Goal: Task Accomplishment & Management: Manage account settings

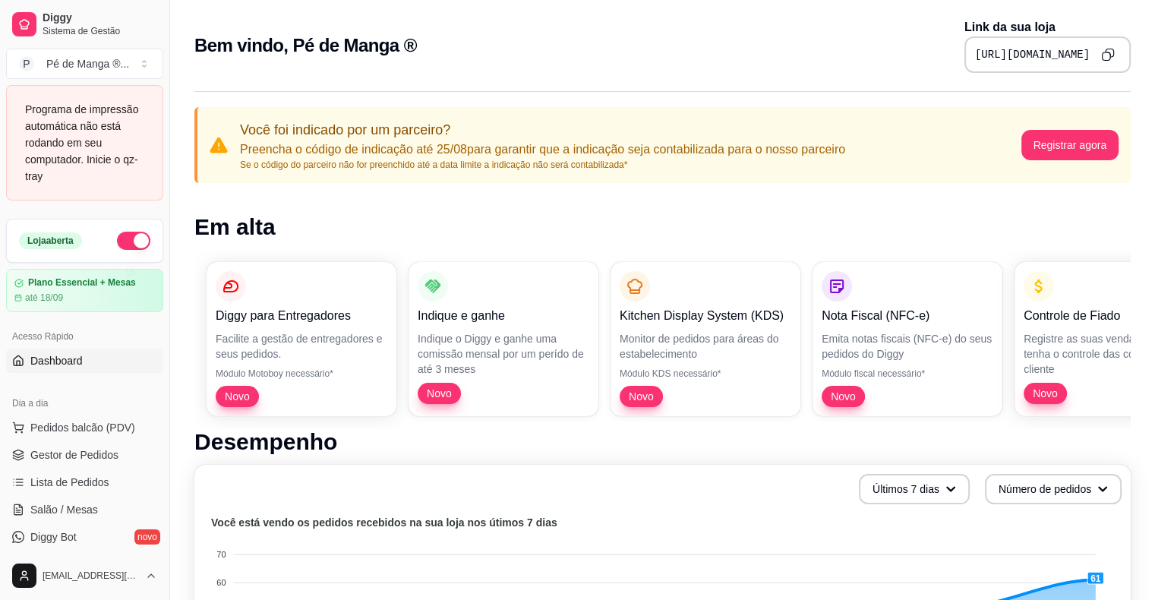
scroll to position [76, 0]
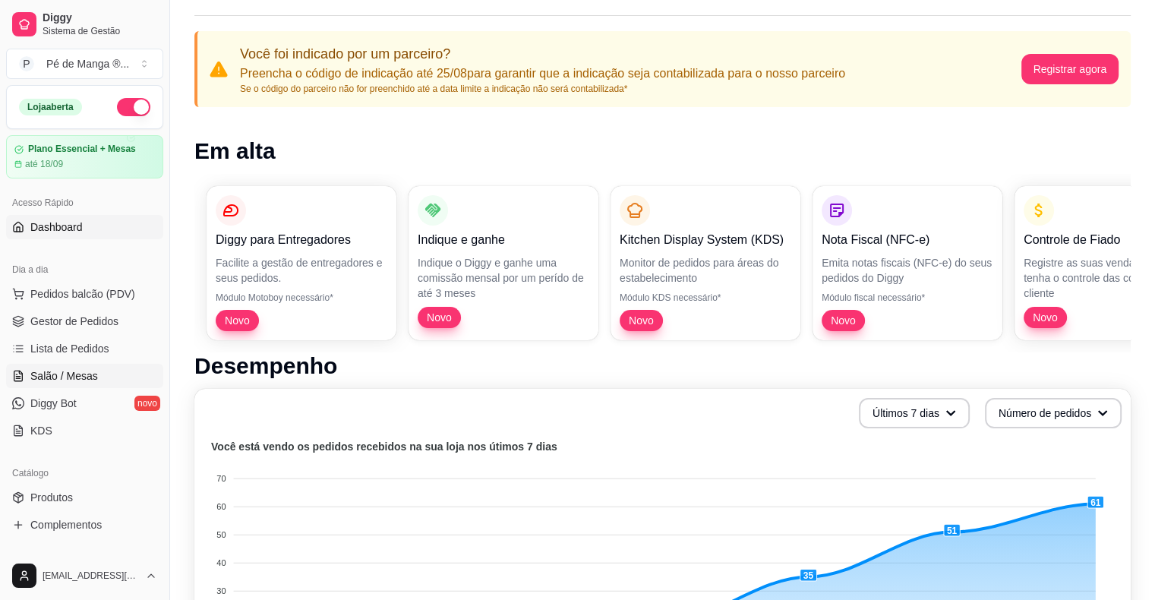
click at [82, 368] on span "Salão / Mesas" at bounding box center [64, 375] width 68 height 15
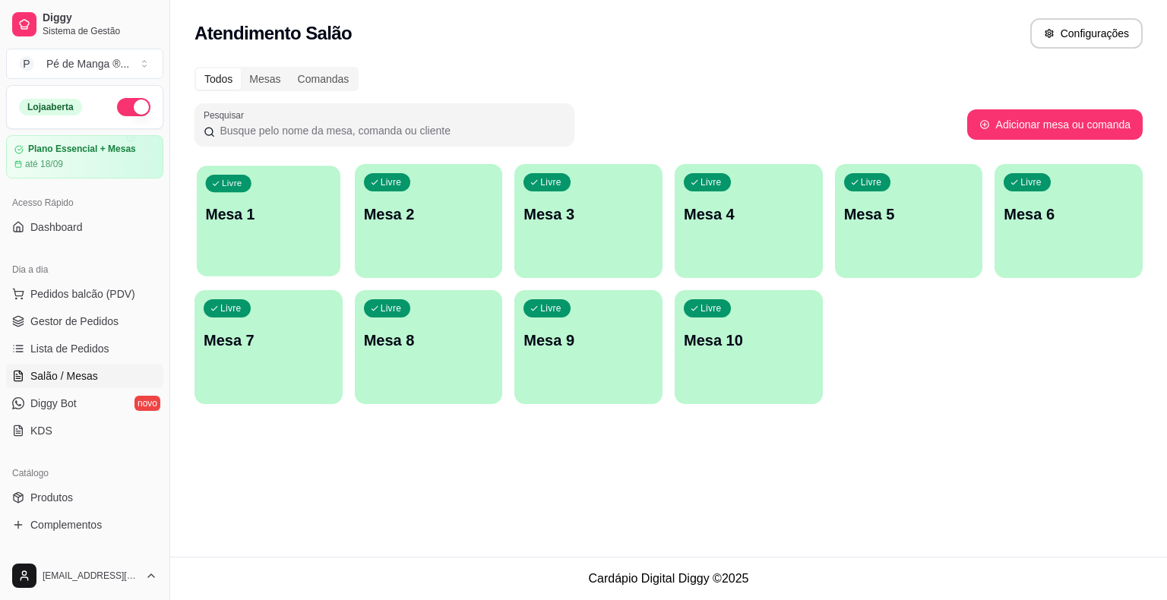
click at [301, 226] on div "Livre Mesa 1" at bounding box center [269, 212] width 144 height 93
click at [300, 223] on p "Mesa 1" at bounding box center [269, 214] width 130 height 21
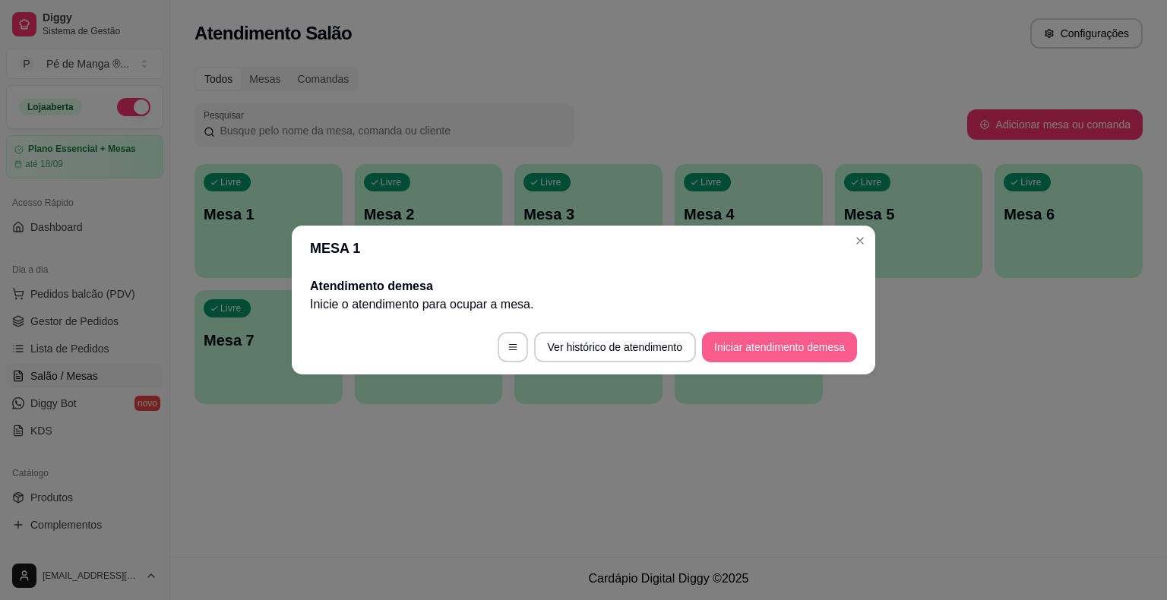
click at [780, 340] on button "Iniciar atendimento de mesa" at bounding box center [779, 347] width 155 height 30
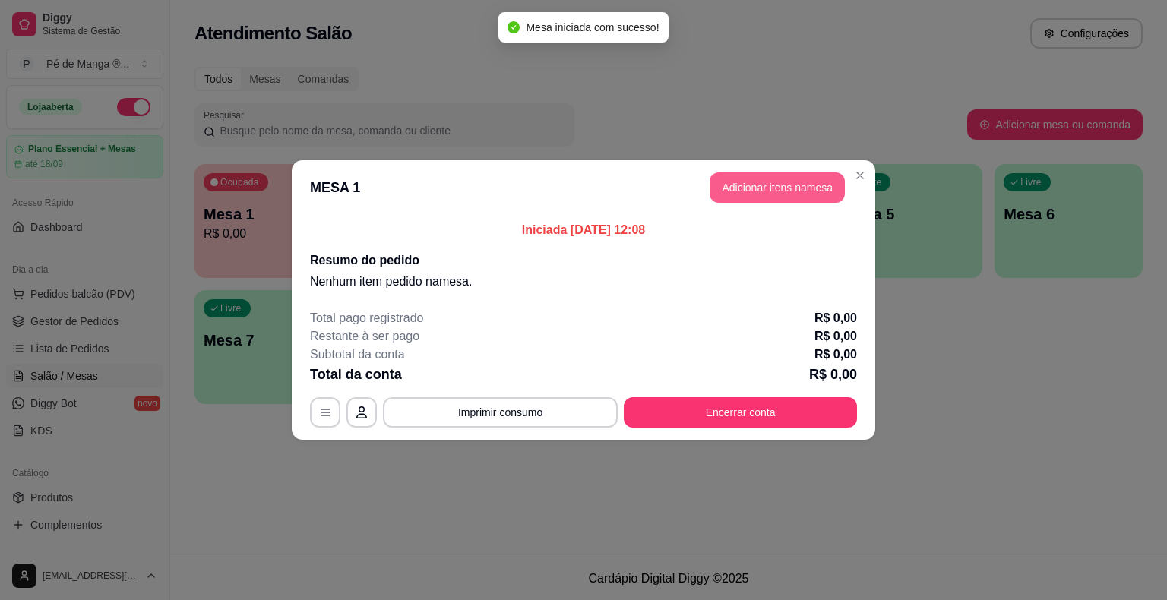
click at [798, 184] on button "Adicionar itens na mesa" at bounding box center [776, 187] width 135 height 30
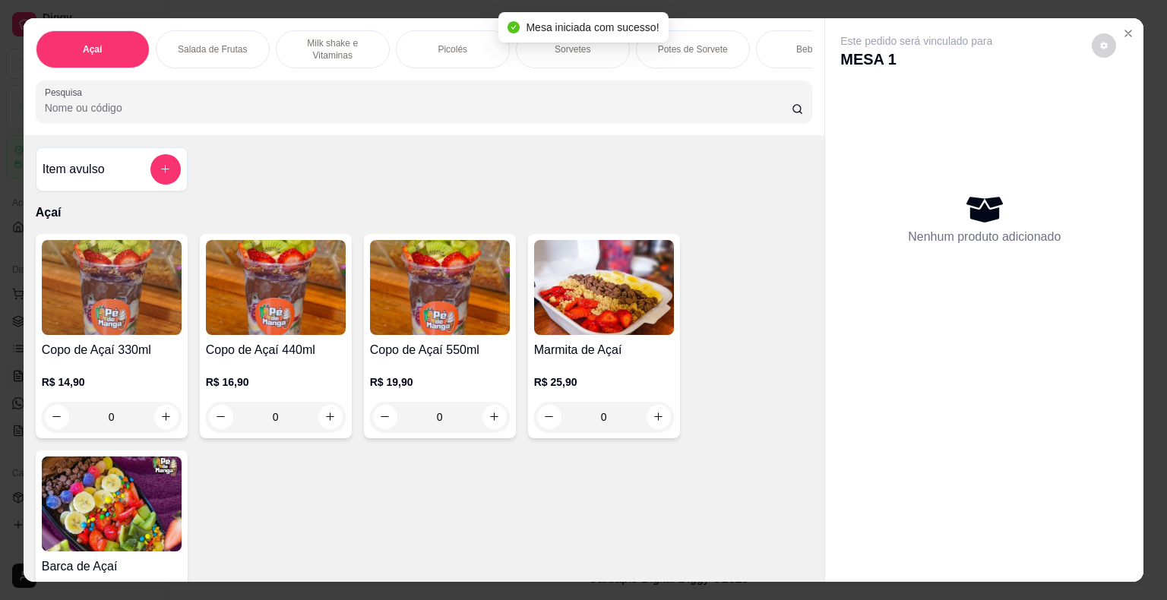
click at [453, 314] on img at bounding box center [440, 287] width 140 height 95
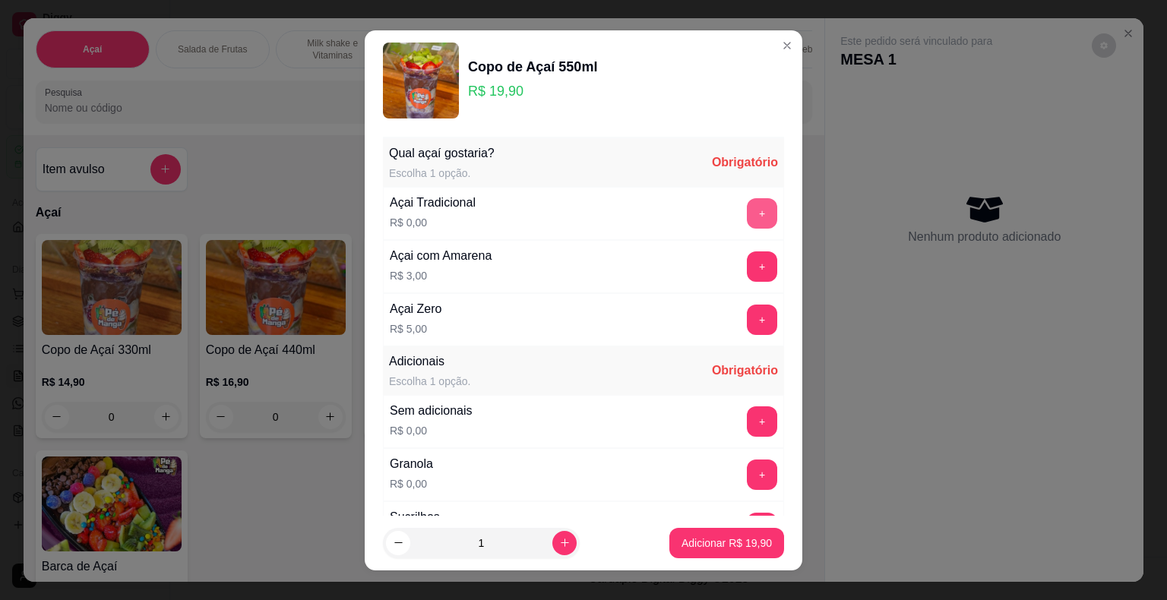
click at [747, 211] on button "+" at bounding box center [762, 213] width 30 height 30
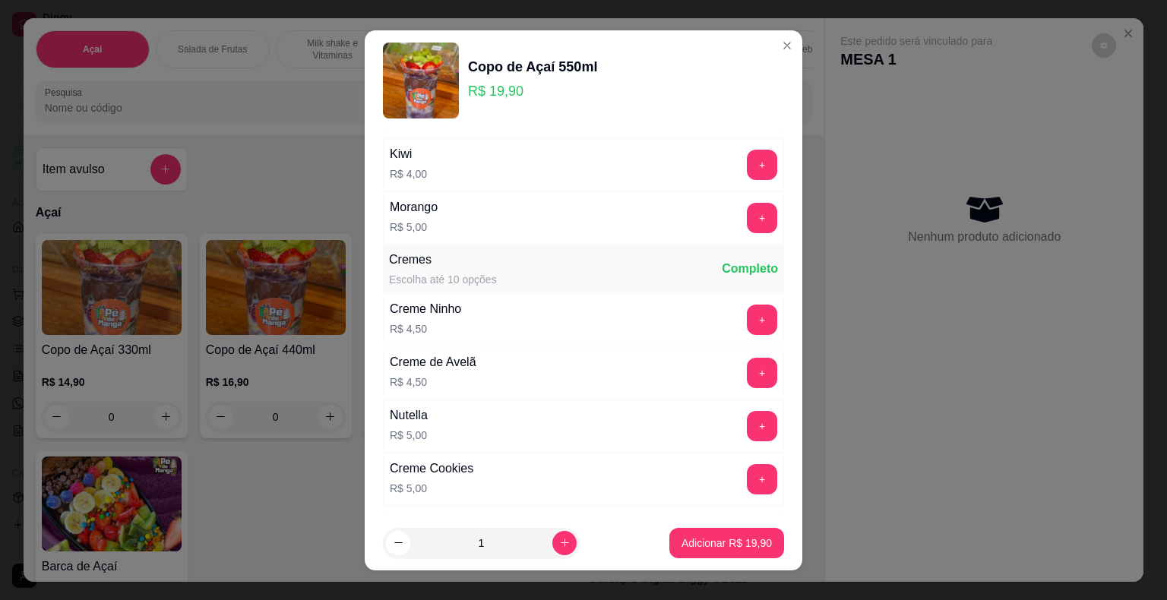
scroll to position [1367, 0]
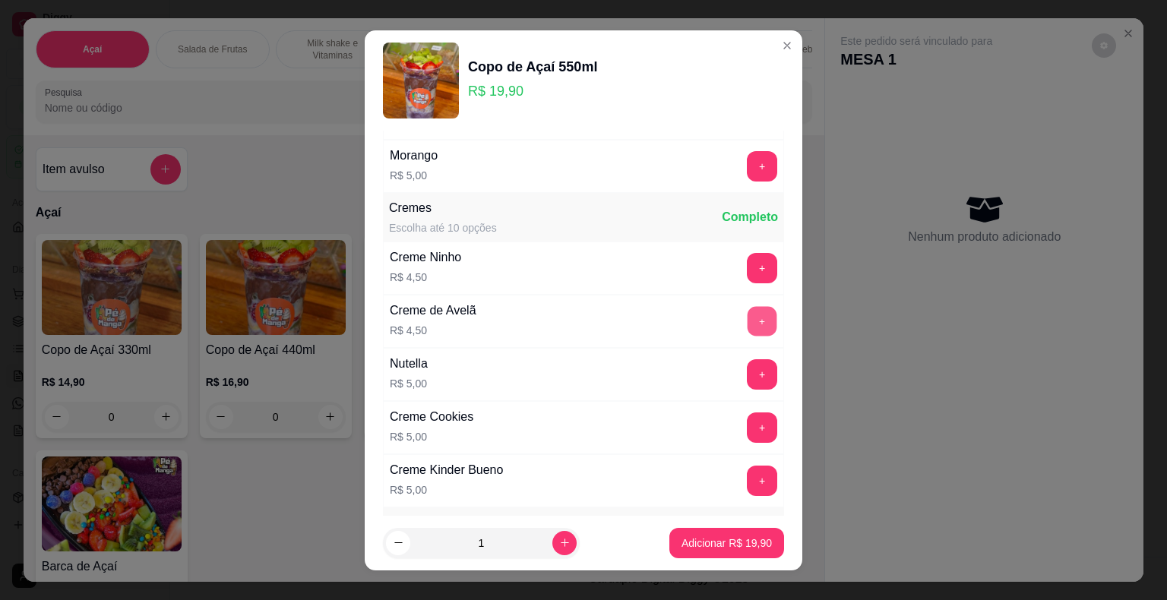
click at [747, 318] on button "+" at bounding box center [762, 321] width 30 height 30
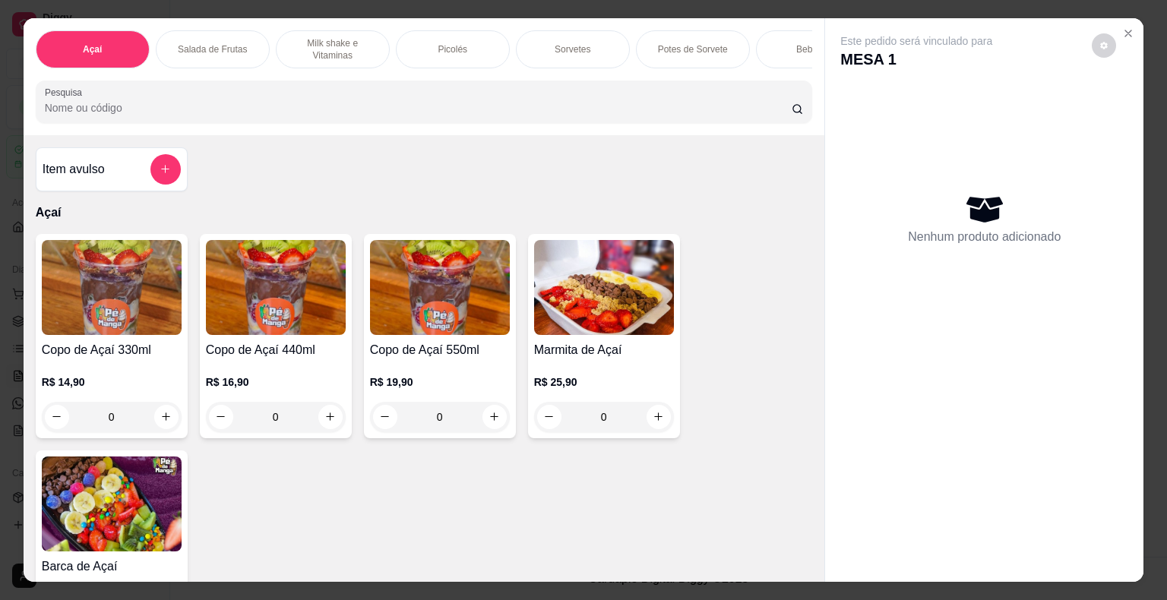
click at [246, 354] on h4 "Copo de Açaí 440ml" at bounding box center [276, 350] width 140 height 18
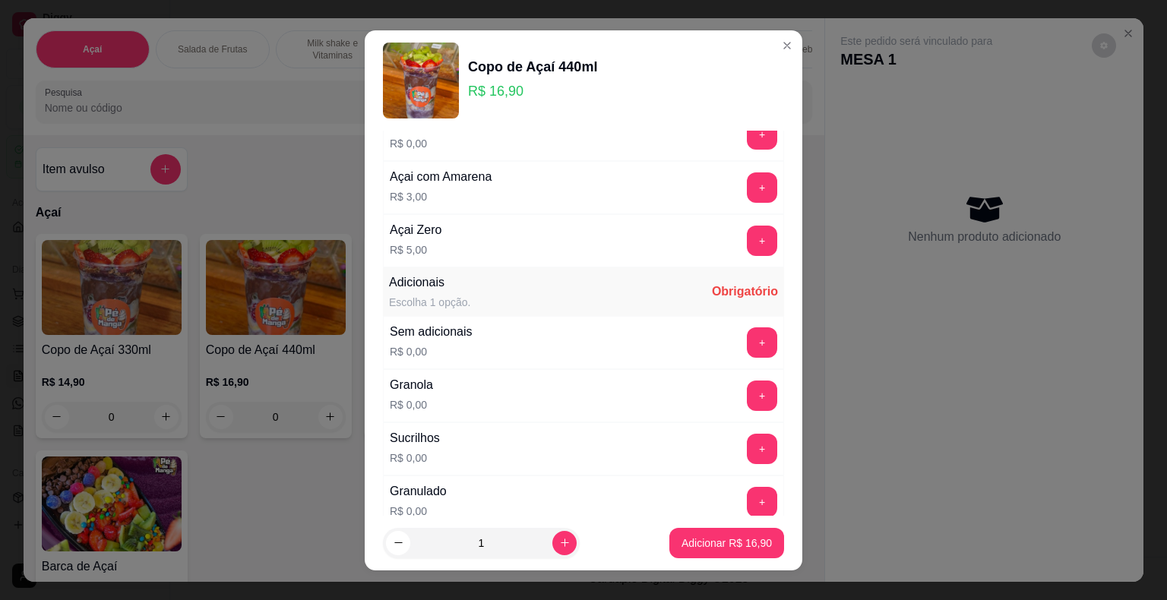
scroll to position [0, 0]
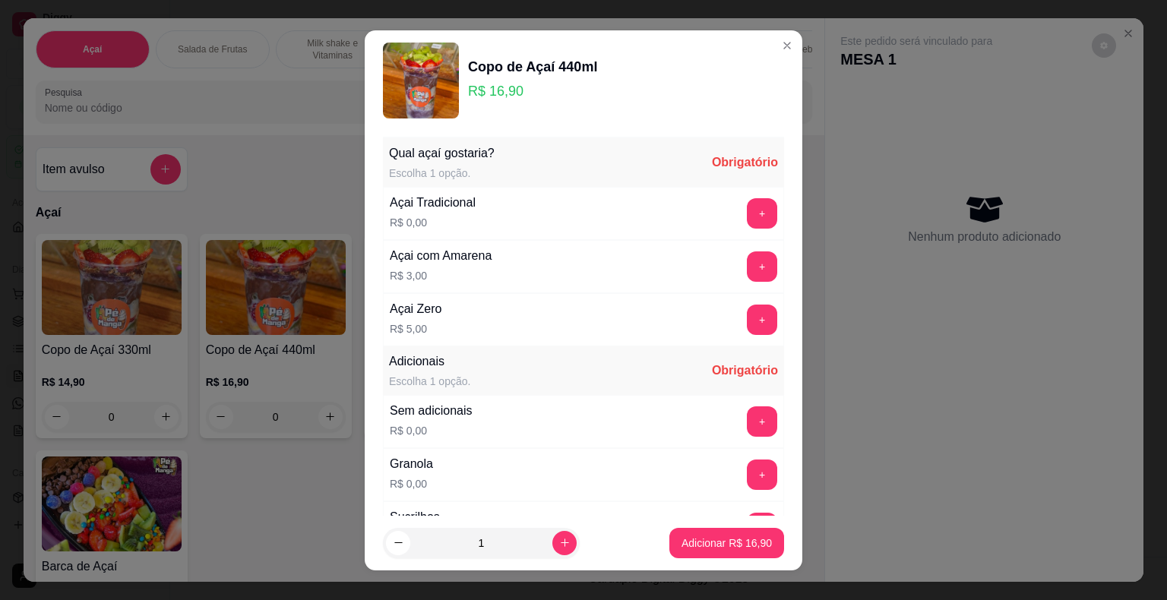
click at [747, 211] on button "+" at bounding box center [762, 213] width 30 height 30
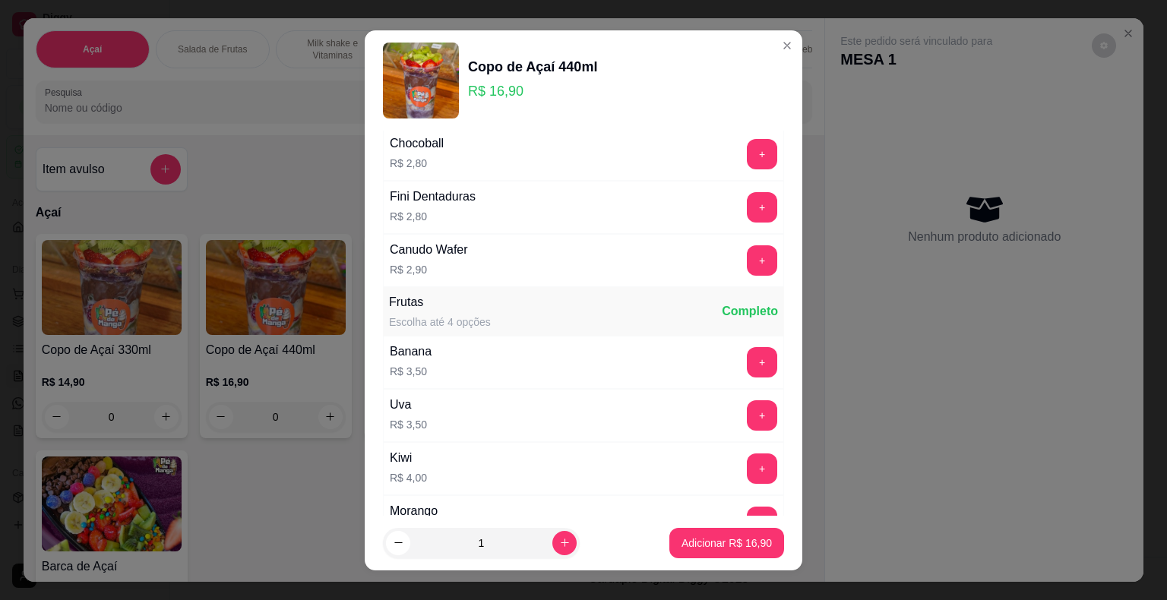
scroll to position [1215, 0]
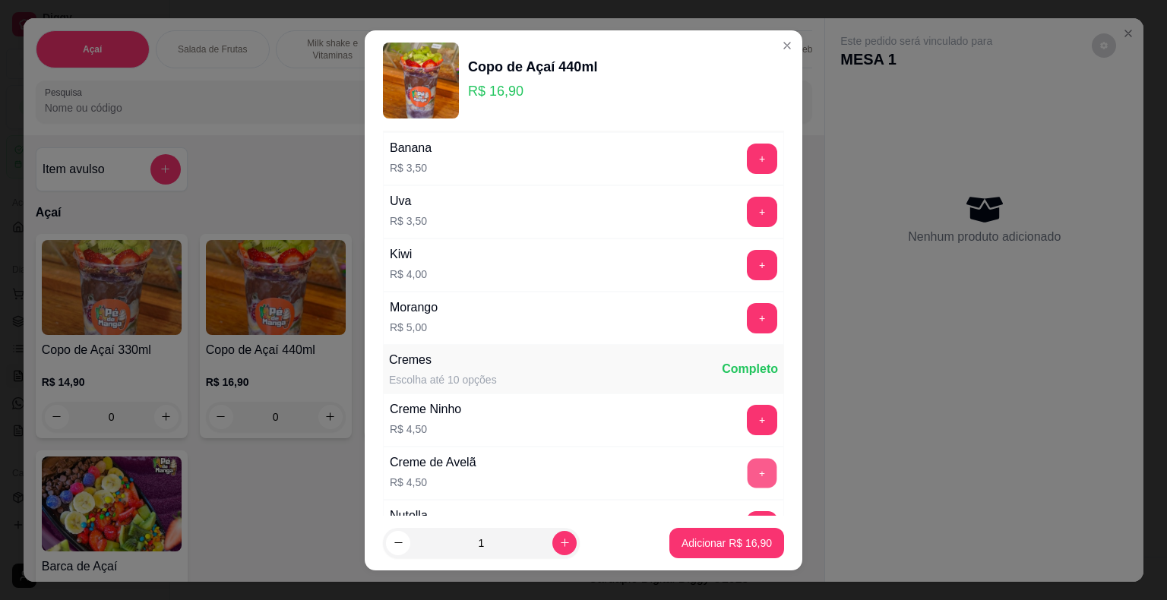
click at [747, 458] on button "+" at bounding box center [762, 473] width 30 height 30
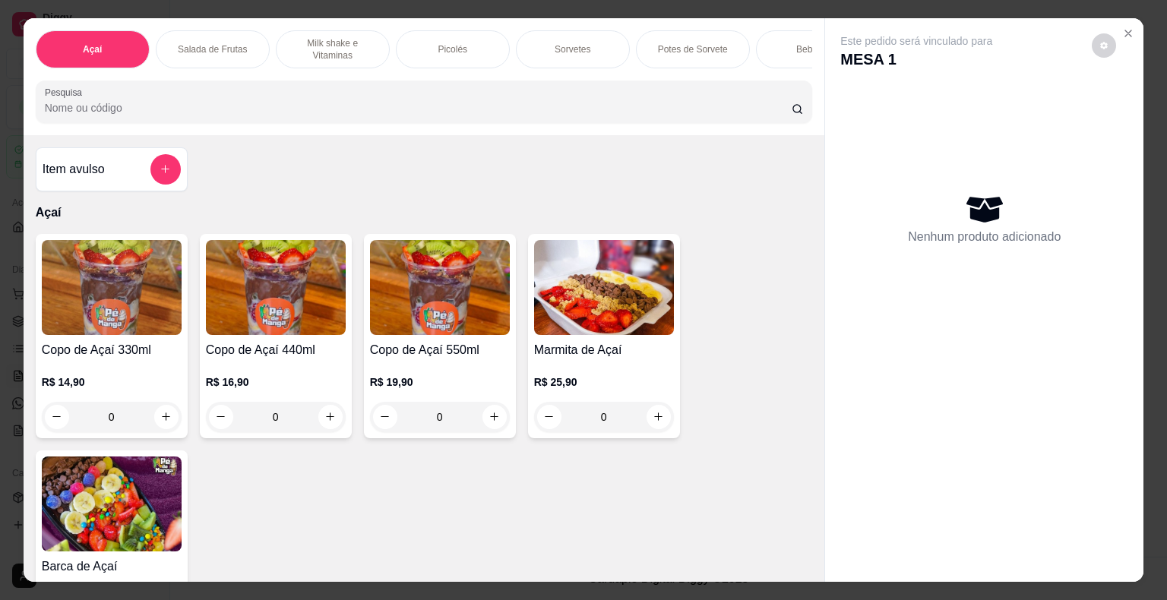
click at [450, 314] on img at bounding box center [440, 287] width 140 height 95
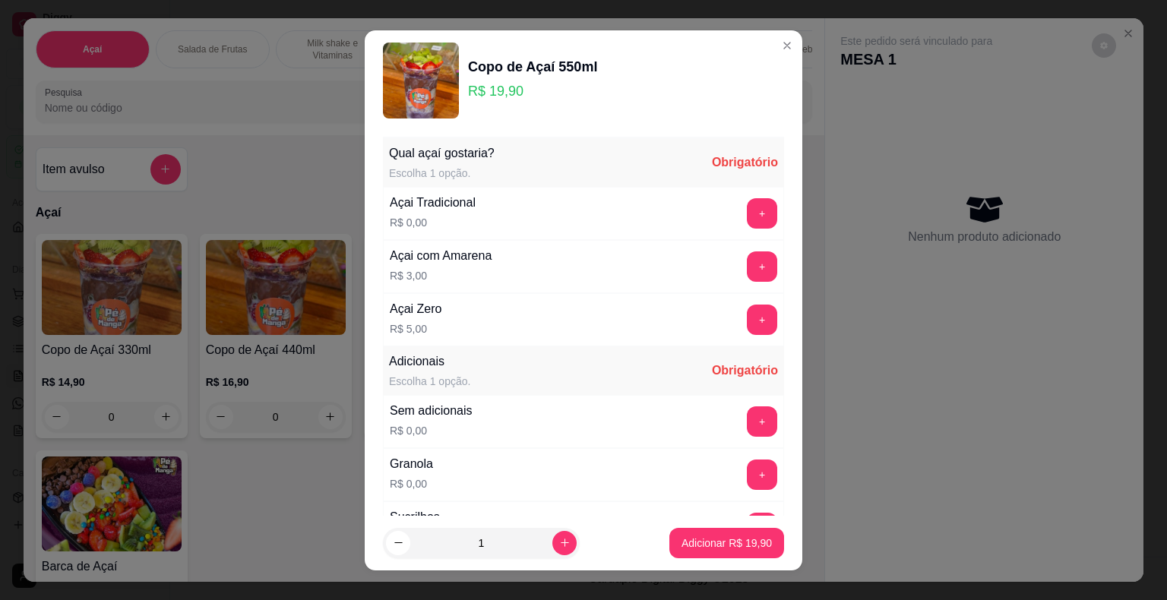
click at [747, 204] on button "+" at bounding box center [762, 213] width 30 height 30
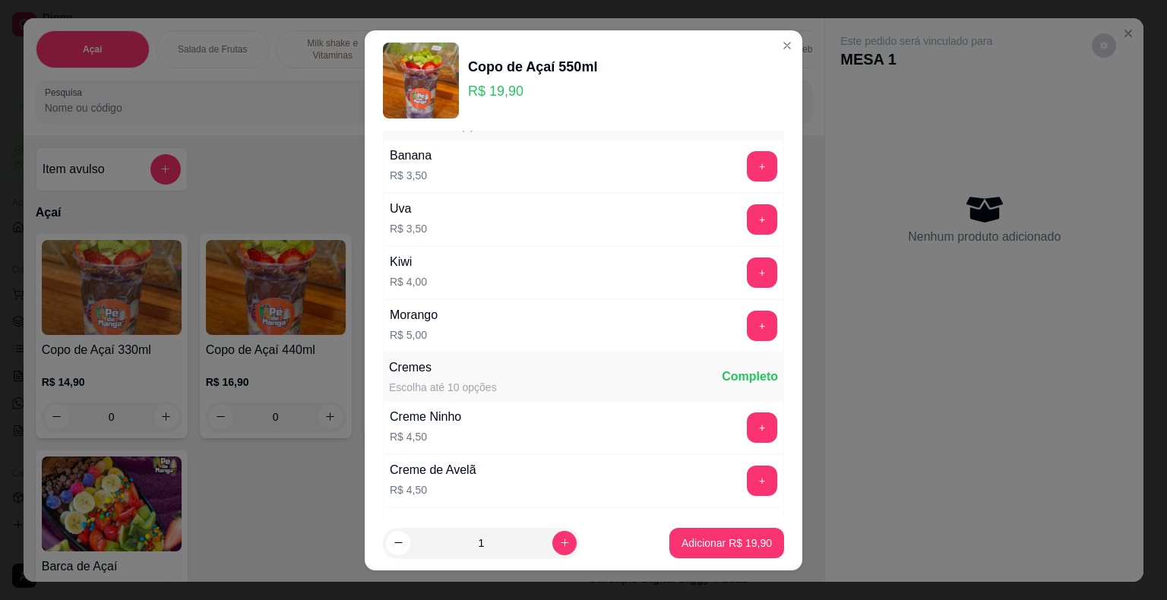
scroll to position [1519, 0]
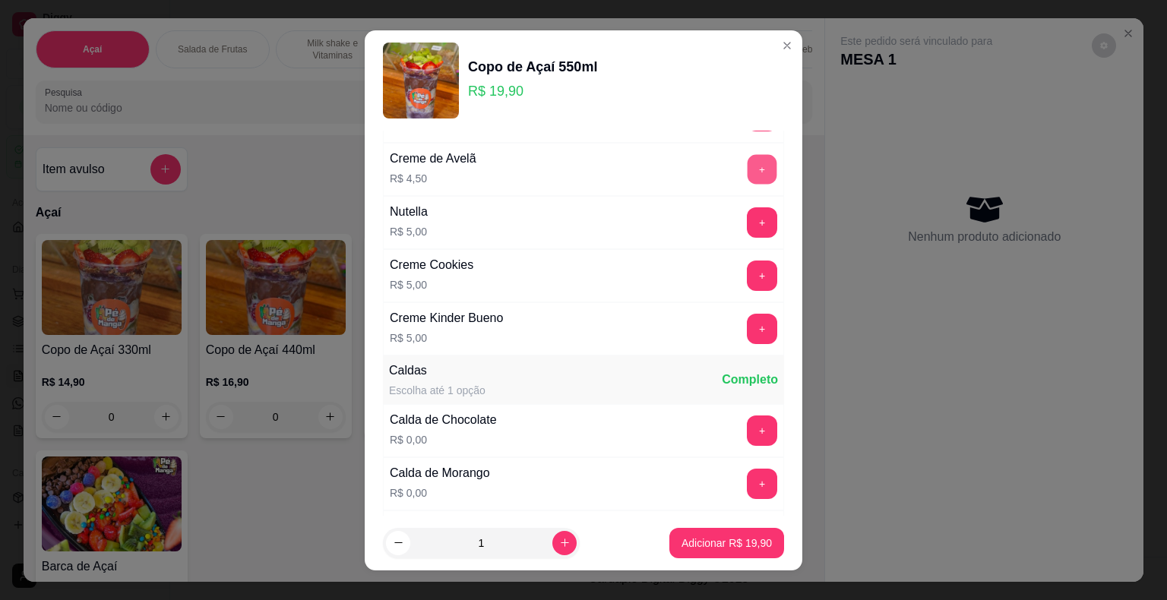
click at [747, 163] on button "+" at bounding box center [762, 169] width 30 height 30
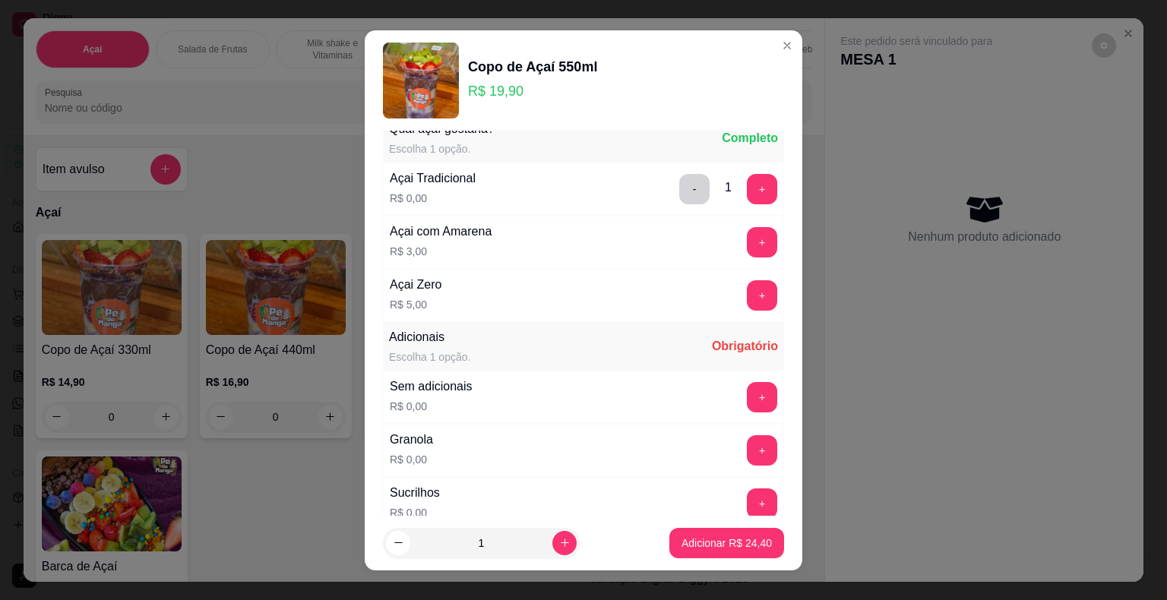
scroll to position [0, 0]
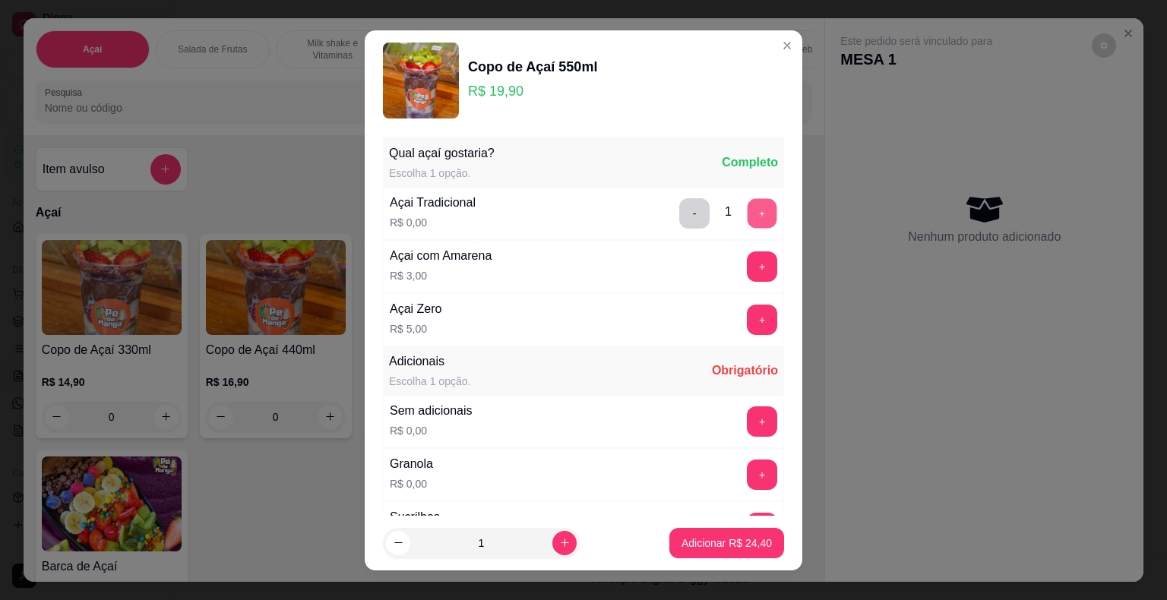
click at [747, 217] on button "+" at bounding box center [762, 213] width 30 height 30
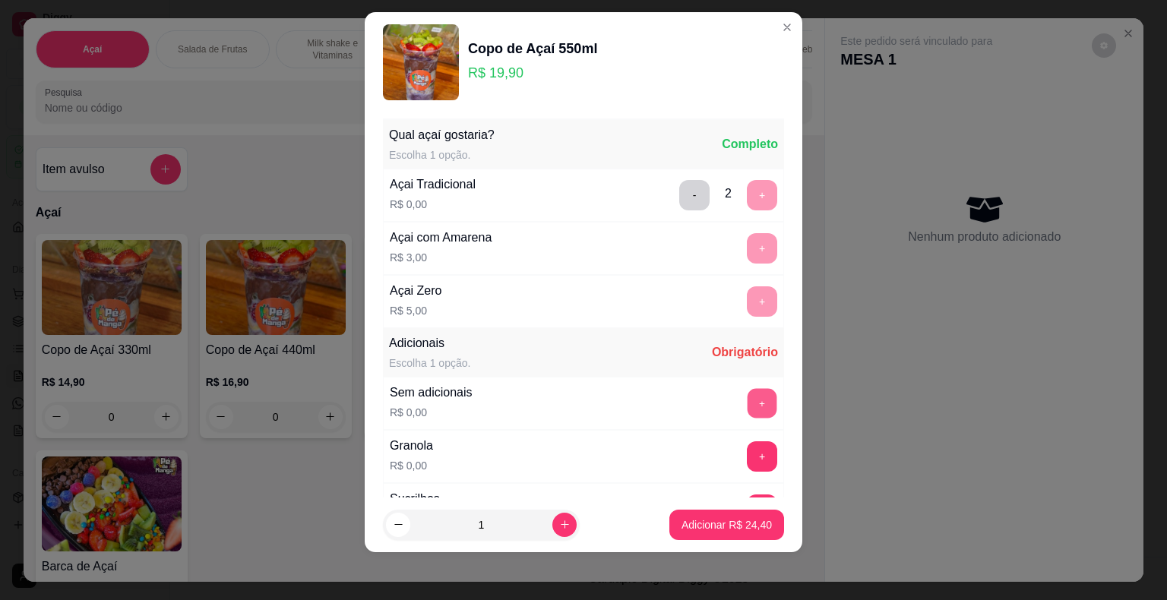
click at [747, 403] on button "+" at bounding box center [762, 403] width 30 height 30
click at [680, 190] on button "-" at bounding box center [695, 195] width 30 height 30
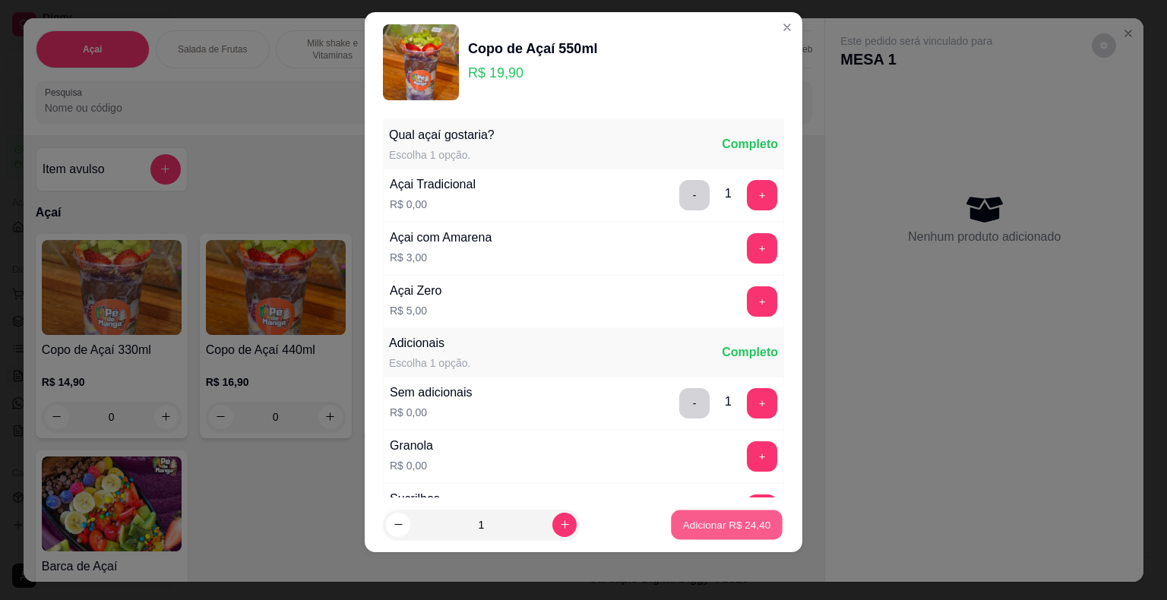
click at [716, 523] on p "Adicionar R$ 24,40" at bounding box center [727, 524] width 88 height 14
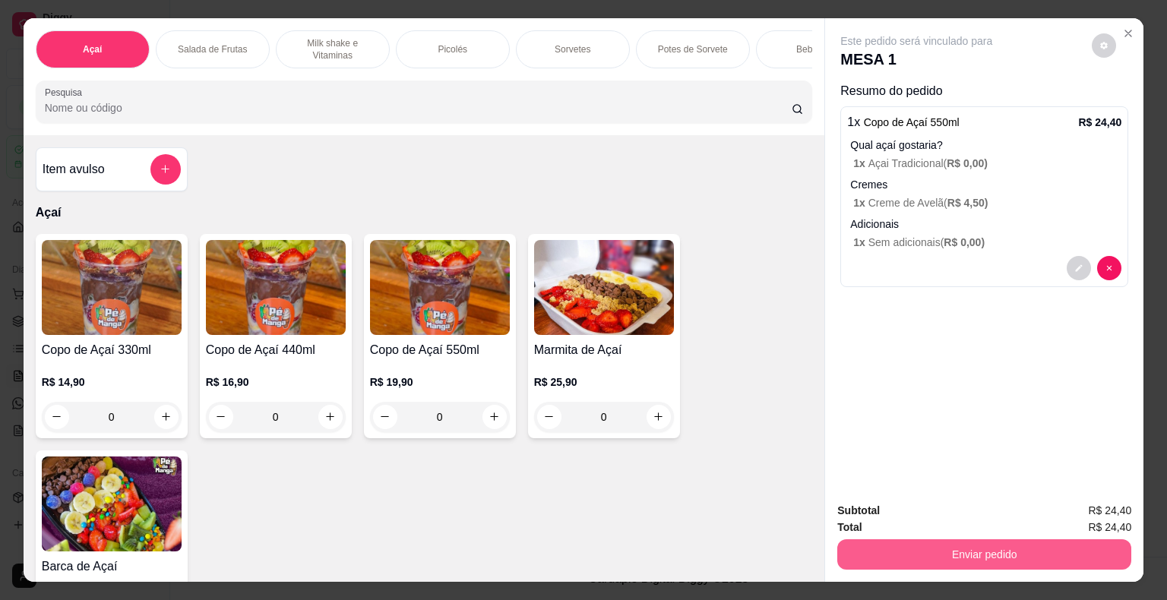
click at [907, 548] on button "Enviar pedido" at bounding box center [984, 554] width 294 height 30
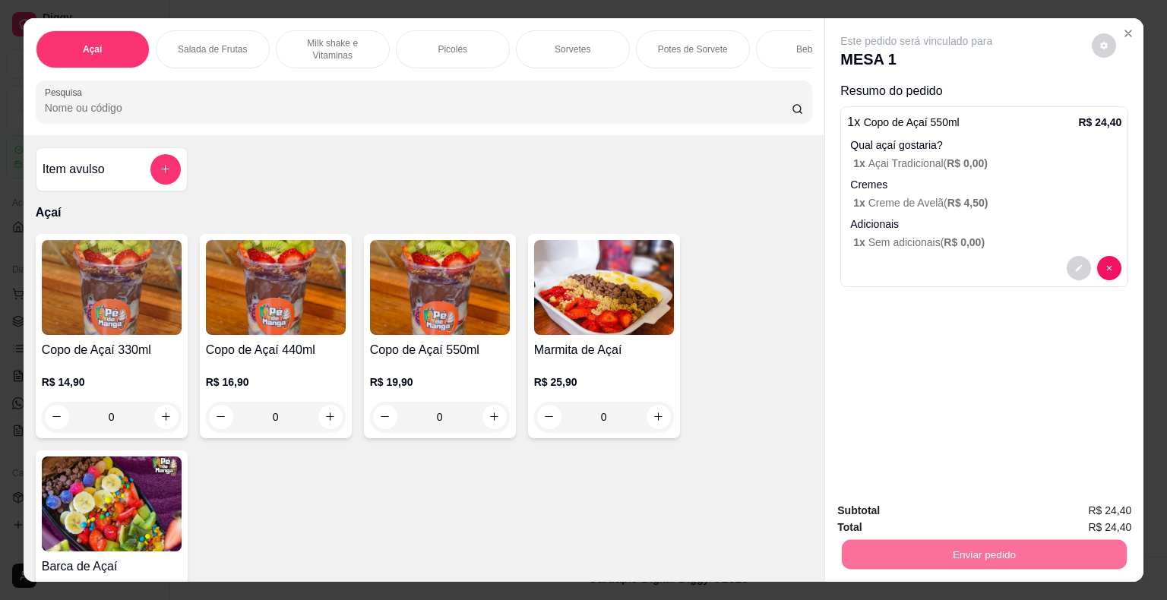
click at [915, 510] on button "Não registrar e enviar pedido" at bounding box center [934, 512] width 158 height 29
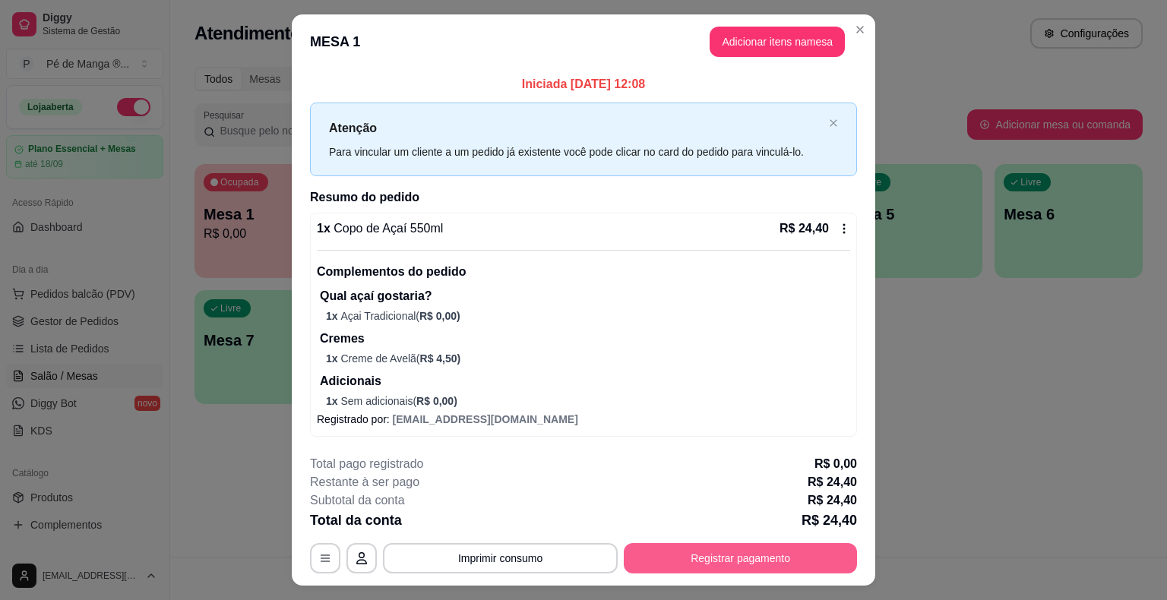
click at [750, 550] on button "Registrar pagamento" at bounding box center [740, 558] width 233 height 30
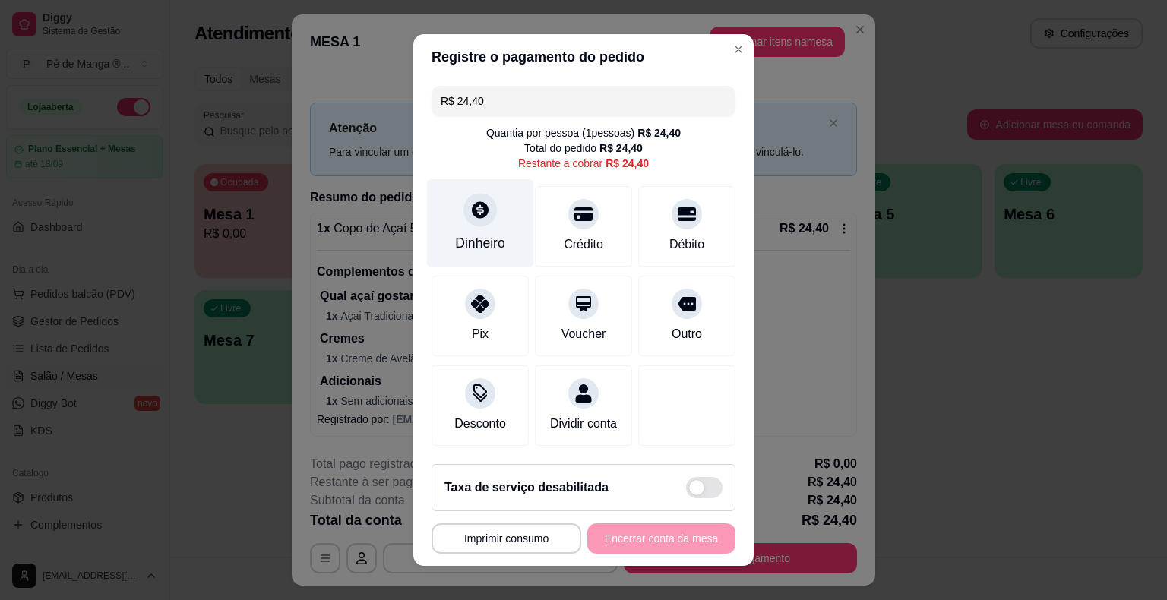
click at [470, 219] on icon at bounding box center [480, 210] width 20 height 20
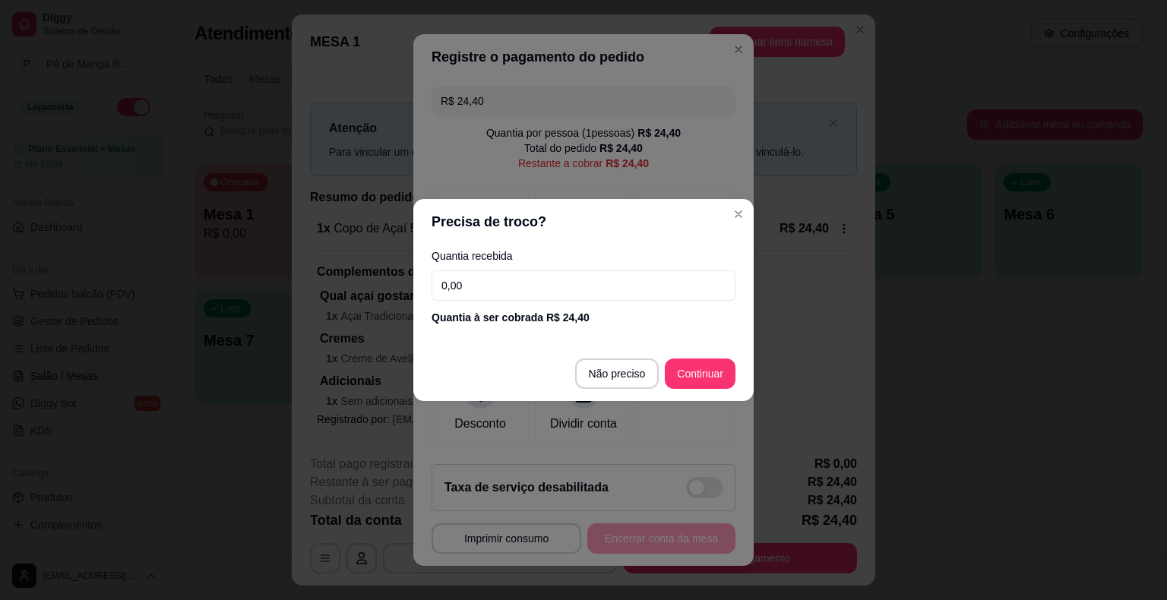
click at [575, 290] on input "0,00" at bounding box center [583, 285] width 304 height 30
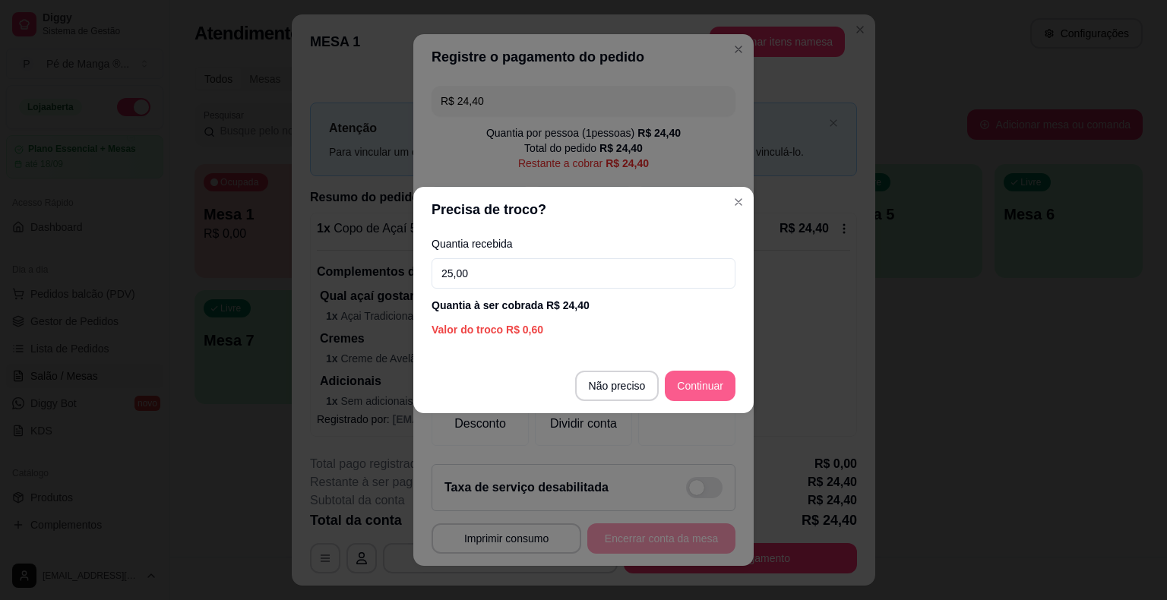
type input "25,00"
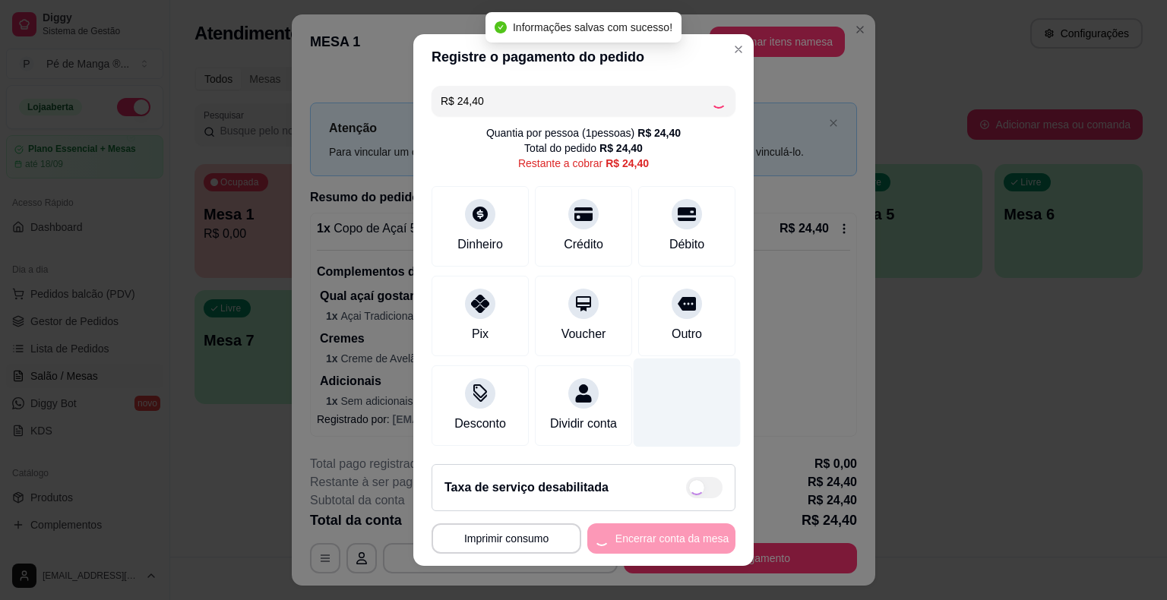
type input "R$ 0,00"
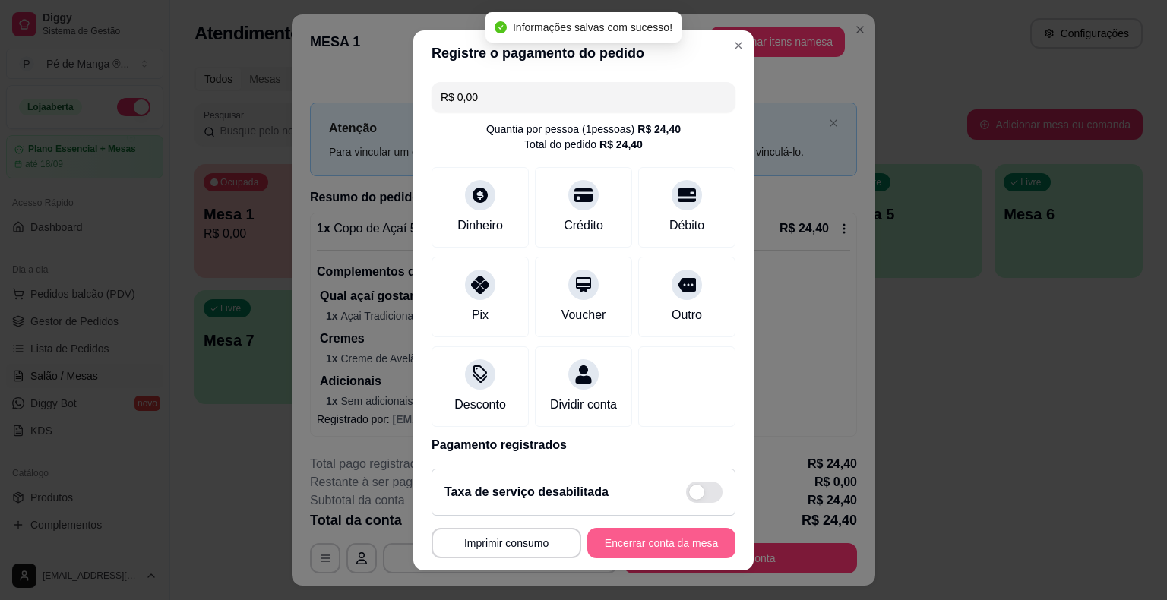
click at [696, 545] on button "Encerrar conta da mesa" at bounding box center [661, 543] width 148 height 30
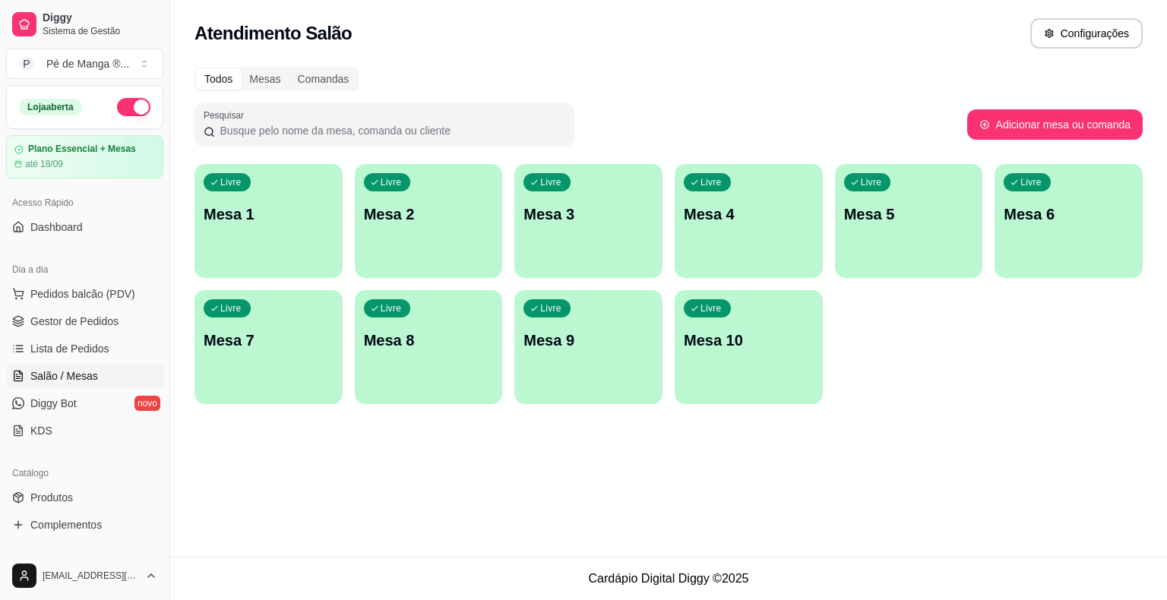
click at [272, 239] on div "Livre Mesa 1" at bounding box center [268, 212] width 148 height 96
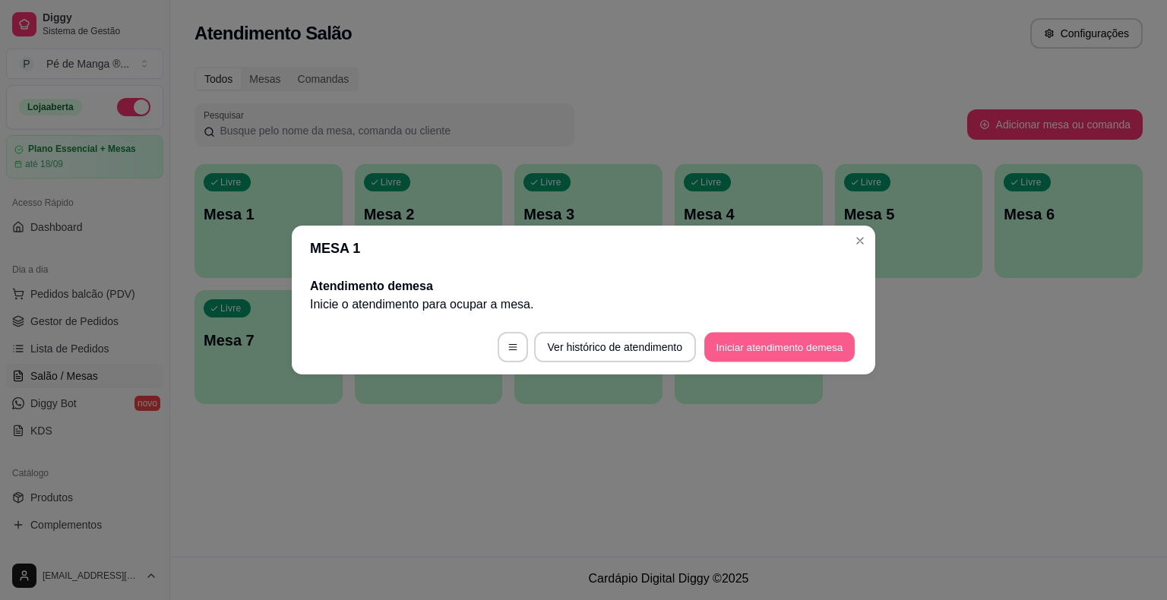
click at [798, 353] on button "Iniciar atendimento de mesa" at bounding box center [779, 348] width 150 height 30
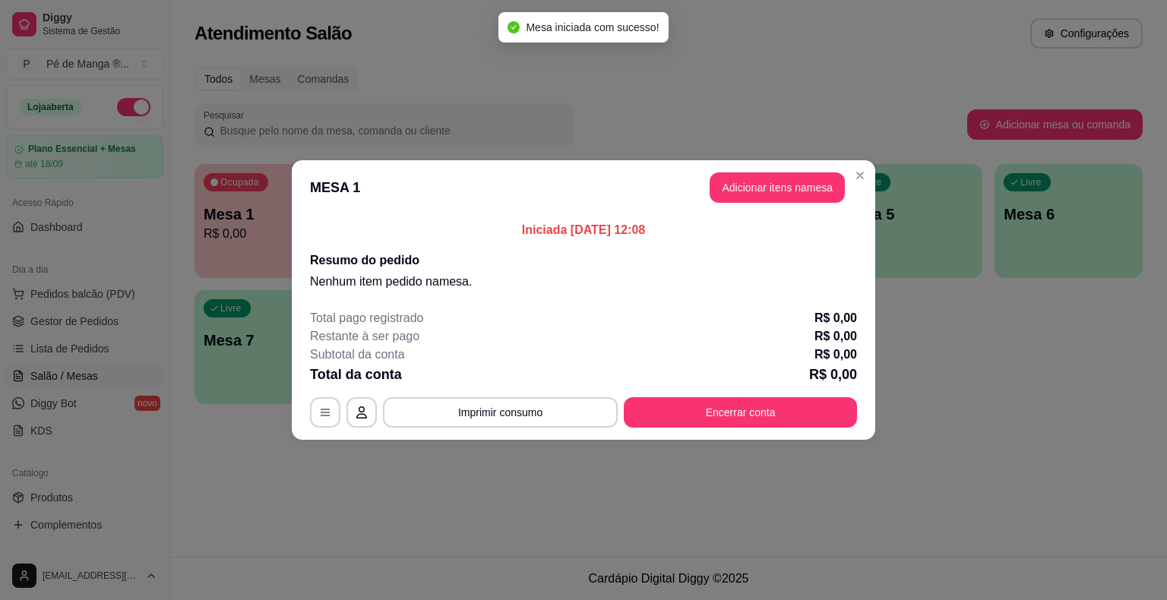
click at [796, 191] on button "Adicionar itens na mesa" at bounding box center [776, 187] width 135 height 30
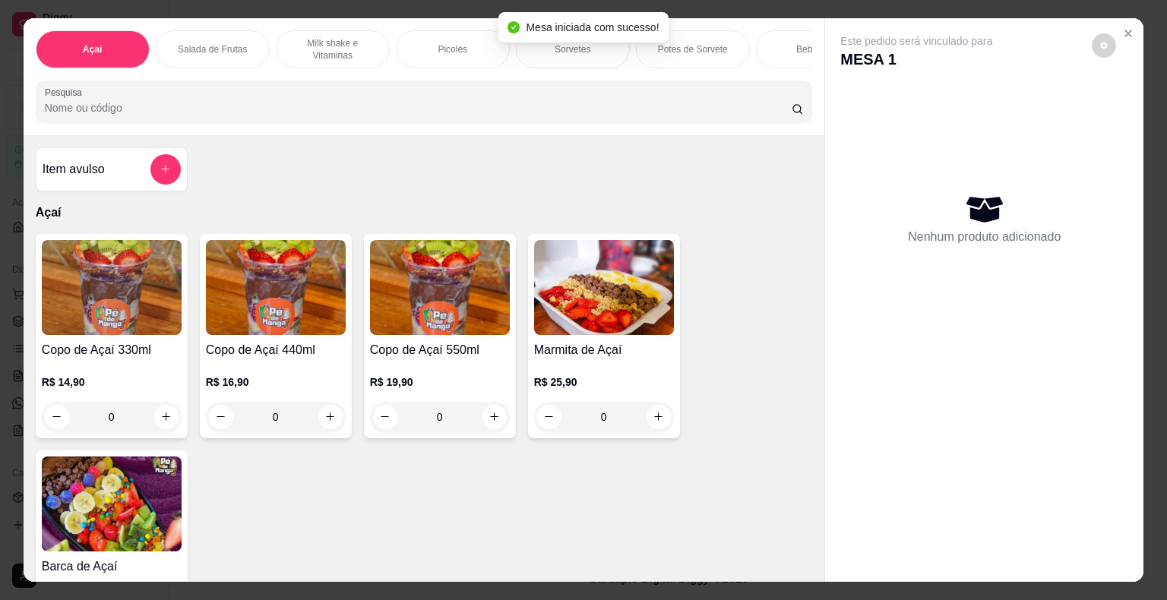
click at [596, 49] on div "Sorvetes" at bounding box center [573, 49] width 114 height 38
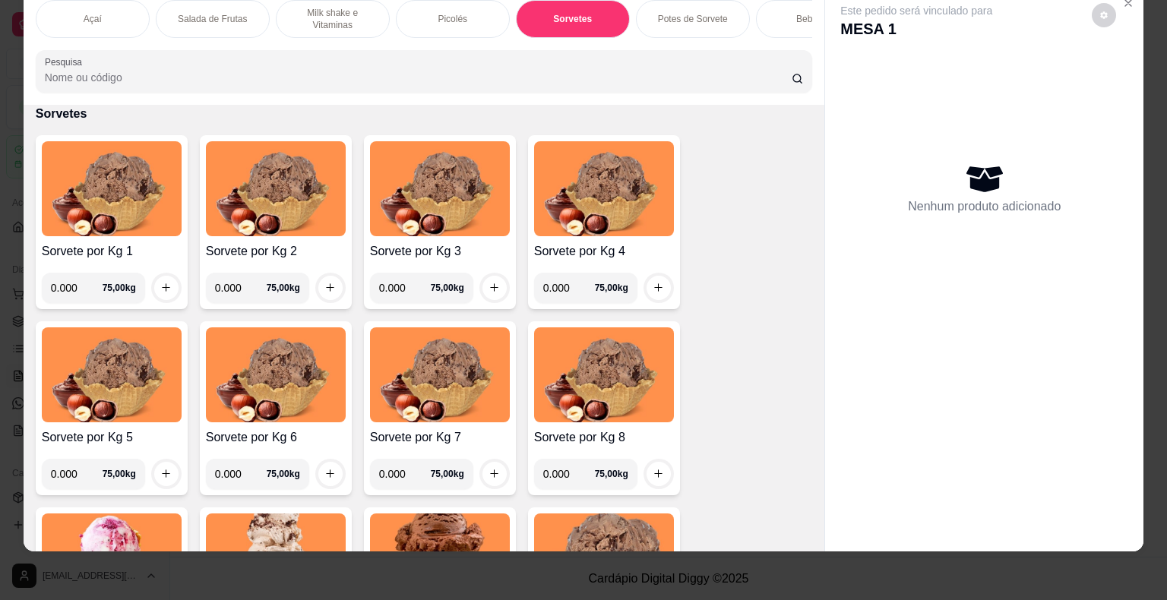
click at [68, 284] on input "0.000" at bounding box center [77, 288] width 52 height 30
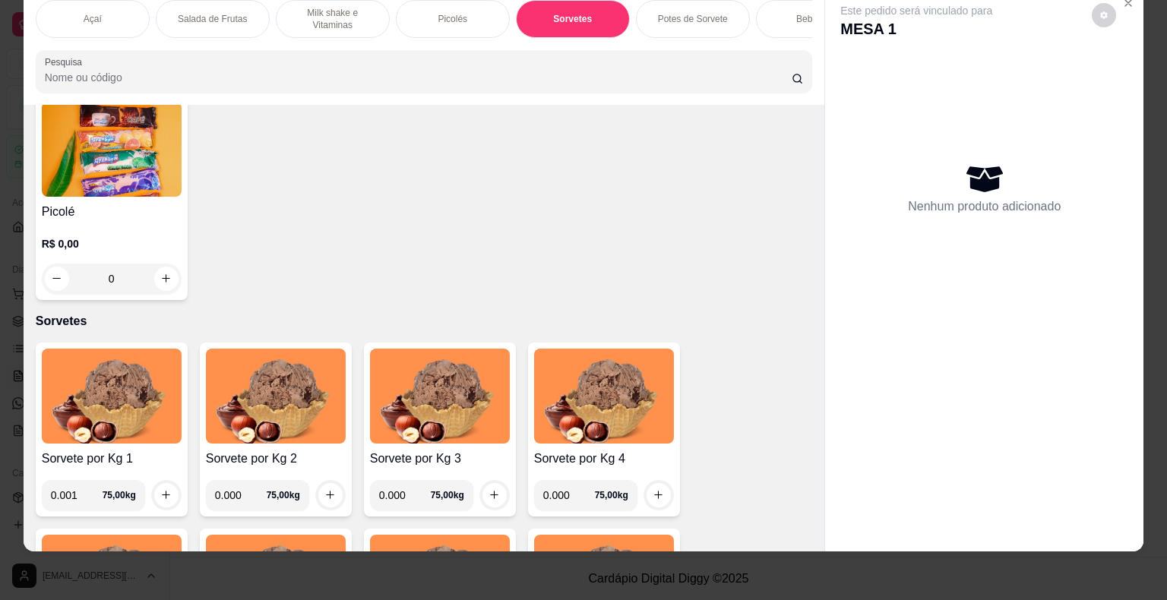
scroll to position [1261, 0]
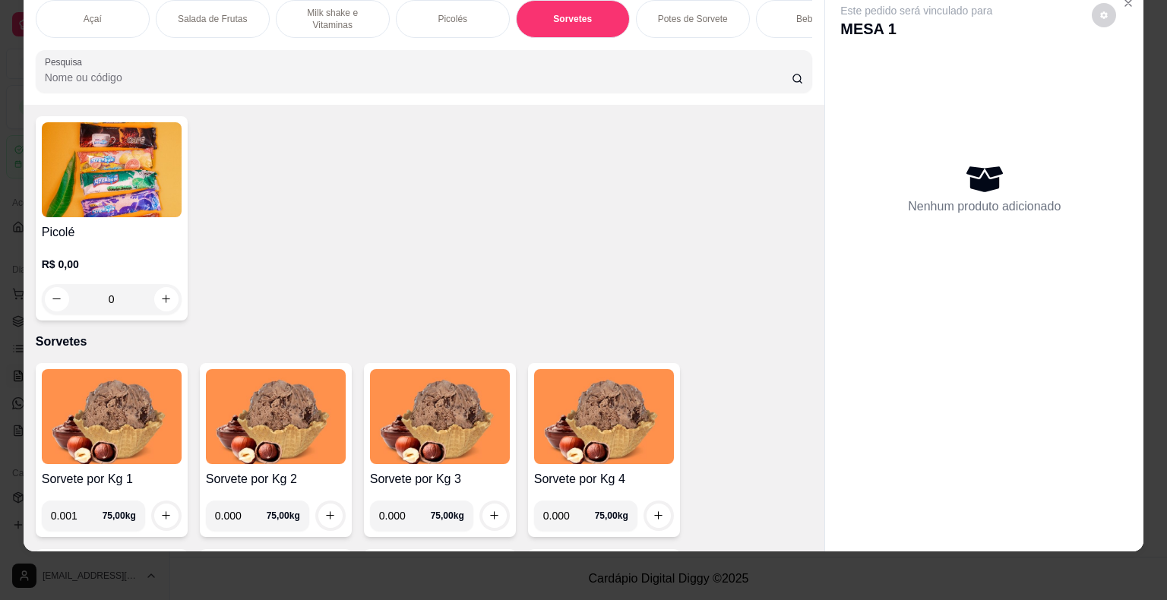
type input "0.001"
click at [681, 13] on p "Potes de Sorvete" at bounding box center [693, 19] width 70 height 12
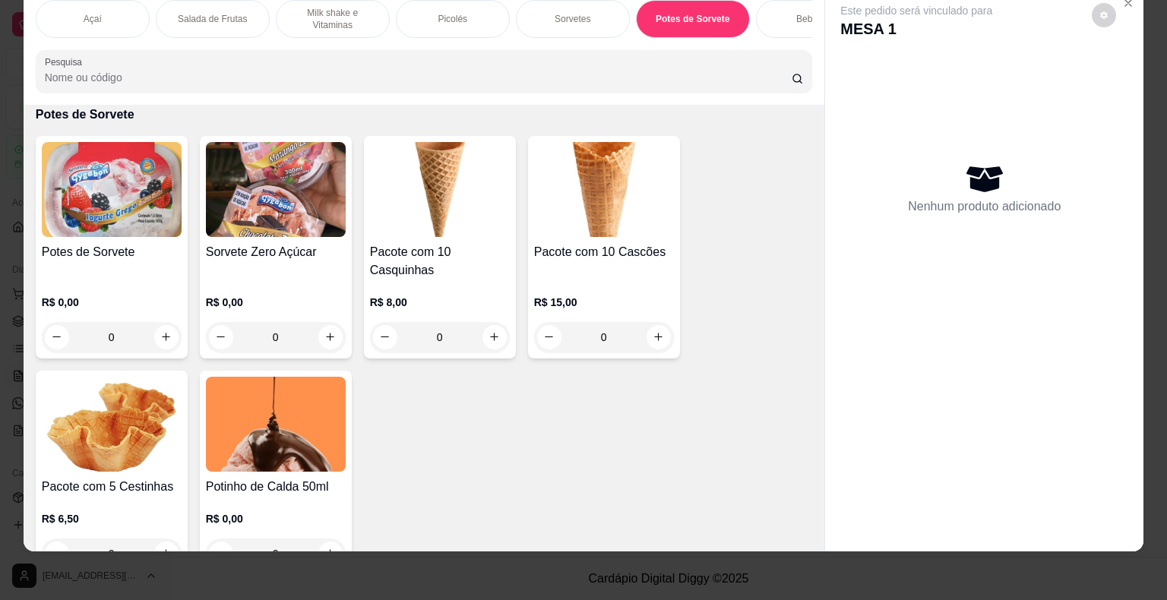
click at [155, 276] on div "Potes de Sorvete" at bounding box center [112, 261] width 140 height 36
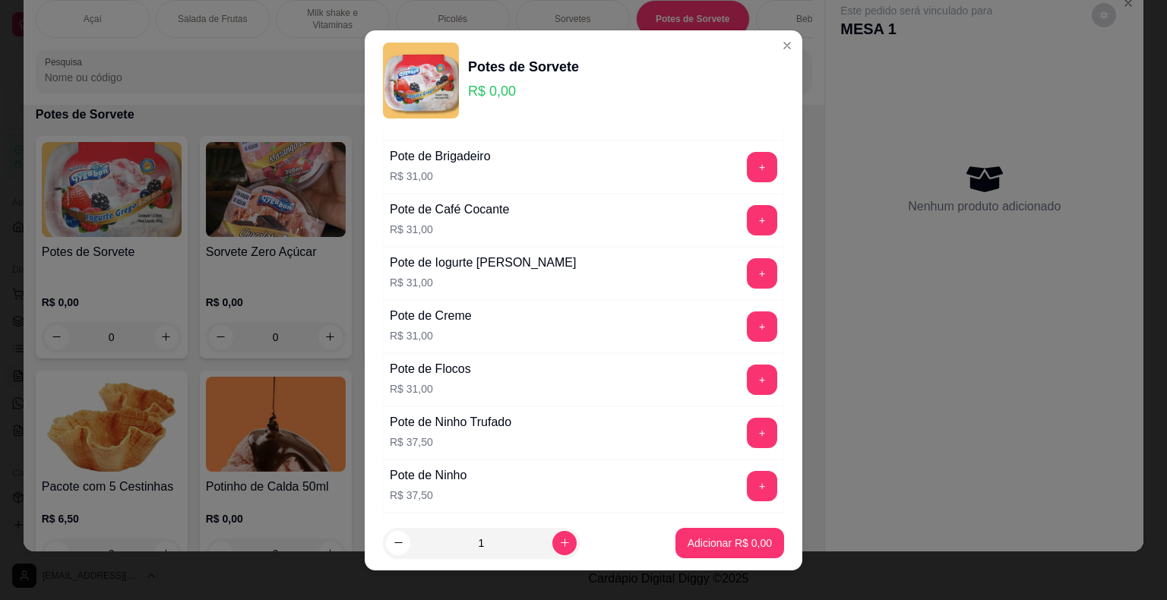
scroll to position [228, 0]
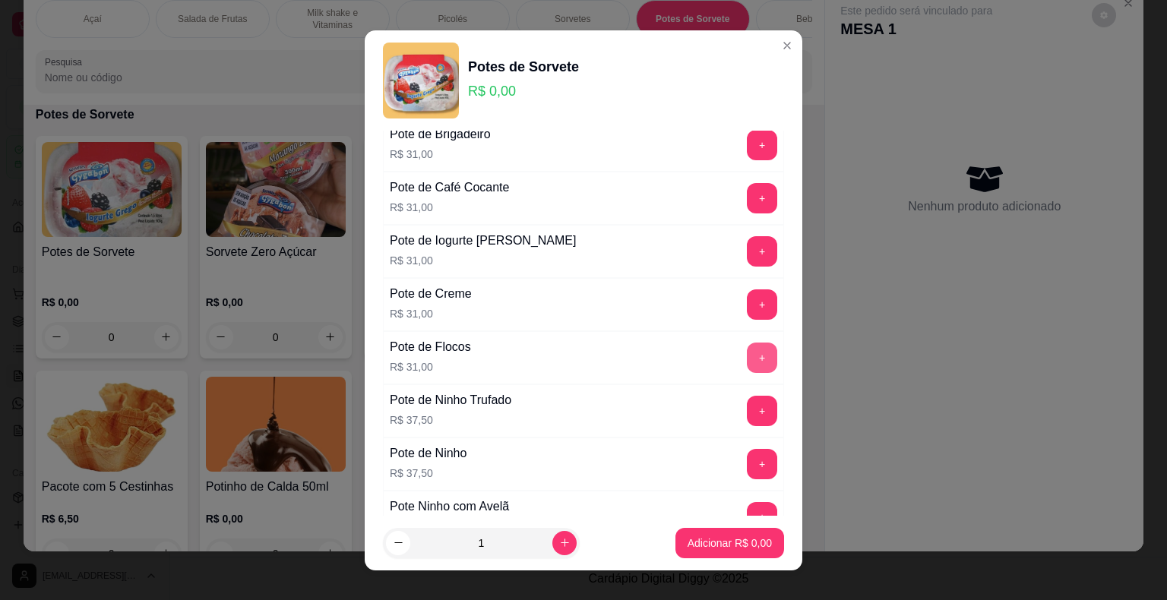
click at [747, 351] on button "+" at bounding box center [762, 358] width 30 height 30
click at [758, 553] on button "Adicionar R$ 31,00" at bounding box center [726, 543] width 115 height 30
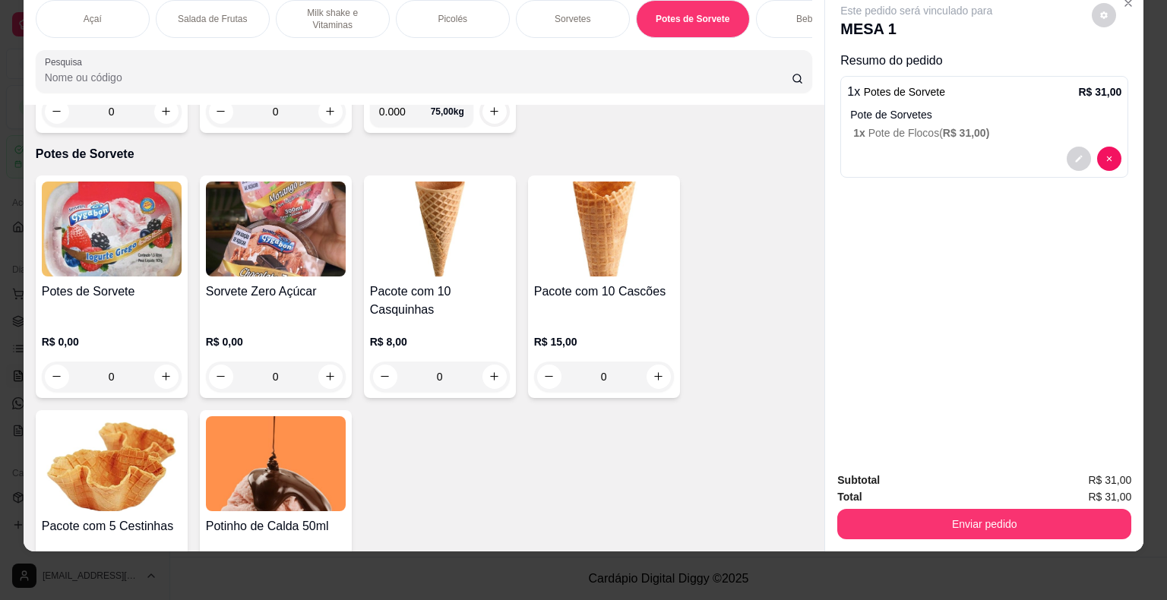
scroll to position [2501, 0]
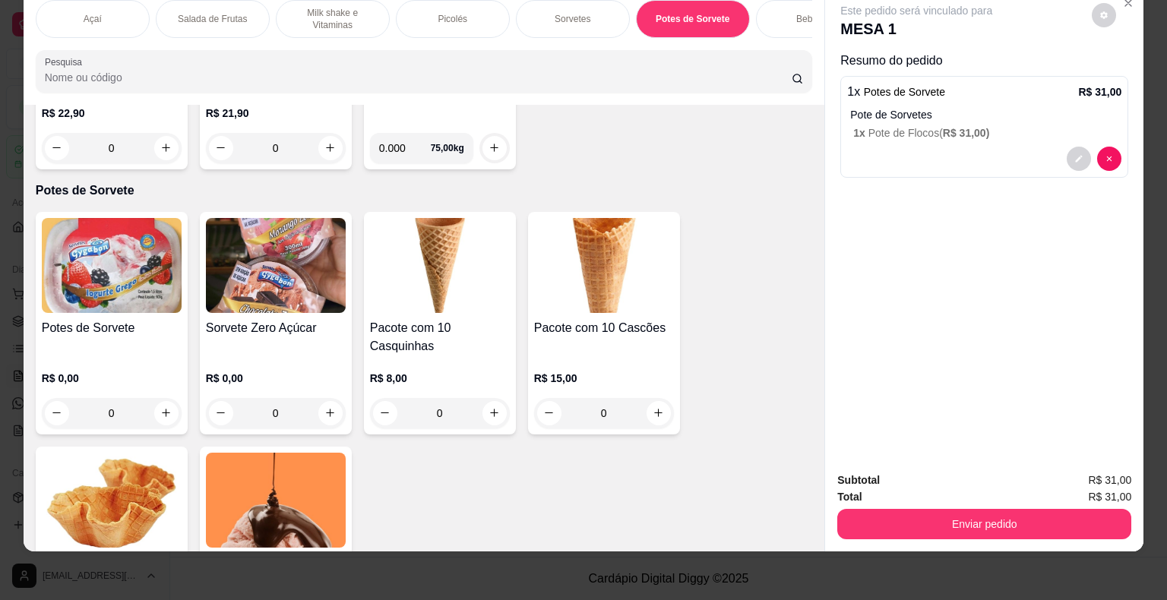
click at [487, 8] on div "Picolés" at bounding box center [453, 19] width 114 height 38
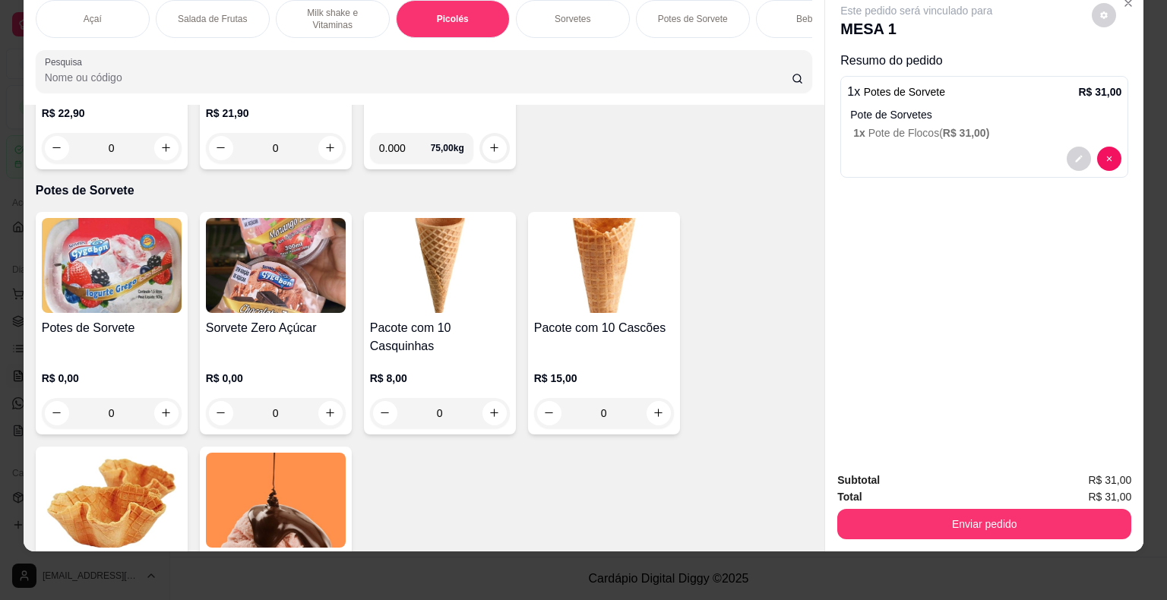
scroll to position [1241, 0]
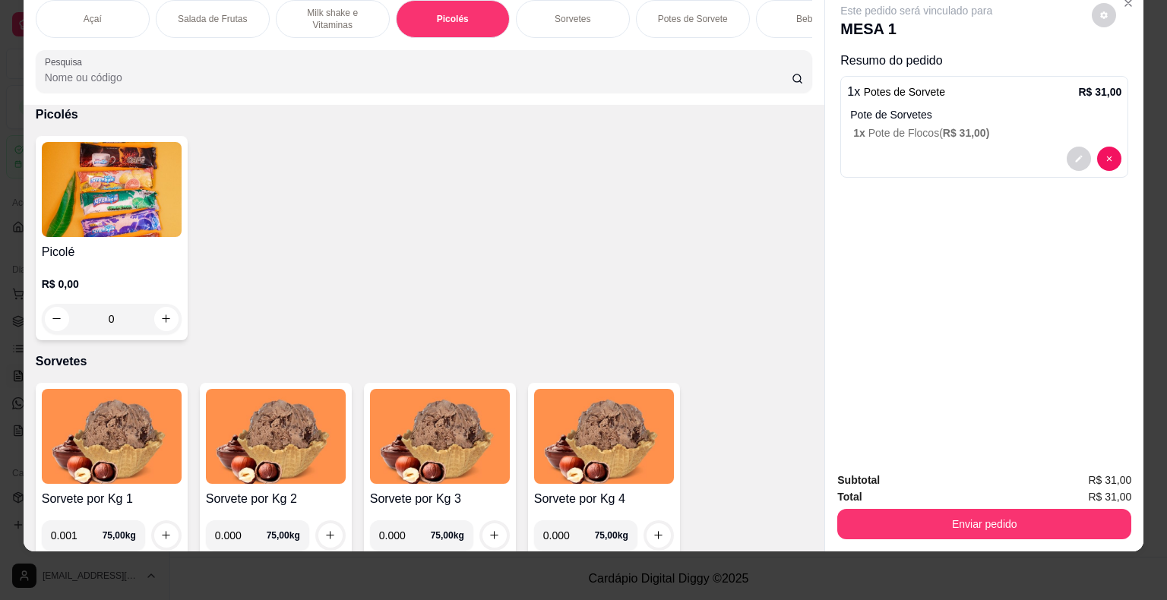
click at [103, 266] on div "R$ 0,00 0" at bounding box center [112, 297] width 140 height 73
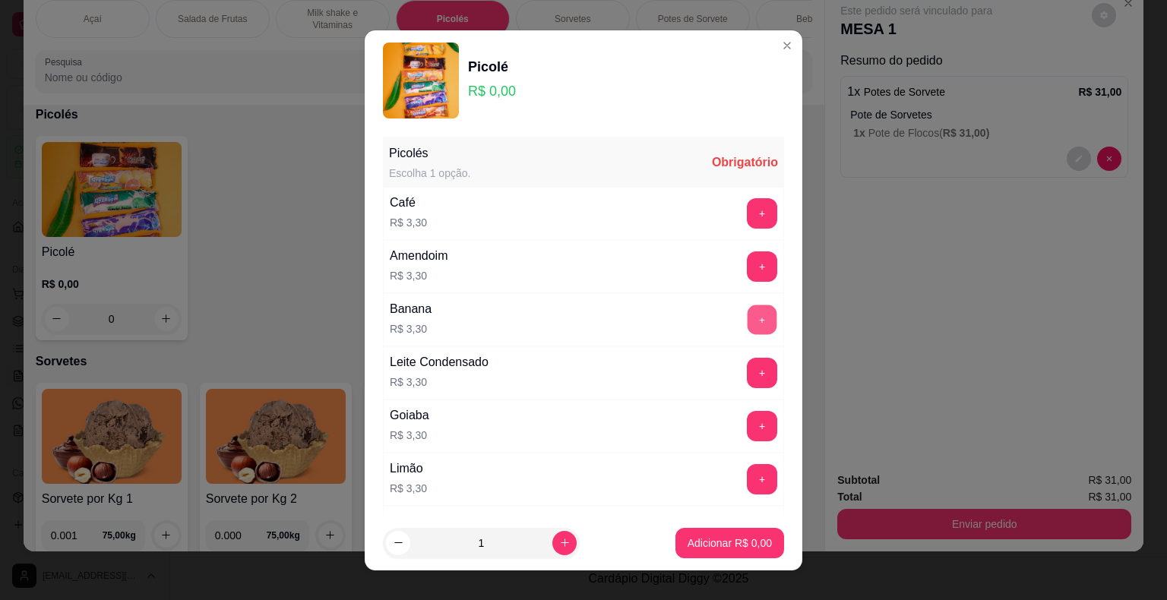
click at [747, 318] on button "+" at bounding box center [762, 320] width 30 height 30
click at [726, 541] on p "Adicionar R$ 3,30" at bounding box center [729, 543] width 84 height 15
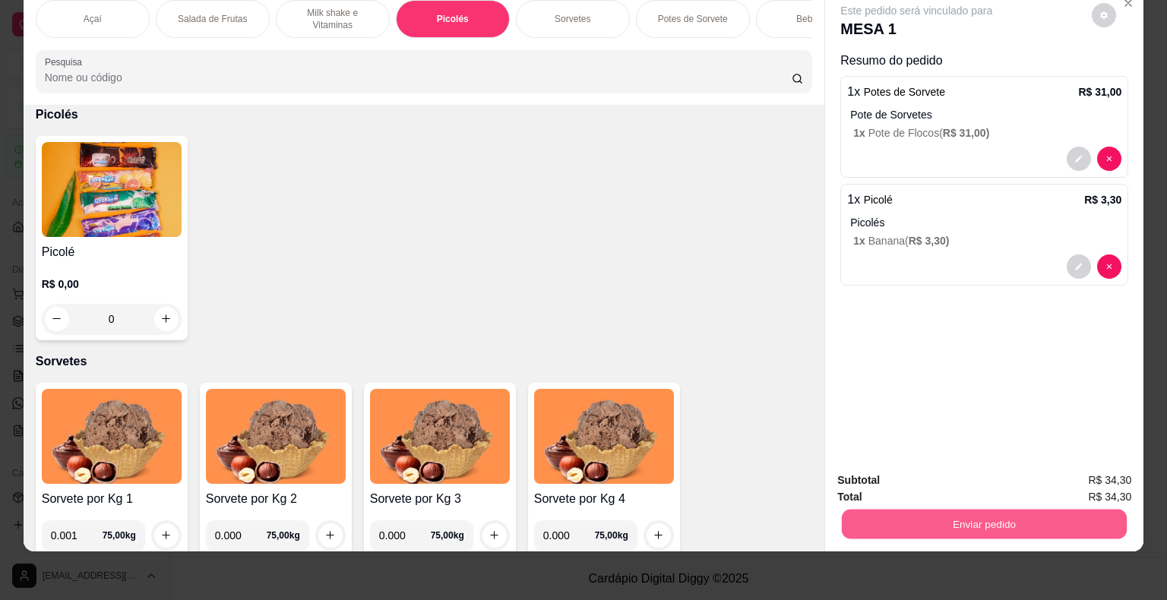
click at [968, 516] on button "Enviar pedido" at bounding box center [984, 525] width 285 height 30
click at [957, 479] on button "Não registrar e enviar pedido" at bounding box center [933, 475] width 153 height 28
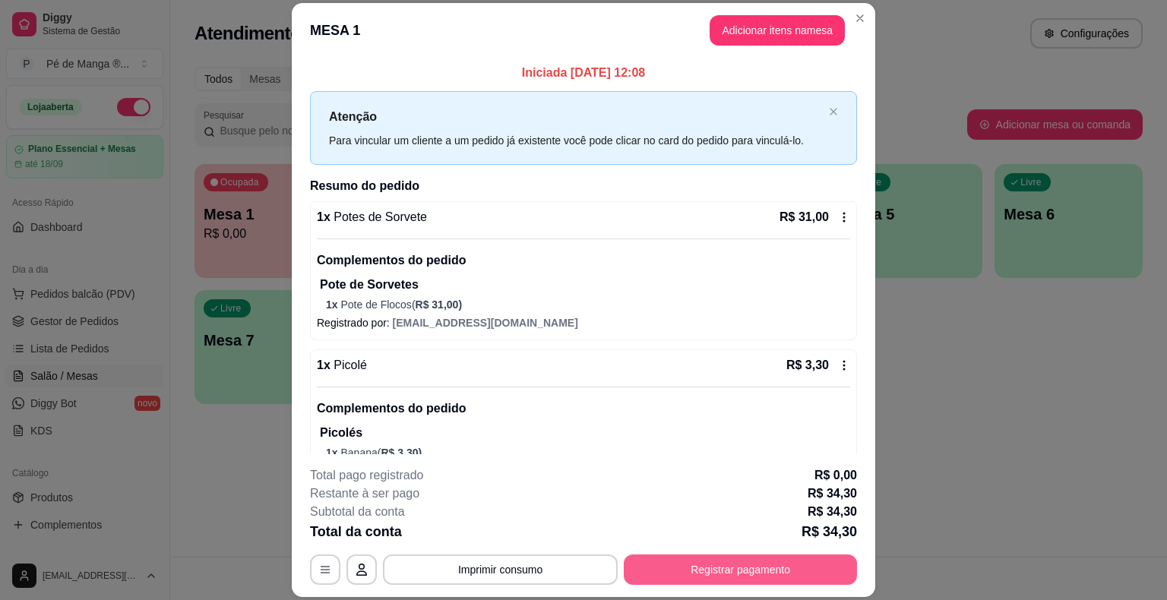
click at [788, 564] on button "Registrar pagamento" at bounding box center [740, 570] width 233 height 30
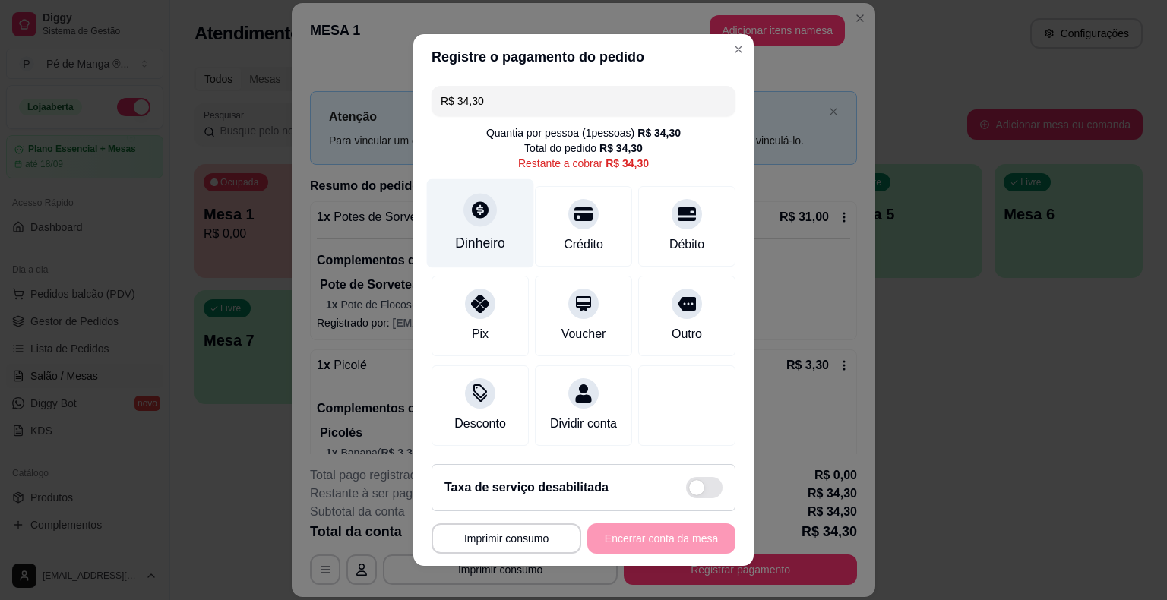
click at [517, 245] on div "Dinheiro" at bounding box center [480, 223] width 107 height 89
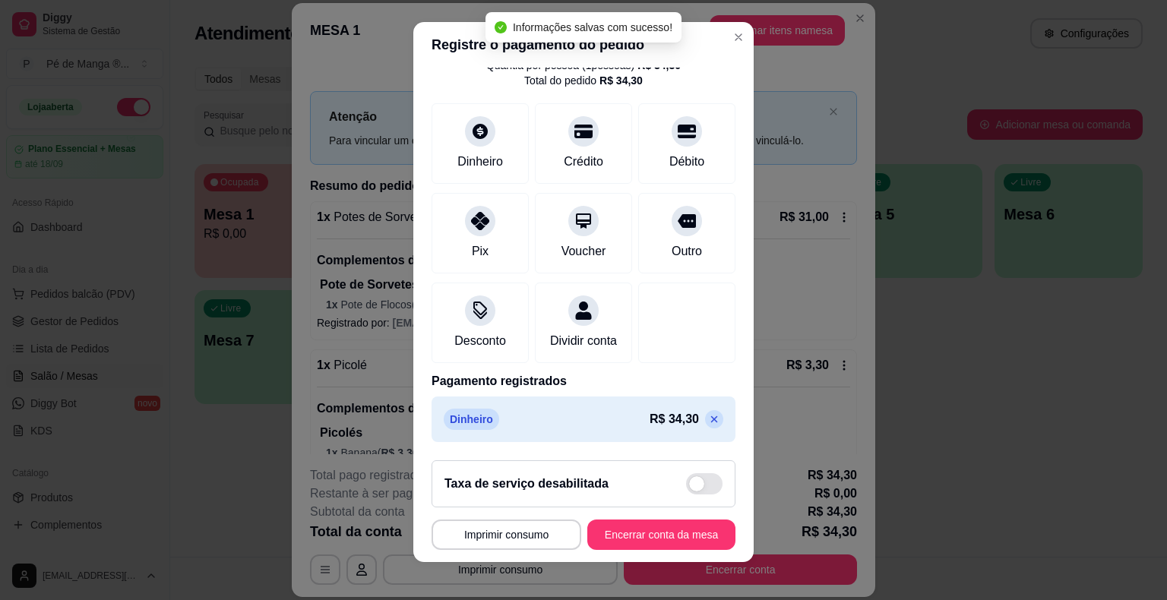
scroll to position [71, 0]
click at [708, 418] on icon at bounding box center [714, 419] width 12 height 12
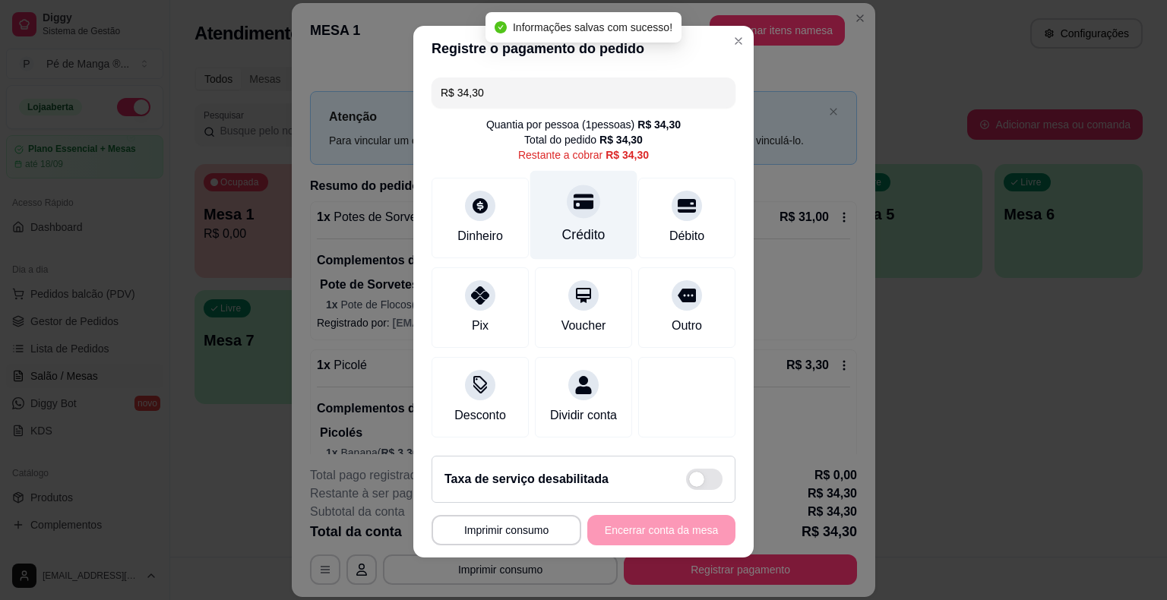
scroll to position [14, 0]
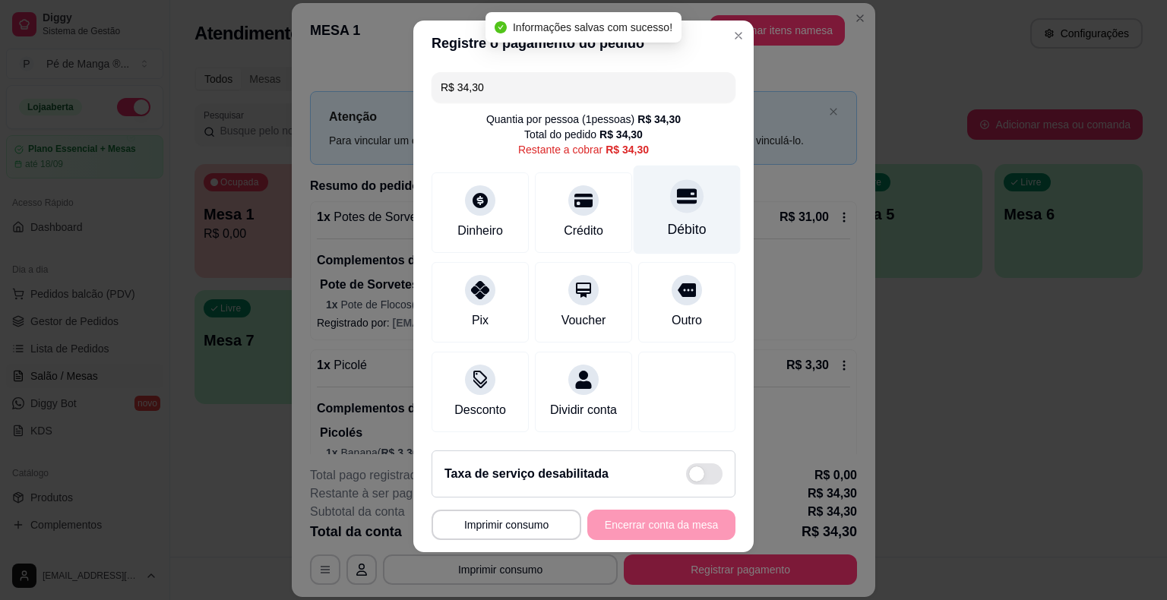
click at [671, 223] on div "Débito" at bounding box center [687, 230] width 39 height 20
type input "R$ 0,00"
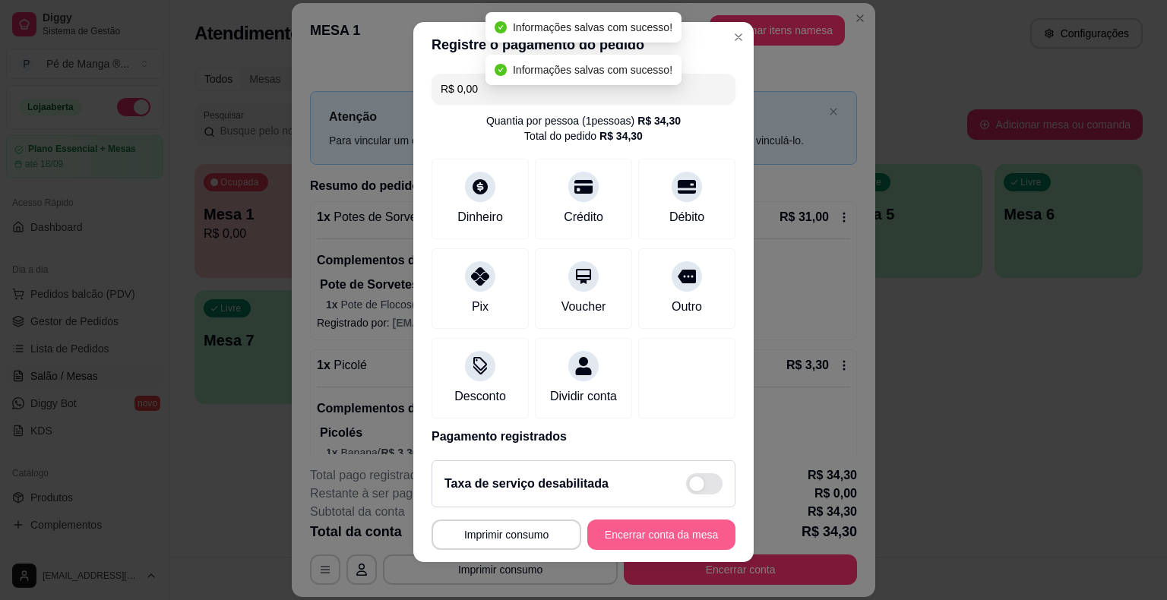
click at [655, 527] on button "Encerrar conta da mesa" at bounding box center [661, 535] width 148 height 30
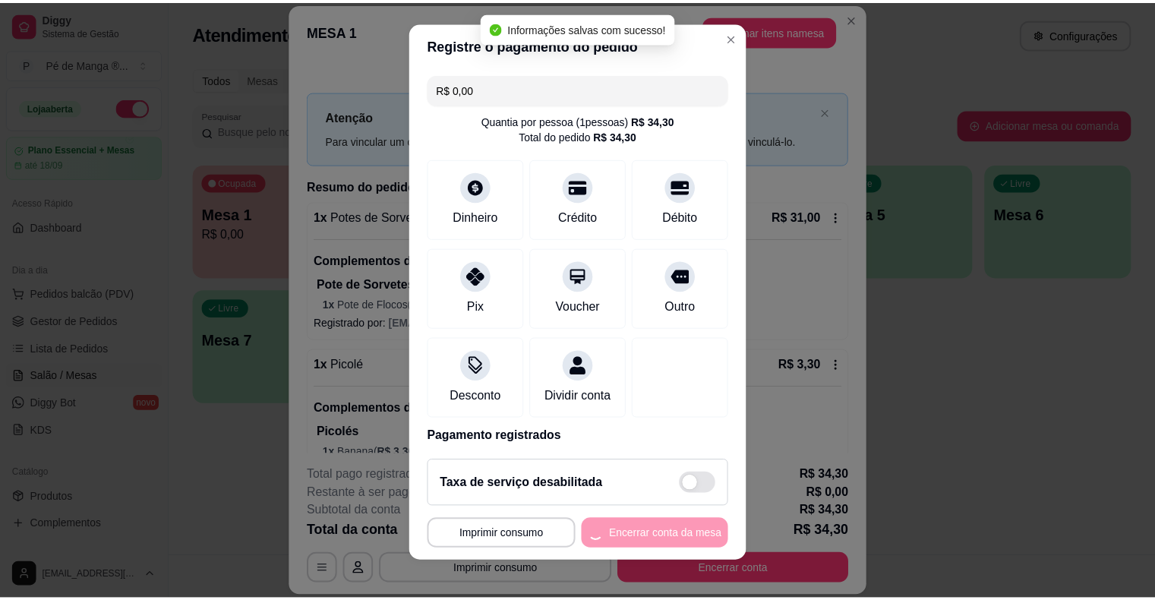
scroll to position [0, 0]
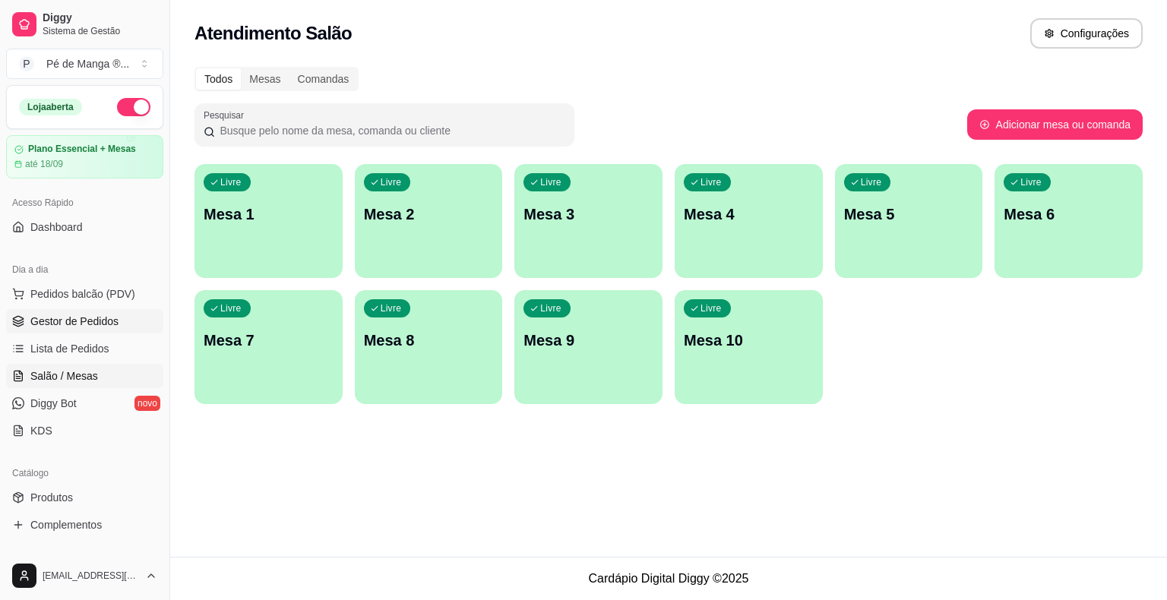
click at [100, 322] on span "Gestor de Pedidos" at bounding box center [74, 321] width 88 height 15
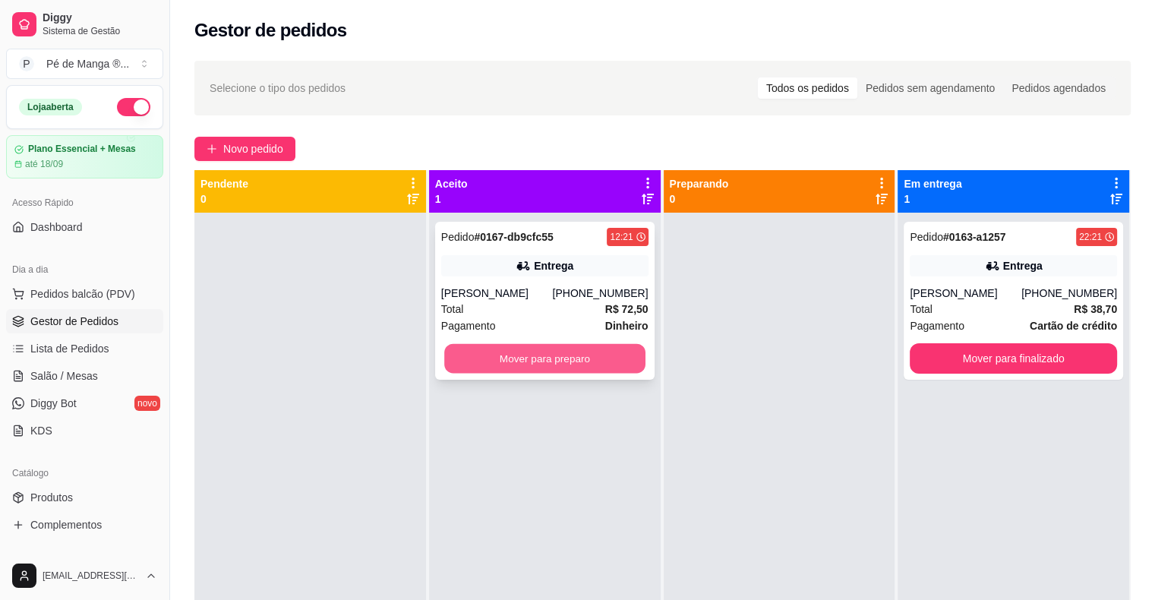
click at [550, 355] on button "Mover para preparo" at bounding box center [544, 359] width 201 height 30
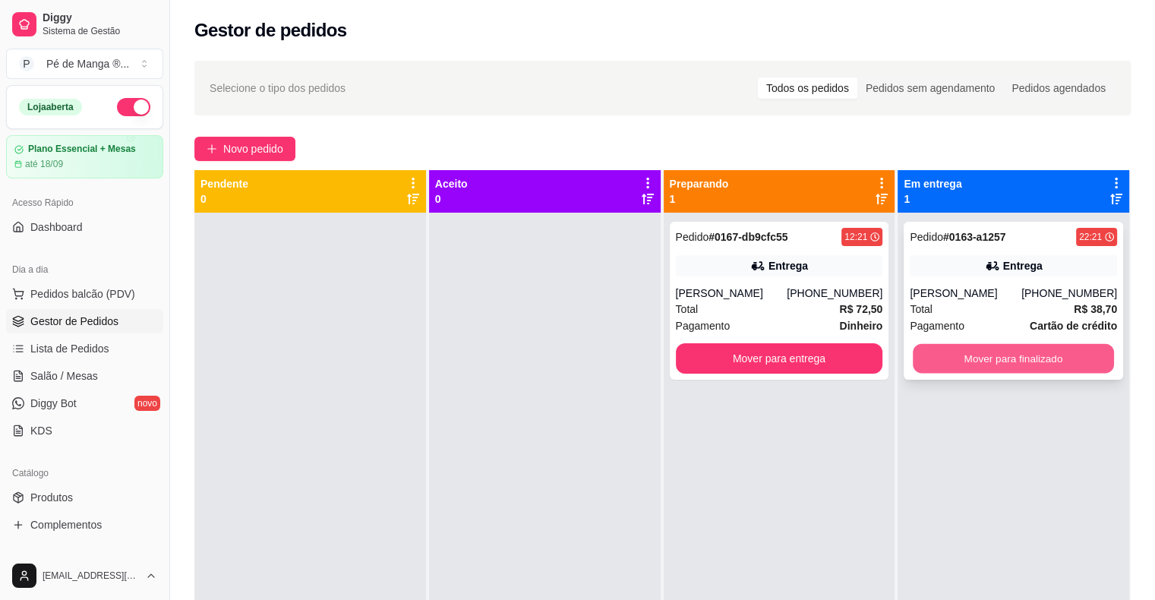
click at [1030, 359] on button "Mover para finalizado" at bounding box center [1013, 359] width 201 height 30
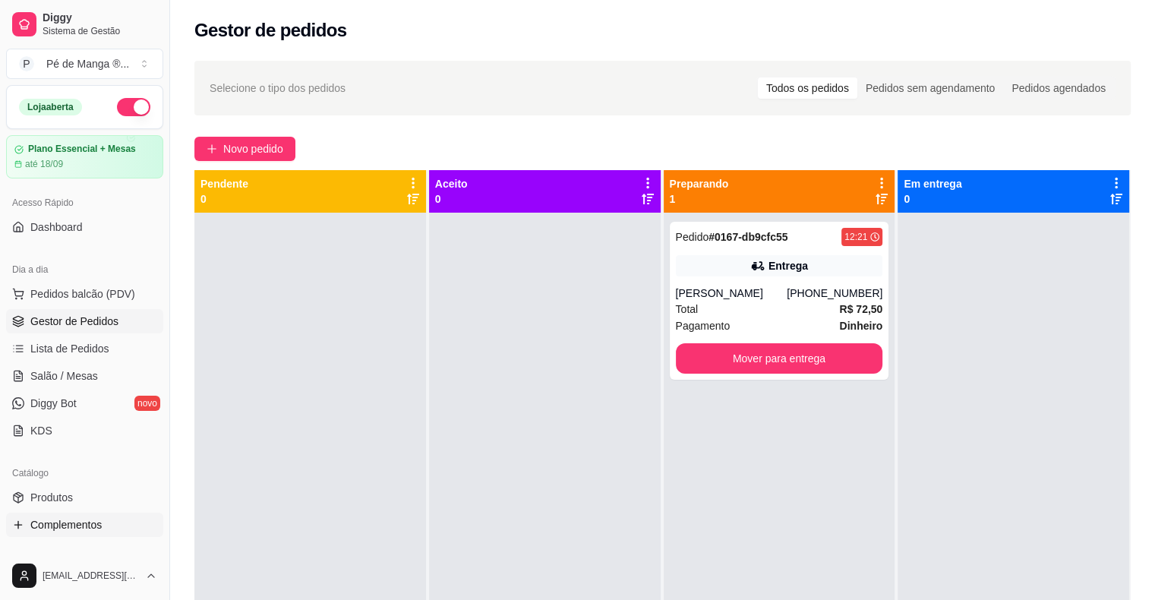
click at [123, 518] on link "Complementos" at bounding box center [84, 525] width 157 height 24
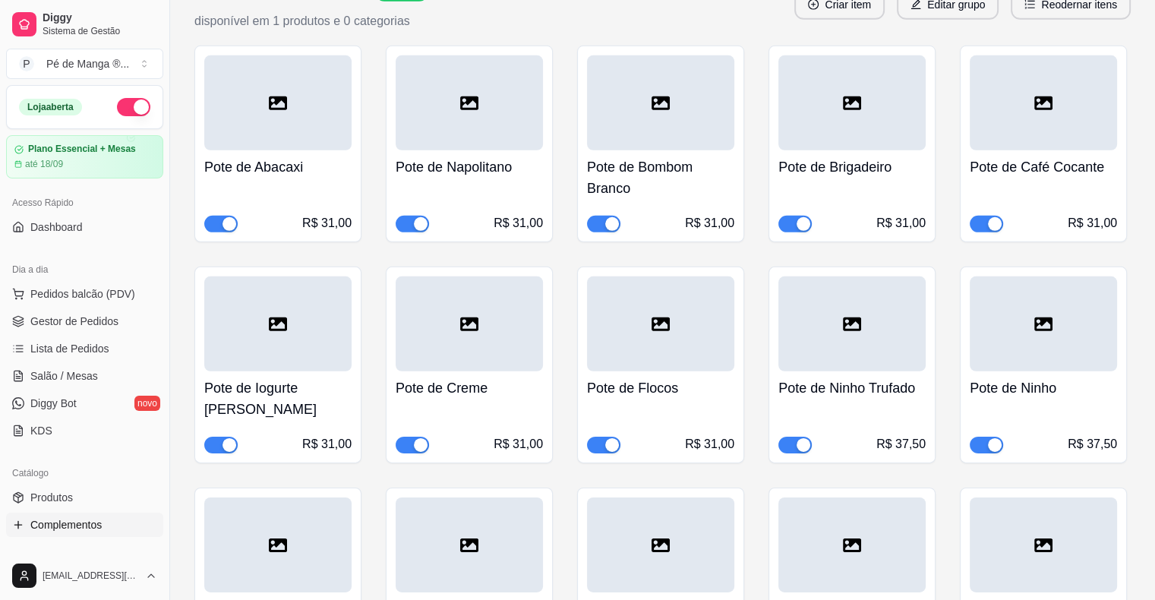
scroll to position [10455, 0]
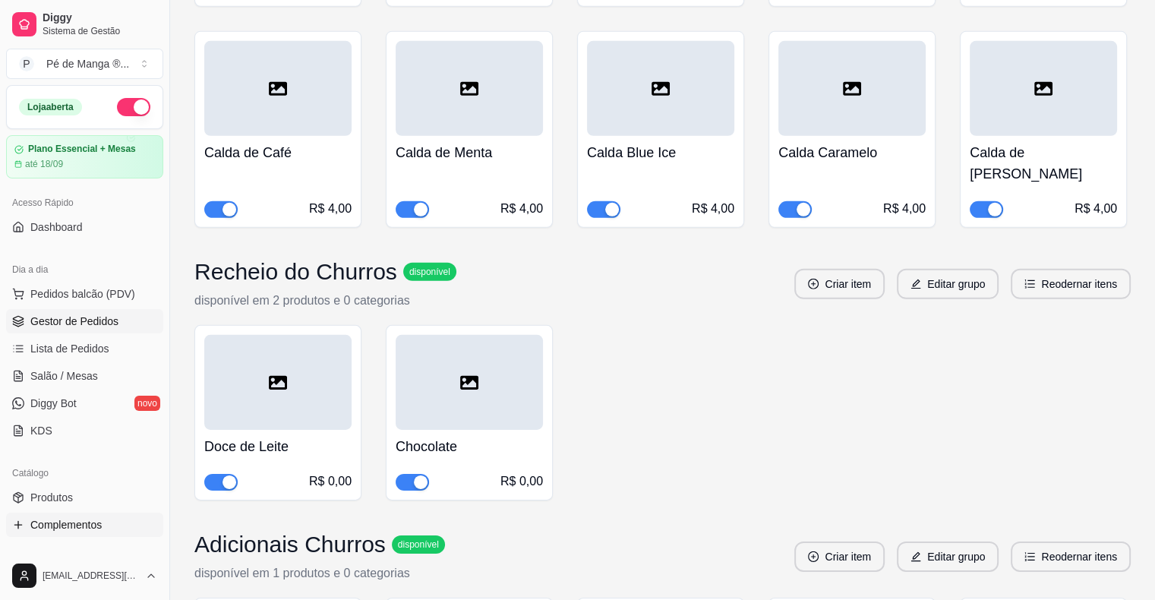
click at [95, 324] on span "Gestor de Pedidos" at bounding box center [74, 321] width 88 height 15
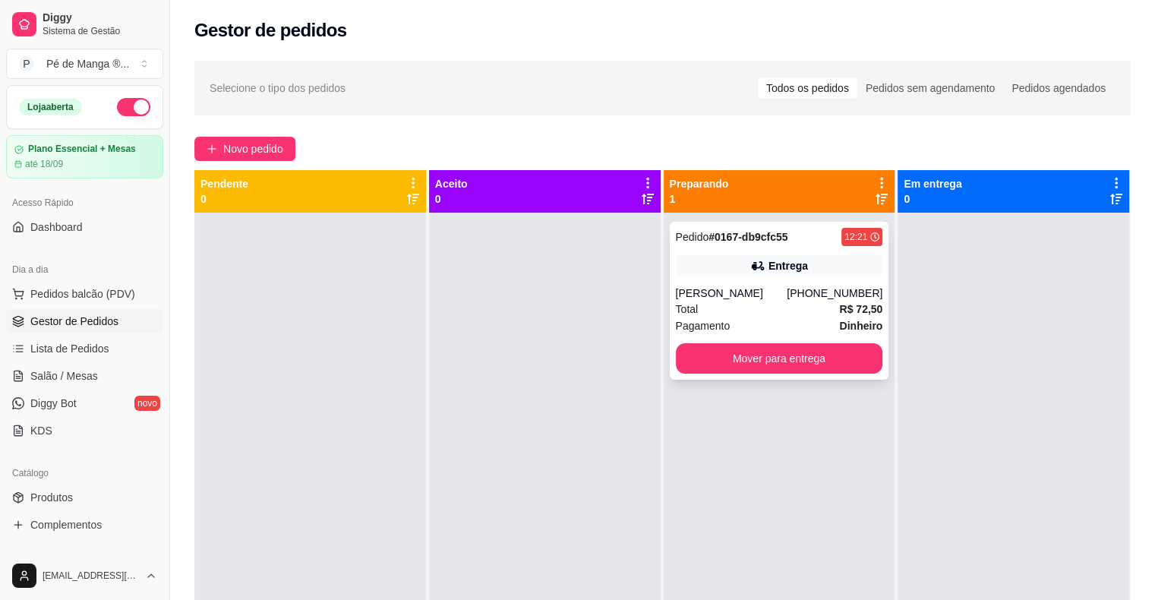
click at [742, 315] on div "Total R$ 72,50" at bounding box center [779, 309] width 207 height 17
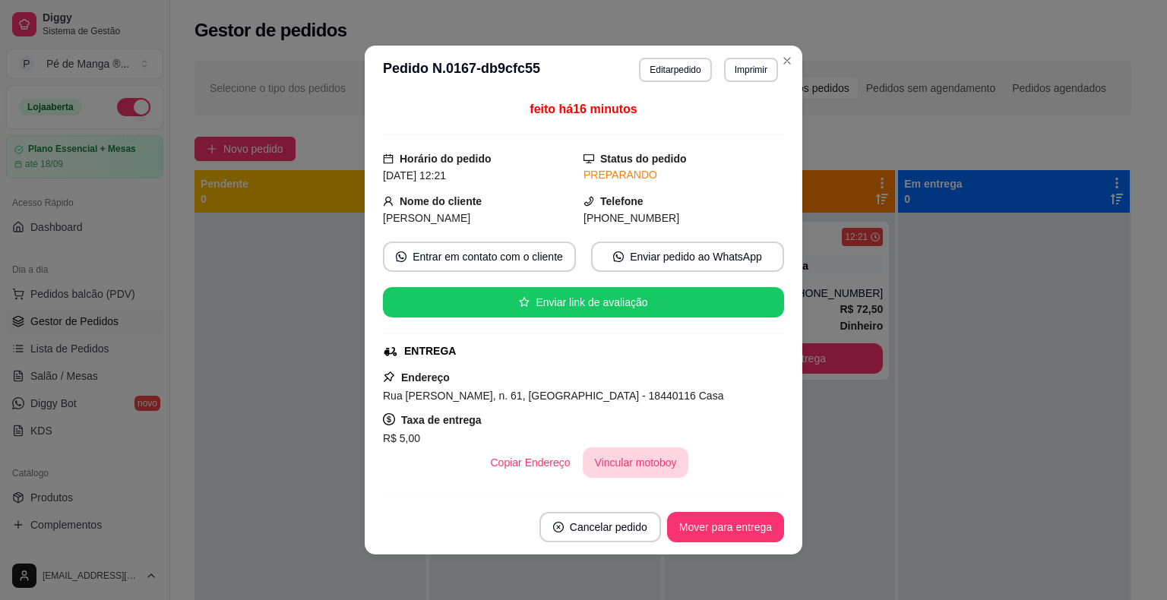
click at [628, 463] on button "Vincular motoboy" at bounding box center [636, 462] width 106 height 30
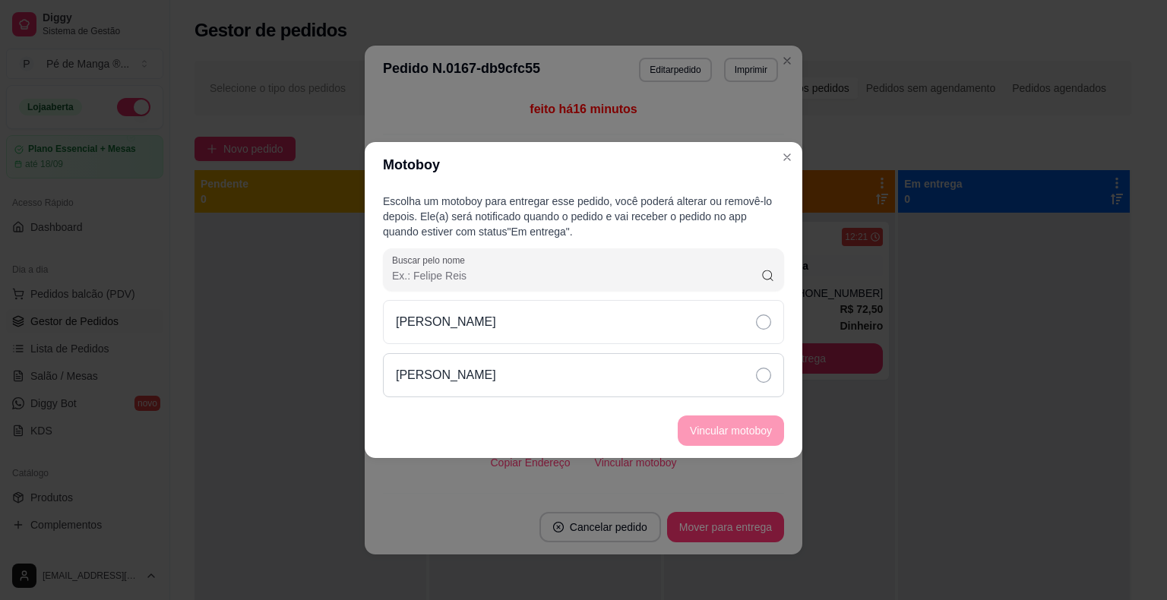
click at [768, 375] on icon at bounding box center [763, 375] width 15 height 15
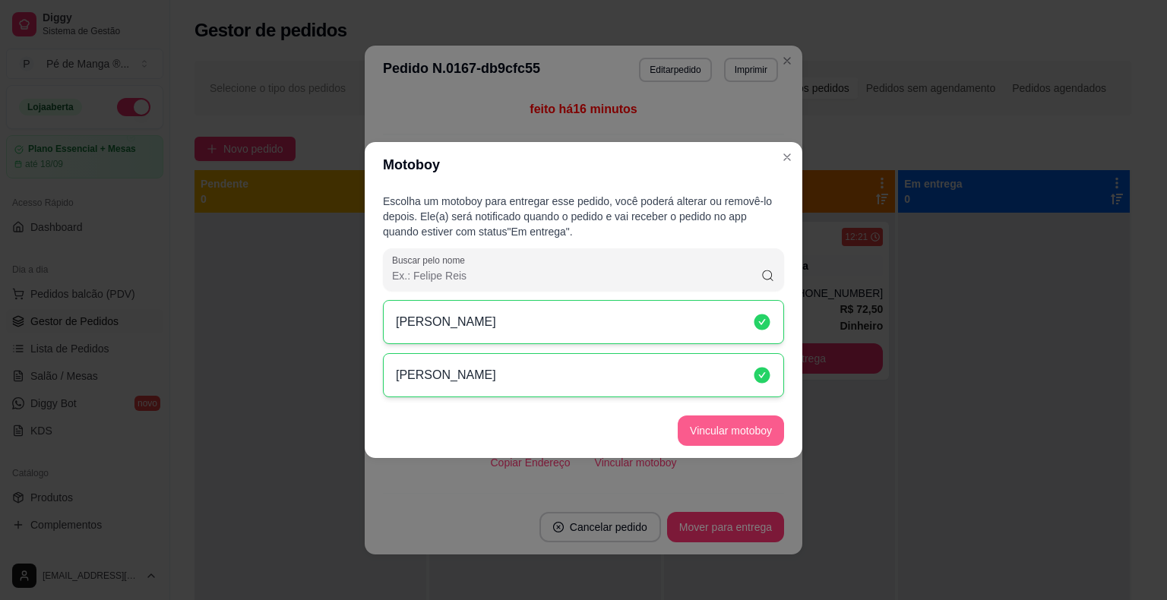
click at [742, 426] on button "Vincular motoboy" at bounding box center [731, 430] width 106 height 30
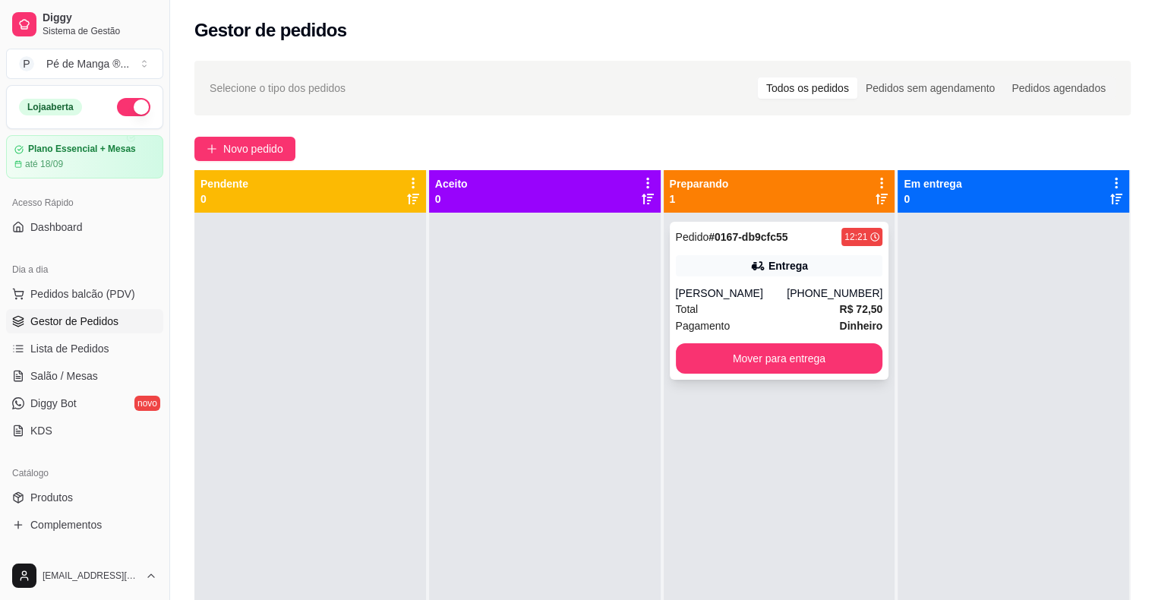
click at [774, 294] on div "Miguel Balduino" at bounding box center [732, 293] width 112 height 15
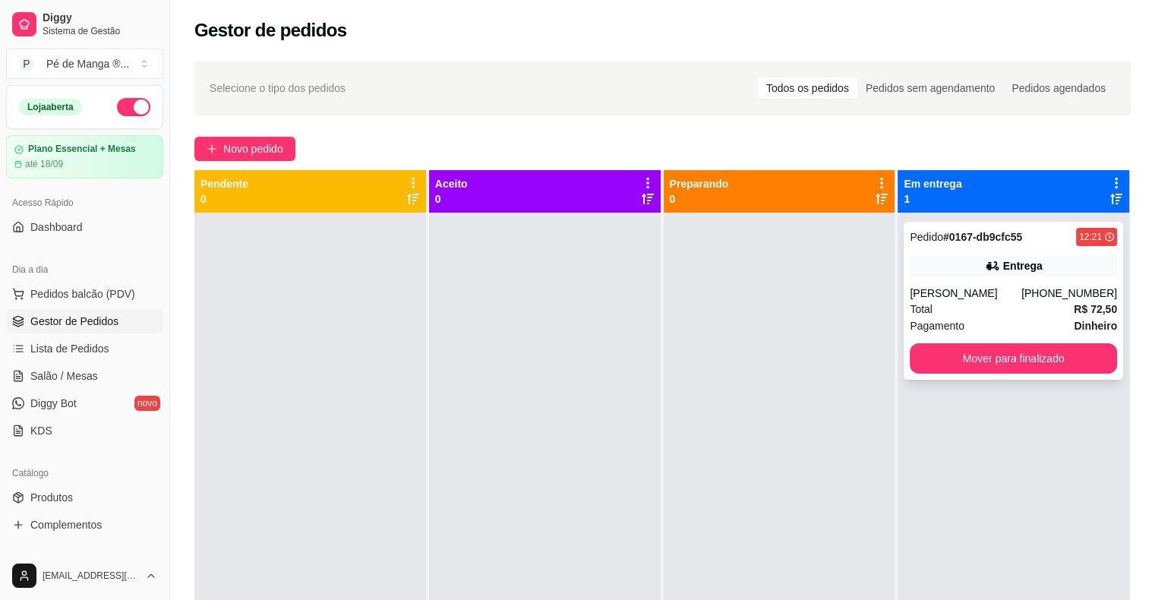
click at [923, 342] on div "Pedido # 0167-db9cfc55 12:21 Entrega Miguel Balduino (15) 99606-0496 Total R$ 7…" at bounding box center [1014, 301] width 220 height 158
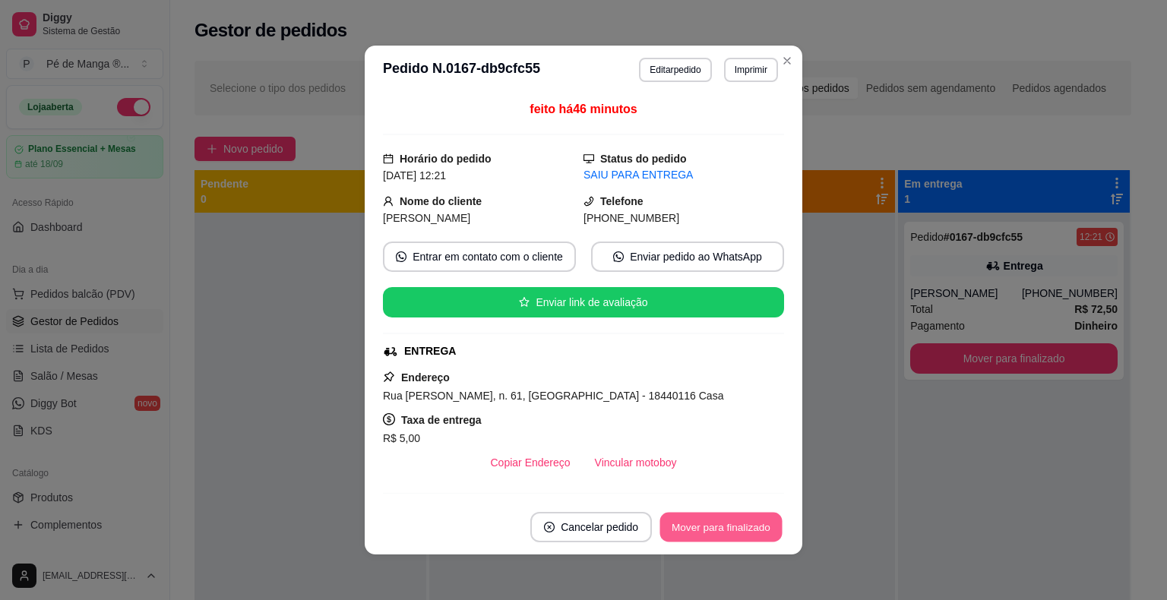
click at [740, 524] on button "Mover para finalizado" at bounding box center [721, 528] width 122 height 30
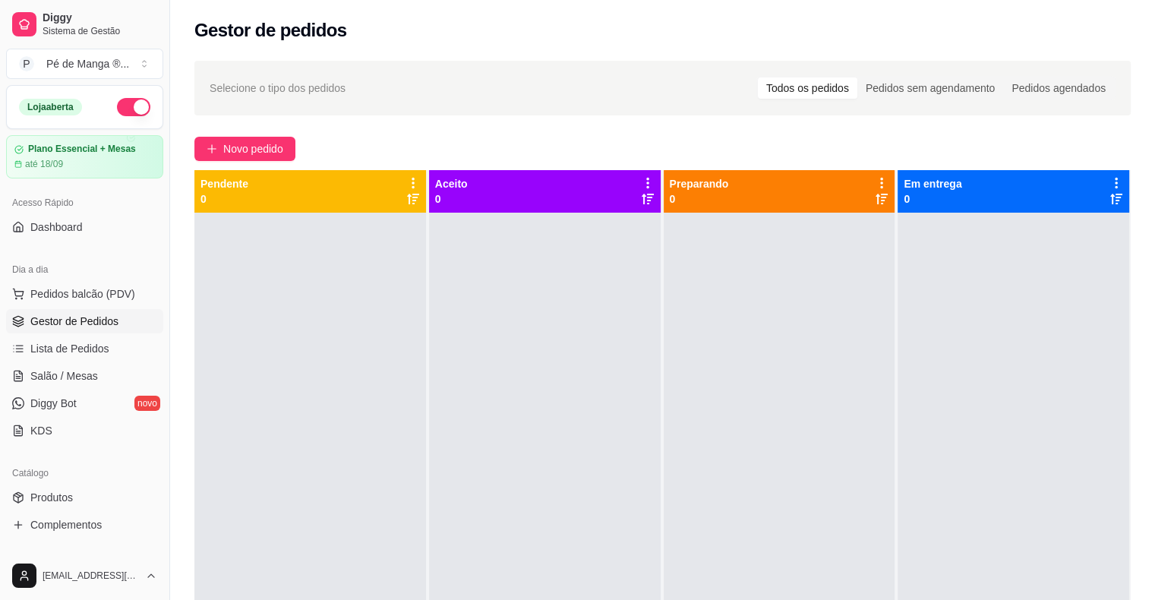
click at [124, 319] on link "Gestor de Pedidos" at bounding box center [84, 321] width 157 height 24
click at [43, 368] on span "Salão / Mesas" at bounding box center [64, 375] width 68 height 15
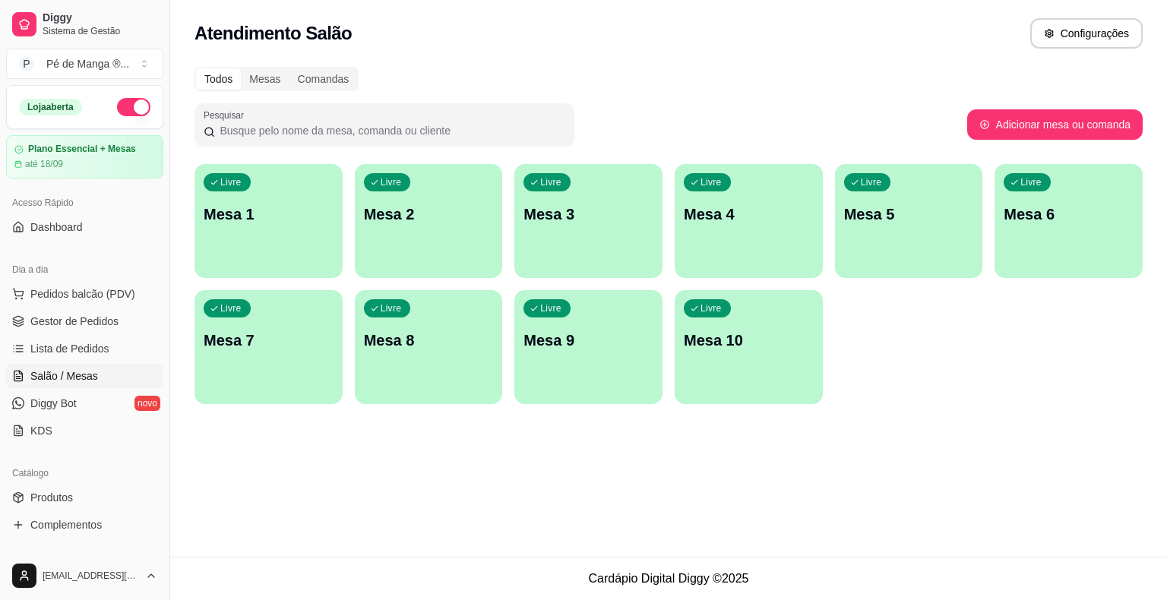
click at [298, 217] on p "Mesa 1" at bounding box center [269, 214] width 130 height 21
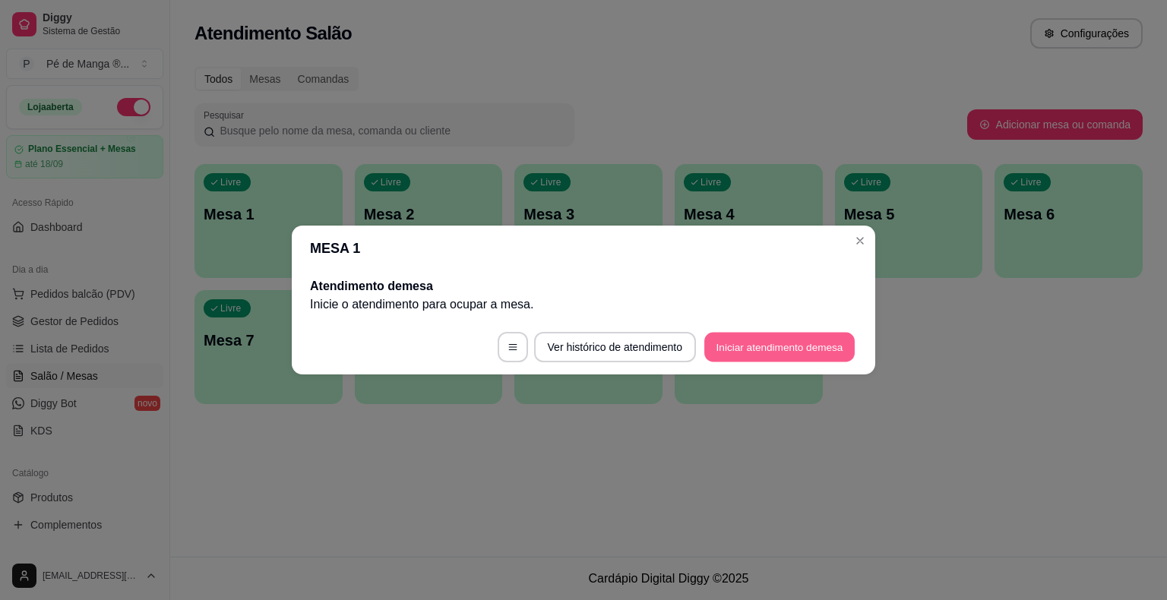
click at [788, 346] on button "Iniciar atendimento de mesa" at bounding box center [779, 348] width 150 height 30
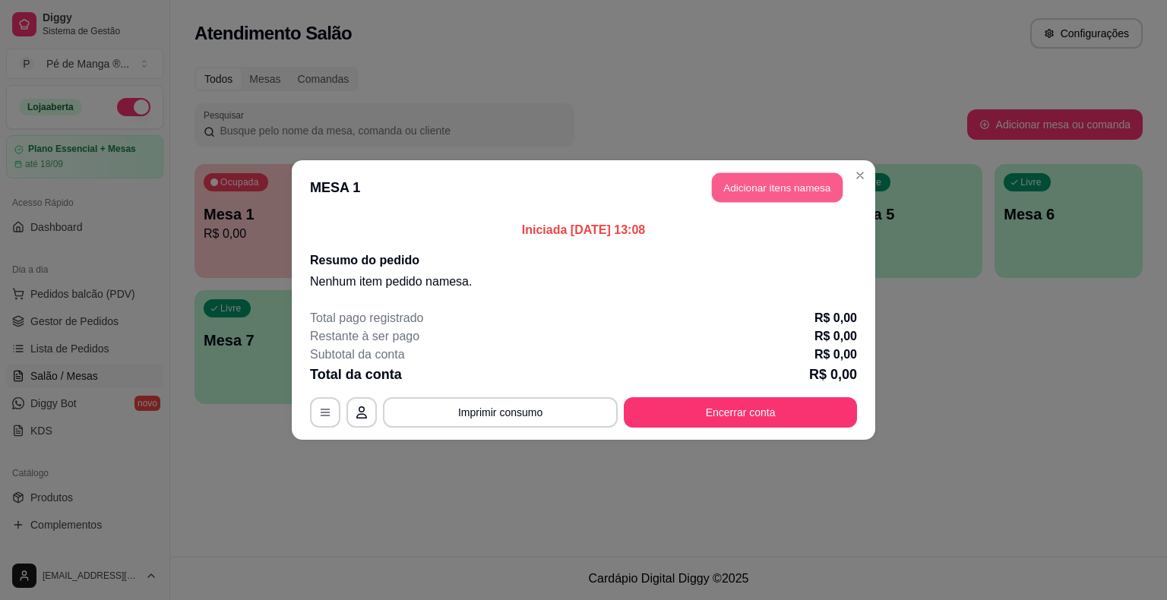
click at [777, 178] on button "Adicionar itens na mesa" at bounding box center [777, 188] width 131 height 30
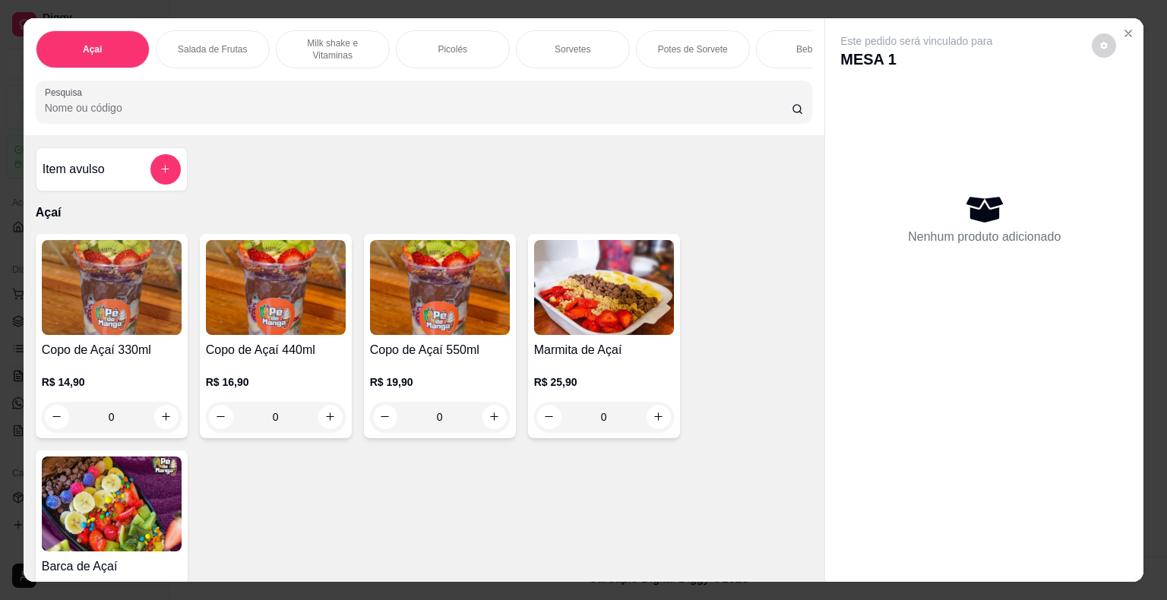
click at [557, 43] on p "Sorvetes" at bounding box center [573, 49] width 36 height 12
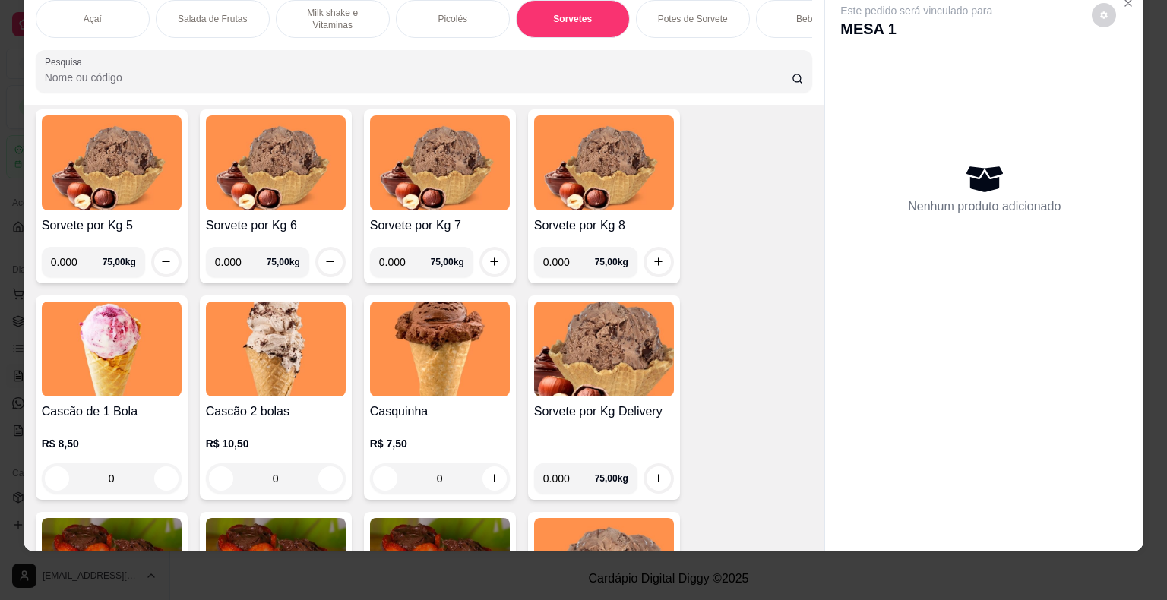
scroll to position [1793, 0]
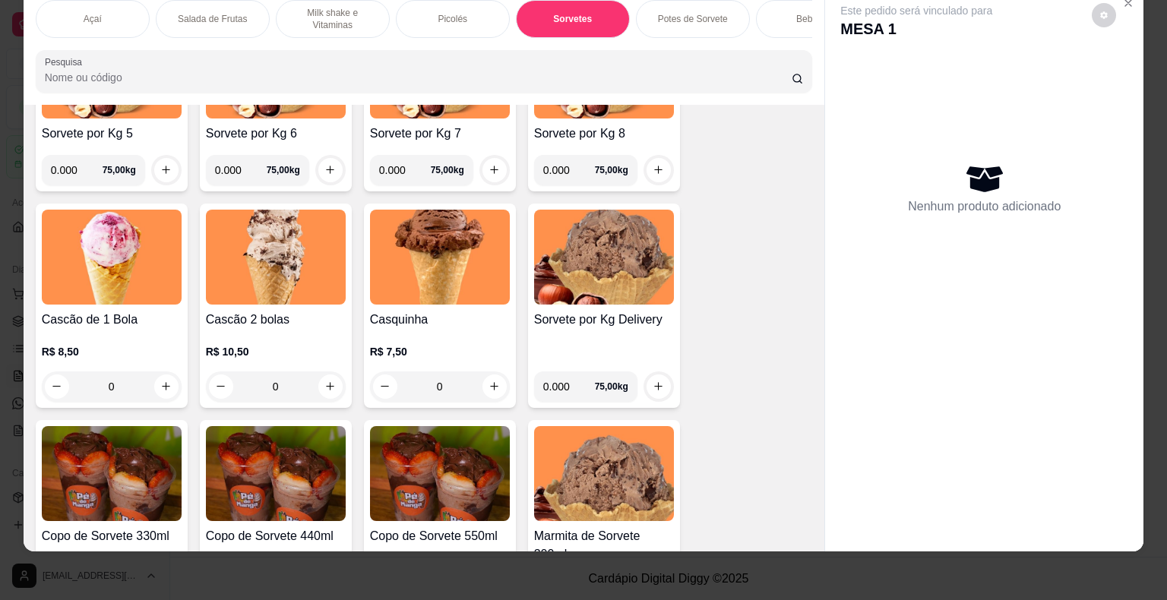
click at [167, 393] on div "0" at bounding box center [112, 386] width 140 height 30
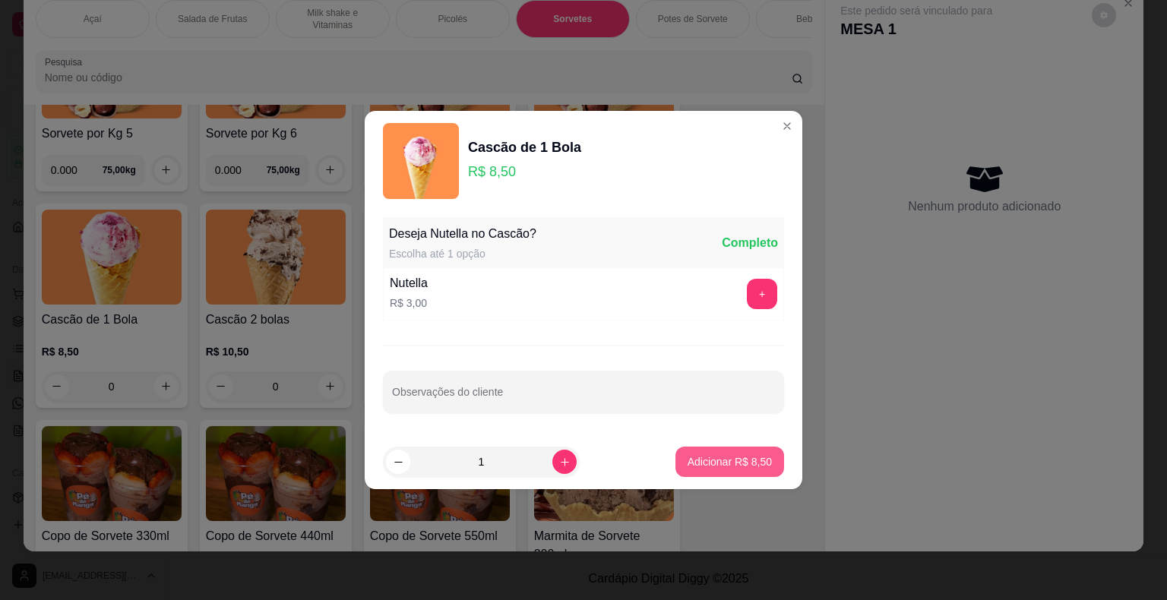
click at [725, 466] on p "Adicionar R$ 8,50" at bounding box center [729, 461] width 84 height 15
type input "1"
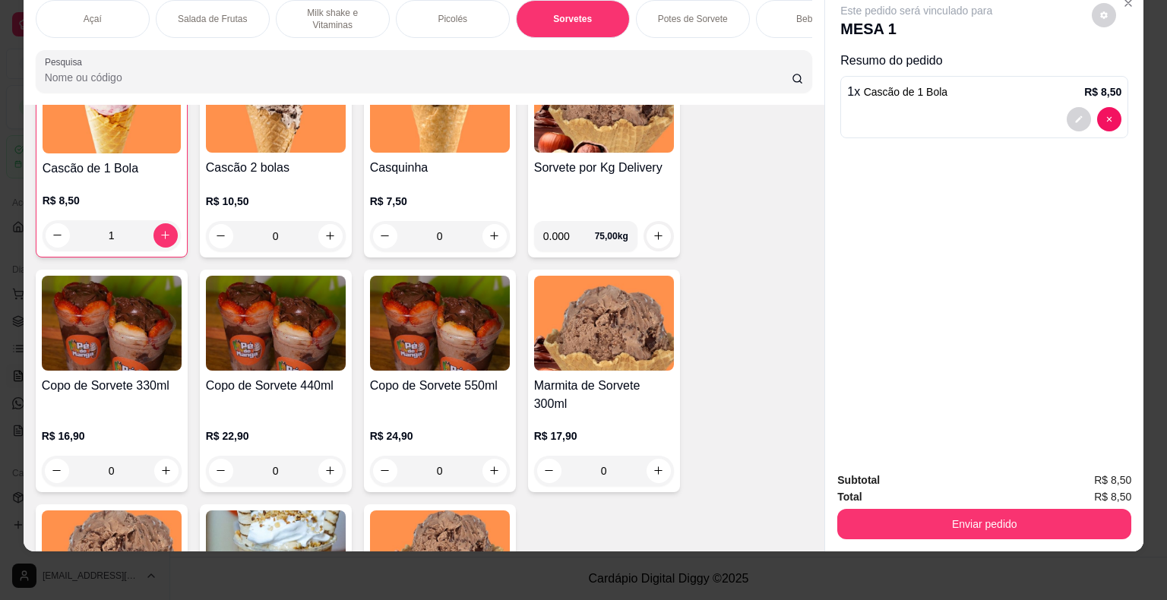
scroll to position [1875, 0]
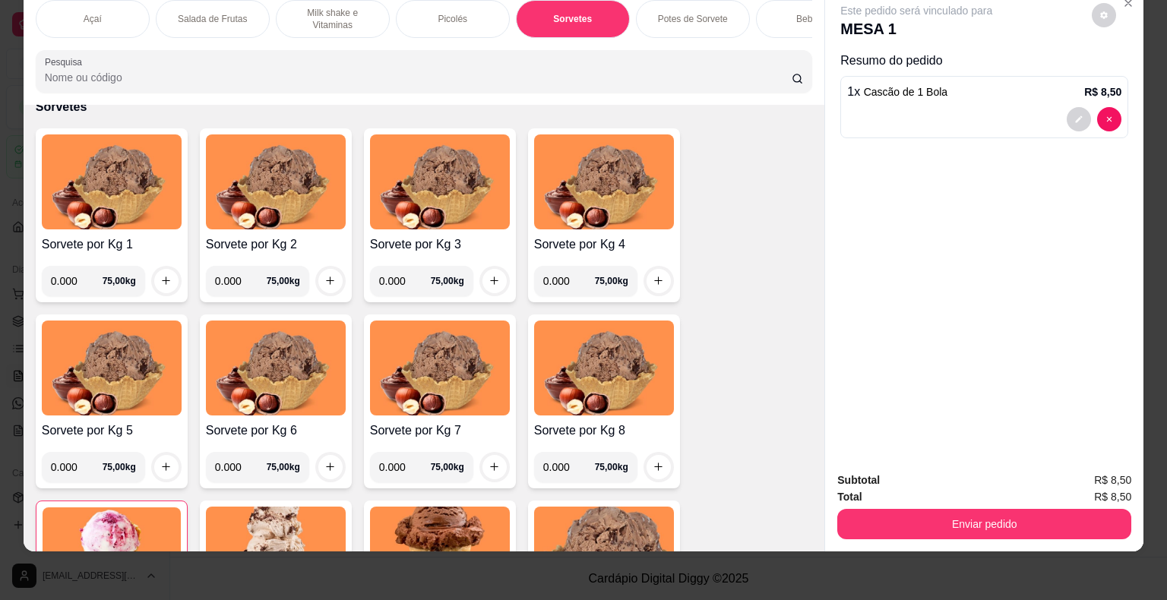
click at [477, 11] on div "Picolés" at bounding box center [453, 19] width 114 height 38
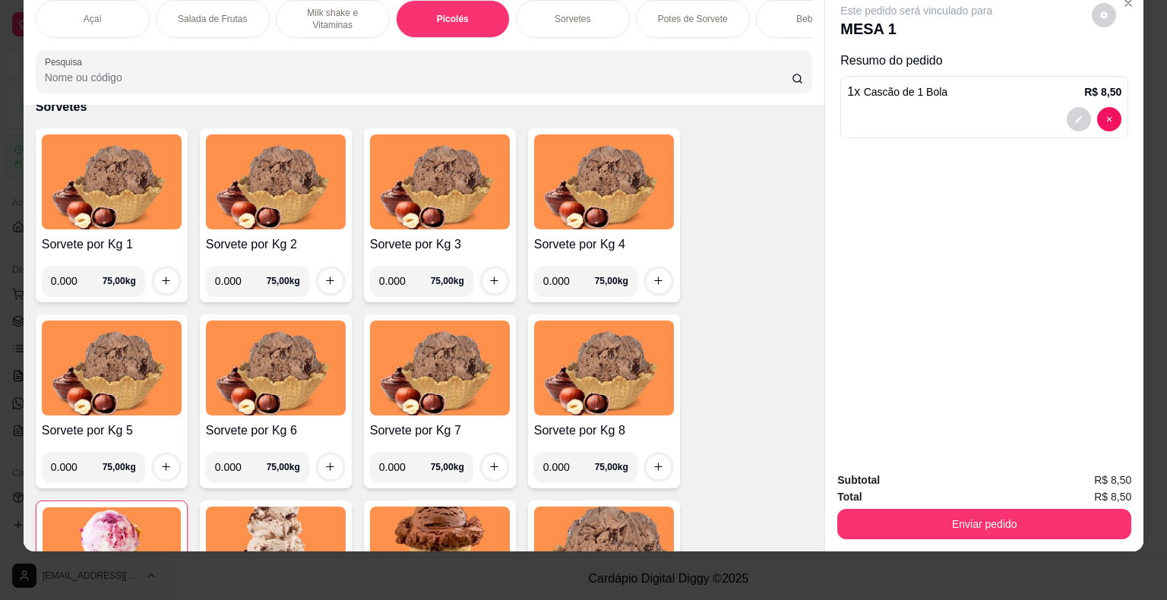
scroll to position [1241, 0]
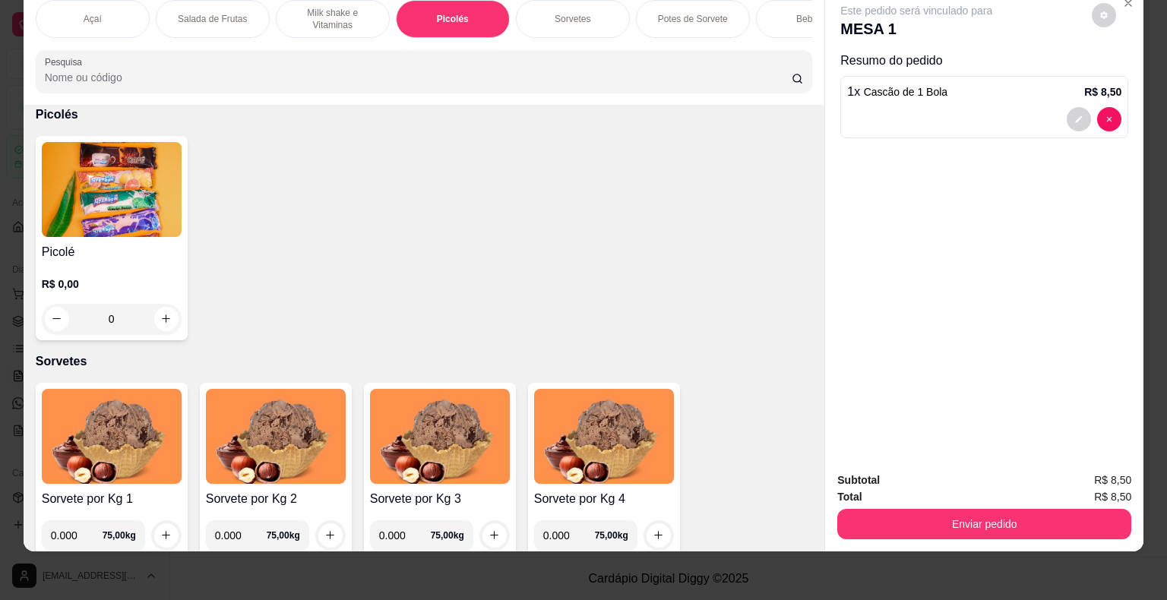
click at [131, 273] on div "R$ 0,00 0" at bounding box center [112, 297] width 140 height 73
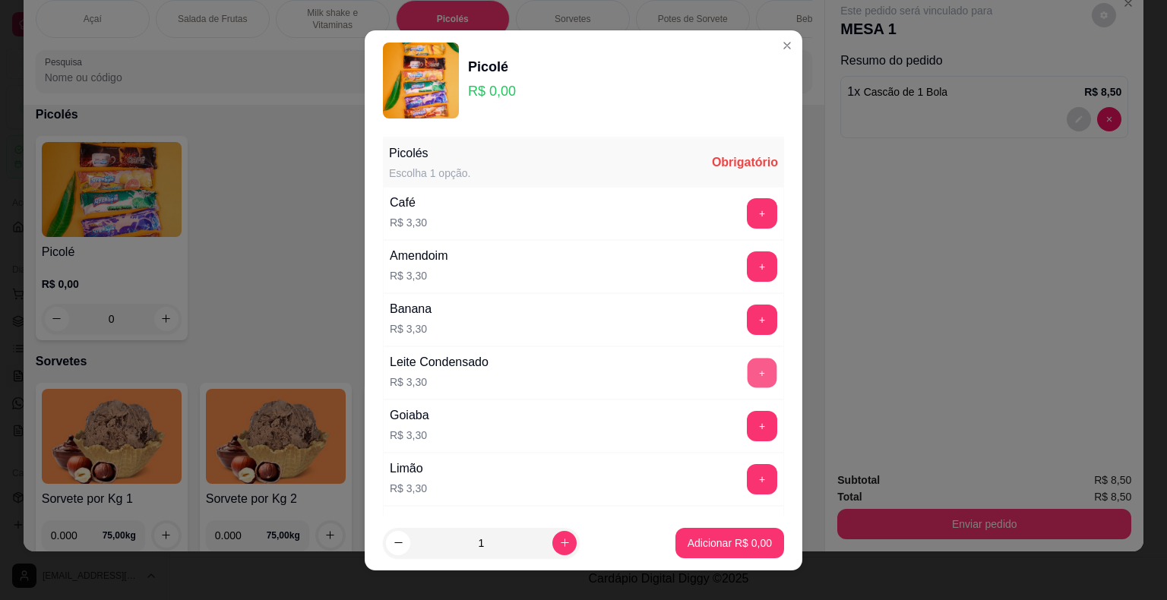
click at [747, 368] on button "+" at bounding box center [762, 373] width 30 height 30
click at [747, 366] on button "+" at bounding box center [762, 373] width 30 height 30
click at [725, 544] on p "Adicionar R$ 6,60" at bounding box center [729, 543] width 82 height 14
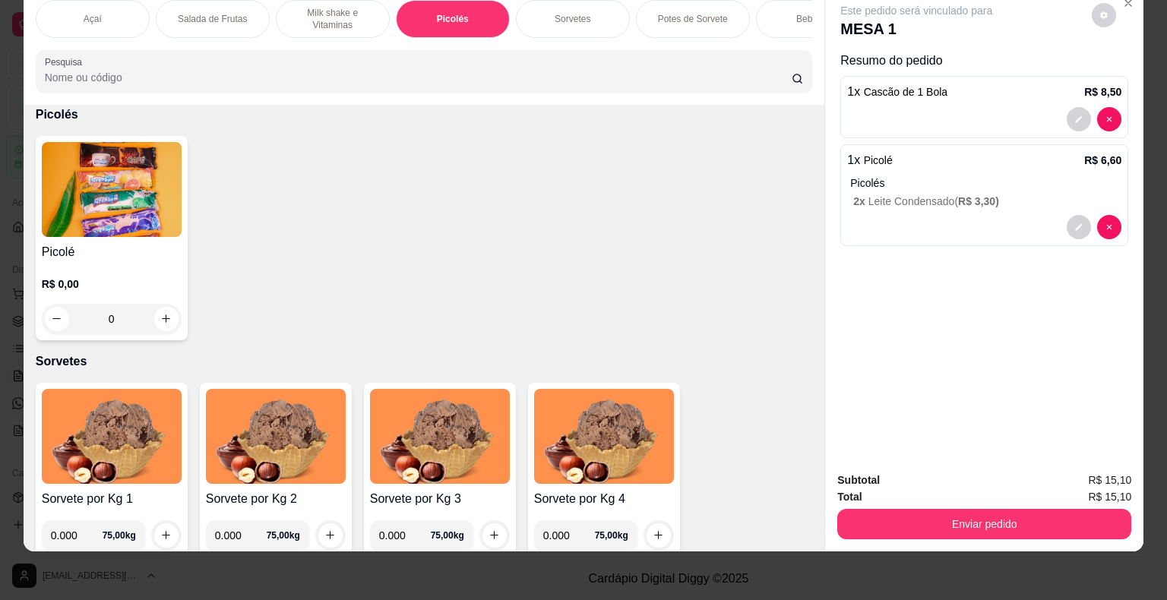
click at [887, 529] on div "Subtotal R$ 15,10 Total R$ 15,10 Enviar pedido" at bounding box center [984, 506] width 318 height 92
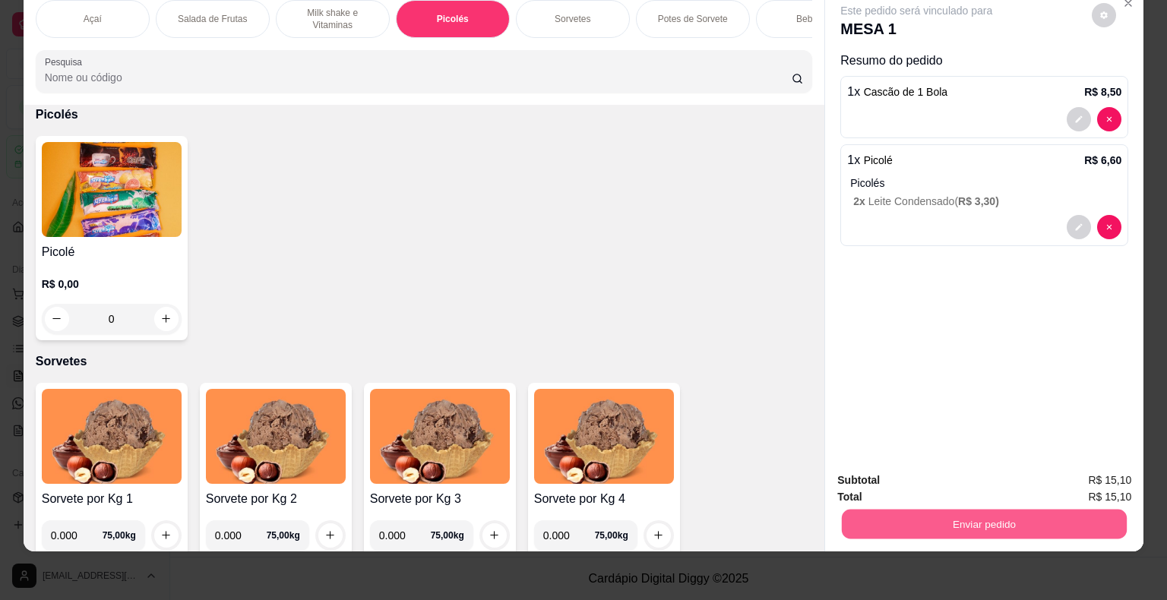
click at [892, 516] on button "Enviar pedido" at bounding box center [984, 525] width 285 height 30
click at [902, 466] on button "Não registrar e enviar pedido" at bounding box center [933, 475] width 153 height 28
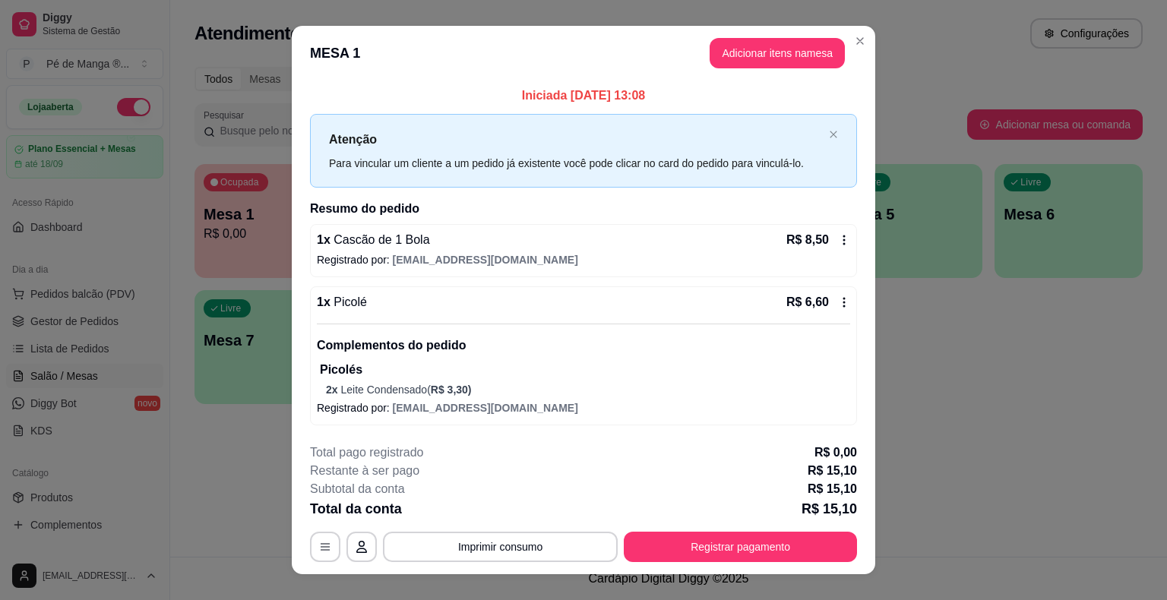
click at [790, 555] on button "Registrar pagamento" at bounding box center [740, 547] width 233 height 30
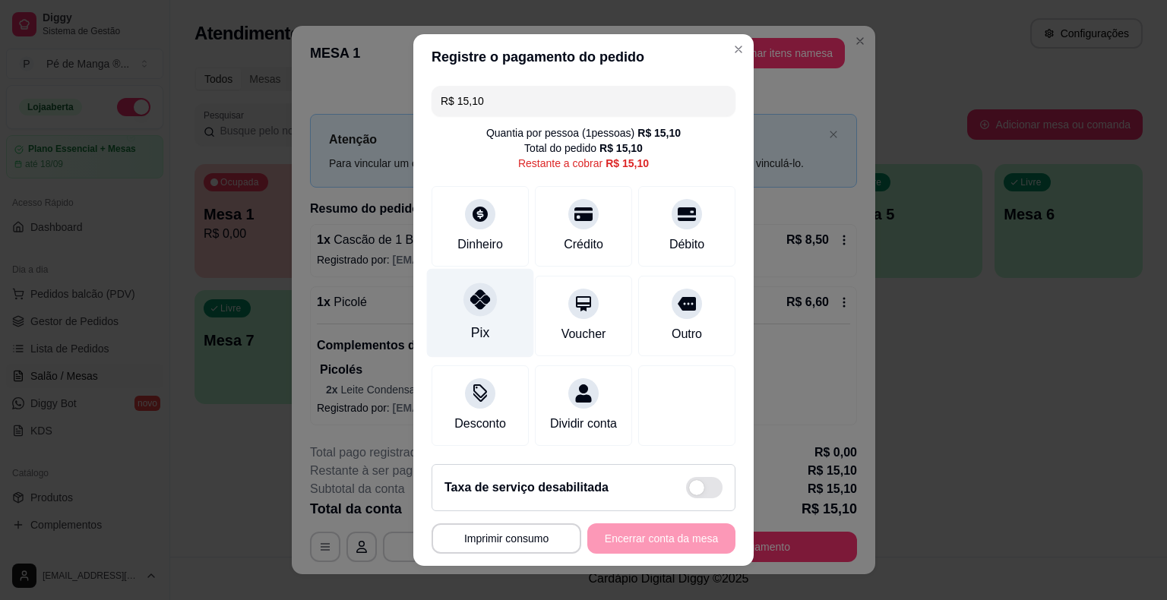
click at [471, 314] on div at bounding box center [479, 299] width 33 height 33
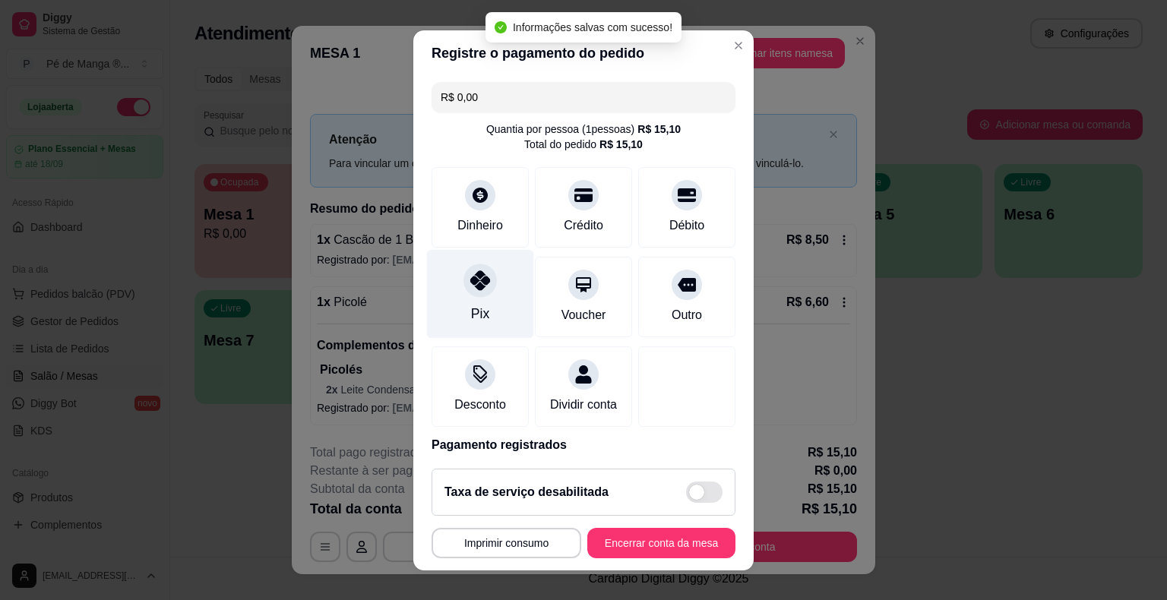
type input "R$ 0,00"
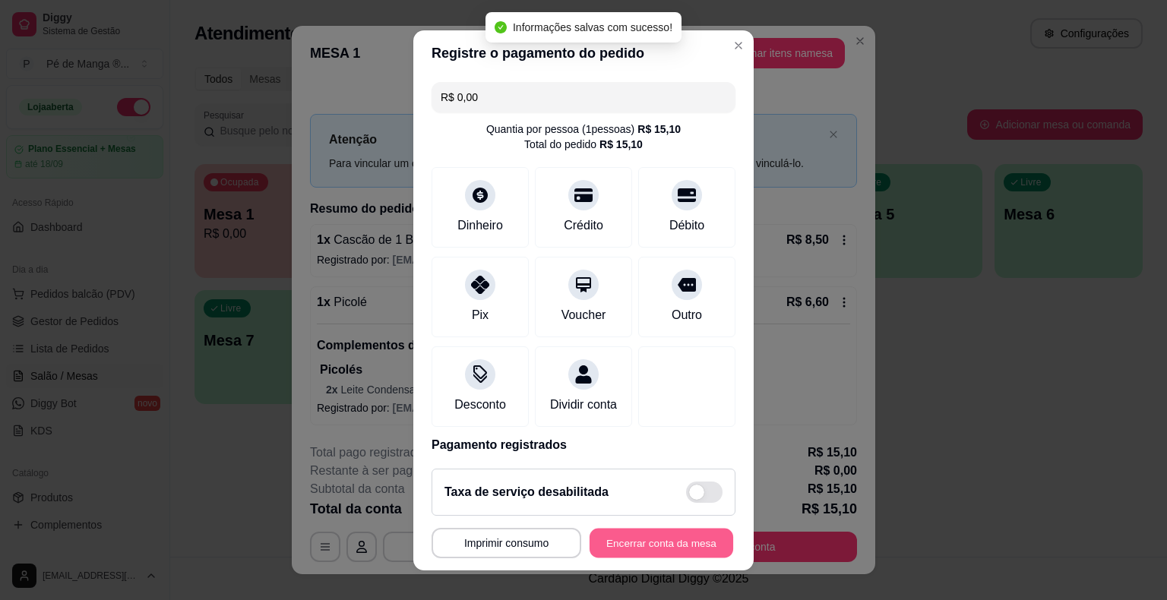
click at [640, 547] on button "Encerrar conta da mesa" at bounding box center [661, 543] width 144 height 30
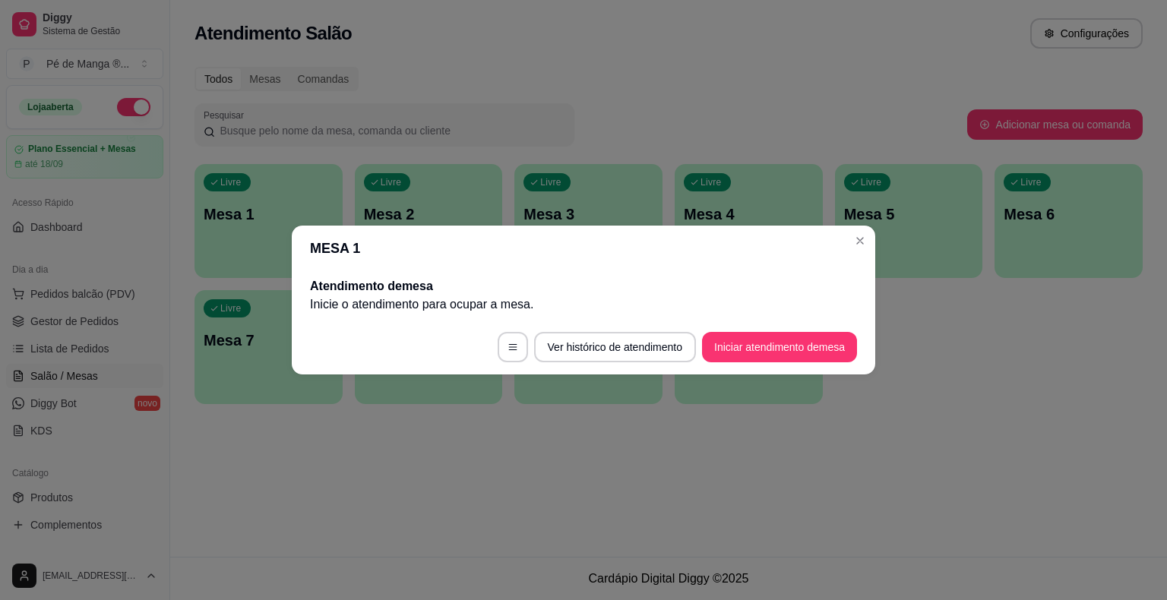
click at [818, 366] on footer "Ver histórico de atendimento Iniciar atendimento de mesa" at bounding box center [583, 347] width 583 height 55
click at [817, 362] on footer "Ver histórico de atendimento Iniciar atendimento de mesa" at bounding box center [583, 347] width 583 height 55
click at [814, 355] on button "Iniciar atendimento de mesa" at bounding box center [779, 348] width 150 height 30
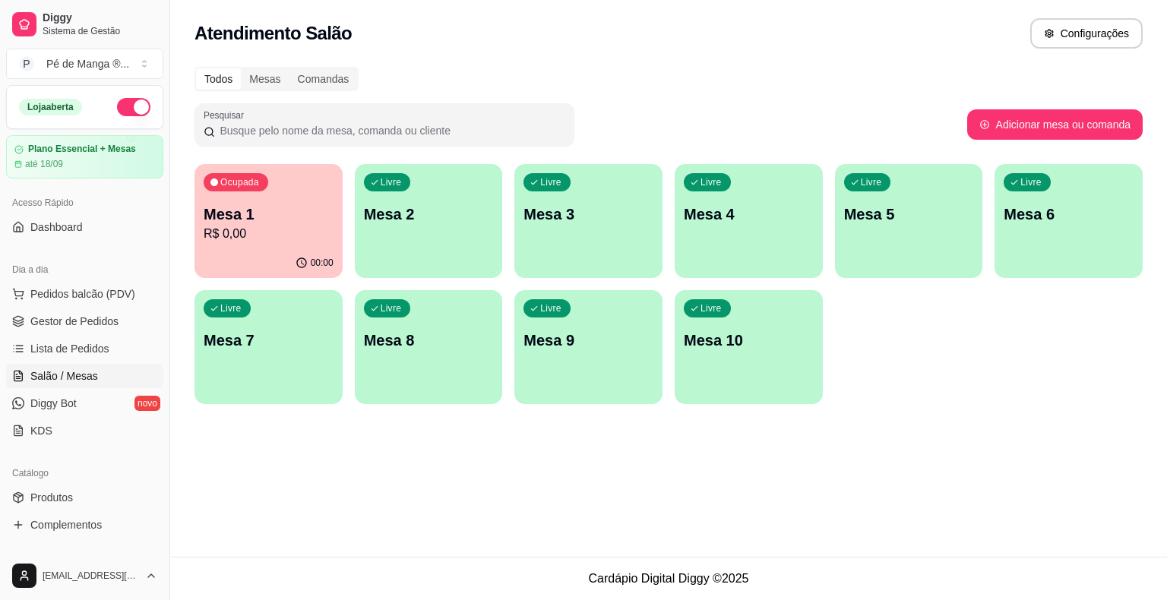
click at [78, 305] on button "Pedidos balcão (PDV)" at bounding box center [84, 294] width 157 height 24
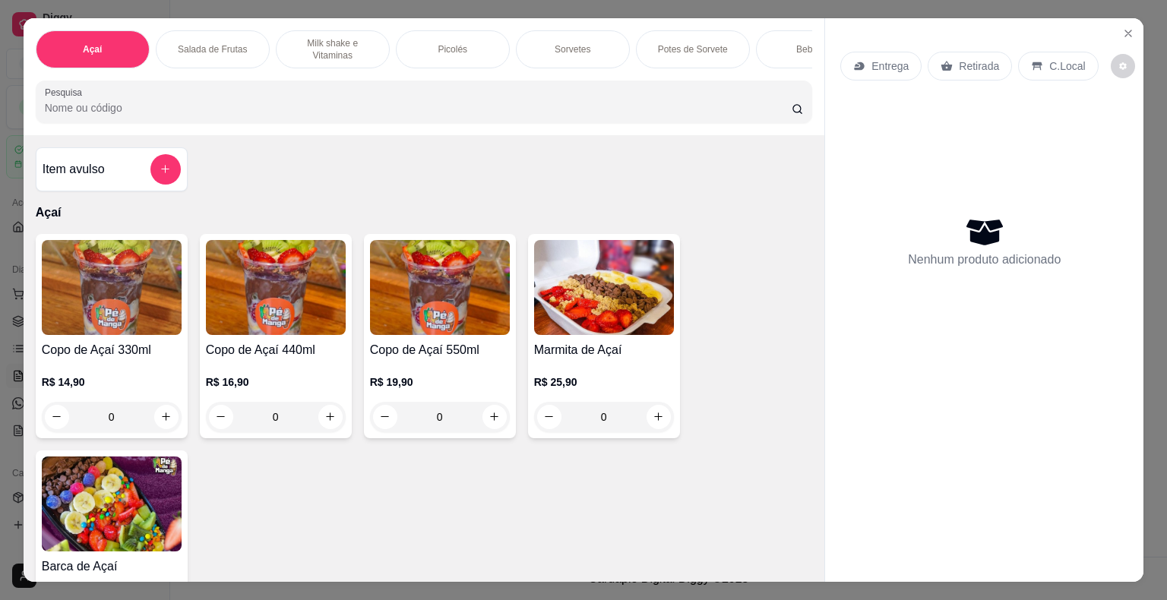
click at [274, 303] on img at bounding box center [276, 287] width 140 height 95
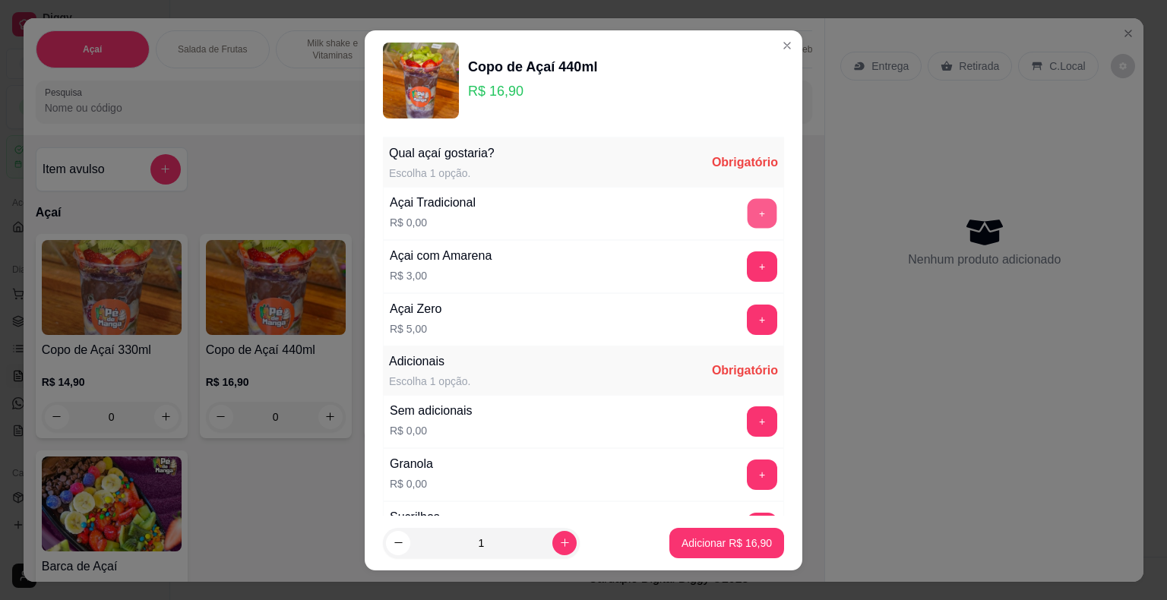
click at [747, 220] on button "+" at bounding box center [762, 213] width 30 height 30
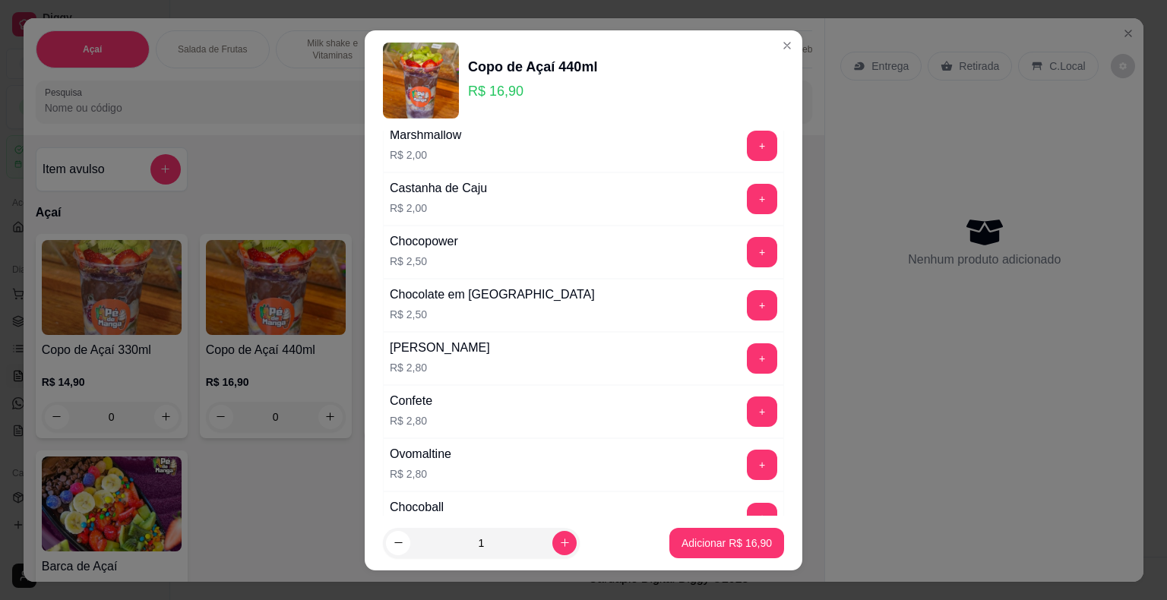
scroll to position [684, 0]
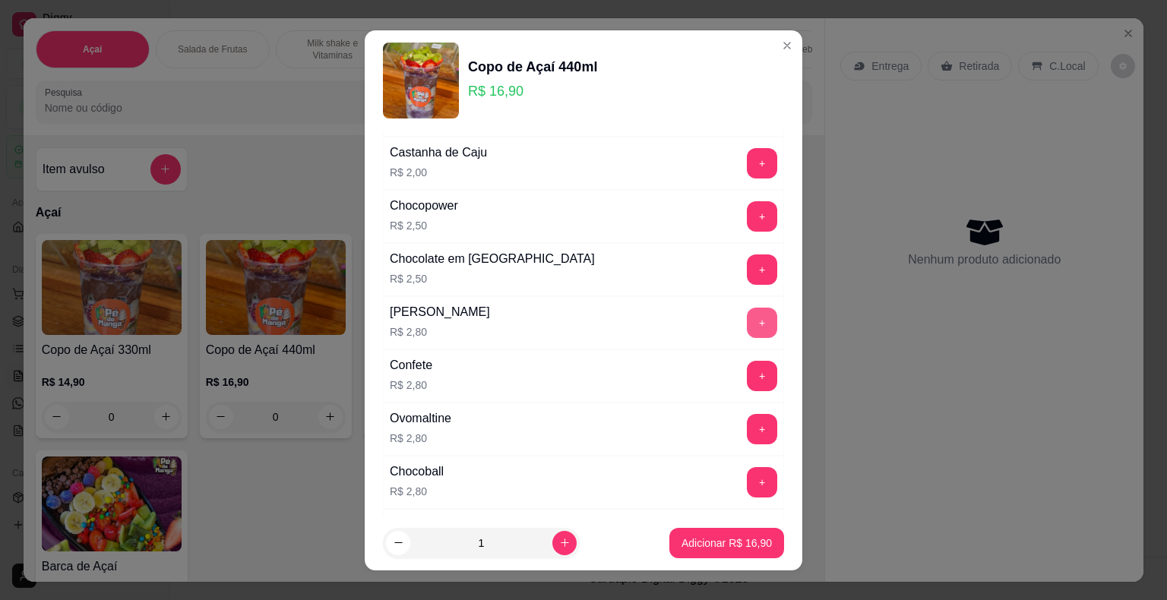
click at [747, 314] on button "+" at bounding box center [762, 323] width 30 height 30
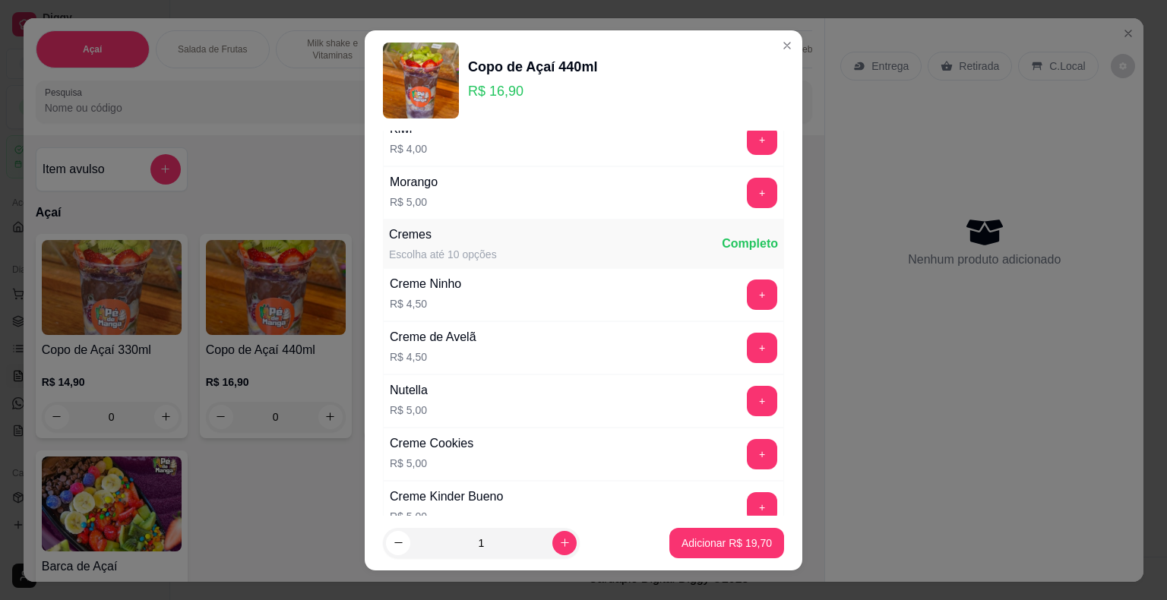
scroll to position [1367, 0]
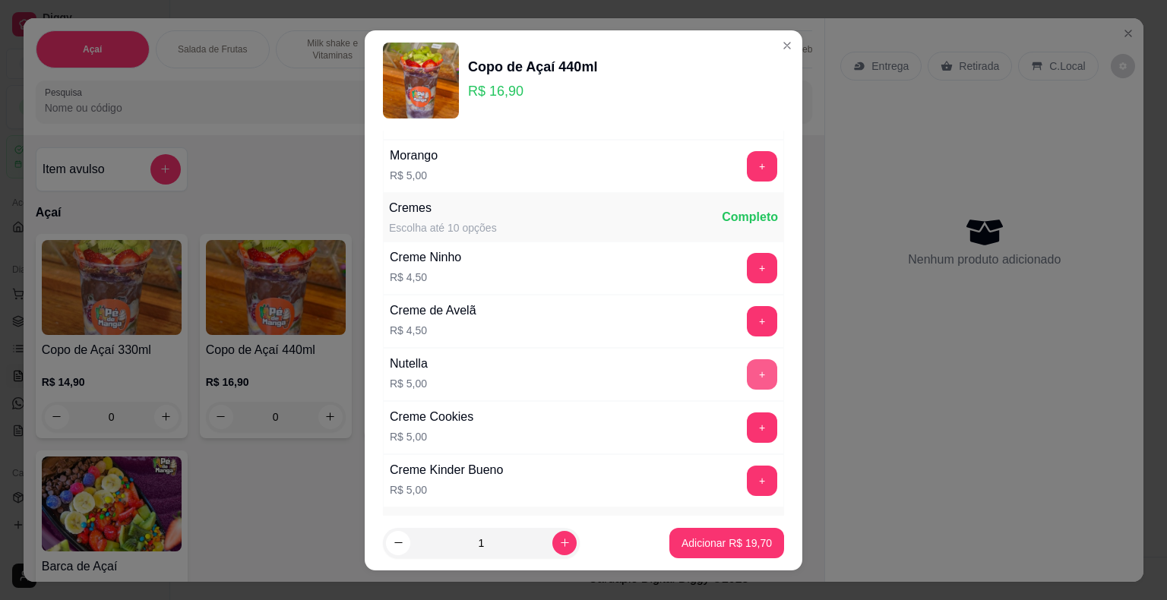
click at [747, 362] on button "+" at bounding box center [762, 374] width 30 height 30
click at [728, 547] on p "Adicionar R$ 24,70" at bounding box center [726, 543] width 90 height 15
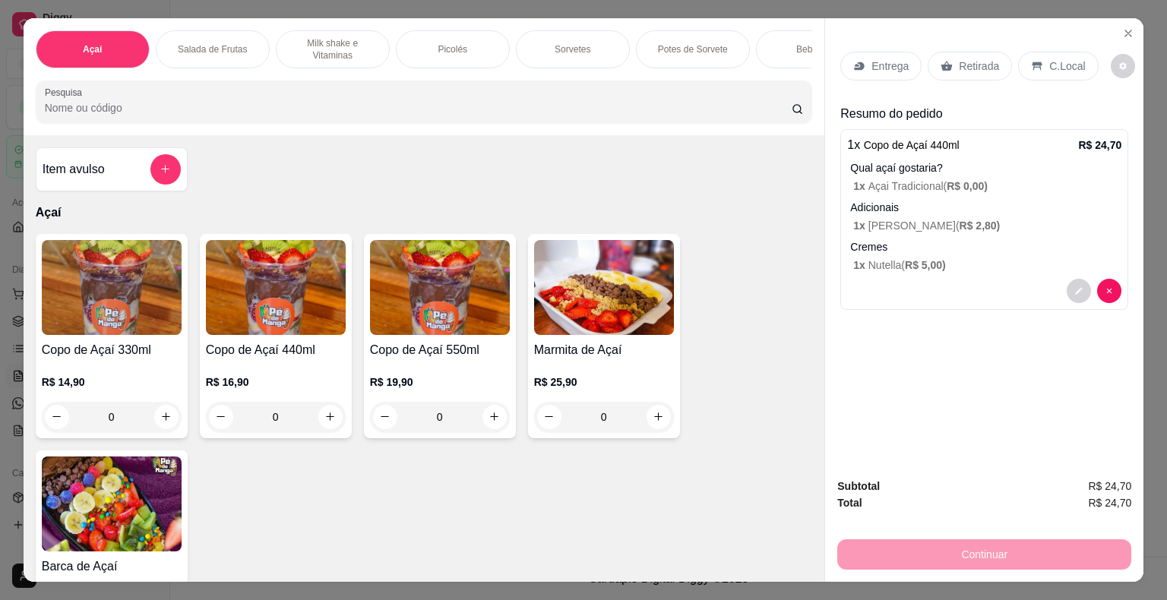
click at [959, 64] on p "Retirada" at bounding box center [979, 65] width 40 height 15
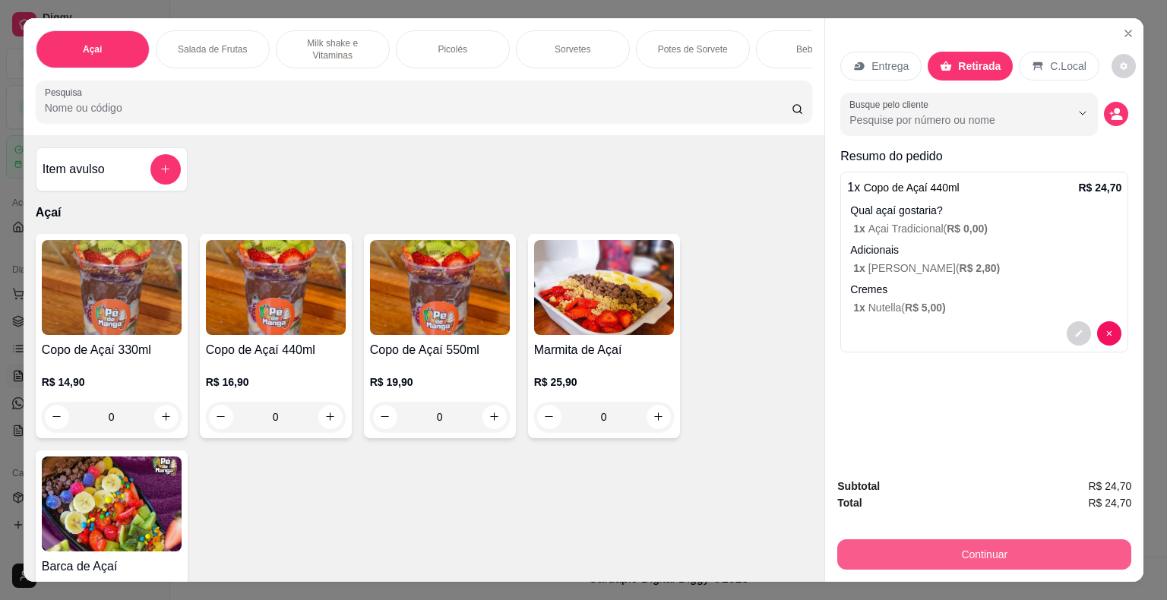
click at [936, 550] on button "Continuar" at bounding box center [984, 554] width 294 height 30
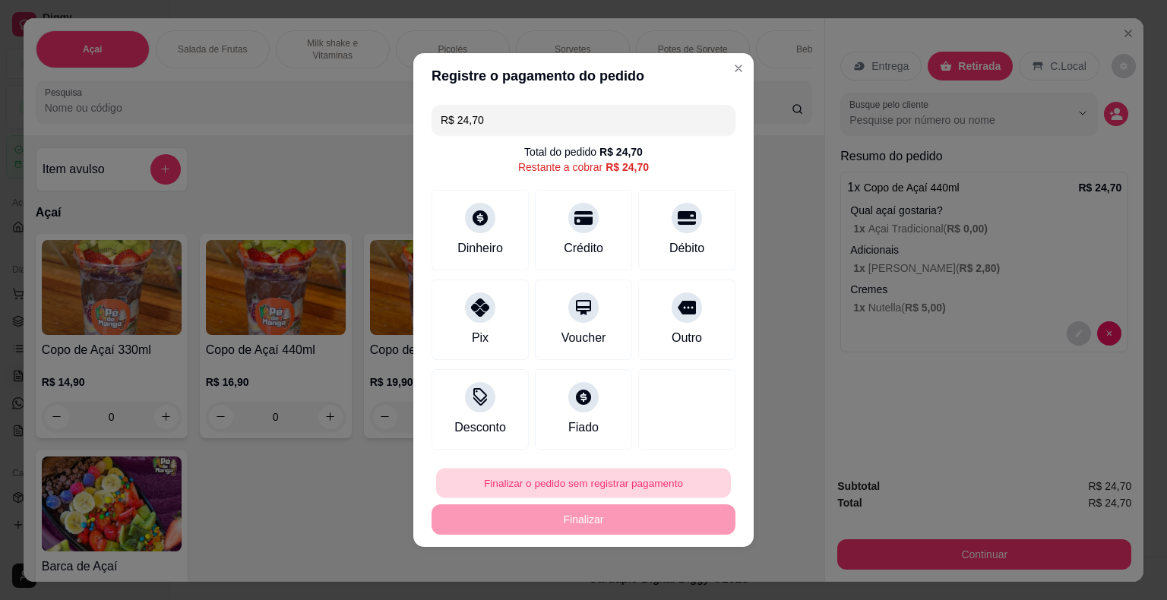
click at [638, 481] on button "Finalizar o pedido sem registrar pagamento" at bounding box center [583, 484] width 295 height 30
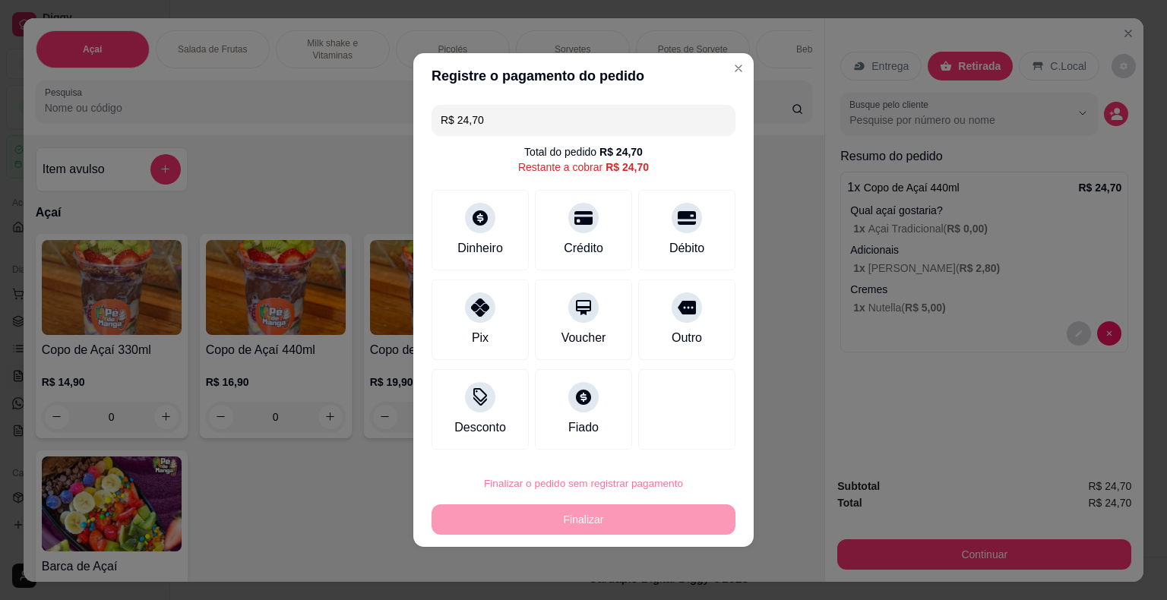
click at [684, 441] on button "Confirmar" at bounding box center [676, 439] width 54 height 23
type input "R$ 0,00"
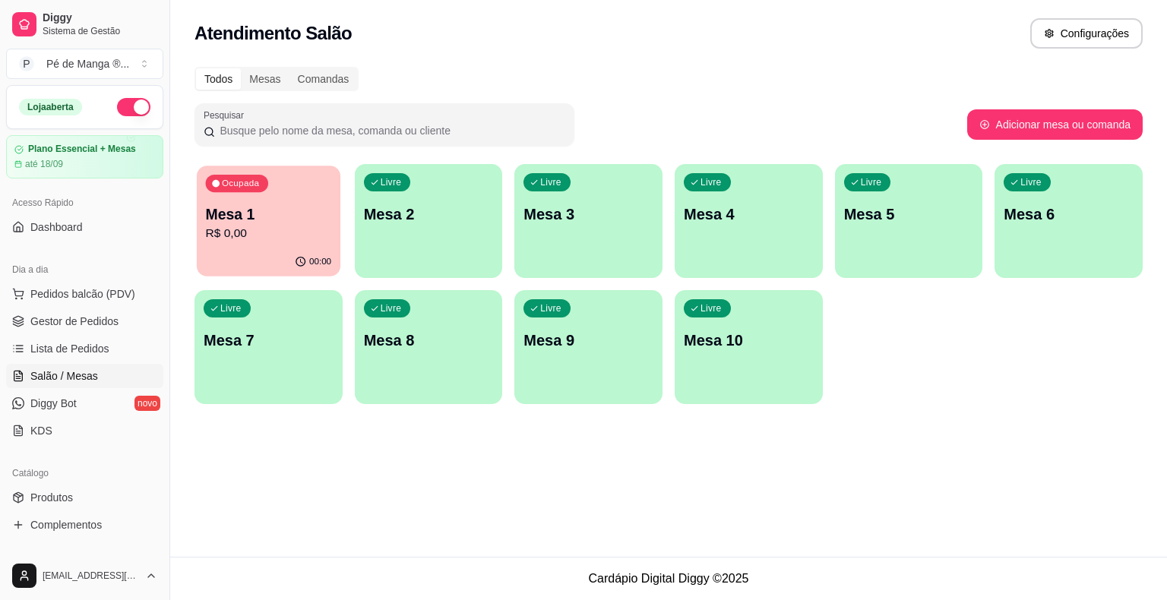
click at [261, 239] on p "R$ 0,00" at bounding box center [269, 233] width 126 height 17
click at [261, 239] on body "Diggy Sistema de Gestão P Pé de Manga ® ... Loja aberta Plano Essencial + Mesas…" at bounding box center [583, 300] width 1167 height 600
click at [121, 315] on link "Gestor de Pedidos" at bounding box center [84, 321] width 157 height 24
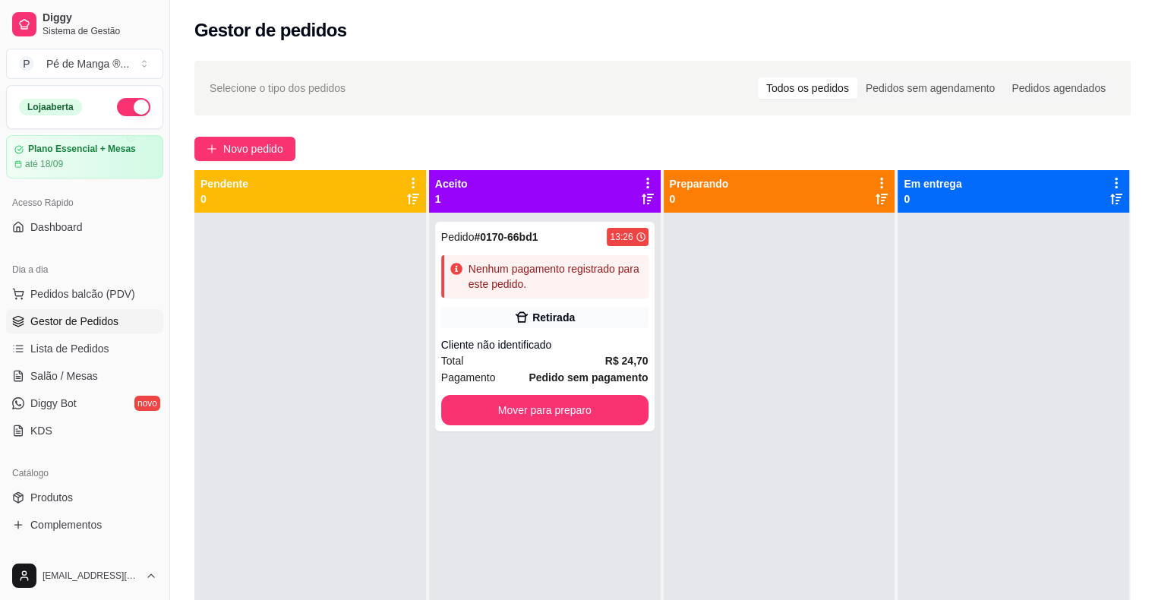
click at [118, 318] on span "Gestor de Pedidos" at bounding box center [74, 321] width 88 height 15
click at [579, 333] on div "Pedido # 0170-66bd1 13:26 Nenhum pagamento registrado para este pedido. Retirad…" at bounding box center [545, 327] width 220 height 210
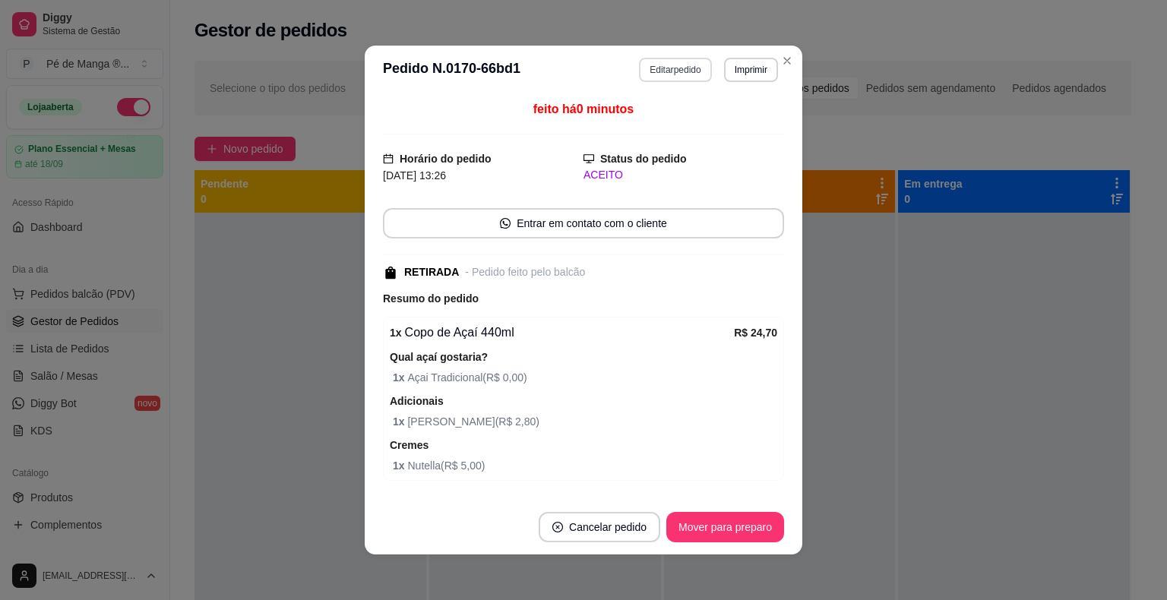
click at [672, 56] on header "**********" at bounding box center [584, 70] width 438 height 49
click at [674, 62] on button "Editar pedido" at bounding box center [675, 70] width 72 height 24
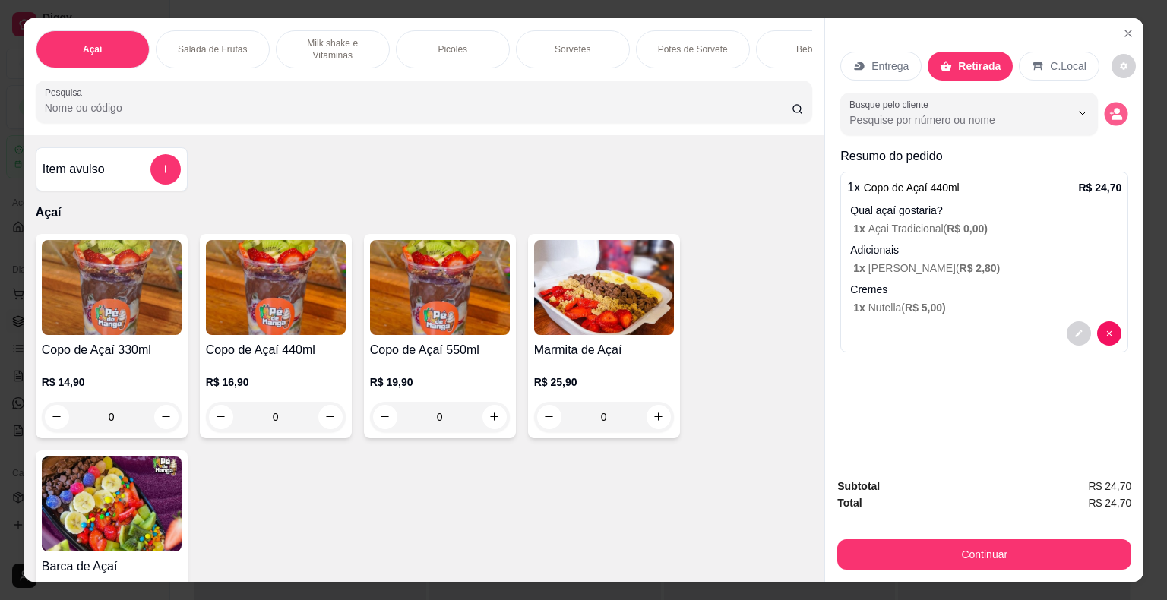
click at [1110, 112] on icon "decrease-product-quantity" at bounding box center [1116, 113] width 13 height 13
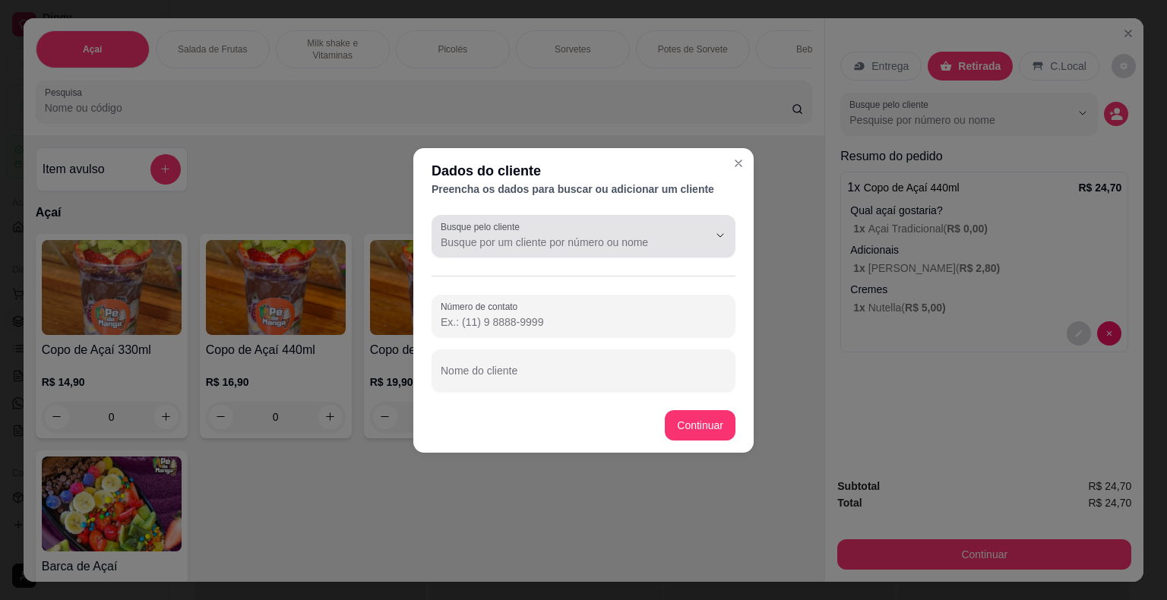
click at [704, 240] on icon "Show suggestions" at bounding box center [699, 235] width 12 height 12
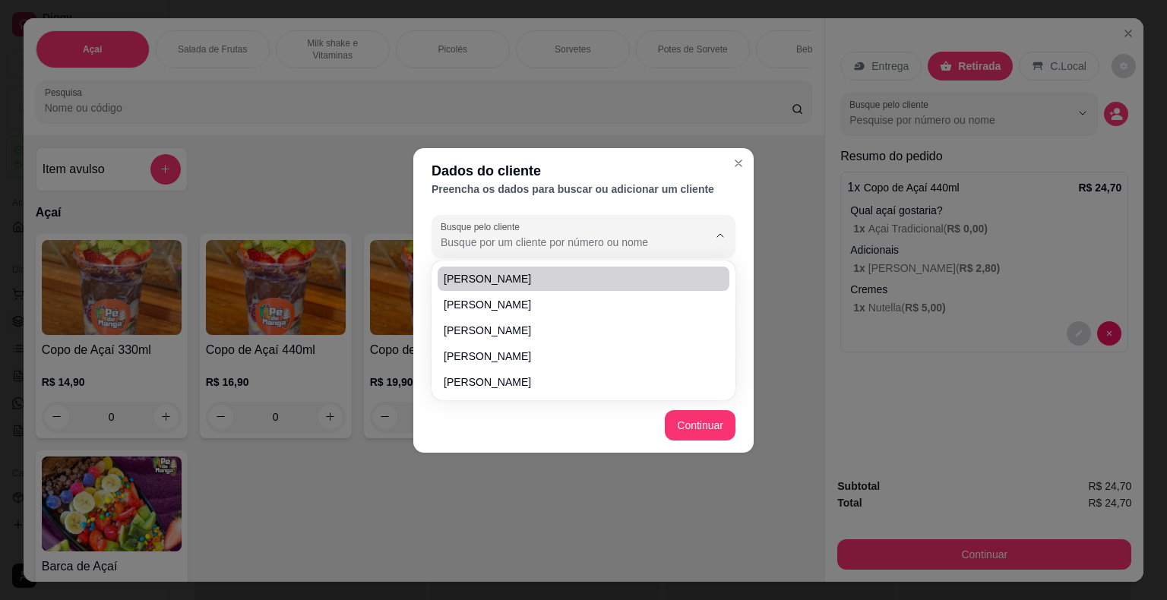
click at [659, 235] on input "Busque pelo cliente" at bounding box center [562, 242] width 243 height 15
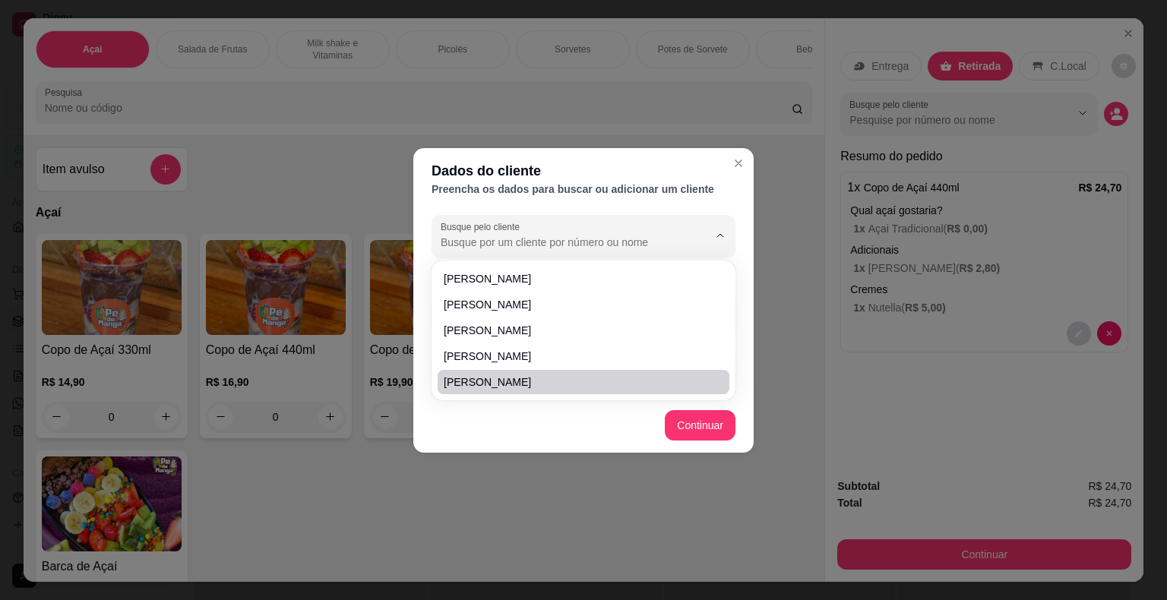
click at [604, 430] on footer "Continuar" at bounding box center [583, 425] width 340 height 55
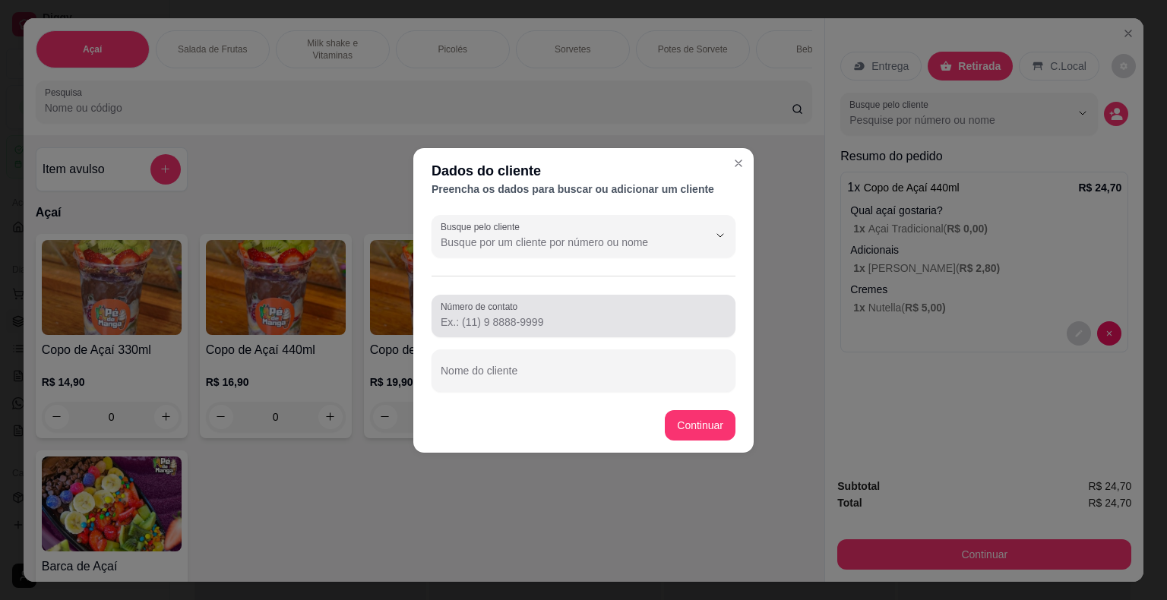
click at [561, 328] on input "Número de contato" at bounding box center [584, 321] width 286 height 15
type input "(15) 99853-4303"
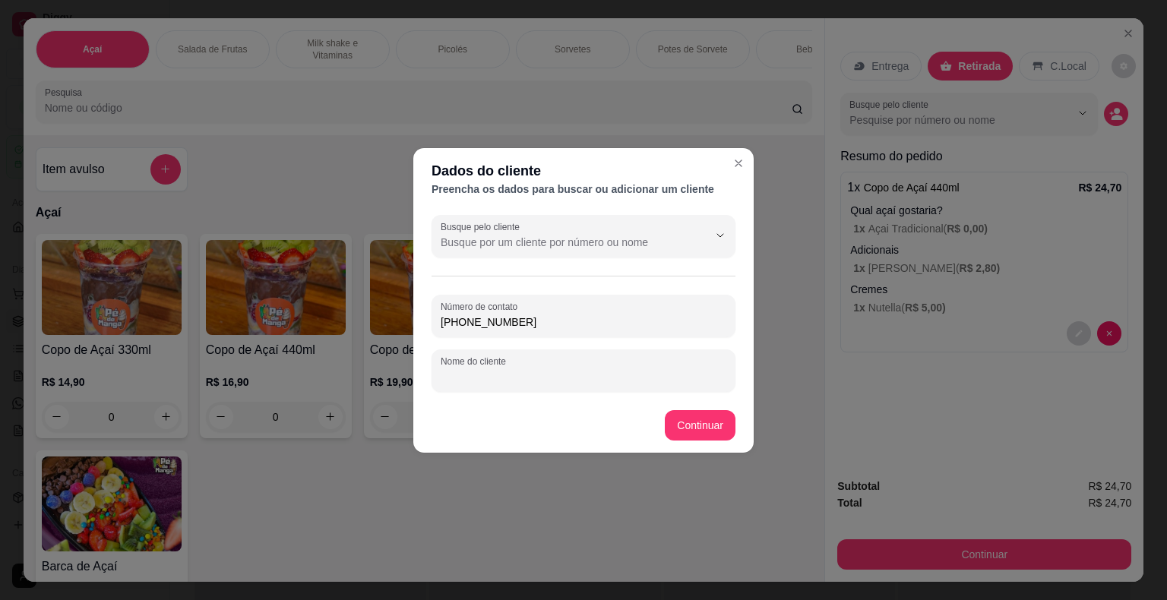
click at [569, 369] on input "Nome do cliente" at bounding box center [584, 376] width 286 height 15
type input "José Bento"
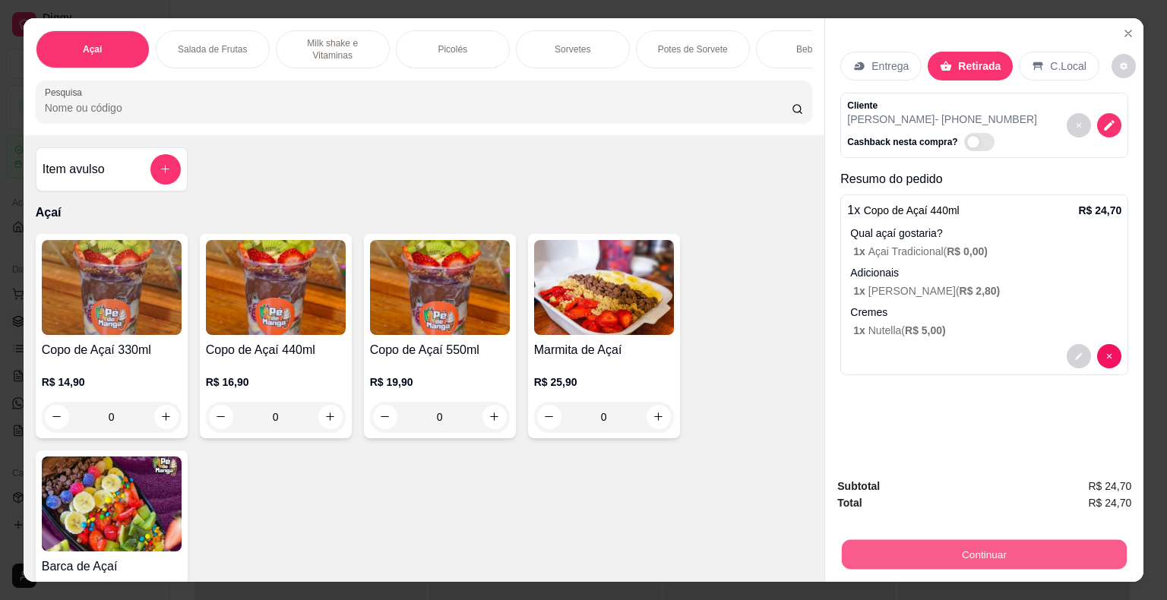
click at [916, 563] on button "Continuar" at bounding box center [984, 555] width 285 height 30
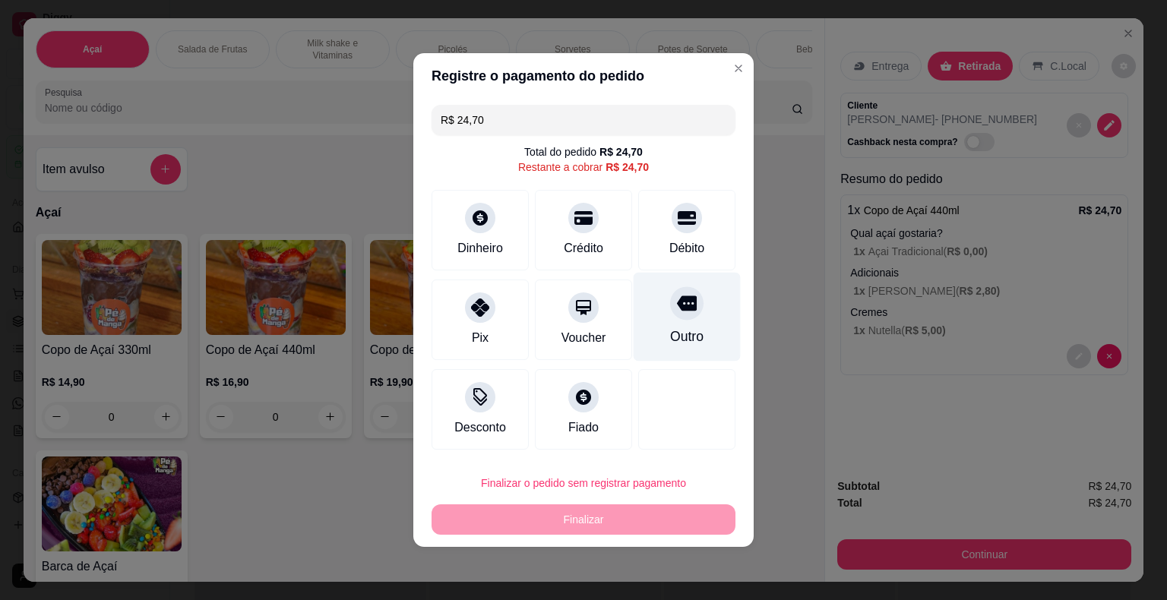
click at [685, 254] on div "Débito" at bounding box center [686, 248] width 35 height 18
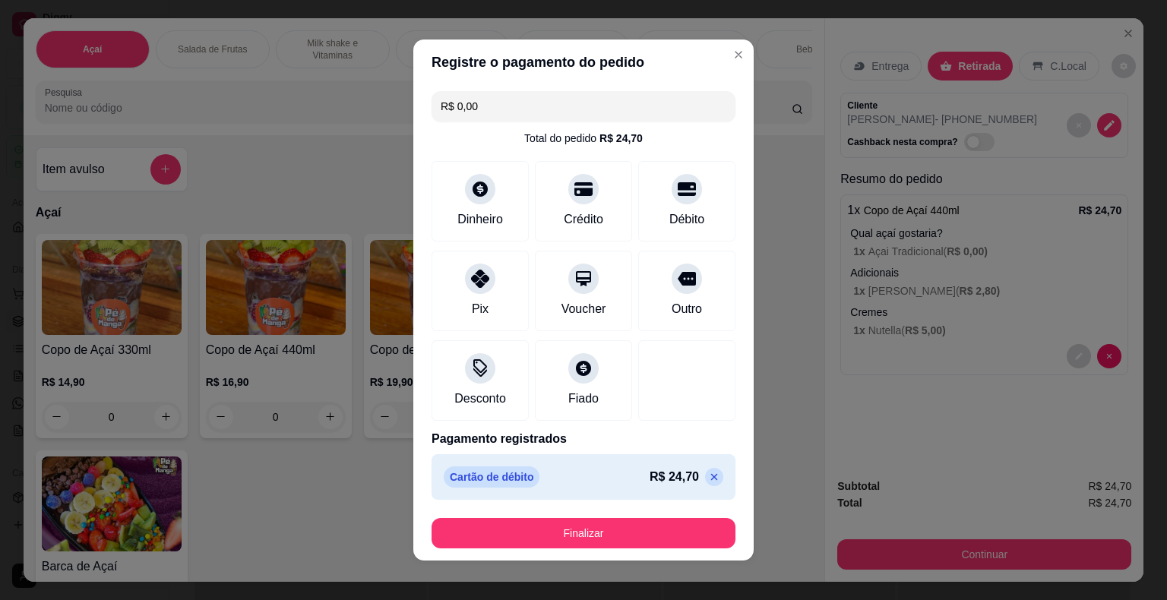
scroll to position [8, 0]
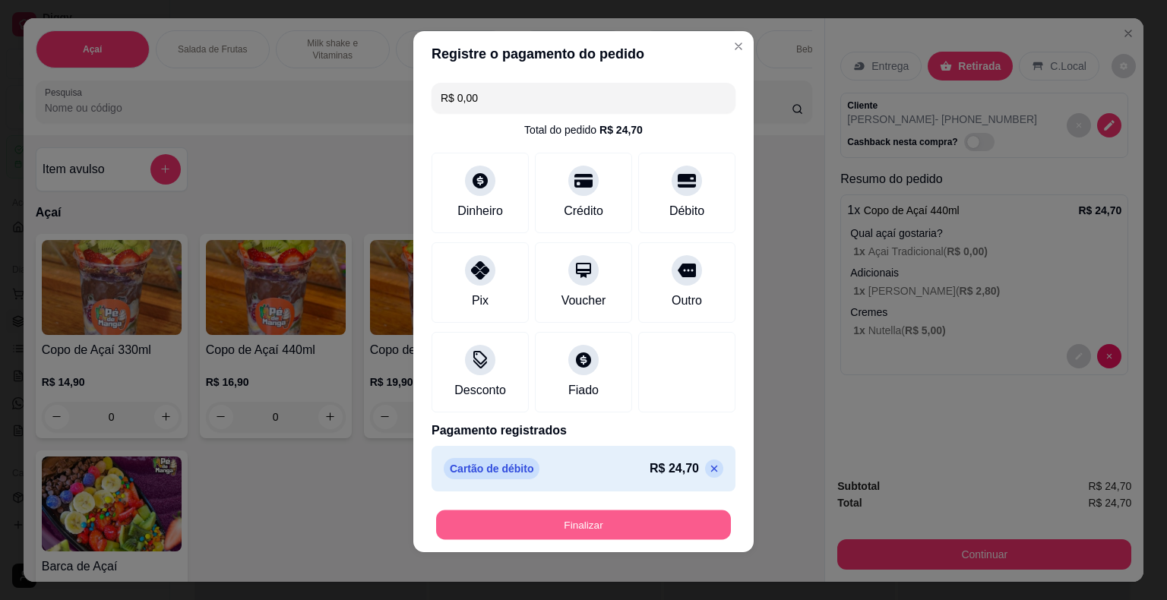
click at [646, 524] on button "Finalizar" at bounding box center [583, 525] width 295 height 30
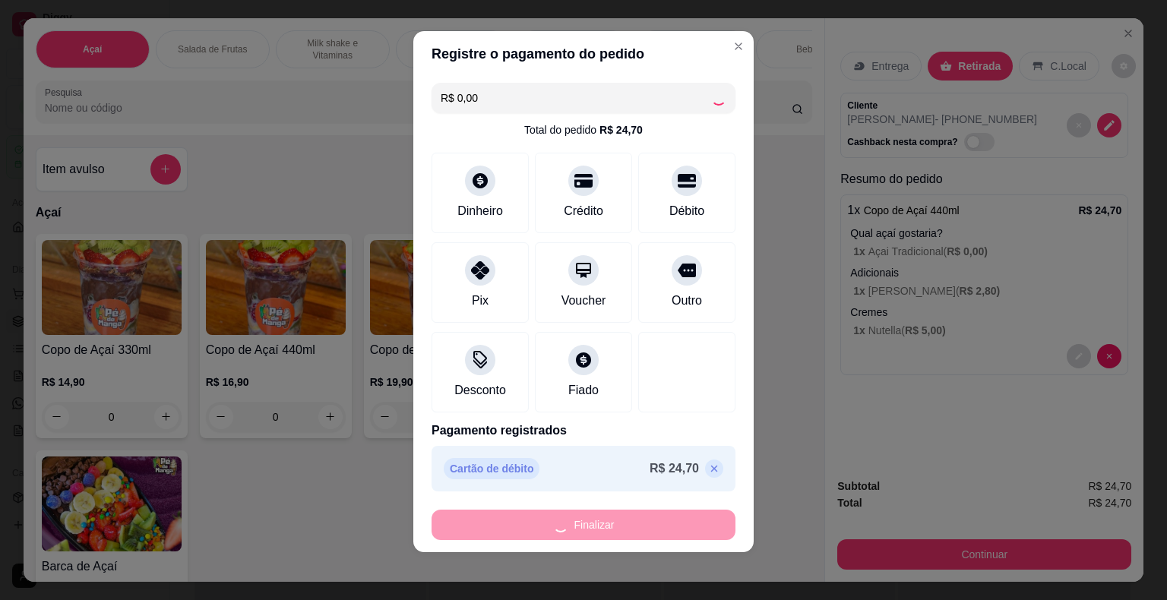
type input "-R$ 24,70"
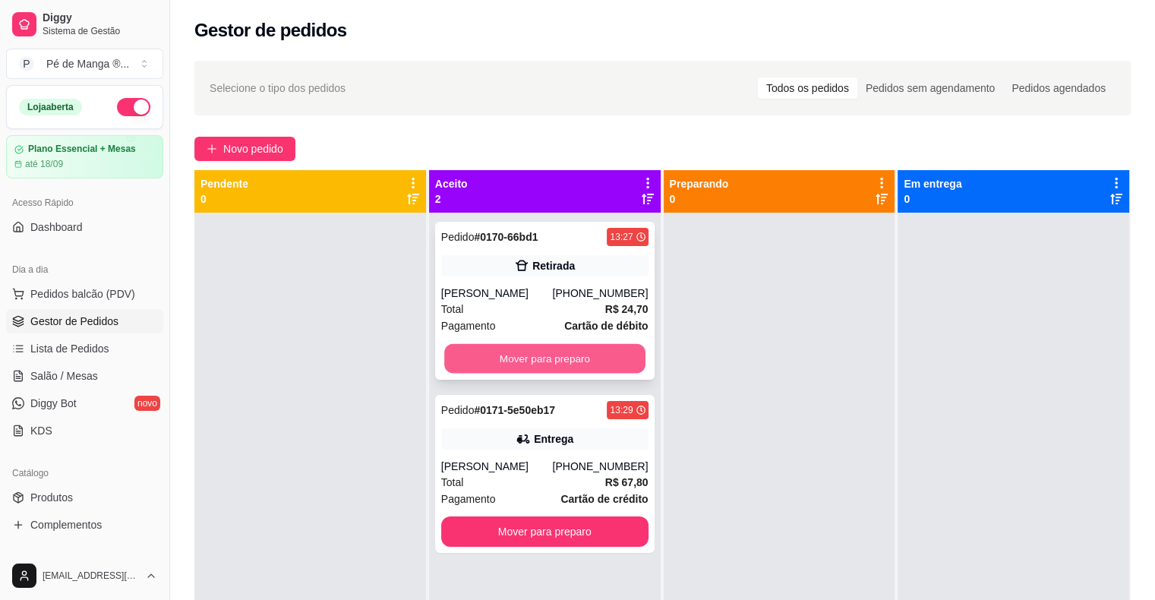
click at [591, 354] on button "Mover para preparo" at bounding box center [544, 359] width 201 height 30
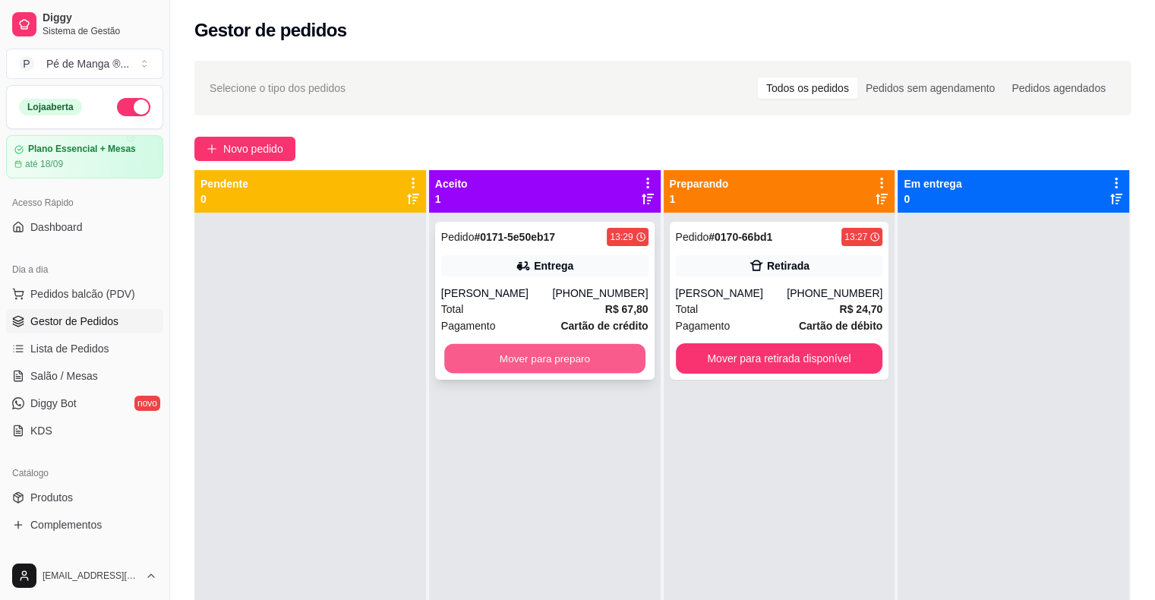
click at [591, 362] on button "Mover para preparo" at bounding box center [544, 359] width 201 height 30
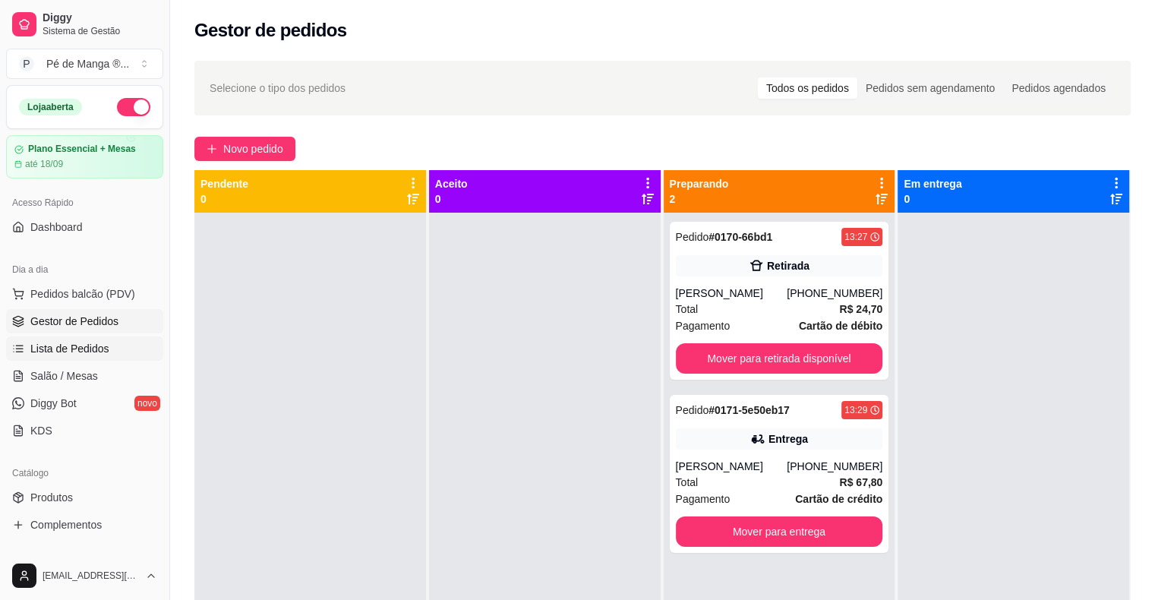
click at [99, 344] on span "Lista de Pedidos" at bounding box center [69, 348] width 79 height 15
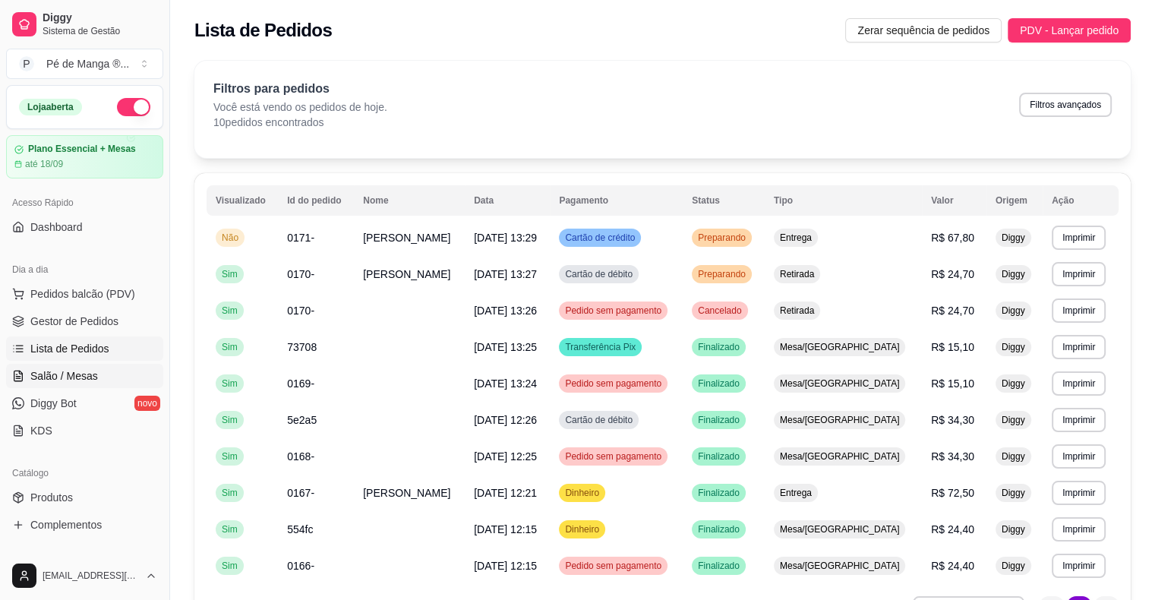
click at [102, 372] on link "Salão / Mesas" at bounding box center [84, 376] width 157 height 24
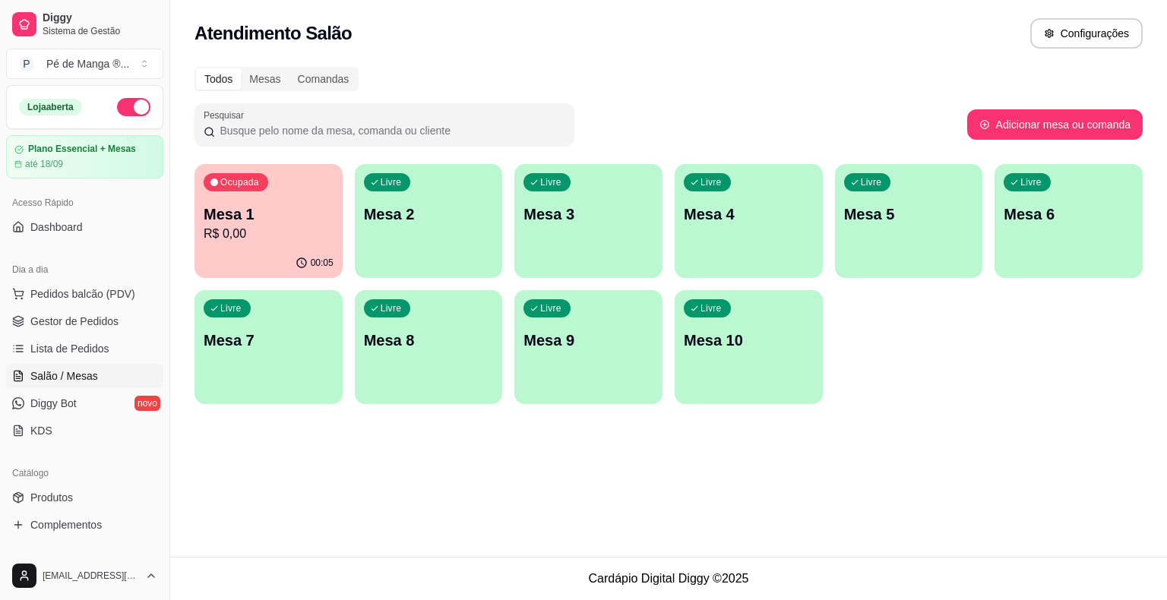
click at [245, 255] on div "00:05" at bounding box center [268, 263] width 148 height 30
click at [246, 255] on body "Diggy Sistema de Gestão P Pé de Manga ® ... Loja aberta Plano Essencial + Mesas…" at bounding box center [583, 300] width 1167 height 600
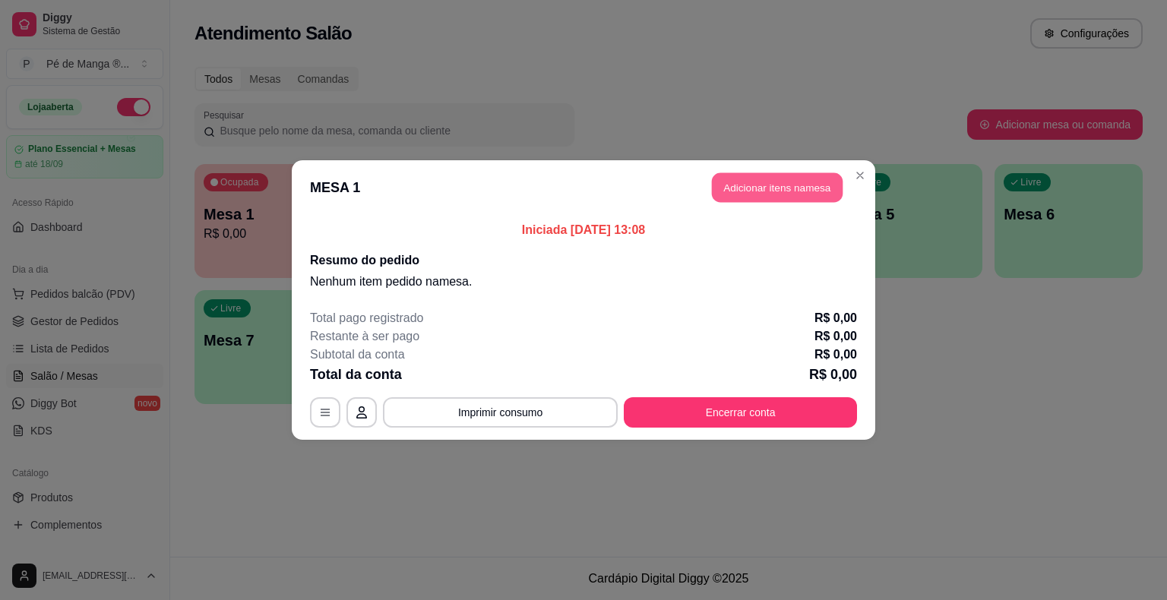
click at [782, 174] on button "Adicionar itens na mesa" at bounding box center [777, 188] width 131 height 30
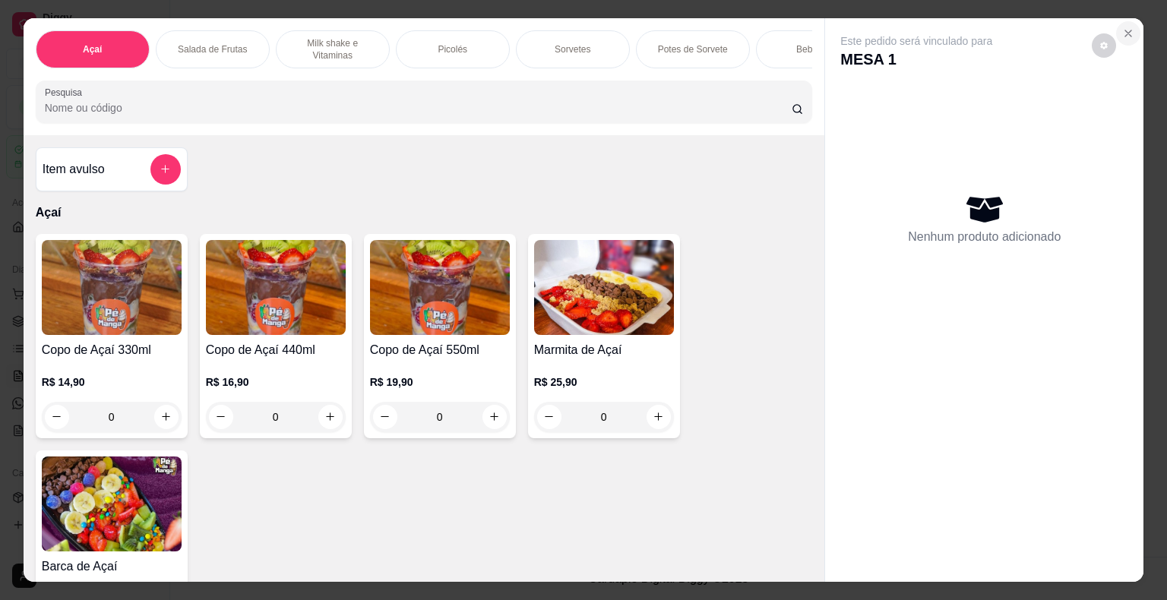
click at [1126, 35] on button "Close" at bounding box center [1128, 33] width 24 height 24
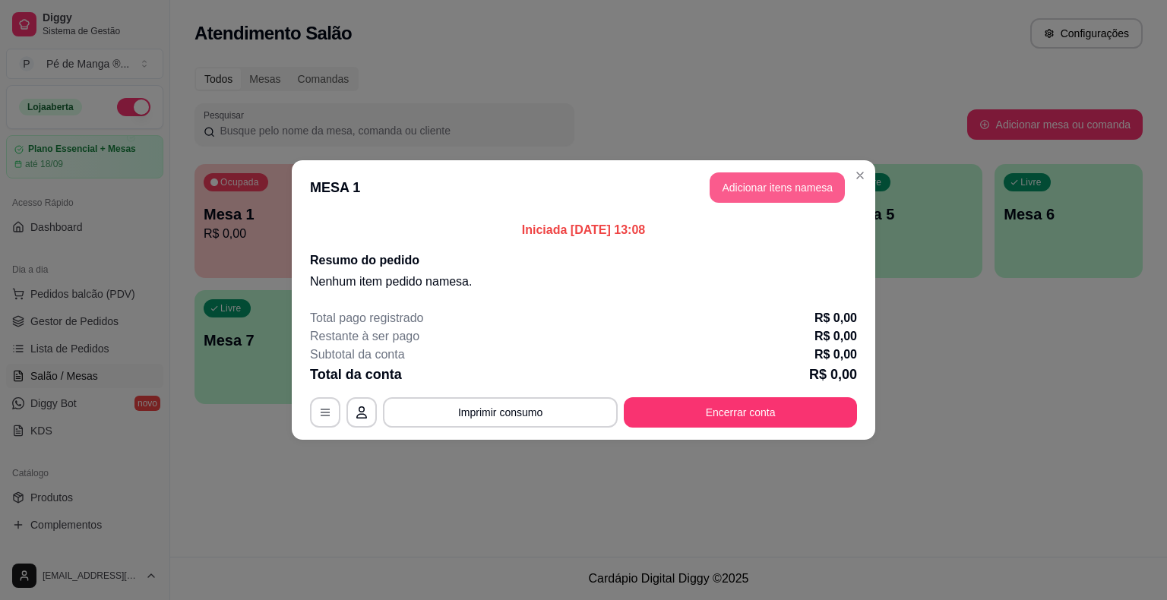
click at [760, 193] on button "Adicionar itens na mesa" at bounding box center [776, 187] width 135 height 30
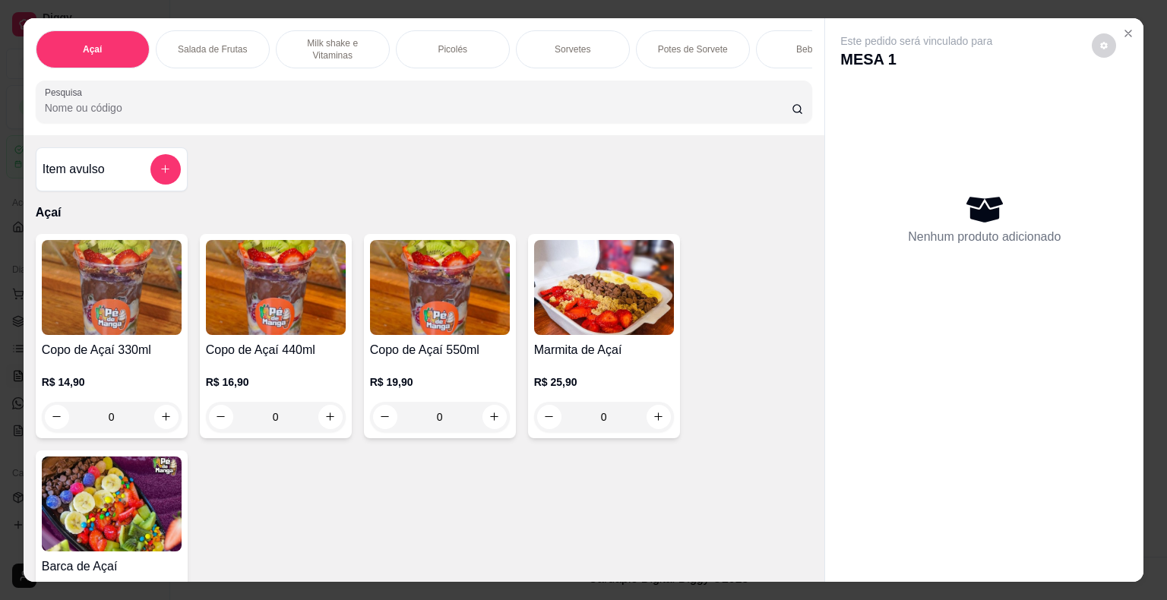
click at [325, 359] on h4 "Copo de Açaí 440ml" at bounding box center [276, 350] width 140 height 18
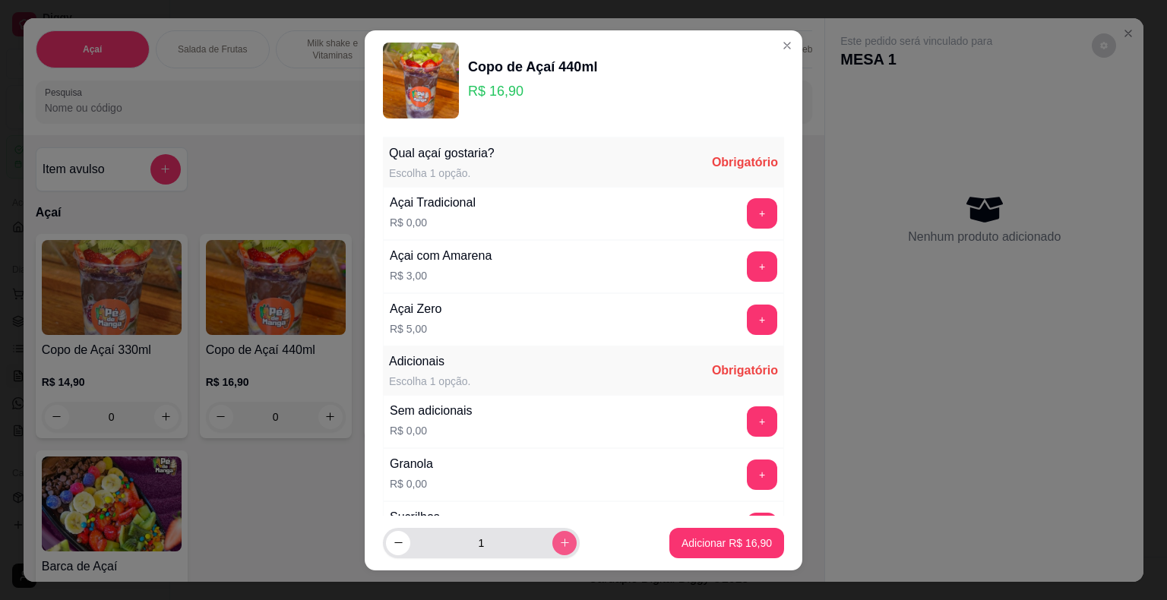
click at [559, 546] on icon "increase-product-quantity" at bounding box center [564, 542] width 11 height 11
type input "2"
click at [747, 216] on button "+" at bounding box center [762, 213] width 30 height 30
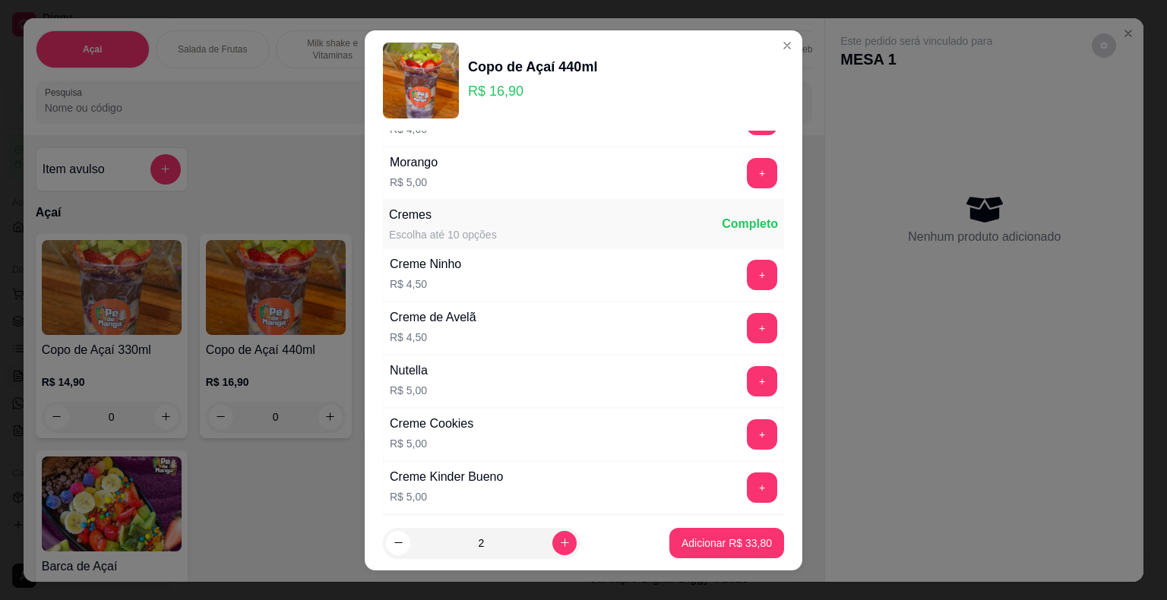
scroll to position [1443, 0]
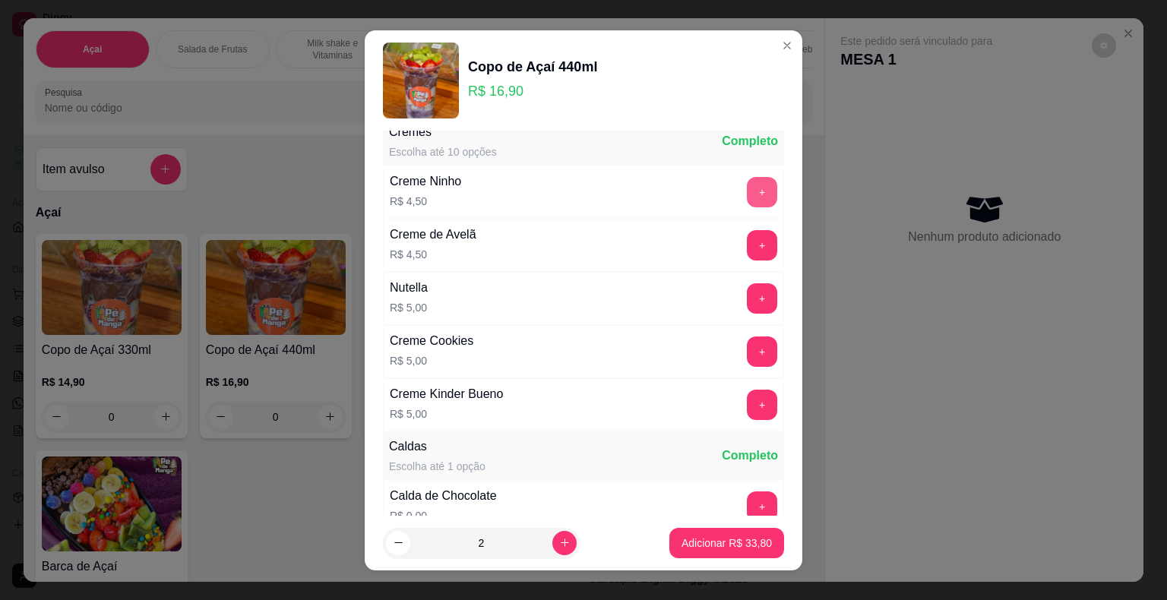
click at [747, 177] on button "+" at bounding box center [762, 192] width 30 height 30
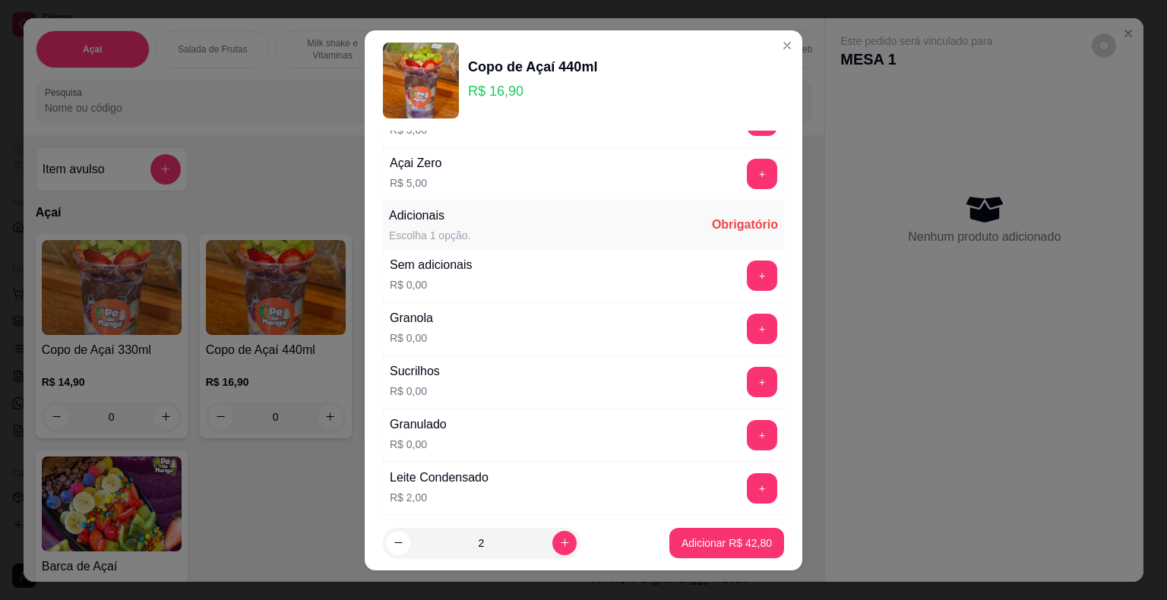
scroll to position [0, 0]
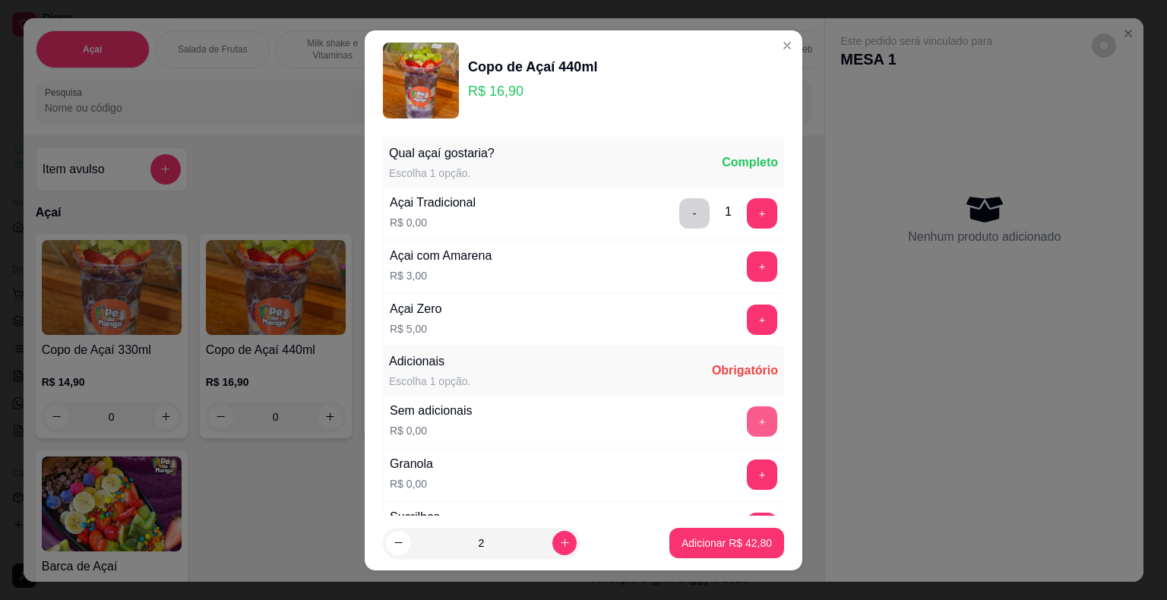
click at [747, 425] on button "+" at bounding box center [762, 421] width 30 height 30
click at [703, 540] on p "Adicionar R$ 42,80" at bounding box center [726, 543] width 90 height 15
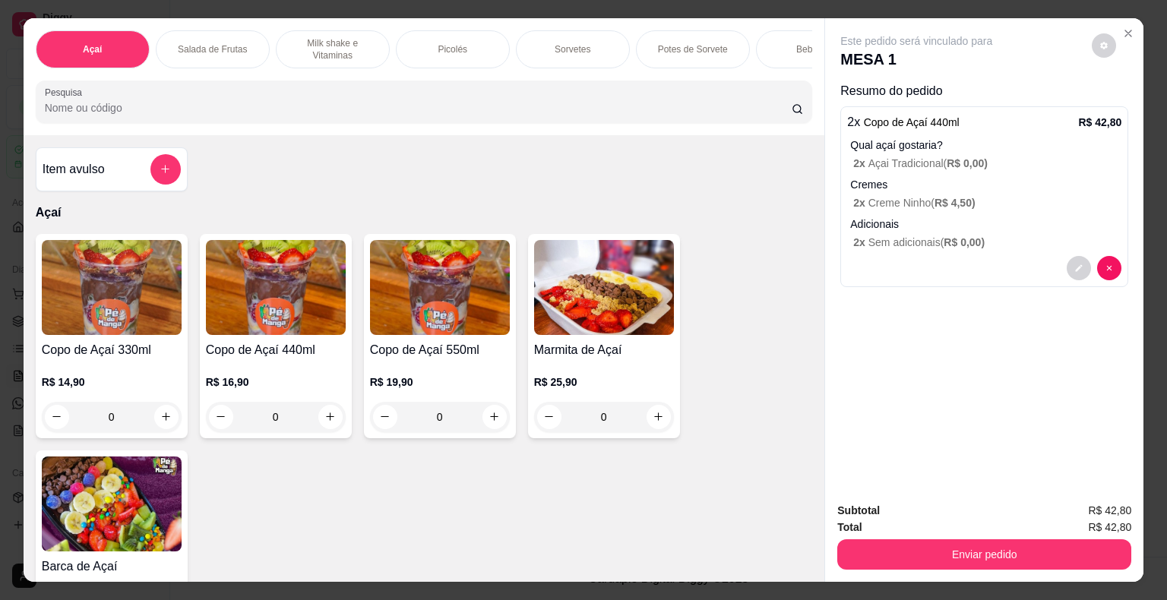
click at [894, 126] on div "2 x Copo de Açaí 440ml R$ 42,80 Qual açaí gostaria? 2 x Açai Tradicional ( R$ 0…" at bounding box center [984, 196] width 288 height 181
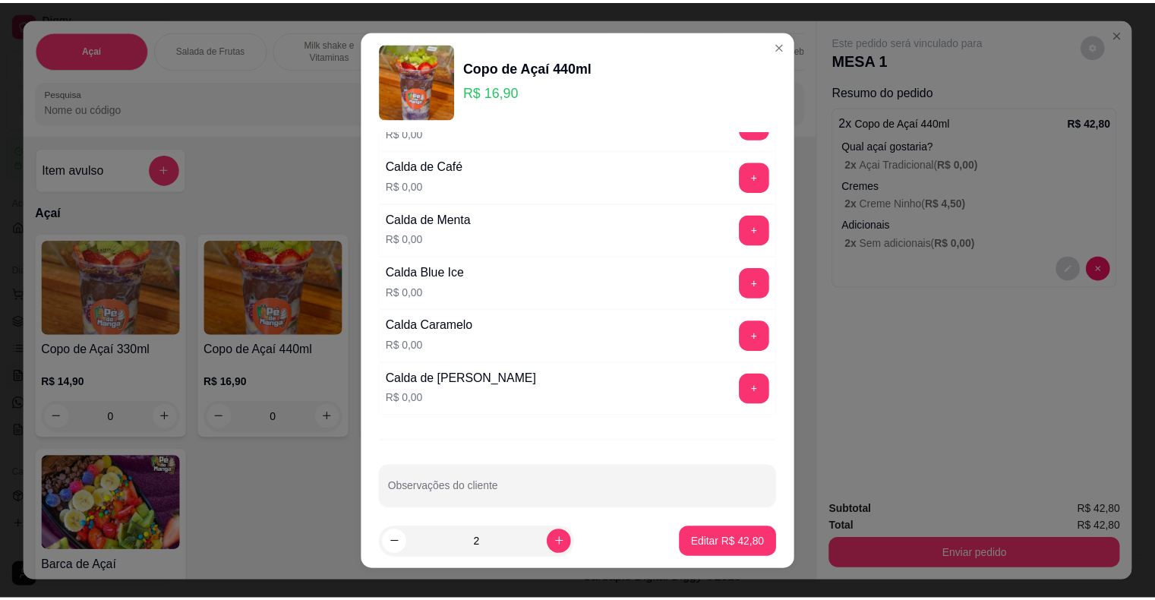
scroll to position [1736, 0]
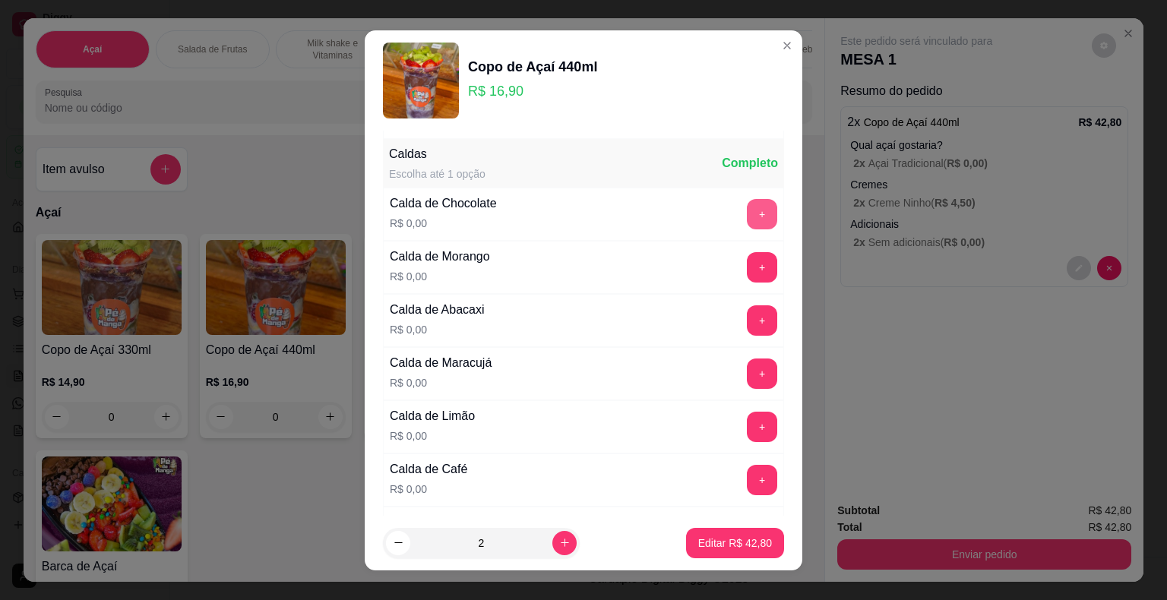
click at [747, 199] on button "+" at bounding box center [762, 214] width 30 height 30
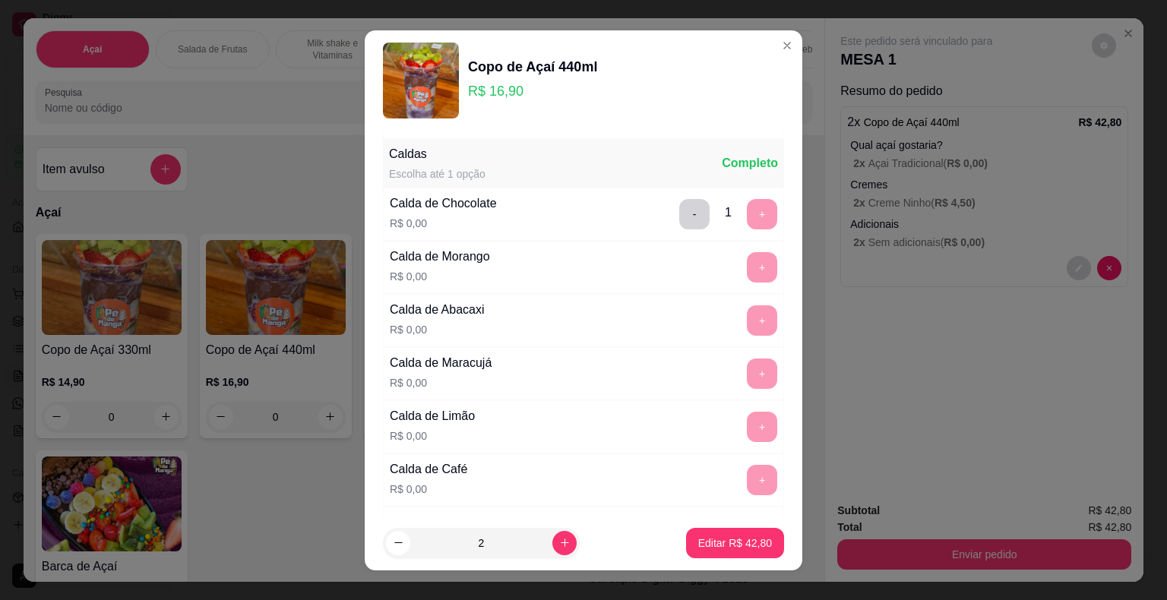
click at [738, 557] on footer "2 Editar R$ 42,80" at bounding box center [584, 543] width 438 height 55
click at [739, 551] on button "Editar R$ 42,80" at bounding box center [735, 543] width 98 height 30
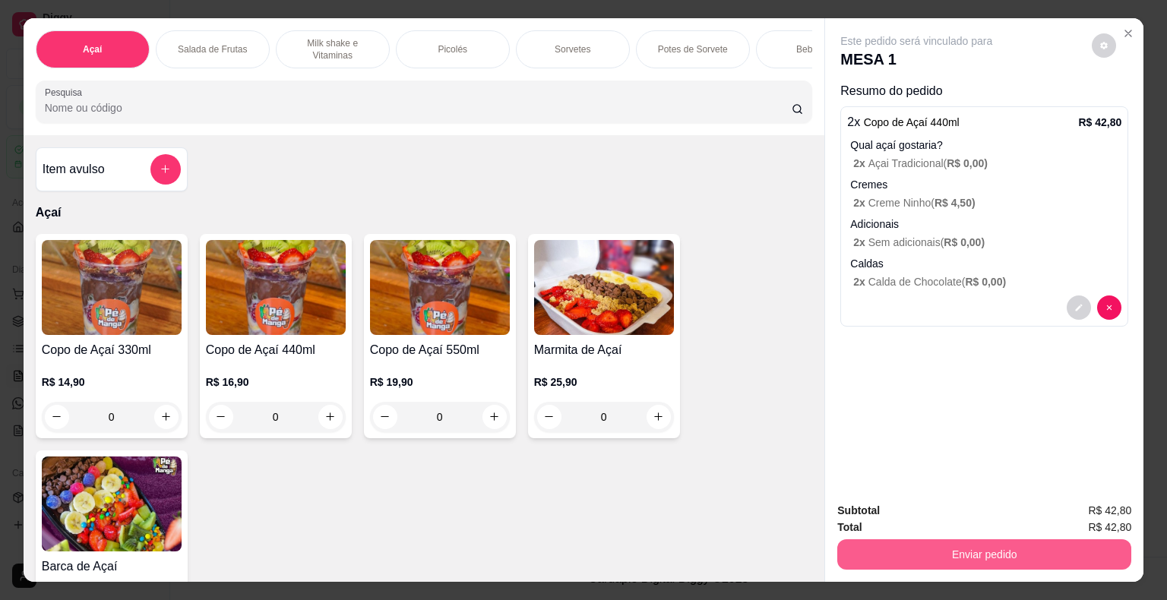
click at [1015, 555] on button "Enviar pedido" at bounding box center [984, 554] width 294 height 30
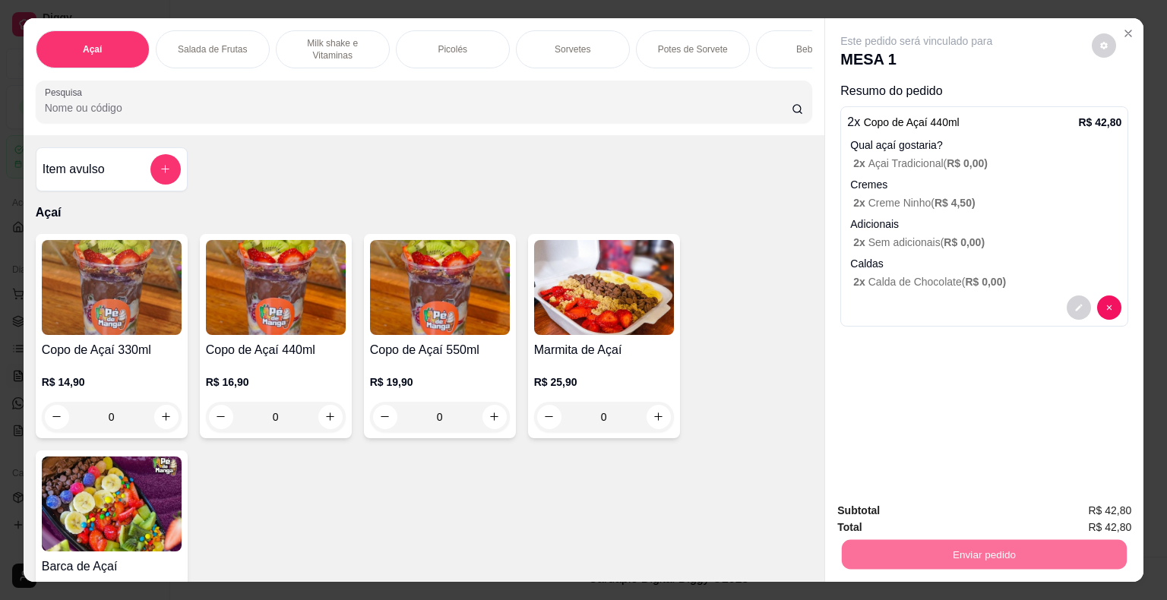
click at [979, 515] on button "Não registrar e enviar pedido" at bounding box center [934, 512] width 158 height 29
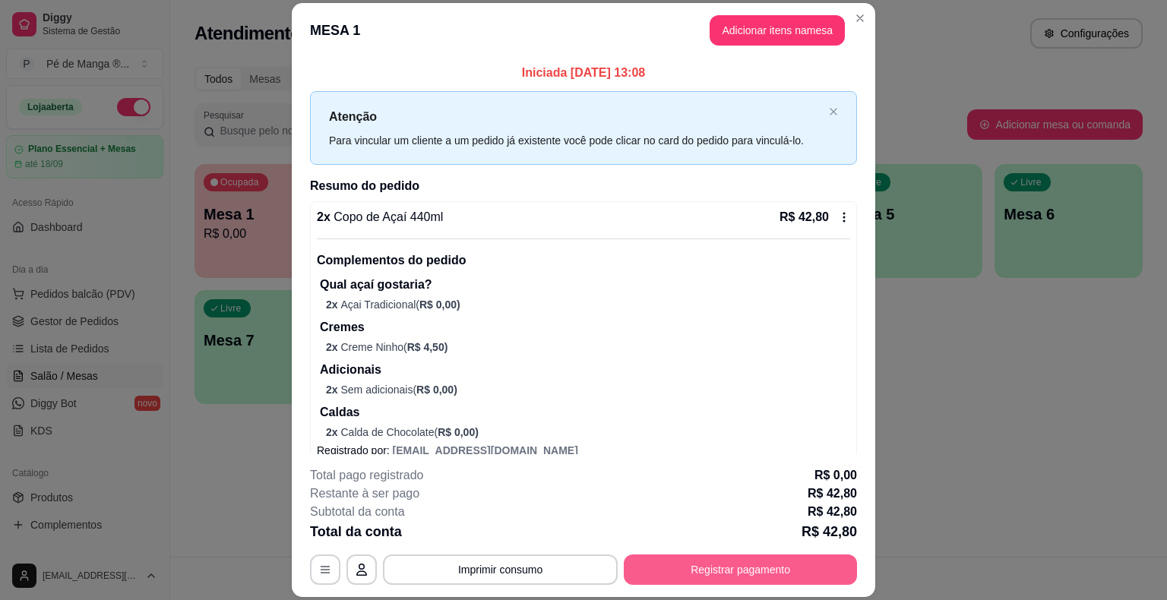
click at [699, 577] on button "Registrar pagamento" at bounding box center [740, 570] width 233 height 30
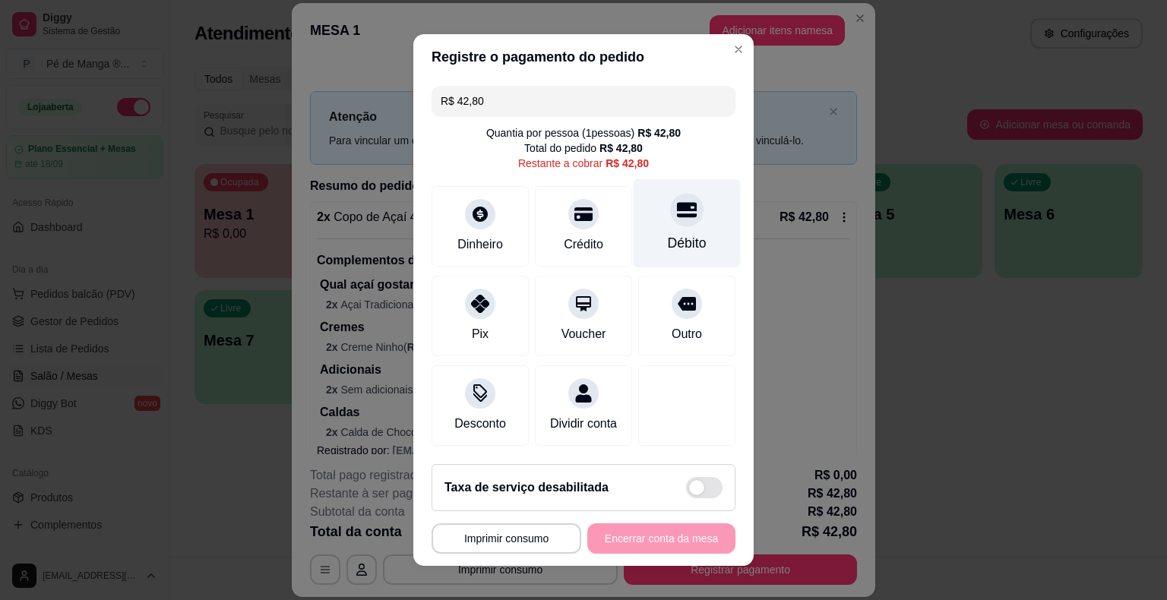
click at [668, 249] on div "Débito" at bounding box center [687, 243] width 39 height 20
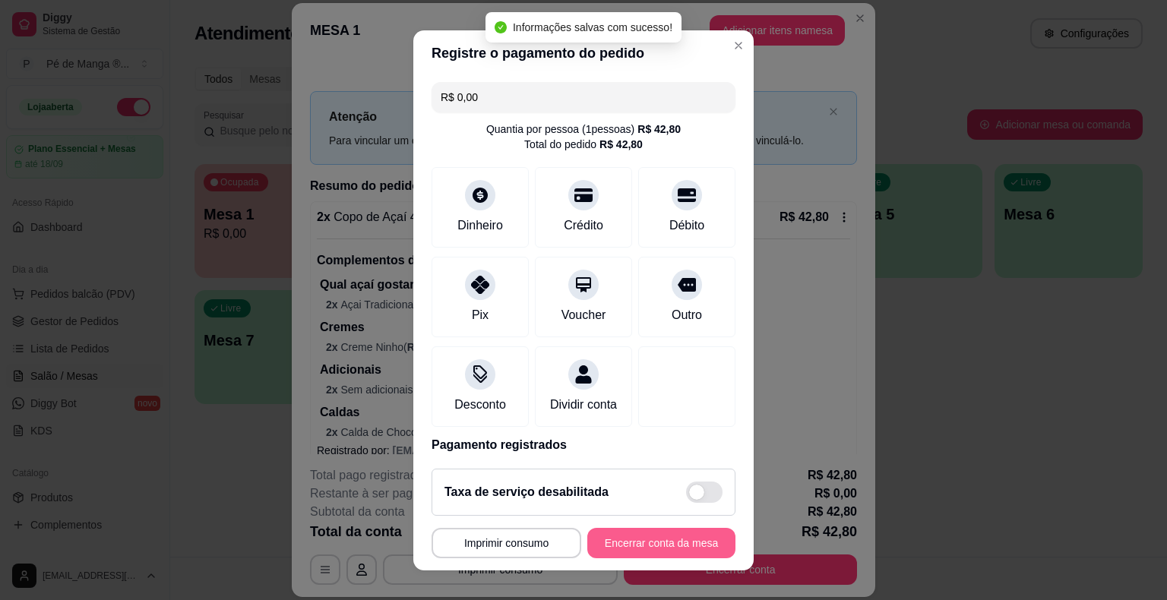
type input "R$ 0,00"
click at [652, 554] on button "Encerrar conta da mesa" at bounding box center [661, 543] width 144 height 30
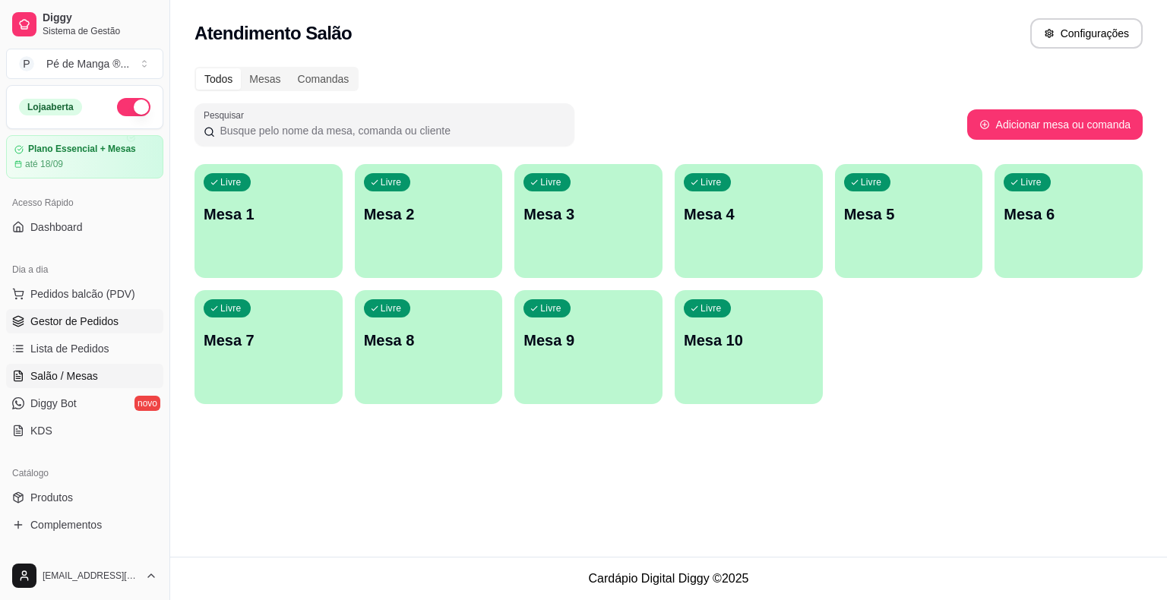
click at [103, 321] on span "Gestor de Pedidos" at bounding box center [74, 321] width 88 height 15
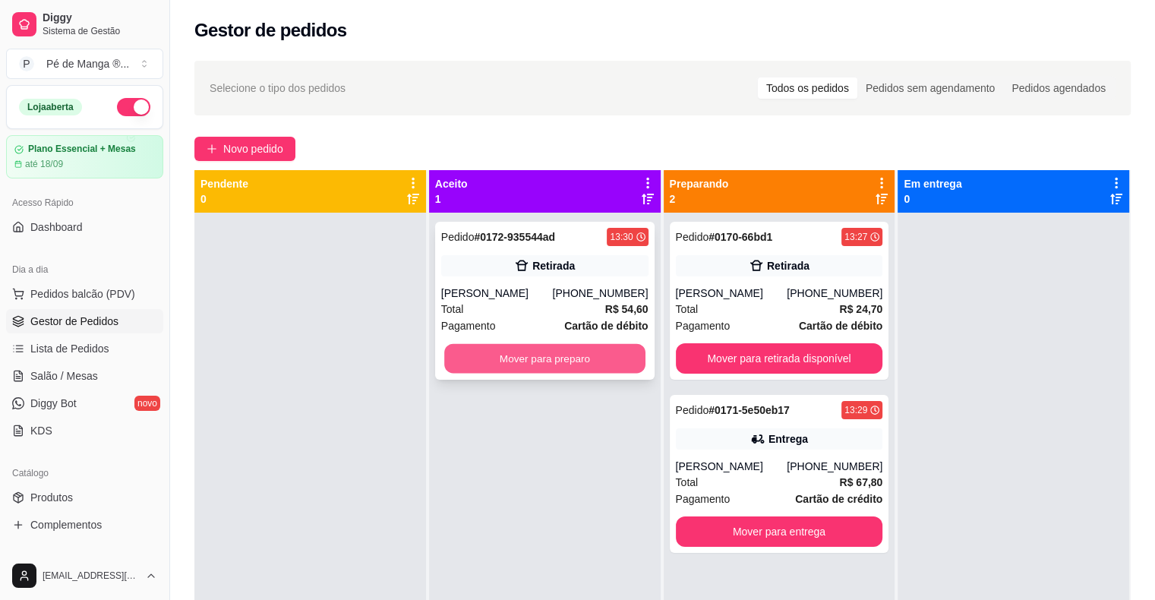
click at [590, 362] on button "Mover para preparo" at bounding box center [544, 359] width 201 height 30
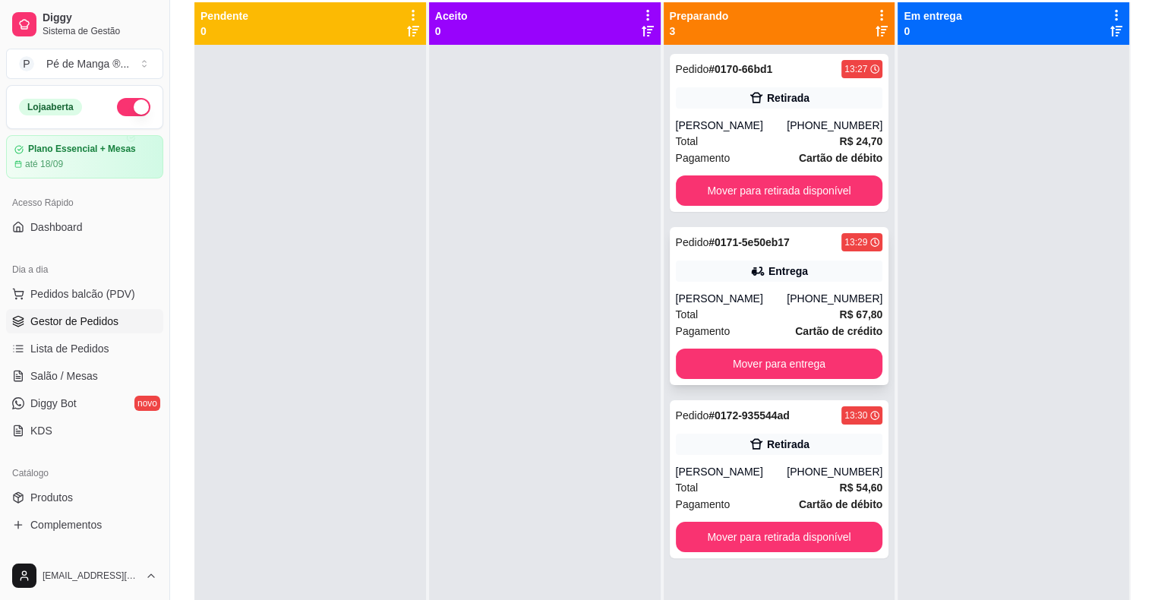
scroll to position [76, 0]
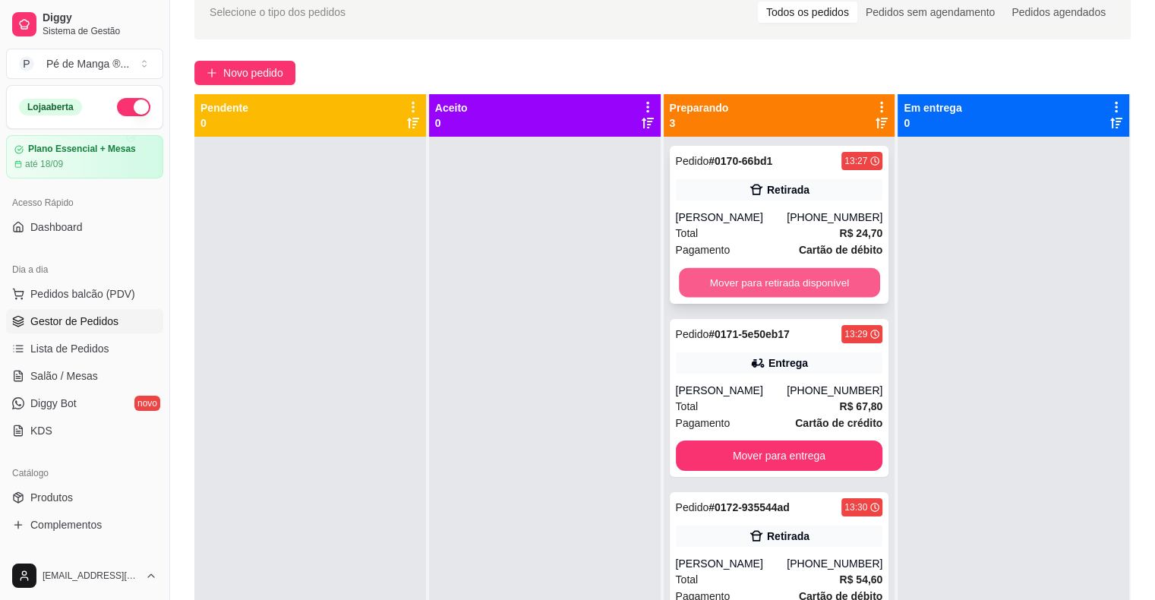
click at [793, 282] on button "Mover para retirada disponível" at bounding box center [779, 283] width 201 height 30
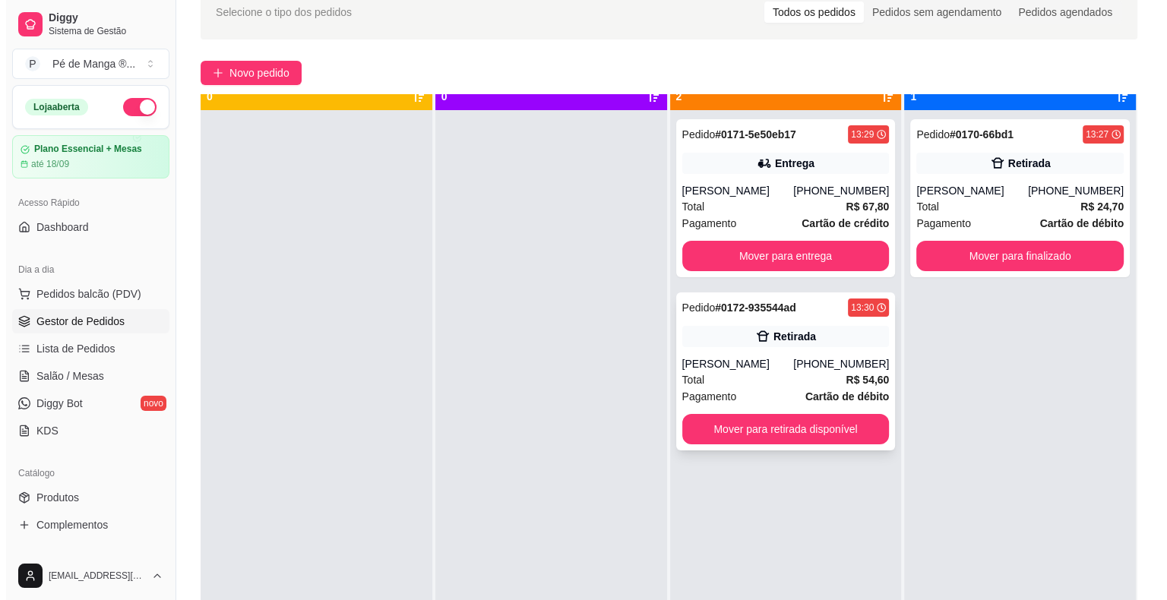
scroll to position [0, 0]
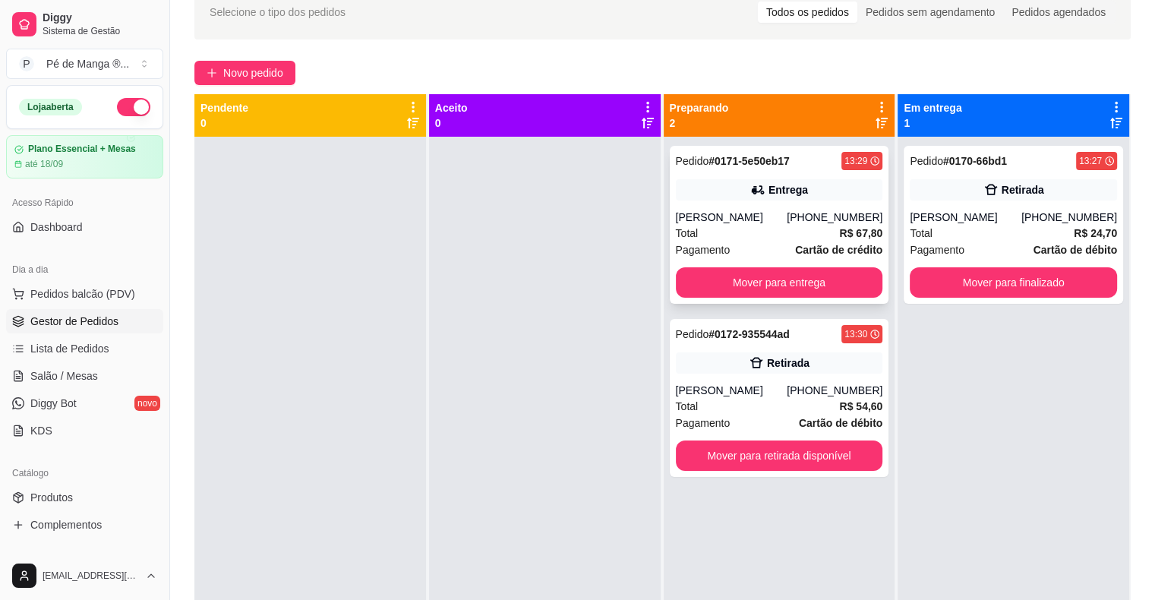
click at [814, 232] on div "Total R$ 67,80" at bounding box center [779, 233] width 207 height 17
click at [769, 411] on div "Total R$ 54,60" at bounding box center [779, 406] width 207 height 17
click at [797, 208] on div "Pedido # 0171-5e50eb17 13:29 Entrega Luana Simões (15) 99795-5279 Total R$ 67,8…" at bounding box center [780, 225] width 220 height 158
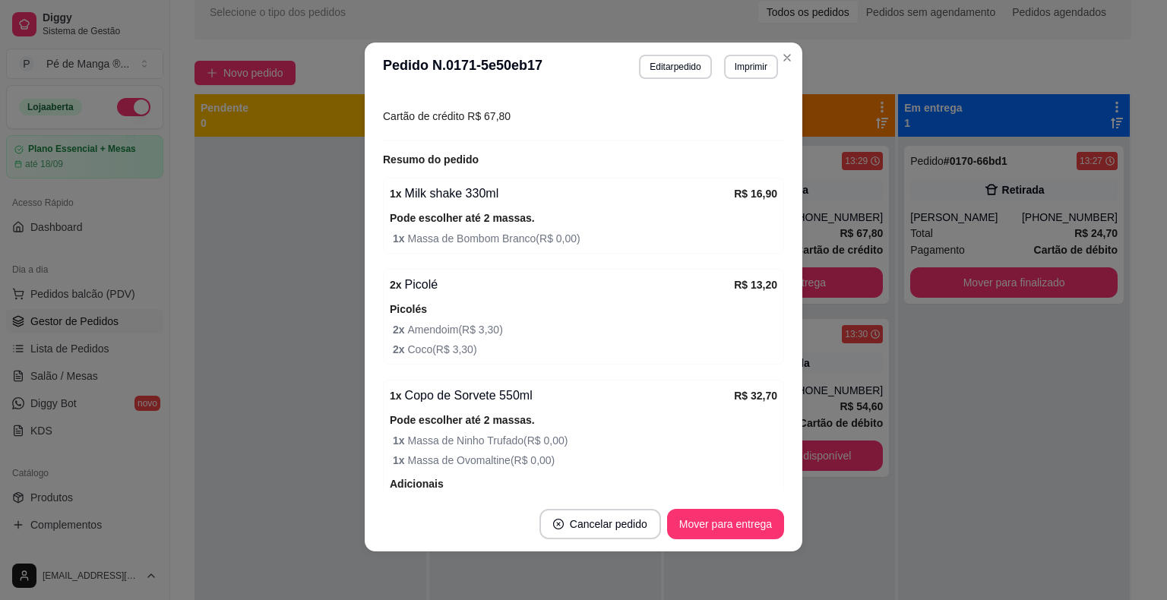
scroll to position [305, 0]
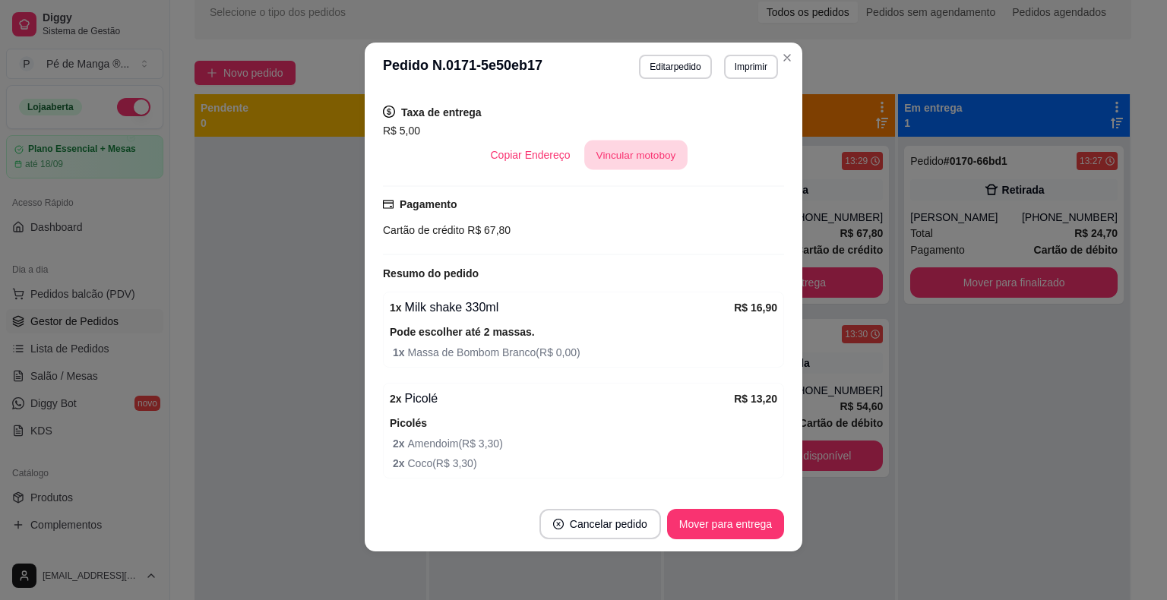
click at [612, 156] on button "Vincular motoboy" at bounding box center [635, 156] width 103 height 30
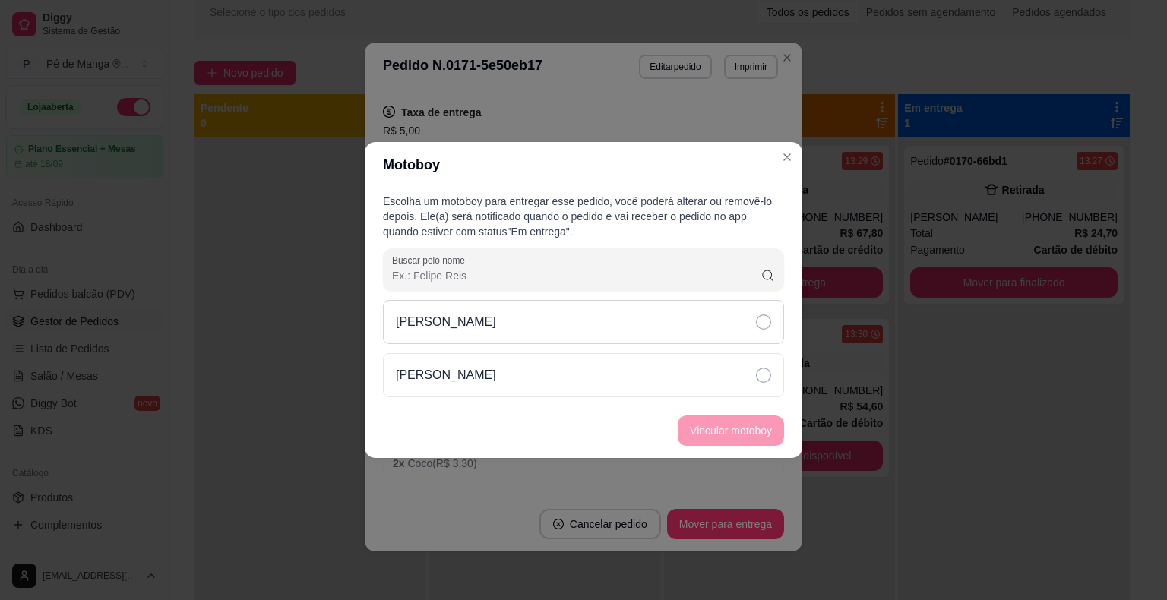
click at [763, 333] on div "[PERSON_NAME]" at bounding box center [583, 322] width 401 height 44
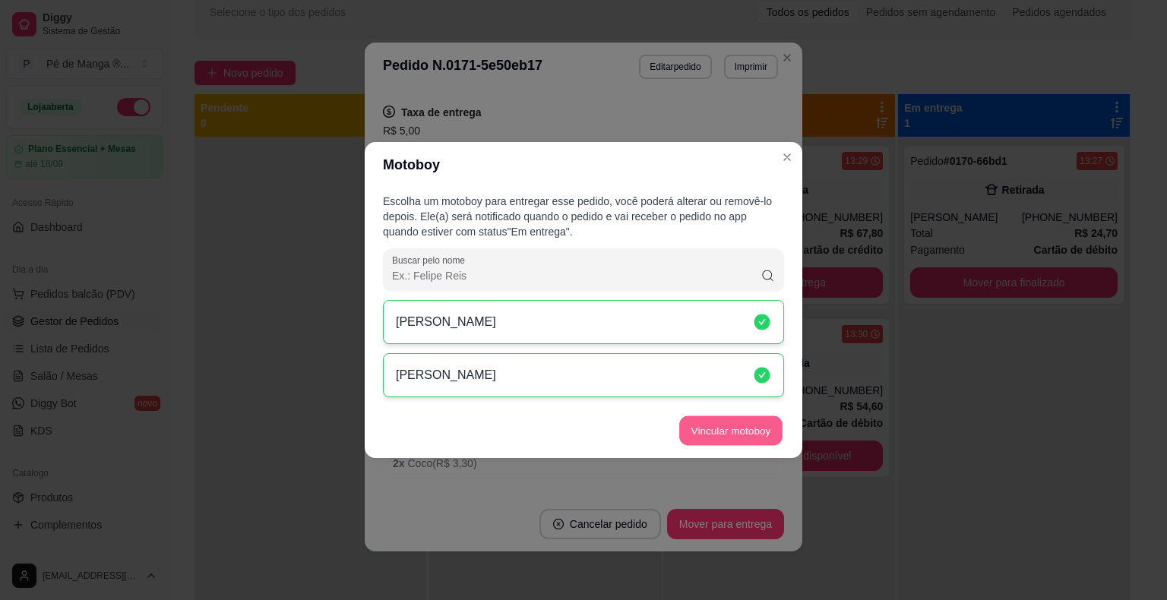
click at [744, 432] on button "Vincular motoboy" at bounding box center [730, 431] width 103 height 30
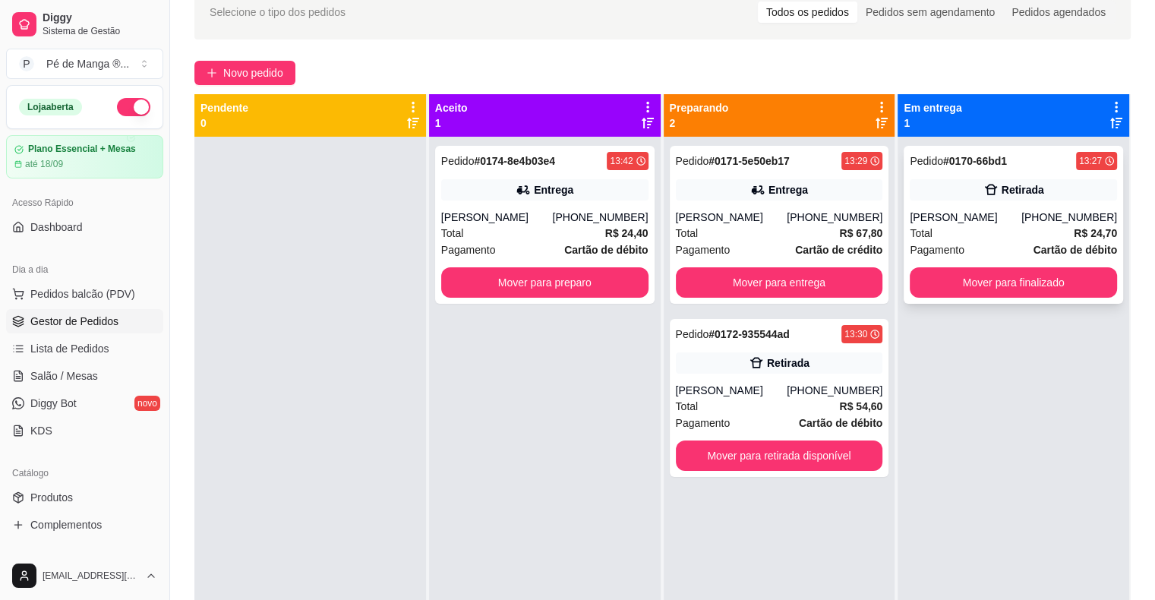
click at [992, 223] on div "José Bento" at bounding box center [966, 217] width 112 height 15
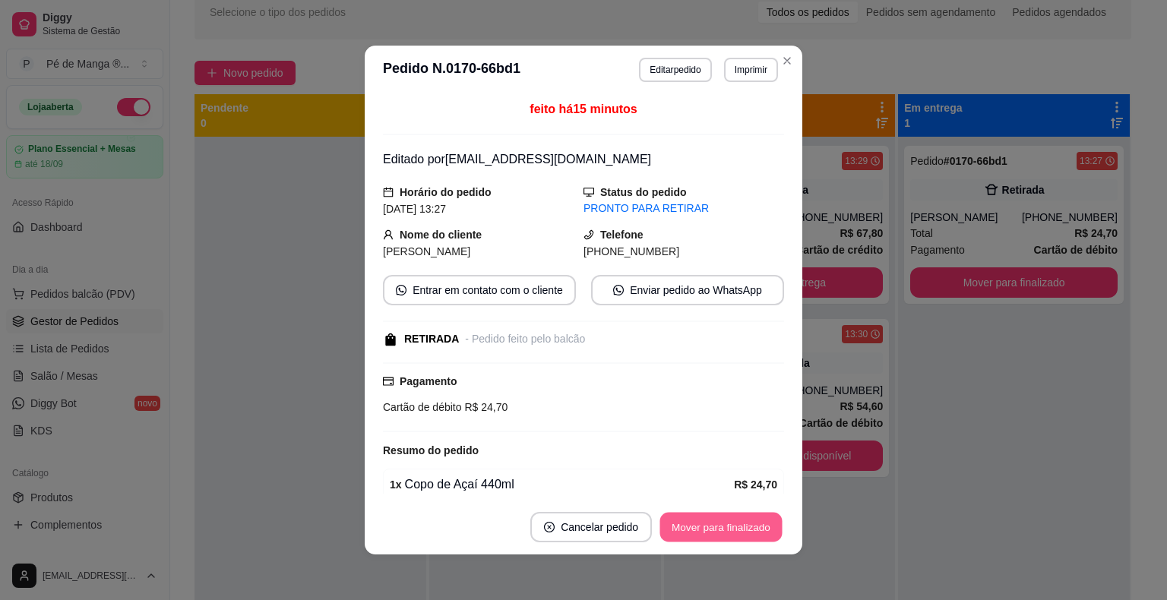
click at [687, 527] on button "Mover para finalizado" at bounding box center [721, 528] width 122 height 30
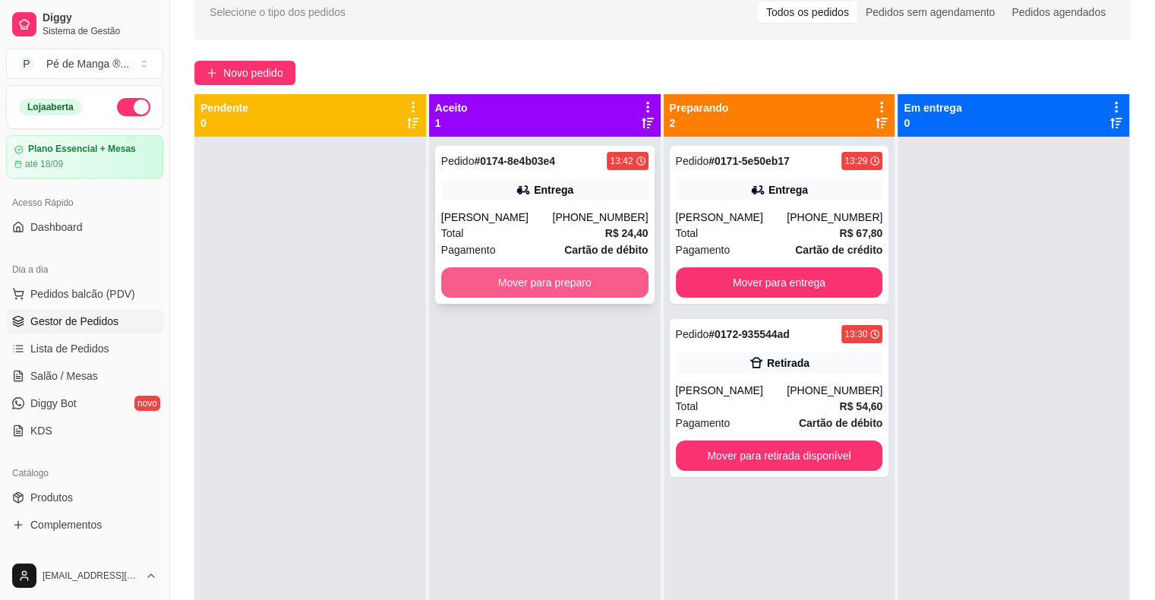
click at [565, 283] on button "Mover para preparo" at bounding box center [544, 282] width 207 height 30
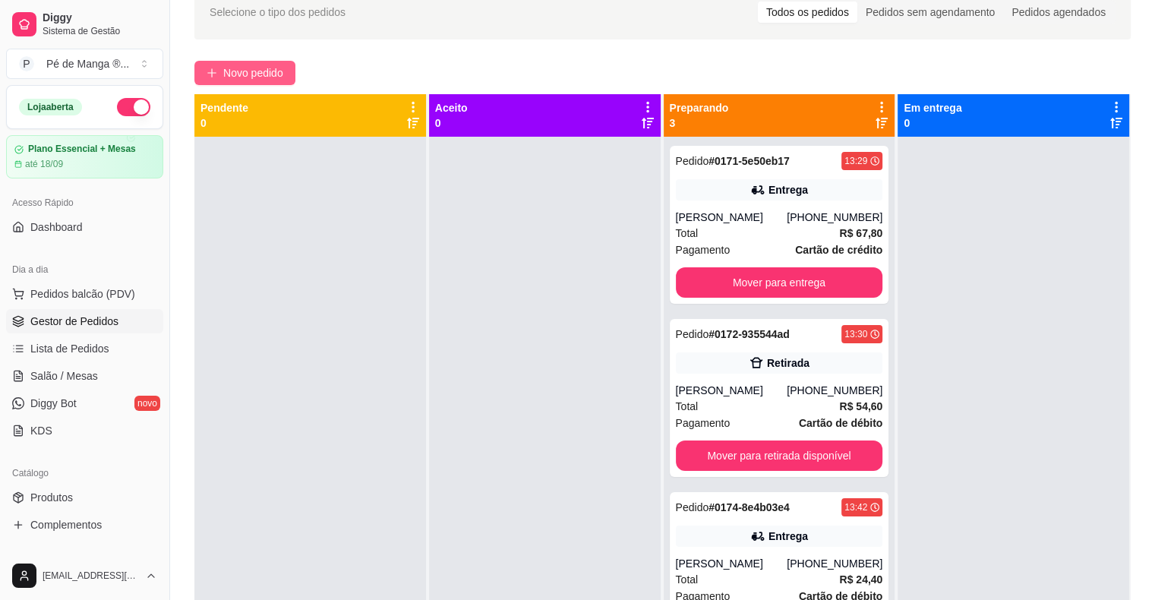
click at [245, 78] on span "Novo pedido" at bounding box center [253, 73] width 60 height 17
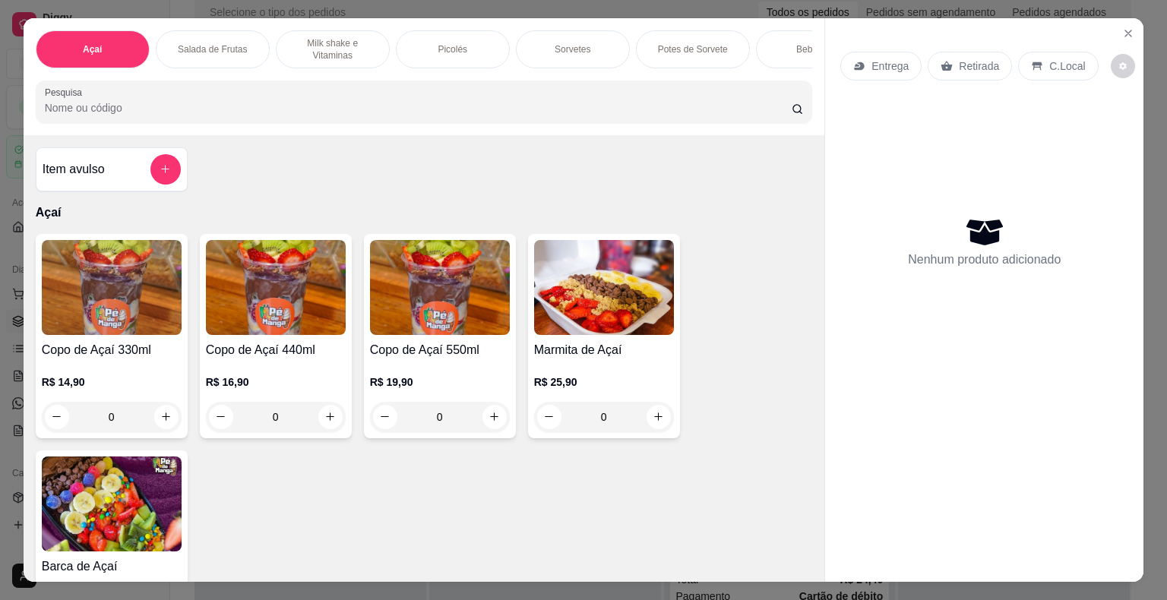
click at [355, 41] on p "Milk shake e Vitaminas" at bounding box center [333, 49] width 88 height 24
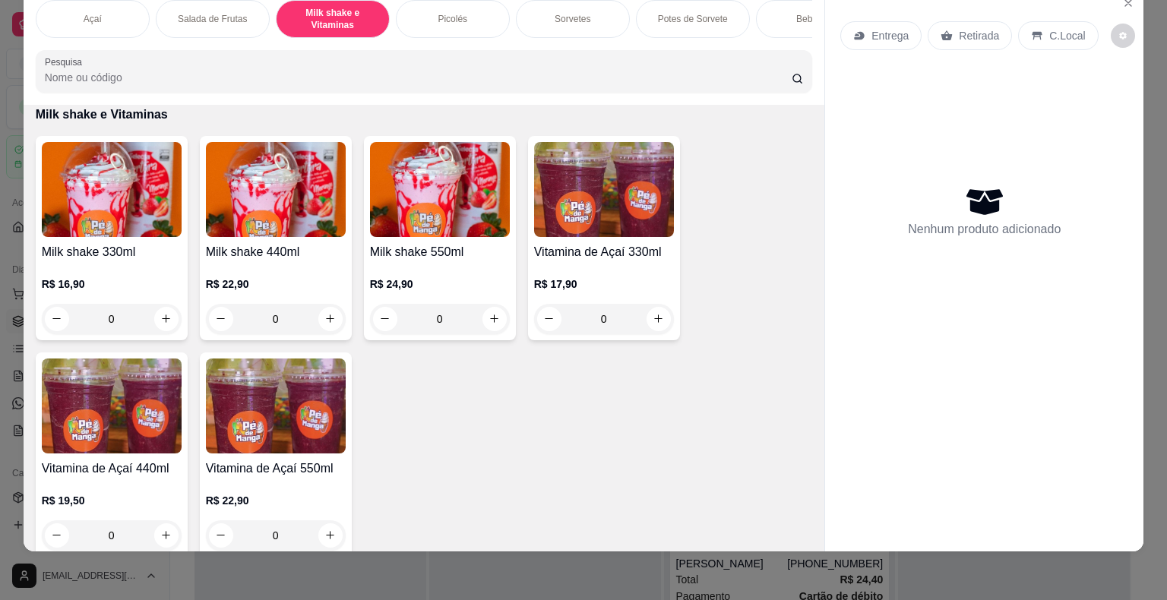
click at [165, 287] on p "R$ 16,90" at bounding box center [112, 283] width 140 height 15
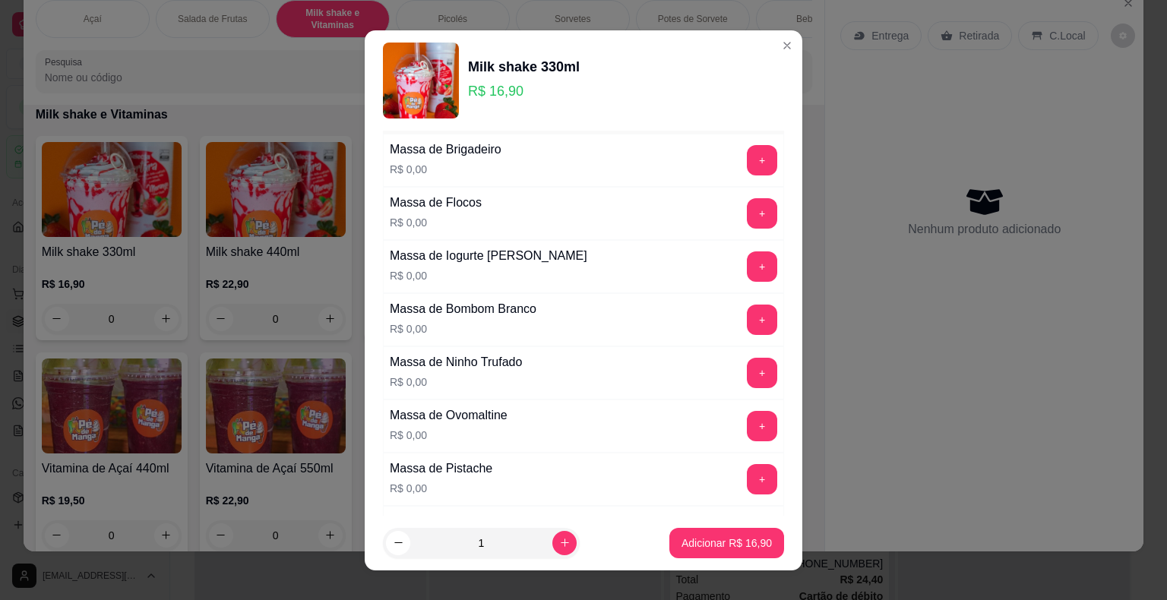
scroll to position [152, 0]
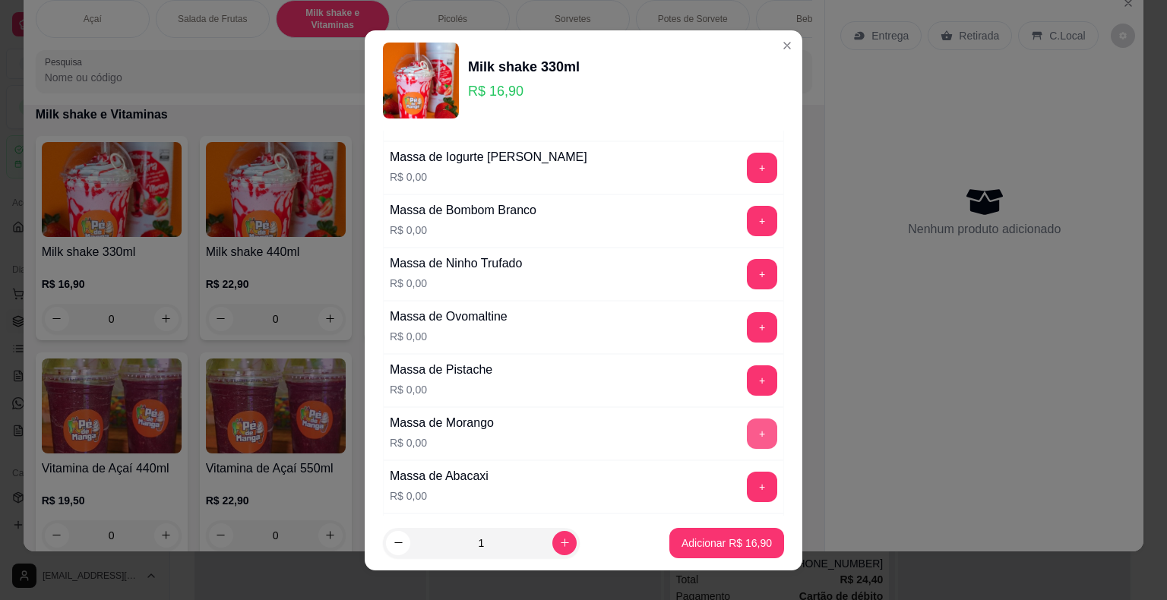
click at [747, 433] on button "+" at bounding box center [762, 434] width 30 height 30
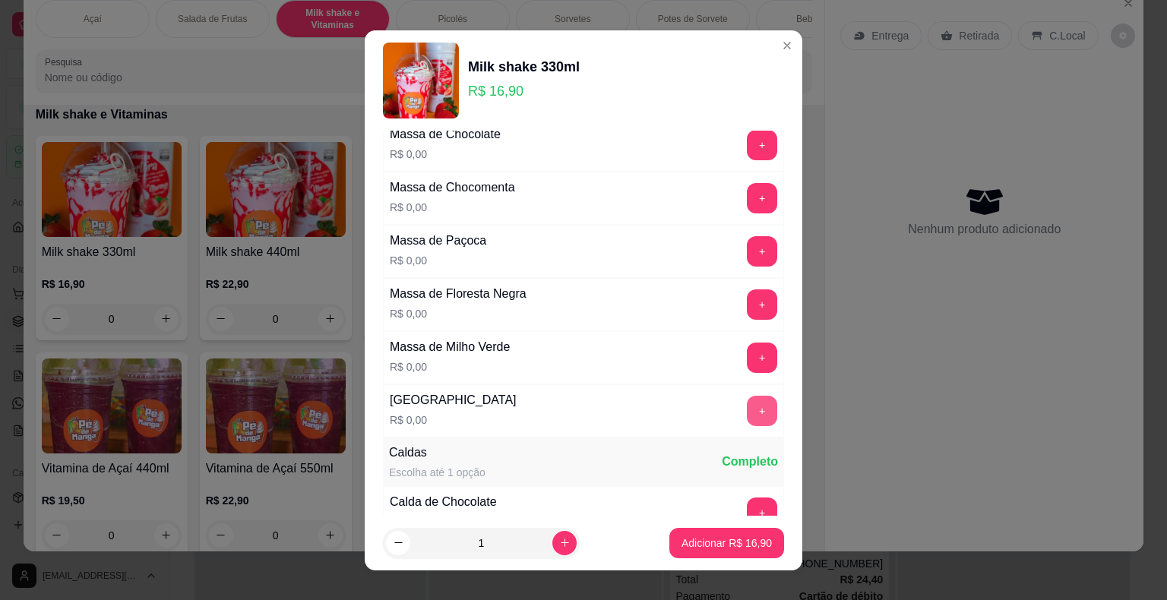
scroll to position [1139, 0]
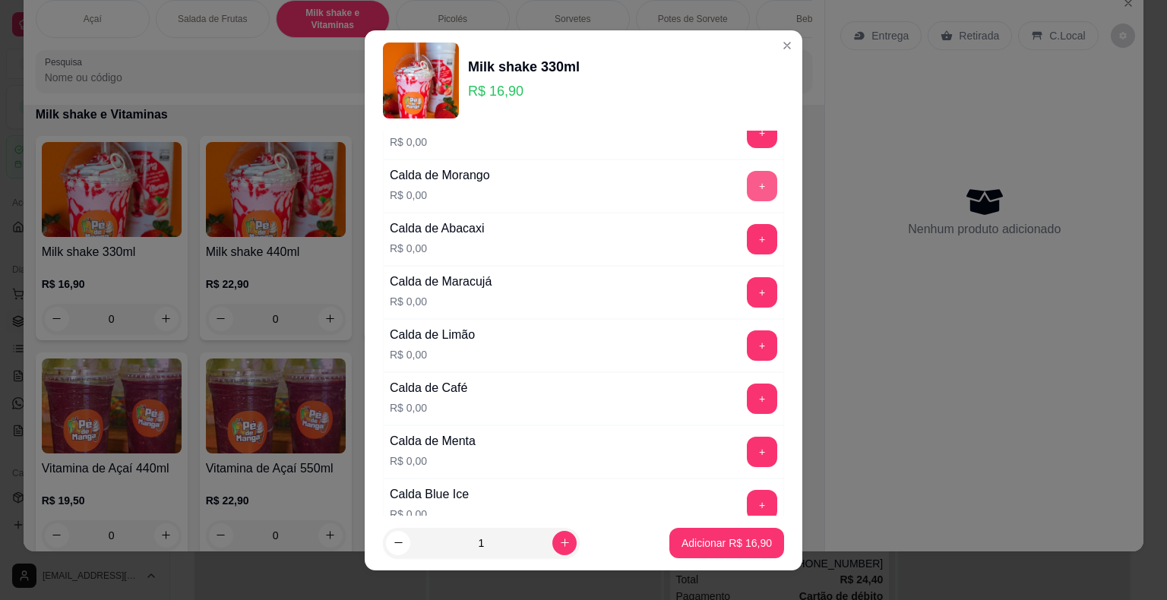
click at [747, 185] on button "+" at bounding box center [762, 186] width 30 height 30
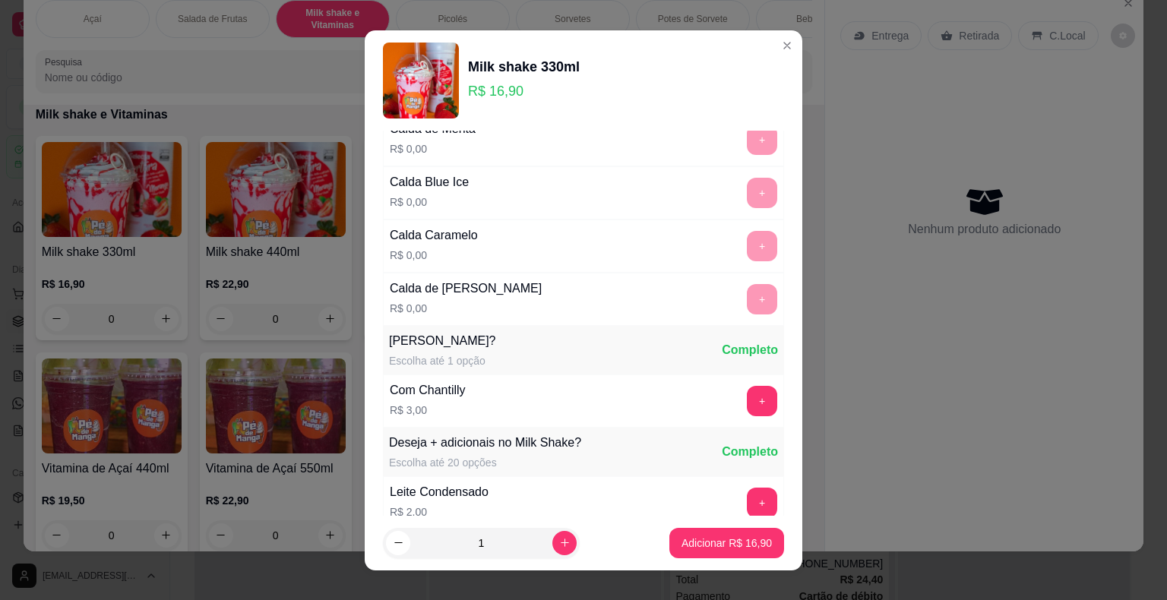
scroll to position [1519, 0]
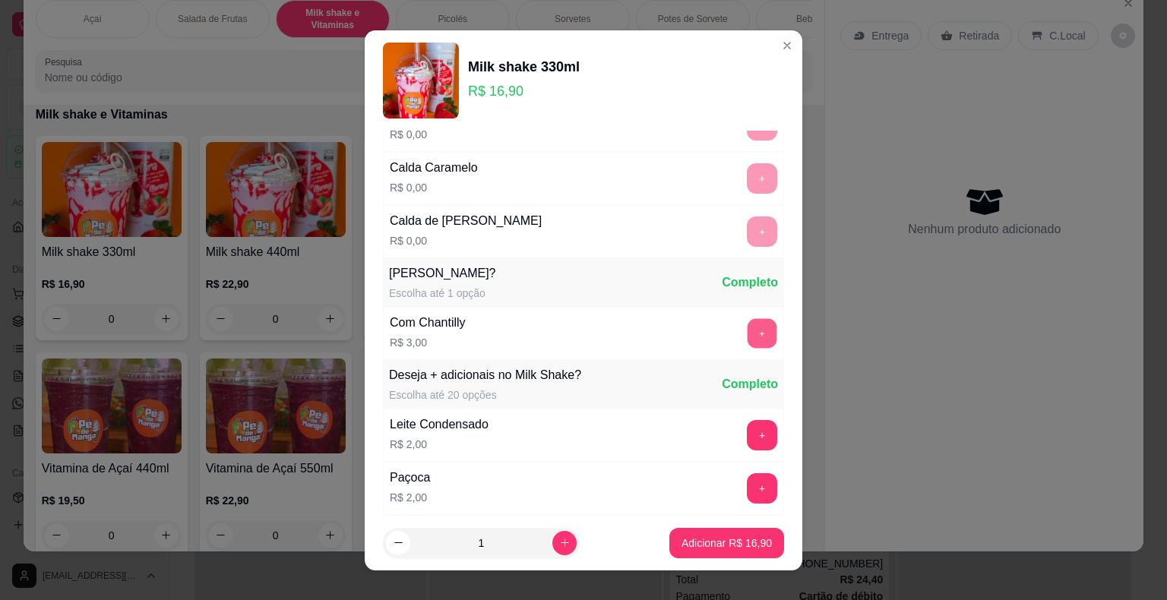
click at [747, 318] on button "+" at bounding box center [762, 333] width 30 height 30
click at [716, 546] on p "Adicionar R$ 19,90" at bounding box center [727, 543] width 88 height 14
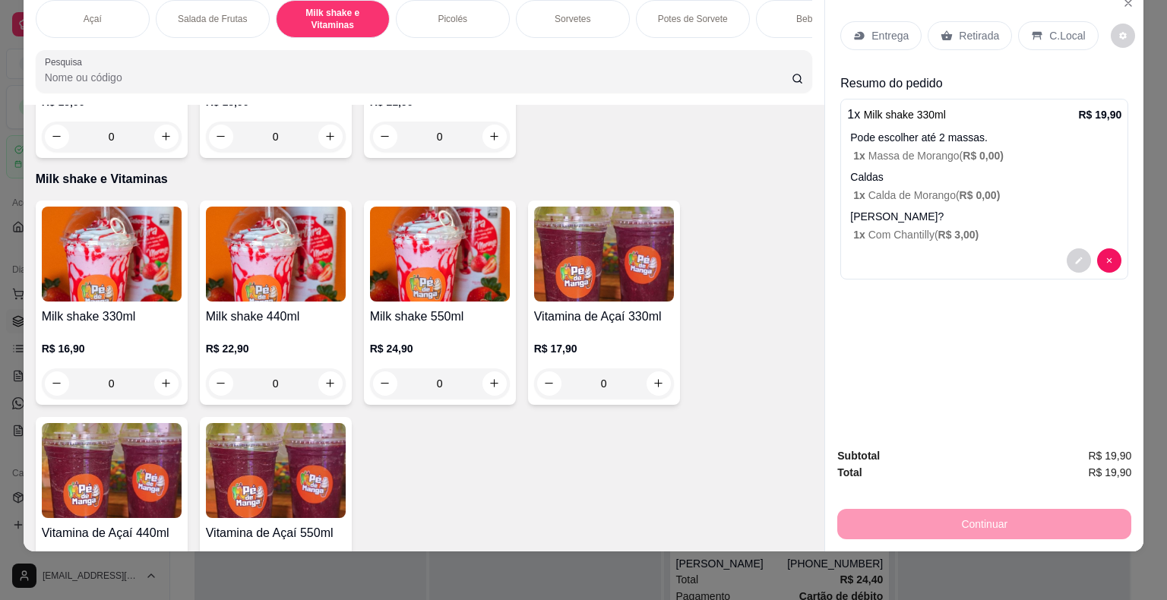
scroll to position [550, 0]
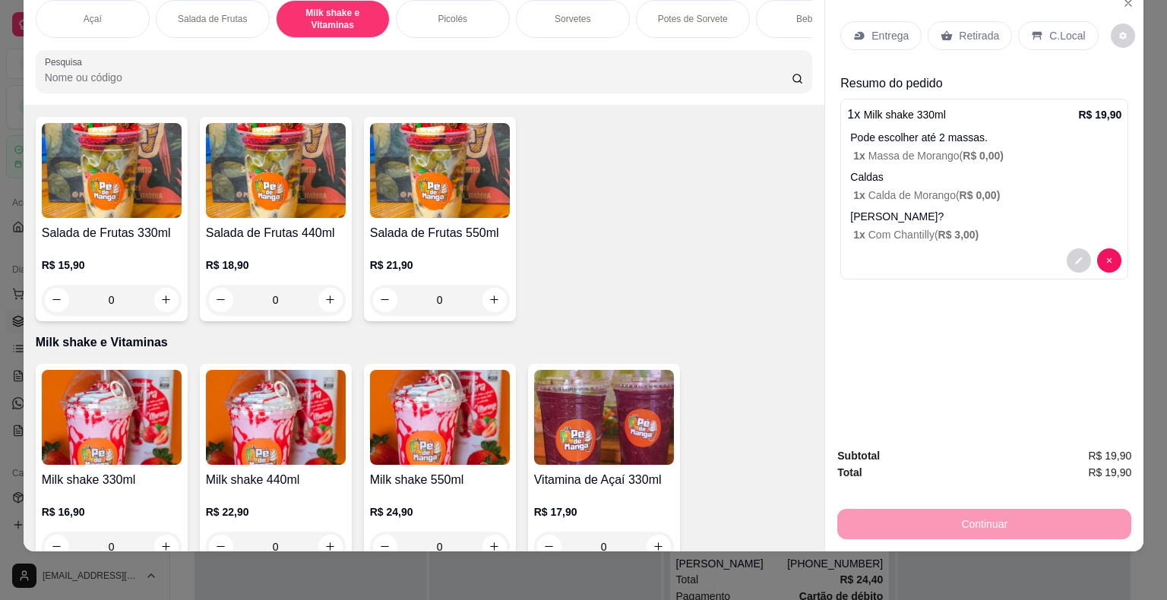
click at [460, 13] on p "Picolés" at bounding box center [453, 19] width 30 height 12
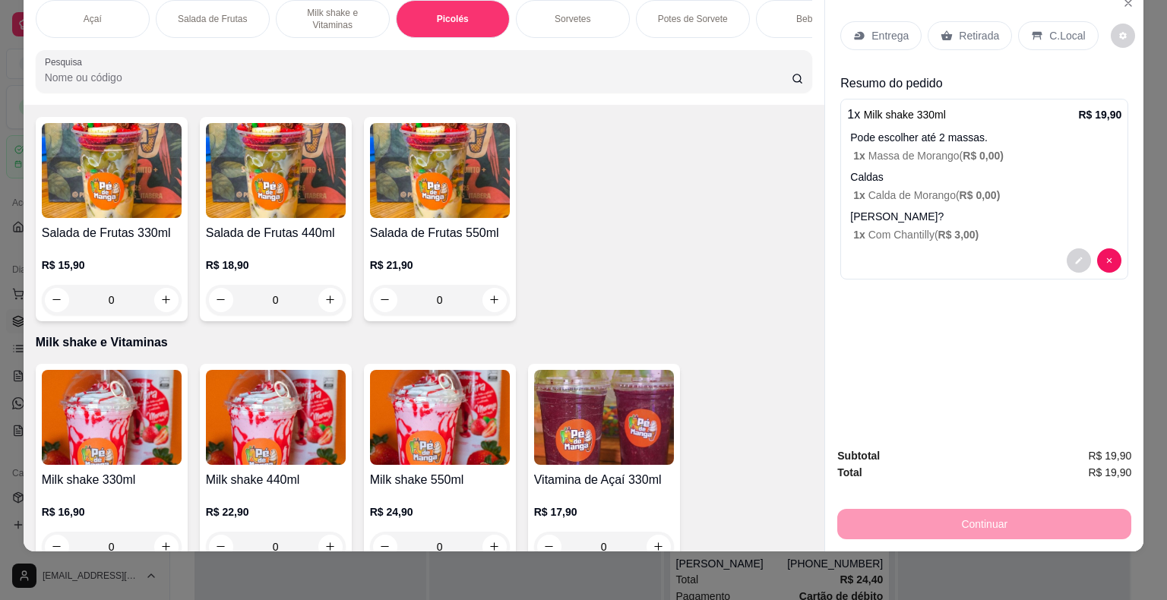
scroll to position [1241, 0]
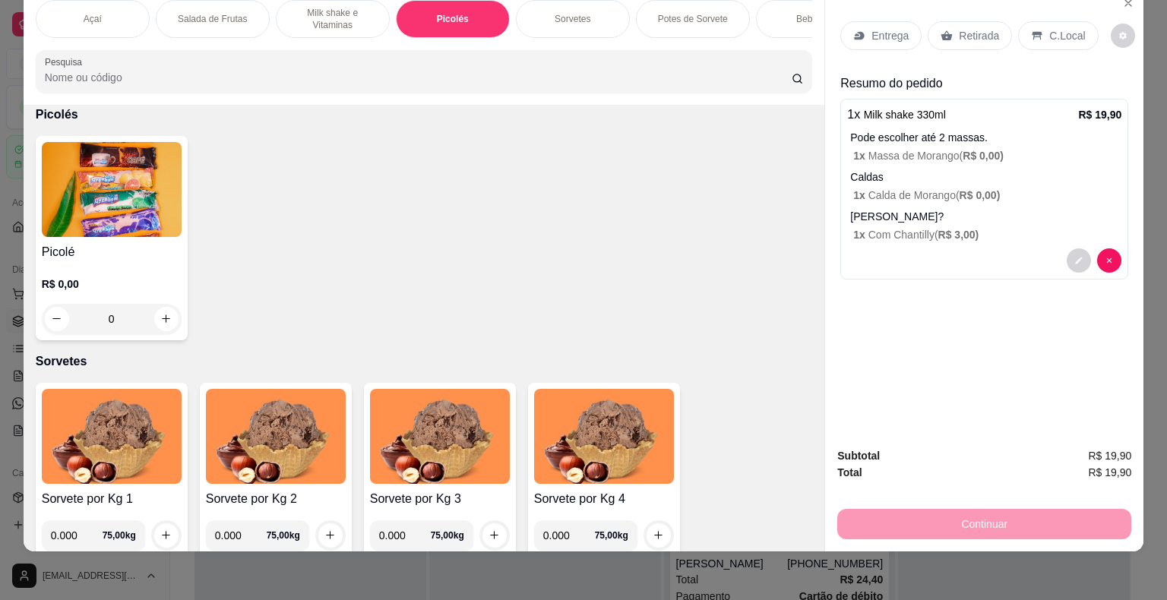
click at [93, 204] on img at bounding box center [112, 189] width 140 height 95
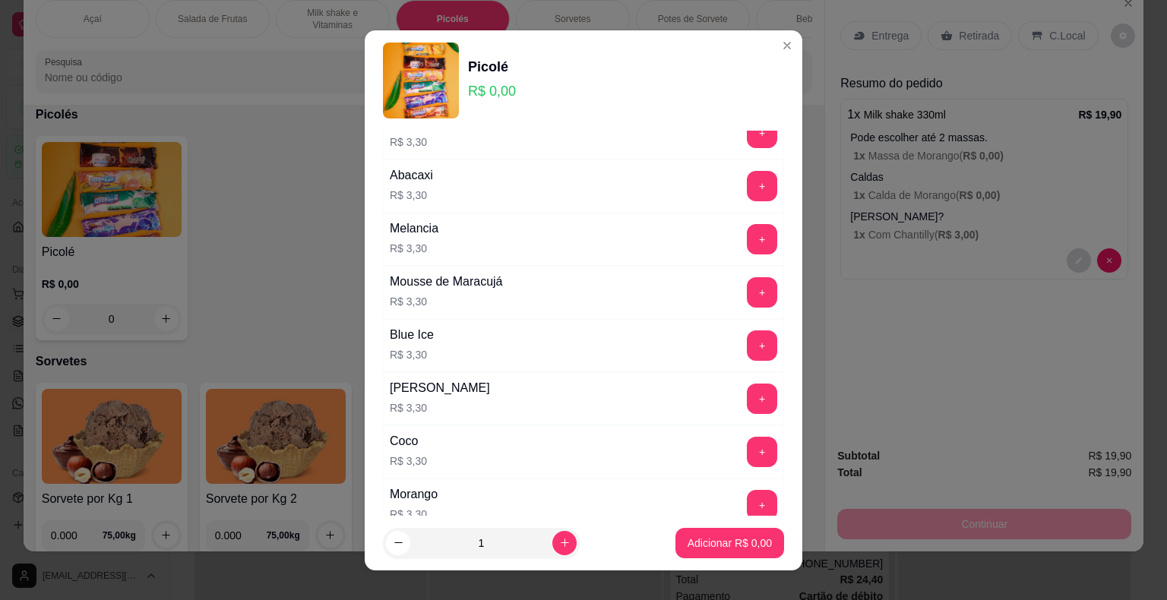
scroll to position [456, 0]
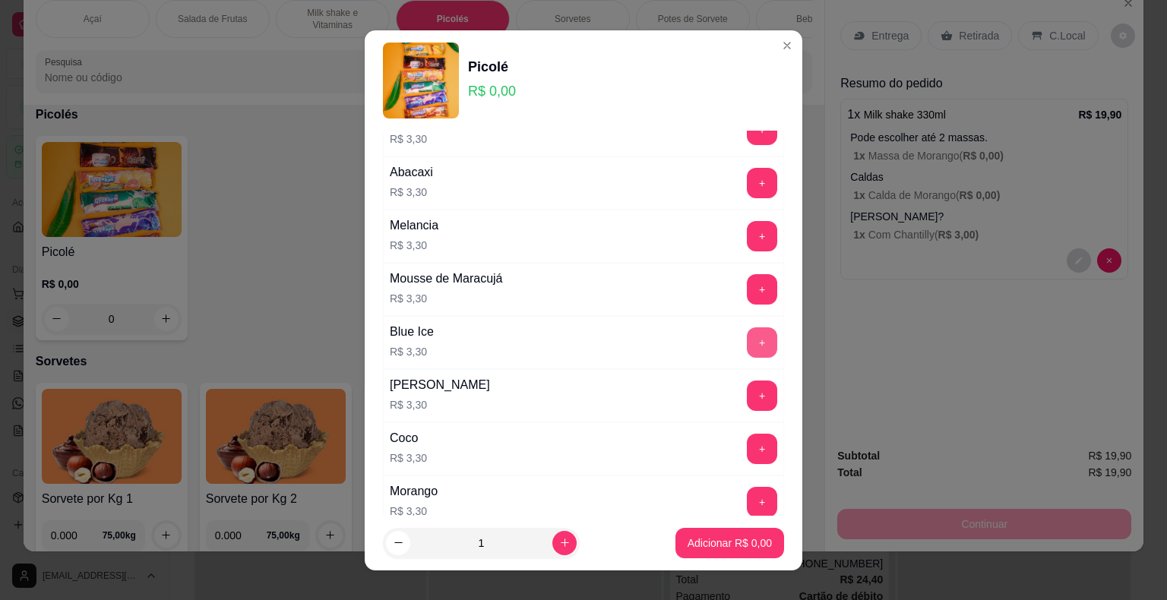
click at [747, 343] on button "+" at bounding box center [762, 342] width 30 height 30
click at [702, 545] on p "Adicionar R$ 3,30" at bounding box center [729, 543] width 82 height 14
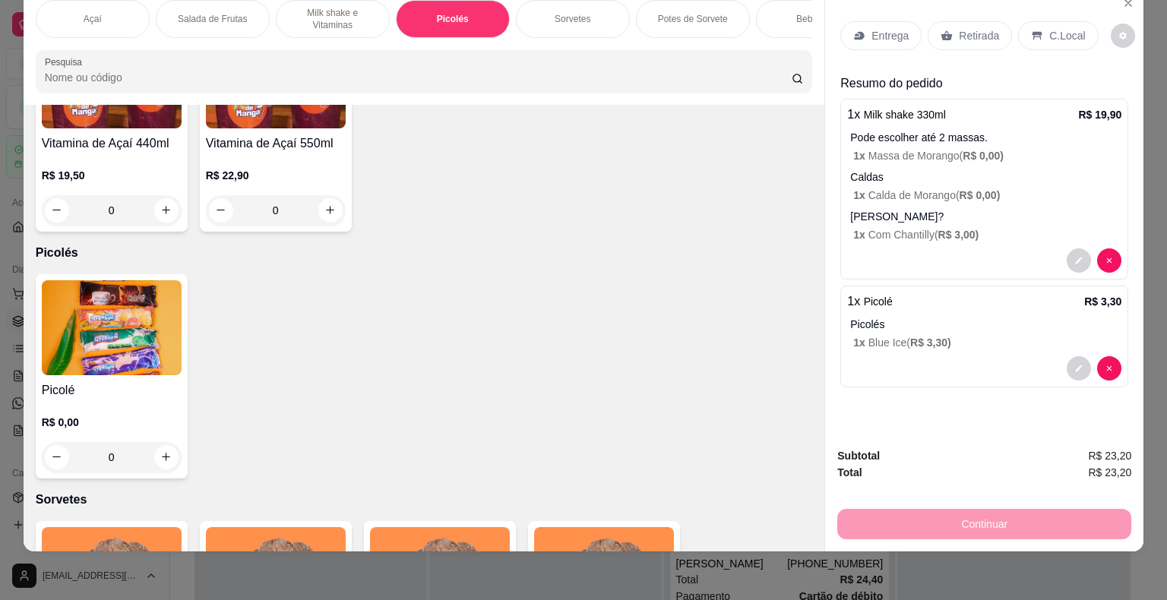
scroll to position [937, 0]
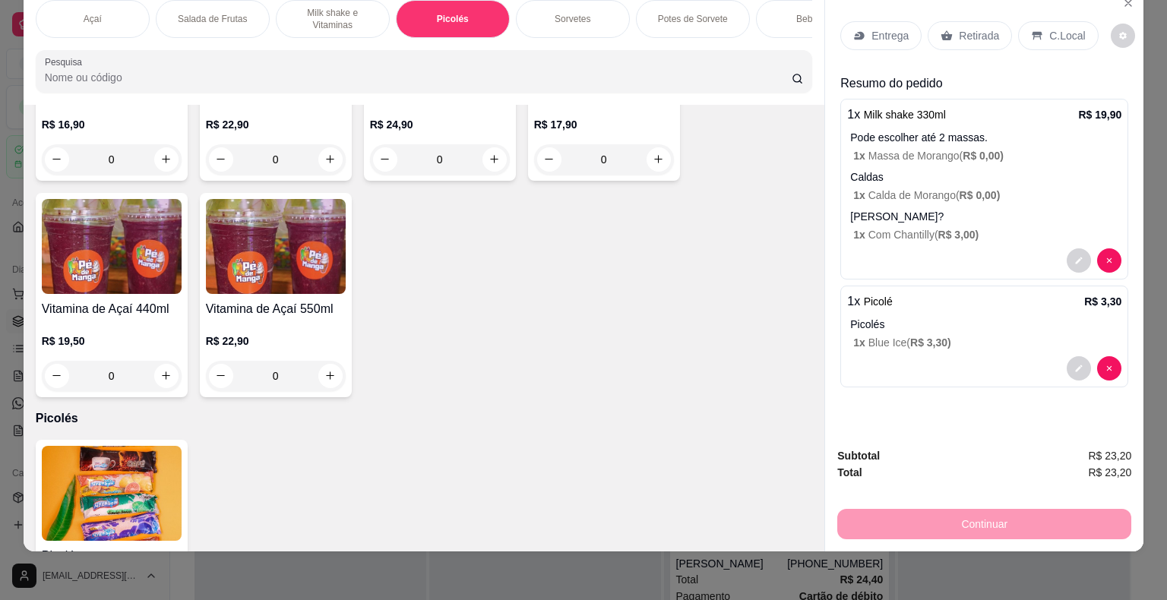
click at [561, 13] on p "Sorvetes" at bounding box center [573, 19] width 36 height 12
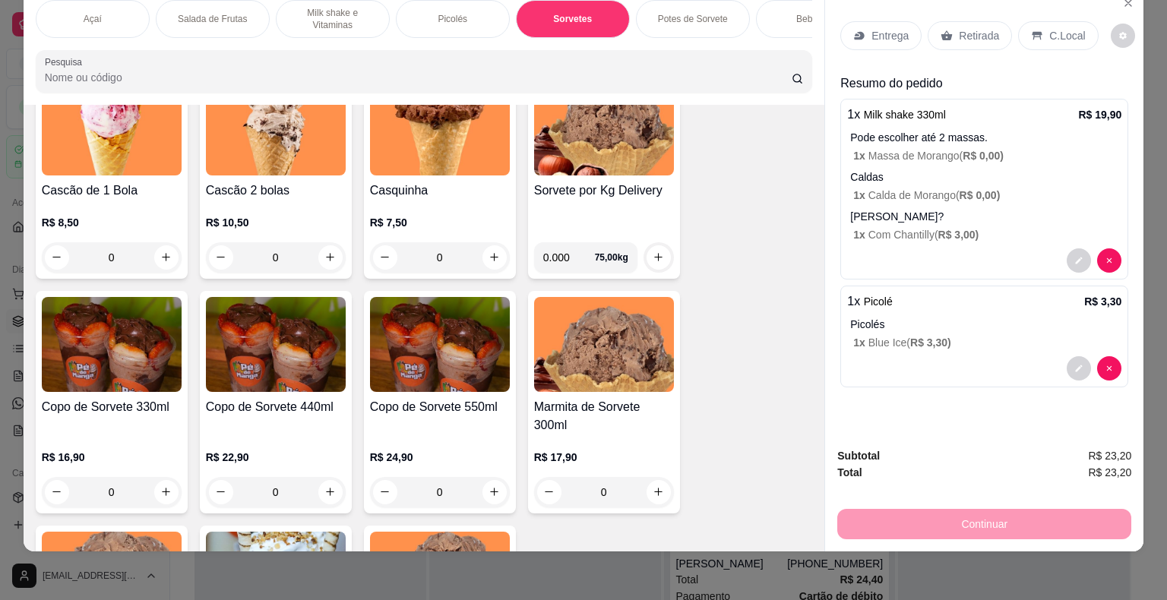
scroll to position [1945, 0]
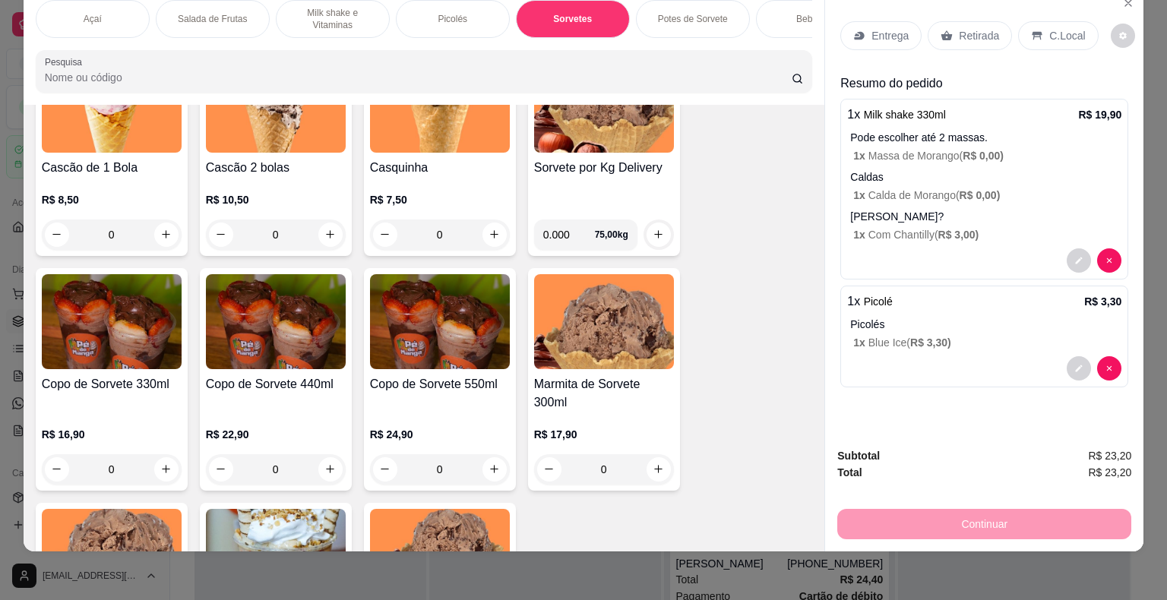
click at [128, 450] on div "R$ 16,90 0" at bounding box center [112, 456] width 140 height 58
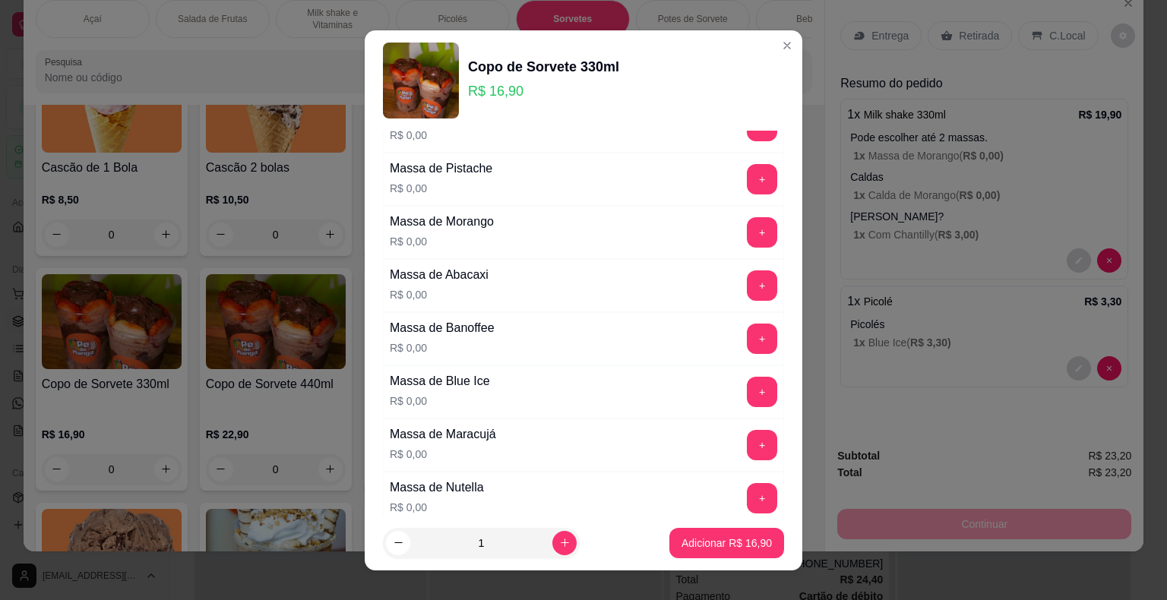
scroll to position [380, 0]
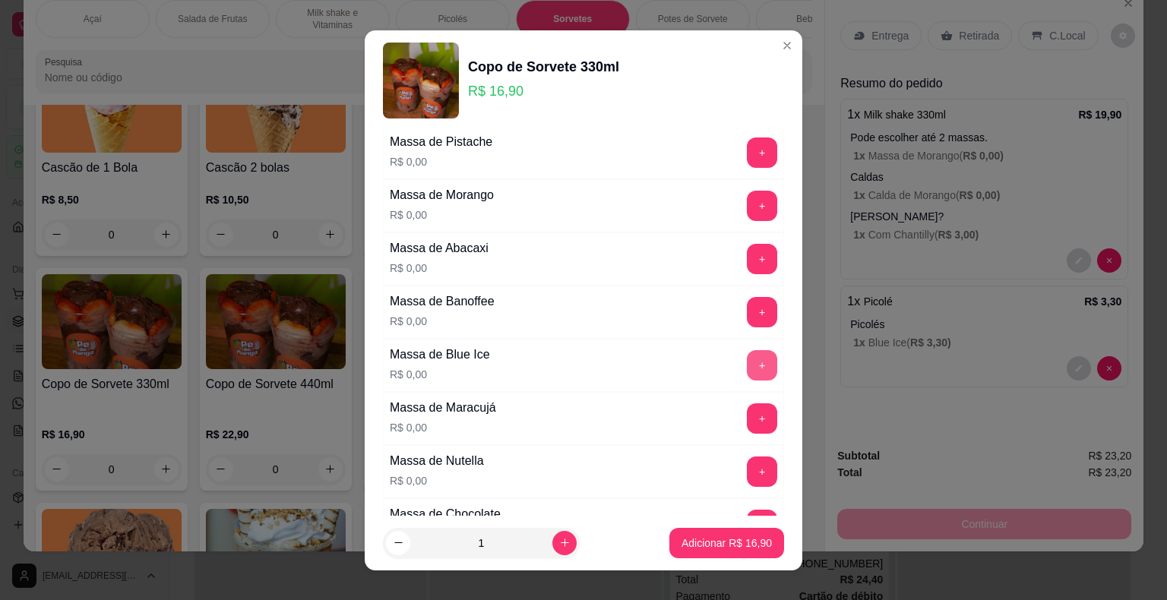
click at [747, 362] on button "+" at bounding box center [762, 365] width 30 height 30
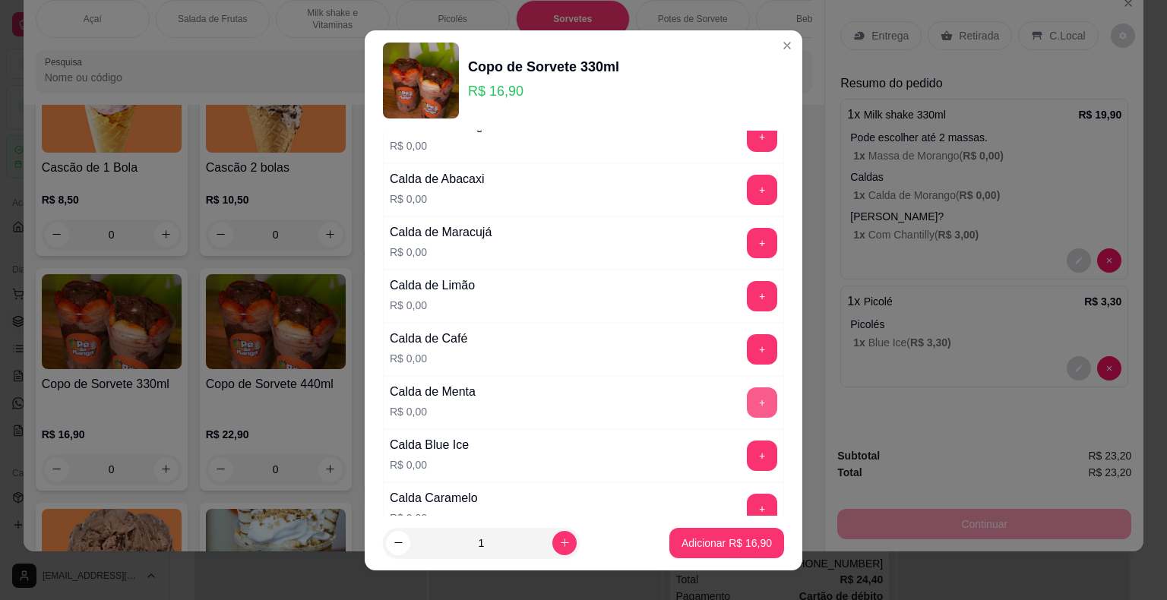
scroll to position [2810, 0]
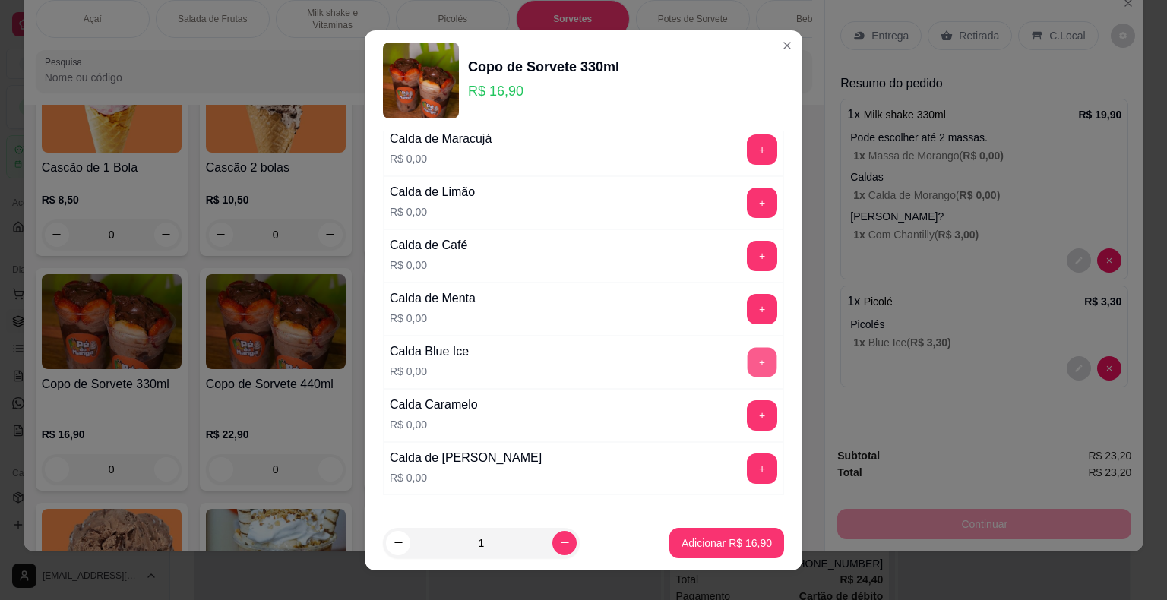
click at [747, 347] on button "+" at bounding box center [762, 362] width 30 height 30
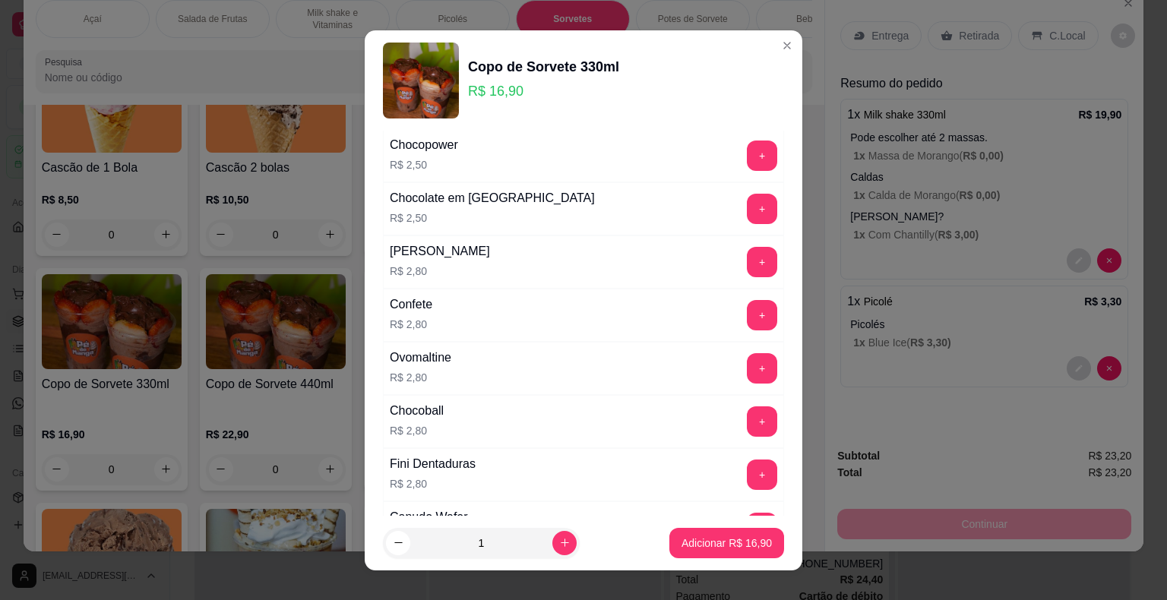
scroll to position [1671, 0]
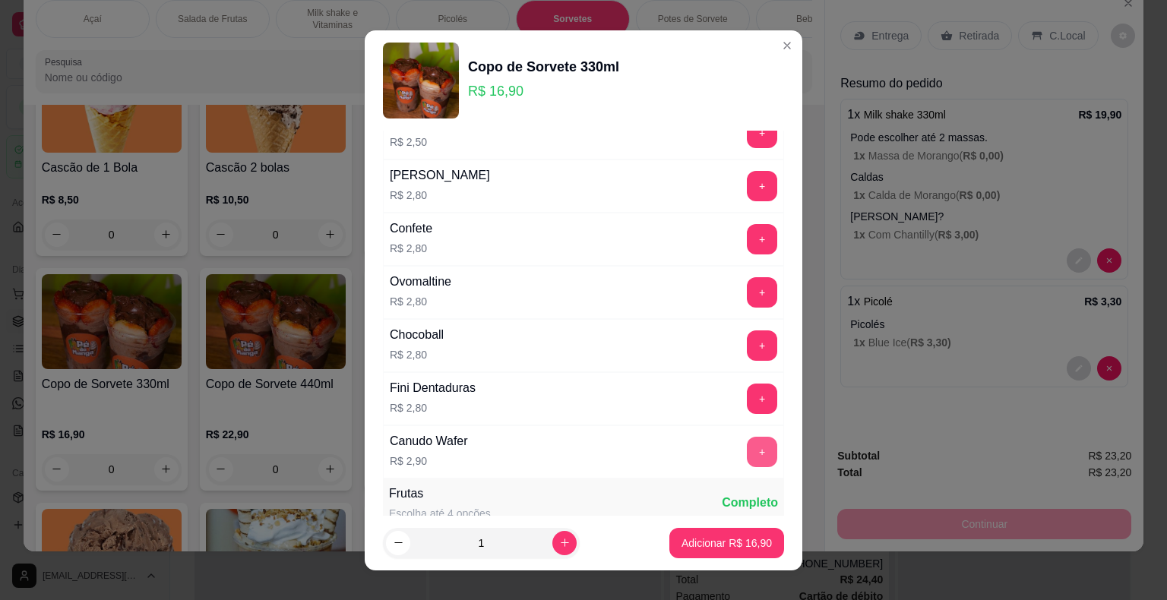
click at [747, 437] on button "+" at bounding box center [762, 452] width 30 height 30
click at [741, 542] on p "Adicionar R$ 19,80" at bounding box center [726, 543] width 90 height 15
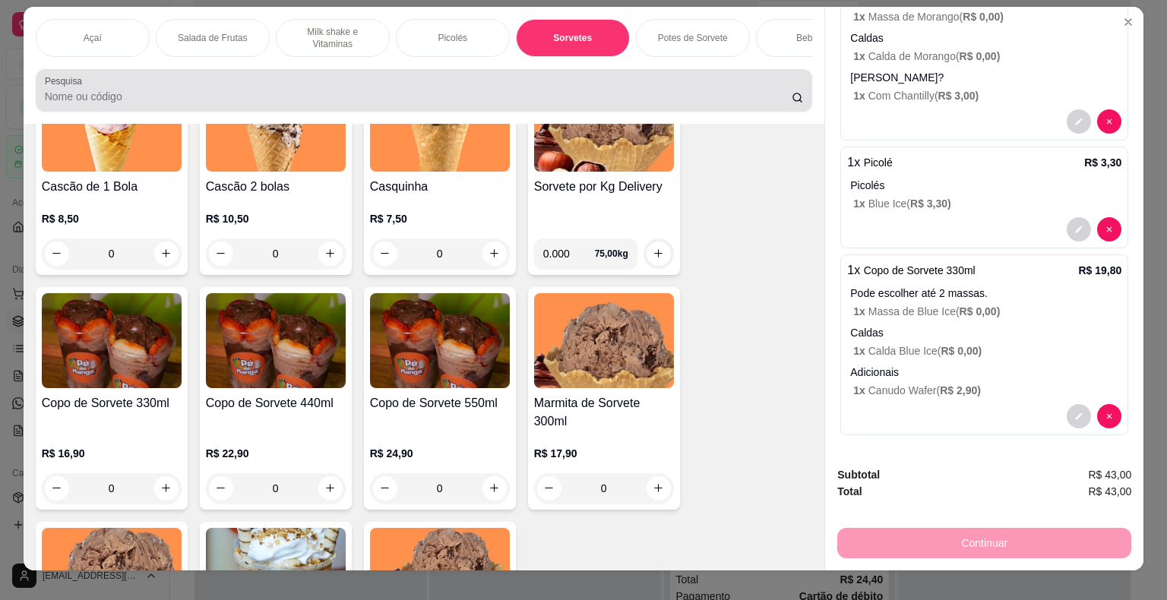
scroll to position [0, 0]
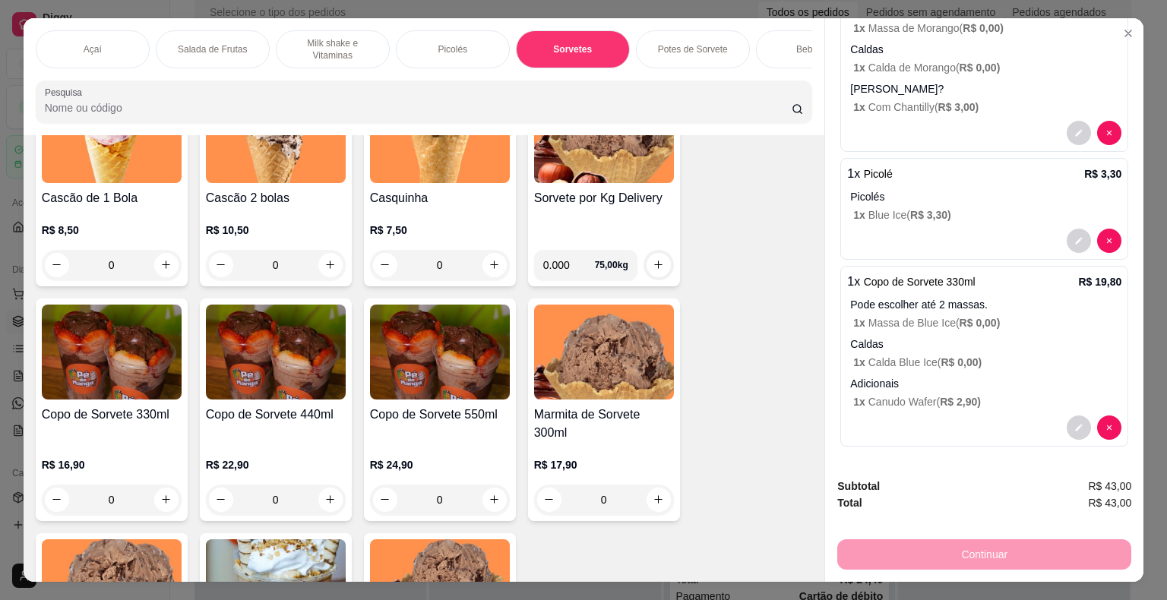
click at [436, 52] on div "Picolés" at bounding box center [453, 49] width 114 height 38
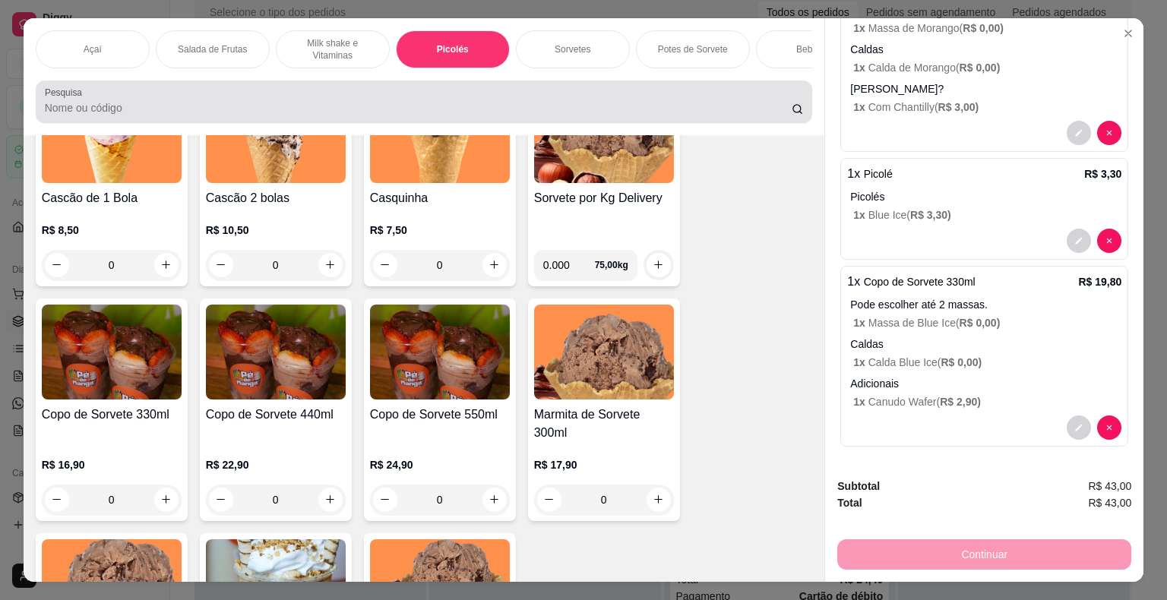
scroll to position [36, 0]
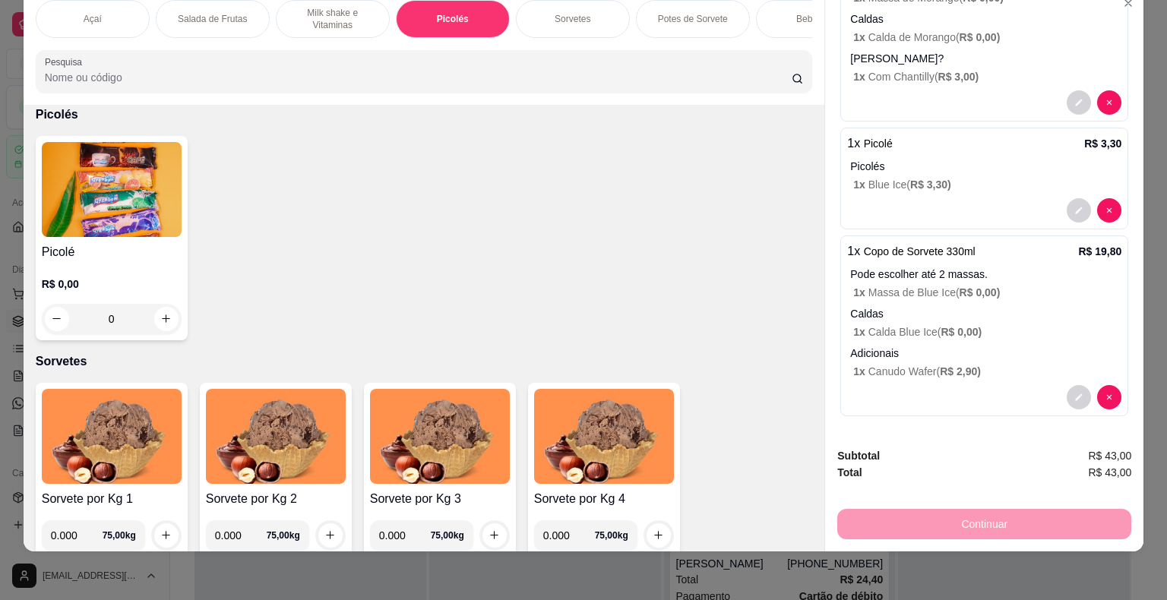
click at [48, 207] on img at bounding box center [112, 189] width 140 height 95
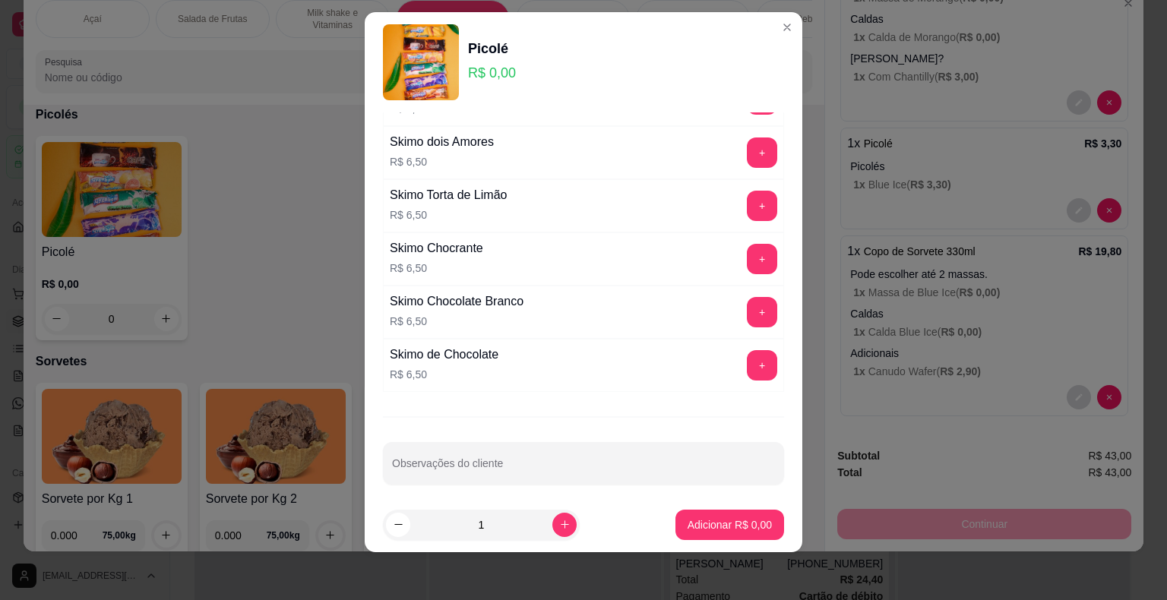
scroll to position [18, 0]
click at [747, 304] on button "+" at bounding box center [762, 312] width 30 height 30
click at [720, 520] on p "Adicionar R$ 6,50" at bounding box center [729, 524] width 84 height 15
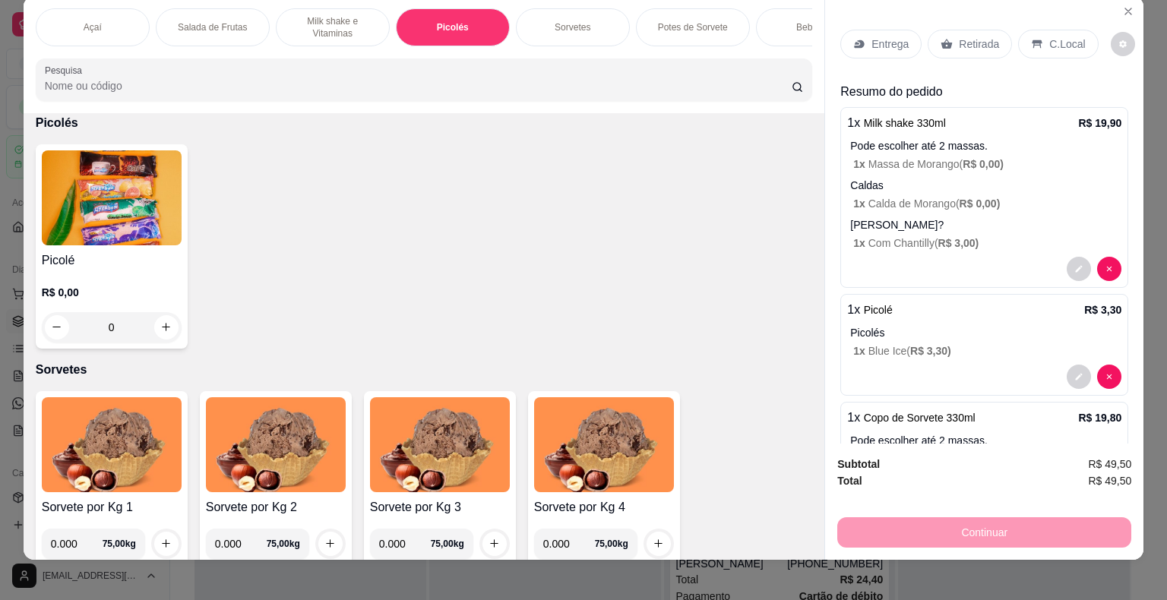
scroll to position [0, 0]
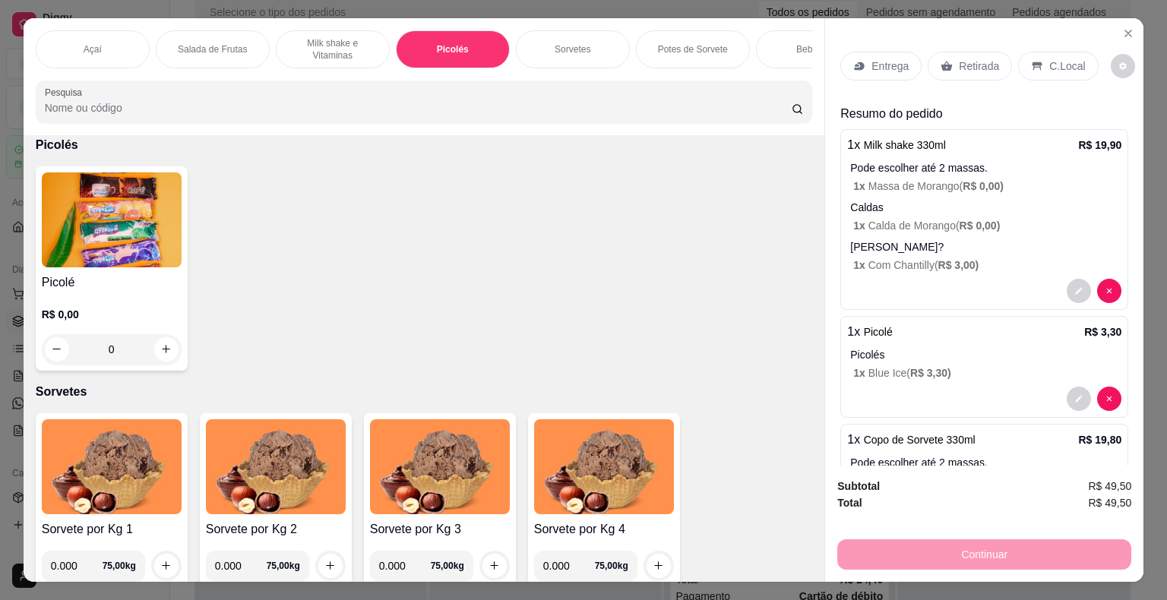
click at [959, 62] on p "Retirada" at bounding box center [979, 65] width 40 height 15
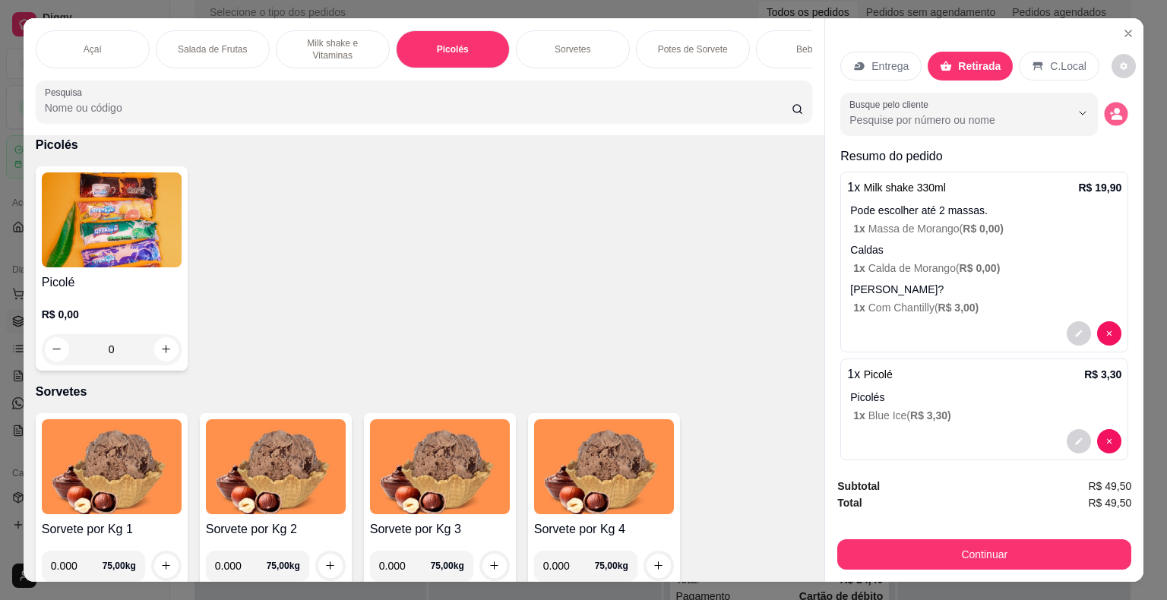
click at [1111, 115] on icon "decrease-product-quantity" at bounding box center [1116, 117] width 11 height 5
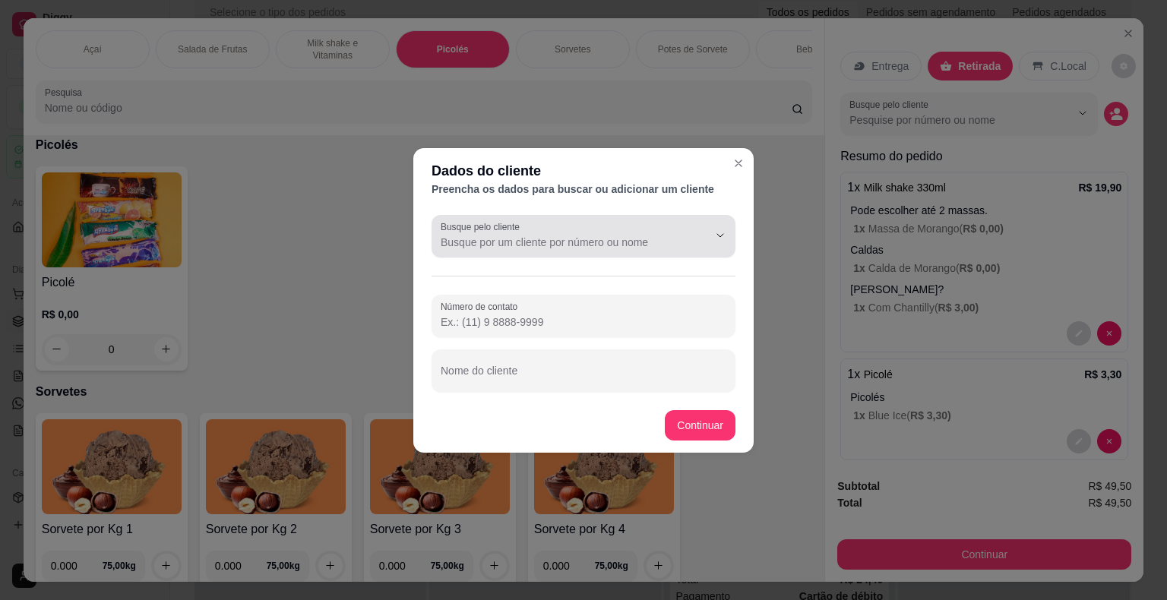
click at [694, 228] on button "Show suggestions" at bounding box center [699, 235] width 24 height 24
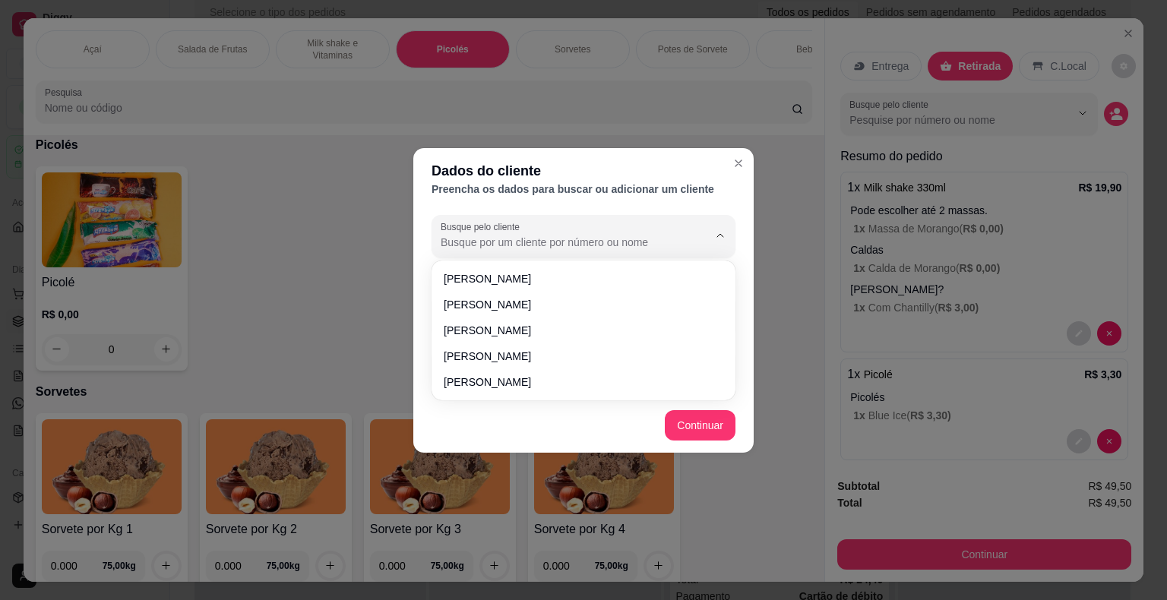
click at [784, 276] on div "Dados do cliente Preencha os dados para buscar ou adicionar um cliente Busque p…" at bounding box center [583, 300] width 1167 height 600
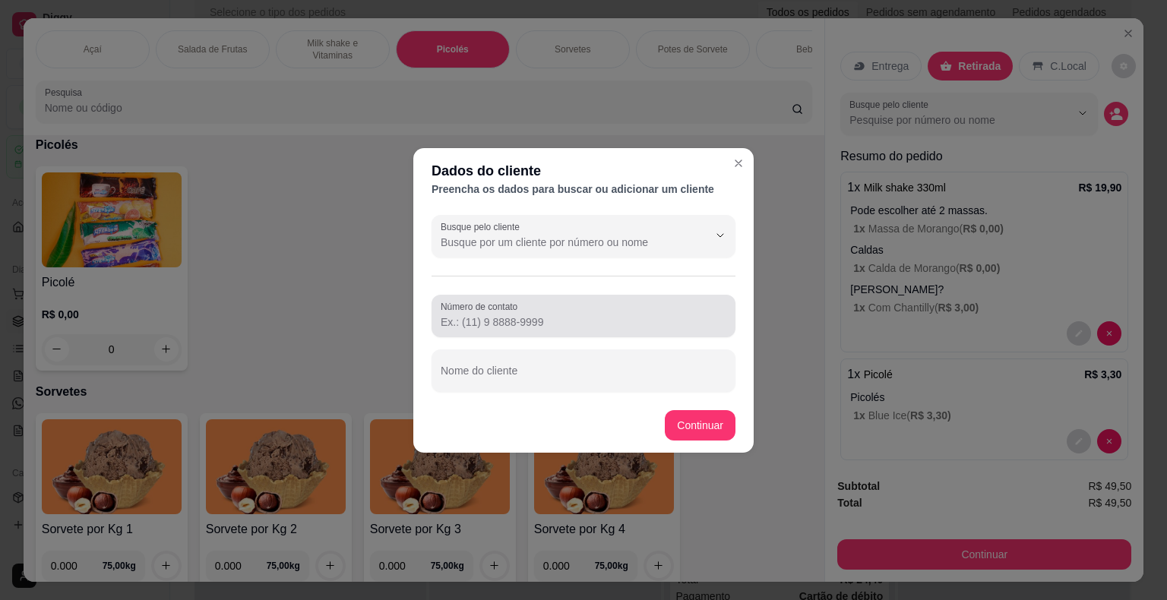
click at [656, 327] on input "Número de contato" at bounding box center [584, 321] width 286 height 15
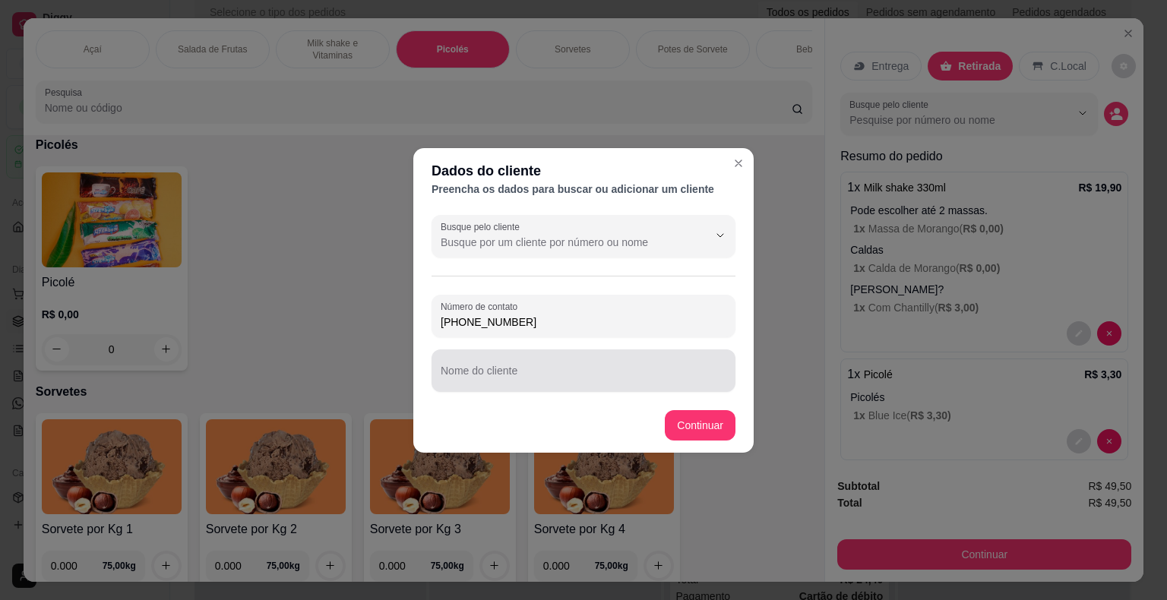
type input "(15) 99810-4958"
click at [590, 370] on input "Nome do cliente" at bounding box center [584, 376] width 286 height 15
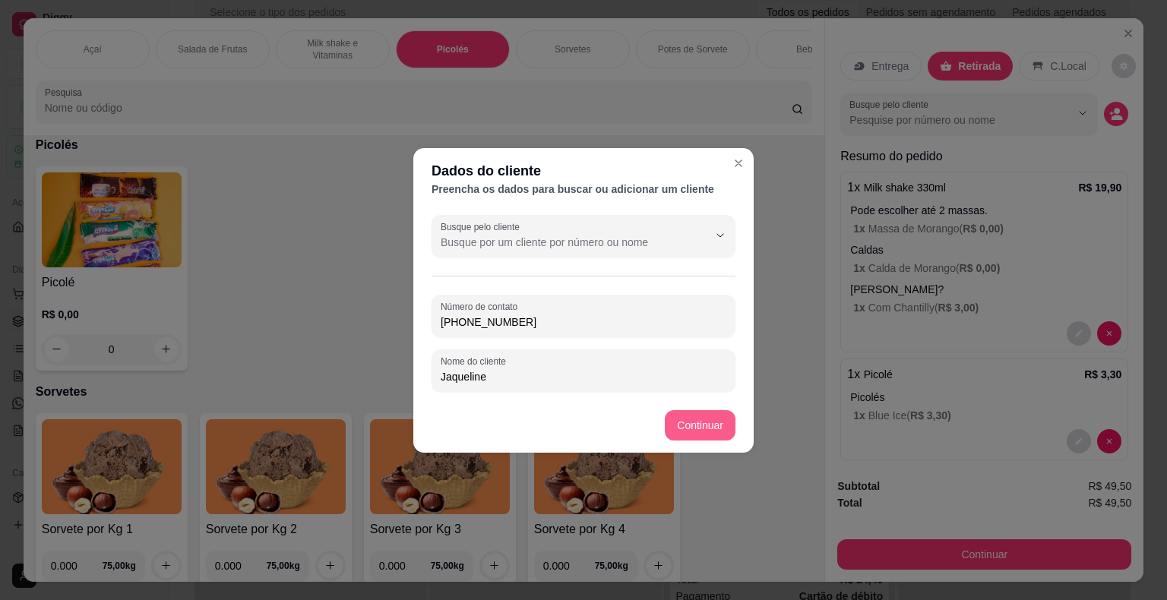
type input "Jaqueline"
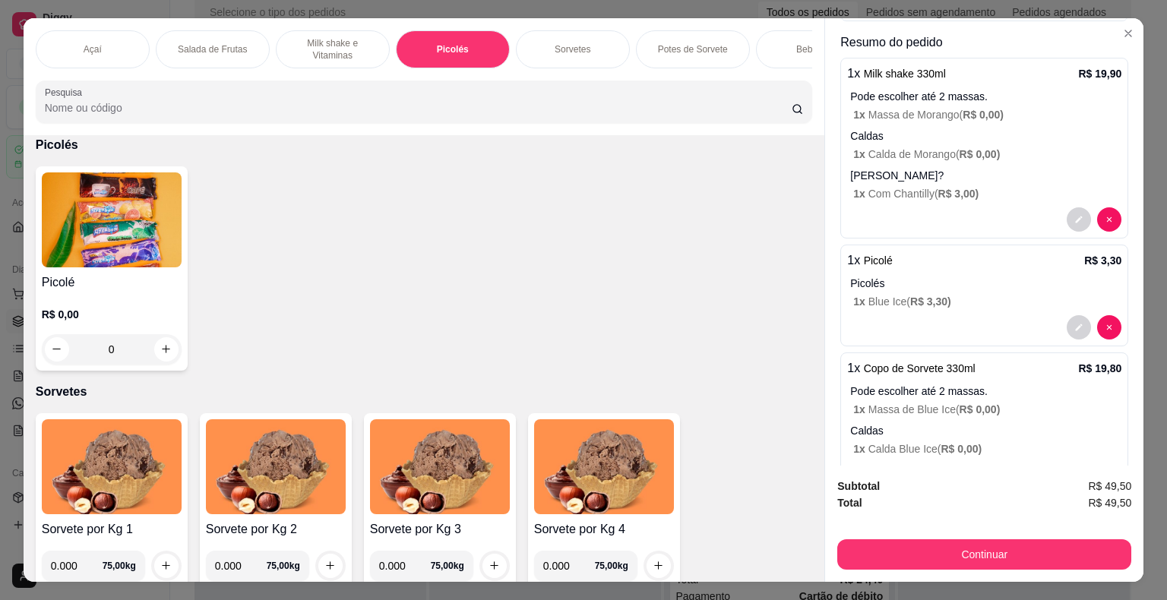
scroll to position [330, 0]
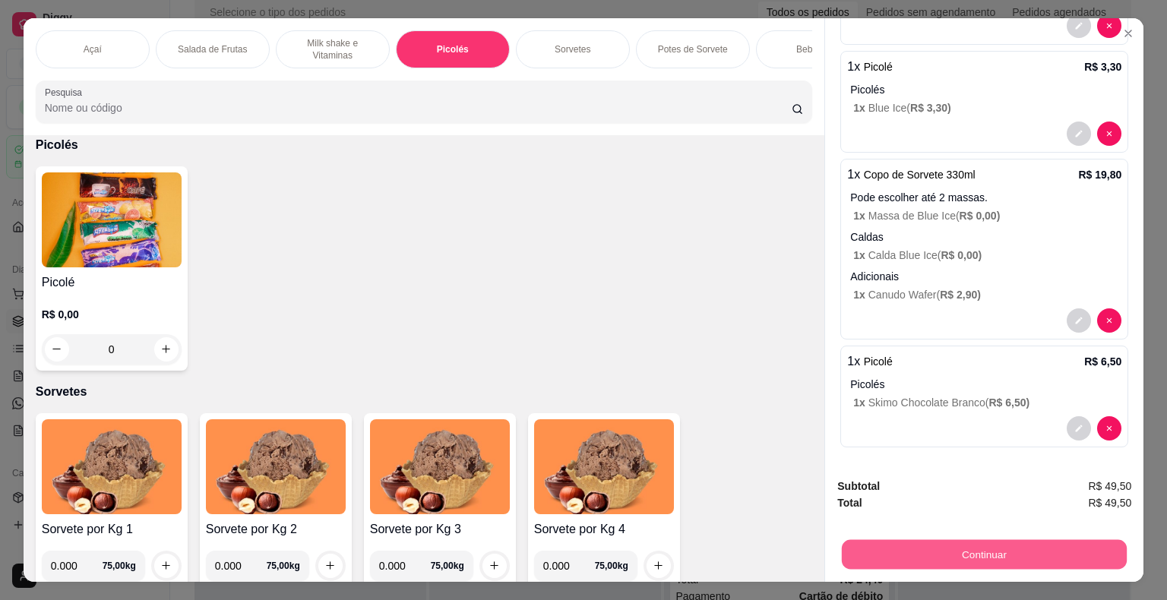
click at [1066, 542] on button "Continuar" at bounding box center [984, 555] width 285 height 30
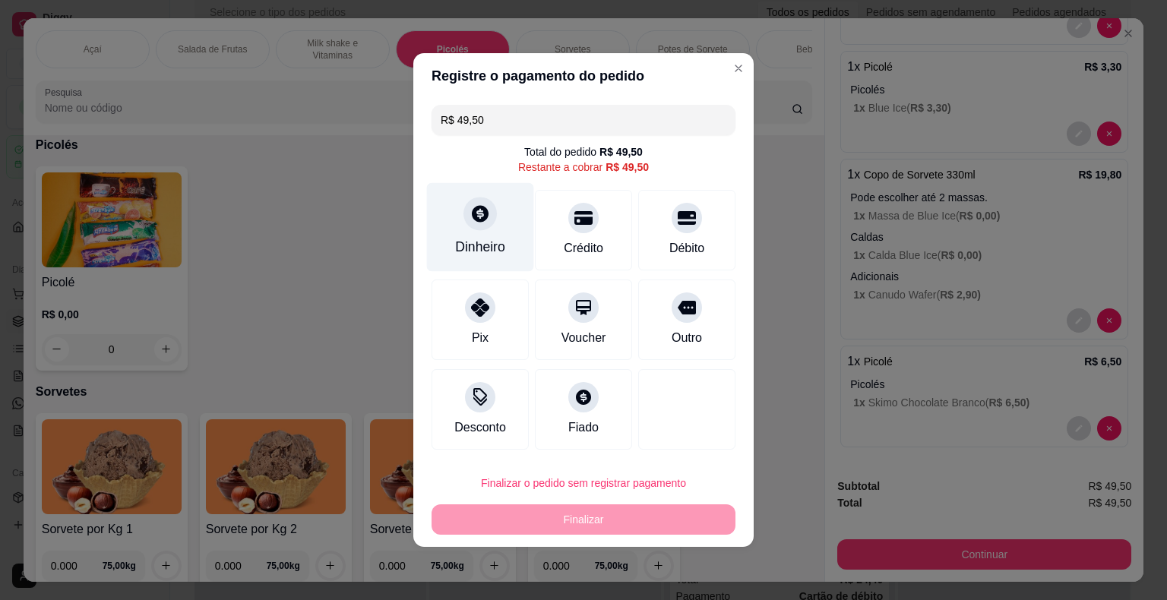
click at [491, 247] on div "Dinheiro" at bounding box center [480, 247] width 50 height 20
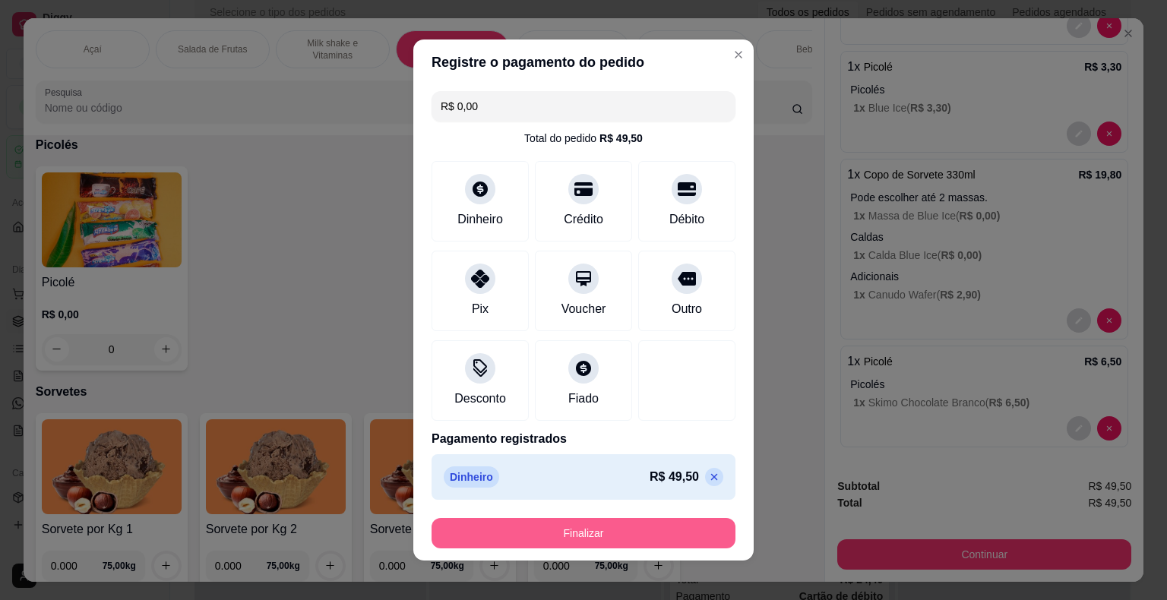
click at [626, 530] on button "Finalizar" at bounding box center [583, 533] width 304 height 30
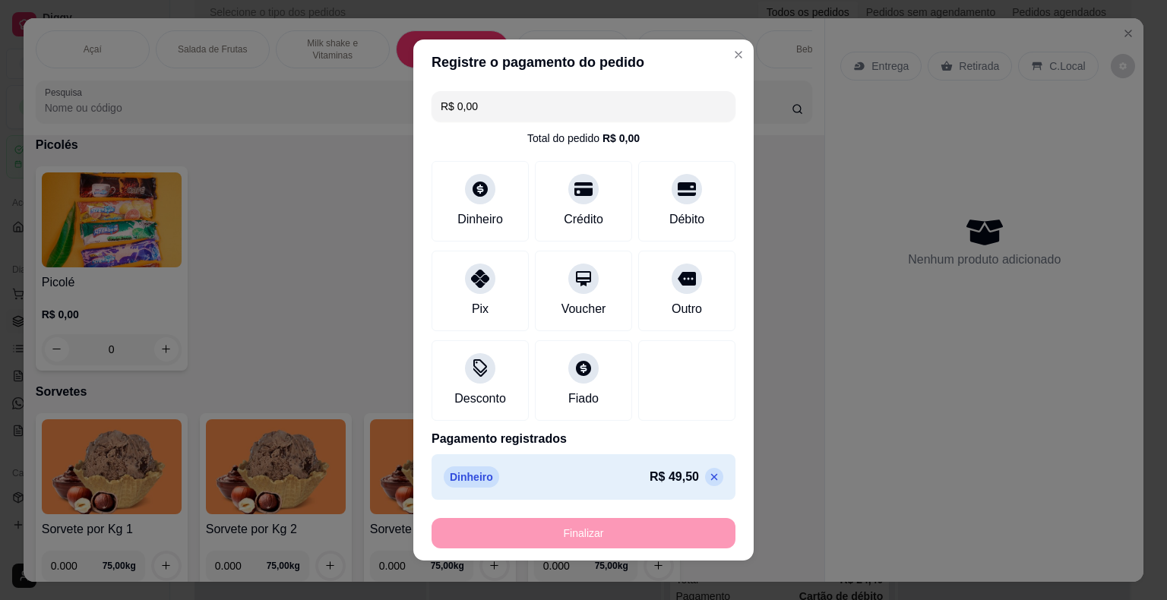
type input "-R$ 49,50"
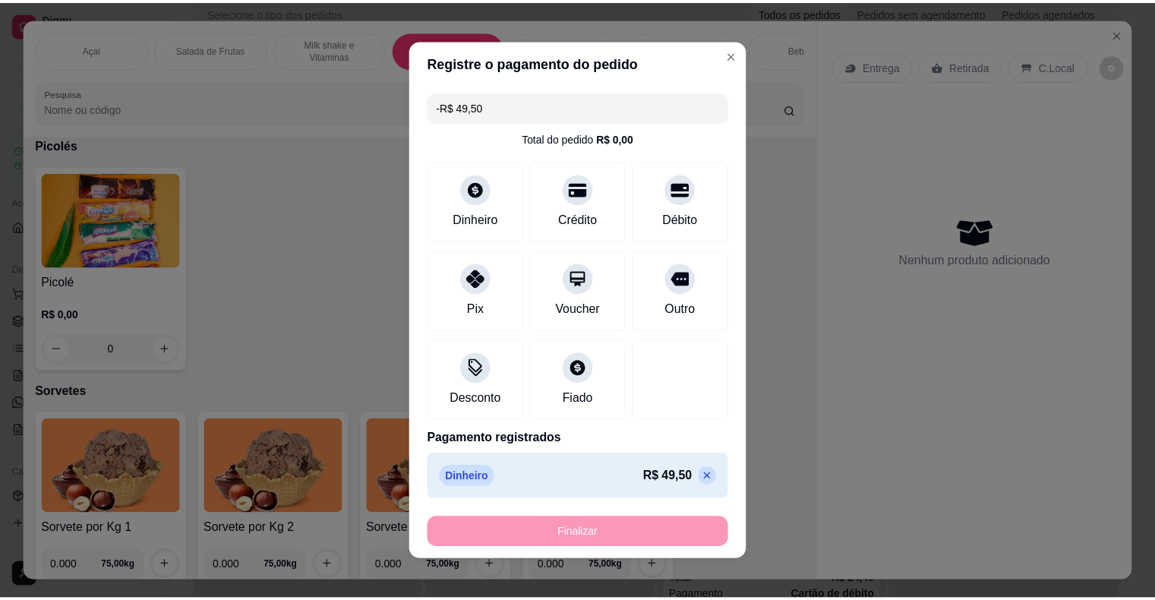
scroll to position [0, 0]
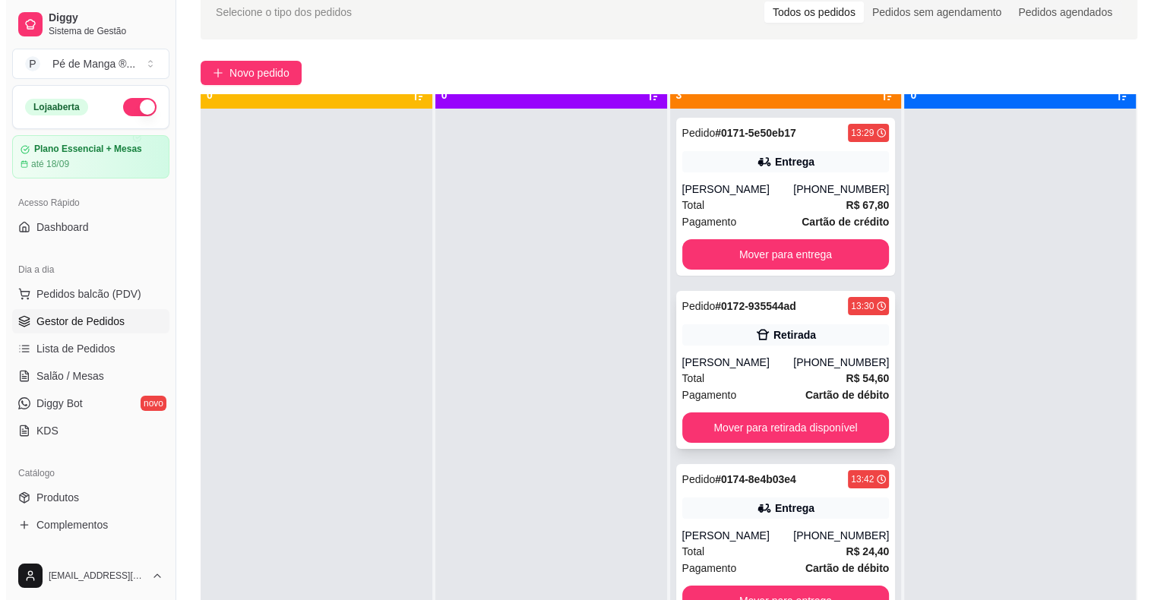
scroll to position [43, 0]
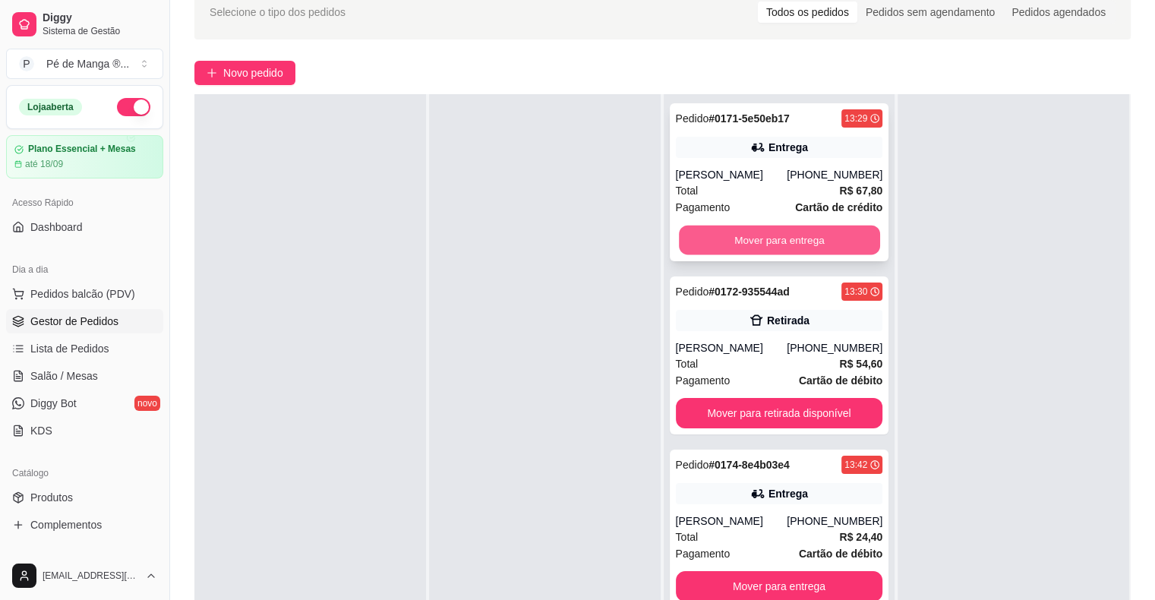
click at [817, 240] on button "Mover para entrega" at bounding box center [779, 241] width 201 height 30
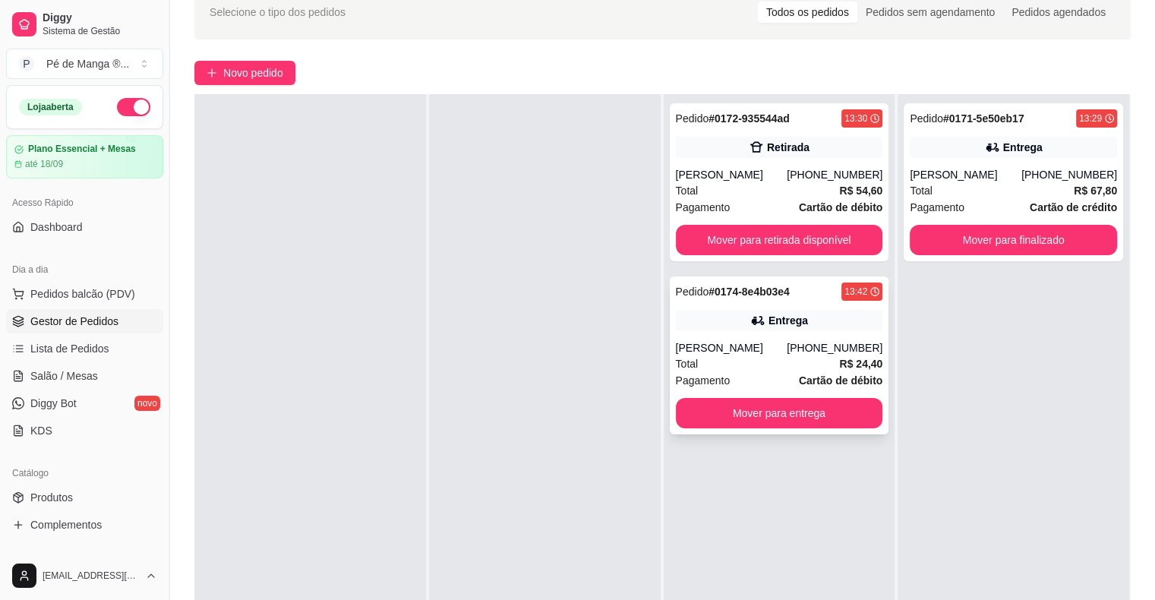
click at [808, 349] on div "(15) 99871-5014" at bounding box center [835, 347] width 96 height 15
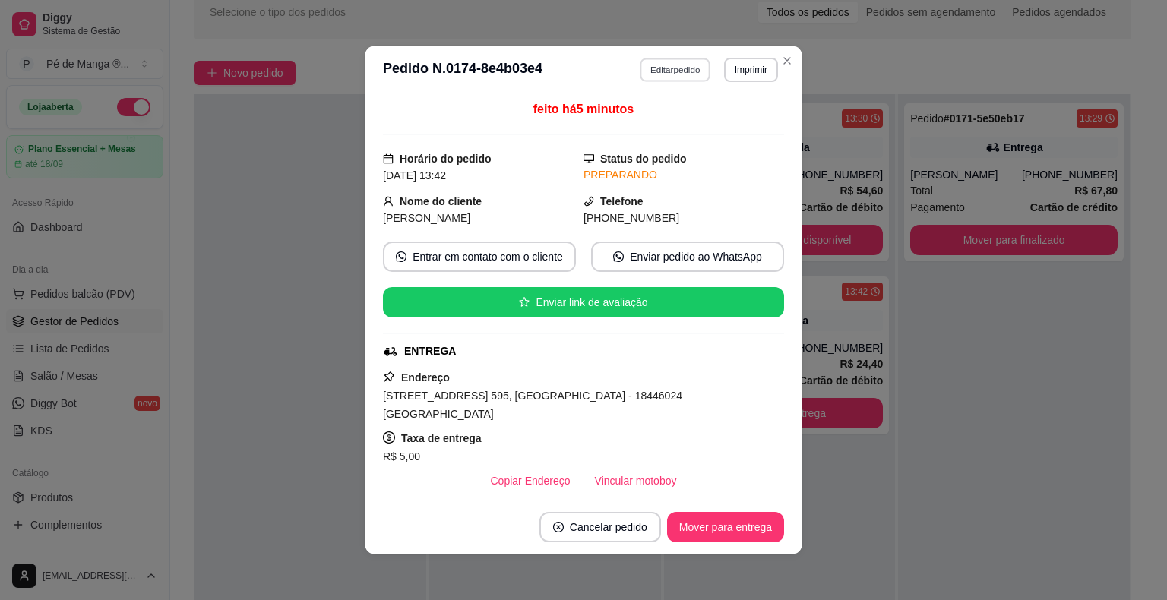
click at [689, 77] on button "Editar pedido" at bounding box center [675, 70] width 71 height 24
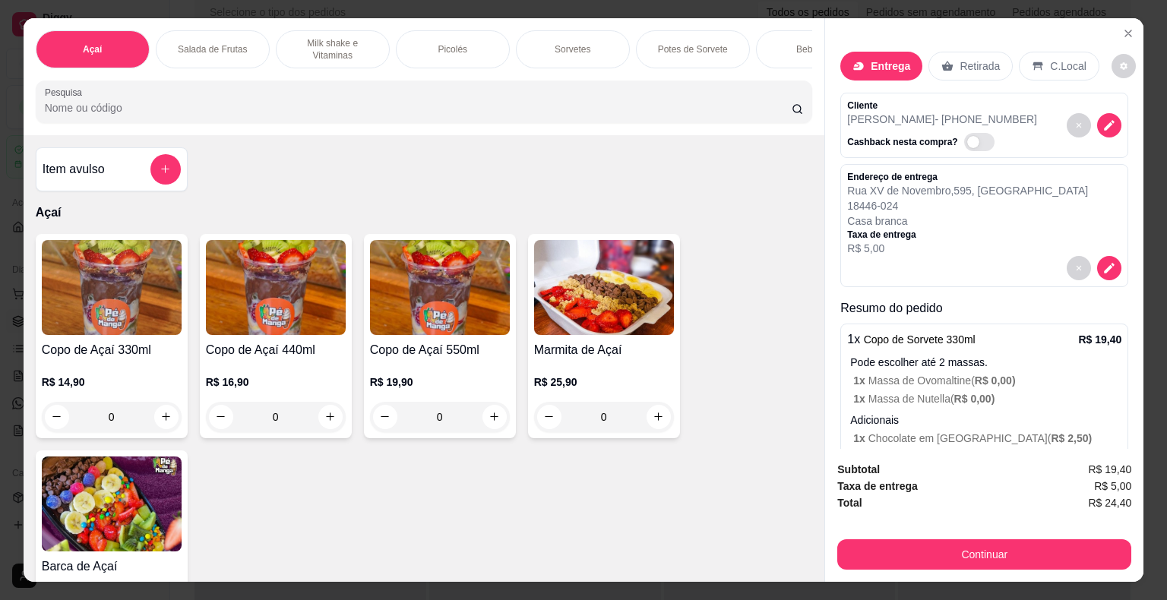
click at [88, 354] on h4 "Copo de Açaí 330ml" at bounding box center [112, 350] width 140 height 18
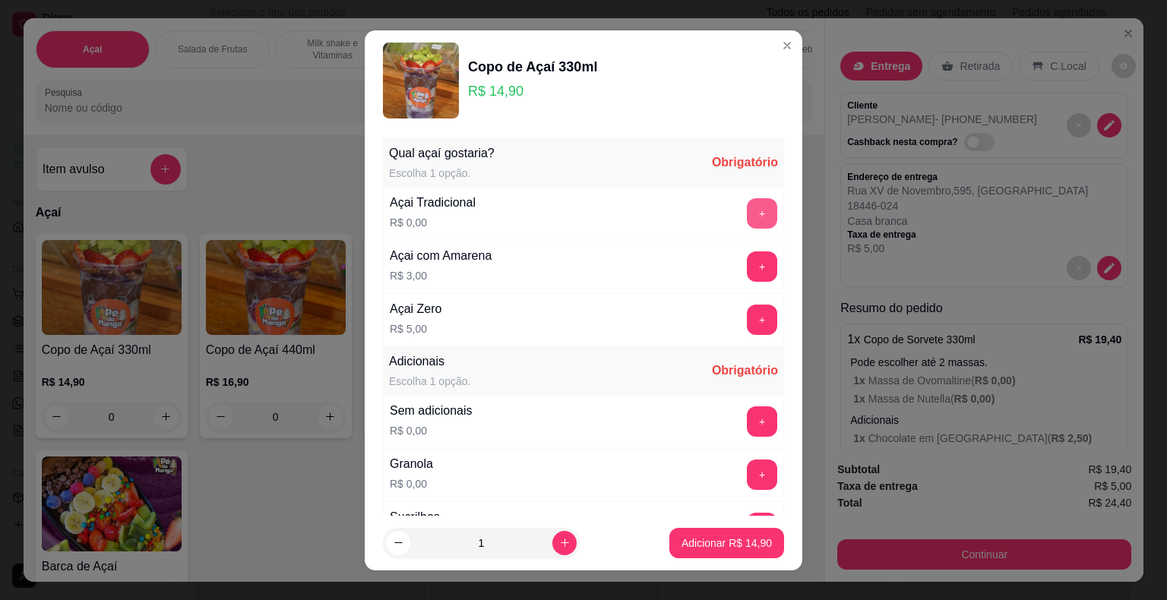
click at [747, 211] on button "+" at bounding box center [762, 213] width 30 height 30
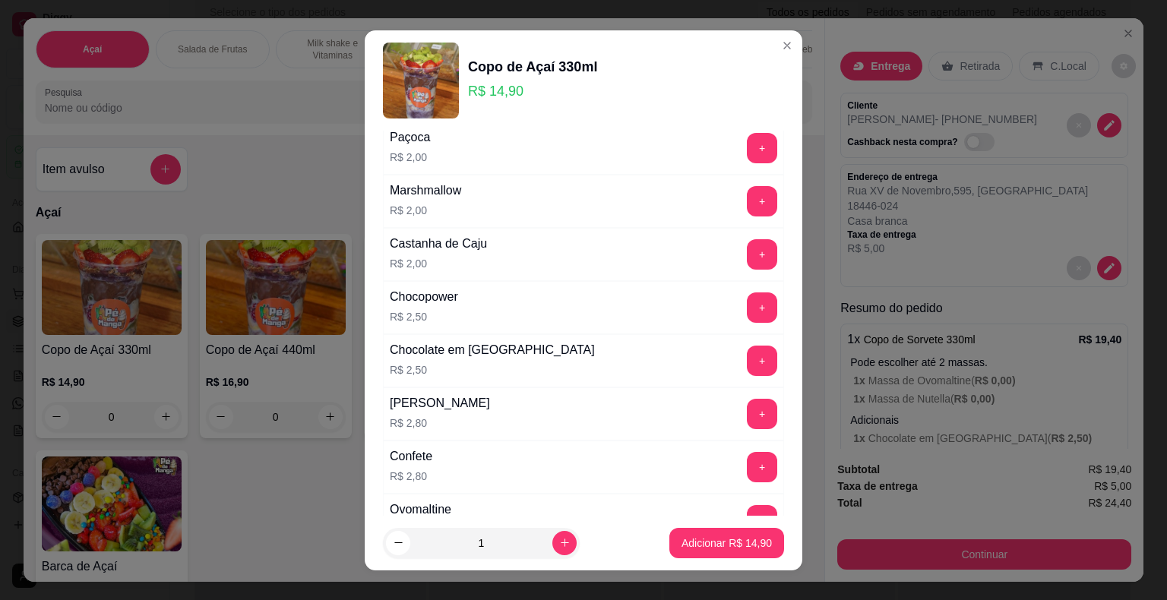
scroll to position [684, 0]
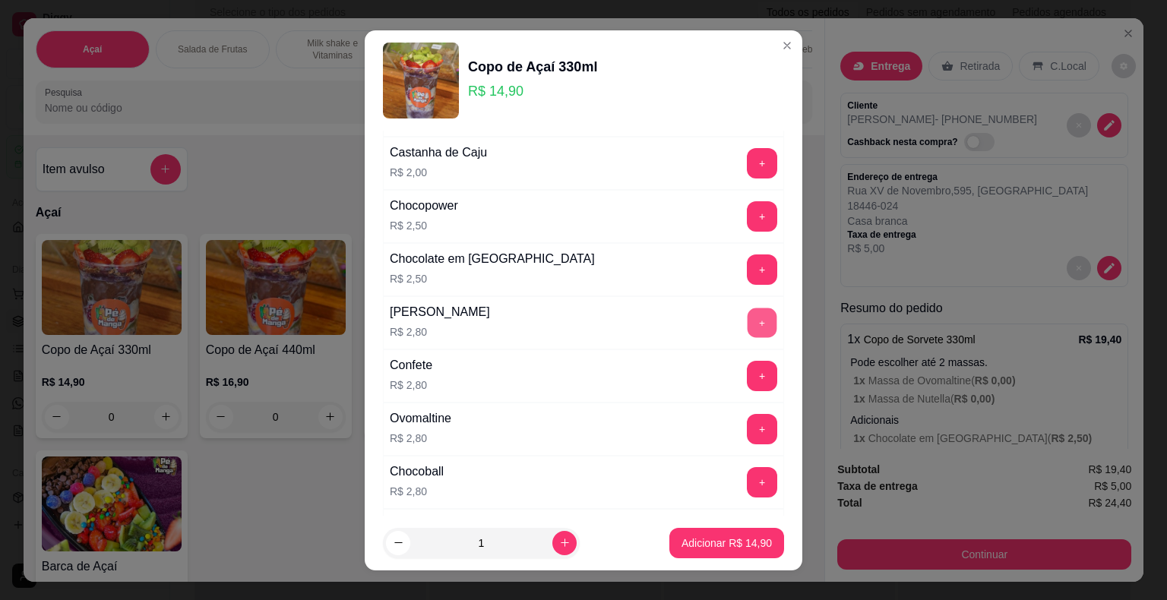
click at [747, 324] on button "+" at bounding box center [762, 323] width 30 height 30
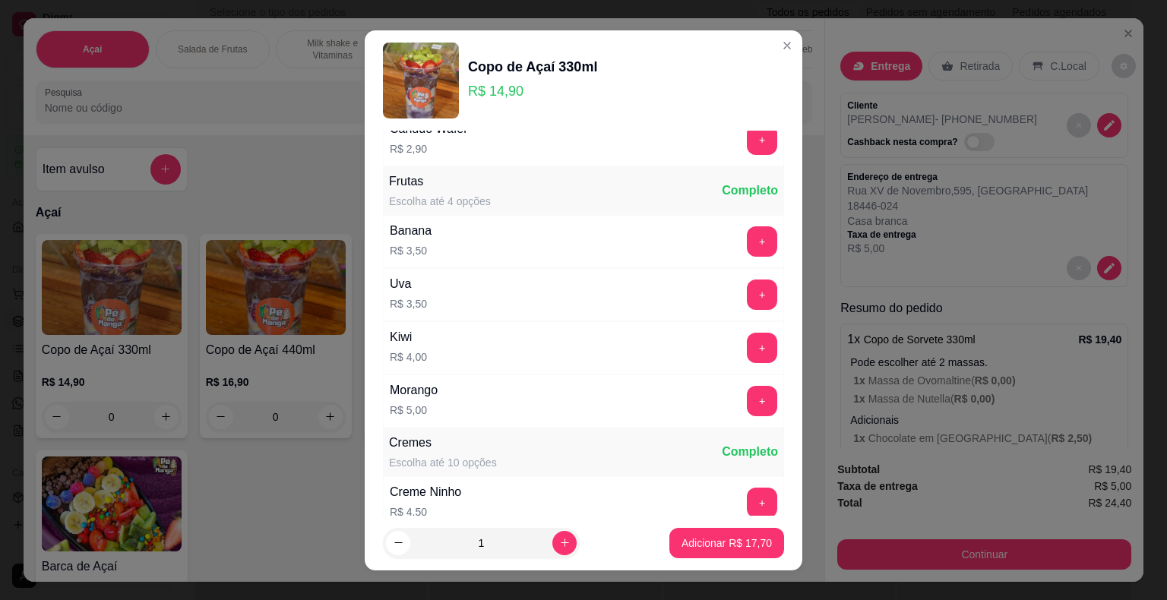
scroll to position [1215, 0]
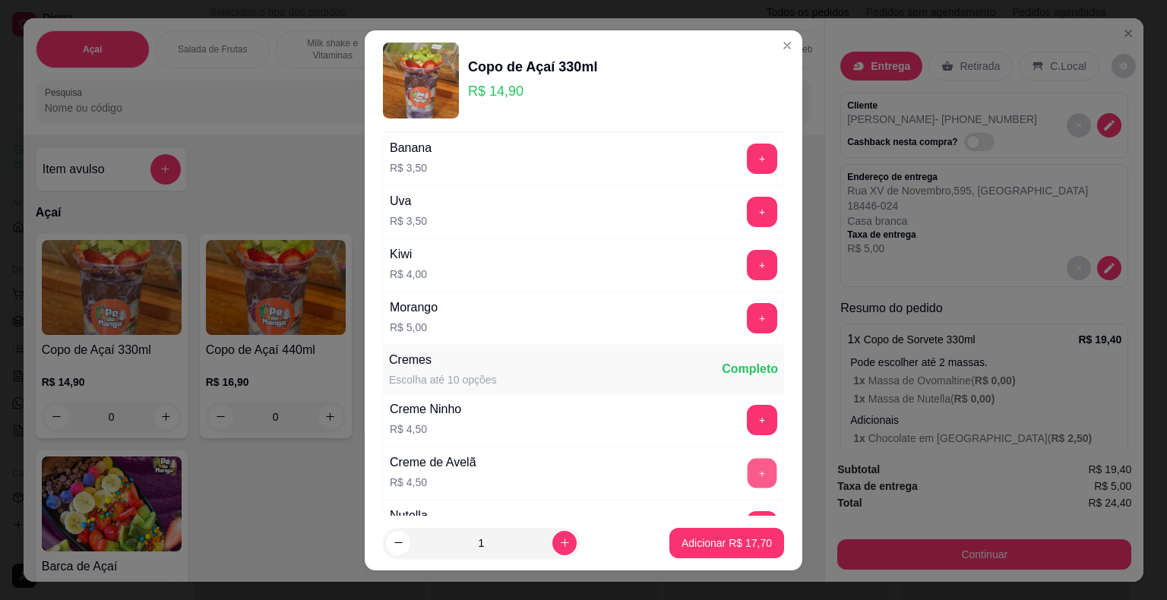
click at [747, 460] on button "+" at bounding box center [762, 473] width 30 height 30
click at [723, 549] on p "Adicionar R$ 22,20" at bounding box center [726, 543] width 90 height 15
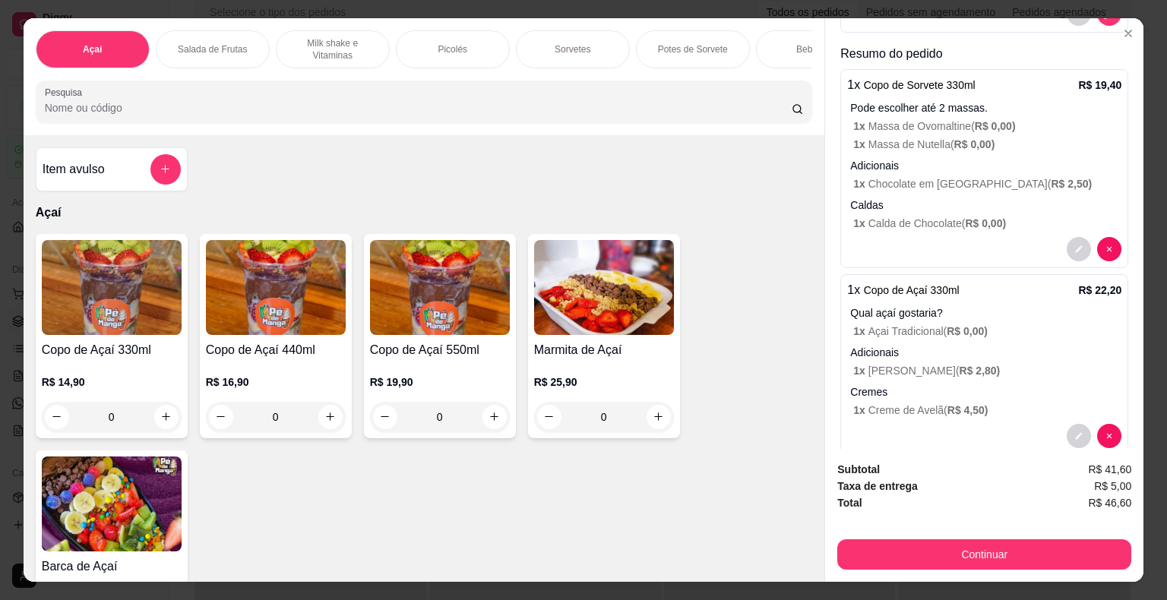
scroll to position [280, 0]
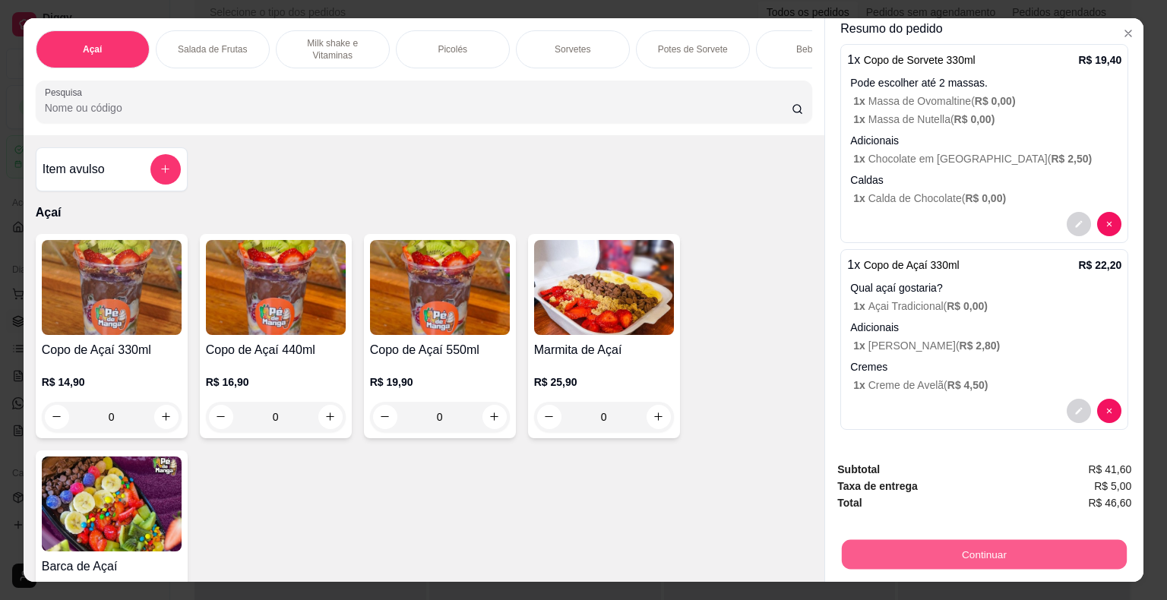
click at [1022, 553] on button "Continuar" at bounding box center [984, 555] width 285 height 30
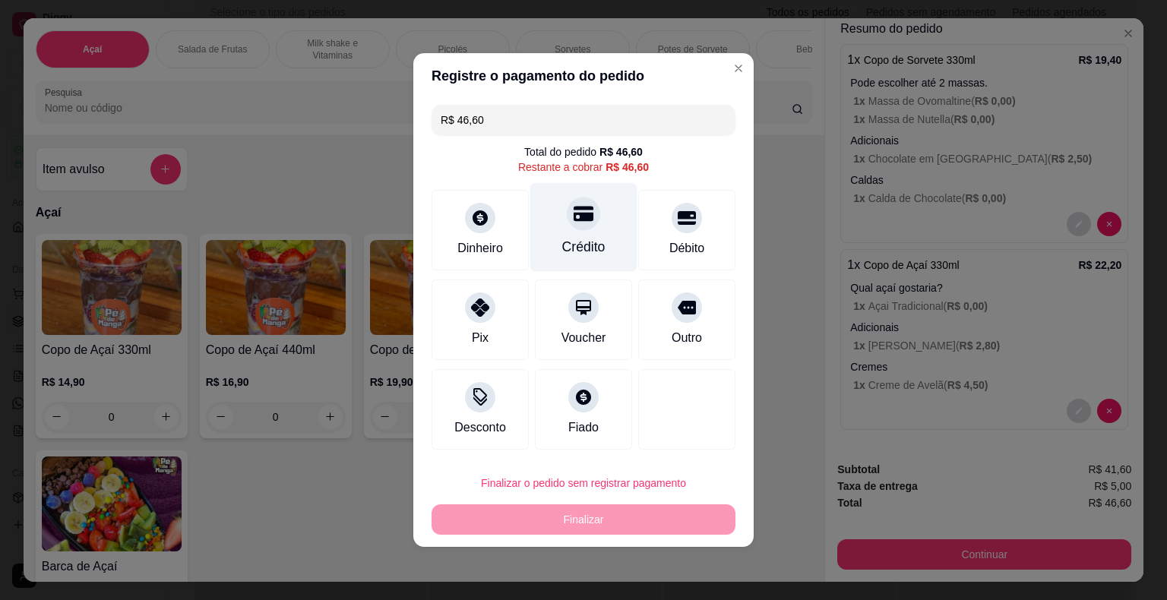
click at [589, 251] on div "Crédito" at bounding box center [583, 247] width 43 height 20
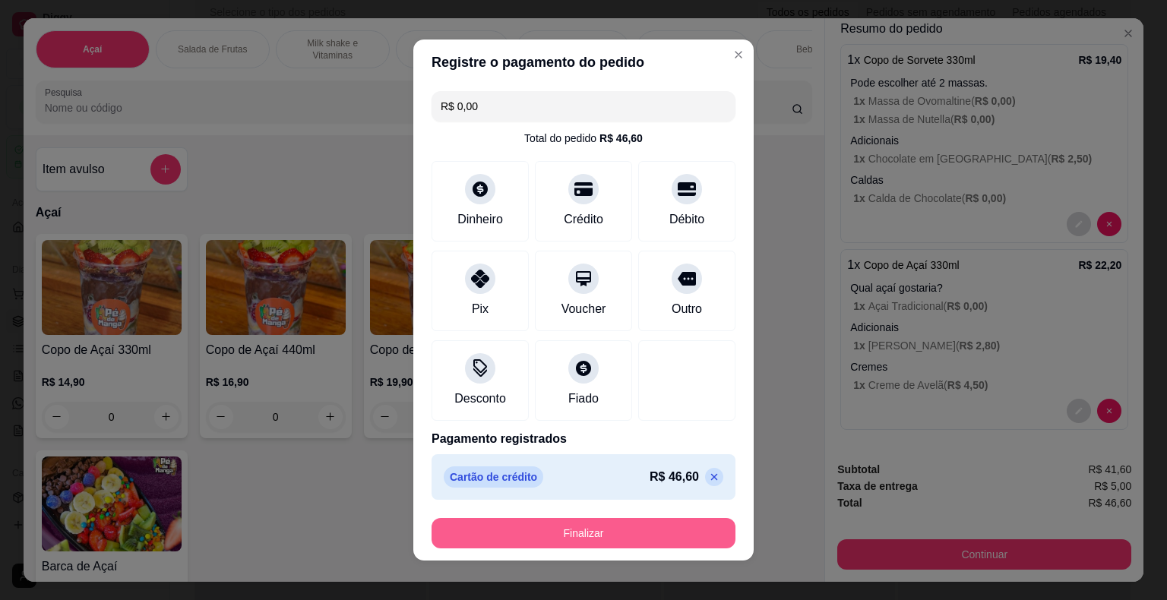
click at [579, 535] on button "Finalizar" at bounding box center [583, 533] width 304 height 30
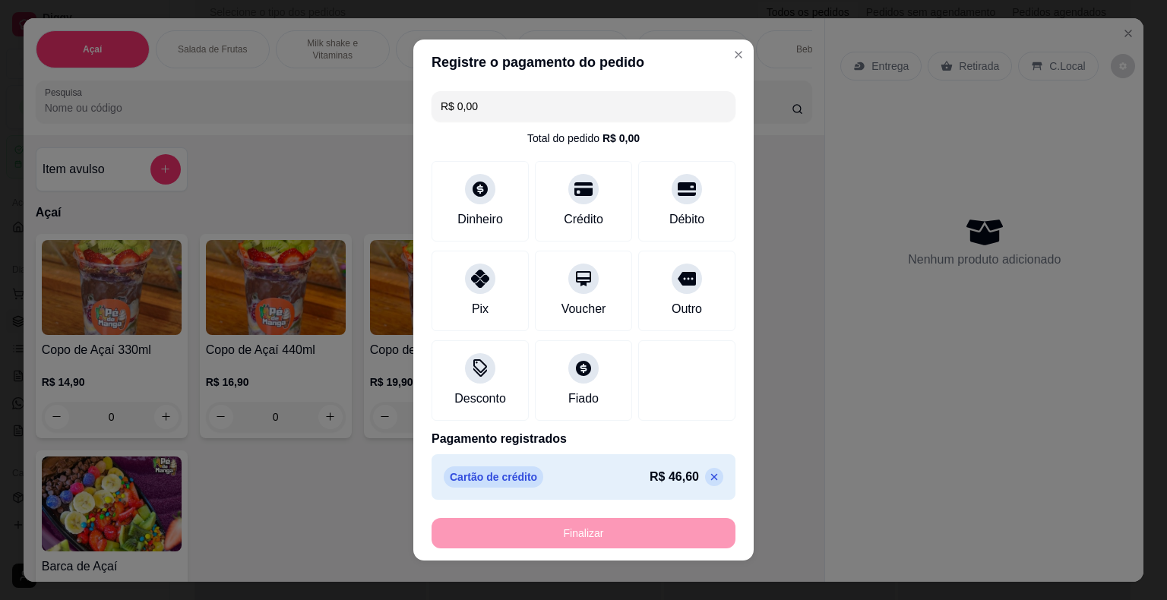
type input "-R$ 46,60"
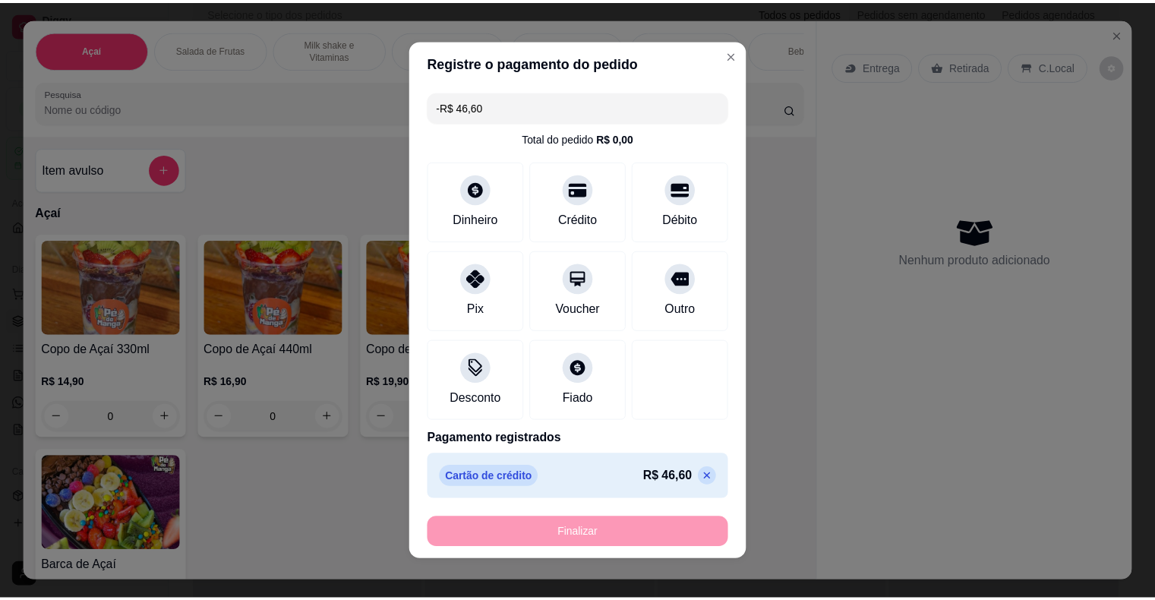
scroll to position [0, 0]
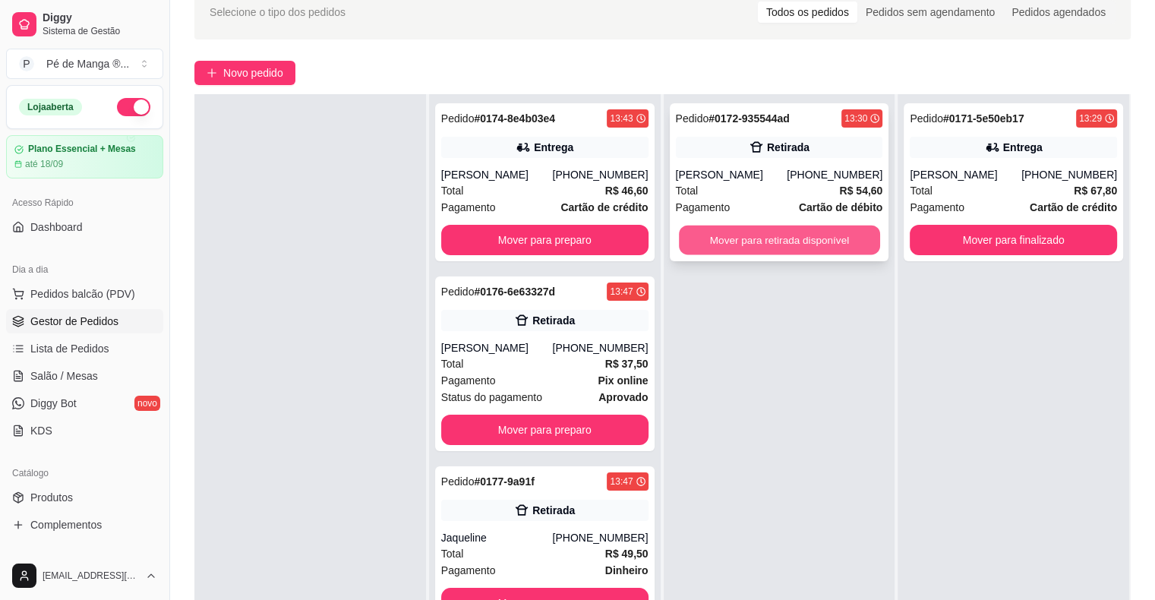
click at [789, 247] on button "Mover para retirada disponível" at bounding box center [779, 241] width 201 height 30
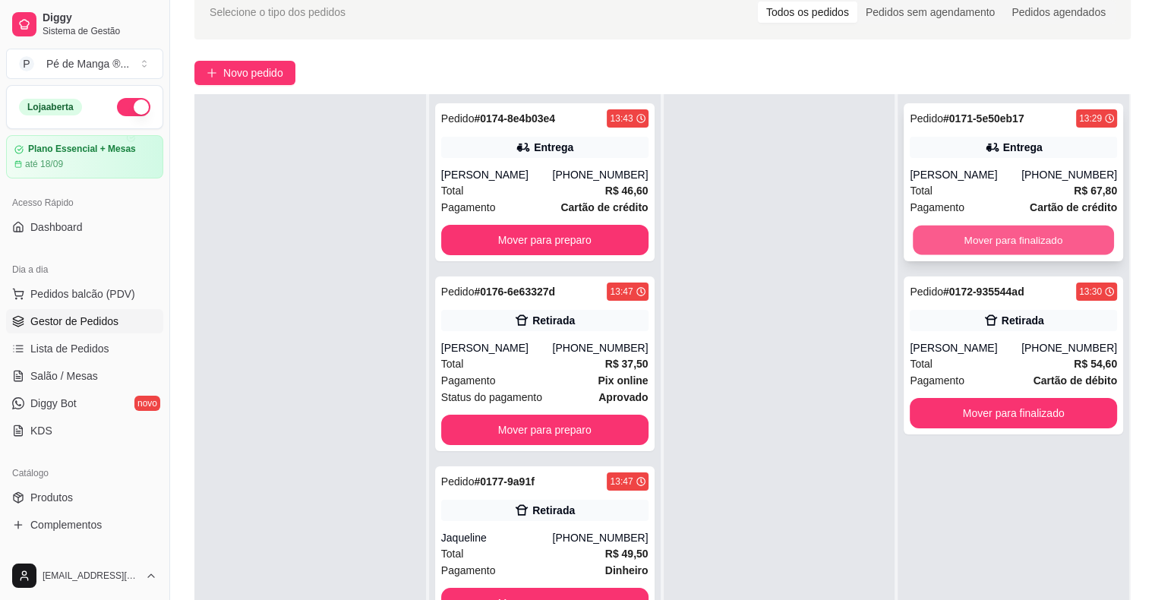
click at [1002, 239] on button "Mover para finalizado" at bounding box center [1013, 241] width 201 height 30
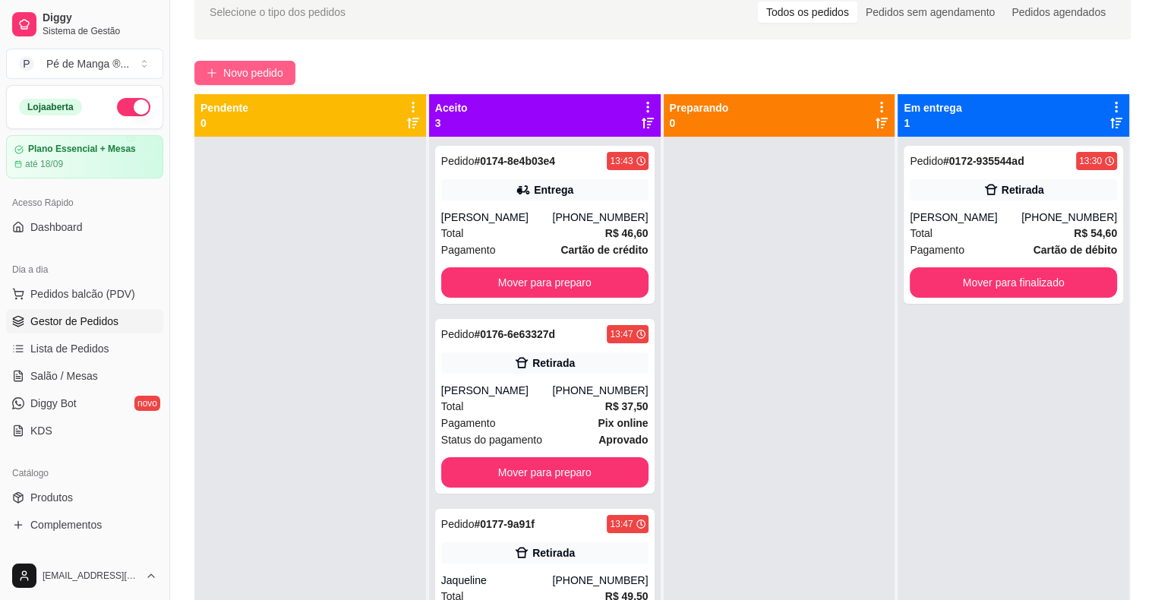
click at [258, 59] on div "Selecione o tipo dos pedidos Todos os pedidos Pedidos sem agendamento Pedidos a…" at bounding box center [662, 344] width 985 height 737
click at [262, 68] on span "Novo pedido" at bounding box center [253, 73] width 60 height 17
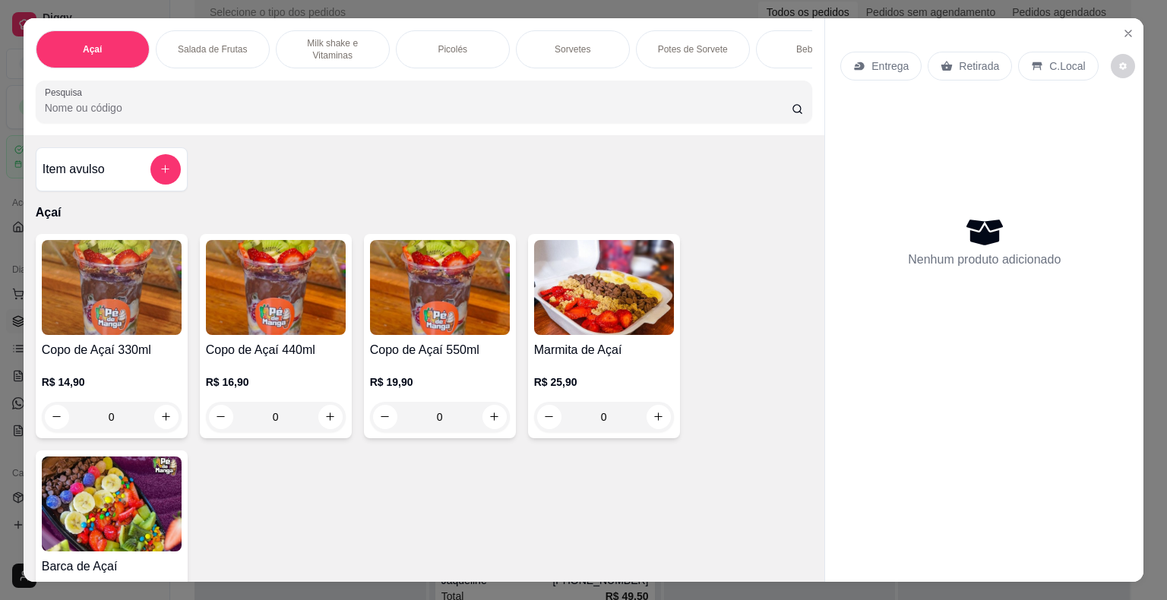
click at [167, 321] on img at bounding box center [112, 287] width 140 height 95
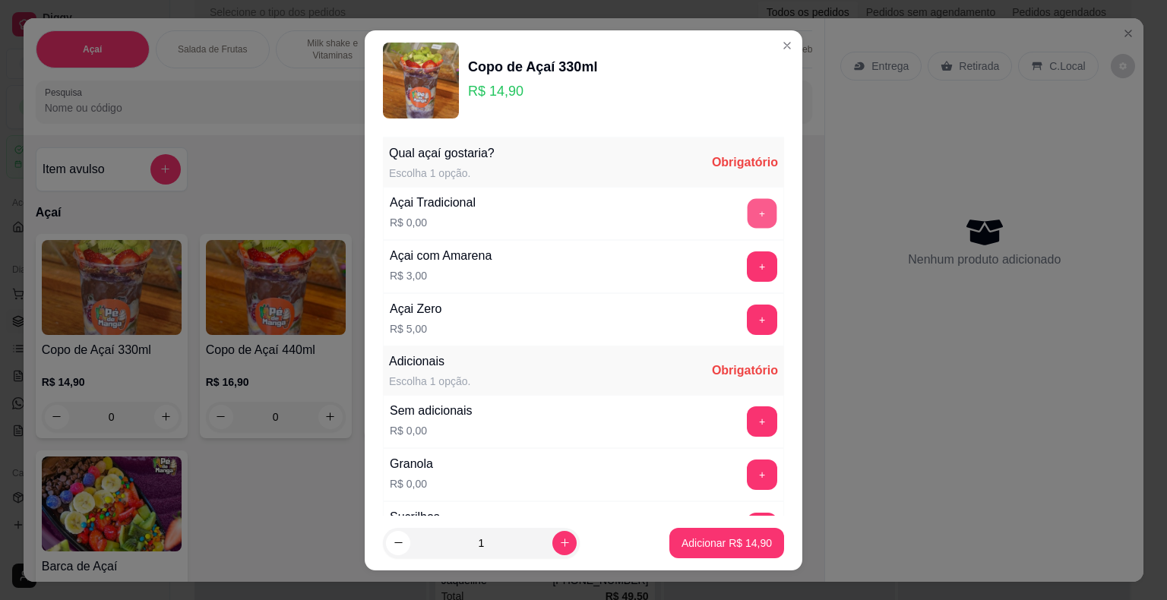
click at [747, 220] on button "+" at bounding box center [762, 213] width 30 height 30
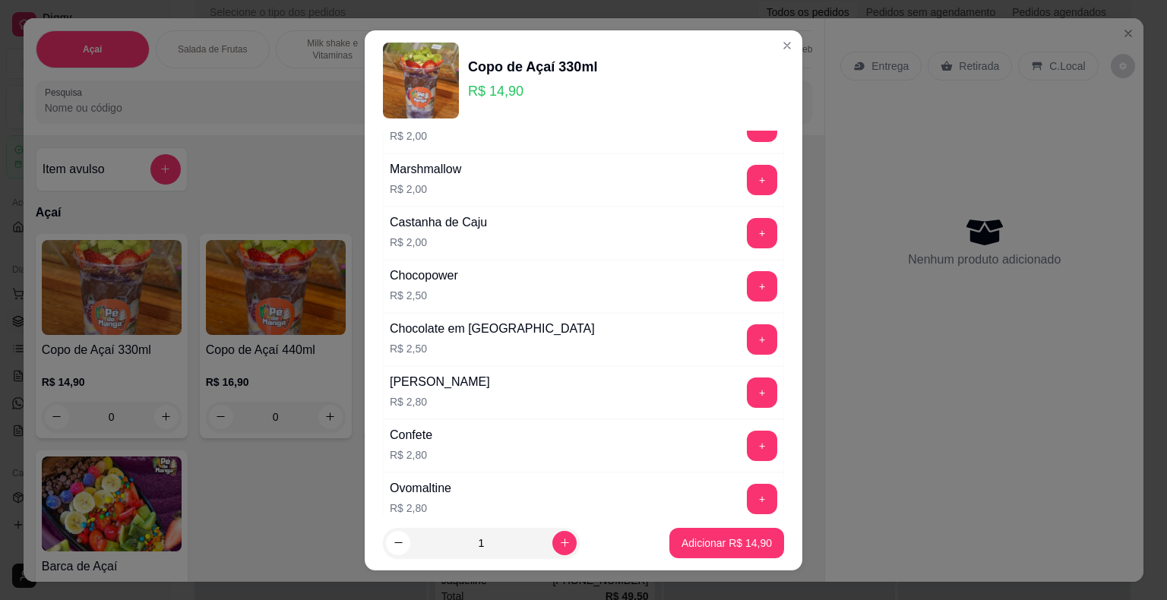
scroll to position [684, 0]
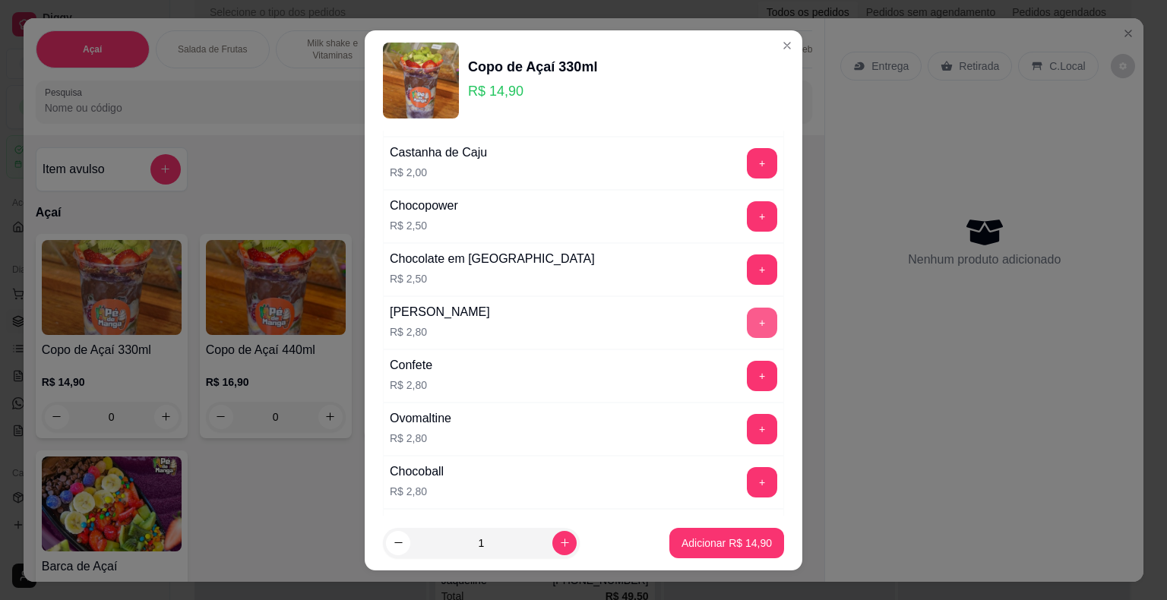
click at [747, 318] on button "+" at bounding box center [762, 323] width 30 height 30
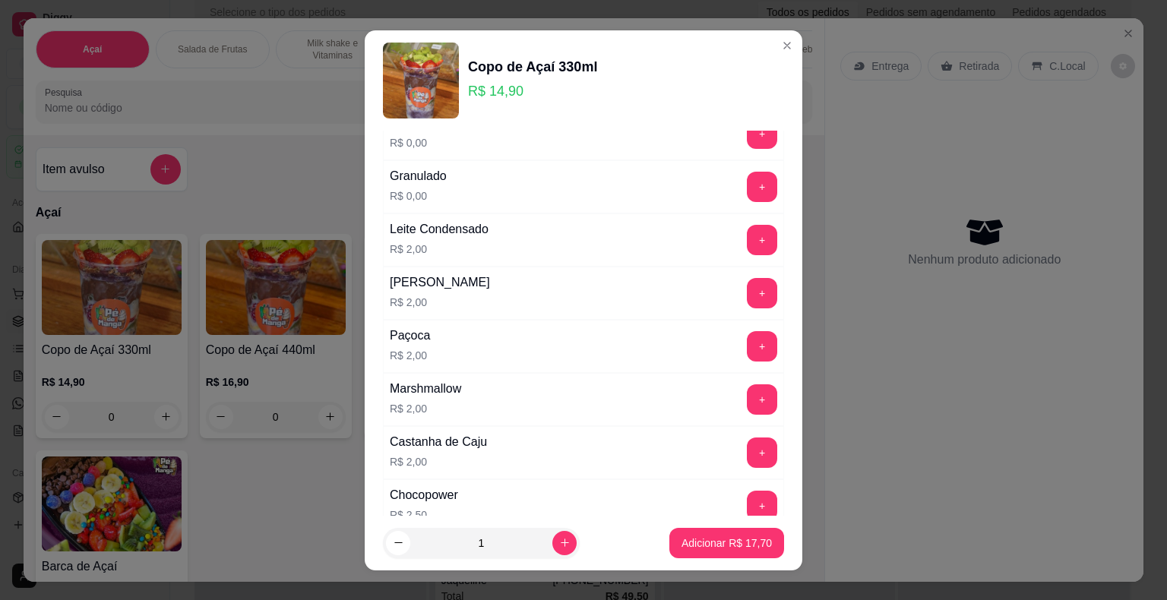
scroll to position [380, 0]
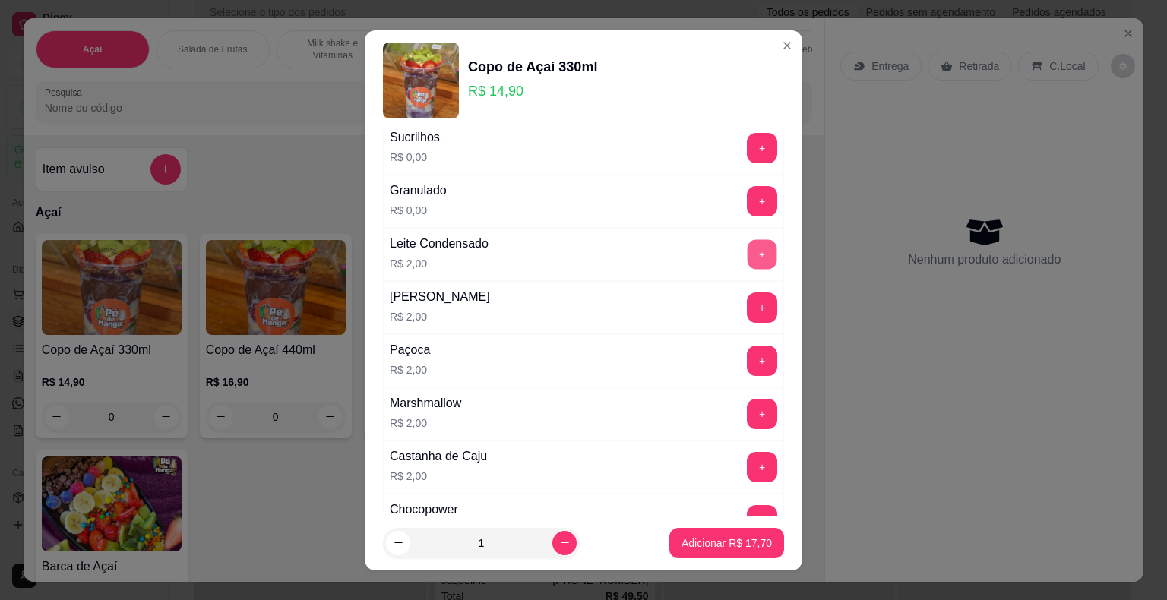
click at [747, 256] on button "+" at bounding box center [762, 254] width 30 height 30
click at [747, 208] on button "+" at bounding box center [762, 201] width 30 height 30
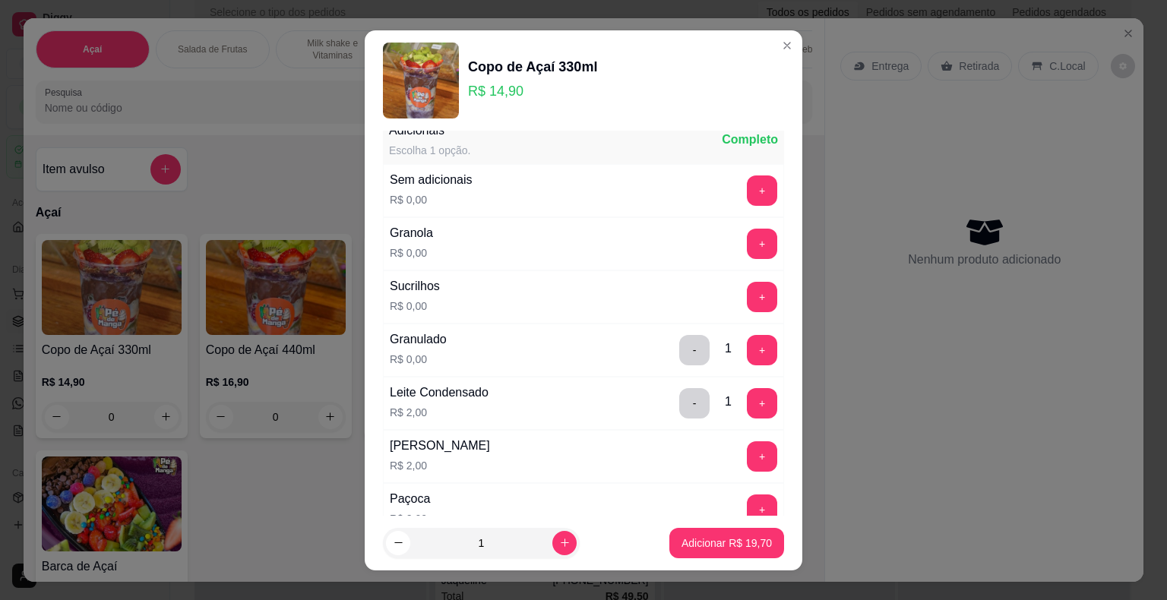
scroll to position [228, 0]
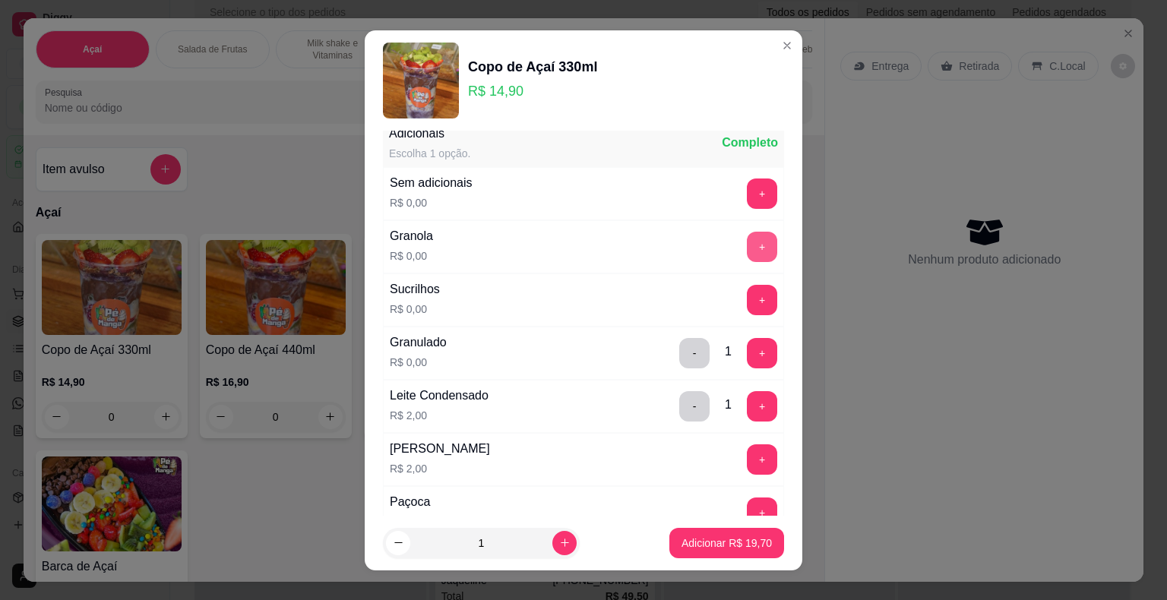
click at [747, 238] on button "+" at bounding box center [762, 247] width 30 height 30
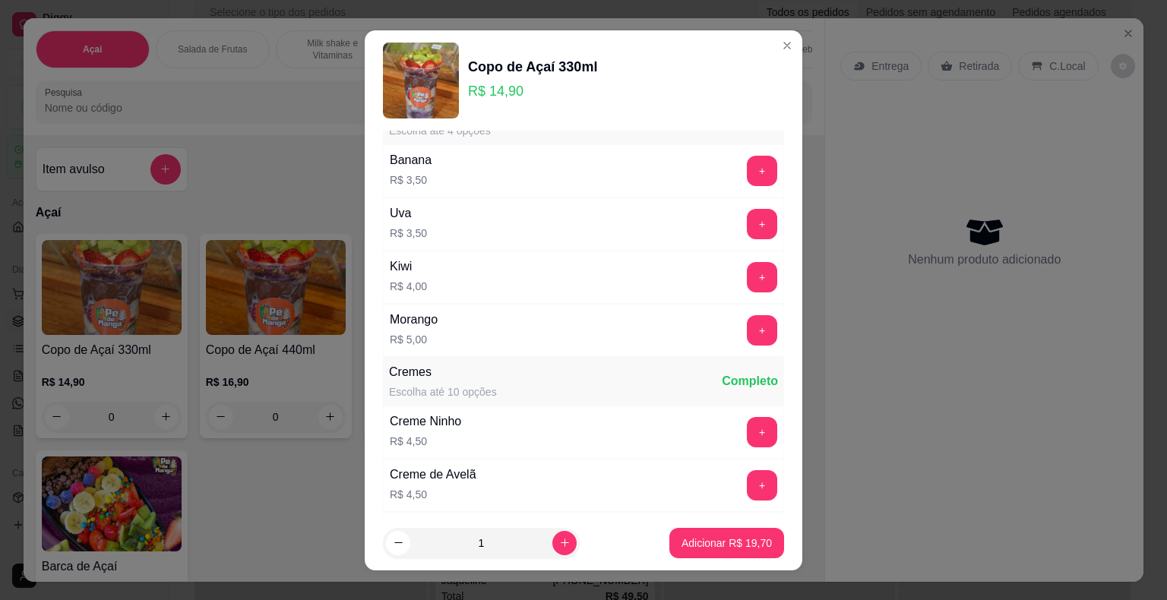
scroll to position [1215, 0]
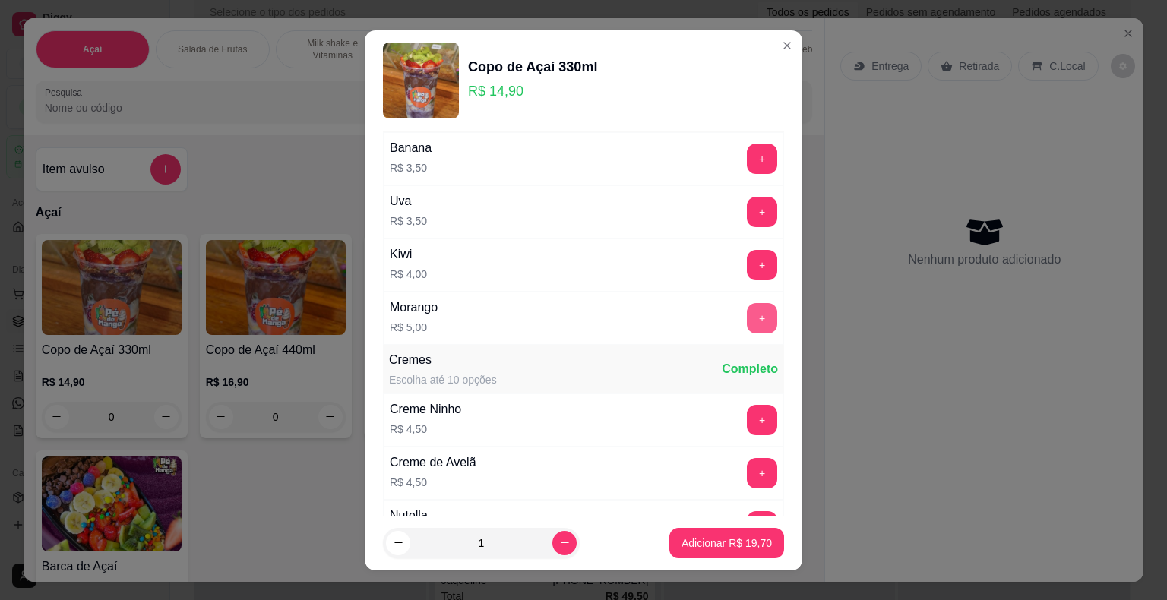
click at [747, 312] on button "+" at bounding box center [762, 318] width 30 height 30
click at [747, 197] on button "+" at bounding box center [762, 212] width 30 height 30
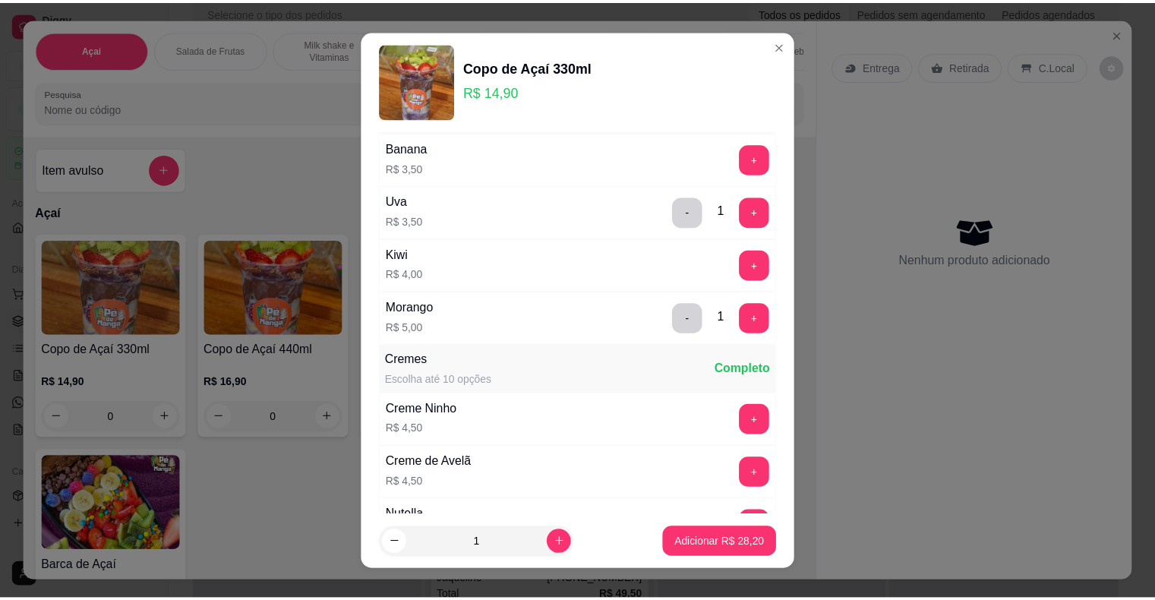
scroll to position [1367, 0]
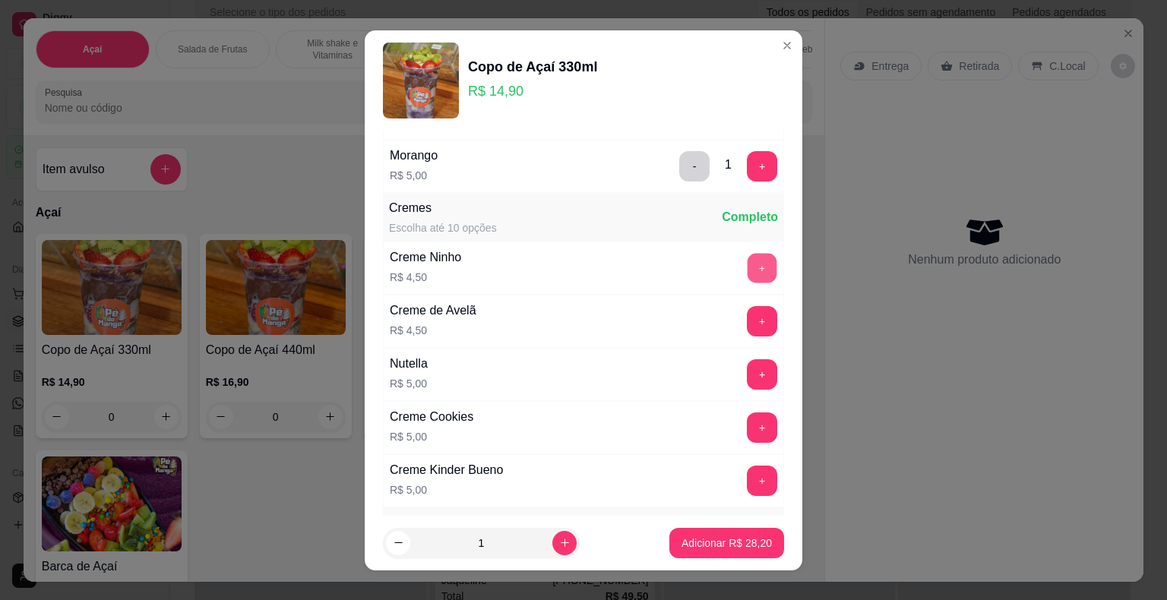
click at [747, 264] on button "+" at bounding box center [762, 268] width 30 height 30
click at [719, 555] on button "Adicionar R$ 32,70" at bounding box center [727, 543] width 112 height 30
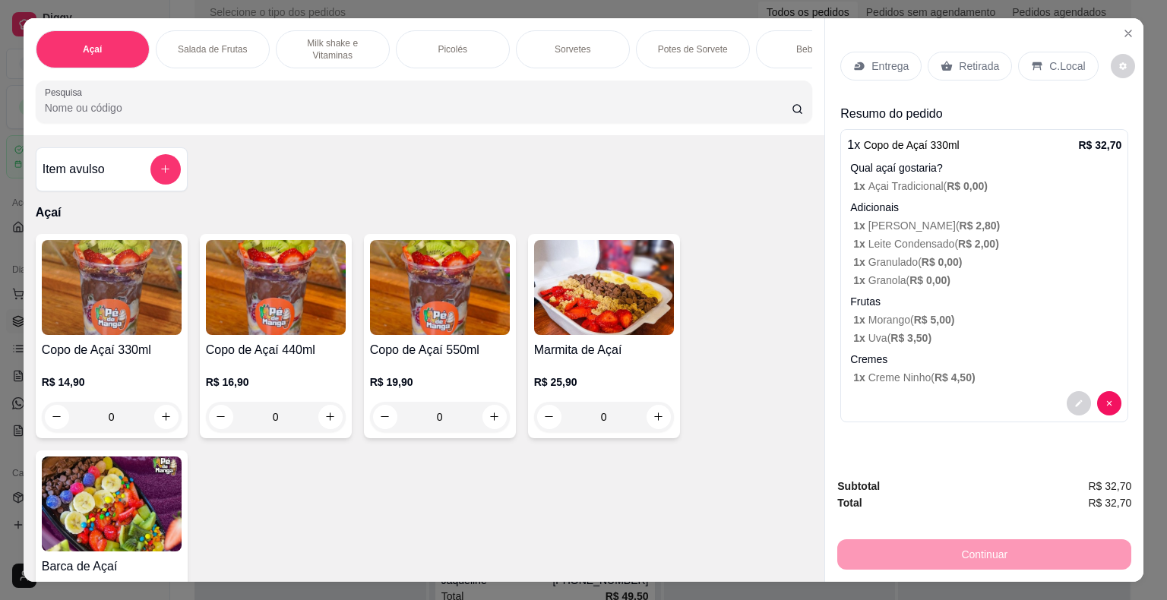
click at [984, 61] on p "Retirada" at bounding box center [979, 65] width 40 height 15
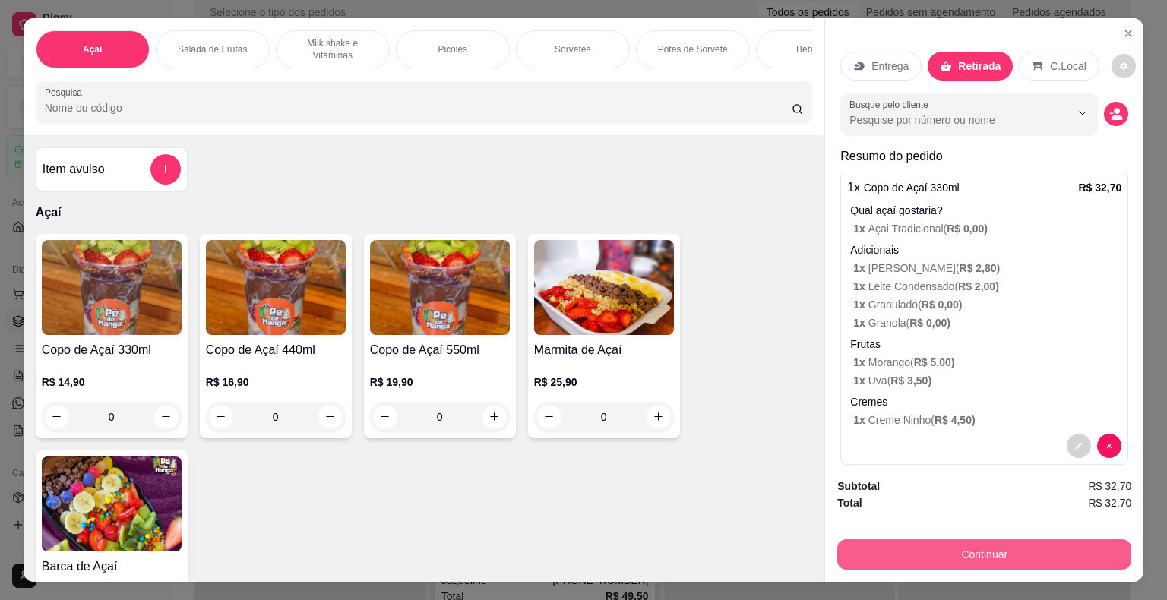
click at [955, 550] on button "Continuar" at bounding box center [984, 554] width 294 height 30
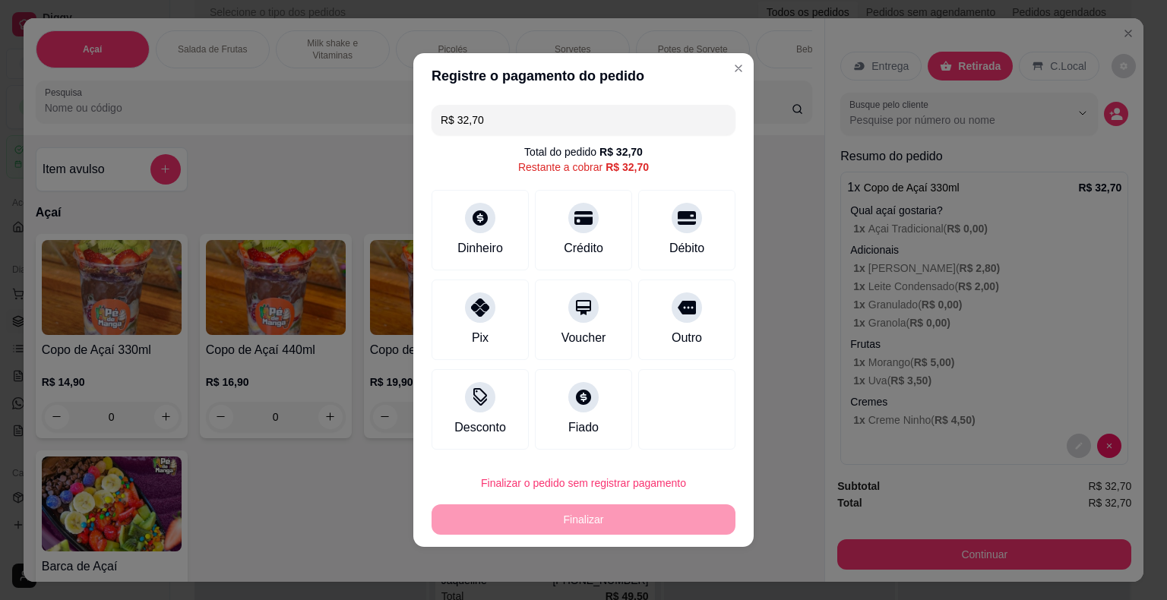
click at [672, 245] on div "Débito" at bounding box center [686, 248] width 35 height 18
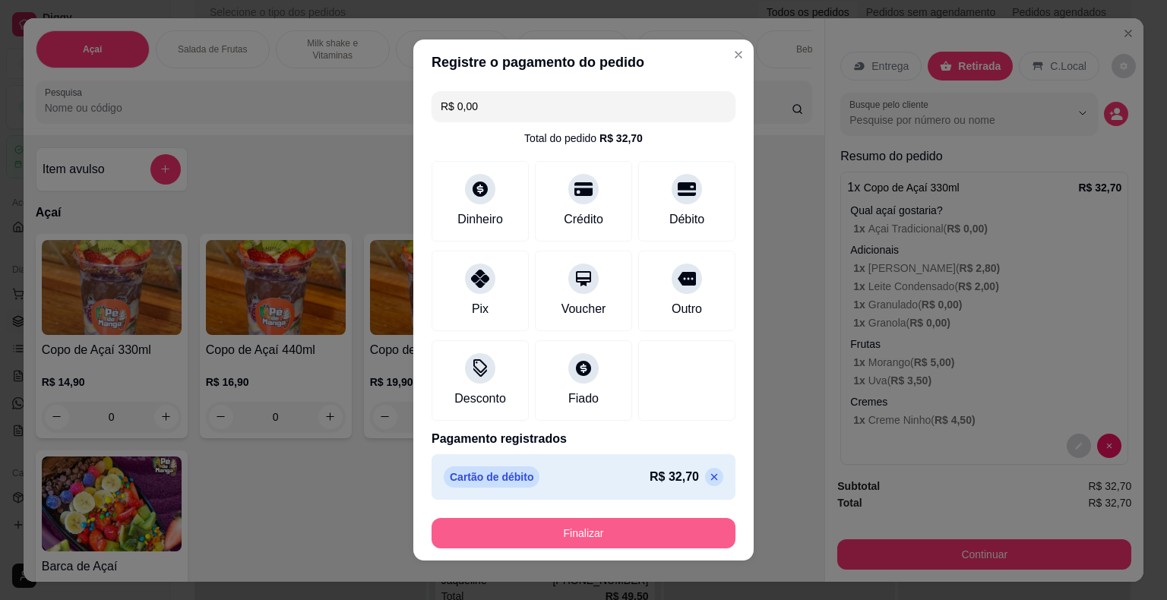
click at [583, 541] on button "Finalizar" at bounding box center [583, 533] width 304 height 30
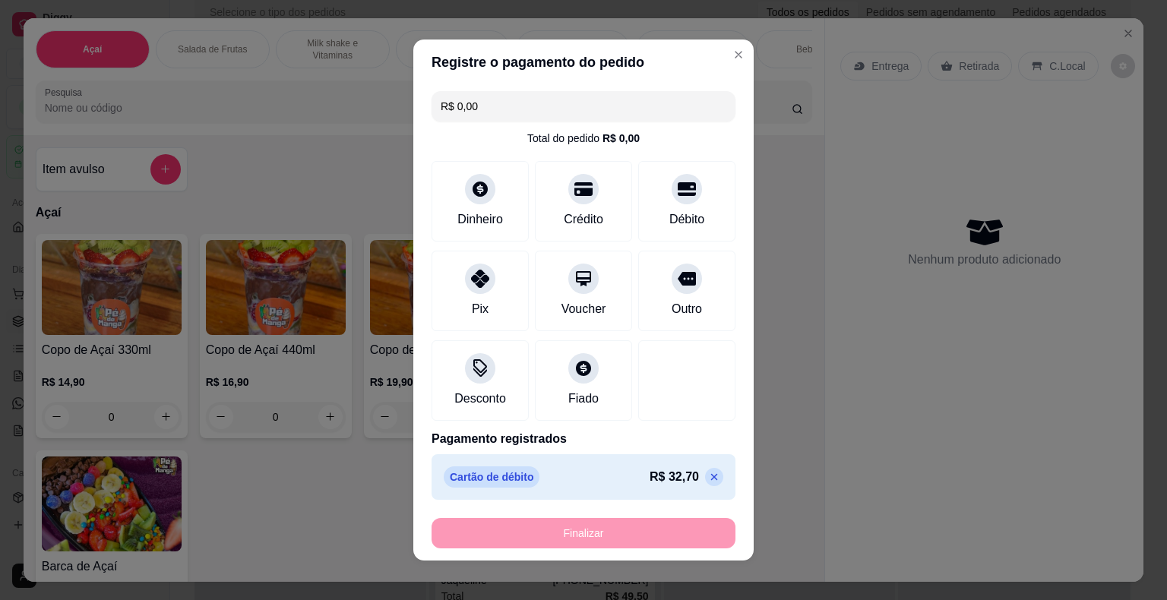
type input "-R$ 32,70"
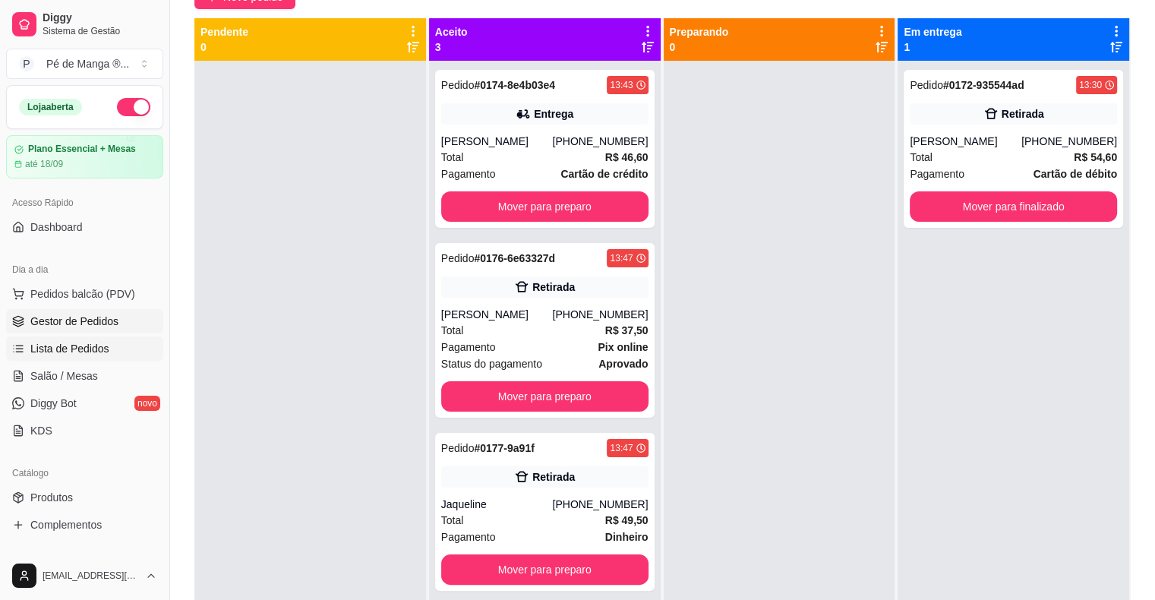
click at [85, 350] on span "Lista de Pedidos" at bounding box center [69, 348] width 79 height 15
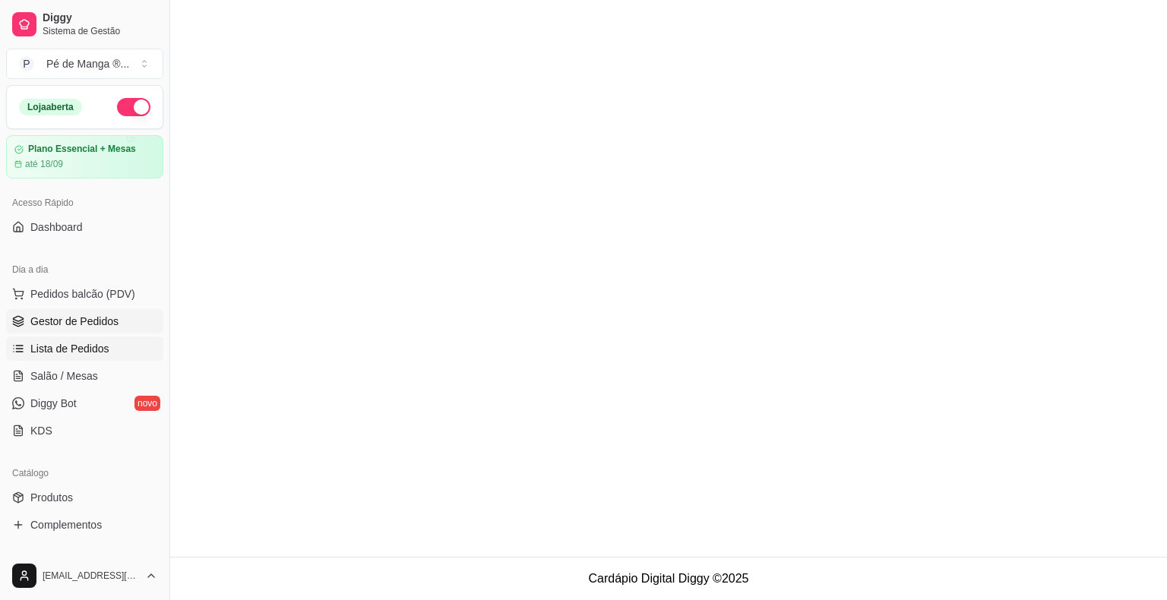
click at [84, 323] on span "Gestor de Pedidos" at bounding box center [74, 321] width 88 height 15
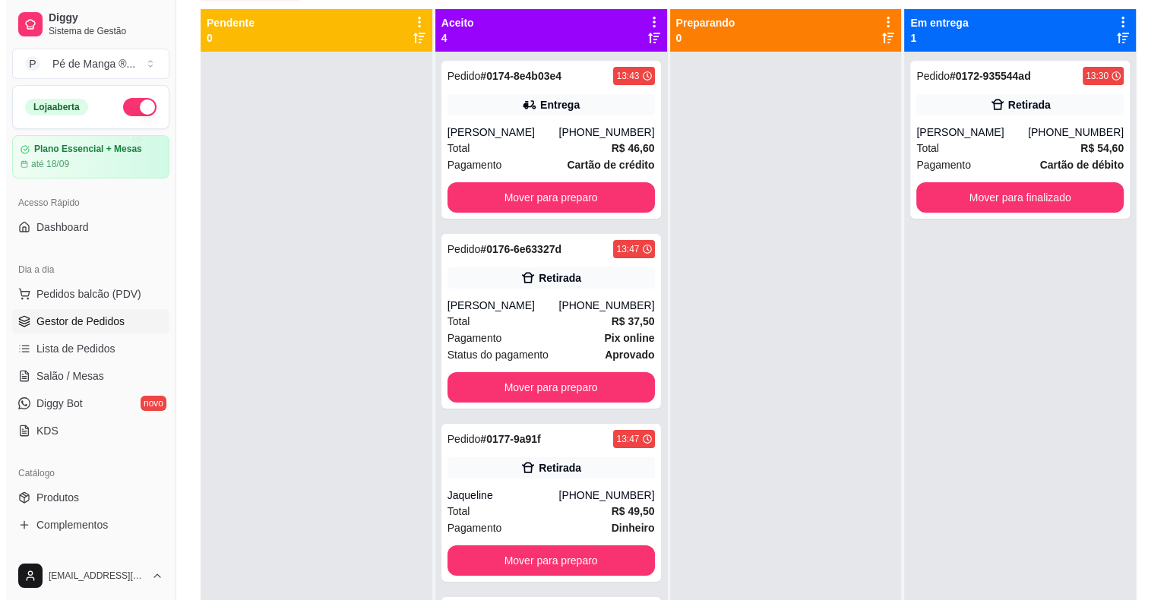
scroll to position [79, 0]
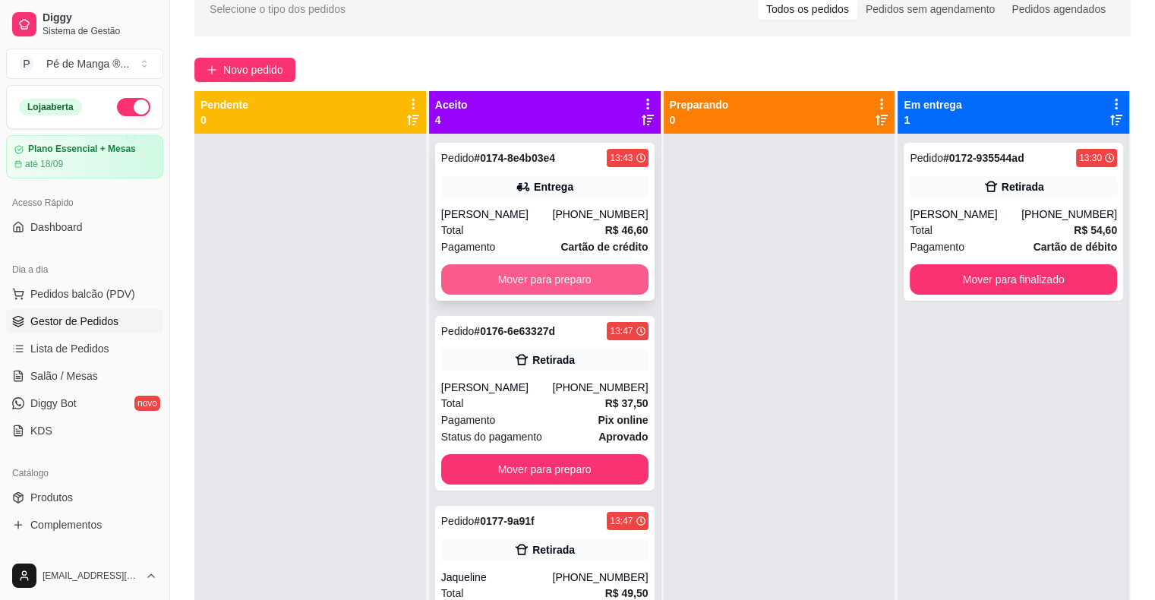
click at [596, 284] on button "Mover para preparo" at bounding box center [544, 279] width 207 height 30
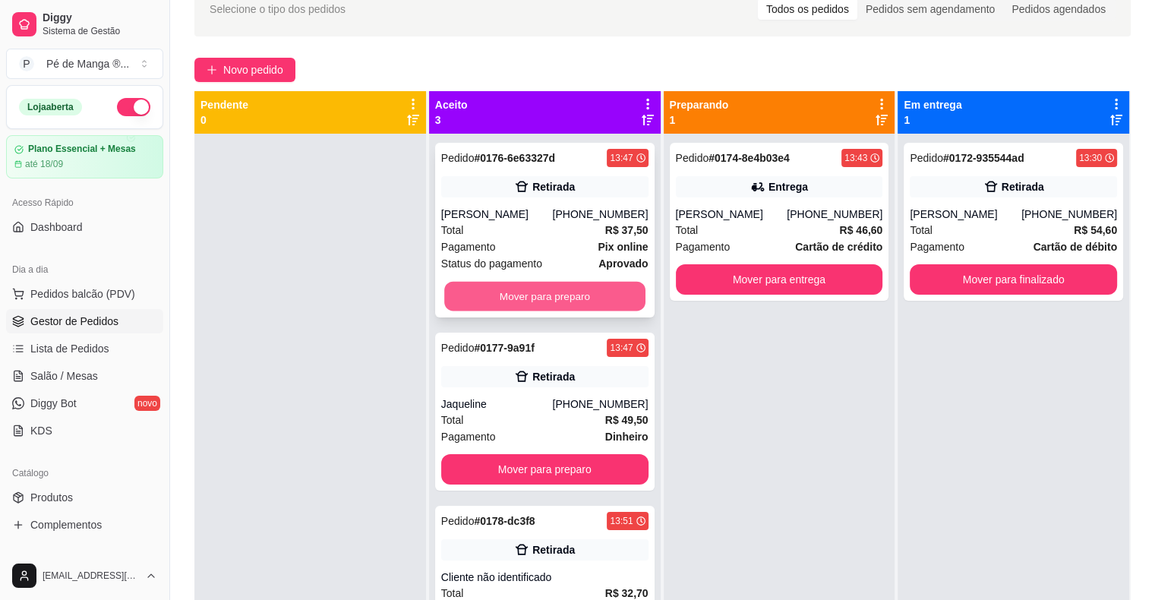
click at [591, 295] on button "Mover para preparo" at bounding box center [544, 297] width 201 height 30
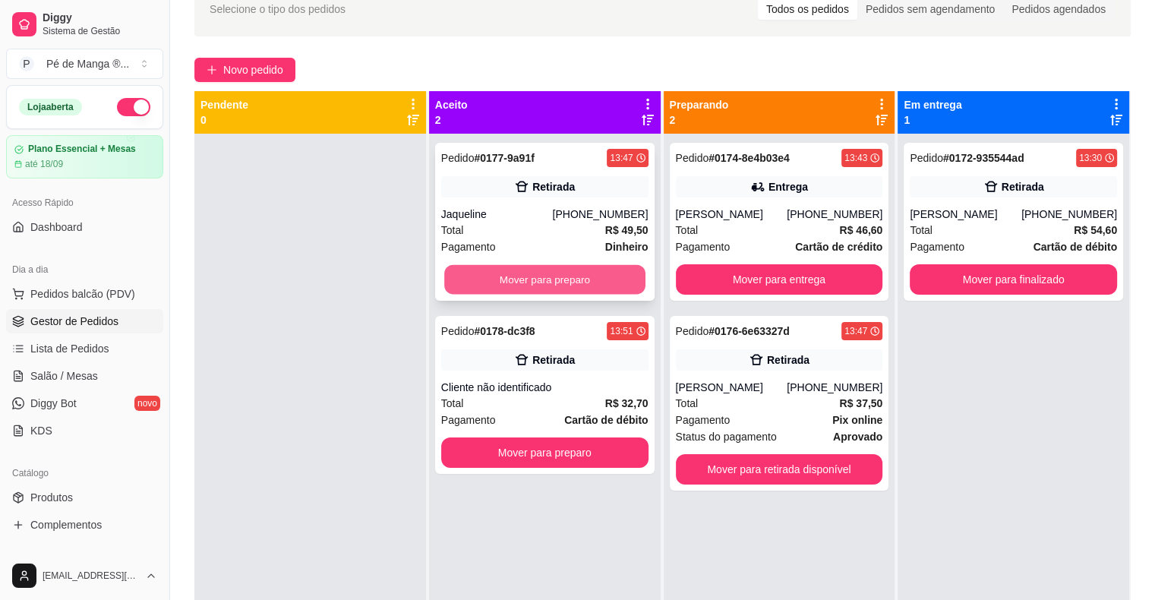
click at [596, 286] on button "Mover para preparo" at bounding box center [544, 280] width 201 height 30
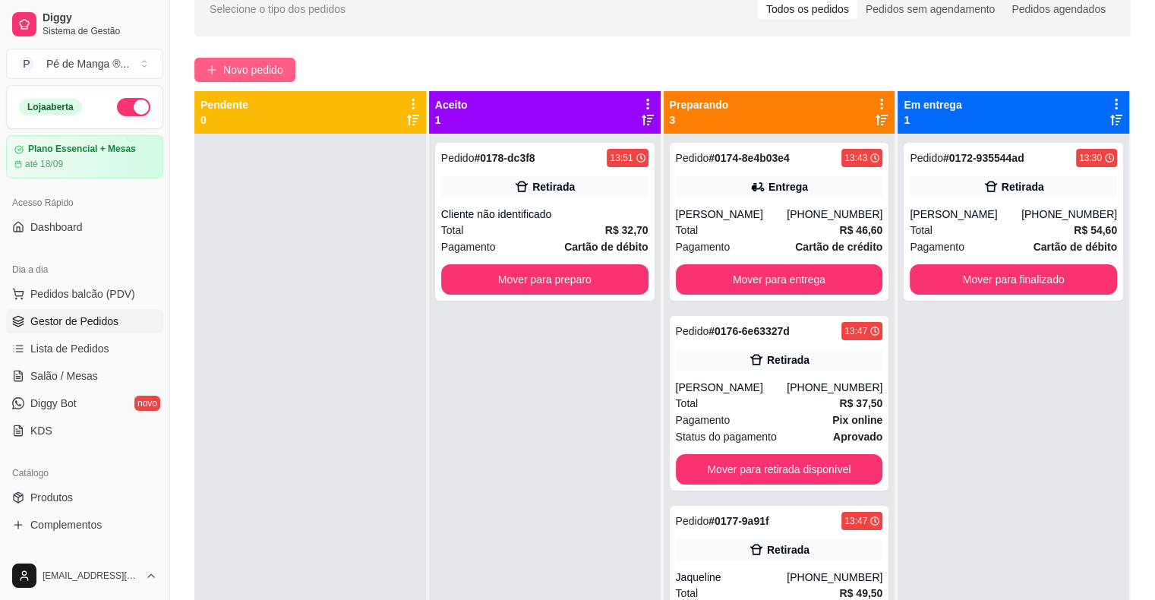
click at [240, 59] on button "Novo pedido" at bounding box center [244, 70] width 101 height 24
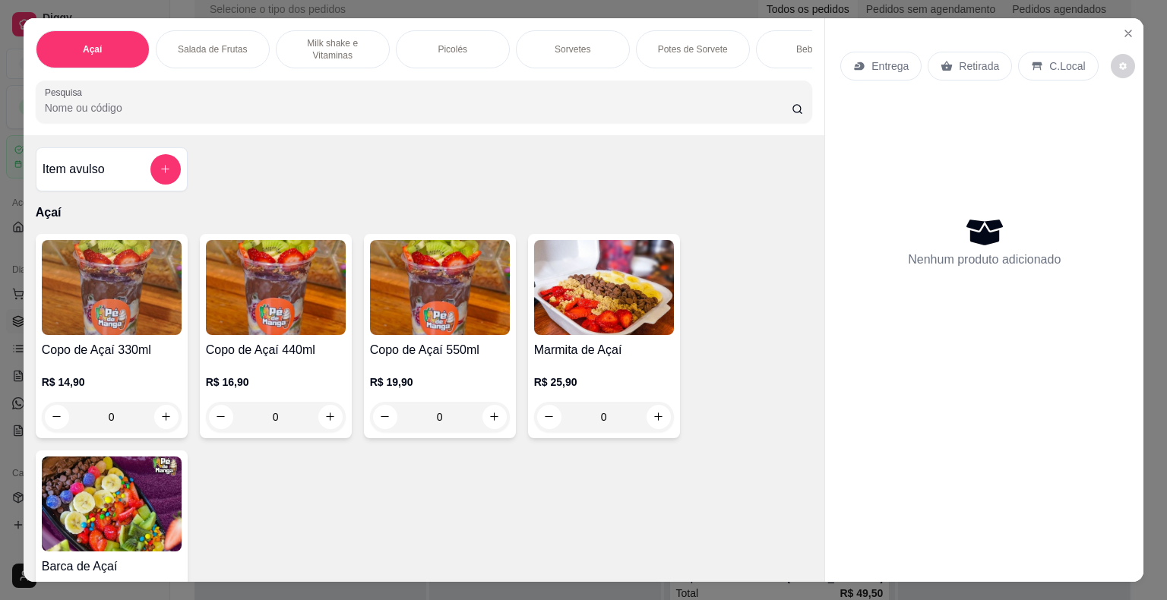
click at [101, 384] on p "R$ 14,90" at bounding box center [112, 381] width 140 height 15
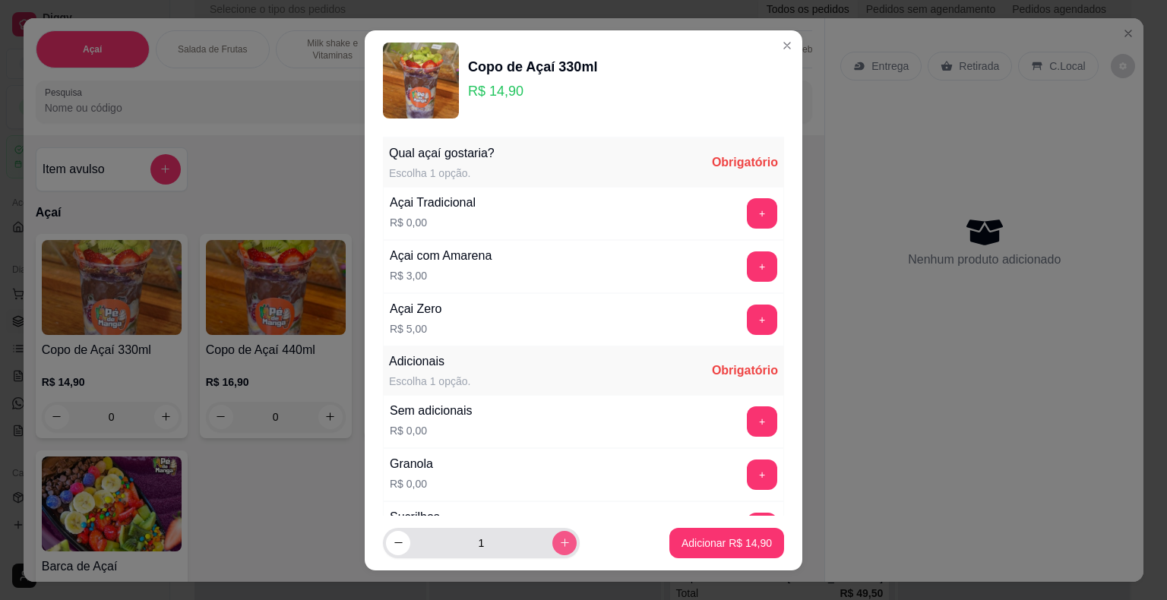
click at [556, 542] on button "increase-product-quantity" at bounding box center [564, 543] width 24 height 24
type input "2"
click at [738, 193] on div "Açai Tradicional R$ 0,00 +" at bounding box center [583, 213] width 401 height 53
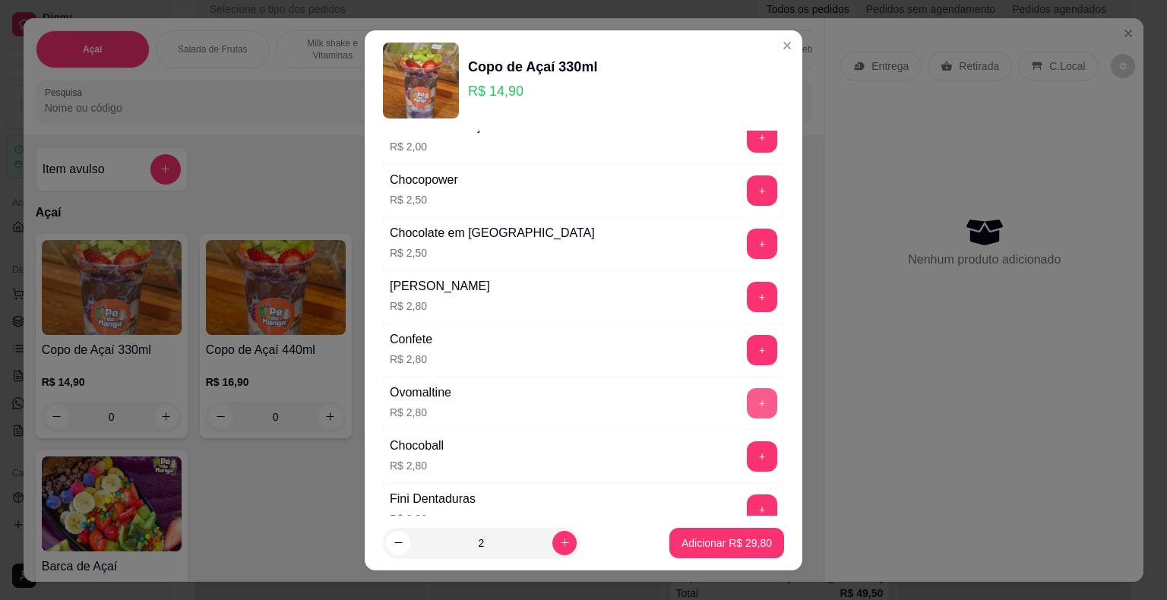
scroll to position [684, 0]
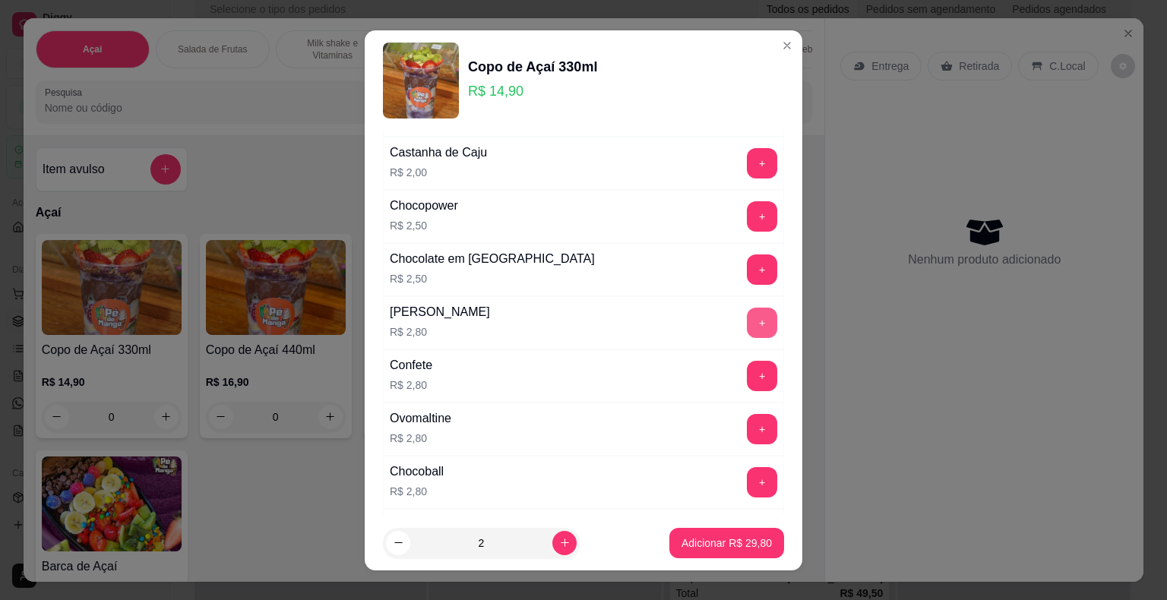
click at [747, 316] on button "+" at bounding box center [762, 323] width 30 height 30
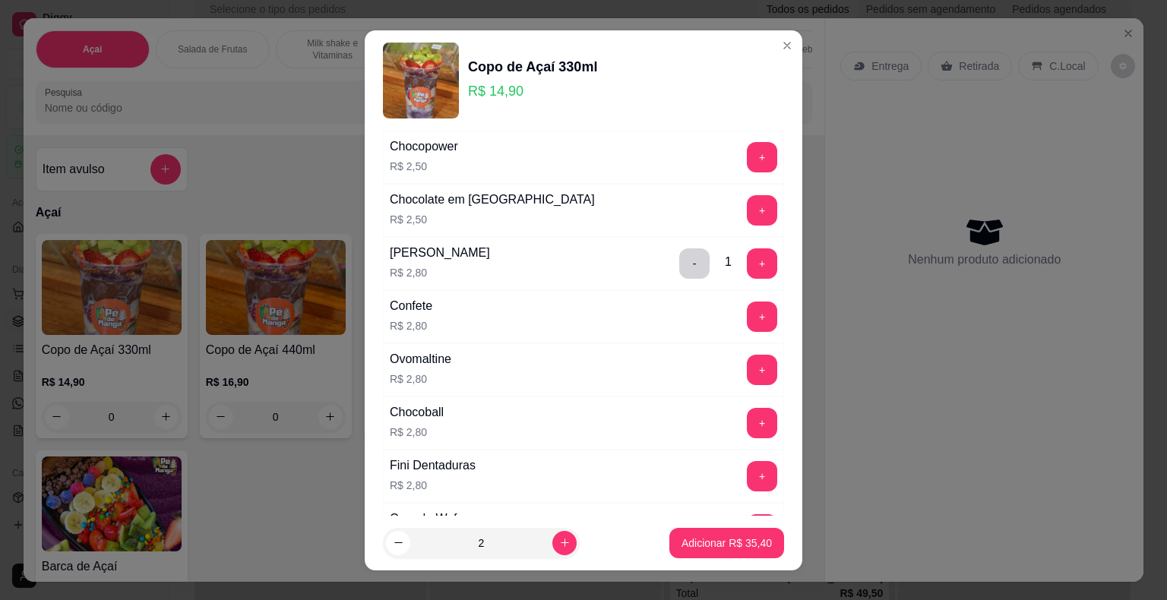
scroll to position [760, 0]
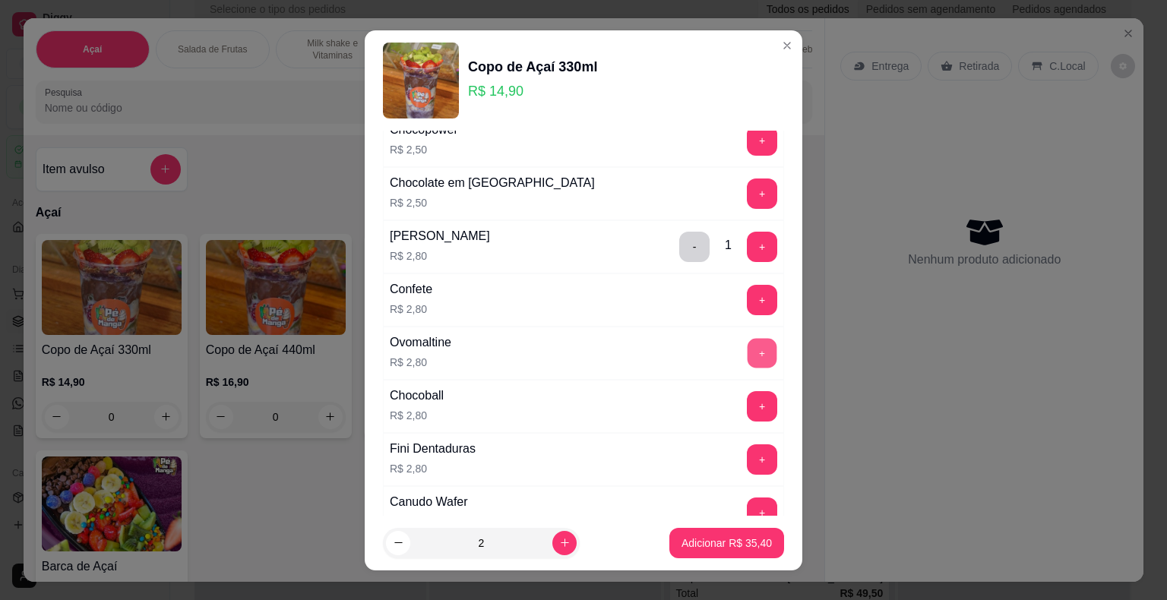
click at [747, 353] on button "+" at bounding box center [762, 353] width 30 height 30
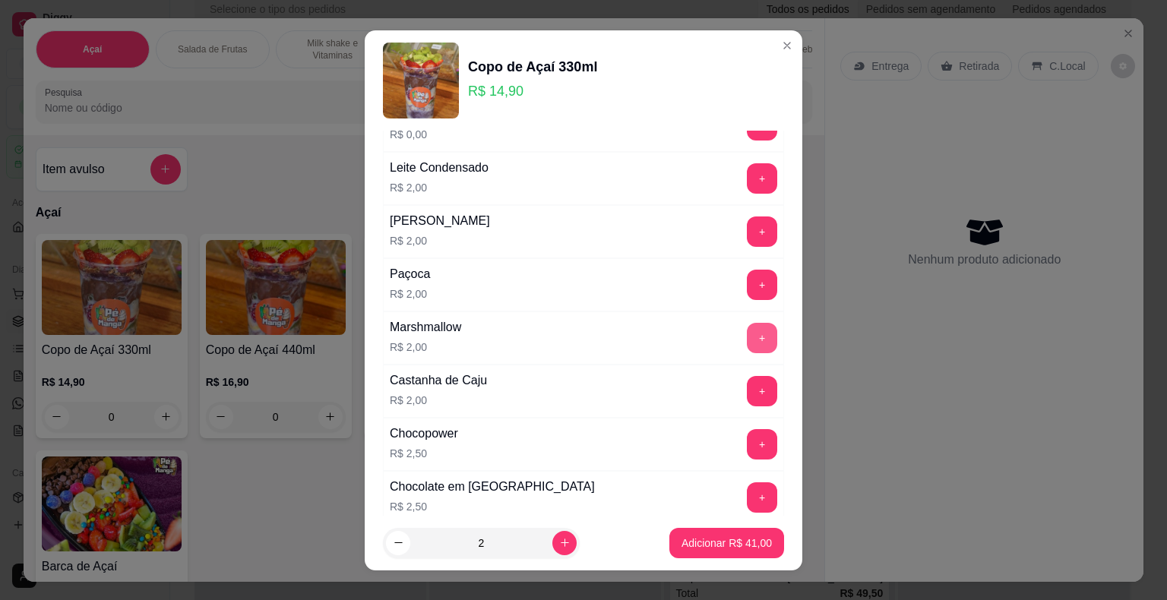
scroll to position [380, 0]
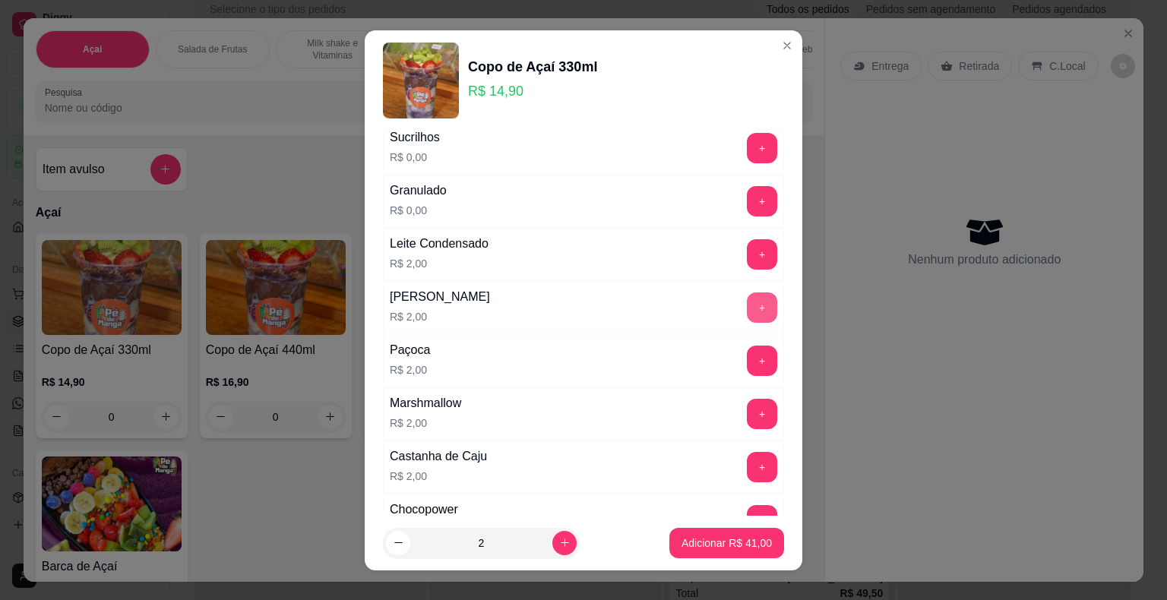
click at [747, 314] on button "+" at bounding box center [762, 307] width 30 height 30
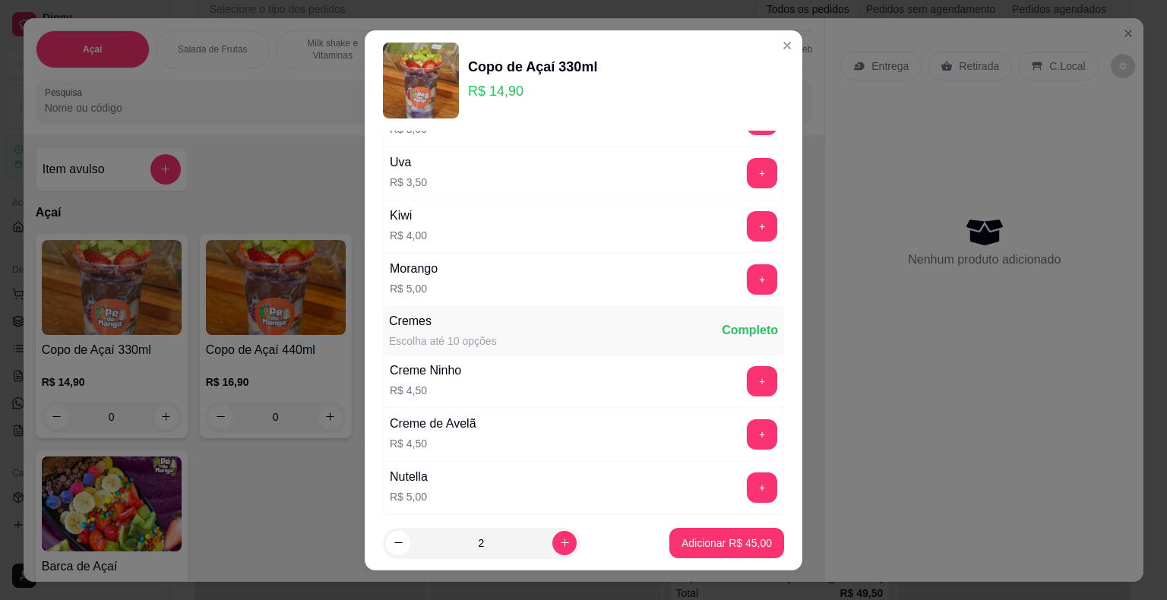
scroll to position [1215, 0]
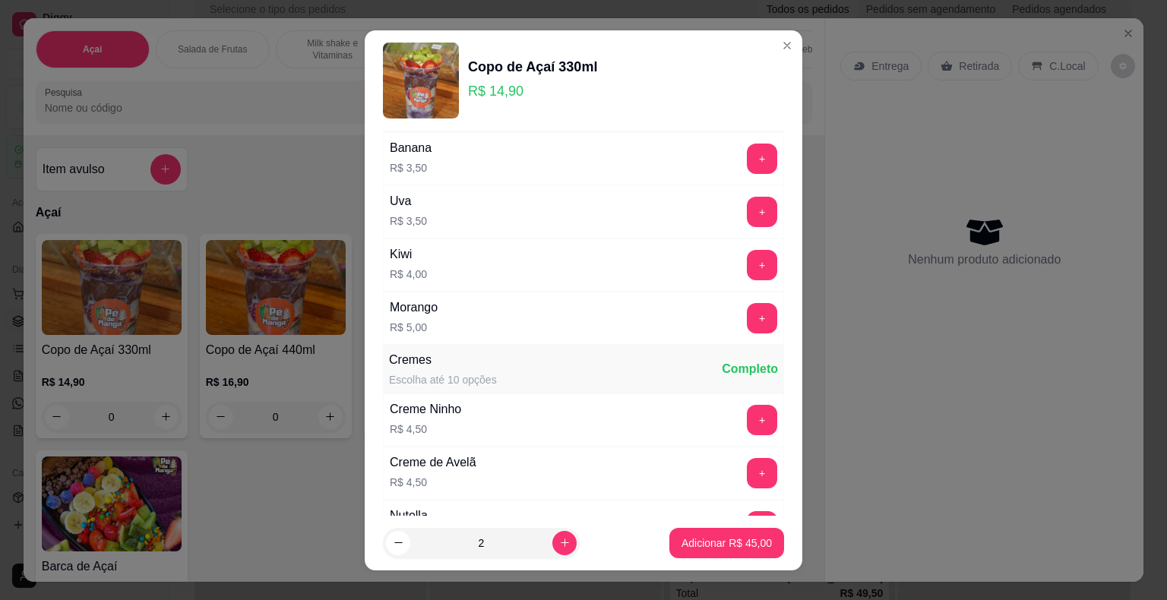
click at [747, 322] on button "+" at bounding box center [762, 318] width 30 height 30
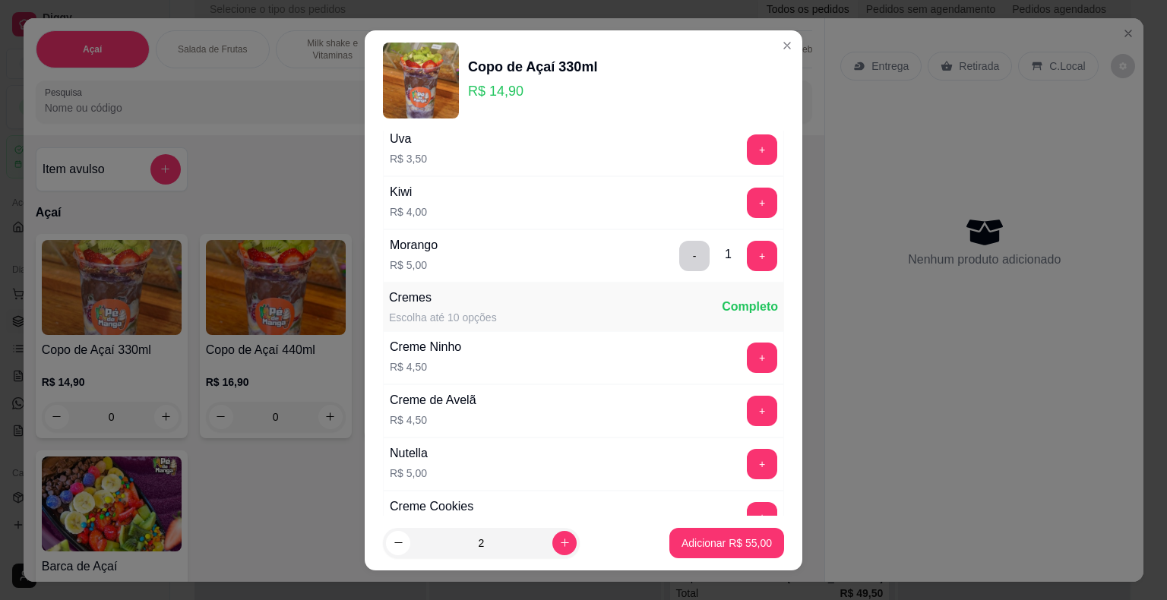
scroll to position [1367, 0]
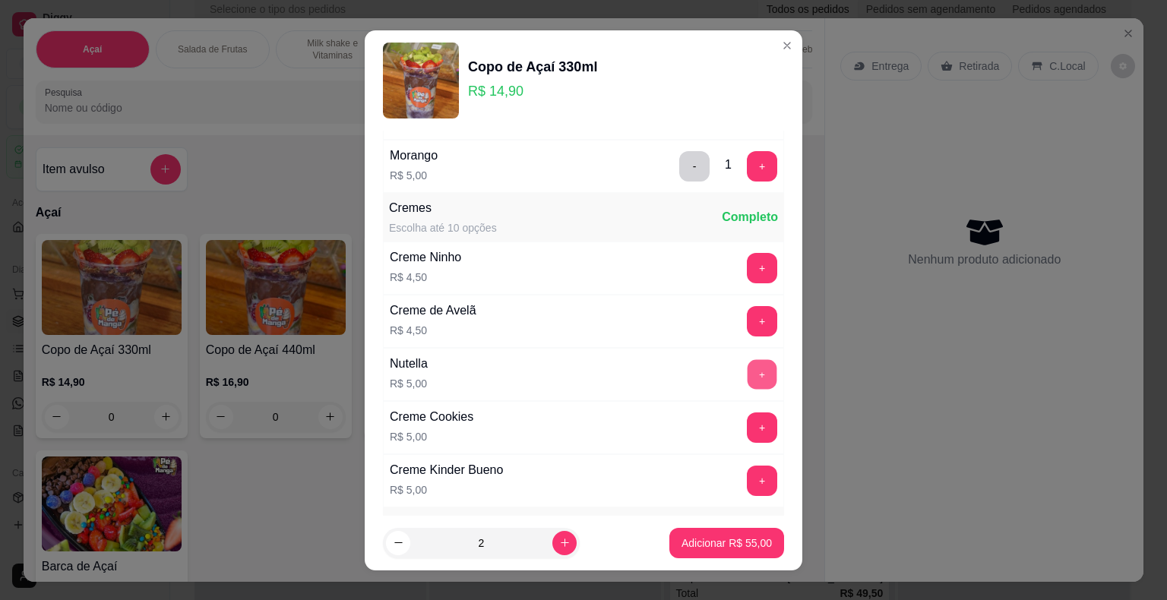
click at [747, 367] on button "+" at bounding box center [762, 374] width 30 height 30
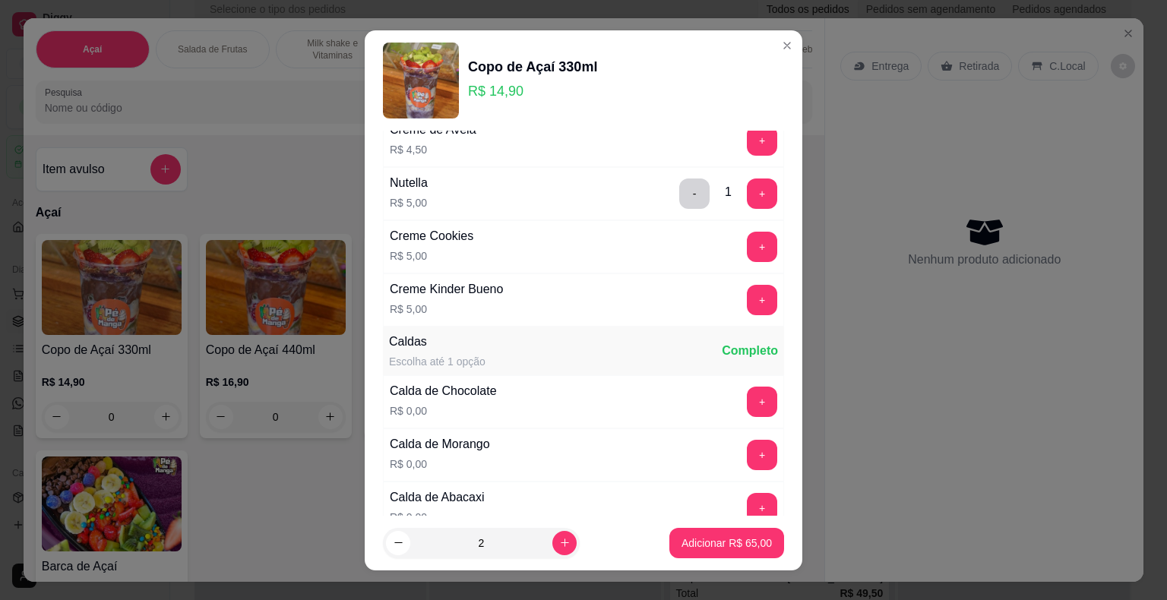
scroll to position [1595, 0]
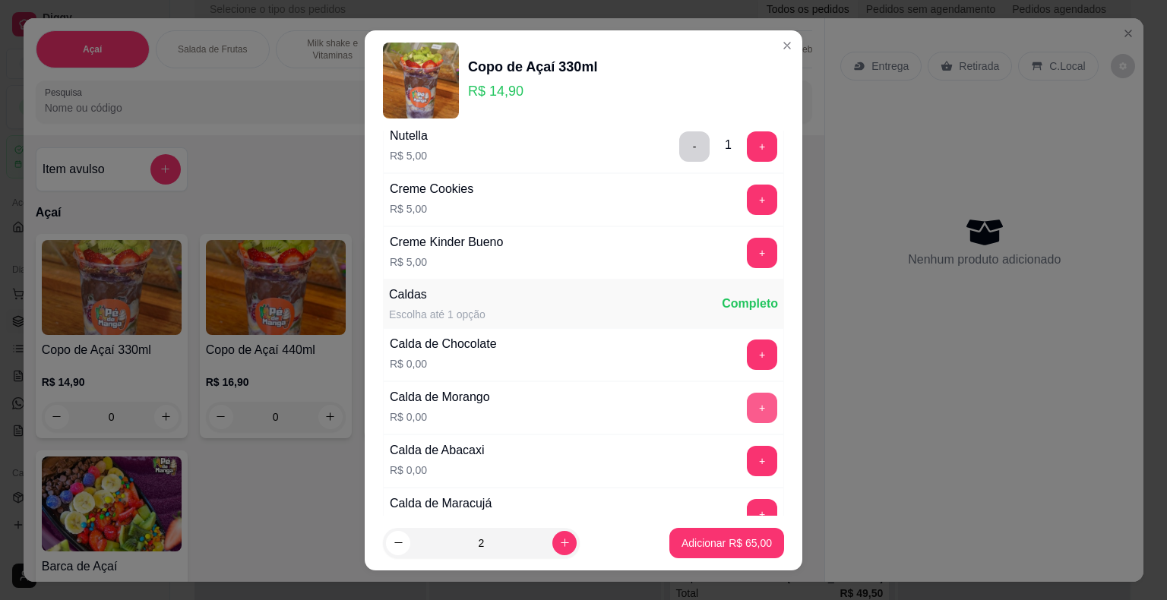
click at [747, 393] on button "+" at bounding box center [762, 408] width 30 height 30
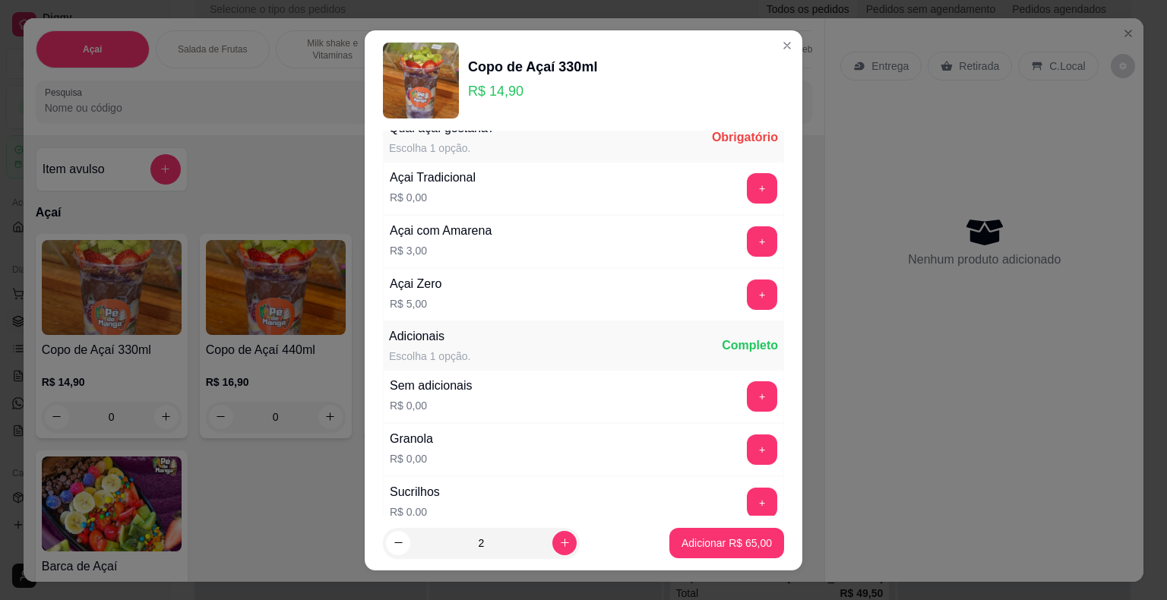
scroll to position [0, 0]
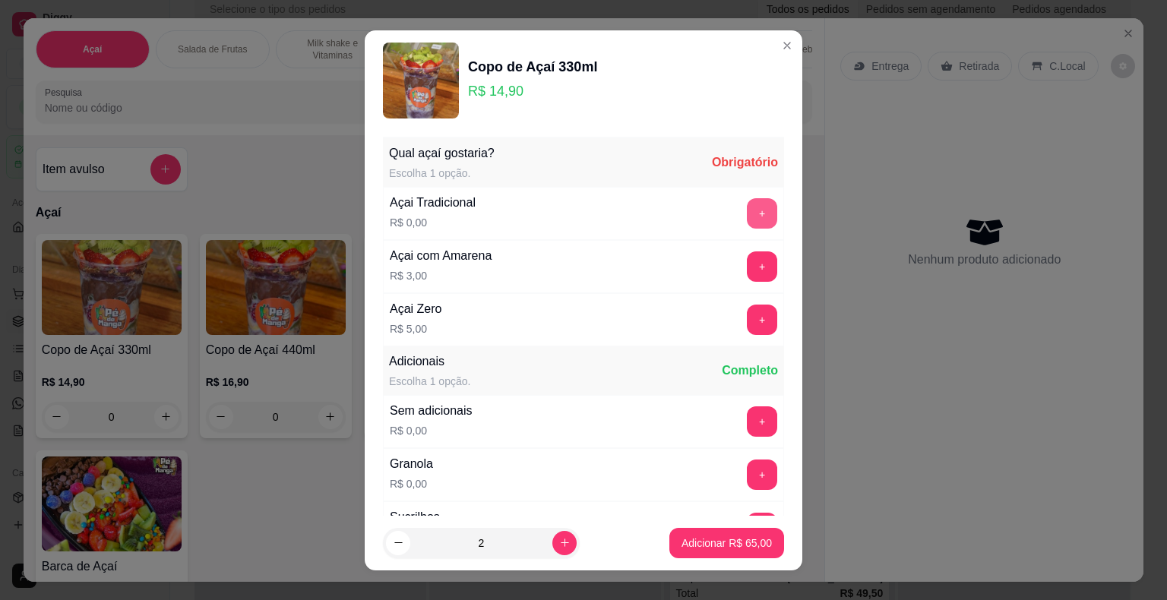
click at [747, 220] on button "+" at bounding box center [762, 213] width 30 height 30
click at [698, 545] on p "Adicionar R$ 65,00" at bounding box center [726, 543] width 90 height 15
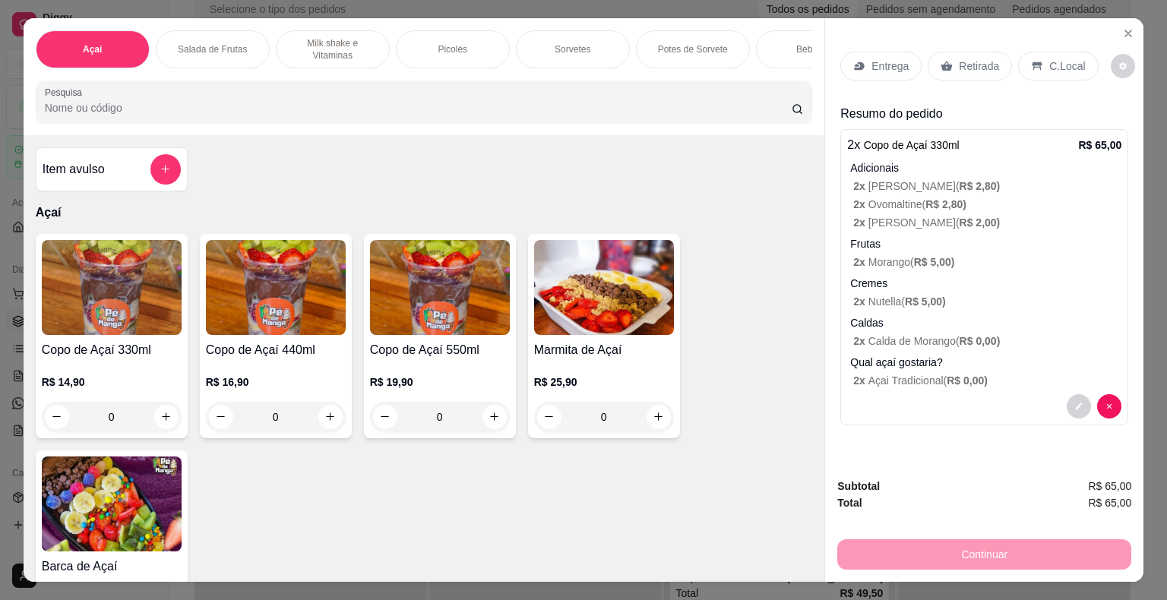
click at [264, 344] on div "Copo de Açaí 440ml R$ 16,90 0" at bounding box center [276, 336] width 152 height 204
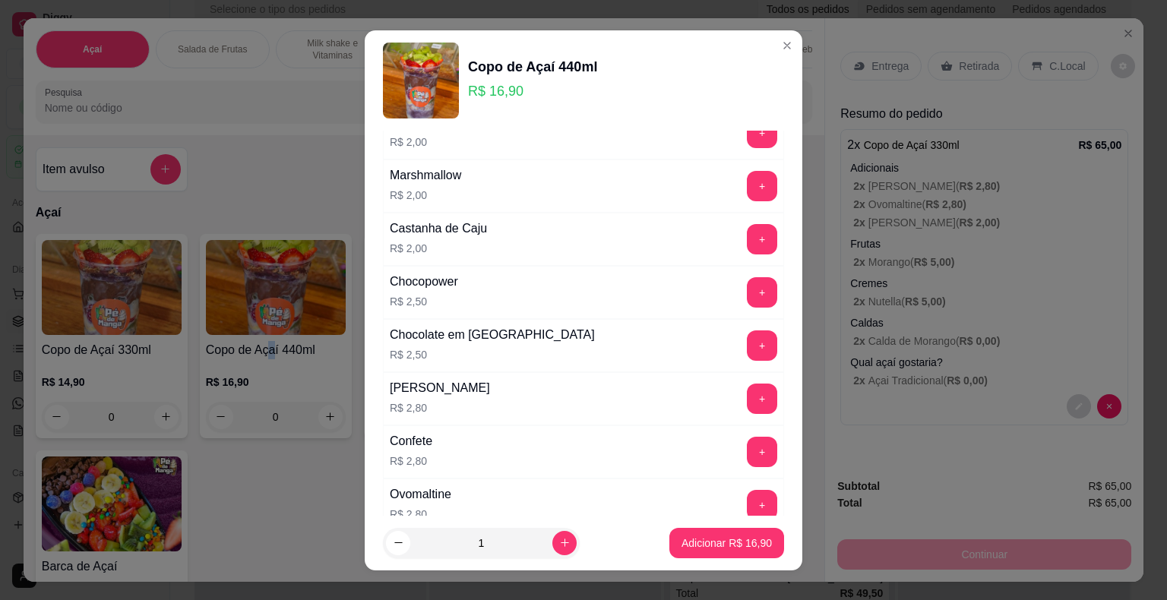
scroll to position [684, 0]
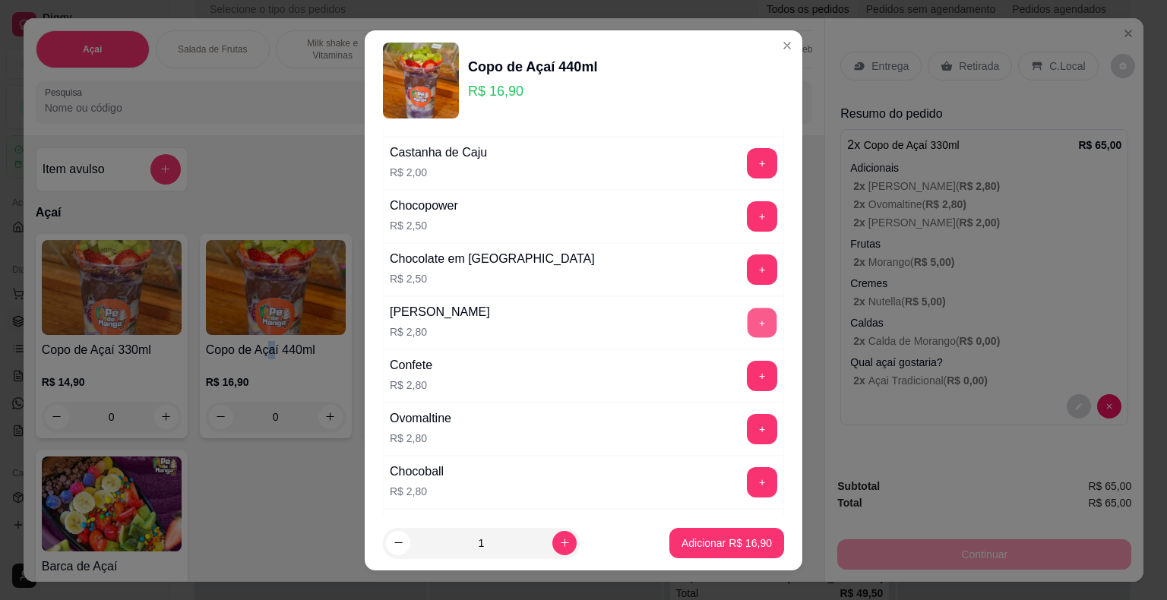
click at [747, 322] on button "+" at bounding box center [762, 323] width 30 height 30
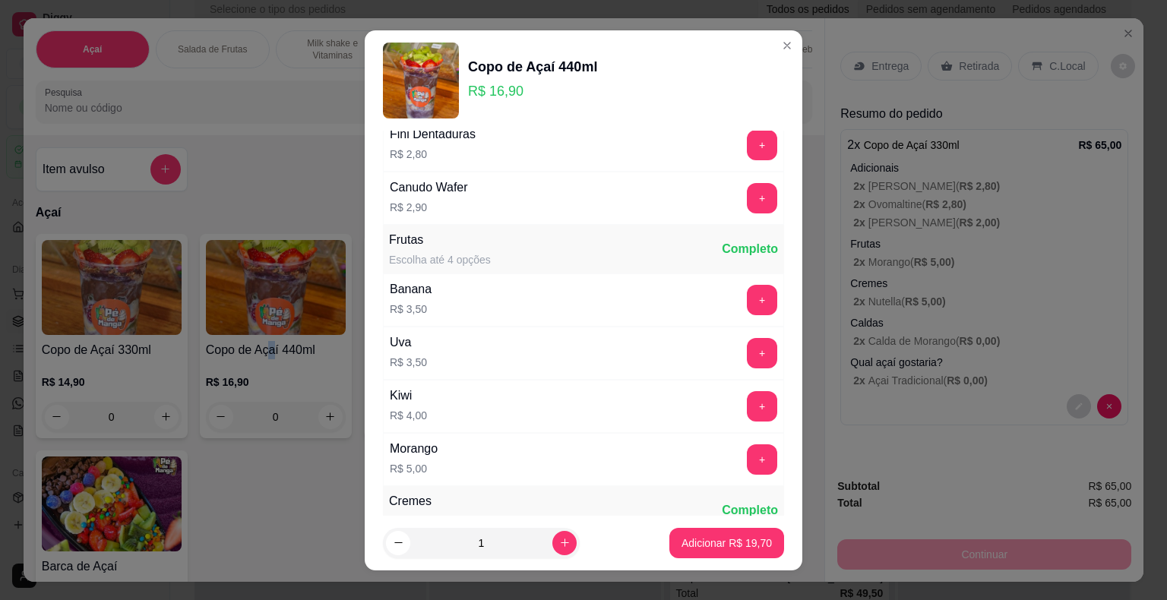
scroll to position [1063, 0]
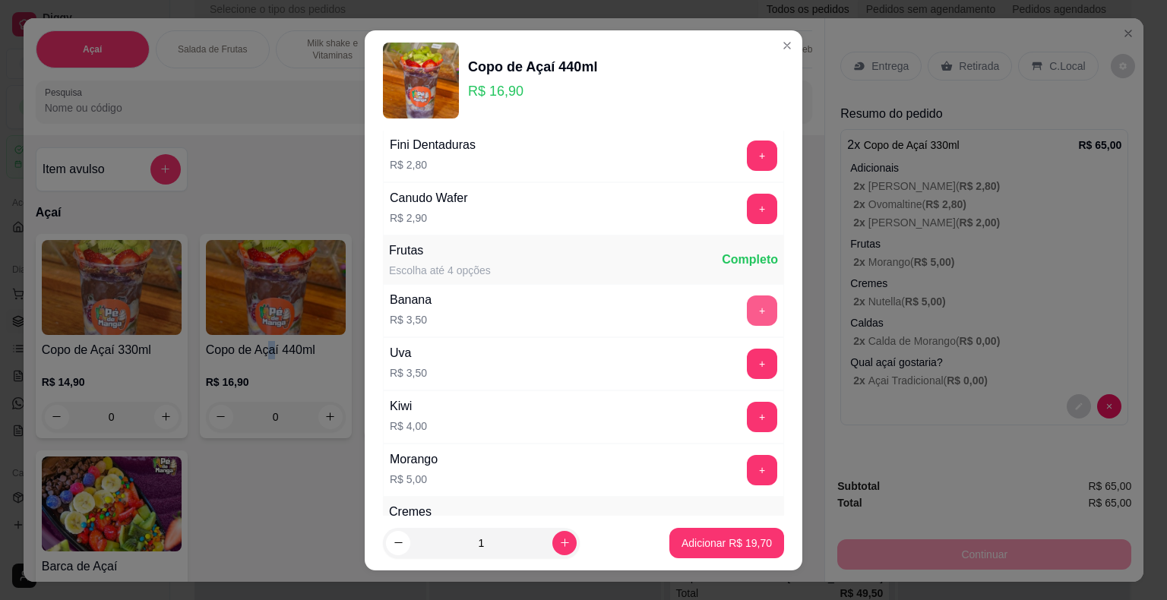
click at [747, 305] on button "+" at bounding box center [762, 310] width 30 height 30
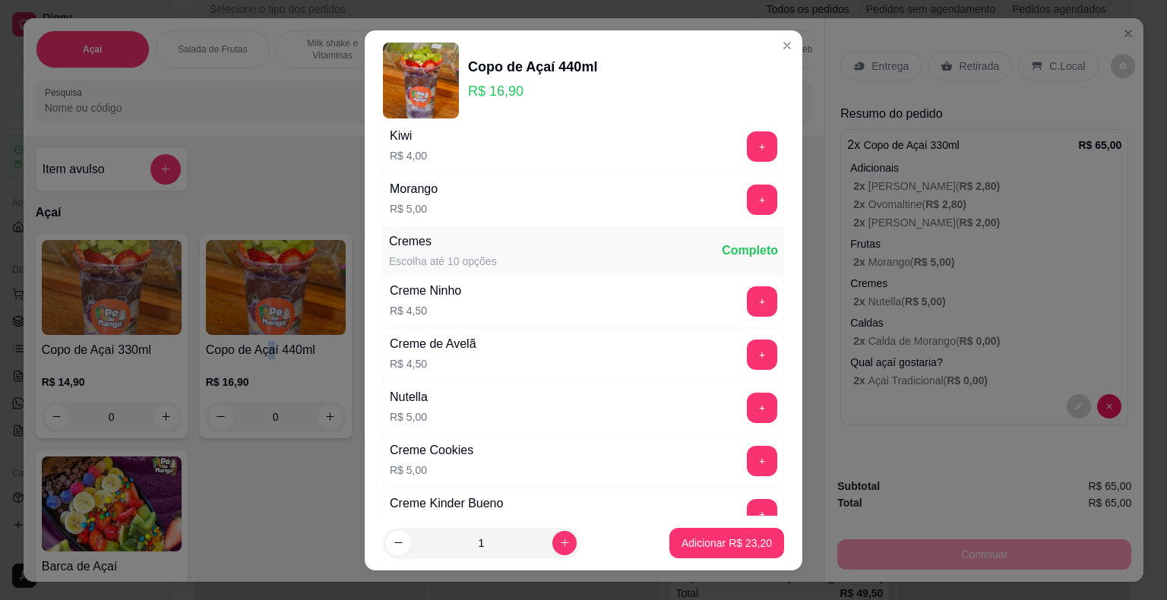
scroll to position [1443, 0]
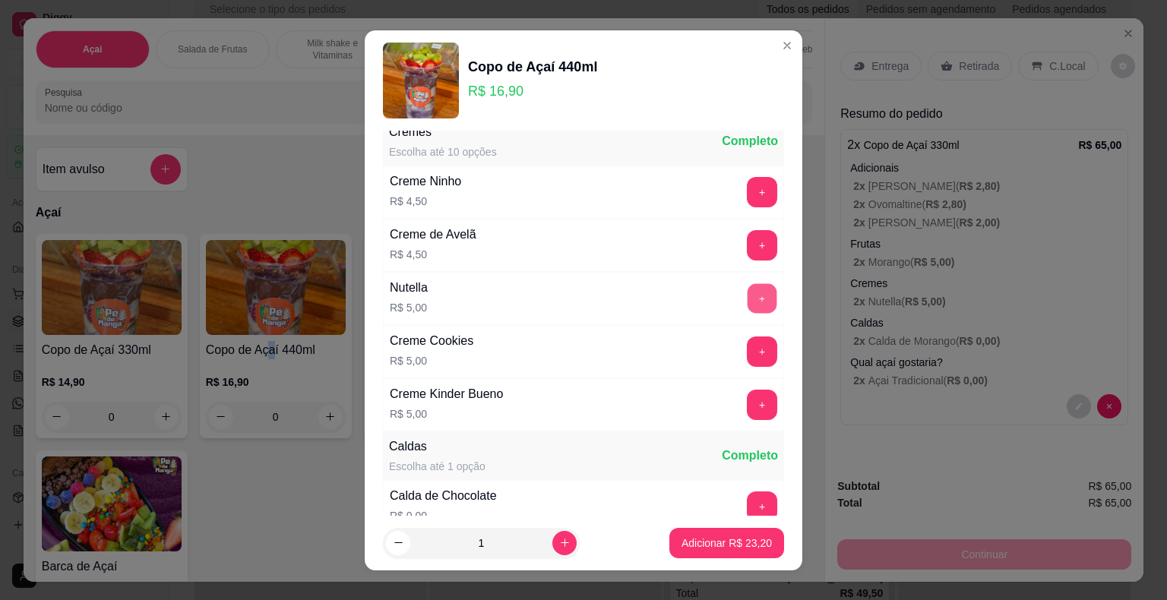
click at [747, 283] on button "+" at bounding box center [762, 298] width 30 height 30
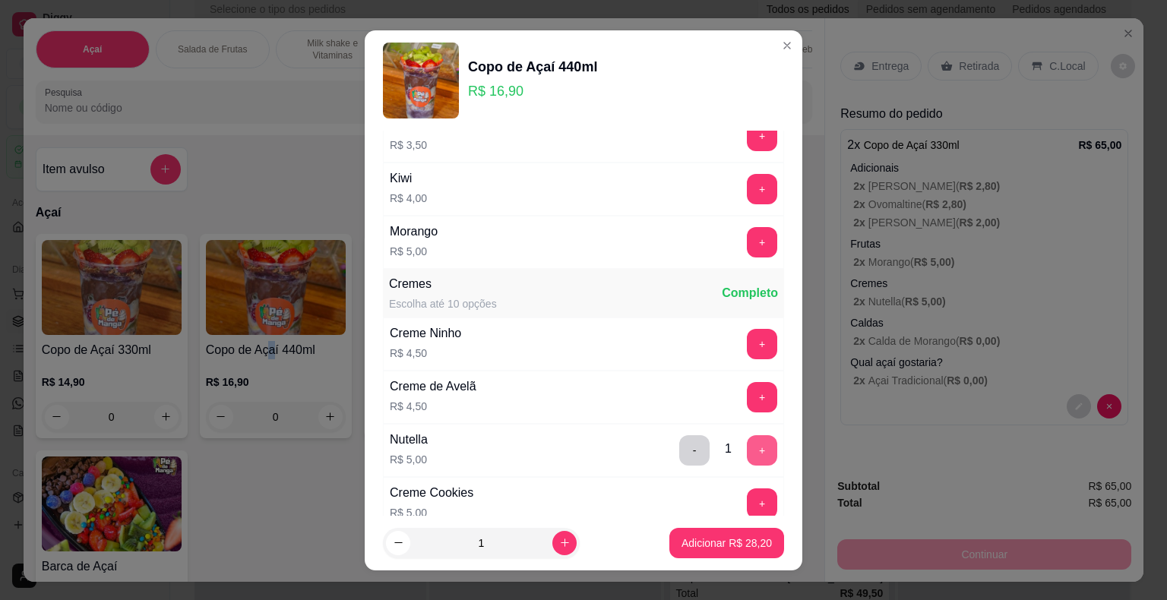
scroll to position [1367, 0]
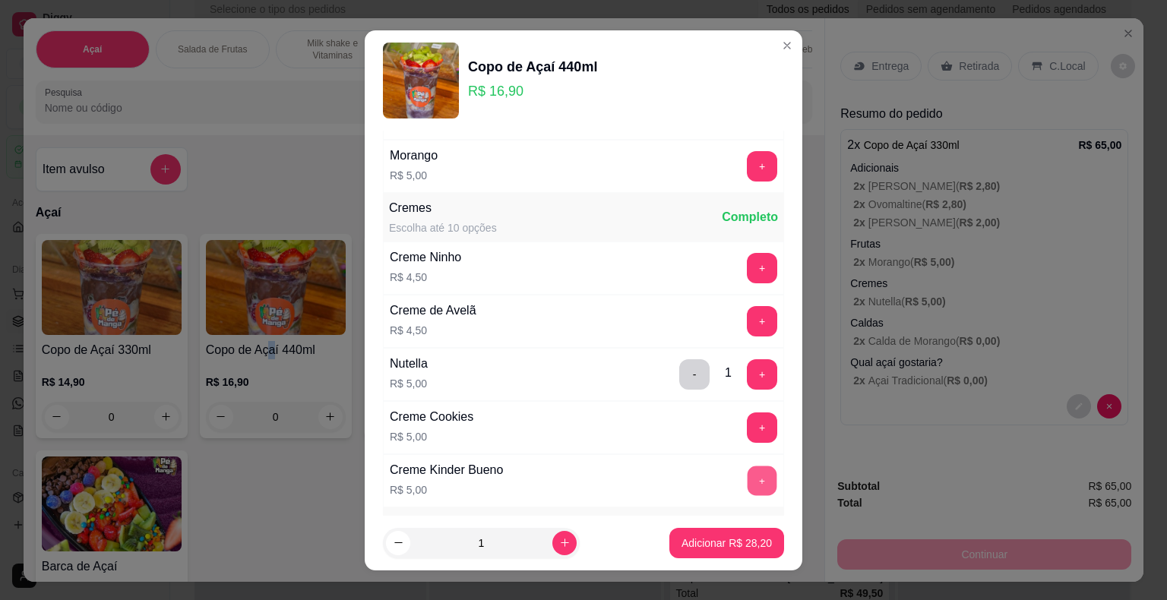
click at [747, 466] on button "+" at bounding box center [762, 481] width 30 height 30
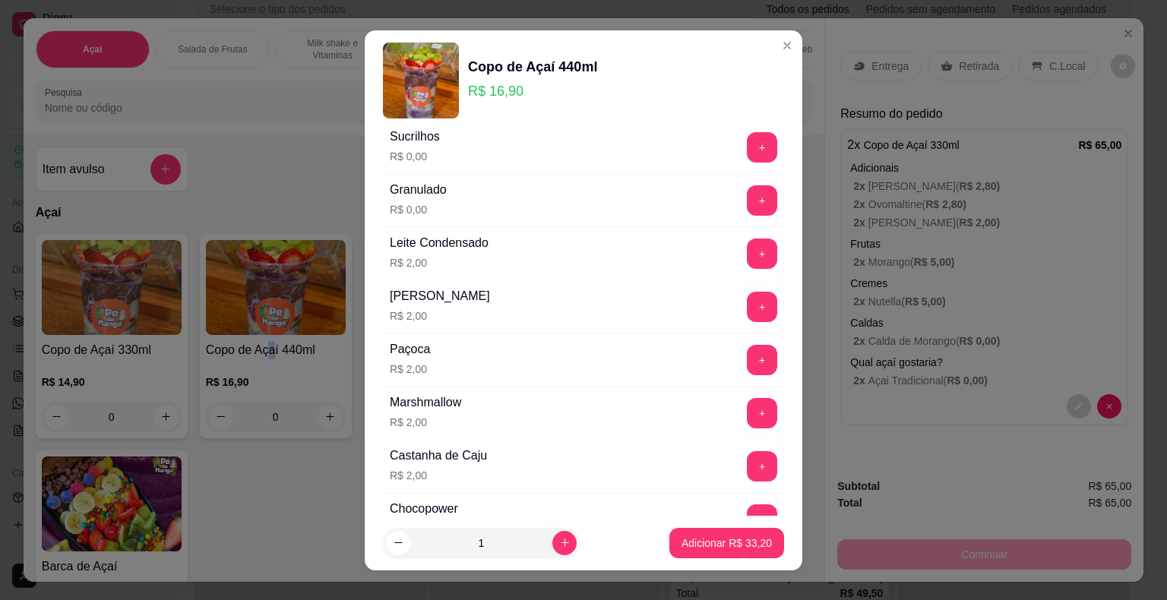
scroll to position [304, 0]
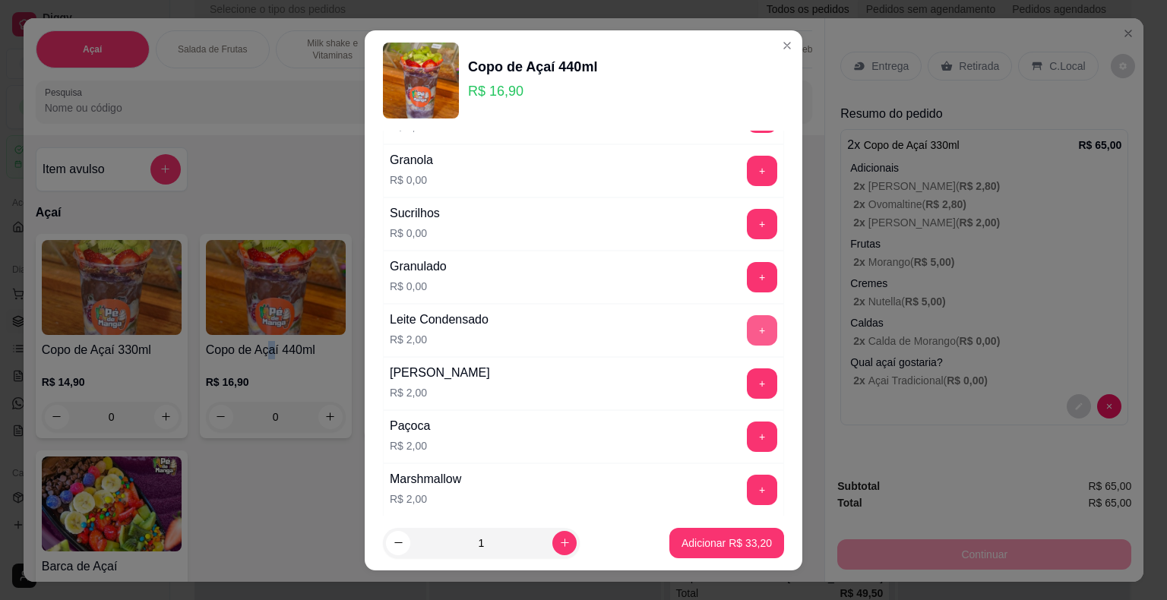
click at [747, 326] on button "+" at bounding box center [762, 330] width 30 height 30
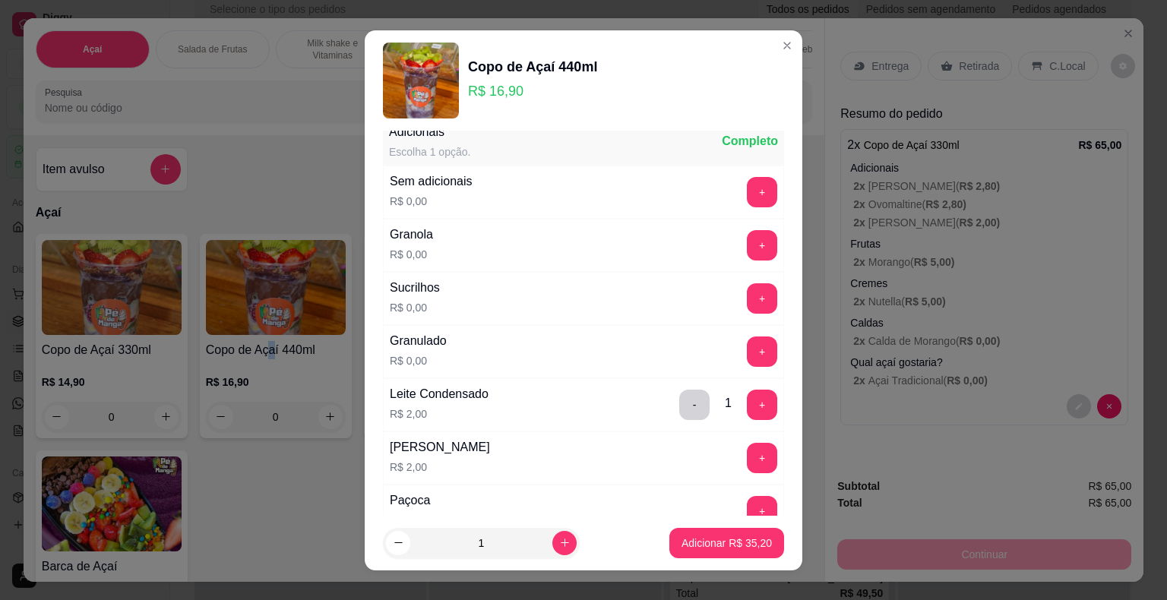
scroll to position [0, 0]
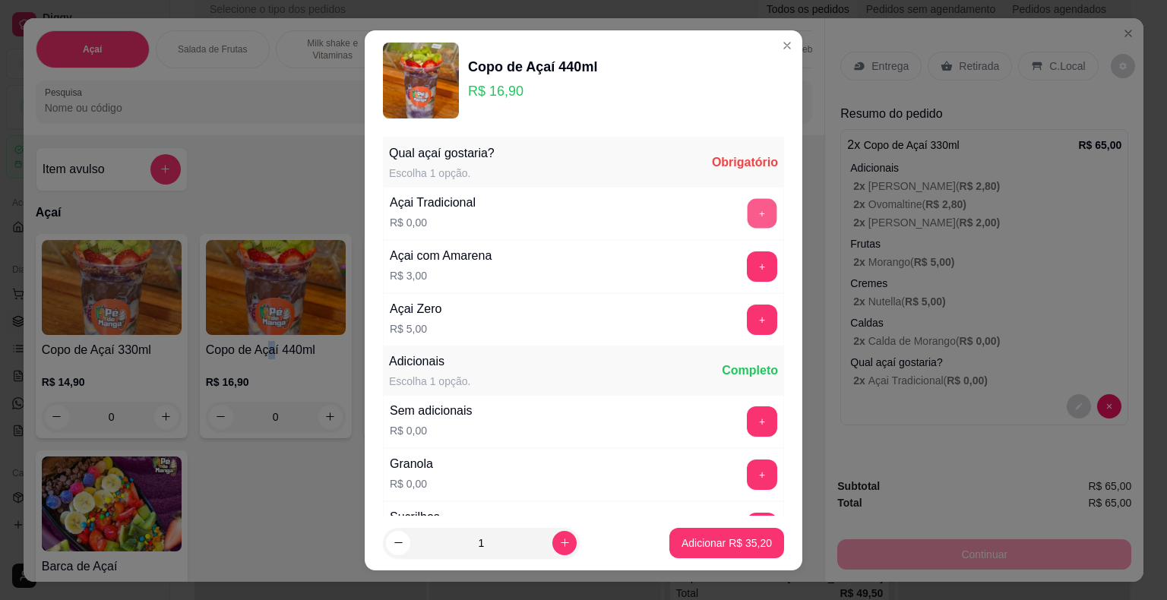
click at [747, 213] on button "+" at bounding box center [762, 213] width 30 height 30
click at [681, 539] on p "Adicionar R$ 35,20" at bounding box center [726, 543] width 90 height 15
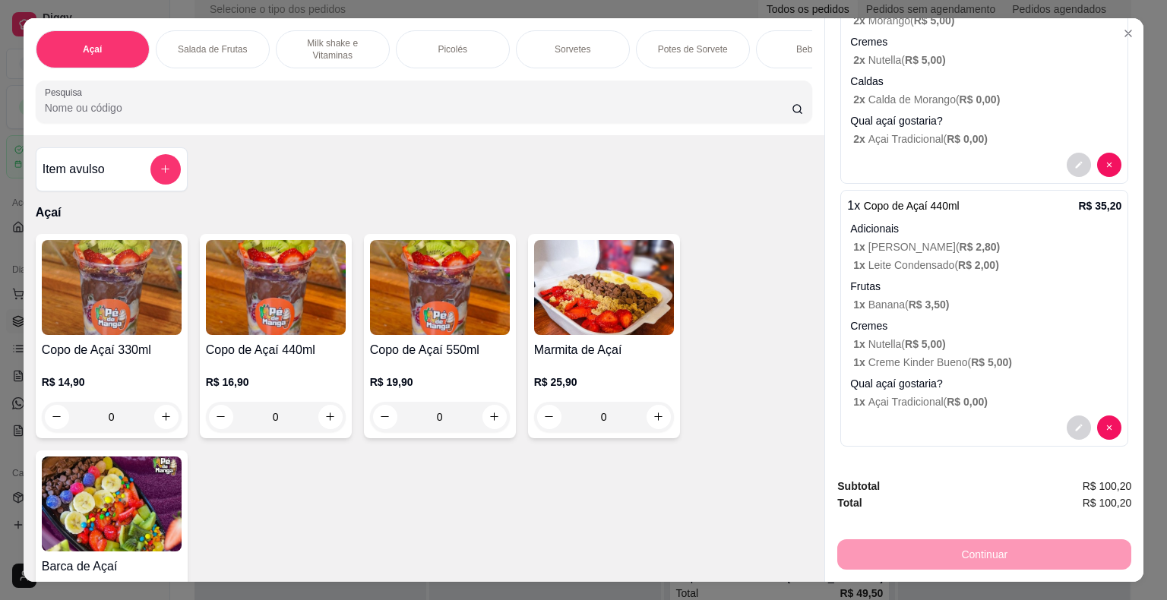
click at [1007, 558] on div "Continuar" at bounding box center [984, 553] width 294 height 34
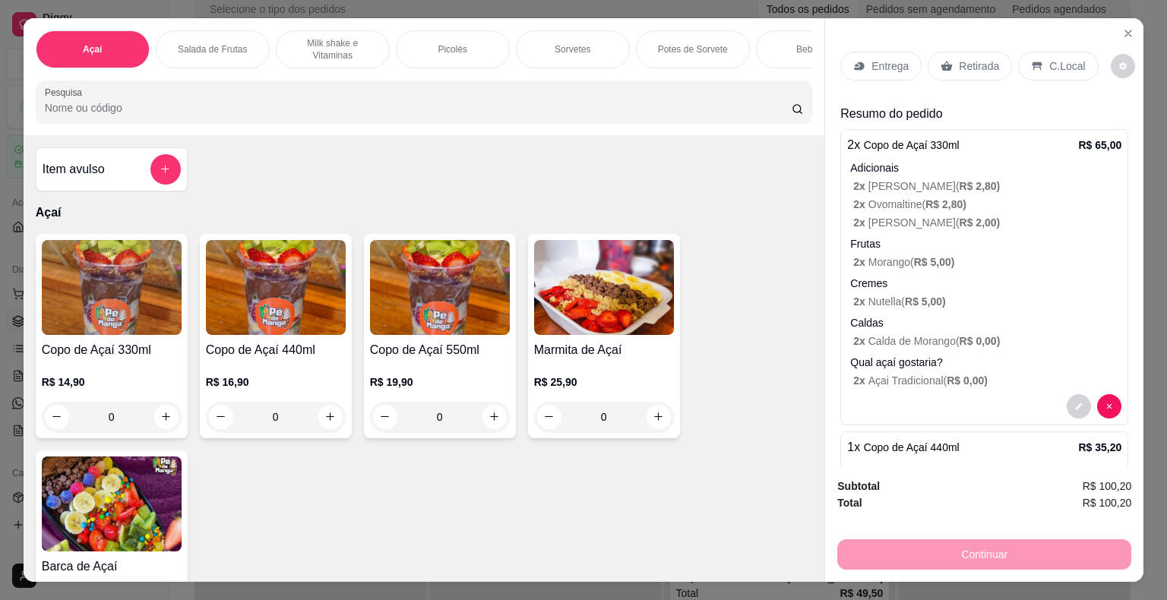
click at [871, 63] on p "Entrega" at bounding box center [889, 65] width 37 height 15
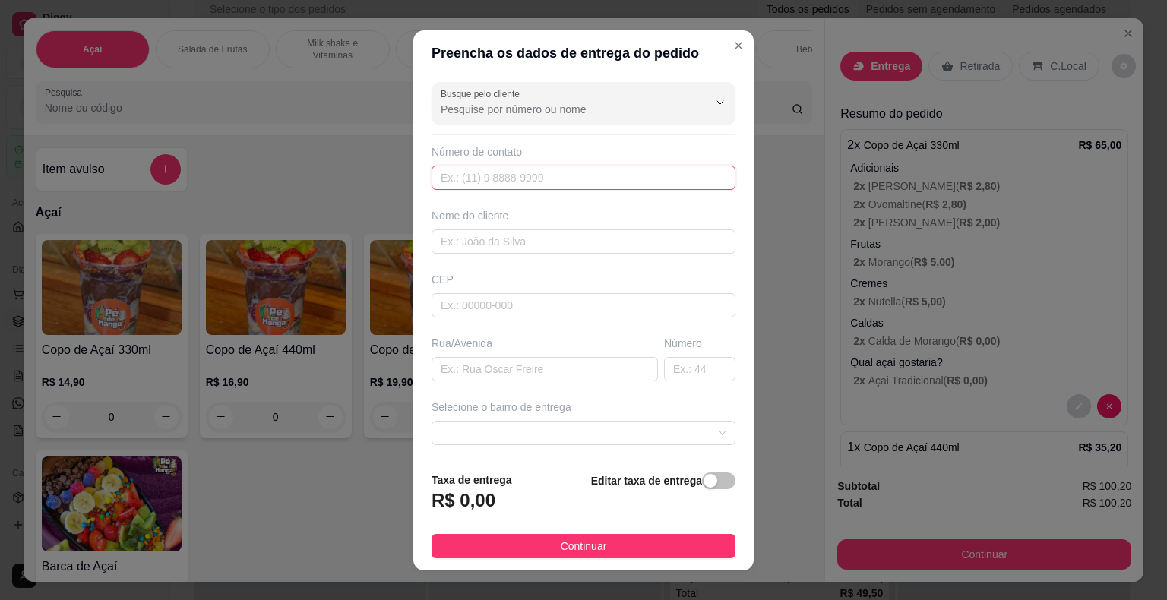
click at [592, 166] on input "text" at bounding box center [583, 178] width 304 height 24
type input "(15) 99806-2703"
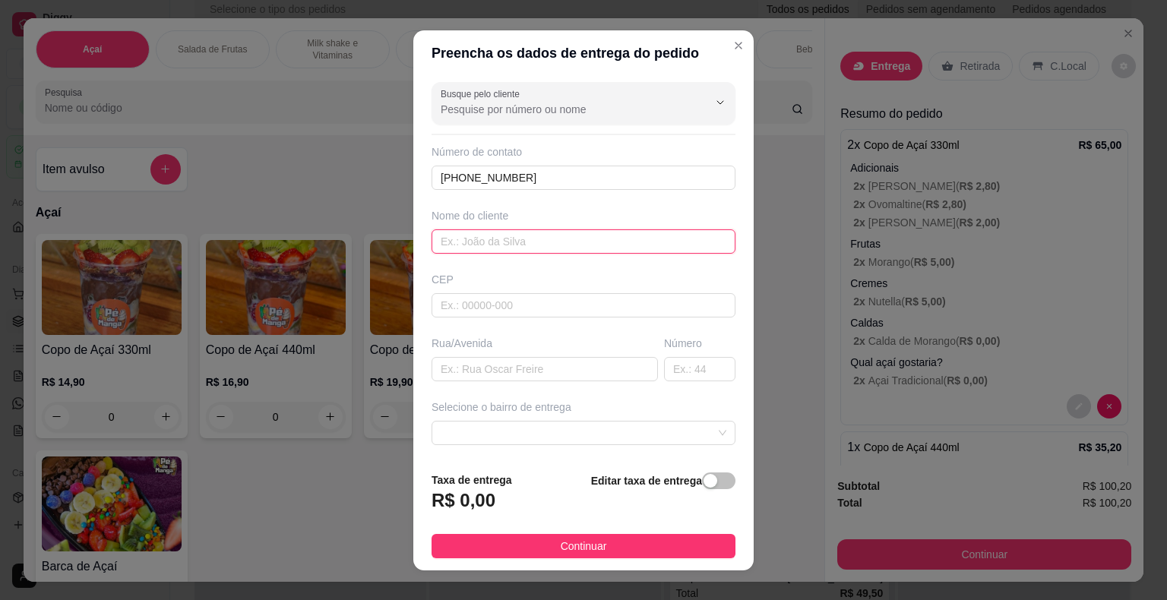
click at [553, 235] on input "text" at bounding box center [583, 241] width 304 height 24
type input "Miguel"
click at [547, 308] on input "text" at bounding box center [583, 305] width 304 height 24
type input "18440000"
click at [605, 369] on input "text" at bounding box center [544, 369] width 226 height 24
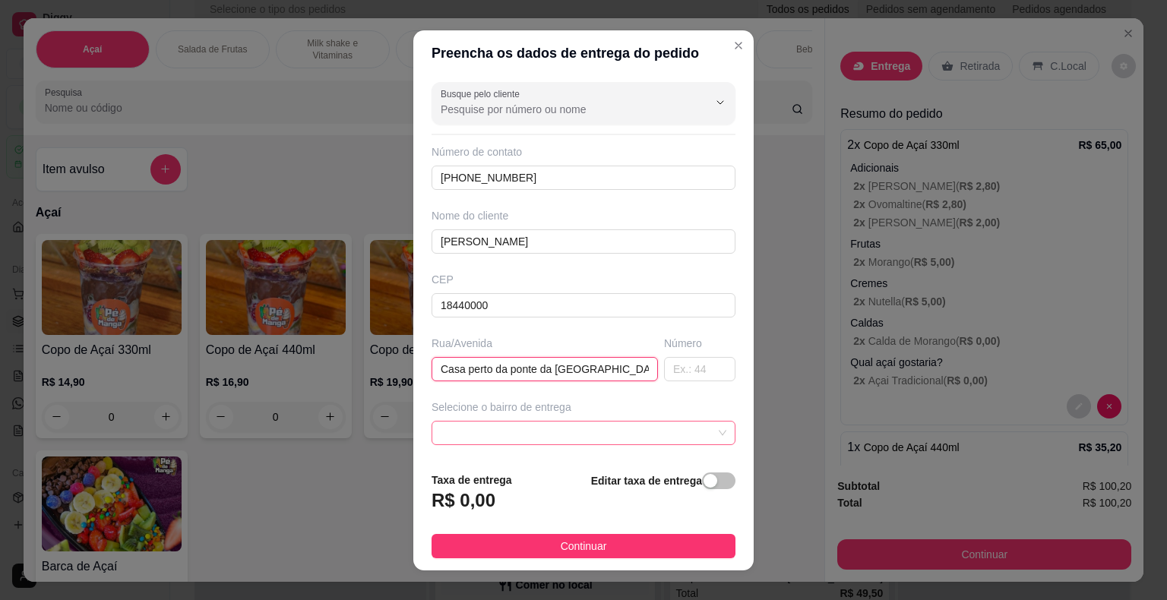
click at [681, 438] on span at bounding box center [584, 433] width 286 height 23
type input "Casa perto da ponte da vila do sapo"
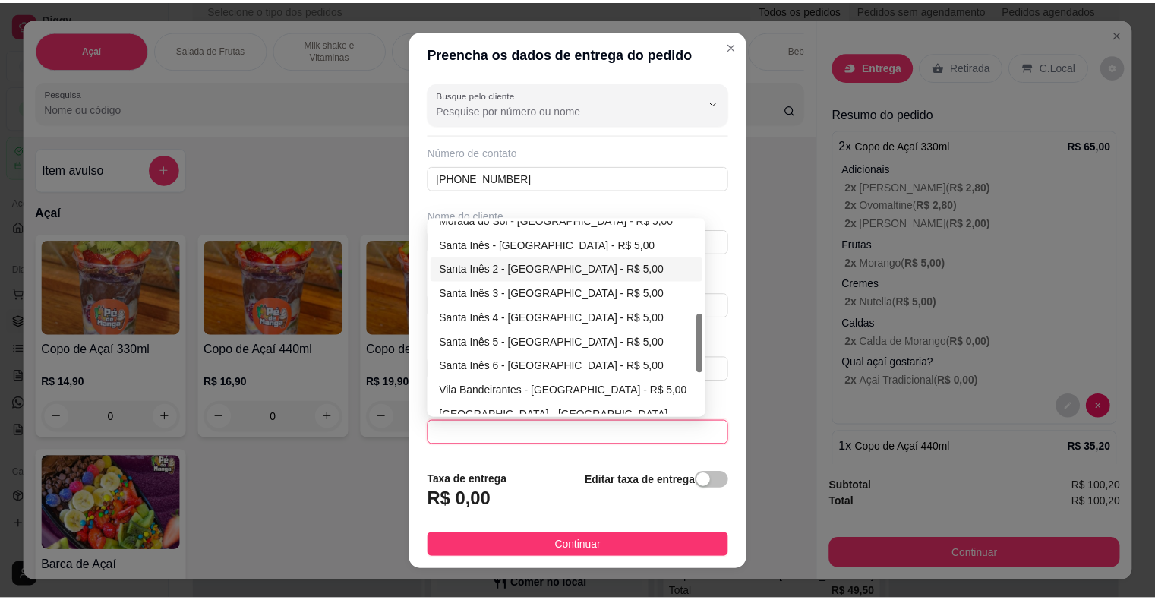
scroll to position [380, 0]
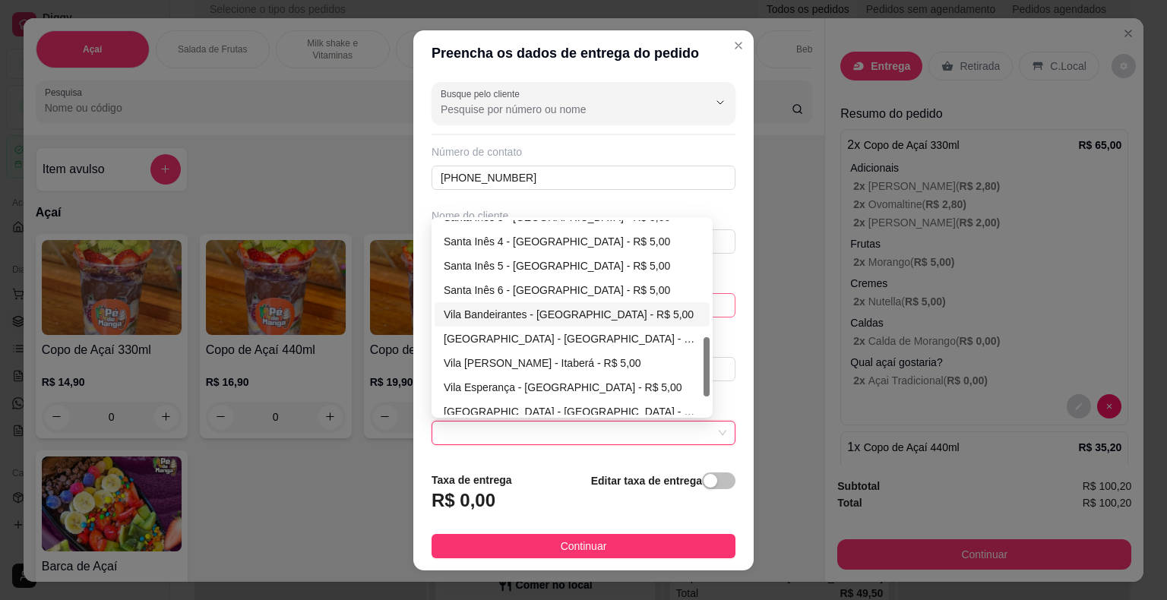
click at [555, 313] on div "Vila Bandeirantes - Itaberá - R$ 5,00" at bounding box center [572, 314] width 257 height 17
type input "Itaberá"
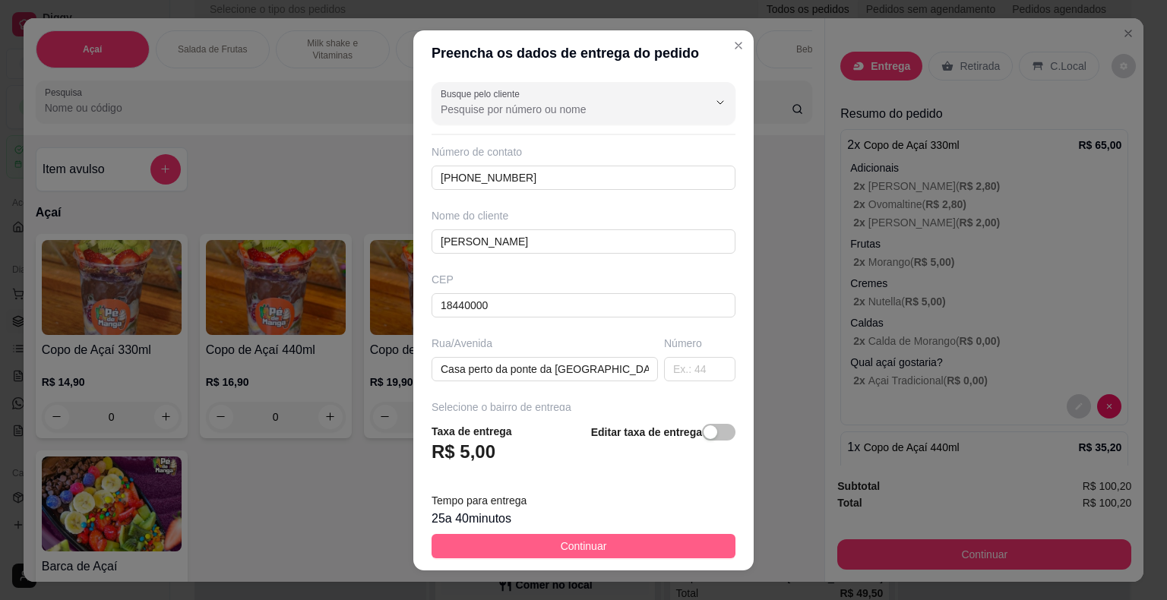
click at [587, 548] on span "Continuar" at bounding box center [584, 546] width 46 height 17
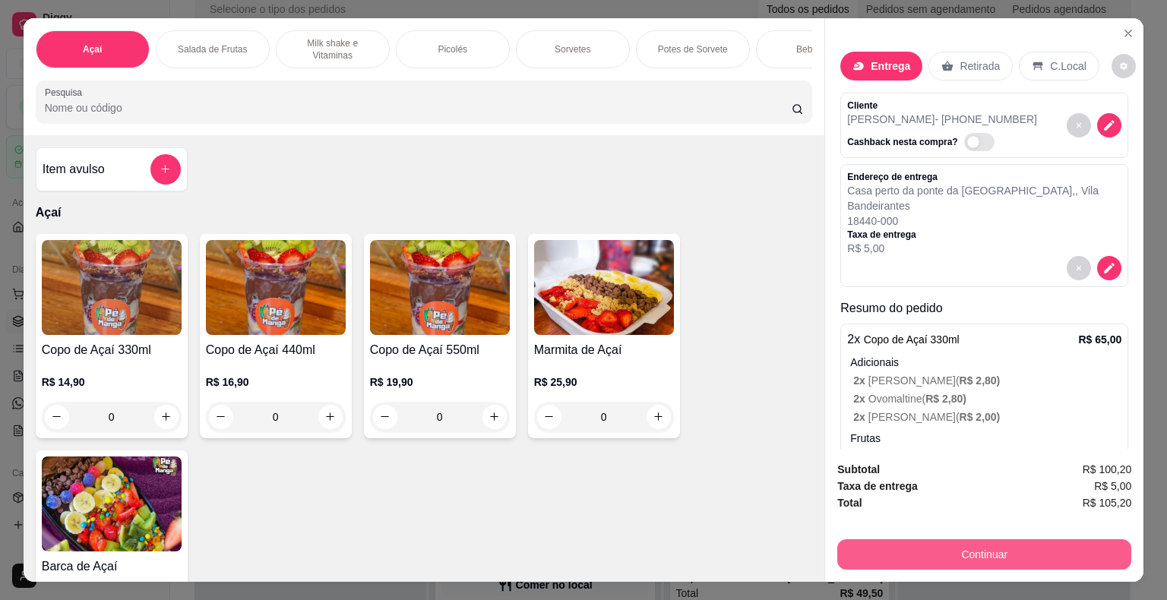
click at [1053, 548] on button "Continuar" at bounding box center [984, 554] width 294 height 30
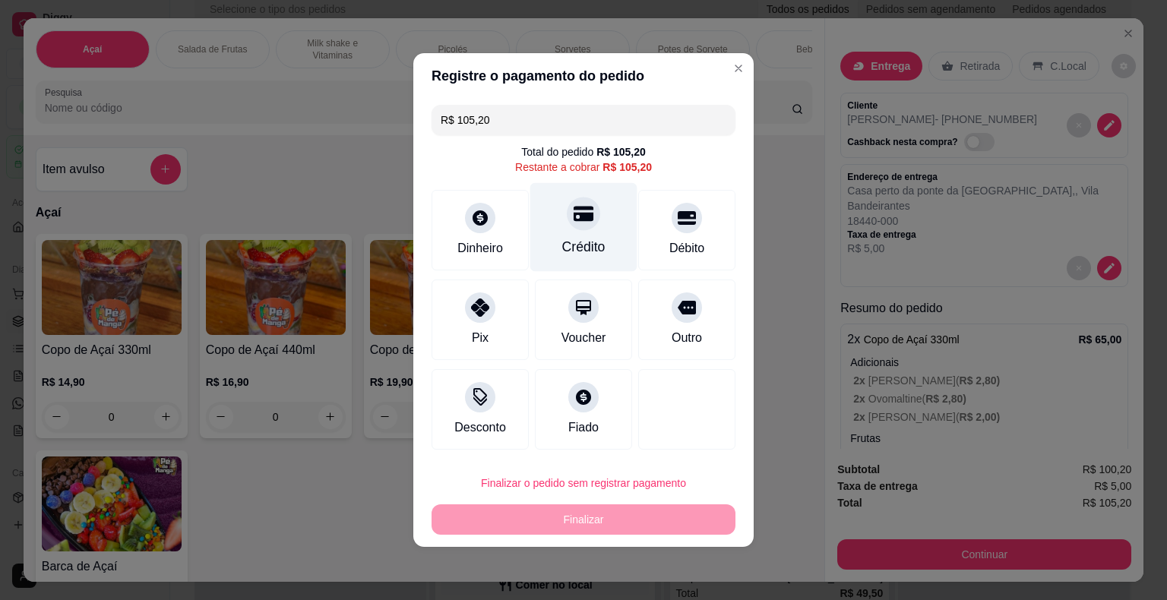
click at [591, 254] on div "Crédito" at bounding box center [583, 247] width 43 height 20
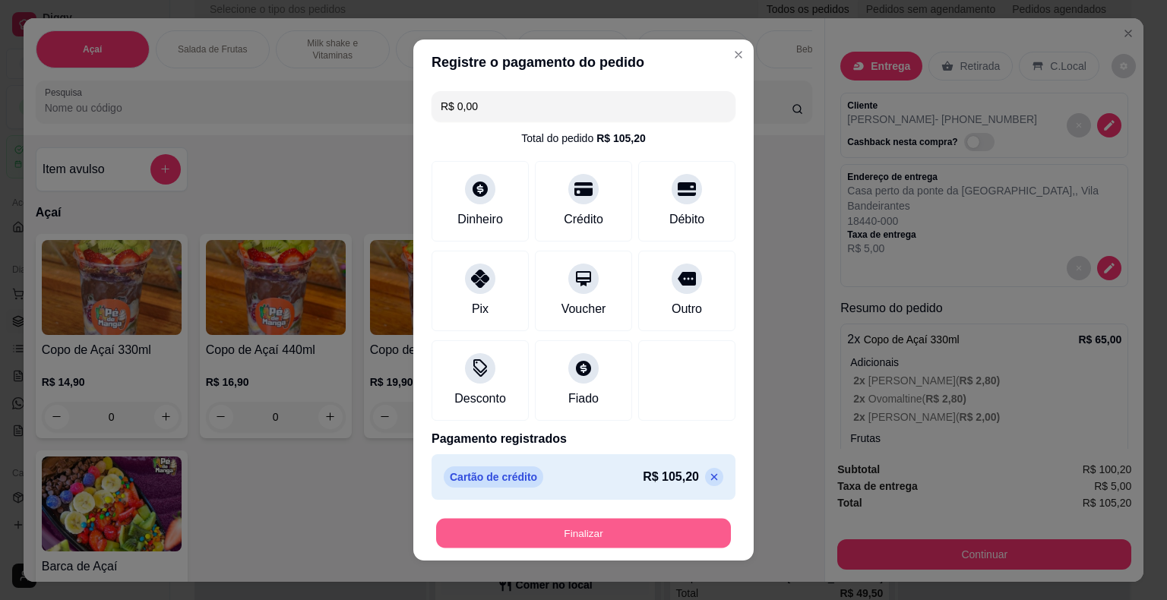
click at [577, 528] on button "Finalizar" at bounding box center [583, 534] width 295 height 30
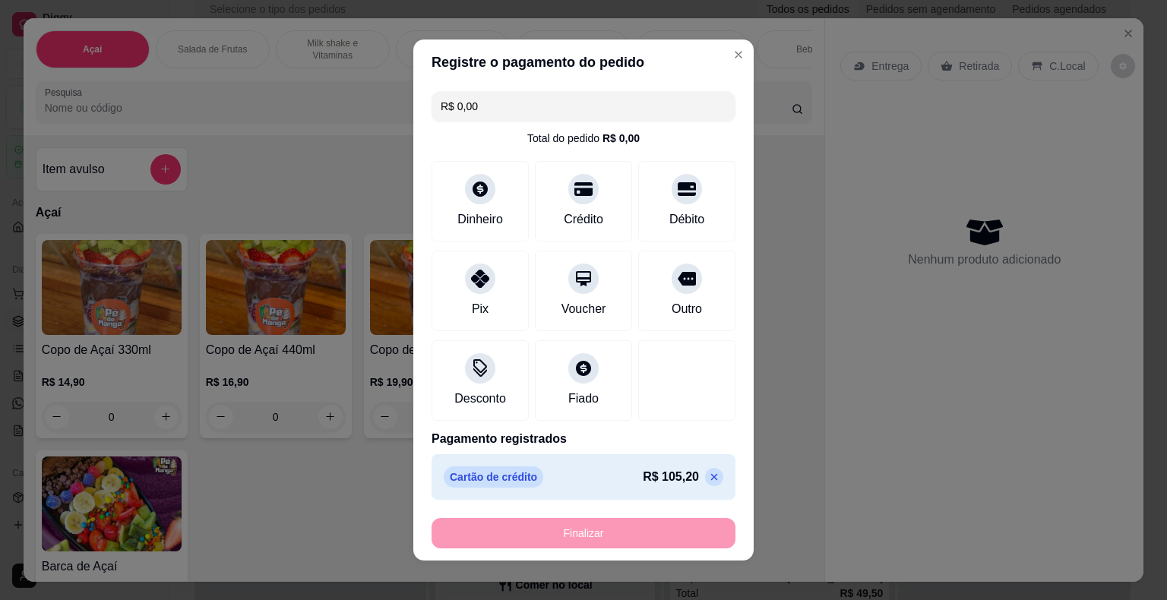
type input "-R$ 105,20"
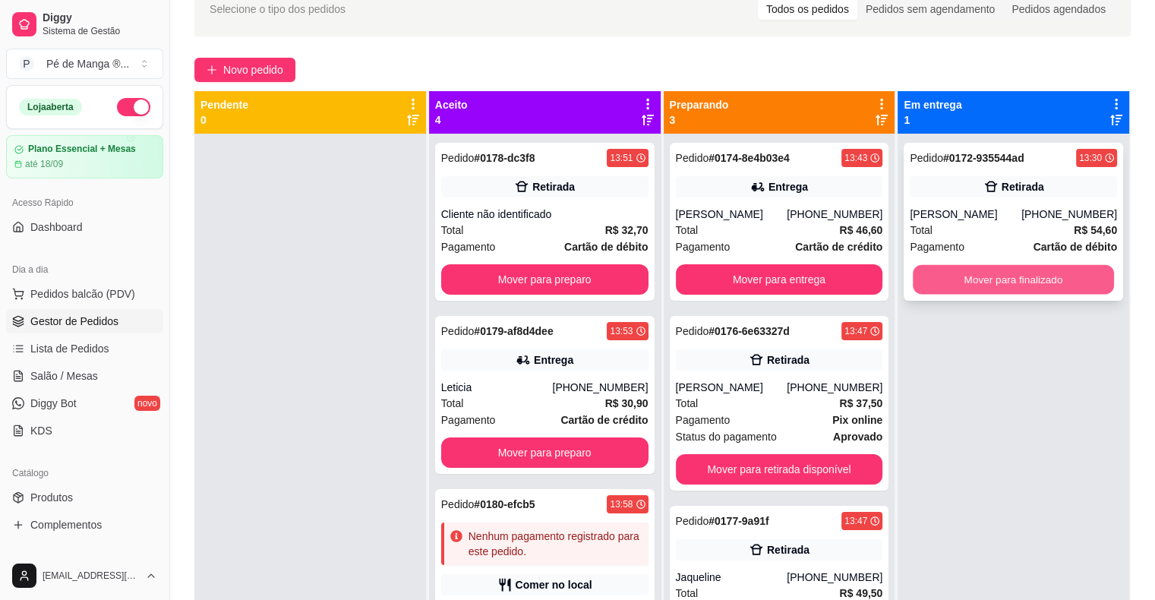
click at [1003, 276] on button "Mover para finalizado" at bounding box center [1013, 280] width 201 height 30
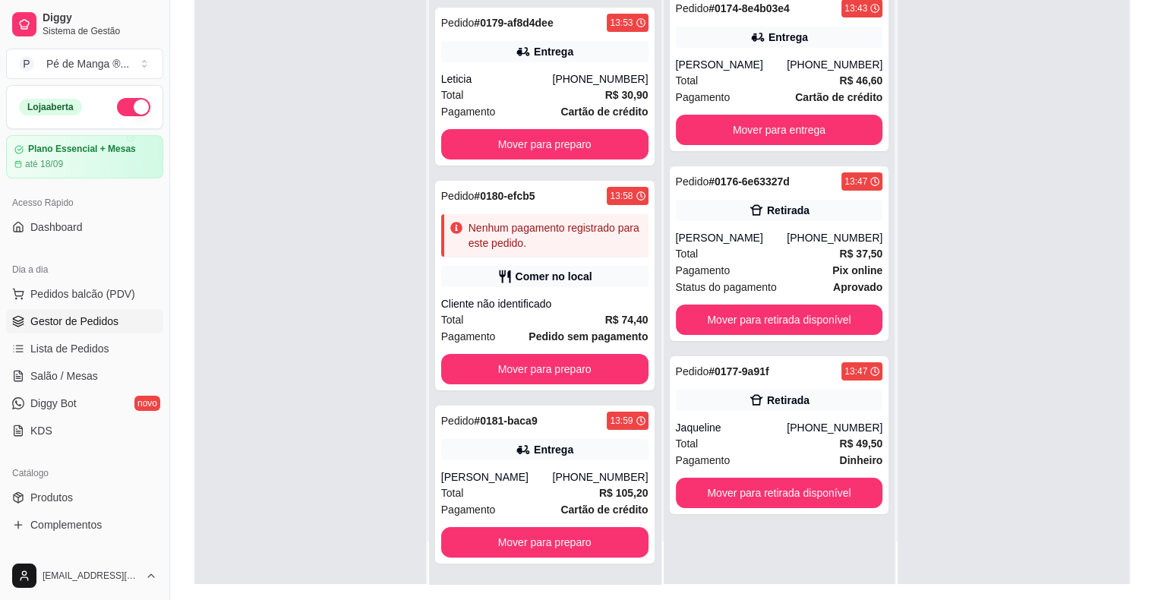
scroll to position [231, 0]
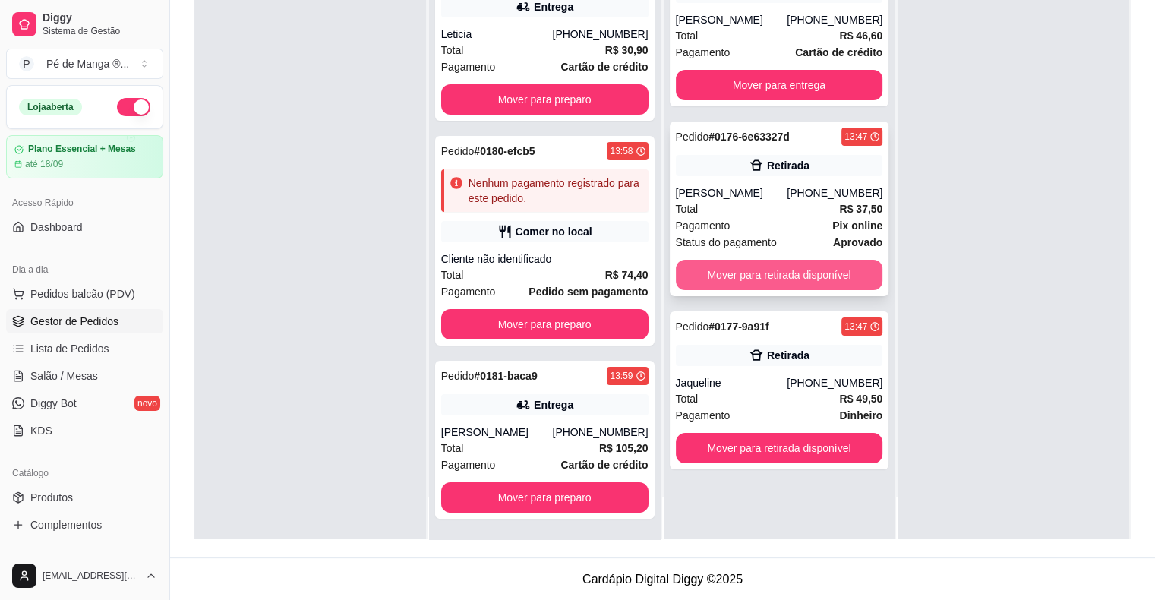
click at [831, 275] on button "Mover para retirada disponível" at bounding box center [779, 275] width 207 height 30
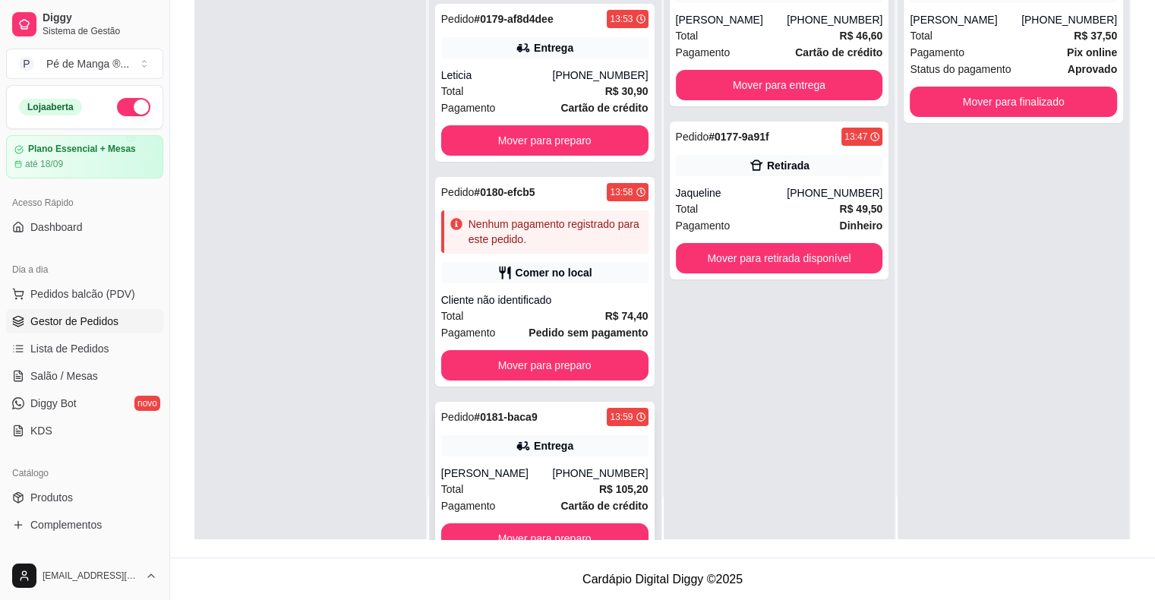
scroll to position [159, 0]
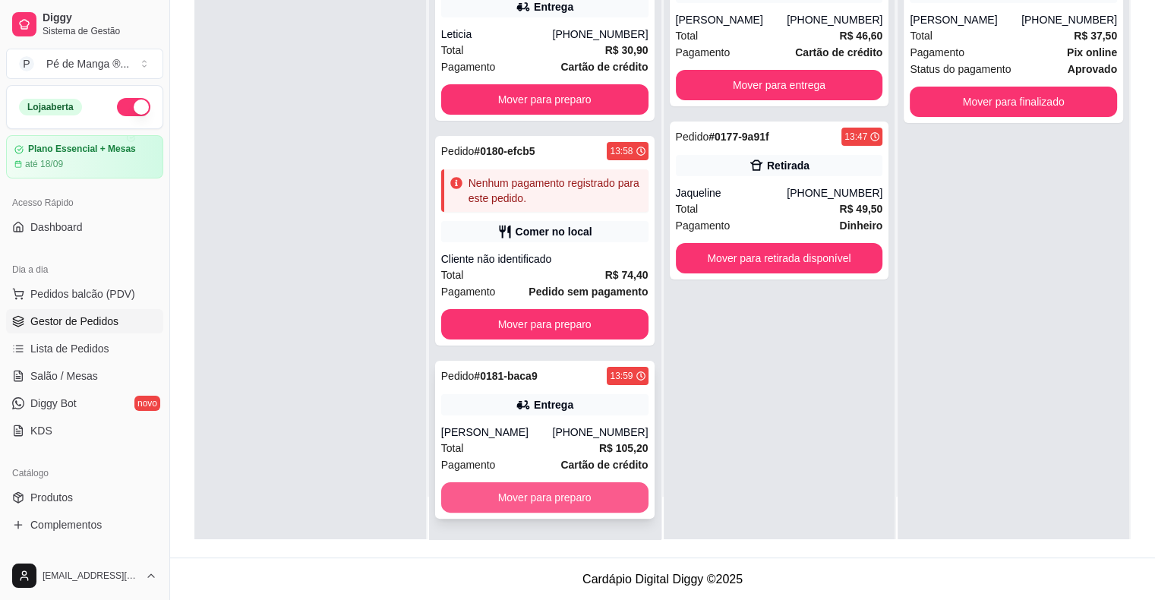
click at [583, 504] on button "Mover para preparo" at bounding box center [544, 497] width 207 height 30
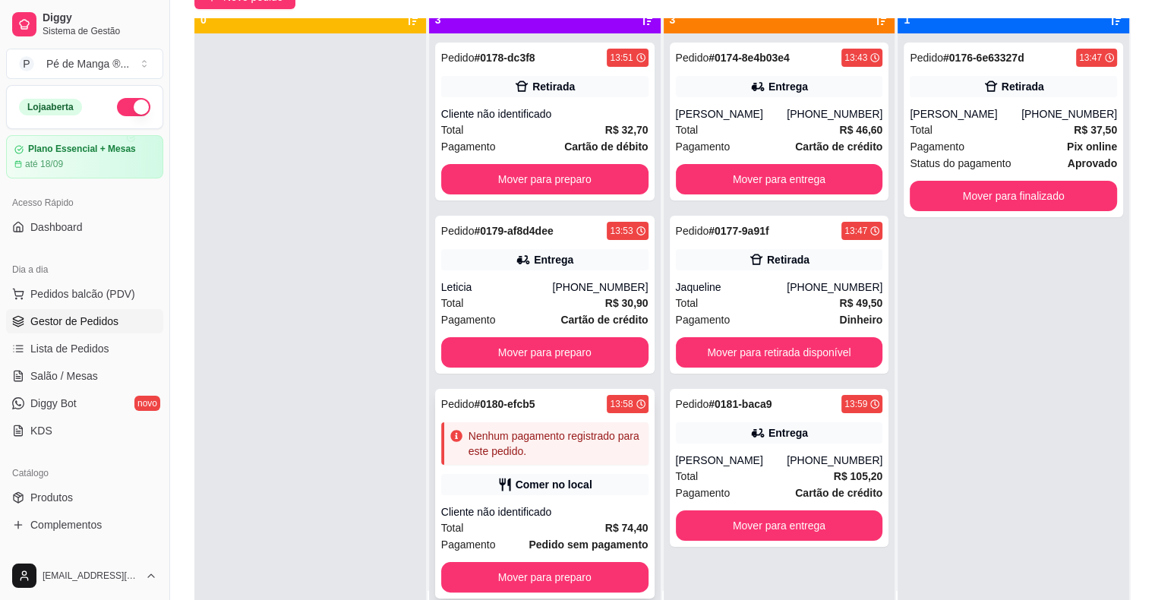
scroll to position [43, 0]
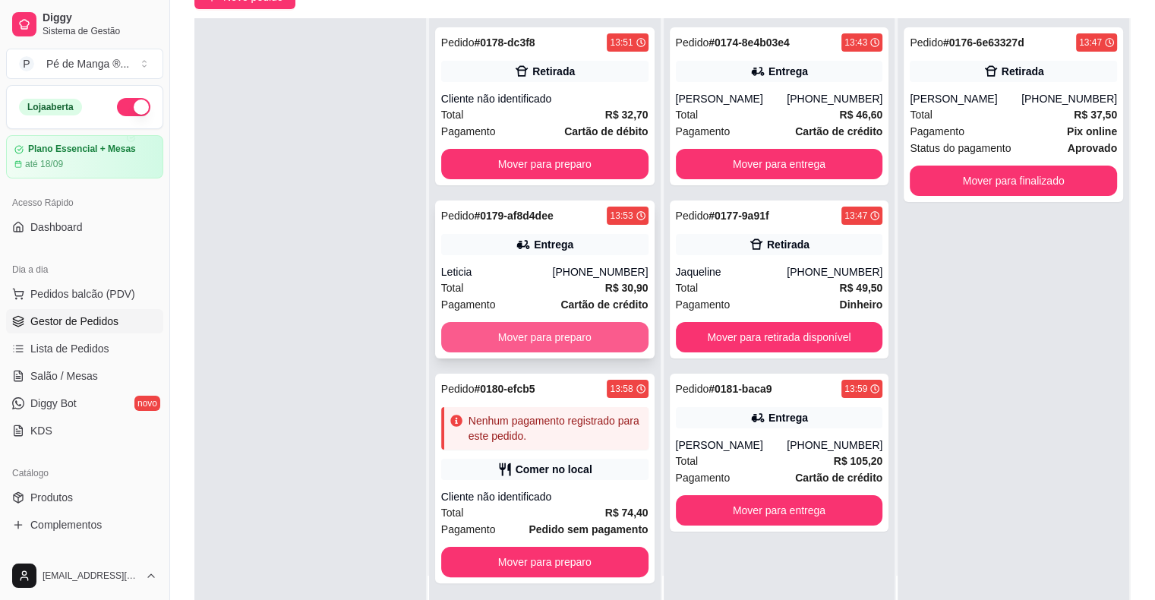
click at [608, 335] on button "Mover para preparo" at bounding box center [544, 337] width 207 height 30
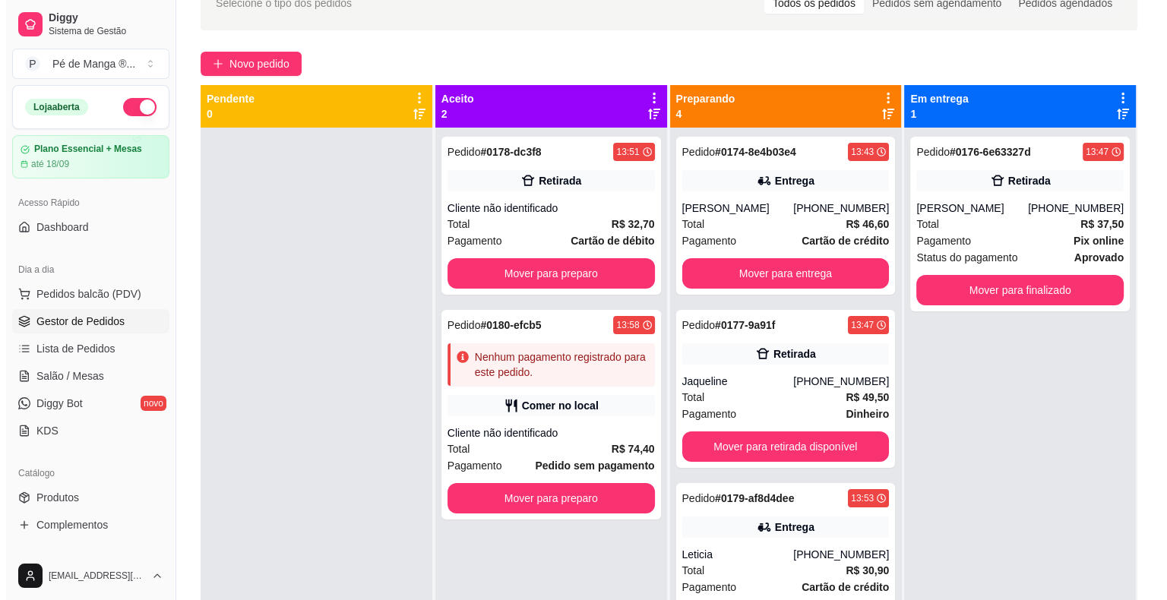
scroll to position [0, 0]
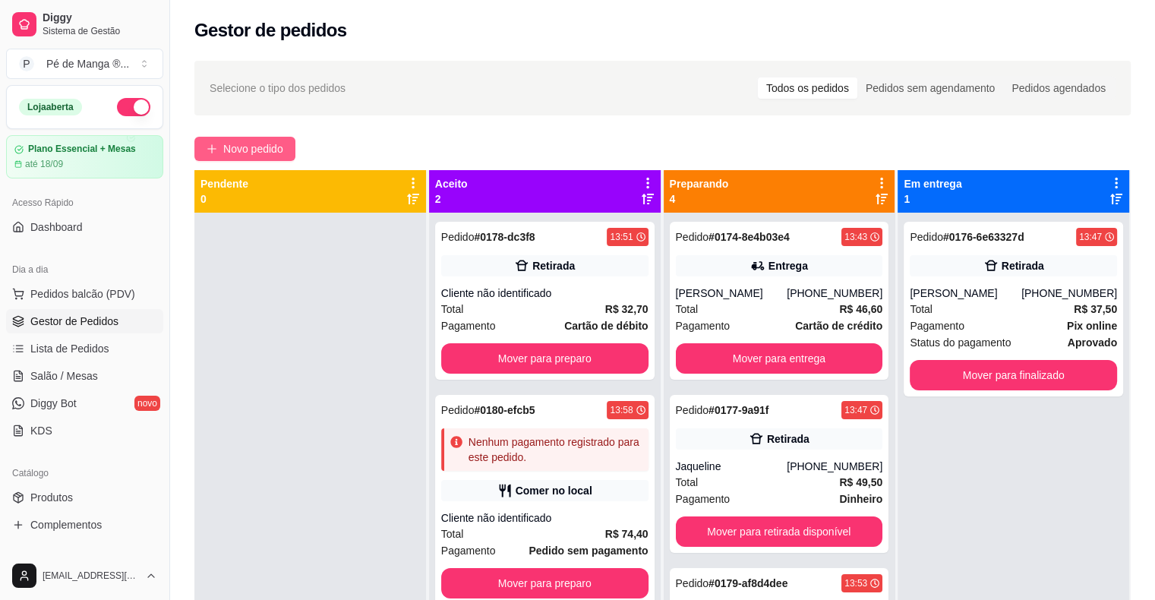
click at [251, 145] on span "Novo pedido" at bounding box center [253, 149] width 60 height 17
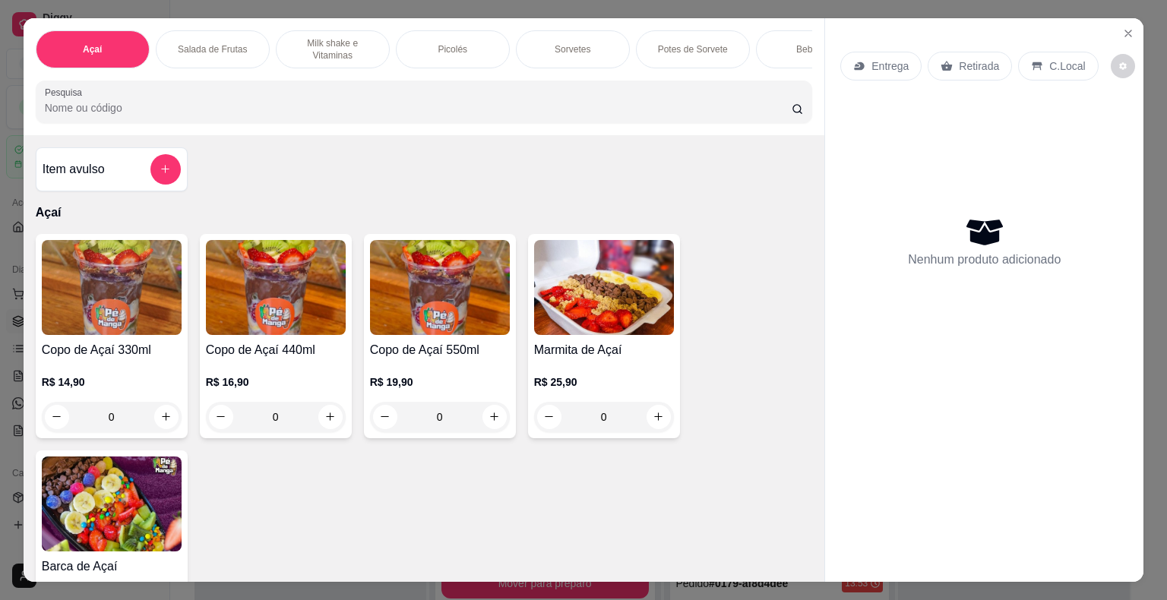
click at [881, 73] on div "Entrega" at bounding box center [880, 66] width 81 height 29
click at [605, 326] on img at bounding box center [604, 287] width 140 height 95
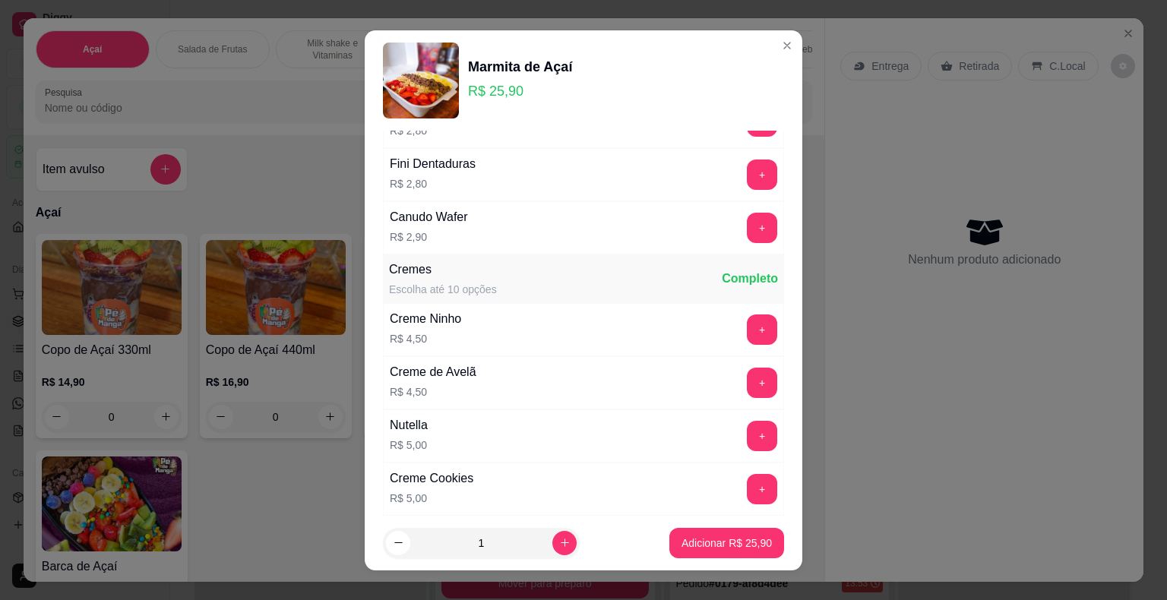
scroll to position [2279, 0]
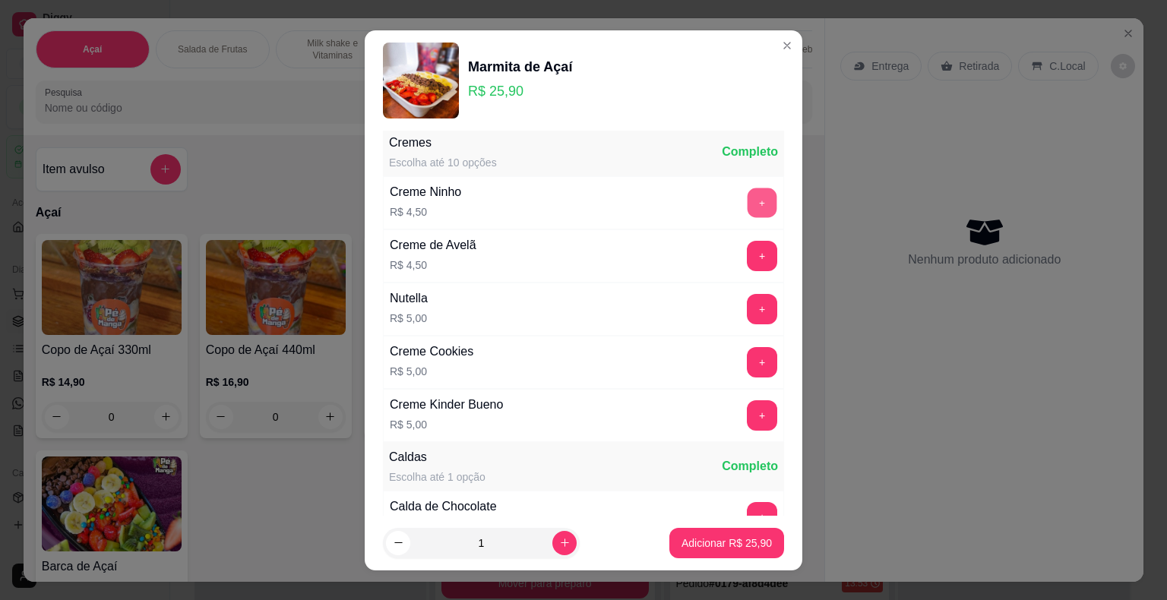
click at [747, 188] on button "+" at bounding box center [762, 203] width 30 height 30
click at [760, 49] on section "Marmita de Açaí R$ 25,90 Qual açaí gostaria? Escolha 1 opção. Obrigatório Açai …" at bounding box center [584, 300] width 438 height 540
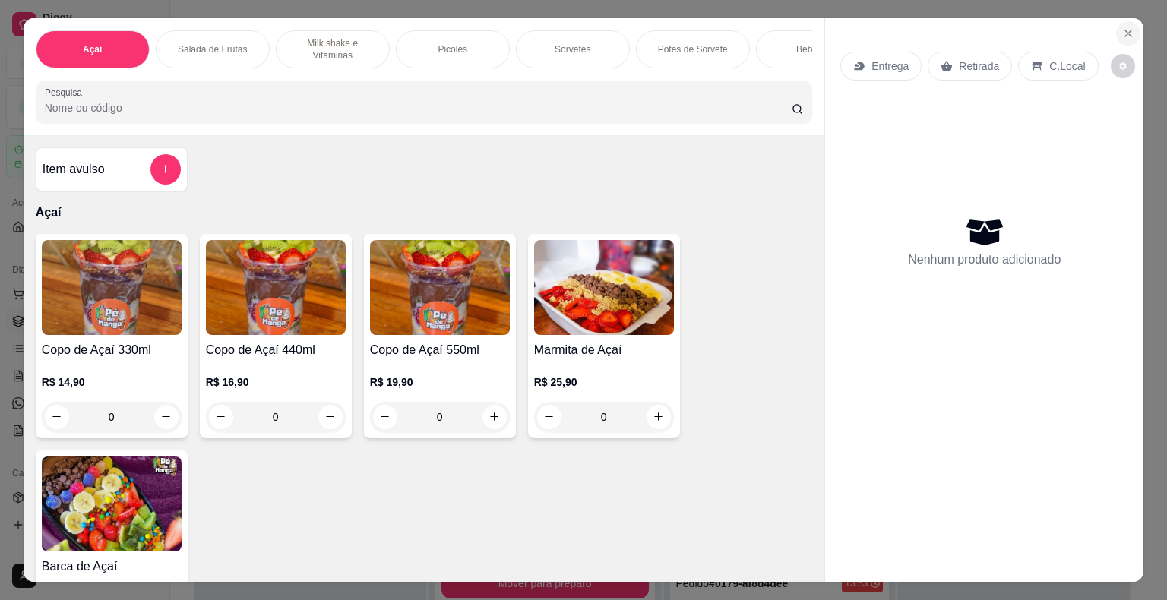
click at [1122, 27] on icon "Close" at bounding box center [1128, 33] width 12 height 12
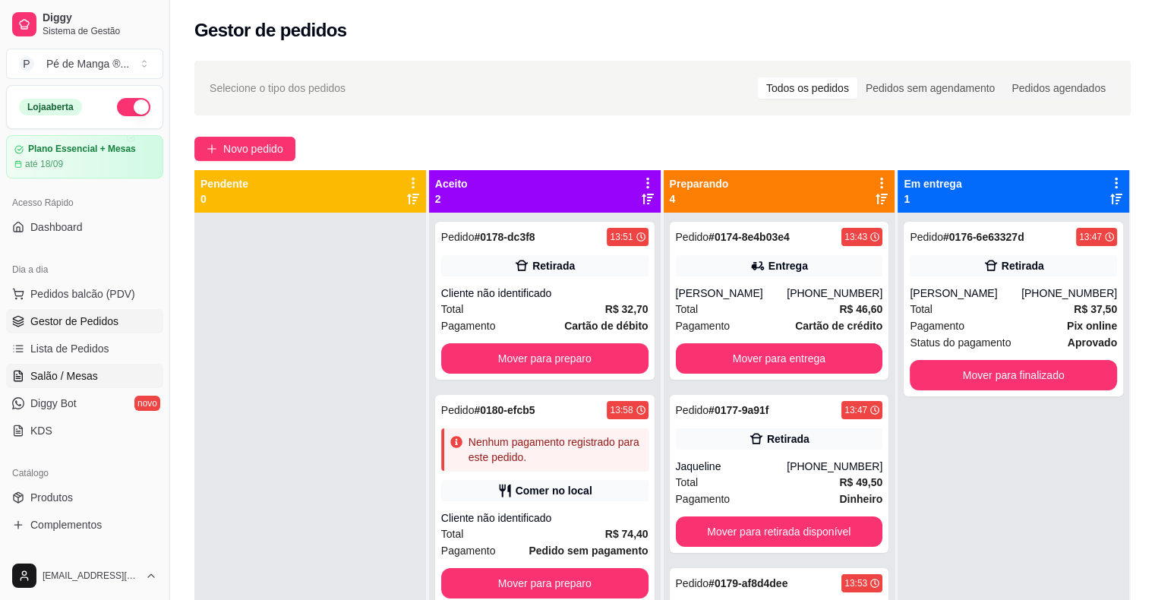
click at [96, 378] on link "Salão / Mesas" at bounding box center [84, 376] width 157 height 24
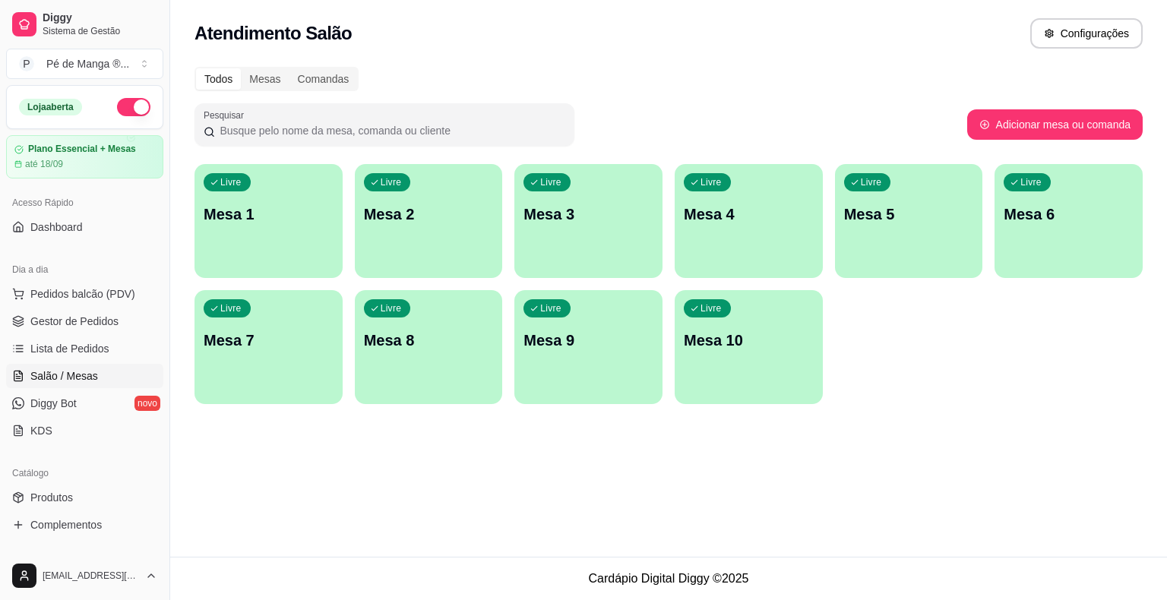
click at [309, 233] on div "Livre Mesa 1" at bounding box center [268, 212] width 148 height 96
click at [324, 239] on div "Livre Mesa 1" at bounding box center [268, 212] width 148 height 96
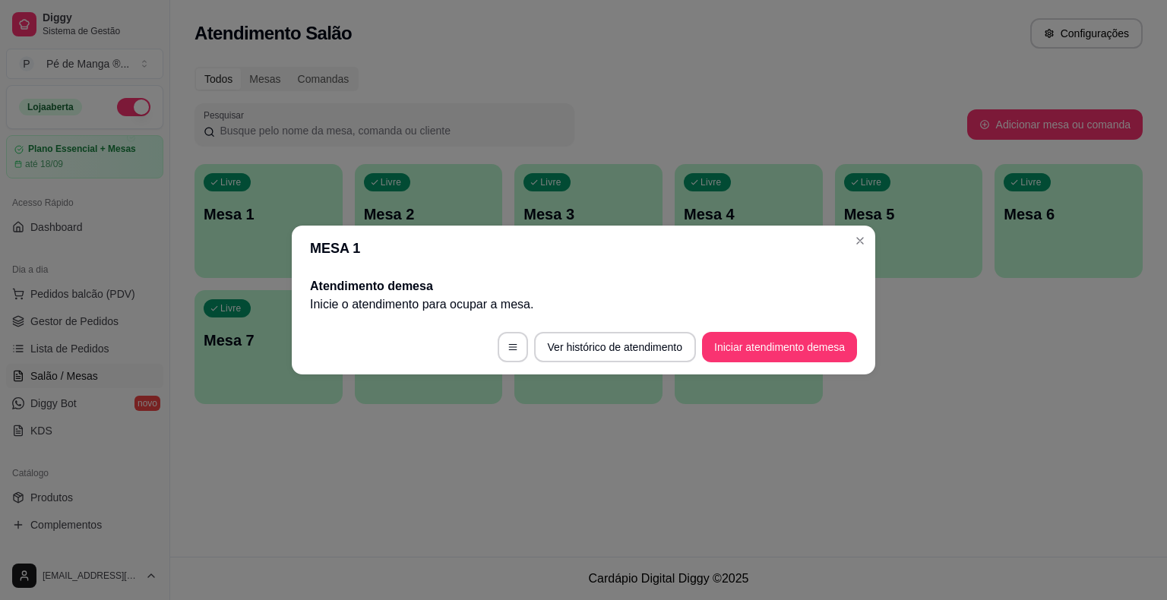
click at [739, 358] on button "Iniciar atendimento de mesa" at bounding box center [779, 347] width 155 height 30
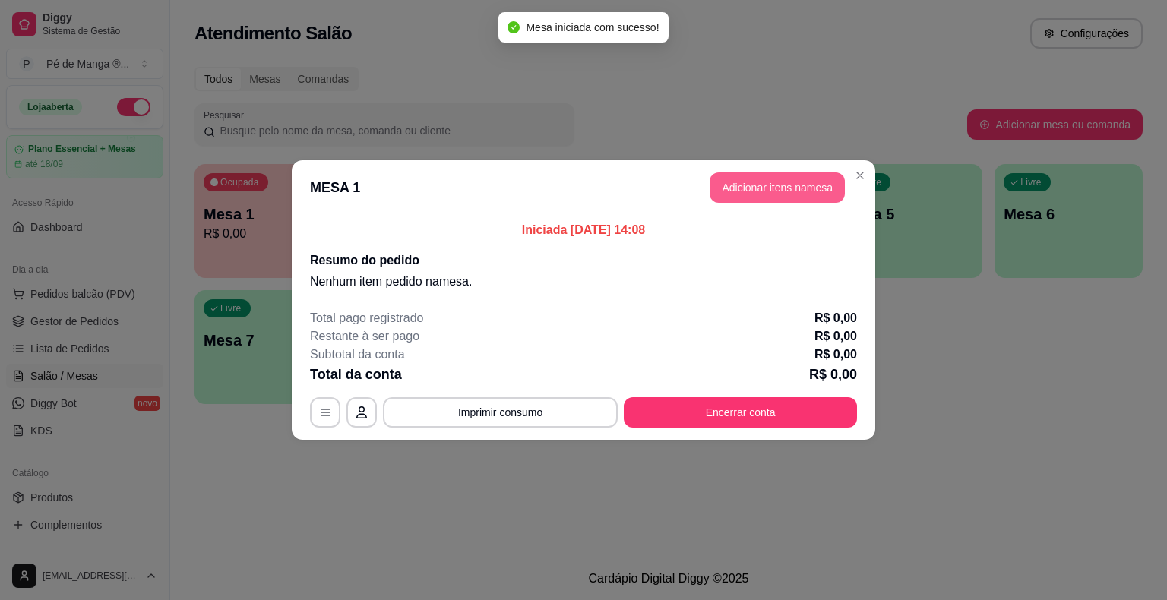
click at [752, 194] on button "Adicionar itens na mesa" at bounding box center [776, 187] width 135 height 30
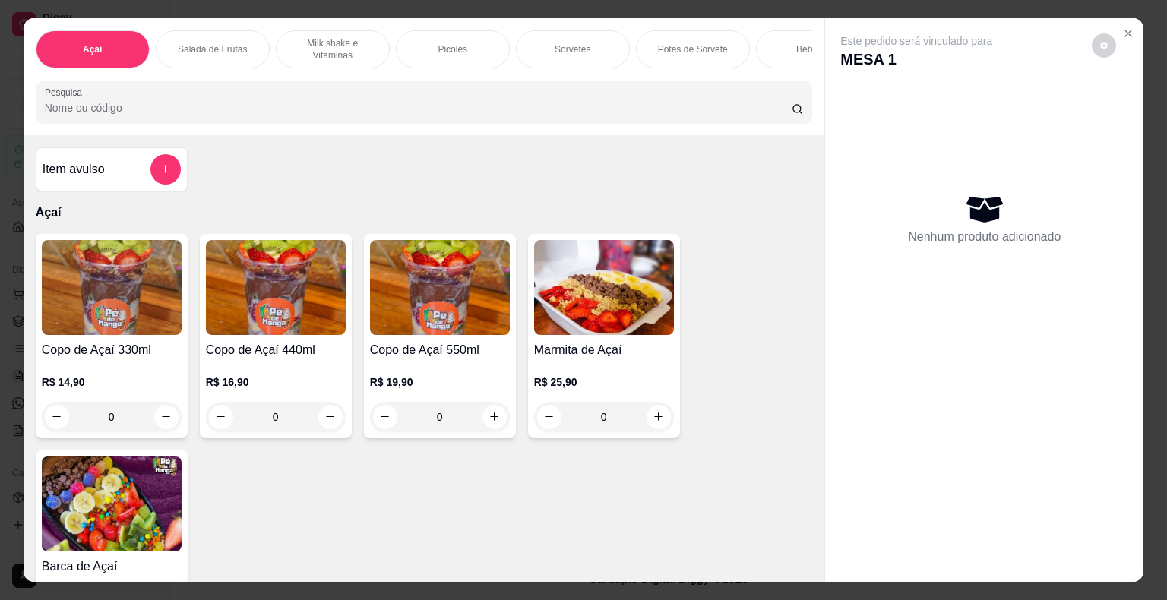
drag, startPoint x: 536, startPoint y: 54, endPoint x: 544, endPoint y: 58, distance: 9.5
click at [540, 57] on div "Sorvetes" at bounding box center [573, 49] width 114 height 38
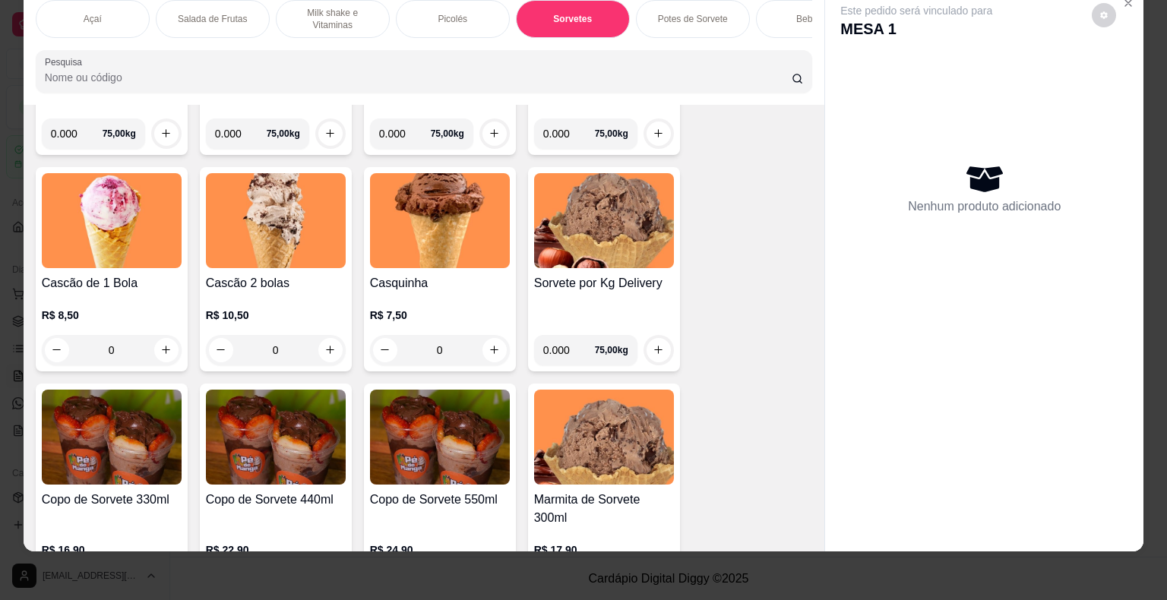
scroll to position [1869, 0]
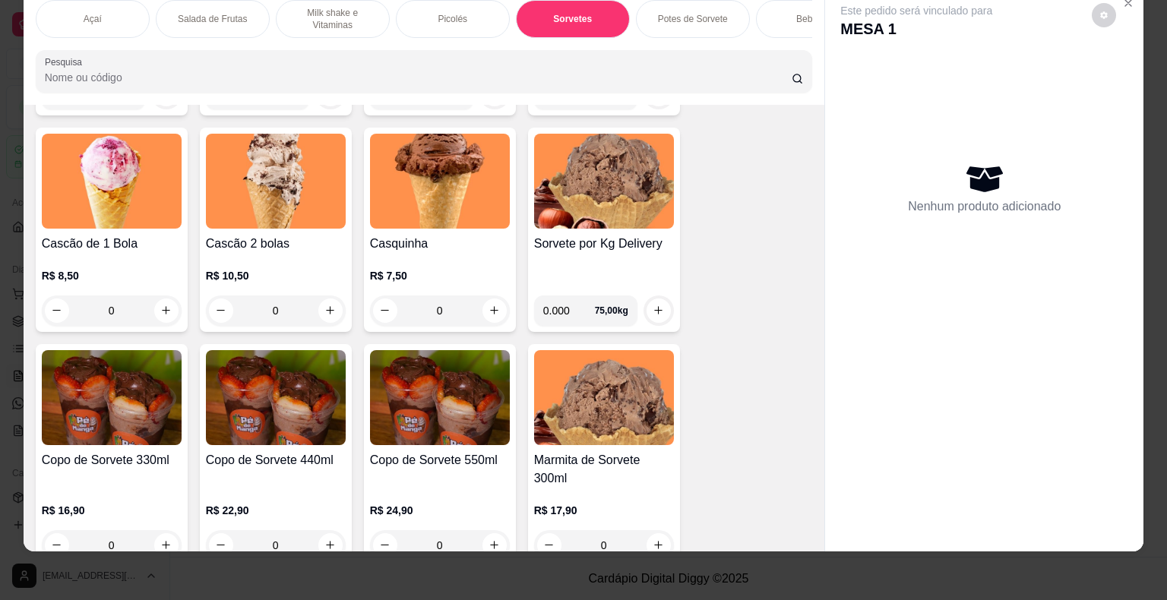
click at [167, 304] on div "0" at bounding box center [112, 310] width 140 height 30
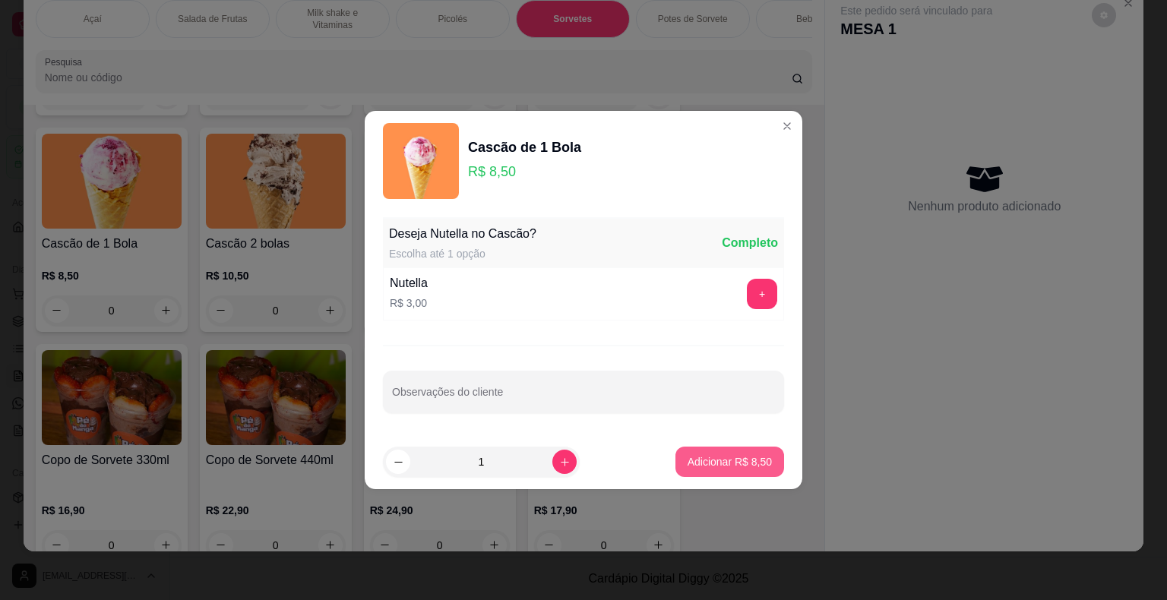
click at [721, 469] on button "Adicionar R$ 8,50" at bounding box center [729, 462] width 109 height 30
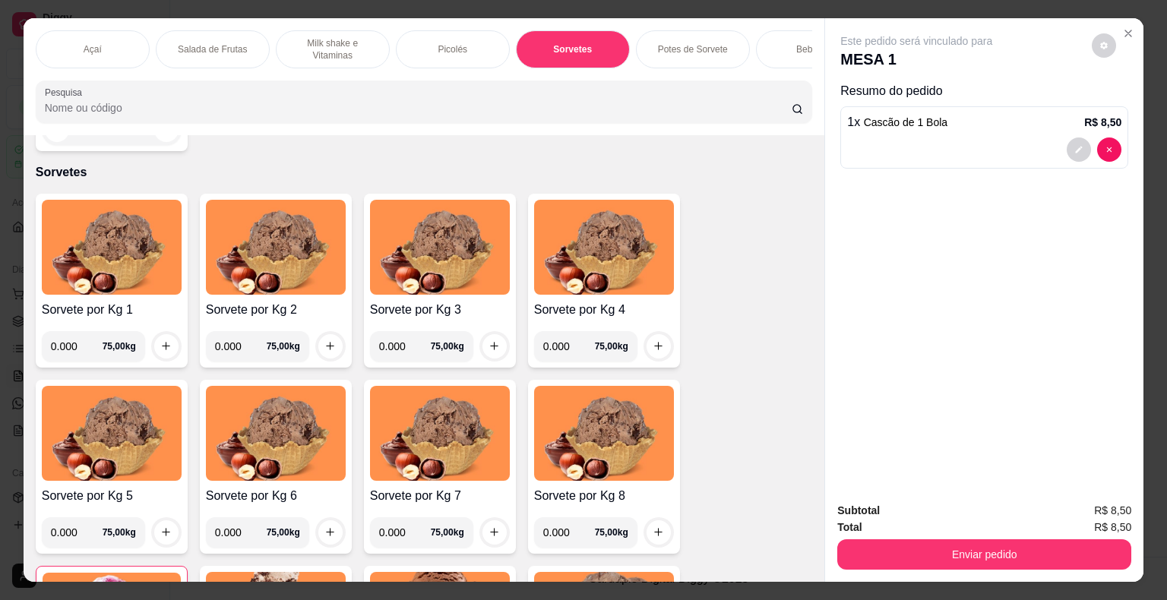
scroll to position [1109, 0]
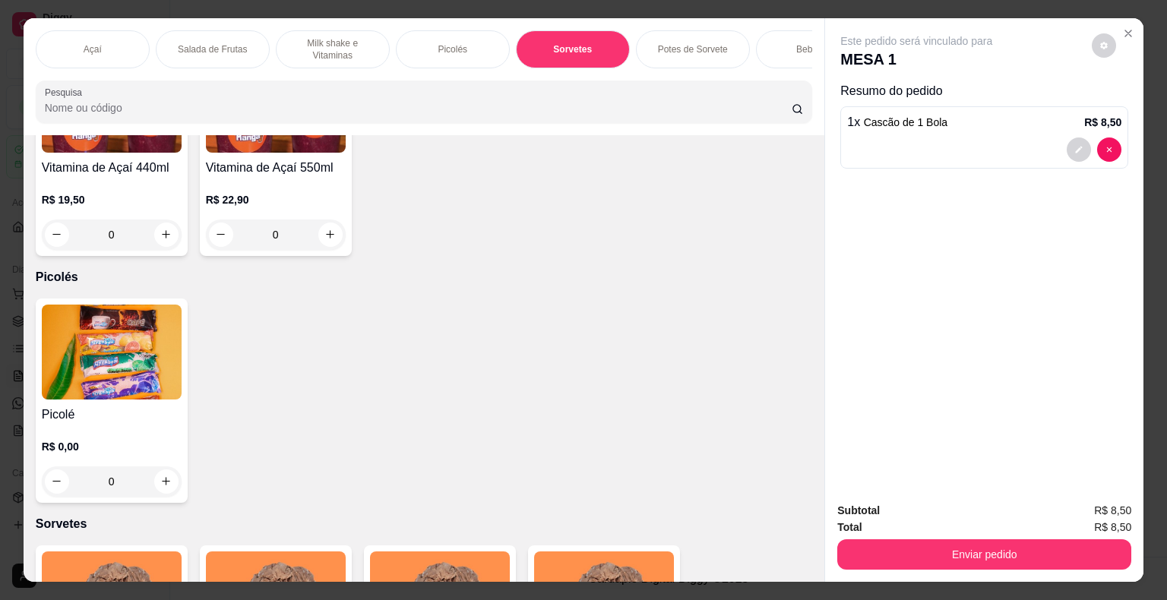
click at [143, 387] on img at bounding box center [112, 352] width 140 height 95
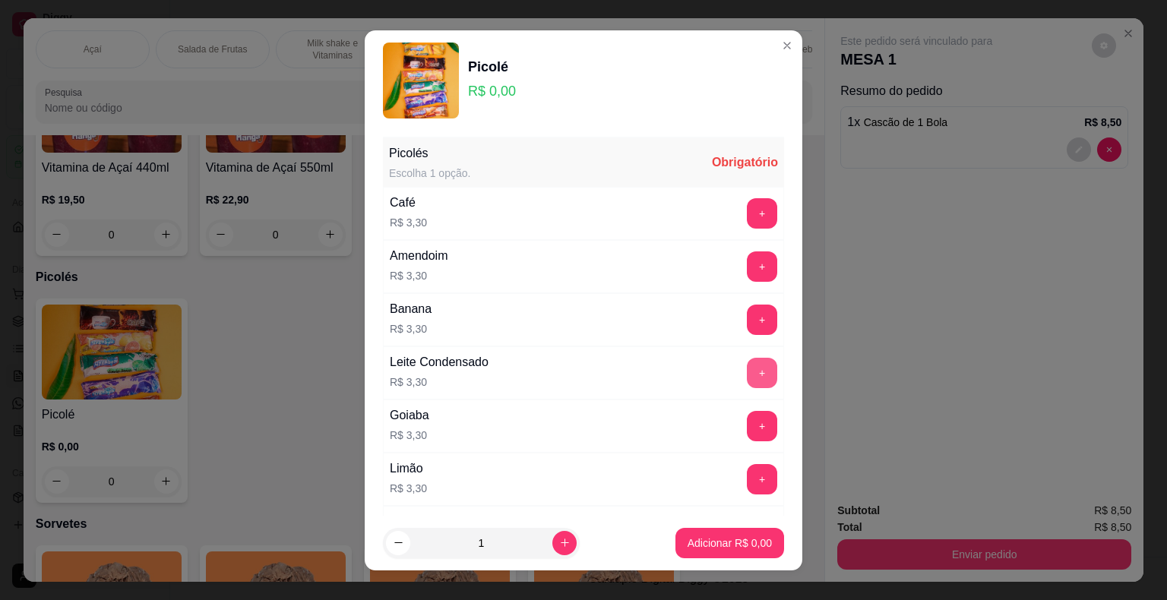
click at [747, 366] on button "+" at bounding box center [762, 373] width 30 height 30
click at [708, 540] on p "Adicionar R$ 6,60" at bounding box center [729, 543] width 82 height 14
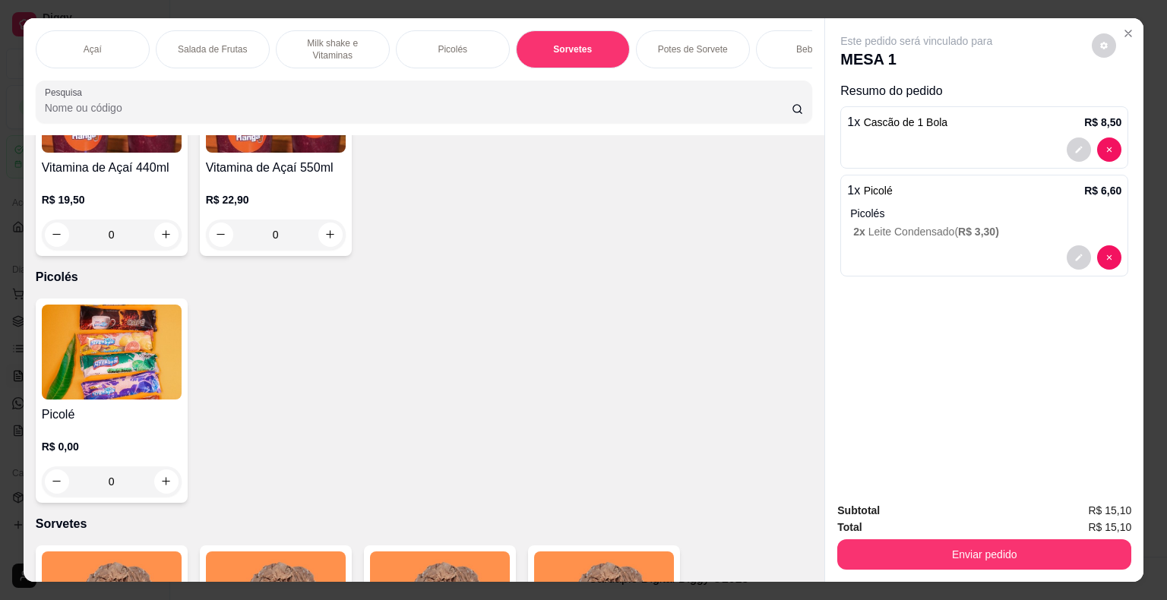
click at [948, 128] on div "1 x Cascão de 1 Bola R$ 8,50" at bounding box center [984, 137] width 288 height 62
type input "0"
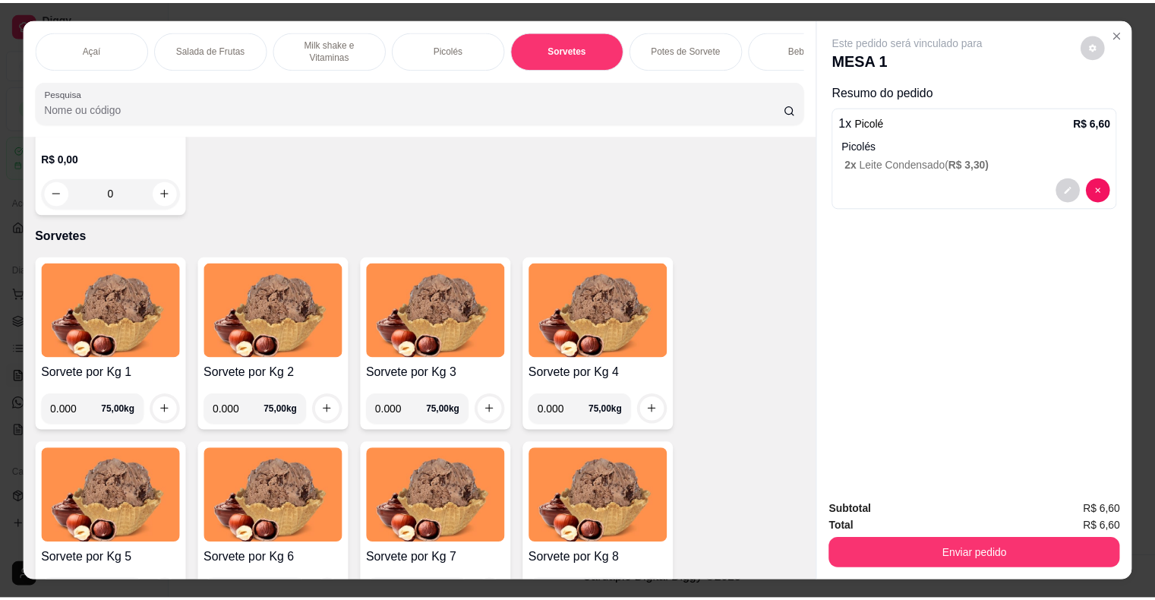
scroll to position [1747, 0]
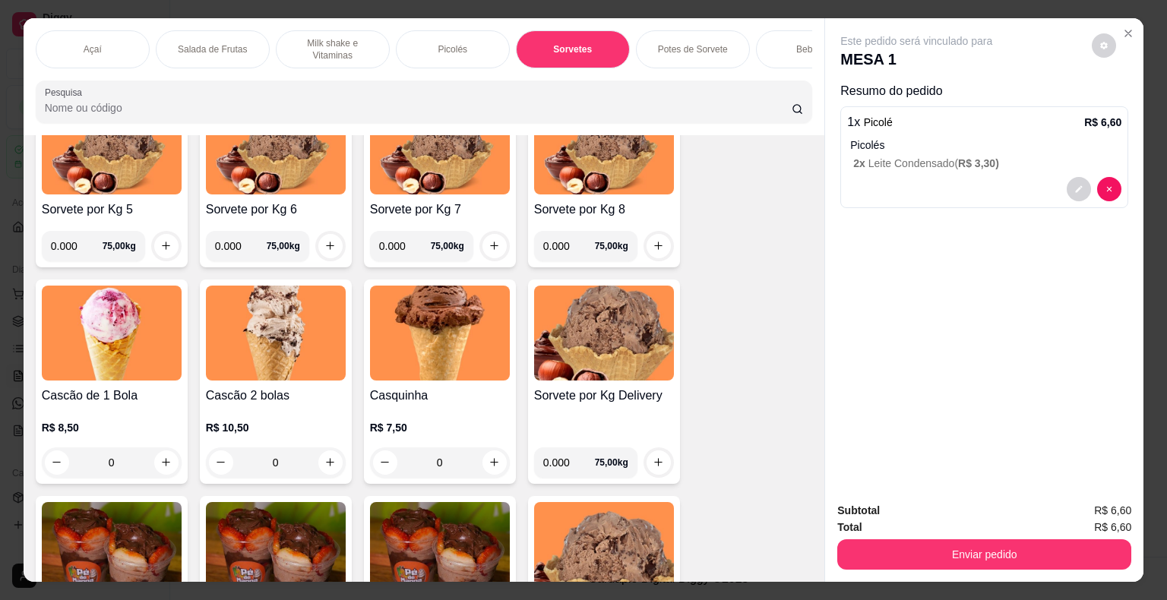
click at [322, 464] on div "0" at bounding box center [276, 462] width 140 height 30
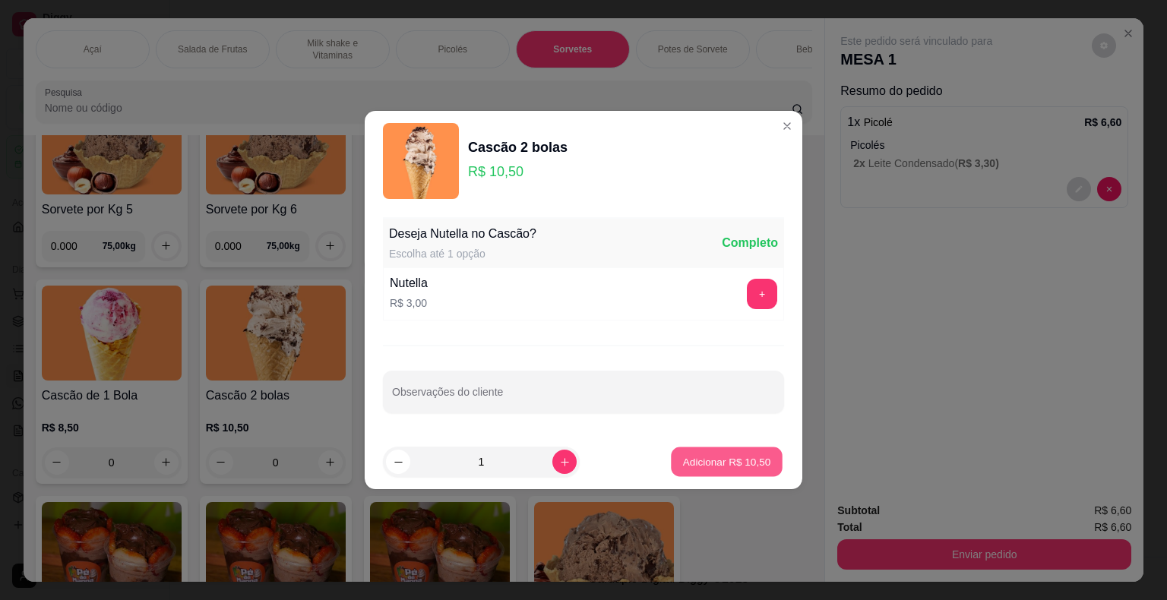
click at [687, 474] on button "Adicionar R$ 10,50" at bounding box center [727, 462] width 112 height 30
type input "1"
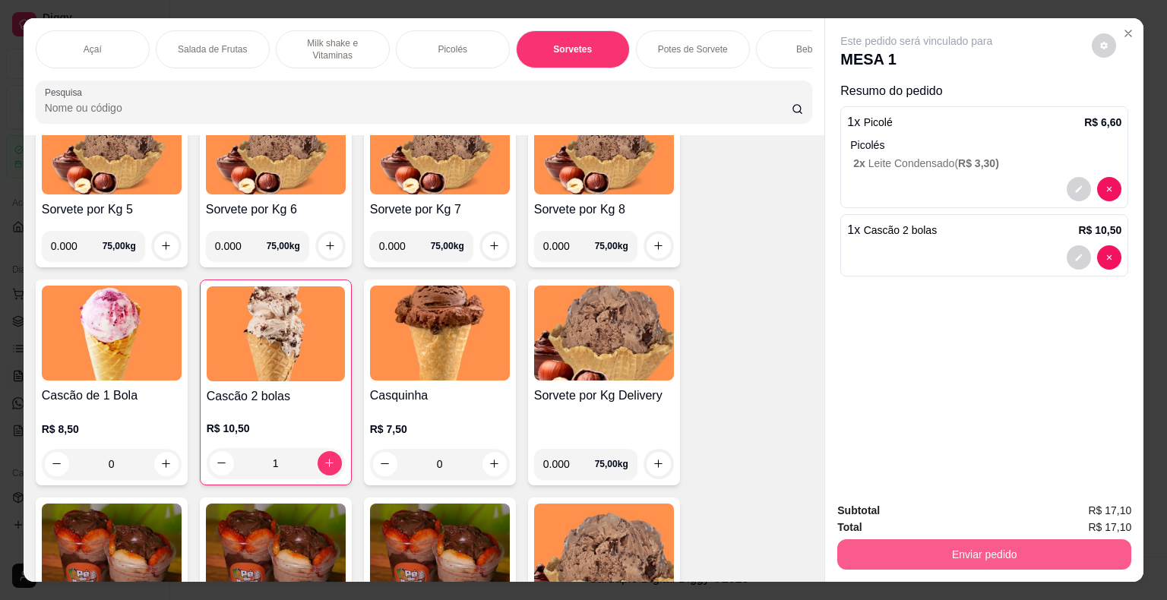
click at [960, 551] on button "Enviar pedido" at bounding box center [984, 554] width 294 height 30
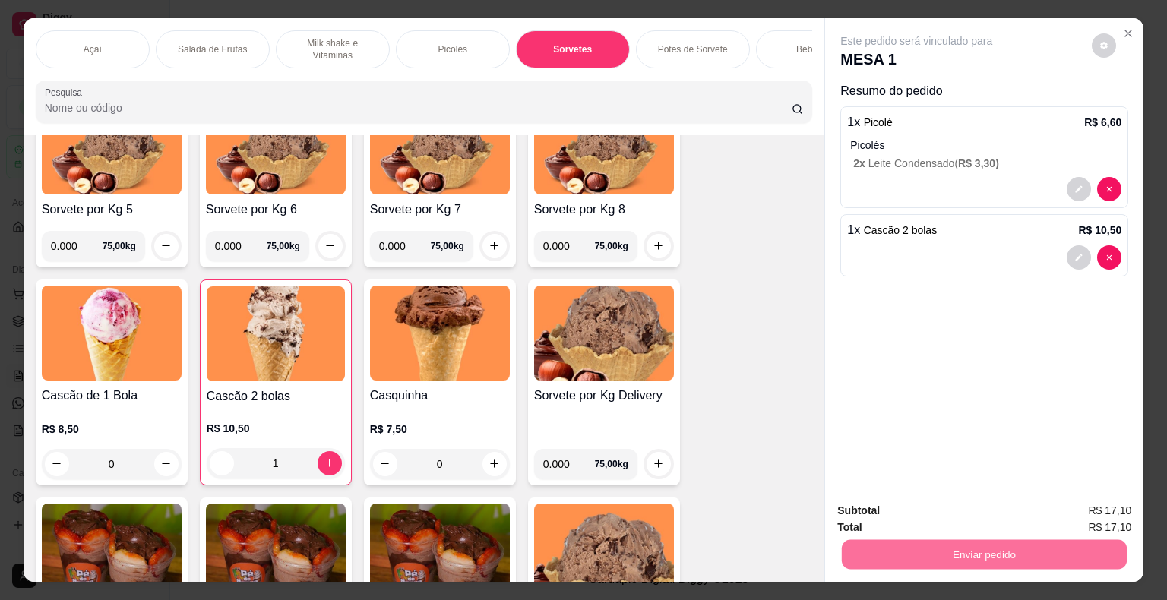
click at [951, 512] on button "Não registrar e enviar pedido" at bounding box center [934, 512] width 158 height 29
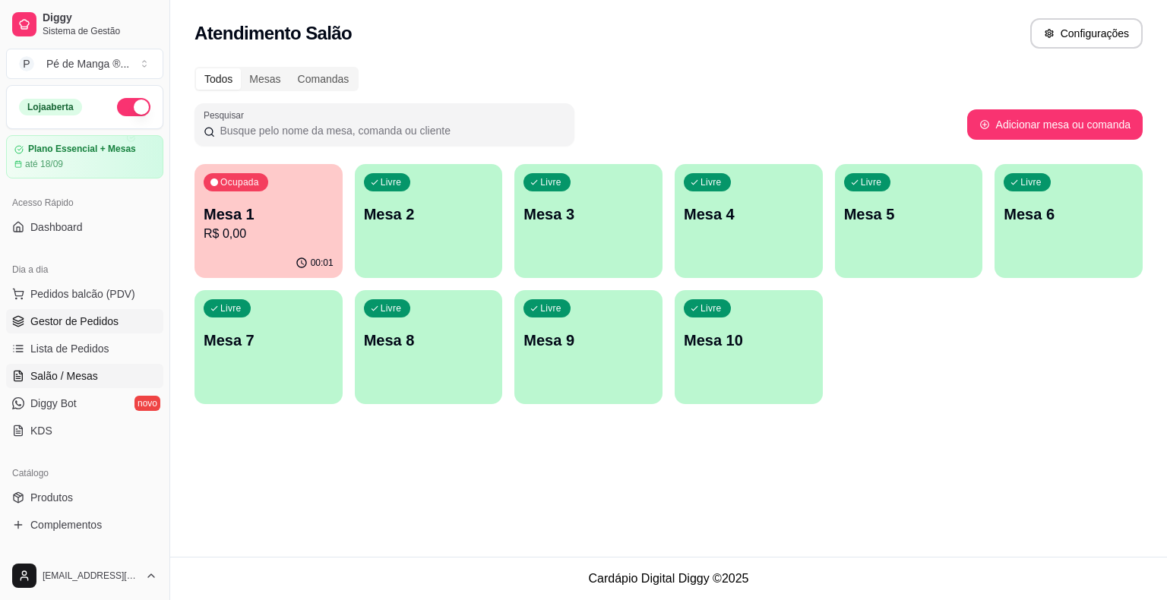
click at [118, 321] on link "Gestor de Pedidos" at bounding box center [84, 321] width 157 height 24
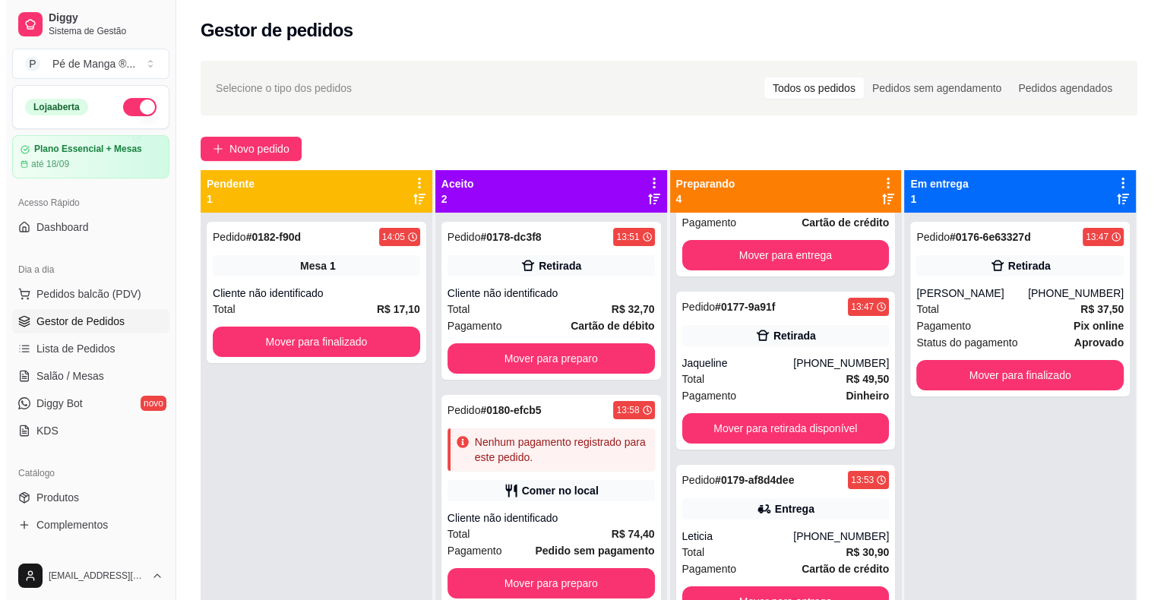
scroll to position [107, 0]
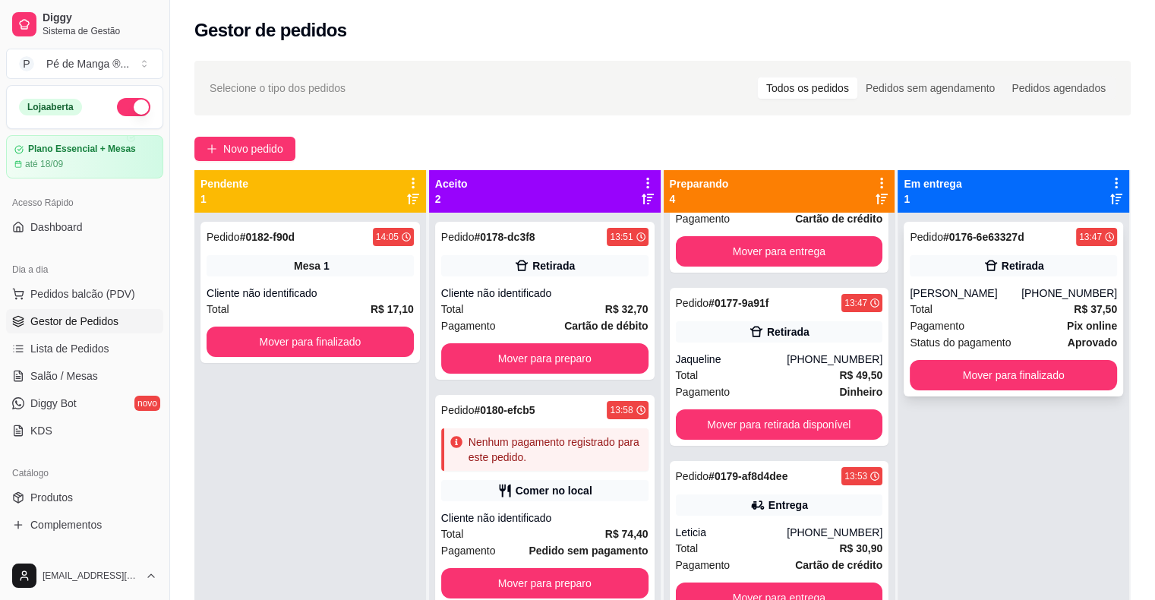
click at [1002, 323] on div "Pagamento Pix online" at bounding box center [1013, 326] width 207 height 17
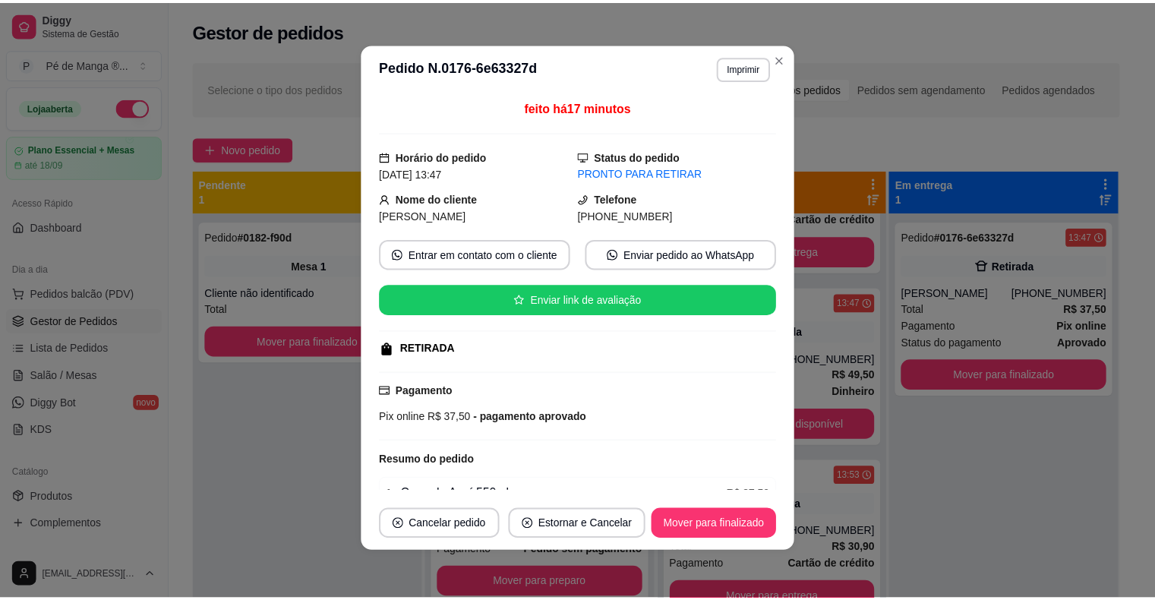
scroll to position [3, 0]
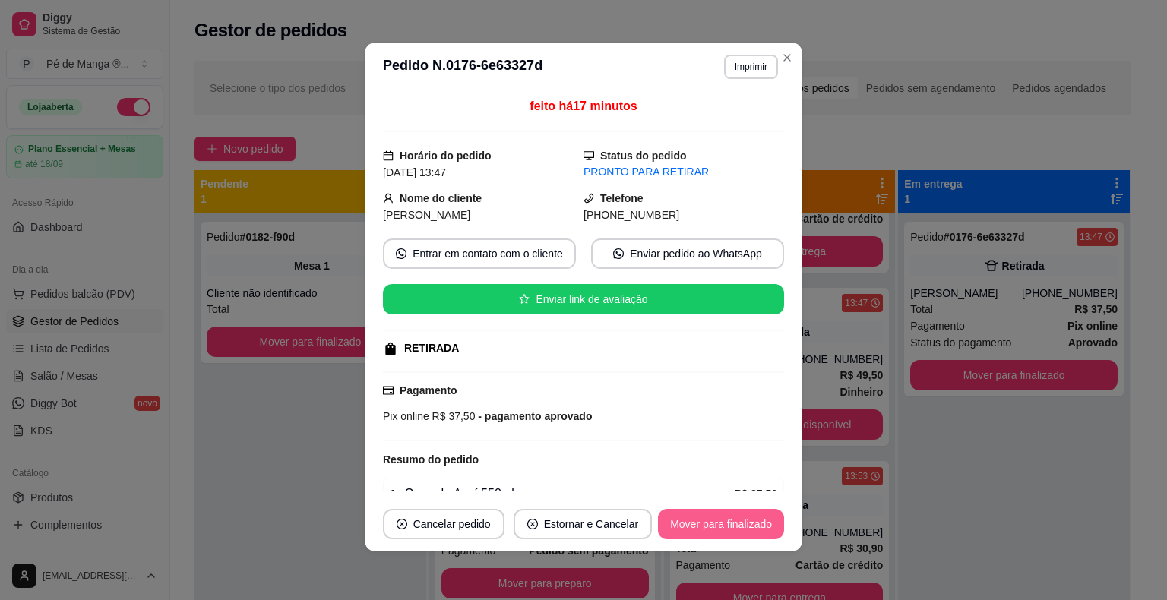
click at [750, 521] on button "Mover para finalizado" at bounding box center [721, 524] width 126 height 30
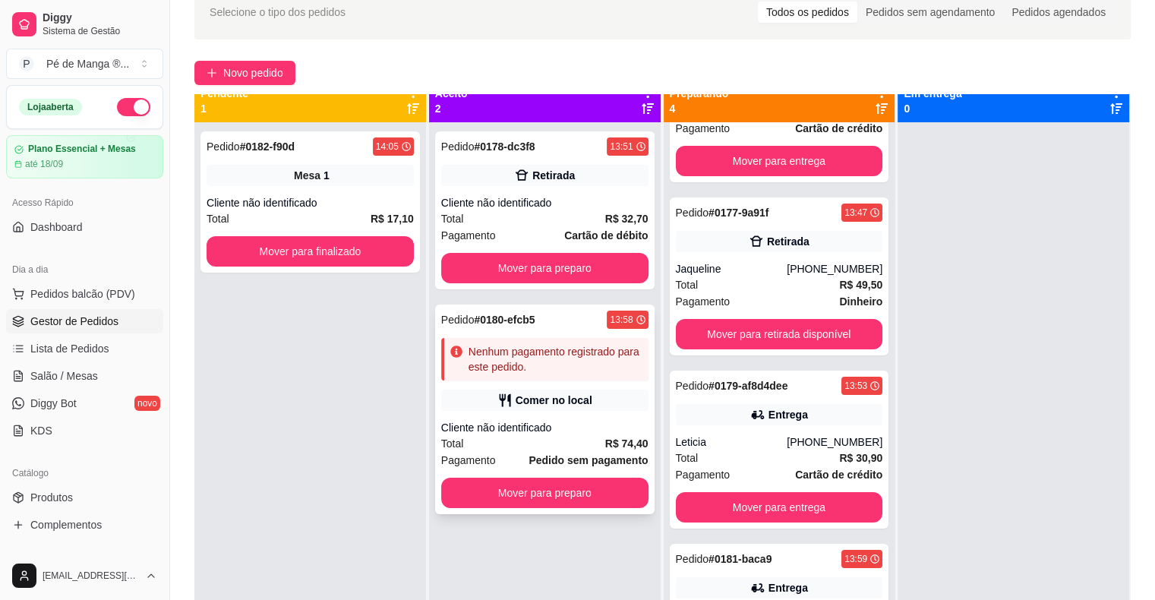
scroll to position [0, 0]
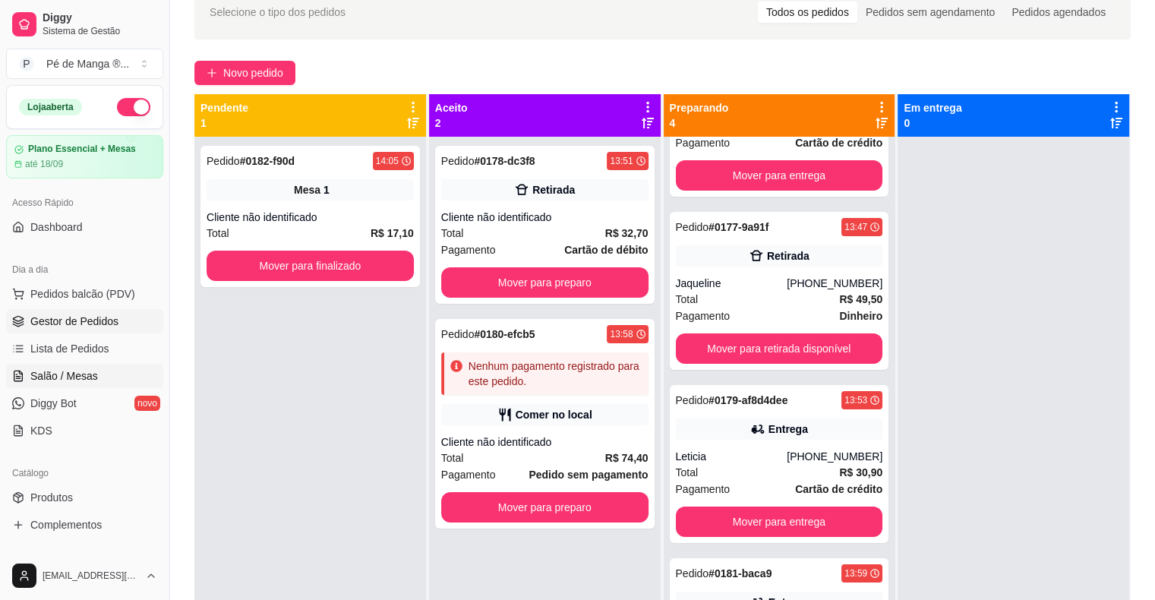
click at [103, 371] on link "Salão / Mesas" at bounding box center [84, 376] width 157 height 24
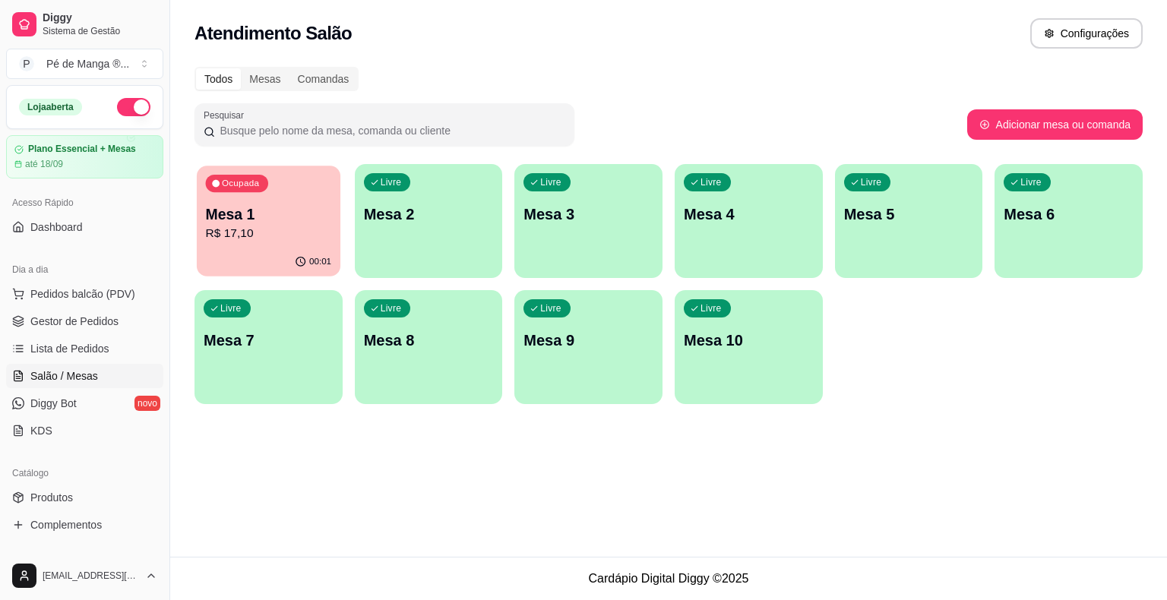
click at [324, 211] on p "Mesa 1" at bounding box center [269, 214] width 126 height 21
click at [97, 321] on span "Gestor de Pedidos" at bounding box center [74, 321] width 88 height 15
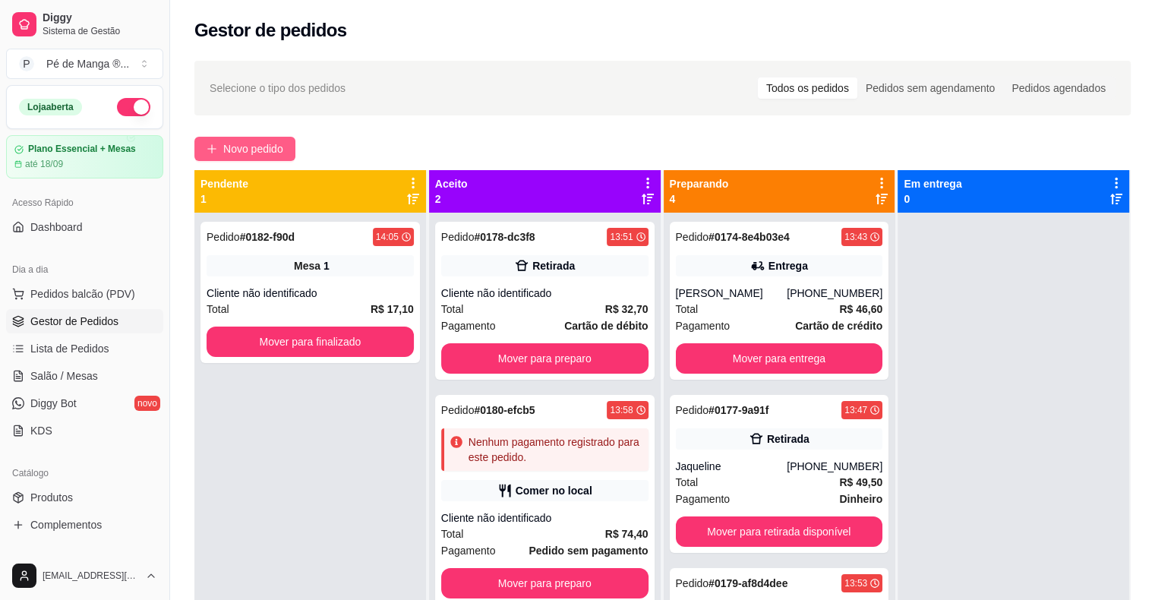
click at [261, 150] on span "Novo pedido" at bounding box center [253, 149] width 60 height 17
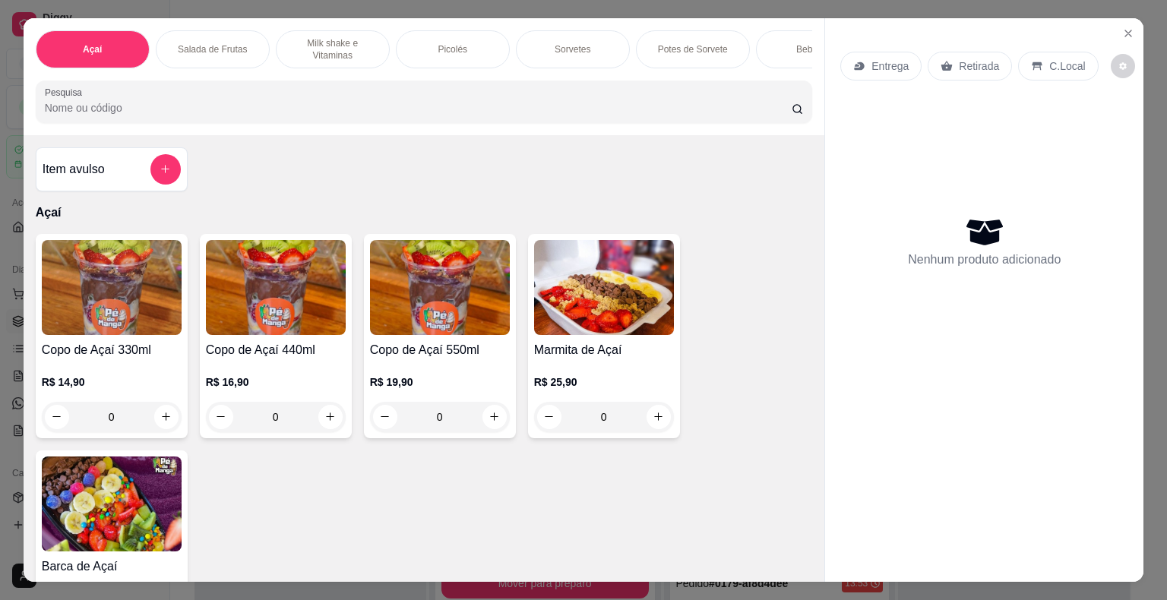
click at [622, 374] on div "R$ 25,90 0" at bounding box center [604, 395] width 140 height 73
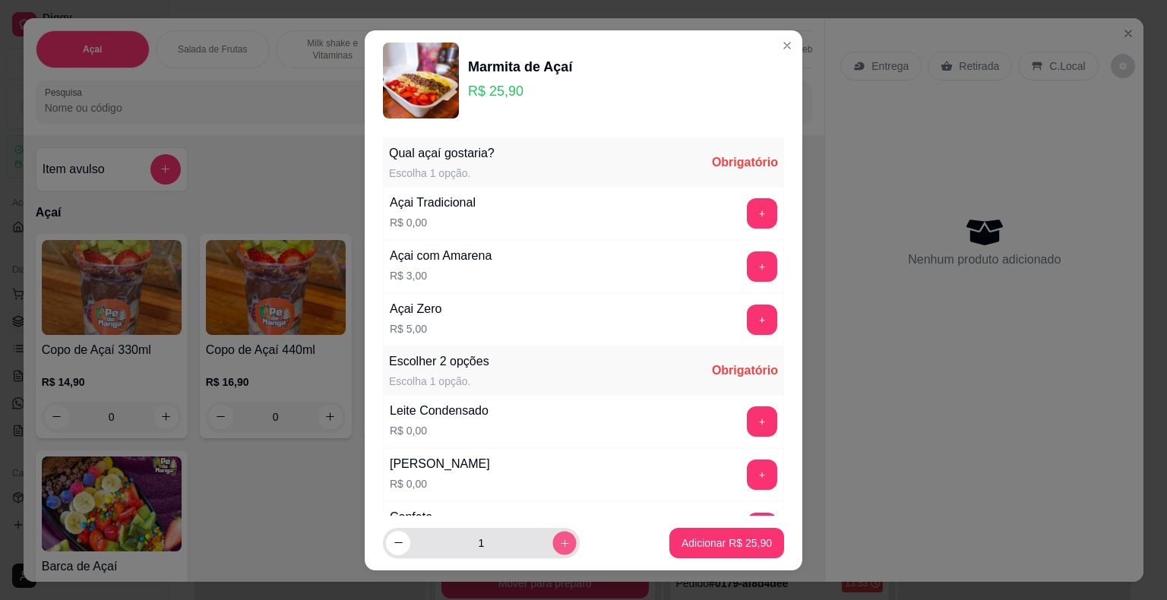
click at [552, 552] on button "increase-product-quantity" at bounding box center [564, 543] width 24 height 24
type input "2"
click at [747, 220] on button "+" at bounding box center [762, 213] width 30 height 30
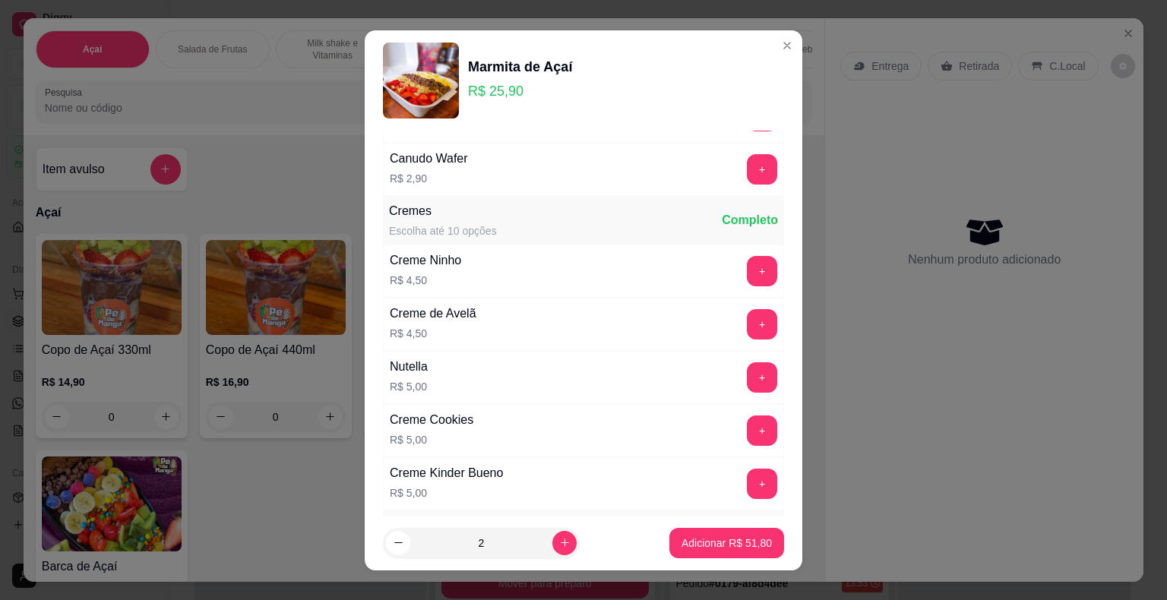
scroll to position [2279, 0]
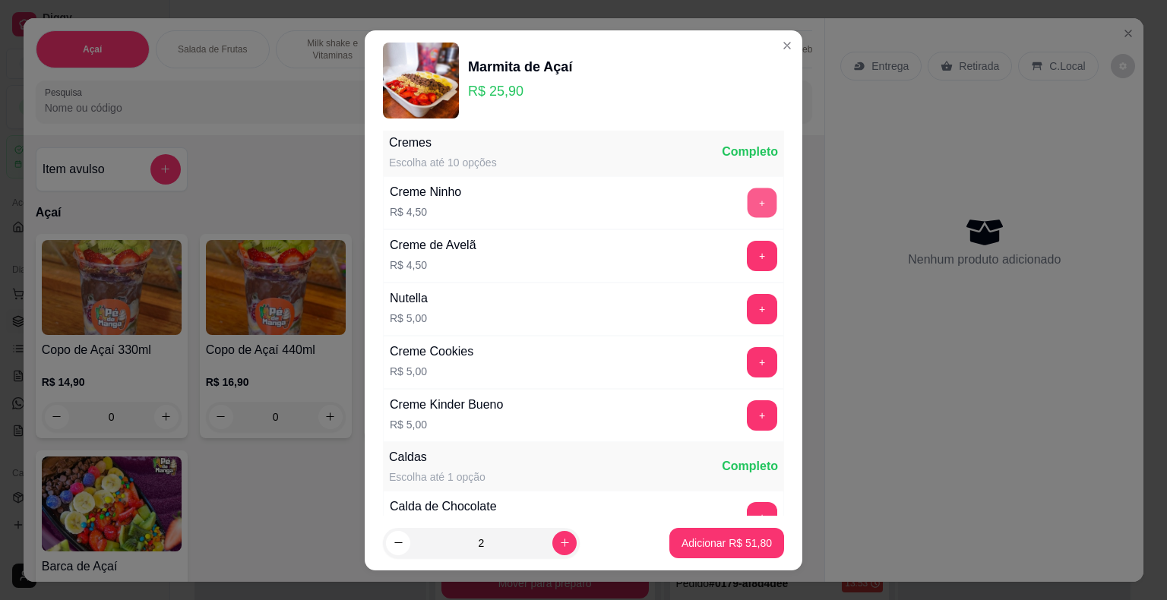
click at [747, 196] on button "+" at bounding box center [762, 203] width 30 height 30
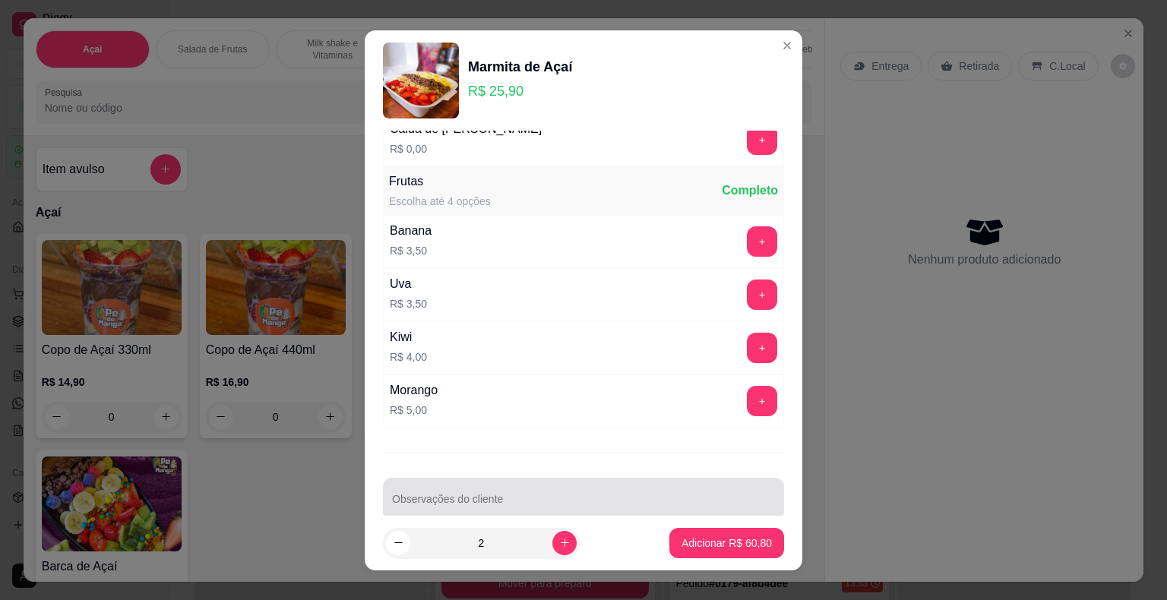
scroll to position [3142, 0]
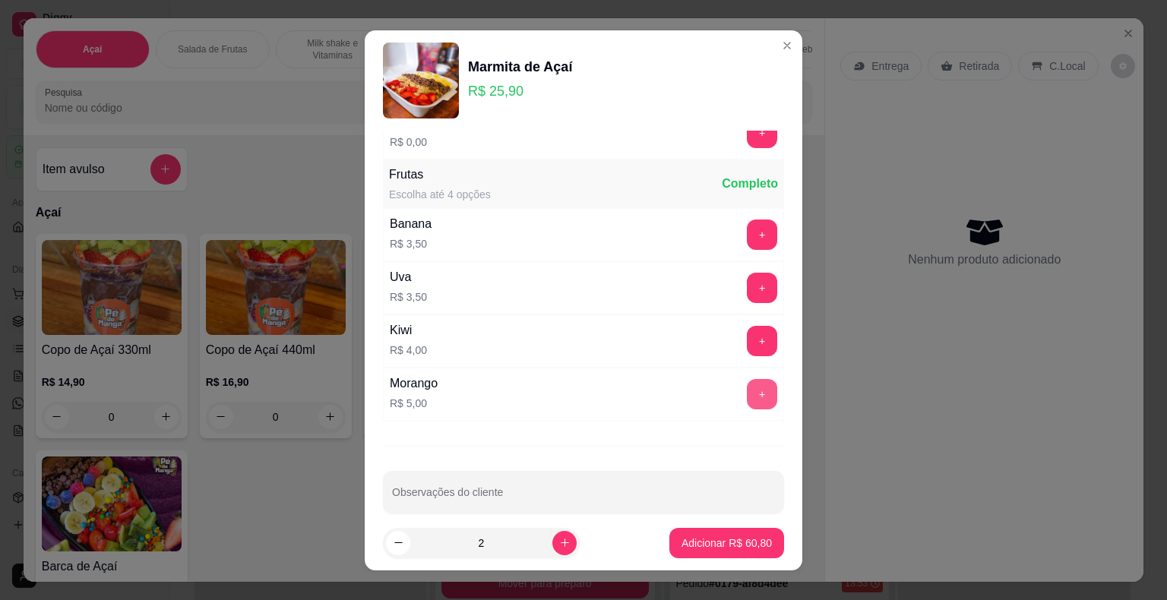
click at [747, 379] on button "+" at bounding box center [762, 394] width 30 height 30
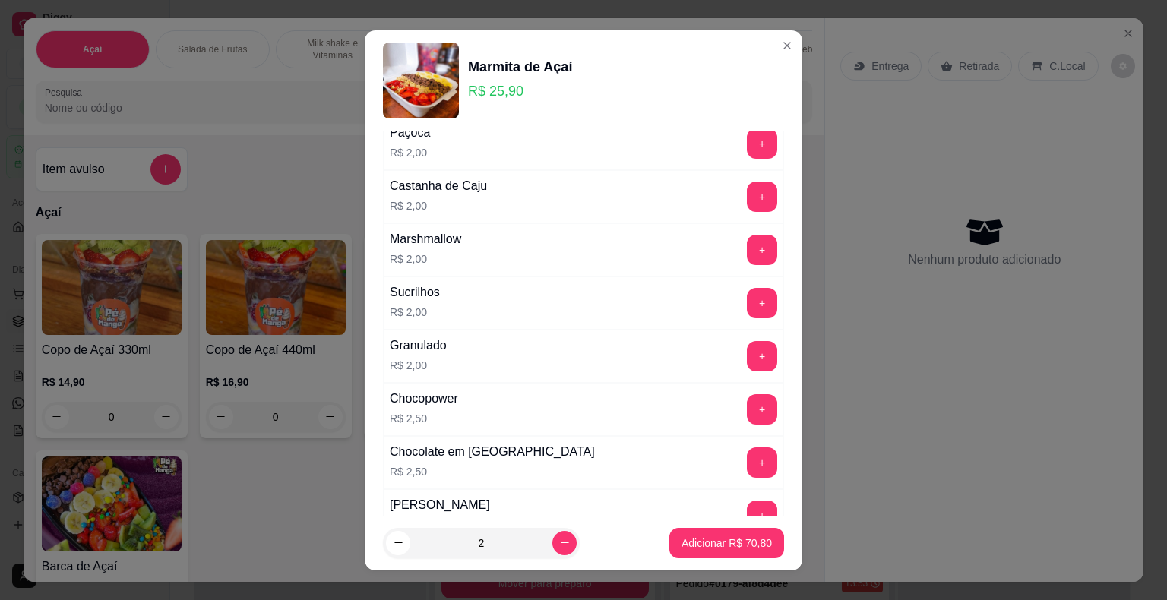
scroll to position [1395, 0]
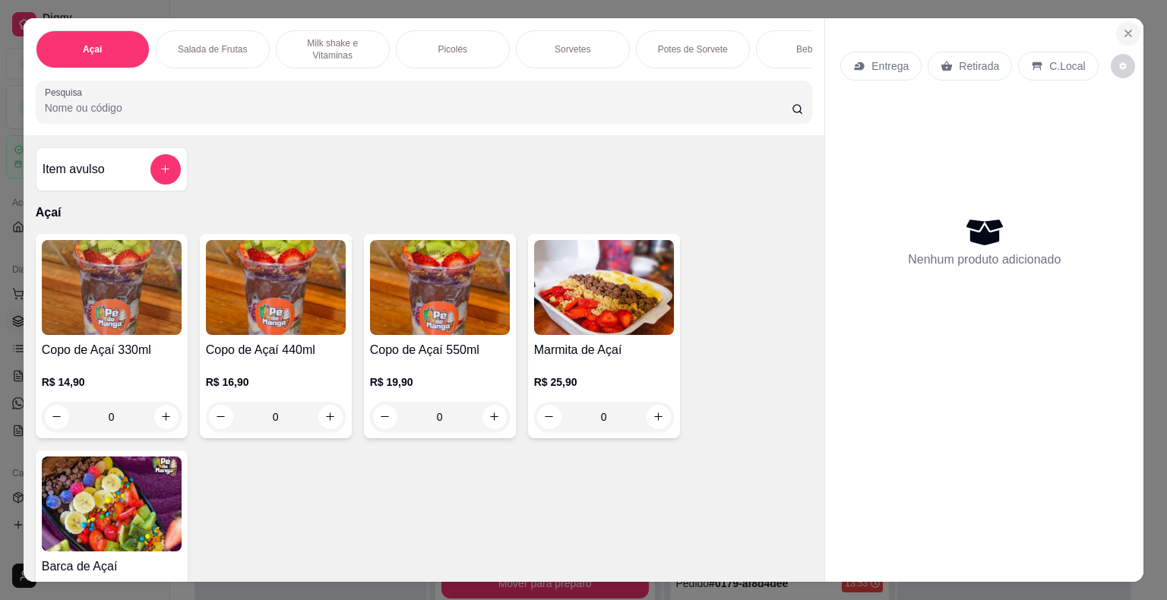
click at [1122, 27] on icon "Close" at bounding box center [1128, 33] width 12 height 12
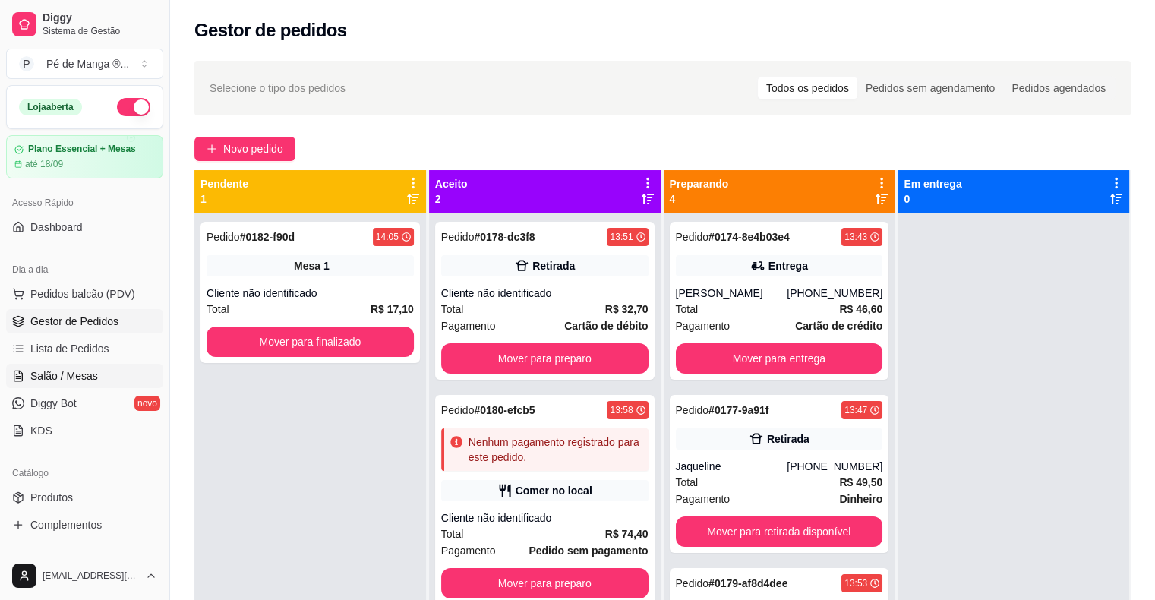
click at [96, 378] on link "Salão / Mesas" at bounding box center [84, 376] width 157 height 24
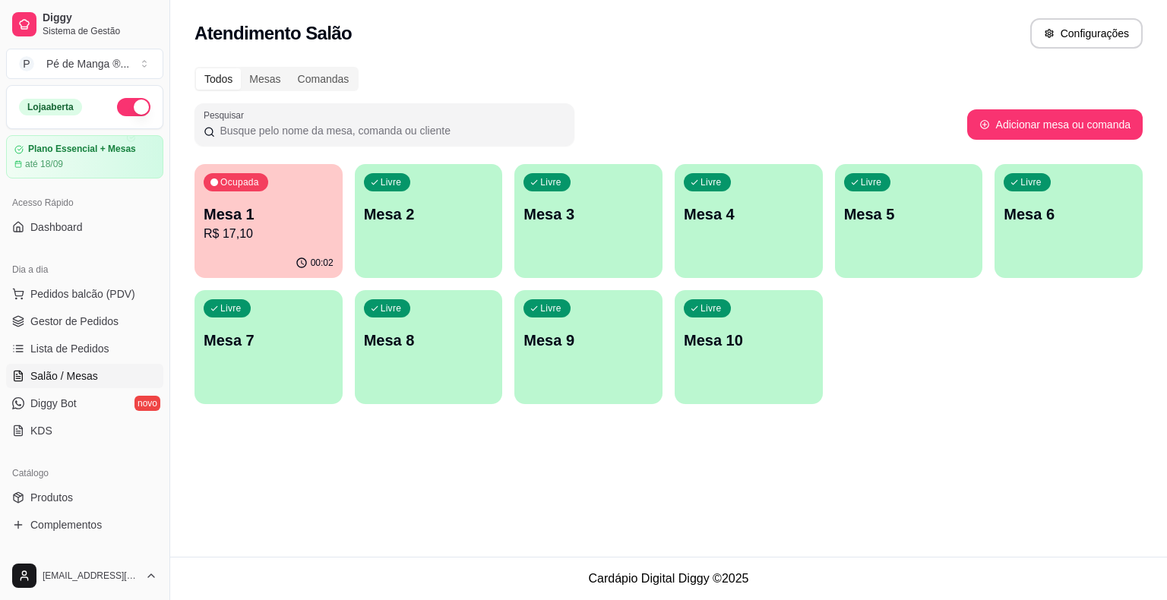
click at [219, 250] on div "00:02" at bounding box center [268, 263] width 148 height 30
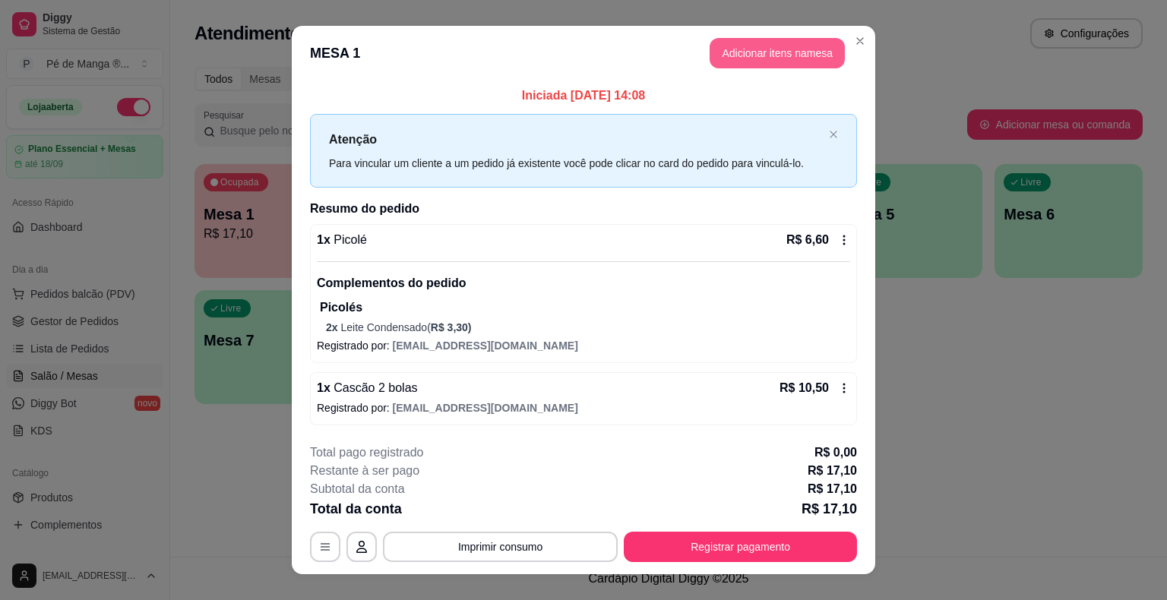
click at [766, 59] on button "Adicionar itens na mesa" at bounding box center [776, 53] width 135 height 30
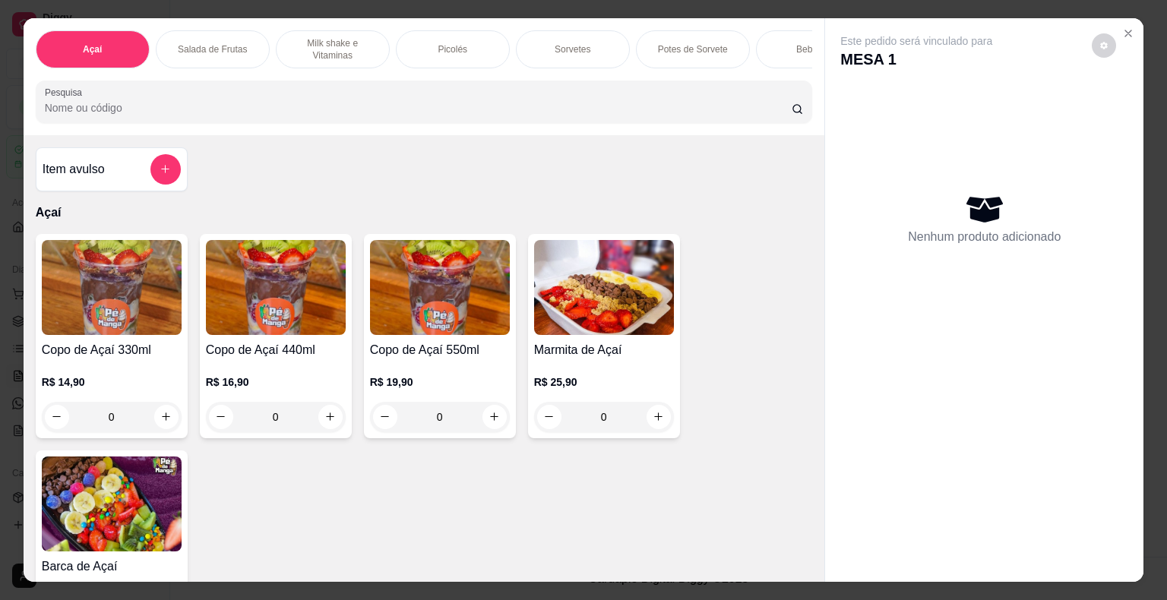
click at [586, 47] on div "Sorvetes" at bounding box center [573, 49] width 114 height 38
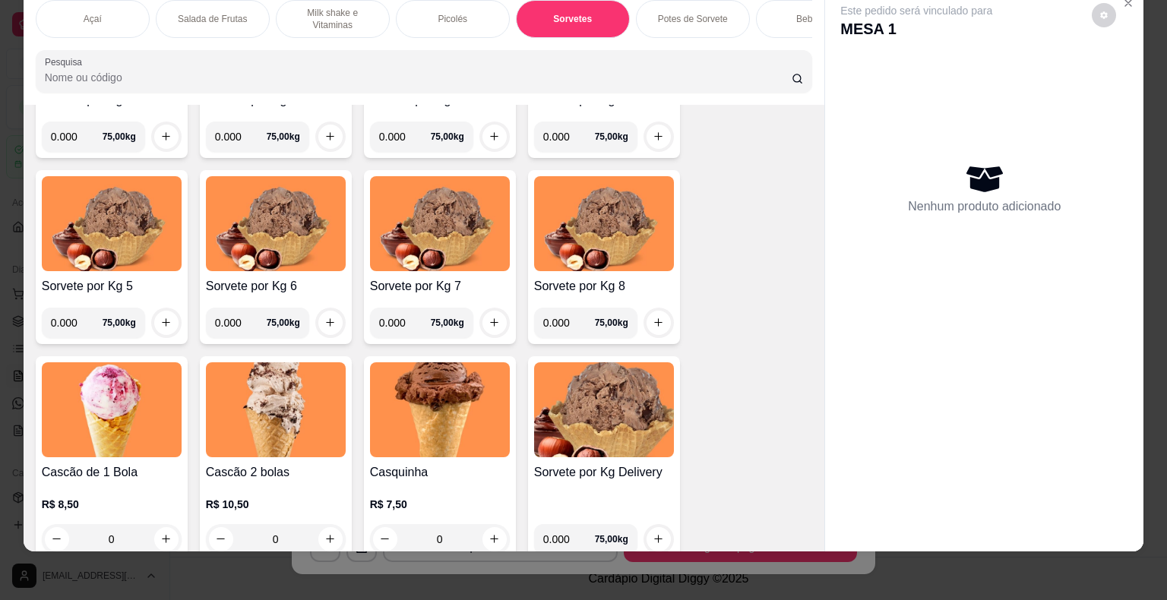
scroll to position [1793, 0]
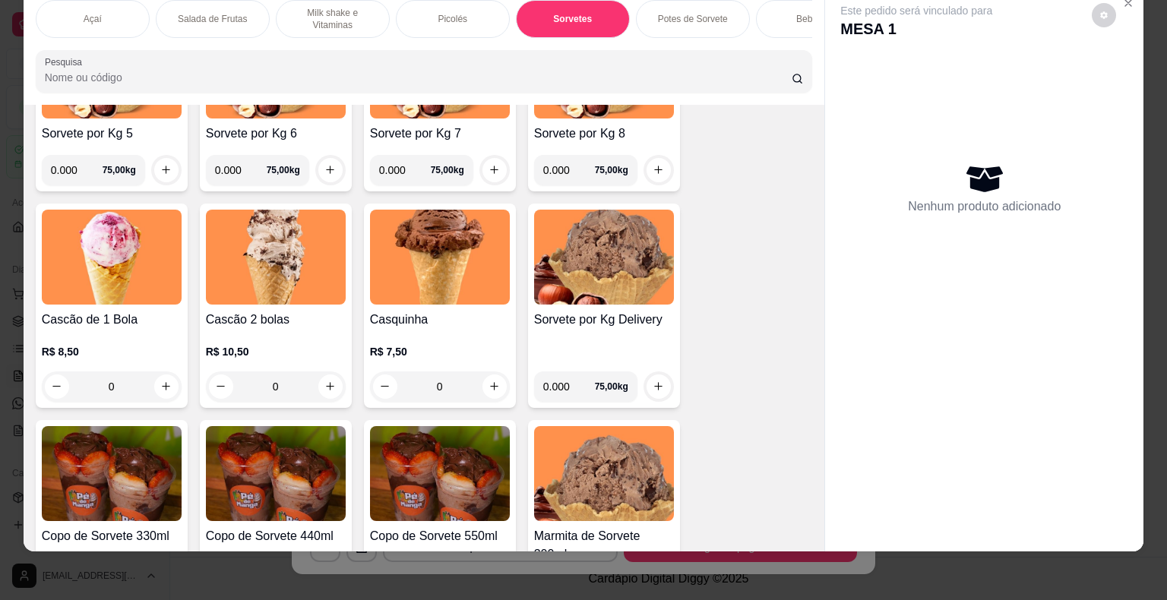
click at [327, 372] on div "0" at bounding box center [276, 386] width 140 height 30
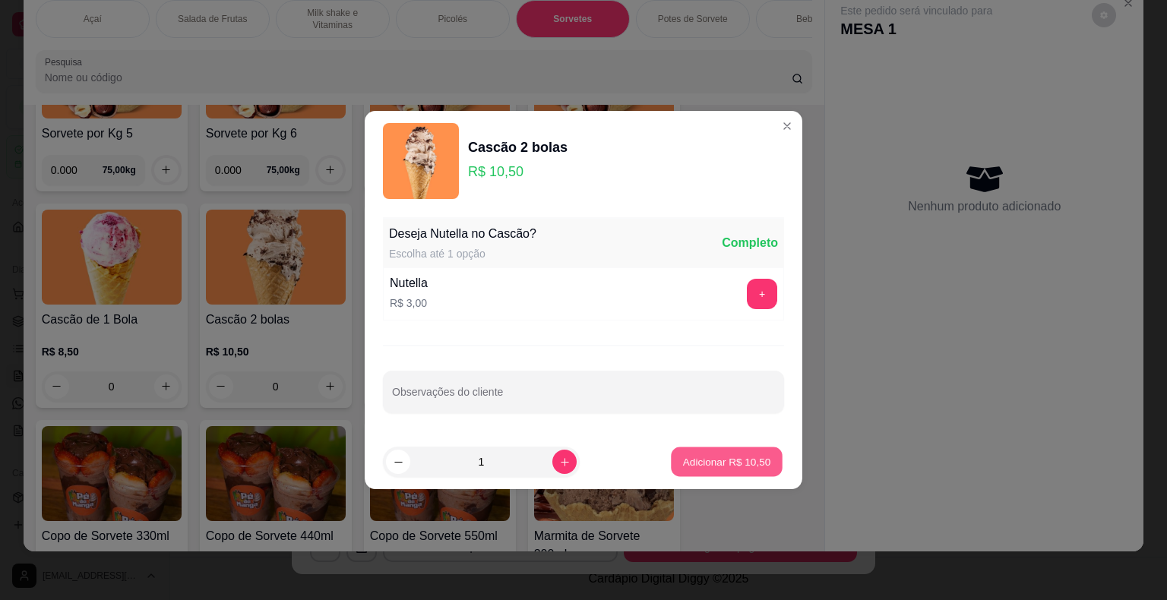
click at [759, 457] on button "Adicionar R$ 10,50" at bounding box center [727, 462] width 112 height 30
type input "1"
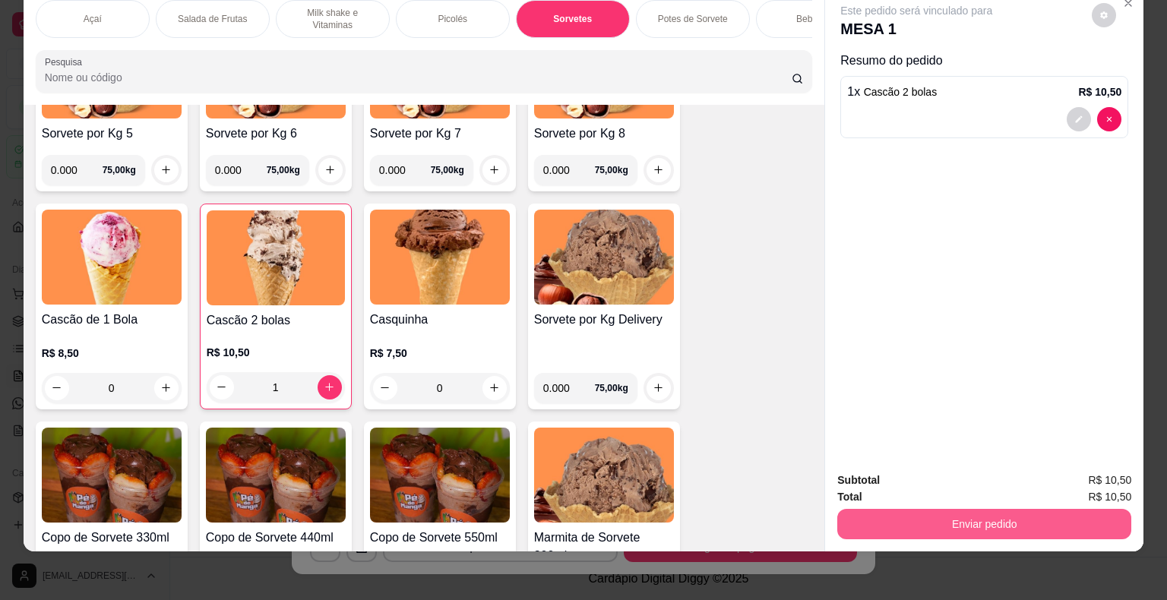
click at [924, 509] on button "Enviar pedido" at bounding box center [984, 524] width 294 height 30
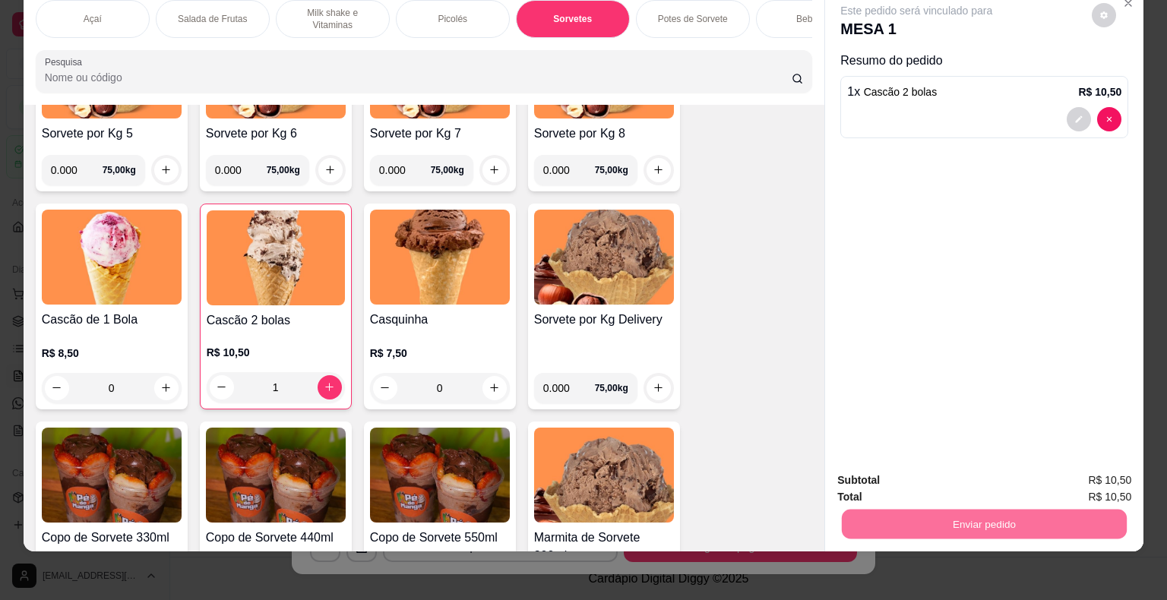
click at [957, 475] on button "Não registrar e enviar pedido" at bounding box center [934, 475] width 158 height 29
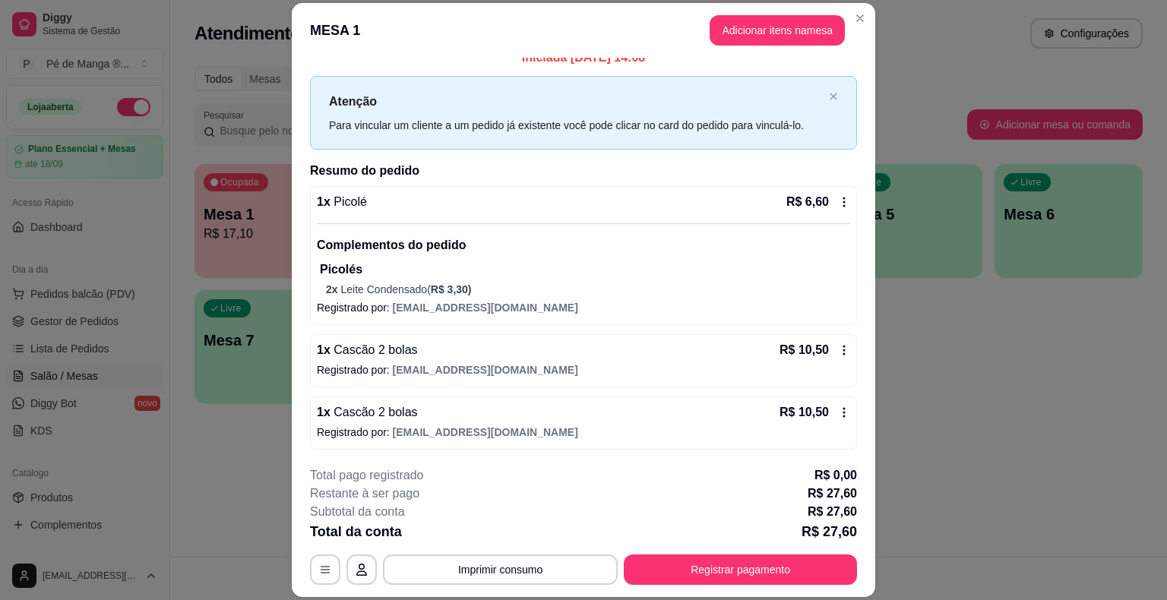
scroll to position [46, 0]
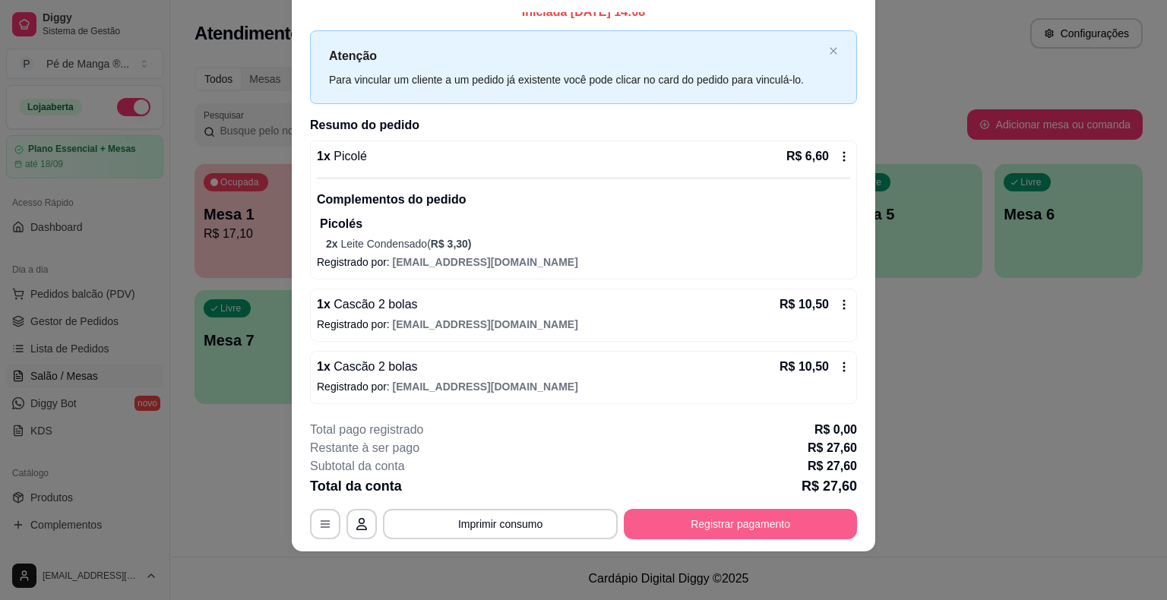
click at [718, 523] on button "Registrar pagamento" at bounding box center [740, 524] width 233 height 30
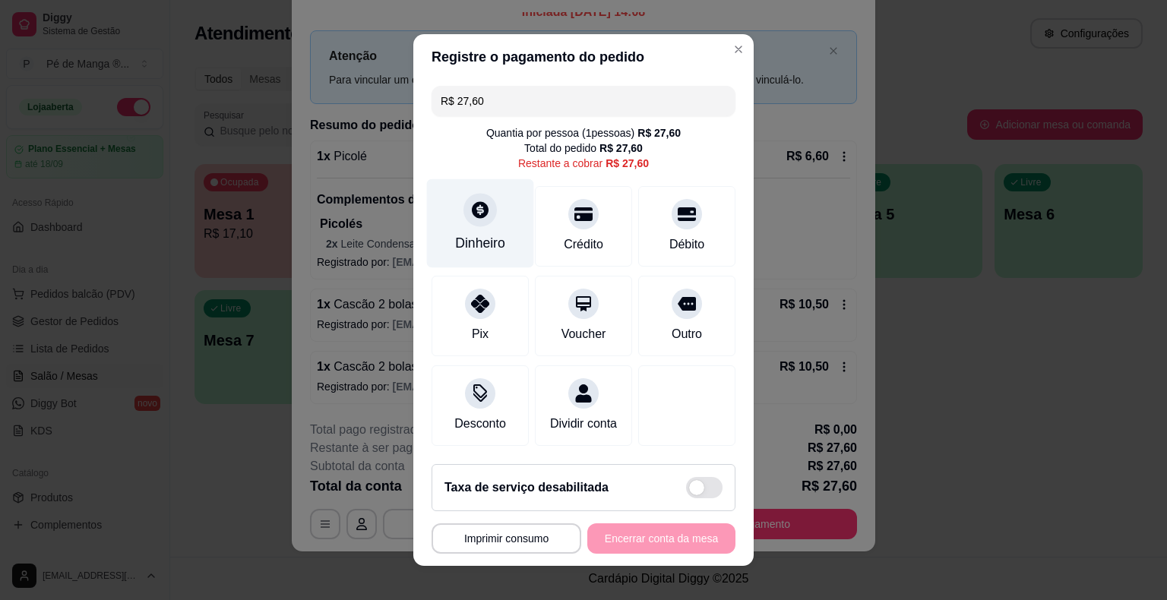
click at [486, 232] on div "Dinheiro" at bounding box center [480, 223] width 107 height 89
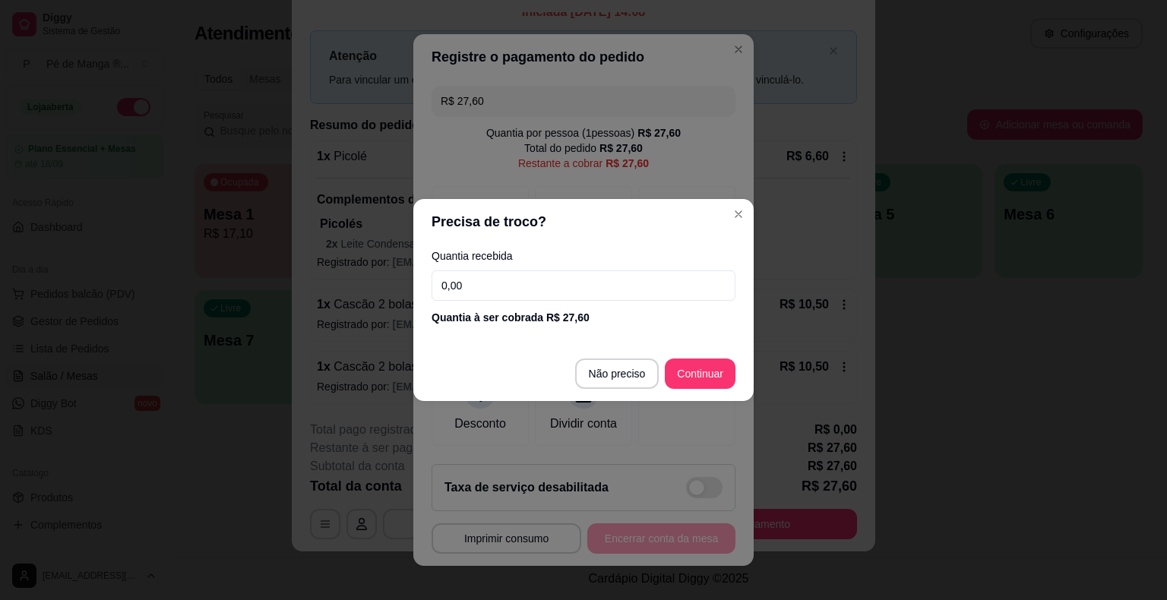
click at [581, 287] on input "0,00" at bounding box center [583, 285] width 304 height 30
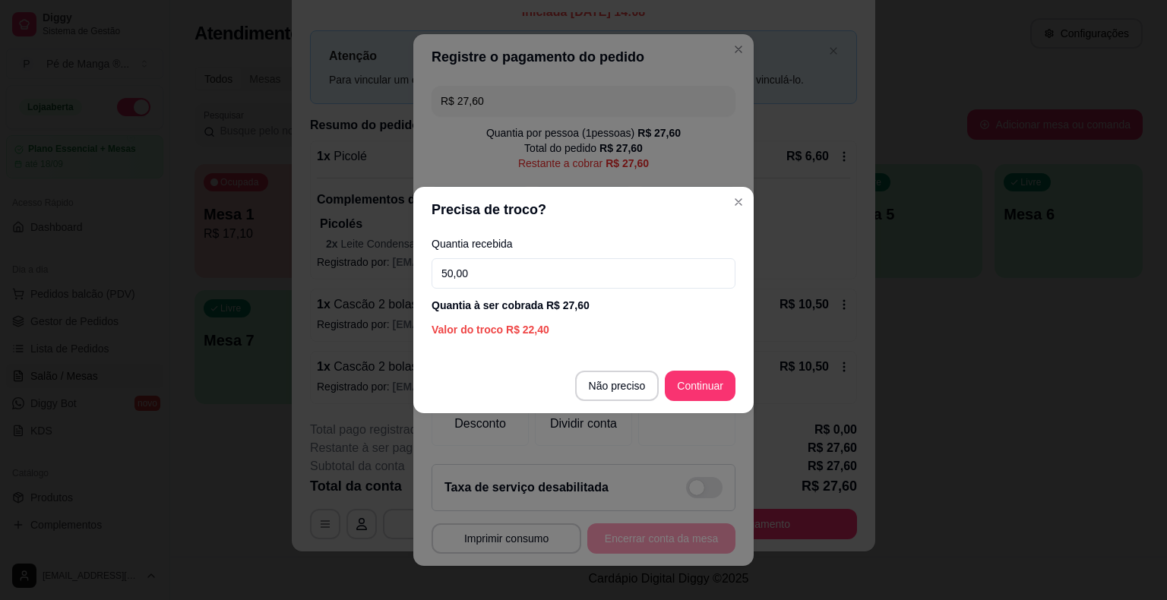
type input "50,00"
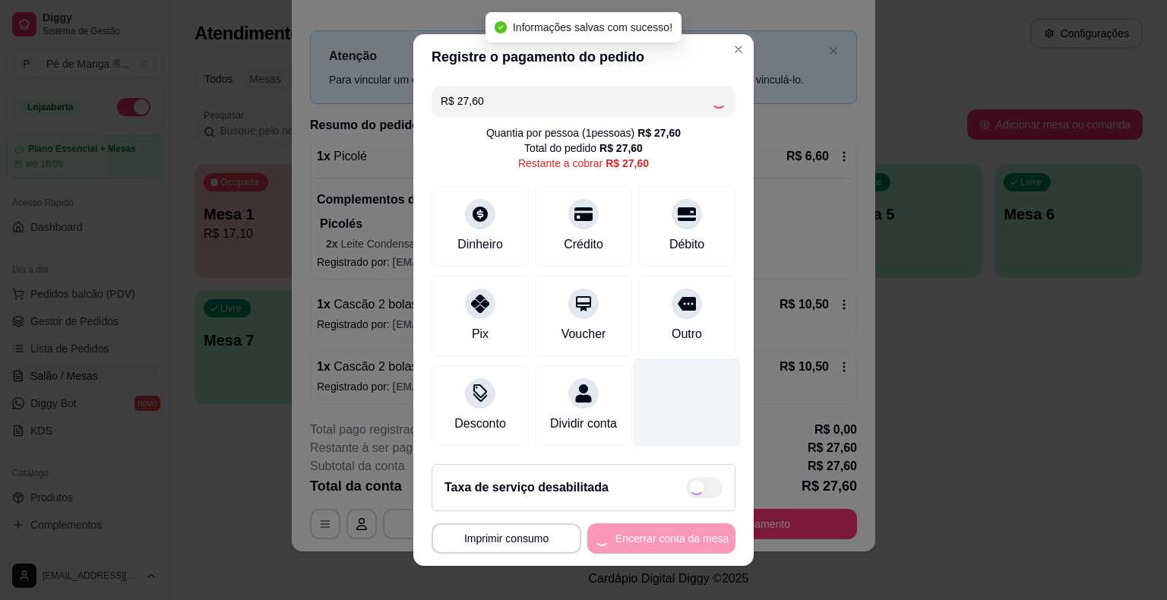
type input "R$ 0,00"
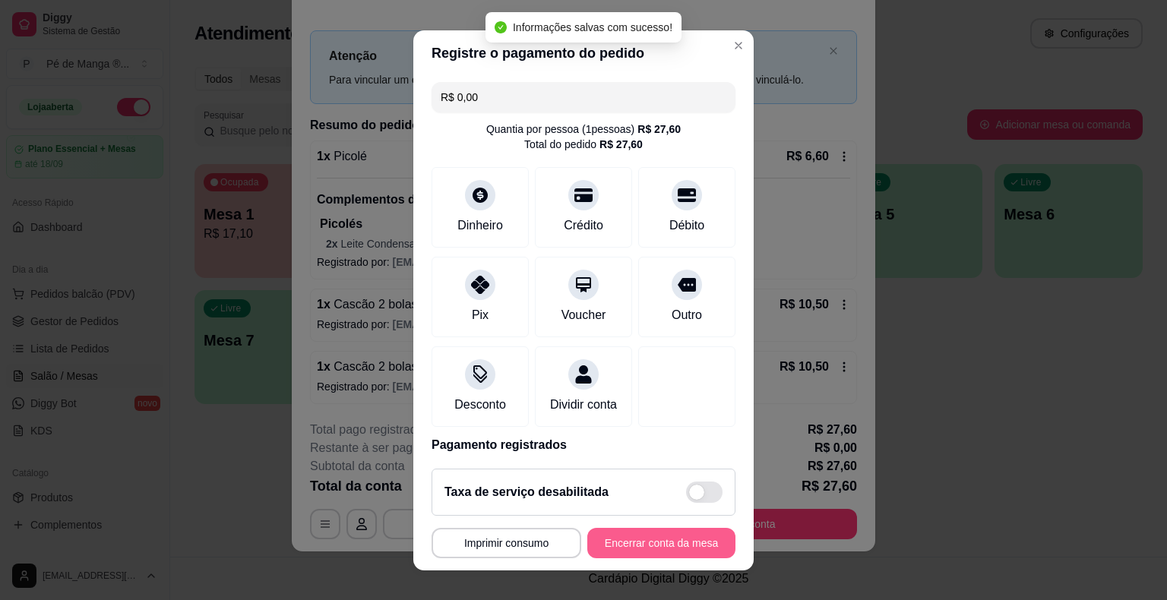
click at [671, 571] on div "**********" at bounding box center [583, 300] width 1167 height 600
click at [662, 553] on button "Encerrar conta da mesa" at bounding box center [661, 543] width 144 height 30
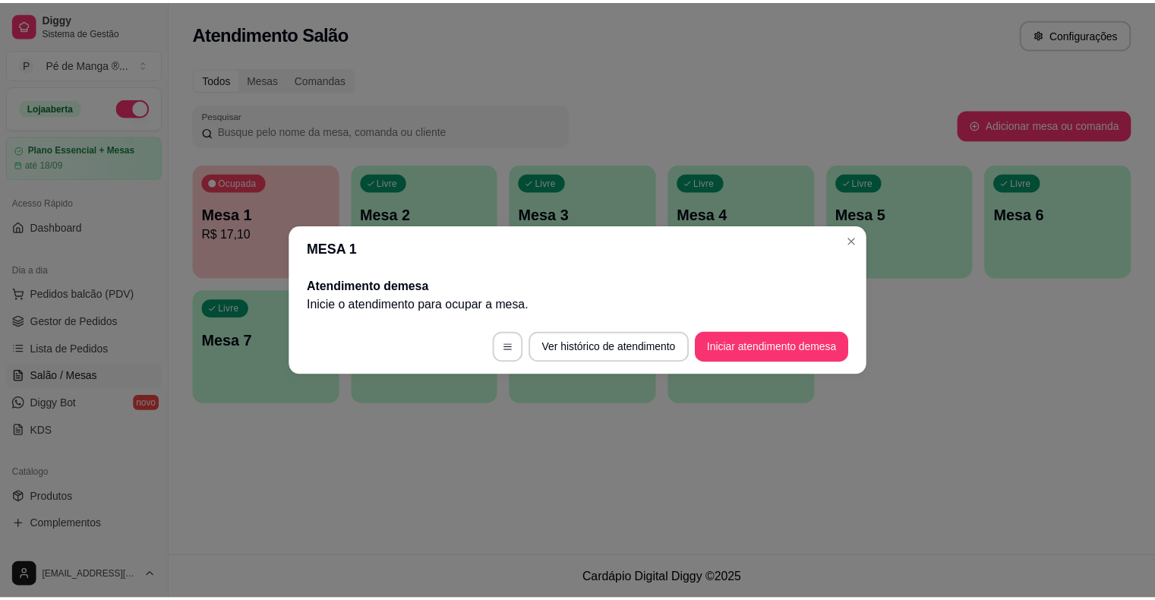
scroll to position [0, 0]
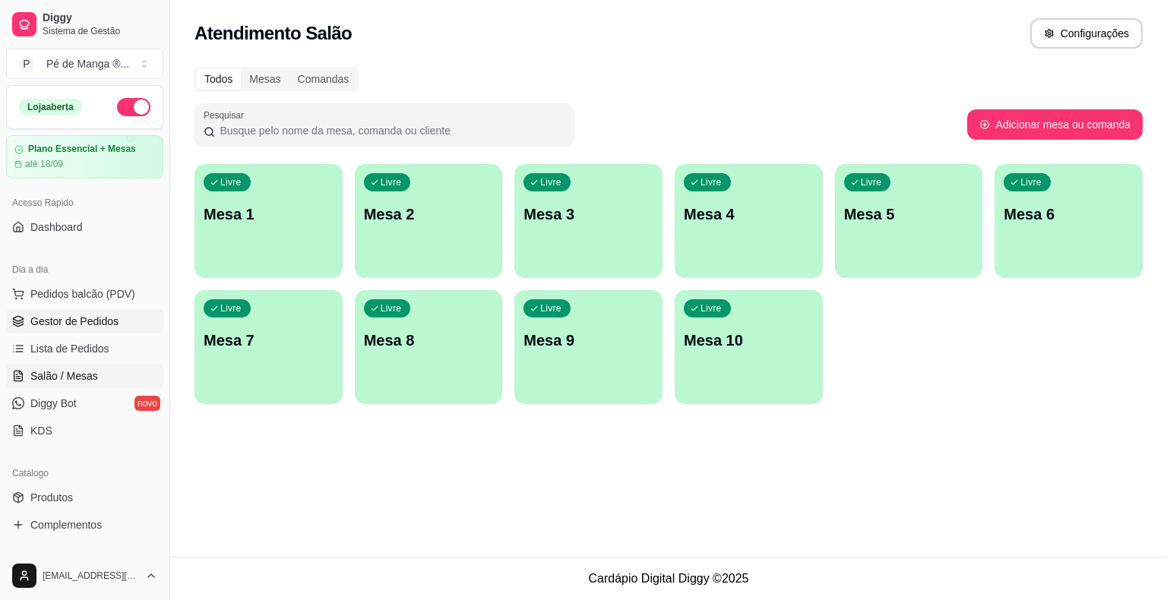
click at [73, 320] on span "Gestor de Pedidos" at bounding box center [74, 321] width 88 height 15
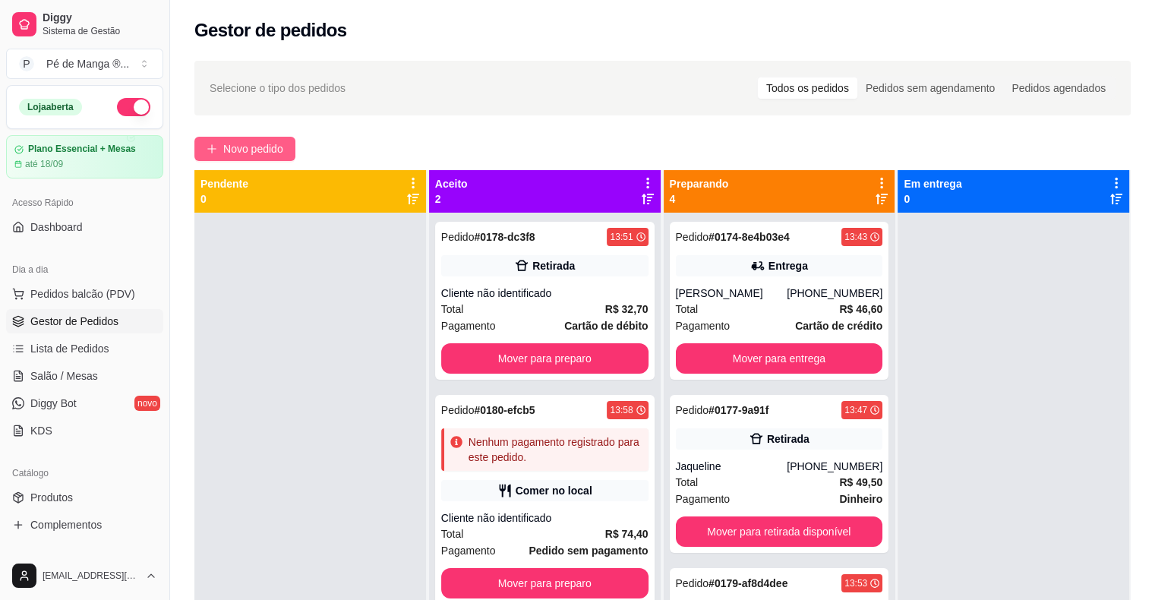
click at [269, 157] on button "Novo pedido" at bounding box center [244, 149] width 101 height 24
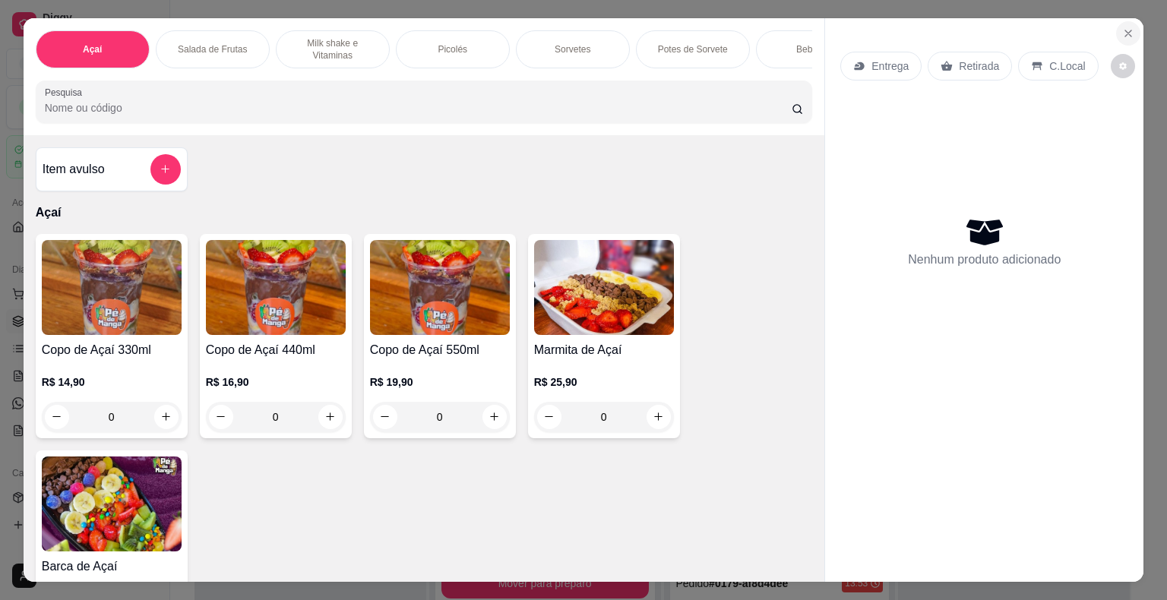
click at [1129, 28] on button "Close" at bounding box center [1128, 33] width 24 height 24
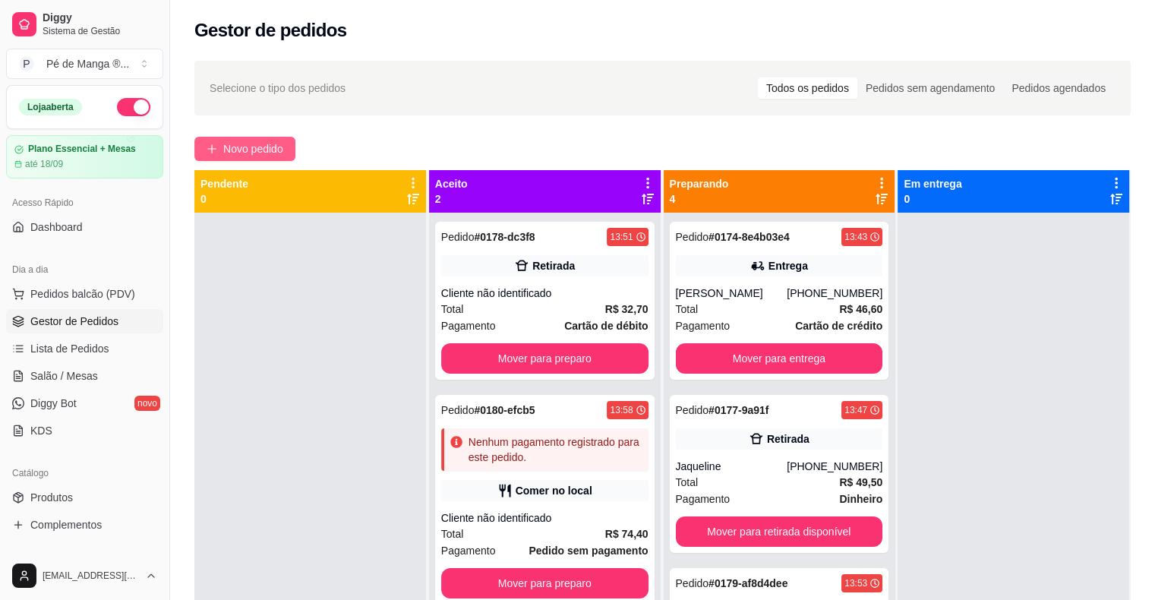
click at [246, 149] on span "Novo pedido" at bounding box center [253, 149] width 60 height 17
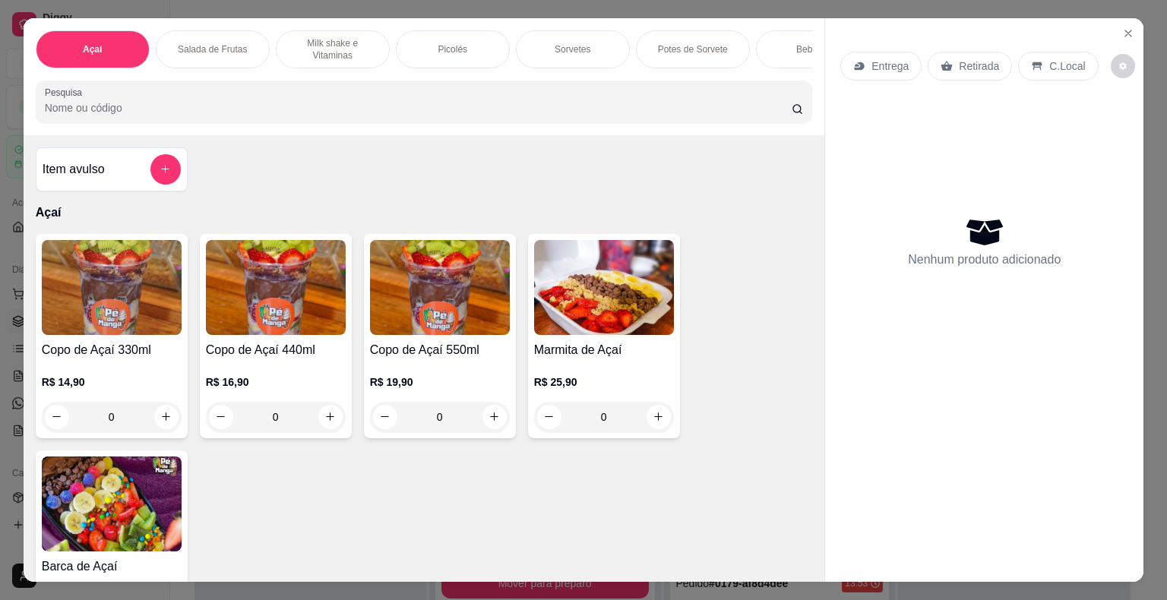
click at [651, 422] on div "0" at bounding box center [604, 417] width 140 height 30
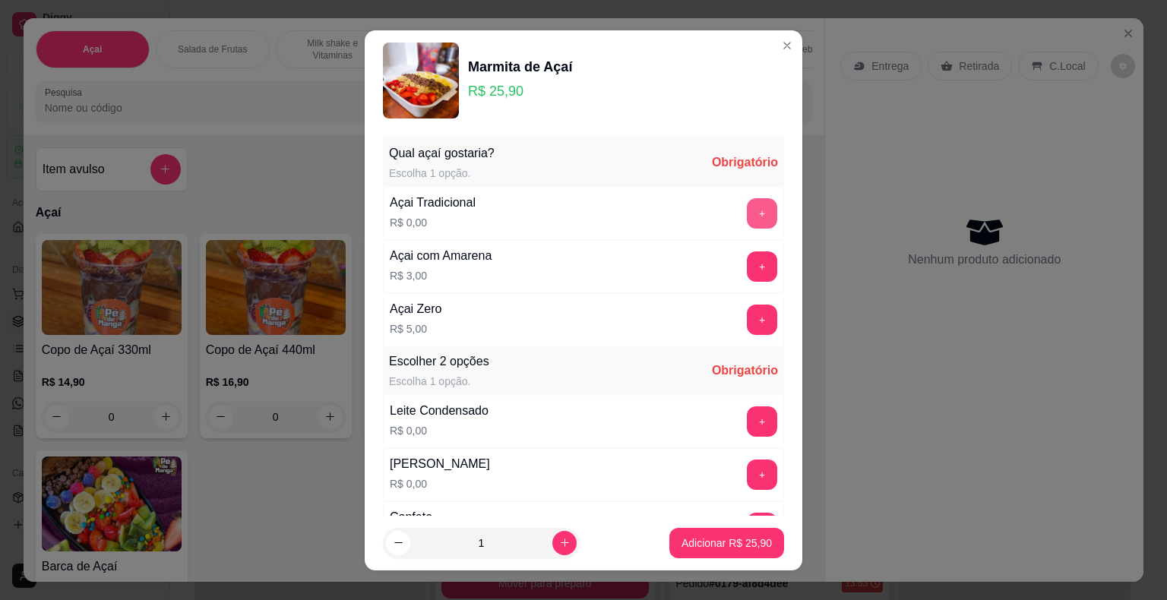
click at [747, 209] on button "+" at bounding box center [762, 213] width 30 height 30
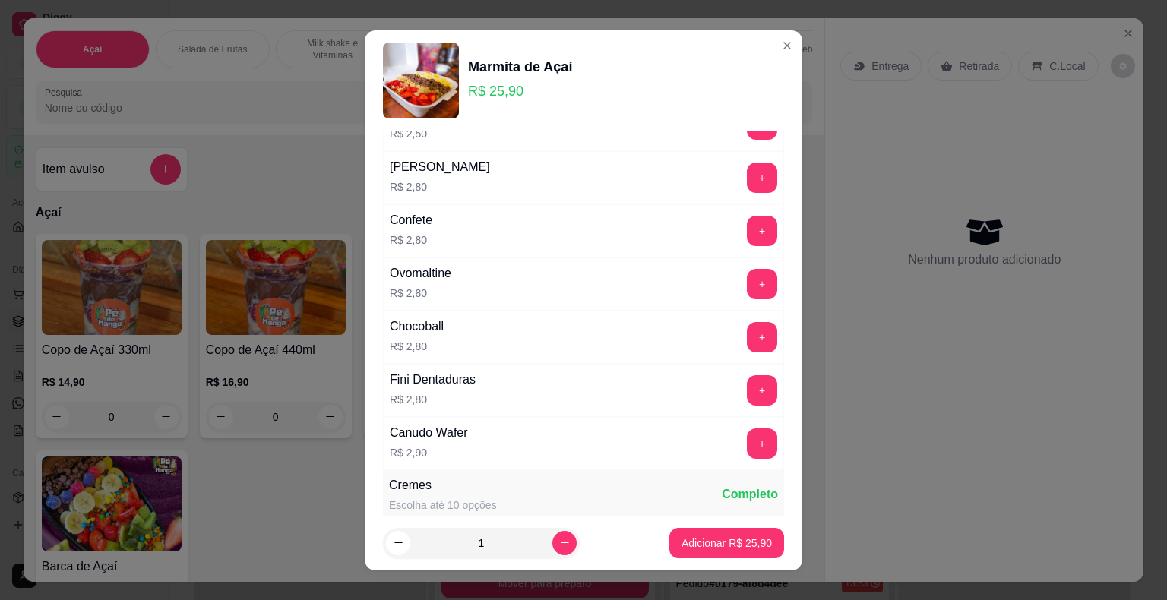
scroll to position [2203, 0]
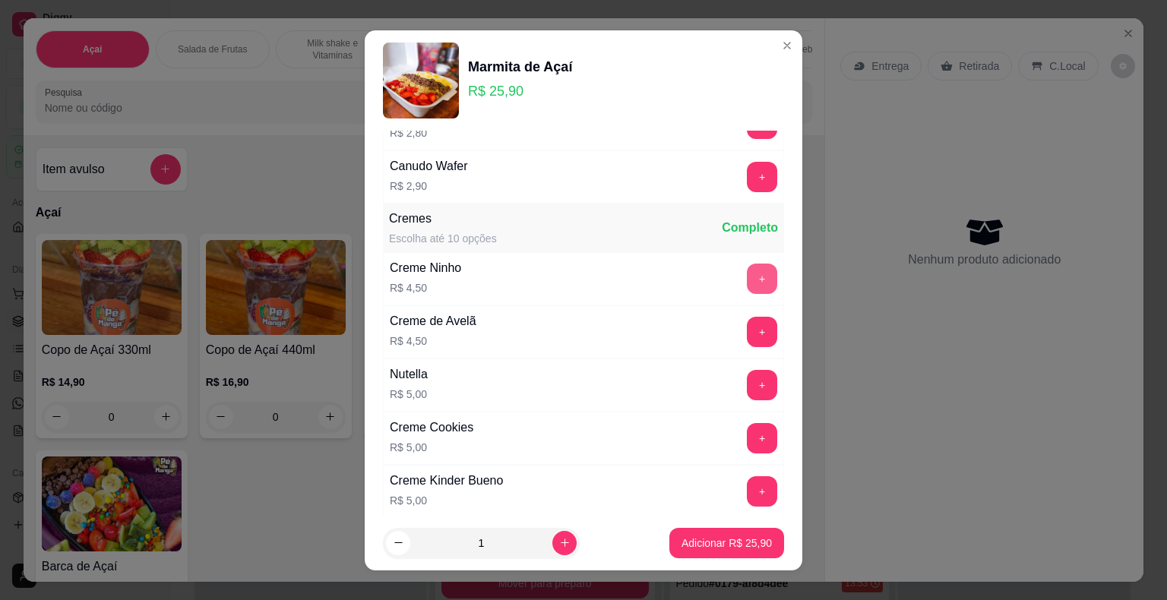
click at [747, 264] on button "+" at bounding box center [762, 279] width 30 height 30
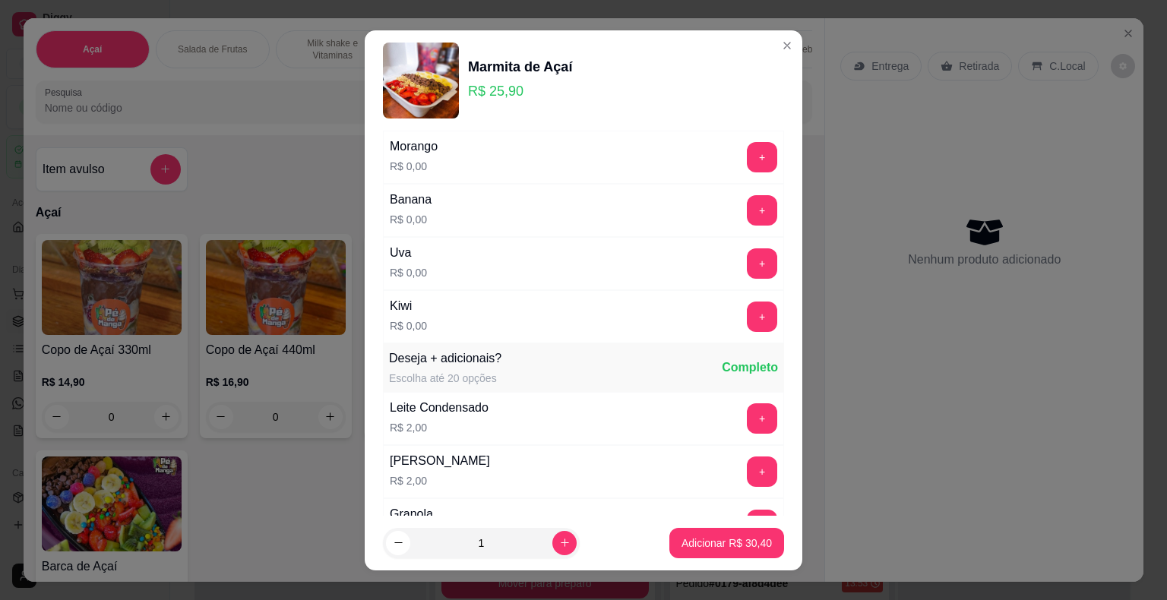
scroll to position [987, 0]
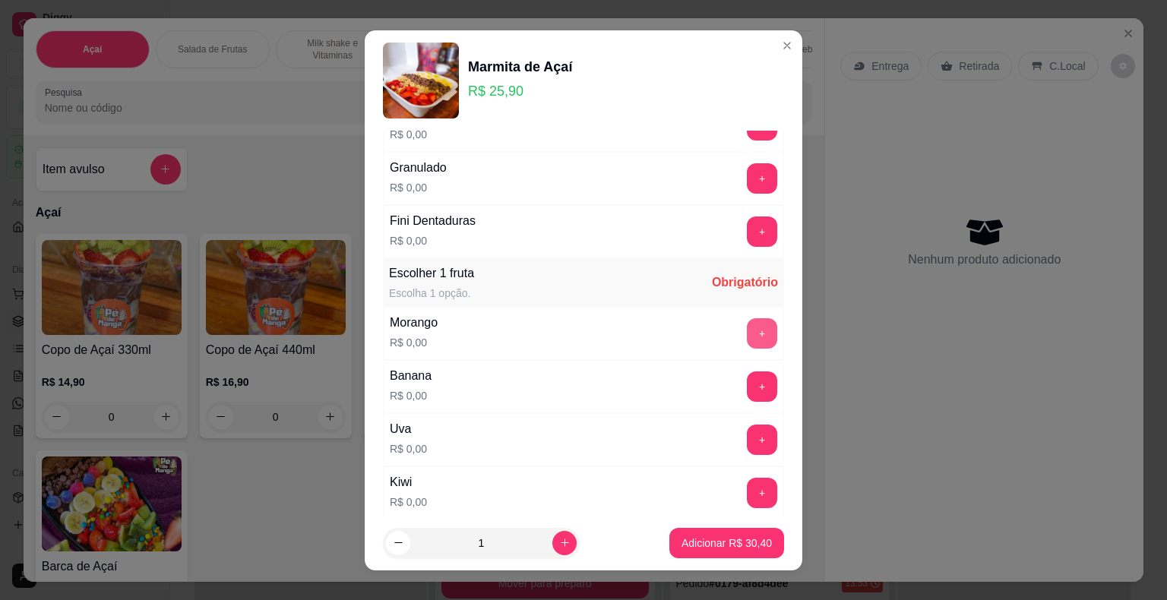
click at [747, 329] on button "+" at bounding box center [762, 333] width 30 height 30
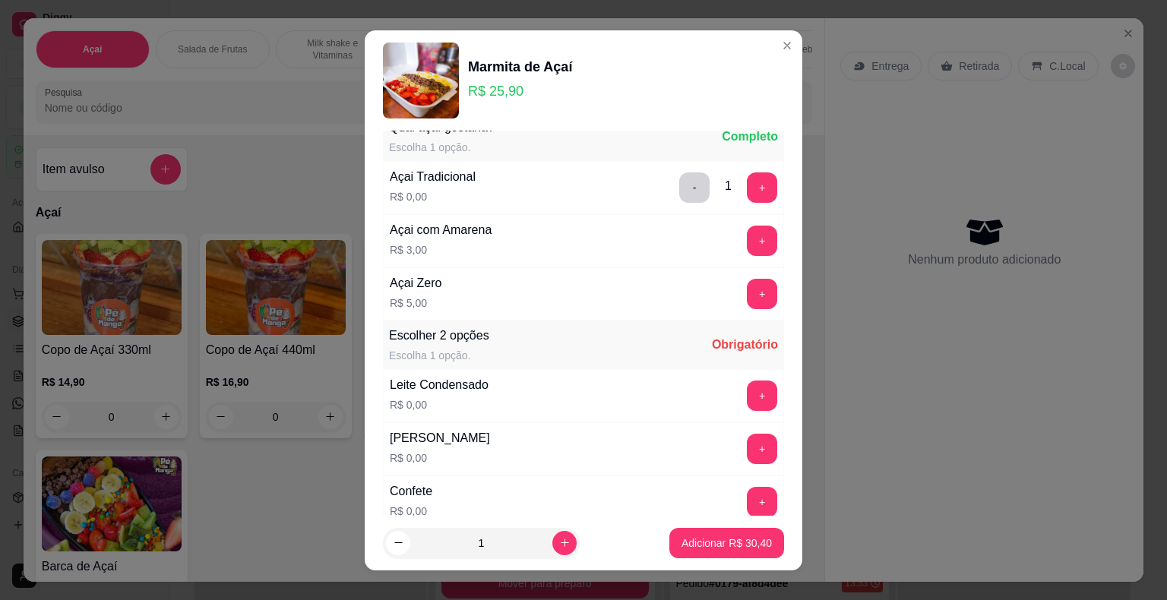
scroll to position [0, 0]
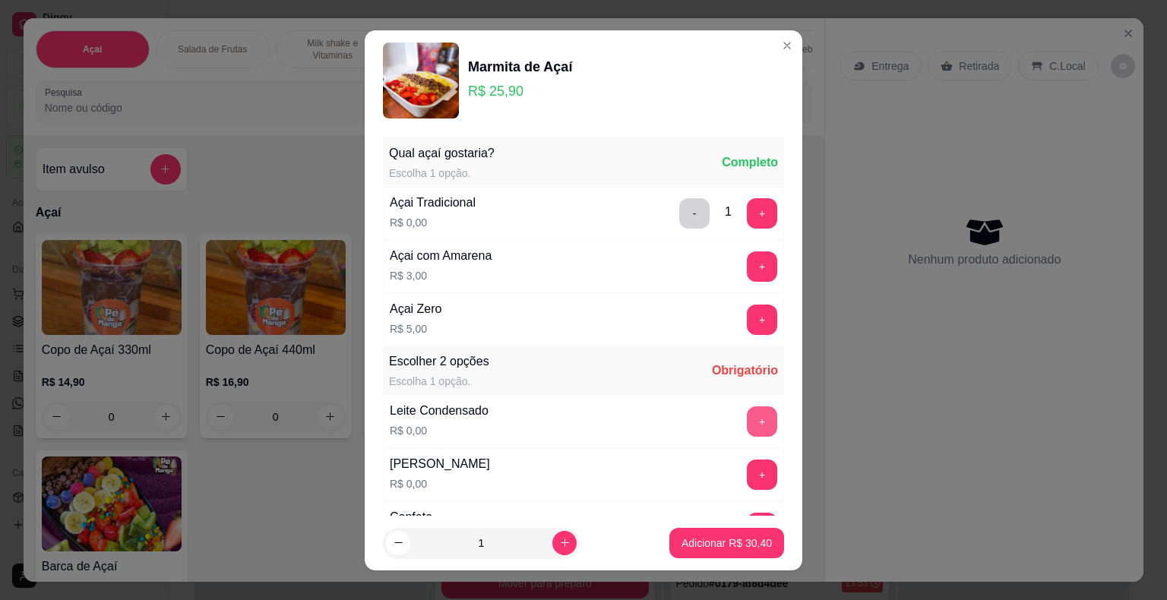
click at [747, 415] on button "+" at bounding box center [762, 421] width 30 height 30
click at [552, 545] on button "increase-product-quantity" at bounding box center [564, 543] width 24 height 24
type input "2"
click at [709, 546] on p "Adicionar R$ 60,80" at bounding box center [727, 543] width 88 height 14
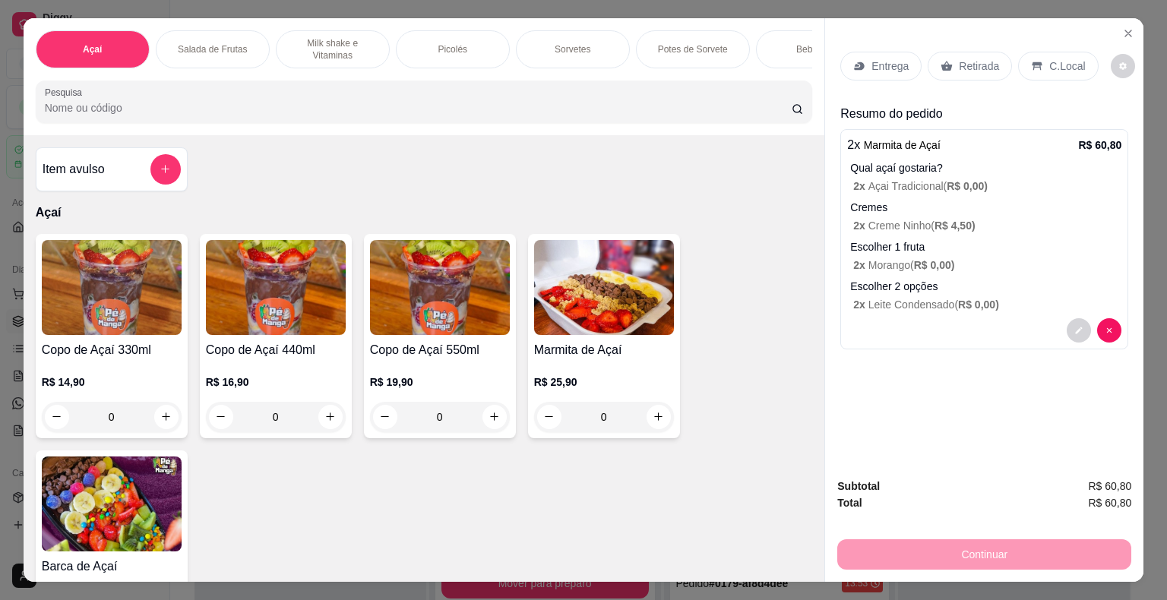
click at [893, 59] on p "Entrega" at bounding box center [889, 65] width 37 height 15
click at [946, 299] on p "2 x Leite Condensado ( R$ 0,00 )" at bounding box center [987, 304] width 268 height 15
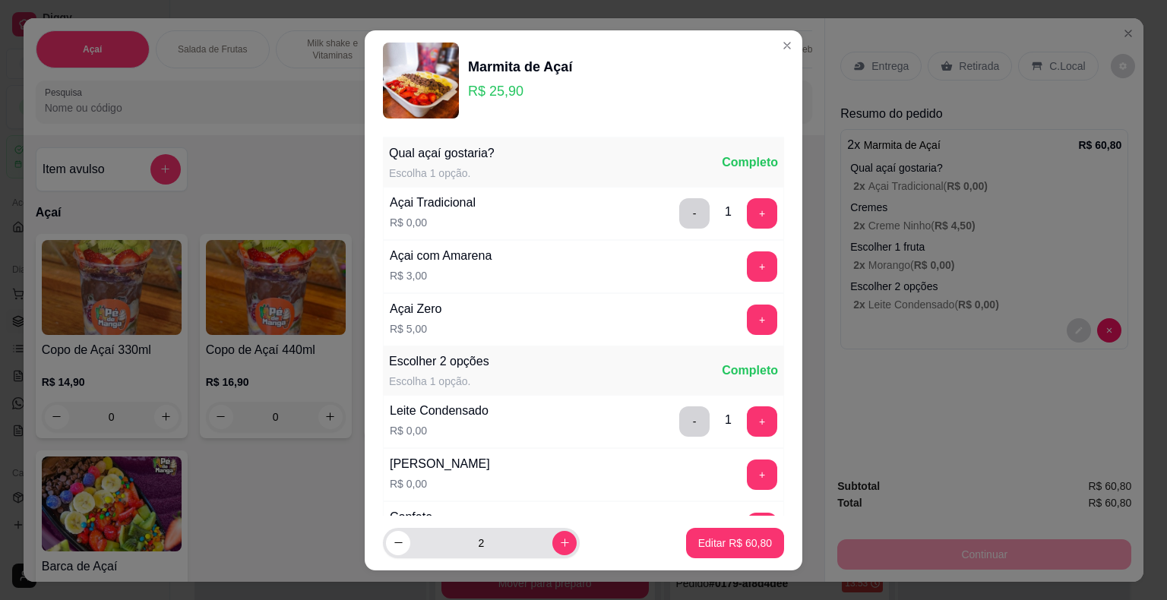
click at [393, 542] on icon "decrease-product-quantity" at bounding box center [398, 542] width 11 height 11
type input "1"
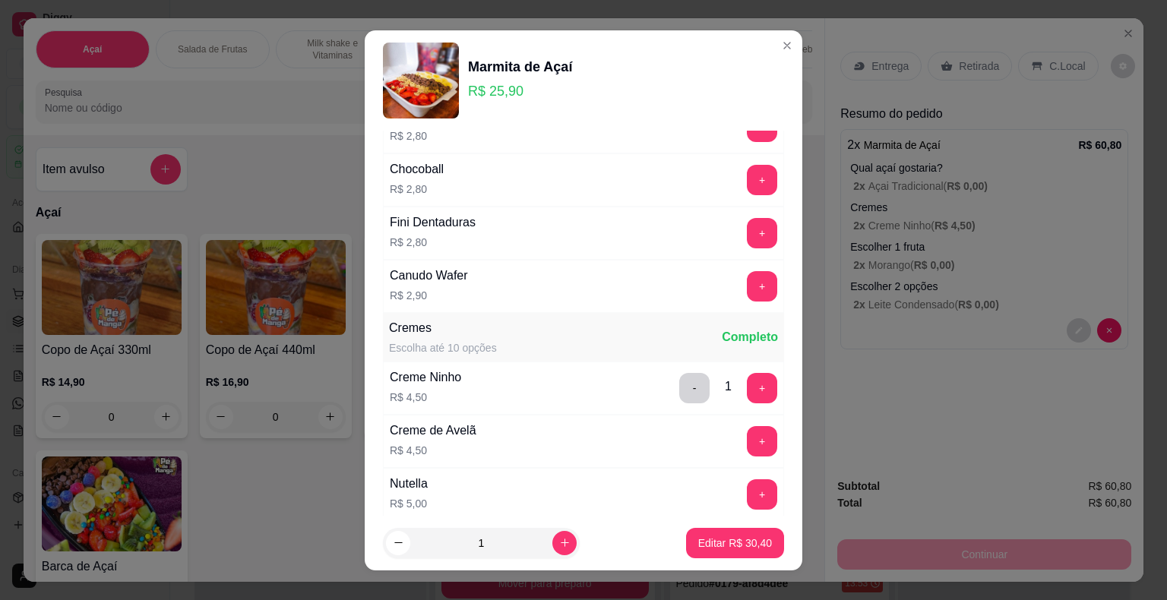
scroll to position [2127, 0]
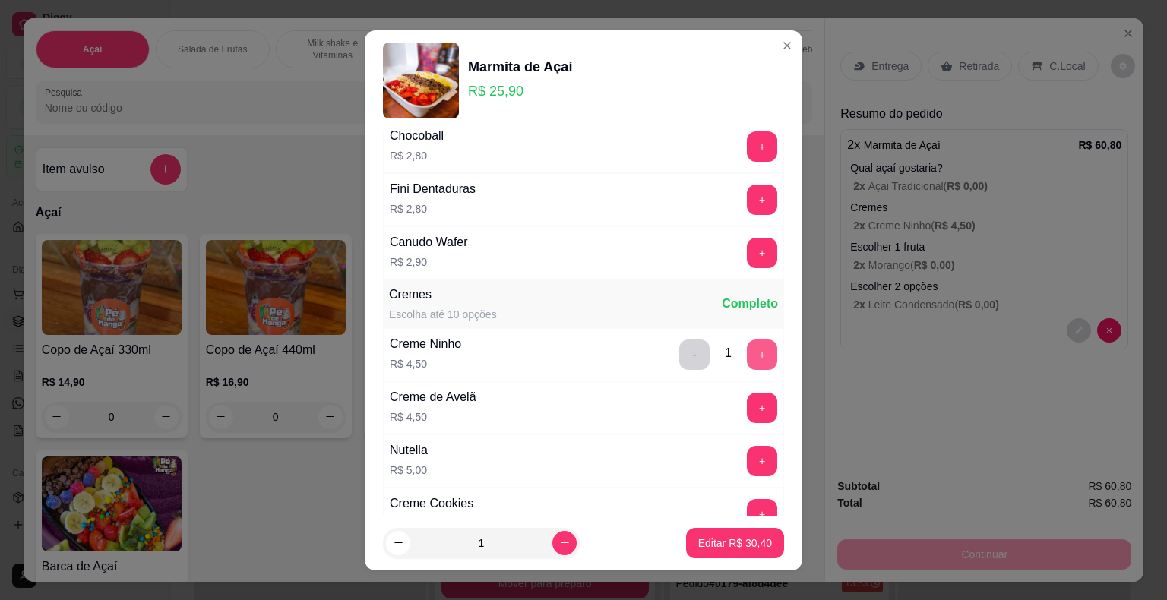
click at [747, 342] on button "+" at bounding box center [762, 355] width 30 height 30
click at [736, 543] on p "Editar R$ 34,90" at bounding box center [735, 543] width 74 height 15
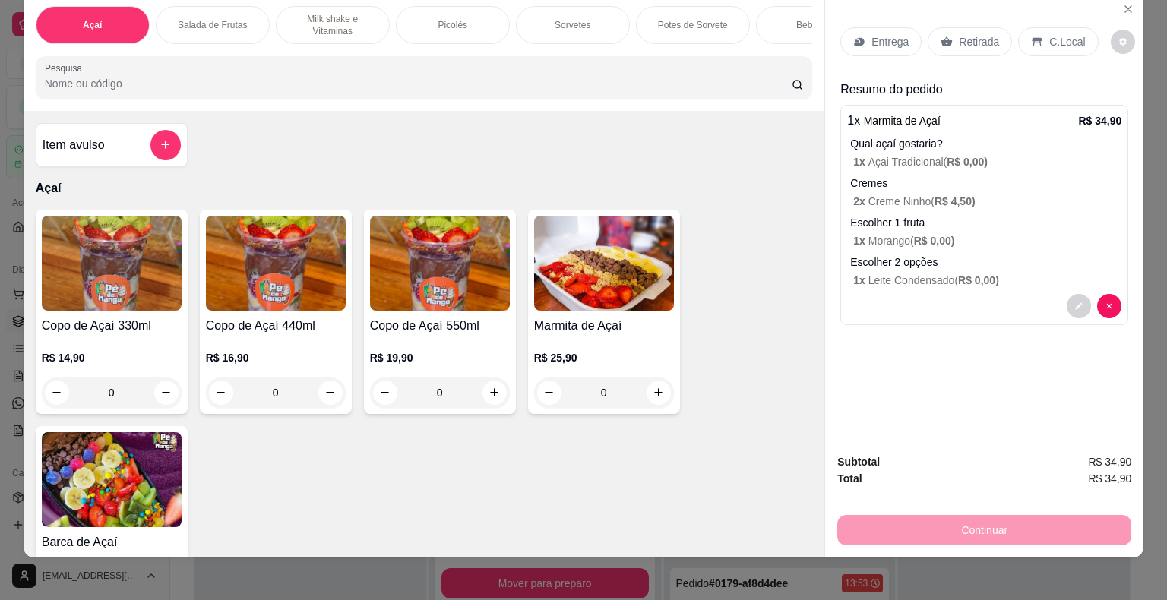
scroll to position [36, 0]
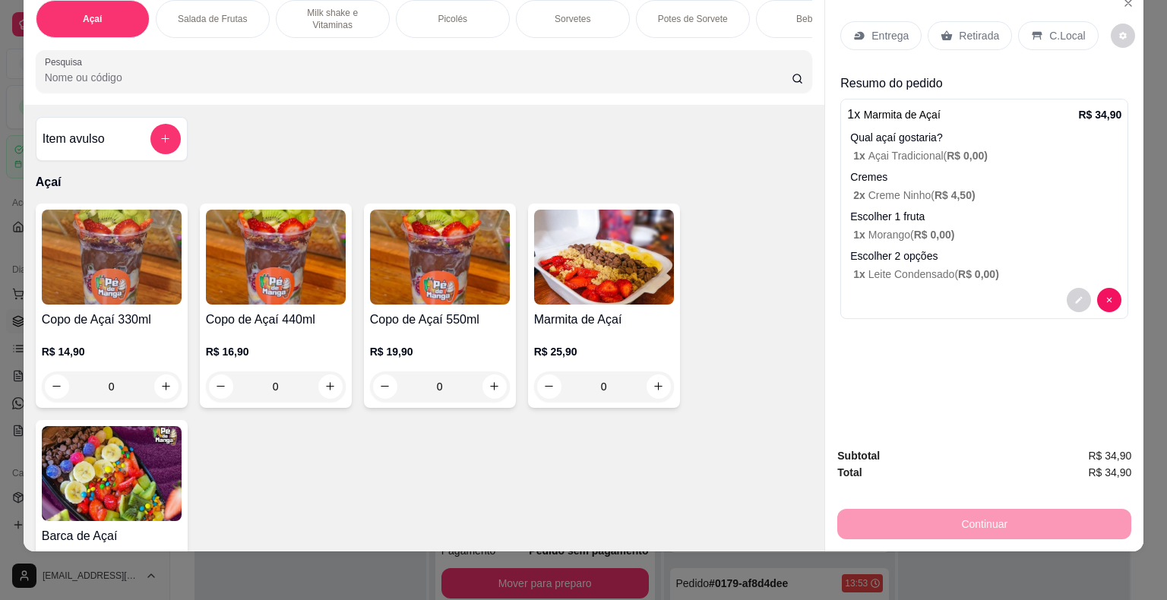
click at [874, 28] on p "Entrega" at bounding box center [889, 35] width 37 height 15
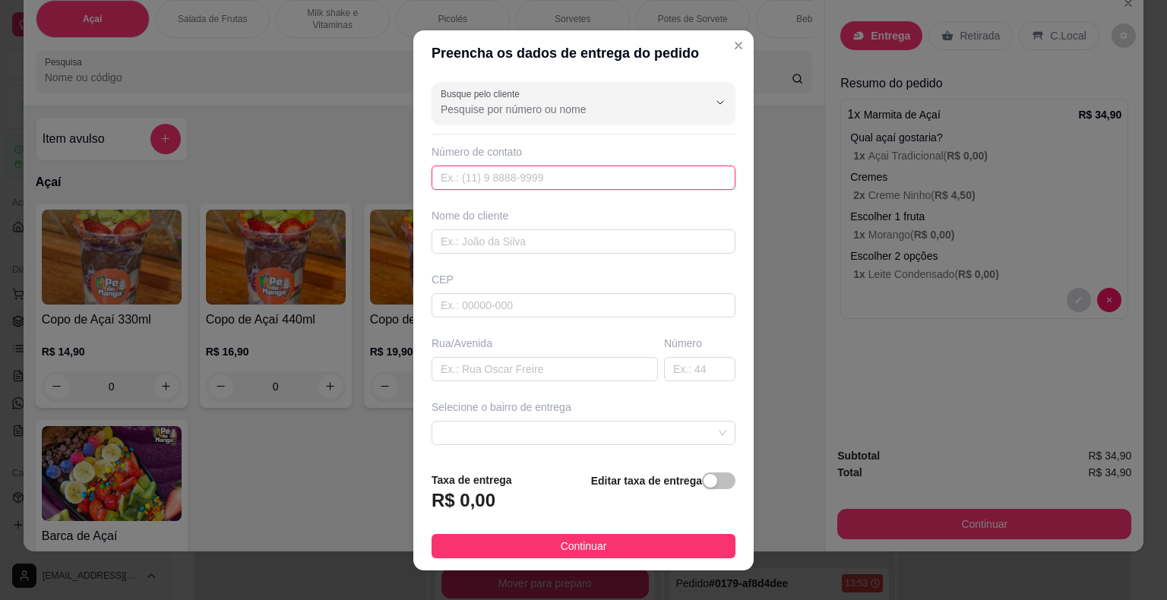
click at [649, 179] on input "text" at bounding box center [583, 178] width 304 height 24
type input "(43) 9832-6716"
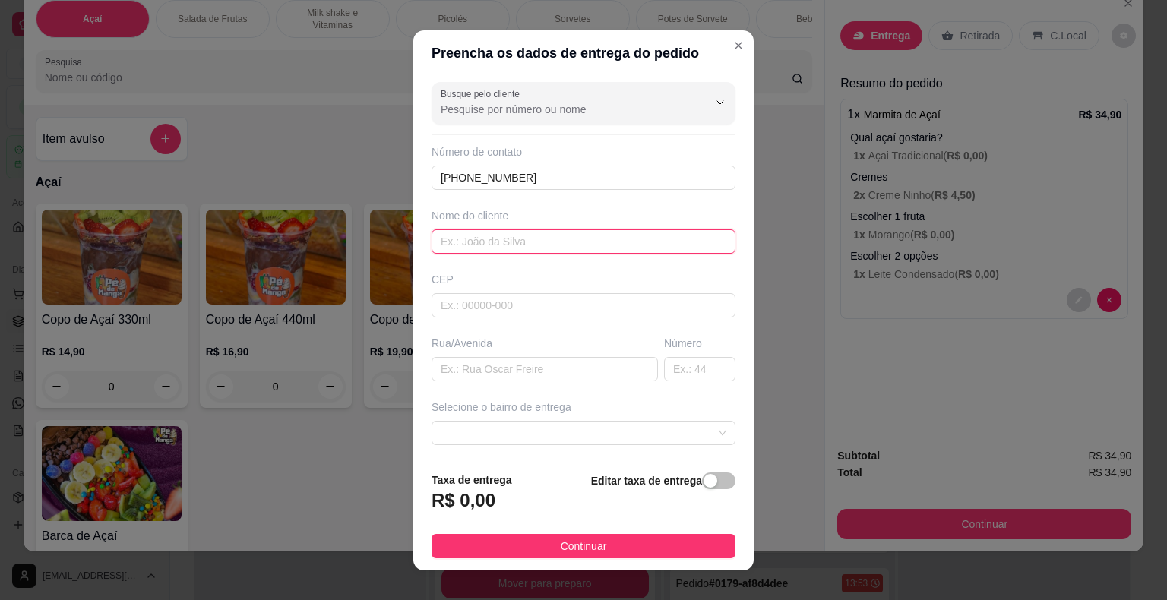
click at [625, 244] on input "text" at bounding box center [583, 241] width 304 height 24
click at [567, 314] on input "text" at bounding box center [583, 305] width 304 height 24
type input "18440000"
click at [588, 362] on input "text" at bounding box center [544, 369] width 226 height 24
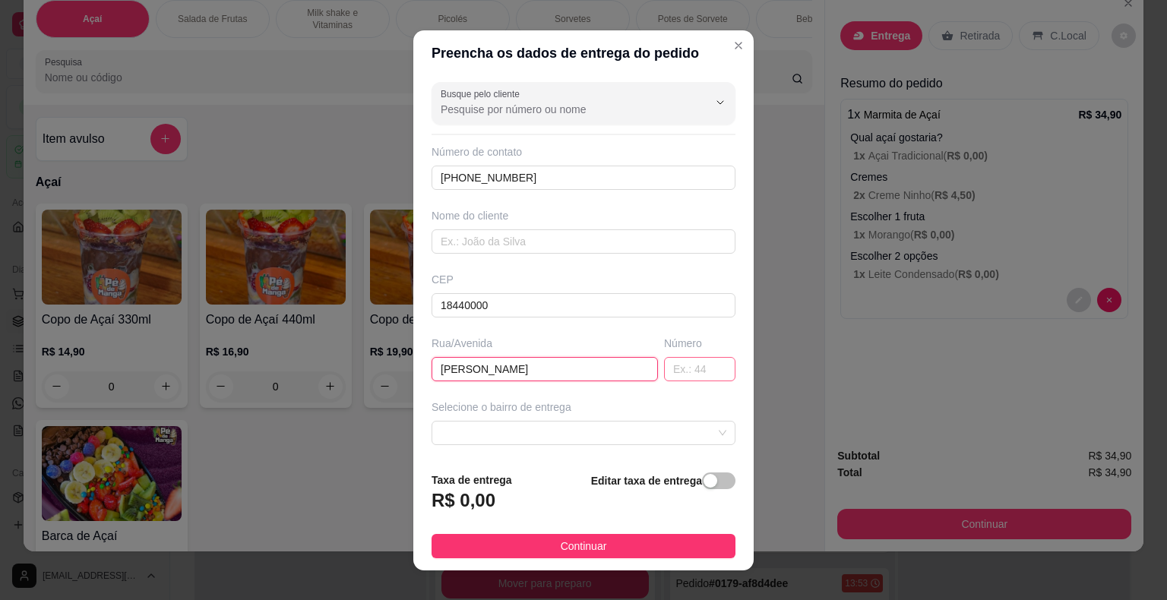
type input "Joaquim Caetano da Rosa"
click at [672, 368] on input "text" at bounding box center [699, 369] width 71 height 24
click at [665, 427] on span at bounding box center [584, 433] width 286 height 23
type input "232"
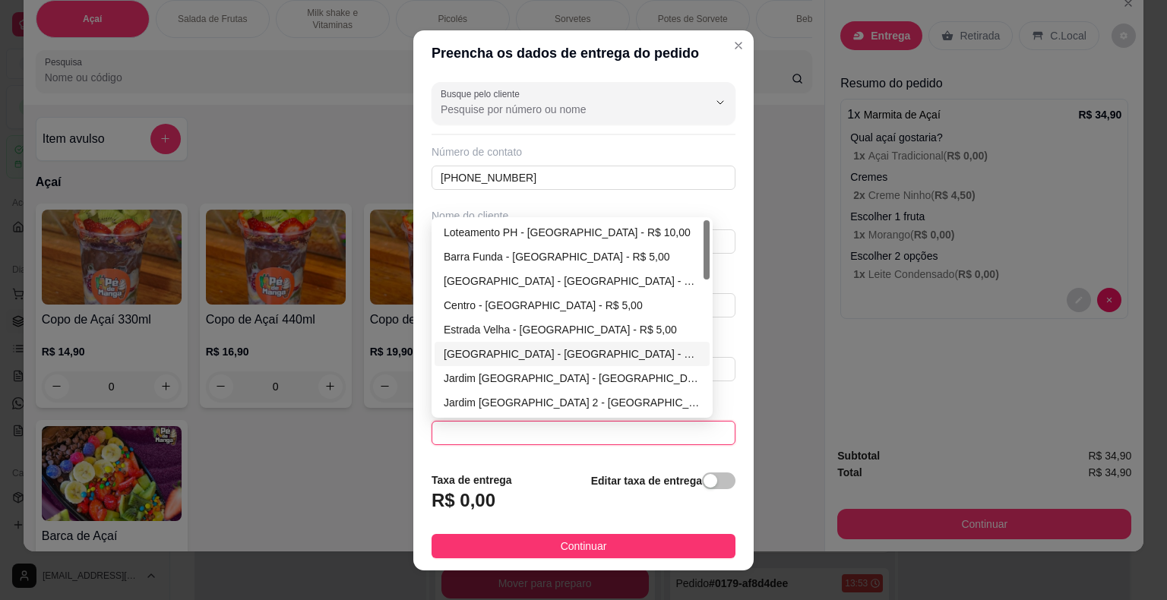
click at [608, 353] on div "Jardim Carolina - Itaberá - R$ 5,00" at bounding box center [572, 354] width 257 height 17
type input "Itaberá"
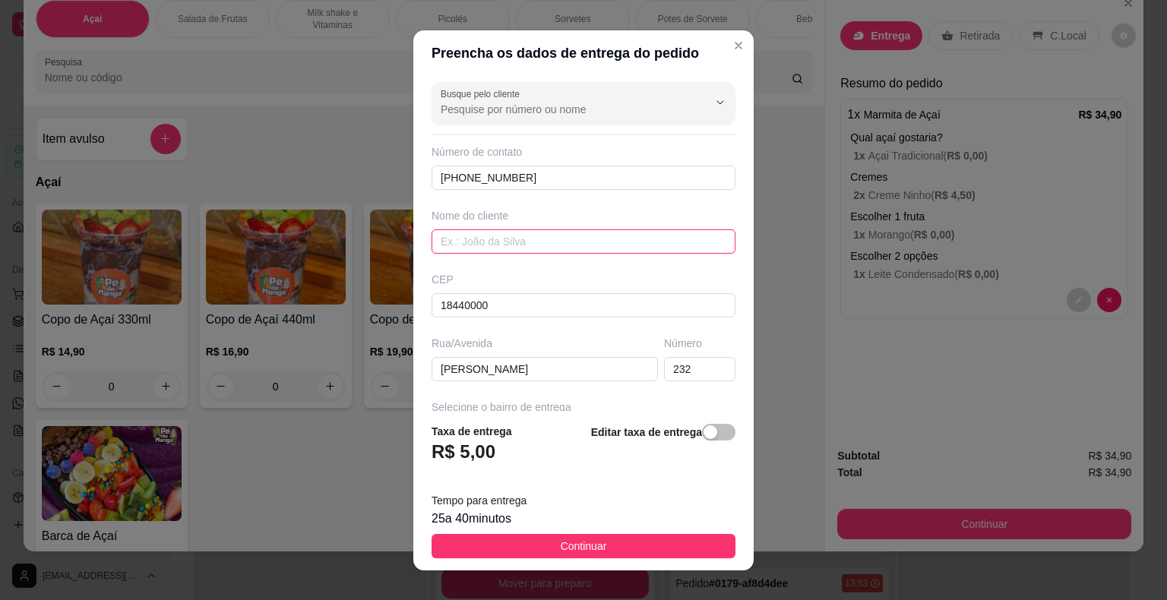
click at [561, 250] on input "text" at bounding box center [583, 241] width 304 height 24
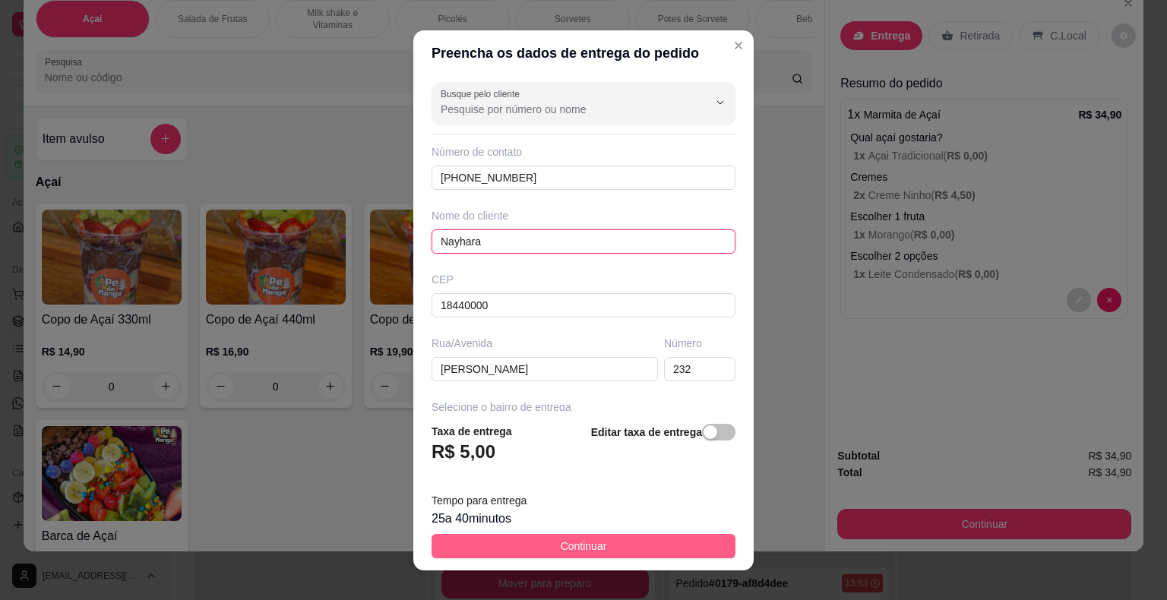
type input "Nayhara"
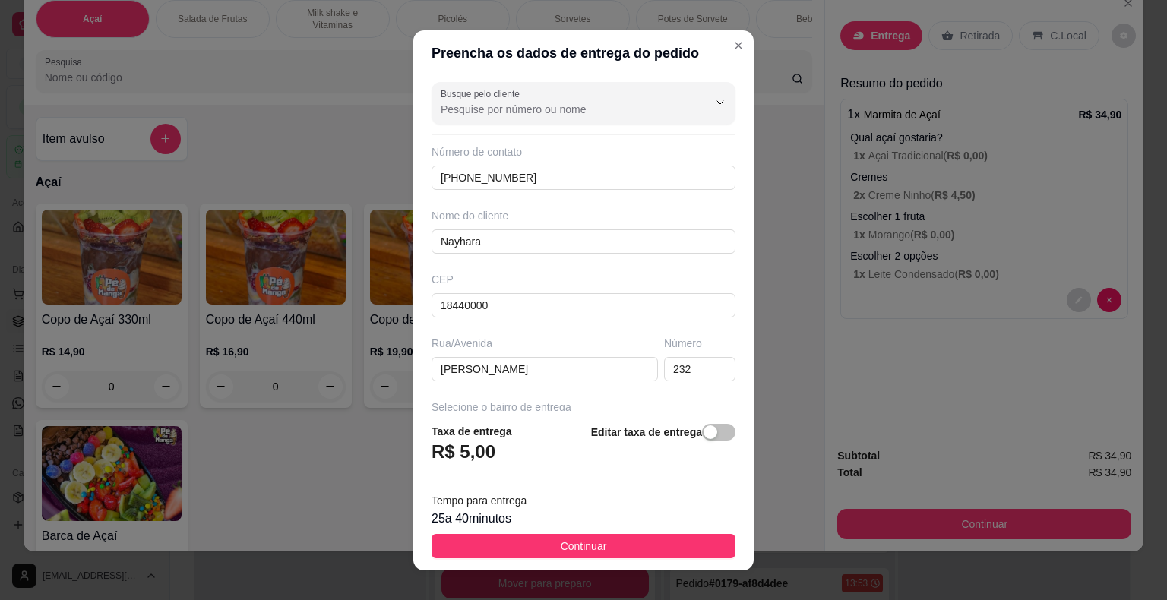
click at [587, 548] on span "Continuar" at bounding box center [584, 546] width 46 height 17
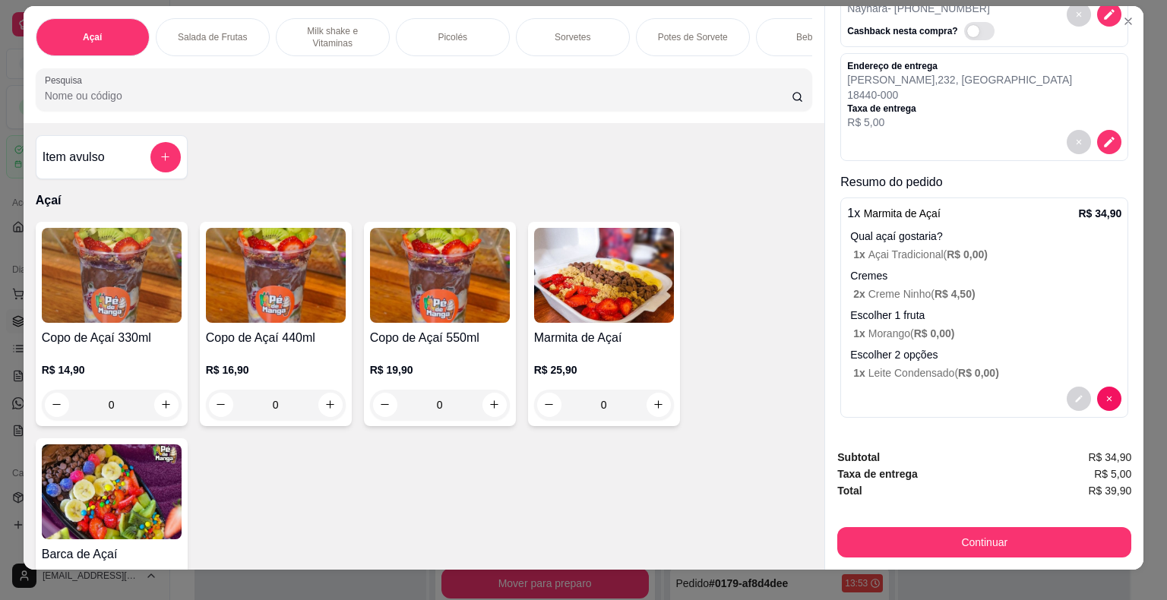
scroll to position [0, 0]
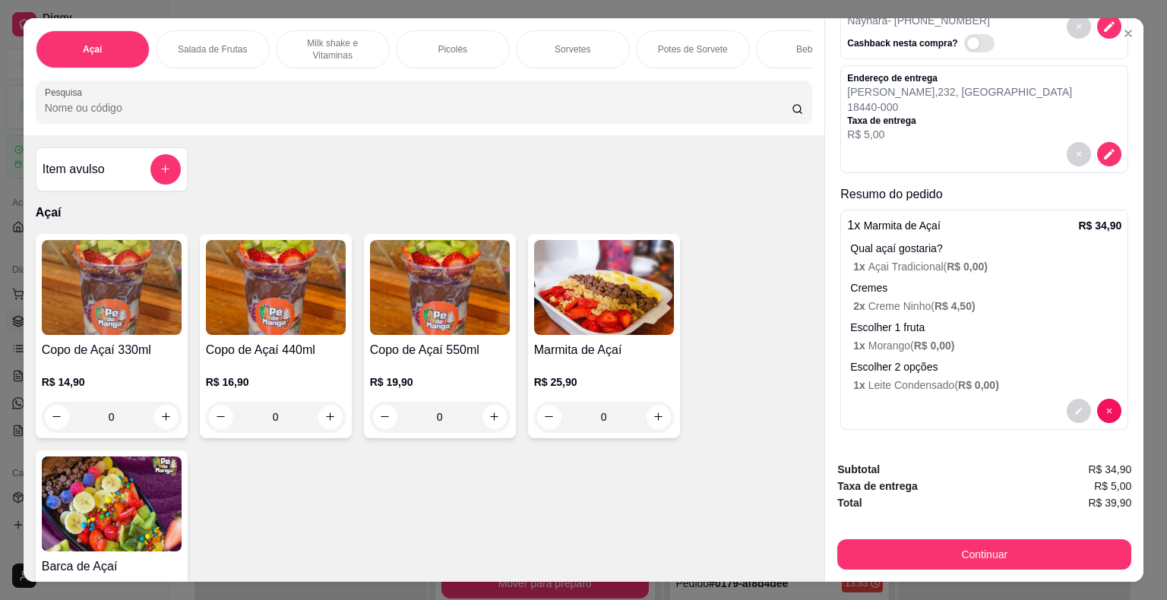
click at [228, 46] on p "Salada de Frutas" at bounding box center [212, 49] width 69 height 12
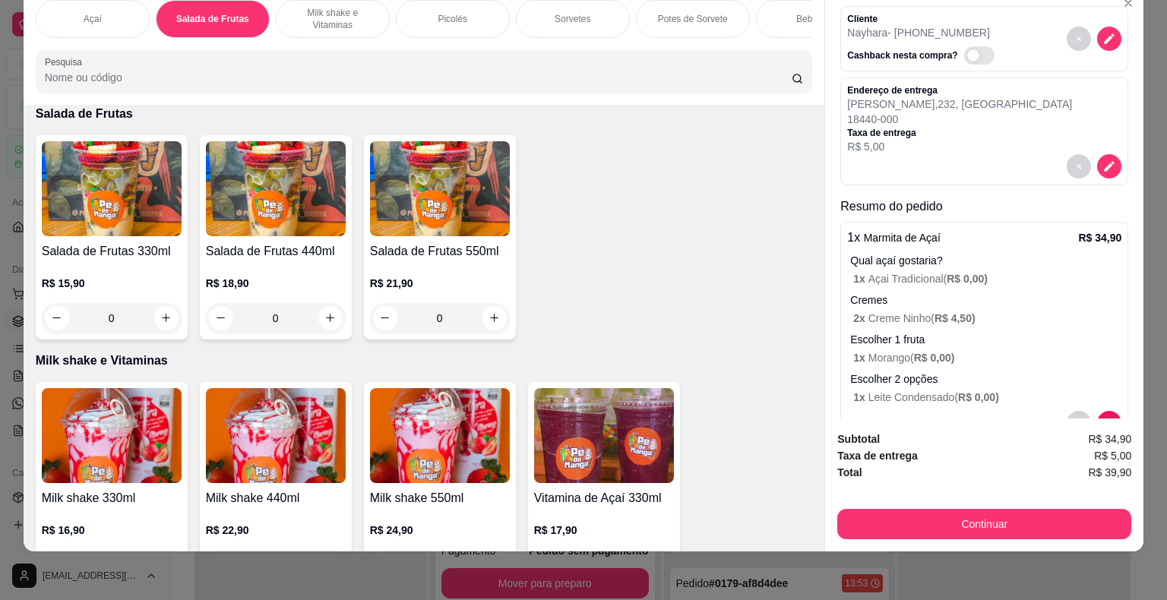
scroll to position [99, 0]
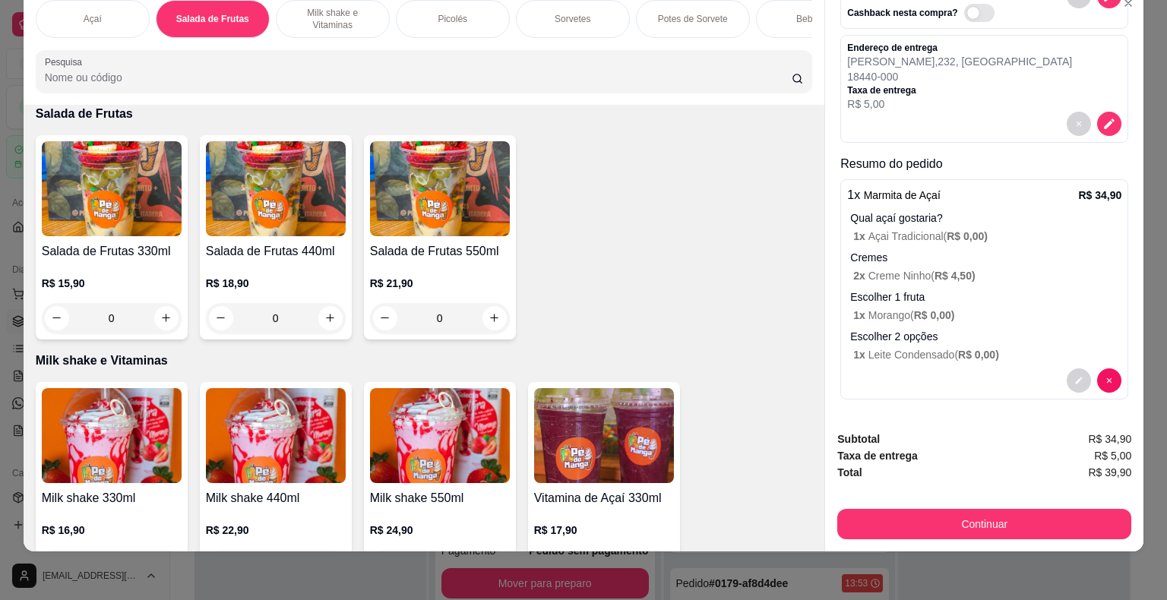
click at [141, 311] on div "0" at bounding box center [112, 318] width 140 height 30
click at [296, 264] on div "R$ 18,90 0" at bounding box center [276, 297] width 140 height 73
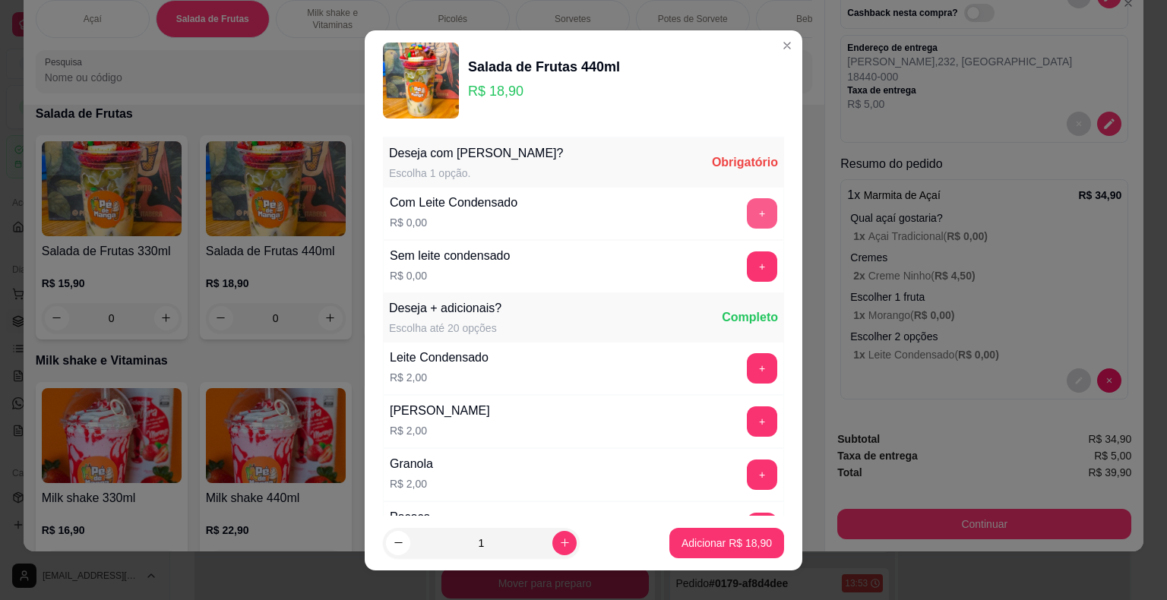
click at [747, 210] on button "+" at bounding box center [762, 213] width 30 height 30
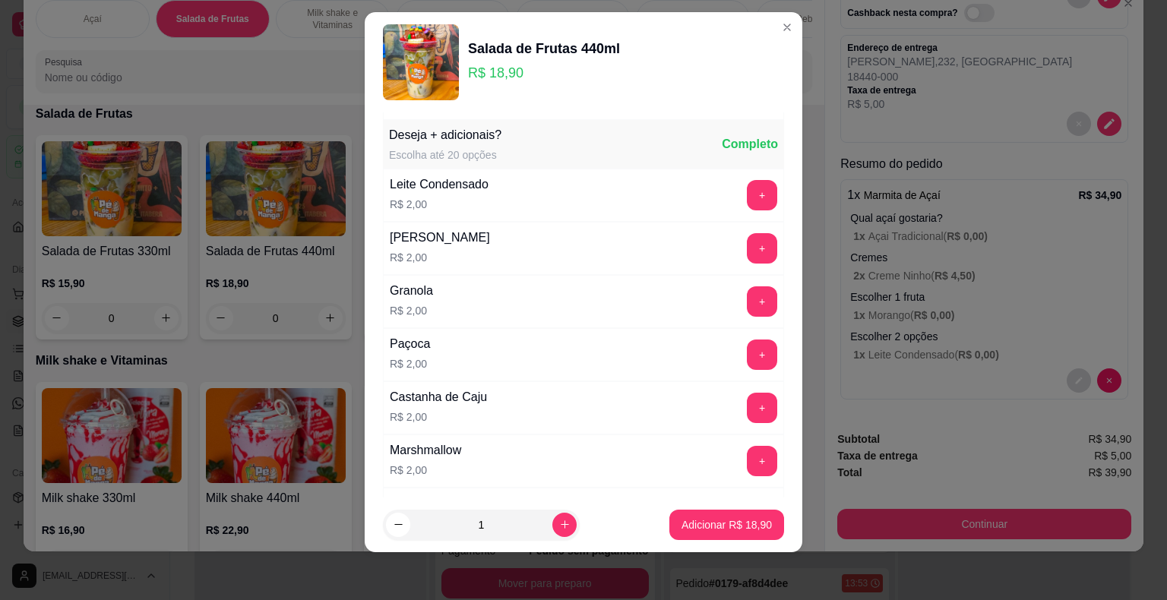
scroll to position [161, 0]
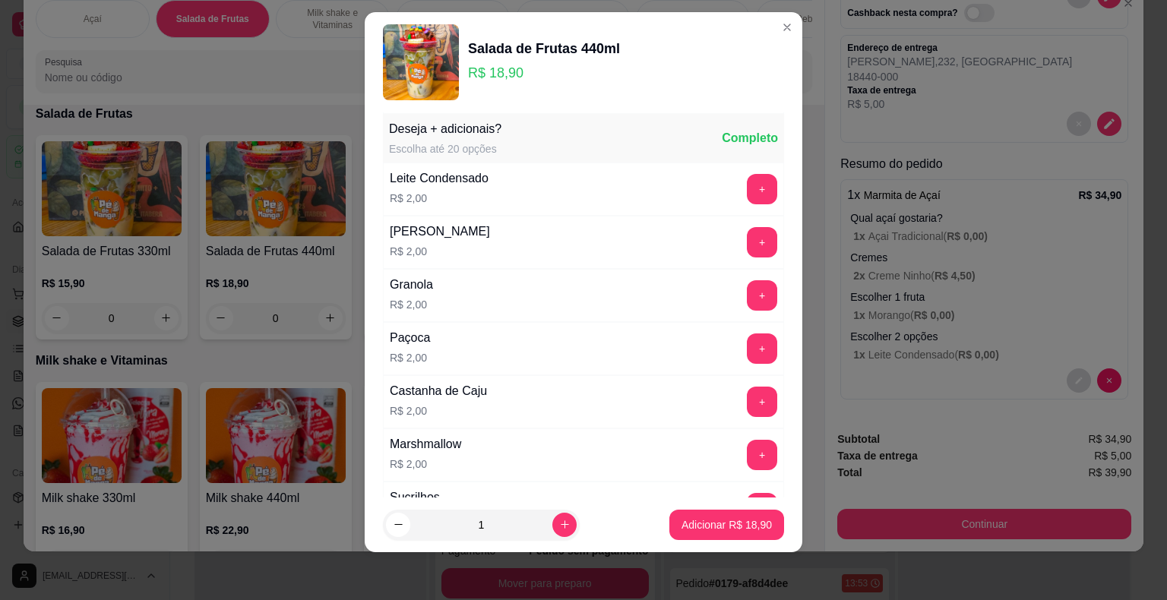
click at [697, 536] on button "Adicionar R$ 18,90" at bounding box center [726, 525] width 115 height 30
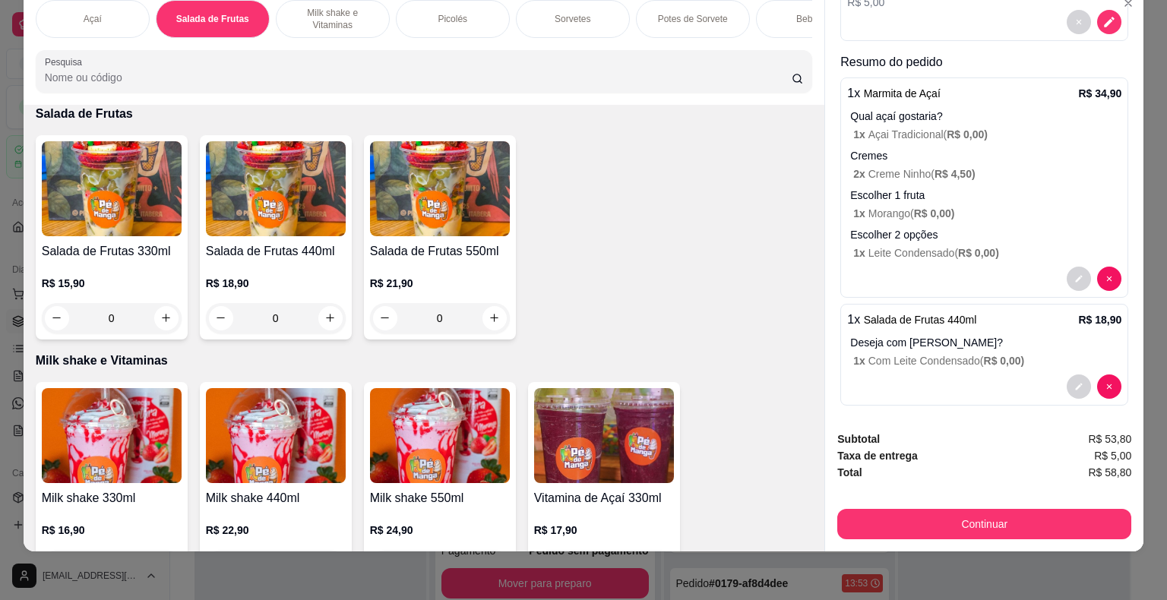
scroll to position [207, 0]
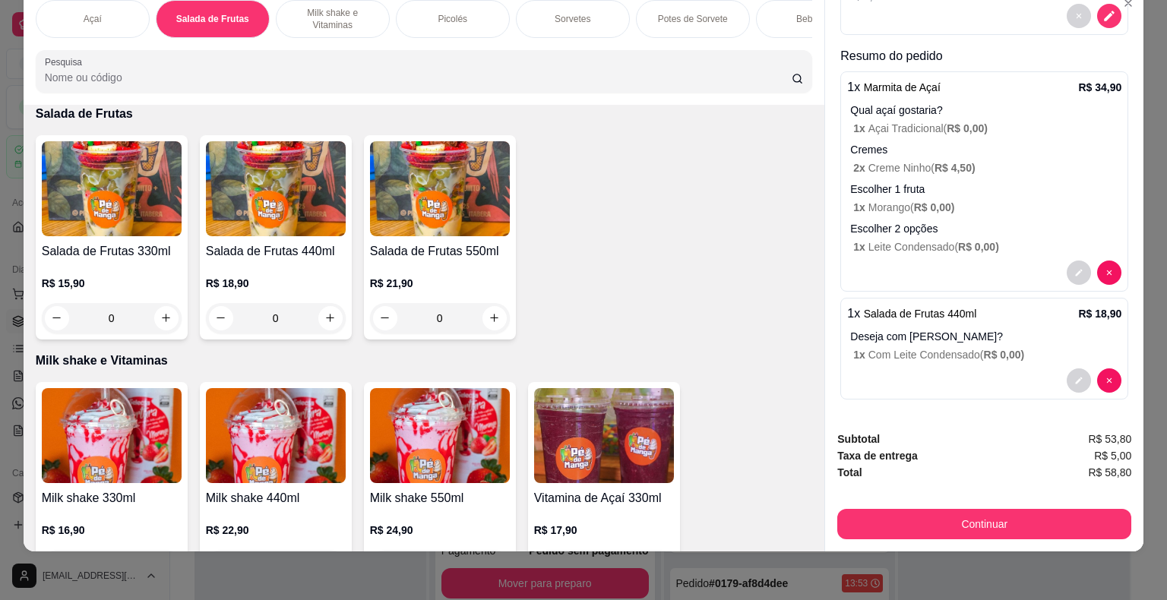
click at [981, 522] on button "Continuar" at bounding box center [984, 524] width 294 height 30
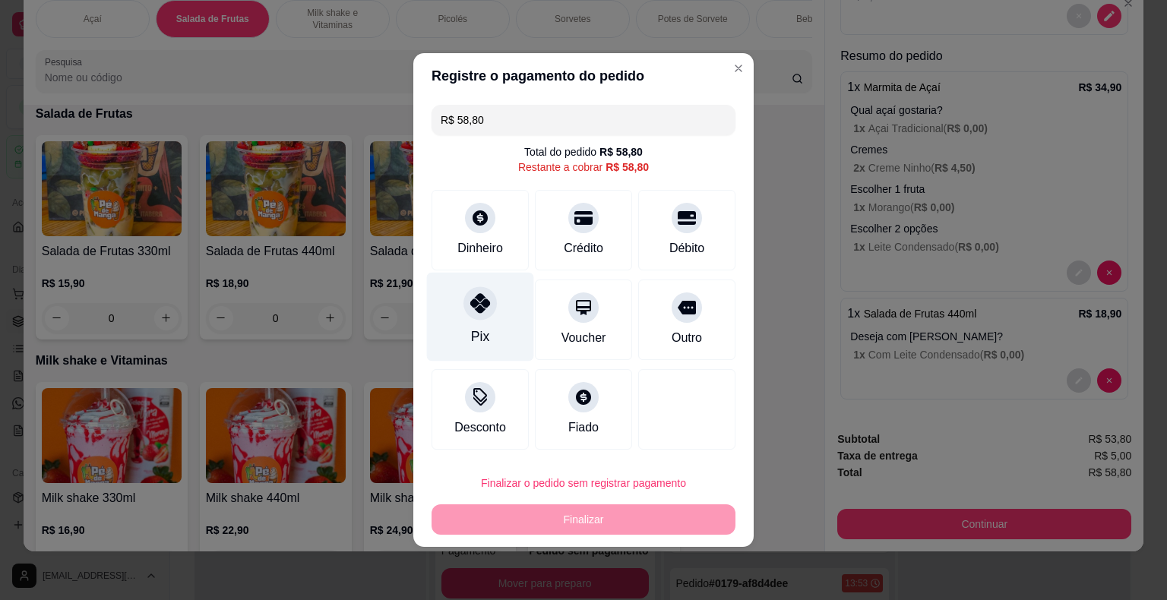
click at [431, 324] on div "R$ 58,80 Total do pedido R$ 58,80 Restante a cobrar R$ 58,80 Dinheiro Crédito D…" at bounding box center [583, 277] width 340 height 357
click at [445, 318] on div "Pix" at bounding box center [480, 317] width 107 height 89
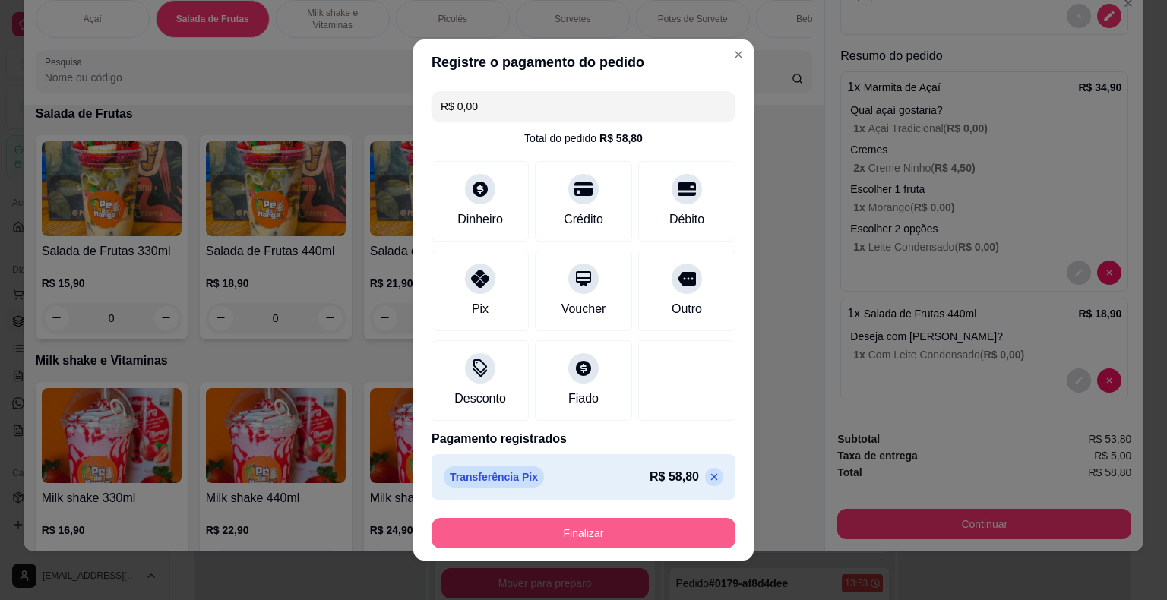
click at [562, 541] on button "Finalizar" at bounding box center [583, 533] width 304 height 30
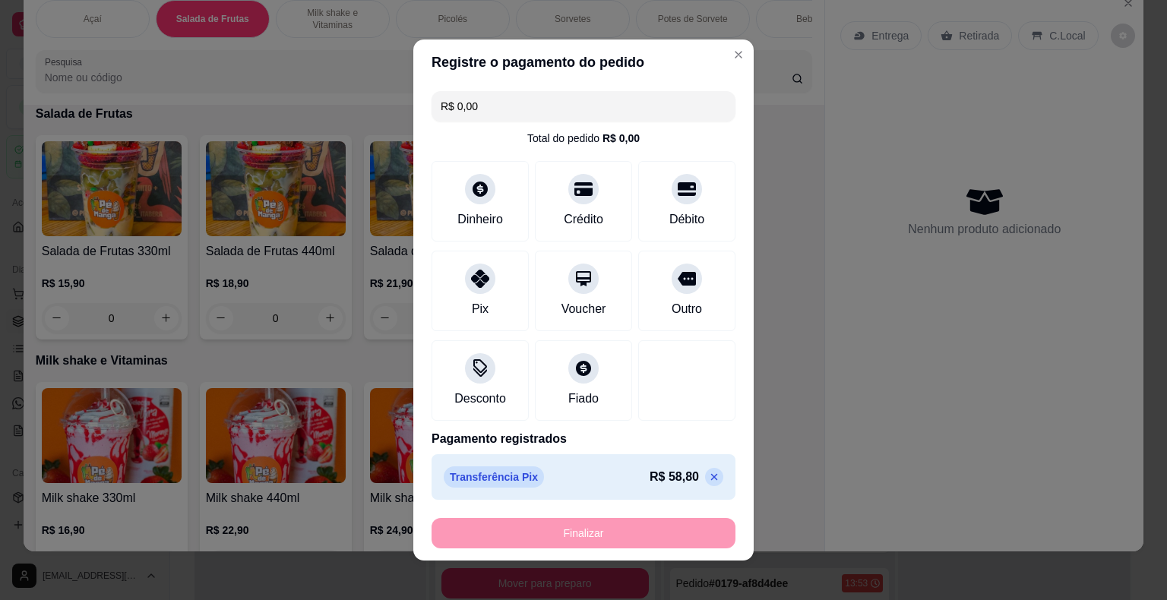
type input "-R$ 58,80"
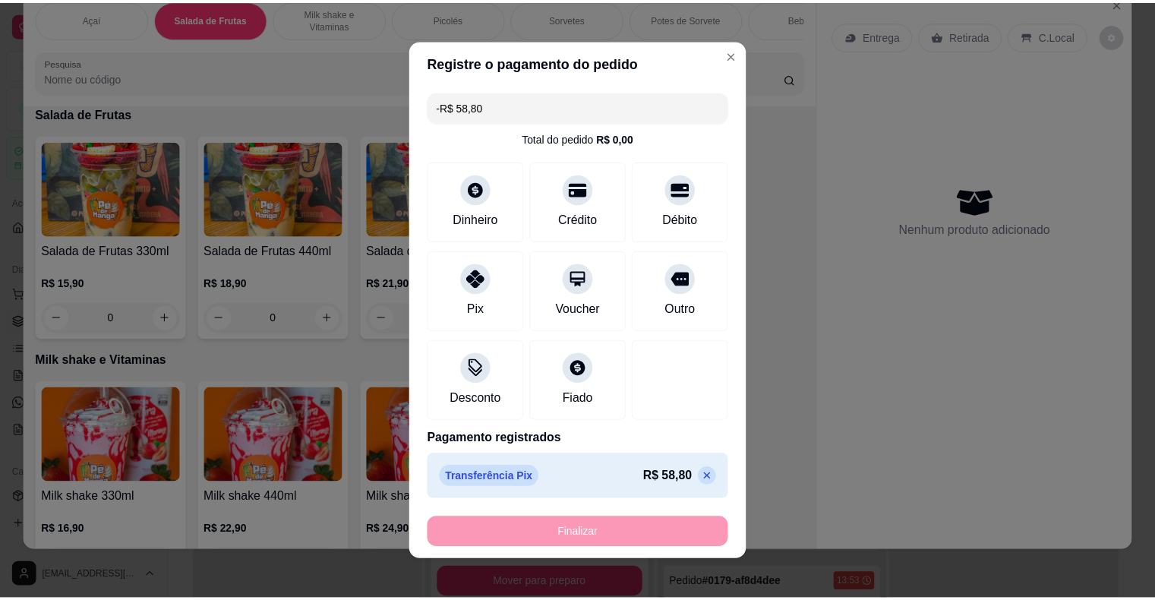
scroll to position [0, 0]
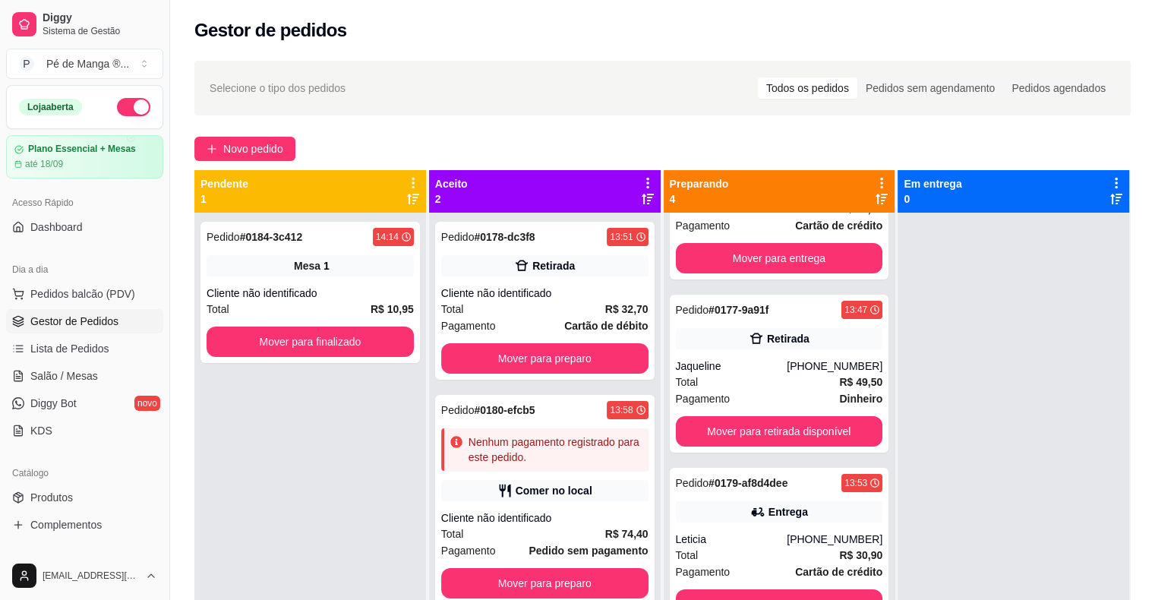
scroll to position [107, 0]
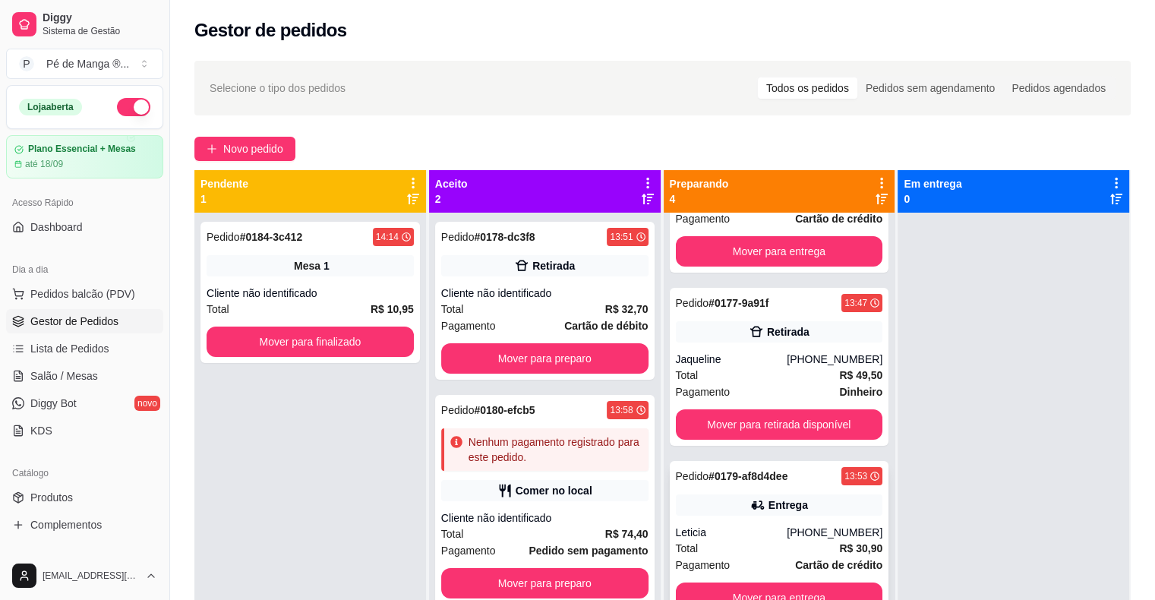
click at [804, 518] on div "Pedido # 0179-af8d4dee 13:53 Entrega Leticia (15) 99785-2465 Total R$ 30,90 Pag…" at bounding box center [780, 540] width 220 height 158
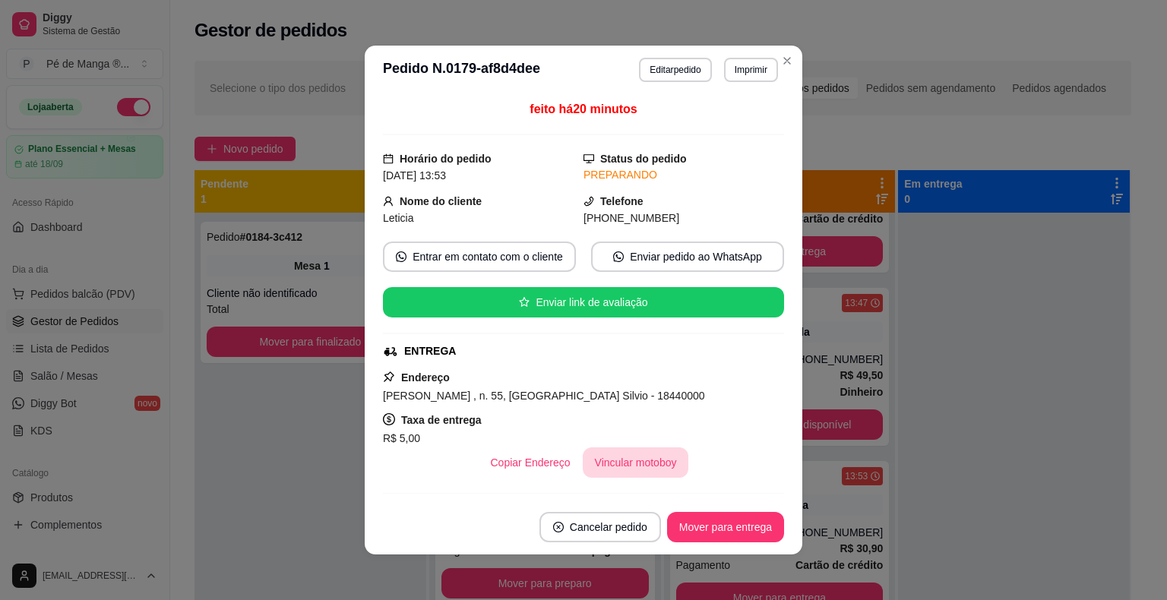
click at [631, 462] on button "Vincular motoboy" at bounding box center [636, 462] width 106 height 30
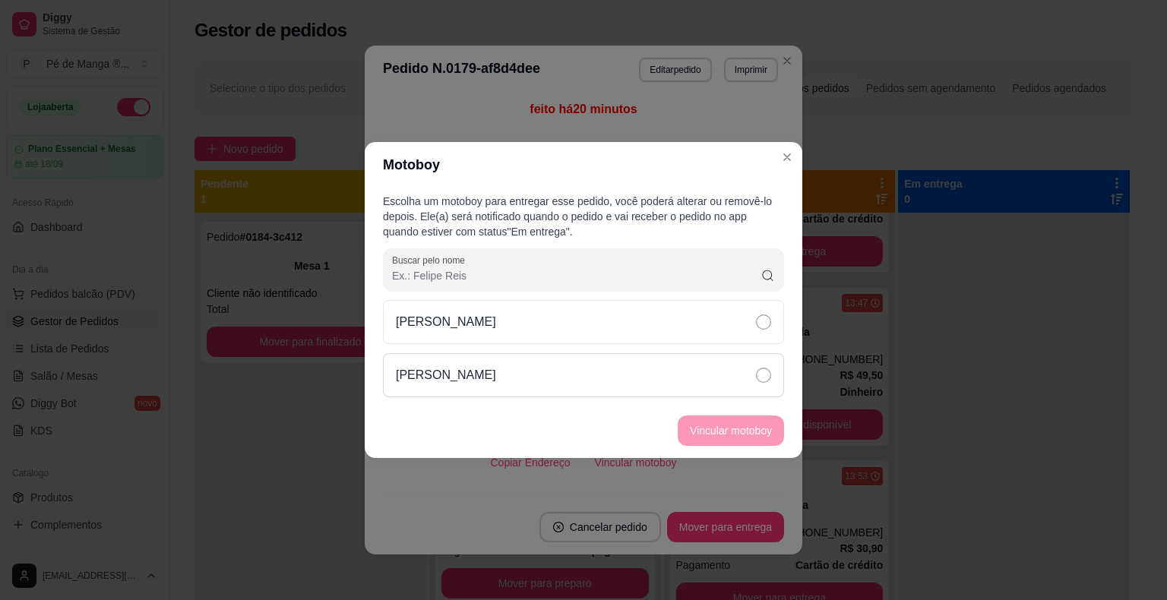
click at [766, 365] on div "[PERSON_NAME]" at bounding box center [583, 375] width 401 height 44
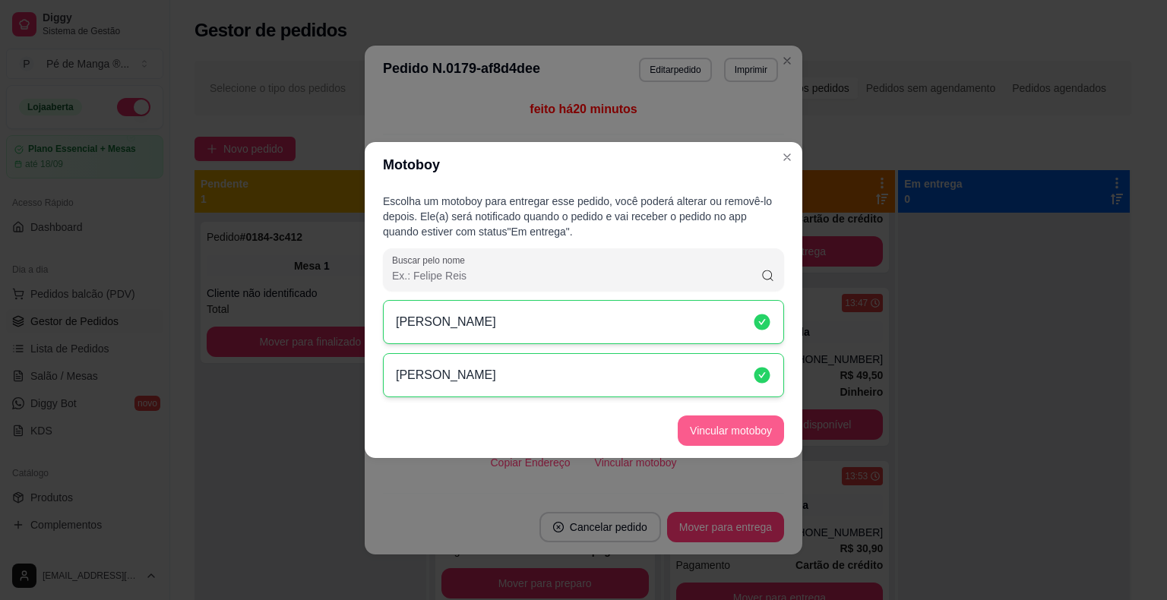
click at [742, 433] on button "Vincular motoboy" at bounding box center [731, 430] width 106 height 30
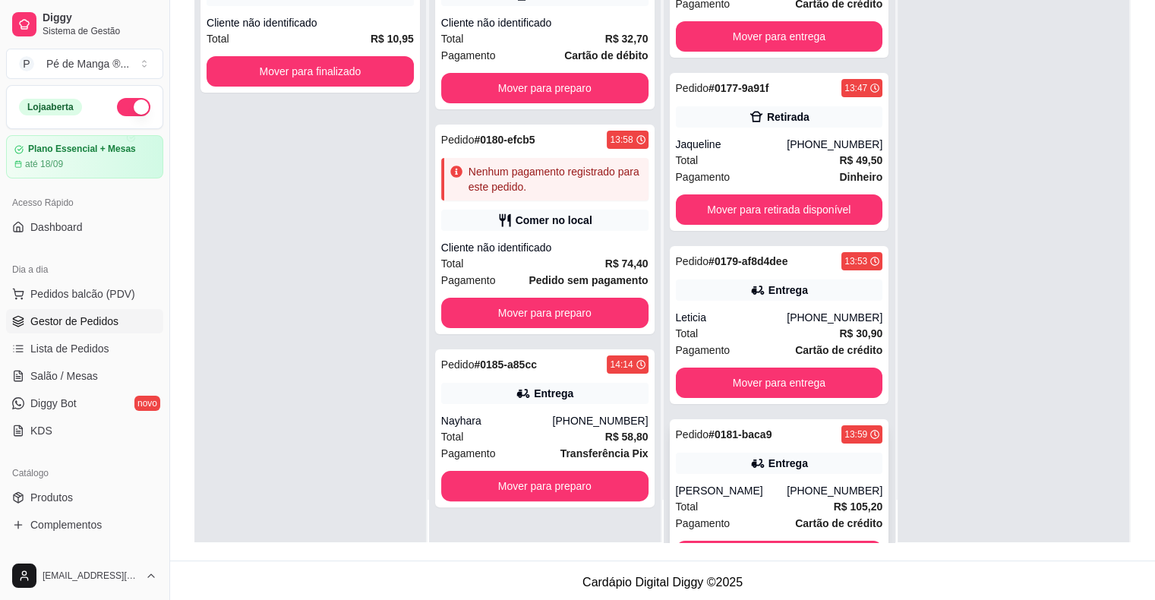
scroll to position [0, 0]
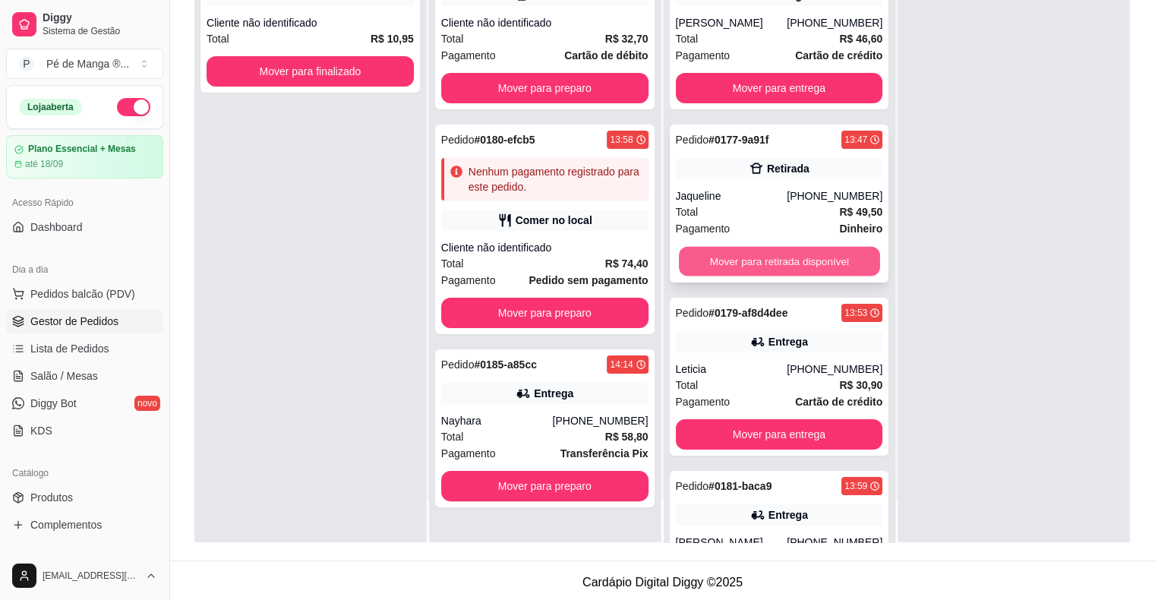
click at [778, 260] on button "Mover para retirada disponível" at bounding box center [779, 262] width 201 height 30
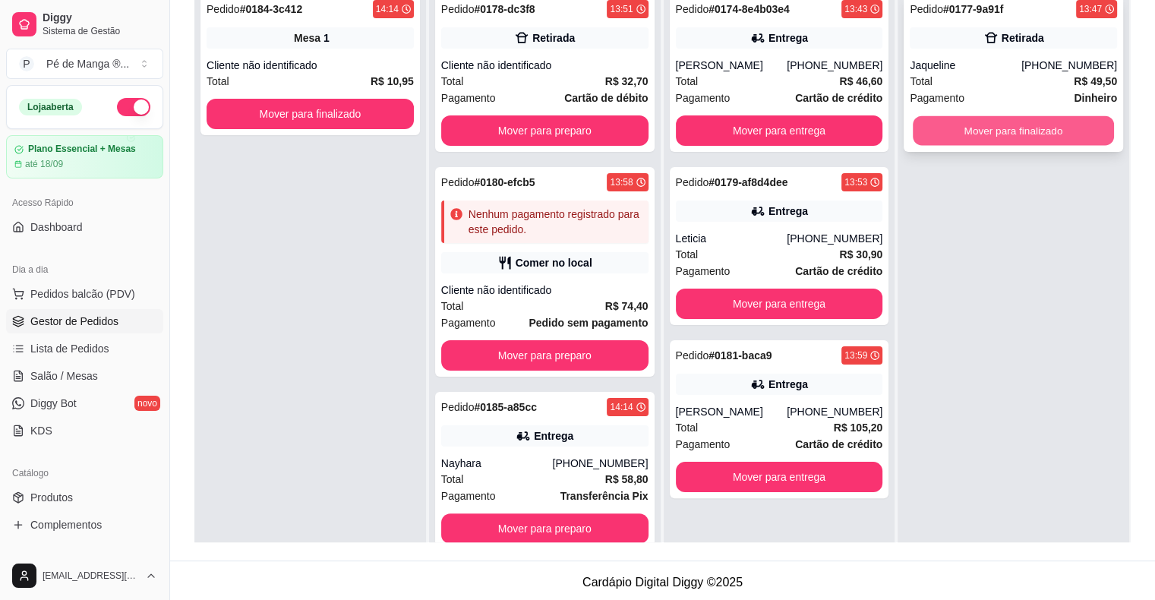
click at [1009, 131] on button "Mover para finalizado" at bounding box center [1013, 131] width 201 height 30
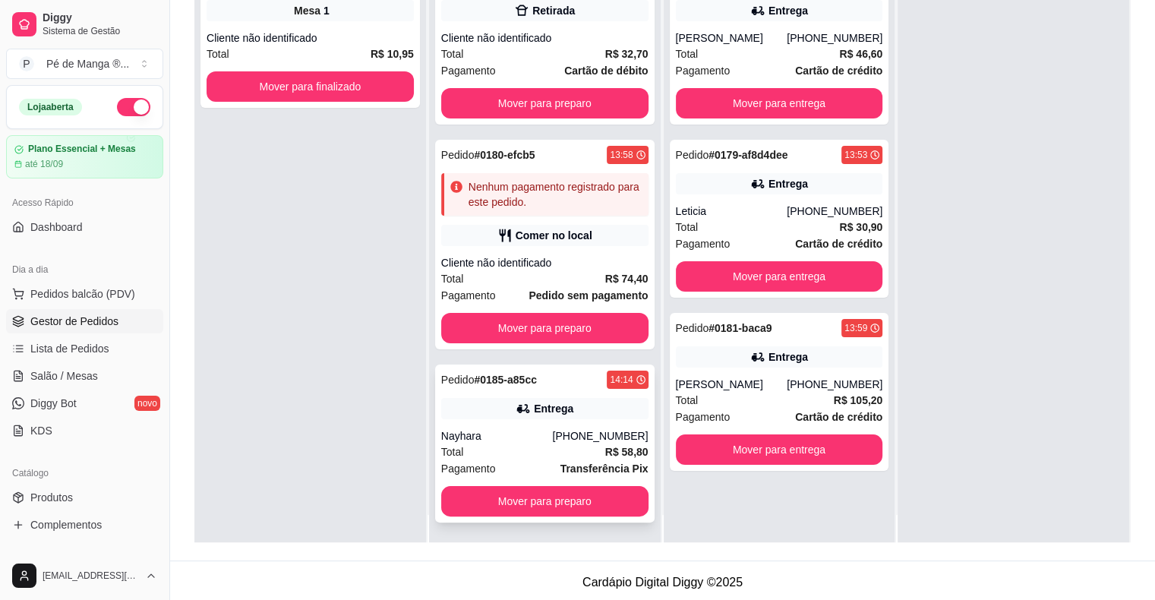
scroll to position [43, 0]
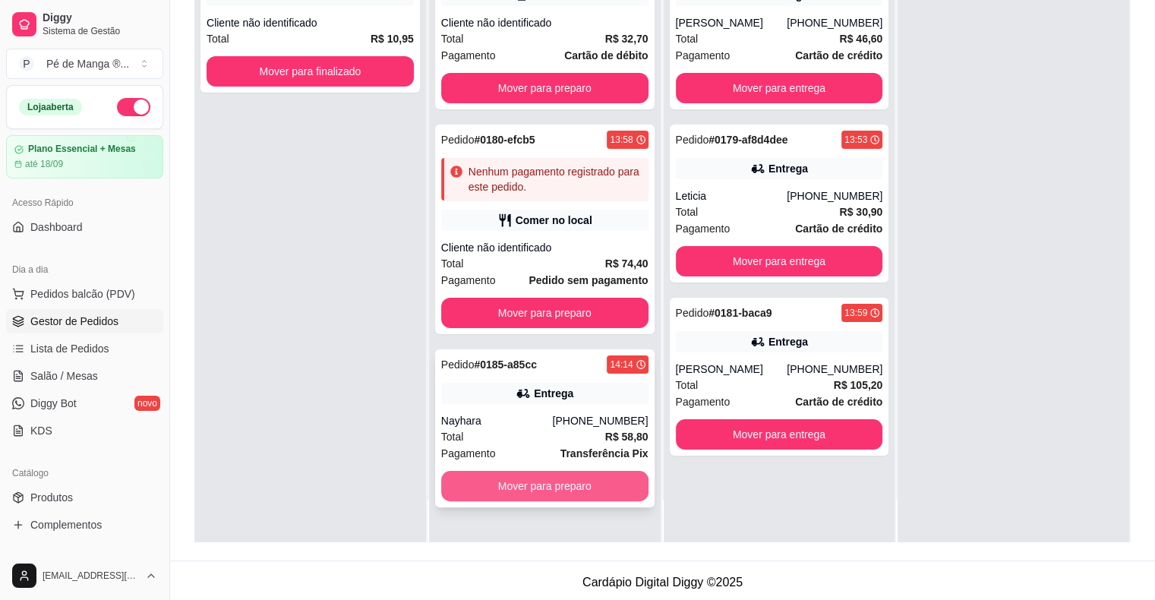
click at [582, 494] on button "Mover para preparo" at bounding box center [544, 486] width 207 height 30
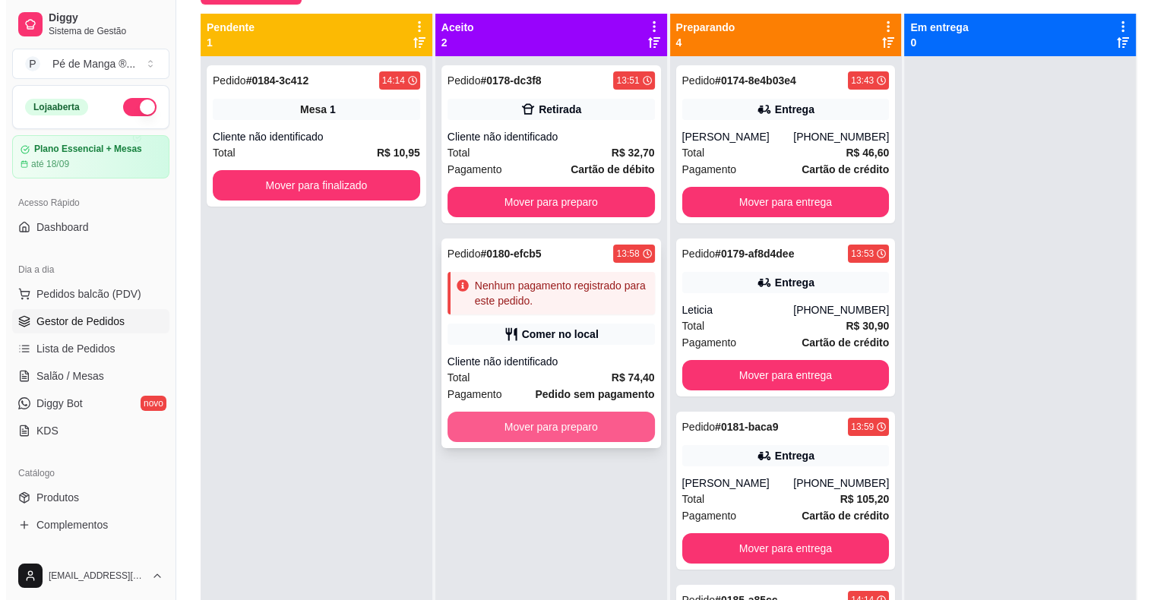
scroll to position [76, 0]
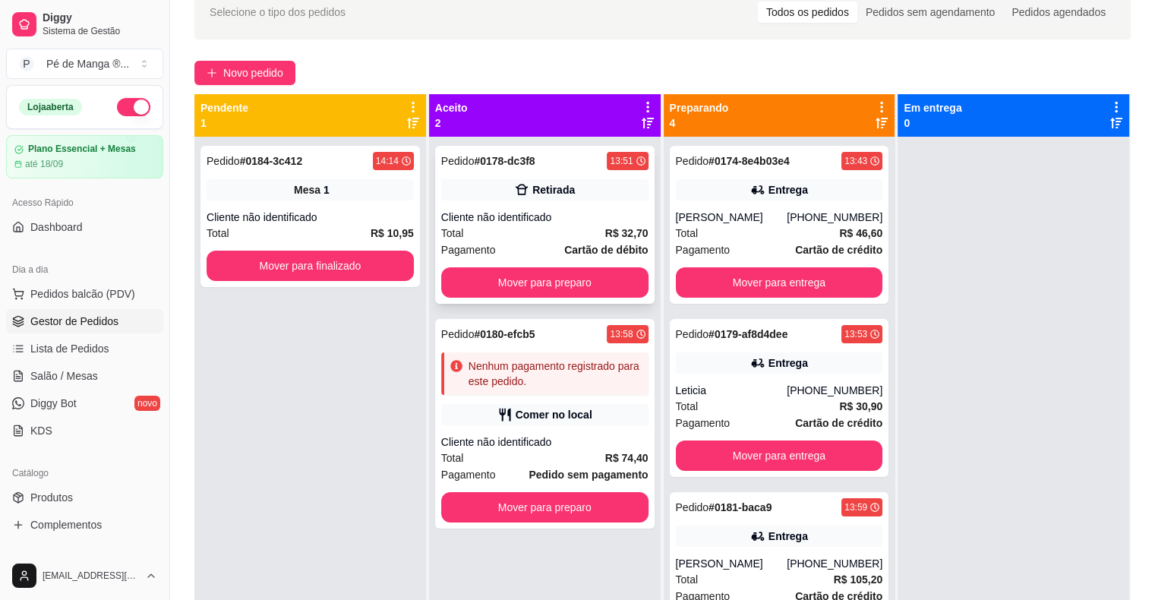
click at [577, 230] on div "Total R$ 32,70" at bounding box center [544, 233] width 207 height 17
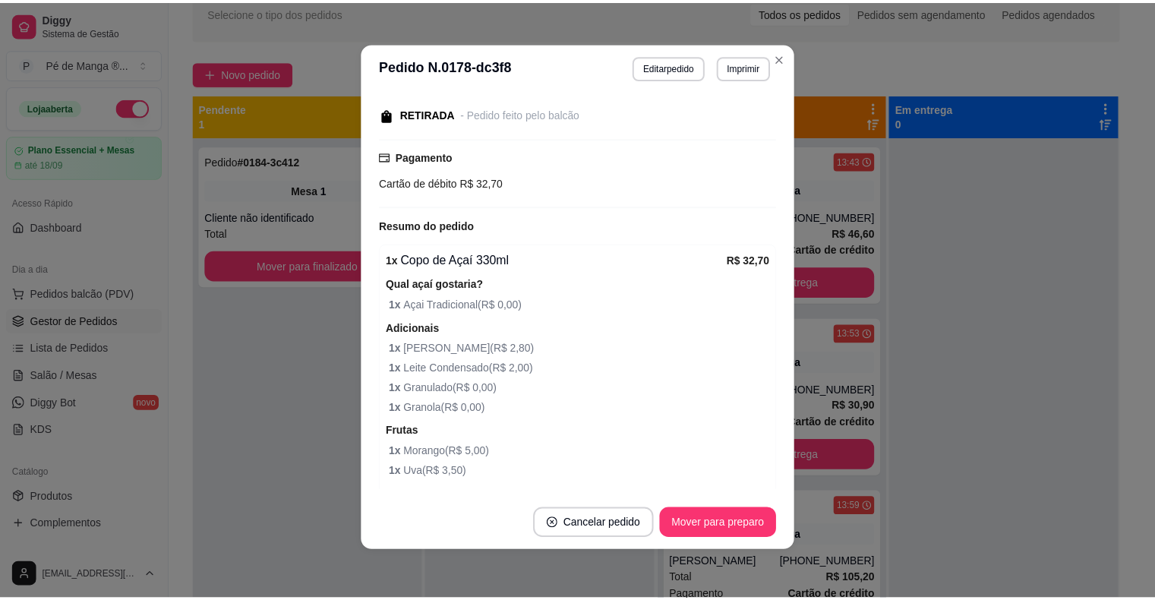
scroll to position [0, 0]
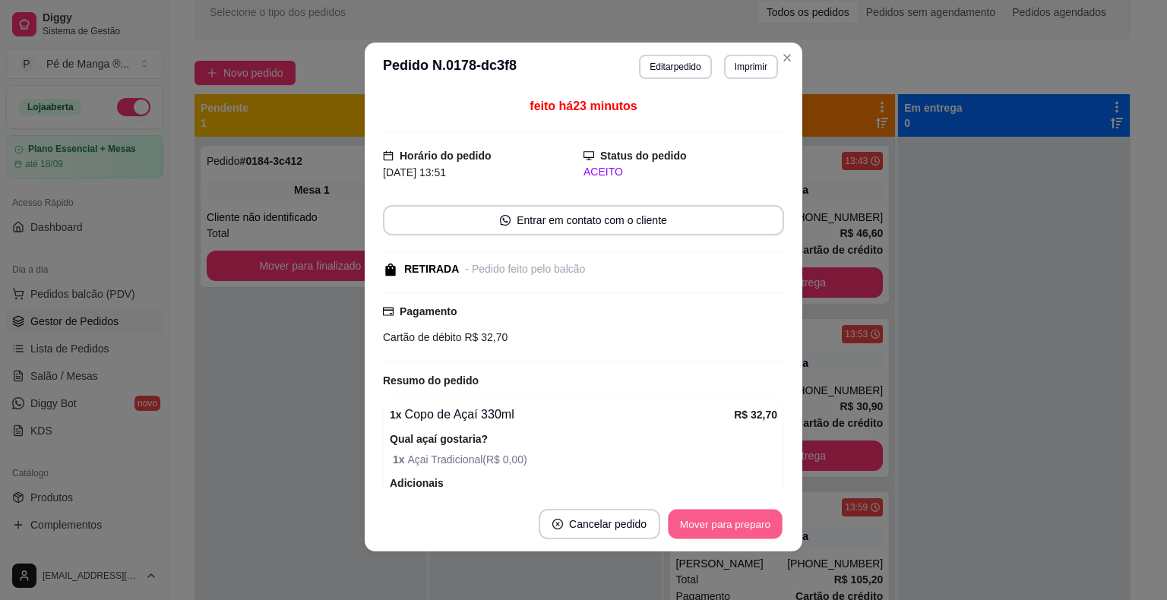
click at [720, 528] on button "Mover para preparo" at bounding box center [725, 525] width 114 height 30
click at [721, 528] on button "Mover para retirada disponível" at bounding box center [699, 525] width 163 height 30
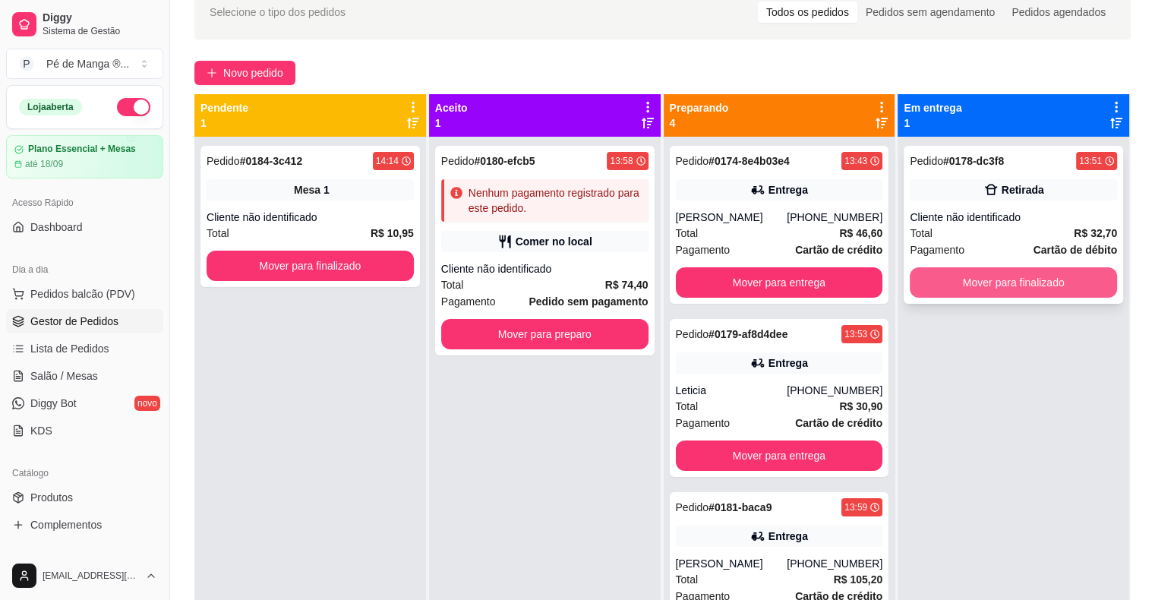
click at [1009, 295] on button "Mover para finalizado" at bounding box center [1013, 282] width 207 height 30
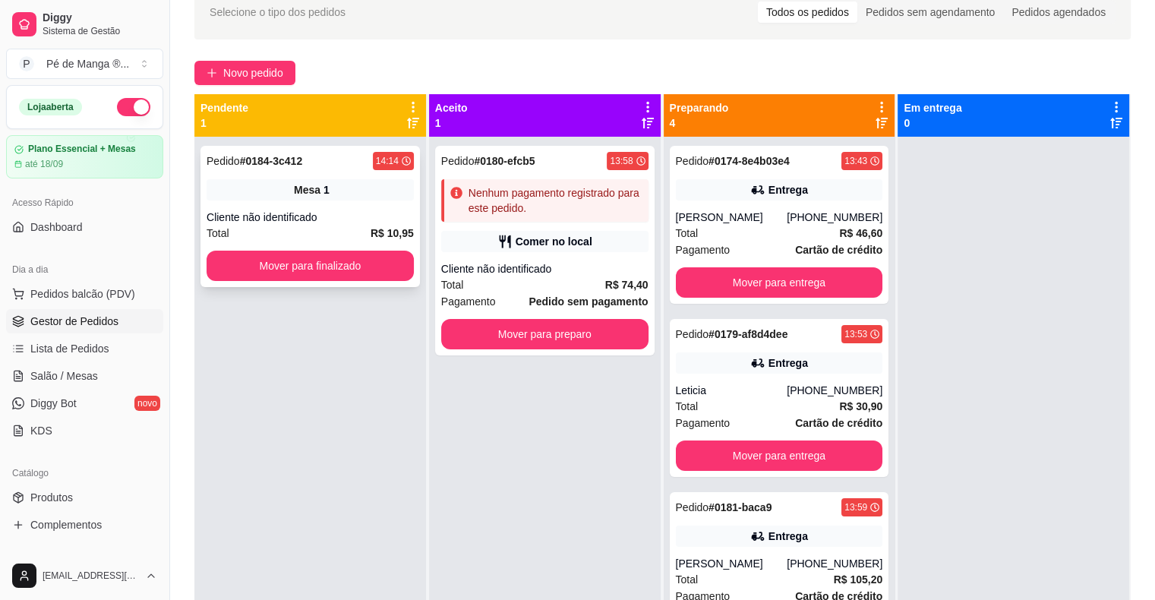
click at [329, 216] on div "Cliente não identificado" at bounding box center [310, 217] width 207 height 15
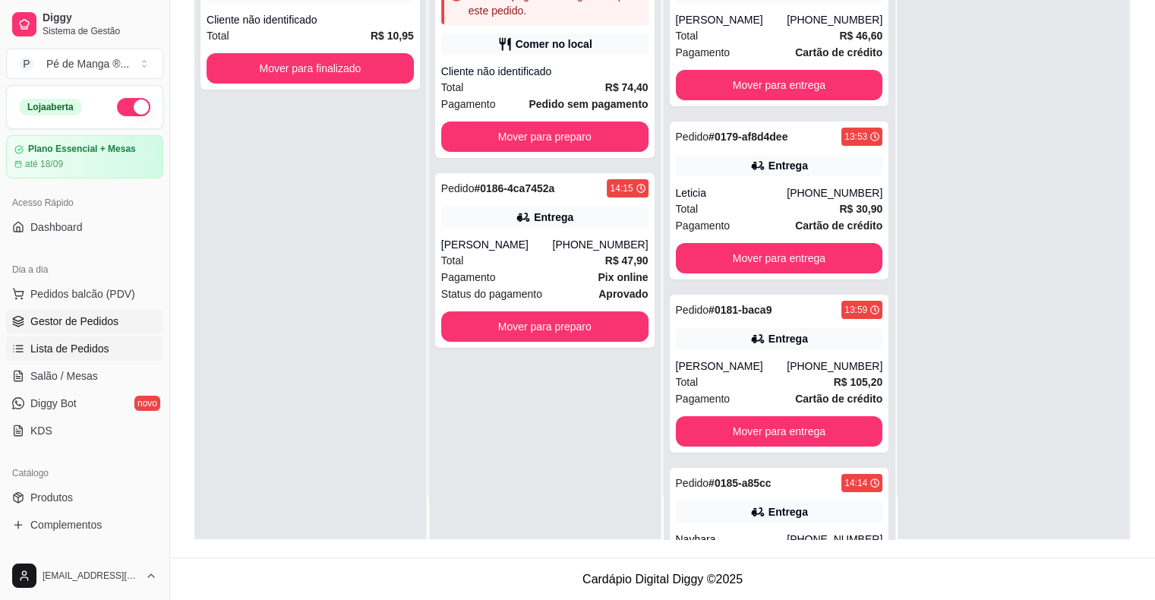
click at [112, 358] on link "Lista de Pedidos" at bounding box center [84, 348] width 157 height 24
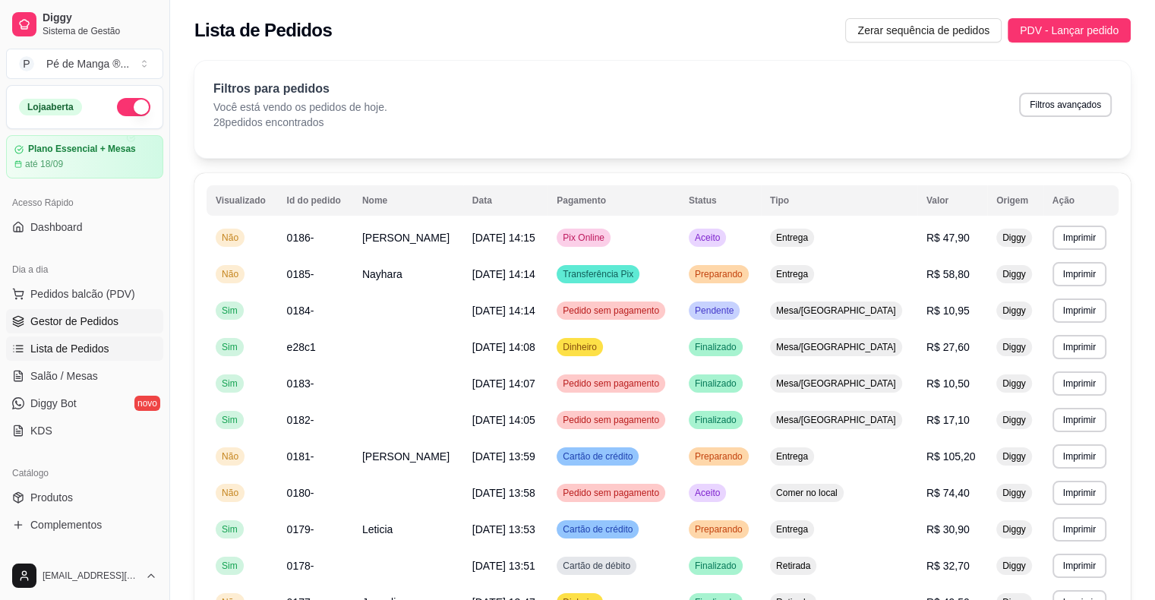
click at [104, 321] on span "Gestor de Pedidos" at bounding box center [74, 321] width 88 height 15
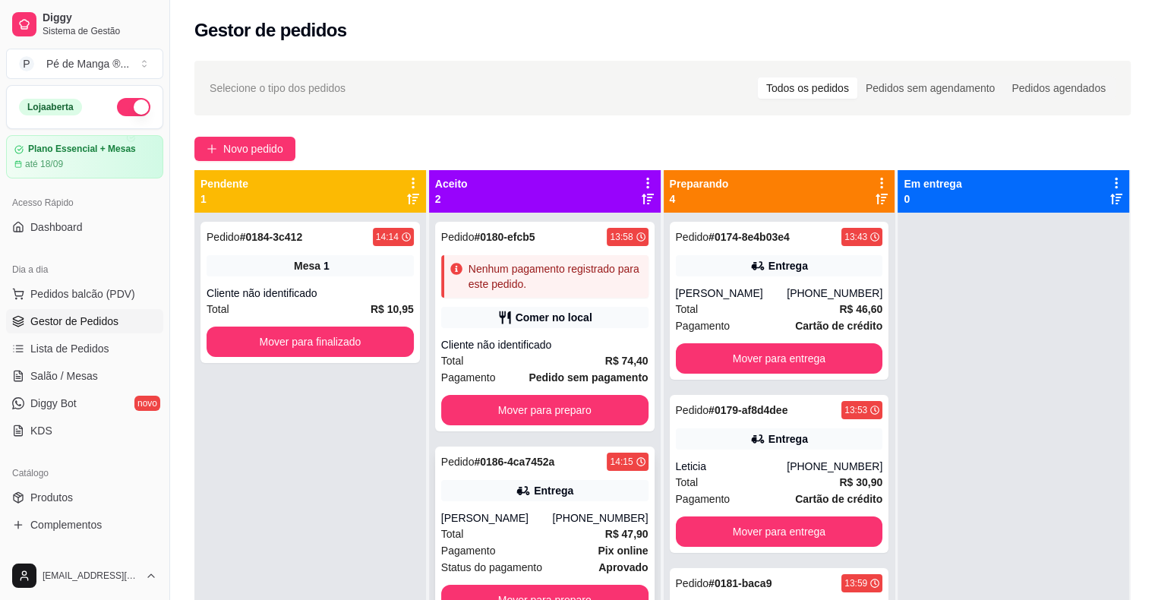
scroll to position [43, 0]
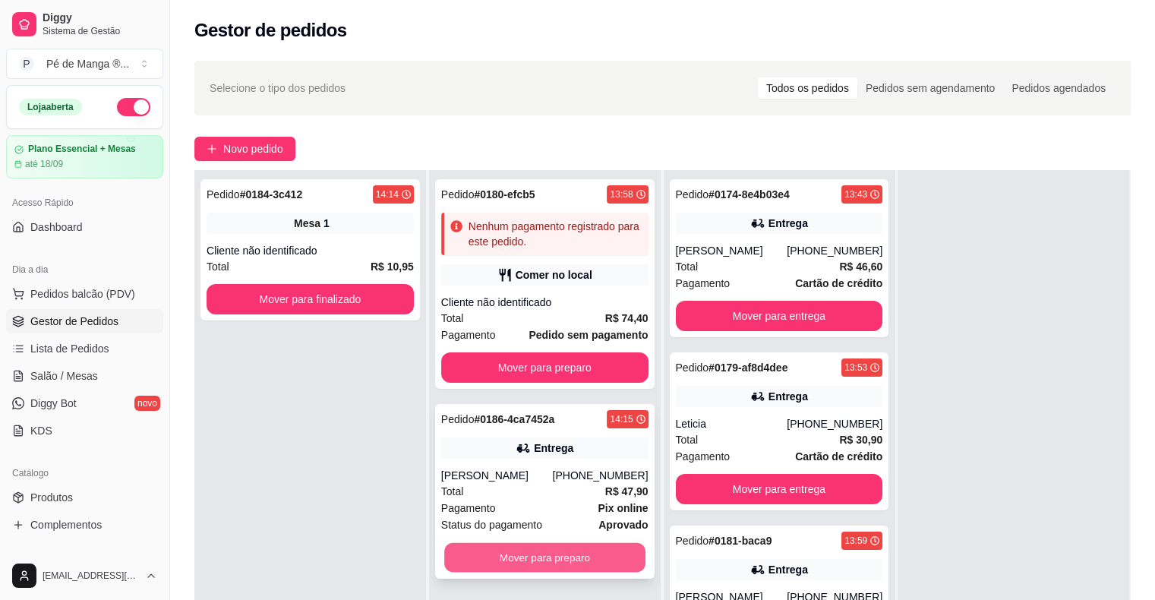
click at [556, 556] on button "Mover para preparo" at bounding box center [544, 558] width 201 height 30
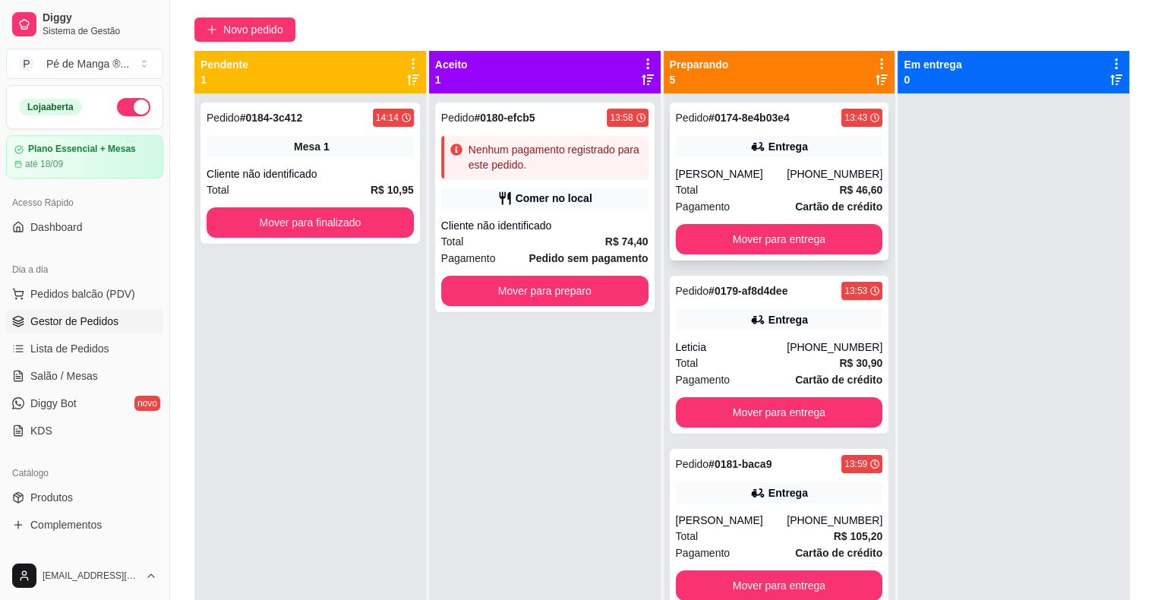
scroll to position [0, 0]
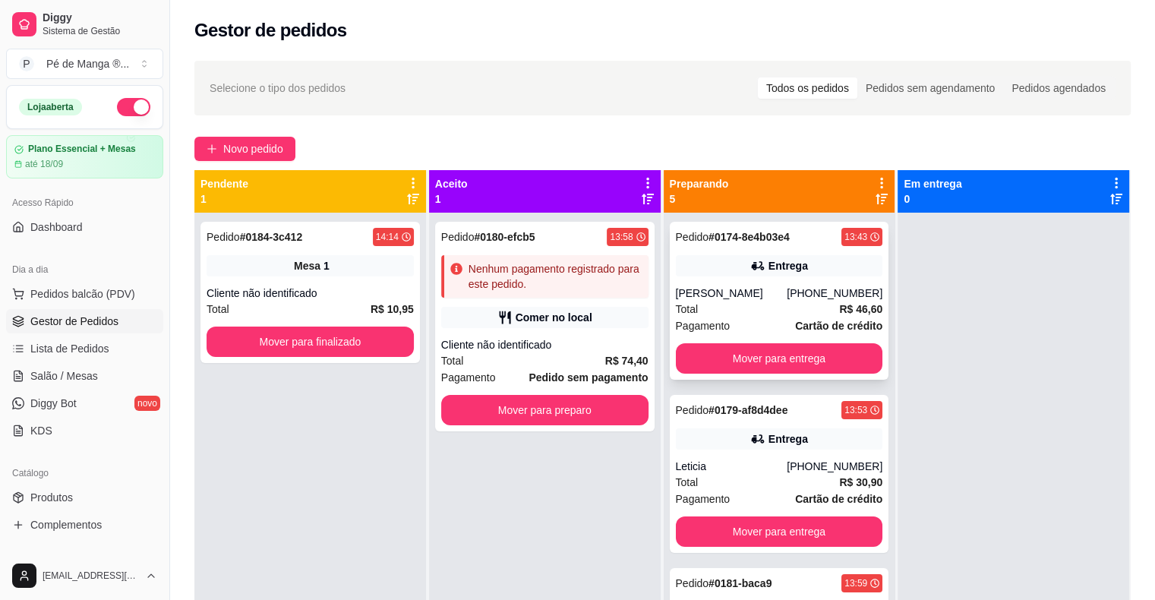
click at [784, 298] on div "Flávia Camargo" at bounding box center [732, 293] width 112 height 15
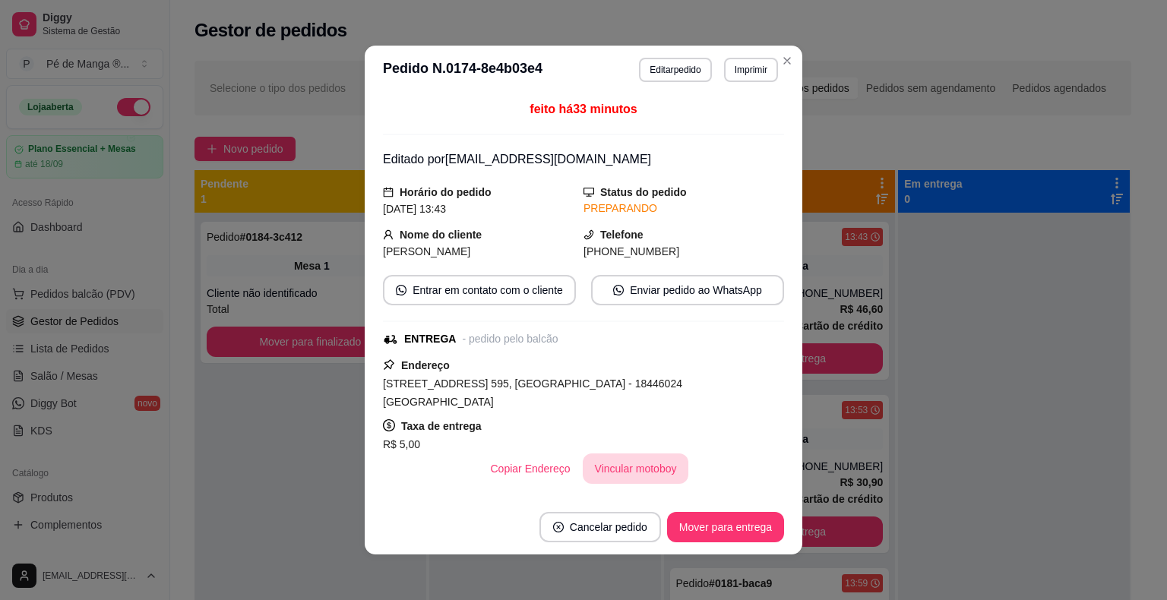
click at [641, 453] on button "Vincular motoboy" at bounding box center [636, 468] width 106 height 30
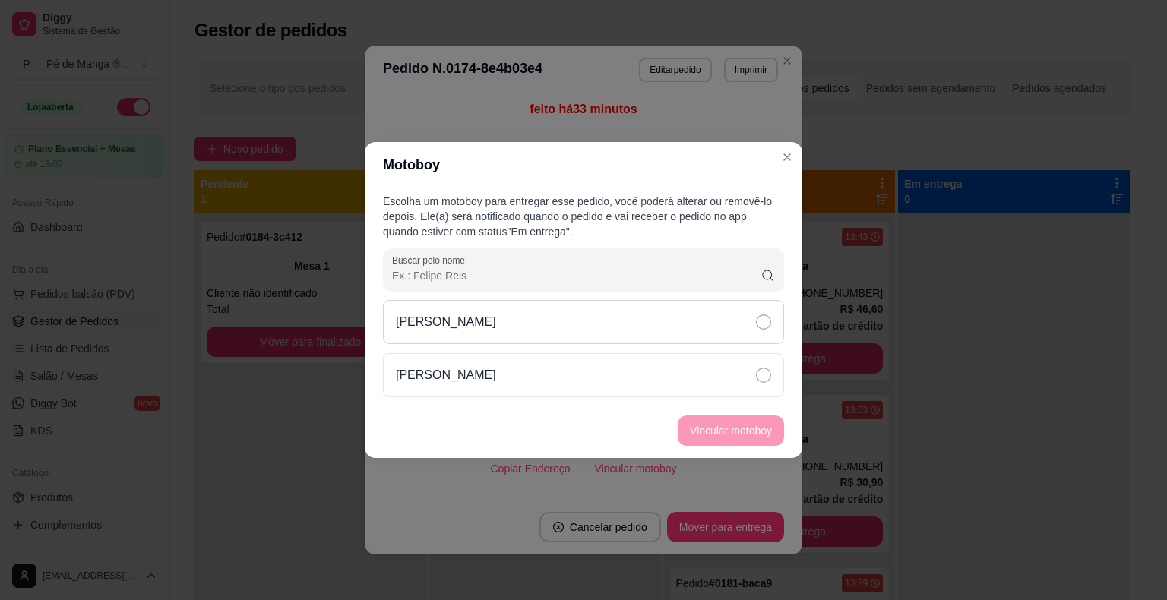
click at [635, 324] on div "[PERSON_NAME]" at bounding box center [583, 322] width 401 height 44
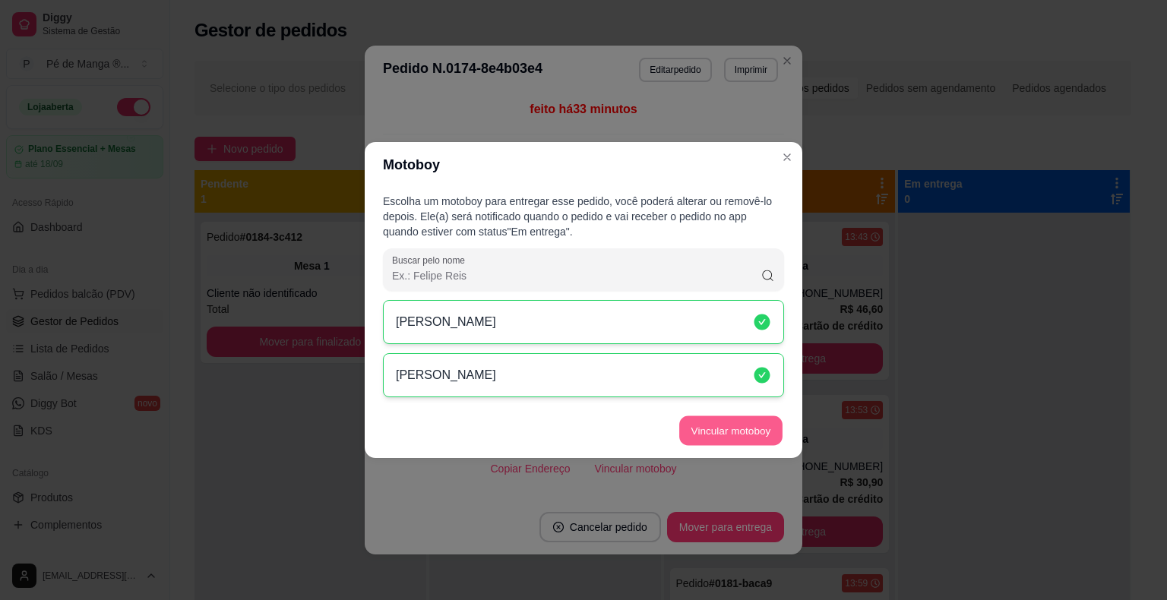
click at [731, 432] on button "Vincular motoboy" at bounding box center [730, 431] width 103 height 30
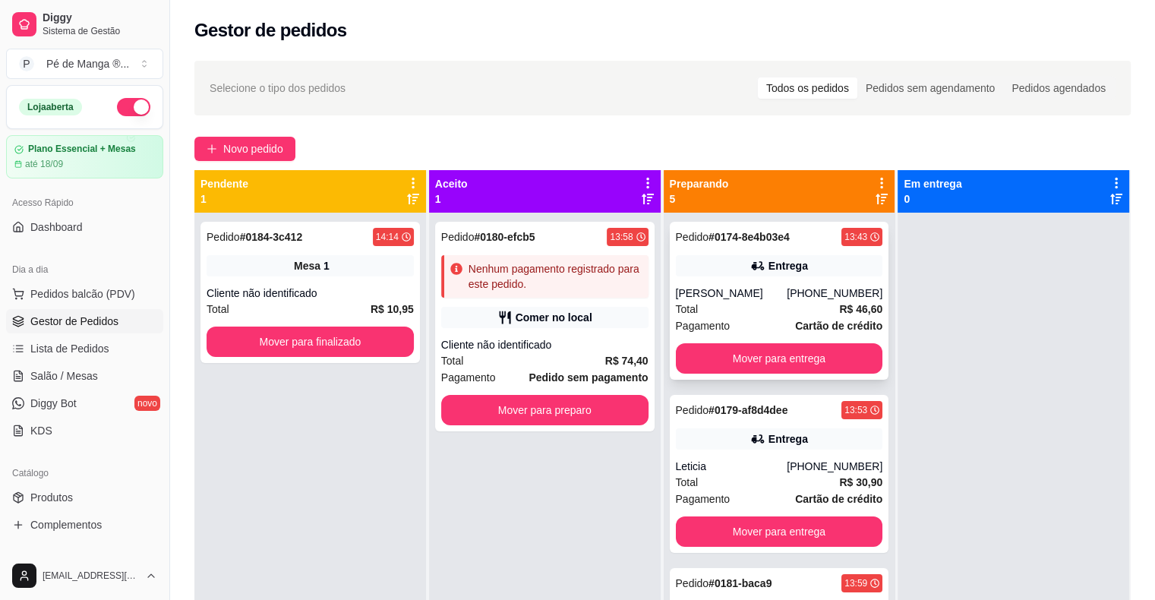
click at [839, 304] on strong "R$ 46,60" at bounding box center [860, 309] width 43 height 12
click at [771, 353] on button "Mover para entrega" at bounding box center [779, 358] width 207 height 30
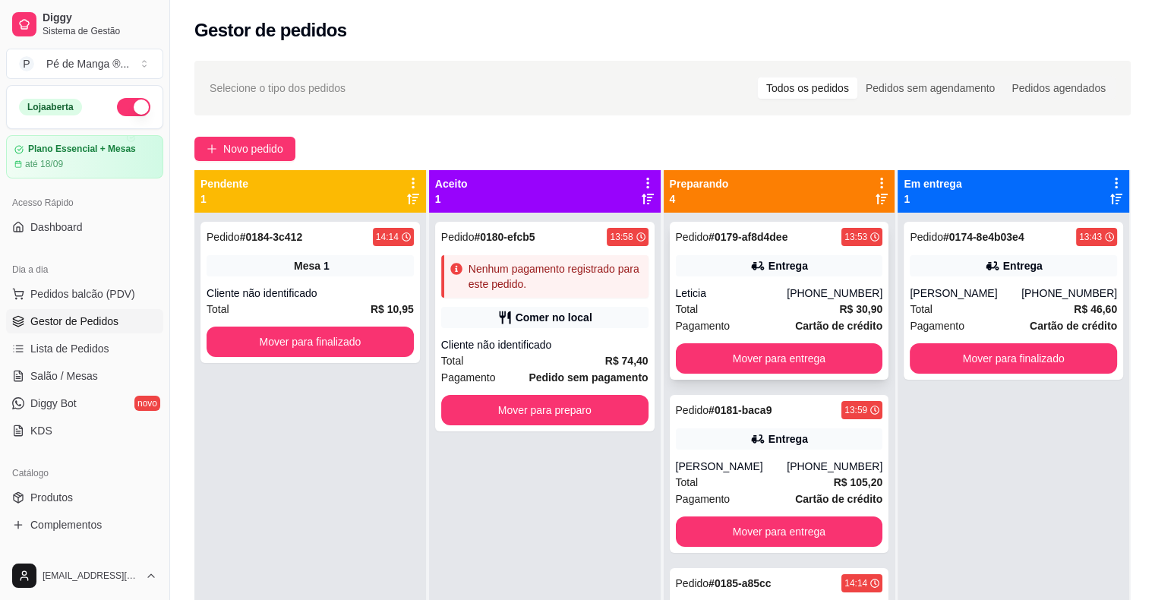
click at [779, 305] on div "Total R$ 30,90" at bounding box center [779, 309] width 207 height 17
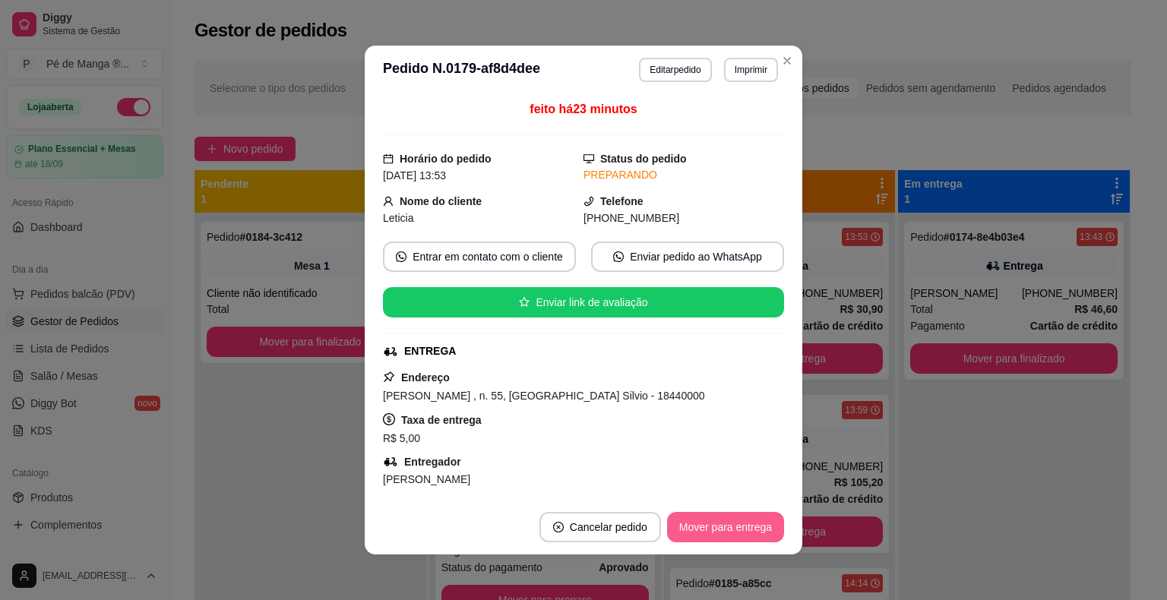
click at [741, 527] on button "Mover para entrega" at bounding box center [725, 527] width 117 height 30
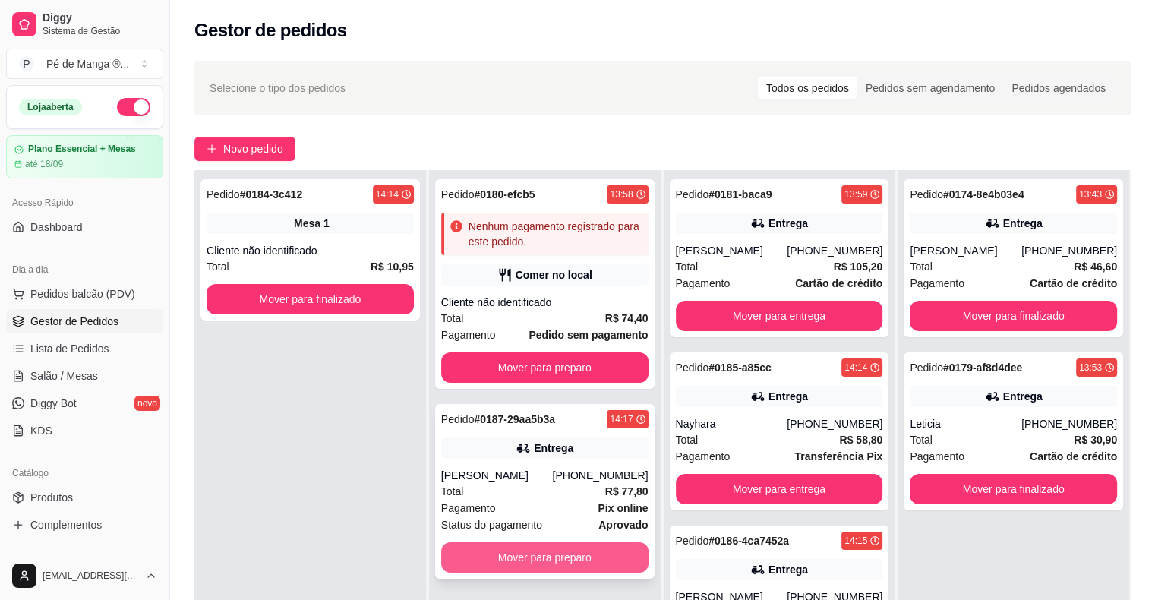
click at [570, 564] on button "Mover para preparo" at bounding box center [544, 557] width 207 height 30
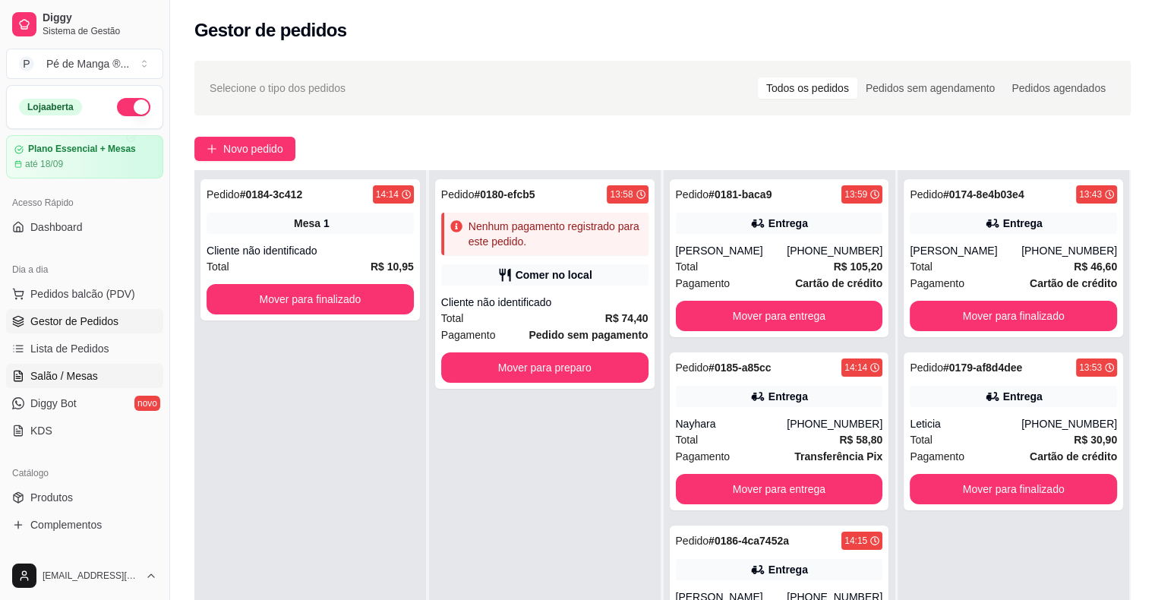
click at [84, 372] on span "Salão / Mesas" at bounding box center [64, 375] width 68 height 15
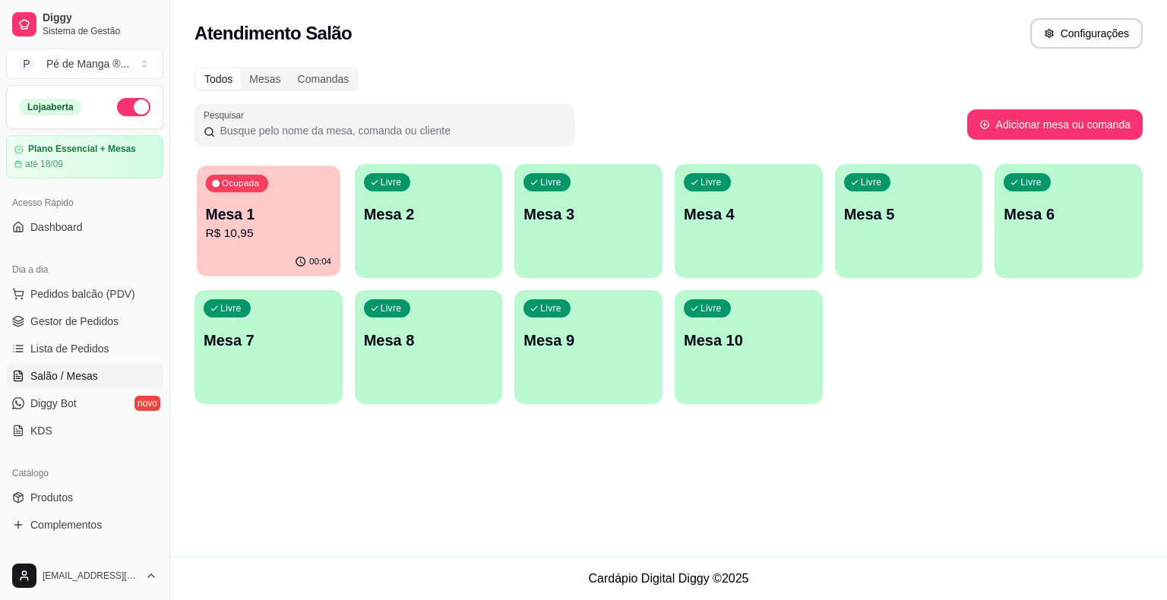
click at [303, 253] on div "00:04" at bounding box center [269, 262] width 144 height 29
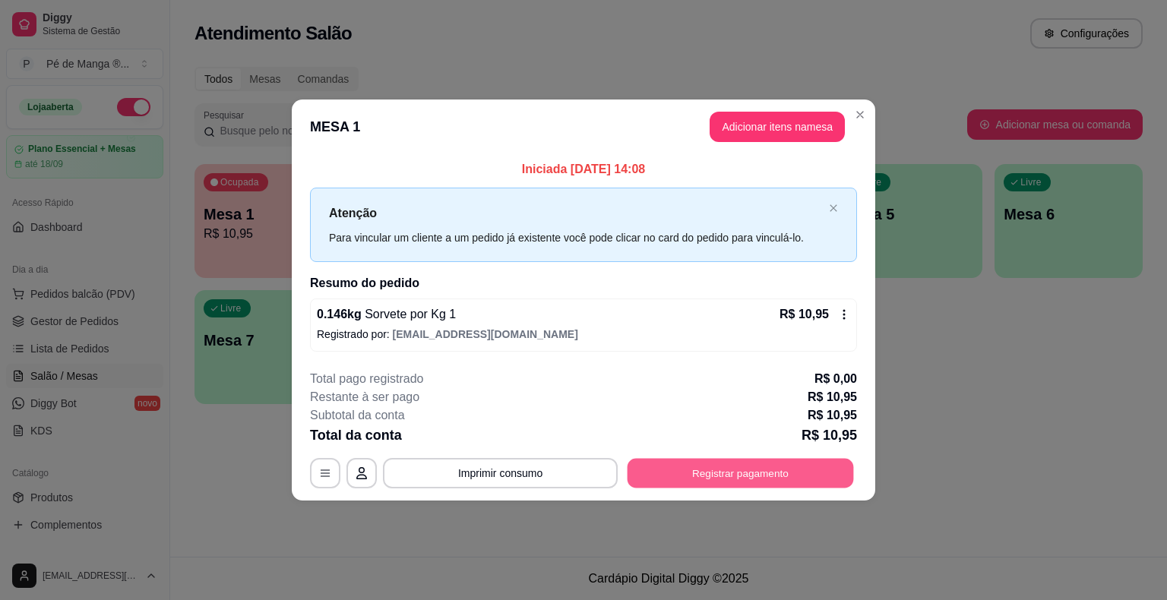
click at [782, 462] on button "Registrar pagamento" at bounding box center [740, 473] width 226 height 30
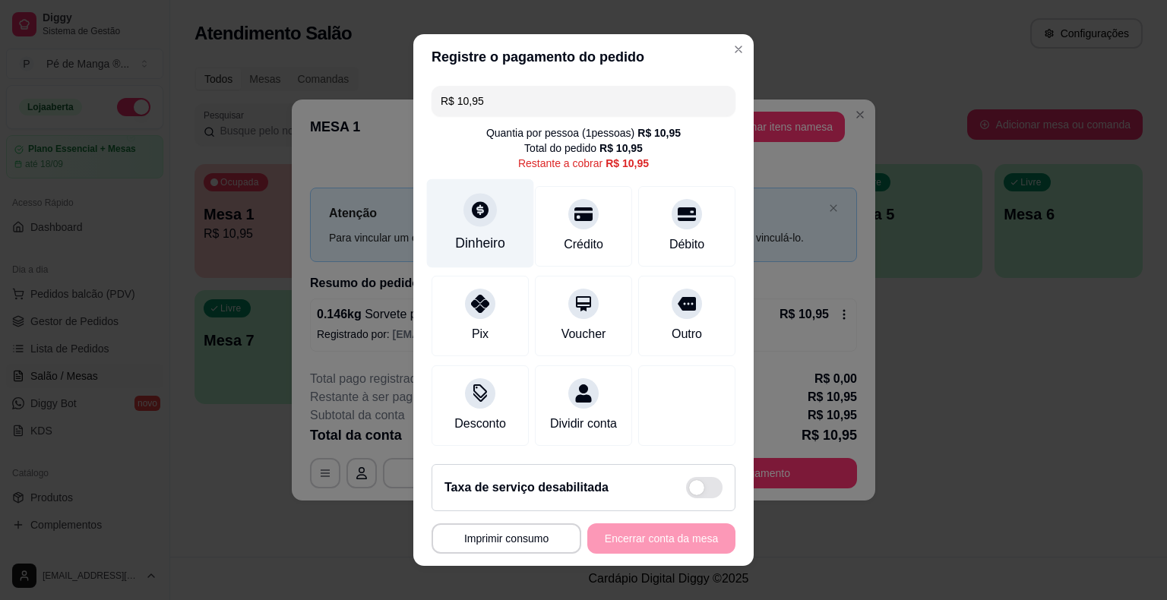
click at [483, 220] on div at bounding box center [479, 209] width 33 height 33
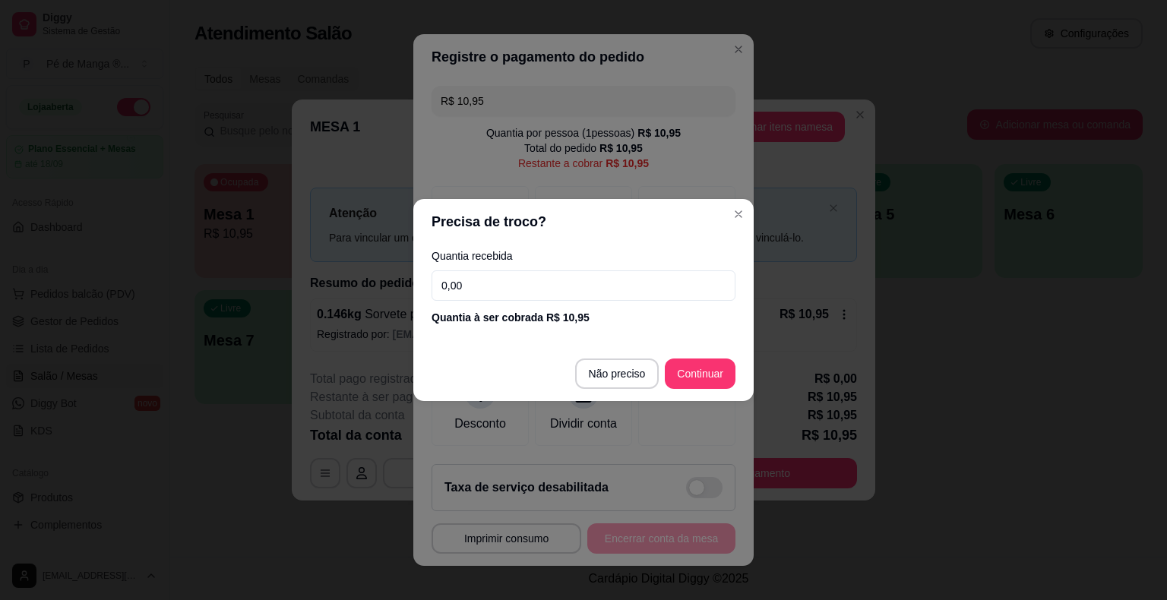
click at [540, 280] on input "0,00" at bounding box center [583, 285] width 304 height 30
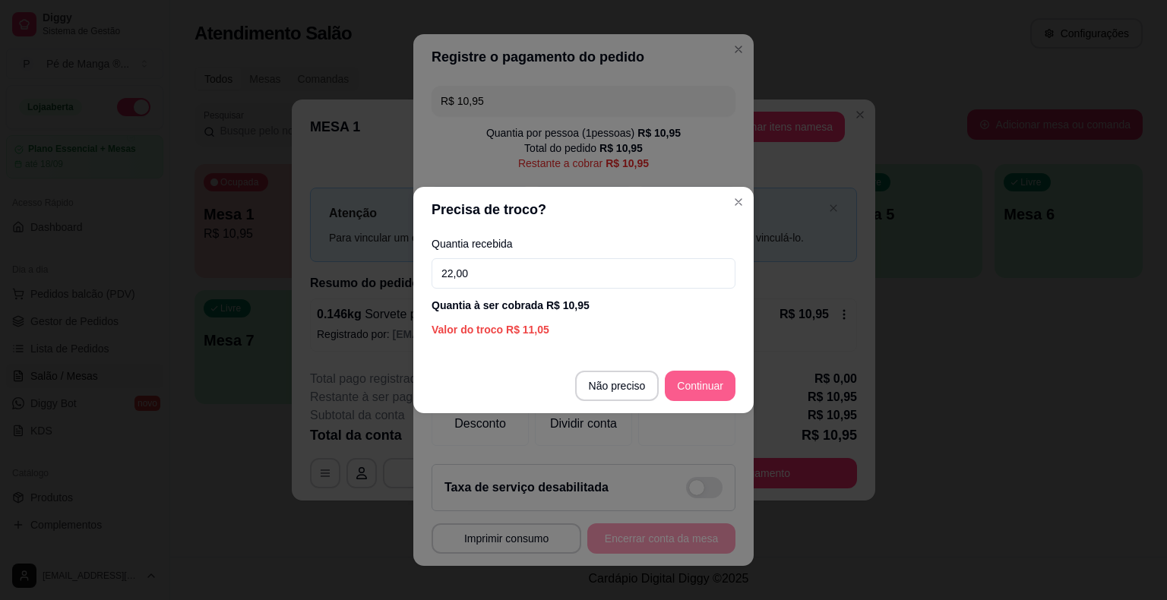
type input "22,00"
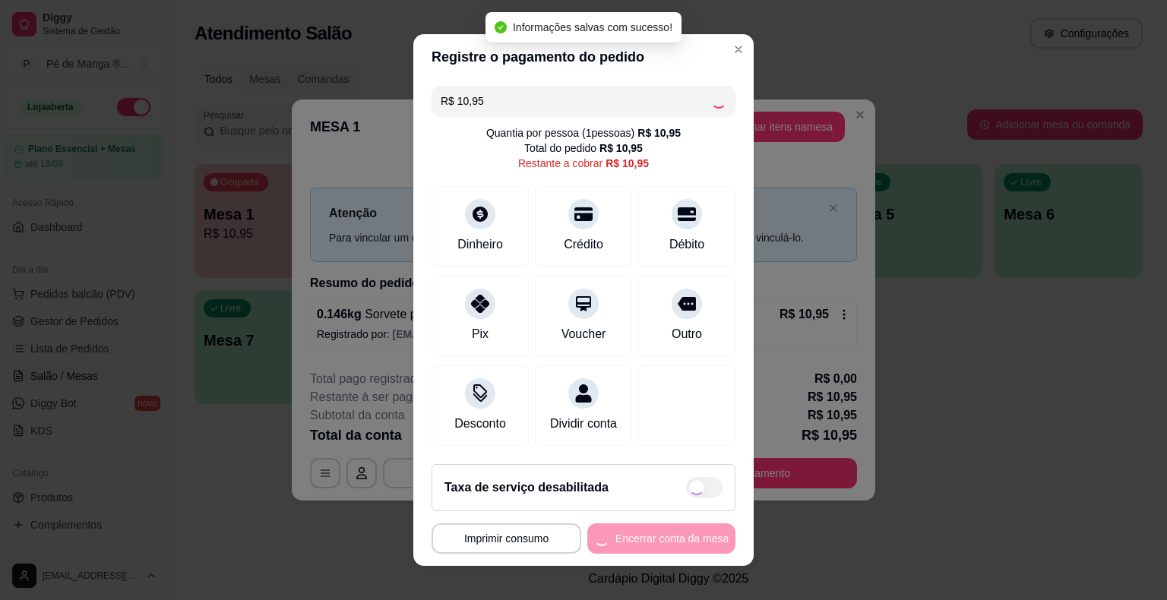
type input "R$ 0,00"
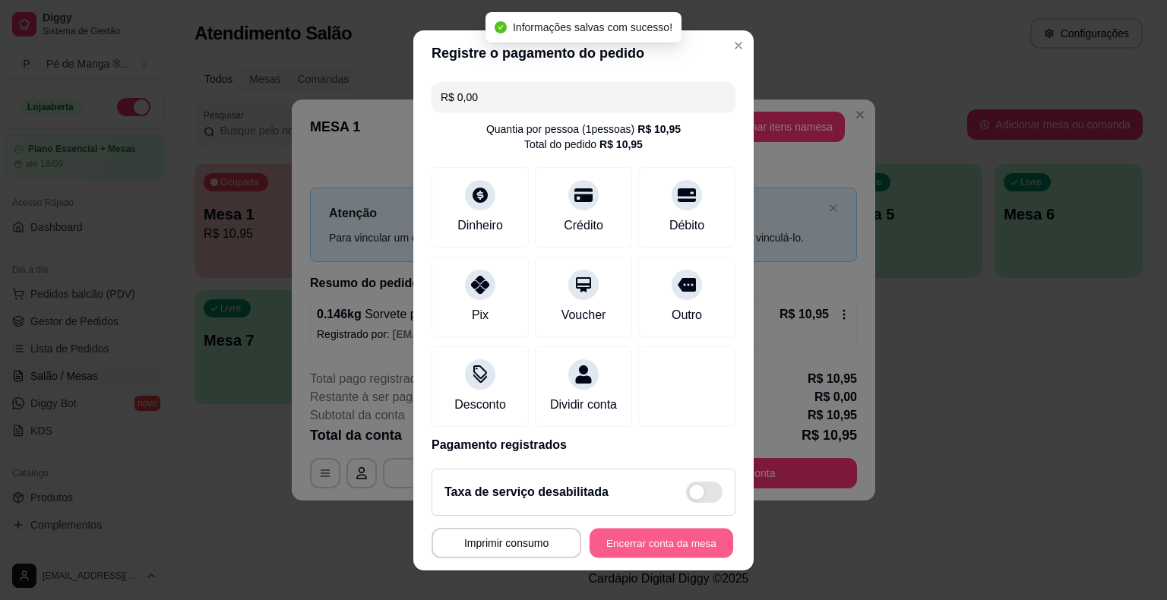
click at [637, 543] on button "Encerrar conta da mesa" at bounding box center [661, 543] width 144 height 30
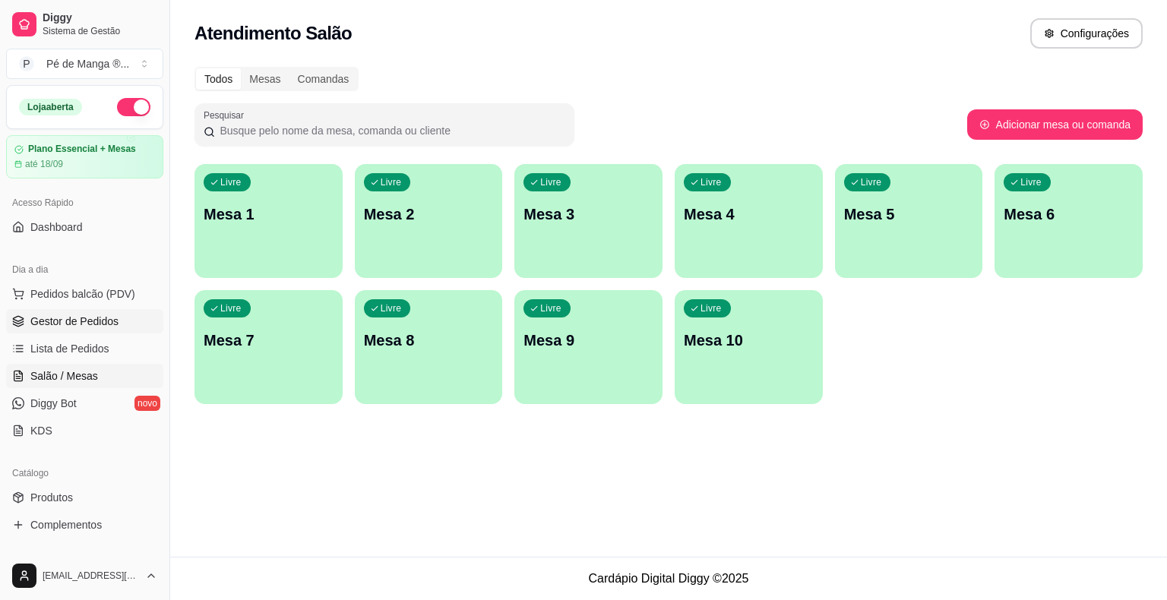
click at [89, 327] on span "Gestor de Pedidos" at bounding box center [74, 321] width 88 height 15
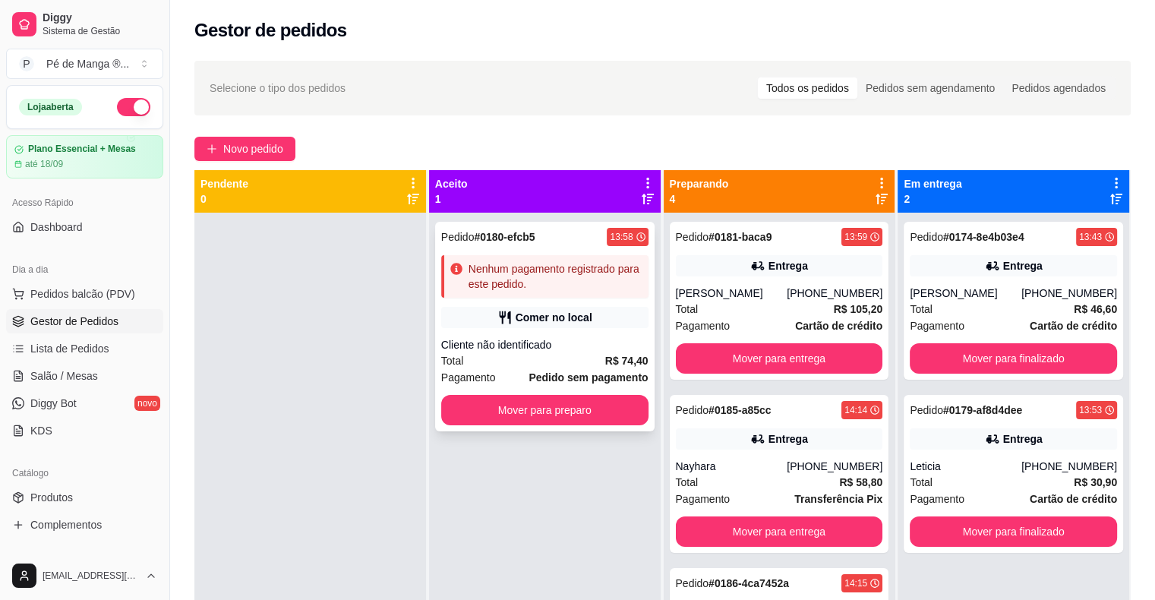
click at [610, 346] on div "Cliente não identificado" at bounding box center [544, 344] width 207 height 15
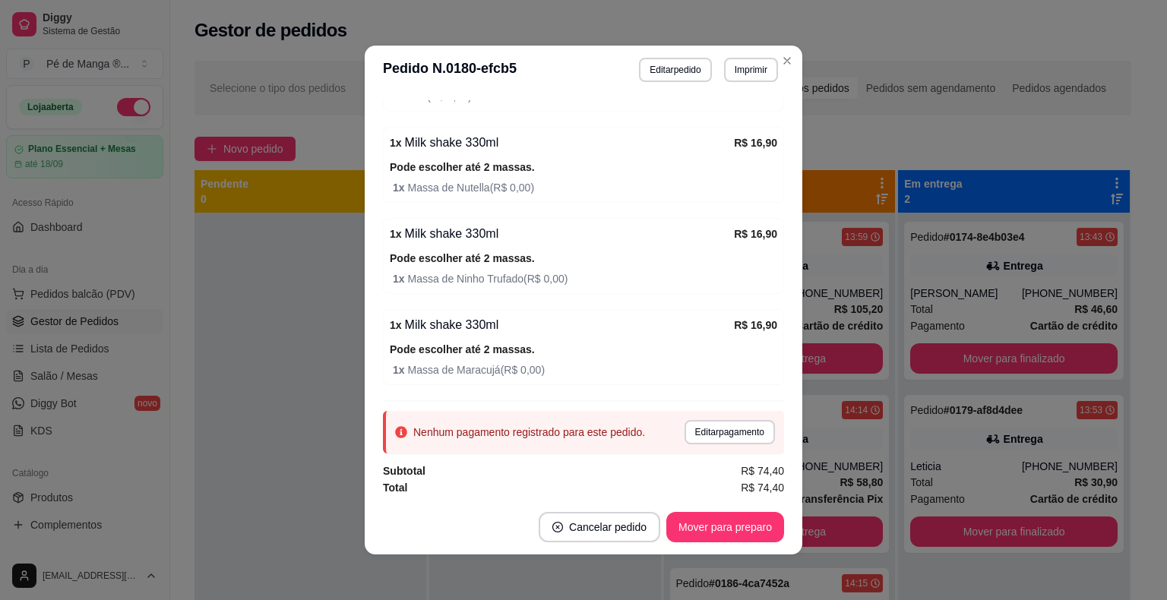
scroll to position [3, 0]
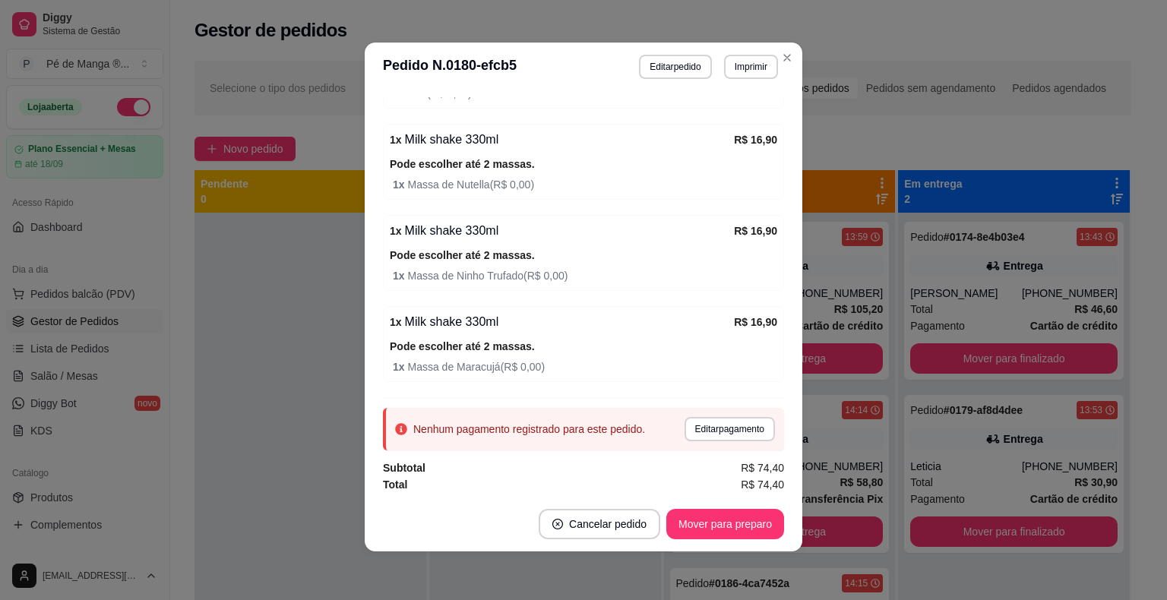
click at [706, 433] on button "Editar pagamento" at bounding box center [729, 429] width 90 height 24
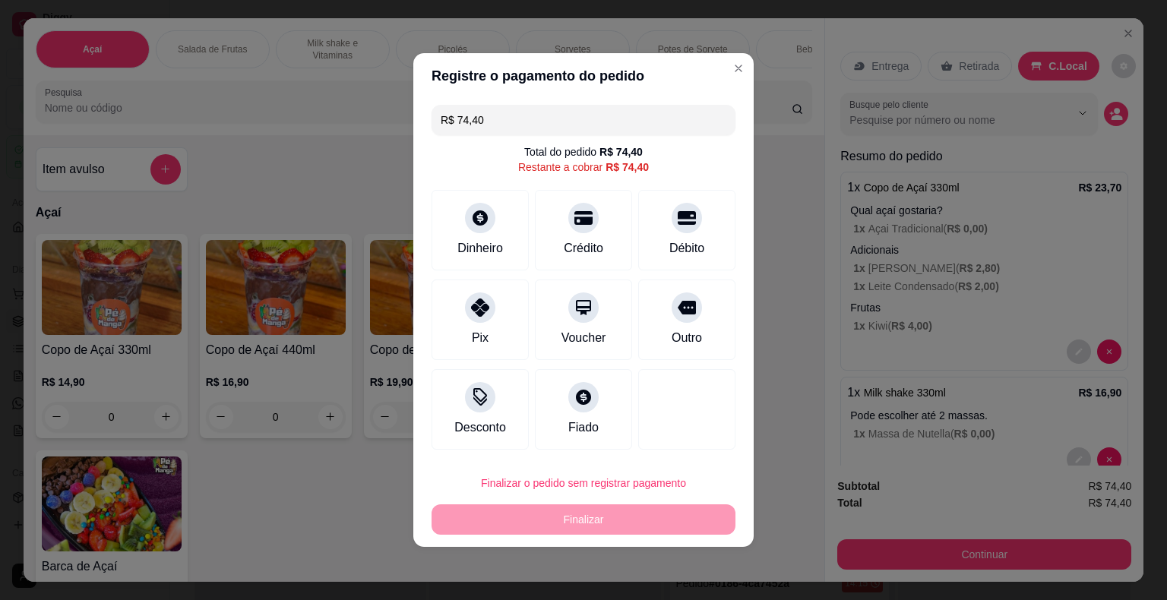
click at [659, 250] on div "Débito" at bounding box center [686, 230] width 97 height 81
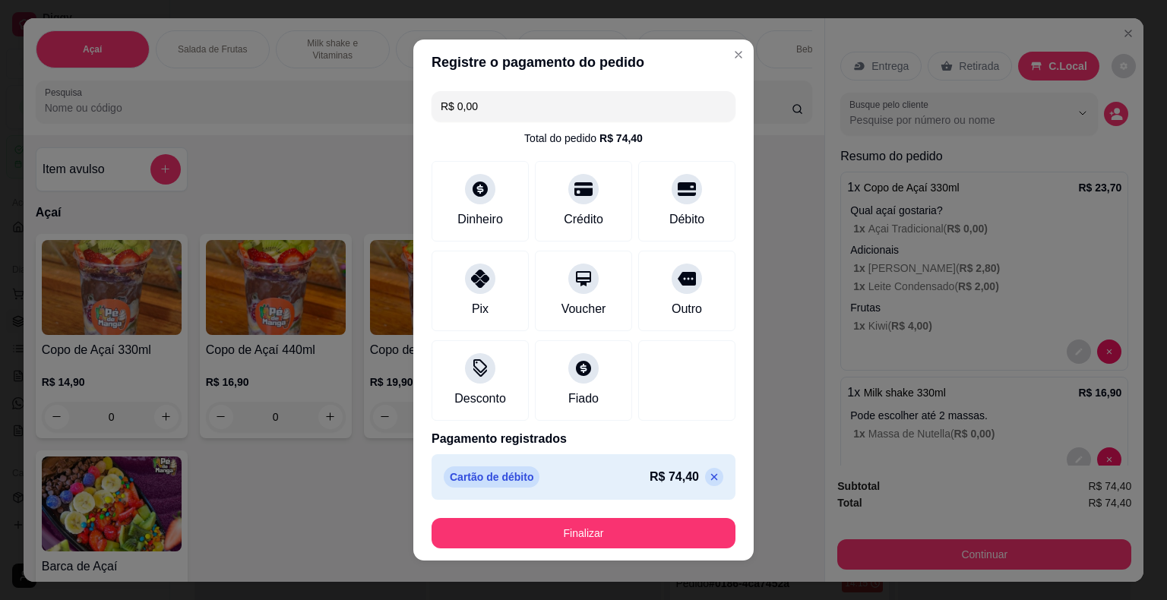
click at [565, 542] on button "Finalizar" at bounding box center [583, 533] width 304 height 30
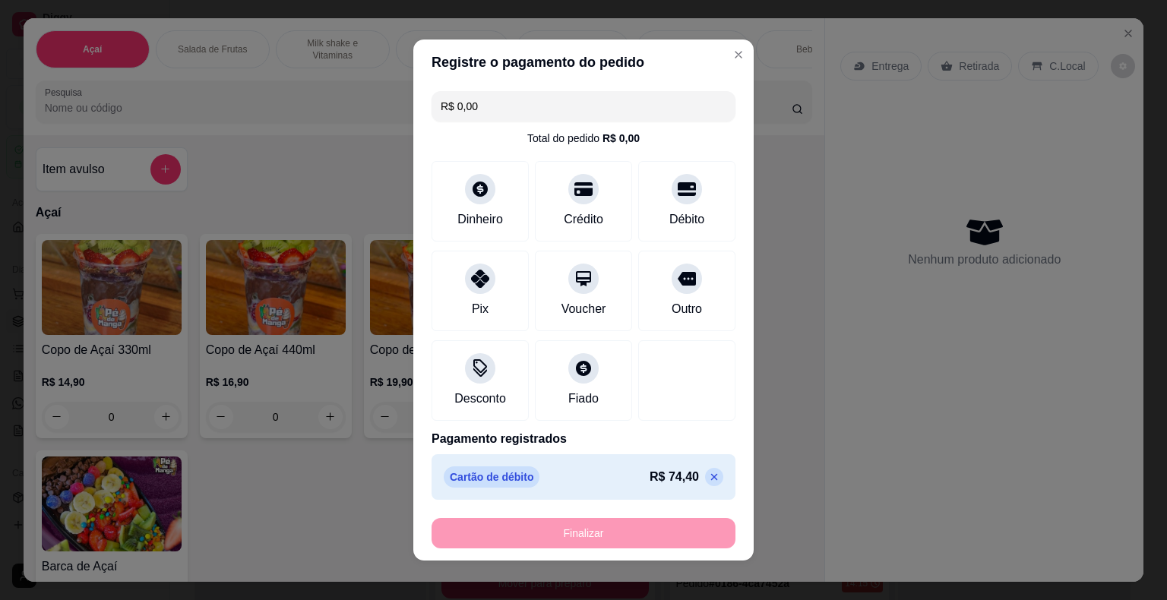
type input "-R$ 74,40"
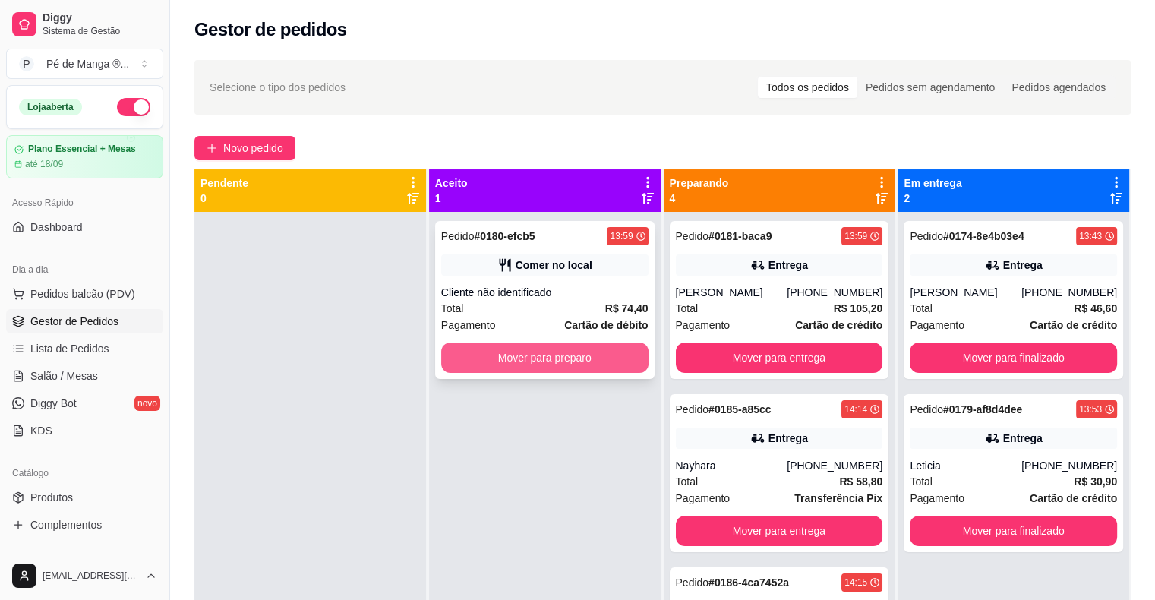
scroll to position [0, 0]
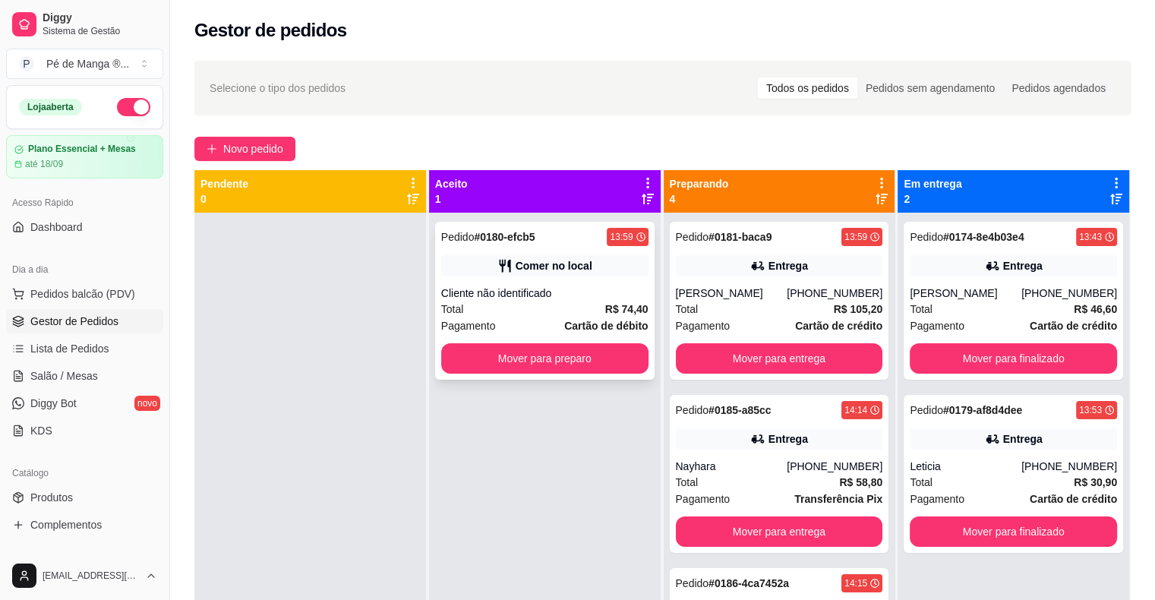
click at [589, 321] on strong "Cartão de débito" at bounding box center [606, 326] width 84 height 12
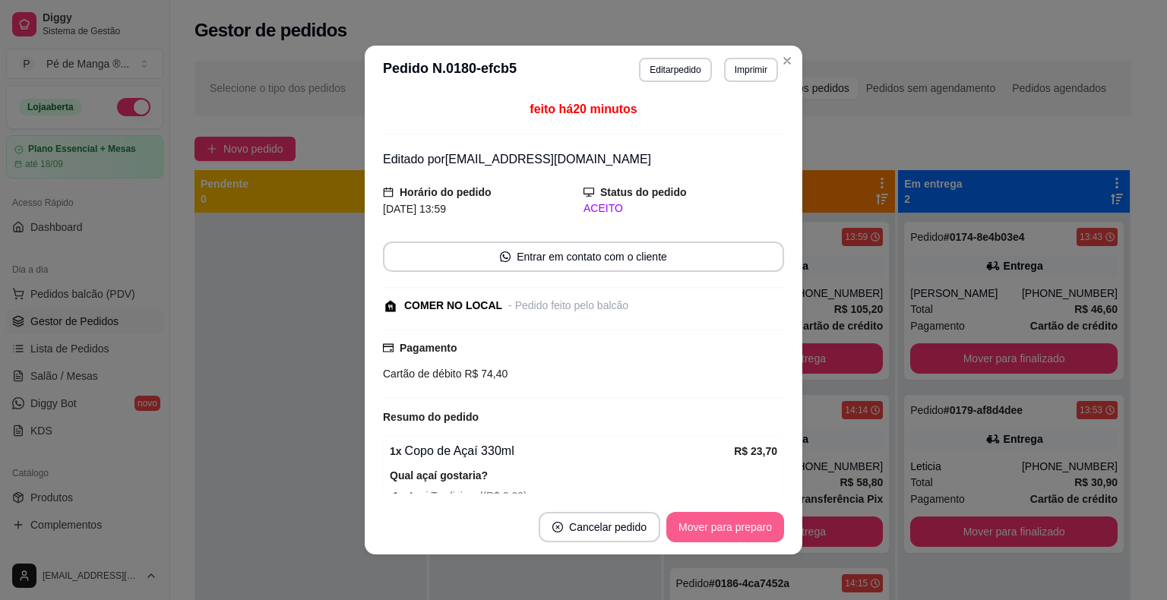
click at [701, 539] on button "Mover para preparo" at bounding box center [725, 527] width 118 height 30
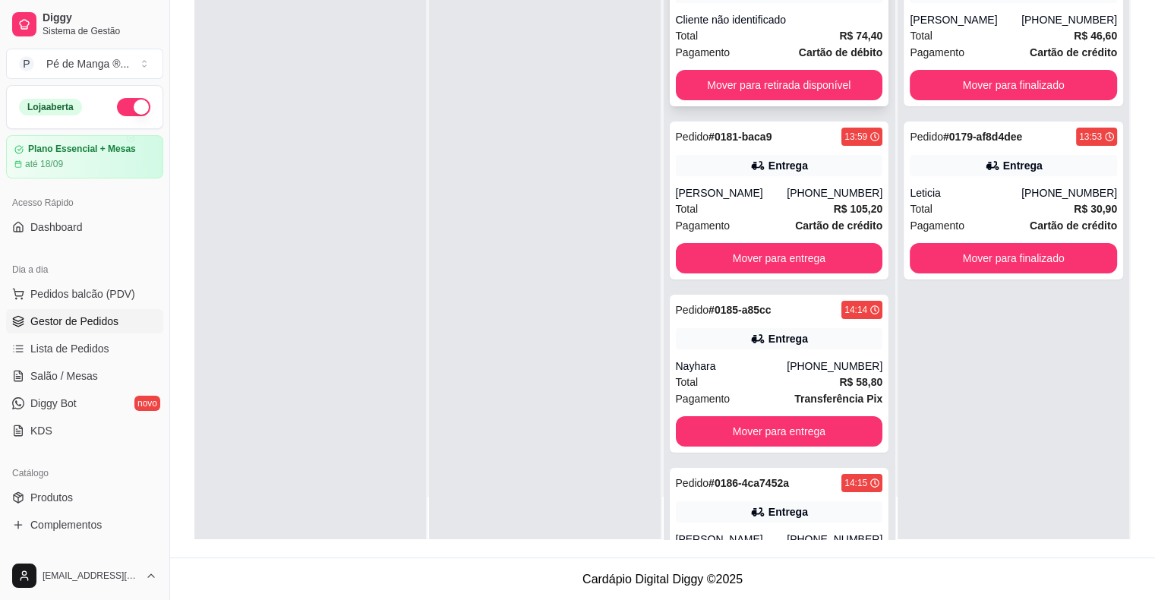
click at [754, 39] on div "Total R$ 74,40" at bounding box center [779, 35] width 207 height 17
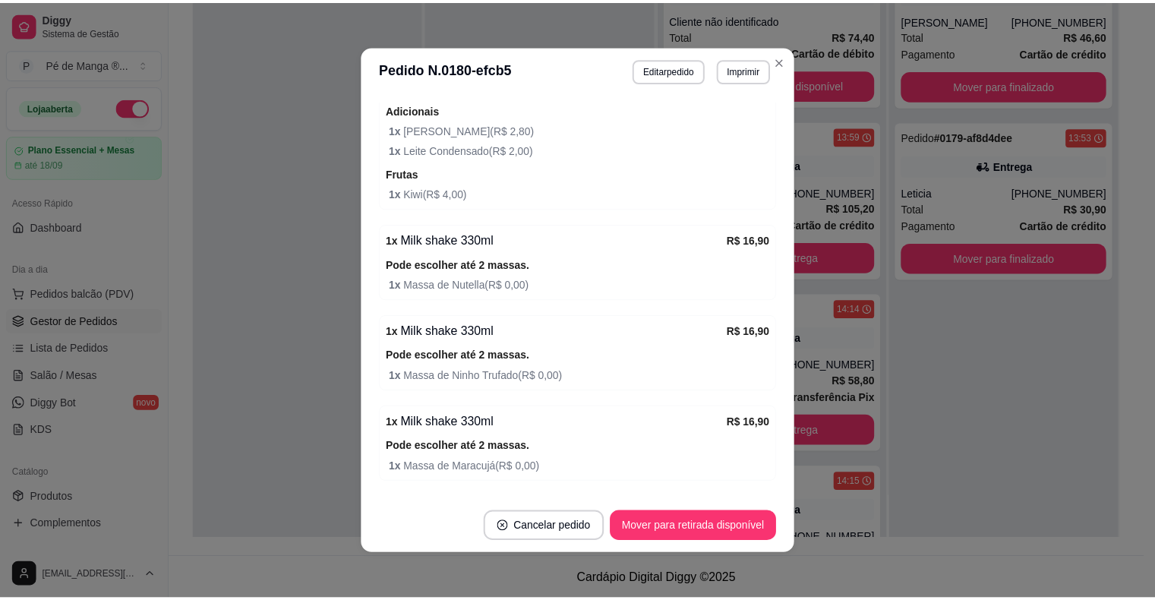
scroll to position [455, 0]
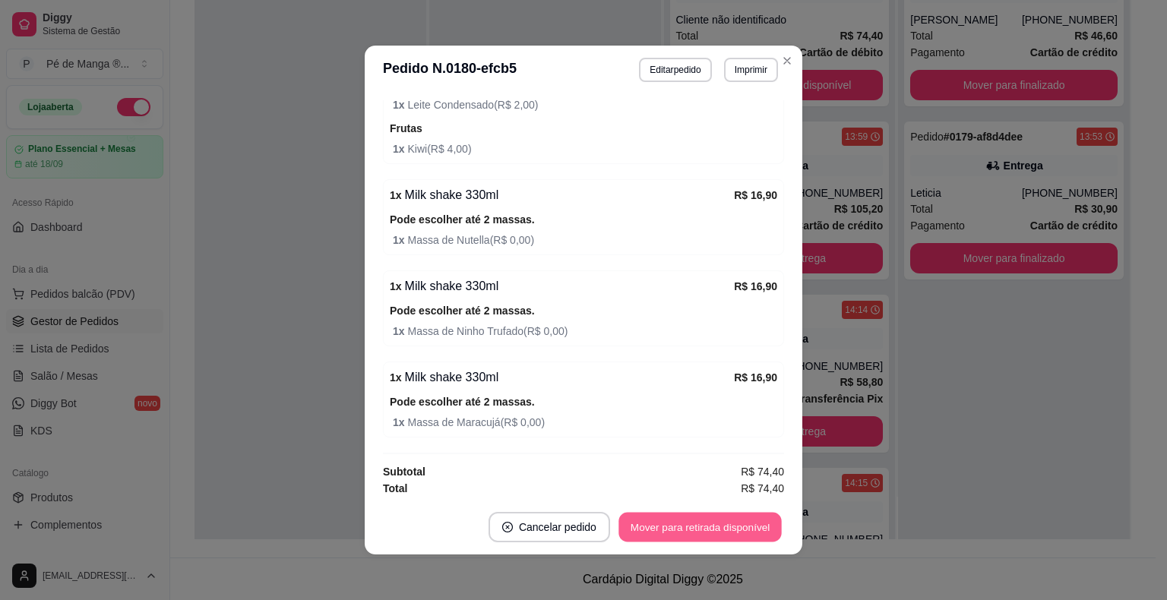
click at [729, 530] on button "Mover para retirada disponível" at bounding box center [699, 528] width 163 height 30
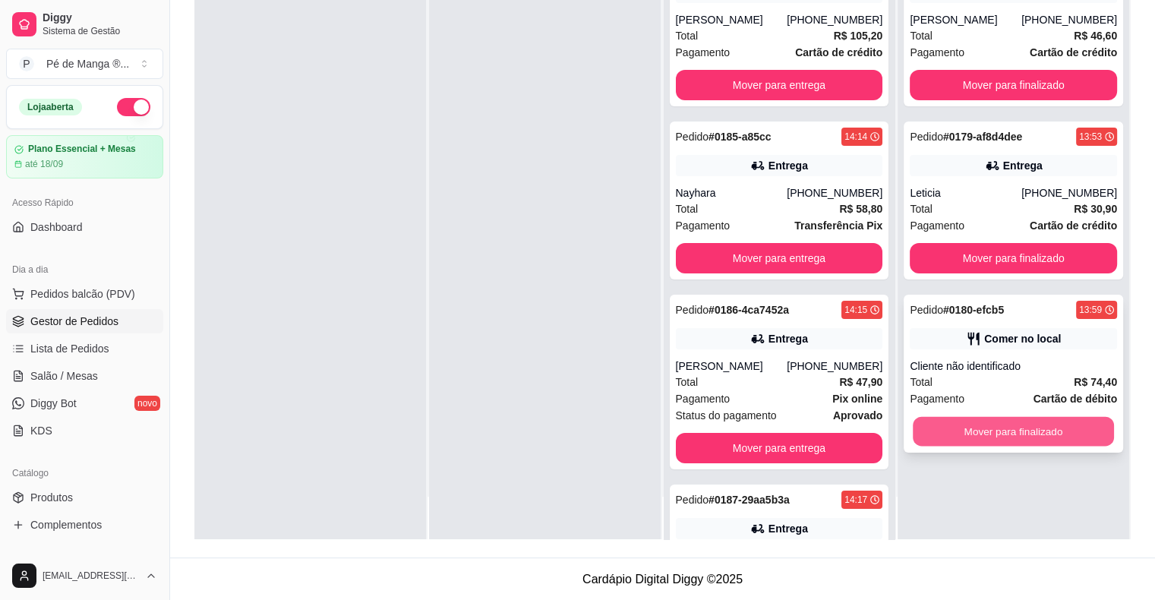
click at [1025, 428] on button "Mover para finalizado" at bounding box center [1013, 432] width 201 height 30
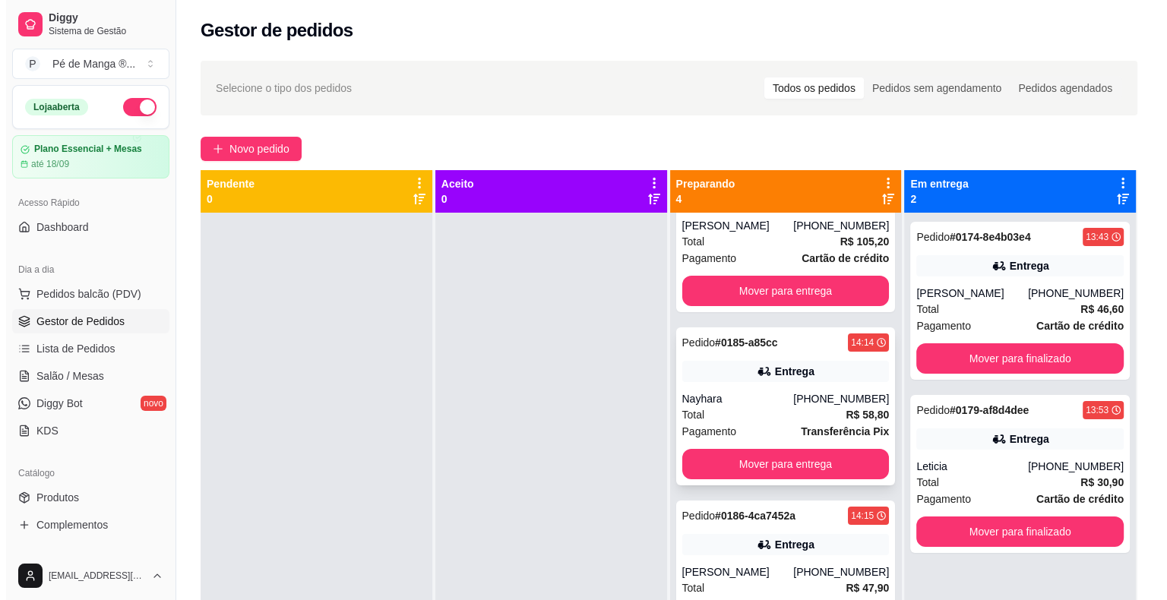
scroll to position [0, 0]
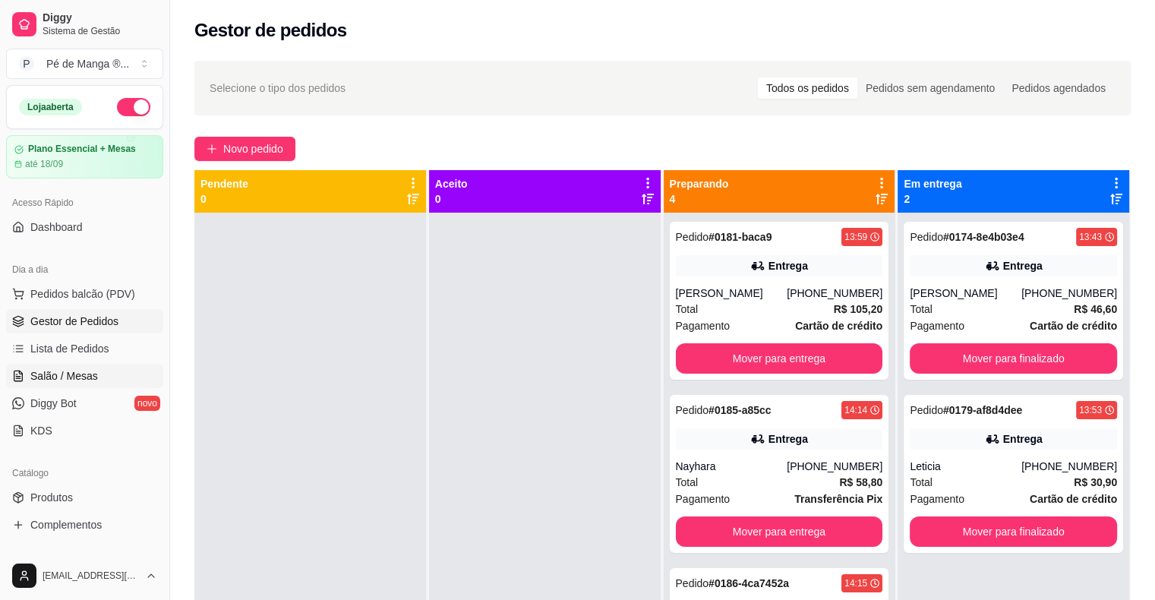
click at [80, 366] on link "Salão / Mesas" at bounding box center [84, 376] width 157 height 24
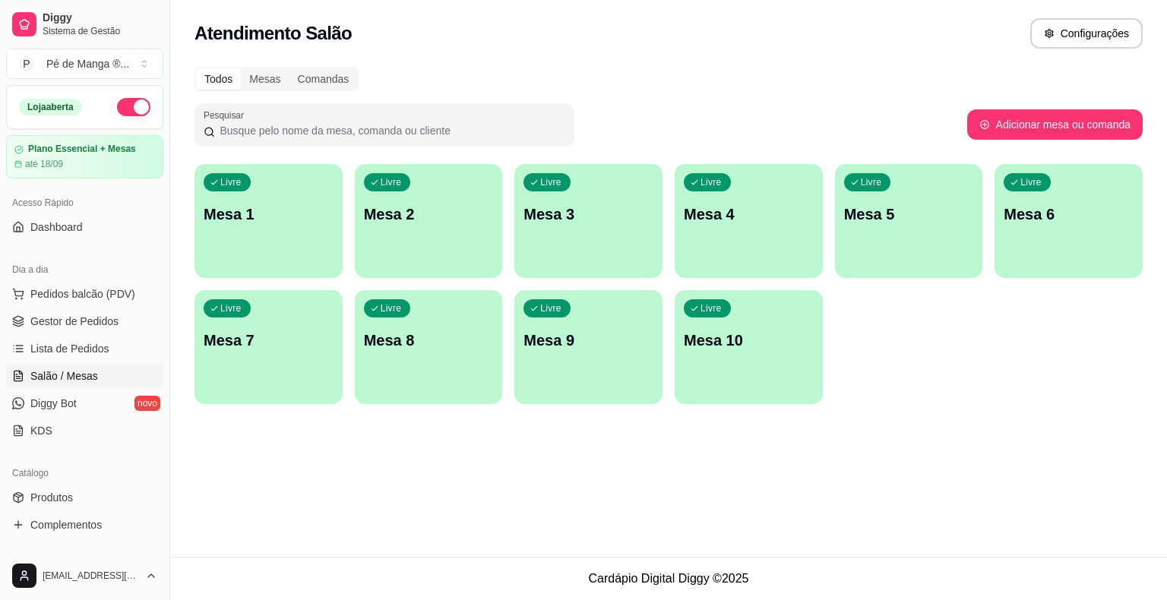
click at [318, 229] on div "Livre Mesa 1" at bounding box center [268, 212] width 148 height 96
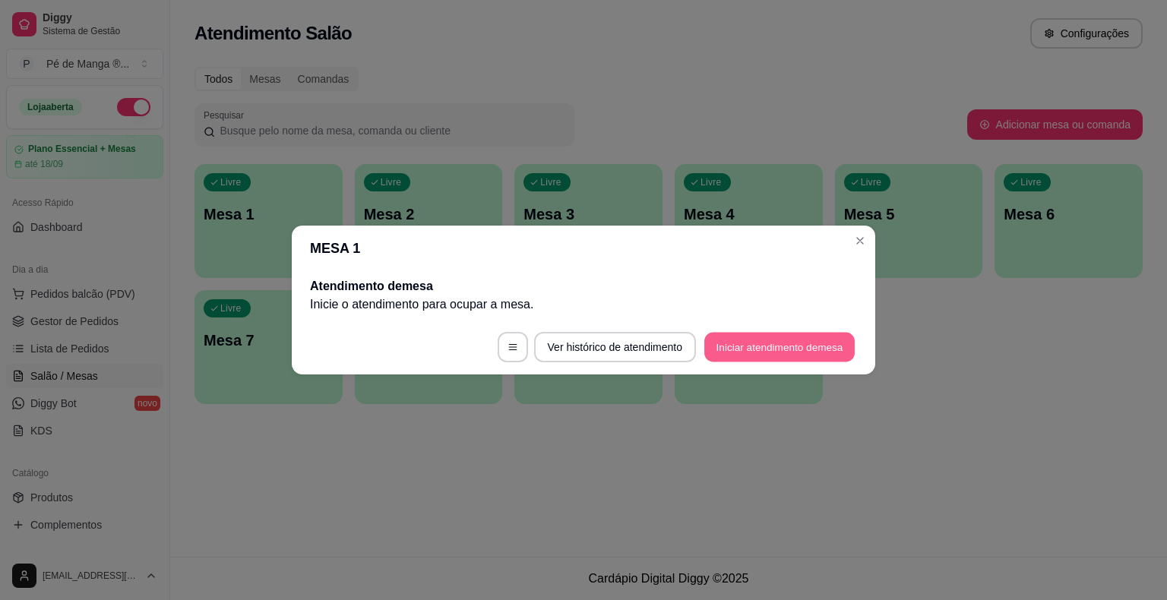
click at [778, 354] on button "Iniciar atendimento de mesa" at bounding box center [779, 348] width 150 height 30
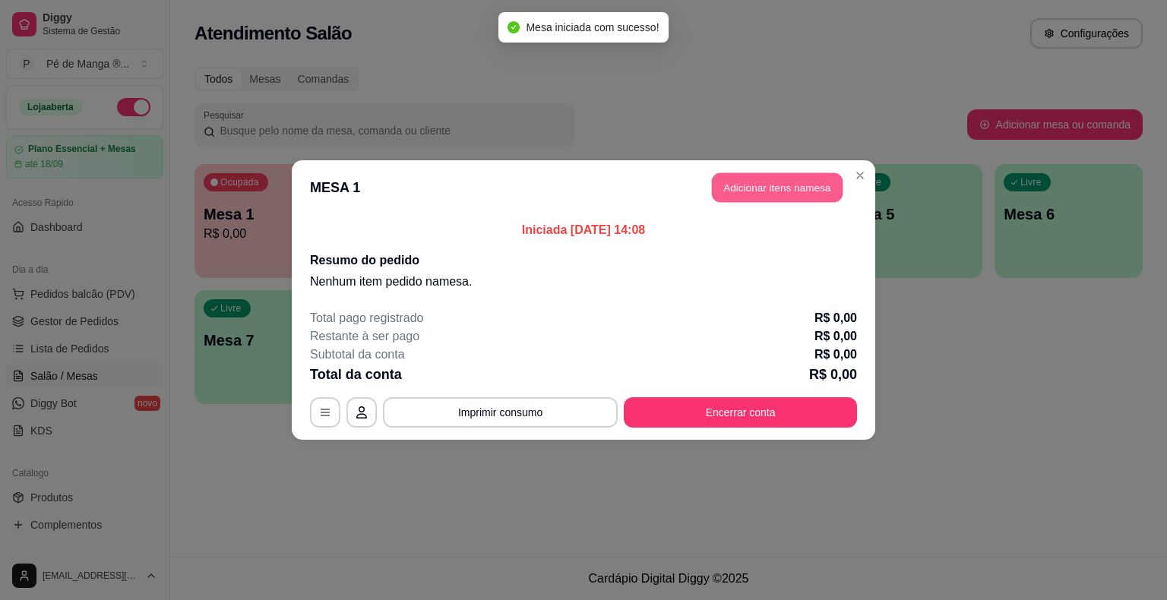
click at [790, 198] on button "Adicionar itens na mesa" at bounding box center [777, 188] width 131 height 30
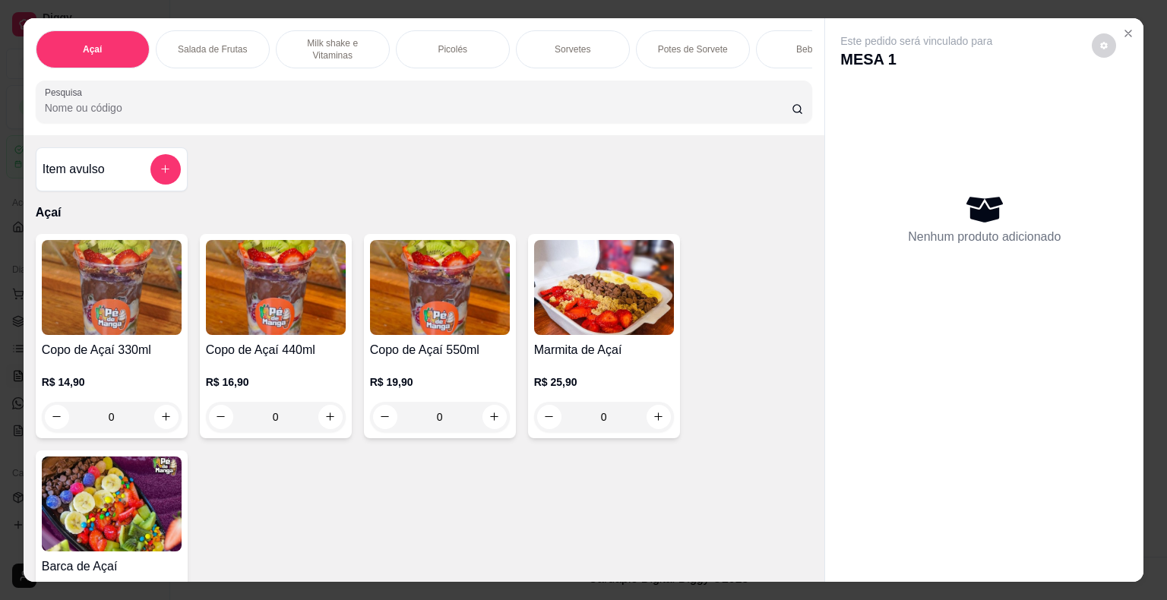
click at [469, 35] on div "Picolés" at bounding box center [453, 49] width 114 height 38
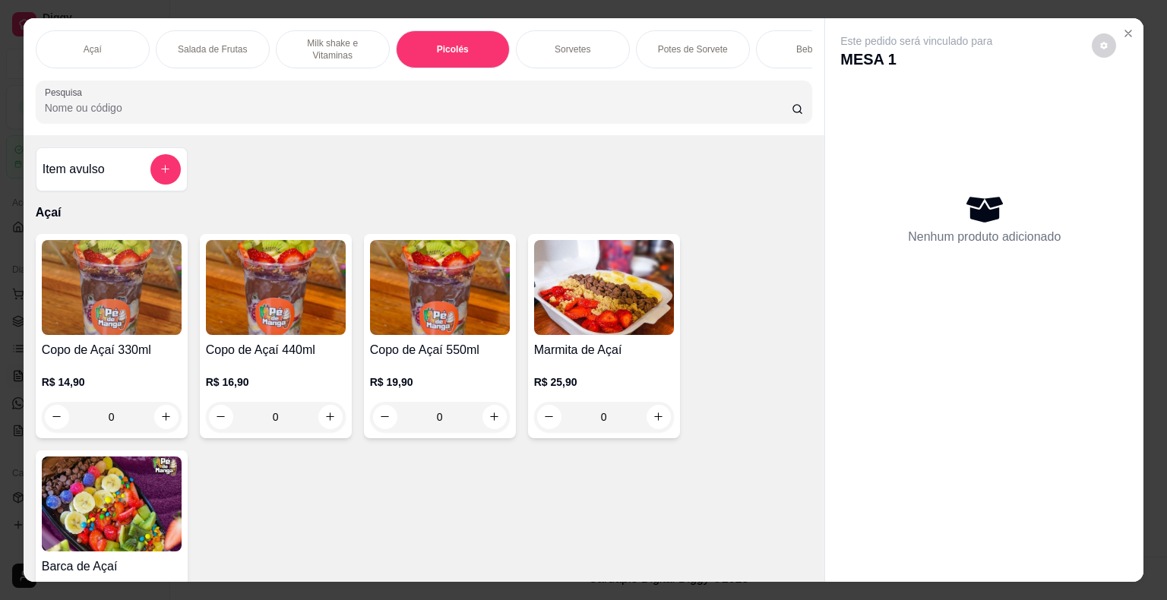
scroll to position [36, 0]
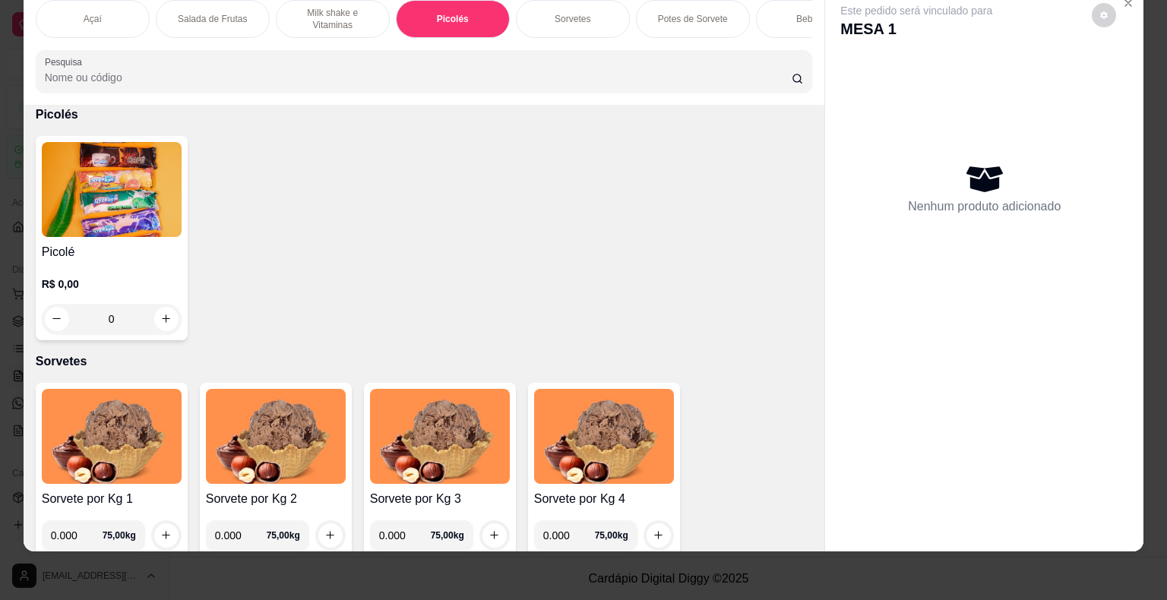
click at [167, 235] on img at bounding box center [112, 189] width 140 height 95
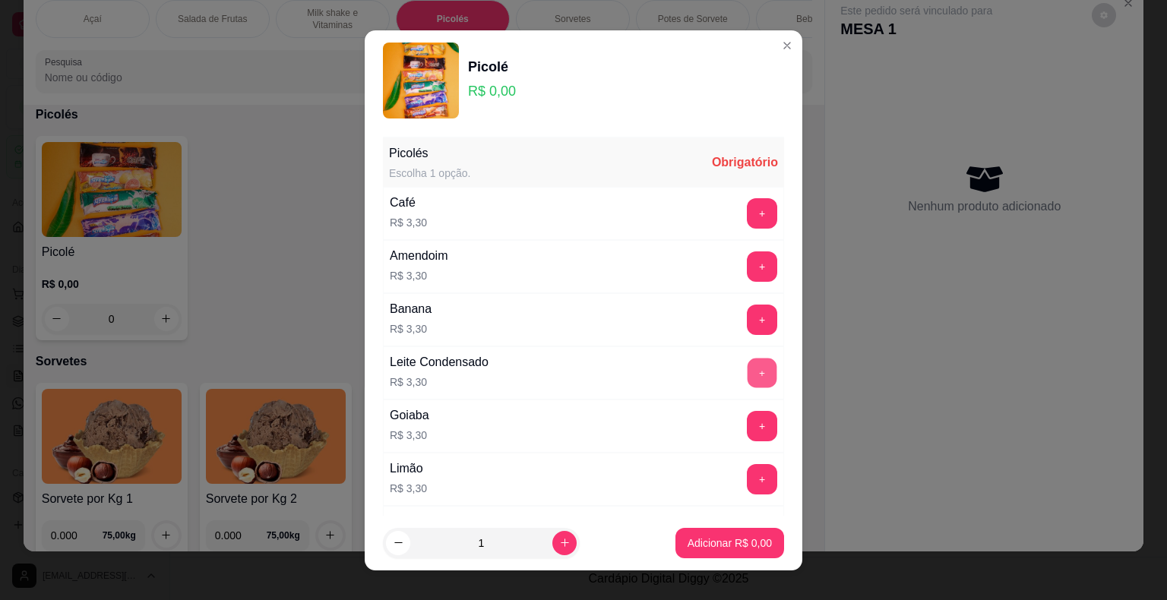
click at [741, 358] on div "+" at bounding box center [762, 373] width 43 height 30
click at [747, 368] on button "+" at bounding box center [762, 373] width 30 height 30
click at [717, 539] on p "Adicionar R$ 6,60" at bounding box center [729, 543] width 82 height 14
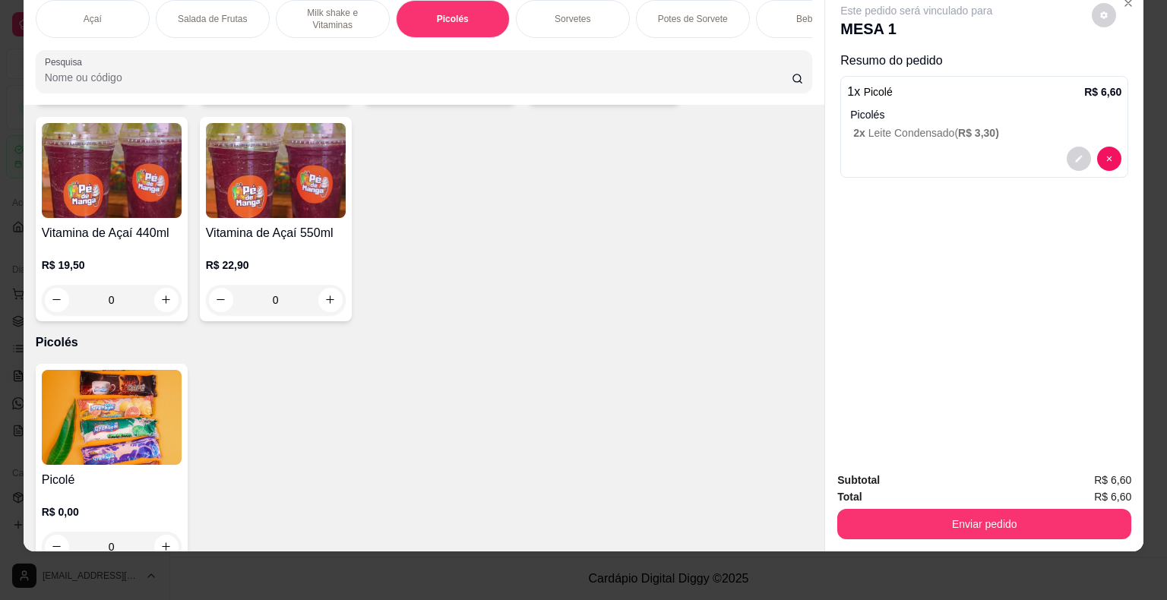
click at [559, 17] on div "Sorvetes" at bounding box center [573, 19] width 114 height 38
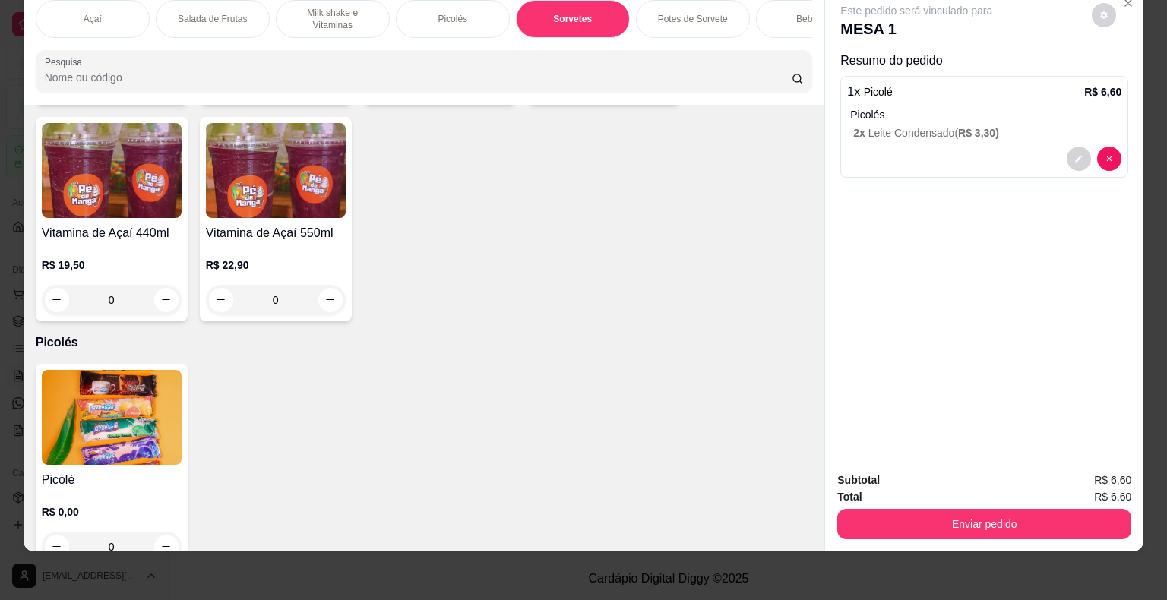
scroll to position [1489, 0]
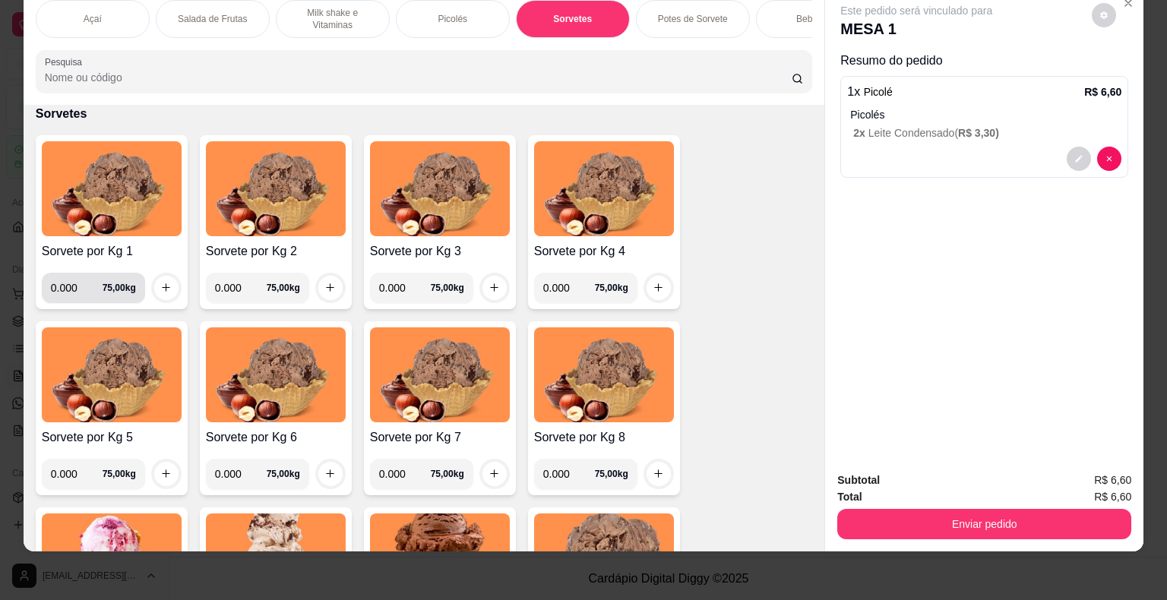
drag, startPoint x: 58, startPoint y: 285, endPoint x: 73, endPoint y: 284, distance: 14.5
click at [70, 284] on input "0.000" at bounding box center [77, 288] width 52 height 30
click at [76, 283] on input "0.000" at bounding box center [77, 288] width 52 height 30
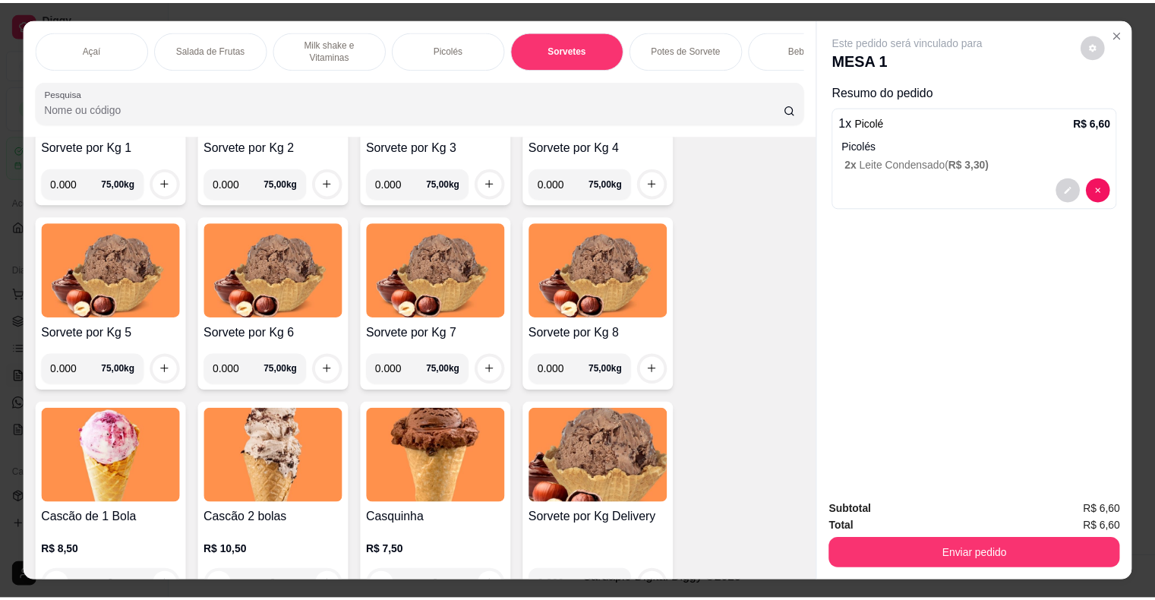
scroll to position [1443, 0]
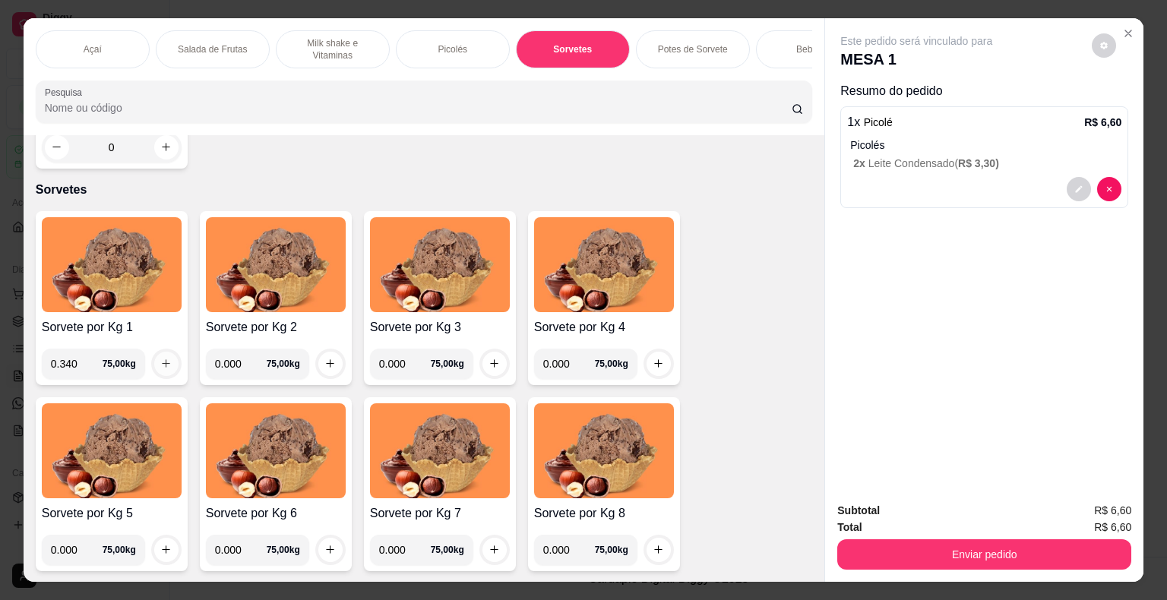
type input "0.340"
click at [164, 369] on icon "increase-product-quantity" at bounding box center [165, 363] width 11 height 11
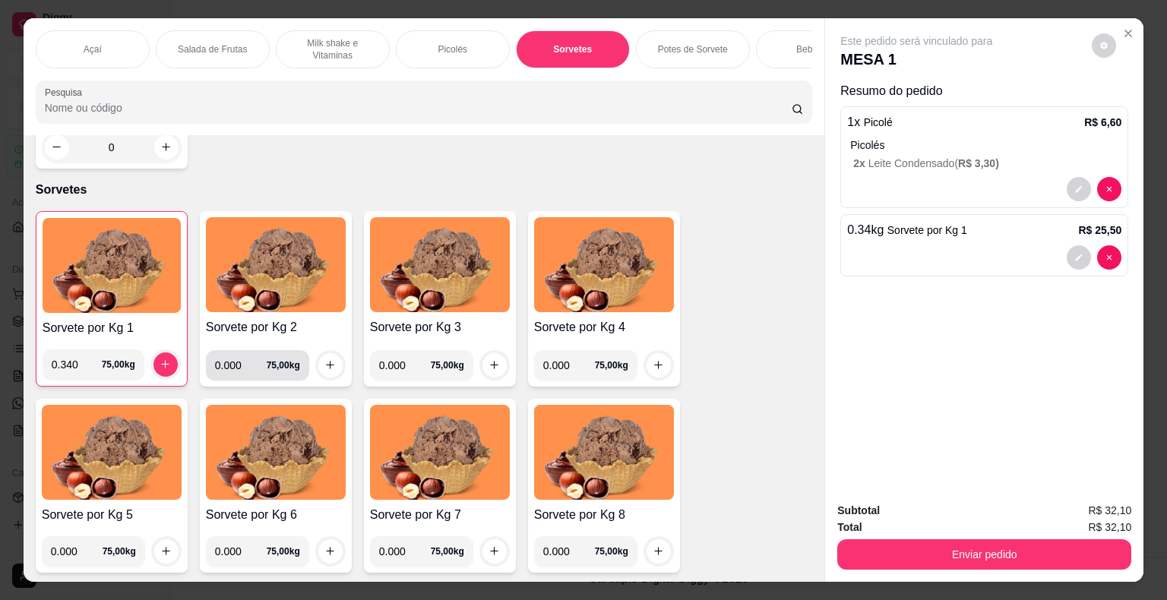
click at [237, 381] on input "0.000" at bounding box center [241, 365] width 52 height 30
type input "0.406"
click at [325, 369] on icon "increase-product-quantity" at bounding box center [329, 364] width 11 height 11
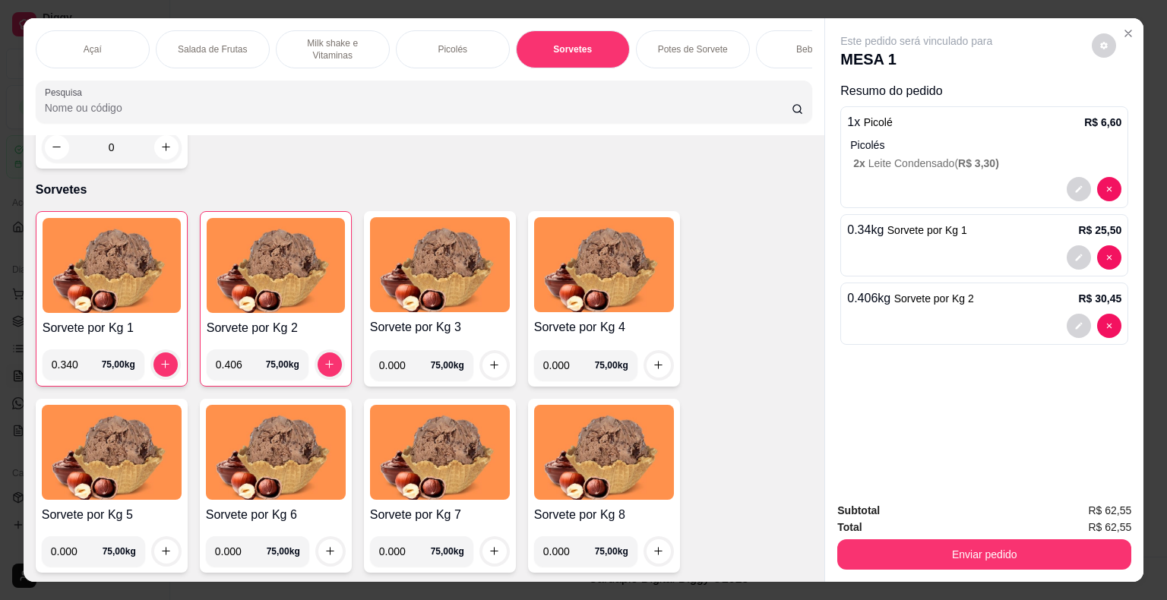
click at [402, 373] on input "0.000" at bounding box center [405, 365] width 52 height 30
type input "0.488"
click at [488, 362] on button "increase-product-quantity" at bounding box center [494, 365] width 24 height 24
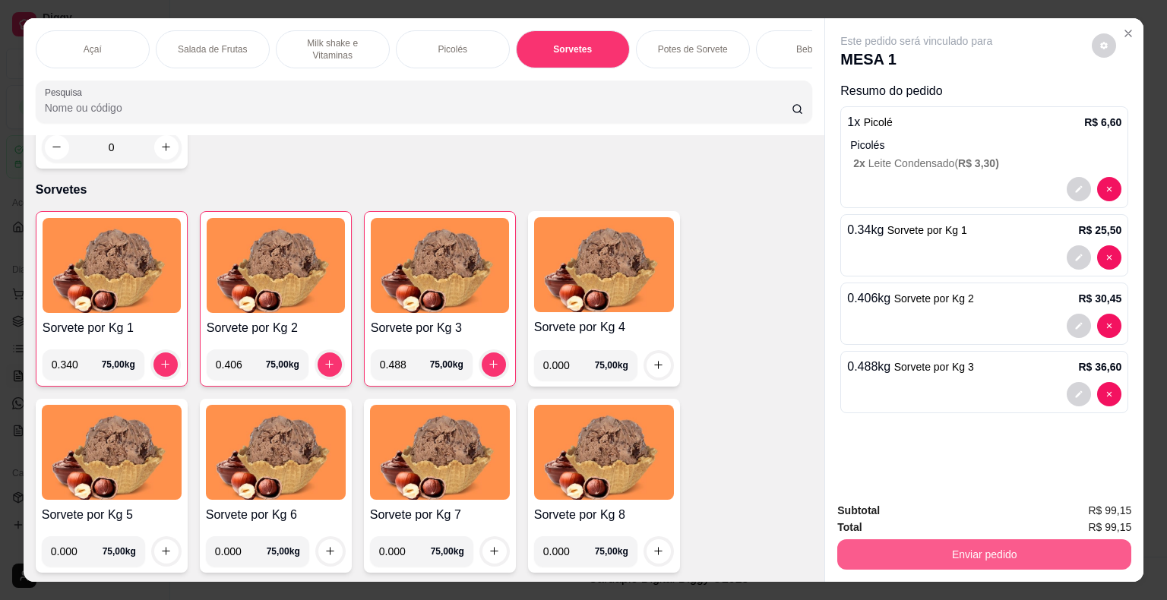
click at [989, 550] on button "Enviar pedido" at bounding box center [984, 554] width 294 height 30
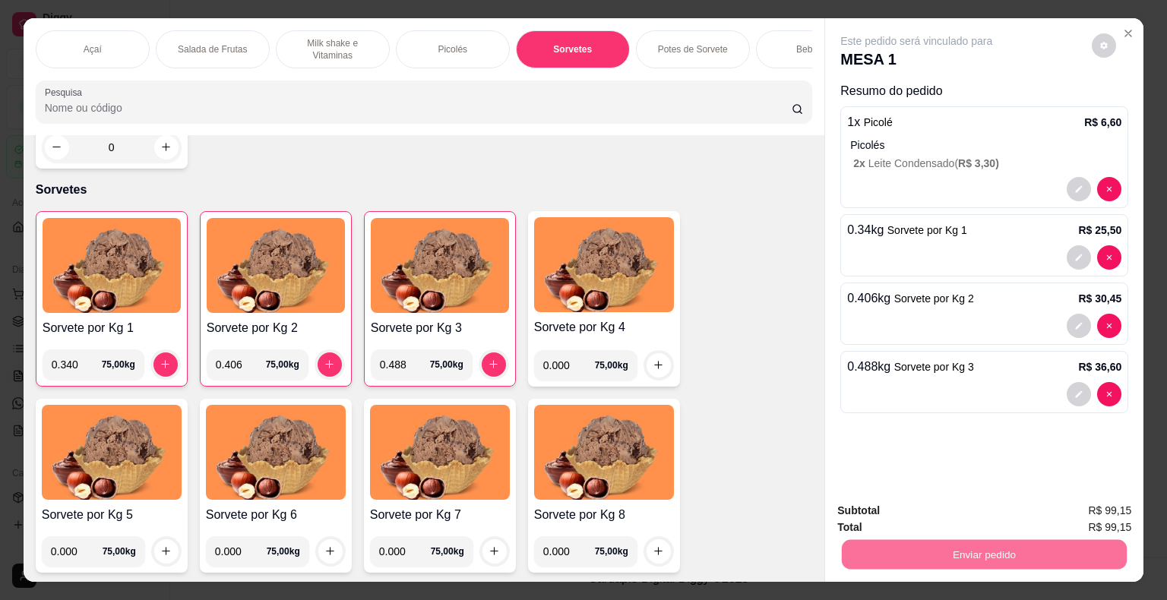
click at [980, 515] on button "Não registrar e enviar pedido" at bounding box center [933, 512] width 153 height 28
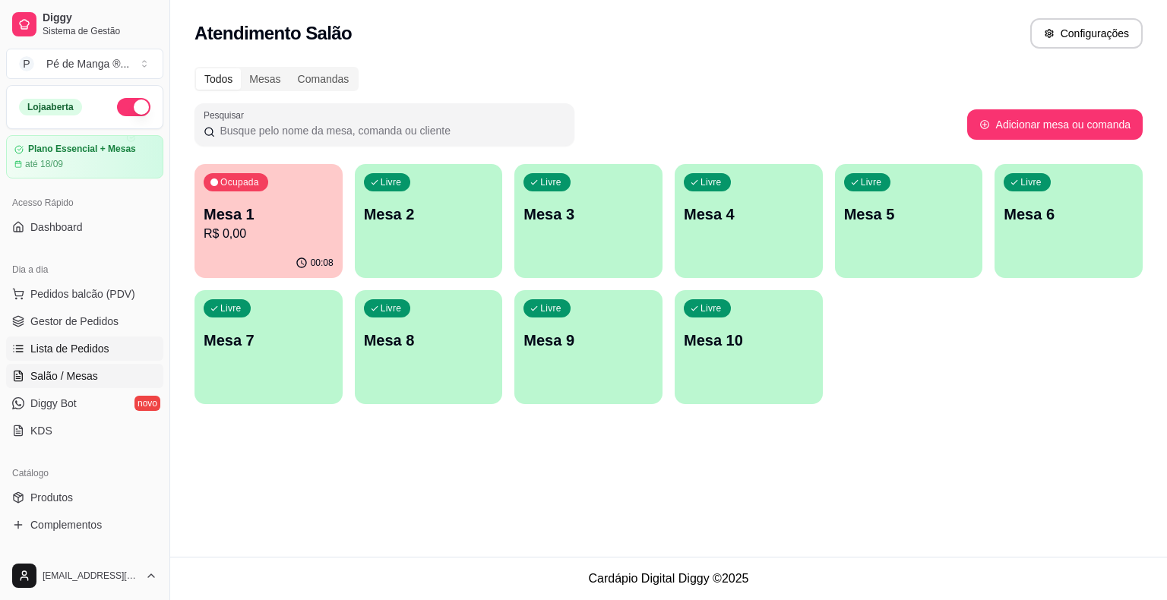
click at [93, 345] on span "Lista de Pedidos" at bounding box center [69, 348] width 79 height 15
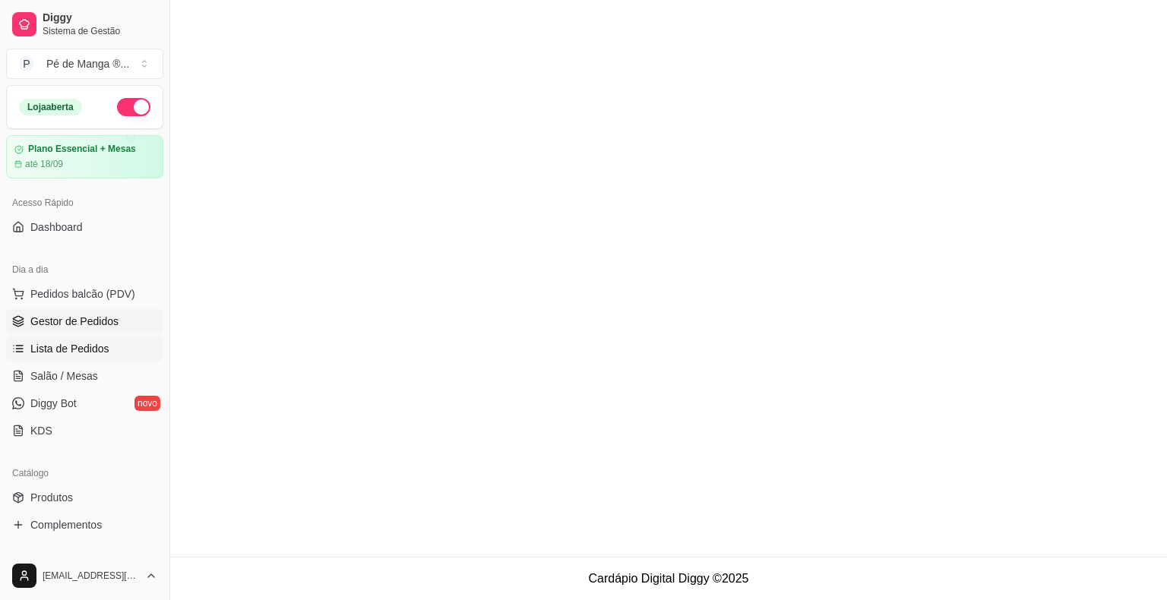
click at [84, 324] on span "Gestor de Pedidos" at bounding box center [74, 321] width 88 height 15
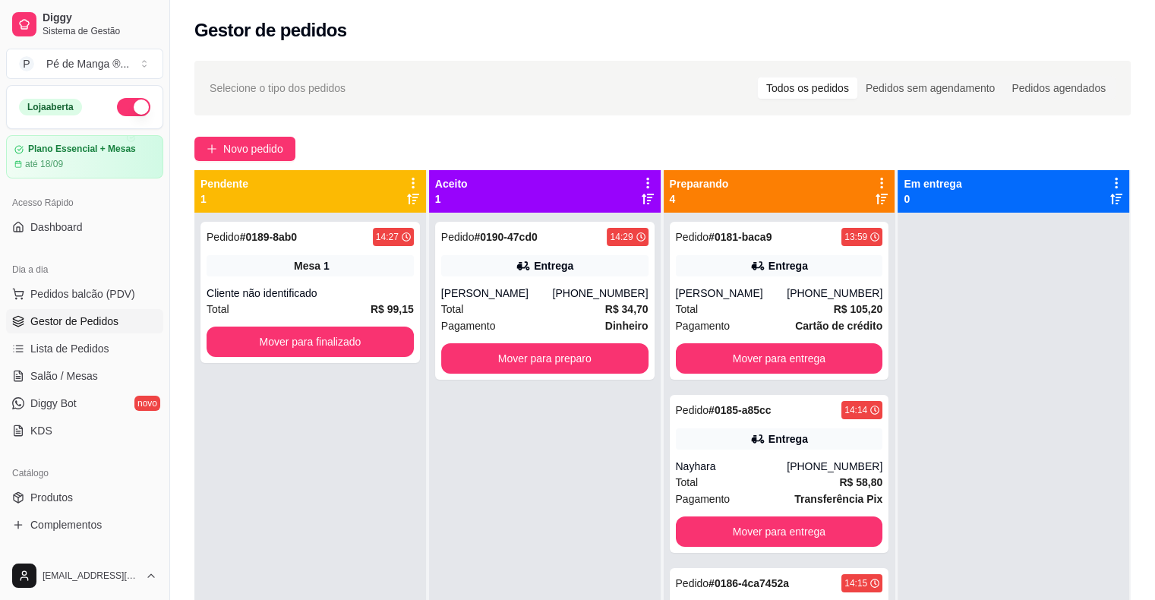
click at [85, 322] on span "Gestor de Pedidos" at bounding box center [74, 321] width 88 height 15
click at [763, 355] on button "Mover para entrega" at bounding box center [779, 358] width 207 height 30
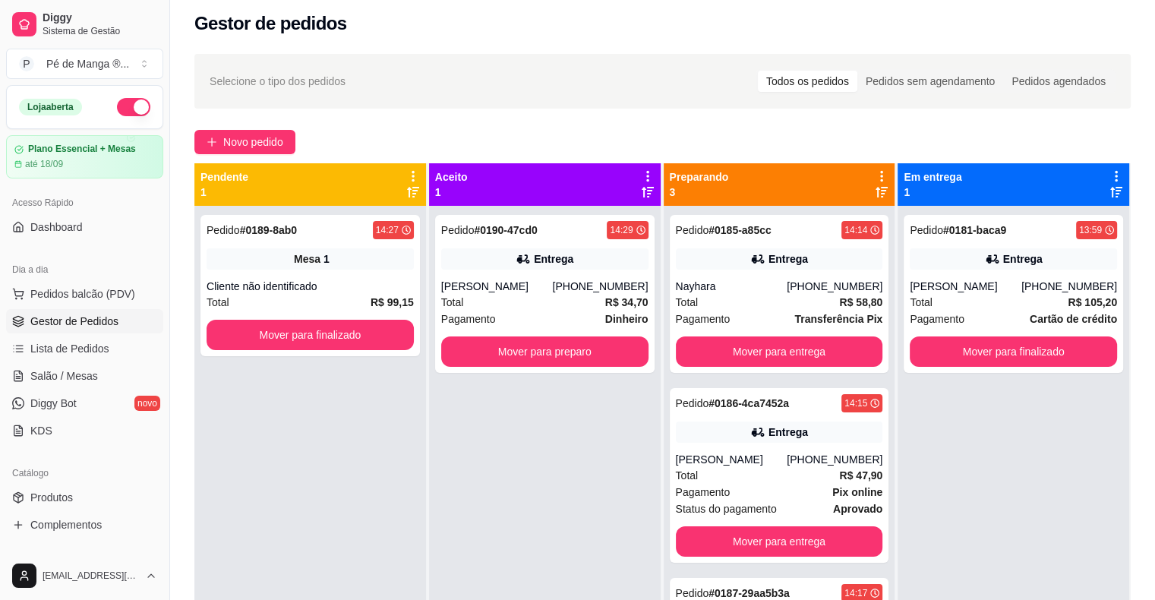
scroll to position [3, 0]
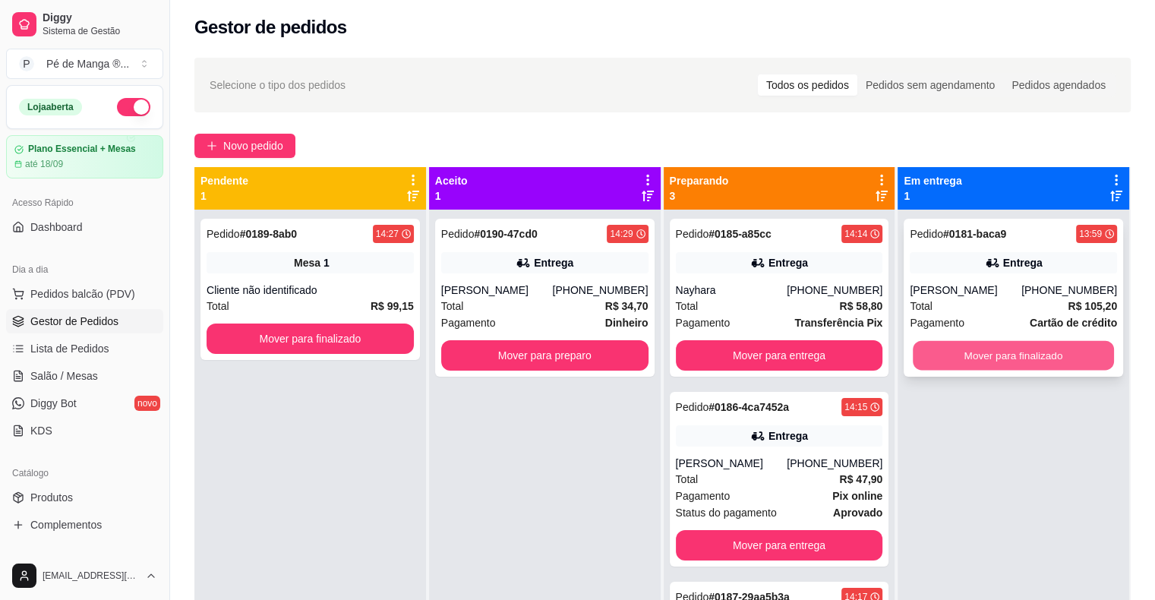
click at [976, 353] on button "Mover para finalizado" at bounding box center [1013, 356] width 201 height 30
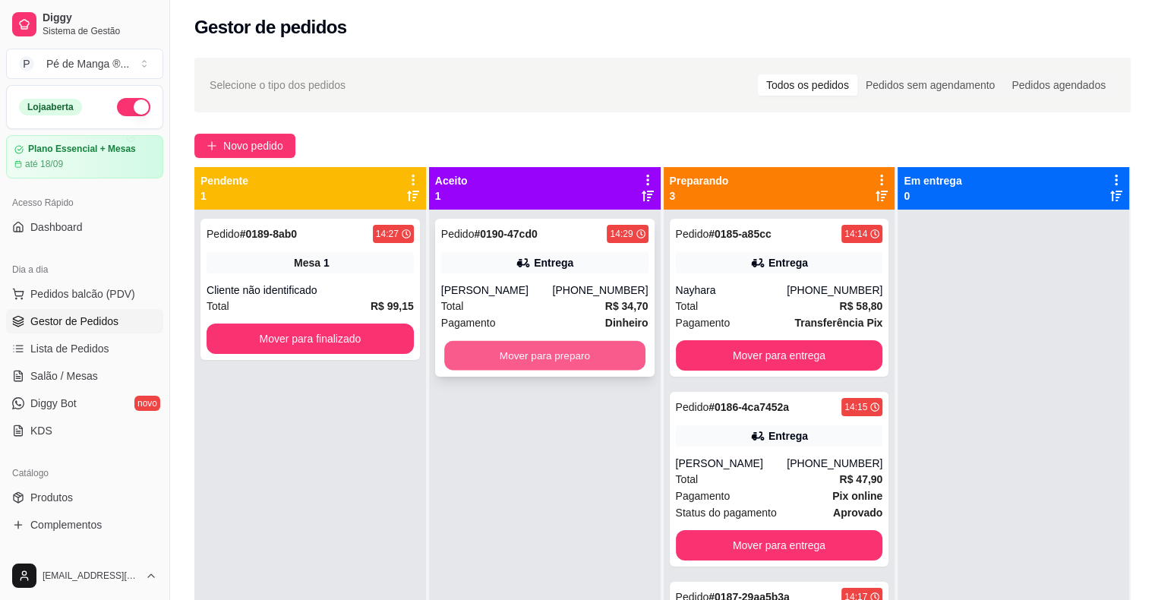
click at [513, 353] on button "Mover para preparo" at bounding box center [544, 356] width 201 height 30
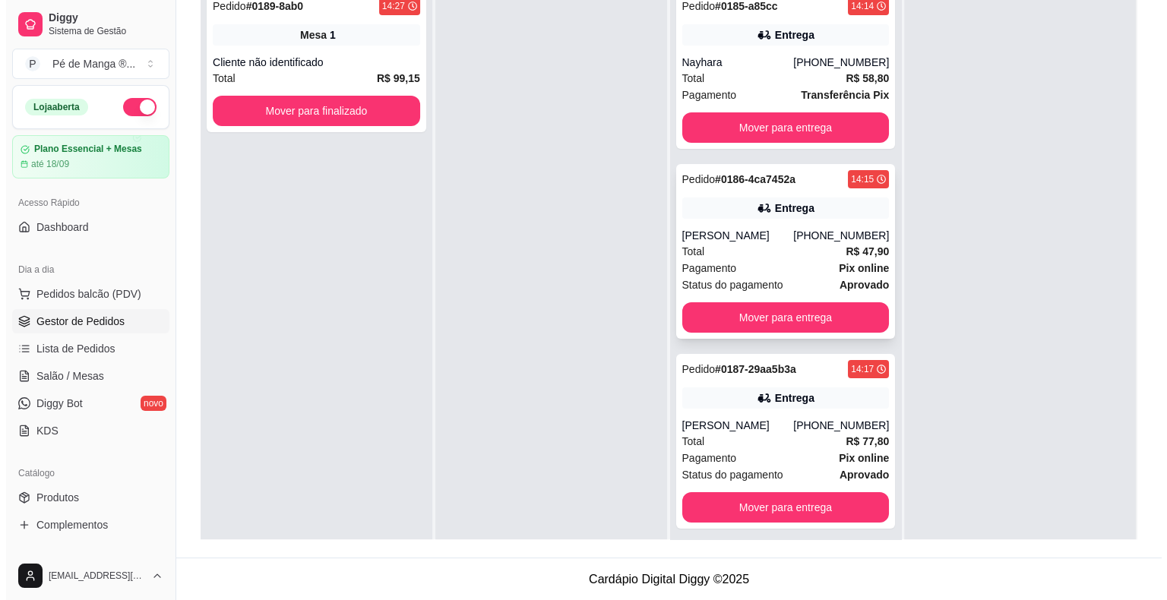
scroll to position [0, 0]
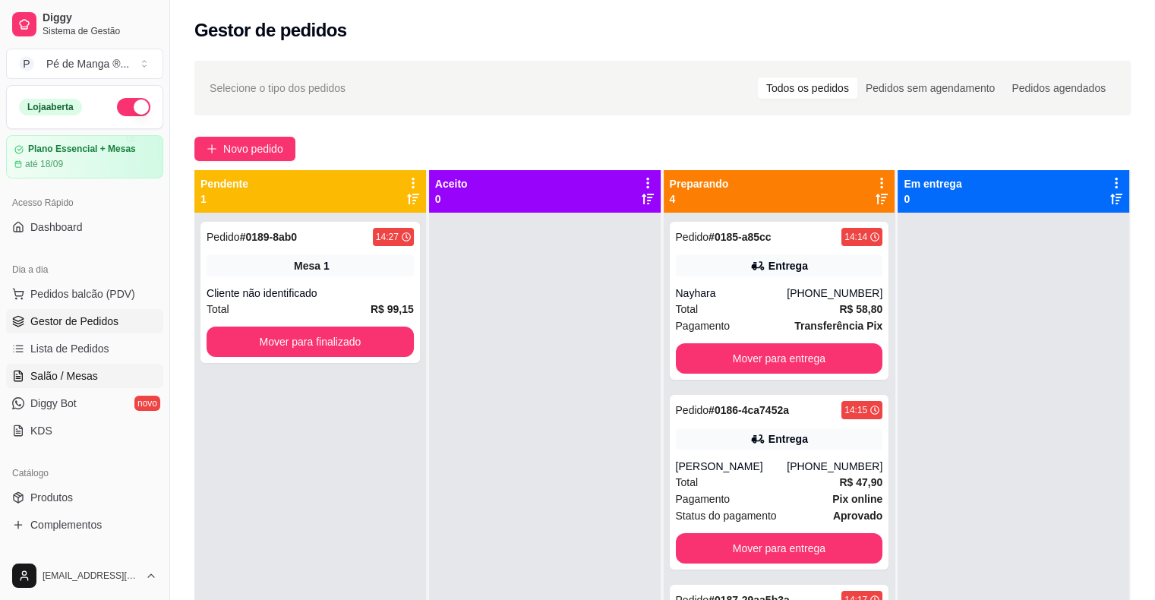
click at [82, 379] on span "Salão / Mesas" at bounding box center [64, 375] width 68 height 15
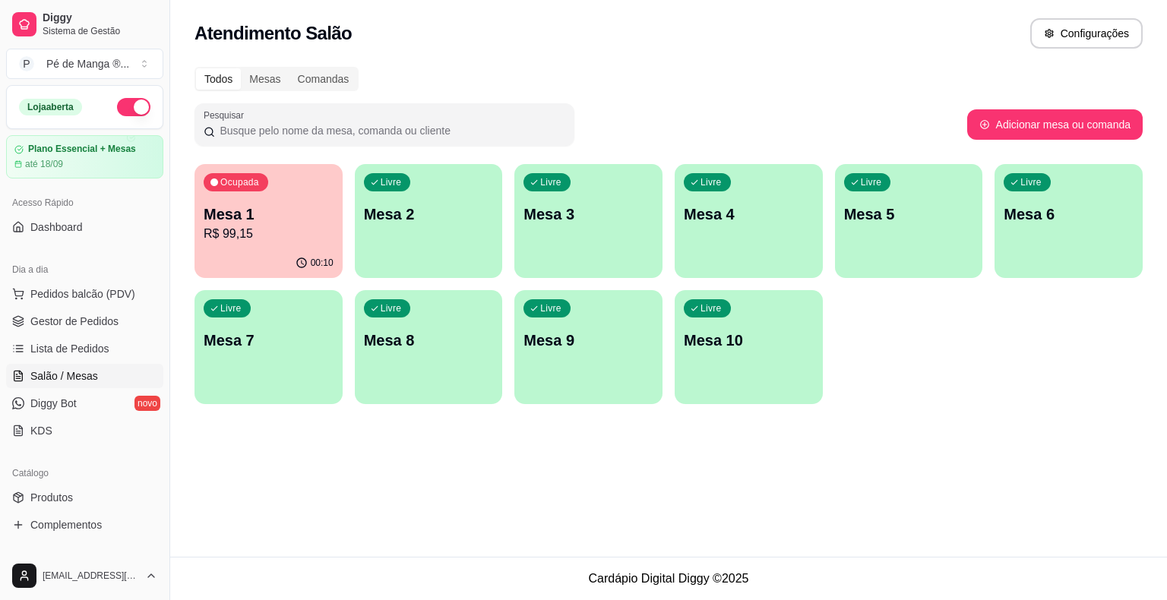
click at [428, 210] on p "Mesa 2" at bounding box center [429, 214] width 130 height 21
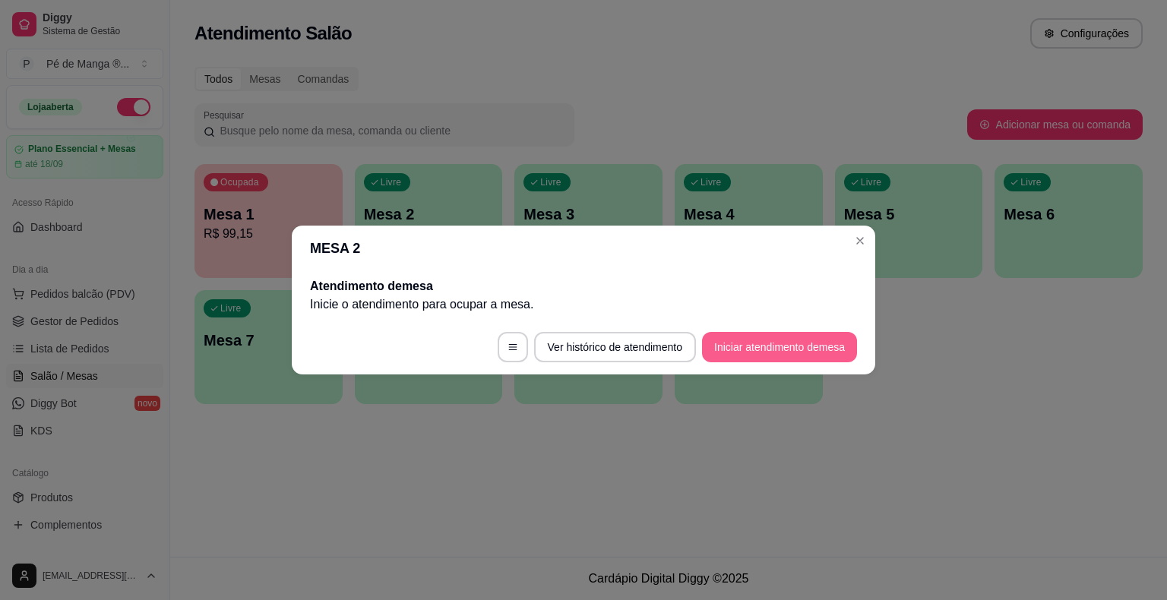
click at [734, 348] on button "Iniciar atendimento de mesa" at bounding box center [779, 347] width 155 height 30
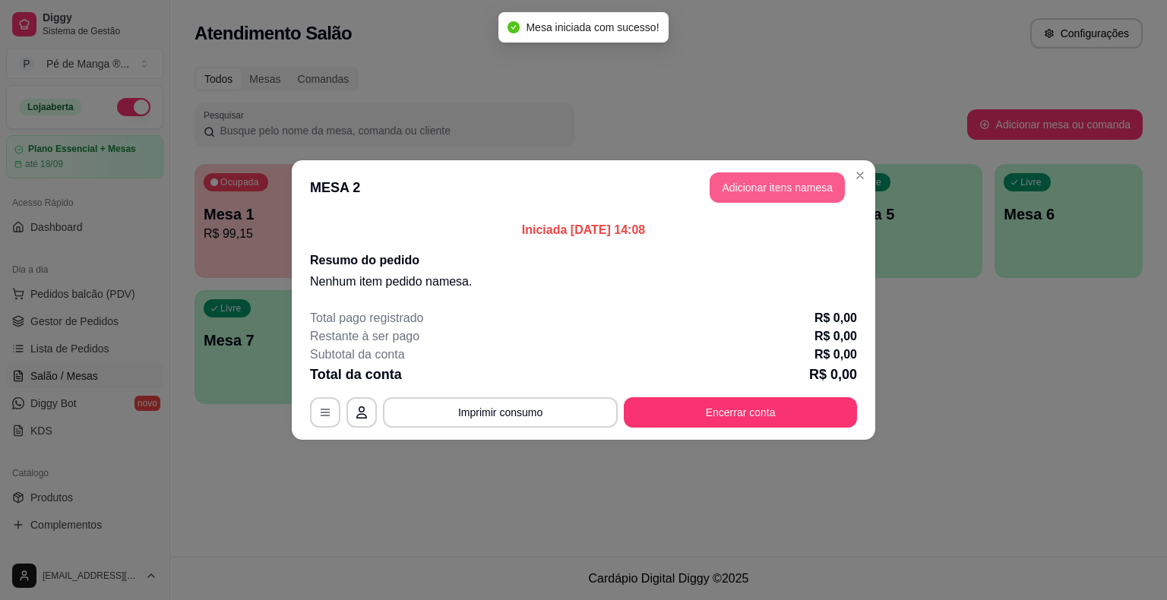
click at [782, 185] on button "Adicionar itens na mesa" at bounding box center [776, 187] width 135 height 30
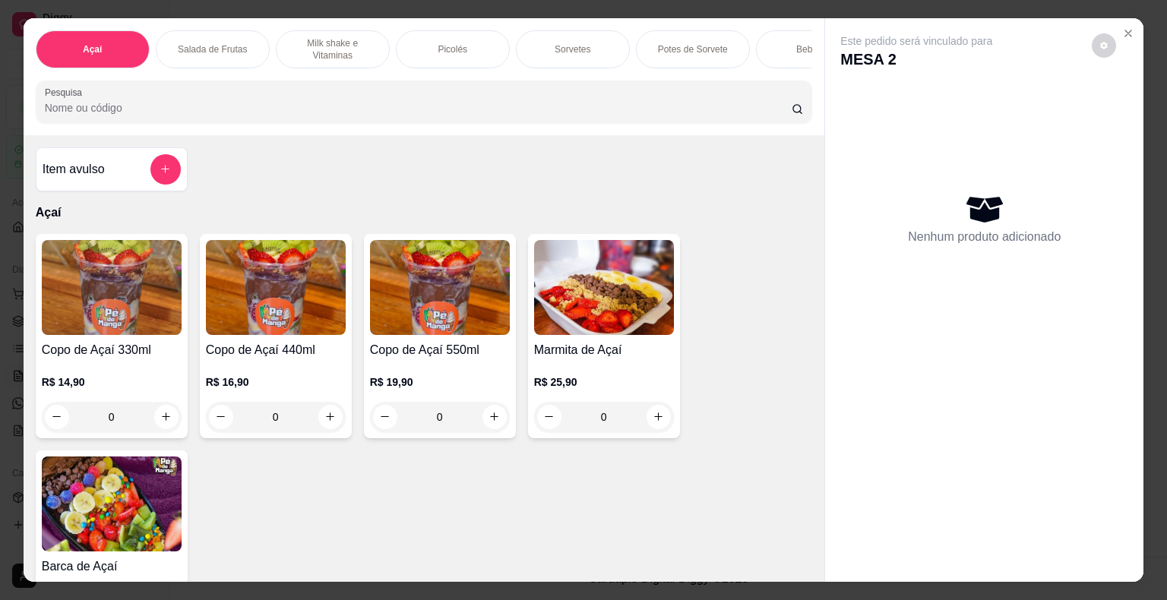
click at [556, 47] on p "Sorvetes" at bounding box center [573, 49] width 36 height 12
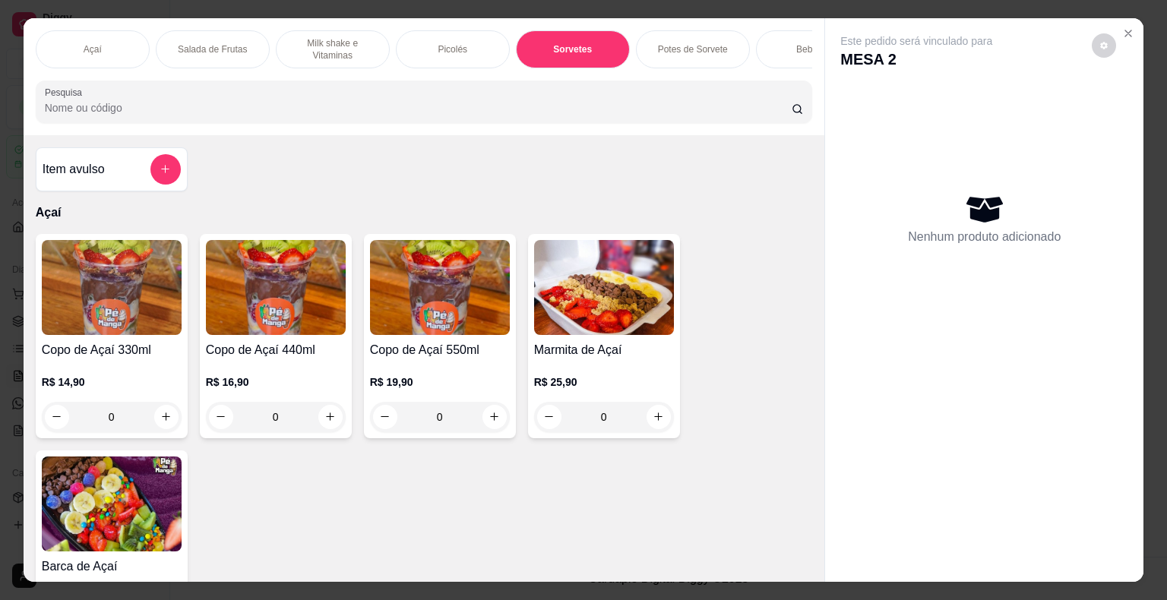
scroll to position [36, 0]
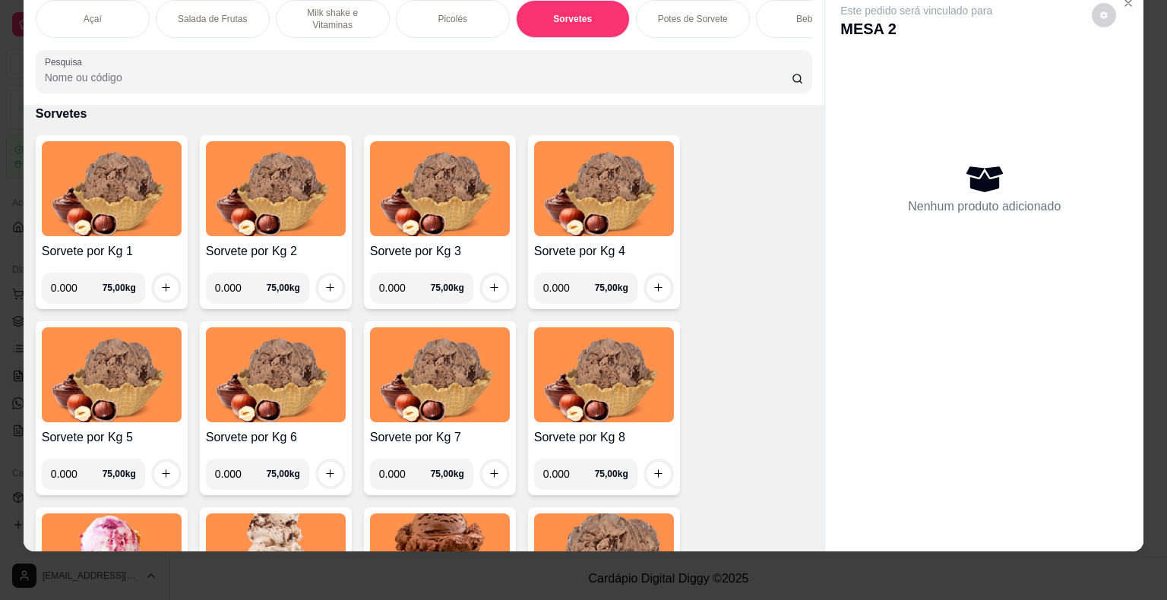
click at [77, 276] on input "0.000" at bounding box center [77, 288] width 52 height 30
click at [71, 285] on input "0.000" at bounding box center [77, 288] width 52 height 30
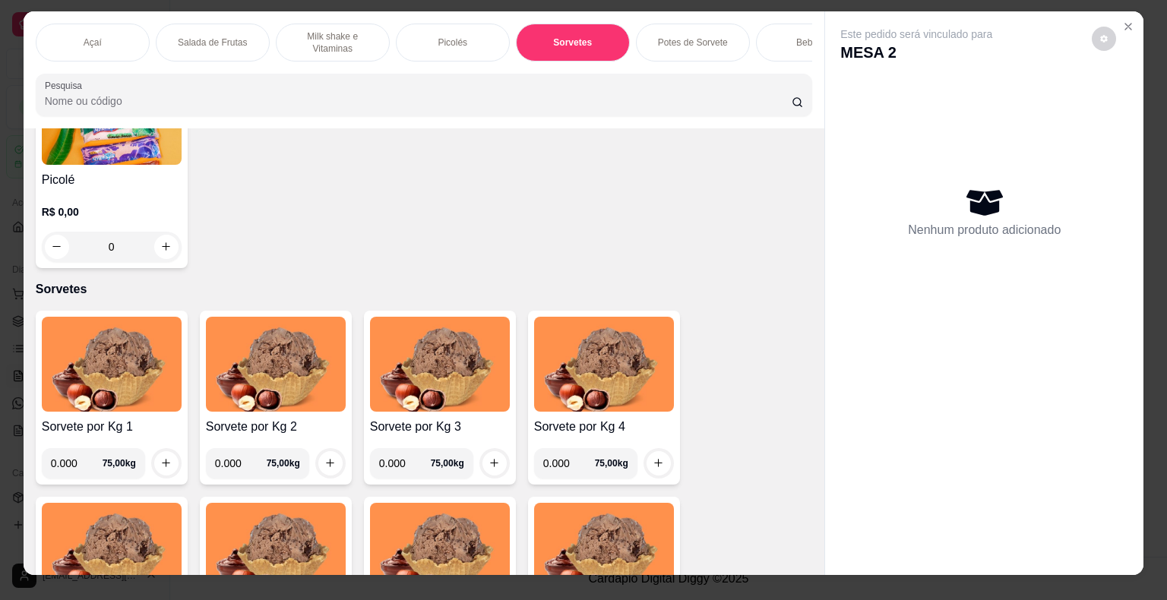
scroll to position [0, 0]
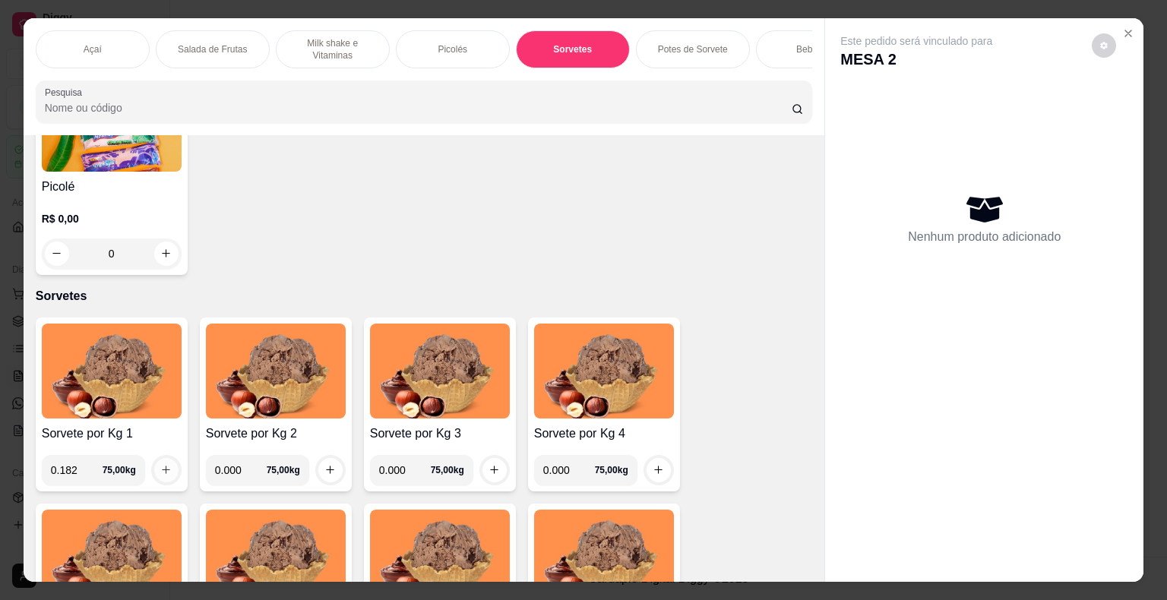
type input "0.182"
click at [154, 472] on button "increase-product-quantity" at bounding box center [166, 470] width 24 height 24
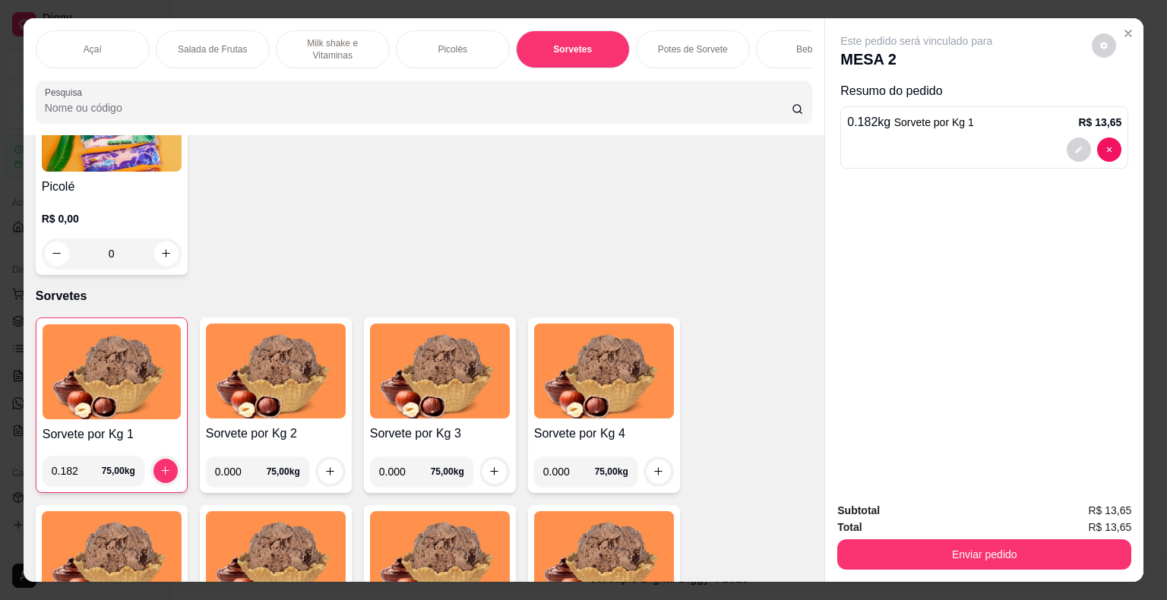
click at [223, 479] on input "0.000" at bounding box center [241, 472] width 52 height 30
click at [233, 470] on input "0.000" at bounding box center [241, 472] width 52 height 30
type input "0.486"
click at [324, 476] on icon "increase-product-quantity" at bounding box center [329, 471] width 11 height 11
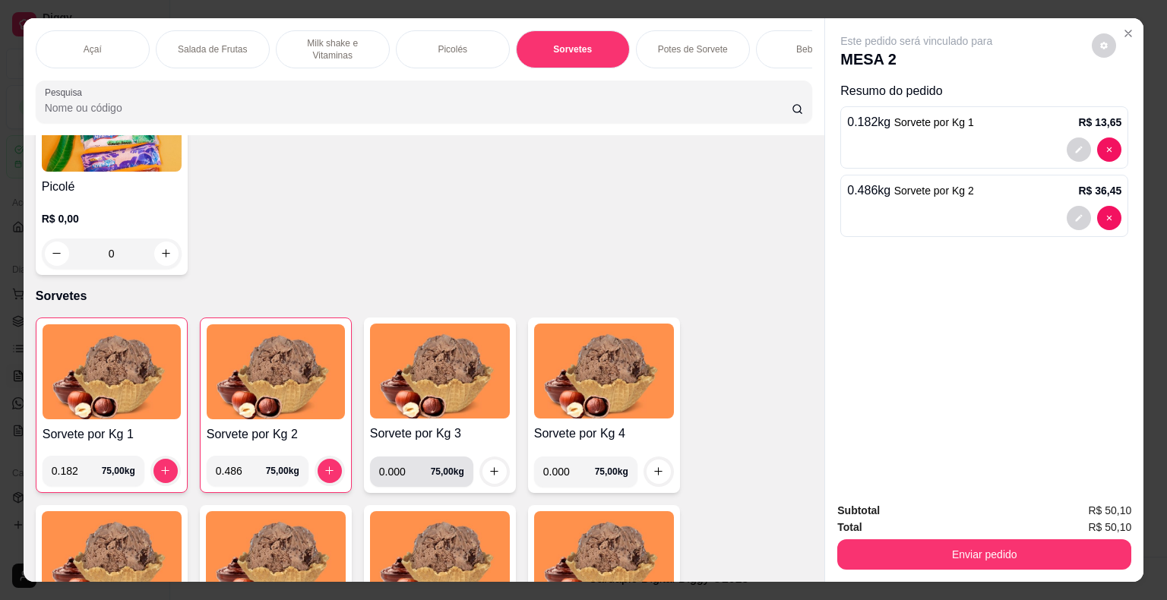
drag, startPoint x: 412, startPoint y: 467, endPoint x: 401, endPoint y: 477, distance: 15.1
click at [401, 477] on input "0.000" at bounding box center [405, 472] width 52 height 30
click at [389, 480] on input "0.000" at bounding box center [405, 472] width 52 height 30
click at [399, 482] on input "0.000" at bounding box center [405, 472] width 52 height 30
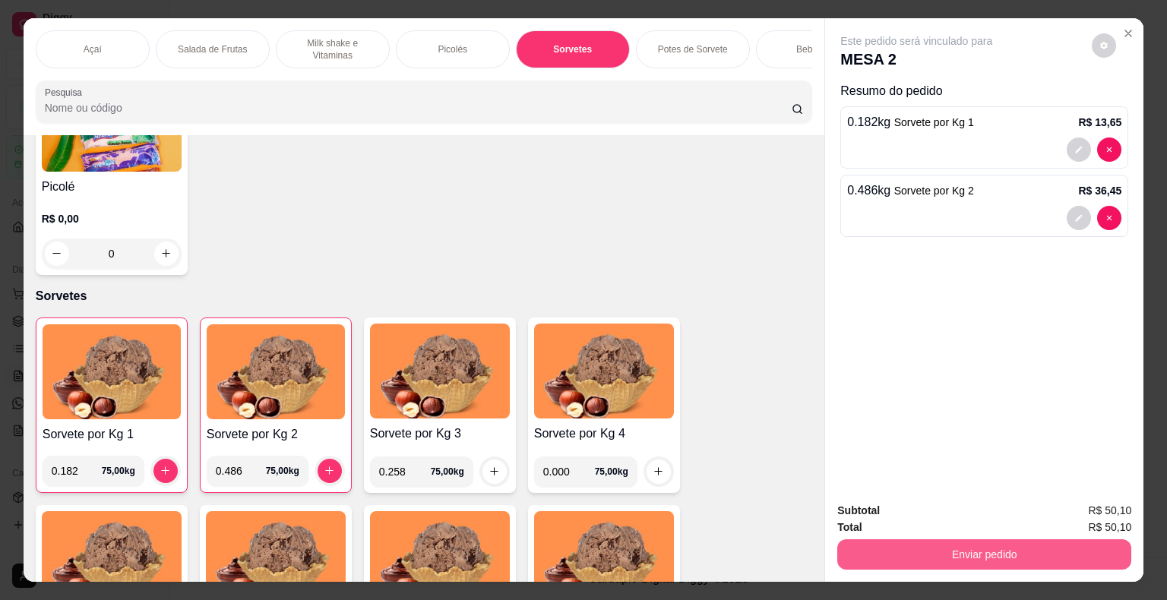
type input "0.258"
click at [978, 545] on button "Enviar pedido" at bounding box center [984, 554] width 294 height 30
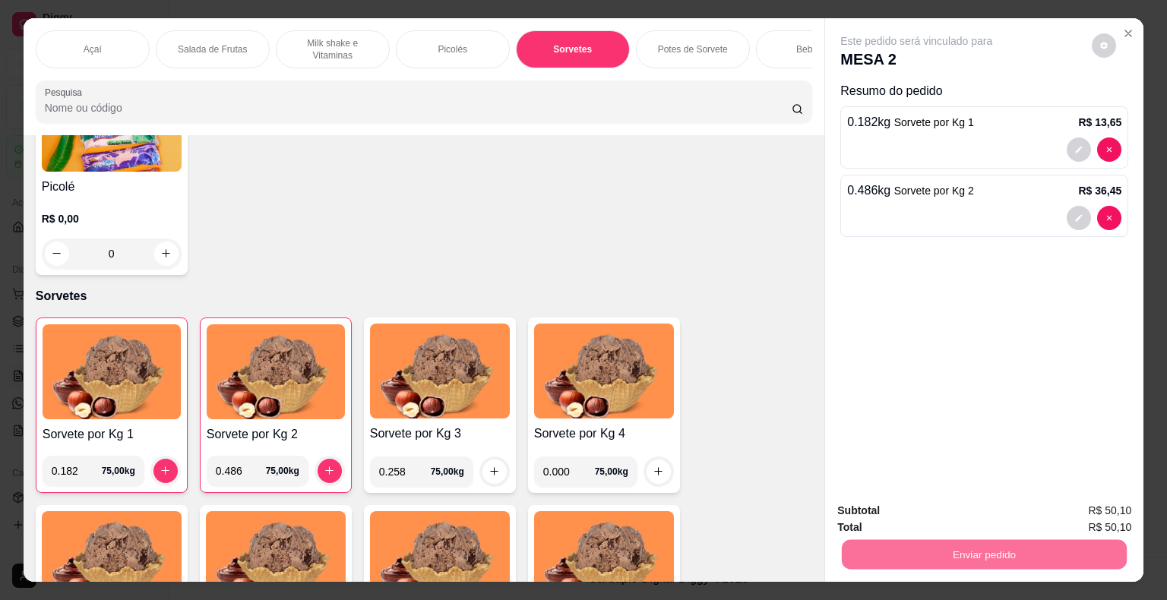
click at [965, 512] on button "Não registrar e enviar pedido" at bounding box center [934, 512] width 158 height 29
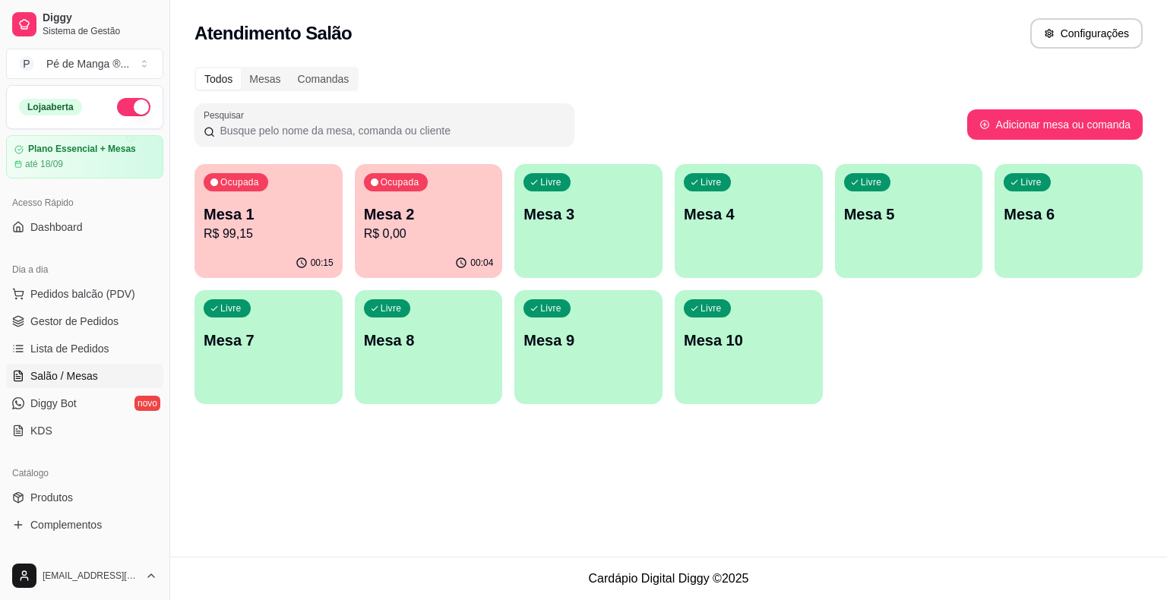
click at [568, 236] on div "Livre Mesa 3" at bounding box center [588, 212] width 148 height 96
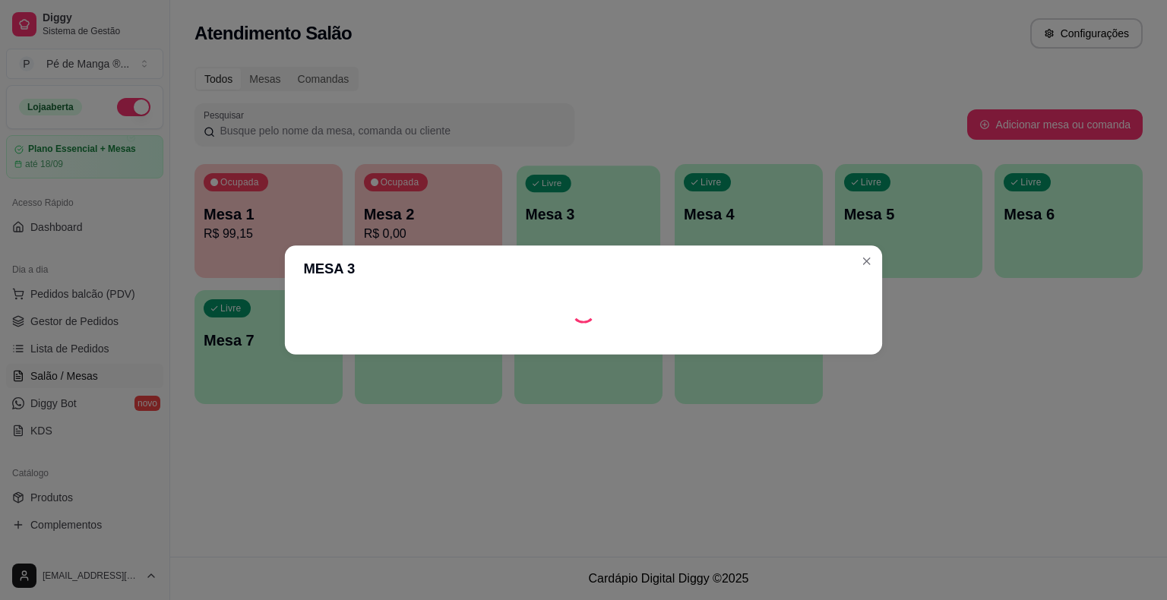
click at [568, 237] on body "Diggy Sistema de Gestão P Pé de Manga ® ... Loja aberta Plano Essencial + Mesas…" at bounding box center [583, 300] width 1167 height 600
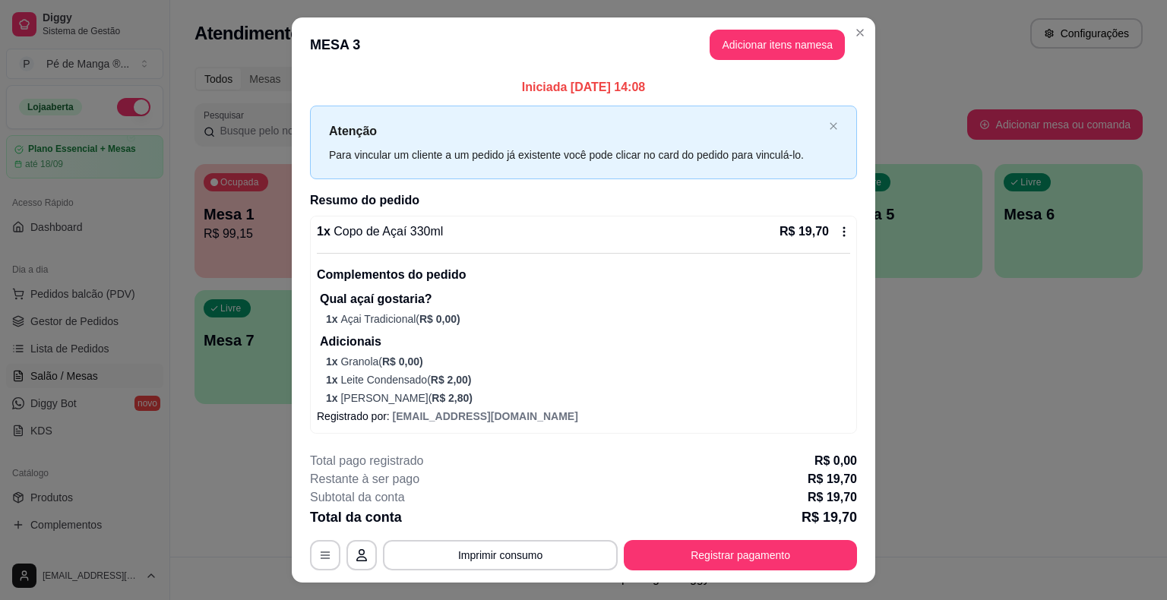
click at [744, 41] on button "Adicionar itens na mesa" at bounding box center [776, 45] width 135 height 30
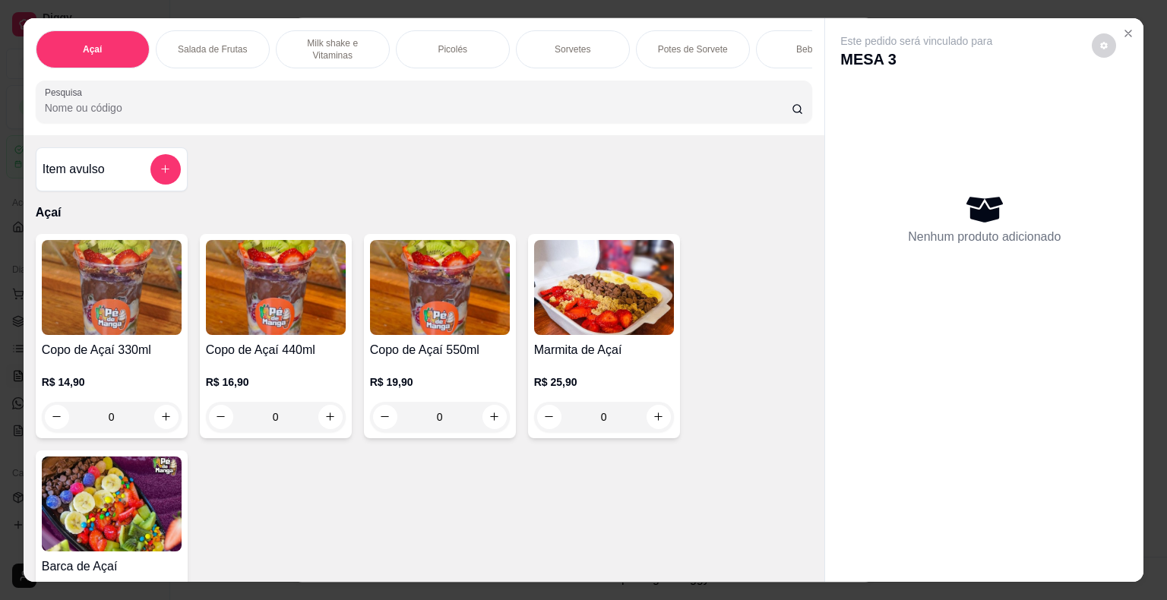
click at [576, 49] on div "Sorvetes" at bounding box center [573, 49] width 114 height 38
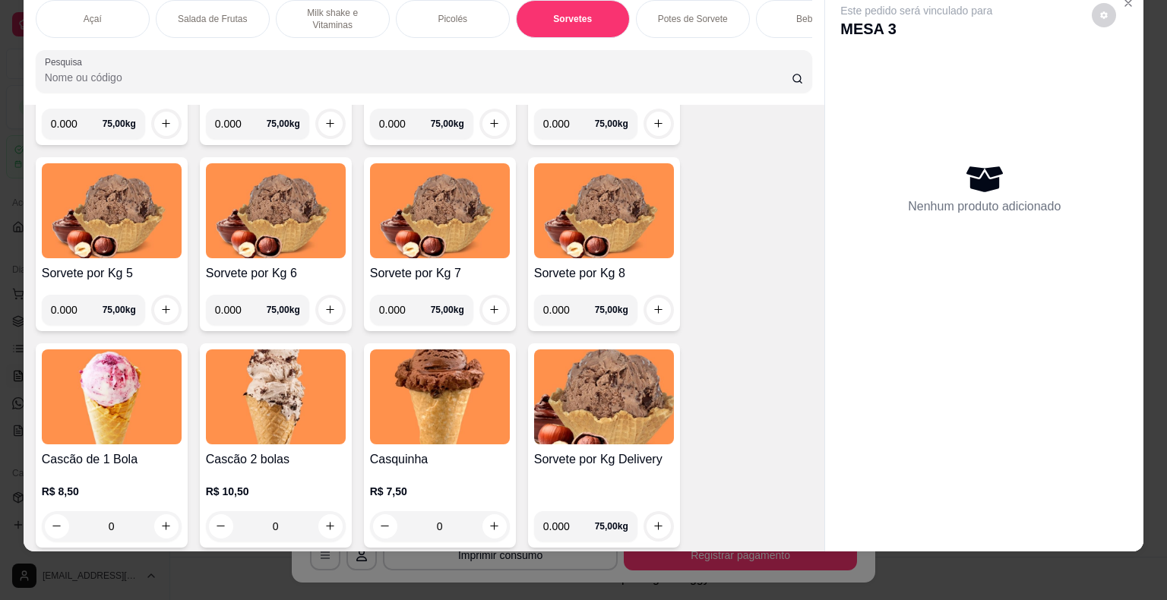
scroll to position [1793, 0]
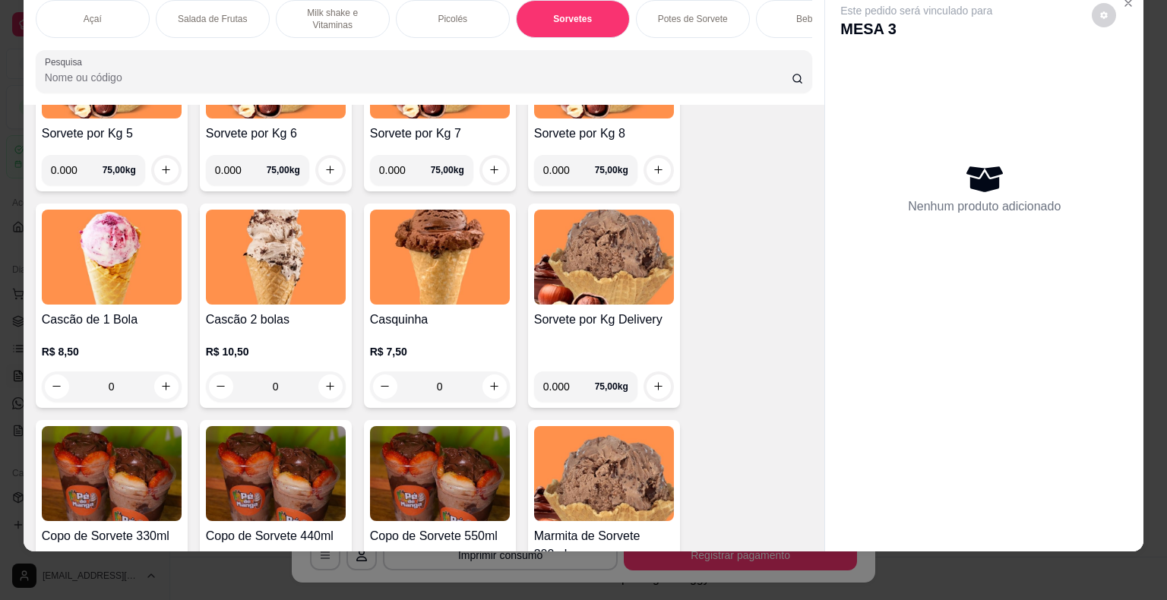
click at [329, 387] on div "0" at bounding box center [276, 386] width 140 height 30
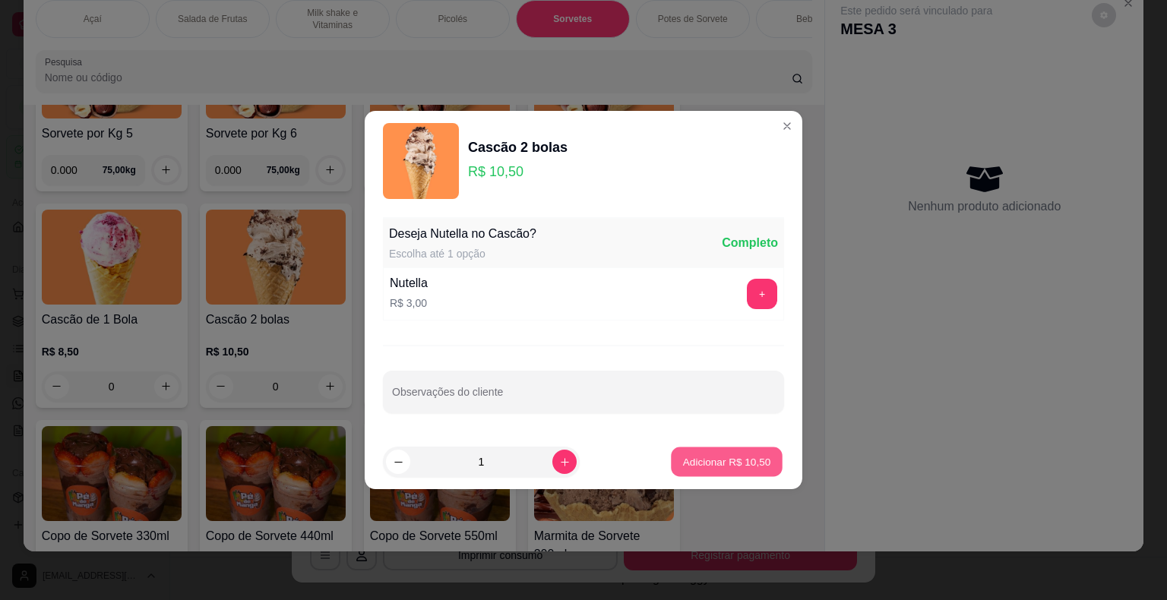
click at [698, 459] on p "Adicionar R$ 10,50" at bounding box center [727, 461] width 88 height 14
type input "1"
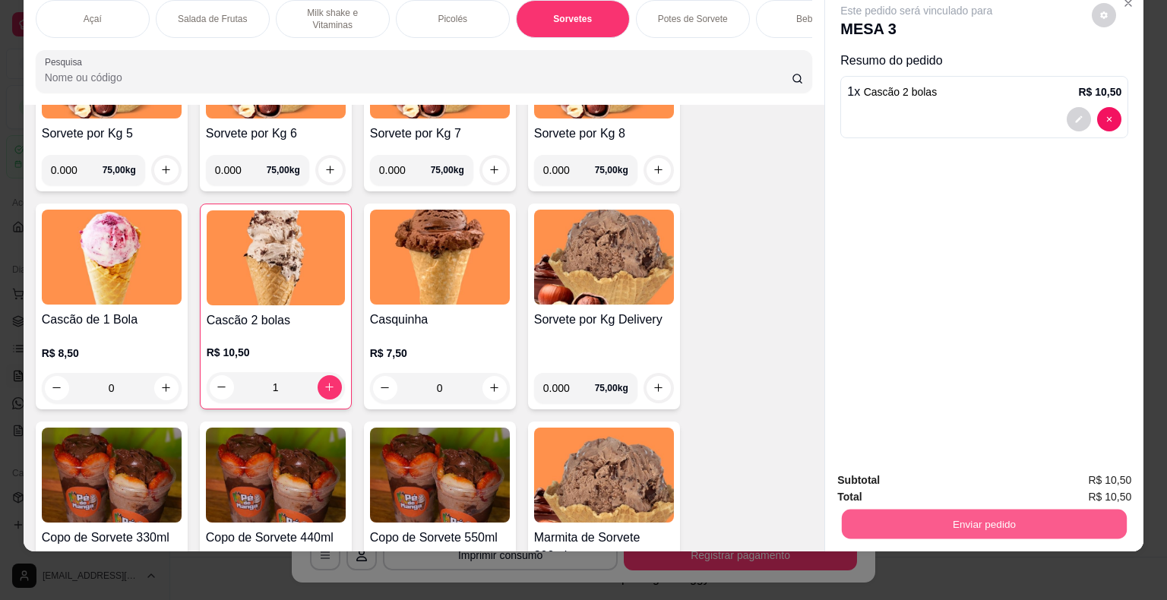
click at [972, 522] on button "Enviar pedido" at bounding box center [984, 525] width 285 height 30
click at [949, 467] on button "Não registrar e enviar pedido" at bounding box center [934, 475] width 158 height 29
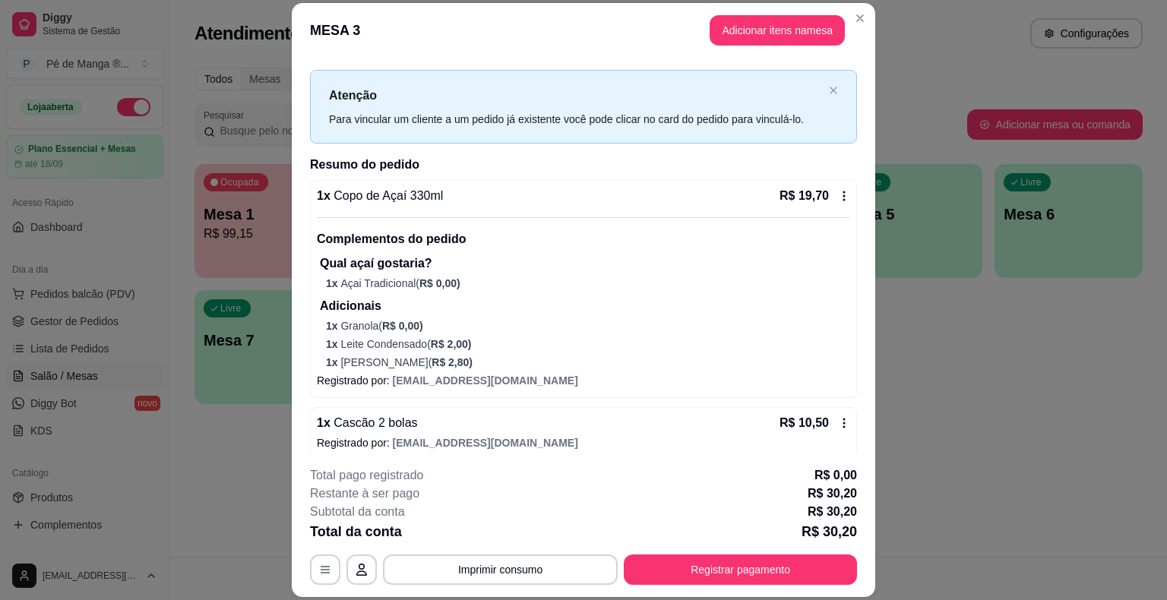
scroll to position [32, 0]
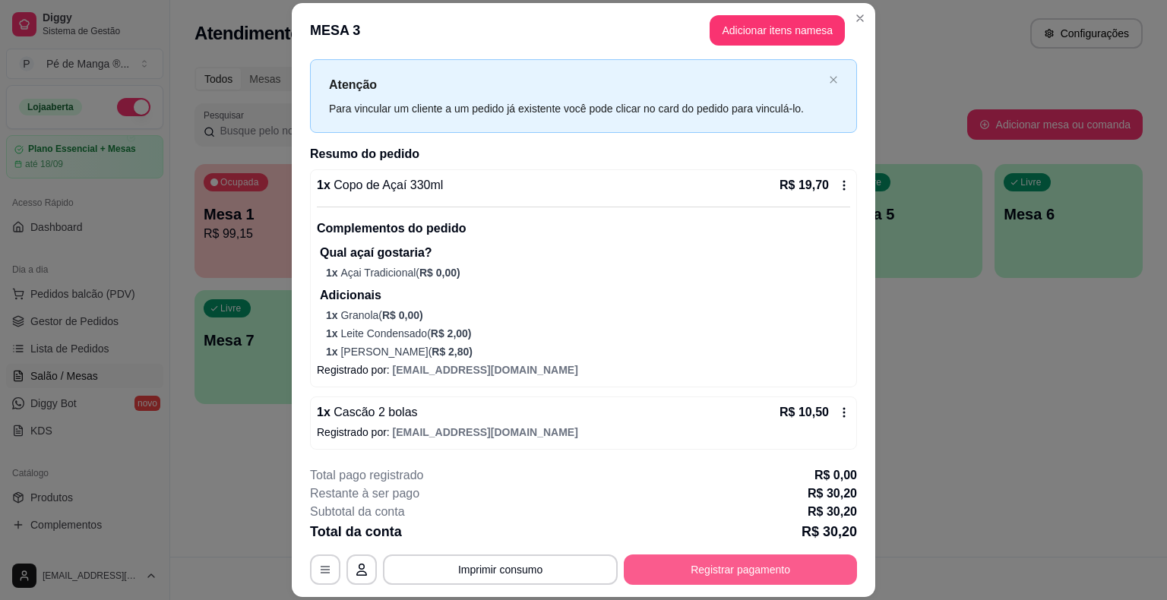
click at [662, 567] on button "Registrar pagamento" at bounding box center [740, 570] width 233 height 30
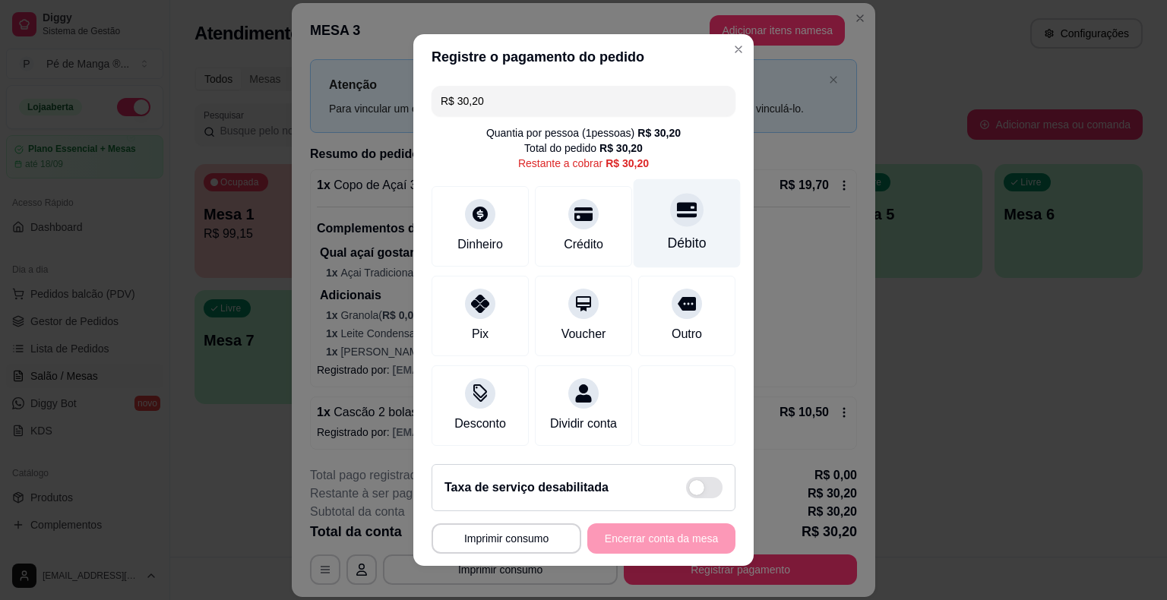
click at [683, 227] on div "Débito" at bounding box center [686, 223] width 107 height 89
type input "R$ 0,00"
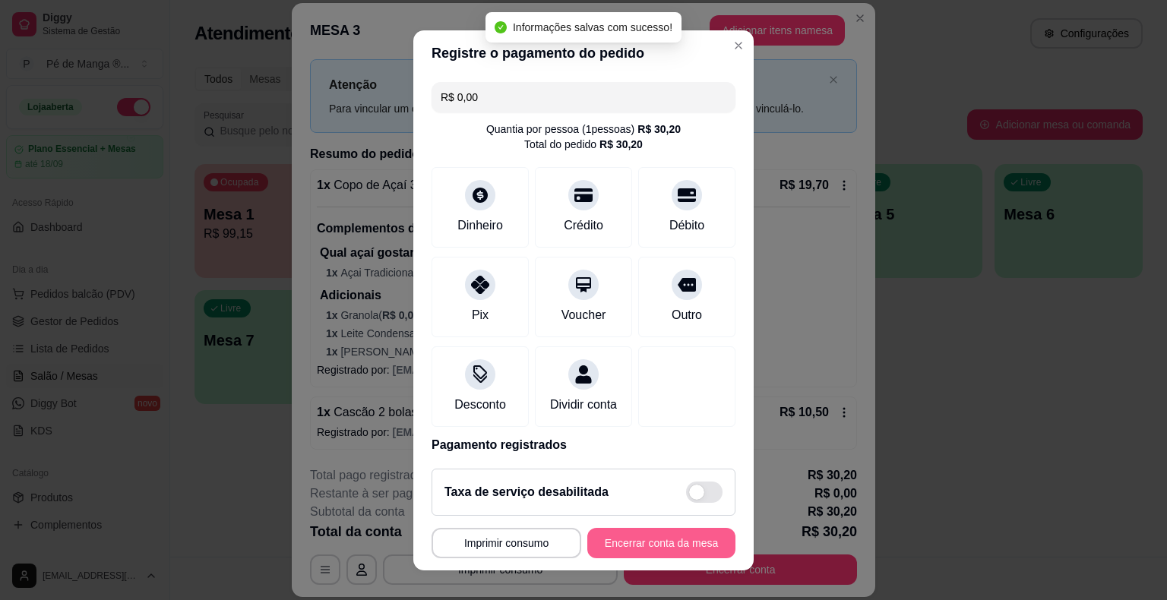
click at [670, 544] on button "Encerrar conta da mesa" at bounding box center [661, 543] width 148 height 30
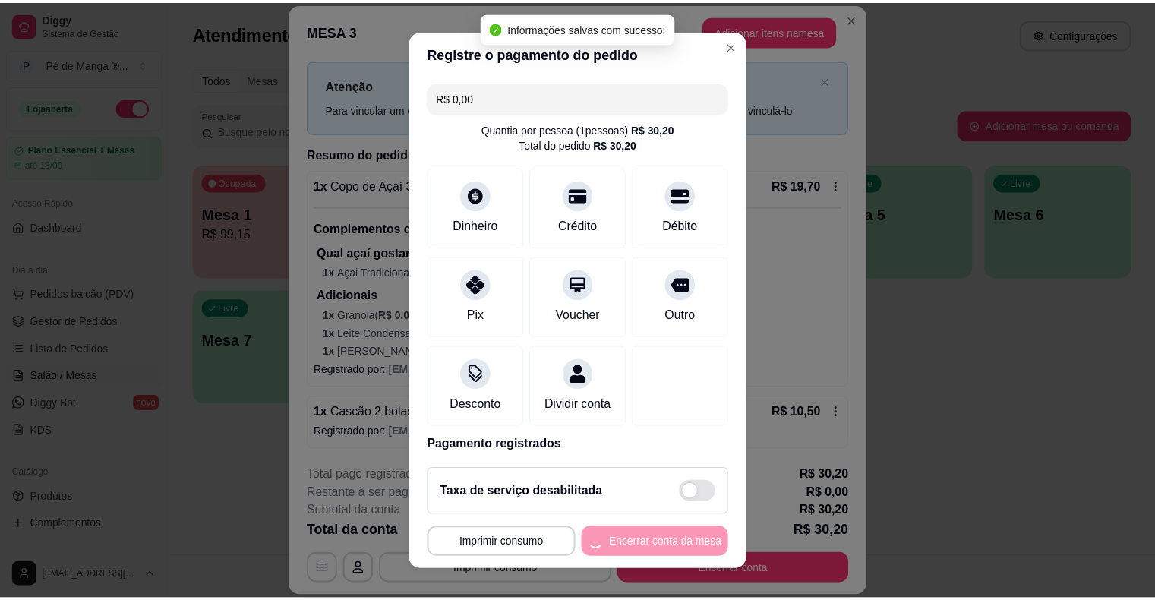
scroll to position [0, 0]
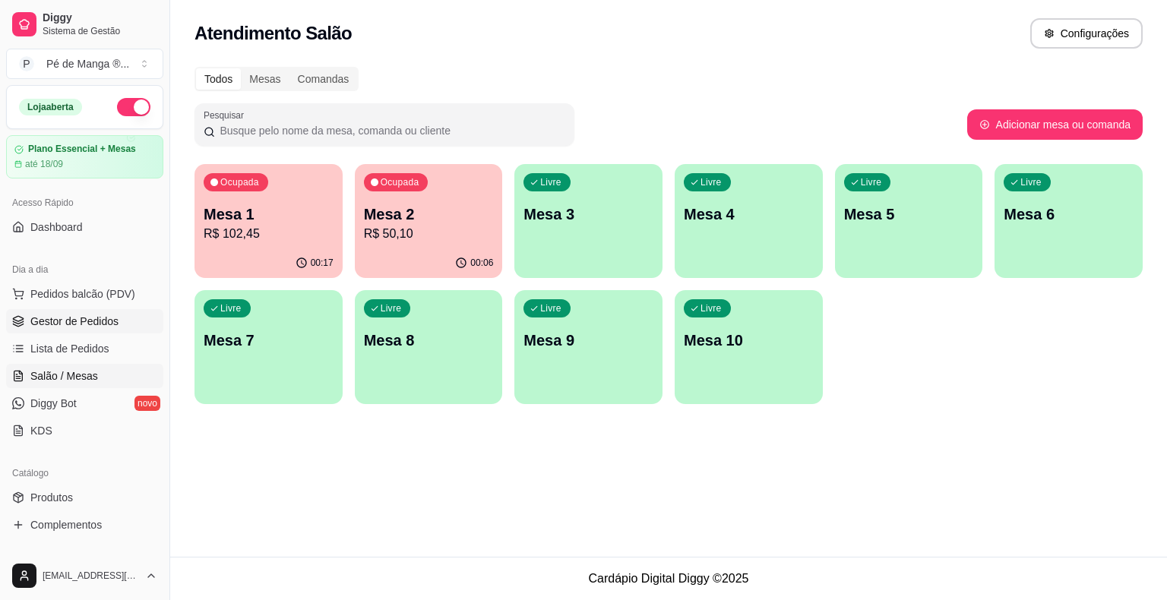
click at [109, 321] on span "Gestor de Pedidos" at bounding box center [74, 321] width 88 height 15
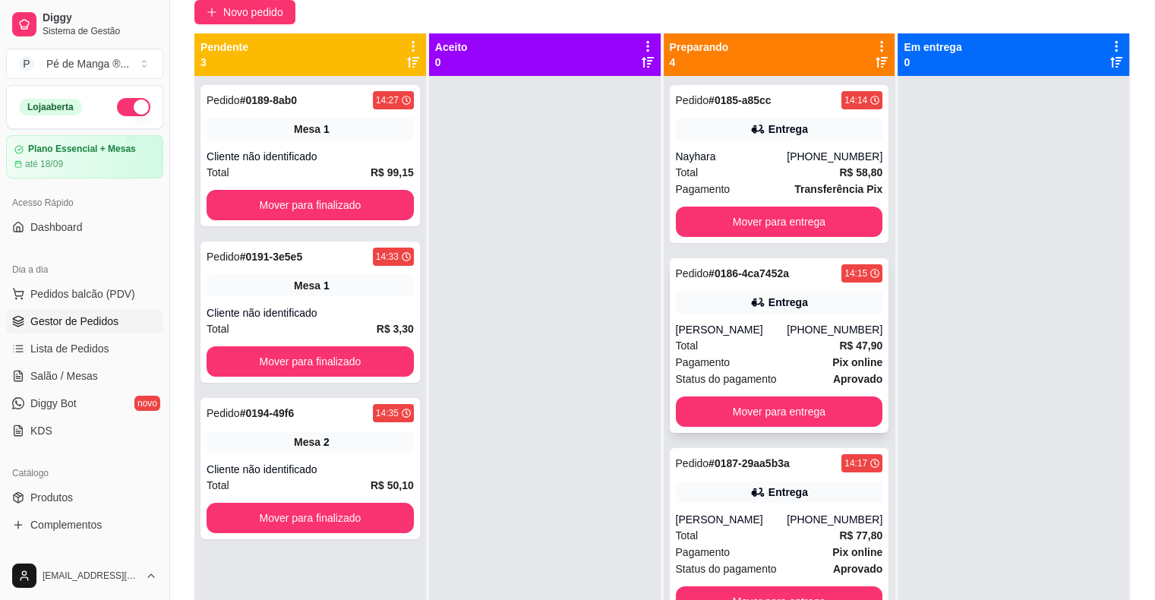
scroll to position [79, 0]
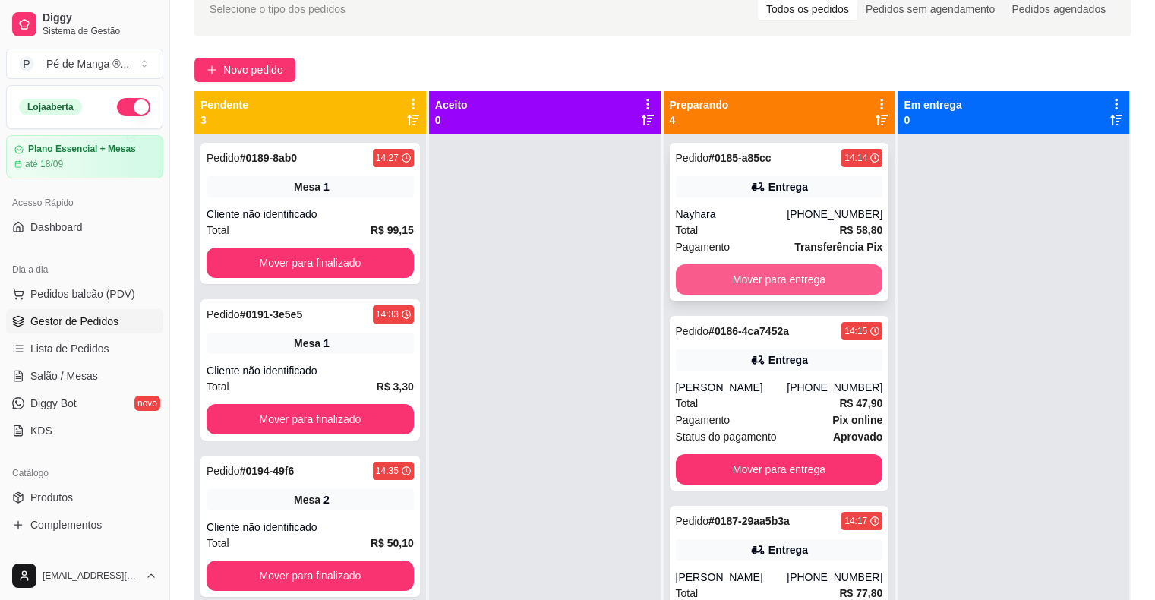
click at [791, 282] on button "Mover para entrega" at bounding box center [779, 279] width 207 height 30
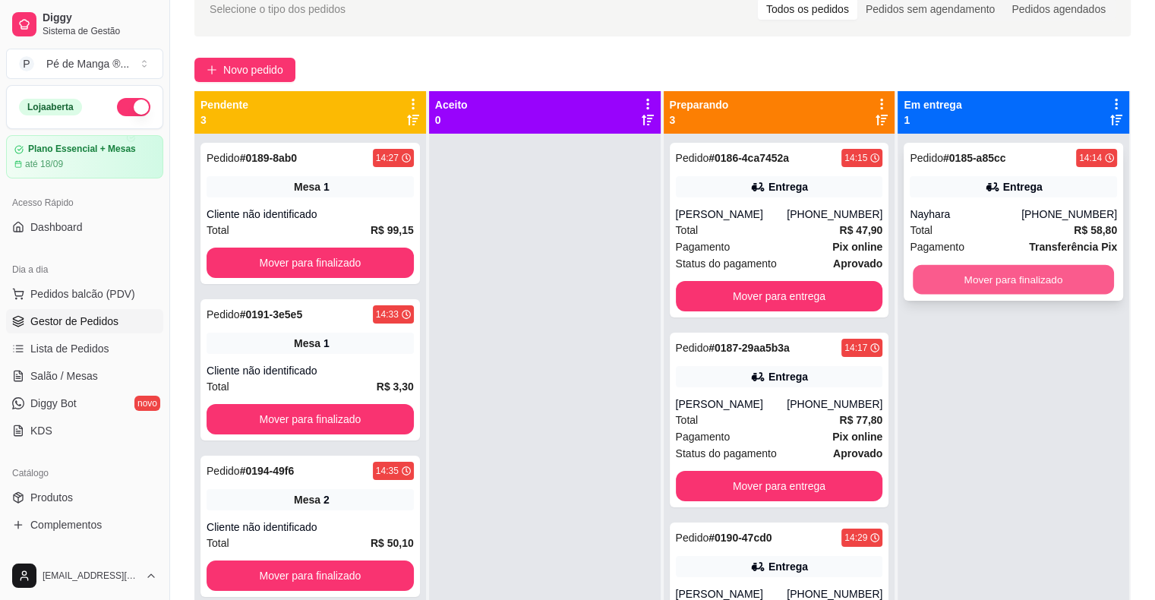
click at [995, 278] on button "Mover para finalizado" at bounding box center [1013, 280] width 201 height 30
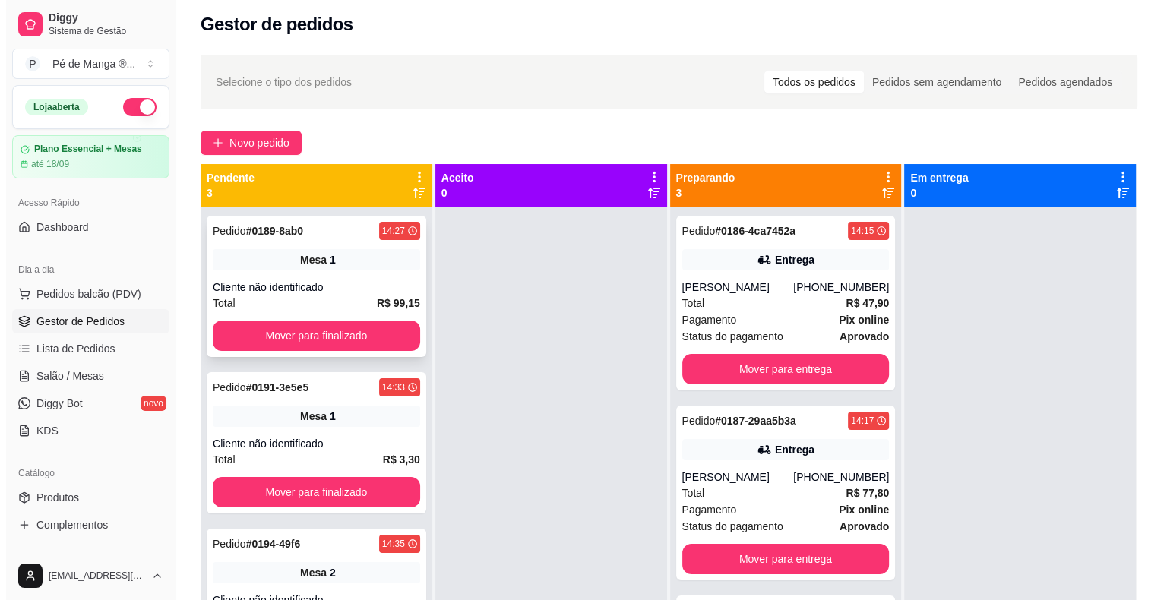
scroll to position [0, 0]
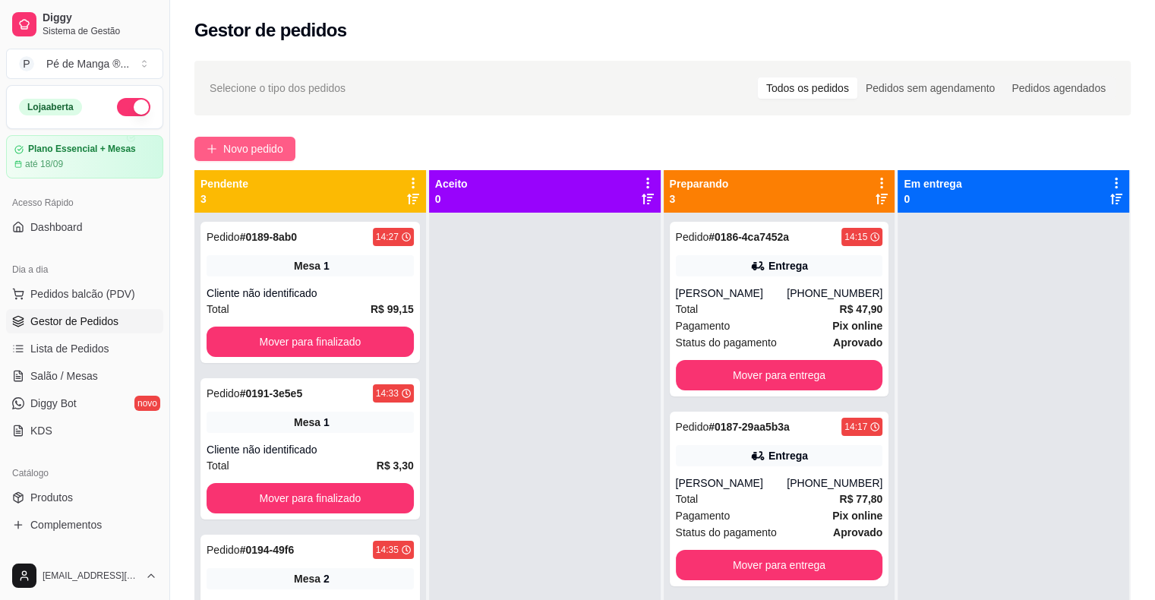
click at [259, 153] on span "Novo pedido" at bounding box center [253, 149] width 60 height 17
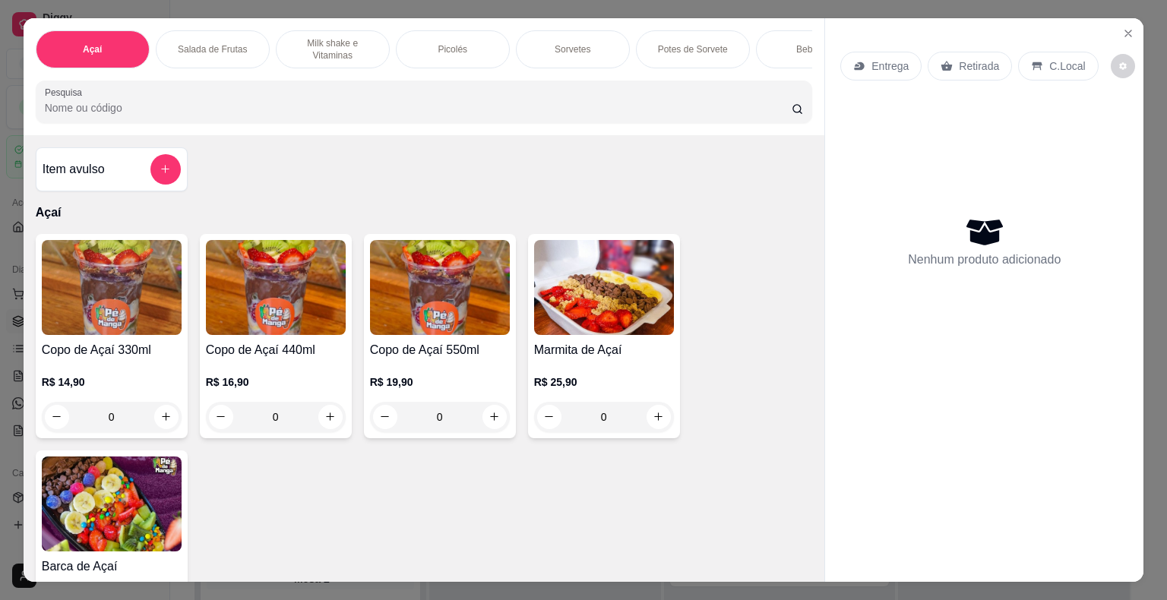
click at [588, 52] on div "Sorvetes" at bounding box center [573, 49] width 114 height 38
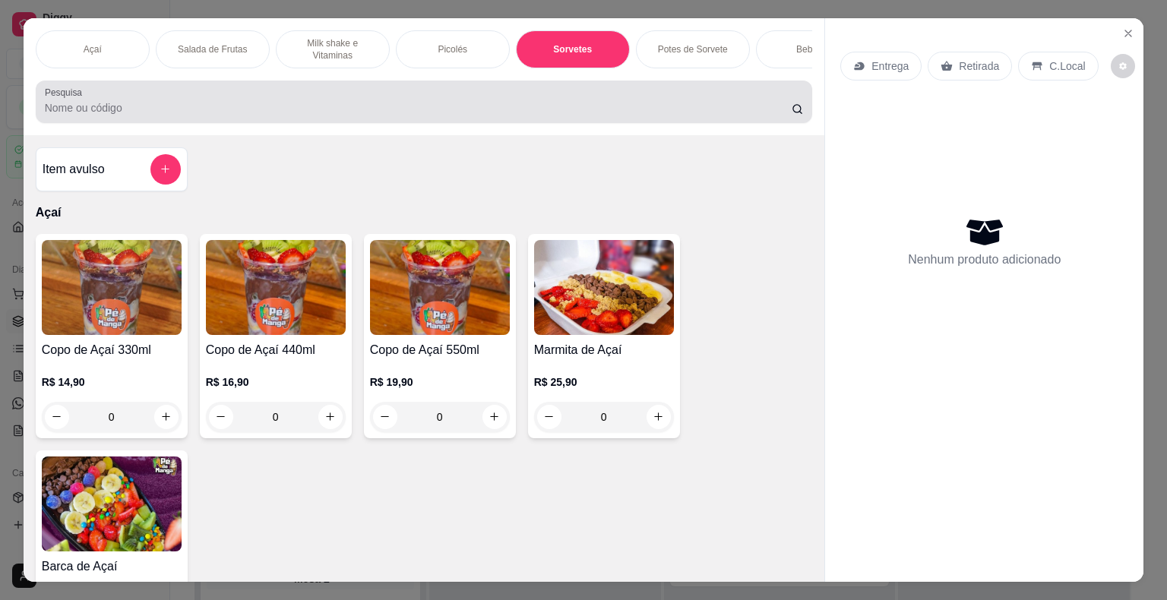
scroll to position [36, 0]
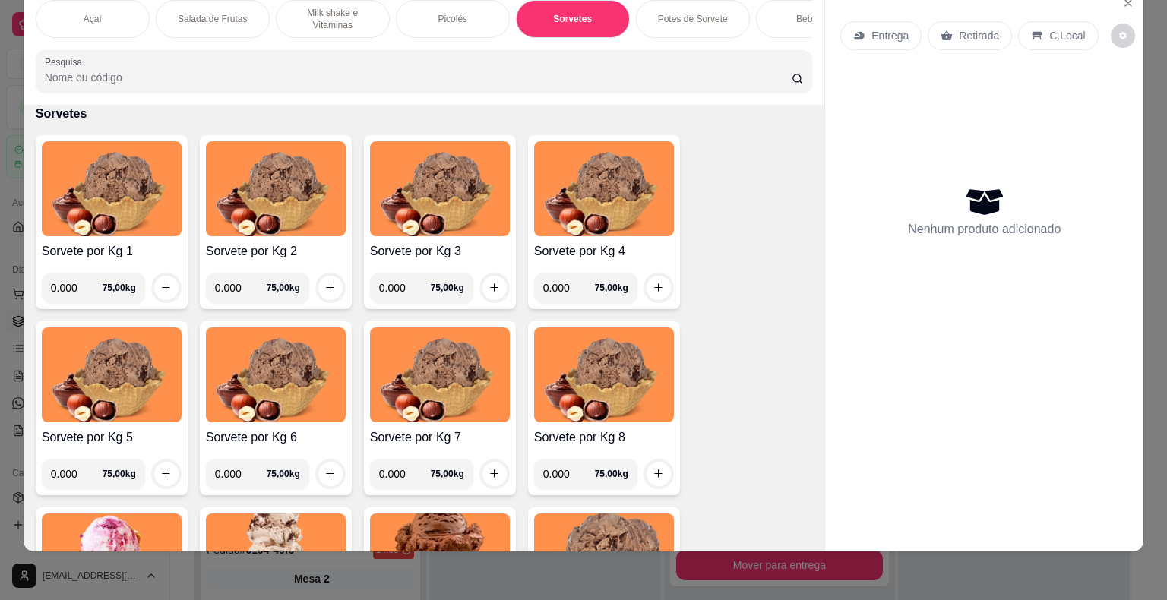
click at [703, 13] on p "Potes de Sorvete" at bounding box center [693, 19] width 70 height 12
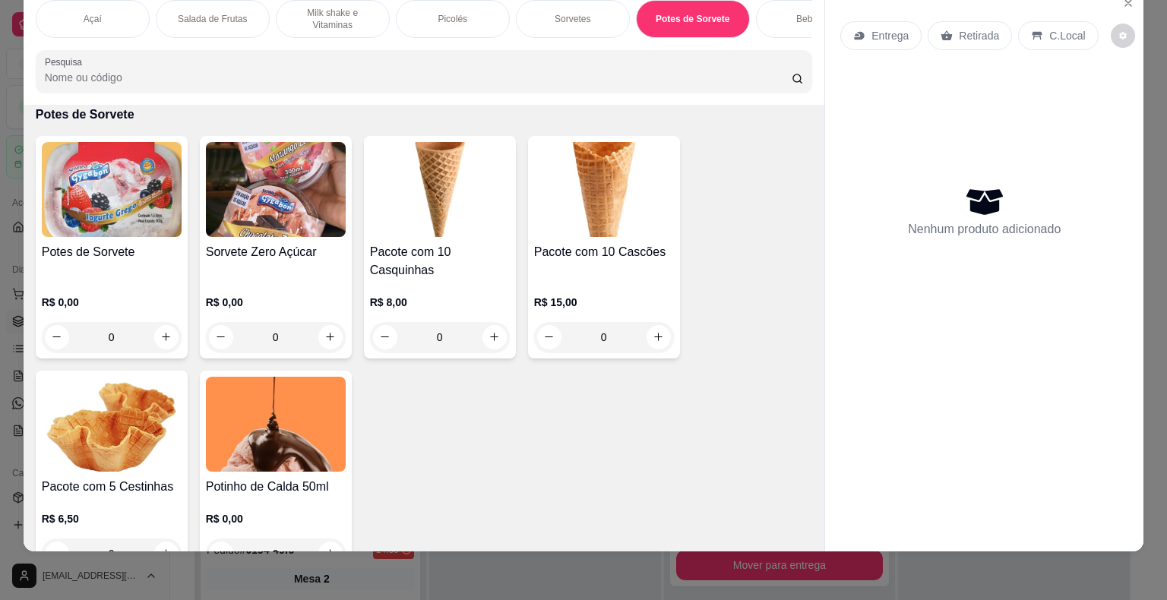
click at [147, 214] on img at bounding box center [112, 189] width 140 height 95
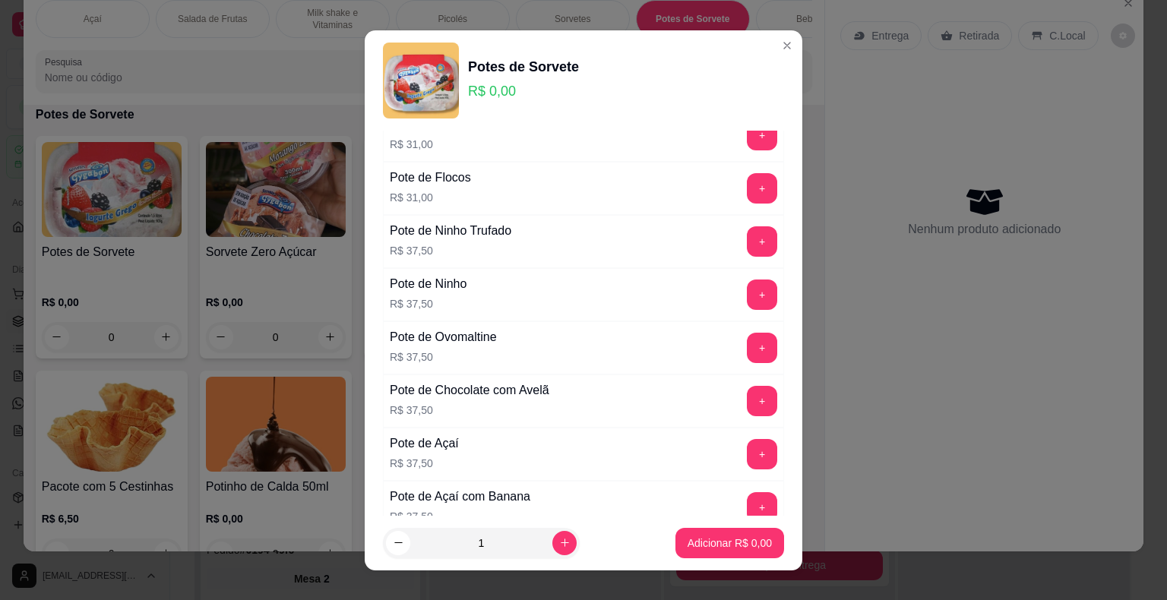
scroll to position [371, 0]
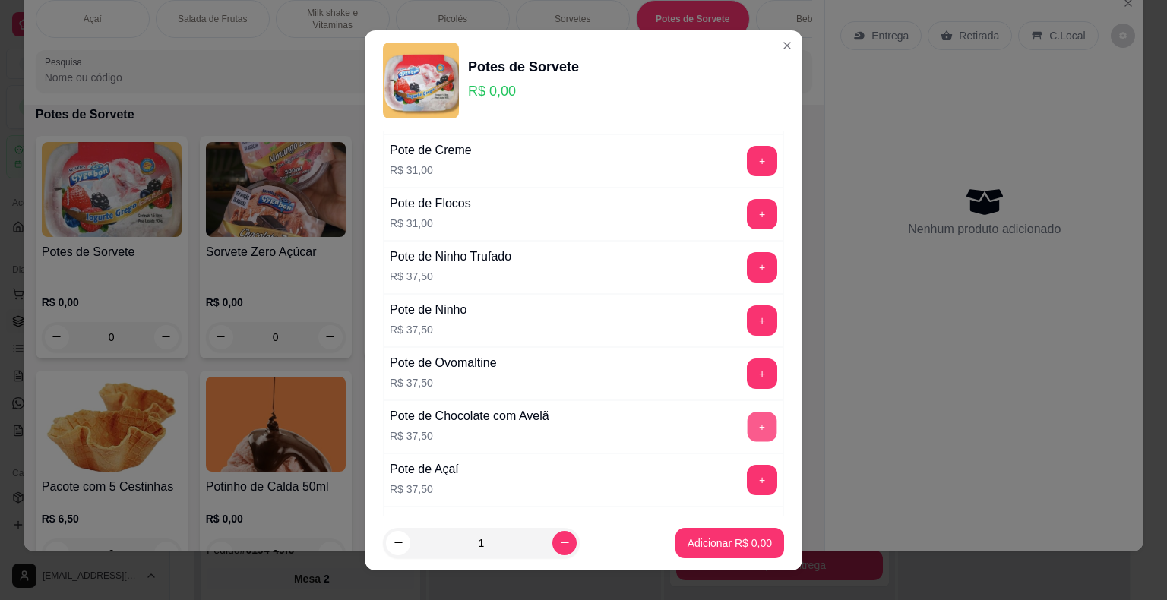
click at [747, 422] on button "+" at bounding box center [762, 427] width 30 height 30
click at [718, 545] on p "Adicionar R$ 37,50" at bounding box center [727, 543] width 88 height 14
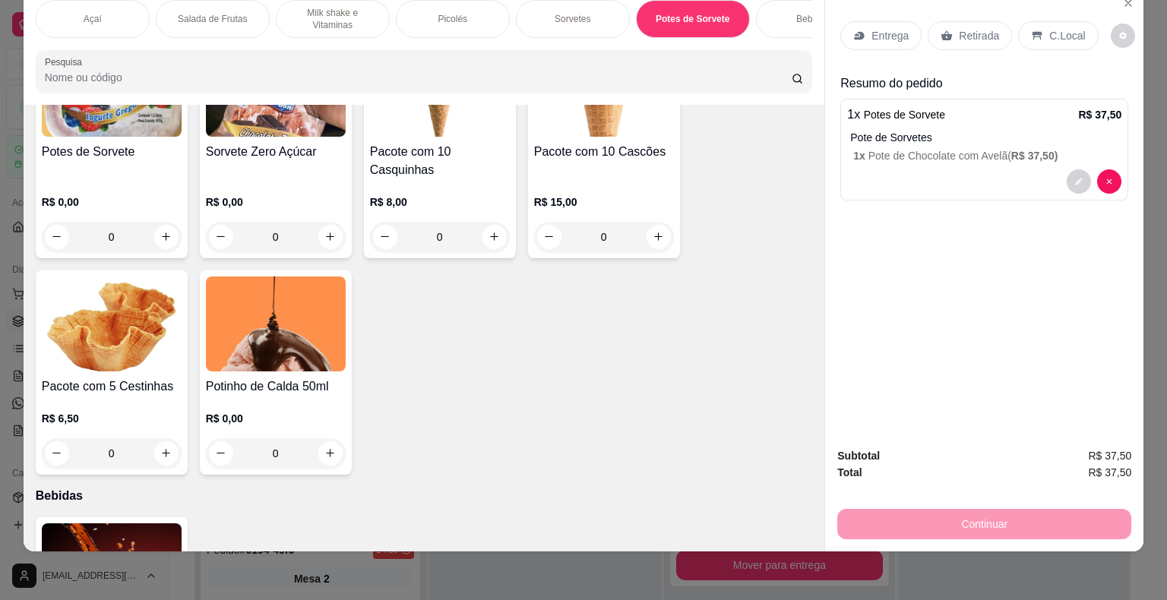
scroll to position [2728, 0]
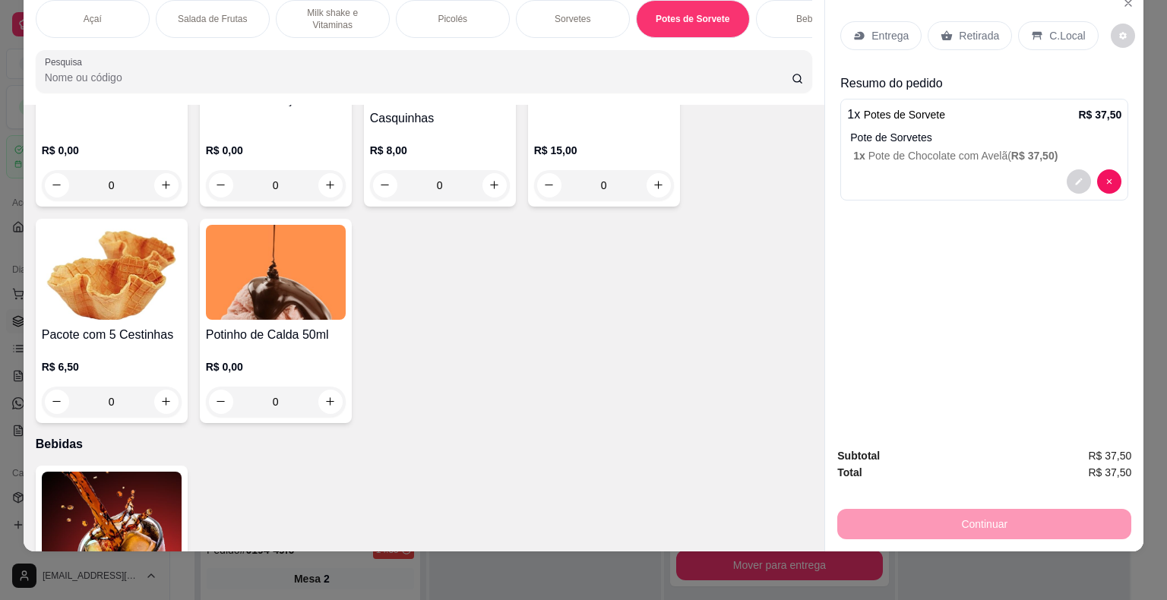
click at [326, 405] on div "0" at bounding box center [276, 402] width 140 height 30
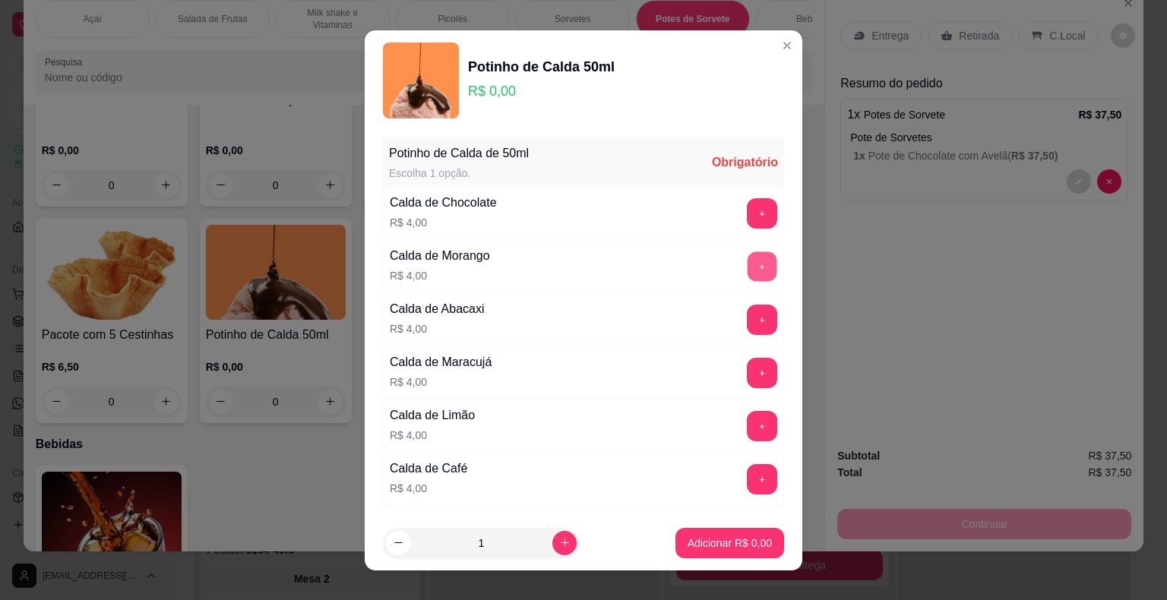
click at [747, 264] on button "+" at bounding box center [762, 266] width 30 height 30
click at [747, 263] on button "+" at bounding box center [762, 266] width 30 height 30
click at [696, 539] on p "Adicionar R$ 8,00" at bounding box center [729, 543] width 82 height 14
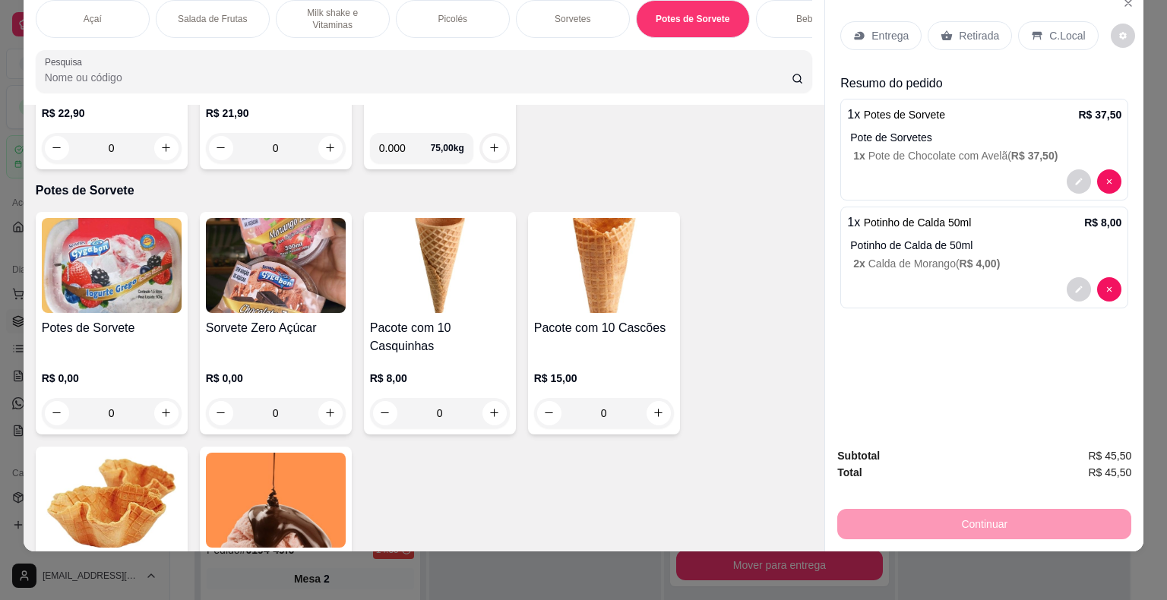
click at [463, 14] on div "Picolés" at bounding box center [453, 19] width 114 height 38
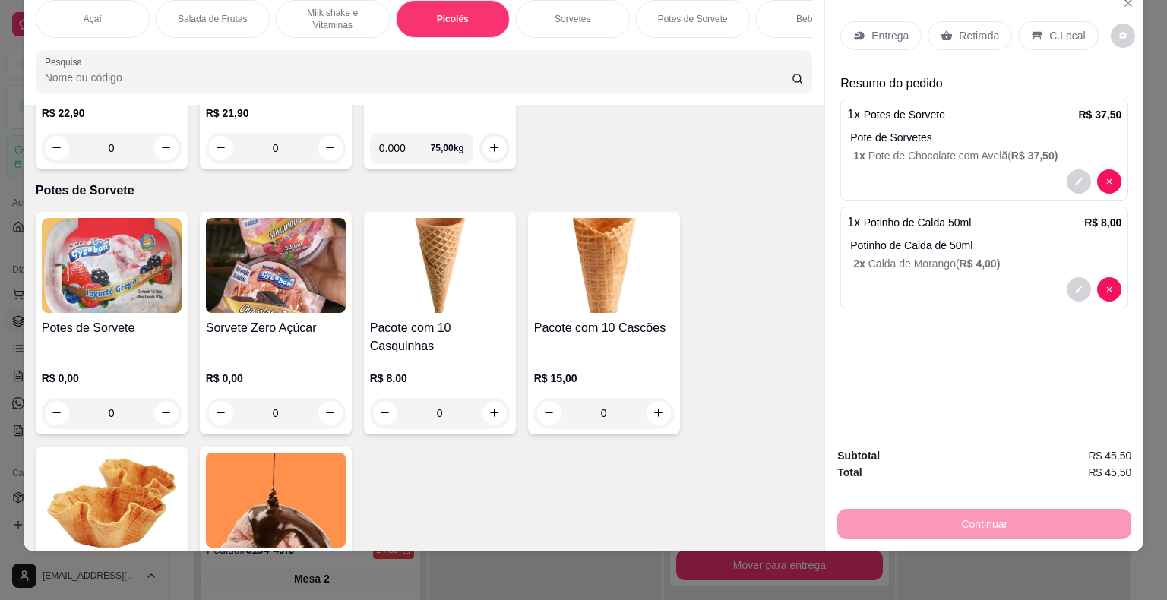
scroll to position [1241, 0]
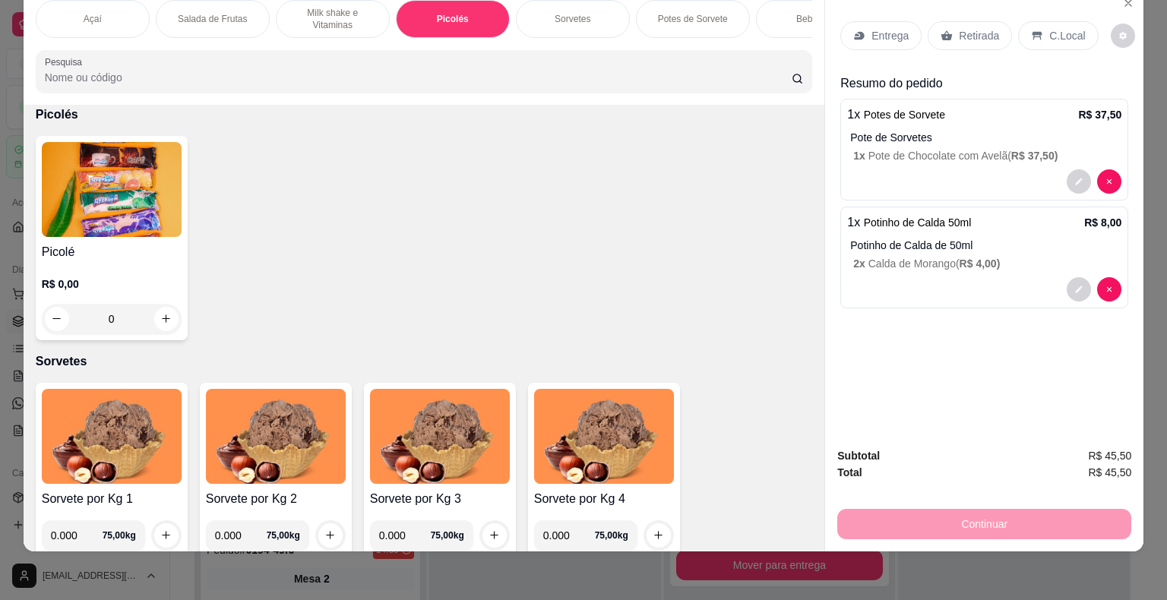
click at [147, 248] on h4 "Picolé" at bounding box center [112, 252] width 140 height 18
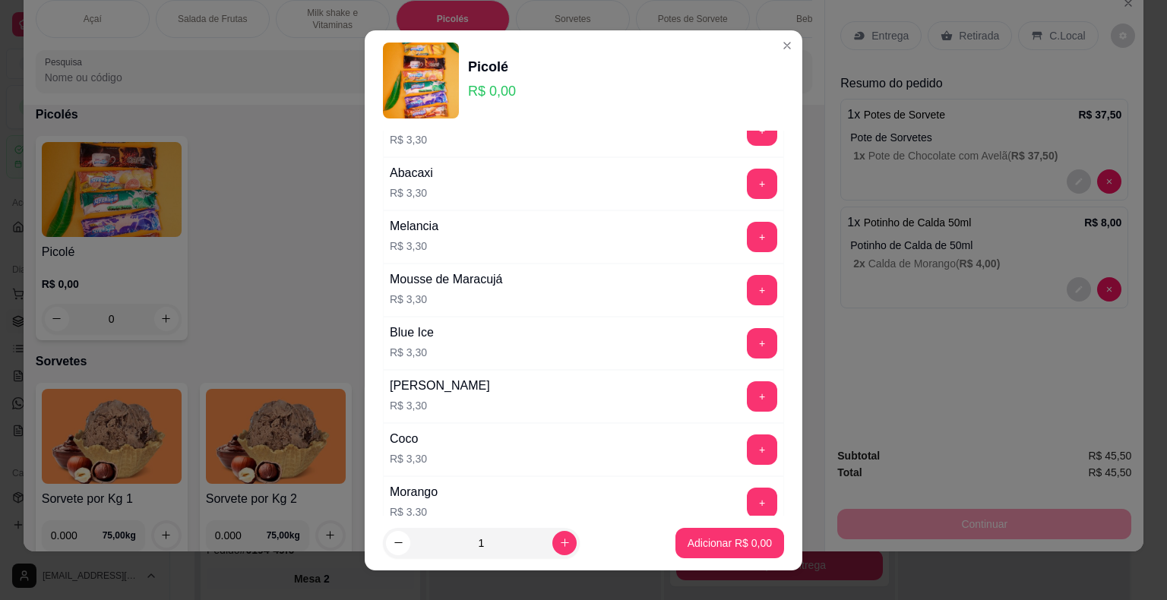
scroll to position [456, 0]
click at [747, 349] on button "+" at bounding box center [762, 342] width 30 height 30
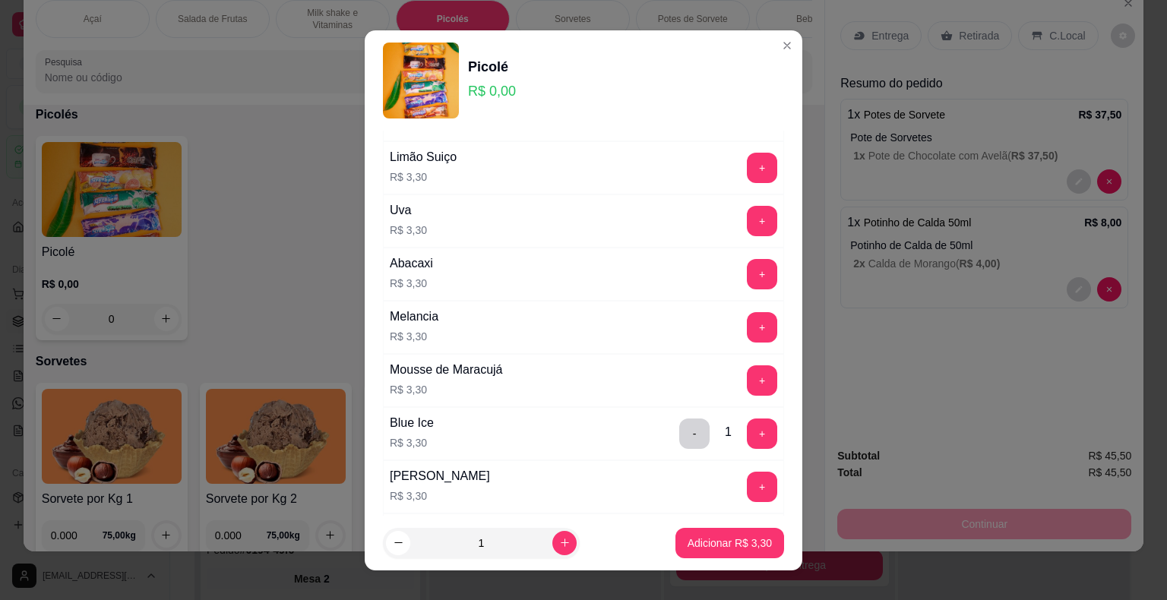
scroll to position [380, 0]
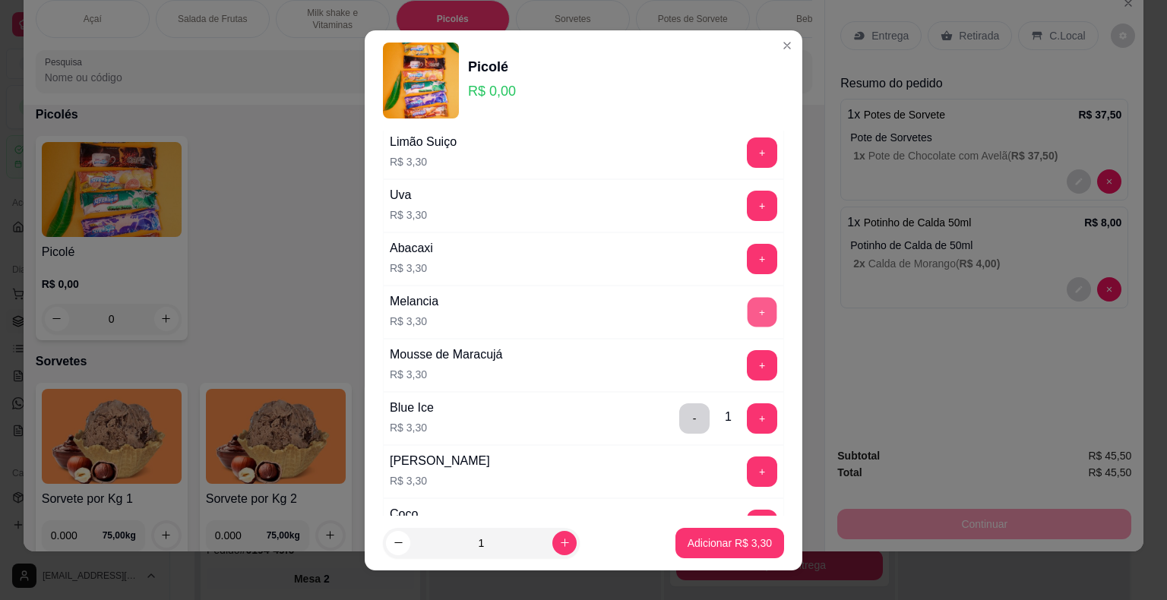
click at [747, 312] on button "+" at bounding box center [762, 312] width 30 height 30
click at [747, 370] on button "+" at bounding box center [762, 365] width 30 height 30
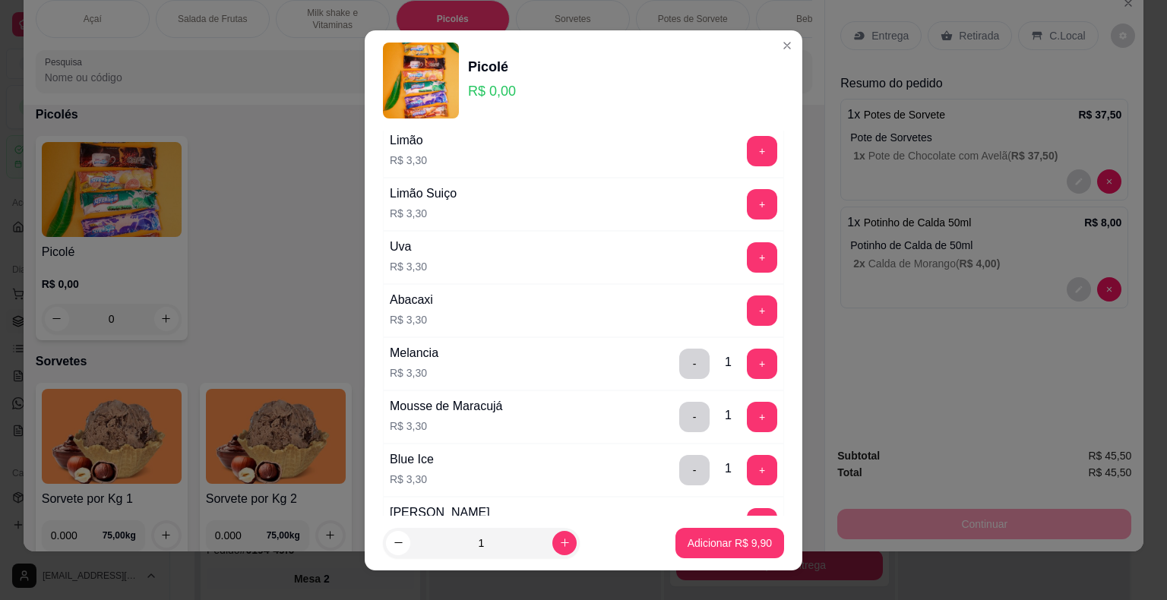
scroll to position [304, 0]
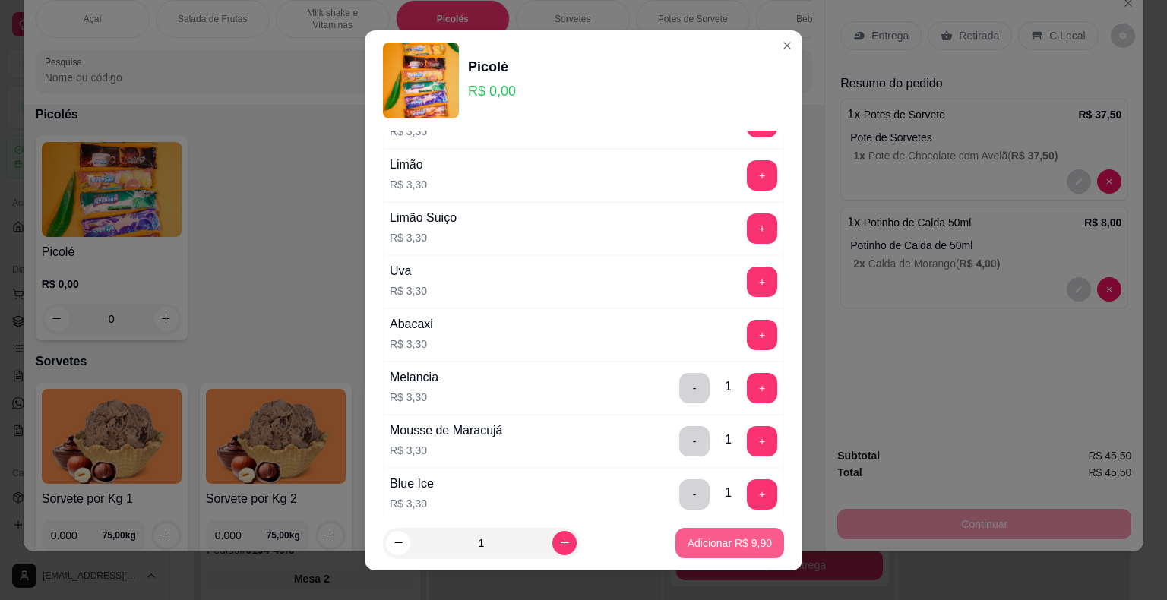
click at [691, 554] on button "Adicionar R$ 9,90" at bounding box center [729, 543] width 109 height 30
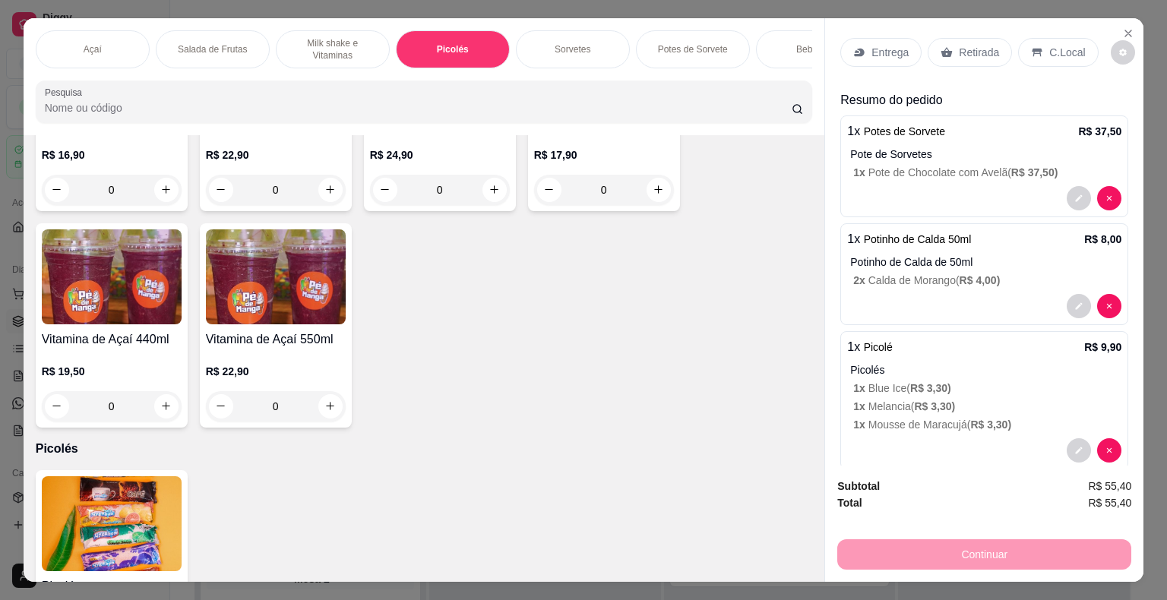
scroll to position [36, 0]
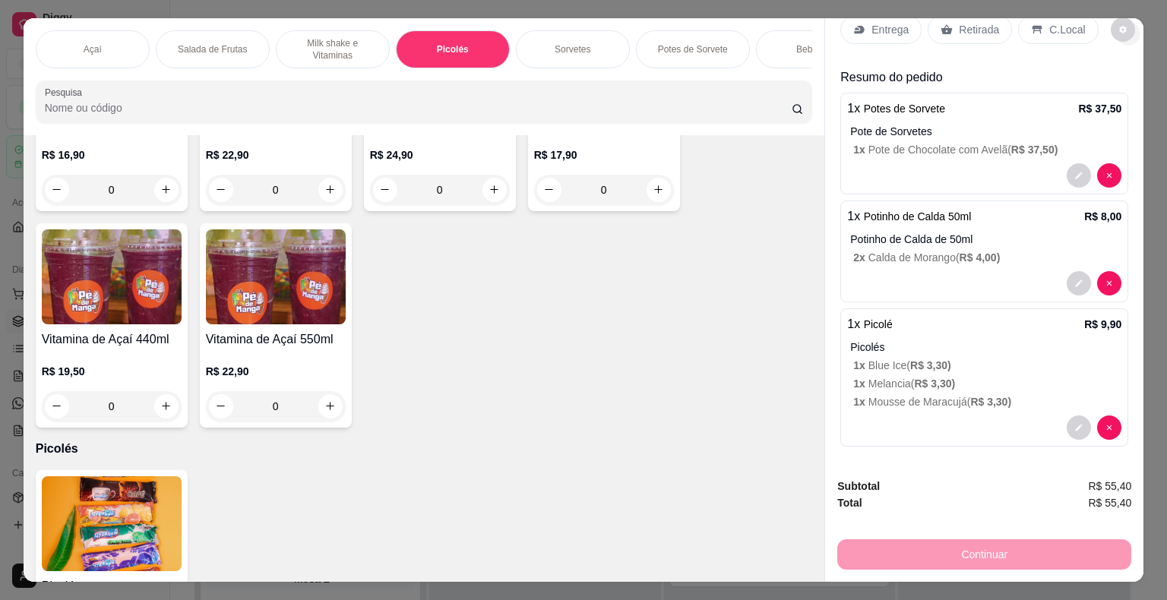
click at [1123, 33] on button "Close" at bounding box center [1128, 33] width 24 height 24
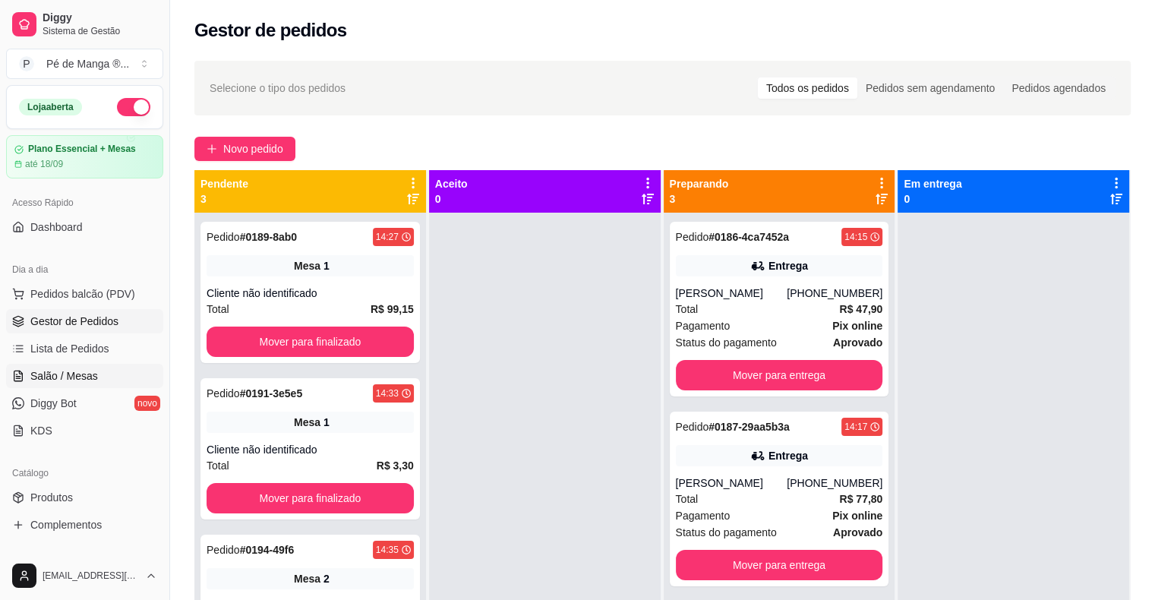
click at [98, 372] on link "Salão / Mesas" at bounding box center [84, 376] width 157 height 24
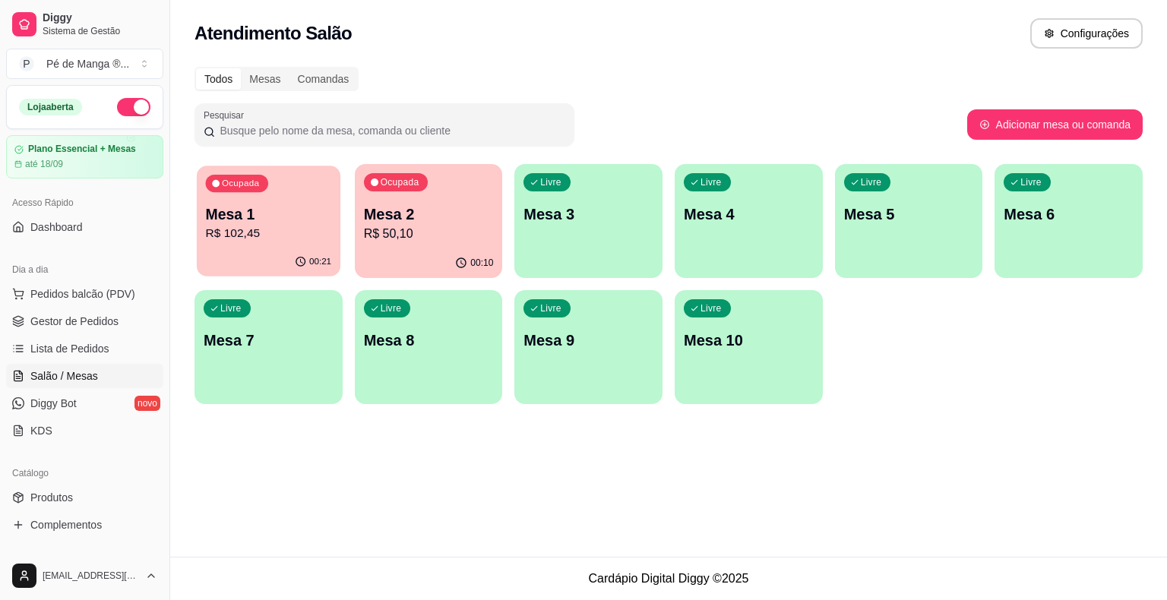
click at [290, 192] on div "Ocupada Mesa 1 R$ 102,45" at bounding box center [269, 207] width 144 height 82
click at [289, 191] on div "Ocupada Mesa 1 R$ 102,45" at bounding box center [268, 206] width 148 height 84
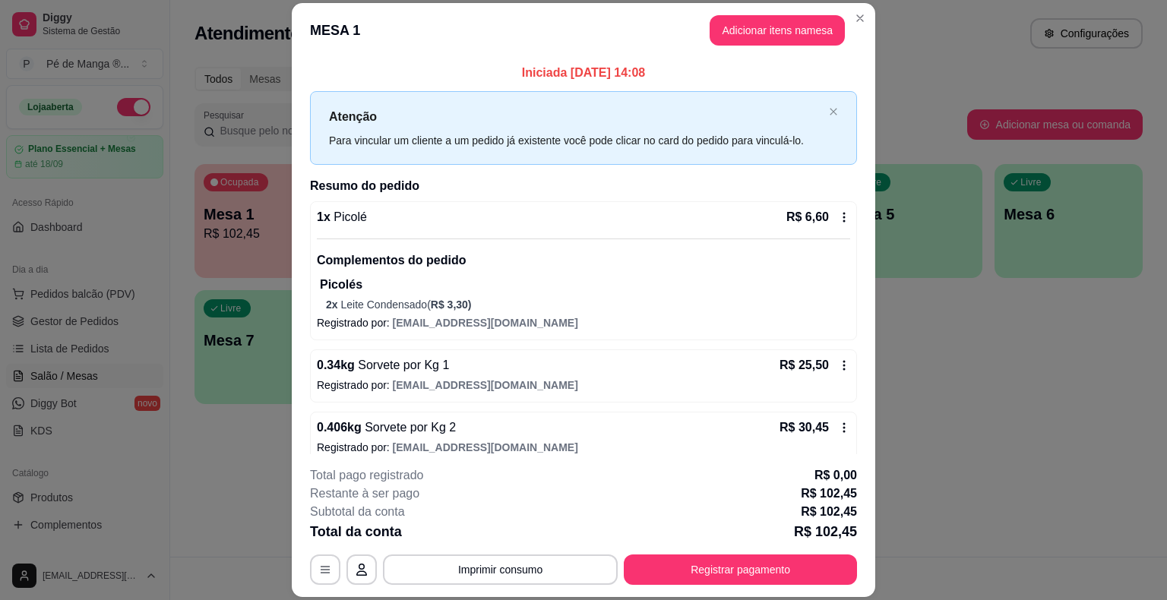
click at [792, 35] on button "Adicionar itens na mesa" at bounding box center [776, 30] width 135 height 30
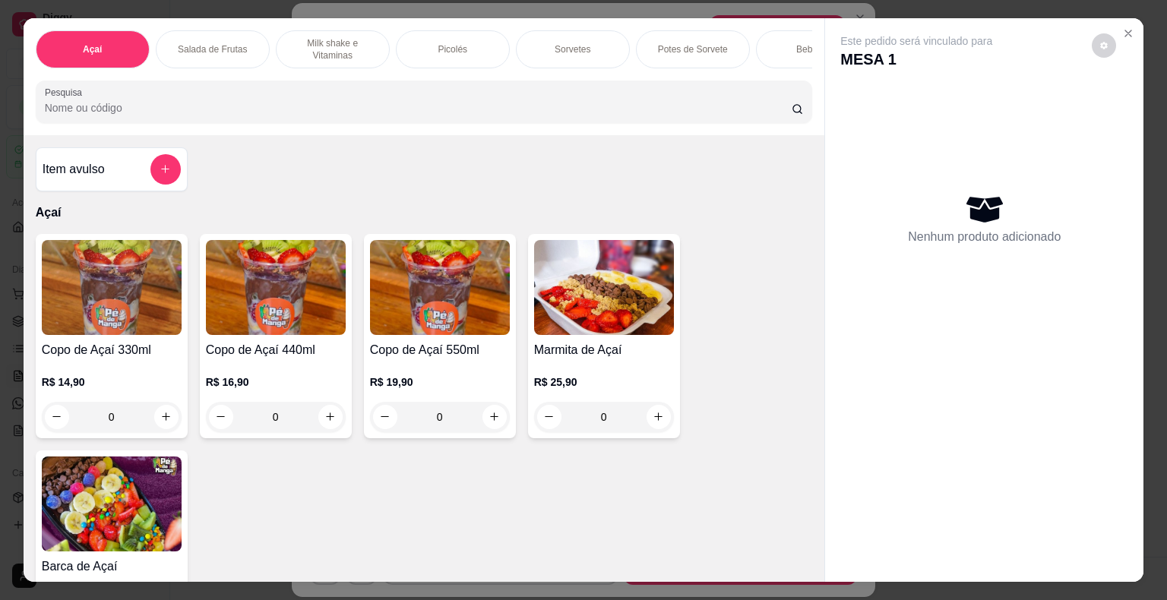
drag, startPoint x: 535, startPoint y: 30, endPoint x: 550, endPoint y: 36, distance: 16.4
click at [535, 30] on div "Sorvetes" at bounding box center [573, 49] width 114 height 38
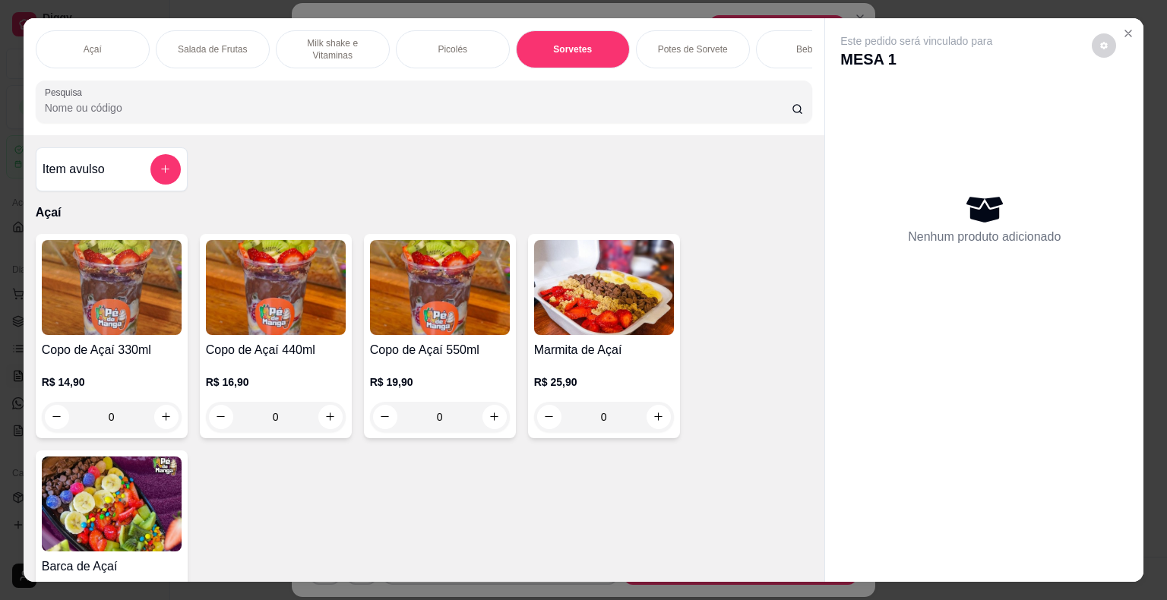
scroll to position [36, 0]
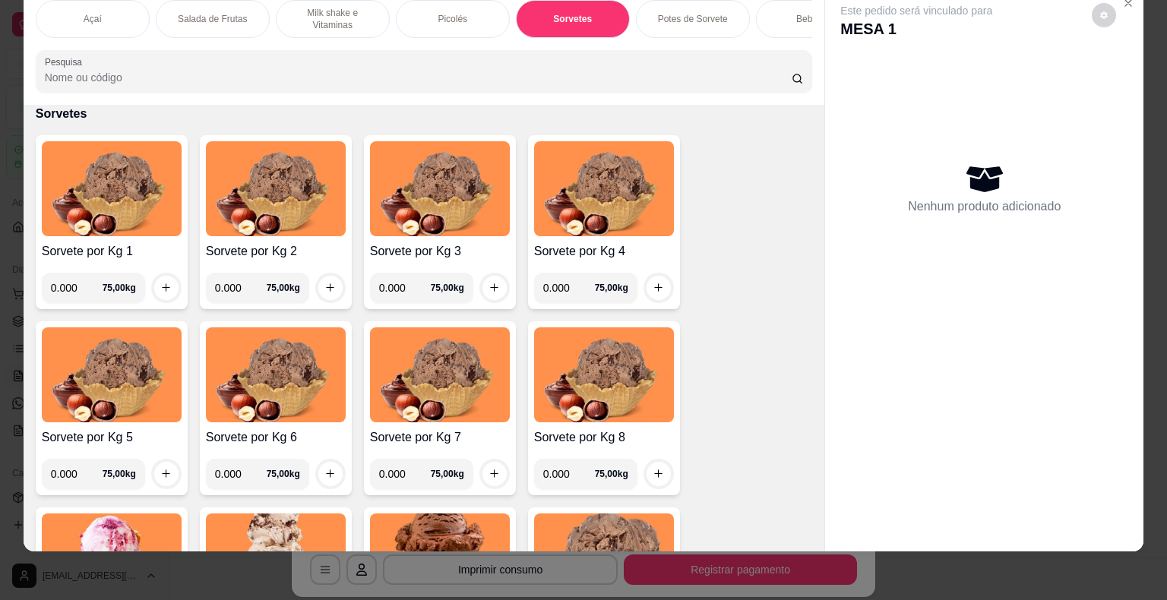
click at [555, 38] on div "Açaí Salada de Frutas Milk shake e Vitaminas Picolés Sorvetes Potes de Sorvete …" at bounding box center [424, 46] width 801 height 117
click at [565, 287] on input "0.000" at bounding box center [569, 288] width 52 height 30
type input "0.236"
click at [658, 294] on button "increase-product-quantity" at bounding box center [658, 288] width 24 height 24
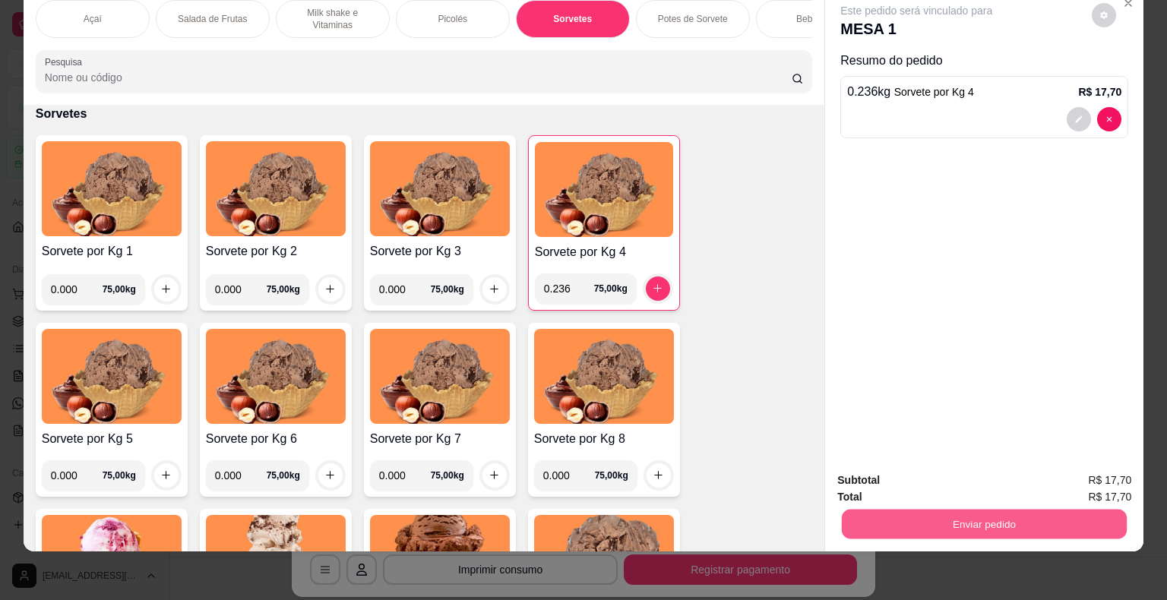
click at [890, 513] on button "Enviar pedido" at bounding box center [984, 525] width 285 height 30
click at [918, 479] on button "Não registrar e enviar pedido" at bounding box center [934, 475] width 158 height 29
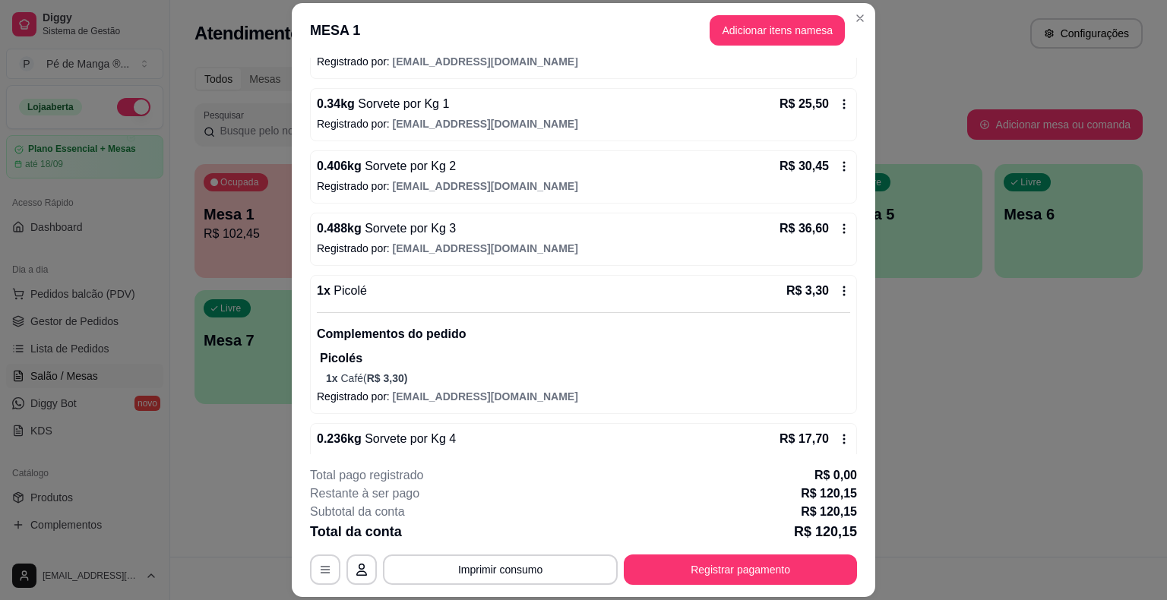
scroll to position [286, 0]
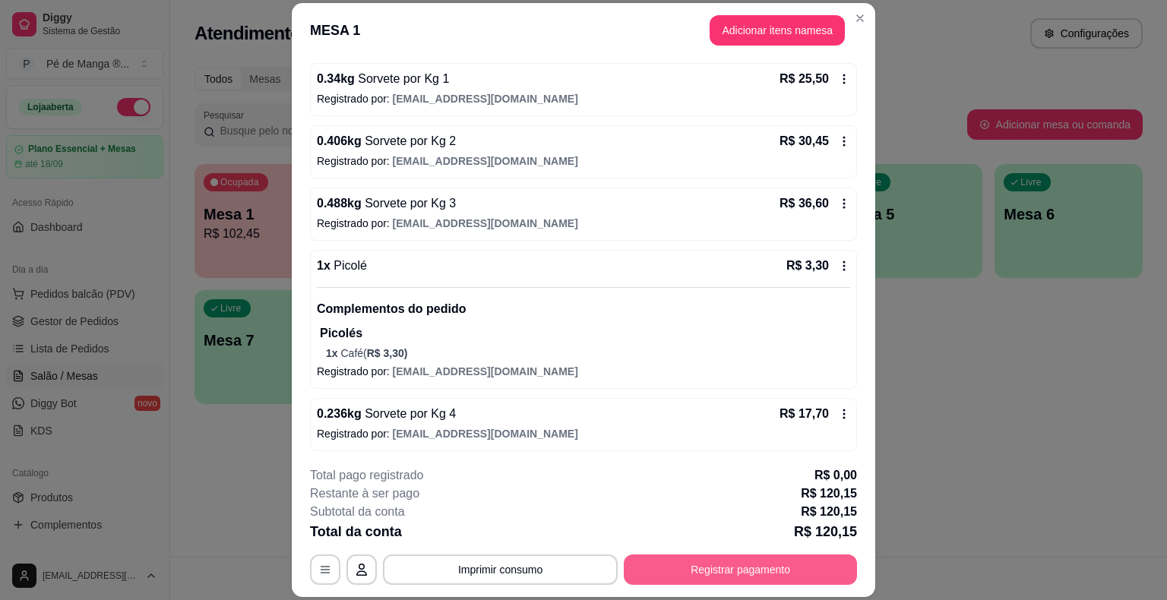
click at [696, 558] on button "Registrar pagamento" at bounding box center [740, 570] width 233 height 30
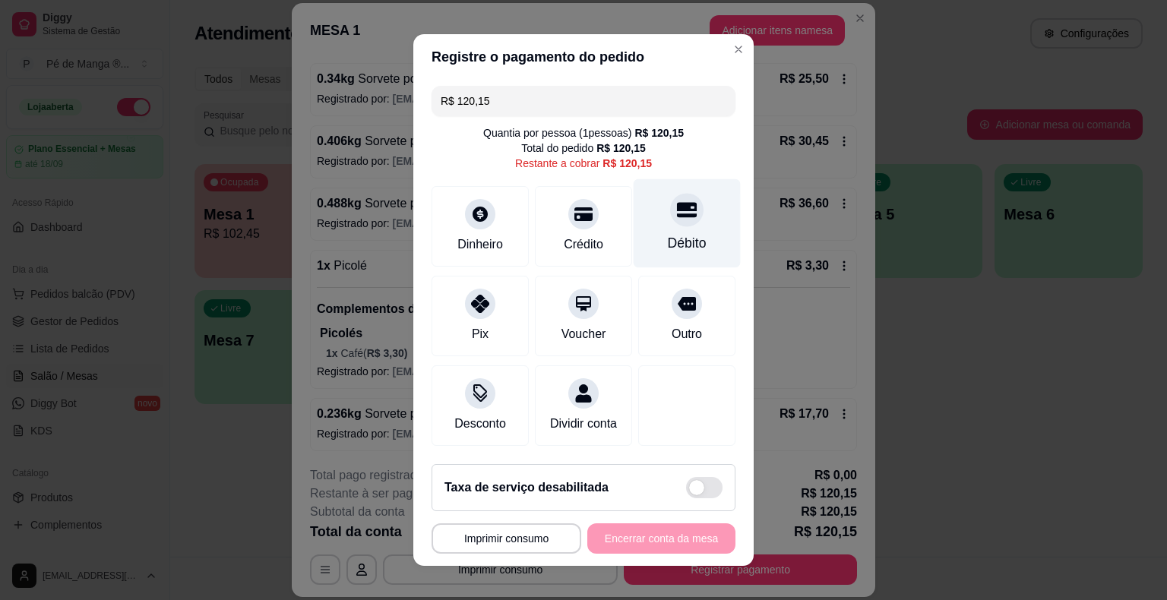
click at [648, 239] on div "Débito" at bounding box center [686, 223] width 107 height 89
type input "R$ 0,00"
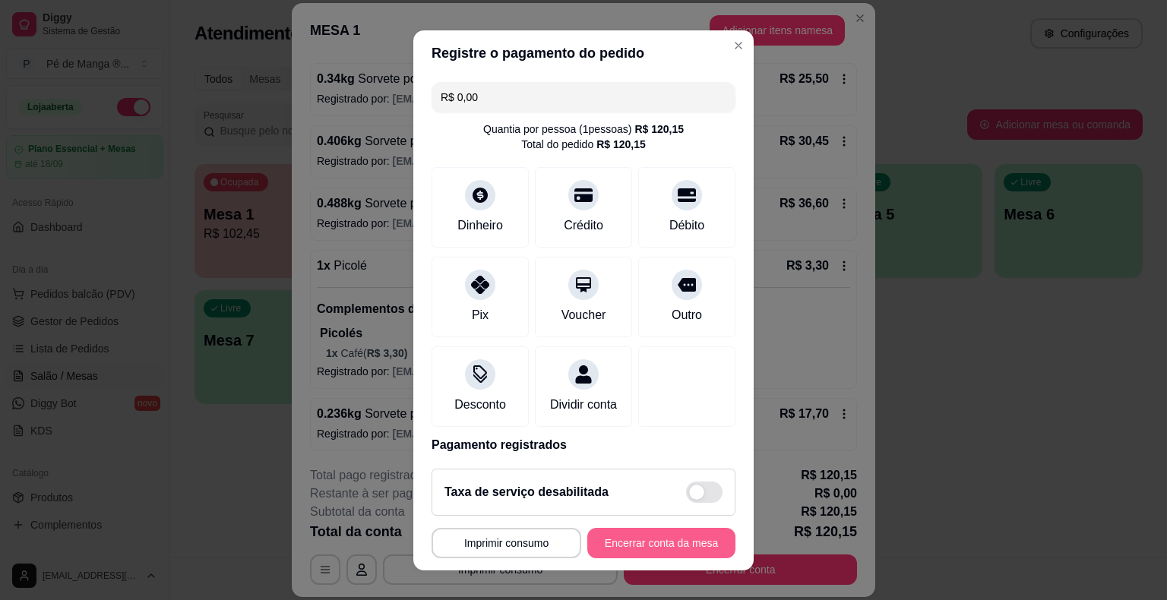
click at [650, 541] on button "Encerrar conta da mesa" at bounding box center [661, 543] width 148 height 30
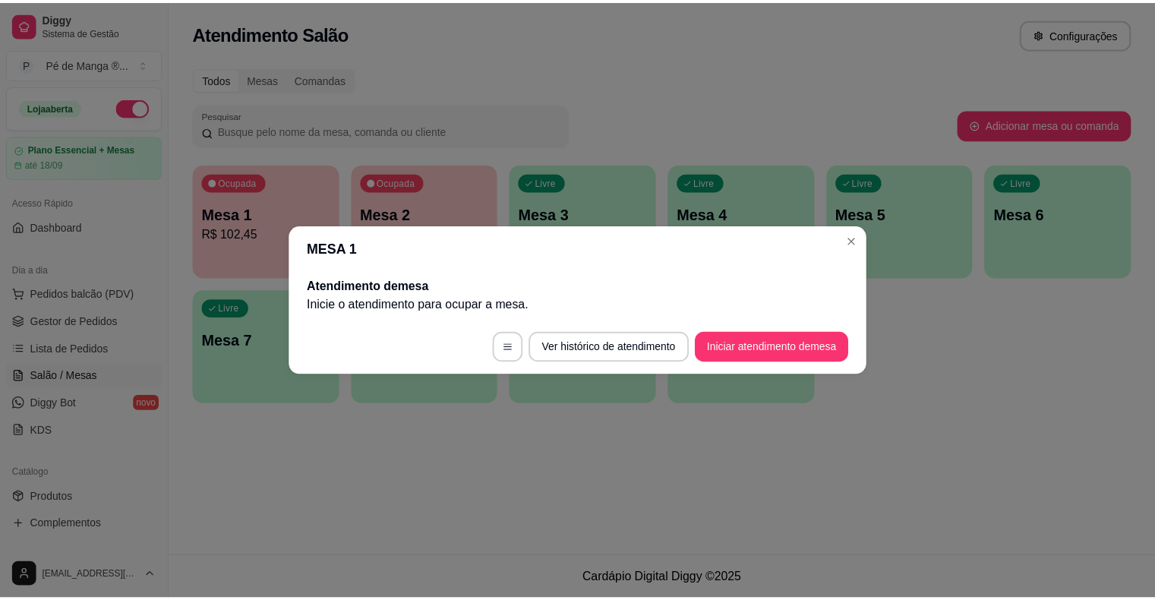
scroll to position [0, 0]
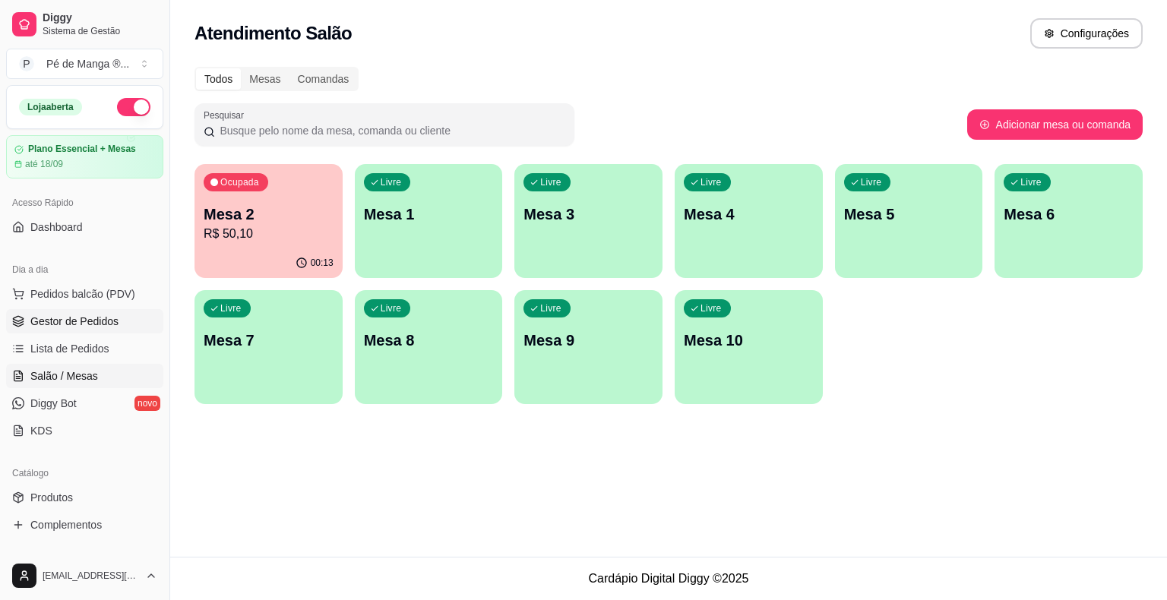
click at [122, 318] on link "Gestor de Pedidos" at bounding box center [84, 321] width 157 height 24
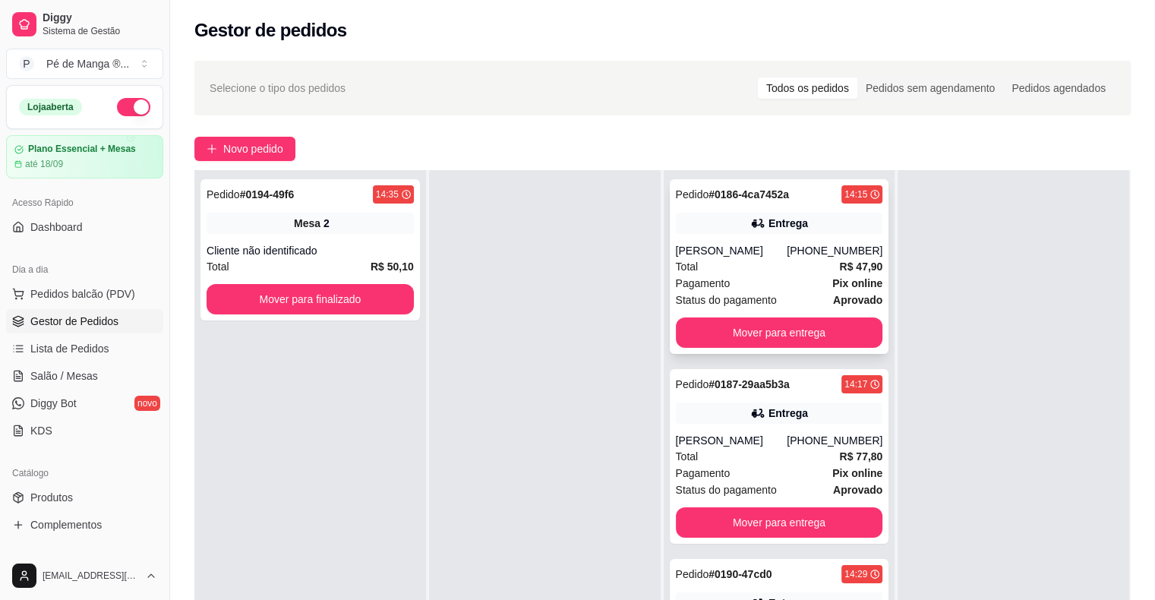
click at [817, 289] on div "Pagamento Pix online" at bounding box center [779, 283] width 207 height 17
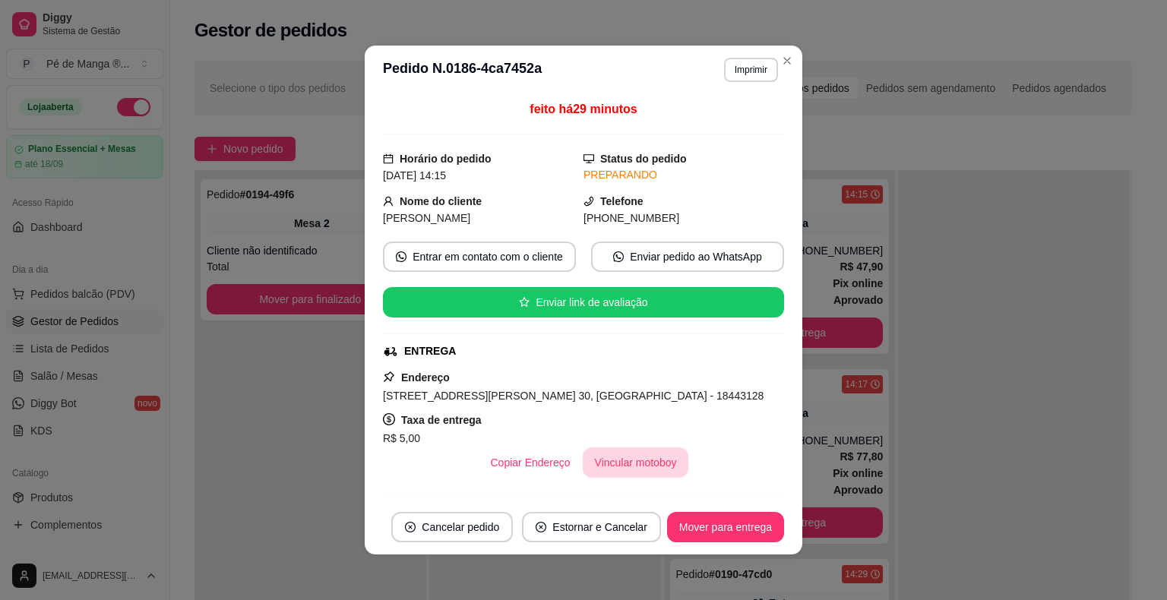
click at [643, 462] on button "Vincular motoboy" at bounding box center [636, 462] width 106 height 30
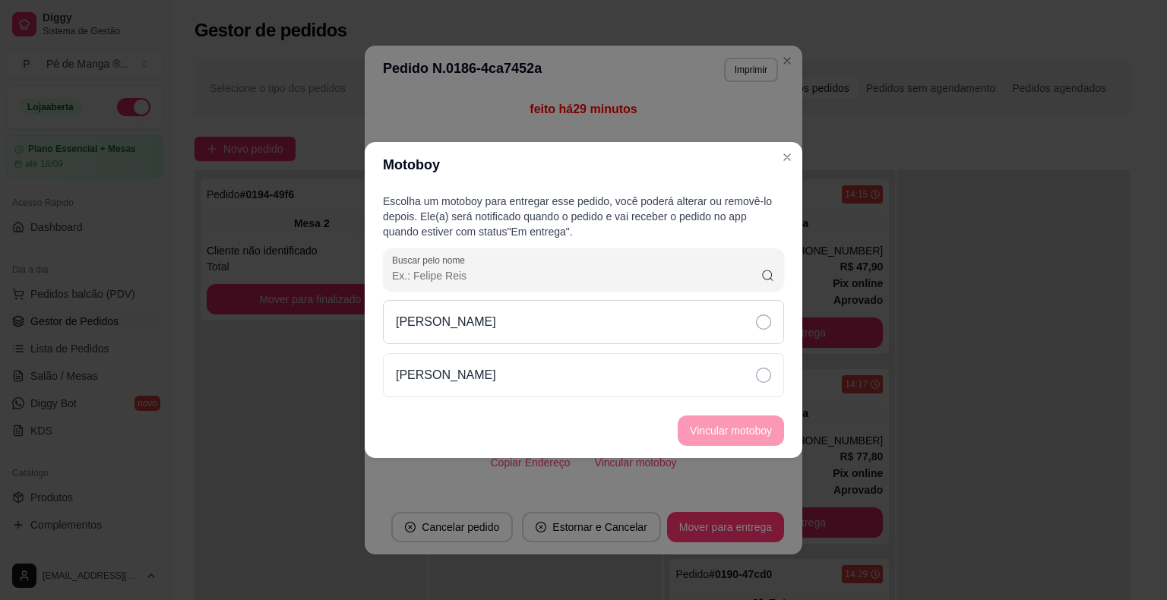
click at [772, 333] on div "[PERSON_NAME]" at bounding box center [583, 322] width 401 height 44
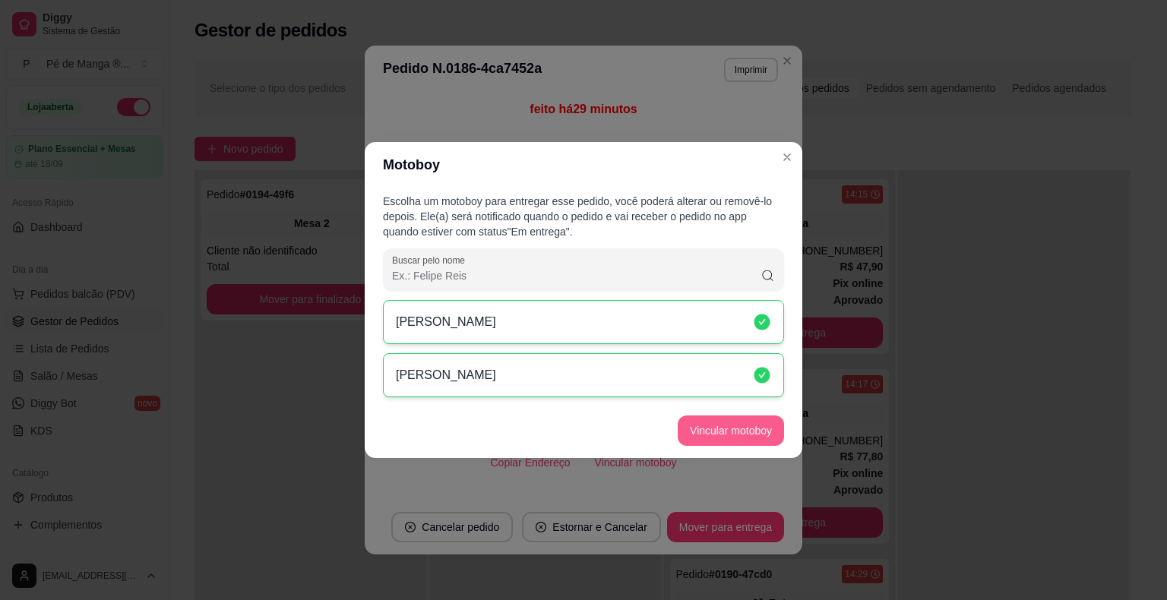
click at [754, 424] on button "Vincular motoboy" at bounding box center [731, 430] width 106 height 30
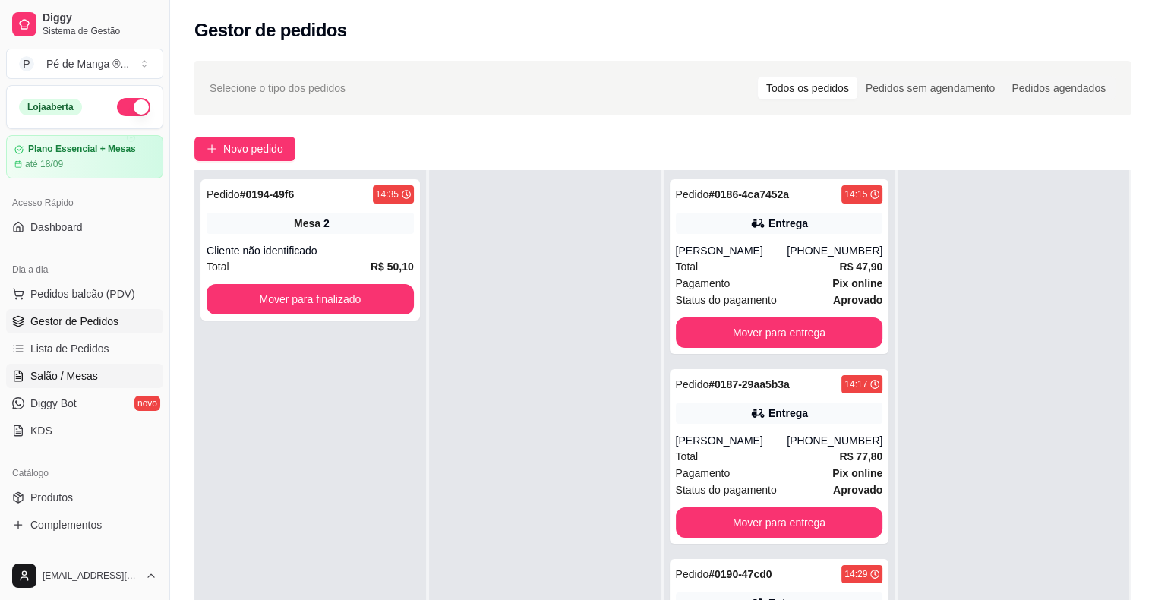
click at [77, 374] on span "Salão / Mesas" at bounding box center [64, 375] width 68 height 15
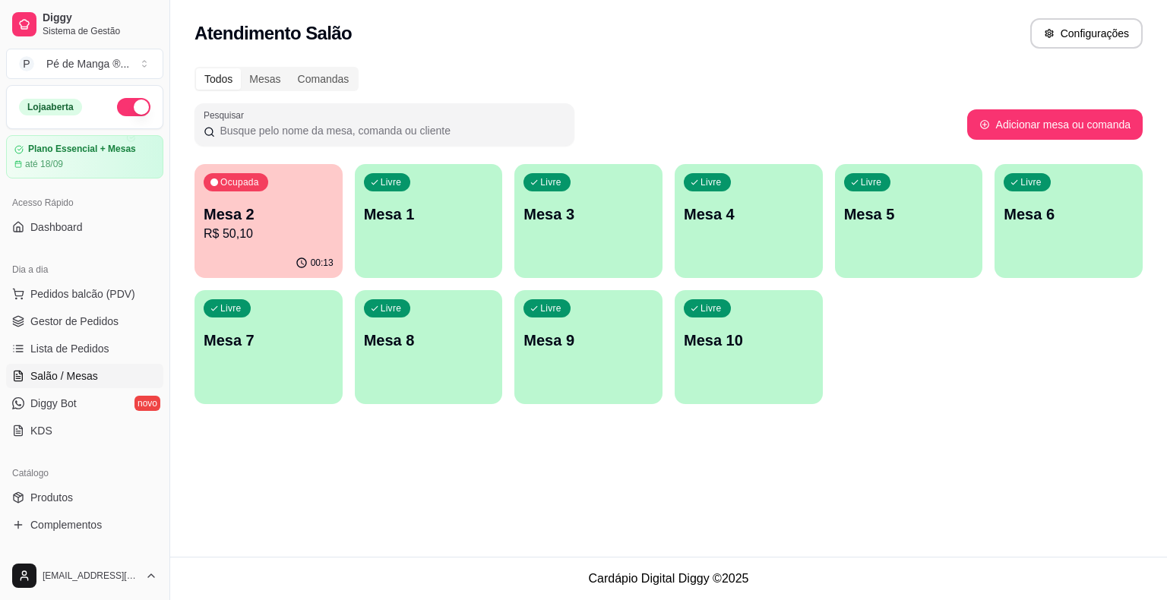
click at [255, 245] on div "Ocupada Mesa 2 R$ 50,10" at bounding box center [268, 206] width 148 height 84
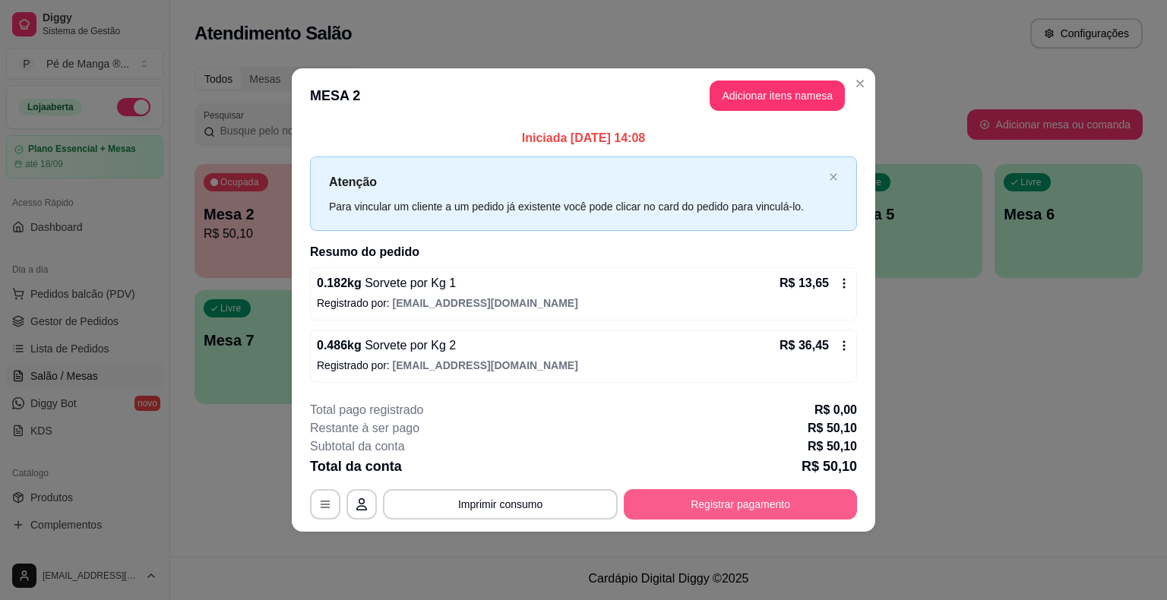
click at [678, 503] on button "Registrar pagamento" at bounding box center [740, 504] width 233 height 30
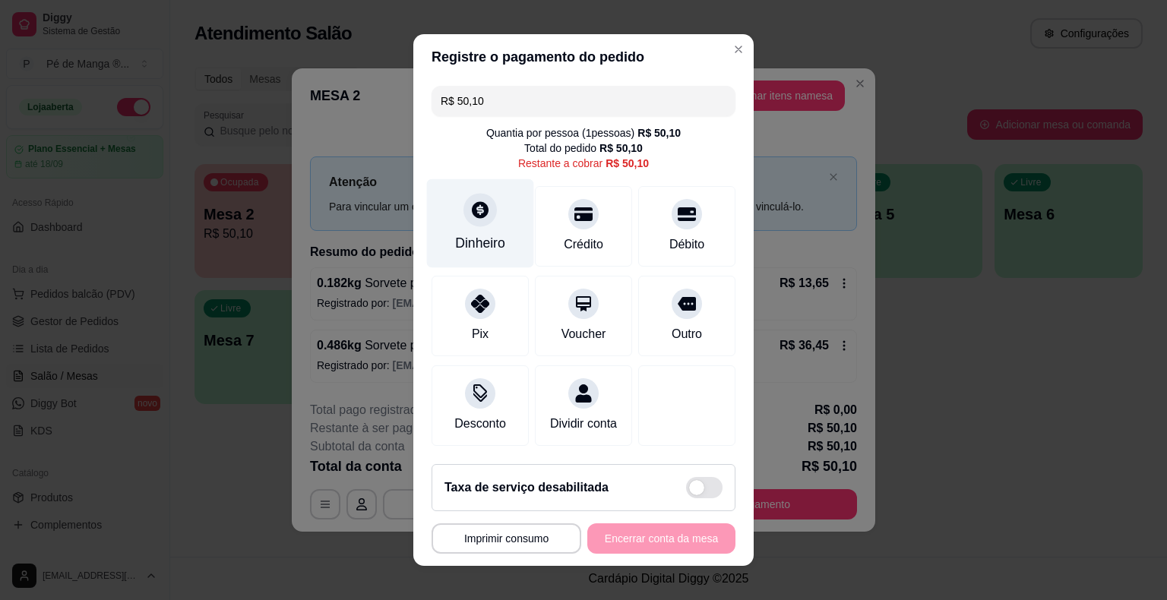
click at [495, 233] on div "Dinheiro" at bounding box center [480, 223] width 107 height 89
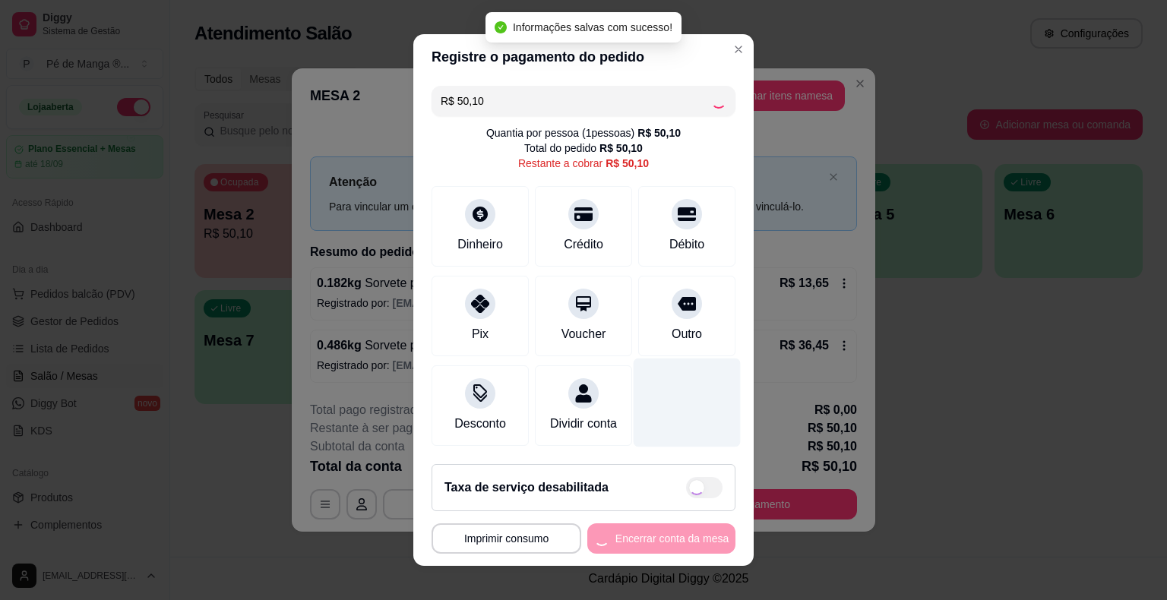
type input "R$ 0,00"
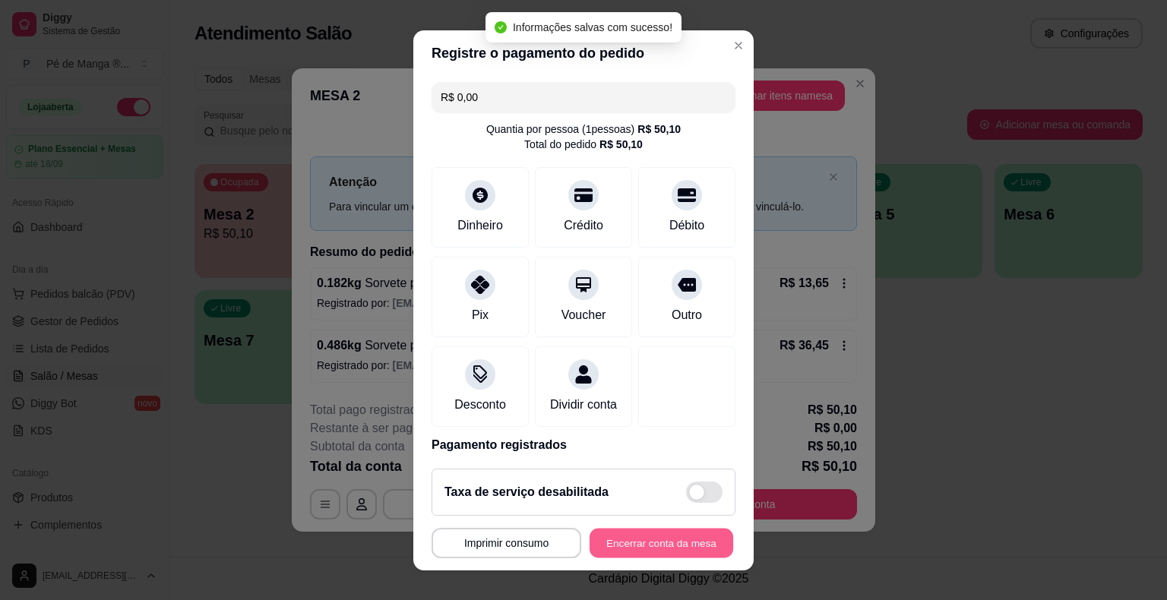
click at [648, 542] on button "Encerrar conta da mesa" at bounding box center [661, 543] width 144 height 30
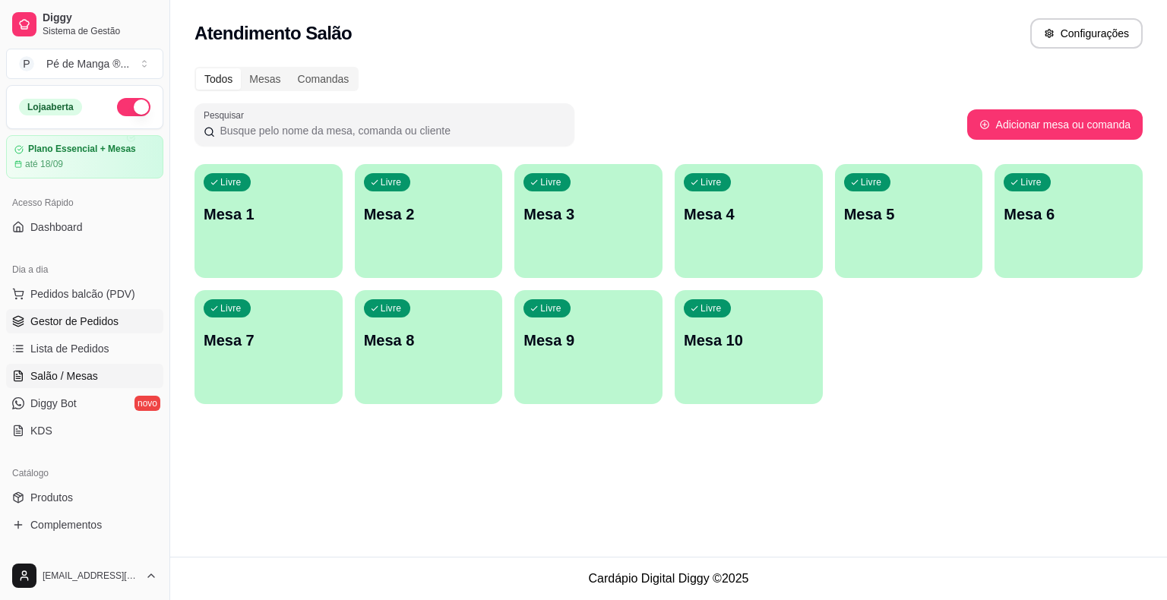
click at [106, 323] on span "Gestor de Pedidos" at bounding box center [74, 321] width 88 height 15
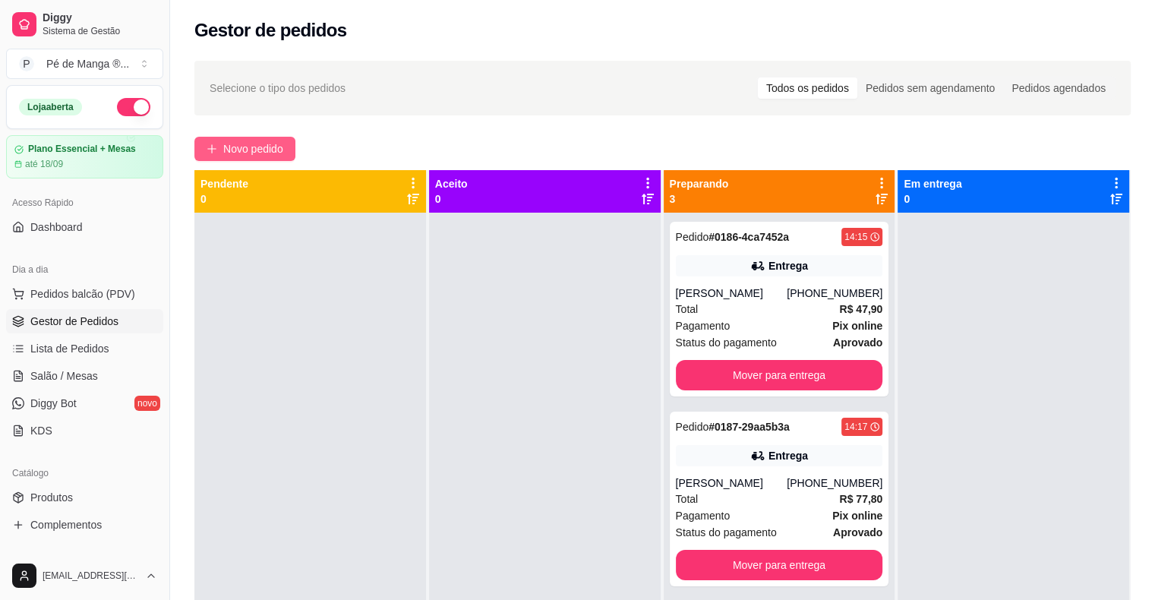
click at [283, 144] on span "Novo pedido" at bounding box center [253, 149] width 60 height 17
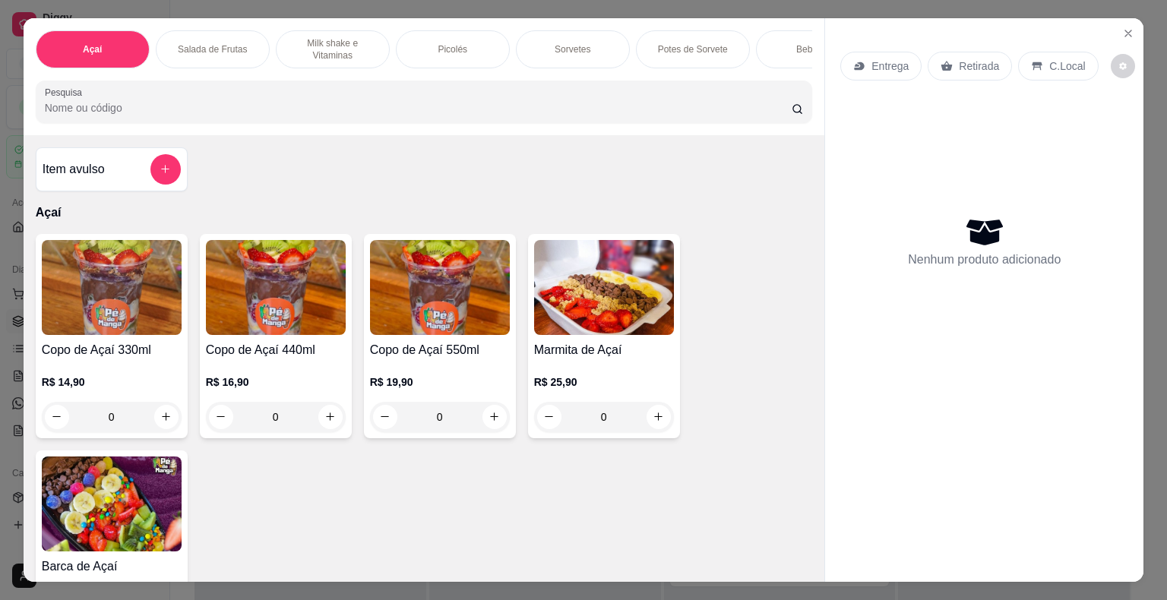
click at [709, 43] on p "Potes de Sorvete" at bounding box center [693, 49] width 70 height 12
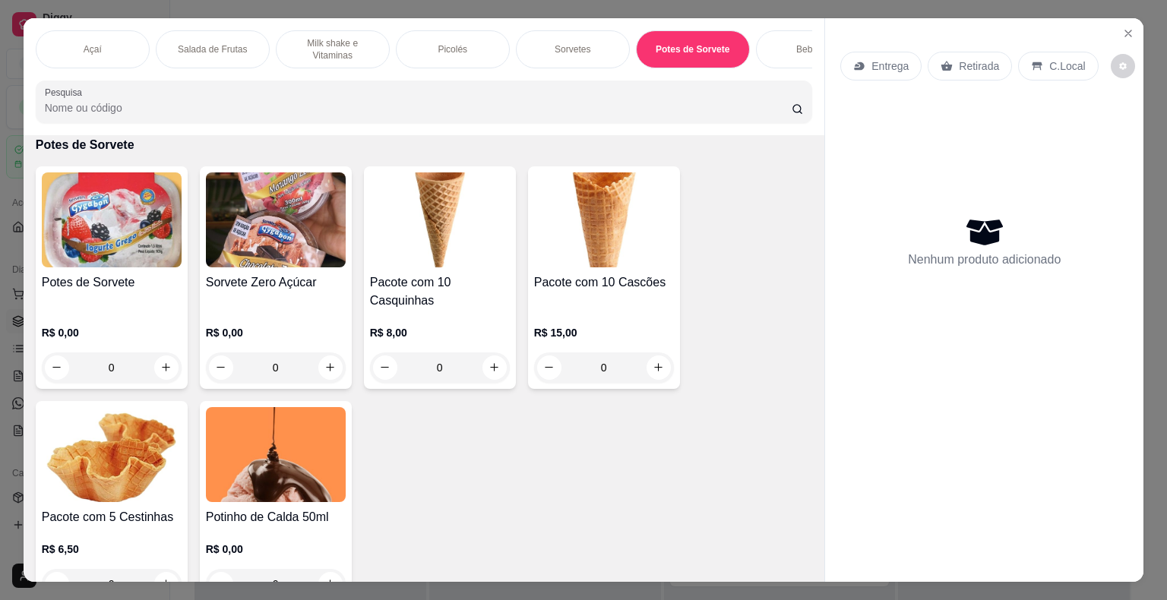
scroll to position [36, 0]
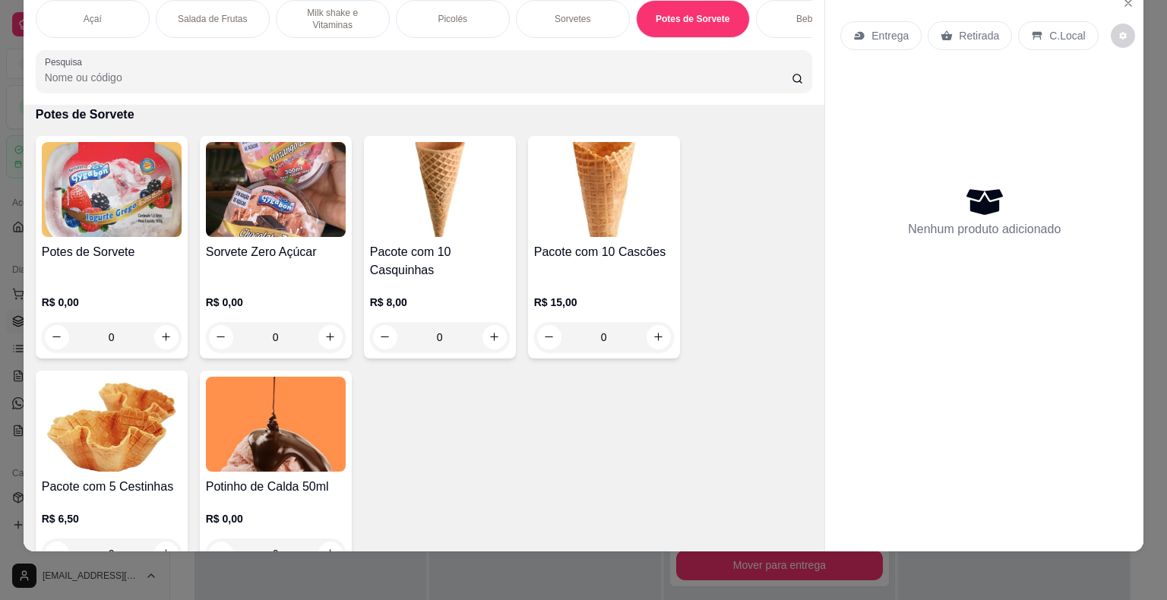
click at [137, 240] on div "Potes de Sorvete R$ 0,00 0" at bounding box center [112, 247] width 152 height 223
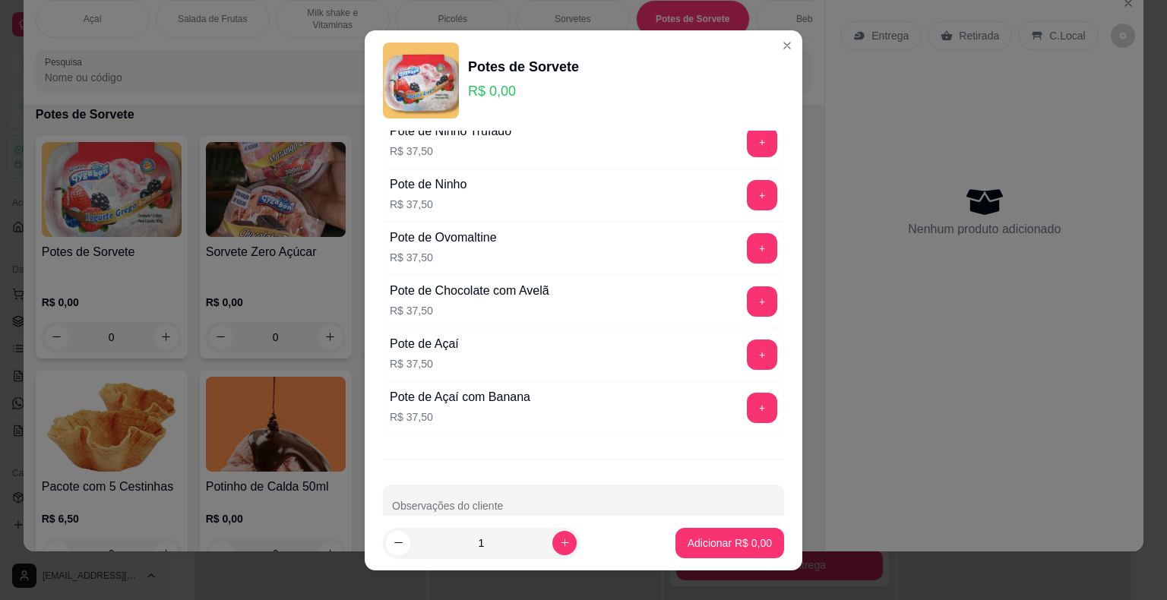
scroll to position [523, 0]
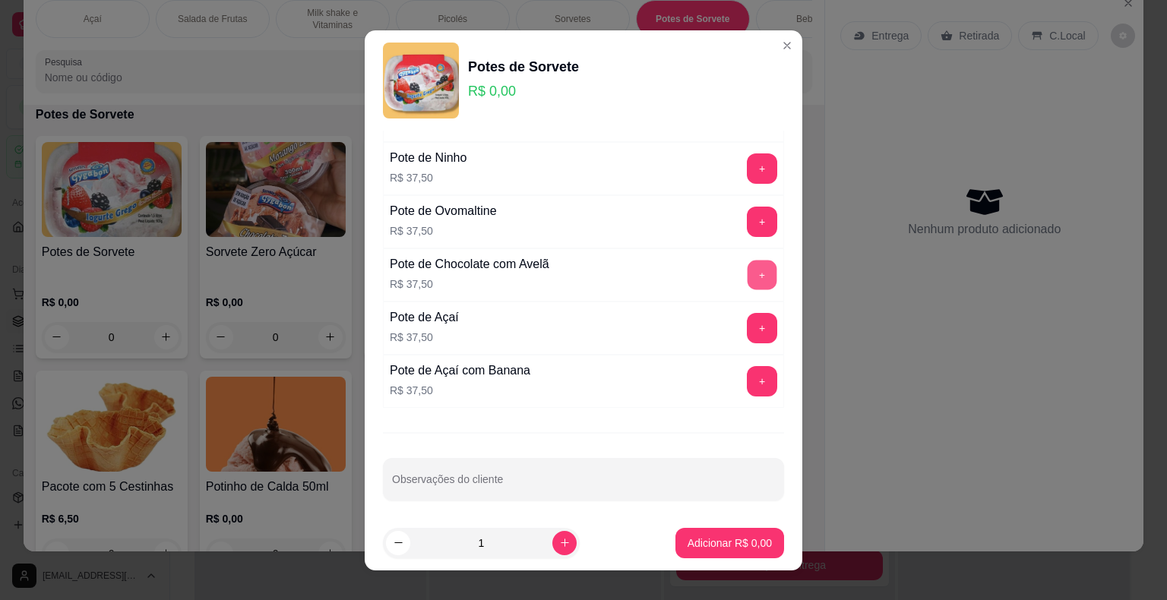
click at [747, 275] on button "+" at bounding box center [762, 275] width 30 height 30
click at [720, 542] on p "Adicionar R$ 37,50" at bounding box center [726, 543] width 90 height 15
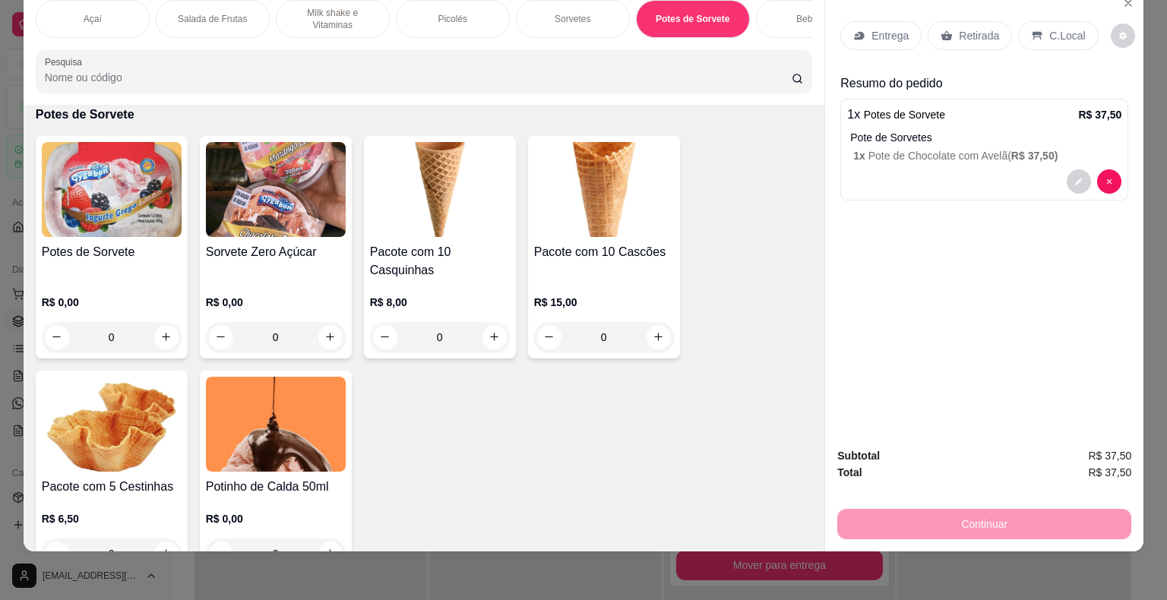
click at [260, 441] on img at bounding box center [276, 424] width 140 height 95
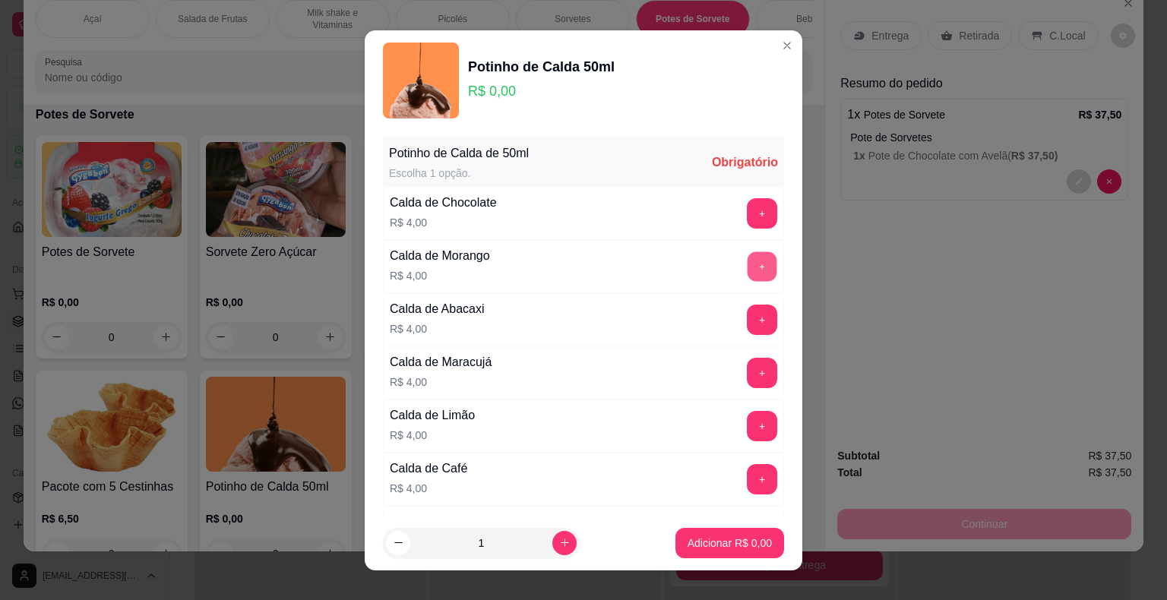
click at [747, 261] on button "+" at bounding box center [762, 266] width 30 height 30
click at [747, 260] on button "+" at bounding box center [762, 266] width 30 height 30
click at [712, 545] on p "Adicionar R$ 8,00" at bounding box center [729, 543] width 84 height 15
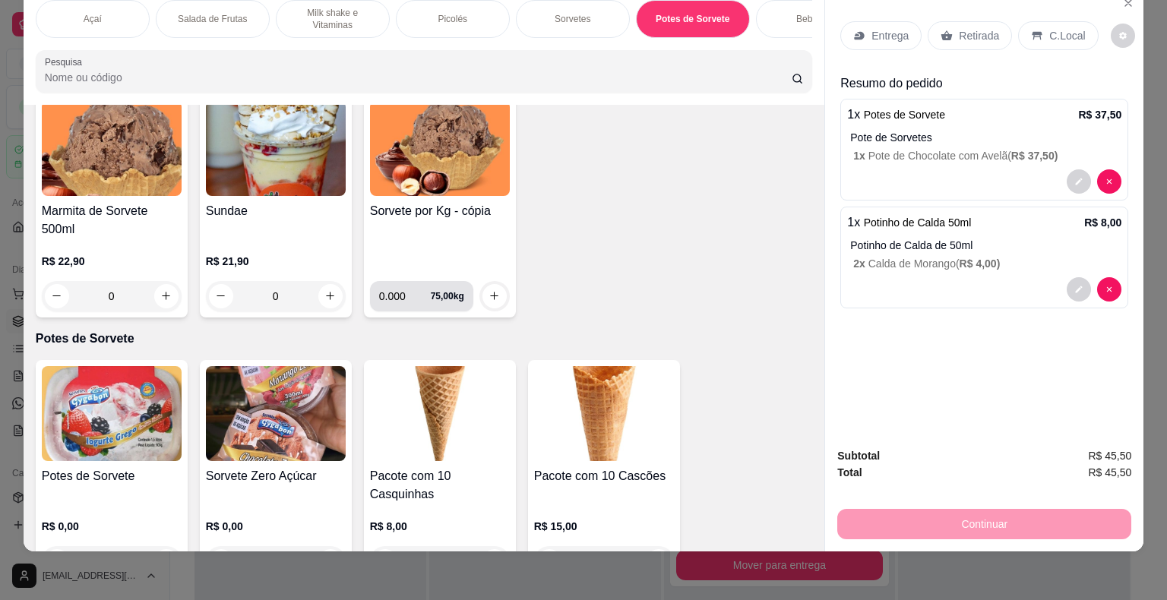
scroll to position [2349, 0]
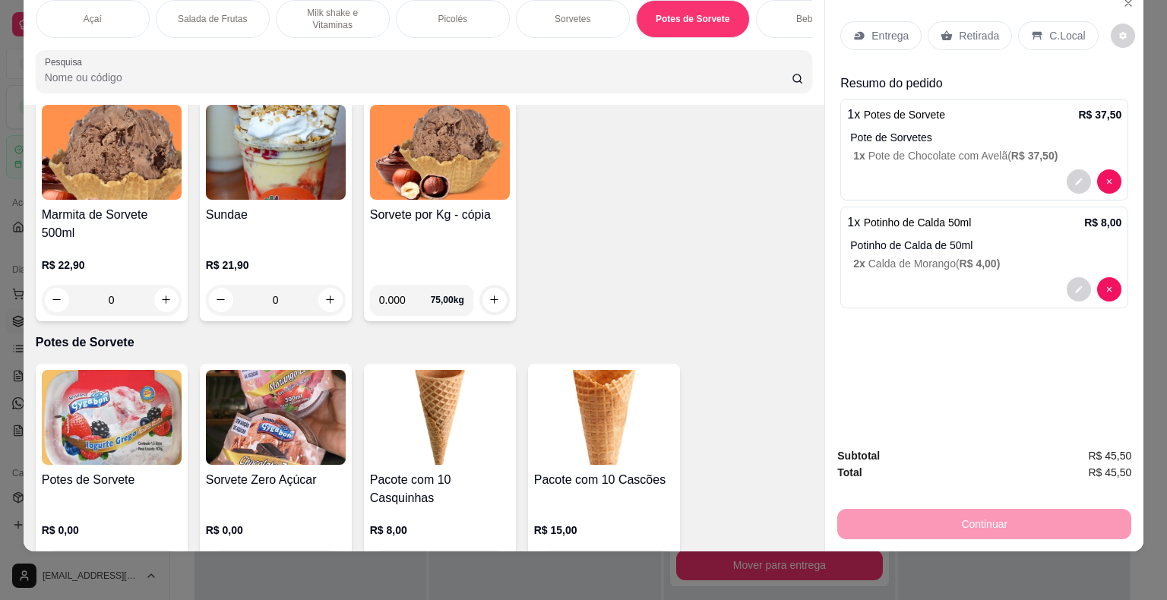
click at [472, 22] on div "Picolés" at bounding box center [453, 19] width 114 height 38
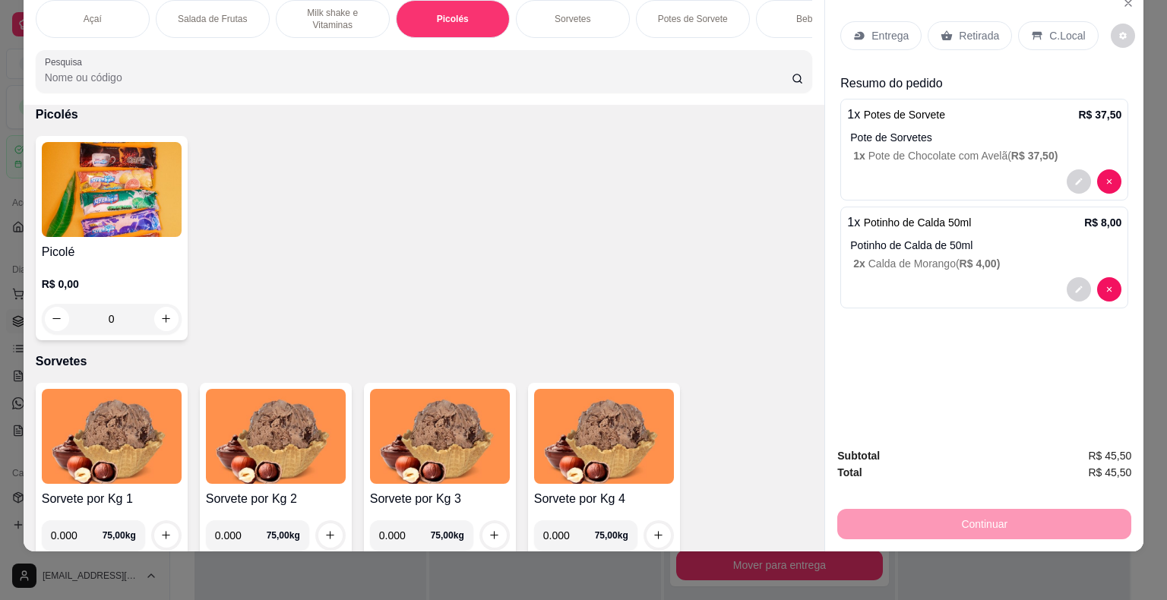
click at [137, 285] on p "R$ 0,00" at bounding box center [112, 283] width 140 height 15
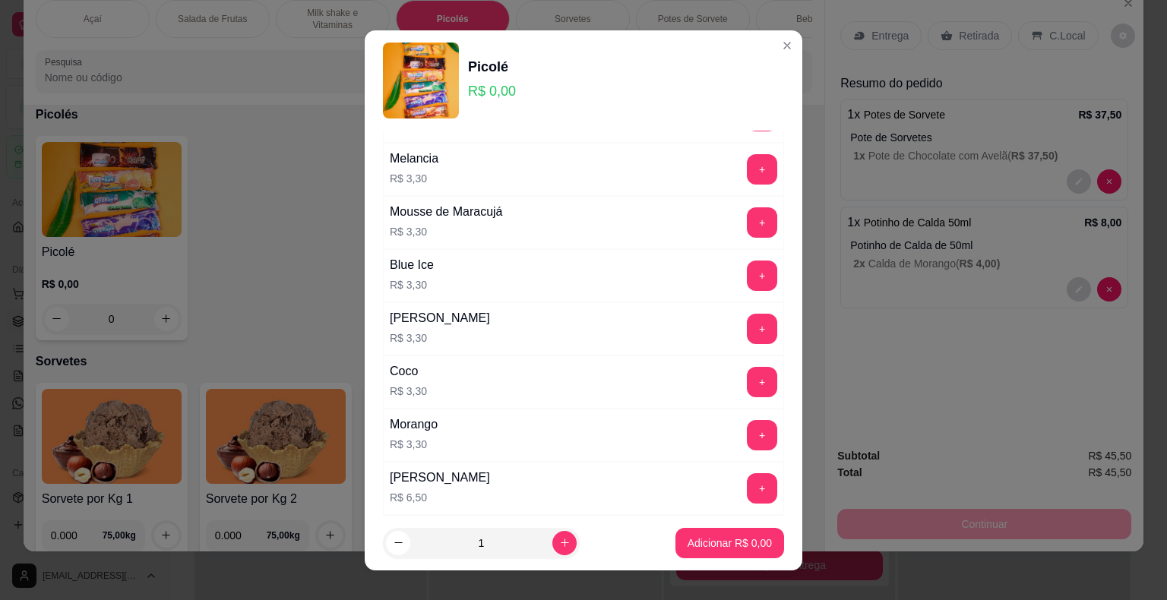
scroll to position [532, 0]
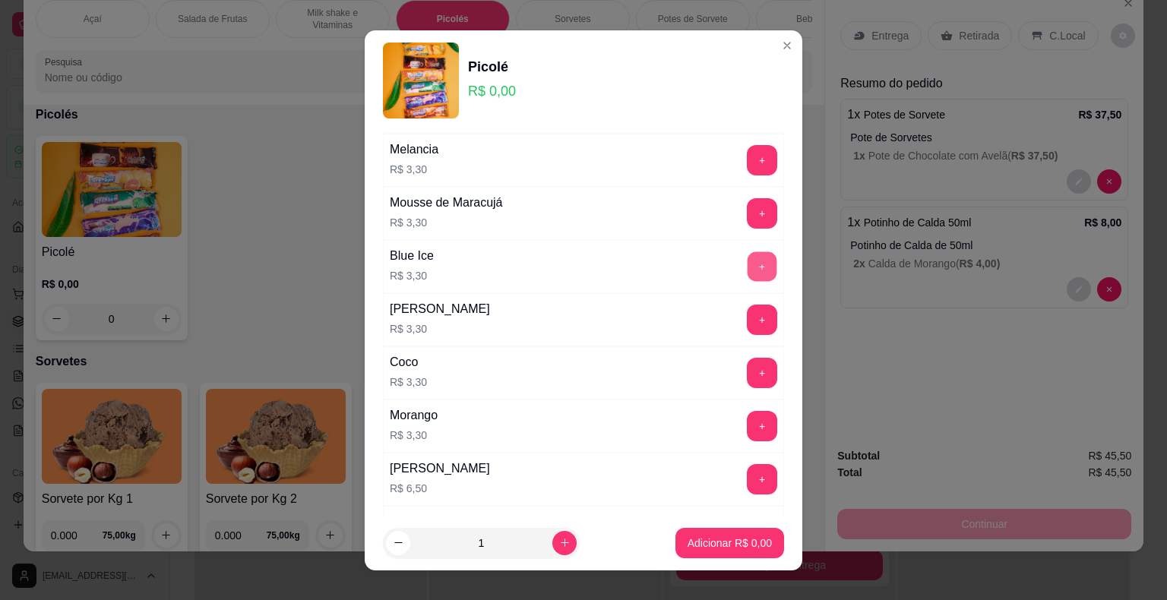
click at [747, 264] on button "+" at bounding box center [762, 266] width 30 height 30
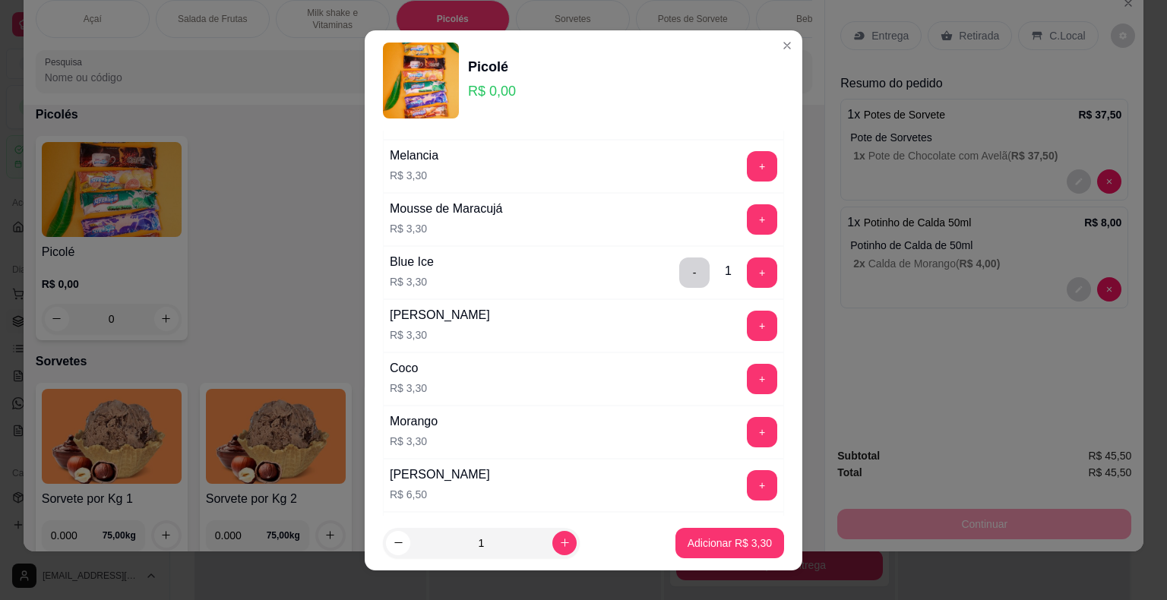
scroll to position [438, 0]
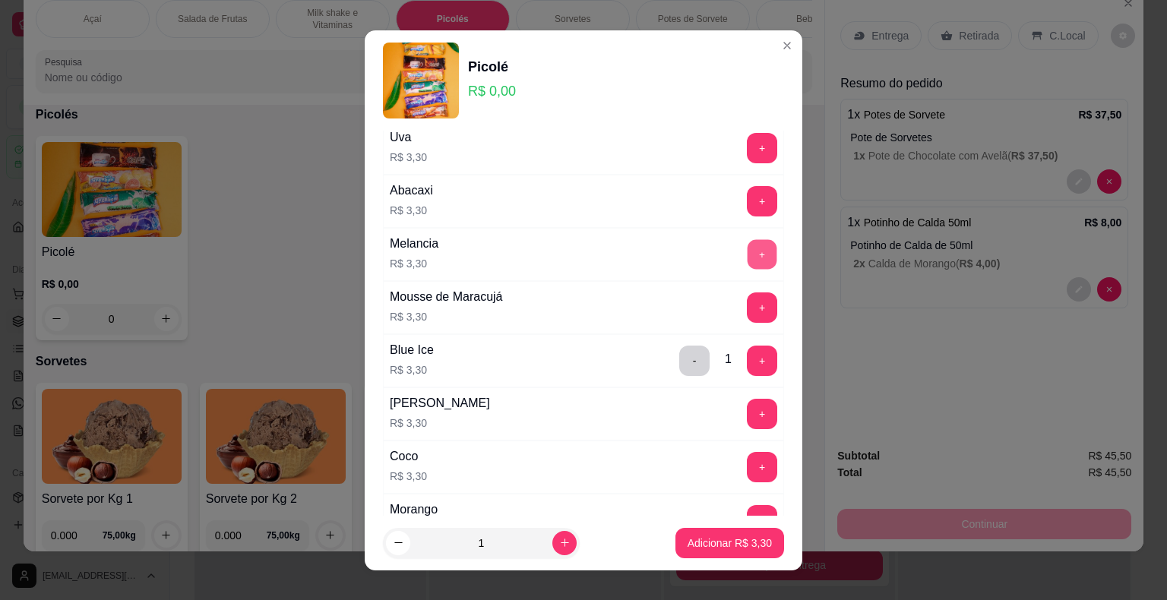
click at [747, 253] on button "+" at bounding box center [762, 254] width 30 height 30
click at [747, 302] on button "+" at bounding box center [762, 307] width 30 height 30
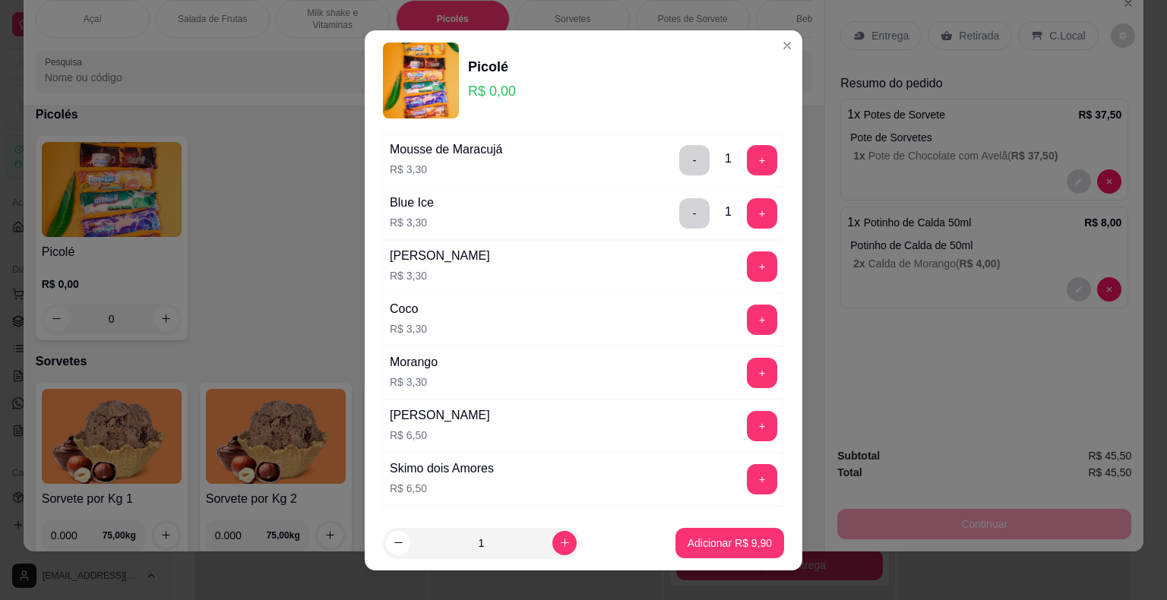
scroll to position [589, 0]
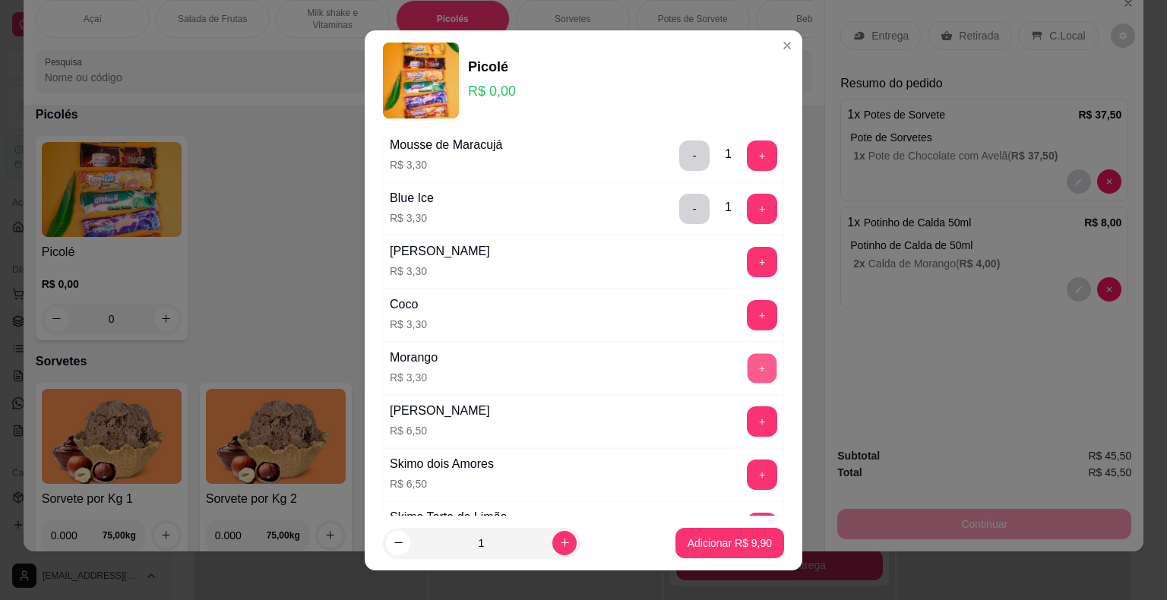
click at [747, 357] on button "+" at bounding box center [762, 368] width 30 height 30
click at [725, 541] on p "Adicionar R$ 13,20" at bounding box center [727, 543] width 88 height 14
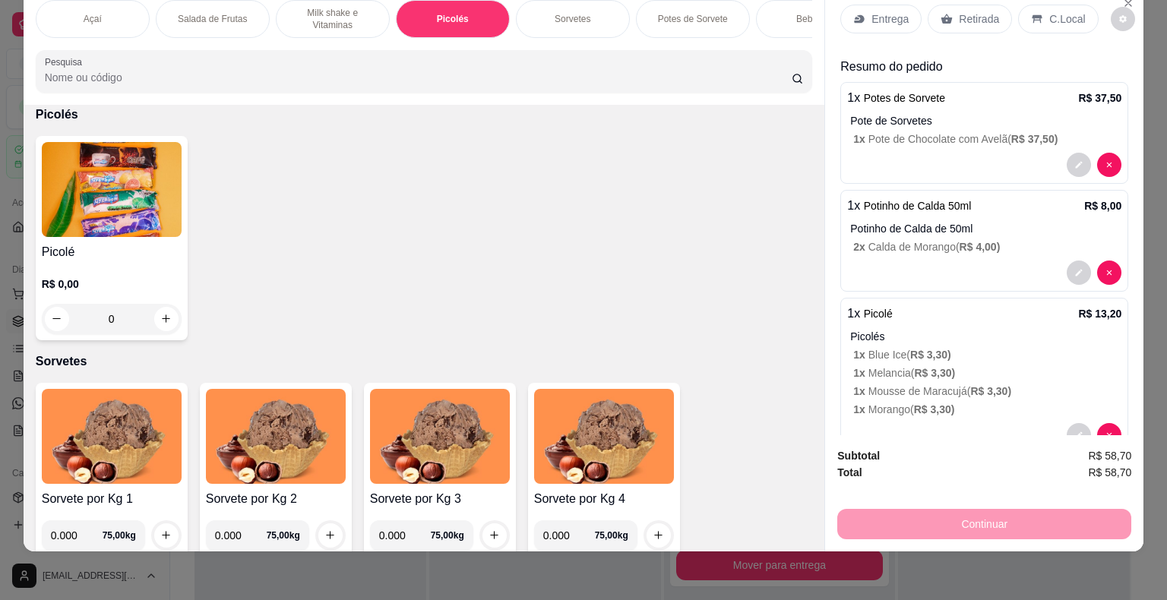
scroll to position [0, 0]
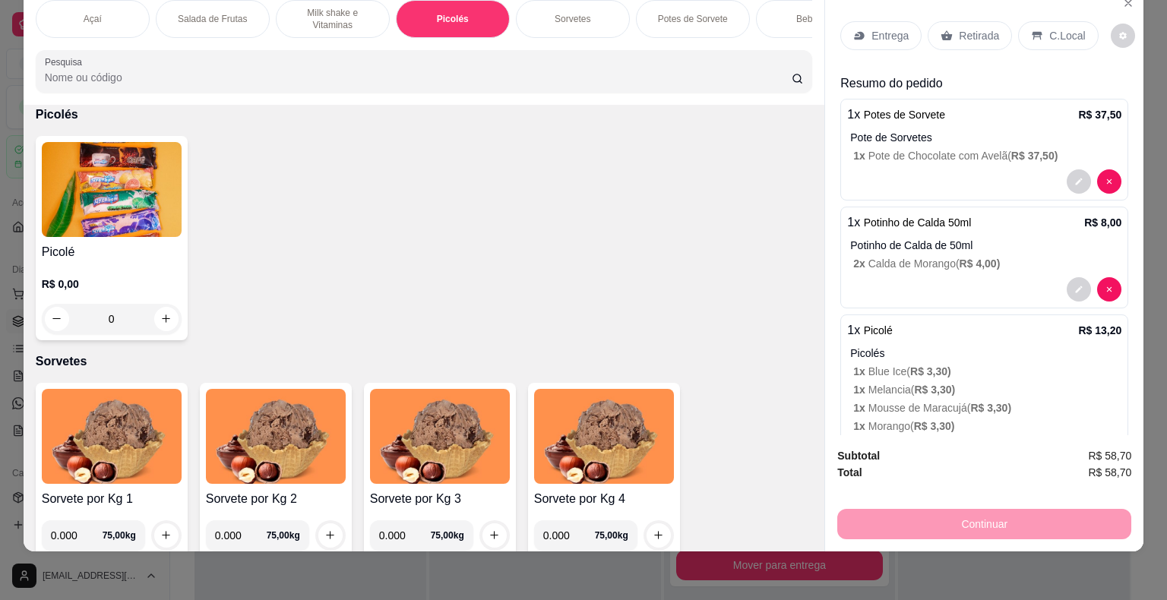
click at [897, 28] on p "Entrega" at bounding box center [889, 35] width 37 height 15
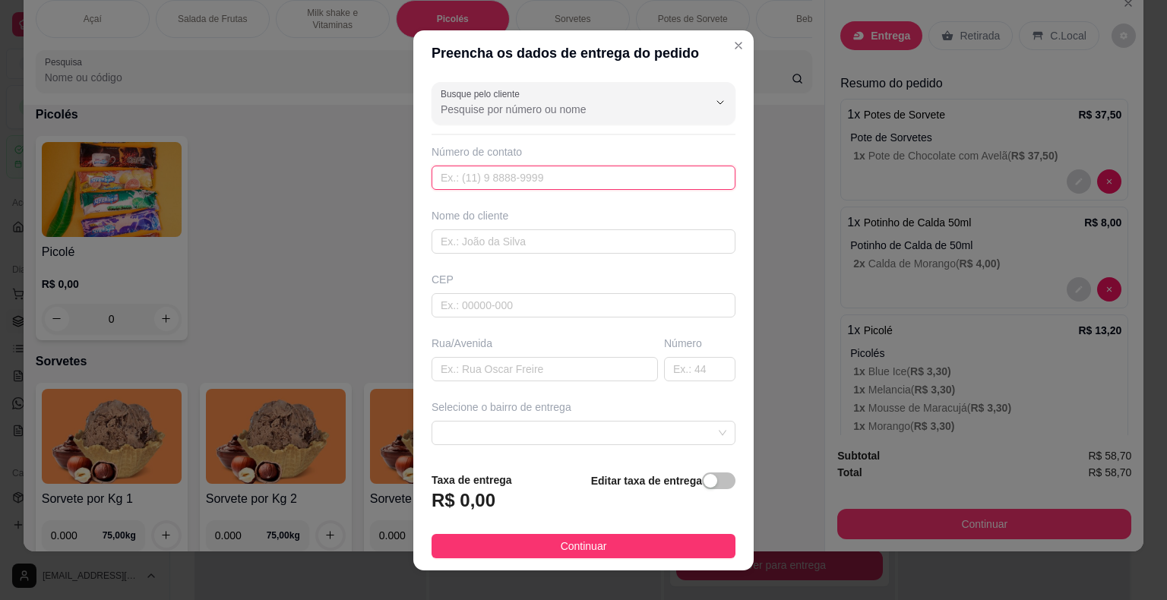
click at [646, 175] on input "text" at bounding box center [583, 178] width 304 height 24
click at [650, 177] on input "text" at bounding box center [583, 178] width 304 height 24
type input "159 99612-7924"
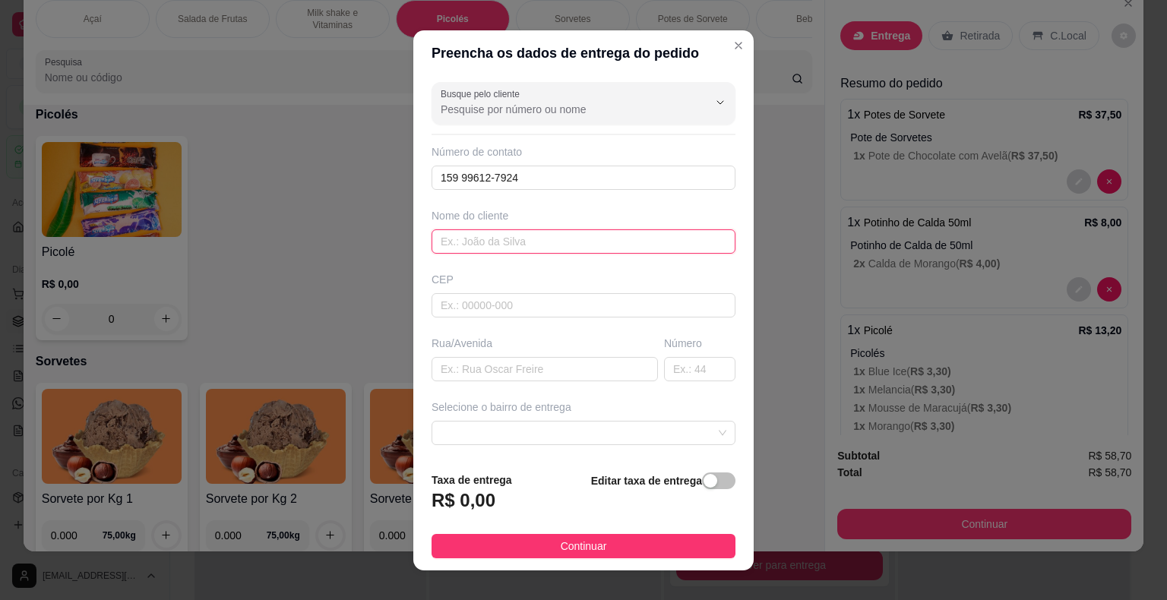
click at [510, 246] on input "text" at bounding box center [583, 241] width 304 height 24
type input "[PERSON_NAME]"
click at [520, 314] on input "text" at bounding box center [583, 305] width 304 height 24
type input "18440000"
click at [501, 360] on input "text" at bounding box center [544, 369] width 226 height 24
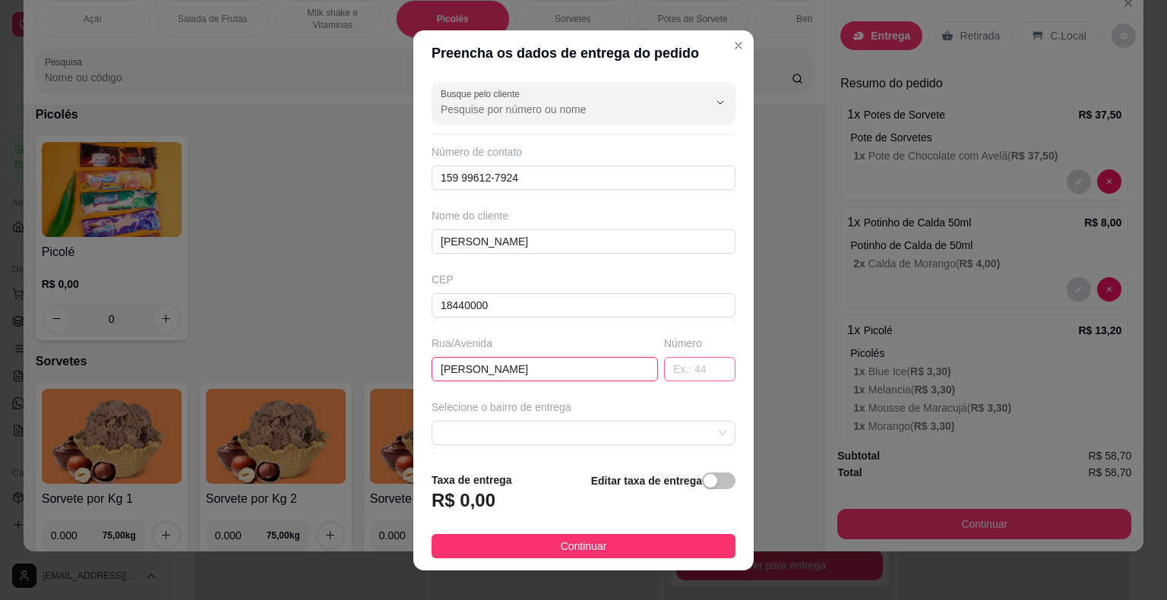
type input "João Portugues"
click at [661, 366] on div "Número" at bounding box center [699, 359] width 77 height 46
click at [664, 366] on input "text" at bounding box center [699, 369] width 71 height 24
click at [641, 432] on span at bounding box center [584, 433] width 286 height 23
type input "101"
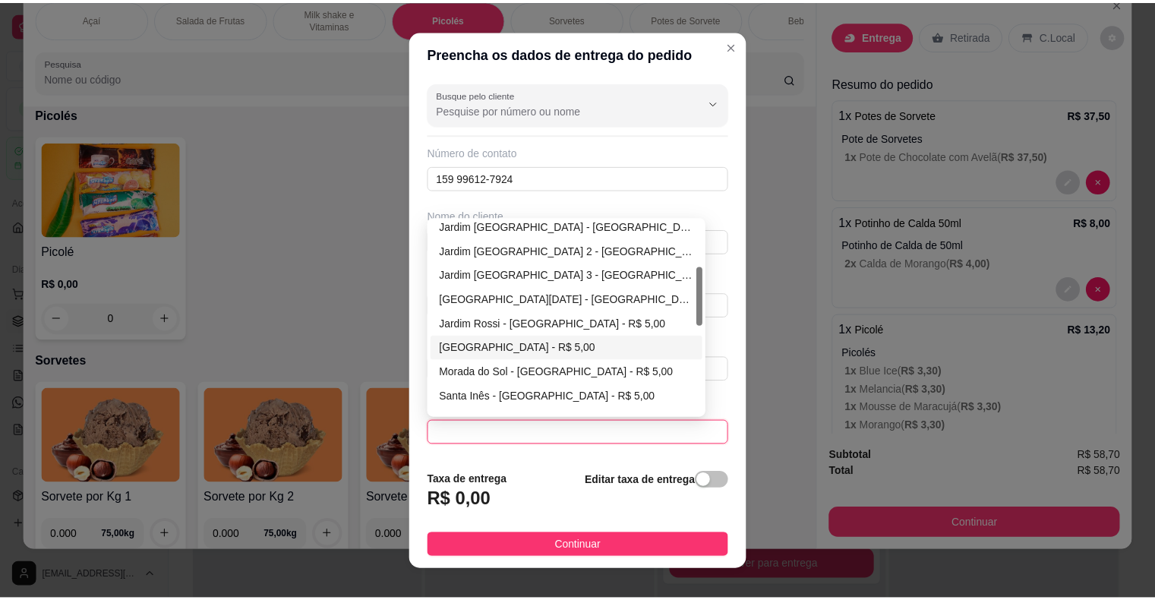
scroll to position [228, 0]
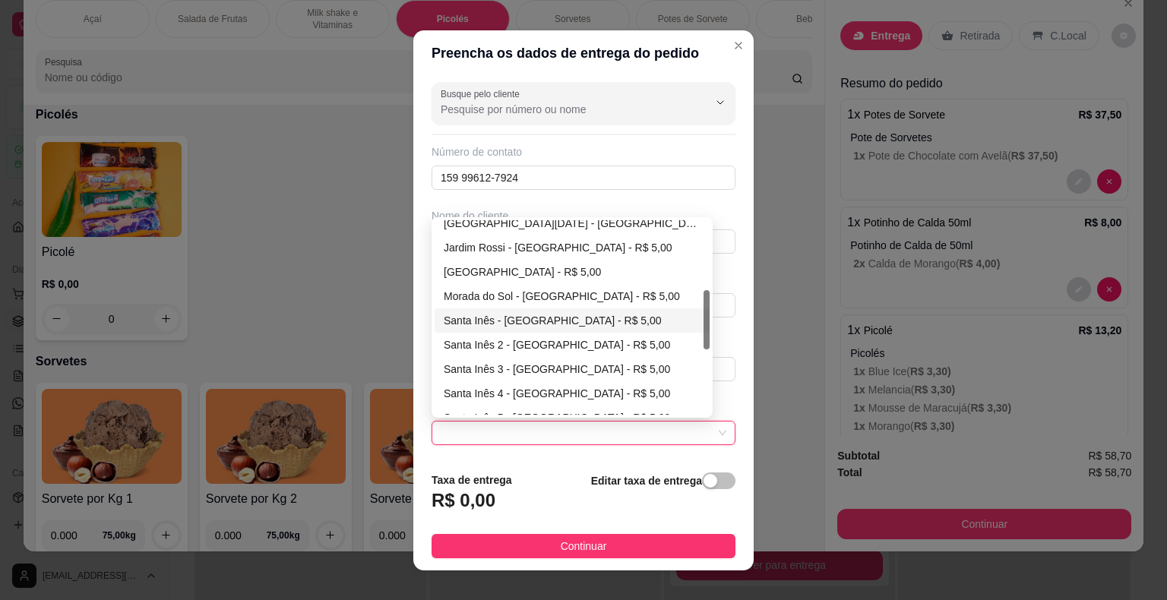
click at [596, 318] on div "Santa Inês - Itaberá - R$ 5,00" at bounding box center [572, 320] width 257 height 17
type input "Itaberá"
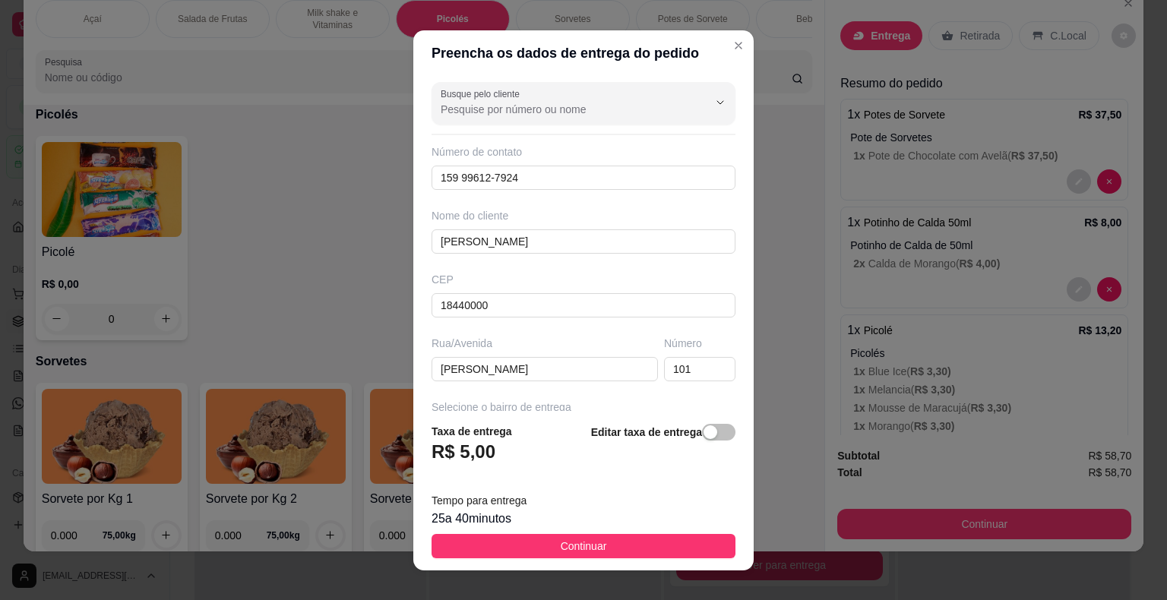
click at [584, 545] on span "Continuar" at bounding box center [584, 546] width 46 height 17
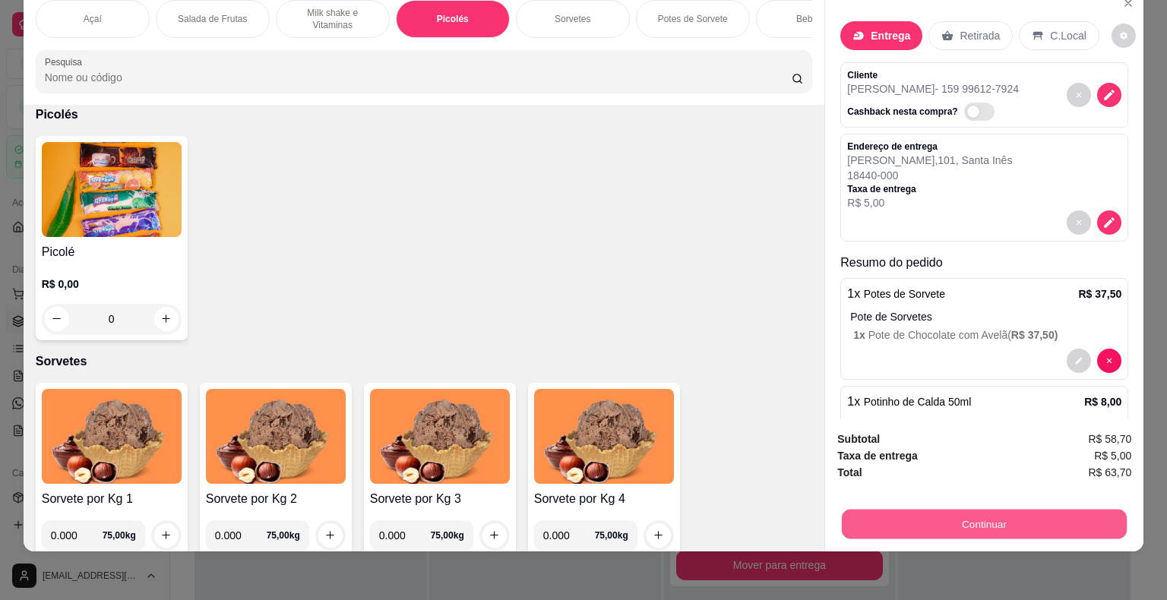
click at [939, 517] on button "Continuar" at bounding box center [984, 525] width 285 height 30
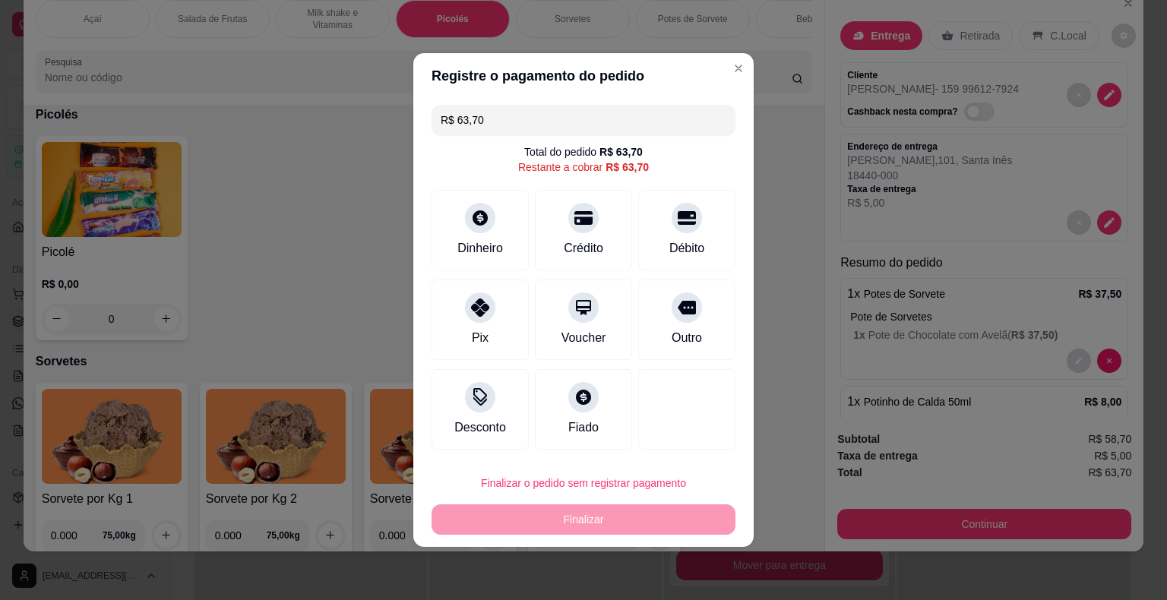
click at [494, 333] on div "Pix" at bounding box center [479, 320] width 97 height 81
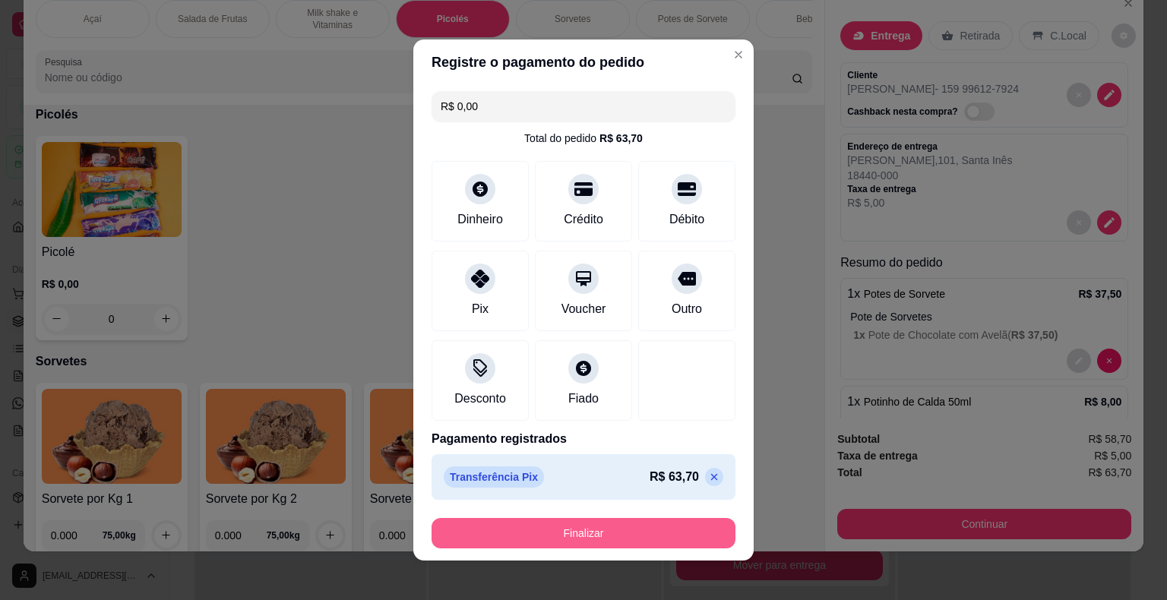
click at [558, 532] on button "Finalizar" at bounding box center [583, 533] width 304 height 30
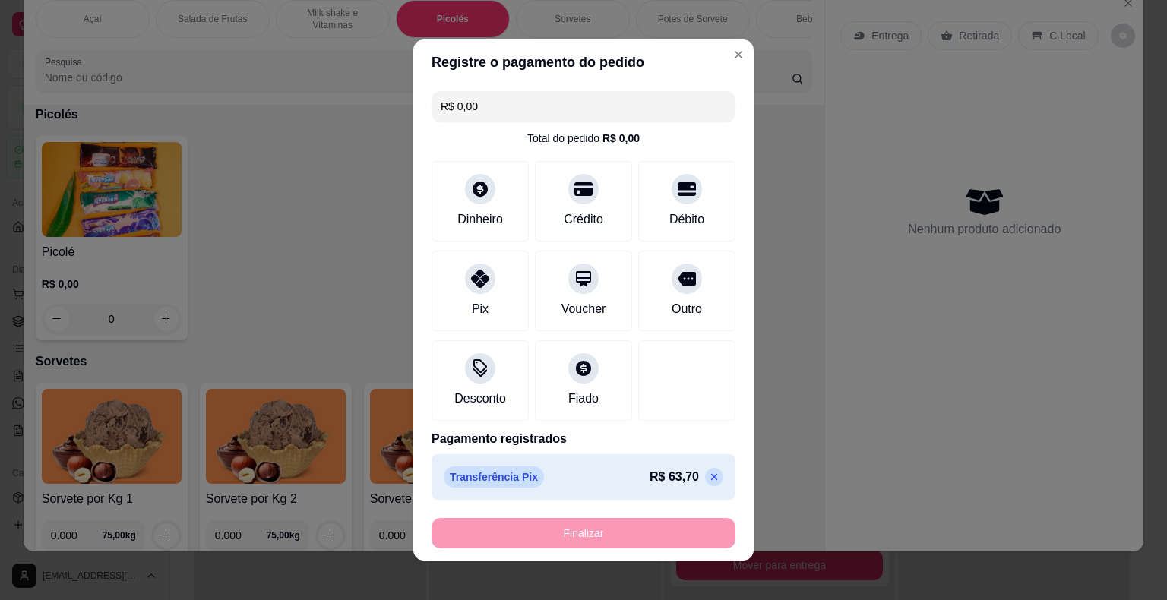
type input "-R$ 63,70"
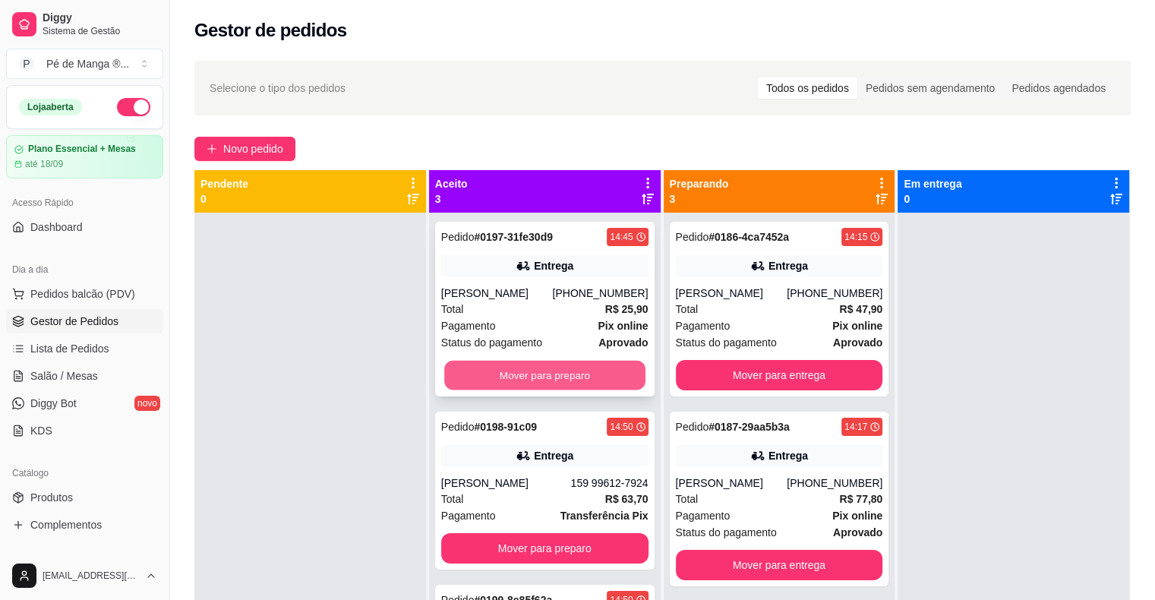
click at [545, 375] on button "Mover para preparo" at bounding box center [544, 376] width 201 height 30
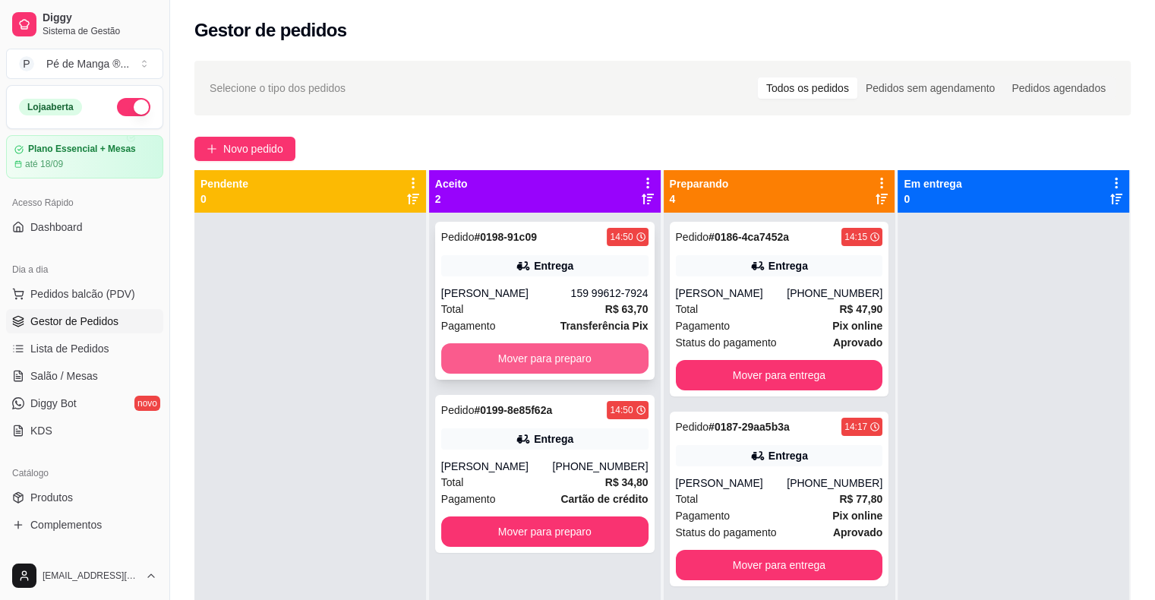
click at [562, 357] on button "Mover para preparo" at bounding box center [544, 358] width 207 height 30
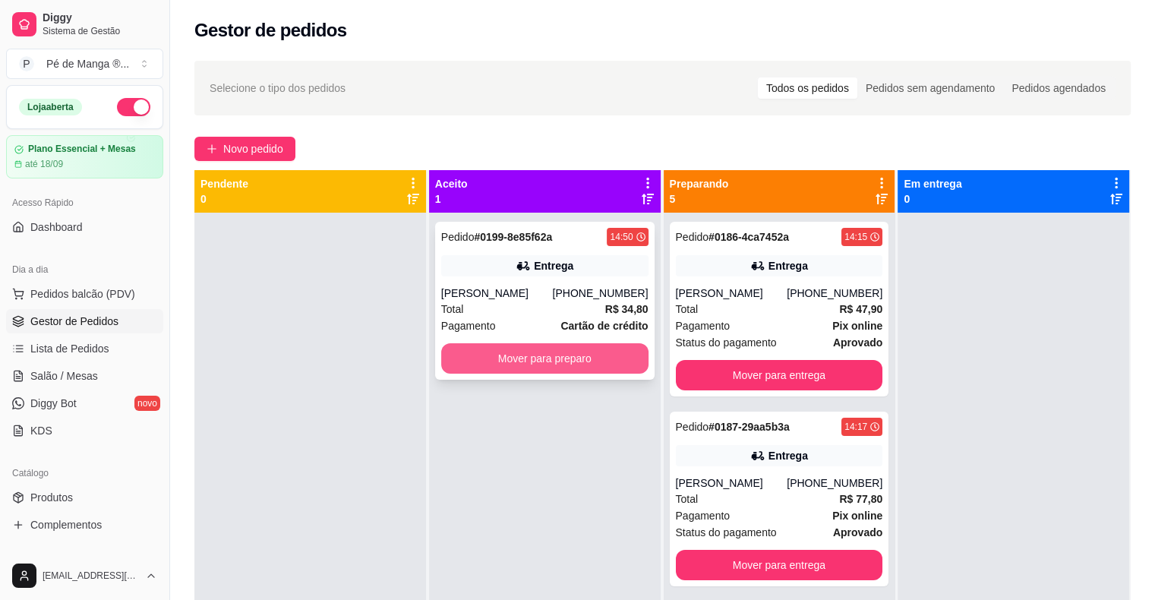
click at [558, 366] on button "Mover para preparo" at bounding box center [544, 358] width 207 height 30
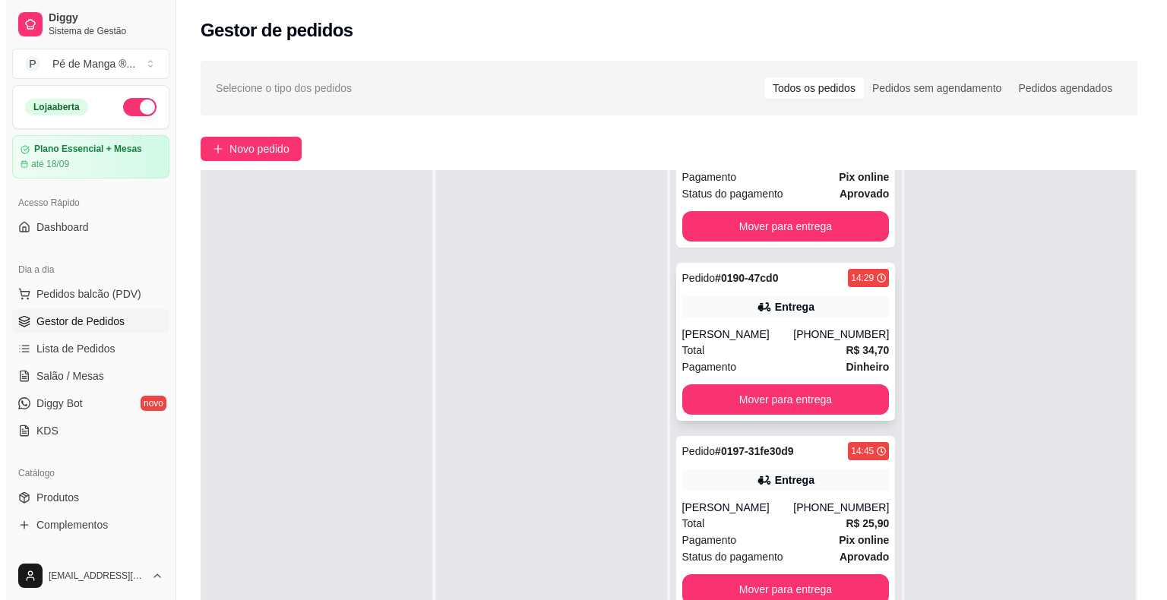
scroll to position [304, 0]
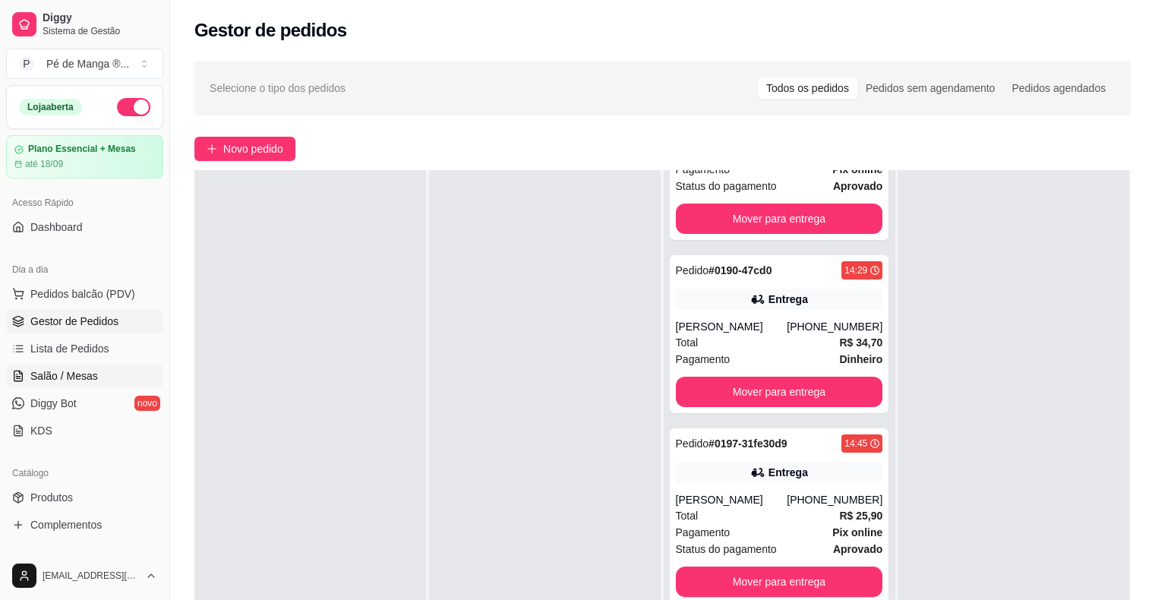
click at [110, 374] on link "Salão / Mesas" at bounding box center [84, 376] width 157 height 24
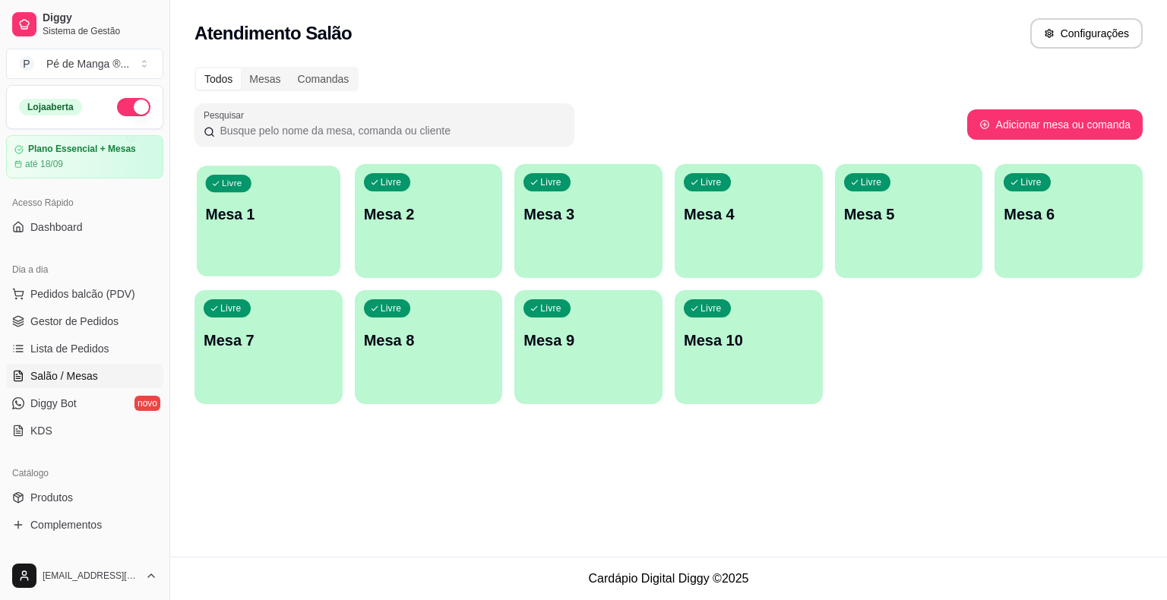
click at [292, 239] on div "Livre Mesa 1" at bounding box center [269, 212] width 144 height 93
click at [292, 239] on body "Diggy Sistema de Gestão P Pé de Manga ® ... Loja aberta Plano Essencial + Mesas…" at bounding box center [583, 300] width 1167 height 600
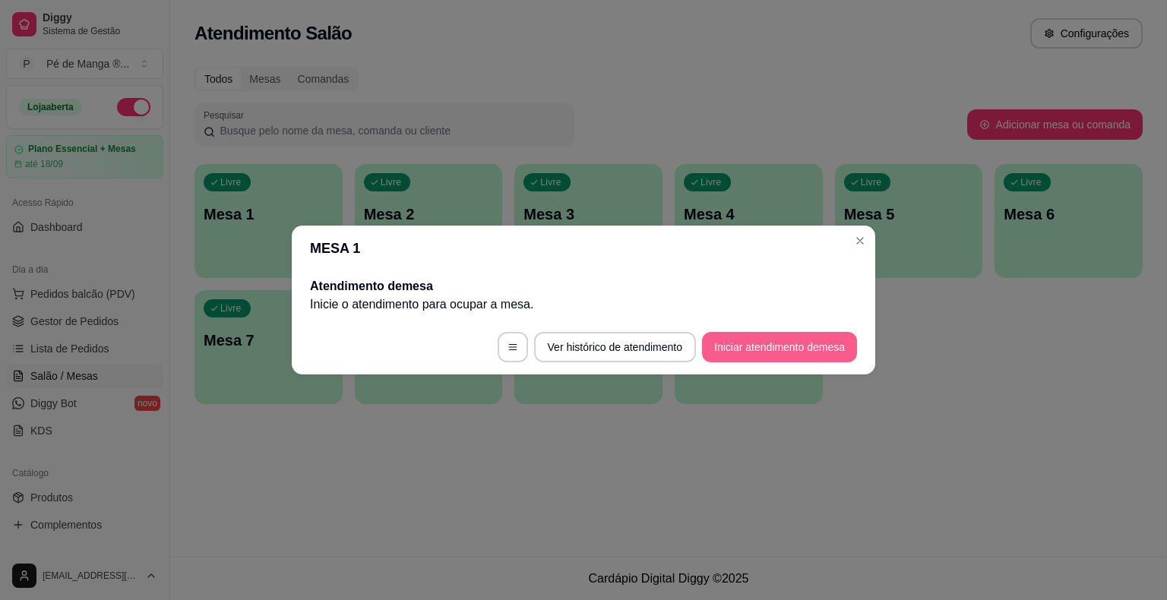
click at [752, 348] on button "Iniciar atendimento de mesa" at bounding box center [779, 347] width 155 height 30
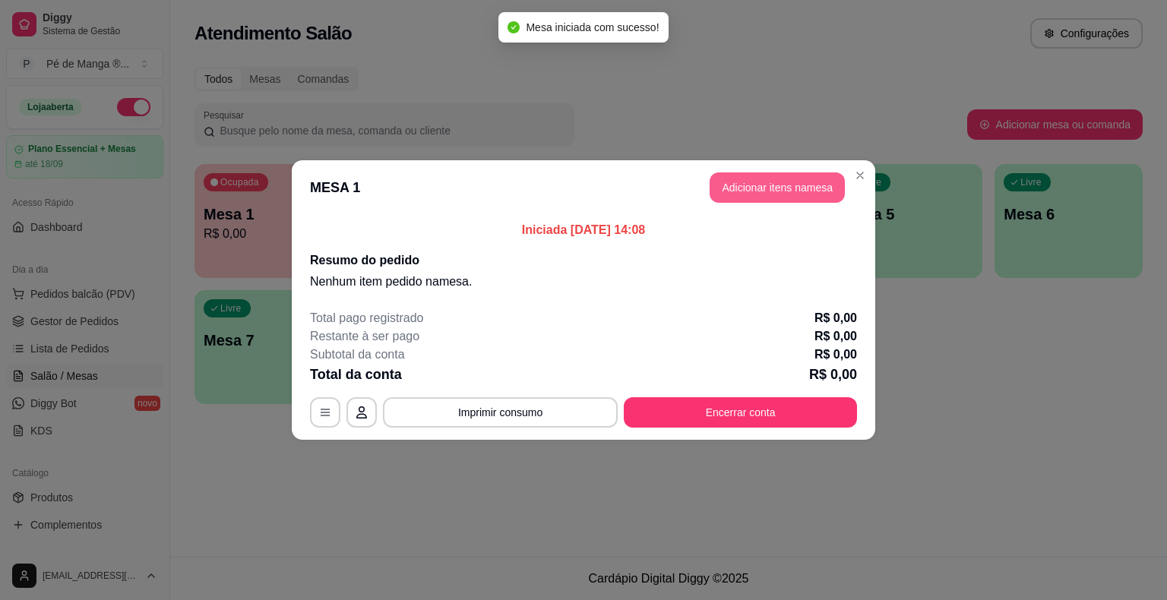
click at [747, 193] on button "Adicionar itens na mesa" at bounding box center [776, 187] width 135 height 30
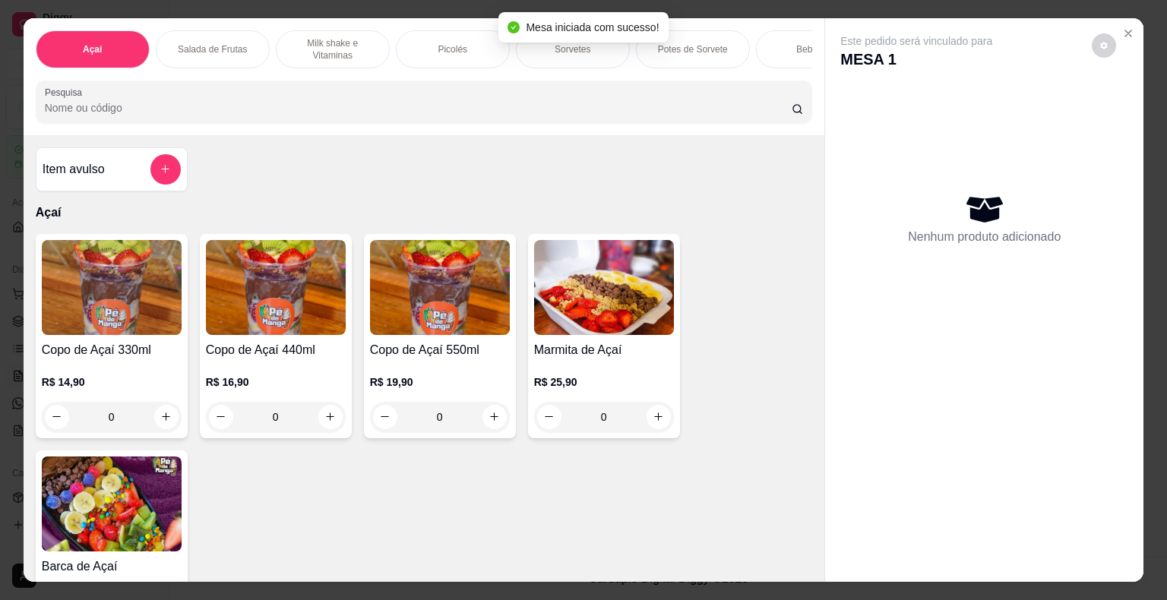
click at [586, 49] on div "Sorvetes" at bounding box center [573, 49] width 114 height 38
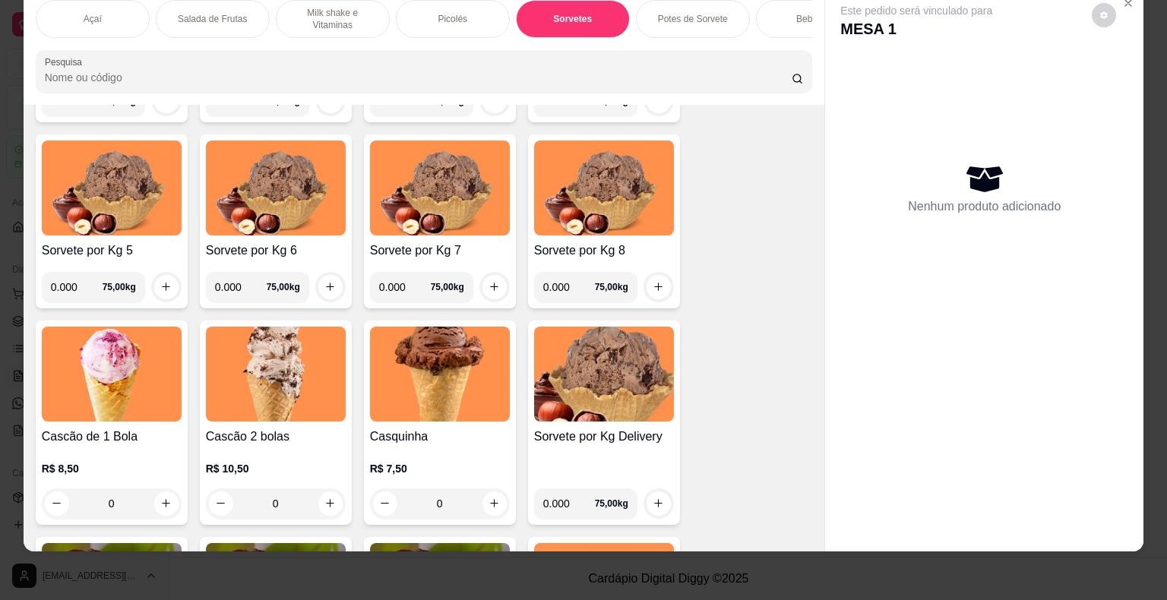
scroll to position [1717, 0]
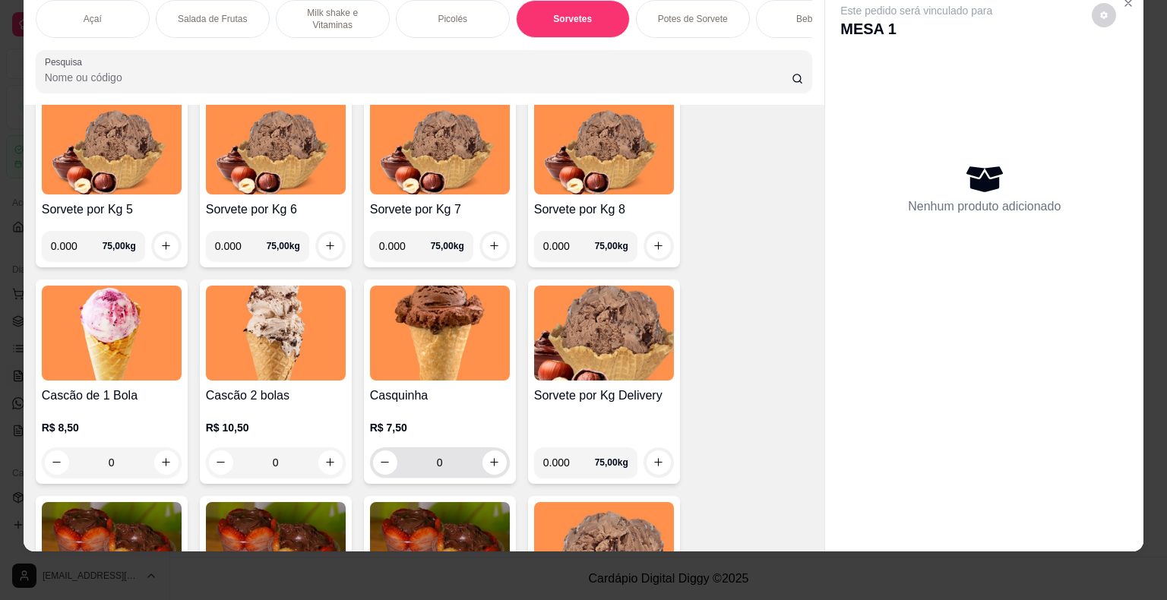
click at [475, 457] on input "0" at bounding box center [439, 462] width 85 height 30
click at [492, 466] on icon "increase-product-quantity" at bounding box center [493, 462] width 11 height 11
type input "1"
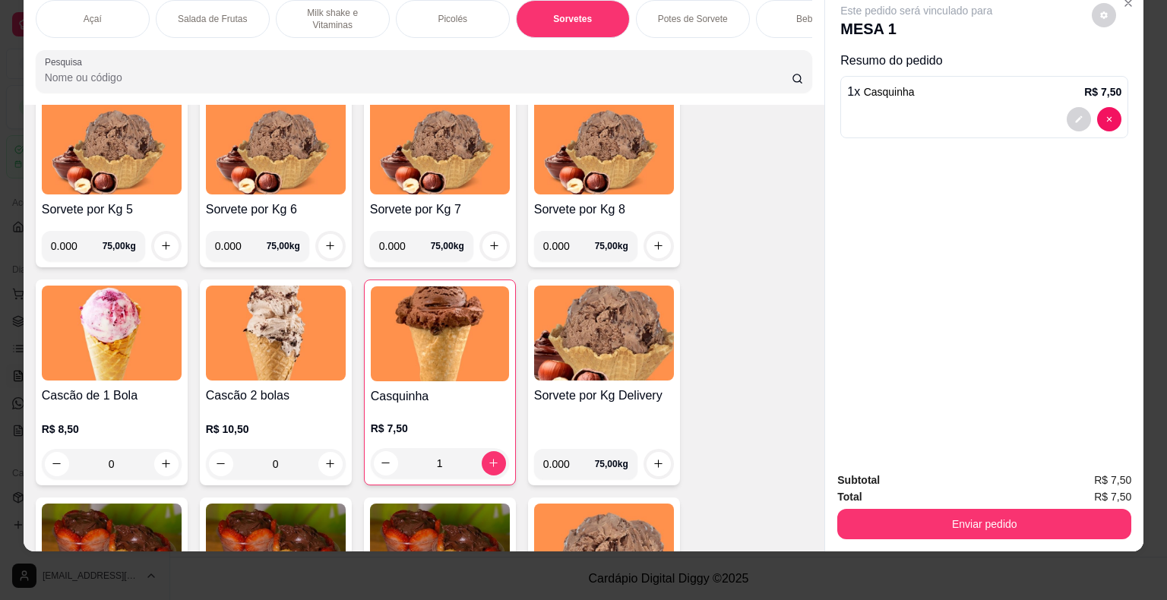
click at [468, 14] on div "Picolés" at bounding box center [453, 19] width 114 height 38
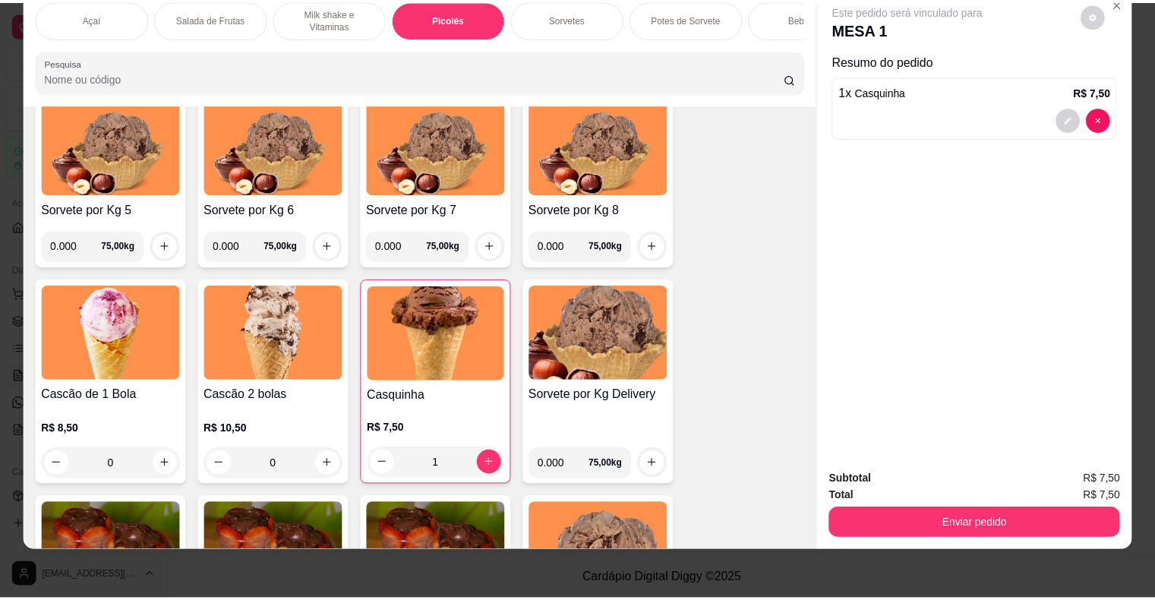
scroll to position [1241, 0]
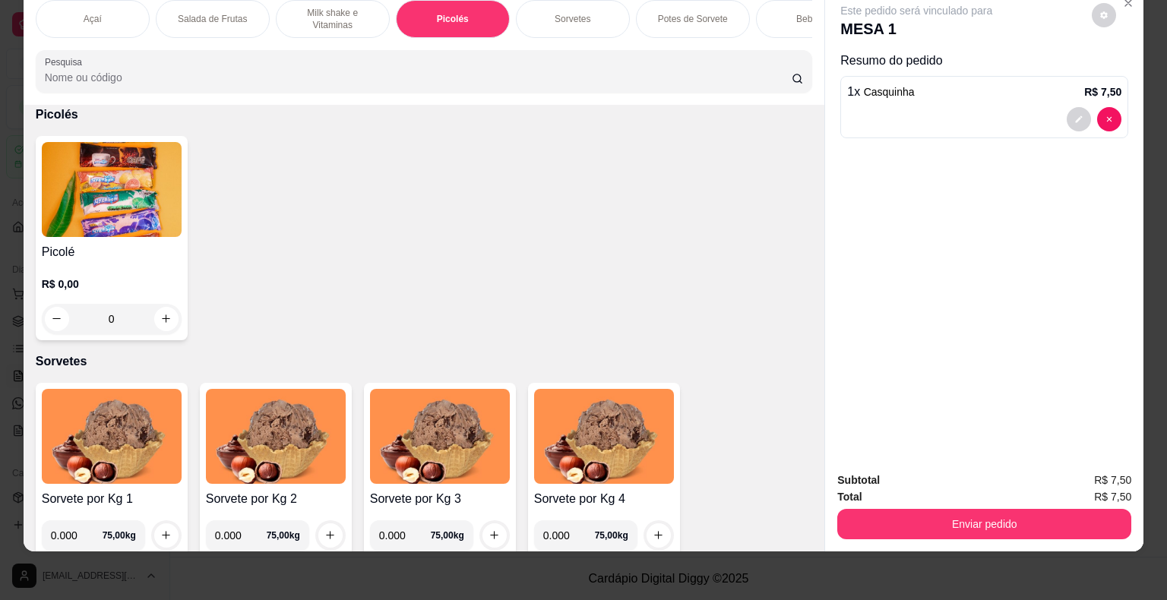
click at [48, 270] on div "R$ 0,00 0" at bounding box center [112, 297] width 140 height 73
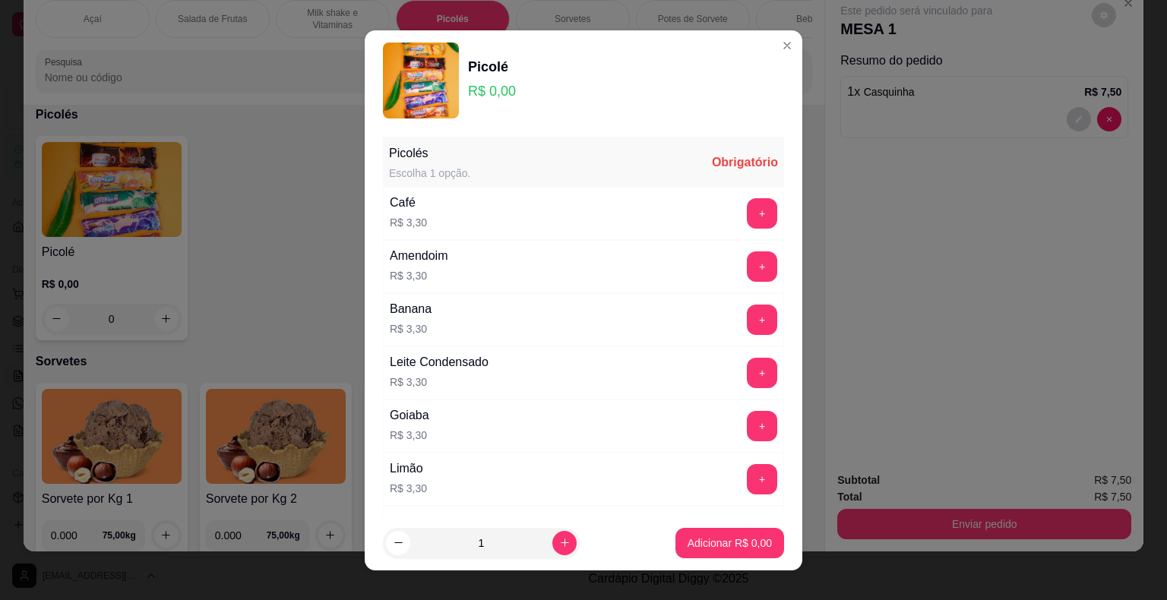
drag, startPoint x: 752, startPoint y: 325, endPoint x: 739, endPoint y: 321, distance: 13.7
click at [750, 326] on div "+" at bounding box center [762, 320] width 43 height 30
click at [747, 318] on button "+" at bounding box center [762, 320] width 30 height 30
click at [698, 536] on p "Adicionar R$ 6,60" at bounding box center [729, 543] width 84 height 15
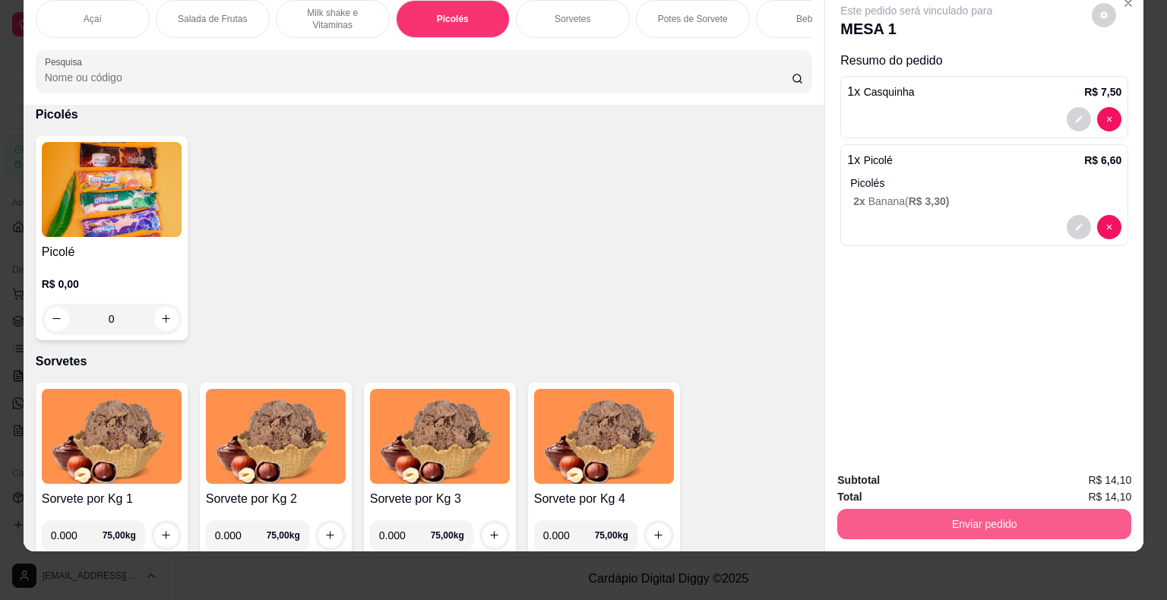
click at [896, 523] on button "Enviar pedido" at bounding box center [984, 524] width 294 height 30
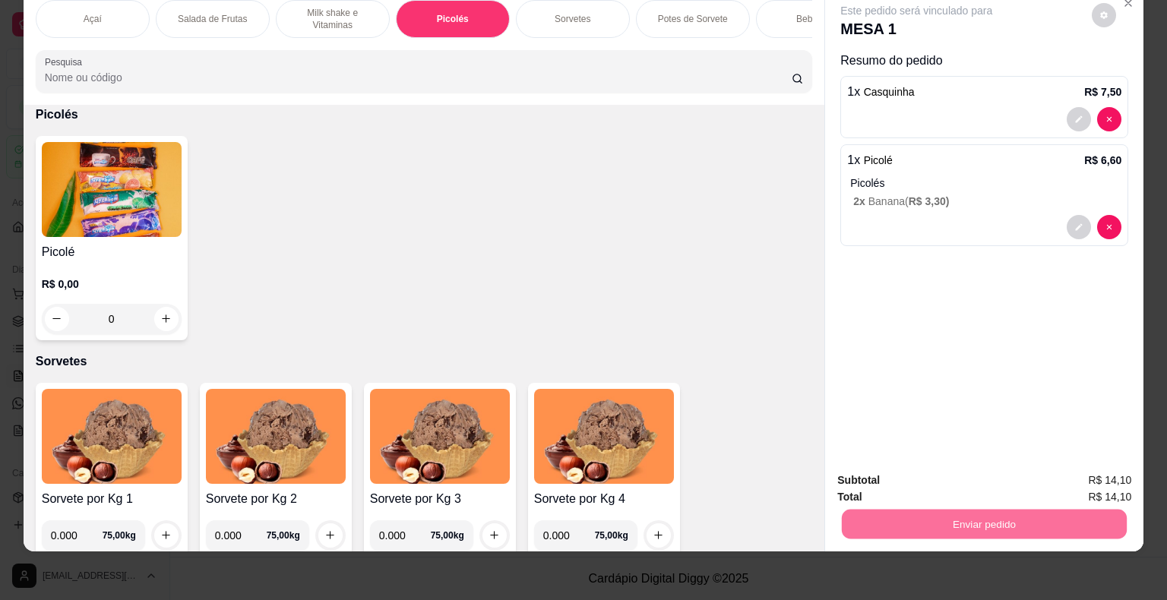
click at [911, 465] on button "Não registrar e enviar pedido" at bounding box center [934, 475] width 158 height 29
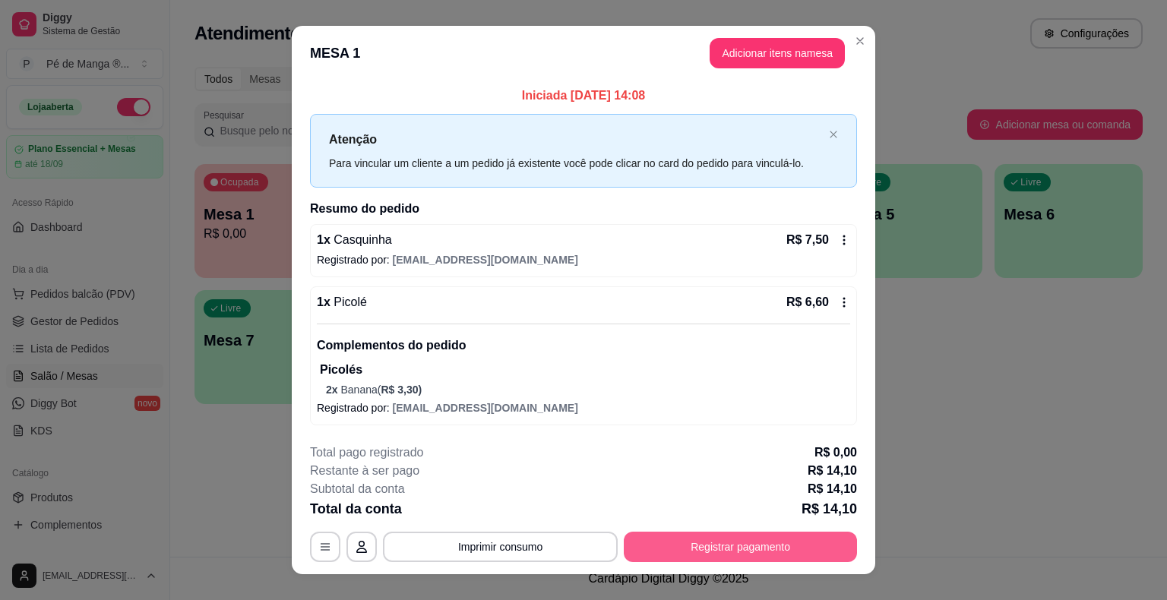
click at [717, 548] on button "Registrar pagamento" at bounding box center [740, 547] width 233 height 30
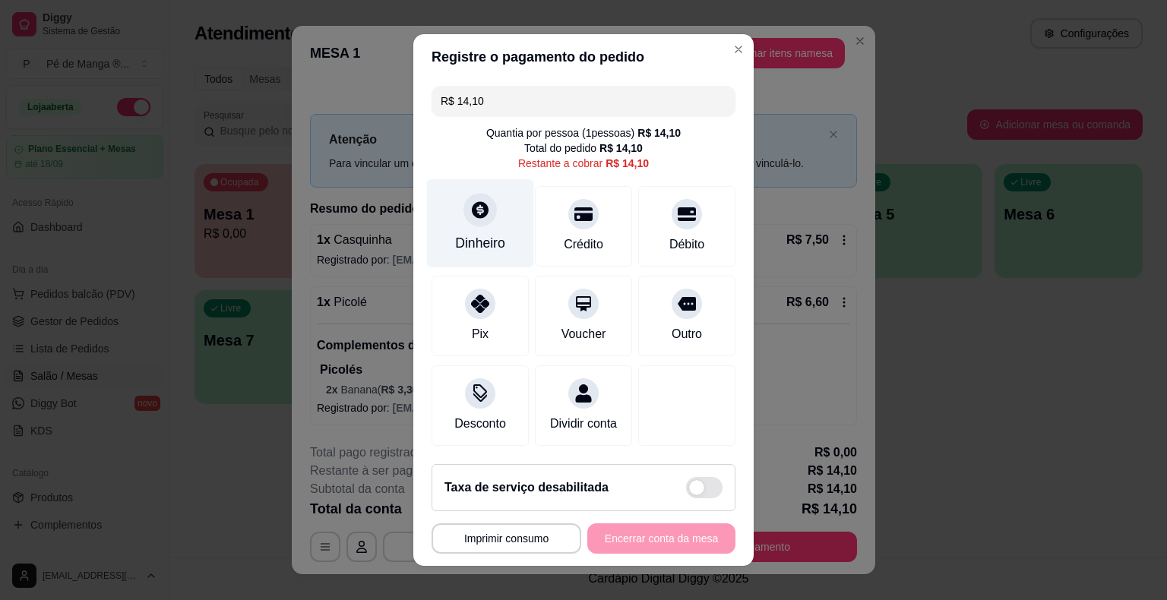
click at [474, 226] on div at bounding box center [479, 209] width 33 height 33
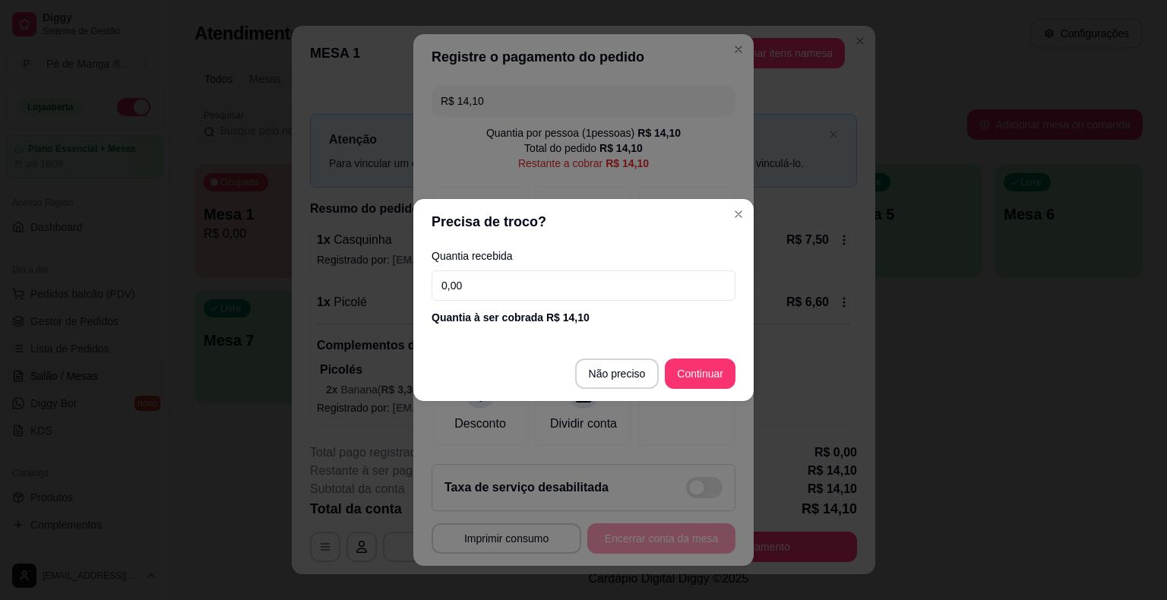
click at [604, 296] on input "0,00" at bounding box center [583, 285] width 304 height 30
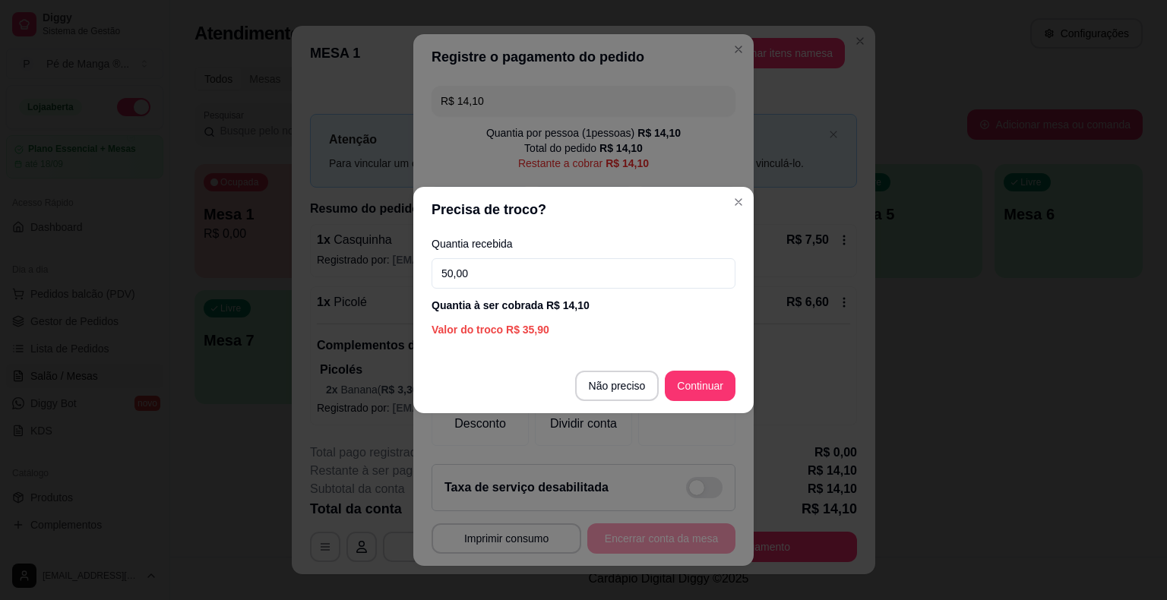
type input "50,00"
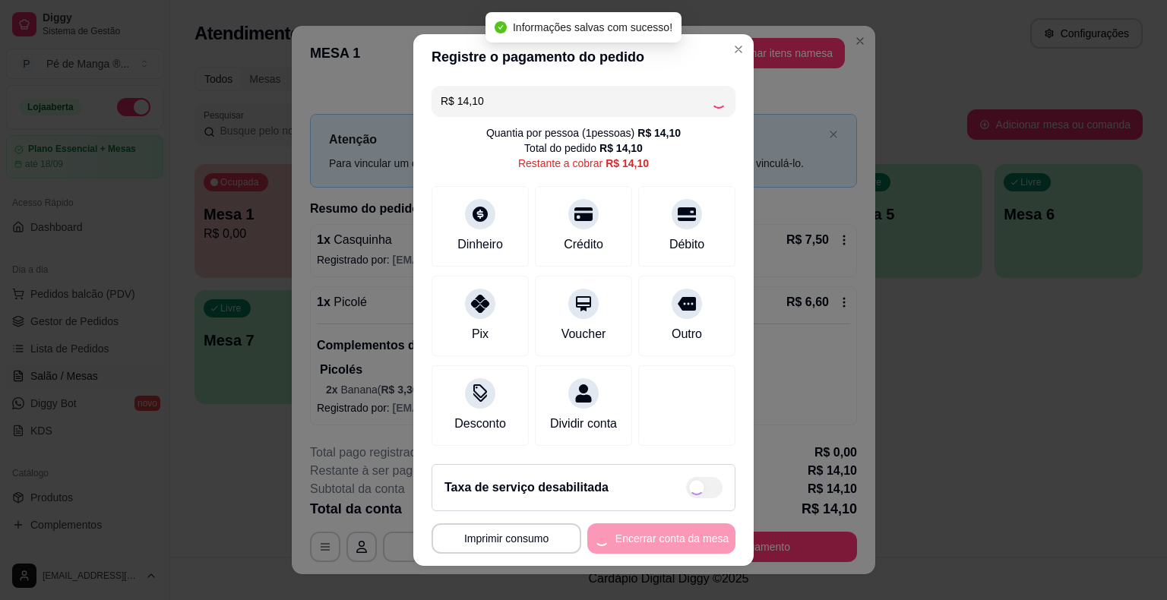
type input "R$ 0,00"
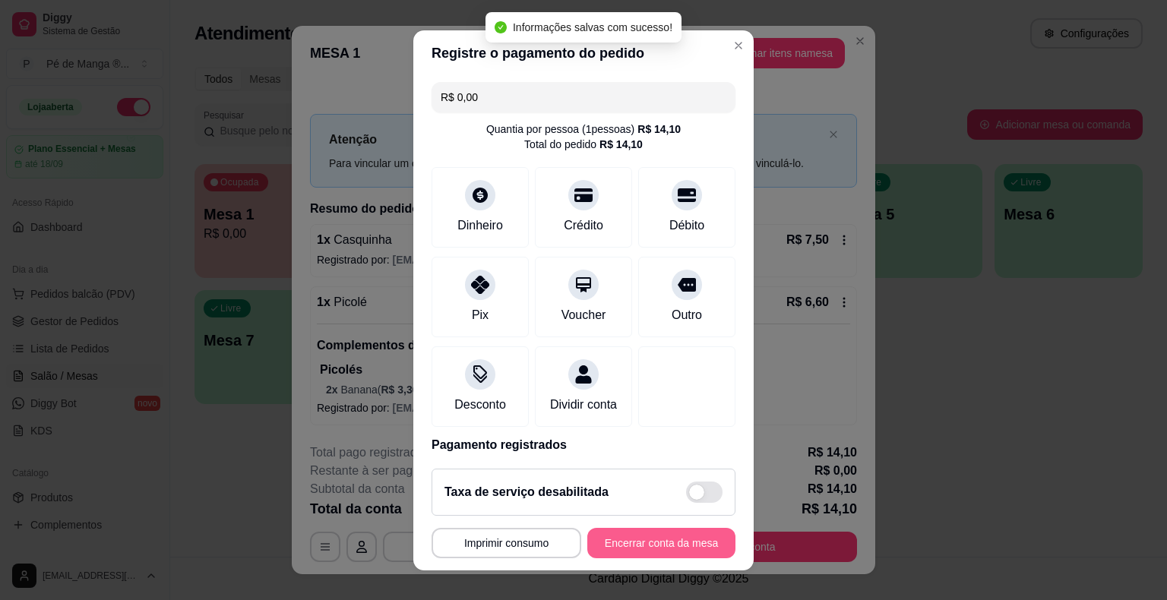
click at [663, 544] on button "Encerrar conta da mesa" at bounding box center [661, 543] width 148 height 30
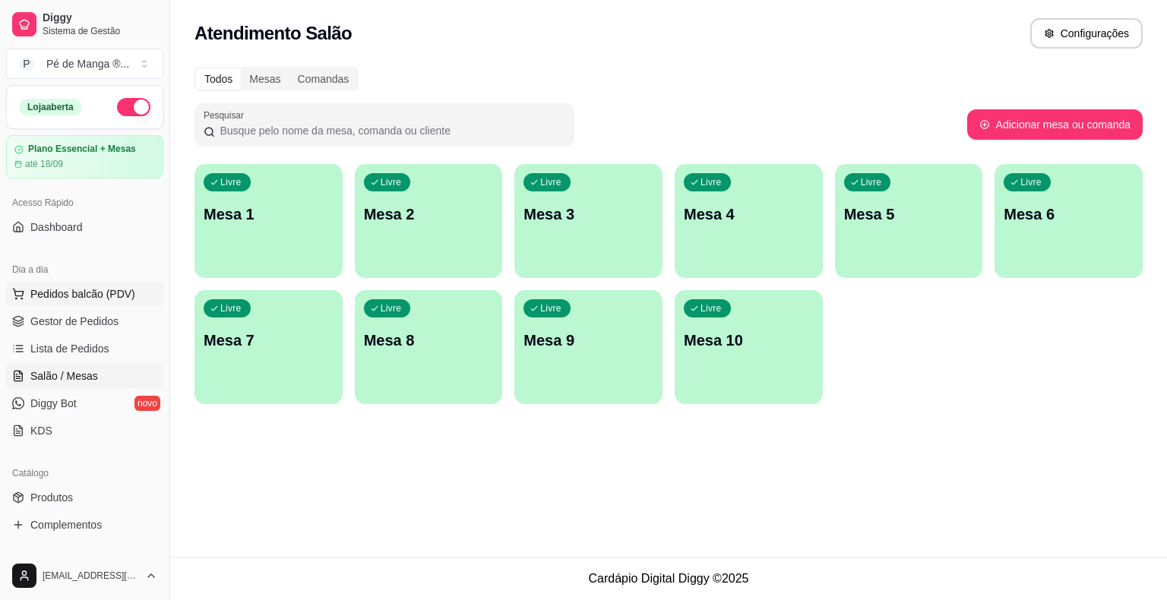
click at [119, 302] on button "Pedidos balcão (PDV)" at bounding box center [84, 294] width 157 height 24
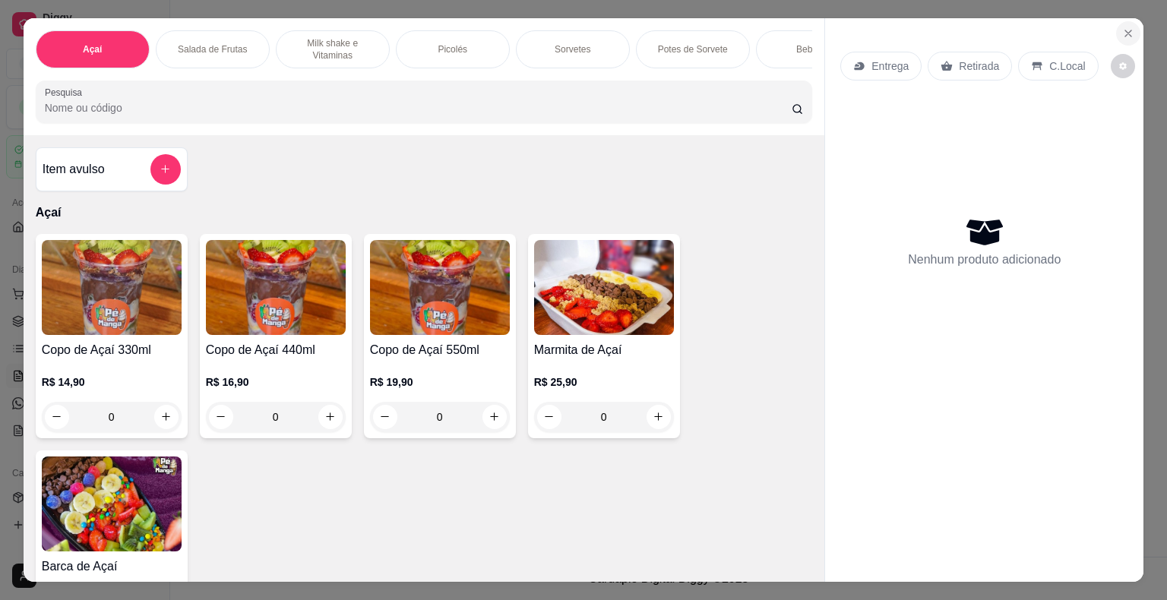
click at [1116, 22] on button "Close" at bounding box center [1128, 33] width 24 height 24
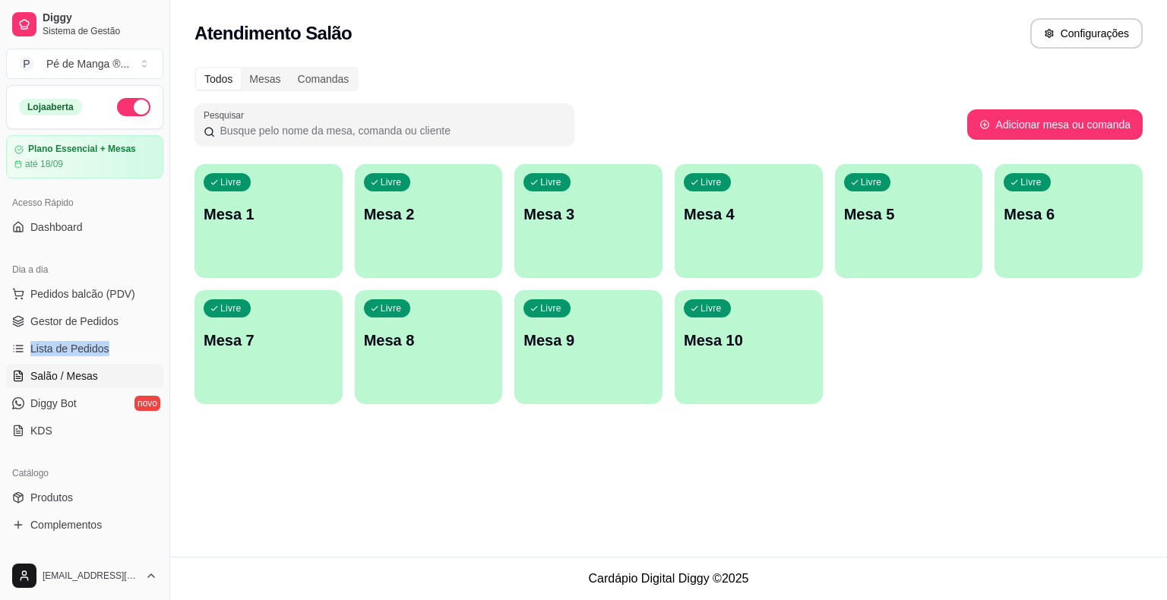
click at [115, 333] on ul "Pedidos balcão (PDV) Gestor de Pedidos Lista de Pedidos Salão / Mesas Diggy Bot…" at bounding box center [84, 362] width 157 height 161
click at [111, 318] on span "Gestor de Pedidos" at bounding box center [74, 321] width 88 height 15
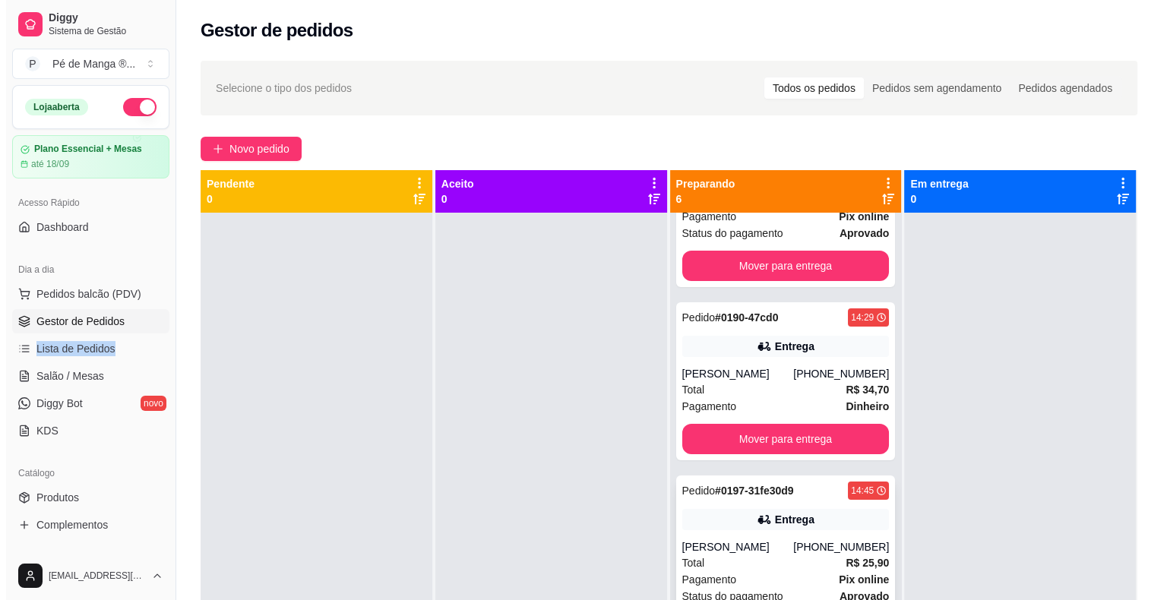
scroll to position [380, 0]
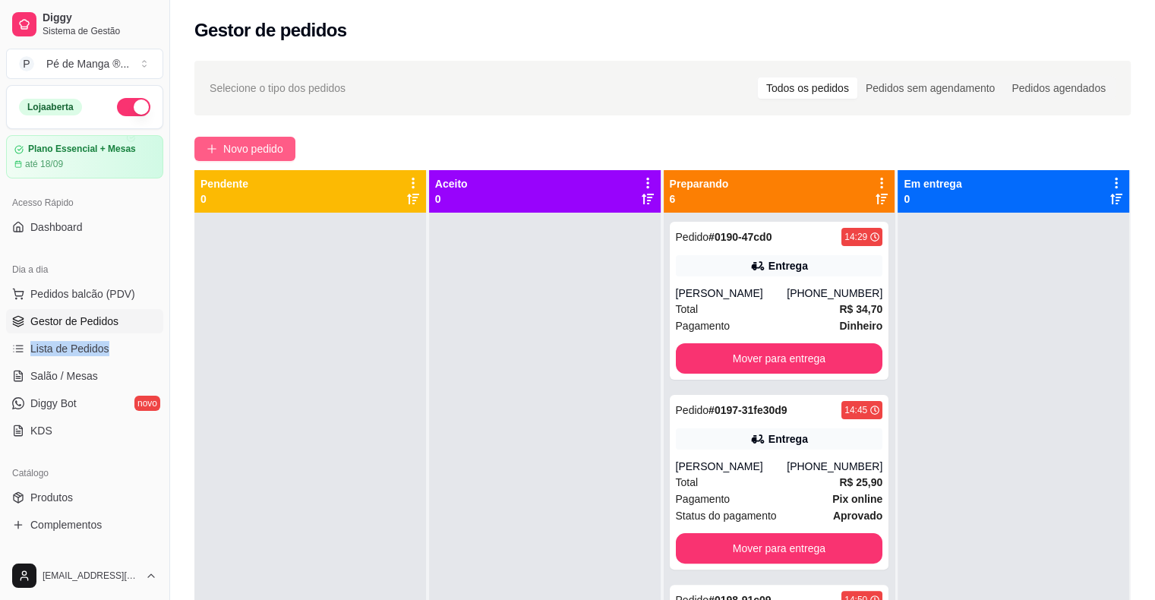
click at [283, 156] on span "Novo pedido" at bounding box center [253, 149] width 60 height 17
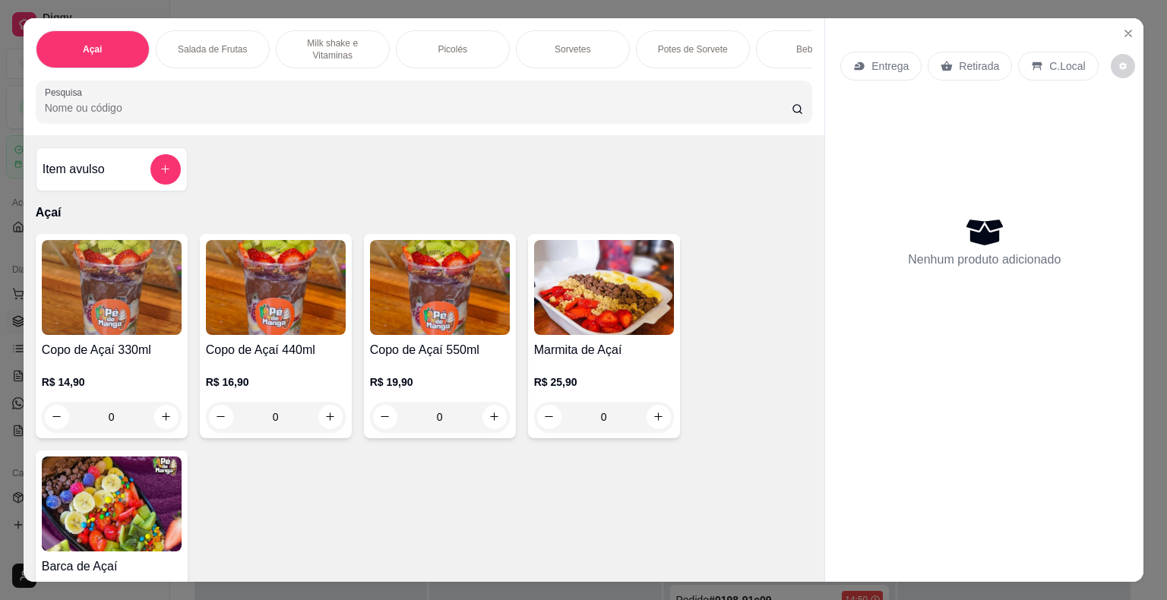
drag, startPoint x: 578, startPoint y: 52, endPoint x: 559, endPoint y: 50, distance: 19.1
click at [573, 53] on div "Sorvetes" at bounding box center [573, 49] width 114 height 38
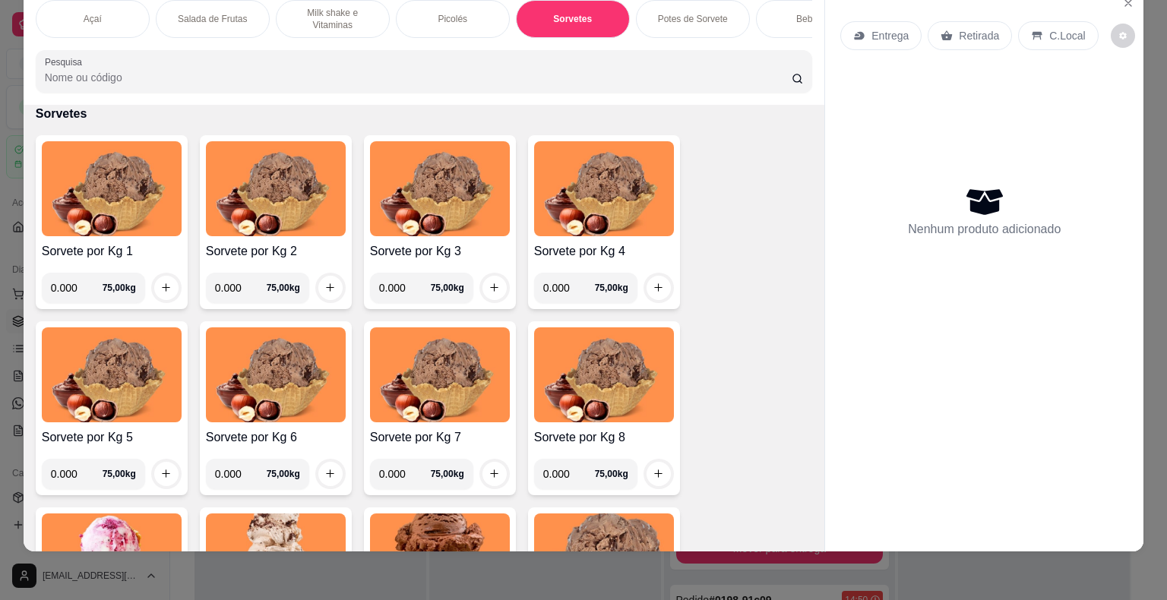
click at [104, 247] on h4 "Sorvete por Kg 1" at bounding box center [112, 251] width 140 height 18
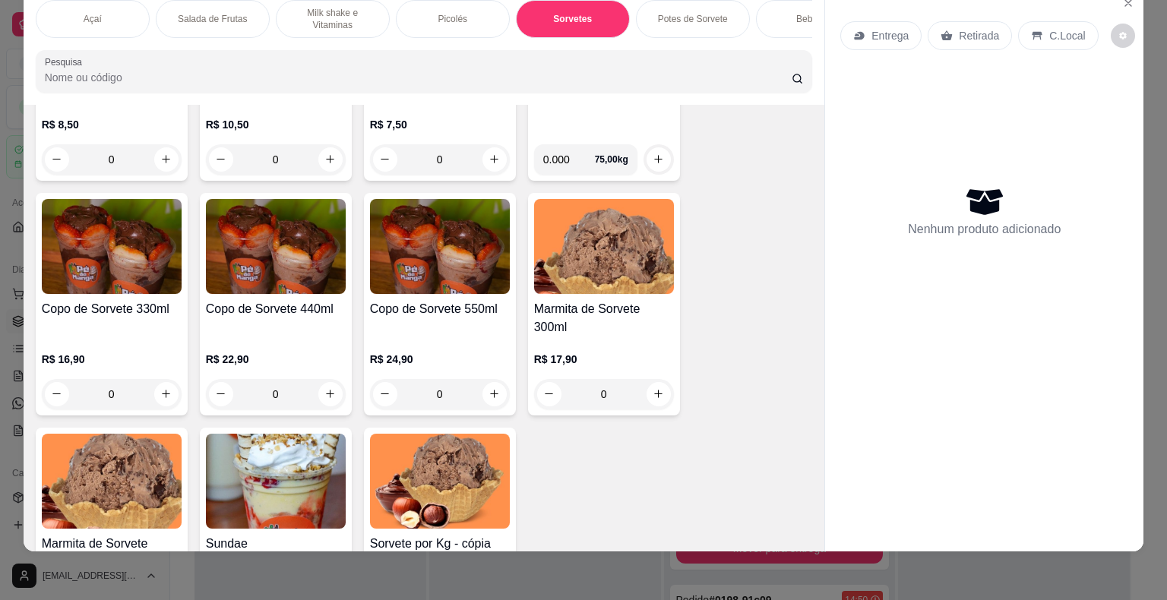
scroll to position [2021, 0]
click at [161, 336] on div "R$ 16,90 0" at bounding box center [112, 372] width 140 height 73
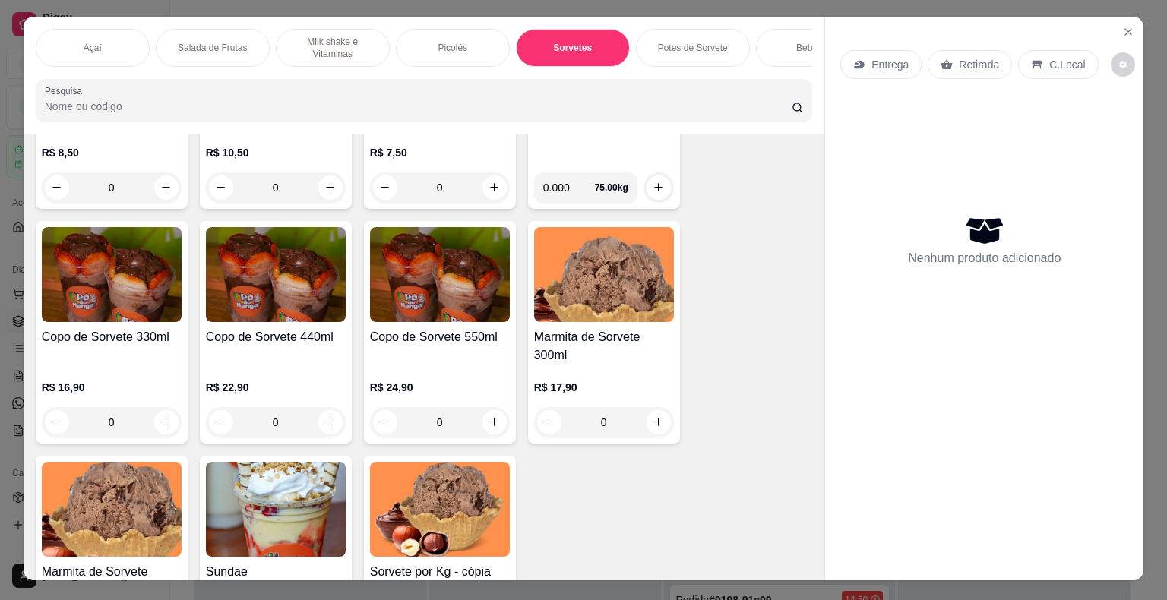
scroll to position [0, 0]
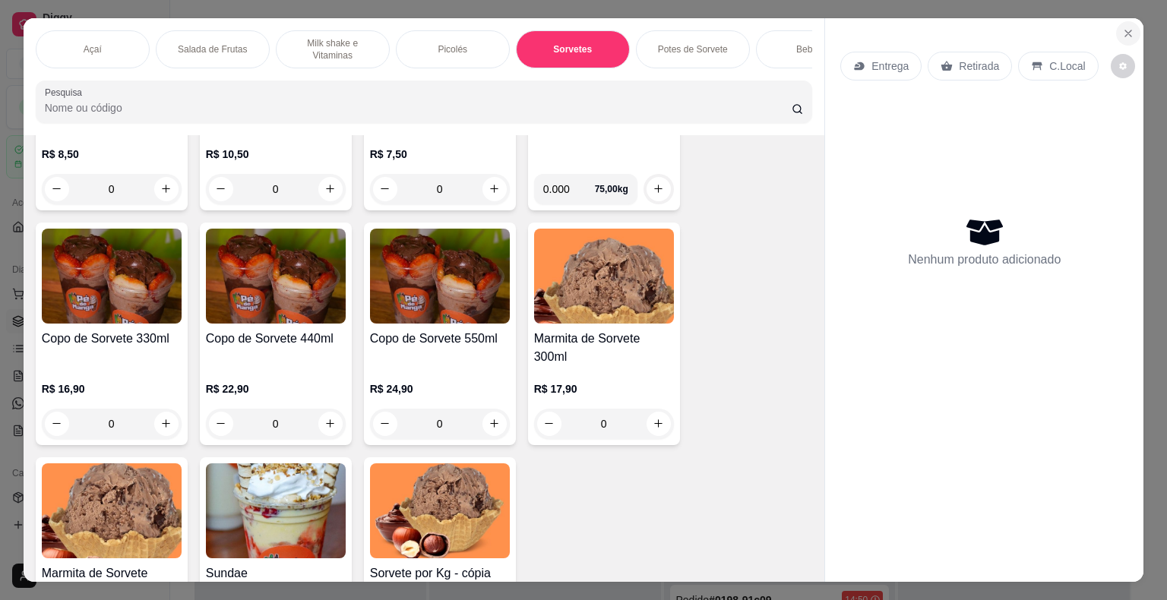
click at [1130, 21] on button "Close" at bounding box center [1128, 33] width 24 height 24
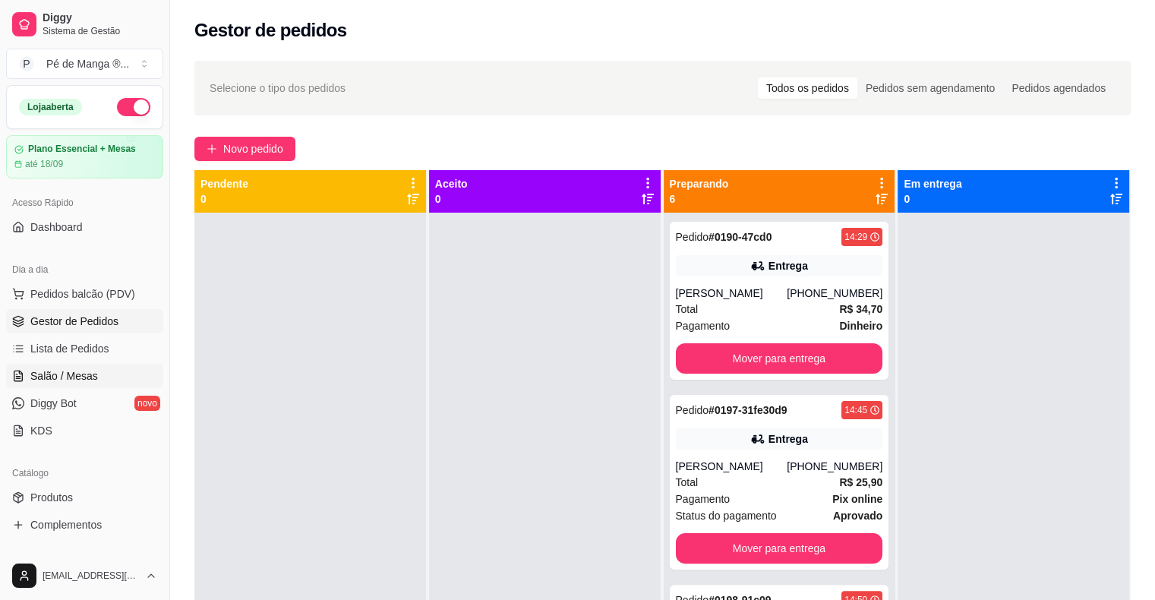
click at [103, 384] on link "Salão / Mesas" at bounding box center [84, 376] width 157 height 24
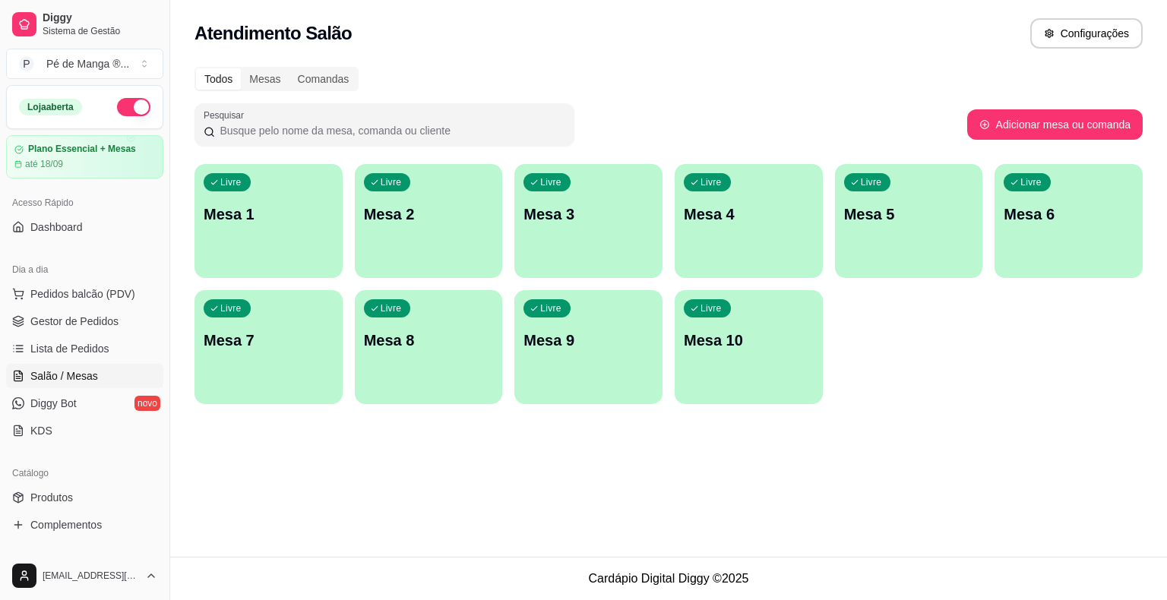
click at [295, 199] on div "Livre Mesa 1" at bounding box center [268, 212] width 148 height 96
click at [292, 211] on div "Livre Mesa 1" at bounding box center [269, 212] width 144 height 93
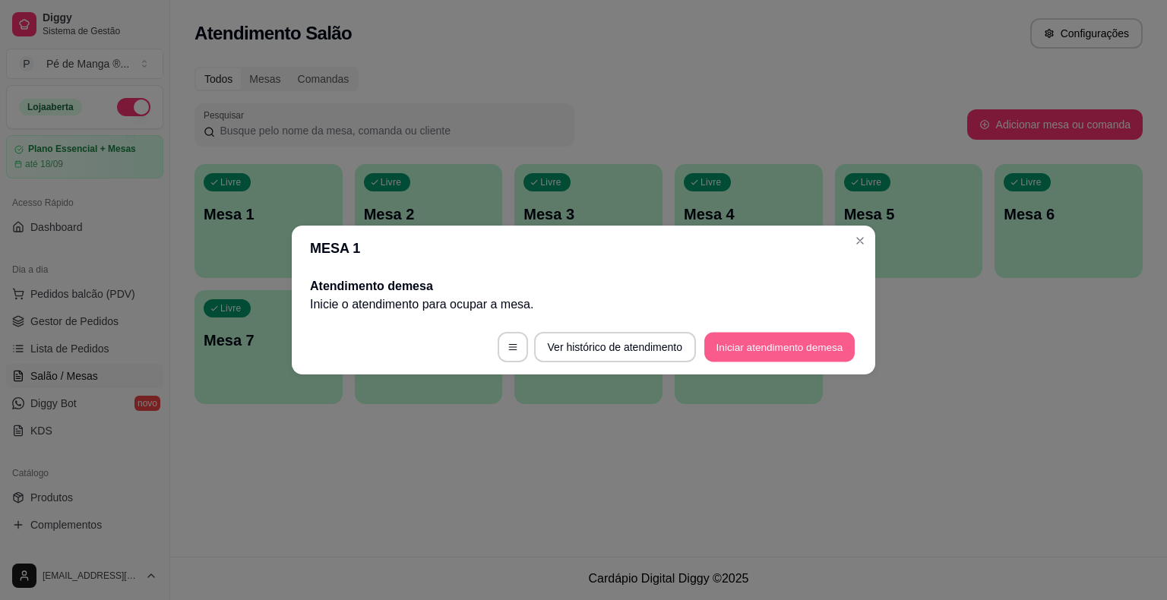
click at [750, 348] on button "Iniciar atendimento de mesa" at bounding box center [779, 348] width 150 height 30
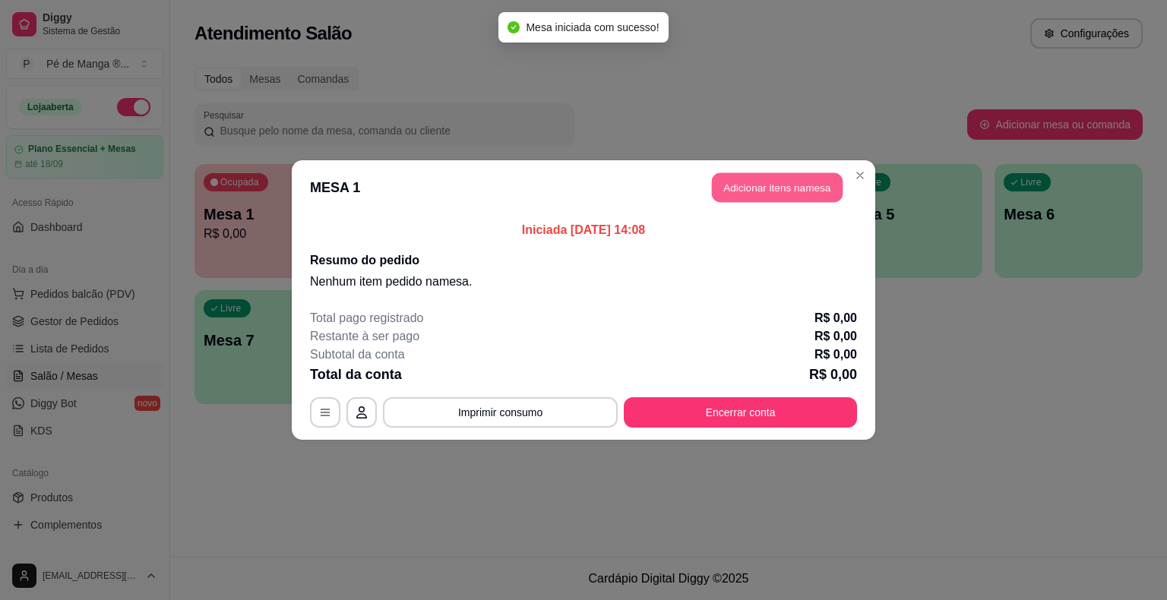
click at [760, 193] on button "Adicionar itens na mesa" at bounding box center [777, 188] width 131 height 30
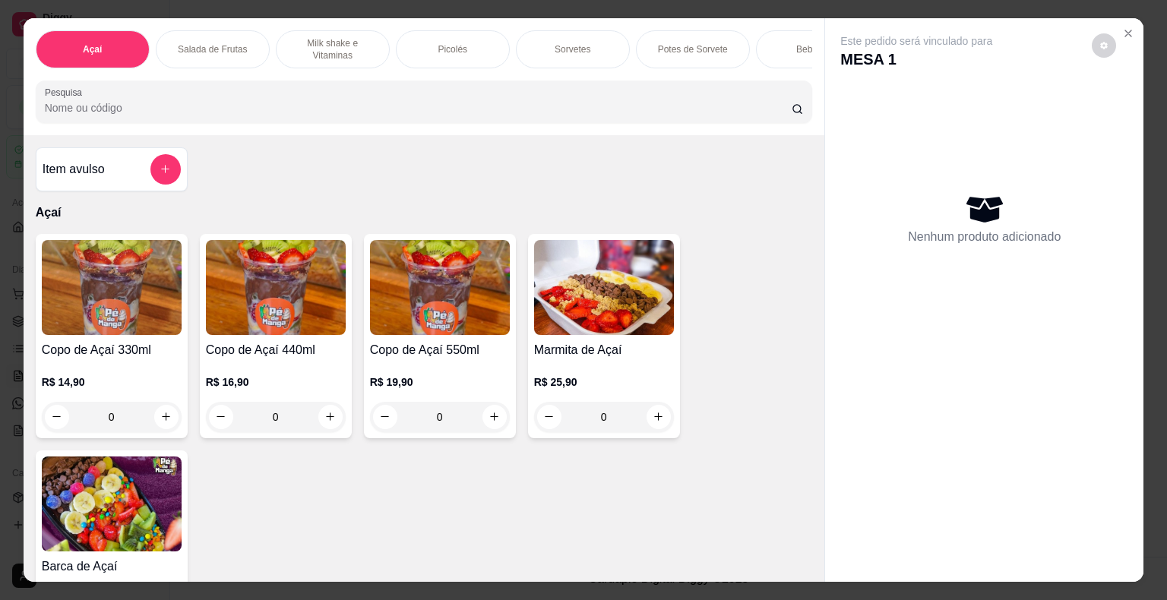
click at [571, 43] on p "Sorvetes" at bounding box center [573, 49] width 36 height 12
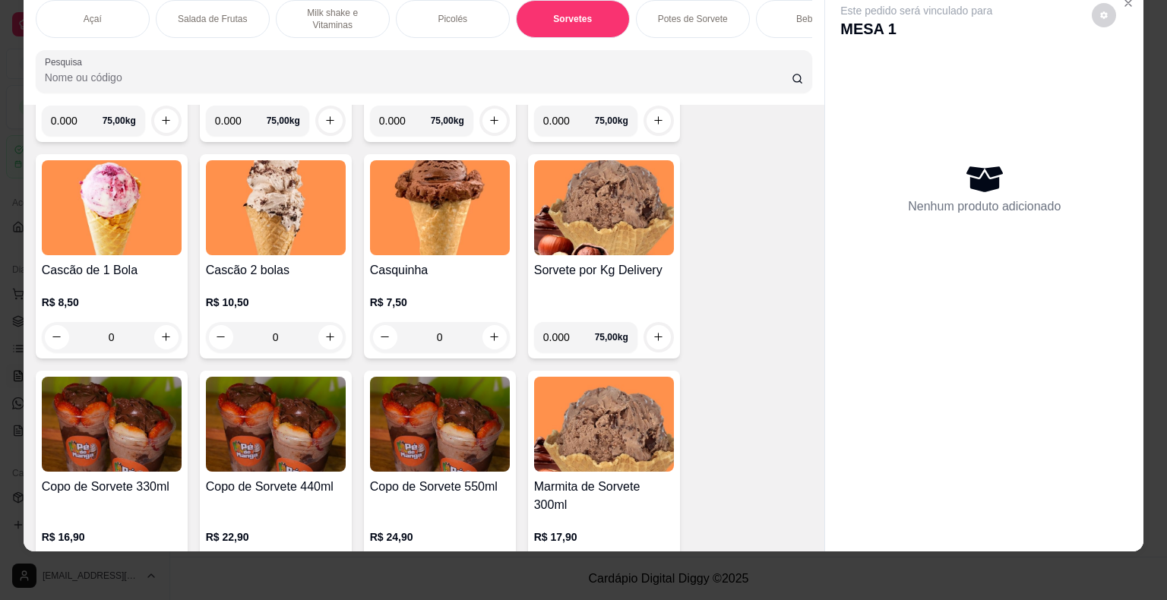
scroll to position [1869, 0]
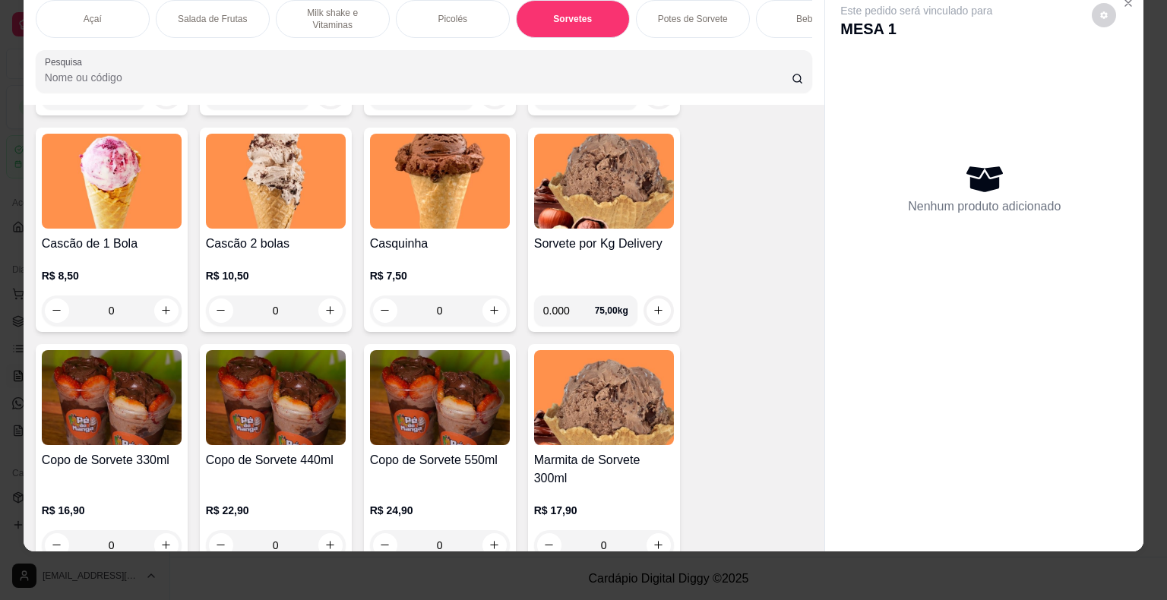
click at [165, 403] on img at bounding box center [112, 397] width 140 height 95
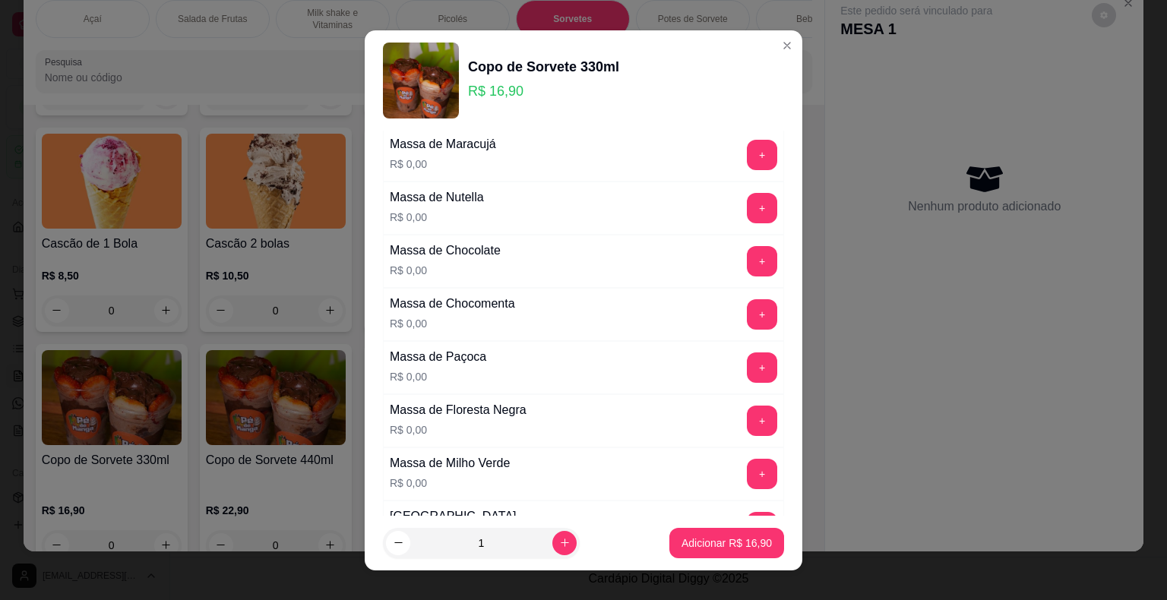
scroll to position [760, 0]
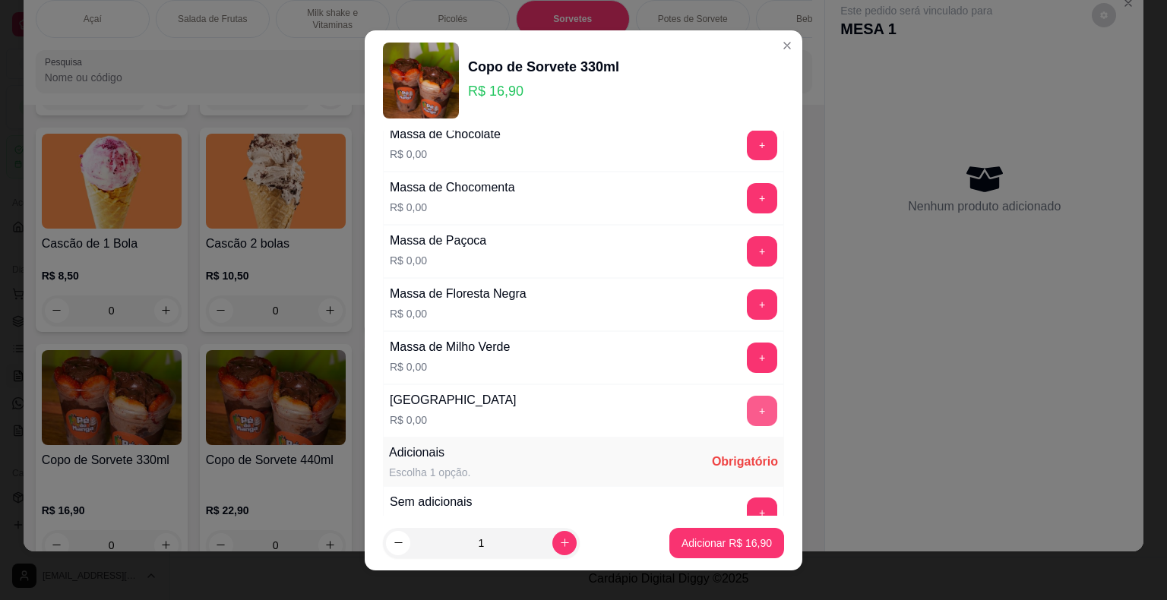
click at [747, 406] on button "+" at bounding box center [762, 411] width 30 height 30
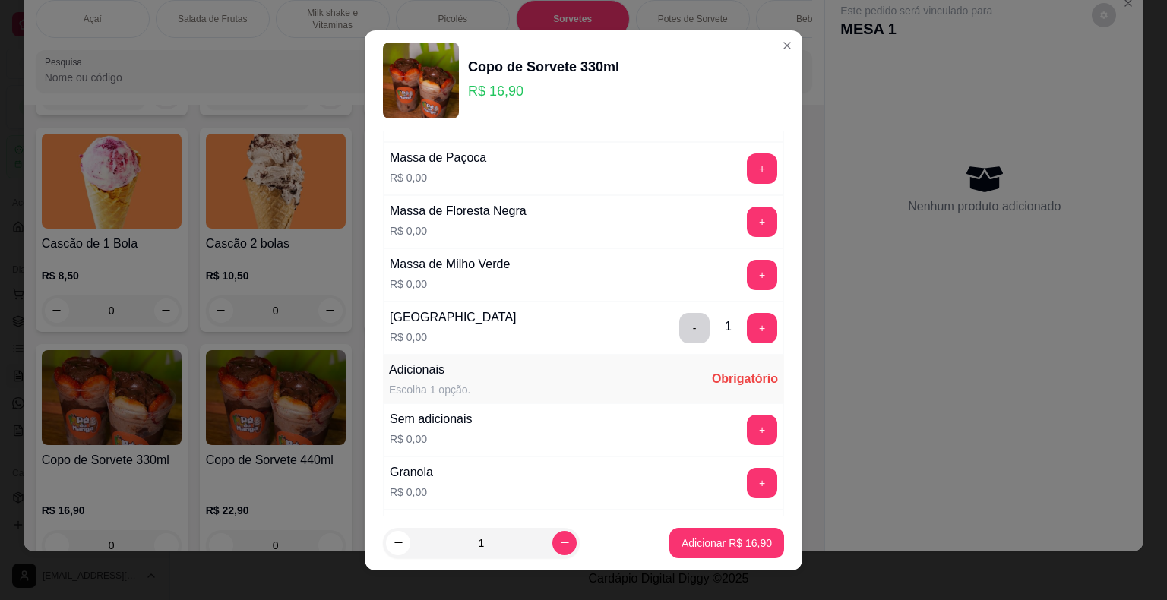
scroll to position [987, 0]
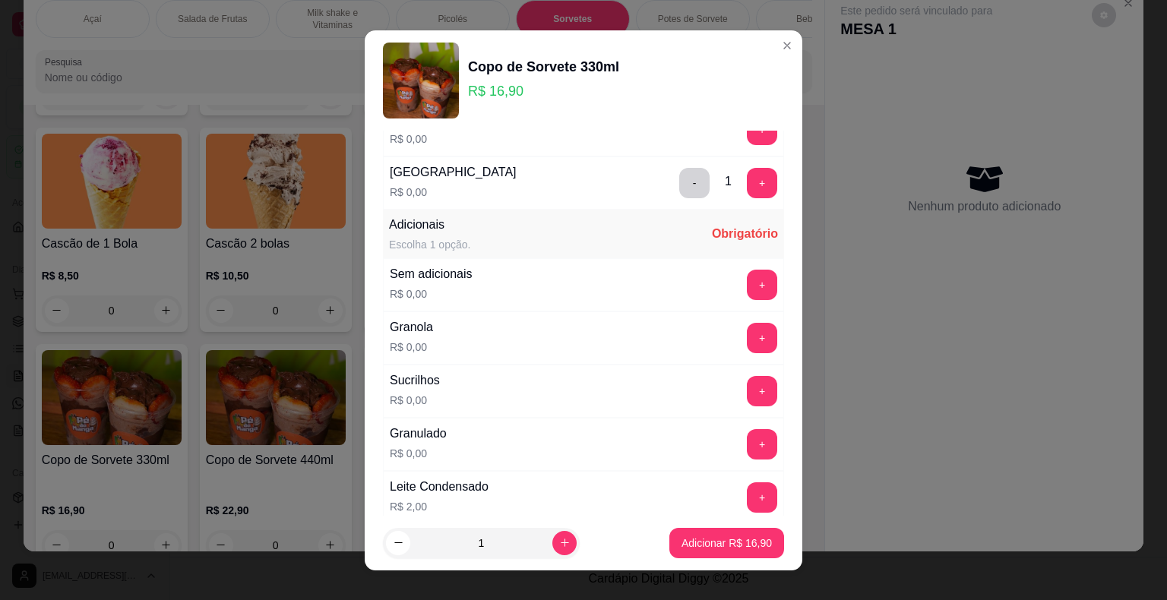
click at [747, 488] on button "+" at bounding box center [762, 497] width 30 height 30
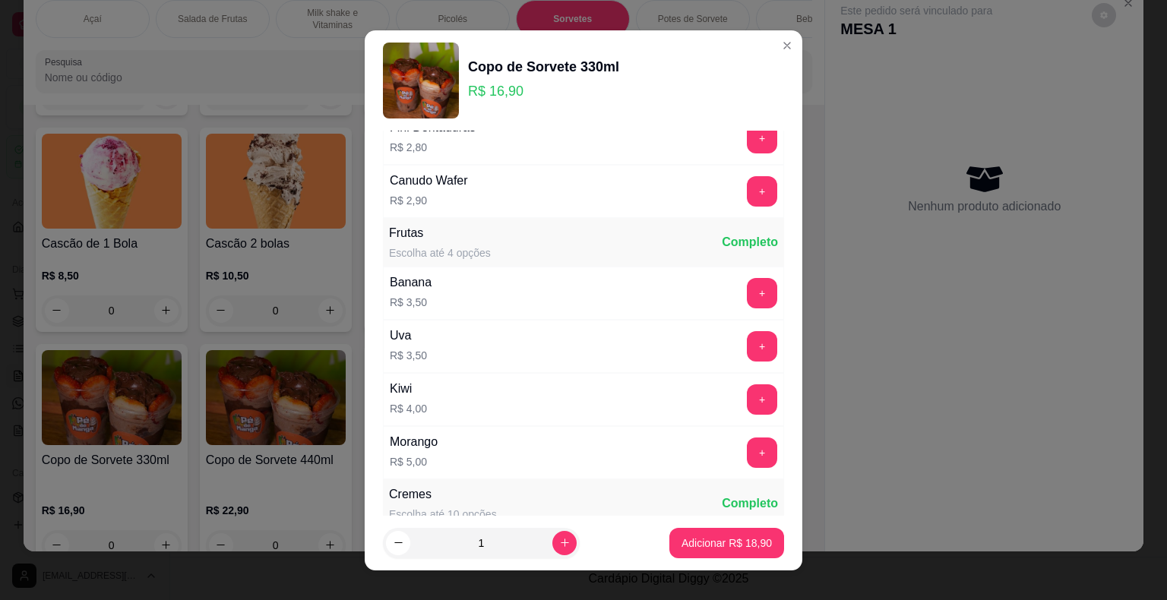
scroll to position [1993, 0]
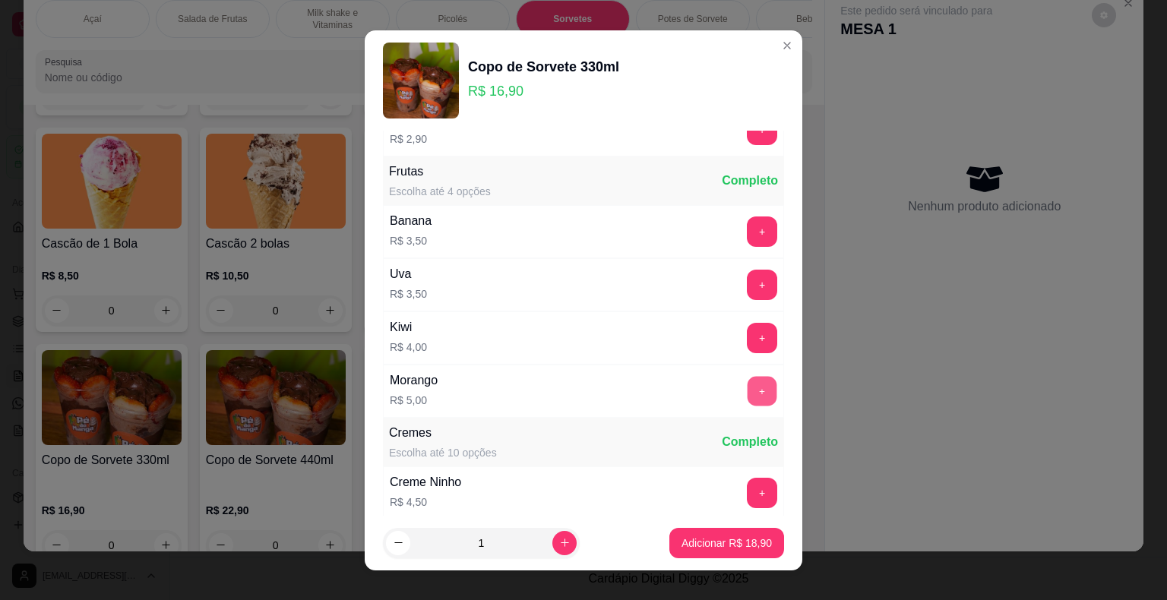
click at [747, 376] on button "+" at bounding box center [762, 391] width 30 height 30
click at [715, 542] on p "Adicionar R$ 23,90" at bounding box center [727, 543] width 88 height 14
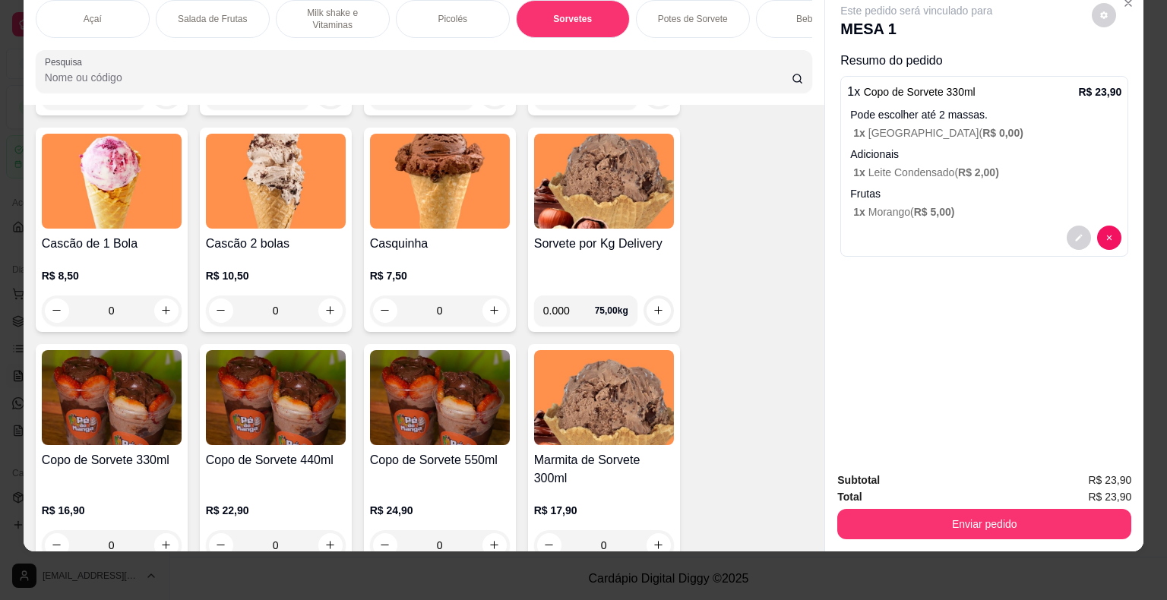
click at [912, 512] on button "Enviar pedido" at bounding box center [984, 524] width 294 height 30
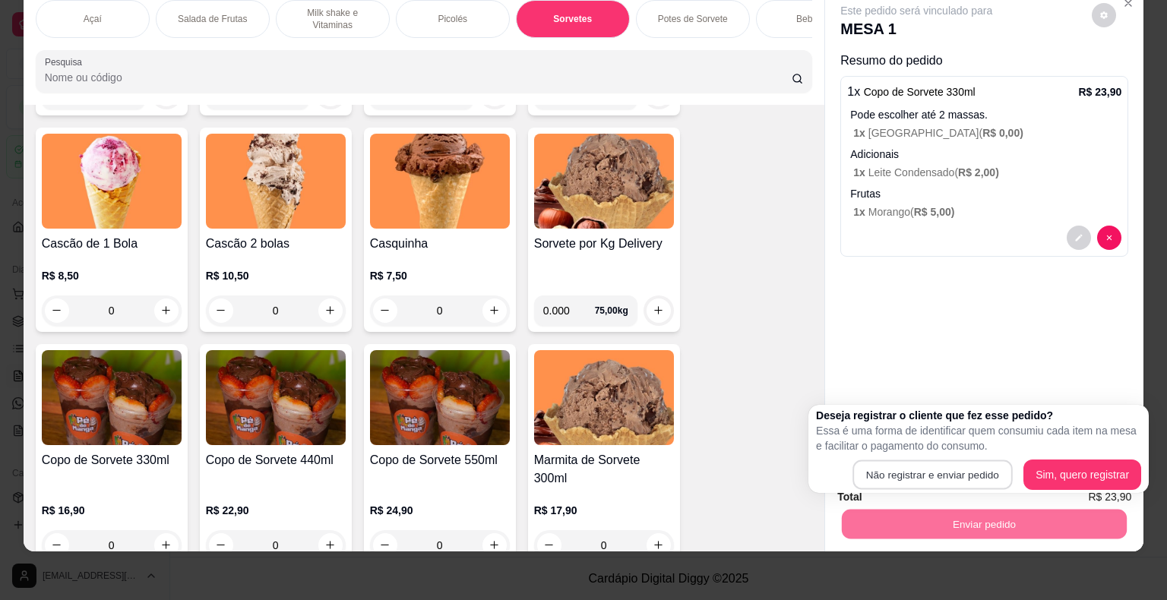
click at [884, 460] on button "Não registrar e enviar pedido" at bounding box center [932, 475] width 160 height 30
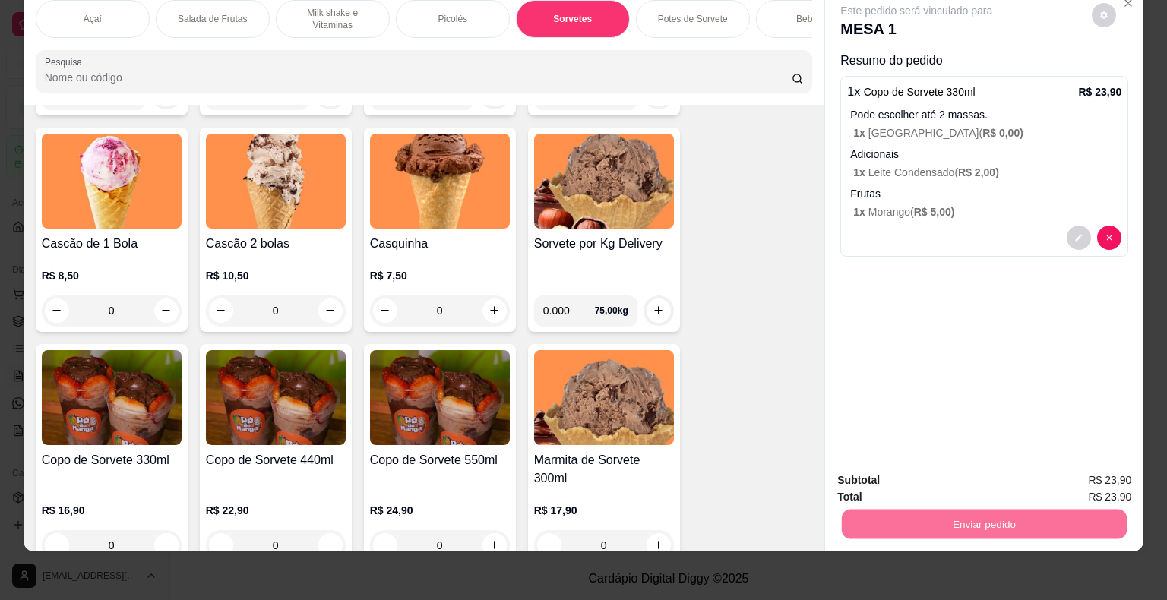
click at [886, 469] on button "Não registrar e enviar pedido" at bounding box center [934, 475] width 158 height 29
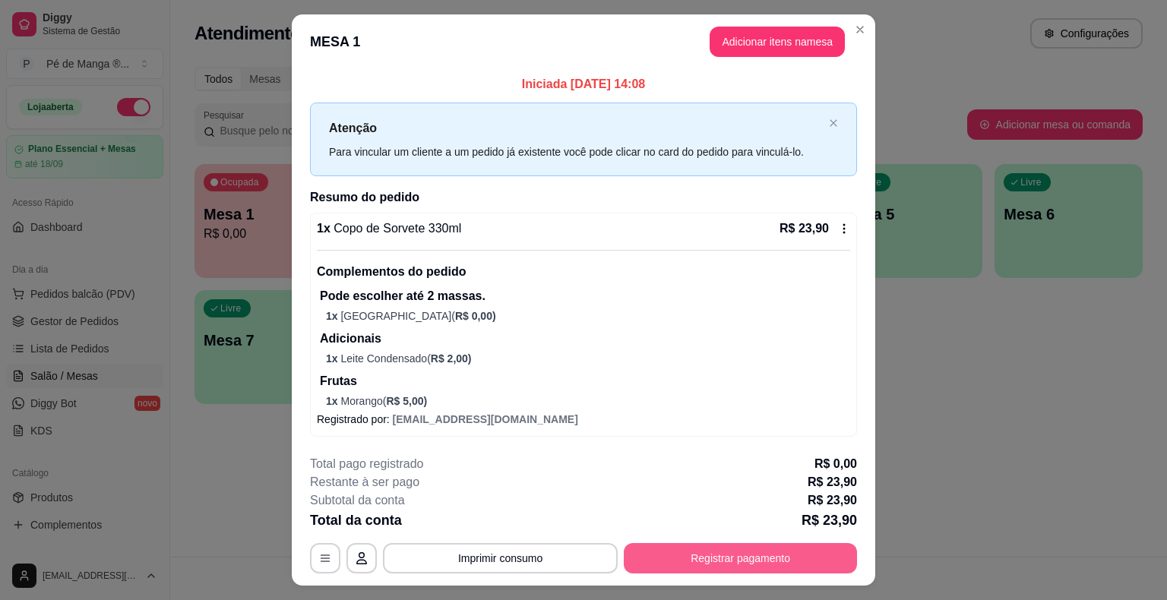
click at [800, 561] on button "Registrar pagamento" at bounding box center [740, 558] width 233 height 30
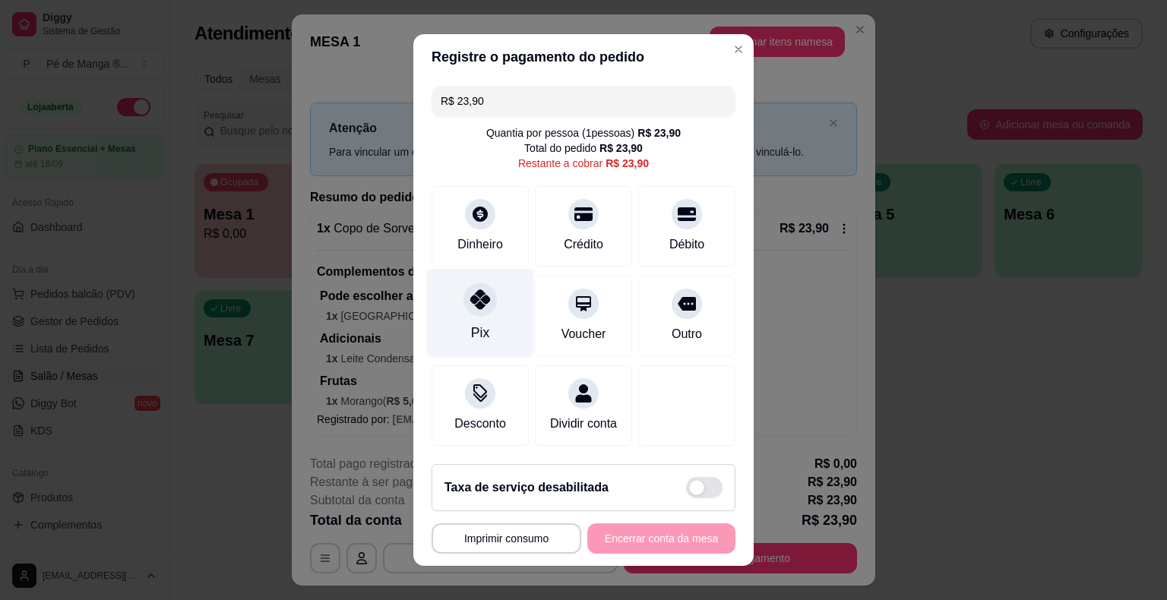
click at [489, 300] on div "Pix" at bounding box center [480, 313] width 107 height 89
type input "R$ 0,00"
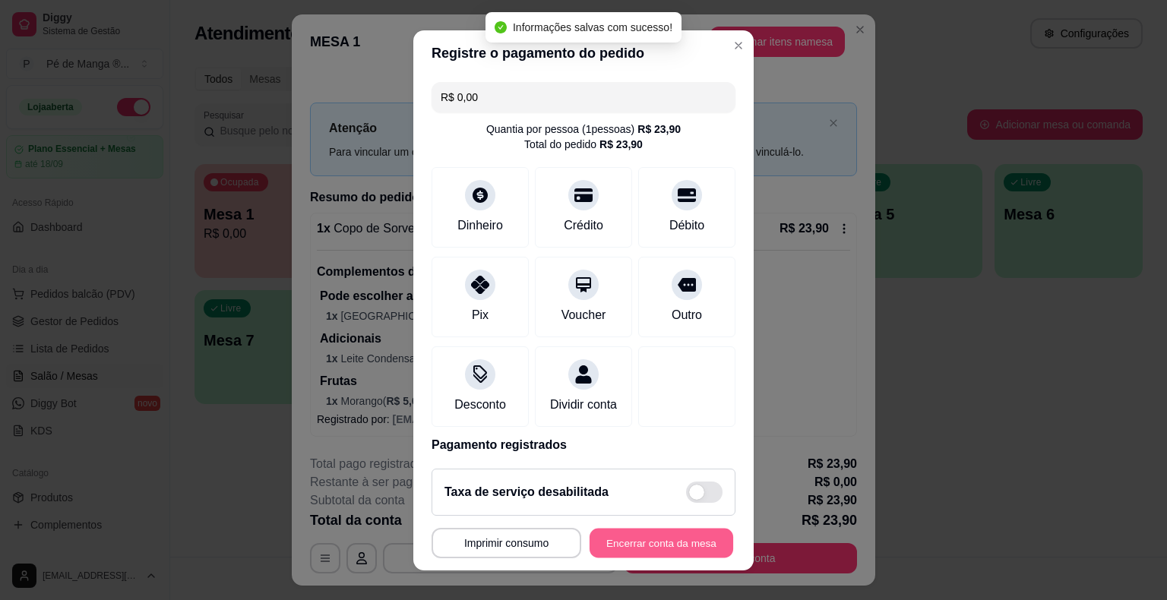
click at [647, 548] on button "Encerrar conta da mesa" at bounding box center [661, 543] width 144 height 30
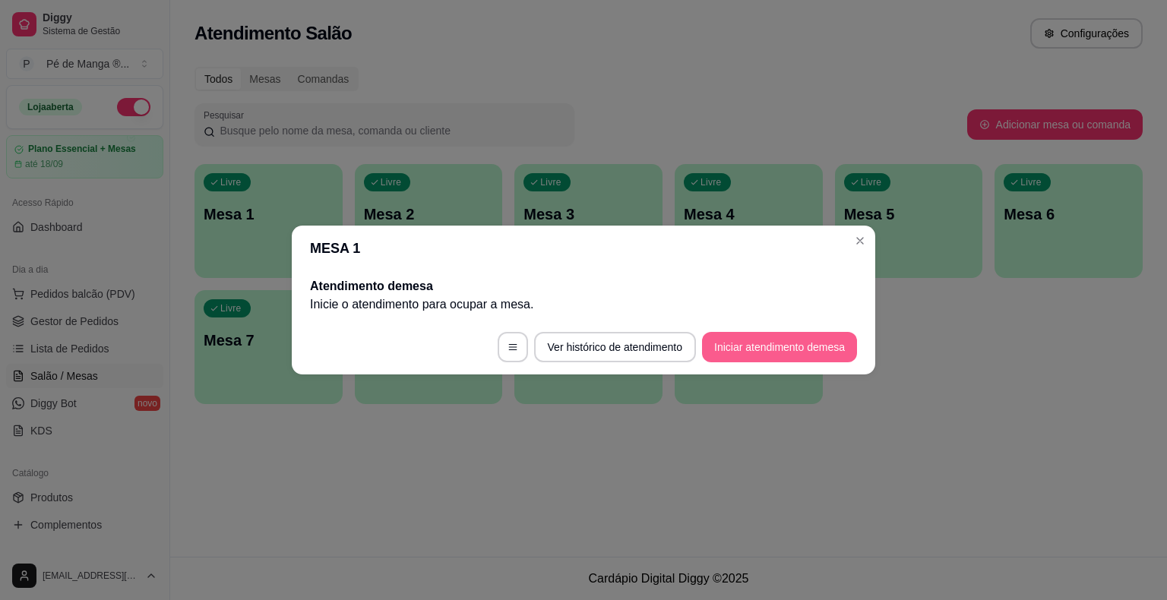
click at [784, 354] on button "Iniciar atendimento de mesa" at bounding box center [779, 347] width 155 height 30
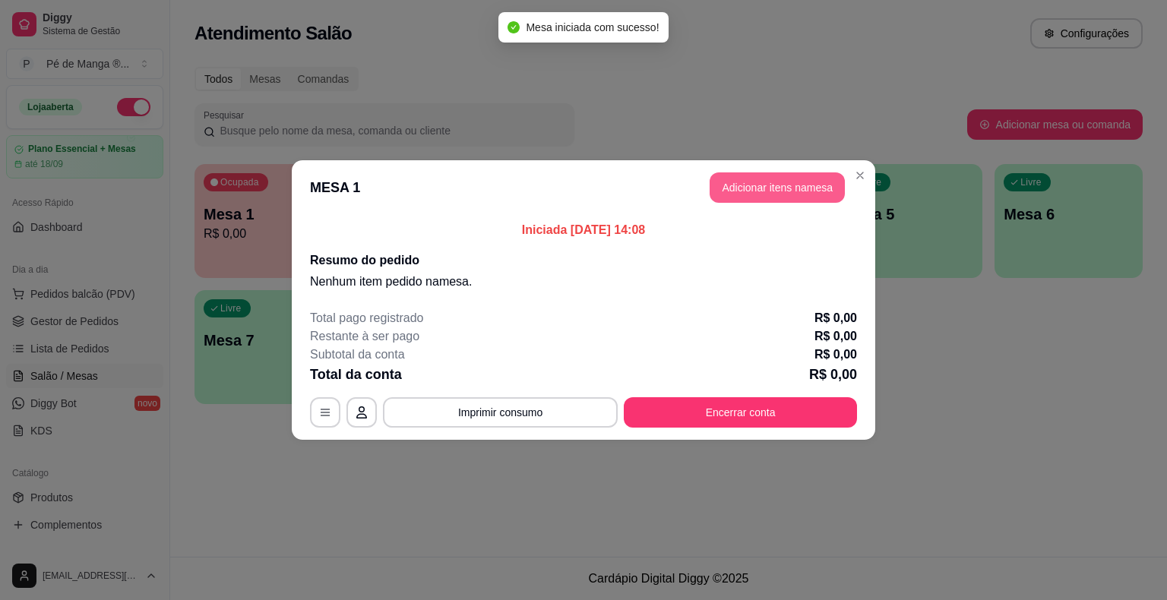
click at [763, 185] on button "Adicionar itens na mesa" at bounding box center [776, 187] width 135 height 30
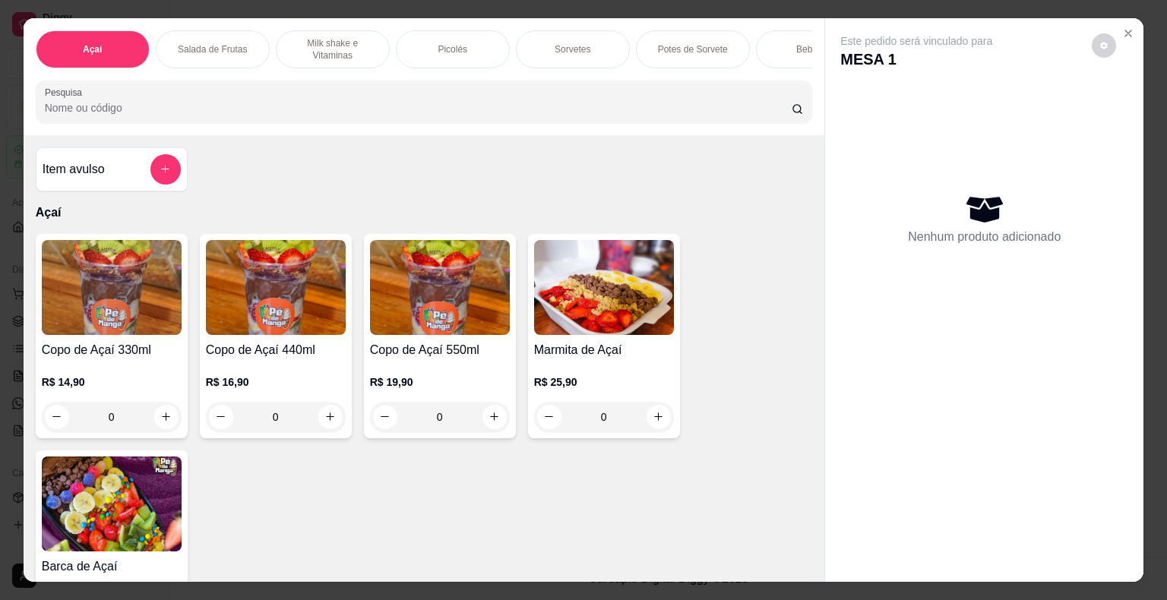
click at [464, 51] on div "Picolés" at bounding box center [453, 49] width 114 height 38
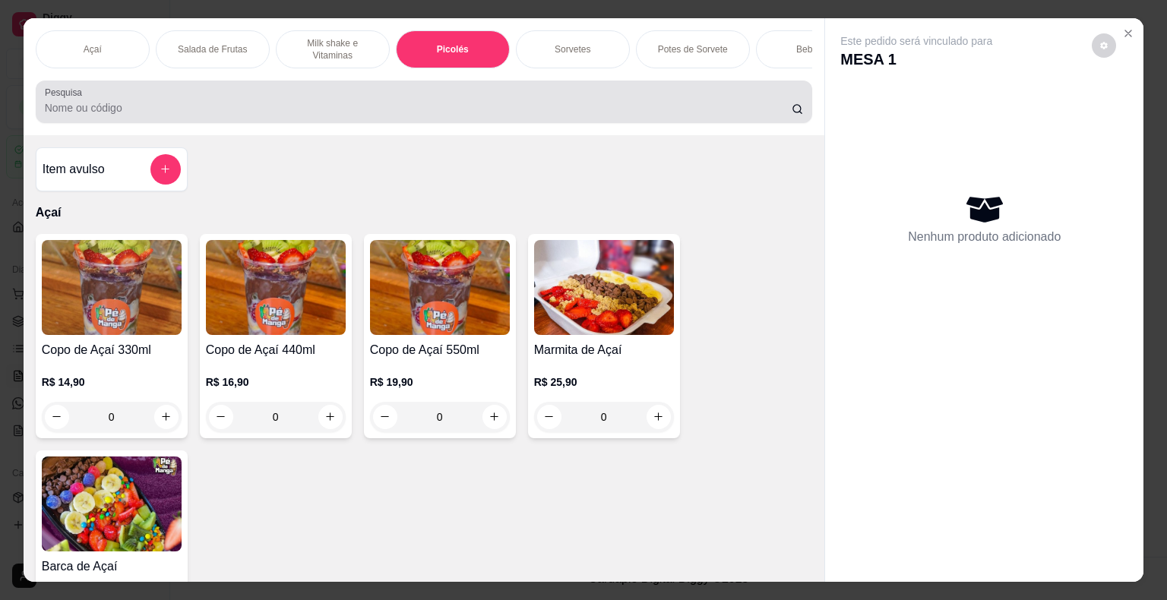
scroll to position [36, 0]
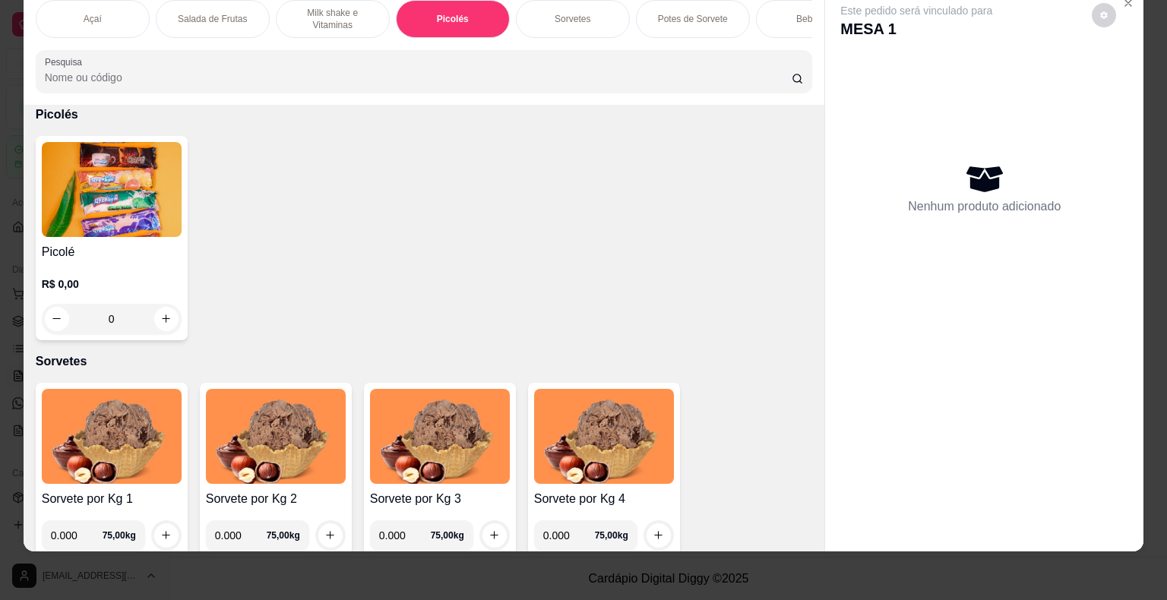
click at [125, 232] on img at bounding box center [112, 189] width 140 height 95
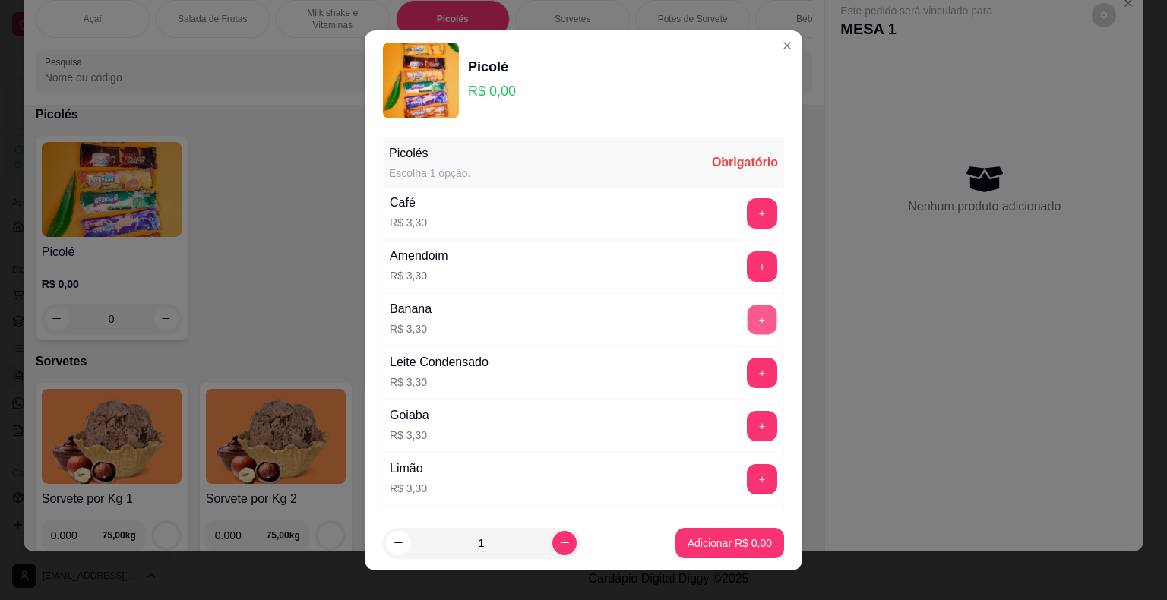
click at [747, 322] on button "+" at bounding box center [762, 320] width 30 height 30
click at [716, 544] on p "Adicionar R$ 3,30" at bounding box center [729, 543] width 84 height 15
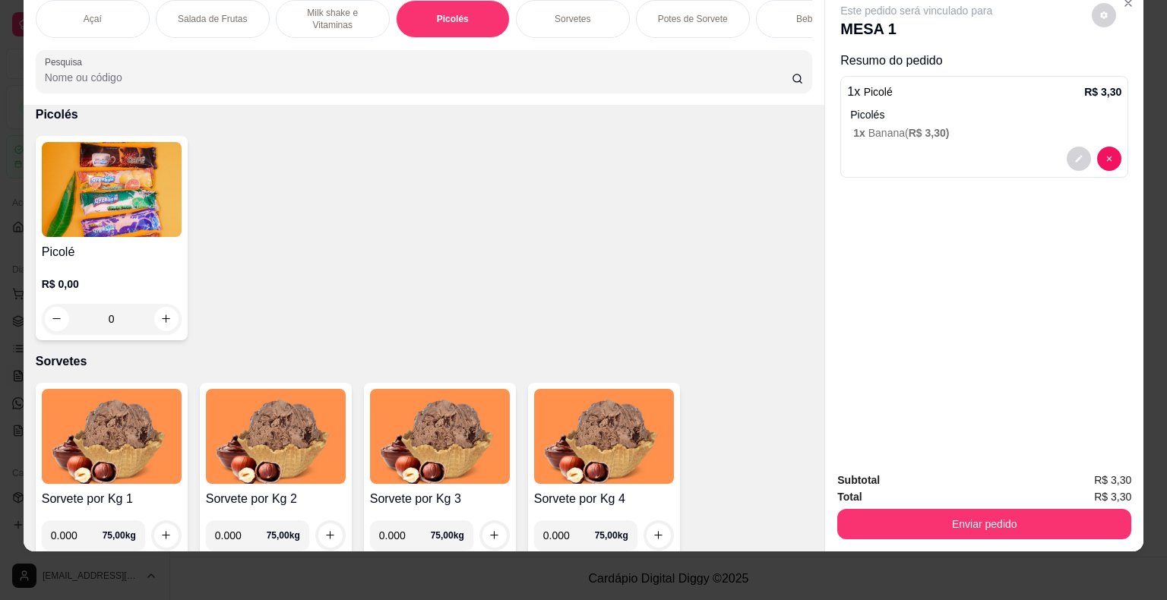
click at [571, 13] on p "Sorvetes" at bounding box center [573, 19] width 36 height 12
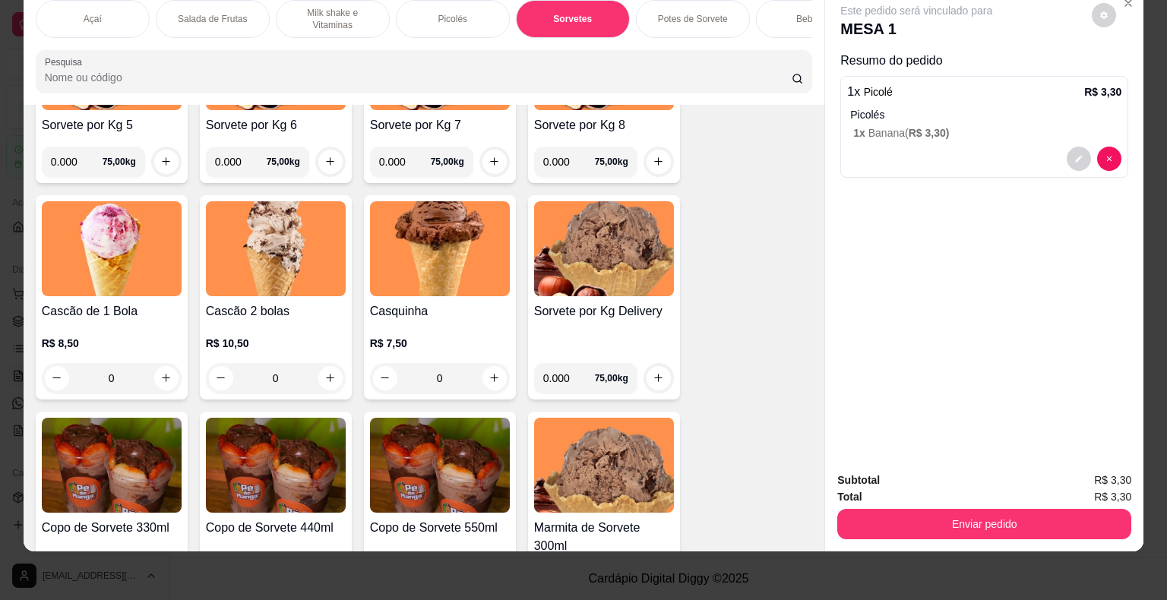
scroll to position [2021, 0]
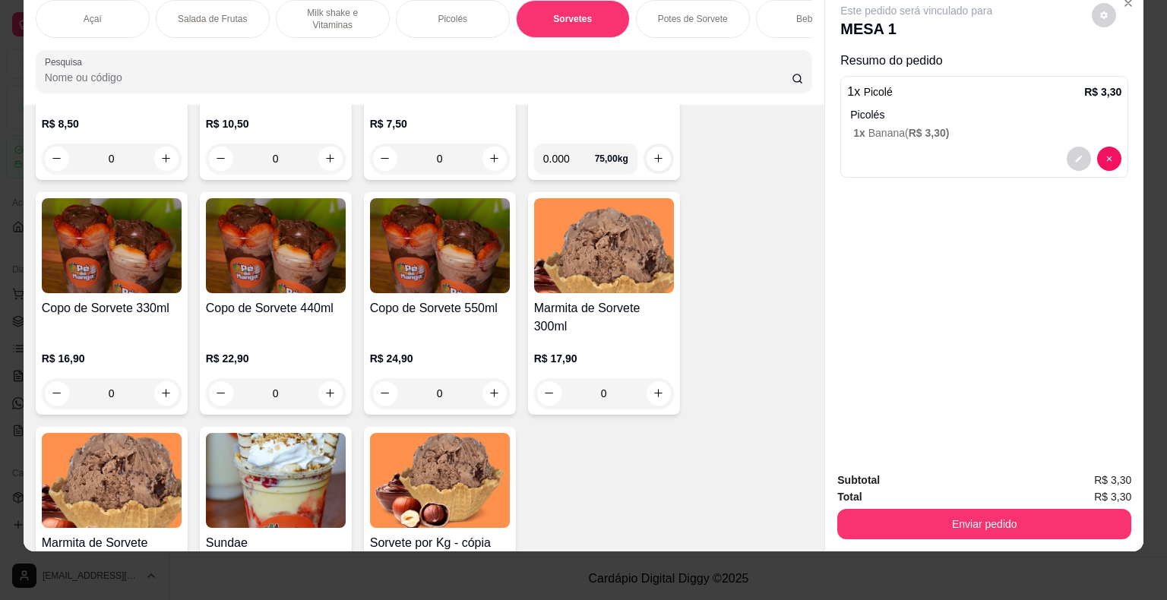
click at [103, 284] on img at bounding box center [112, 245] width 140 height 95
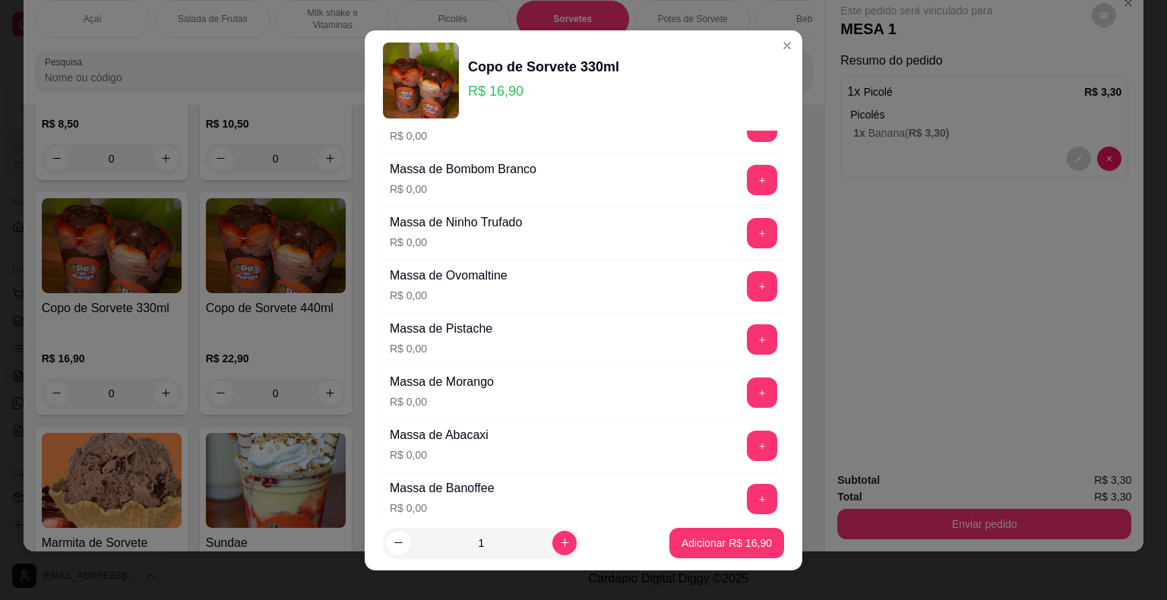
scroll to position [228, 0]
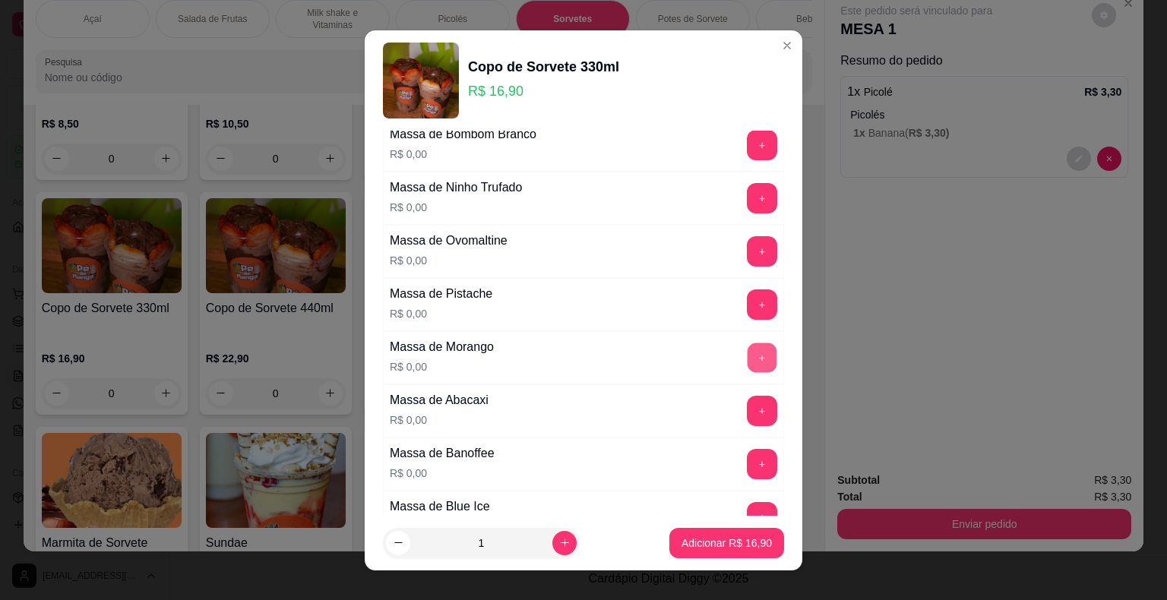
click at [747, 353] on button "+" at bounding box center [762, 358] width 30 height 30
click at [747, 308] on button "+" at bounding box center [762, 304] width 30 height 30
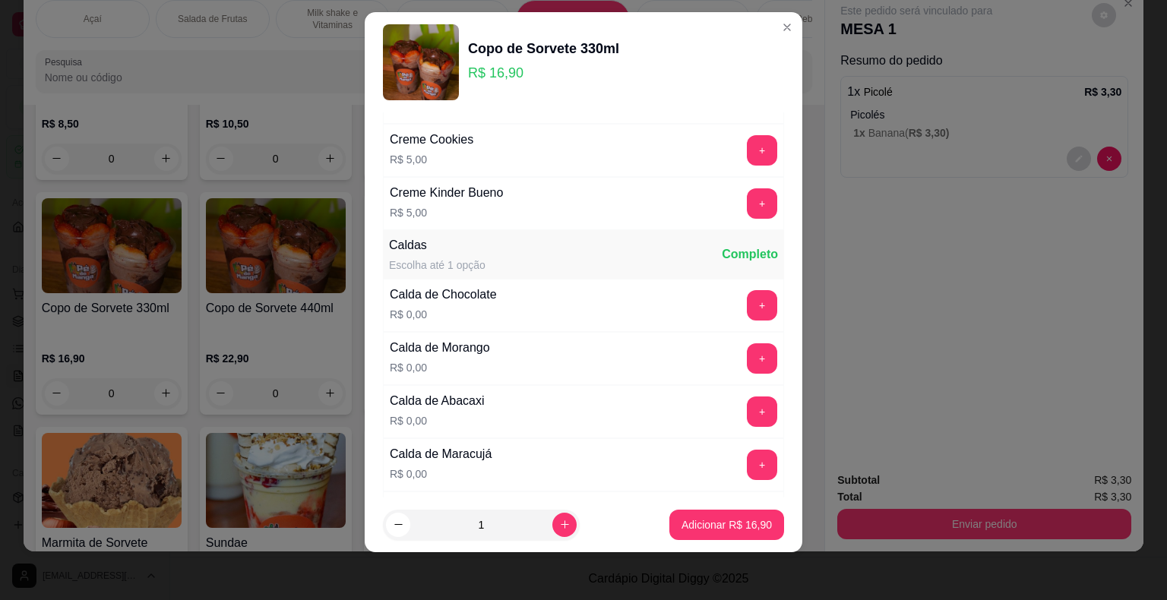
scroll to position [2580, 0]
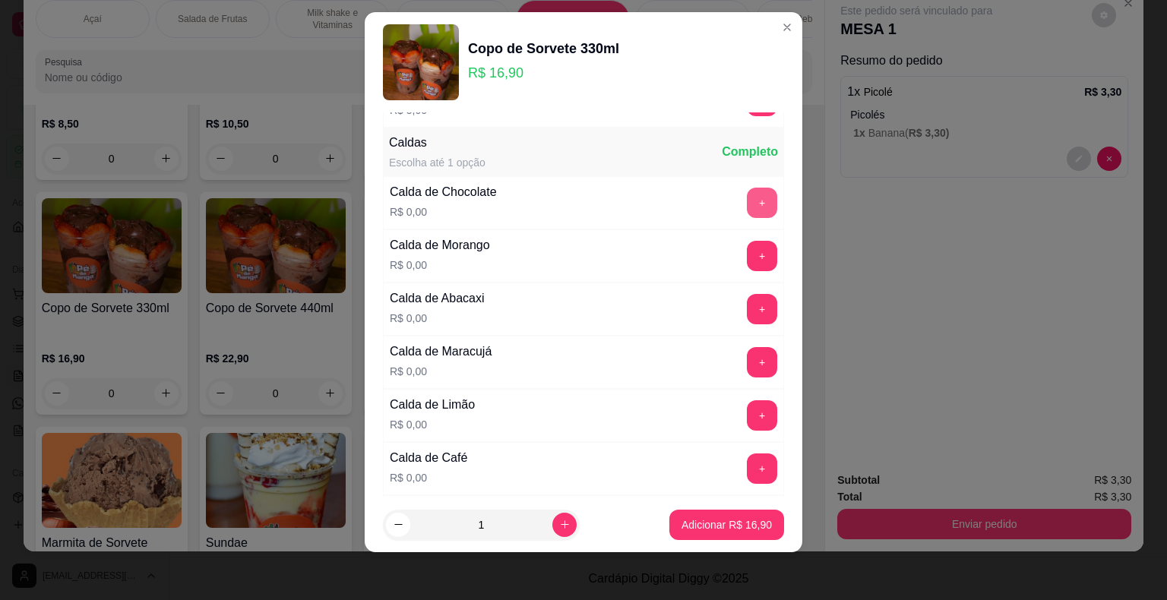
click at [747, 188] on button "+" at bounding box center [762, 203] width 30 height 30
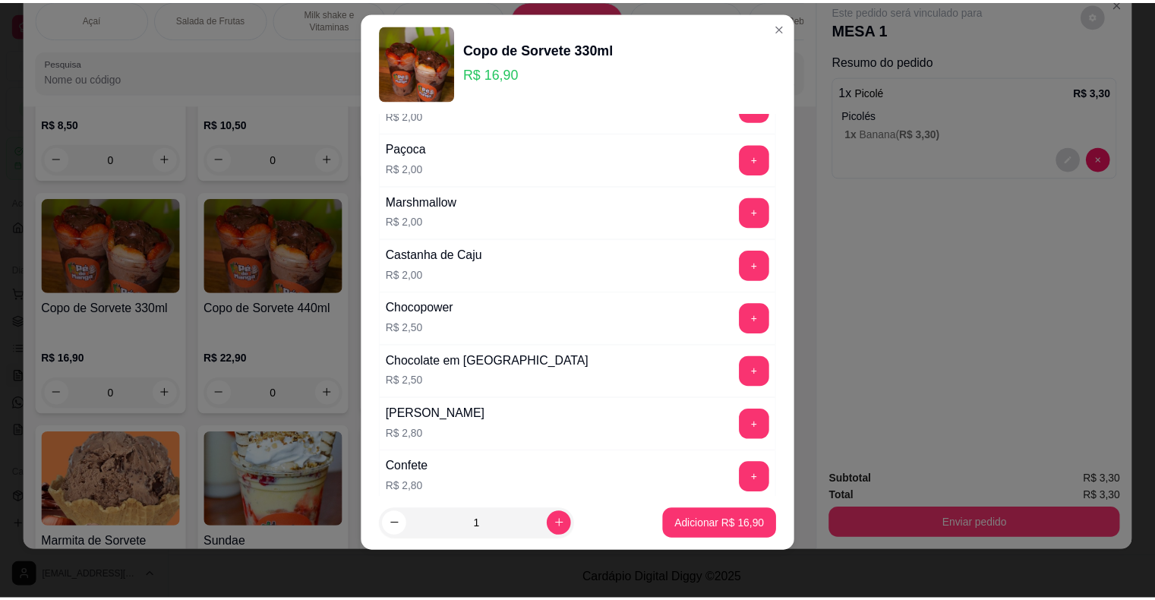
scroll to position [1440, 0]
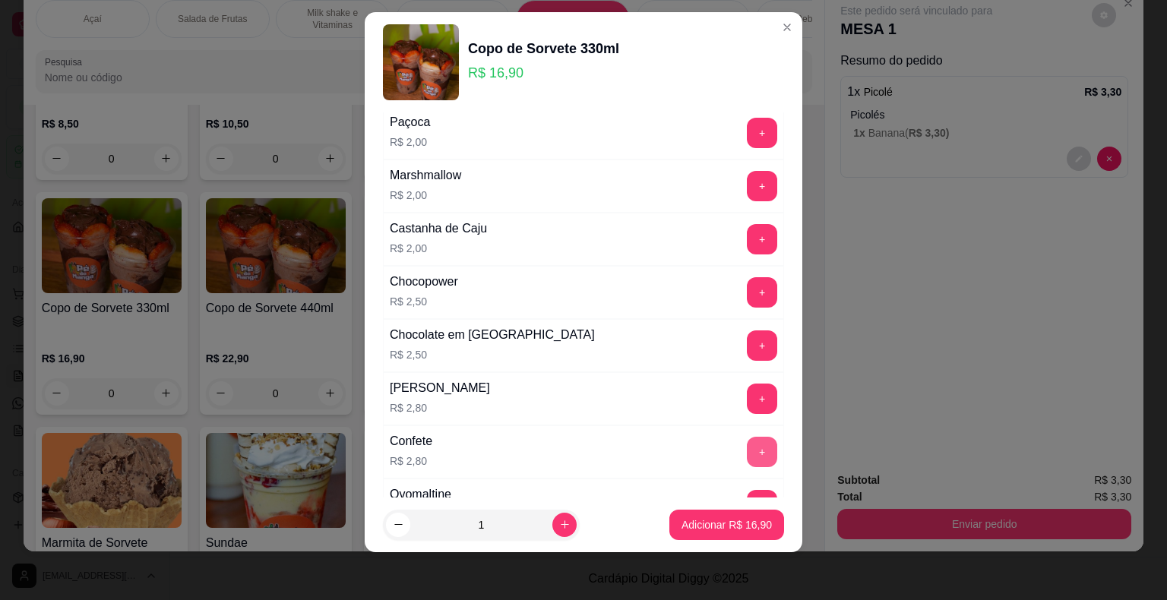
click at [747, 437] on button "+" at bounding box center [762, 452] width 30 height 30
click at [725, 532] on button "Adicionar R$ 19,70" at bounding box center [726, 525] width 115 height 30
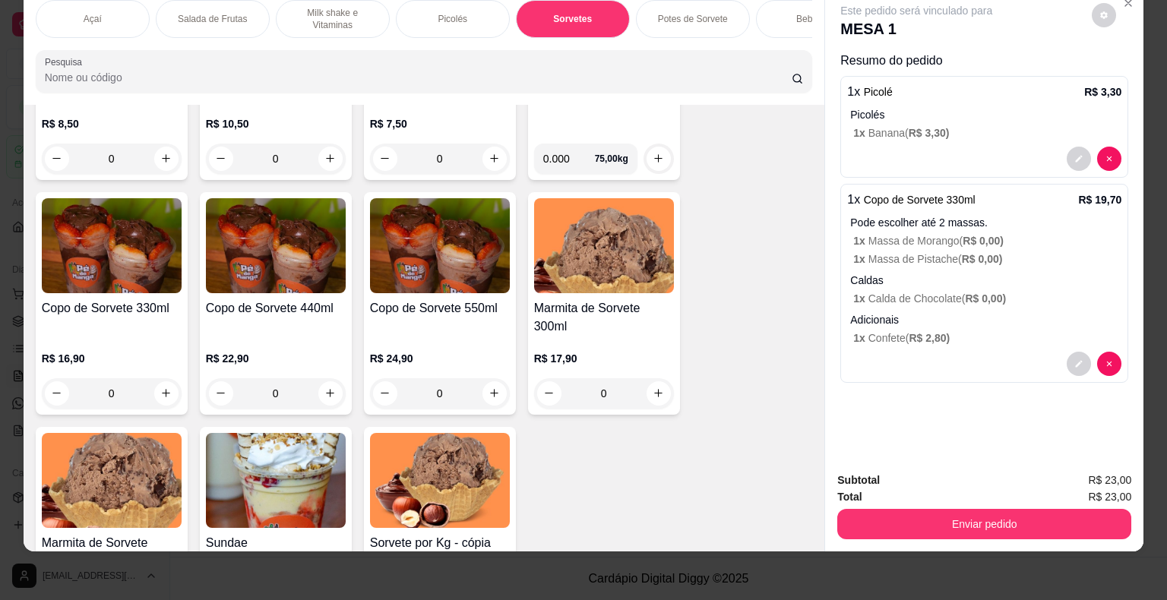
click at [927, 517] on button "Enviar pedido" at bounding box center [984, 524] width 294 height 30
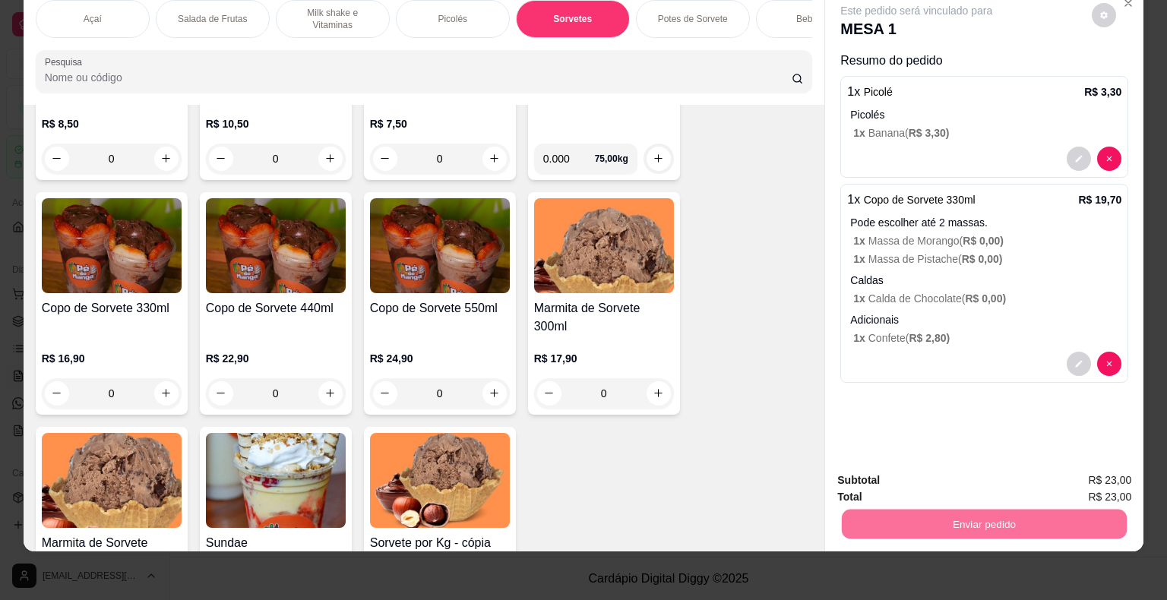
click at [930, 482] on button "Não registrar e enviar pedido" at bounding box center [934, 475] width 158 height 29
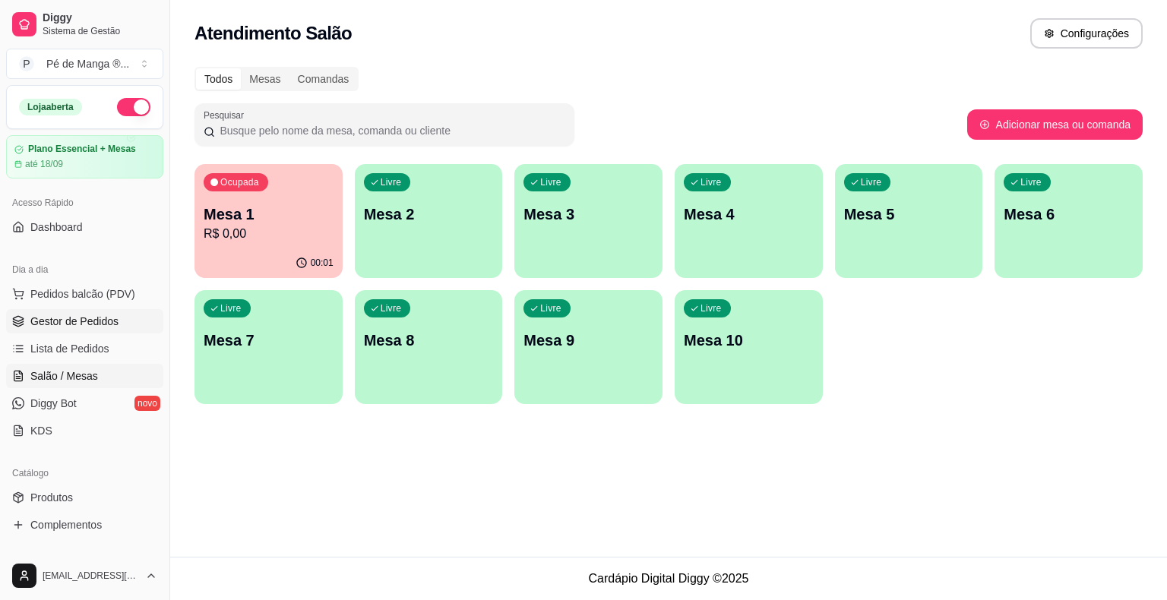
click at [89, 323] on span "Gestor de Pedidos" at bounding box center [74, 321] width 88 height 15
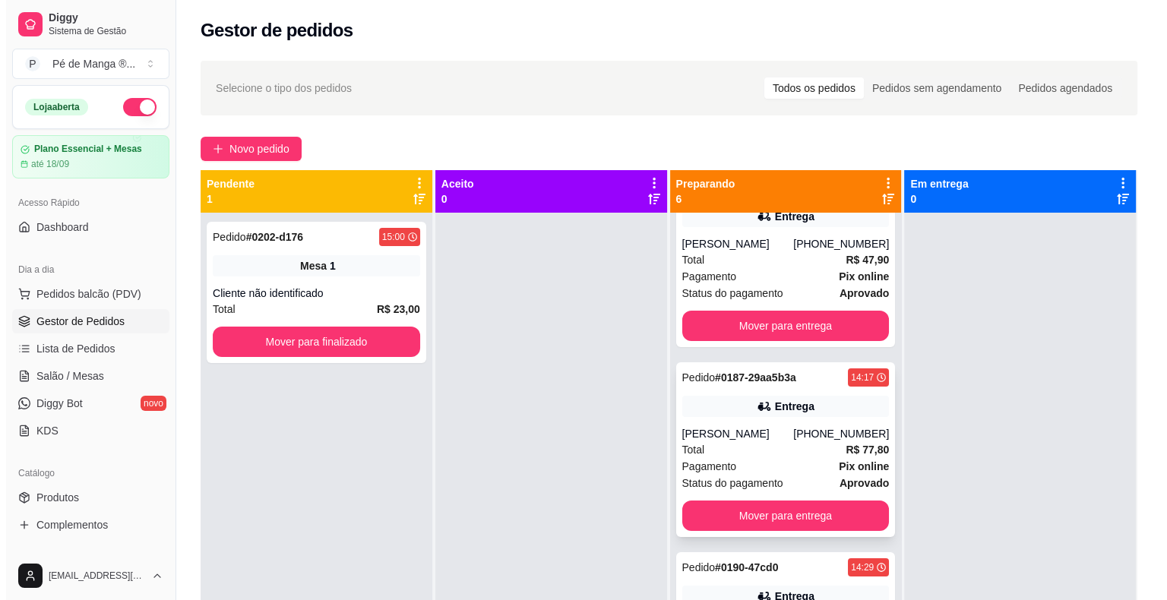
scroll to position [76, 0]
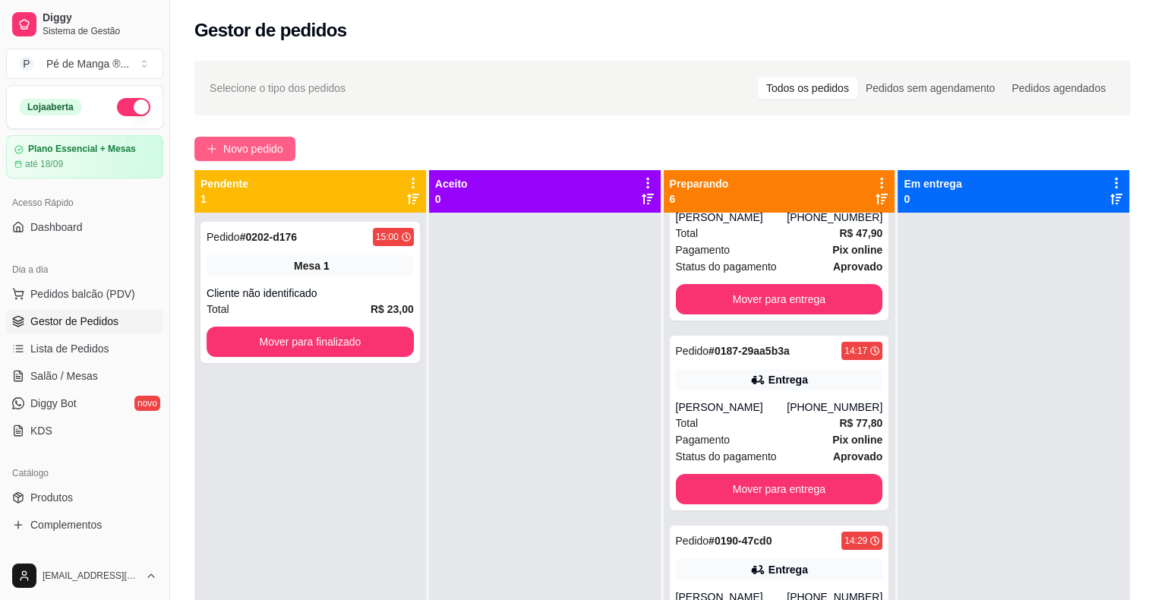
click at [254, 141] on span "Novo pedido" at bounding box center [253, 149] width 60 height 17
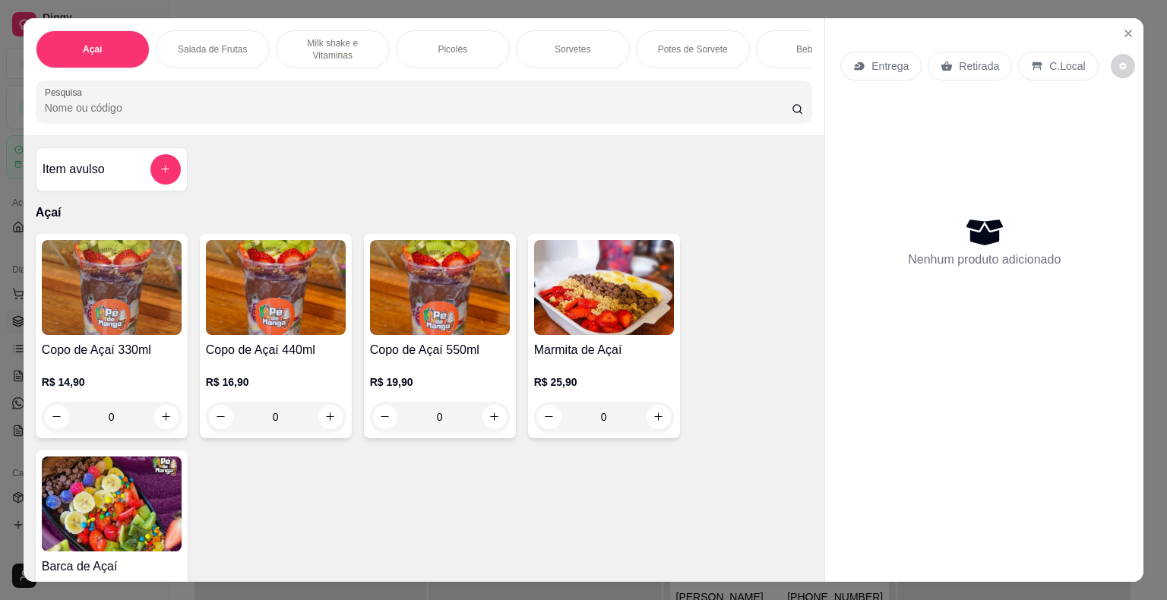
click at [684, 47] on p "Potes de Sorvete" at bounding box center [693, 49] width 70 height 12
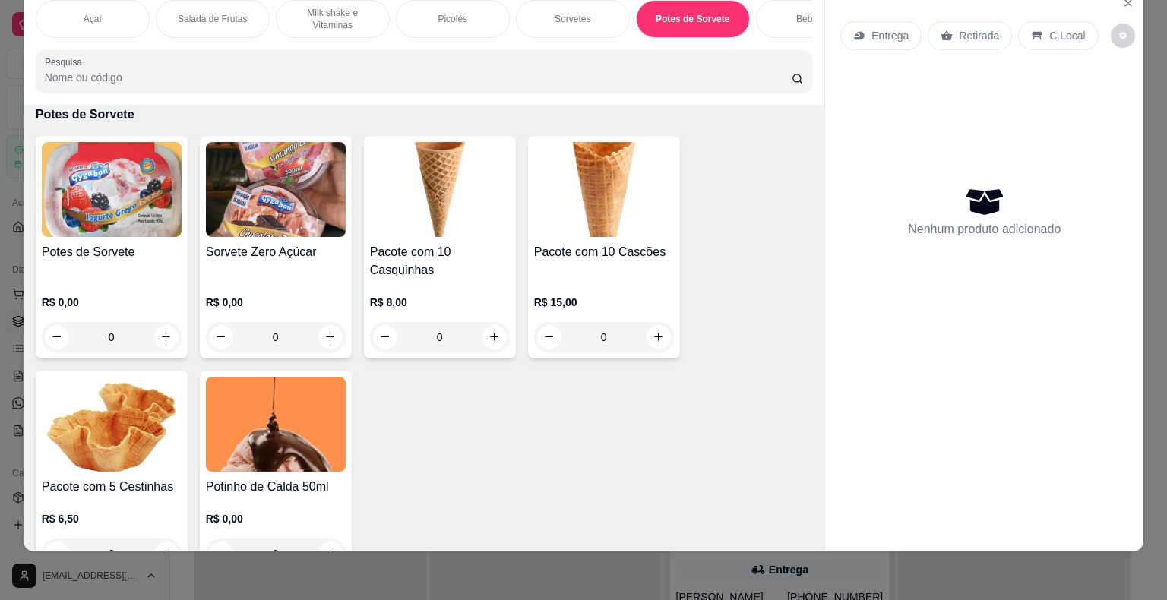
click at [141, 284] on div "R$ 0,00 0" at bounding box center [112, 316] width 140 height 73
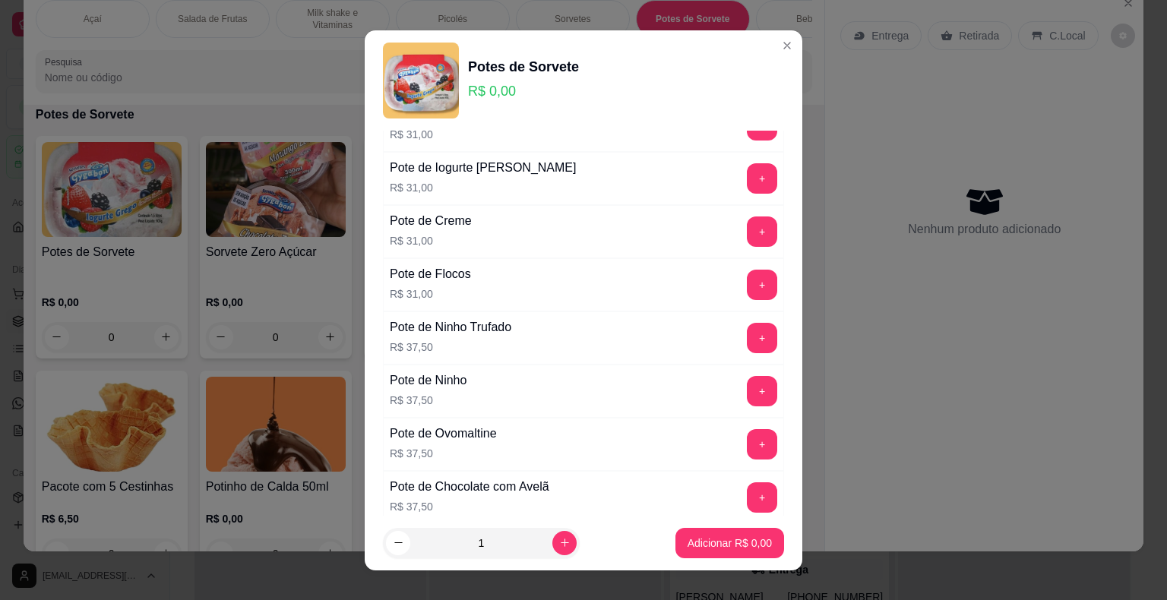
scroll to position [304, 0]
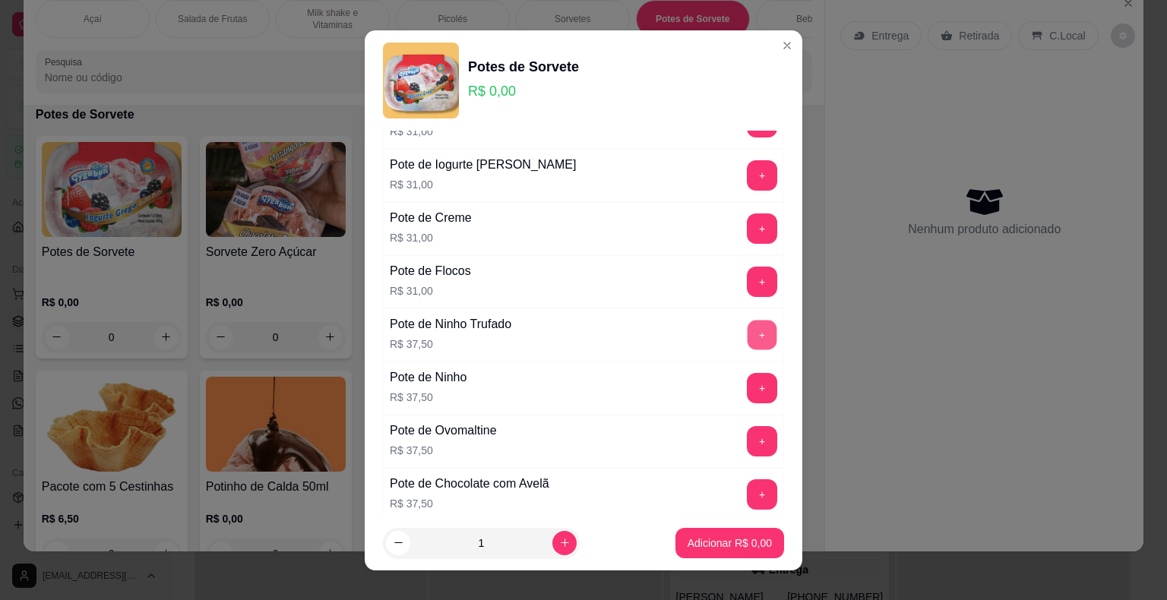
click at [747, 331] on button "+" at bounding box center [762, 335] width 30 height 30
click at [689, 551] on button "Adicionar R$ 37,50" at bounding box center [726, 543] width 115 height 30
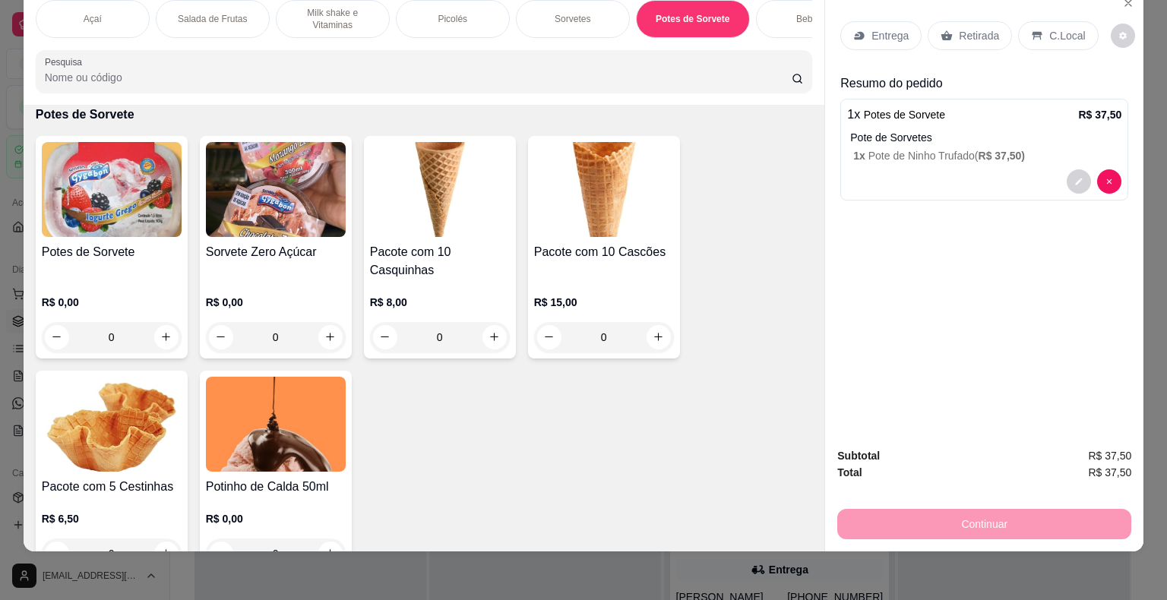
click at [647, 343] on div "0" at bounding box center [604, 337] width 134 height 30
click at [655, 340] on icon "increase-product-quantity" at bounding box center [657, 336] width 11 height 11
type input "1"
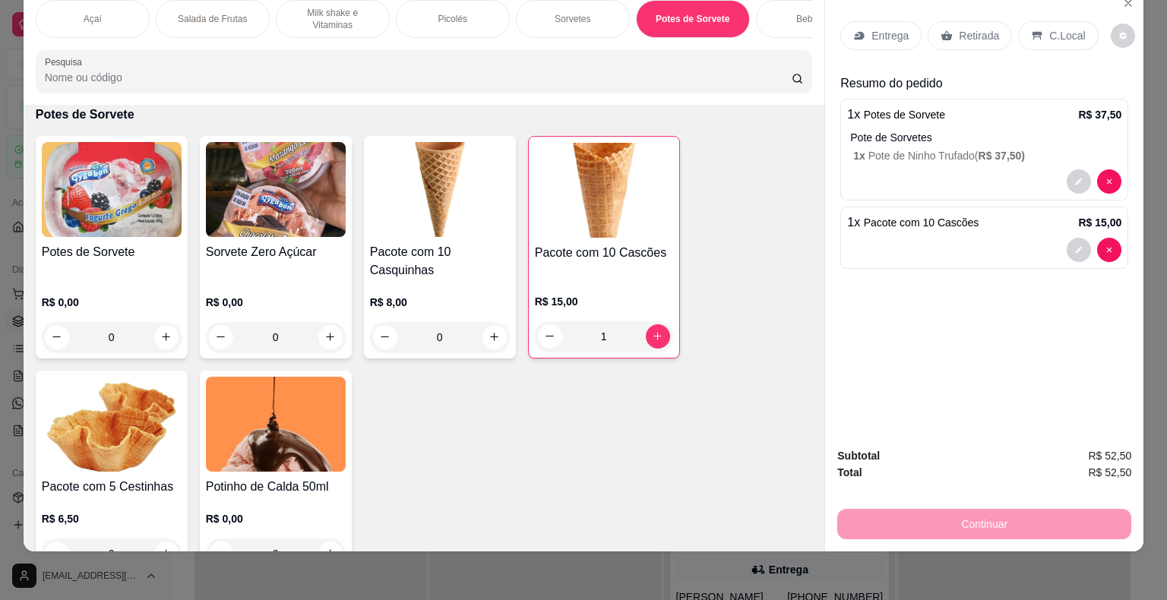
click at [889, 28] on p "Entrega" at bounding box center [889, 35] width 37 height 15
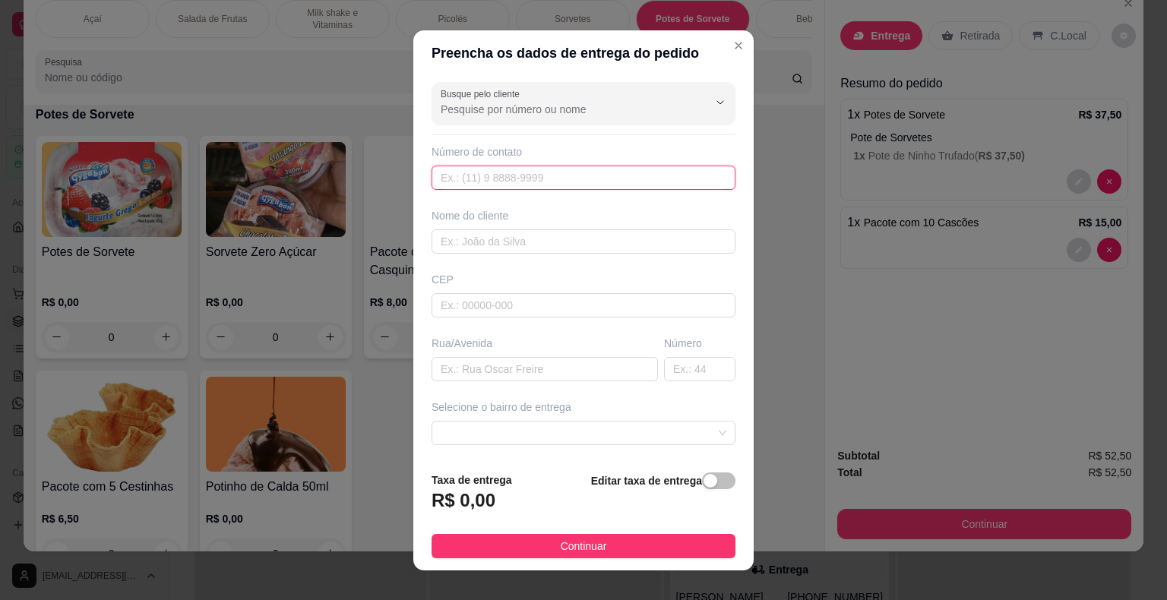
click at [602, 187] on input "text" at bounding box center [583, 178] width 304 height 24
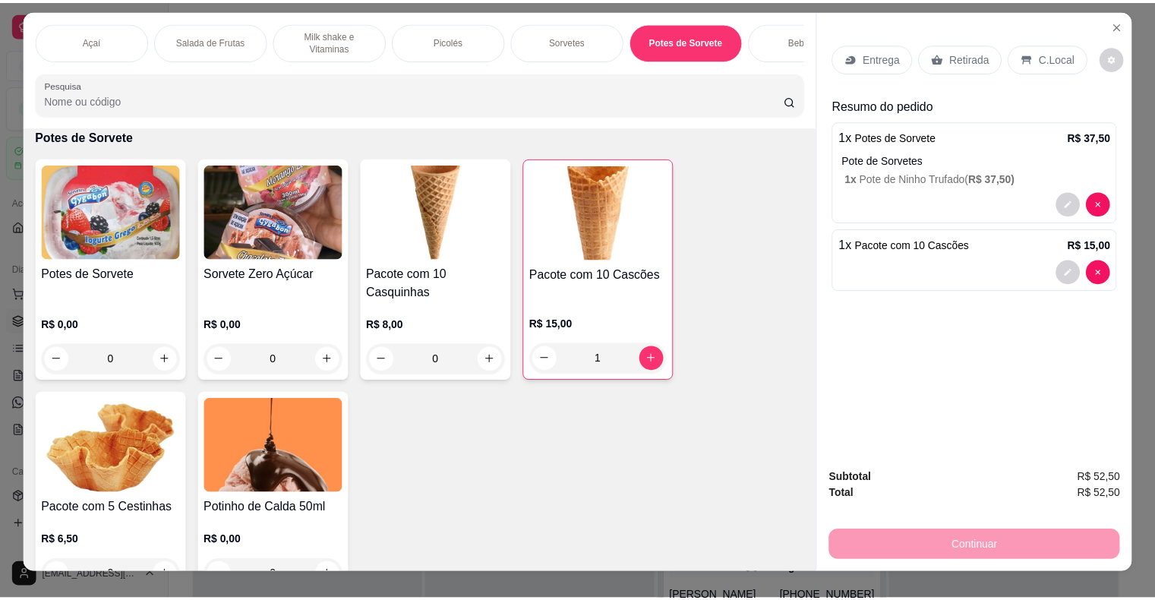
scroll to position [0, 0]
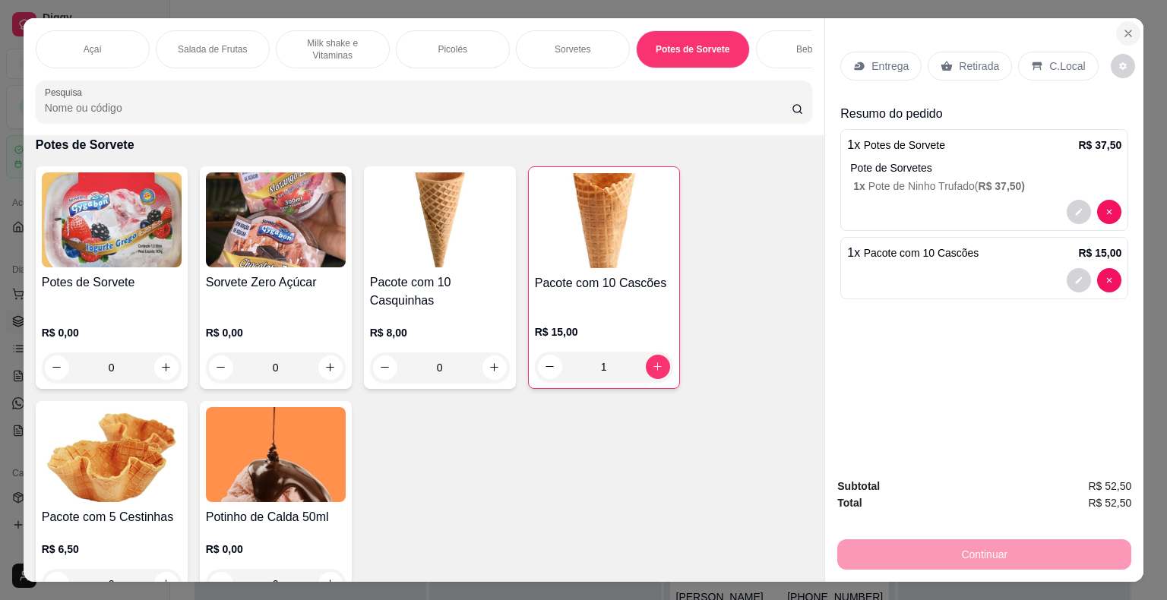
click at [1122, 27] on icon "Close" at bounding box center [1128, 33] width 12 height 12
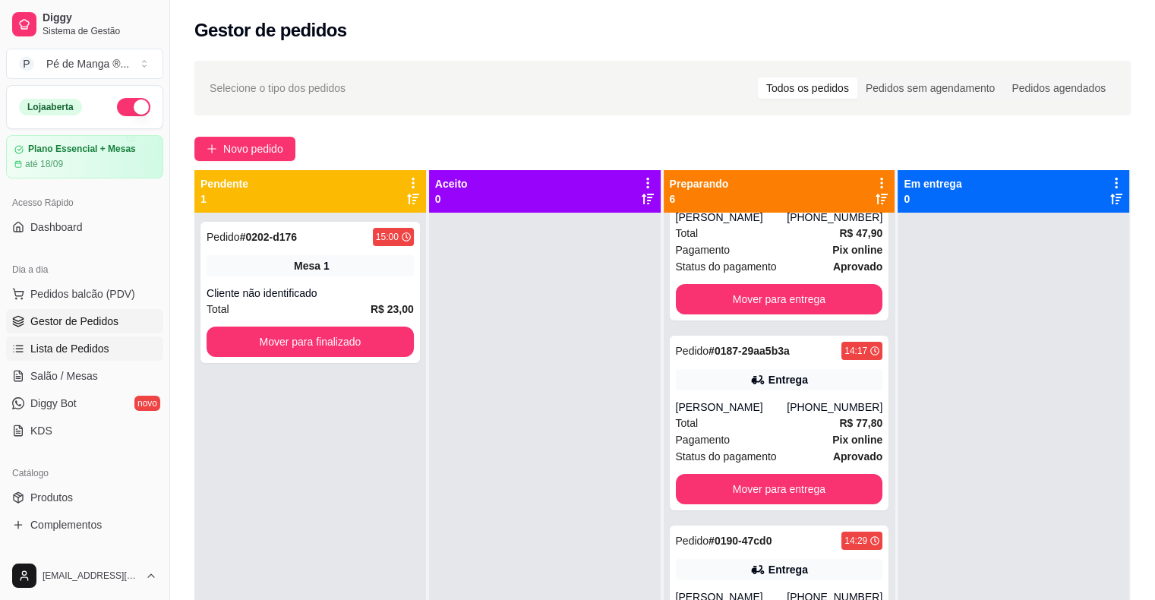
click at [81, 351] on span "Lista de Pedidos" at bounding box center [69, 348] width 79 height 15
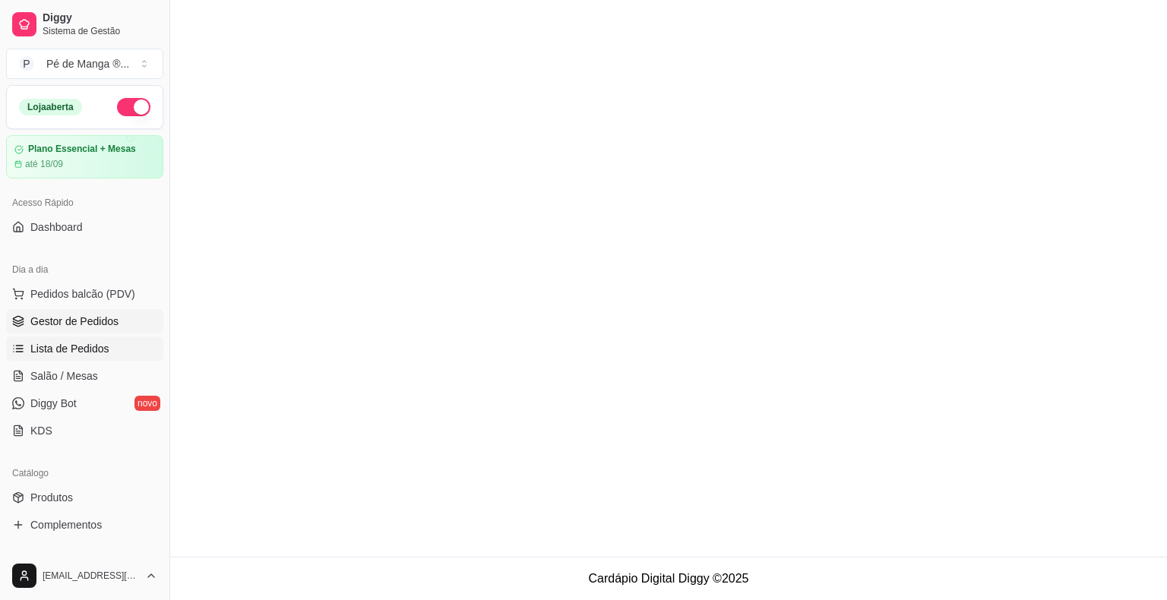
click at [87, 327] on link "Gestor de Pedidos" at bounding box center [84, 321] width 157 height 24
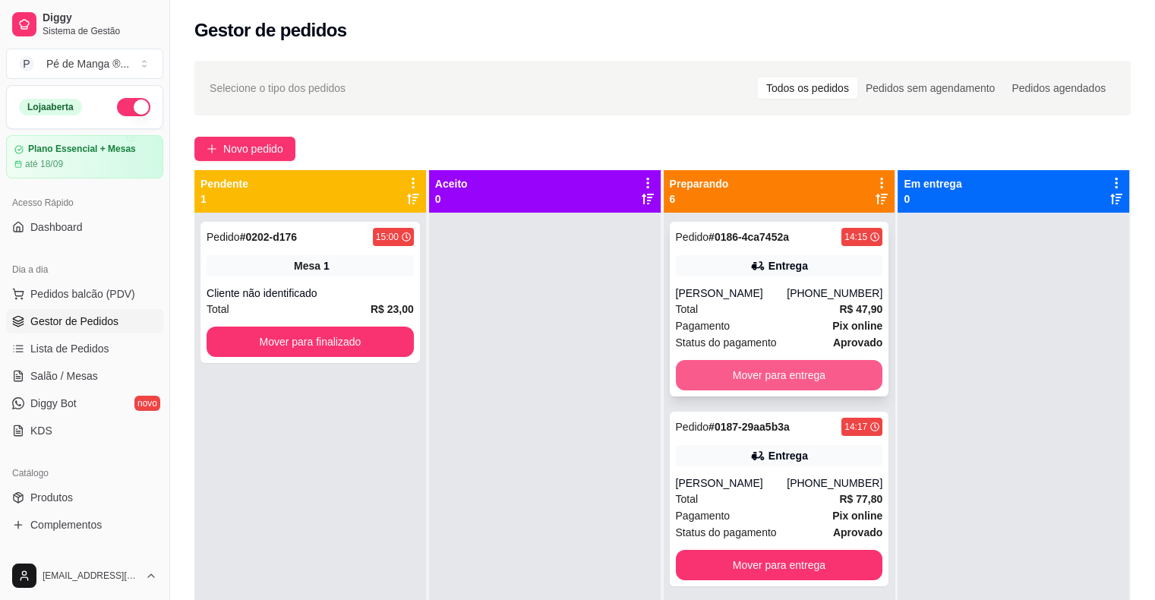
click at [802, 377] on button "Mover para entrega" at bounding box center [779, 375] width 207 height 30
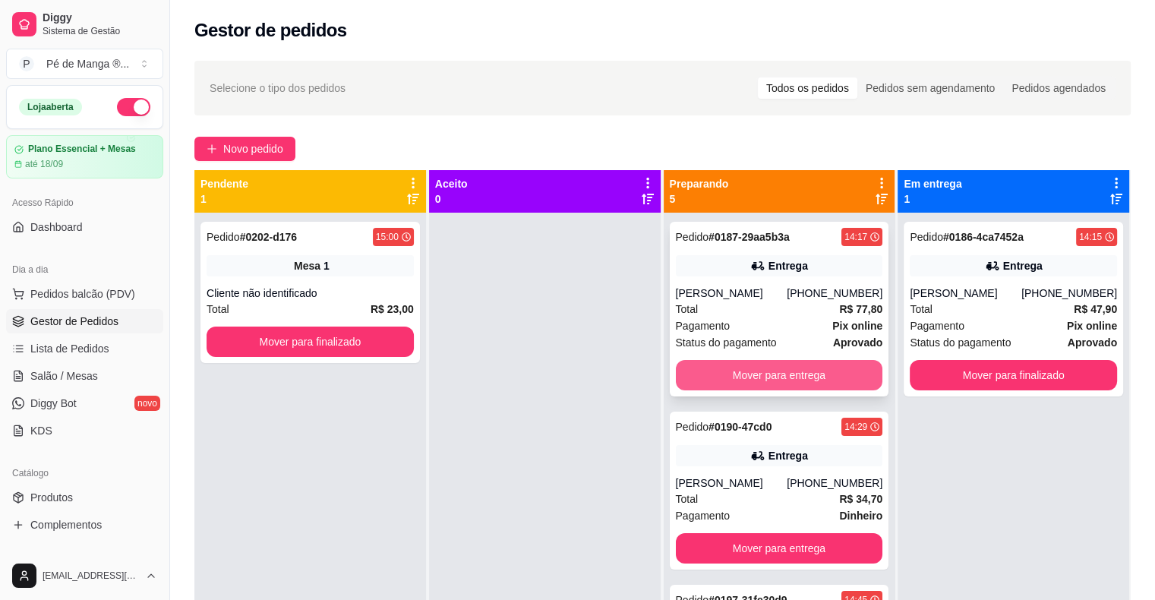
click at [804, 378] on button "Mover para entrega" at bounding box center [779, 375] width 207 height 30
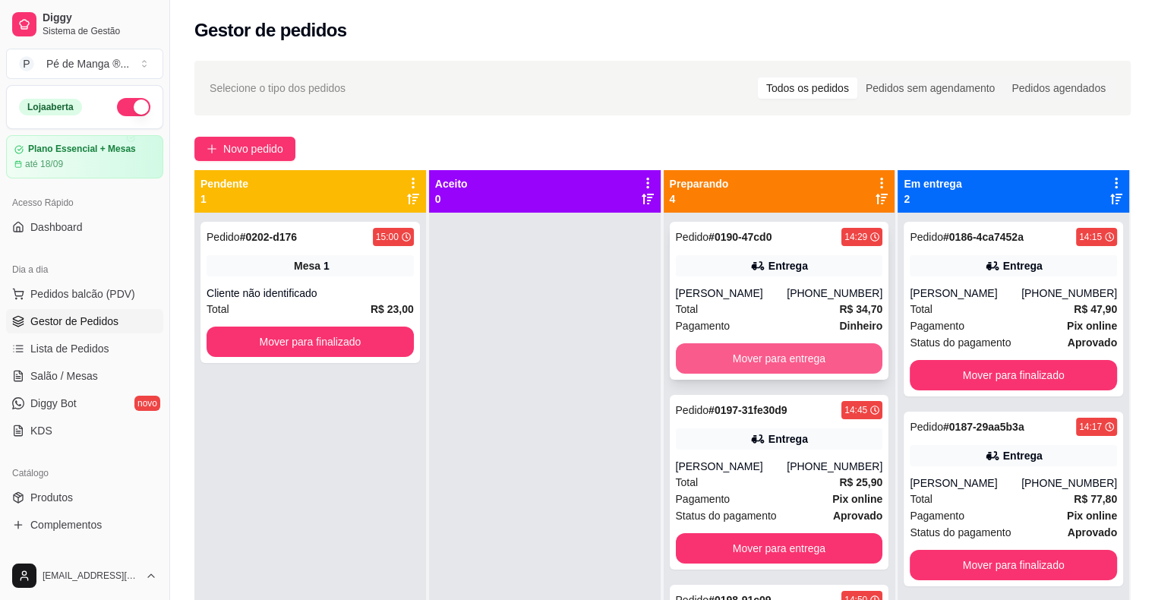
click at [802, 363] on button "Mover para entrega" at bounding box center [779, 358] width 207 height 30
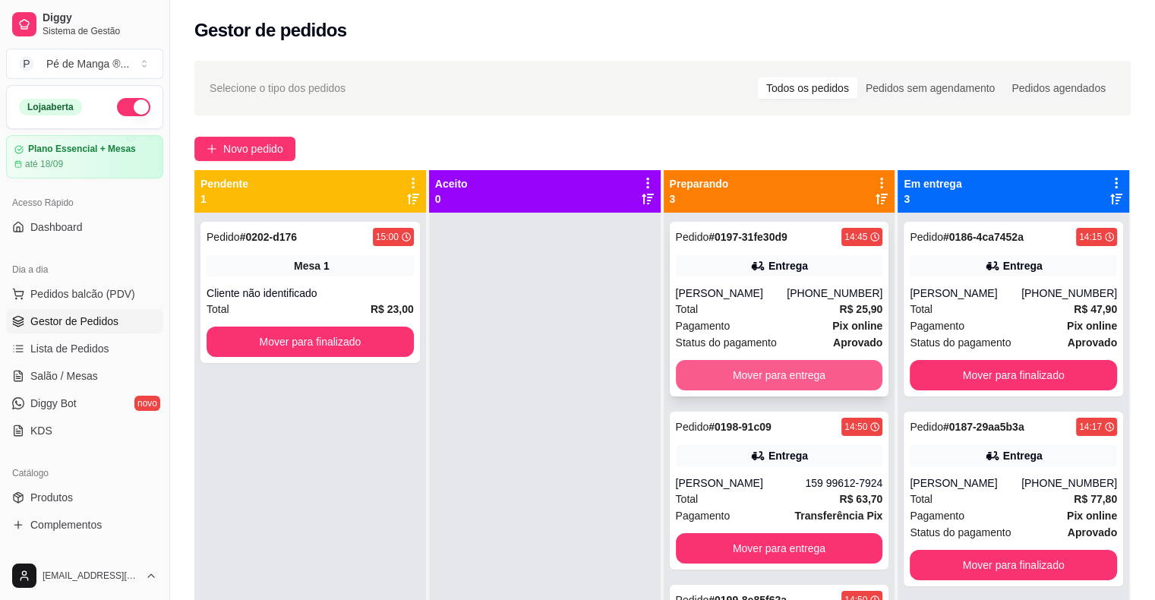
scroll to position [43, 0]
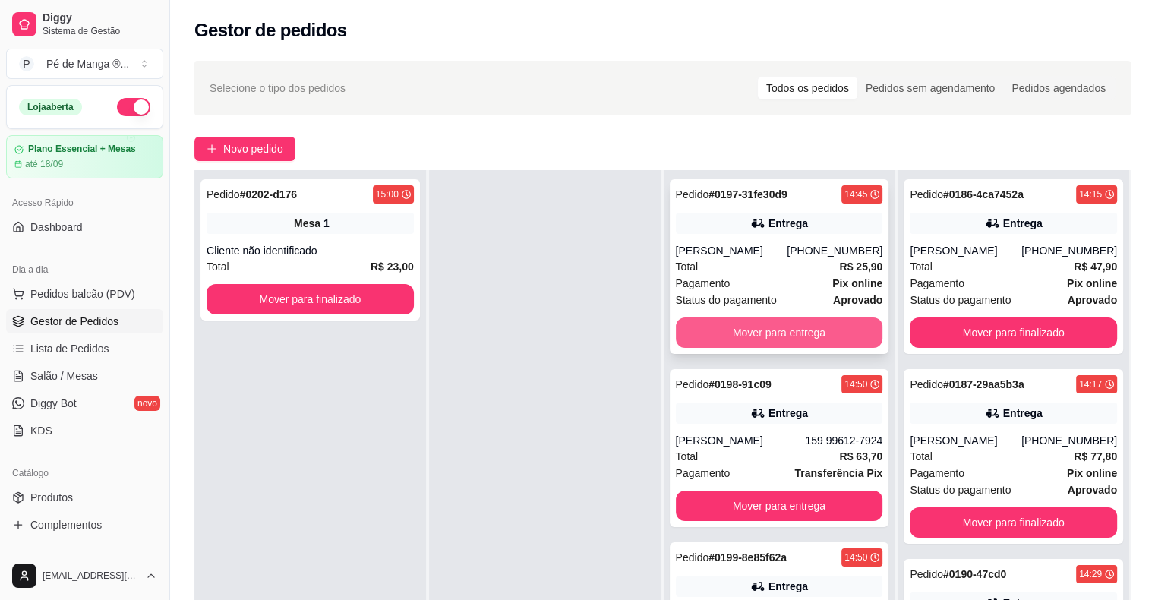
click at [788, 336] on button "Mover para entrega" at bounding box center [779, 333] width 207 height 30
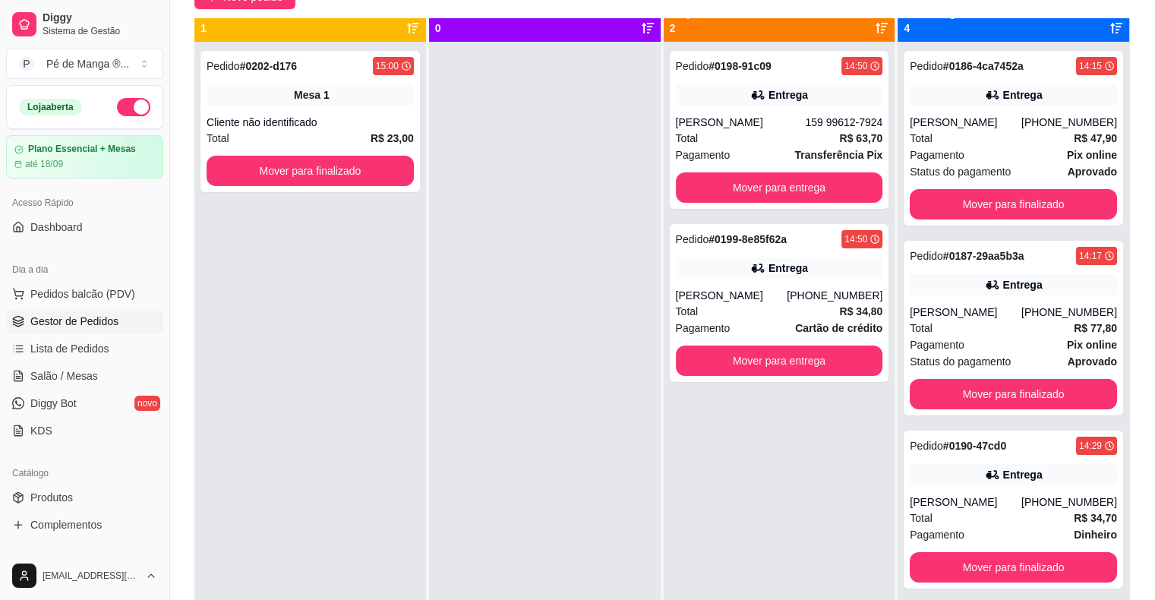
scroll to position [0, 0]
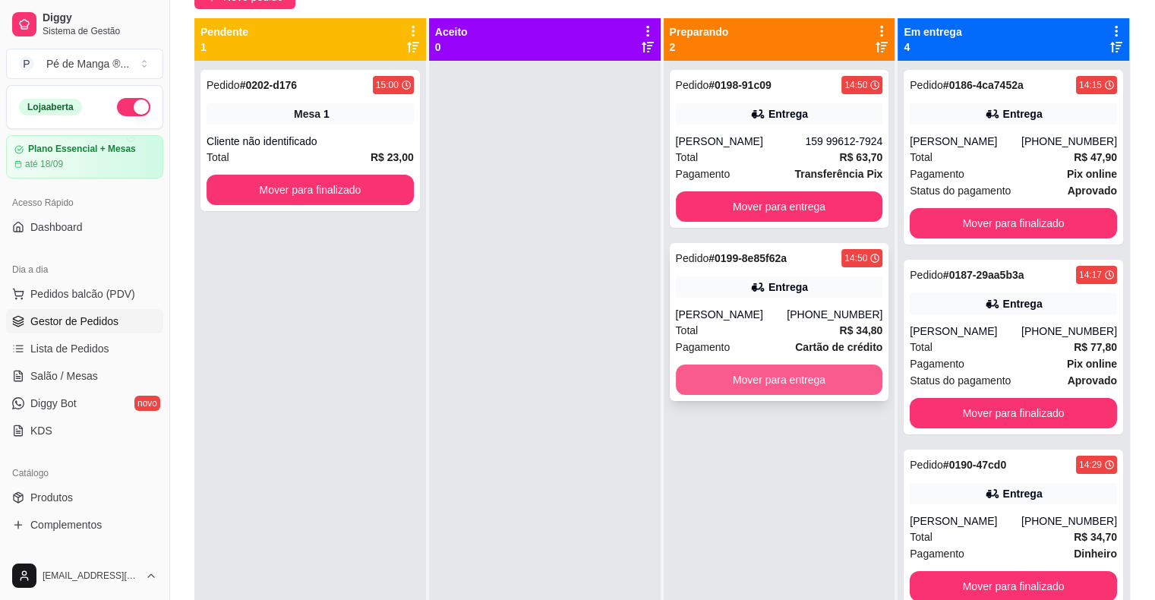
click at [793, 388] on button "Mover para entrega" at bounding box center [779, 380] width 207 height 30
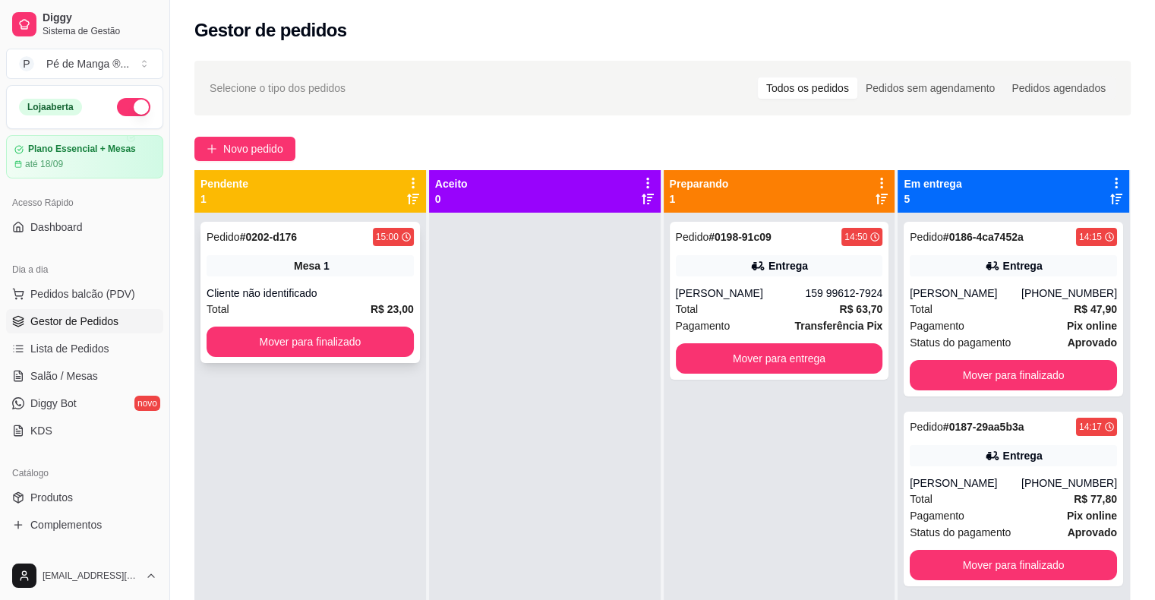
click at [328, 314] on div "Total R$ 23,00" at bounding box center [310, 309] width 207 height 17
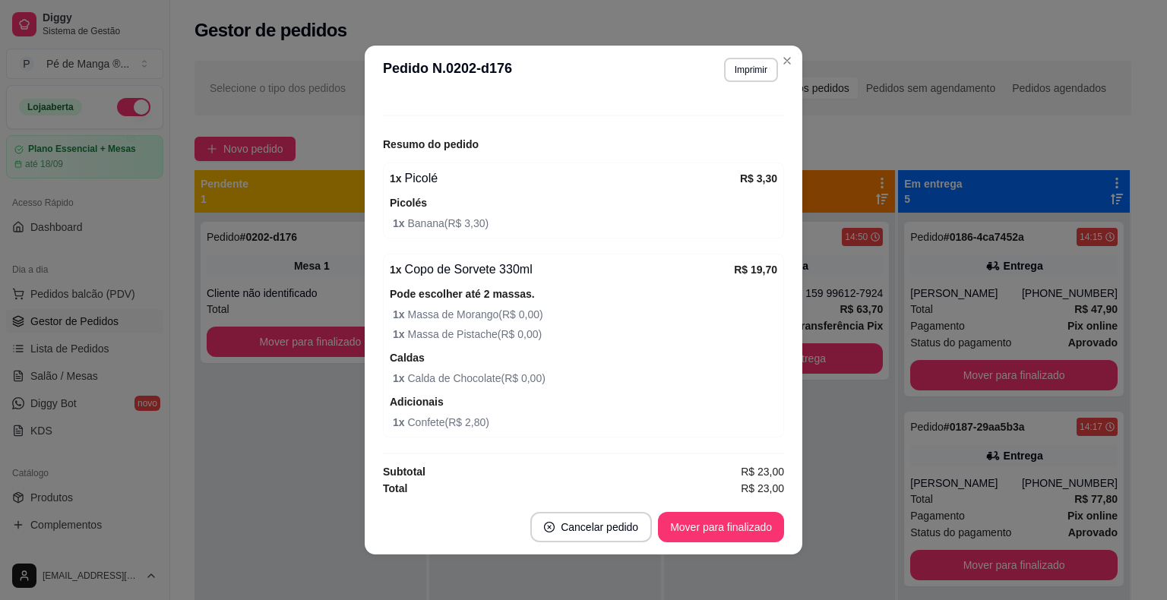
scroll to position [158, 0]
click at [695, 533] on button "Mover para finalizado" at bounding box center [721, 527] width 126 height 30
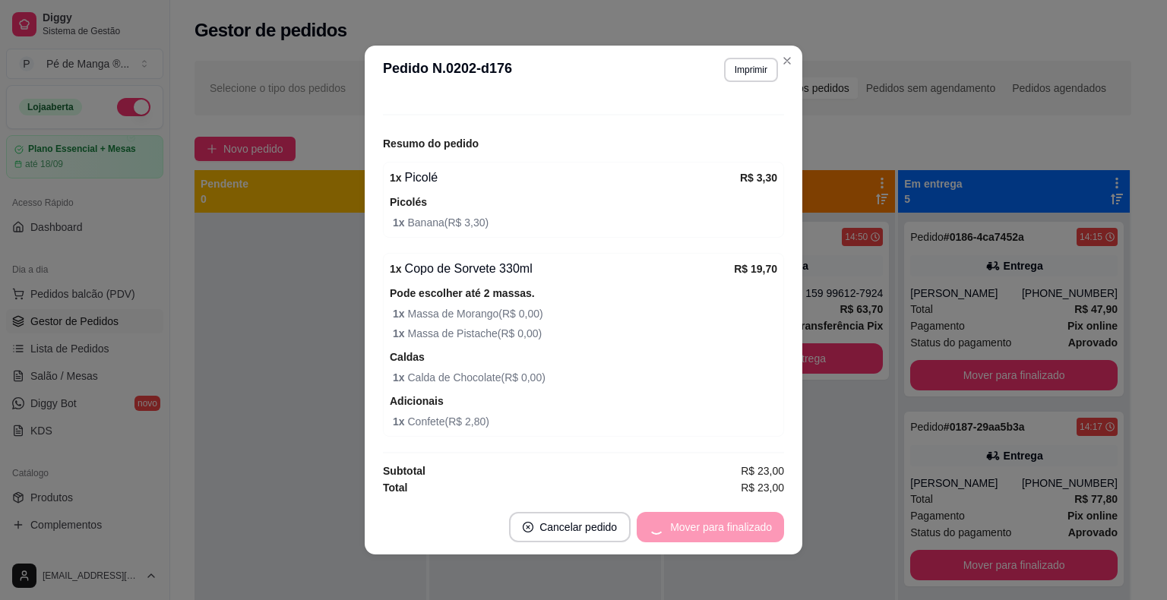
scroll to position [109, 0]
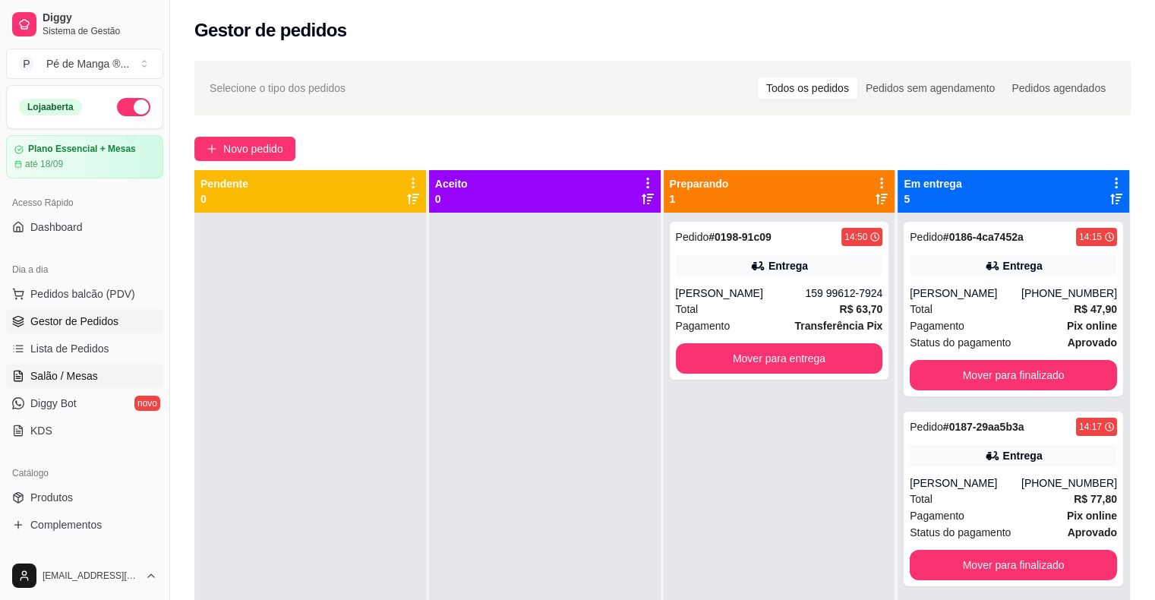
click at [109, 369] on link "Salão / Mesas" at bounding box center [84, 376] width 157 height 24
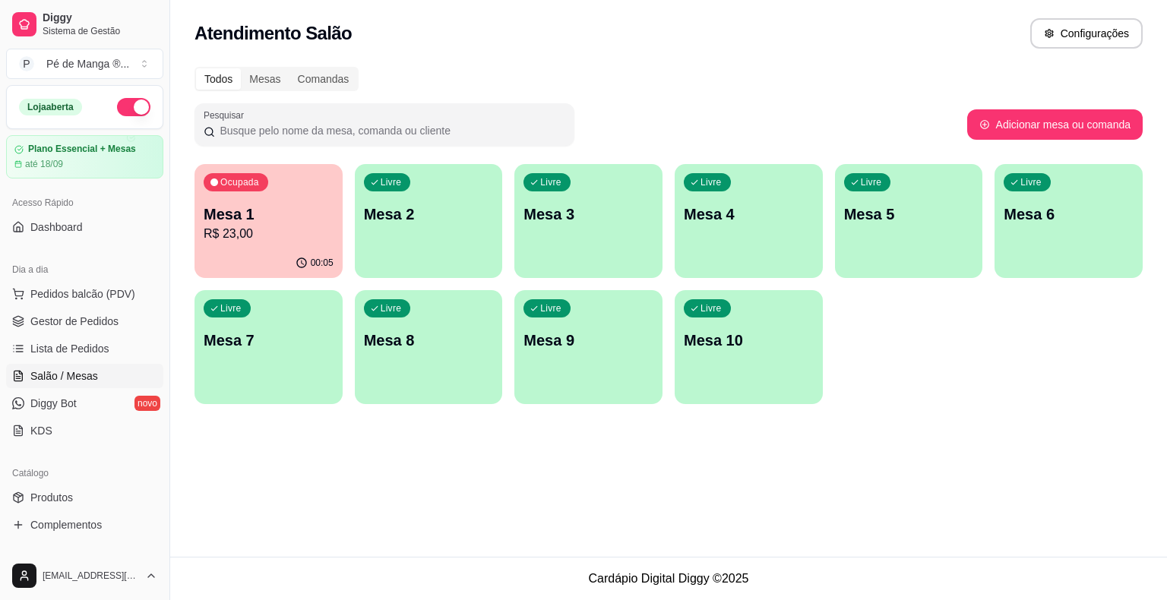
click at [301, 245] on div "Ocupada Mesa 1 R$ 23,00" at bounding box center [268, 206] width 148 height 84
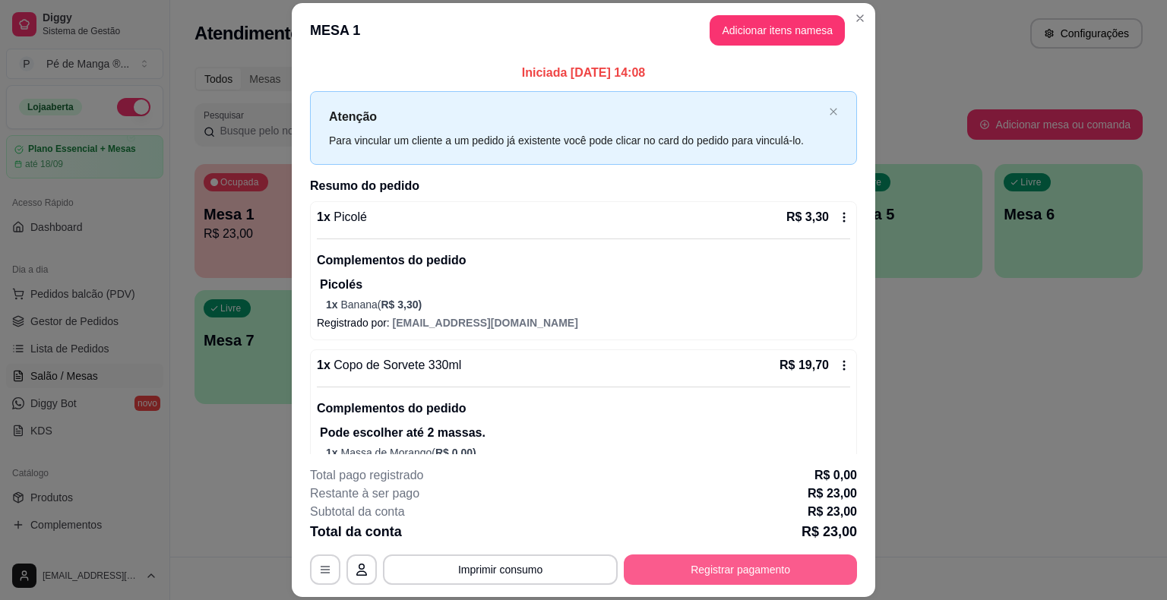
click at [719, 563] on button "Registrar pagamento" at bounding box center [740, 570] width 233 height 30
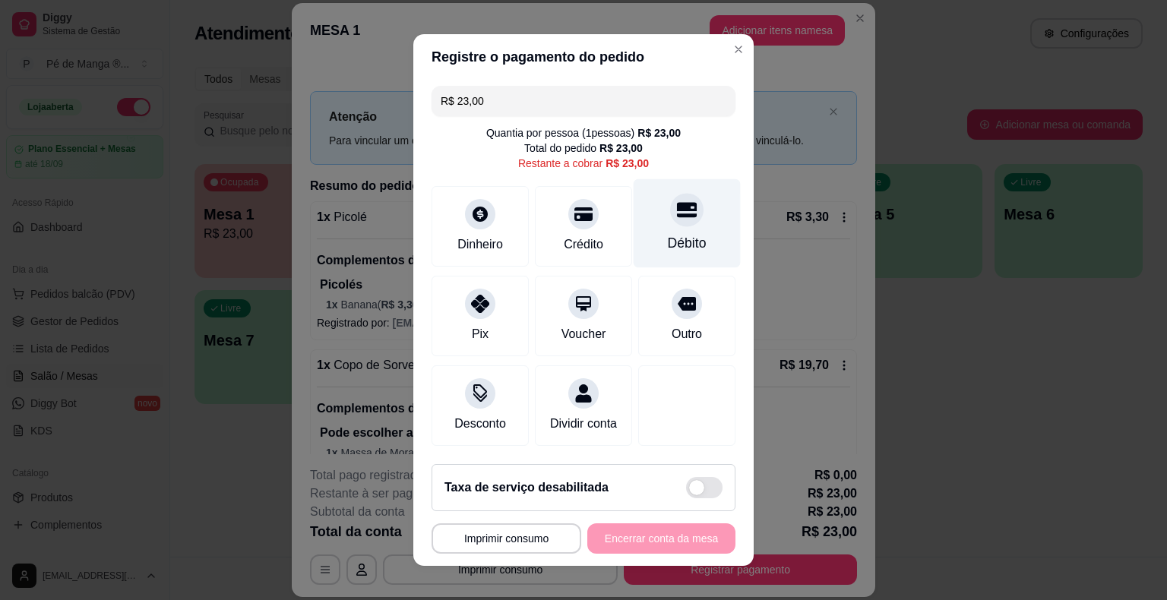
click at [678, 239] on div "Débito" at bounding box center [687, 243] width 39 height 20
type input "R$ 0,00"
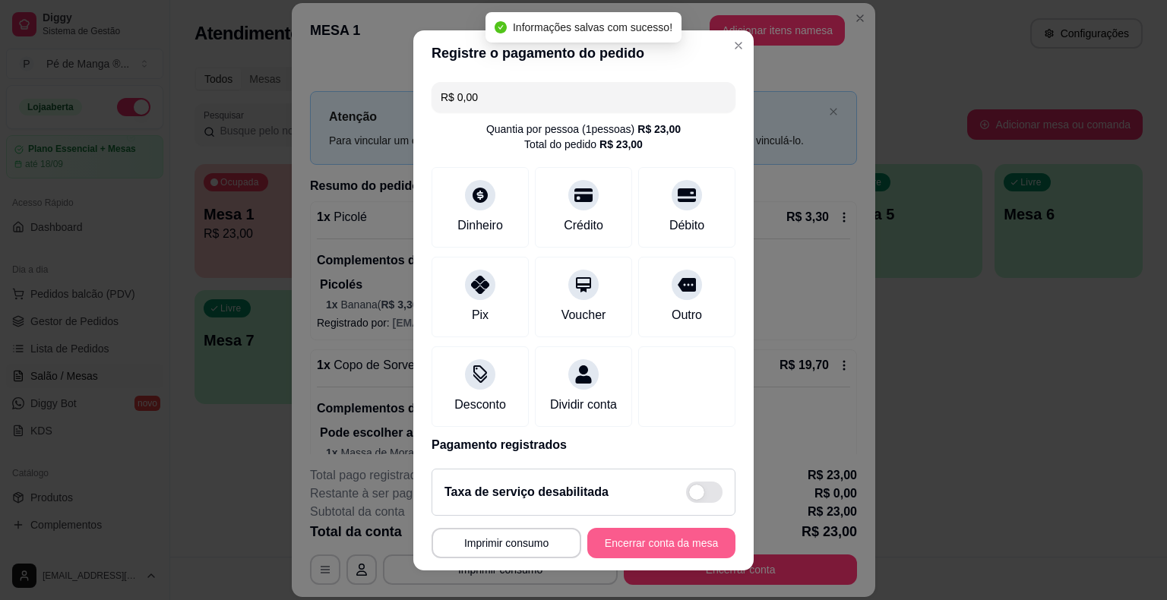
click at [668, 542] on button "Encerrar conta da mesa" at bounding box center [661, 543] width 148 height 30
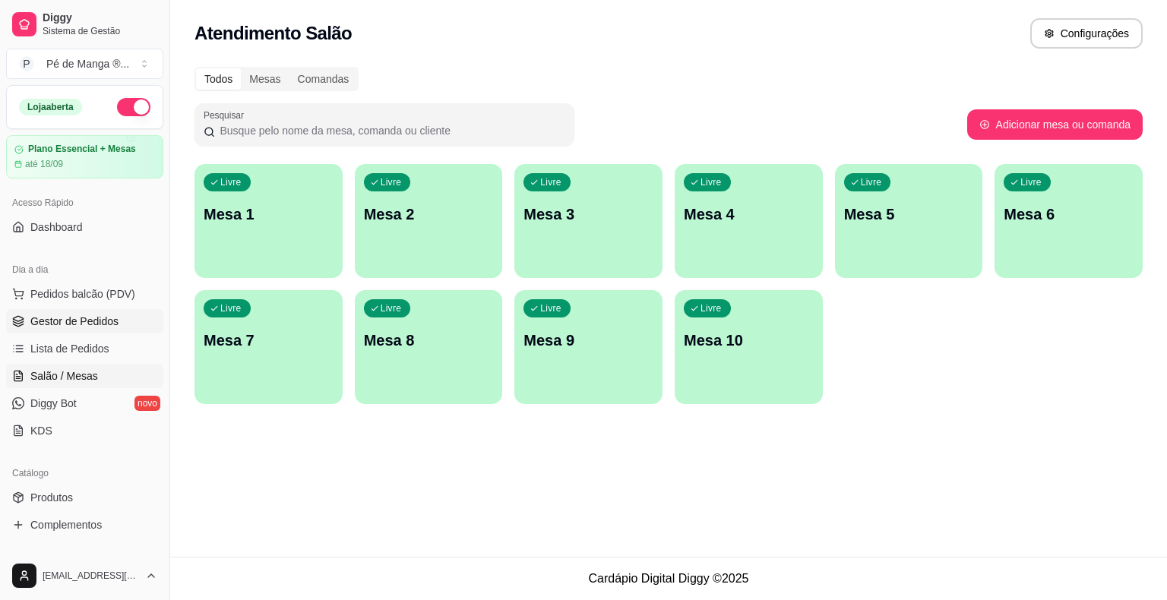
click at [85, 323] on span "Gestor de Pedidos" at bounding box center [74, 321] width 88 height 15
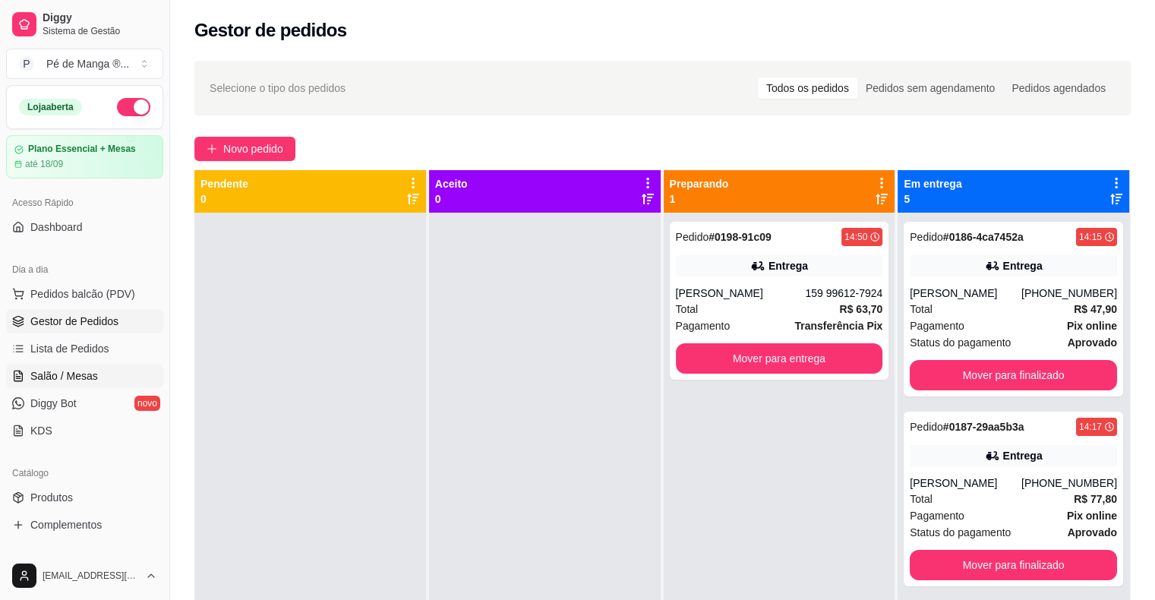
click at [103, 376] on link "Salão / Mesas" at bounding box center [84, 376] width 157 height 24
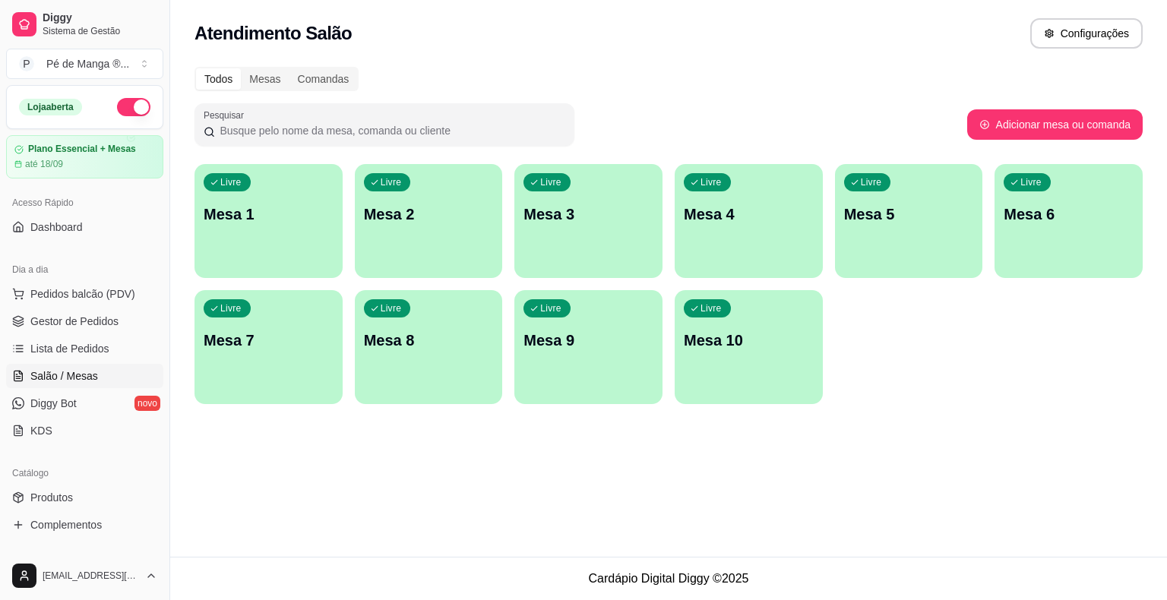
click at [238, 213] on p "Mesa 1" at bounding box center [269, 214] width 130 height 21
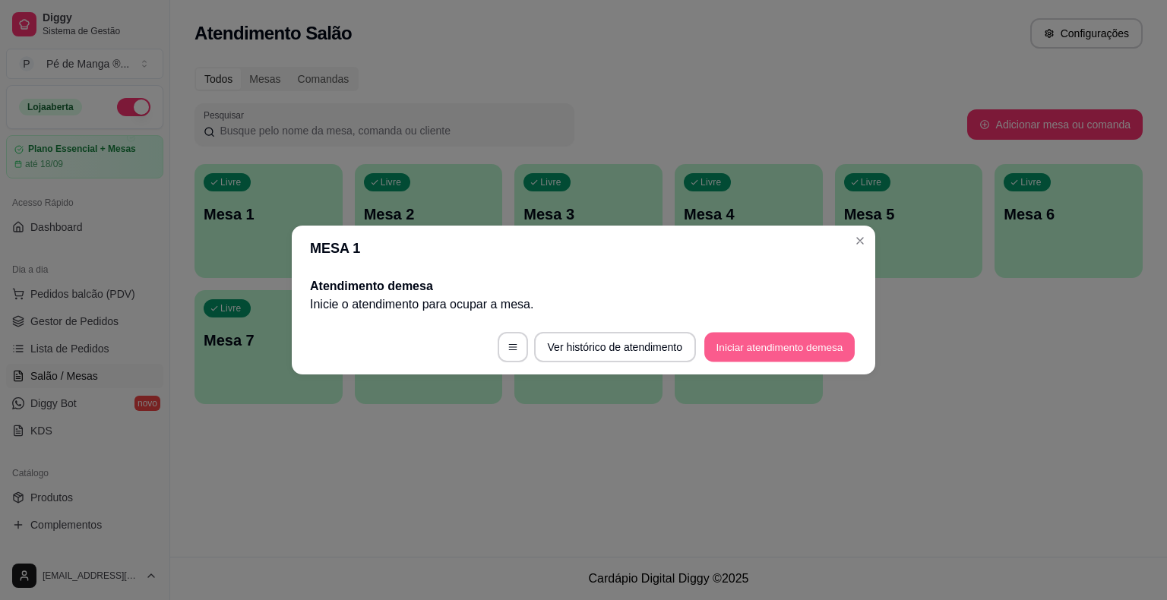
click at [728, 350] on button "Iniciar atendimento de mesa" at bounding box center [779, 348] width 150 height 30
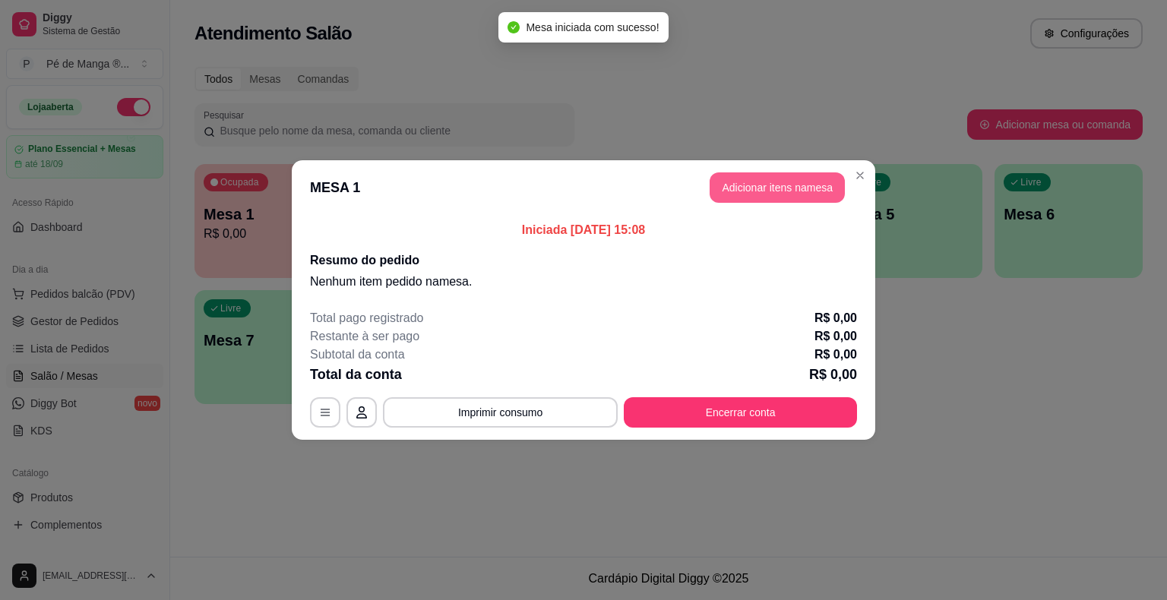
click at [763, 191] on button "Adicionar itens na mesa" at bounding box center [776, 187] width 135 height 30
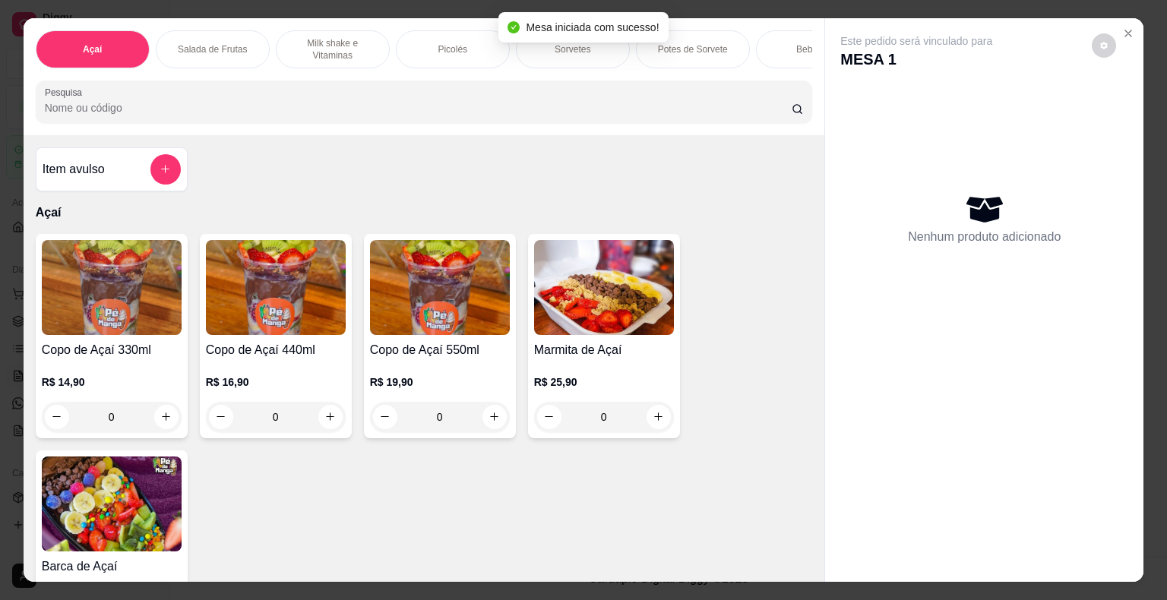
click at [548, 41] on div "Mesa iniciada com sucesso!" at bounding box center [582, 27] width 169 height 30
click at [548, 55] on div "Sorvetes" at bounding box center [573, 49] width 114 height 38
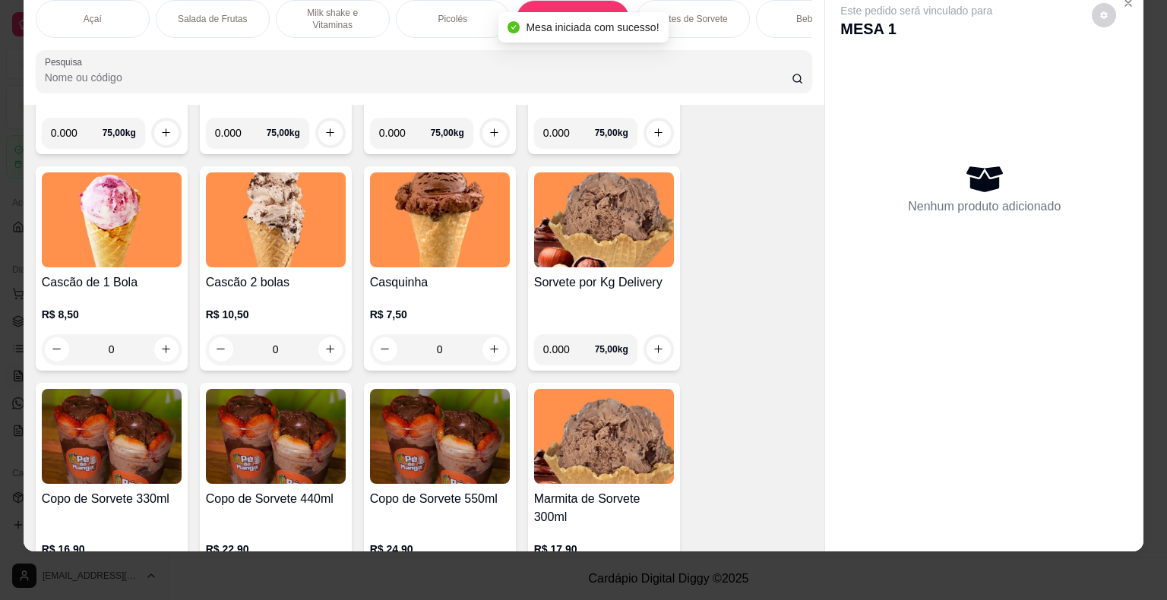
scroll to position [1869, 0]
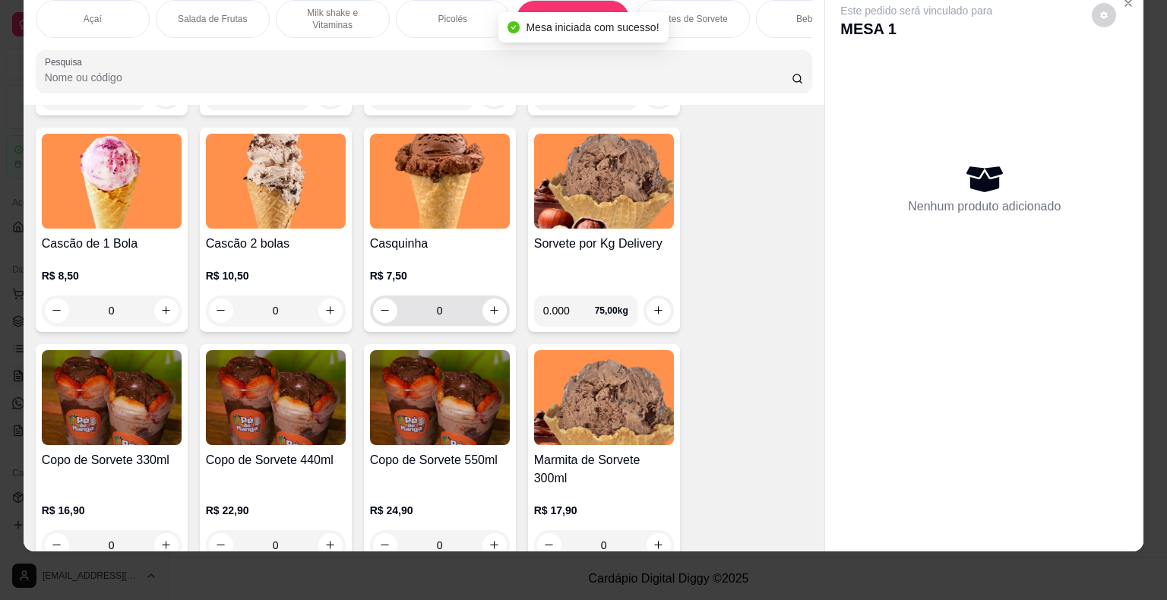
click at [489, 310] on icon "increase-product-quantity" at bounding box center [493, 310] width 11 height 11
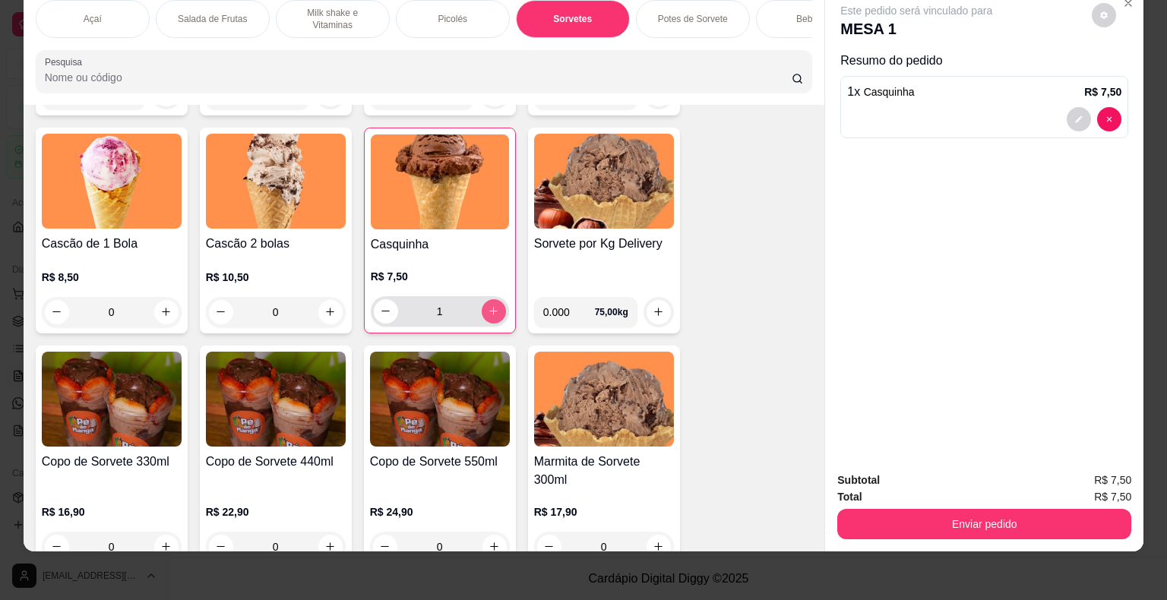
click at [489, 309] on icon "increase-product-quantity" at bounding box center [493, 311] width 8 height 8
click at [492, 314] on icon "increase-product-quantity" at bounding box center [493, 310] width 11 height 11
type input "3"
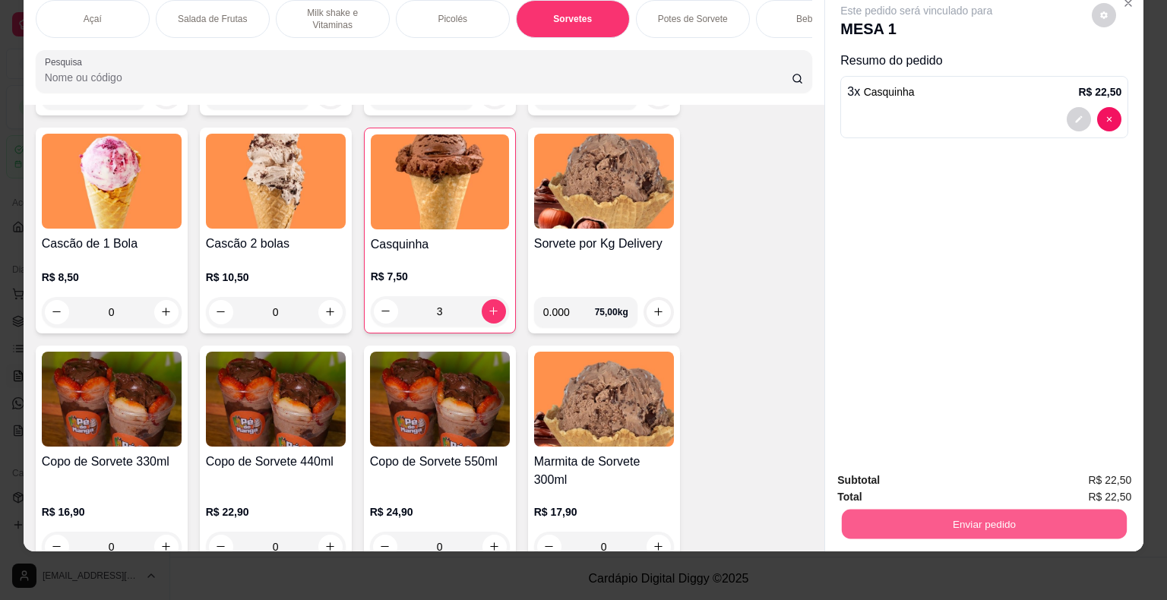
click at [935, 512] on button "Enviar pedido" at bounding box center [984, 525] width 285 height 30
click at [947, 472] on button "Não registrar e enviar pedido" at bounding box center [933, 475] width 153 height 28
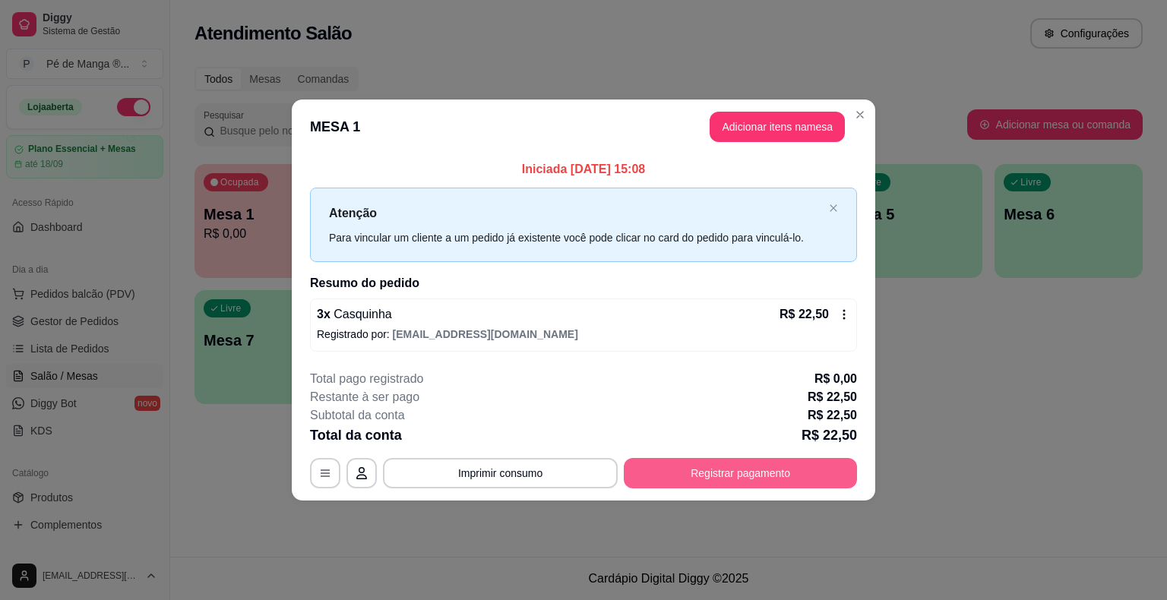
click at [747, 472] on button "Registrar pagamento" at bounding box center [740, 473] width 233 height 30
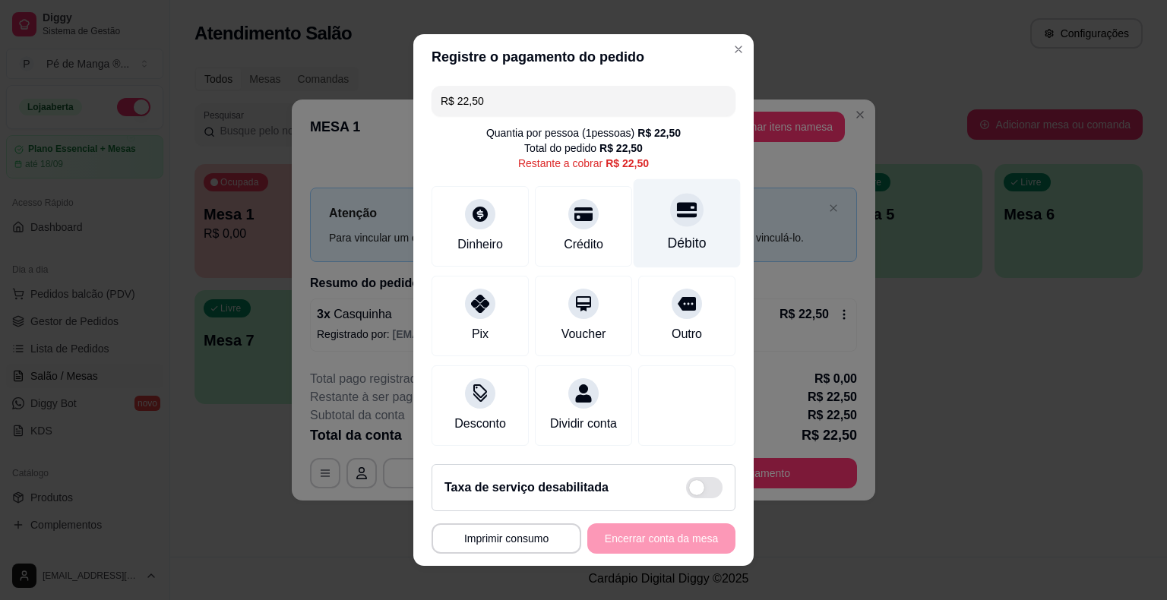
click at [665, 228] on div "Débito" at bounding box center [686, 223] width 107 height 89
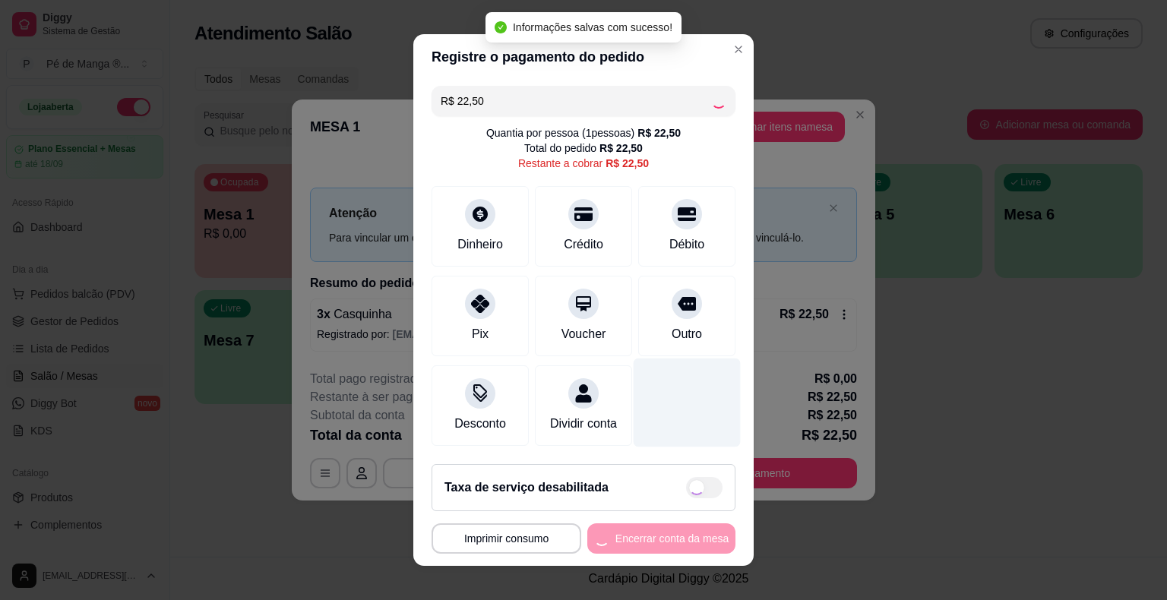
type input "R$ 0,00"
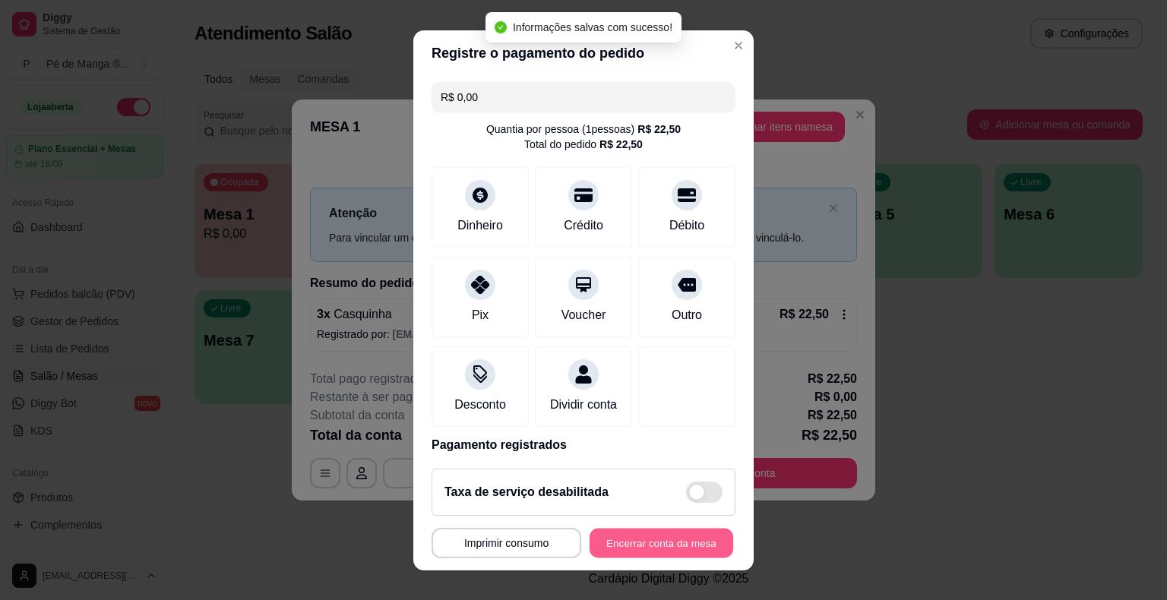
click at [666, 540] on button "Encerrar conta da mesa" at bounding box center [661, 543] width 144 height 30
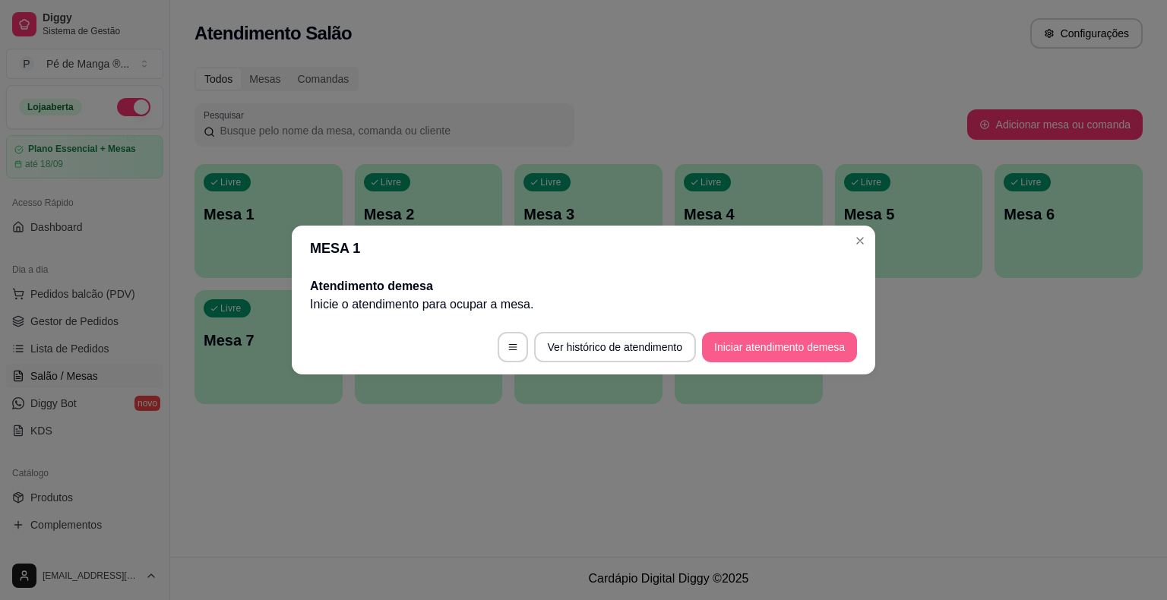
click at [793, 347] on button "Iniciar atendimento de mesa" at bounding box center [779, 347] width 155 height 30
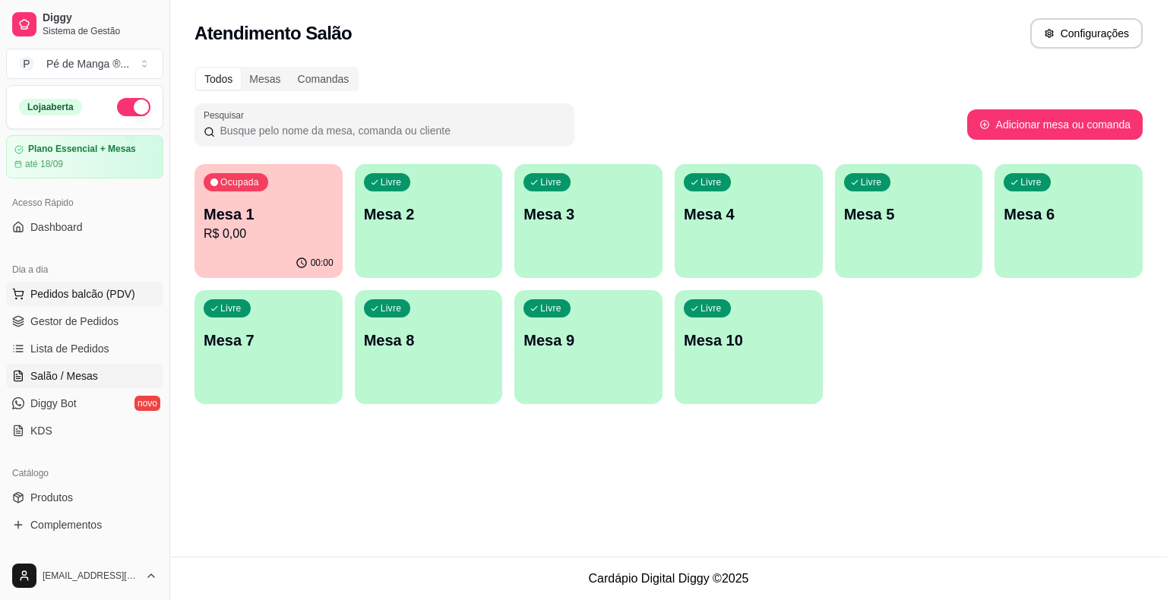
click at [103, 291] on span "Pedidos balcão (PDV)" at bounding box center [82, 293] width 105 height 15
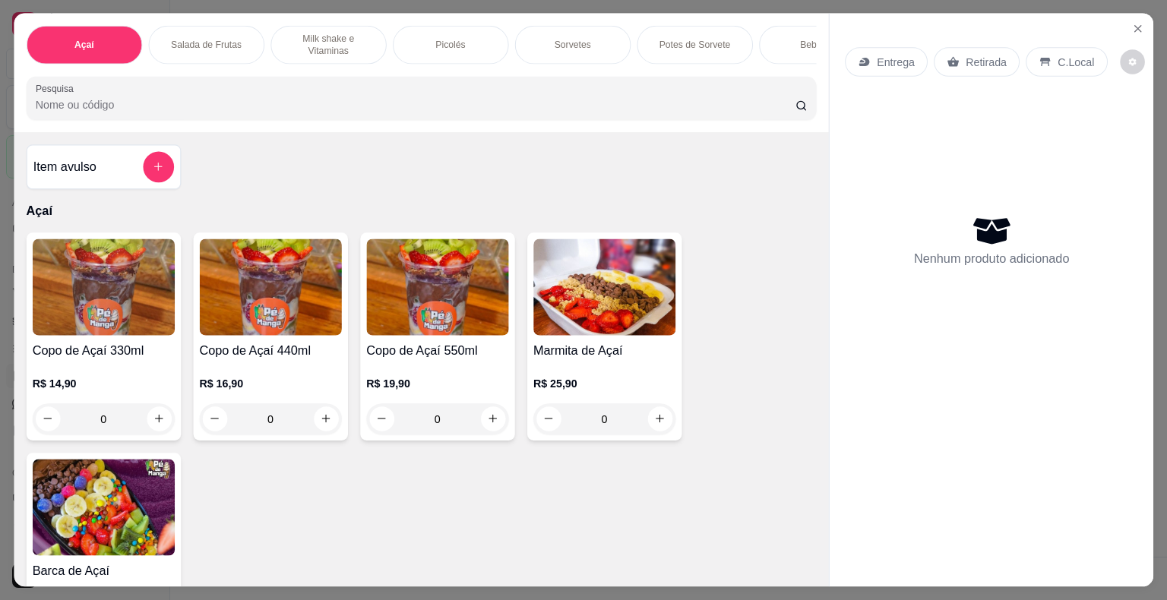
click at [104, 290] on img at bounding box center [103, 287] width 142 height 96
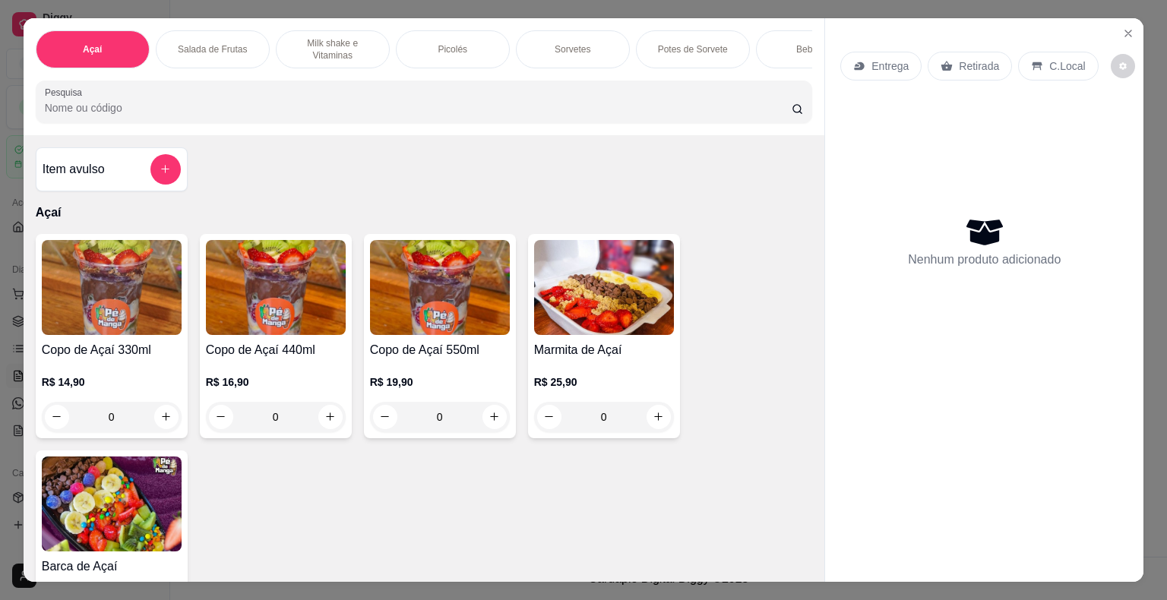
click at [651, 42] on div "Potes de Sorvete" at bounding box center [693, 49] width 114 height 38
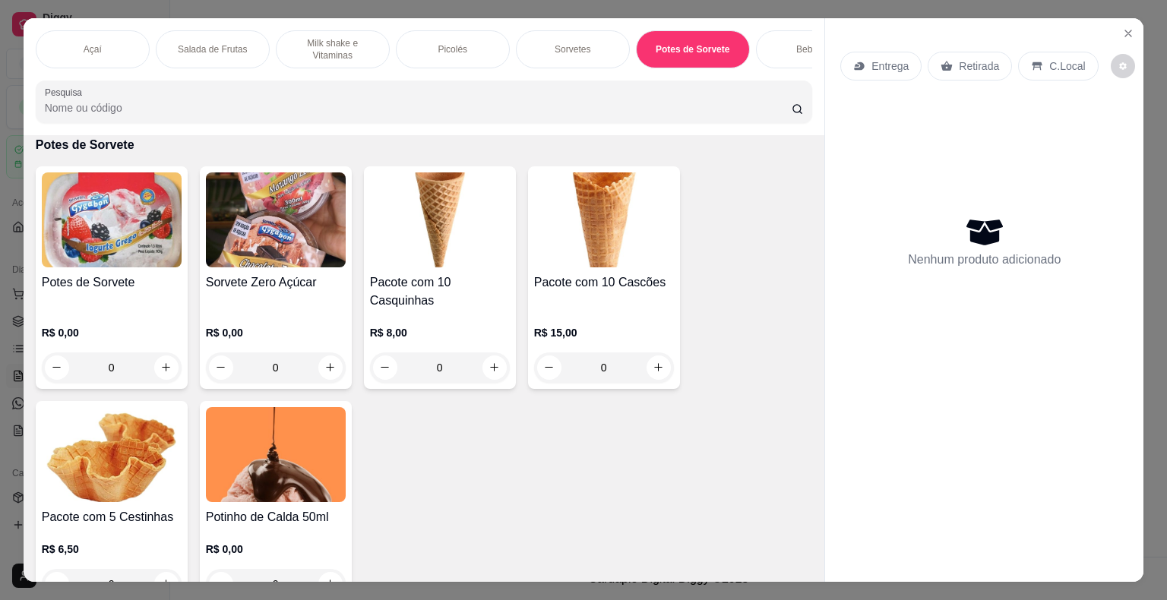
scroll to position [36, 0]
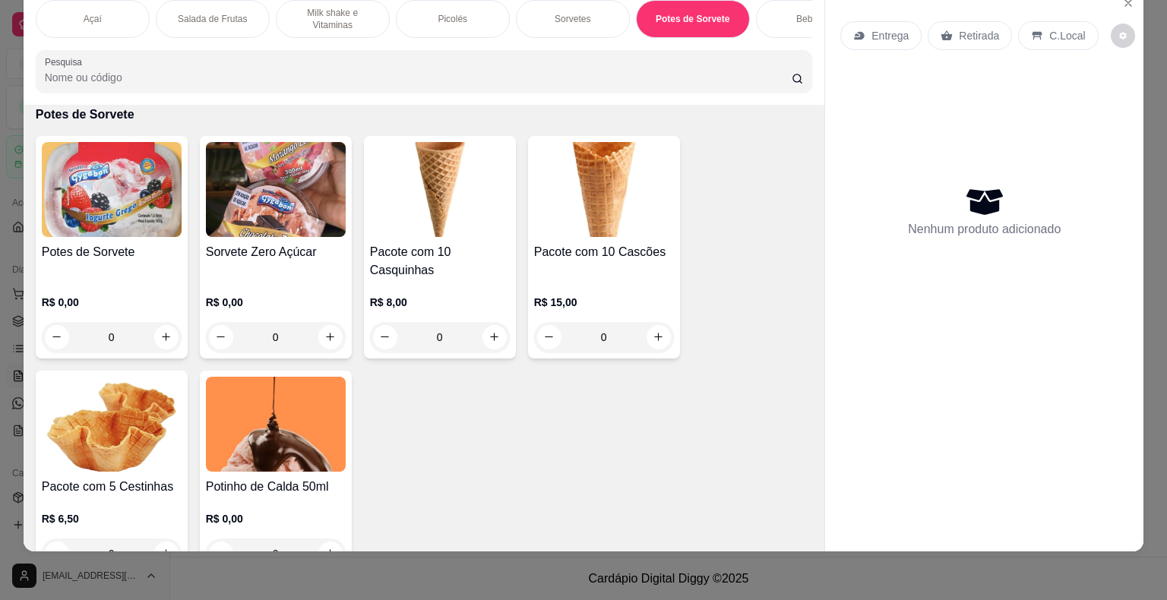
click at [144, 276] on div "Potes de Sorvete" at bounding box center [112, 261] width 140 height 36
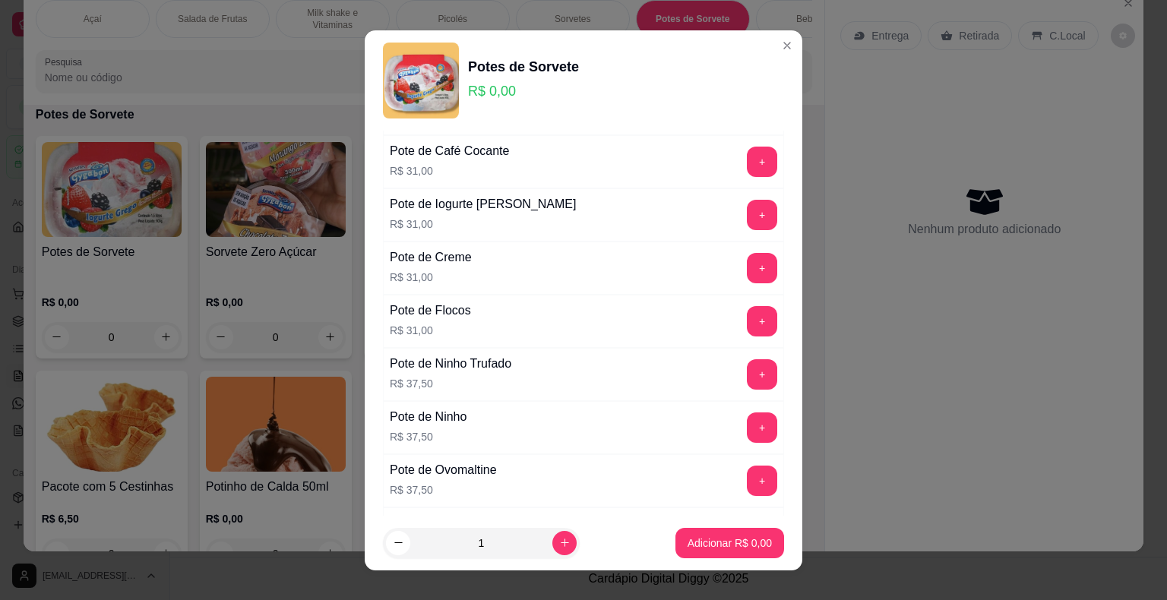
scroll to position [304, 0]
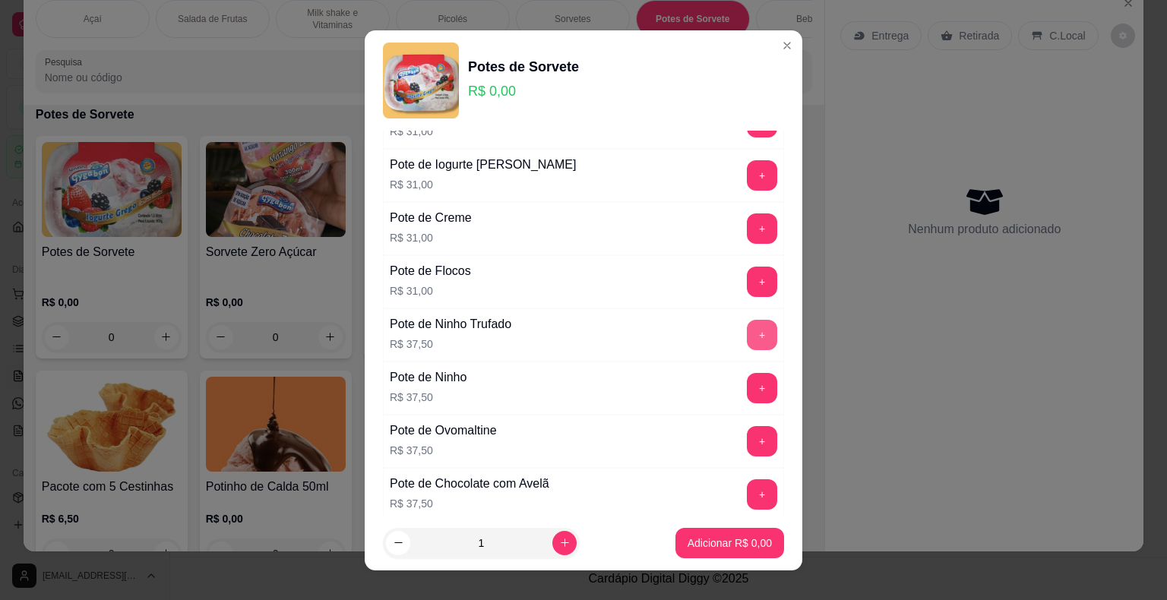
click at [747, 336] on button "+" at bounding box center [762, 335] width 30 height 30
click at [702, 539] on p "Adicionar R$ 37,50" at bounding box center [727, 543] width 88 height 14
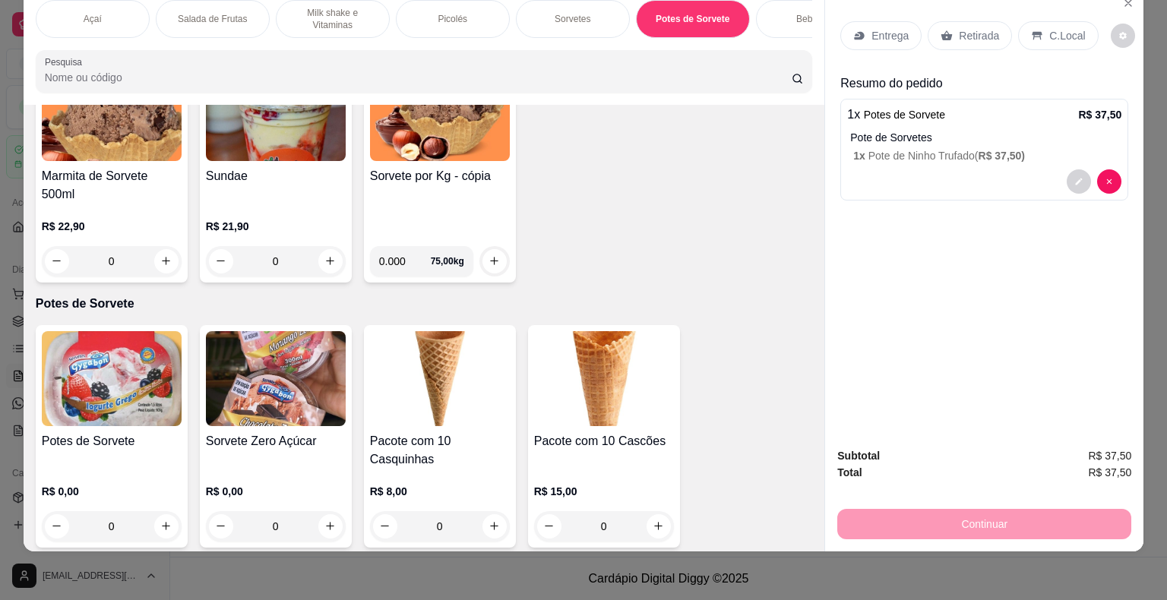
scroll to position [2501, 0]
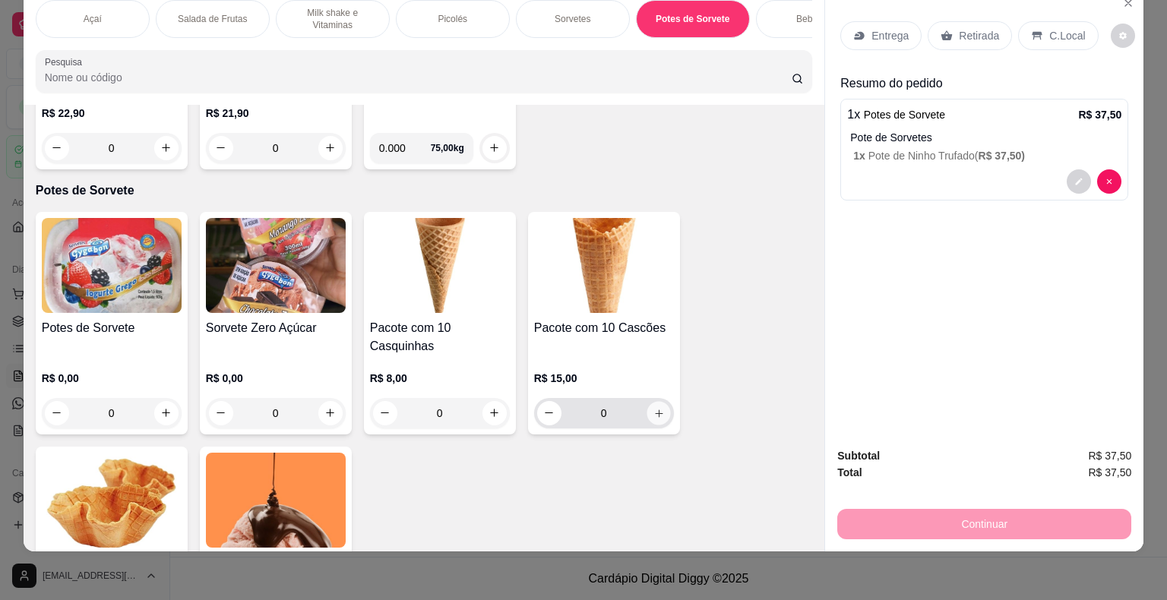
click at [646, 408] on button "increase-product-quantity" at bounding box center [658, 413] width 24 height 24
type input "1"
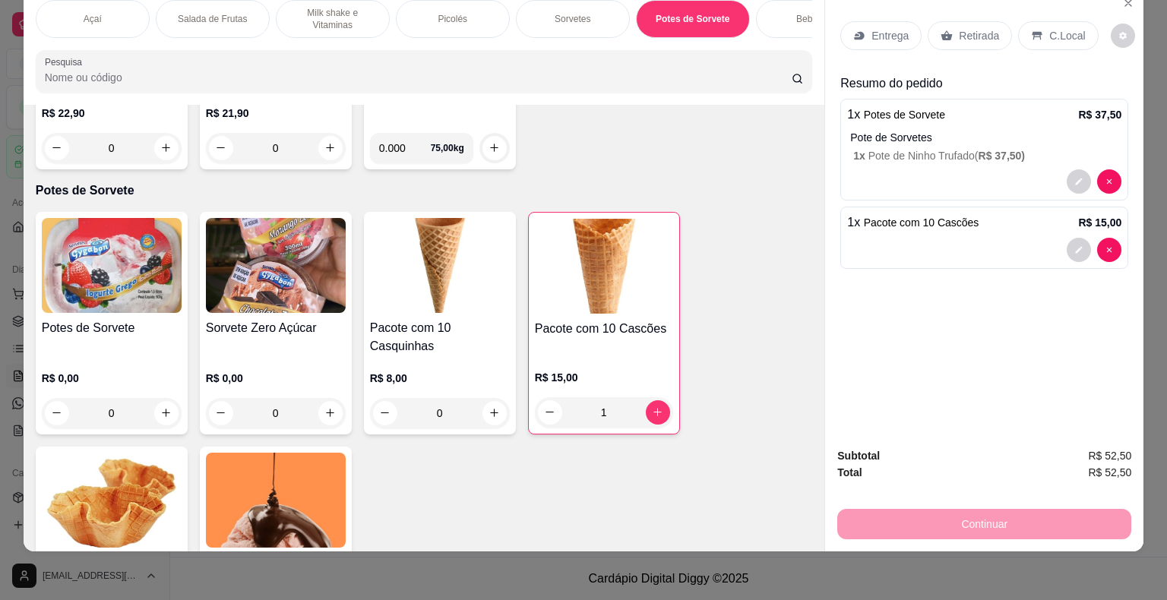
click at [886, 39] on div "Entrega Retirada C.Local" at bounding box center [984, 35] width 288 height 53
click at [891, 28] on p "Entrega" at bounding box center [889, 35] width 37 height 15
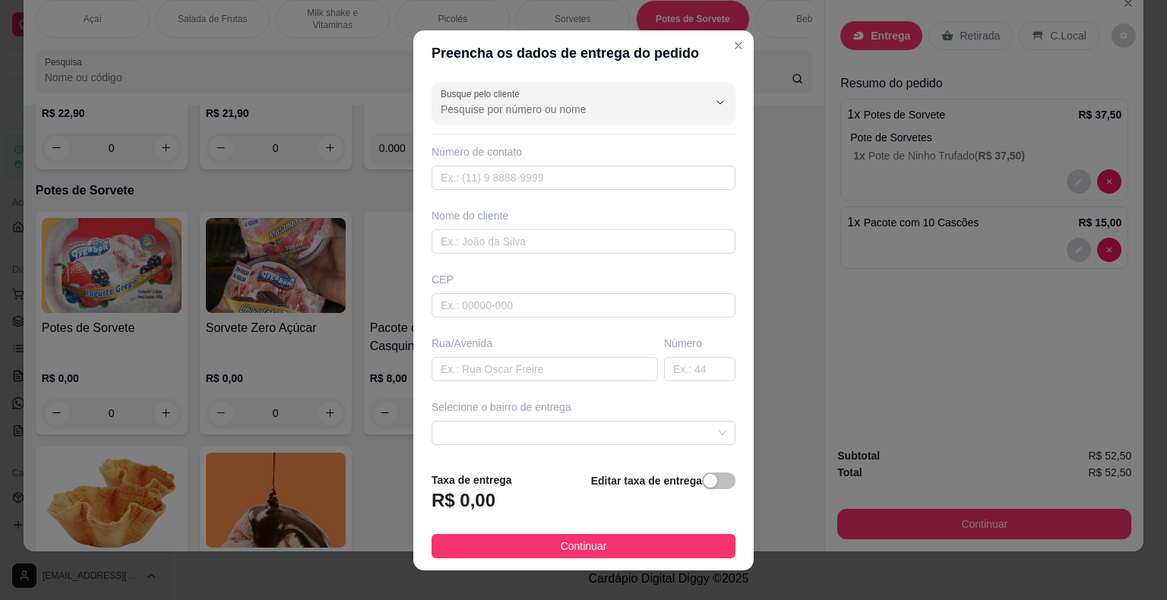
click at [515, 199] on div "Busque pelo cliente Número de contato Nome do cliente CEP Rua/Avenida Número Se…" at bounding box center [583, 268] width 340 height 384
click at [523, 186] on input "text" at bounding box center [583, 178] width 304 height 24
type input "(15) 99849-7858"
click at [525, 239] on input "text" at bounding box center [583, 241] width 304 height 24
type input "[PERSON_NAME]"
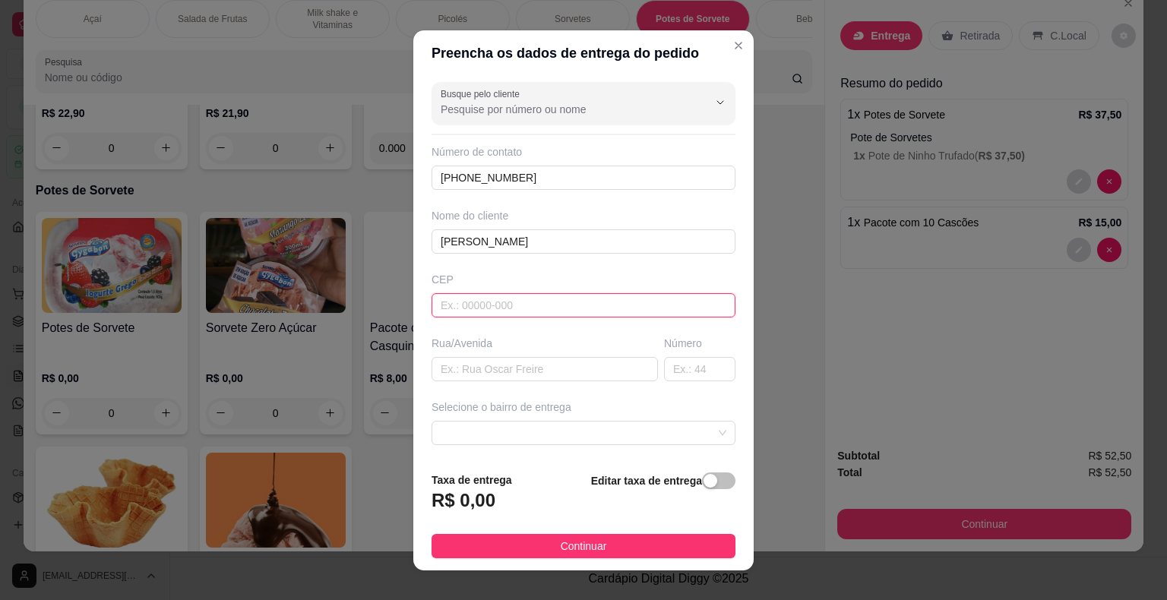
click at [596, 306] on input "text" at bounding box center [583, 305] width 304 height 24
type input "18440000"
click at [580, 359] on input "text" at bounding box center [544, 369] width 226 height 24
click at [538, 430] on span at bounding box center [584, 433] width 286 height 23
type input "Ettori Rossi 43"
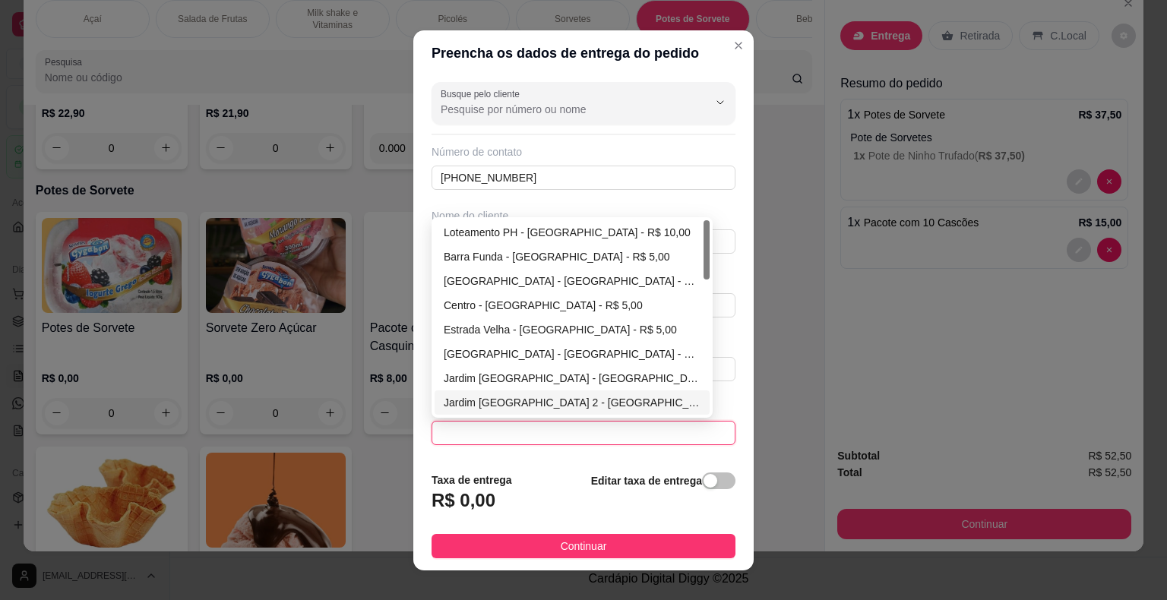
scroll to position [76, 0]
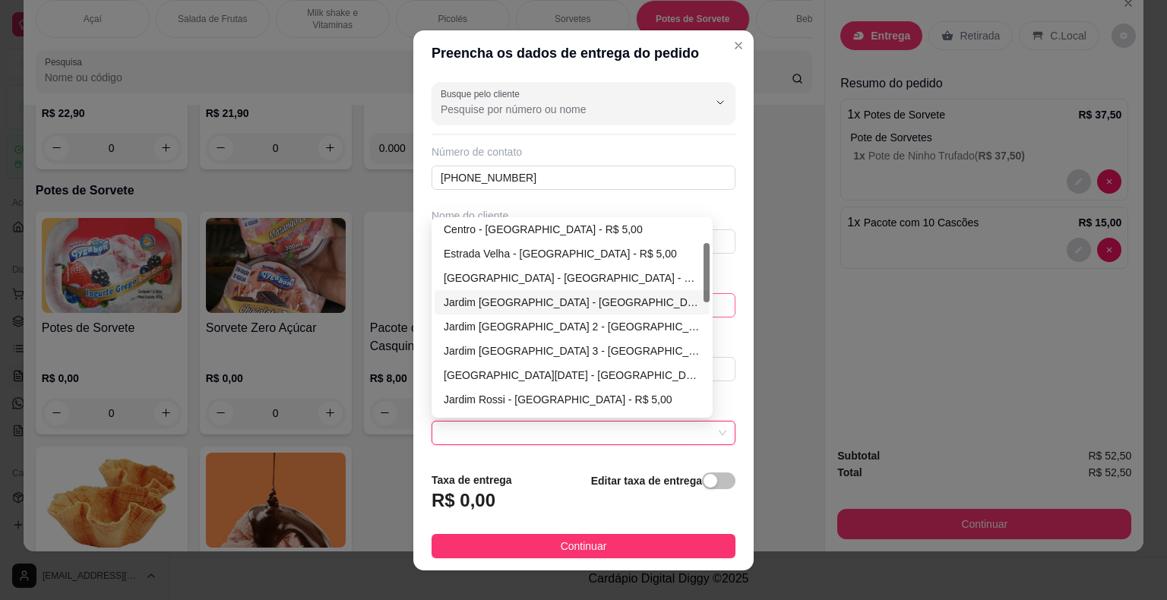
click at [517, 305] on div "Jardim Espanha - Itaberá - R$ 5,00" at bounding box center [572, 302] width 257 height 17
type input "Itaberá"
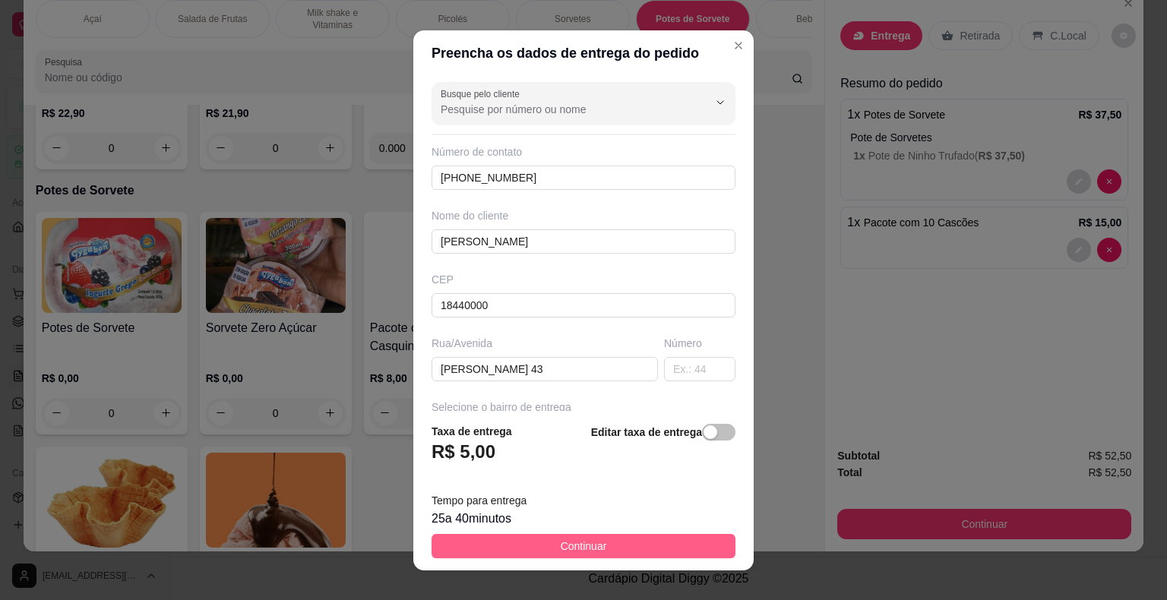
click at [577, 542] on span "Continuar" at bounding box center [584, 546] width 46 height 17
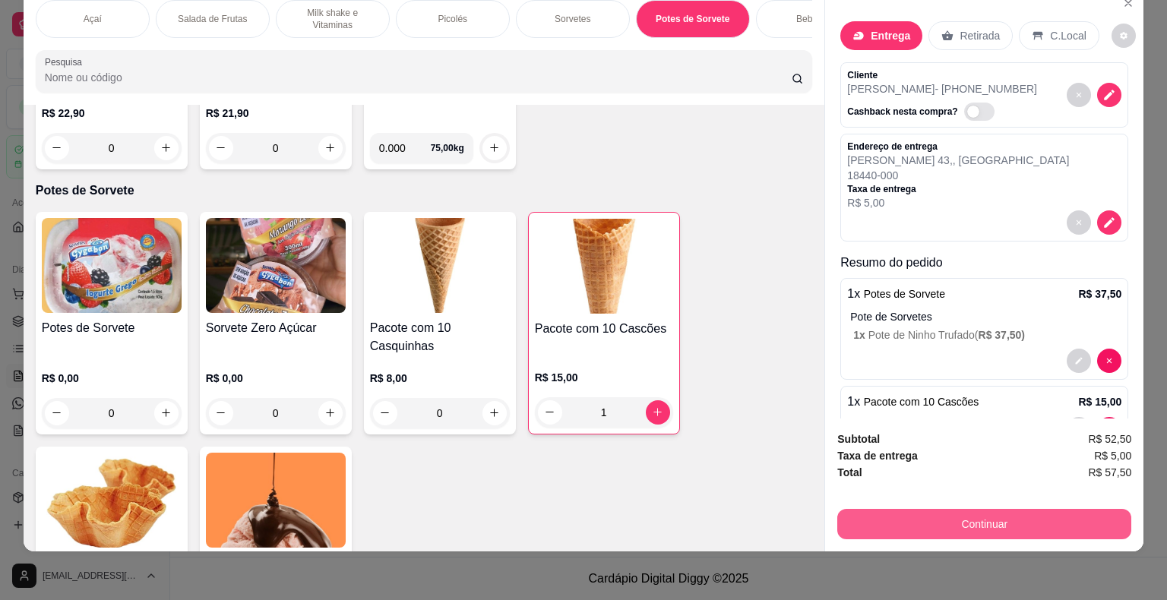
click at [890, 513] on button "Continuar" at bounding box center [984, 524] width 294 height 30
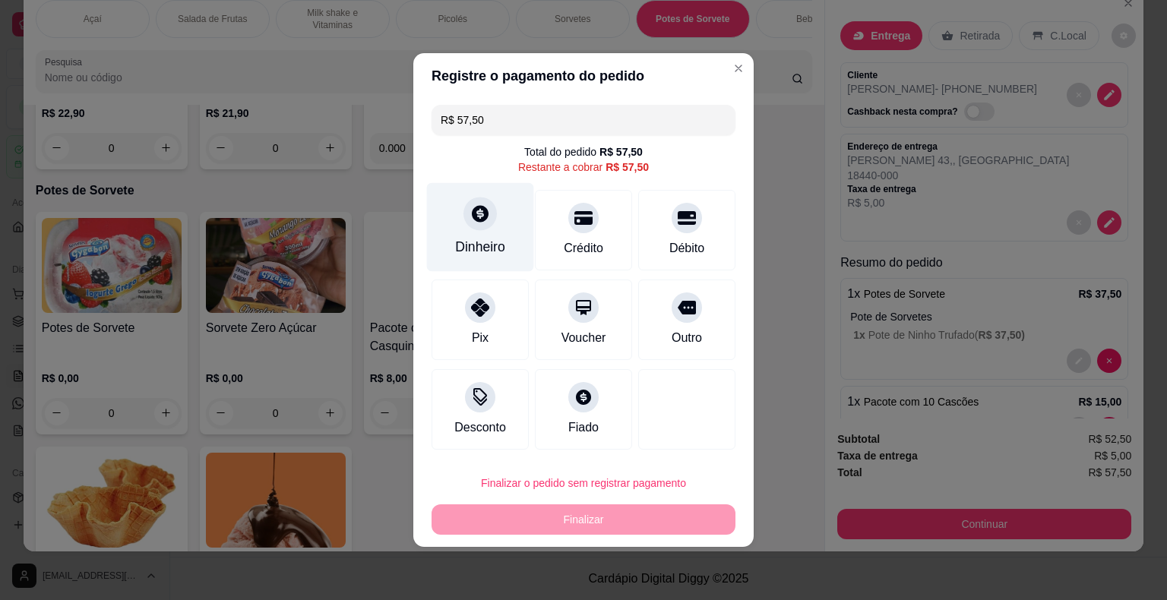
click at [476, 241] on div "Dinheiro" at bounding box center [480, 247] width 50 height 20
click at [486, 254] on div "Dinheiro" at bounding box center [480, 247] width 50 height 20
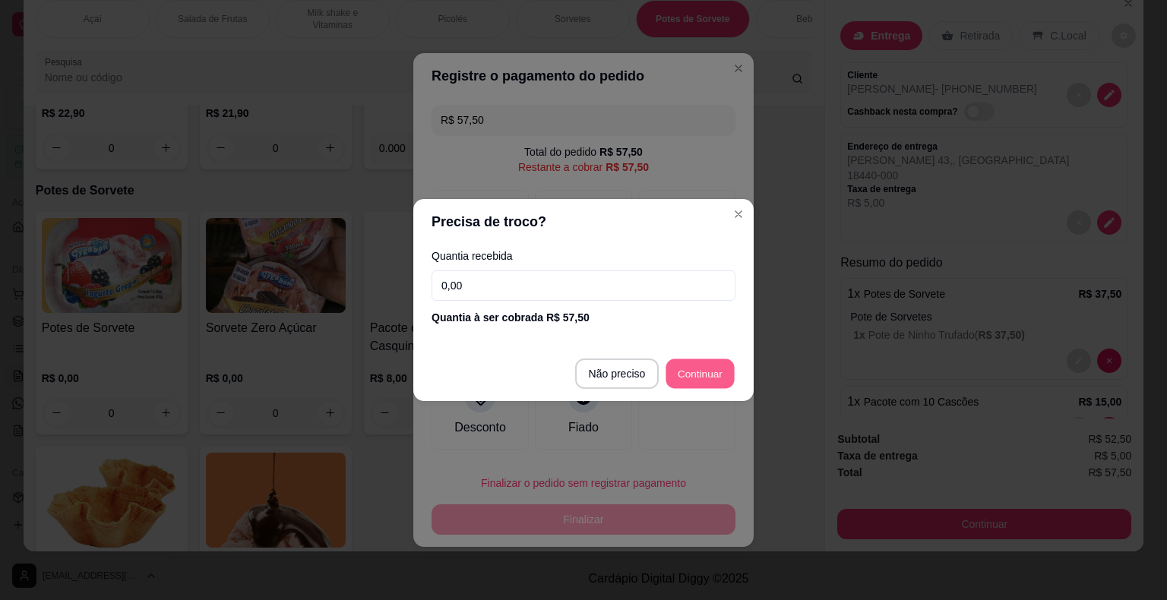
type input "R$ 0,00"
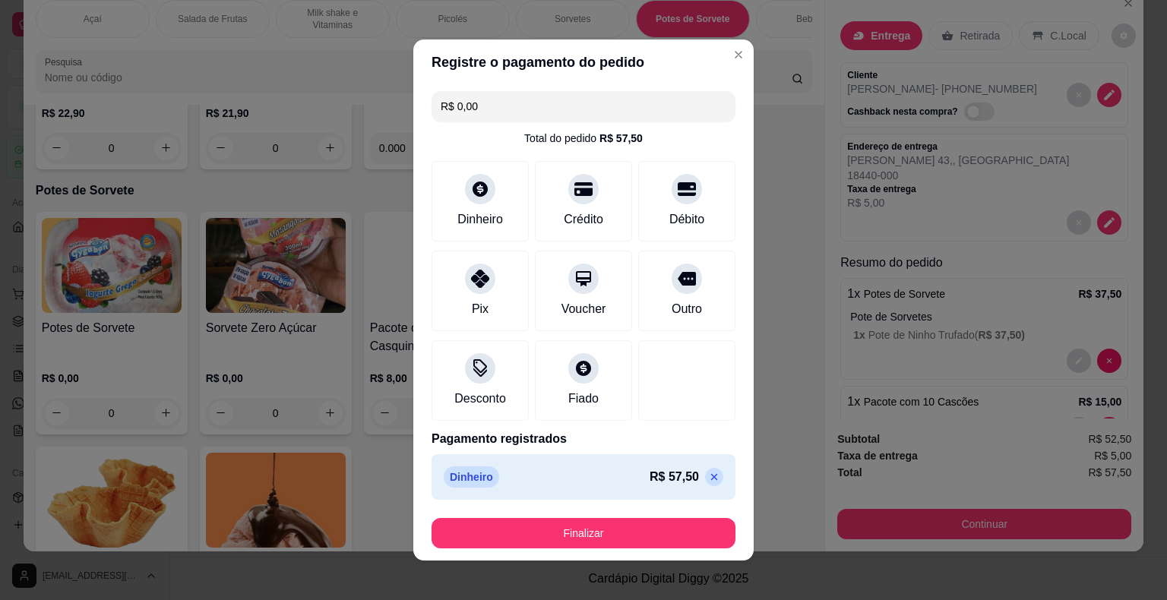
scroll to position [8, 0]
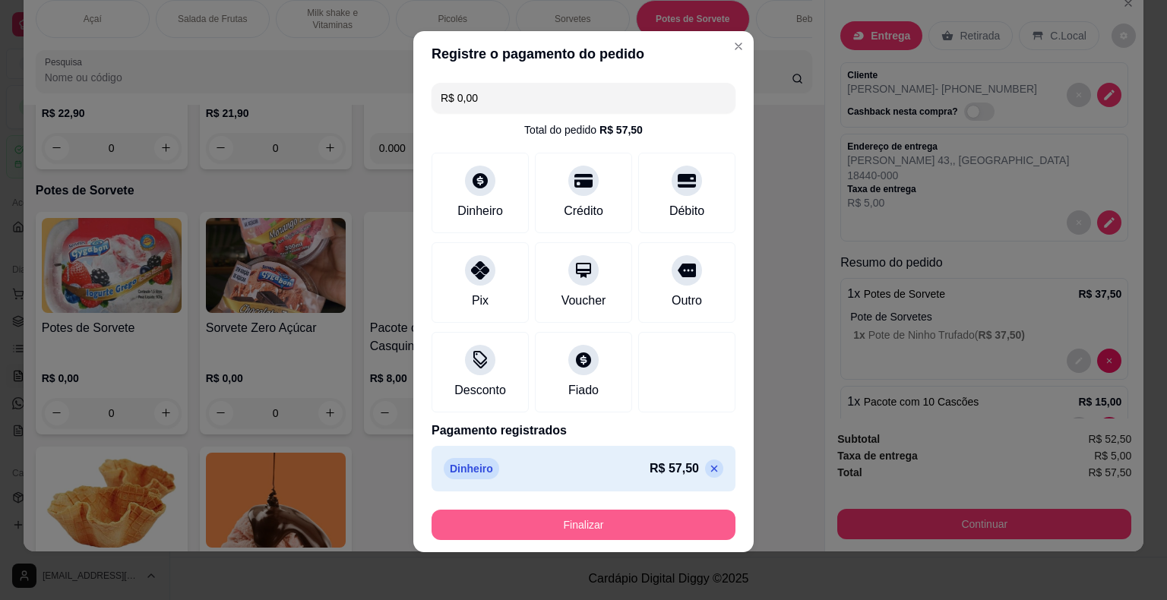
click at [671, 526] on button "Finalizar" at bounding box center [583, 525] width 304 height 30
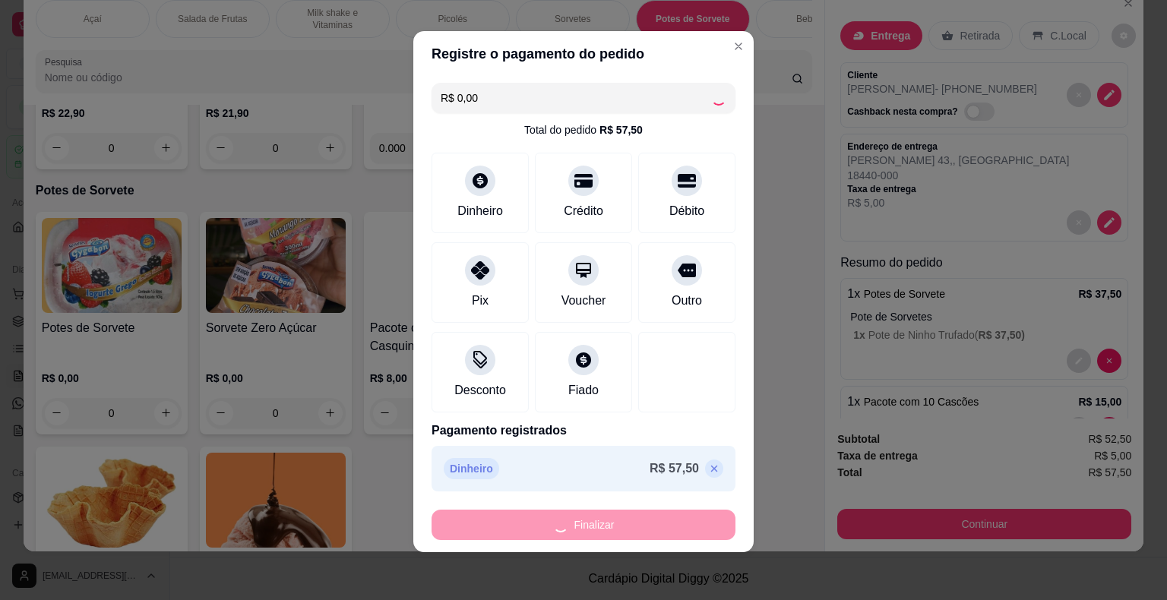
type input "0"
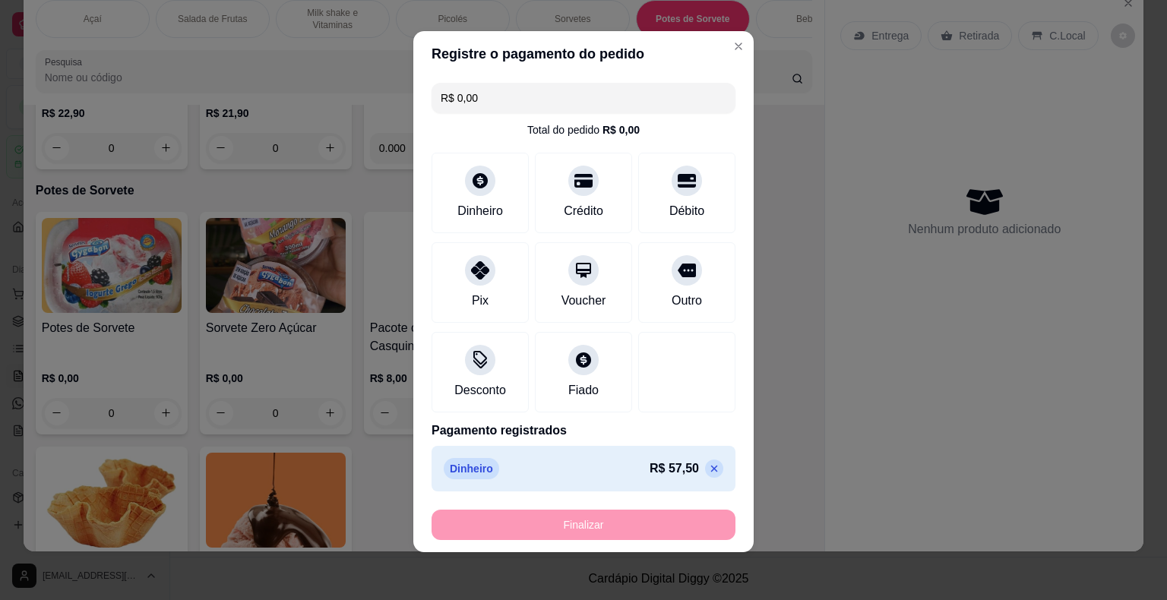
type input "-R$ 57,50"
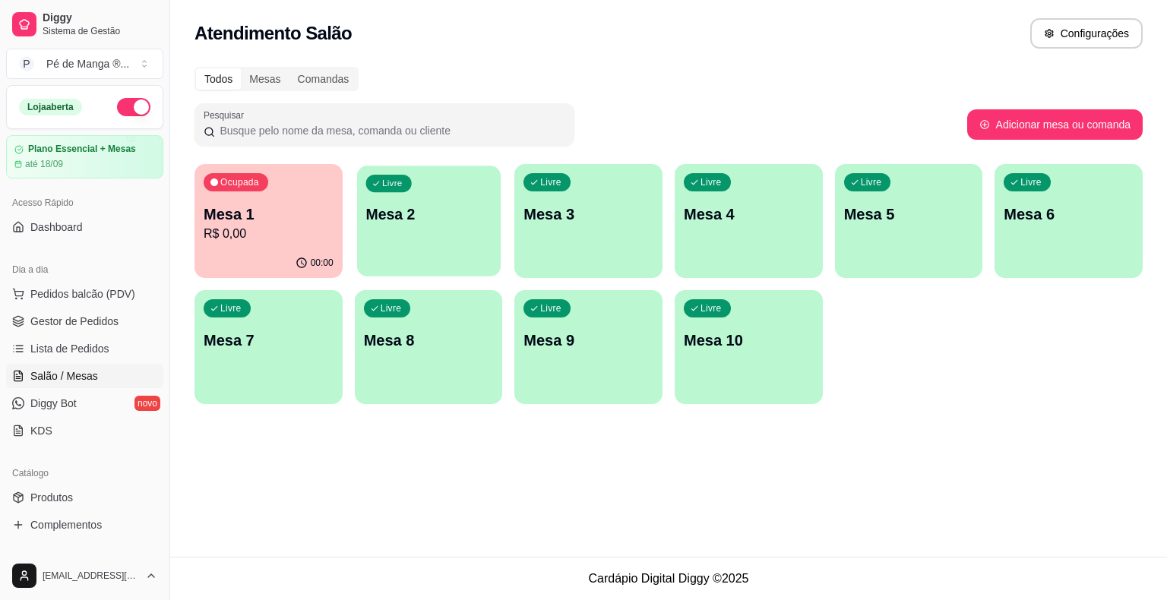
click at [430, 215] on p "Mesa 2" at bounding box center [428, 214] width 126 height 21
click at [430, 214] on p "Mesa 2" at bounding box center [428, 214] width 126 height 21
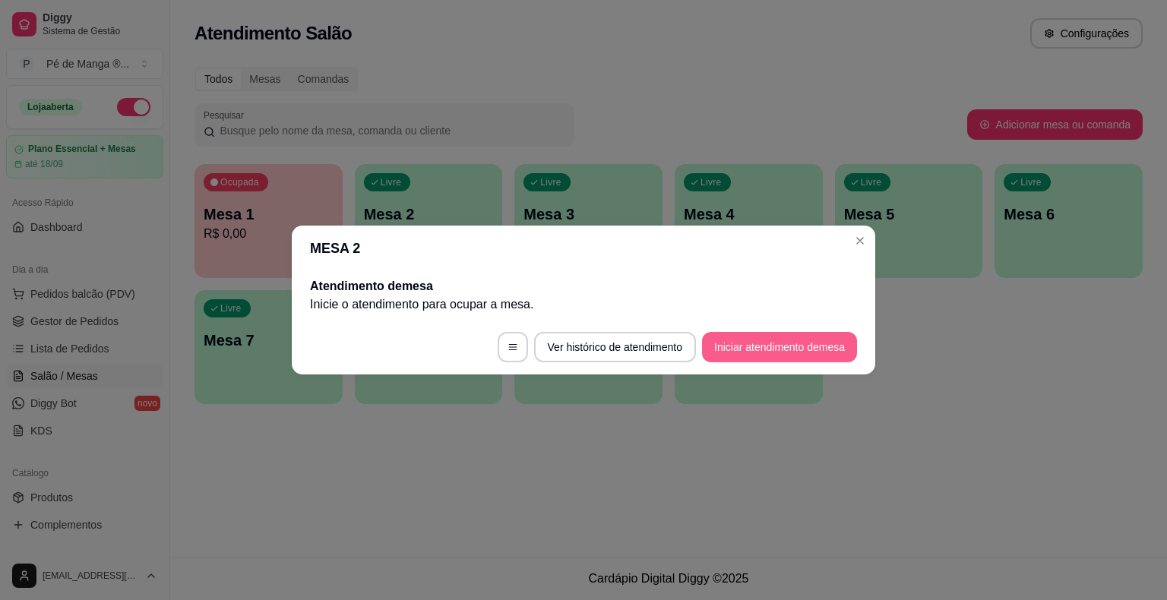
click at [738, 352] on button "Iniciar atendimento de mesa" at bounding box center [779, 347] width 155 height 30
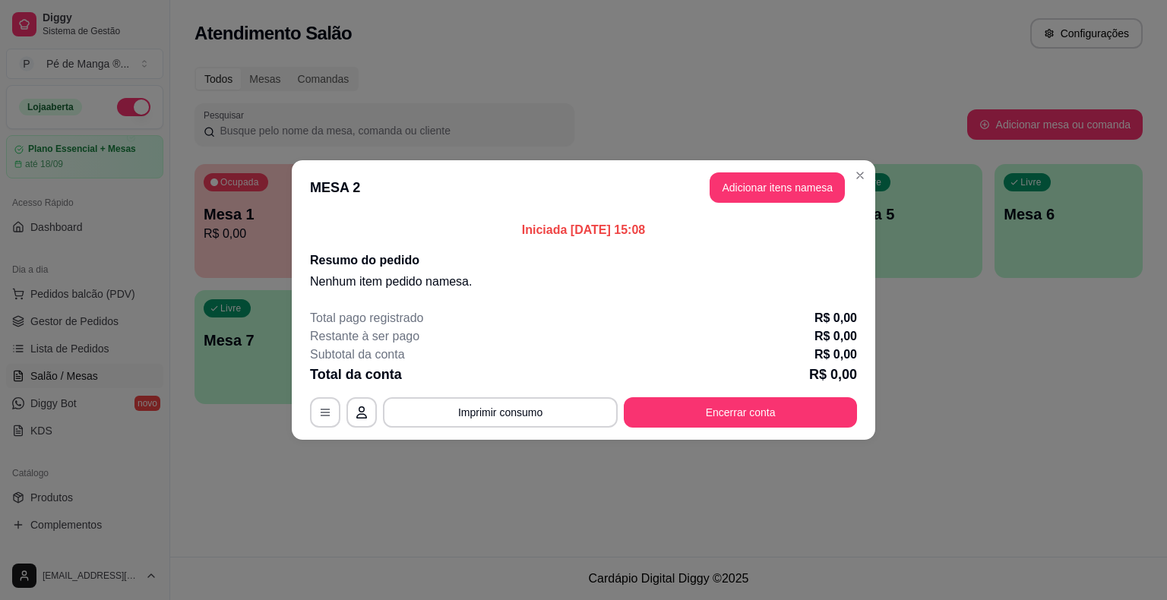
drag, startPoint x: 829, startPoint y: 212, endPoint x: 814, endPoint y: 197, distance: 20.4
click at [826, 211] on header "MESA 2 Adicionar itens na mesa" at bounding box center [583, 187] width 583 height 55
click at [813, 193] on button "Adicionar itens na mesa" at bounding box center [777, 188] width 131 height 30
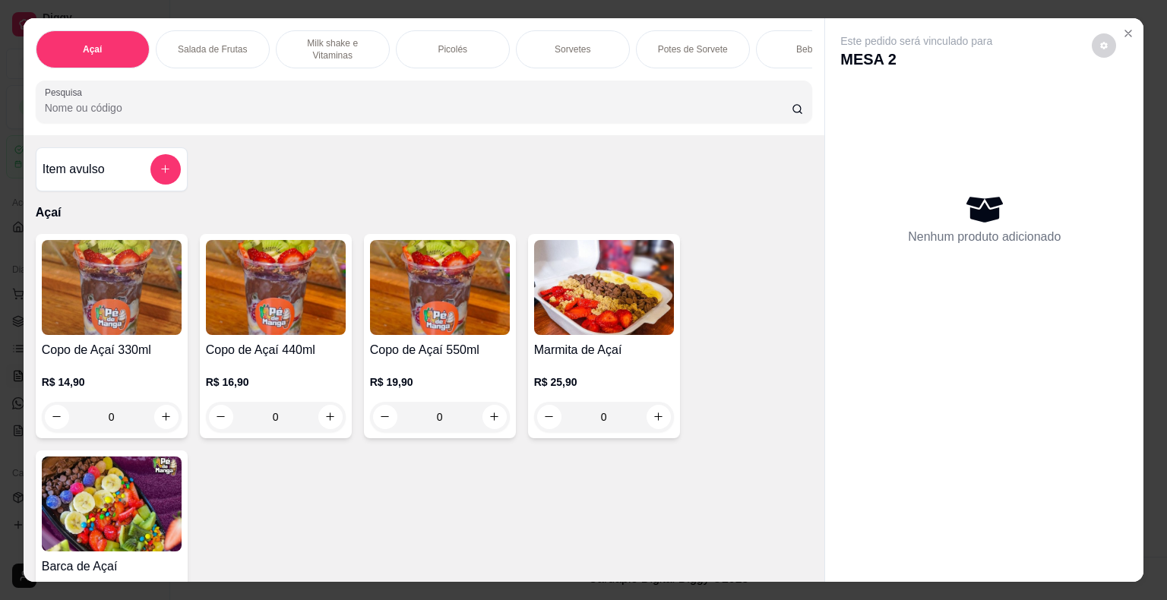
click at [577, 50] on div "Sorvetes" at bounding box center [573, 49] width 114 height 38
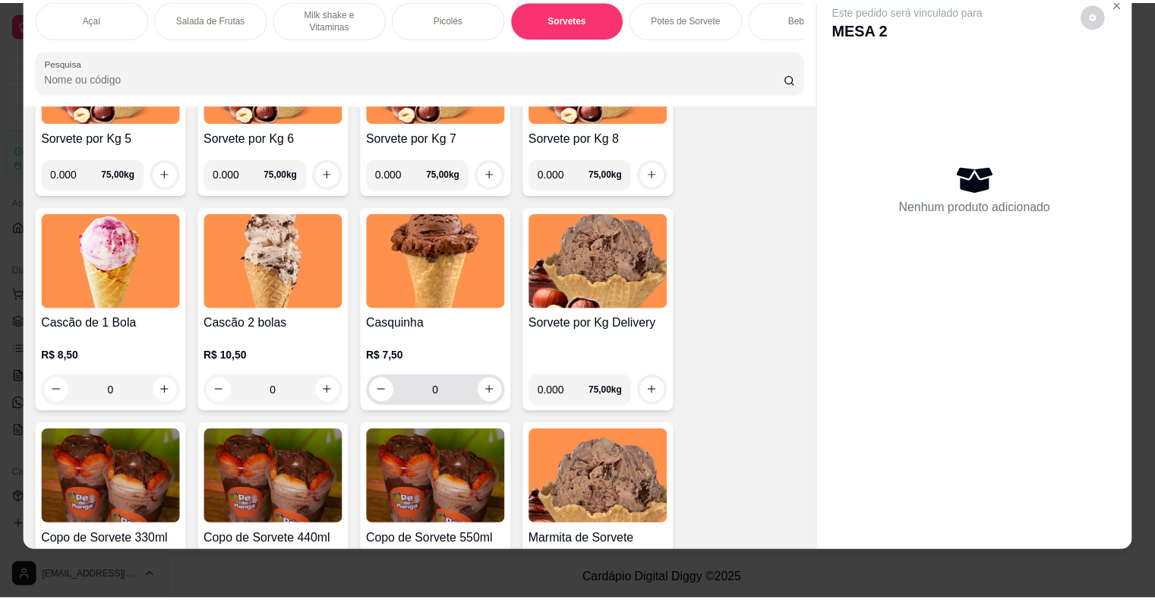
scroll to position [1793, 0]
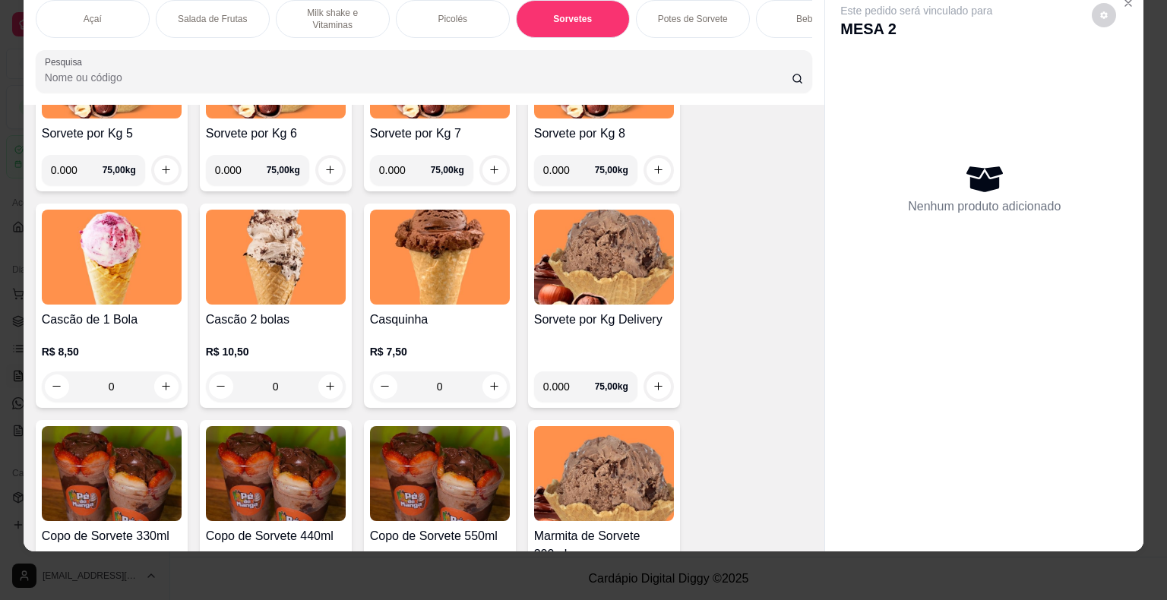
click at [163, 387] on div "0" at bounding box center [112, 386] width 140 height 30
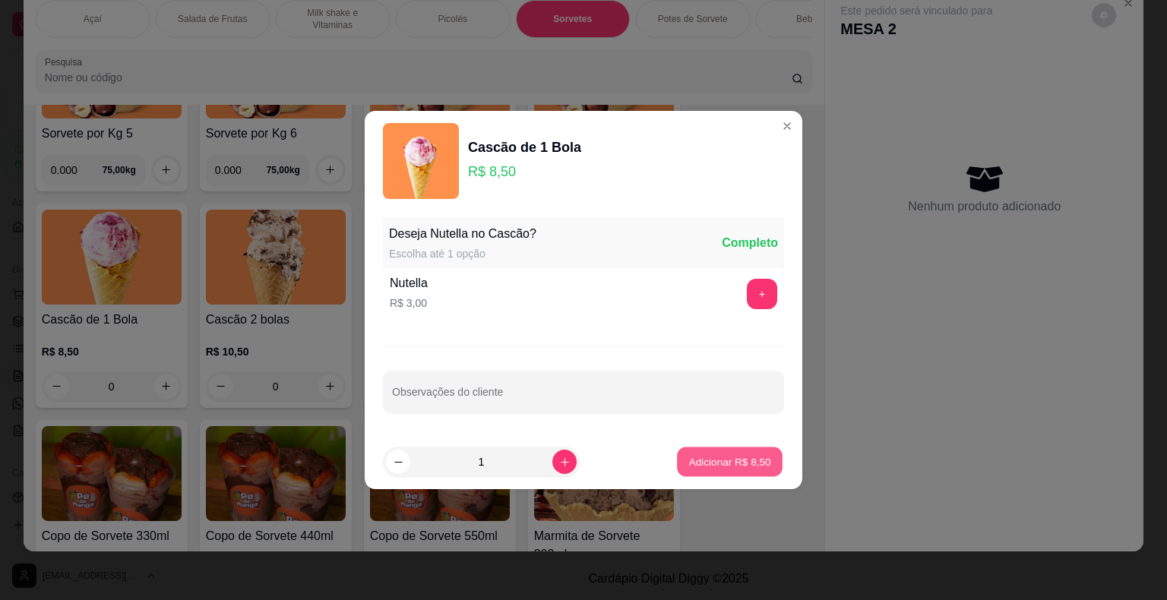
click at [708, 467] on p "Adicionar R$ 8,50" at bounding box center [729, 461] width 82 height 14
type input "1"
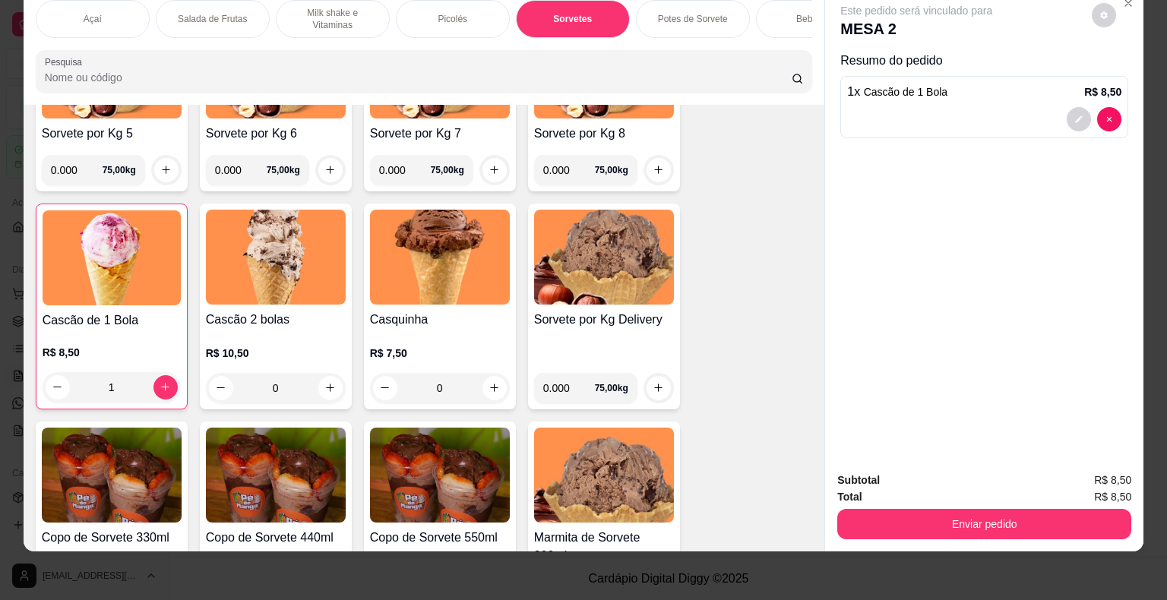
click at [1011, 526] on button "Enviar pedido" at bounding box center [984, 524] width 294 height 30
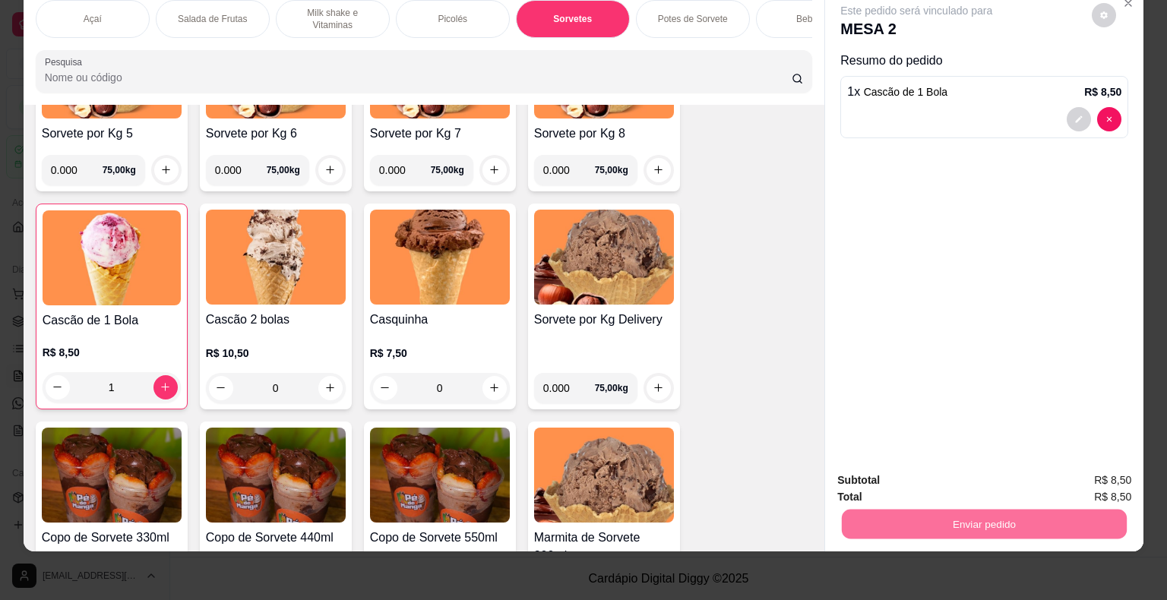
click at [955, 480] on button "Não registrar e enviar pedido" at bounding box center [934, 475] width 158 height 29
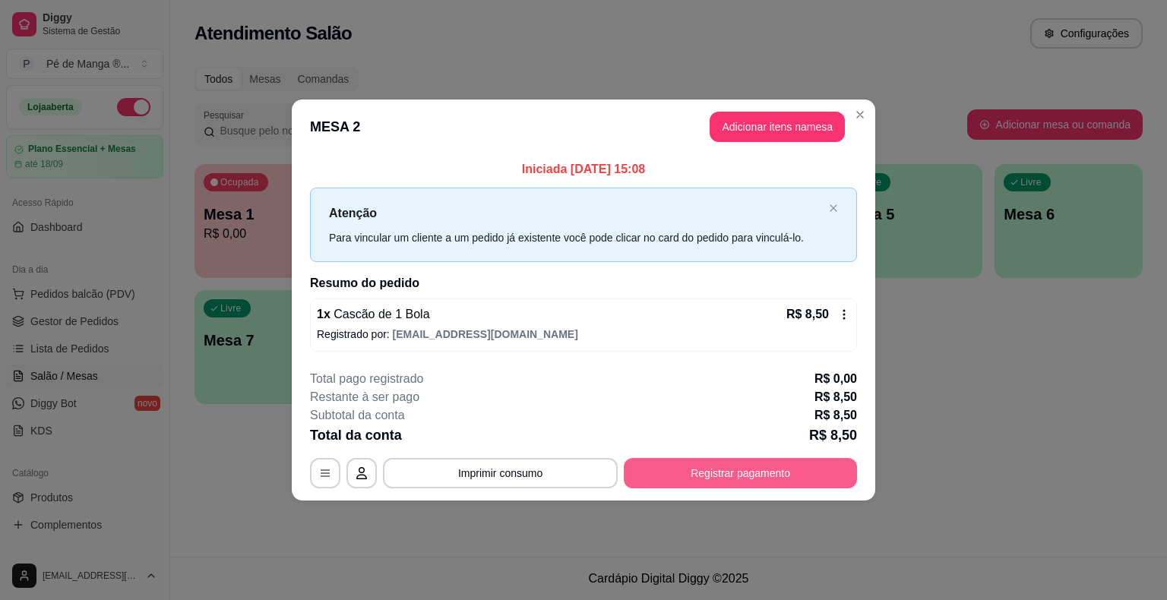
click at [764, 468] on button "Registrar pagamento" at bounding box center [740, 473] width 233 height 30
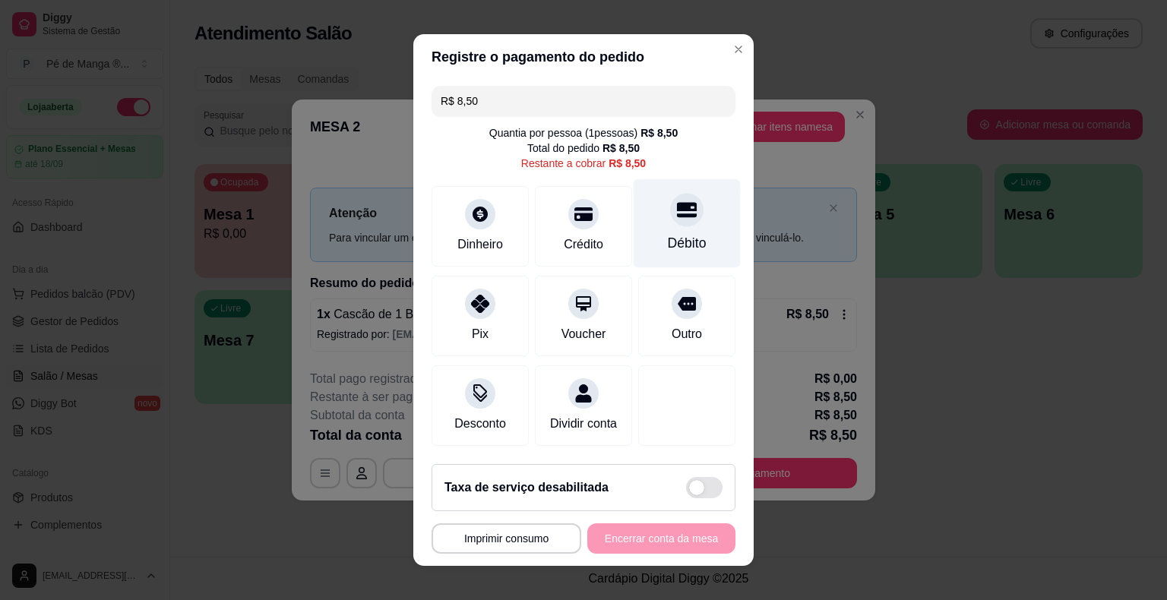
click at [668, 238] on div "Débito" at bounding box center [687, 243] width 39 height 20
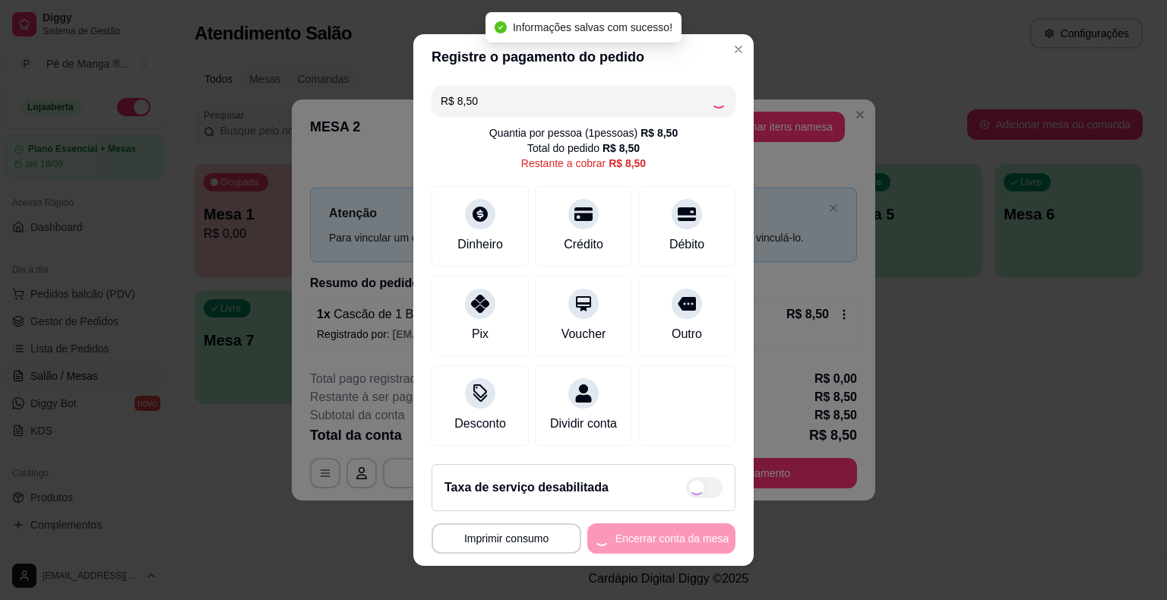
type input "R$ 0,00"
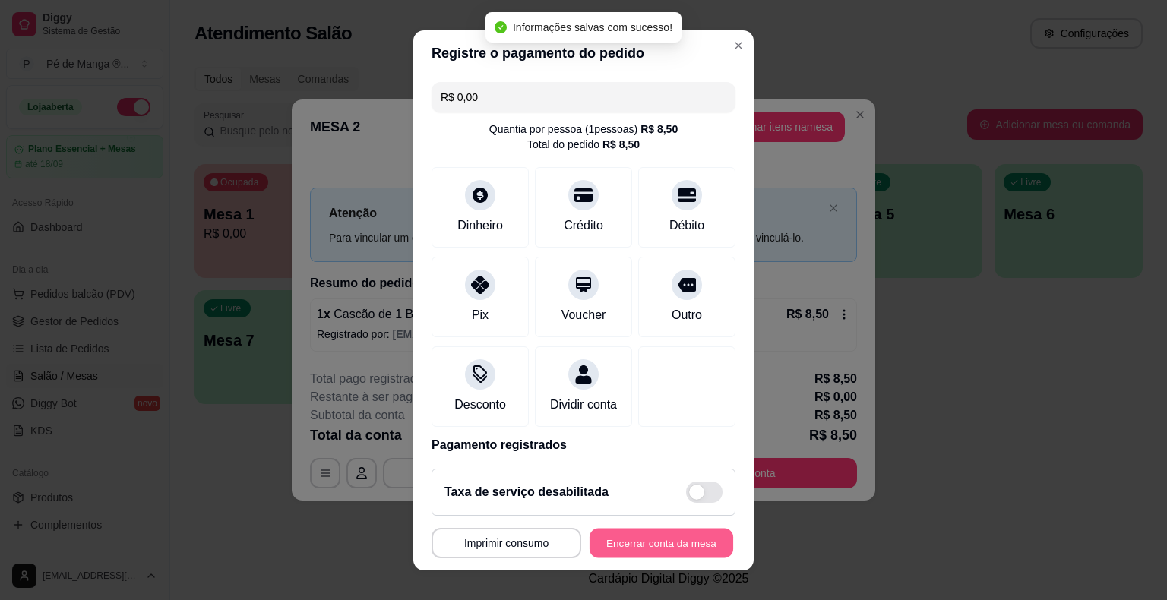
click at [681, 548] on button "Encerrar conta da mesa" at bounding box center [661, 543] width 144 height 30
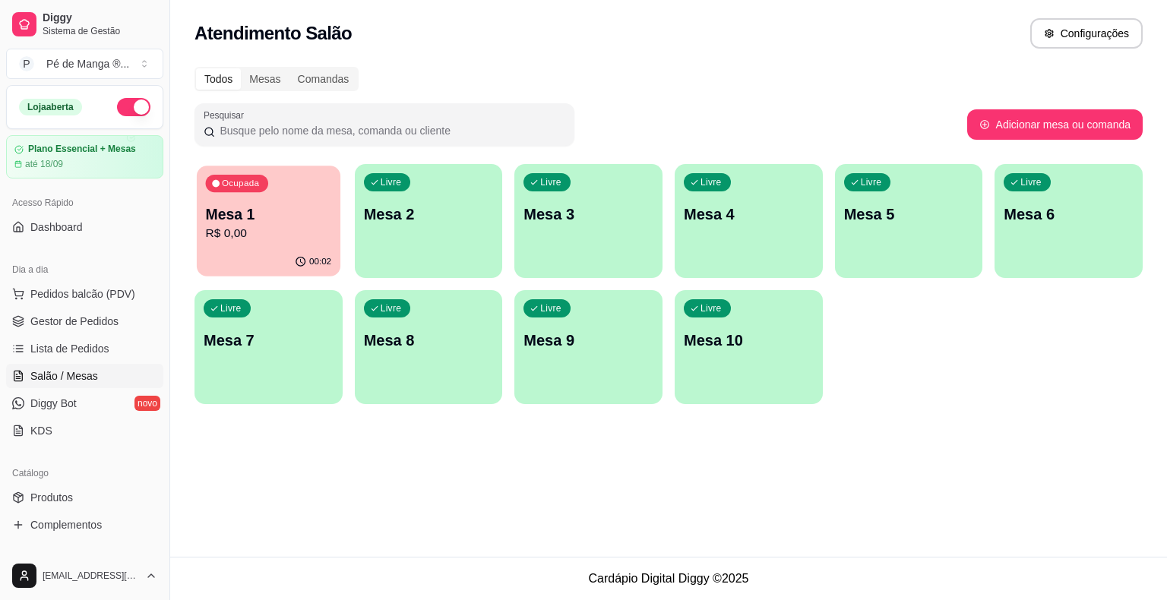
click at [259, 208] on p "Mesa 1" at bounding box center [269, 214] width 126 height 21
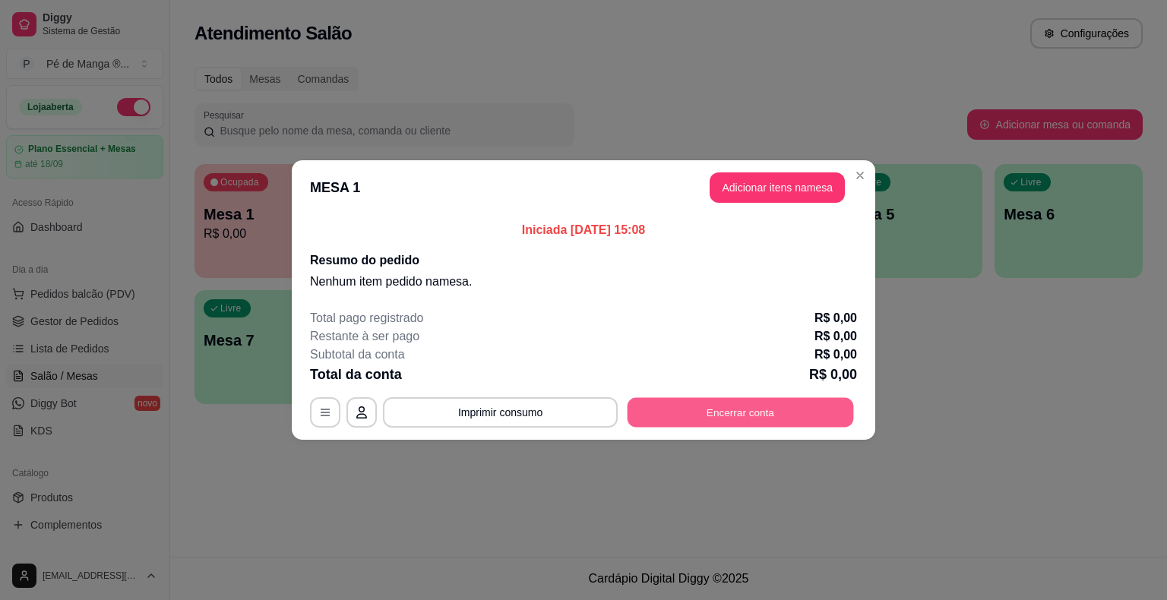
click at [742, 412] on button "Encerrar conta" at bounding box center [740, 413] width 226 height 30
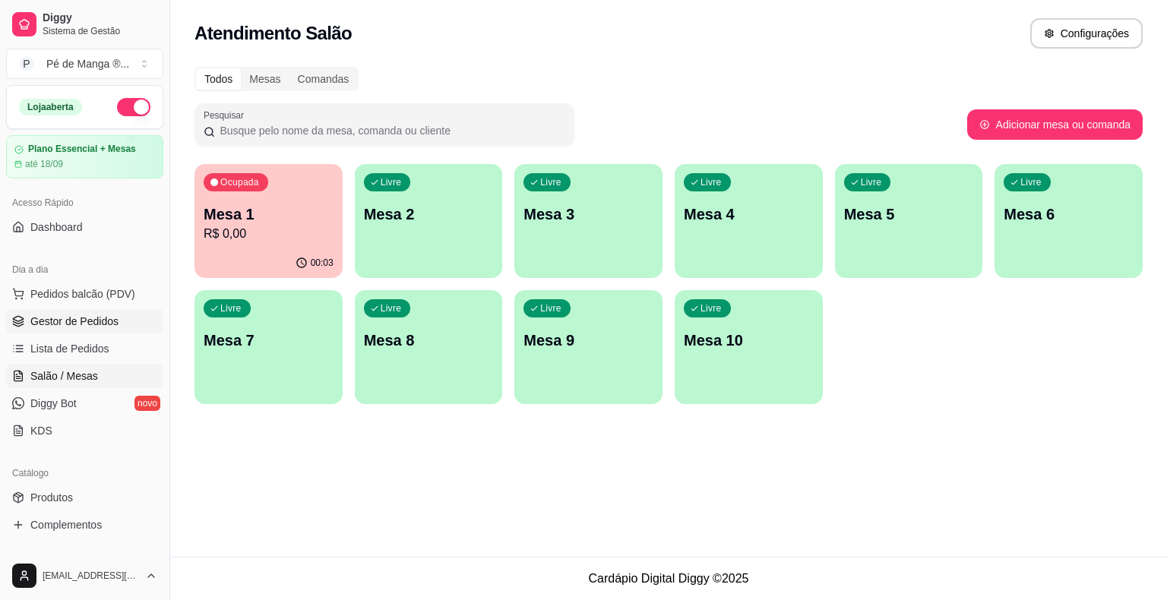
click at [76, 323] on span "Gestor de Pedidos" at bounding box center [74, 321] width 88 height 15
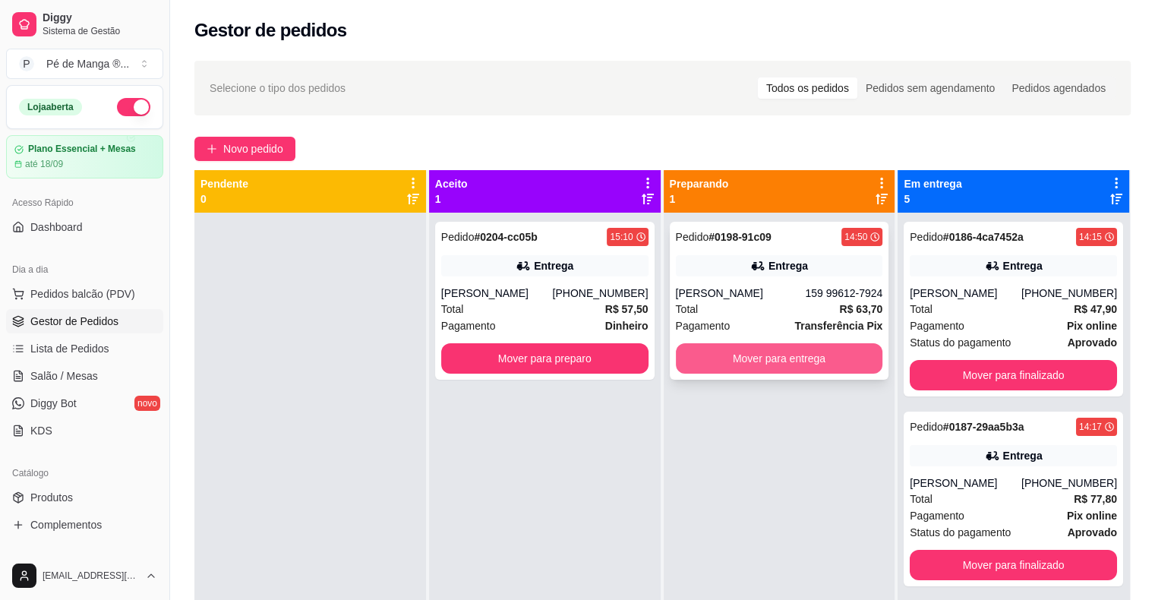
click at [705, 363] on button "Mover para entrega" at bounding box center [779, 358] width 207 height 30
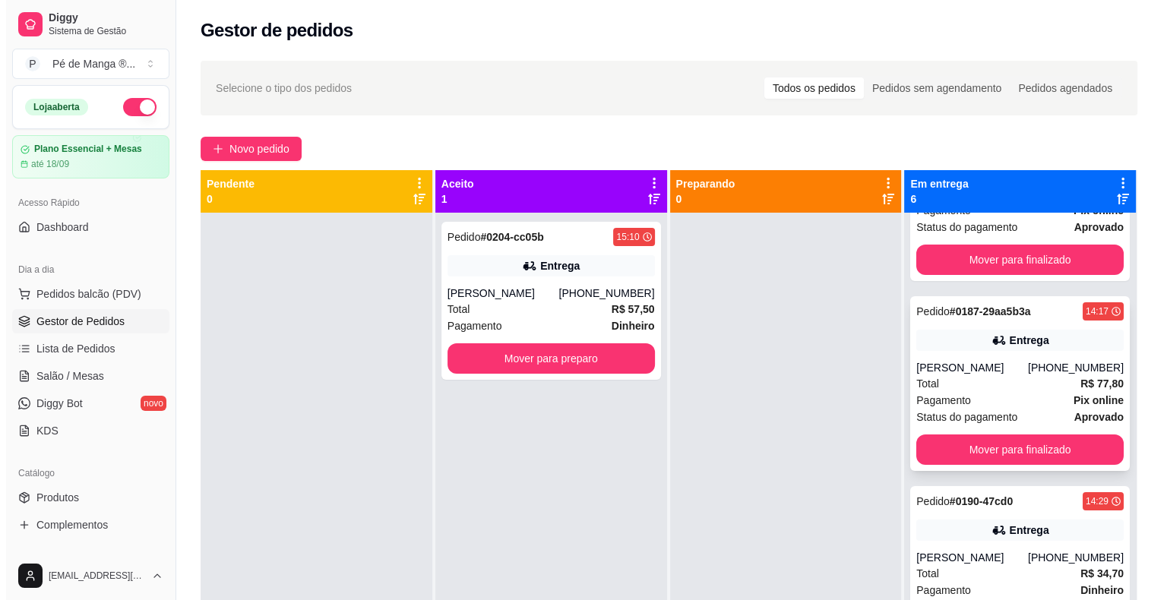
scroll to position [152, 0]
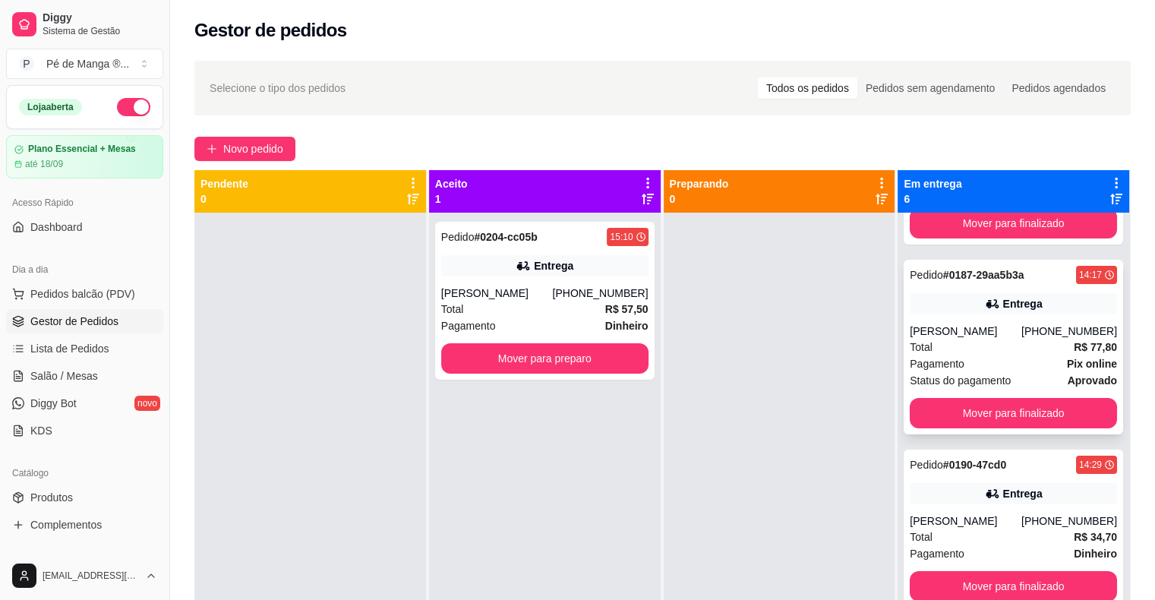
click at [1022, 369] on div "Pagamento Pix online" at bounding box center [1013, 363] width 207 height 17
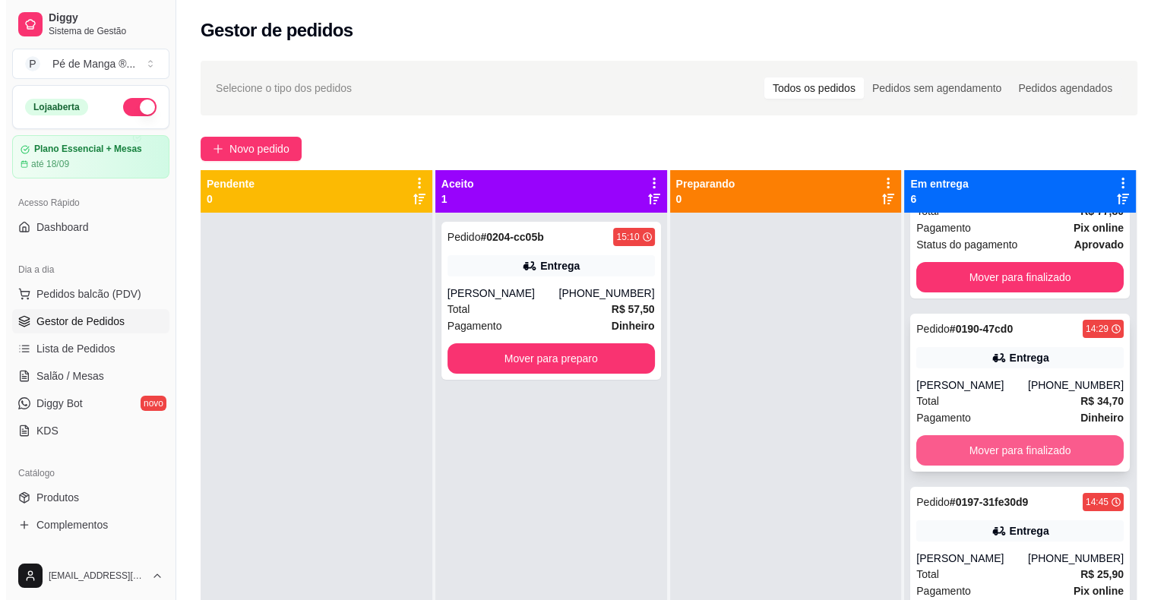
scroll to position [304, 0]
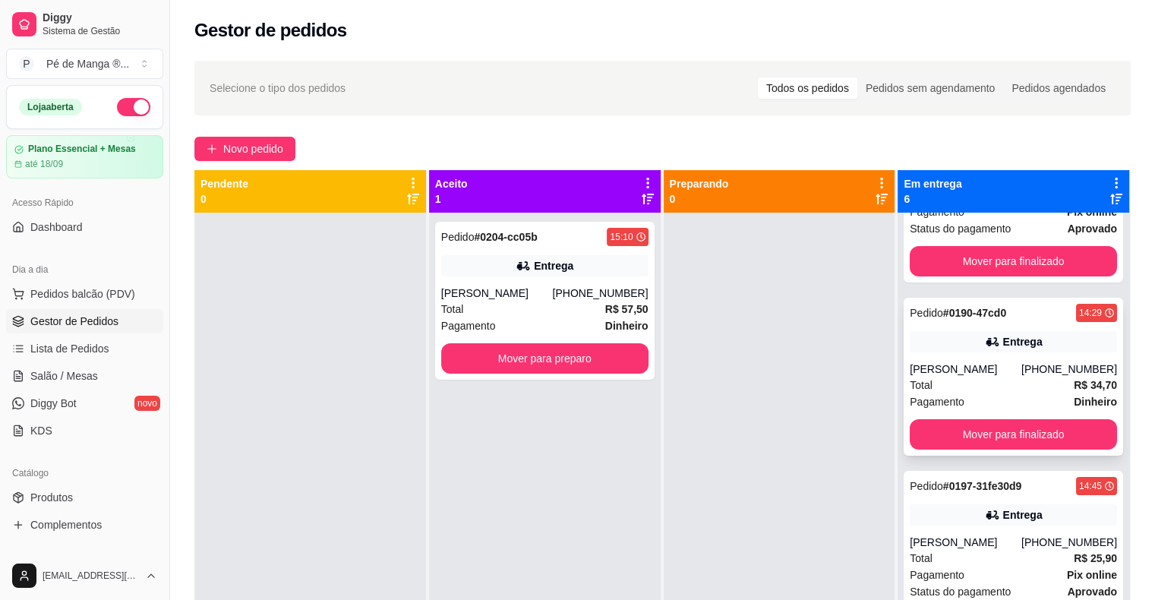
click at [994, 366] on div "João Pedro" at bounding box center [966, 369] width 112 height 15
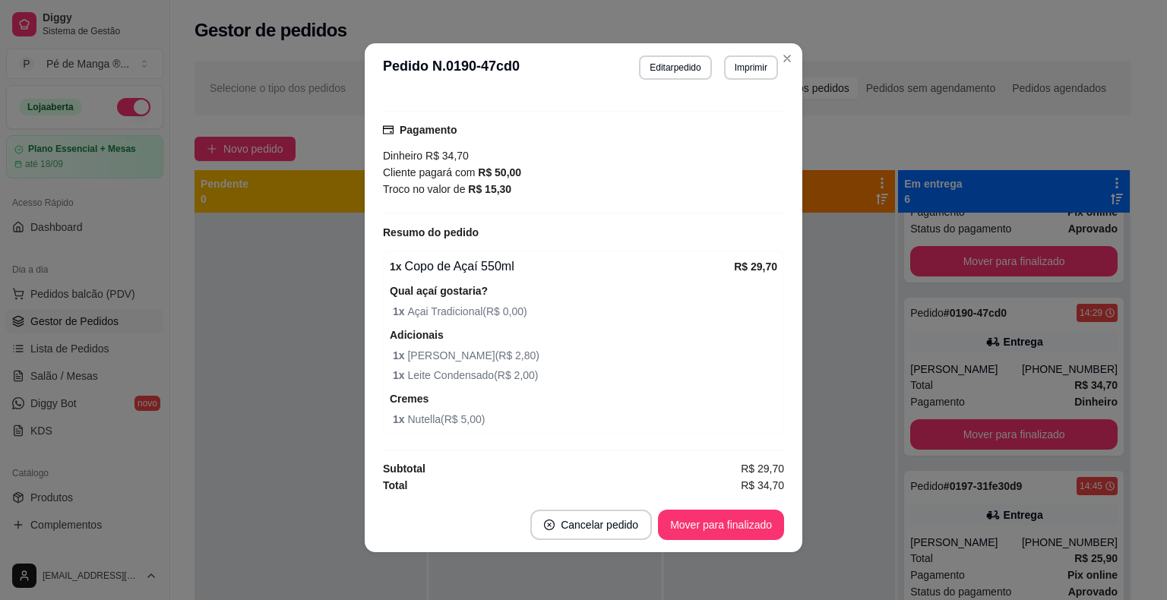
scroll to position [3, 0]
click at [734, 534] on button "Mover para finalizado" at bounding box center [721, 524] width 126 height 30
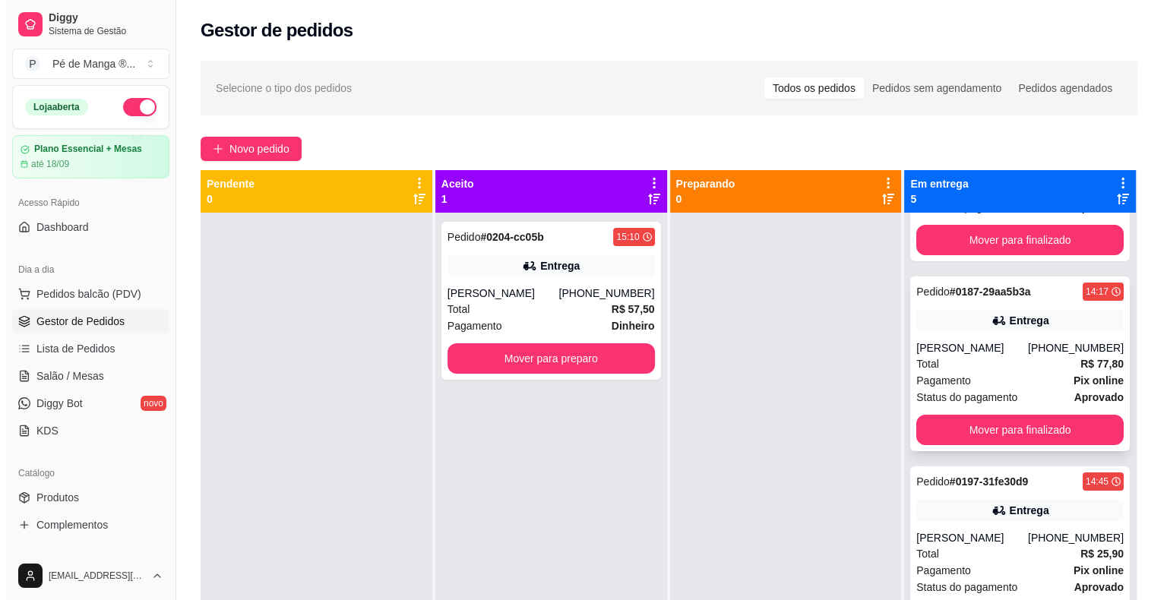
scroll to position [152, 0]
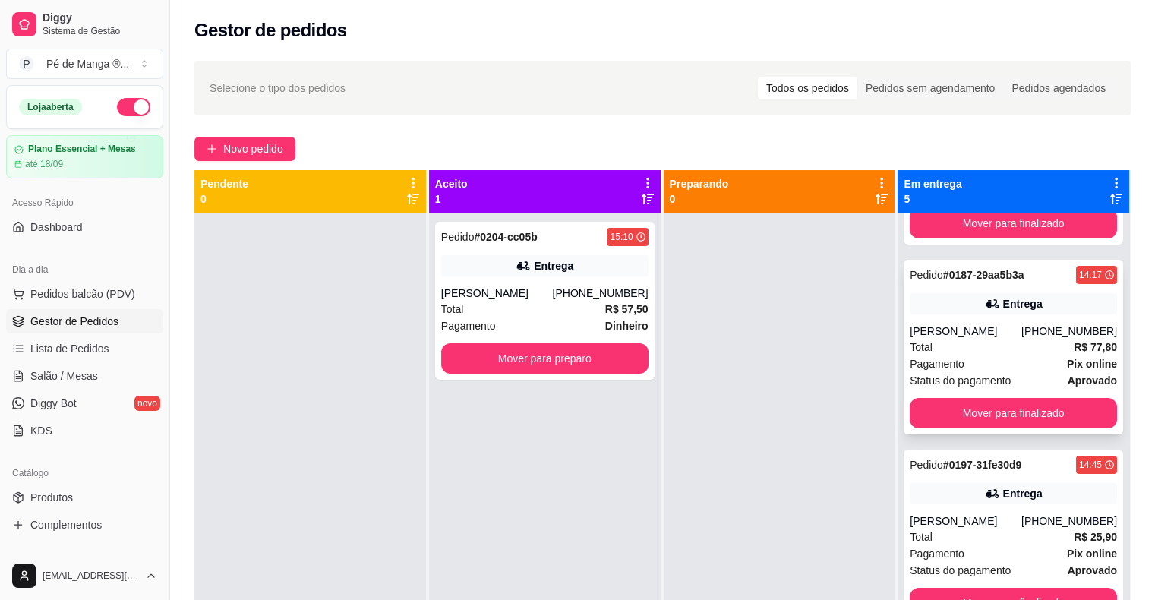
click at [956, 336] on div "Alessandra" at bounding box center [966, 331] width 112 height 15
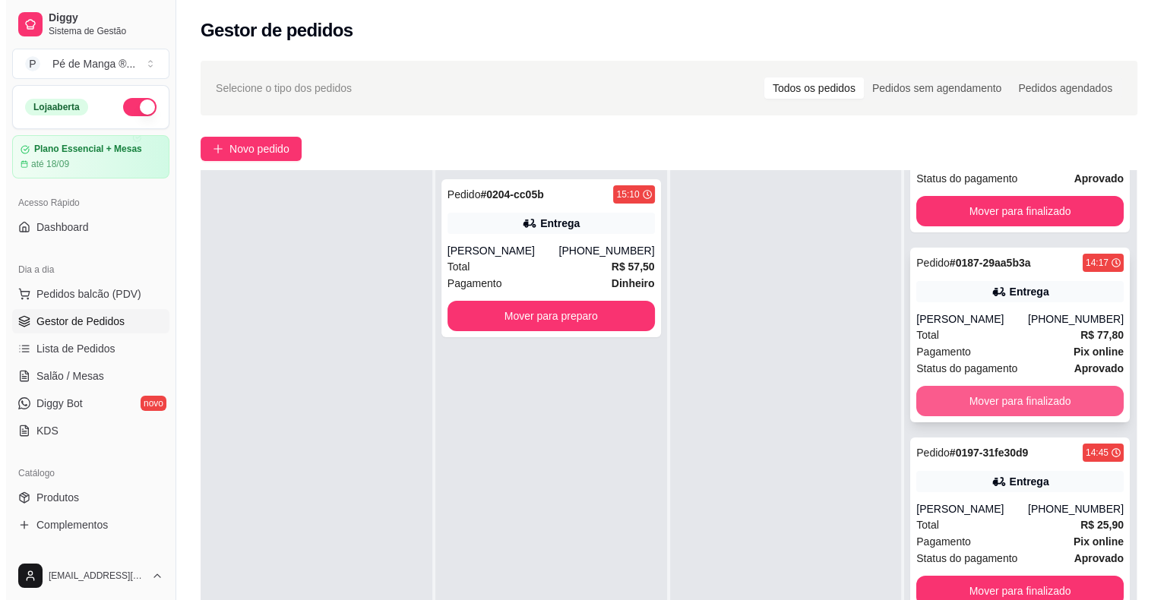
scroll to position [0, 0]
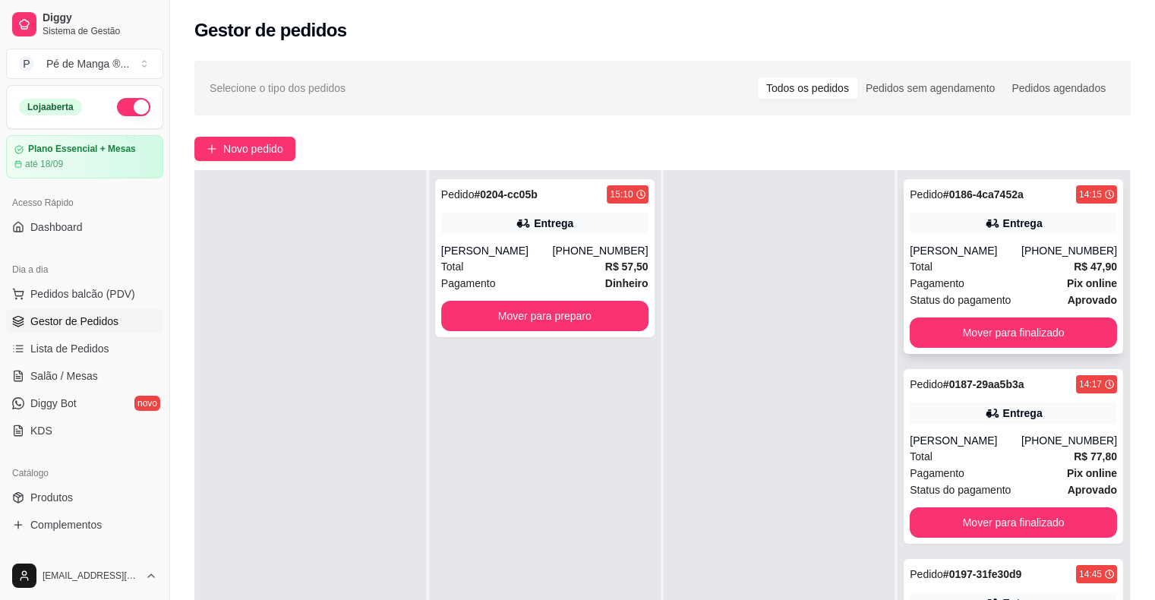
click at [984, 255] on div "Vitória gomes" at bounding box center [966, 250] width 112 height 15
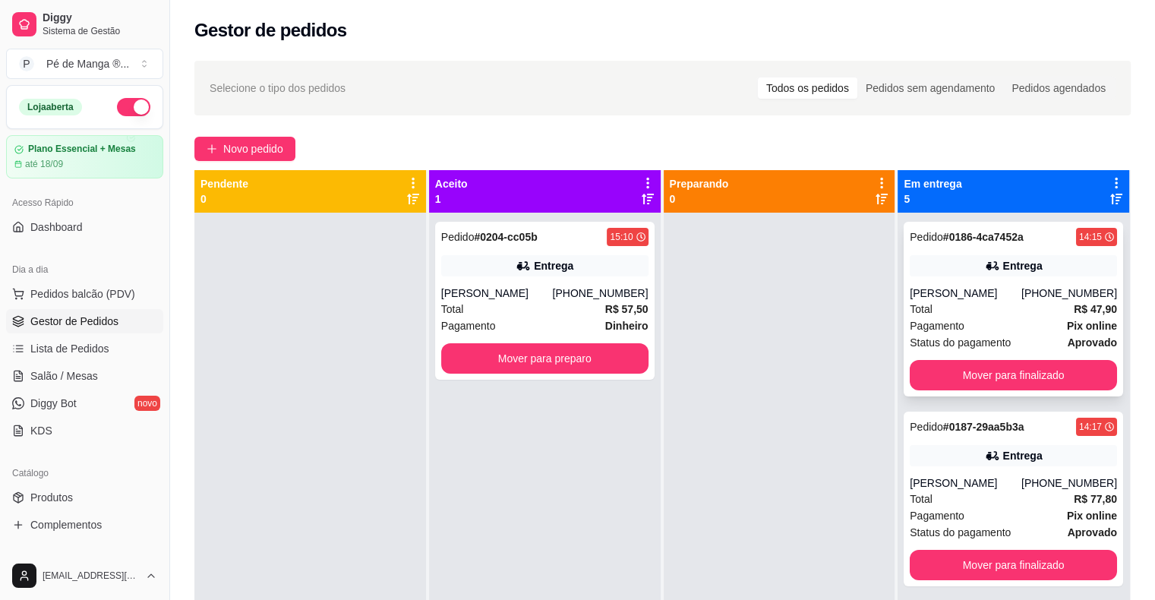
click at [996, 311] on div "Total R$ 47,90" at bounding box center [1013, 309] width 207 height 17
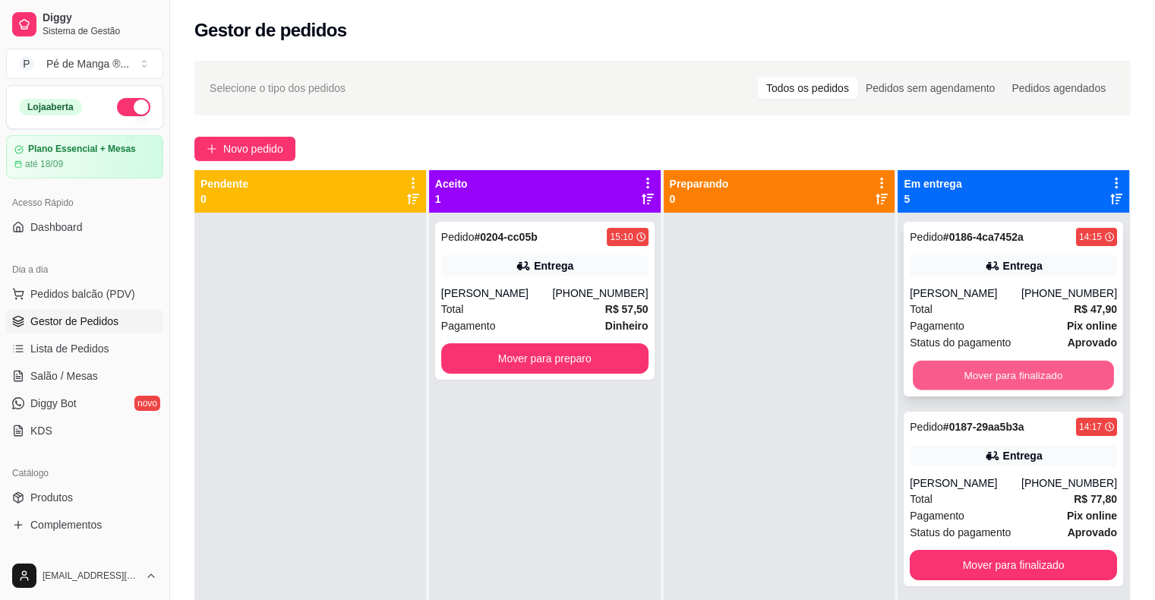
click at [998, 372] on button "Mover para finalizado" at bounding box center [1013, 376] width 201 height 30
click at [997, 371] on button "Mover para finalizado" at bounding box center [1013, 375] width 207 height 30
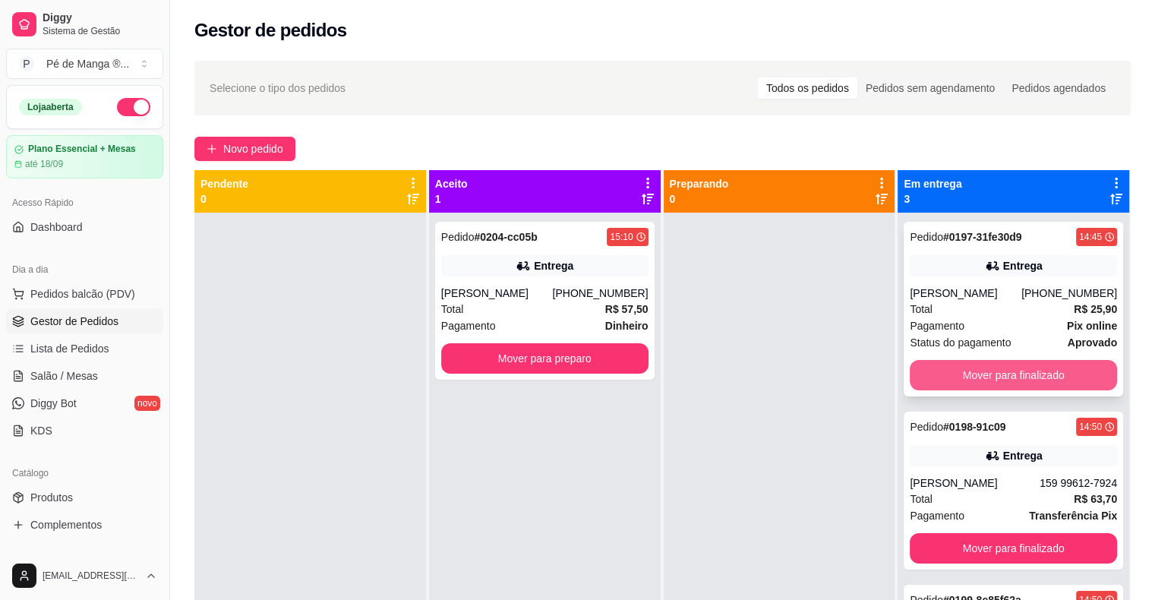
click at [999, 370] on button "Mover para finalizado" at bounding box center [1013, 375] width 207 height 30
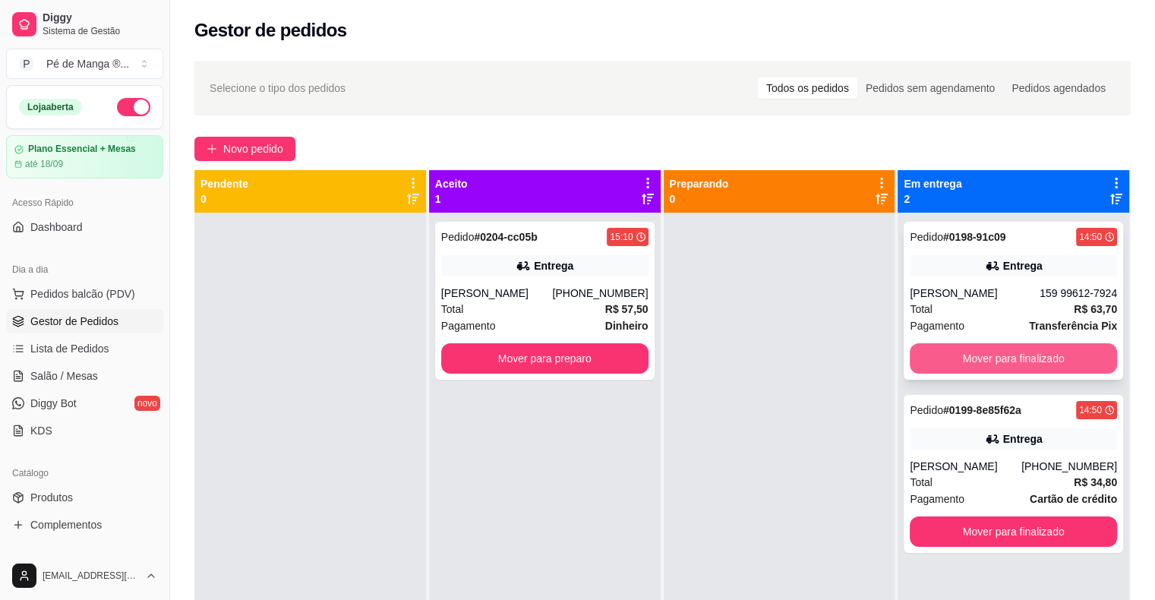
click at [994, 361] on button "Mover para finalizado" at bounding box center [1013, 358] width 207 height 30
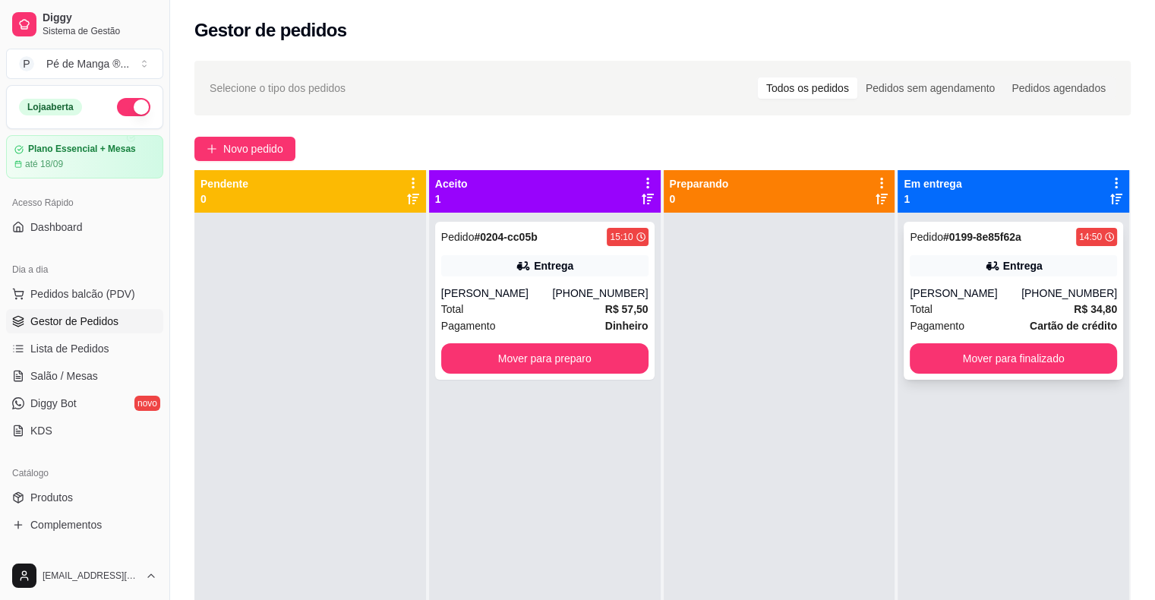
click at [968, 290] on div "[PERSON_NAME]" at bounding box center [966, 293] width 112 height 15
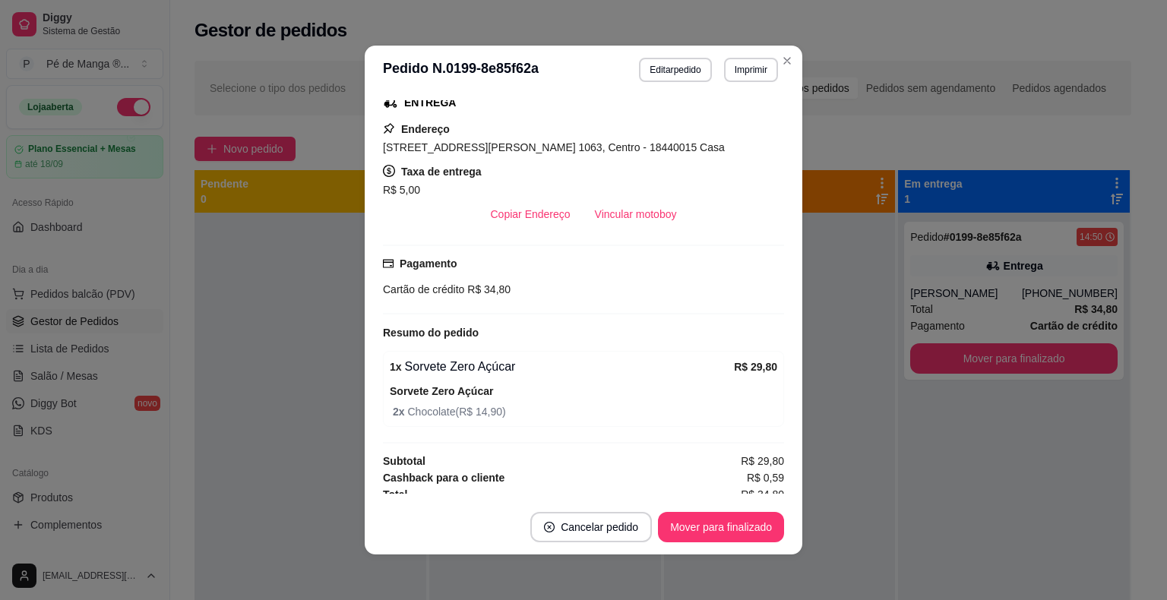
scroll to position [255, 0]
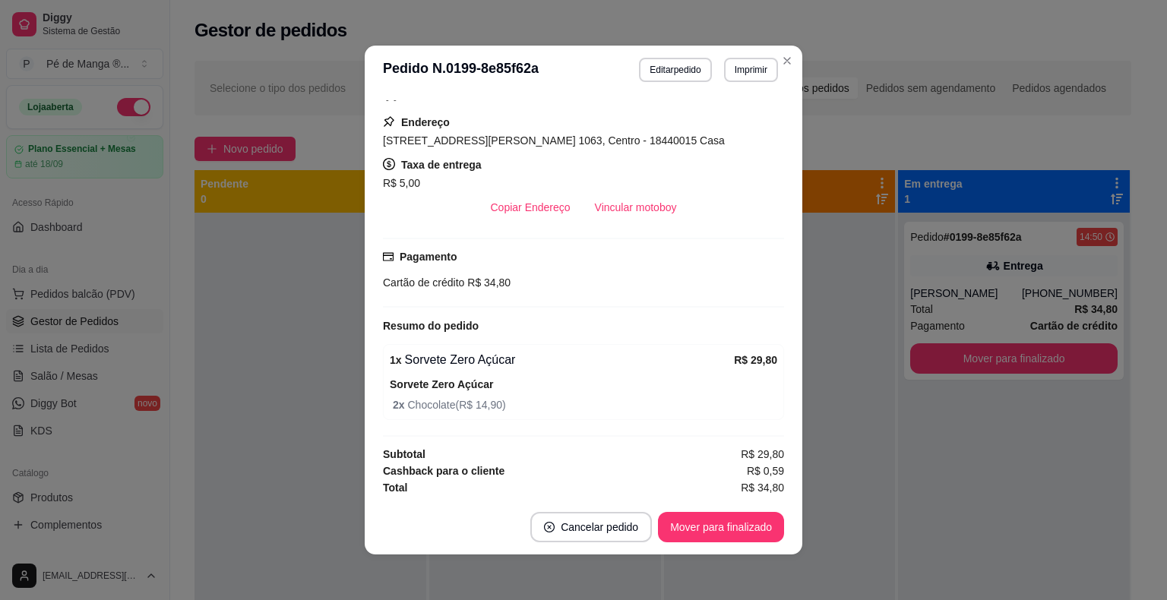
click at [731, 546] on footer "Cancelar pedido Mover para finalizado" at bounding box center [584, 527] width 438 height 55
click at [732, 534] on button "Mover para finalizado" at bounding box center [721, 527] width 126 height 30
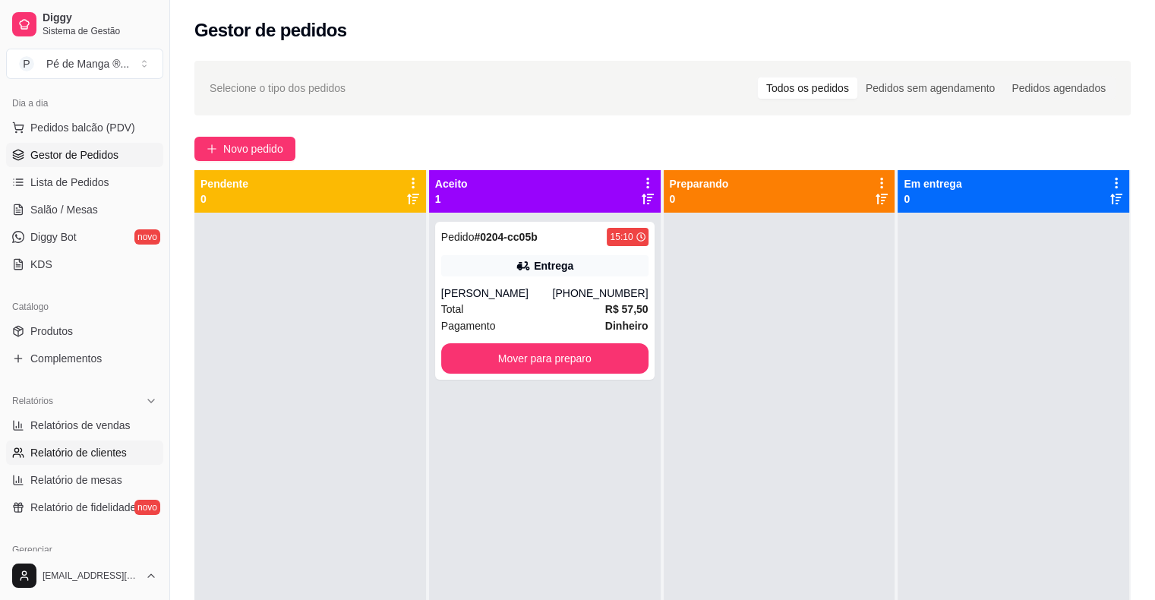
scroll to position [228, 0]
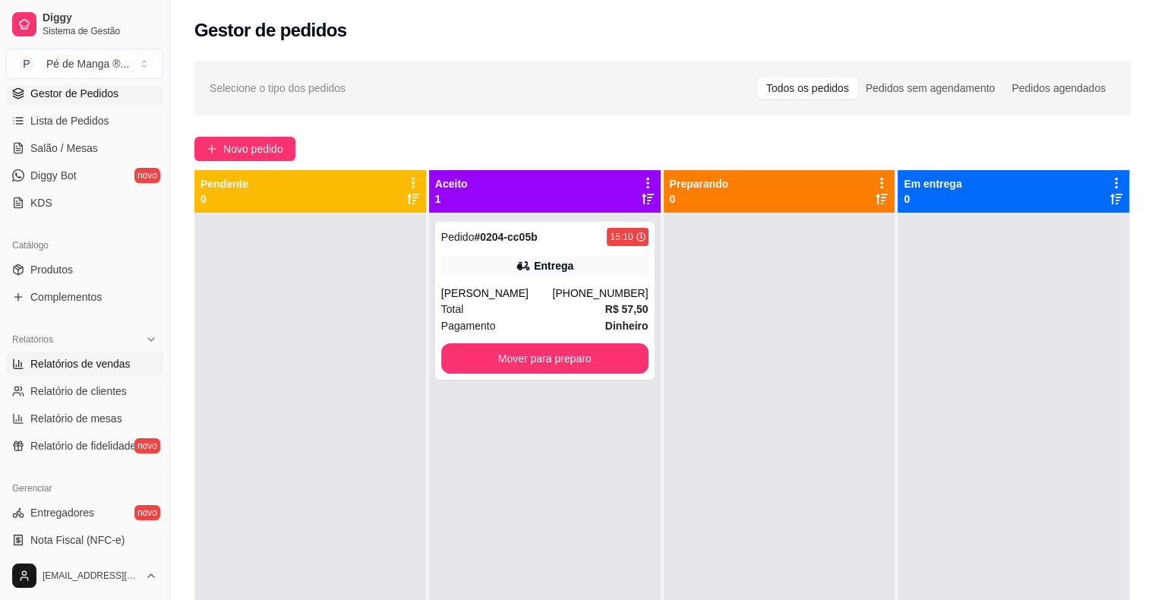
click at [106, 366] on span "Relatórios de vendas" at bounding box center [80, 363] width 100 height 15
select select "ALL"
select select "0"
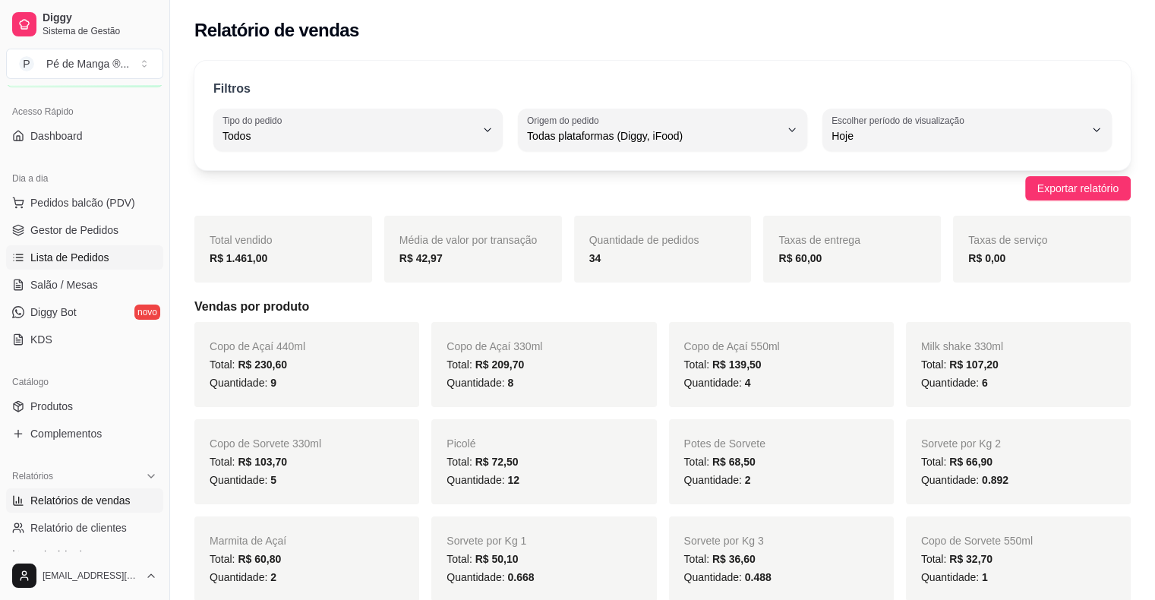
scroll to position [76, 0]
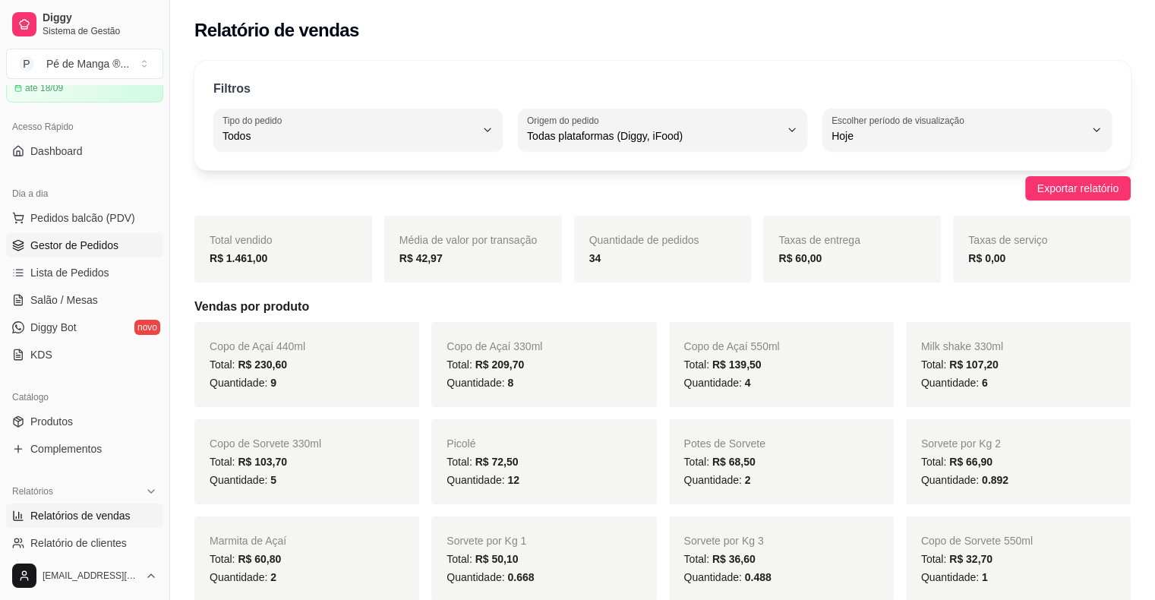
click at [74, 251] on span "Gestor de Pedidos" at bounding box center [74, 245] width 88 height 15
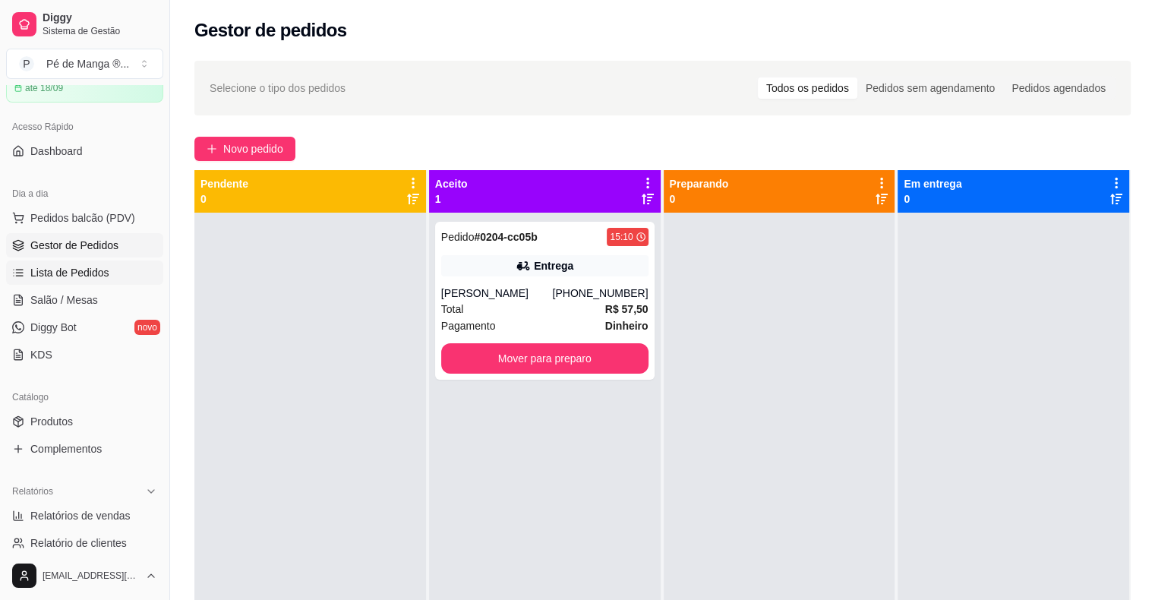
click at [79, 273] on span "Lista de Pedidos" at bounding box center [69, 272] width 79 height 15
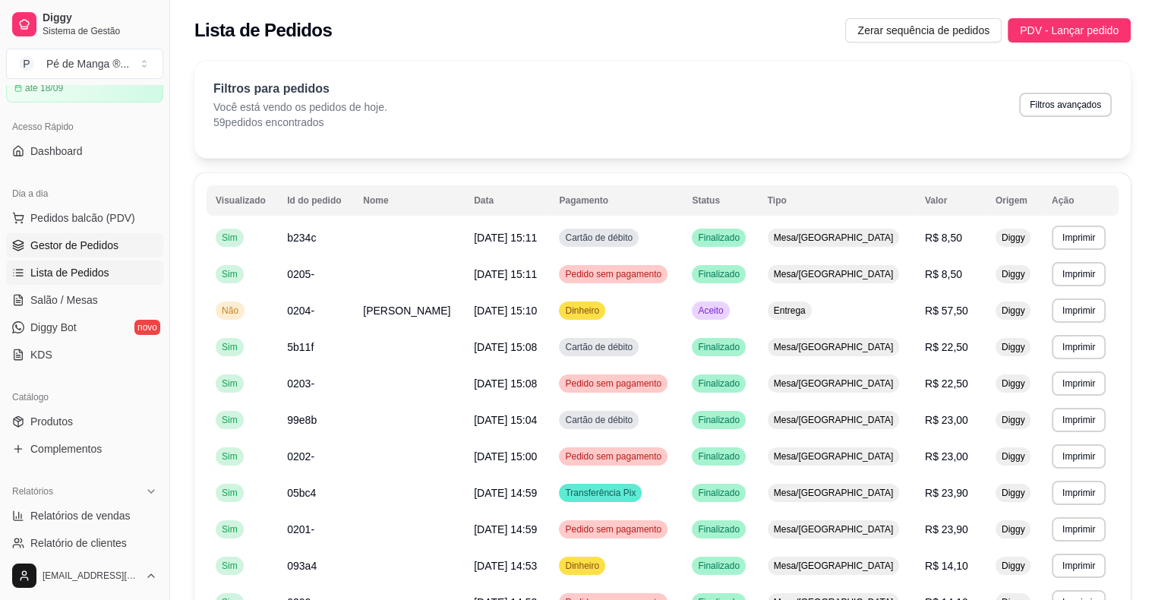
click at [91, 245] on span "Gestor de Pedidos" at bounding box center [74, 245] width 88 height 15
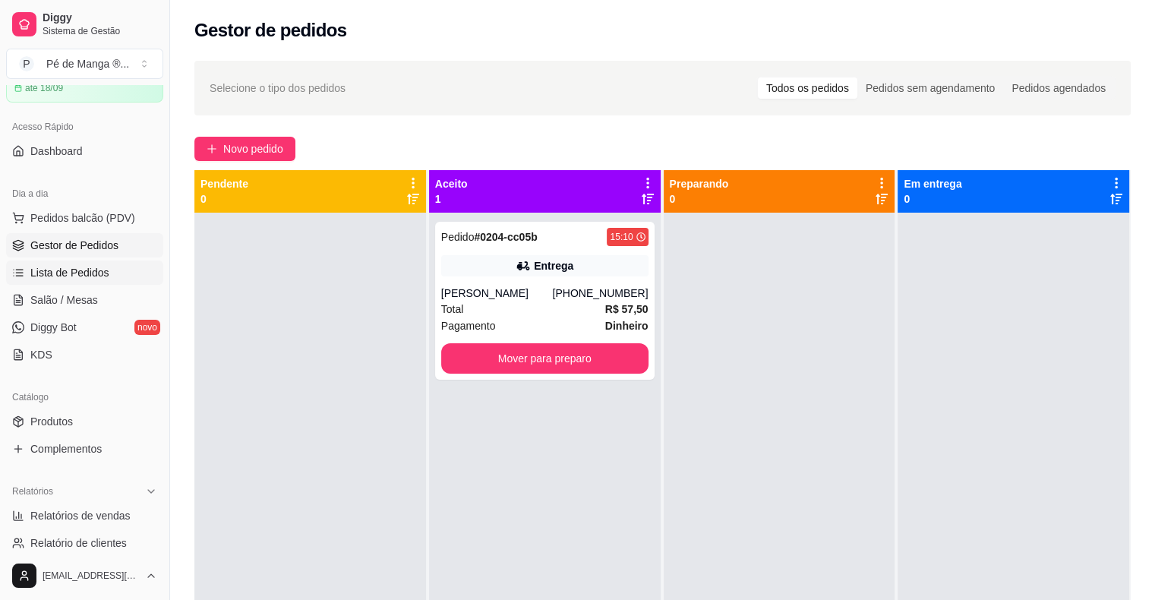
click at [85, 278] on span "Lista de Pedidos" at bounding box center [69, 272] width 79 height 15
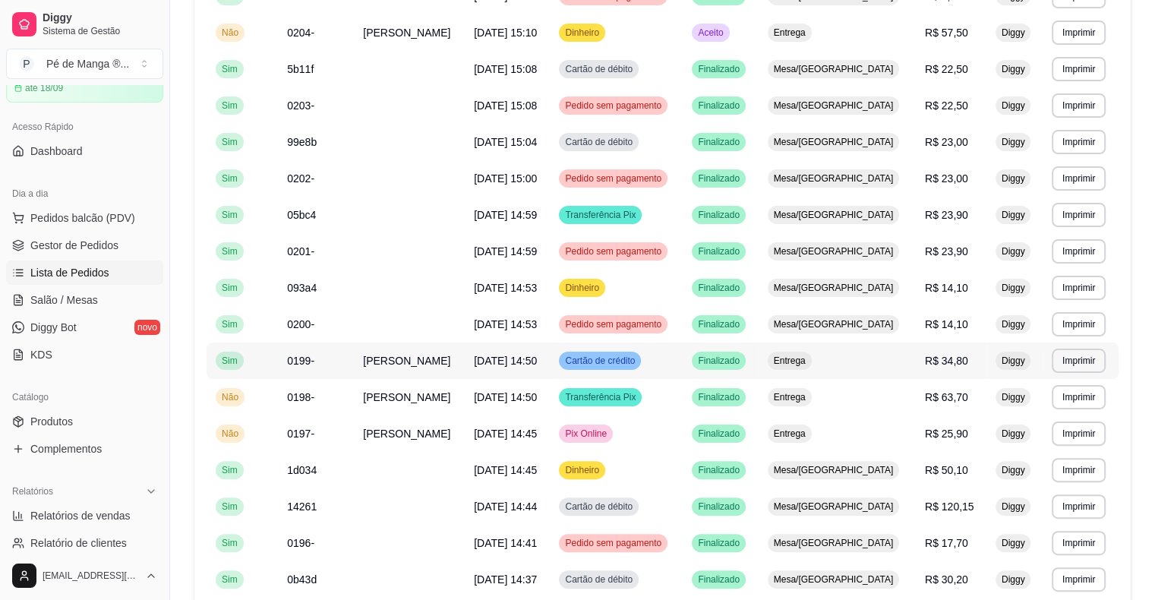
scroll to position [304, 0]
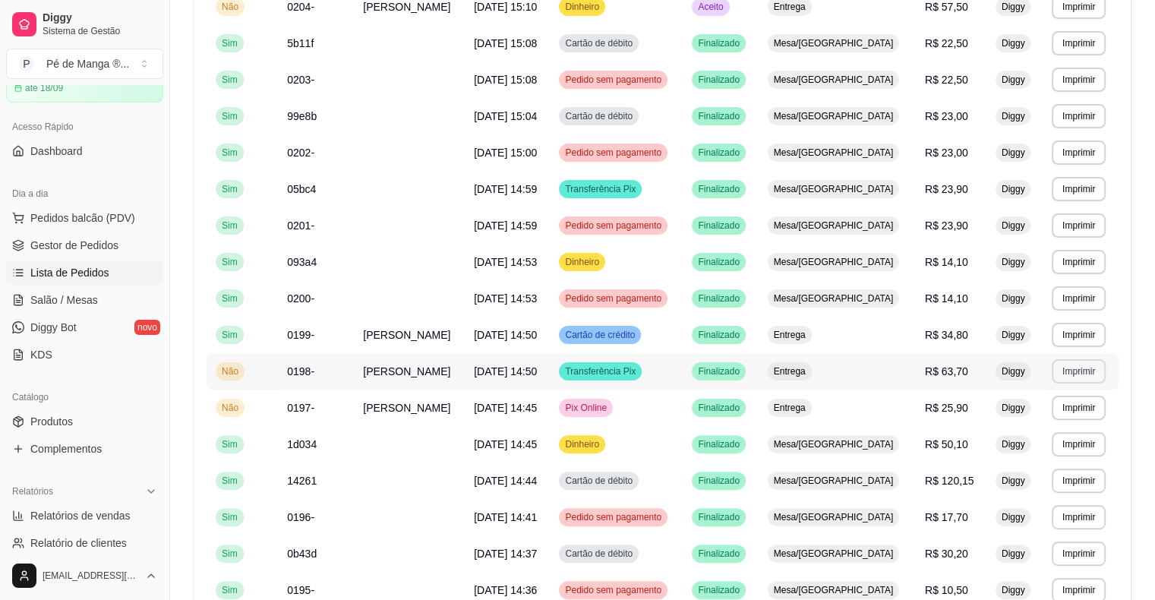
click at [1066, 377] on button "Imprimir" at bounding box center [1079, 371] width 54 height 24
click at [1058, 427] on button "IMPRESSORA" at bounding box center [1051, 424] width 110 height 24
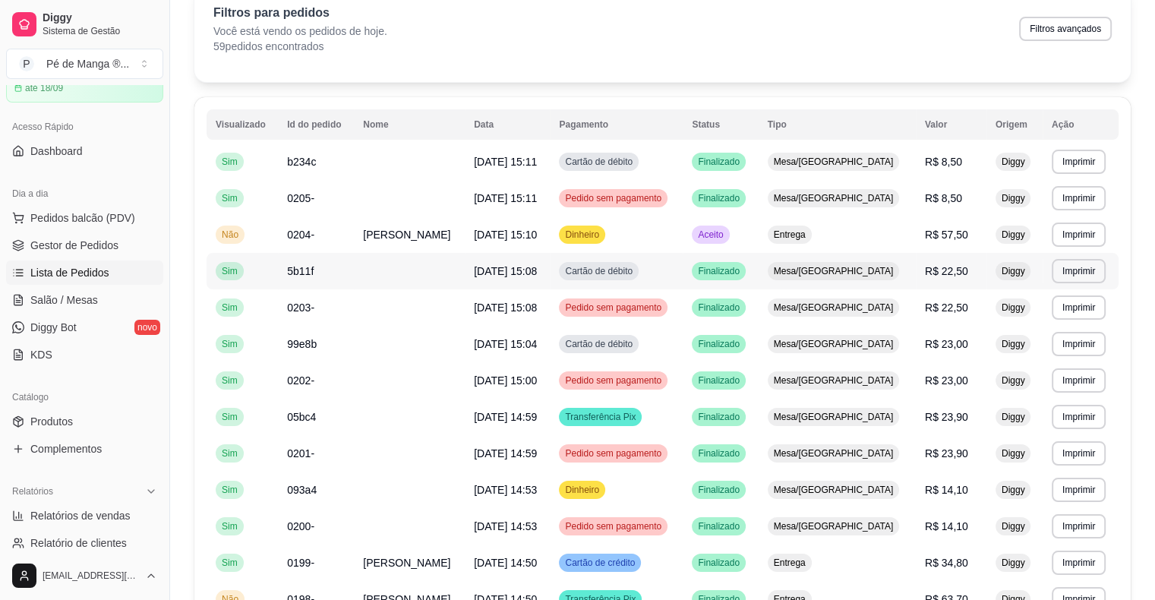
scroll to position [0, 0]
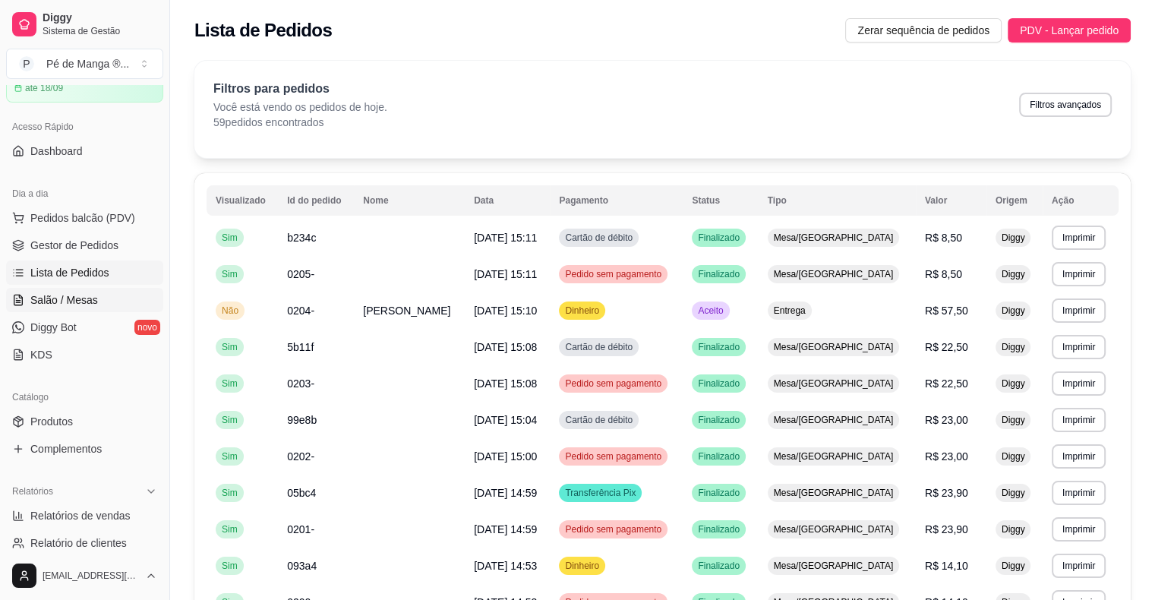
click at [112, 300] on link "Salão / Mesas" at bounding box center [84, 300] width 157 height 24
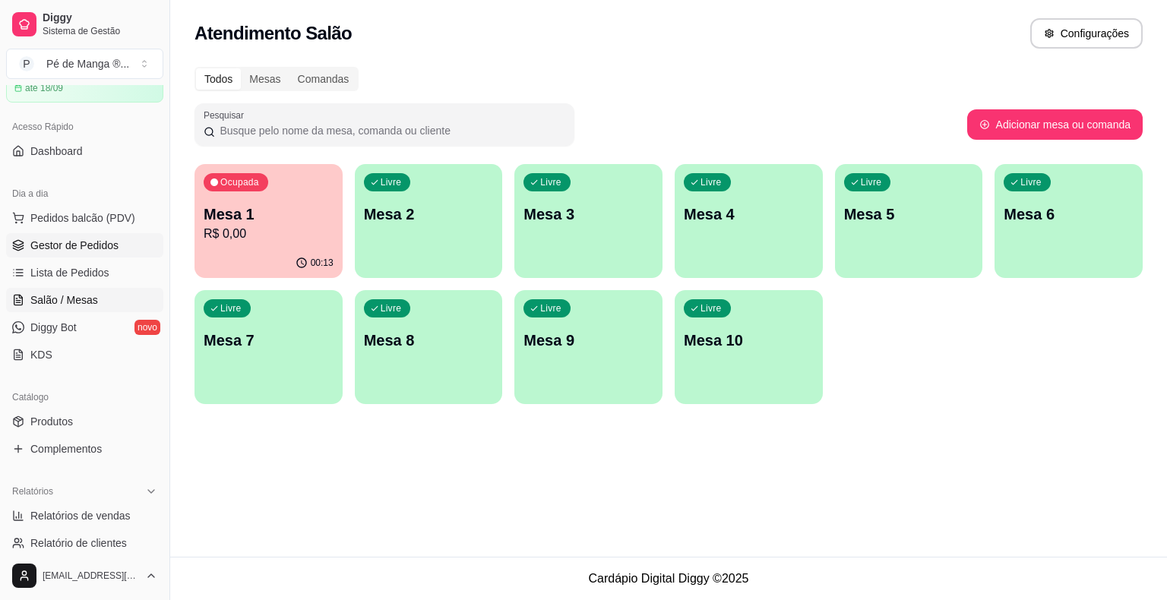
click at [107, 244] on span "Gestor de Pedidos" at bounding box center [74, 245] width 88 height 15
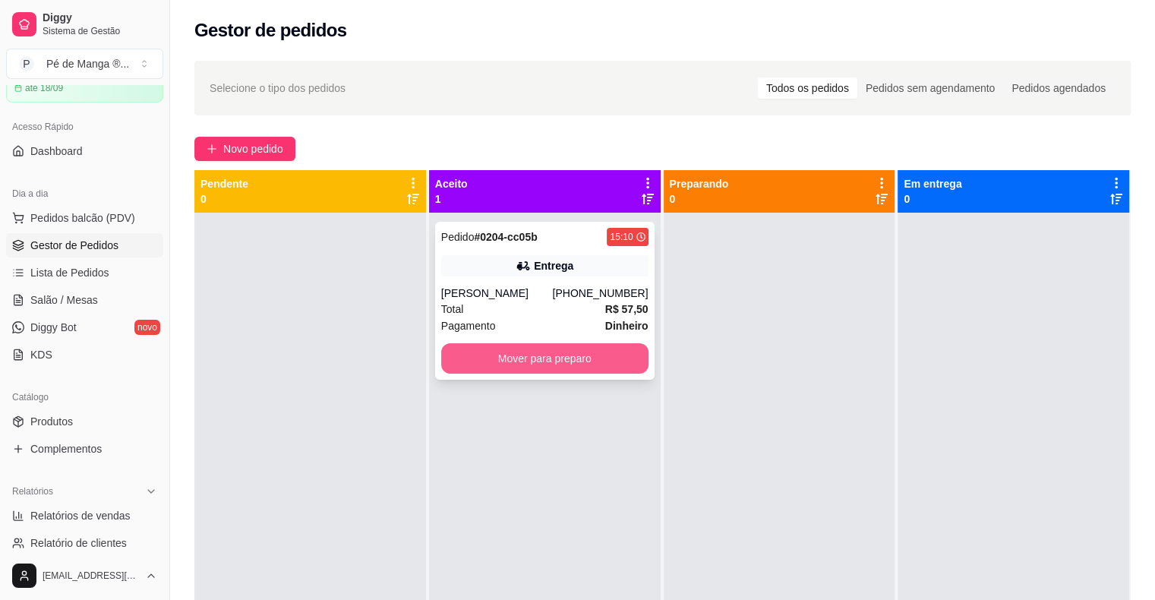
click at [526, 363] on button "Mover para preparo" at bounding box center [544, 358] width 207 height 30
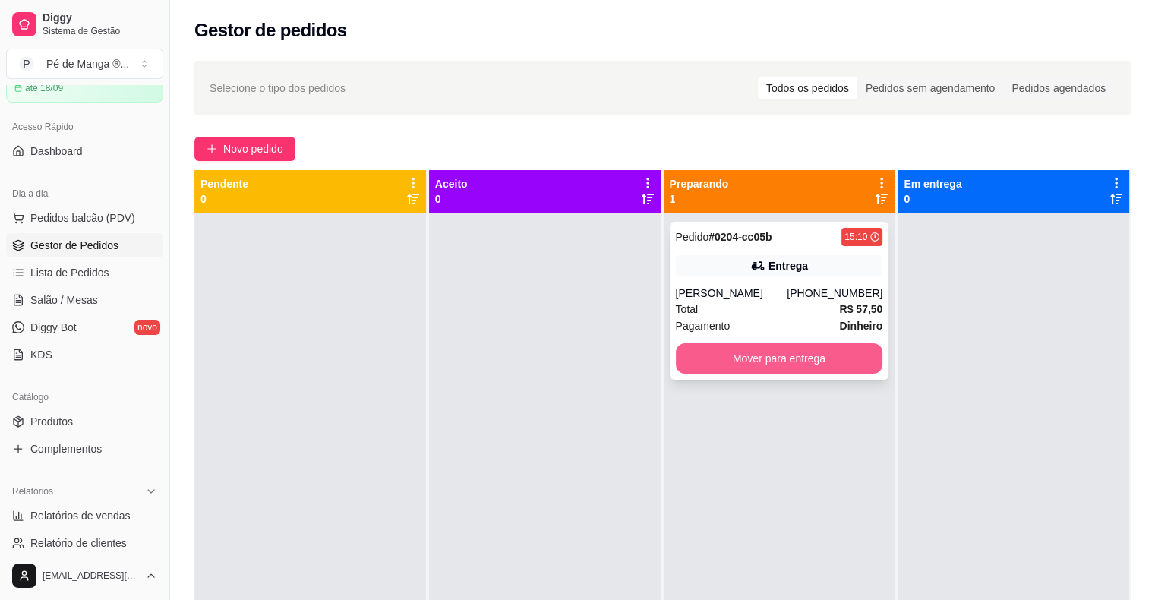
click at [831, 358] on button "Mover para entrega" at bounding box center [779, 358] width 207 height 30
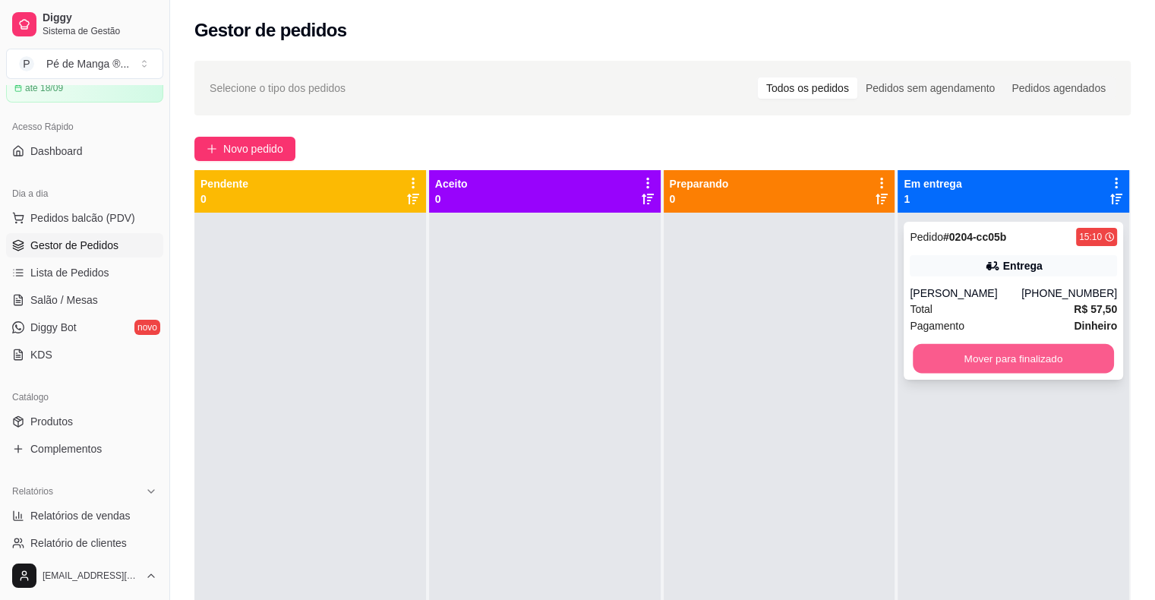
click at [1049, 360] on button "Mover para finalizado" at bounding box center [1013, 359] width 201 height 30
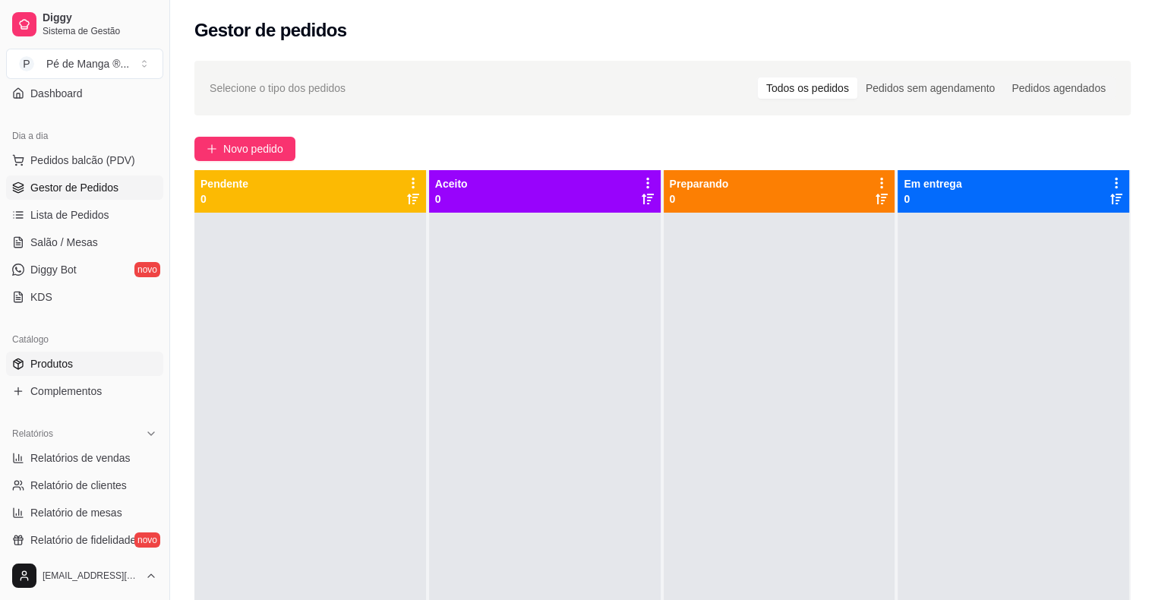
scroll to position [112, 0]
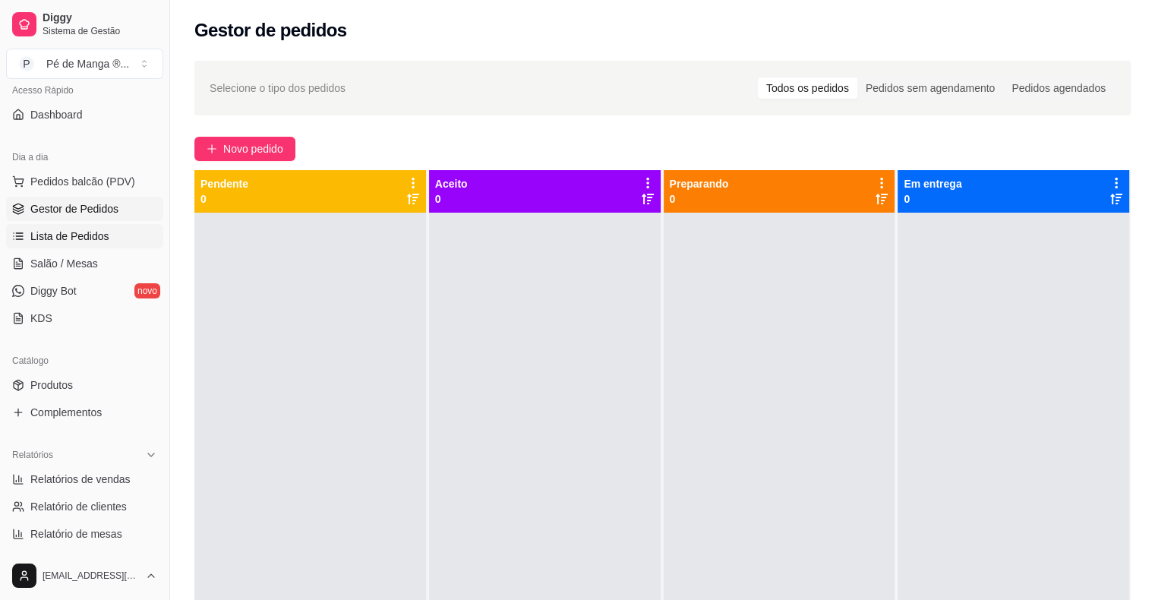
click at [110, 227] on link "Lista de Pedidos" at bounding box center [84, 236] width 157 height 24
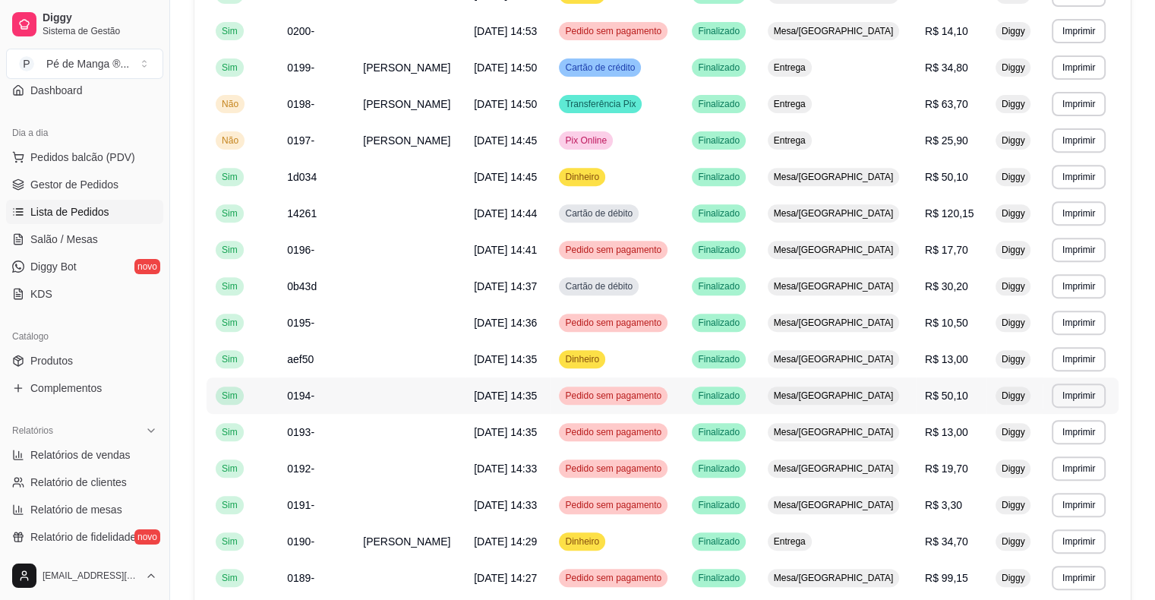
scroll to position [608, 0]
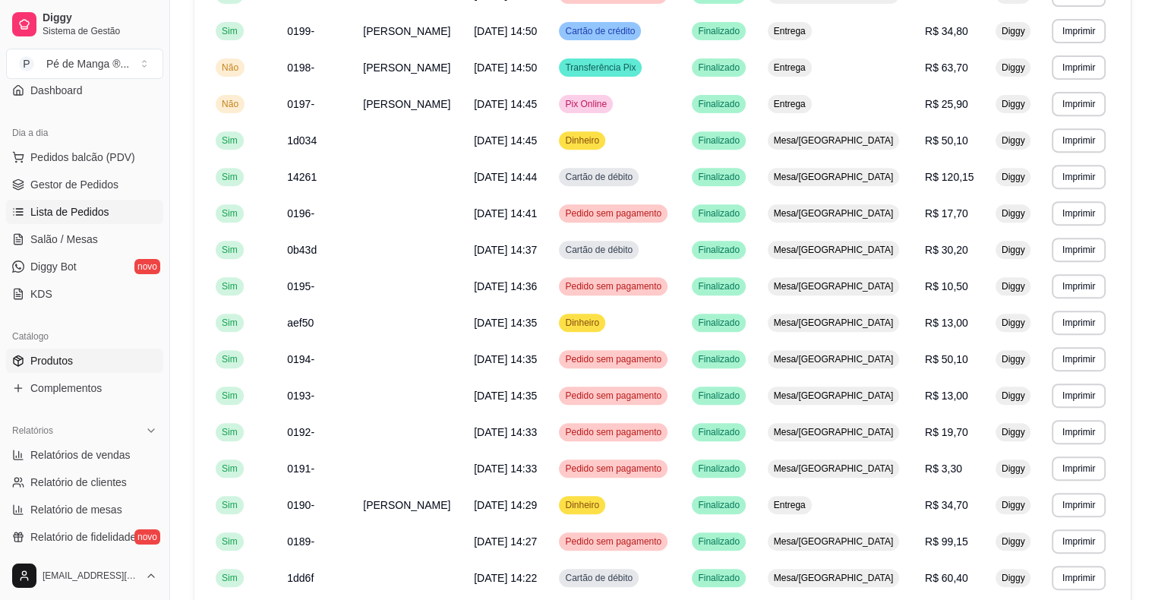
click at [64, 362] on span "Produtos" at bounding box center [51, 360] width 43 height 15
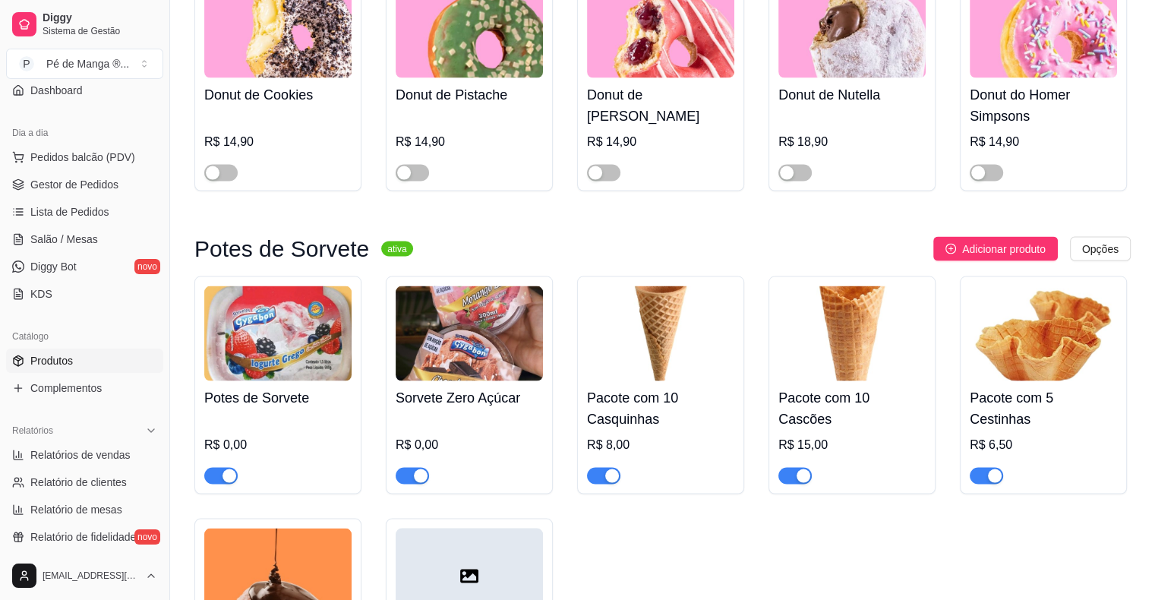
scroll to position [2962, 0]
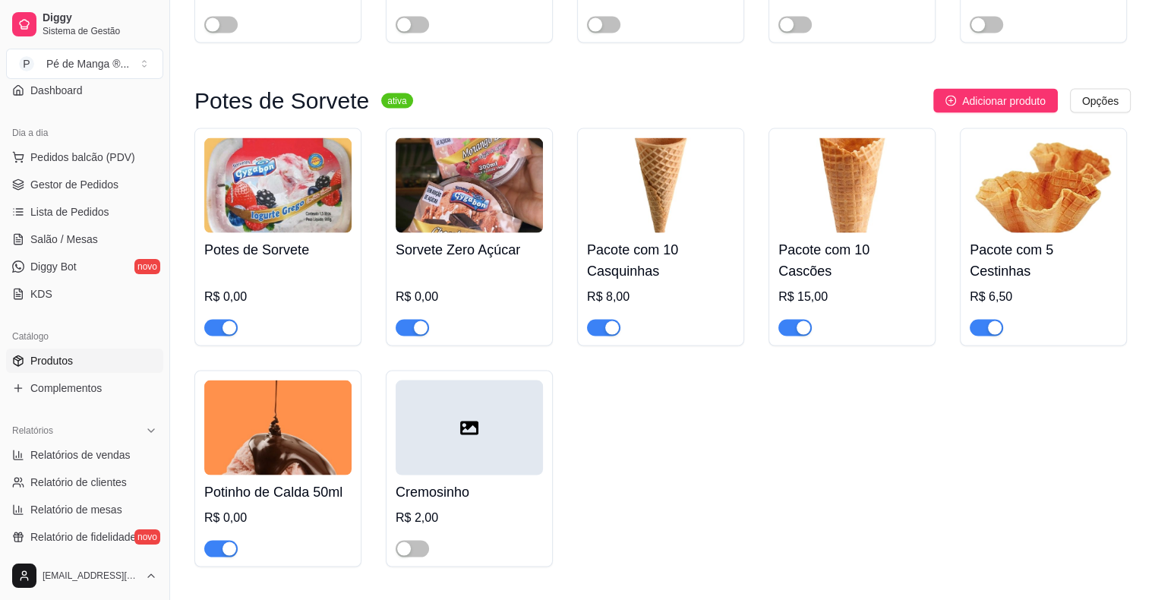
click at [406, 335] on span "button" at bounding box center [412, 328] width 33 height 17
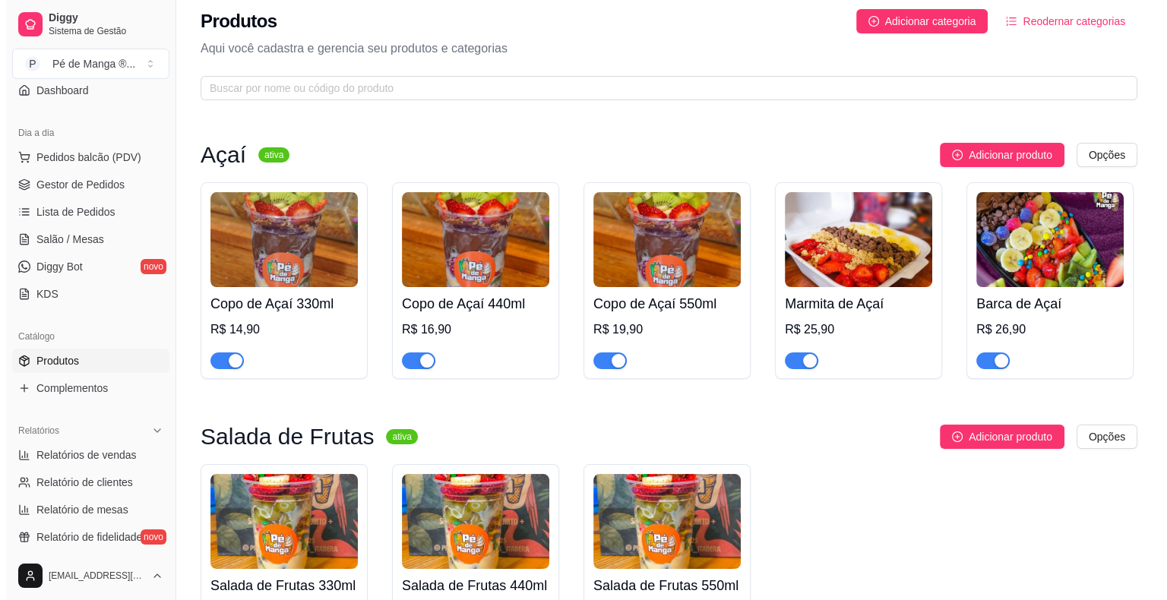
scroll to position [0, 0]
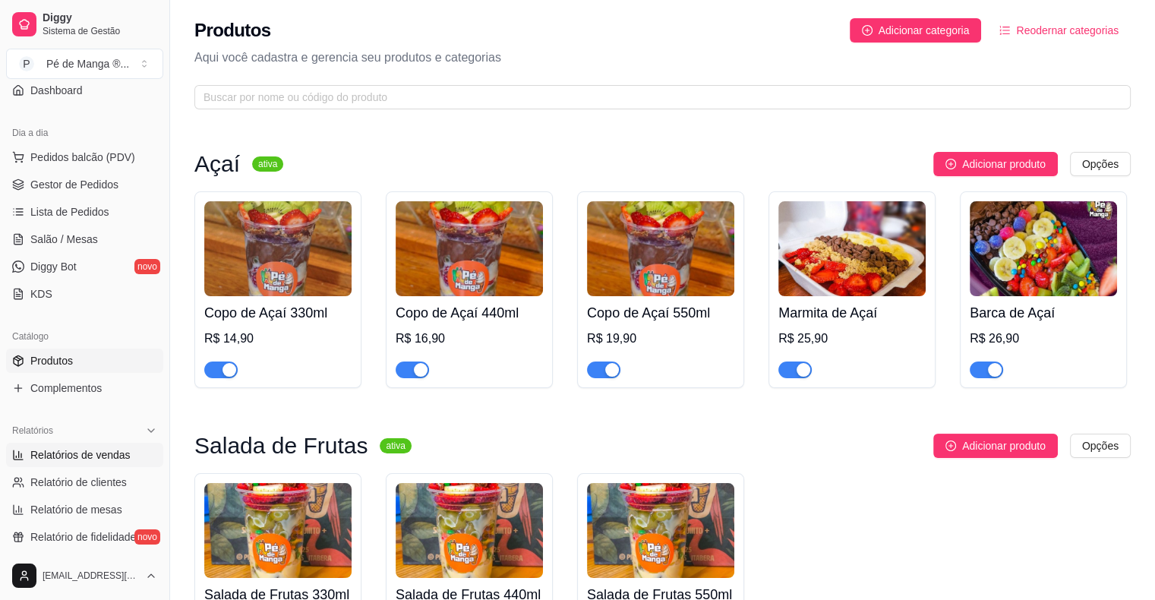
click at [52, 465] on link "Relatórios de vendas" at bounding box center [84, 455] width 157 height 24
select select "ALL"
select select "0"
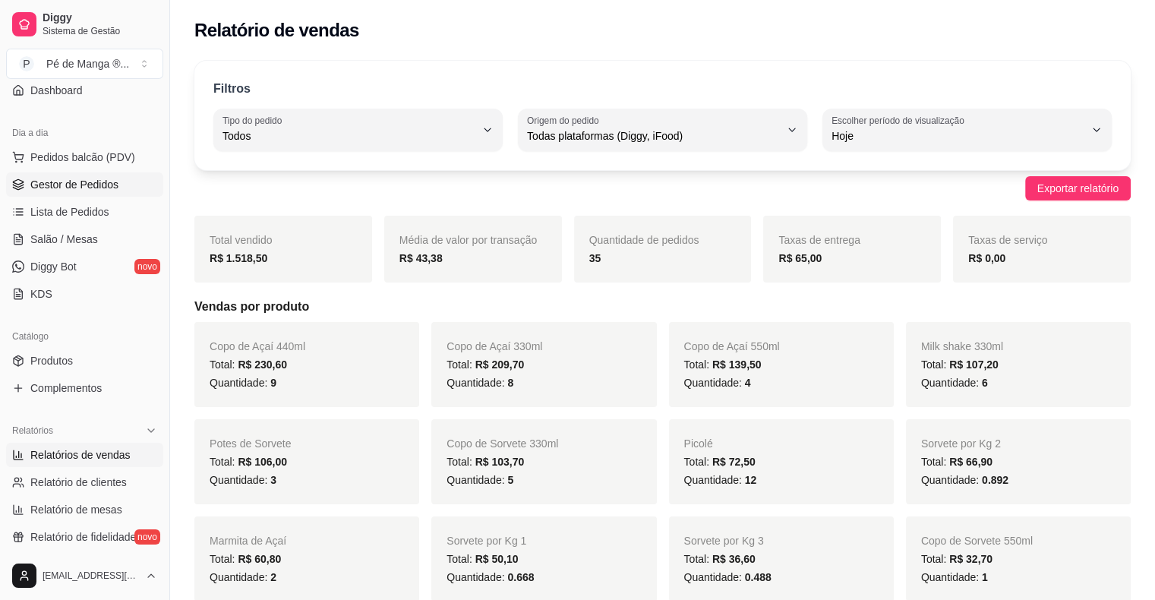
click at [96, 191] on link "Gestor de Pedidos" at bounding box center [84, 184] width 157 height 24
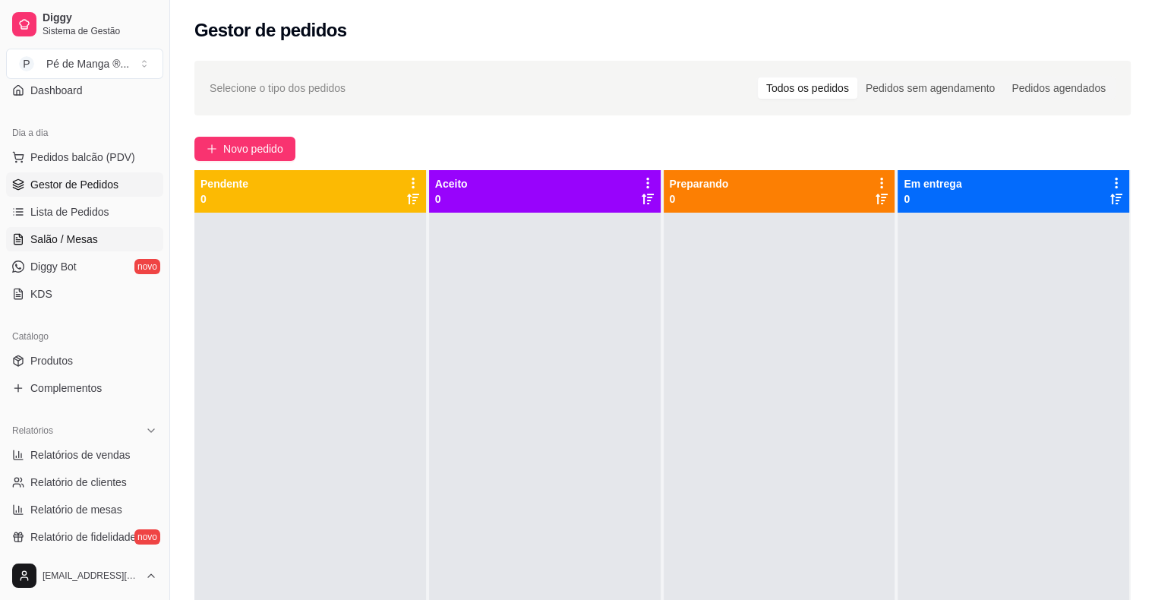
click at [74, 242] on span "Salão / Mesas" at bounding box center [64, 239] width 68 height 15
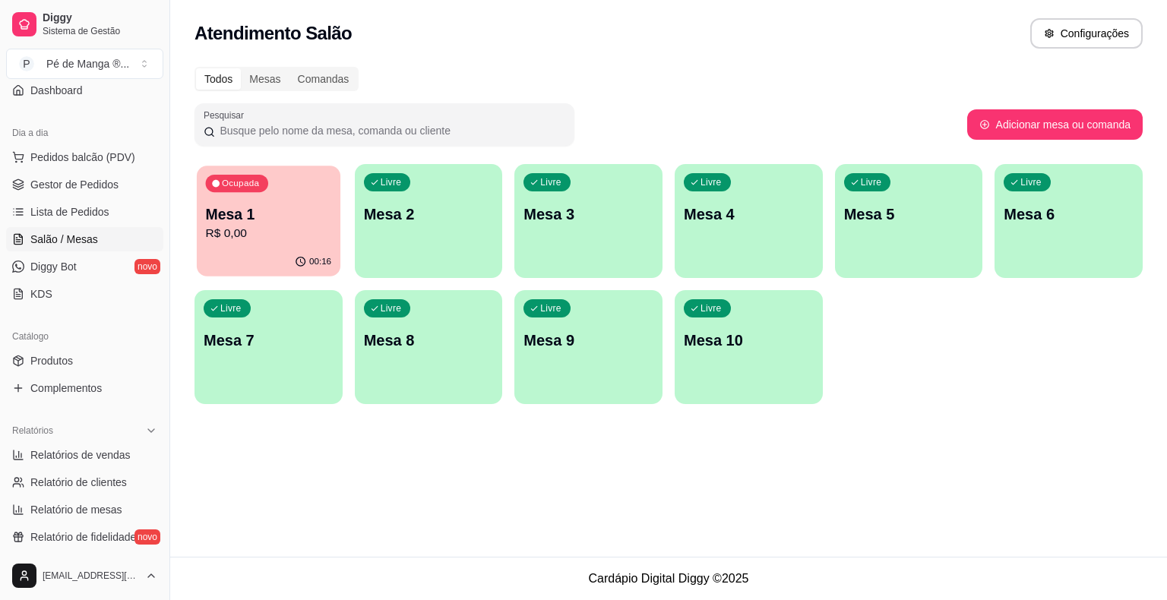
click at [273, 233] on p "R$ 0,00" at bounding box center [269, 233] width 126 height 17
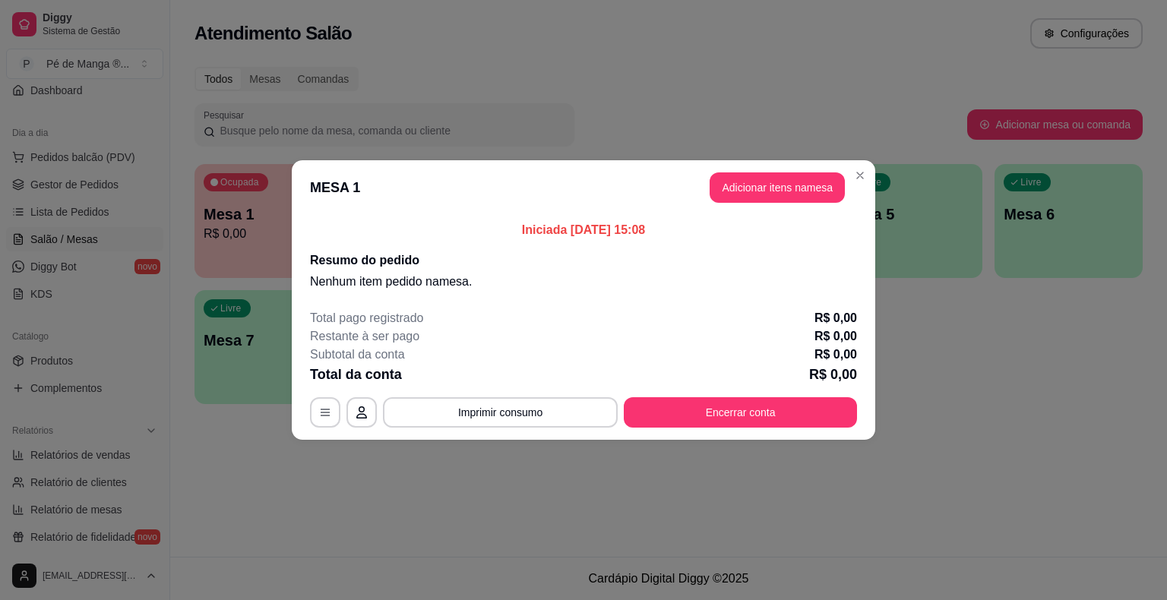
click at [776, 193] on button "Adicionar itens na mesa" at bounding box center [776, 187] width 135 height 30
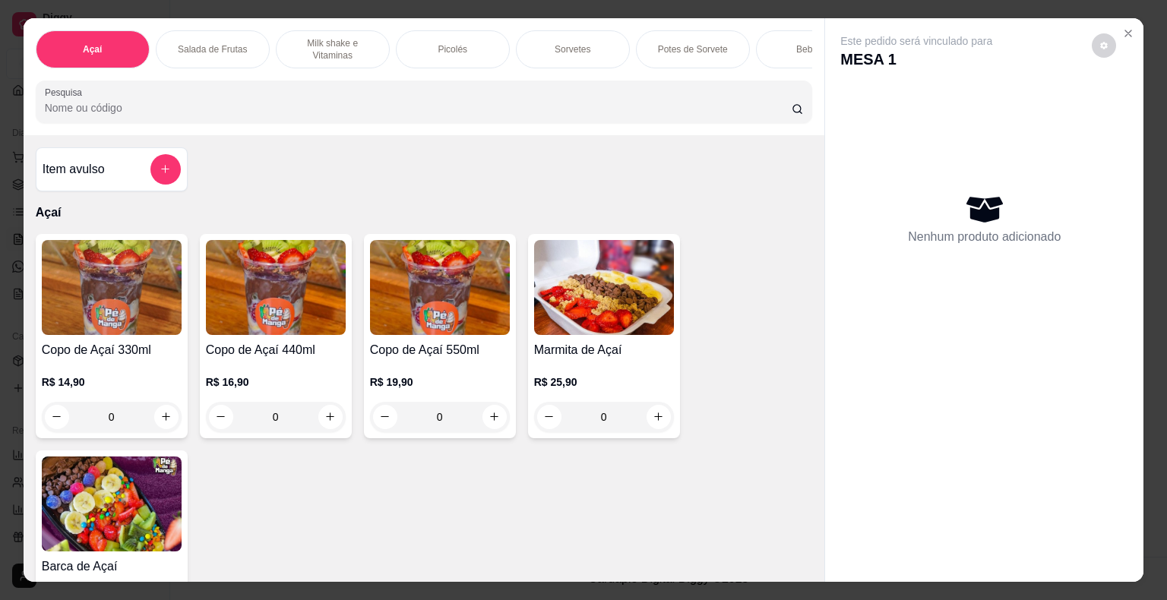
click at [552, 51] on div "Sorvetes" at bounding box center [573, 49] width 114 height 38
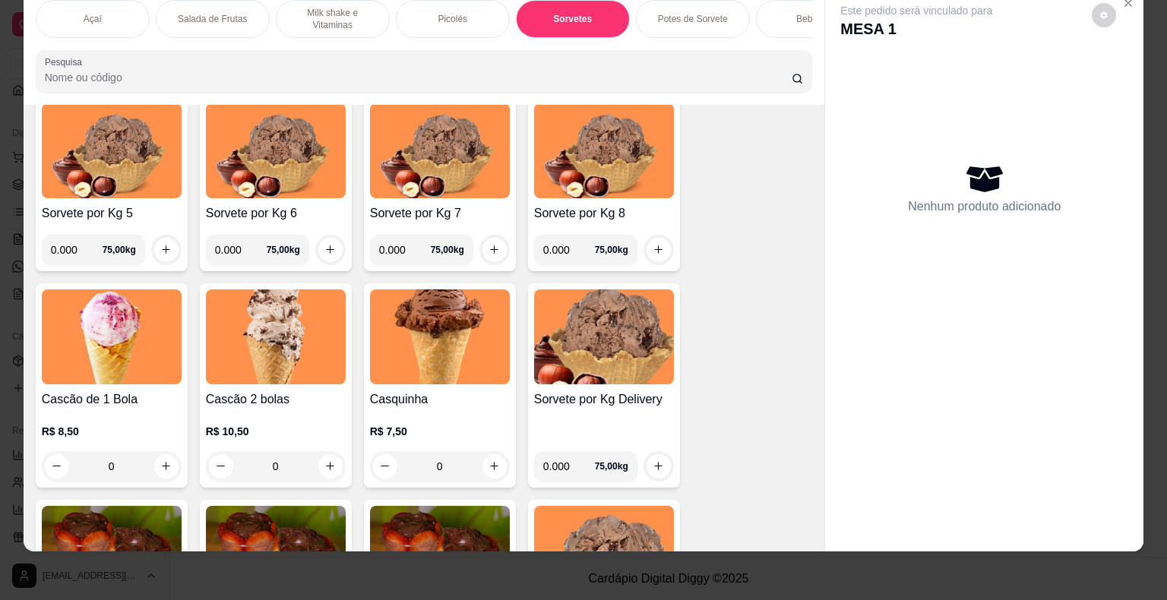
scroll to position [1717, 0]
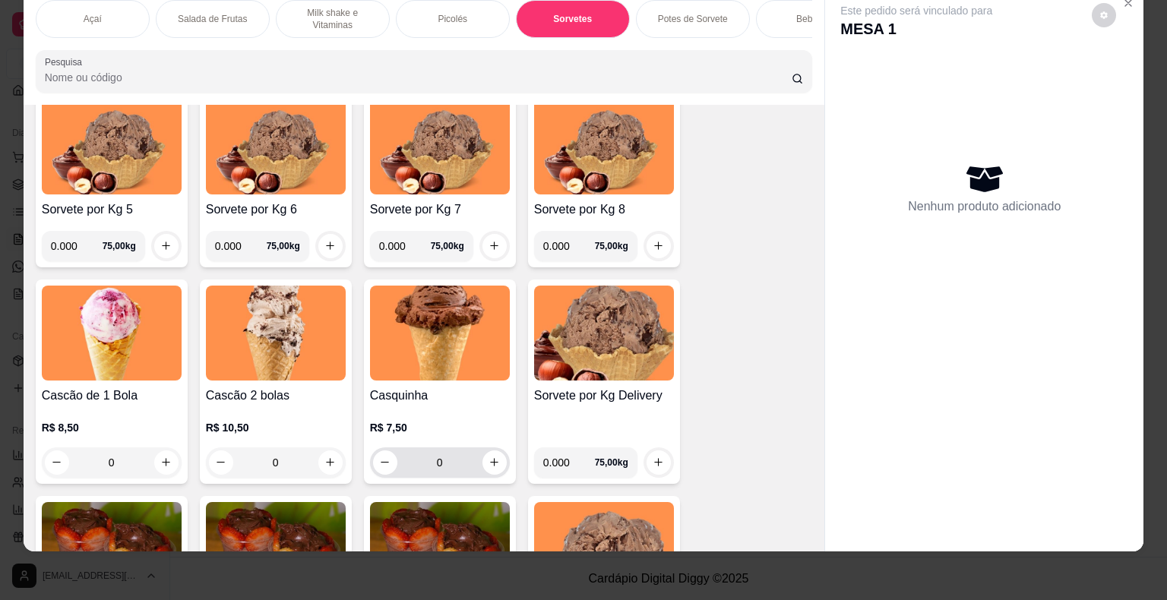
click at [498, 474] on div "0" at bounding box center [440, 462] width 134 height 30
click at [488, 460] on icon "increase-product-quantity" at bounding box center [493, 462] width 11 height 11
type input "1"
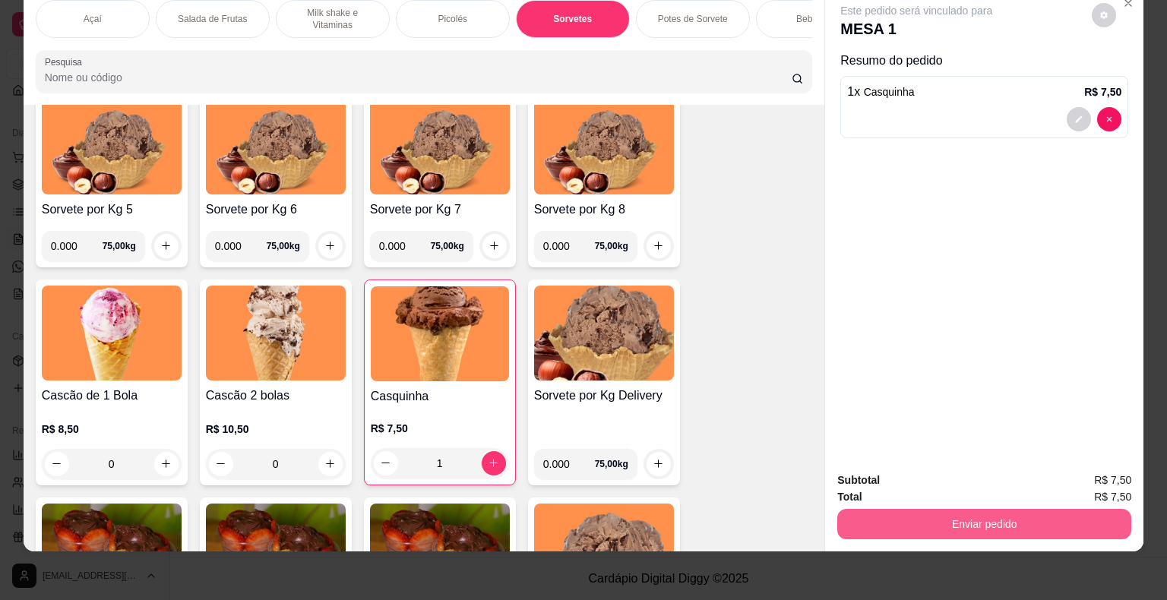
click at [1006, 515] on button "Enviar pedido" at bounding box center [984, 524] width 294 height 30
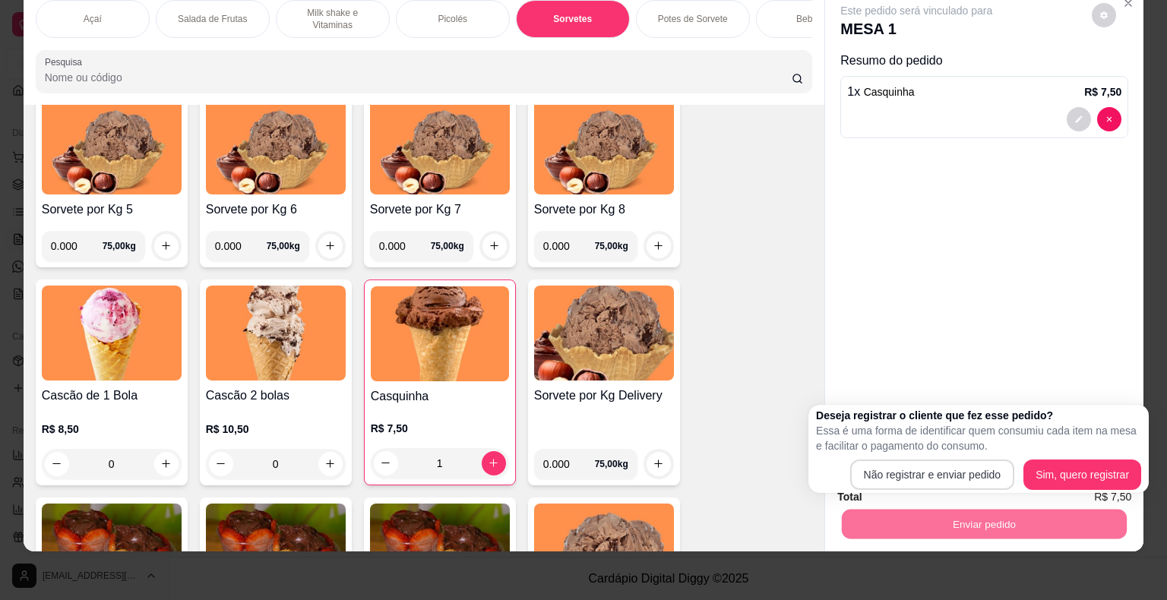
click at [910, 453] on p "Essa é uma forma de identificar quem consumiu cada item na mesa e facilitar o p…" at bounding box center [978, 438] width 325 height 30
click at [933, 491] on div "Deseja registrar o cliente que fez esse pedido? Essa é uma forma de identificar…" at bounding box center [978, 449] width 340 height 88
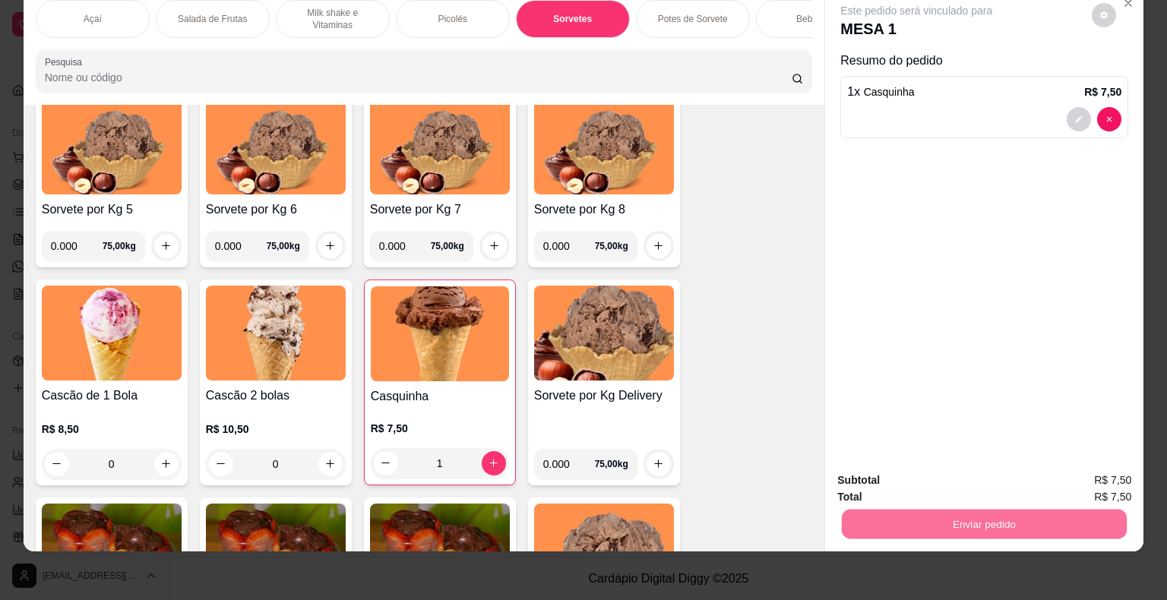
click at [928, 485] on button "Não registrar e enviar pedido" at bounding box center [934, 475] width 158 height 29
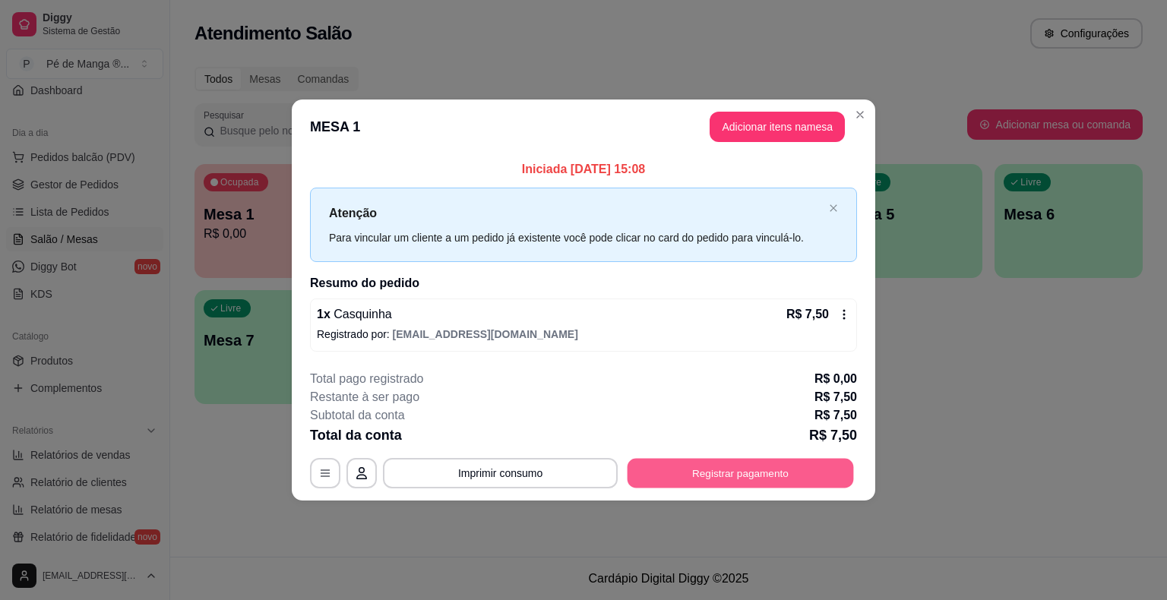
click at [837, 473] on button "Registrar pagamento" at bounding box center [740, 473] width 226 height 30
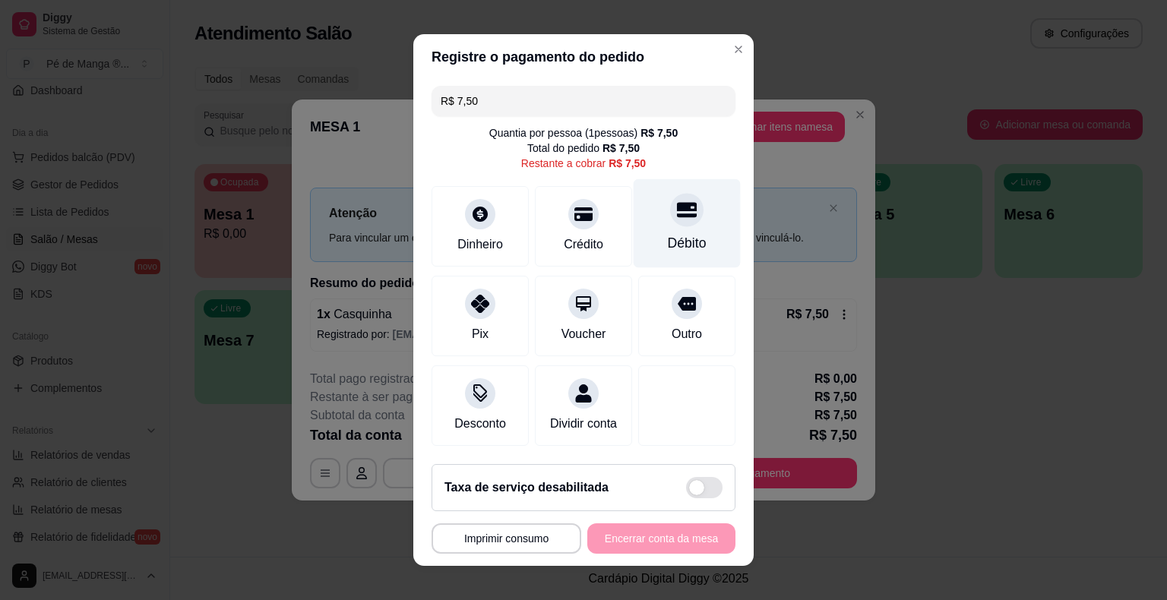
click at [668, 251] on div "Débito" at bounding box center [687, 243] width 39 height 20
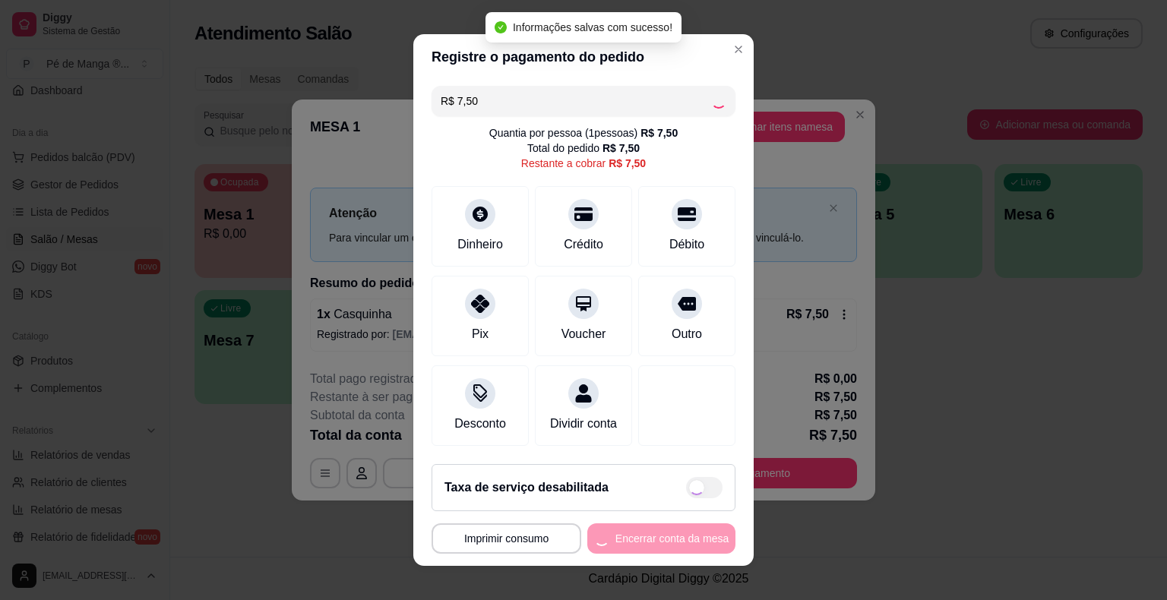
type input "R$ 0,00"
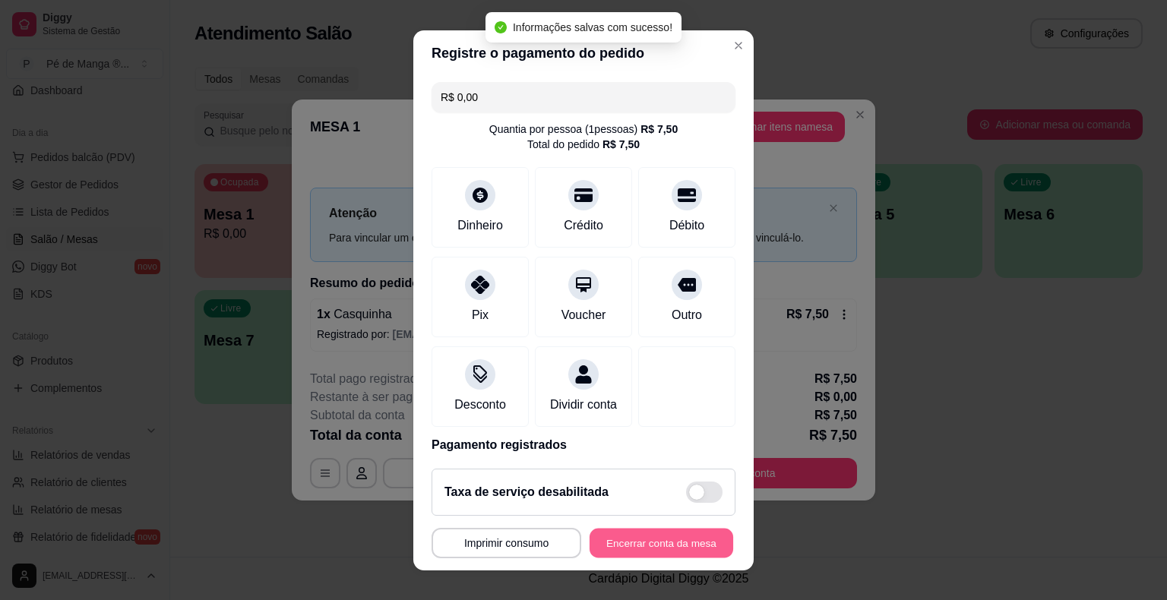
click at [652, 536] on button "Encerrar conta da mesa" at bounding box center [661, 543] width 144 height 30
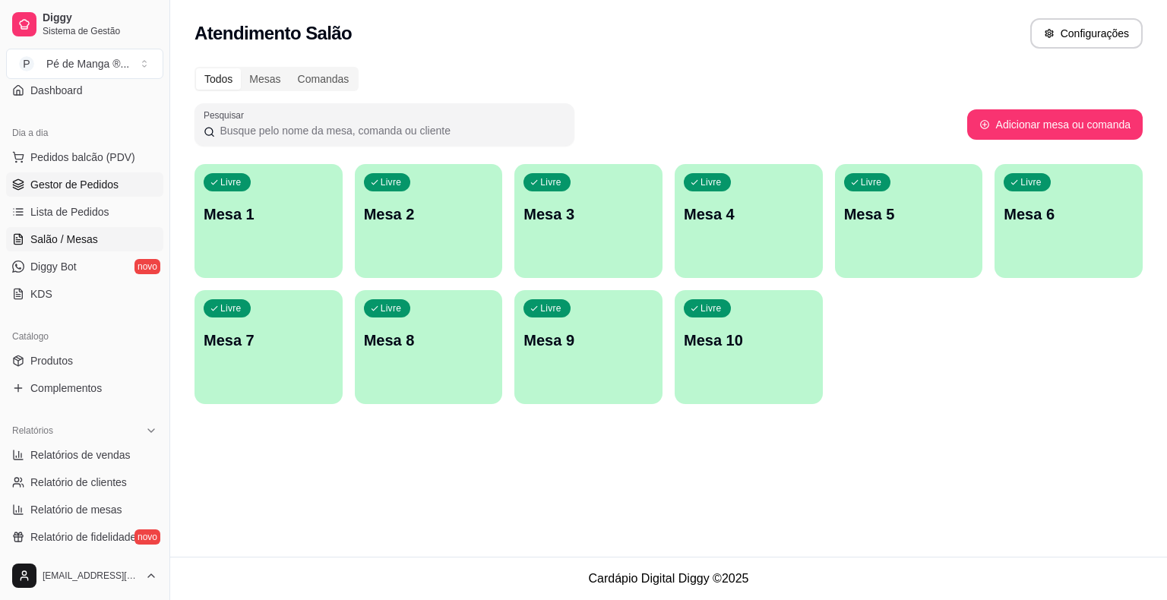
click at [50, 192] on link "Gestor de Pedidos" at bounding box center [84, 184] width 157 height 24
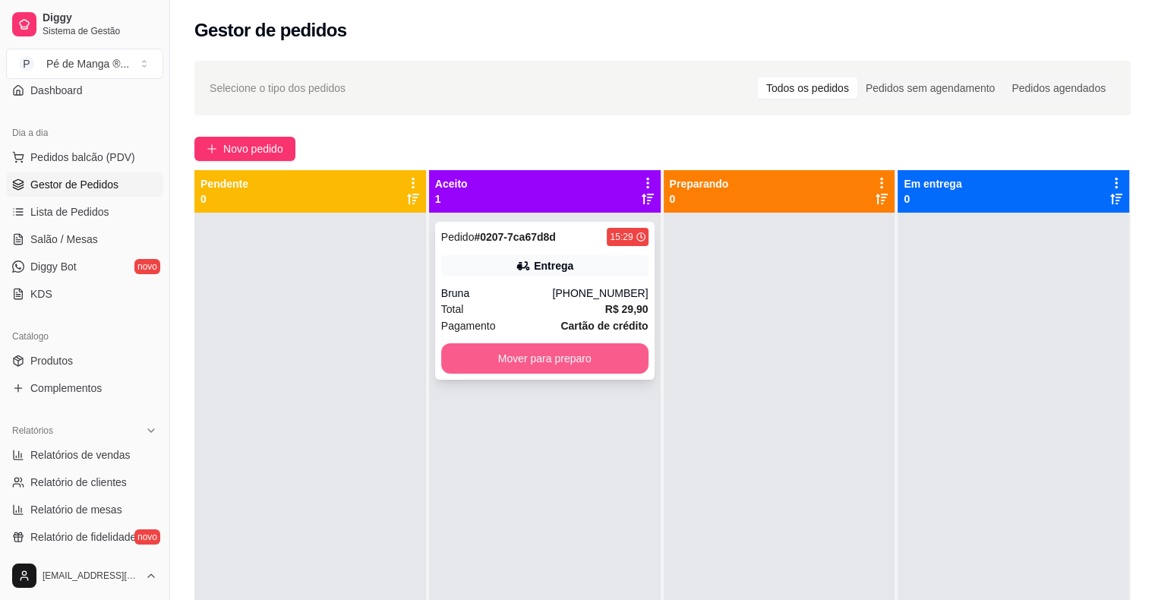
click at [462, 360] on button "Mover para preparo" at bounding box center [544, 358] width 207 height 30
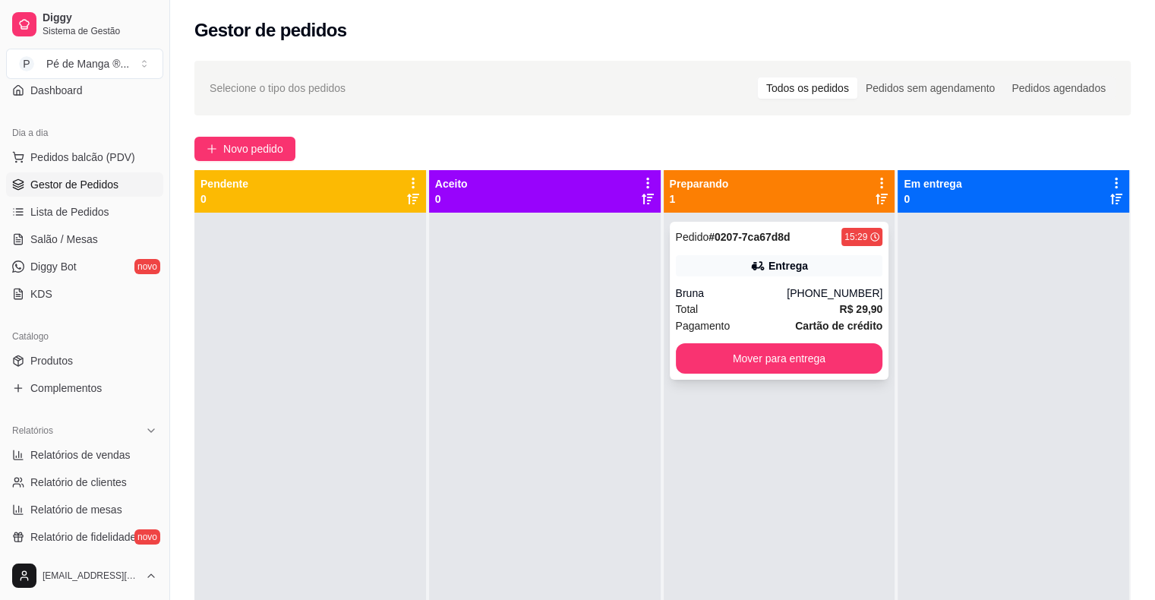
click at [723, 310] on div "Total R$ 29,90" at bounding box center [779, 309] width 207 height 17
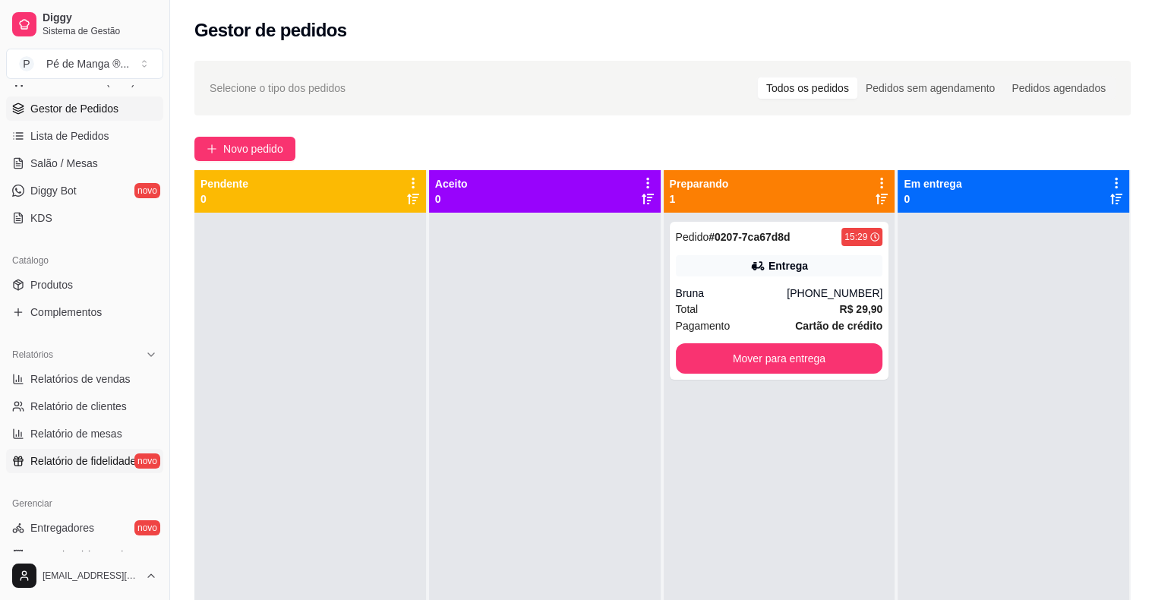
click at [106, 466] on span "Relatório de fidelidade" at bounding box center [83, 460] width 106 height 15
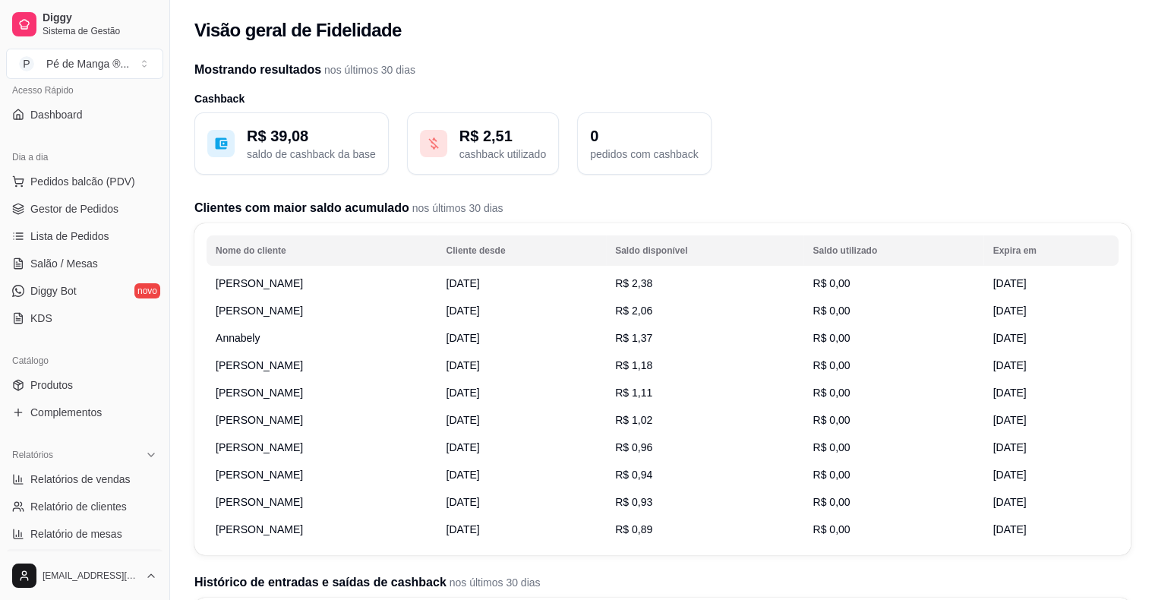
scroll to position [137, 0]
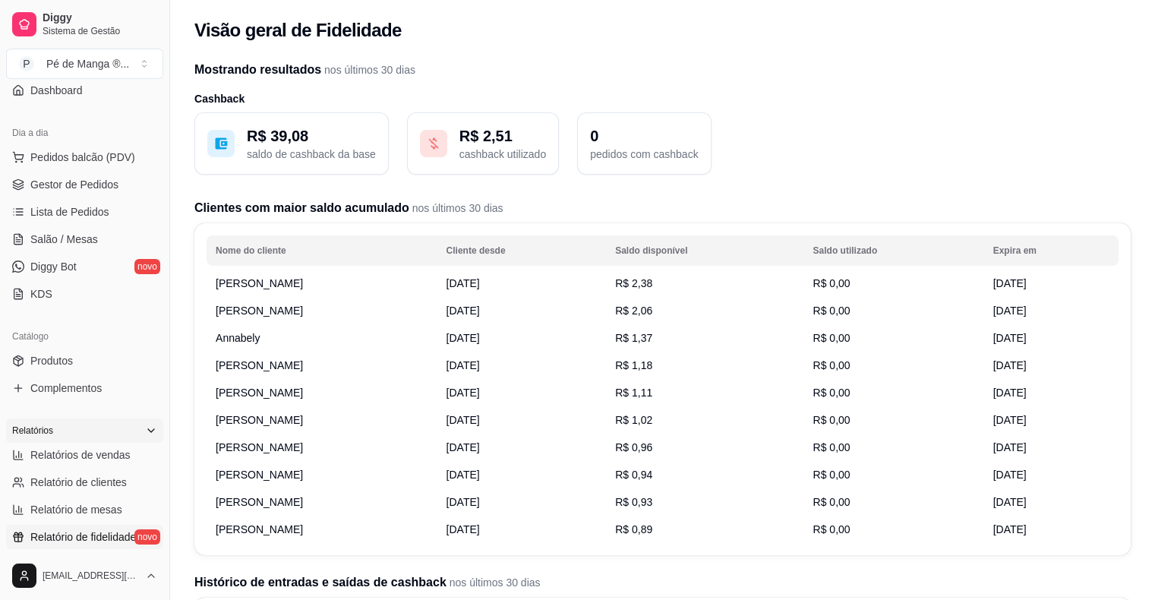
click at [132, 431] on div "Relatórios" at bounding box center [84, 431] width 157 height 24
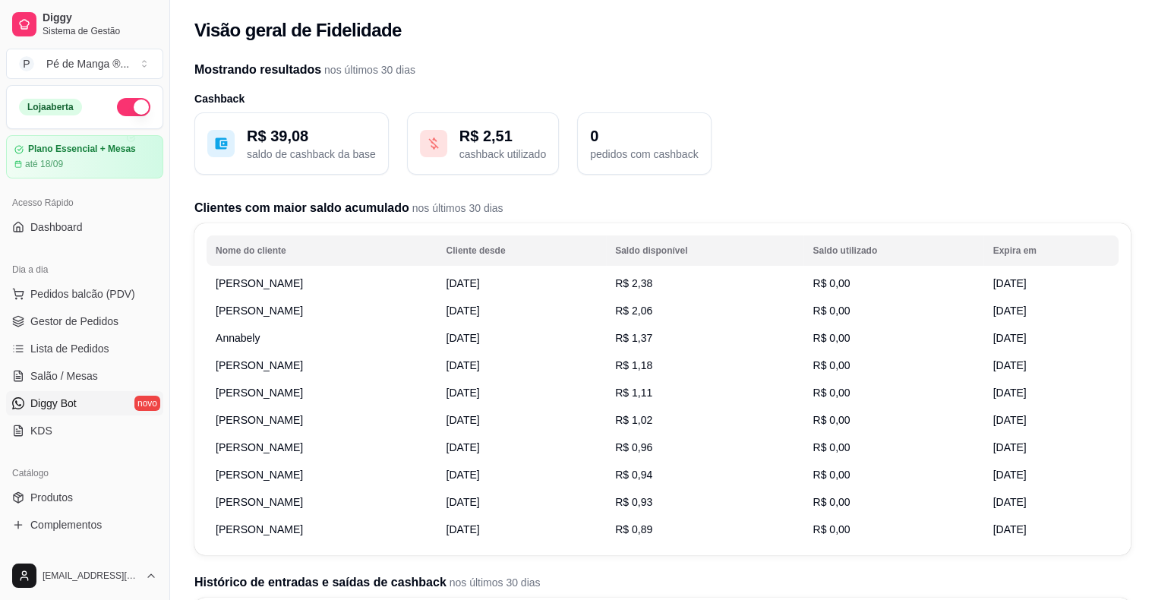
scroll to position [0, 0]
click at [87, 324] on span "Gestor de Pedidos" at bounding box center [74, 321] width 88 height 15
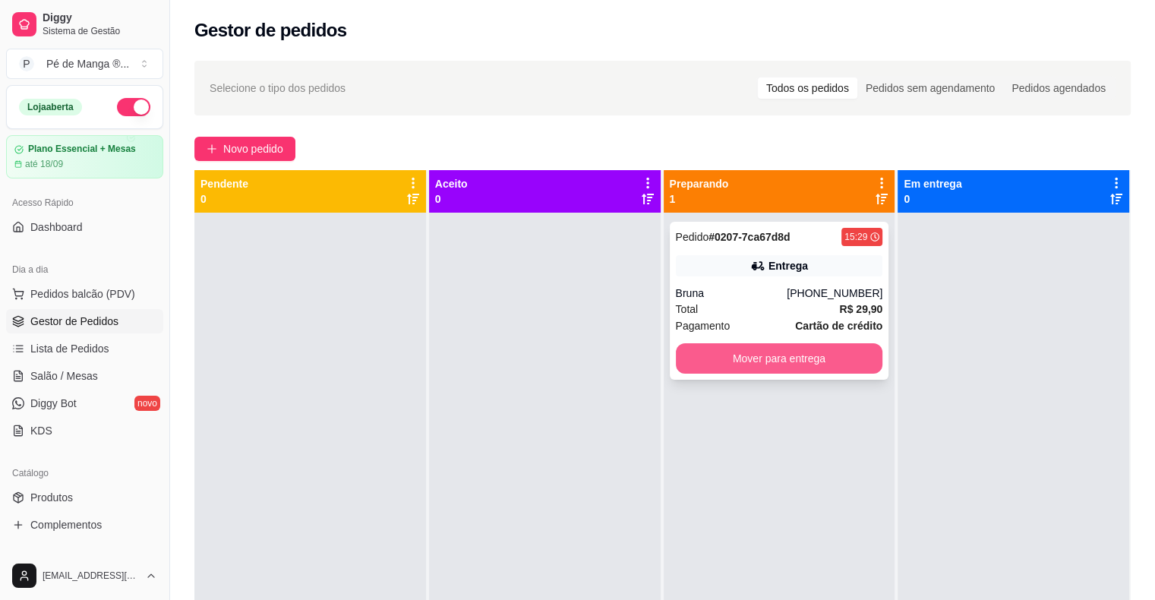
click at [756, 357] on button "Mover para entrega" at bounding box center [779, 358] width 207 height 30
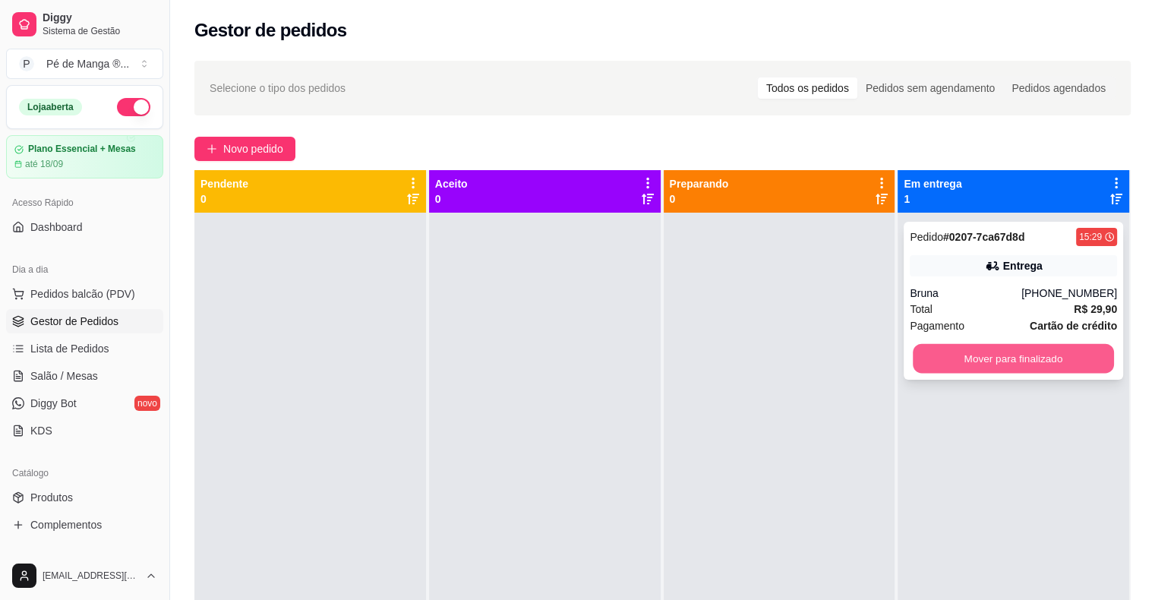
click at [1037, 363] on button "Mover para finalizado" at bounding box center [1013, 359] width 201 height 30
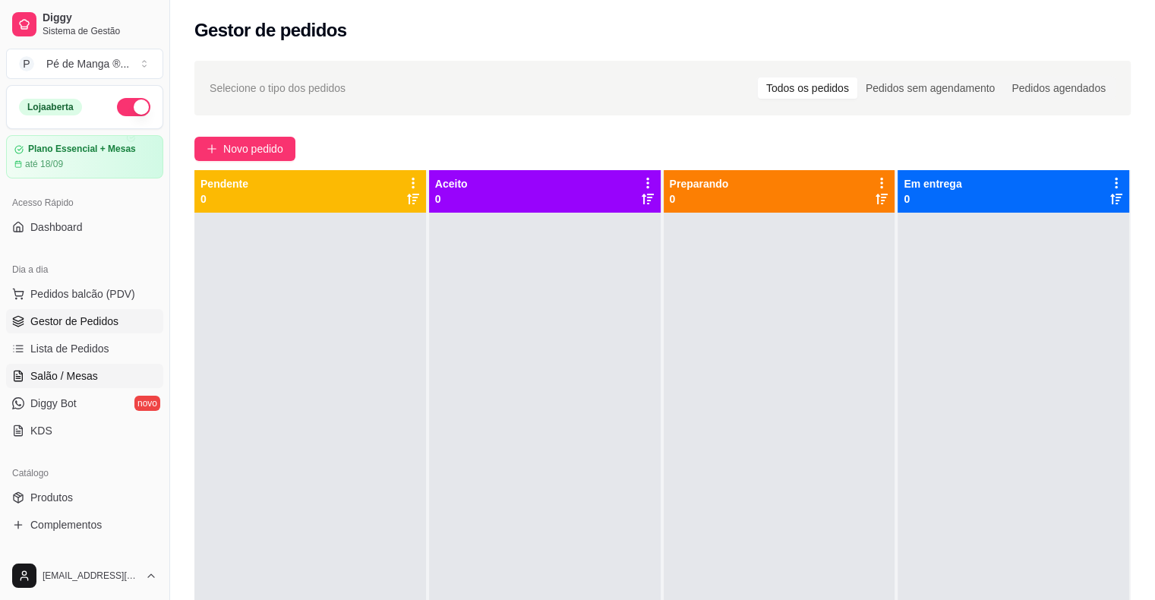
click at [55, 378] on span "Salão / Mesas" at bounding box center [64, 375] width 68 height 15
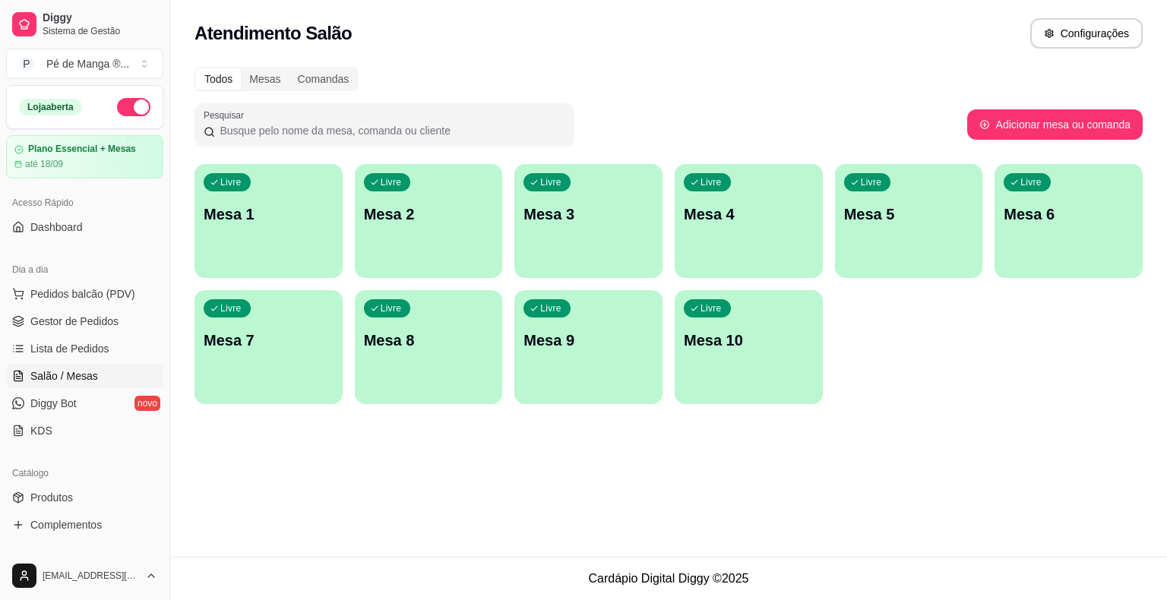
click at [276, 229] on div "Livre Mesa 1" at bounding box center [268, 212] width 148 height 96
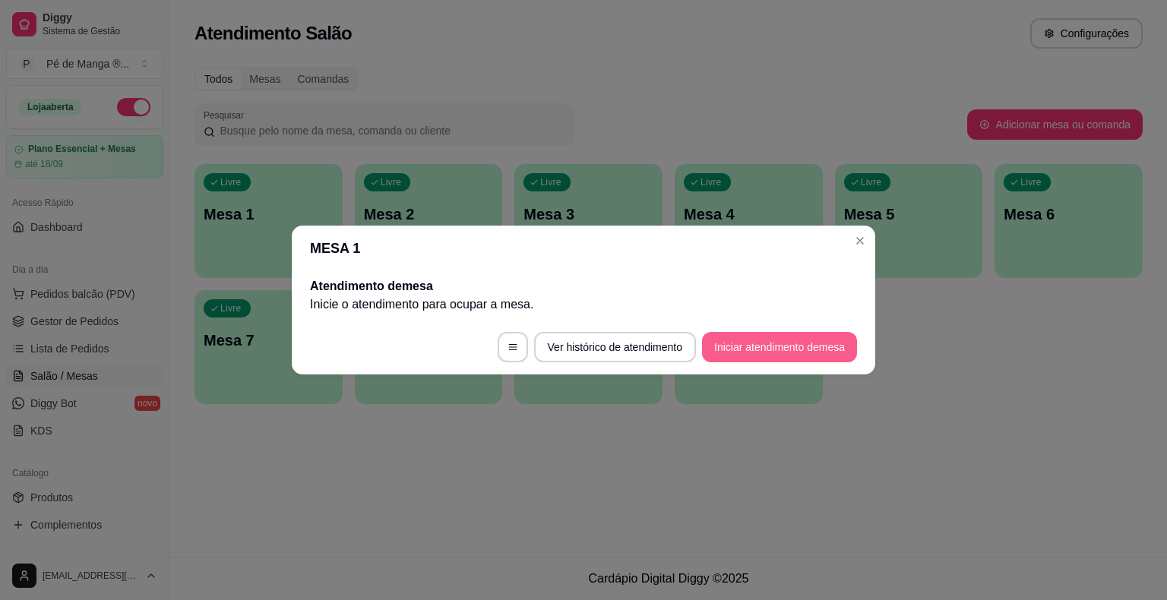
click at [748, 342] on button "Iniciar atendimento de mesa" at bounding box center [779, 347] width 155 height 30
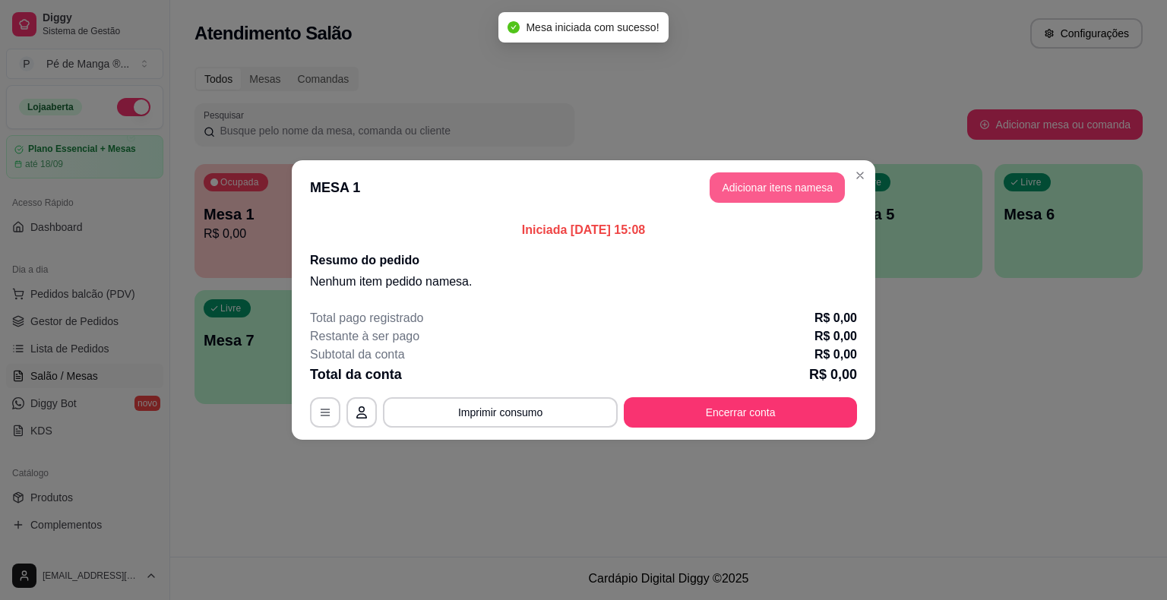
click at [801, 191] on button "Adicionar itens na mesa" at bounding box center [776, 187] width 135 height 30
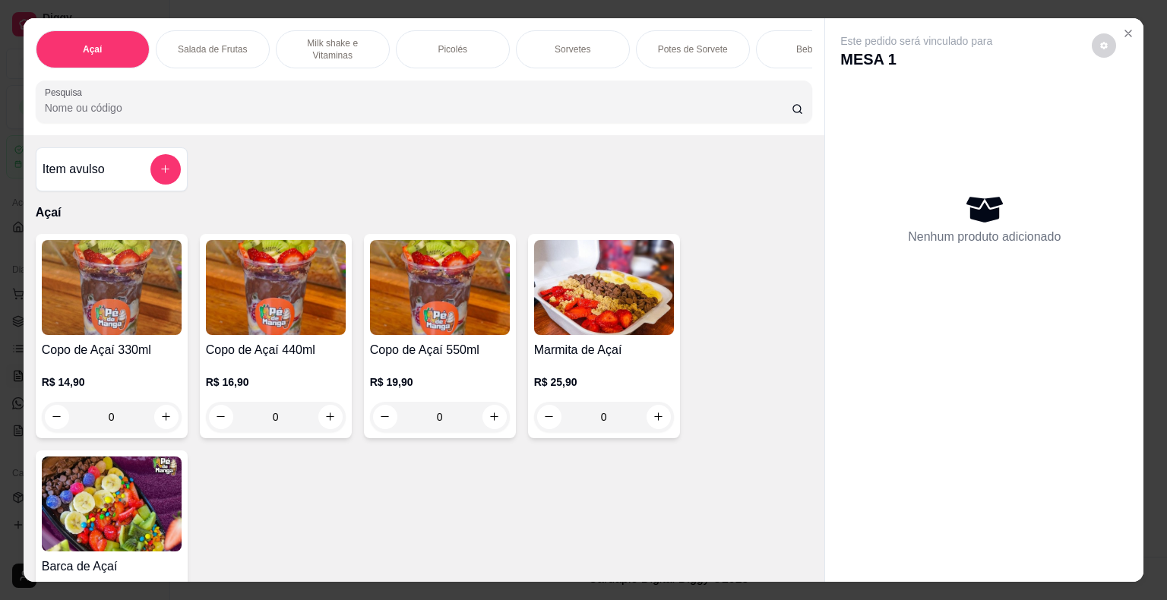
click at [156, 412] on div "0" at bounding box center [112, 417] width 140 height 30
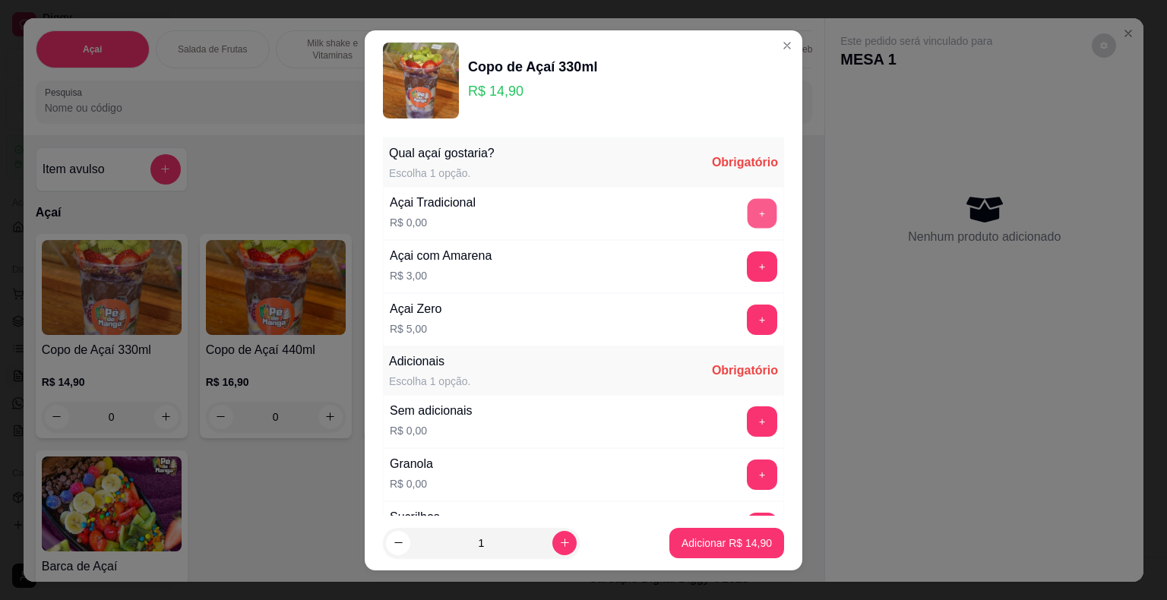
click at [747, 217] on button "+" at bounding box center [762, 213] width 30 height 30
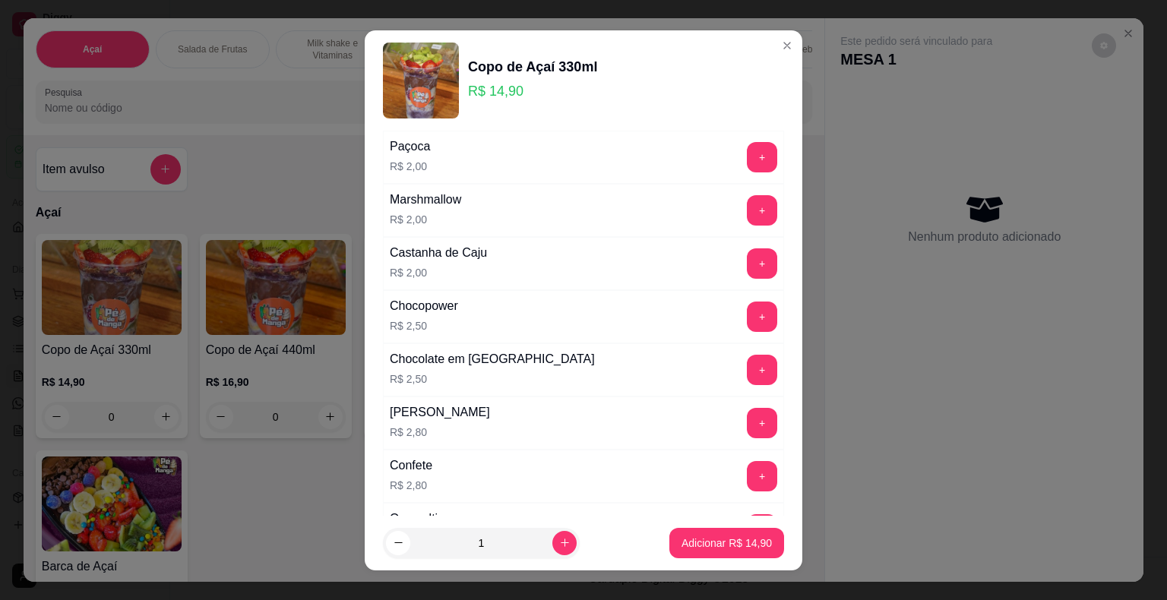
scroll to position [608, 0]
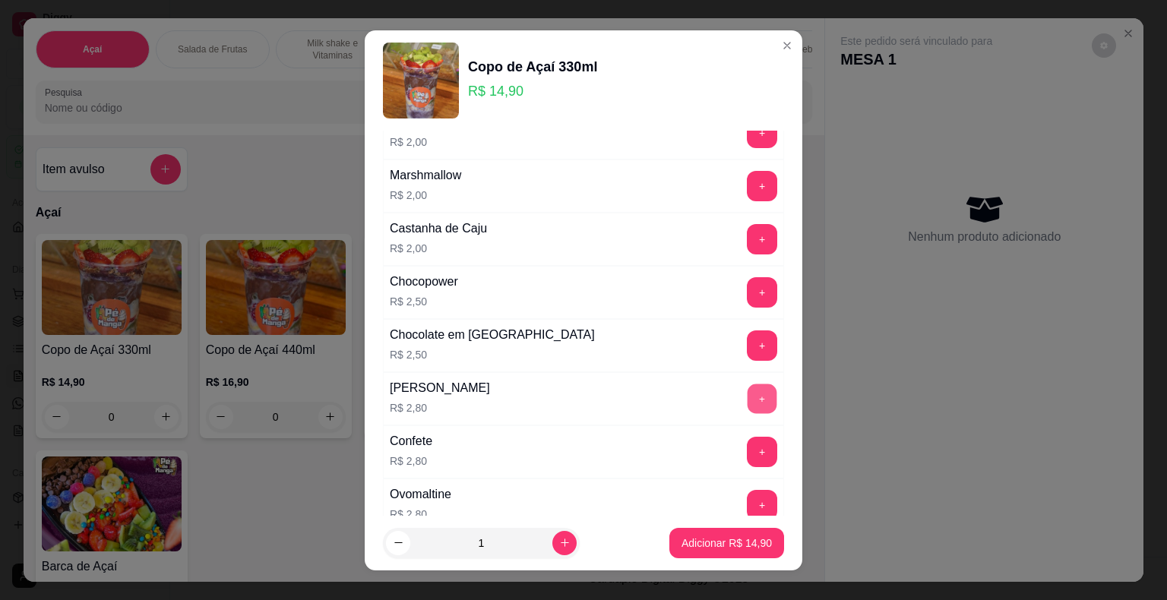
click at [747, 394] on button "+" at bounding box center [762, 399] width 30 height 30
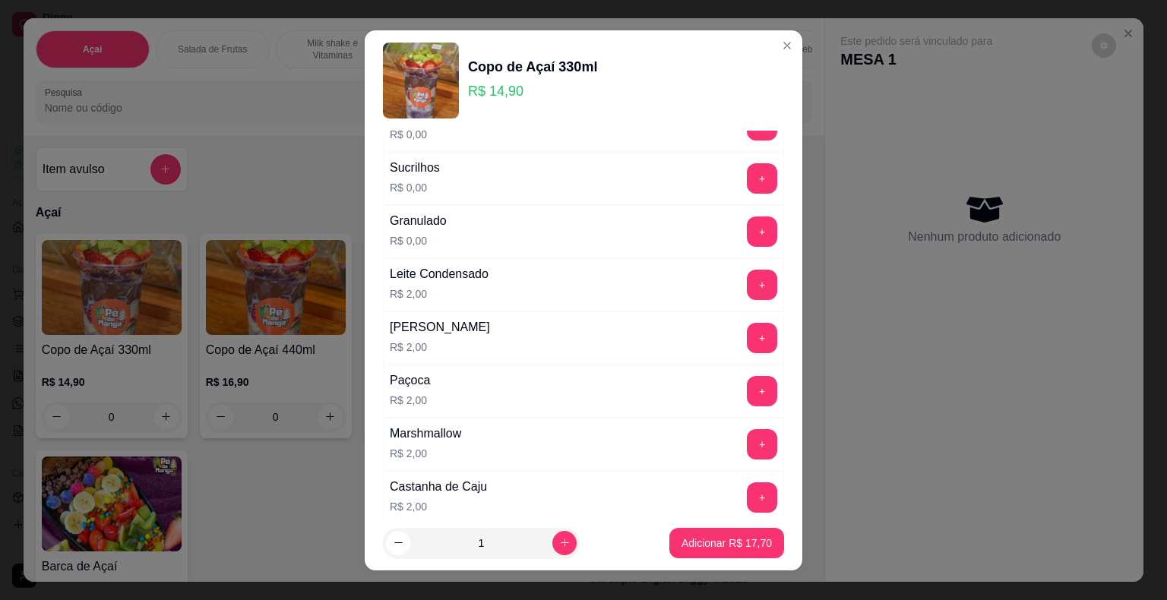
scroll to position [304, 0]
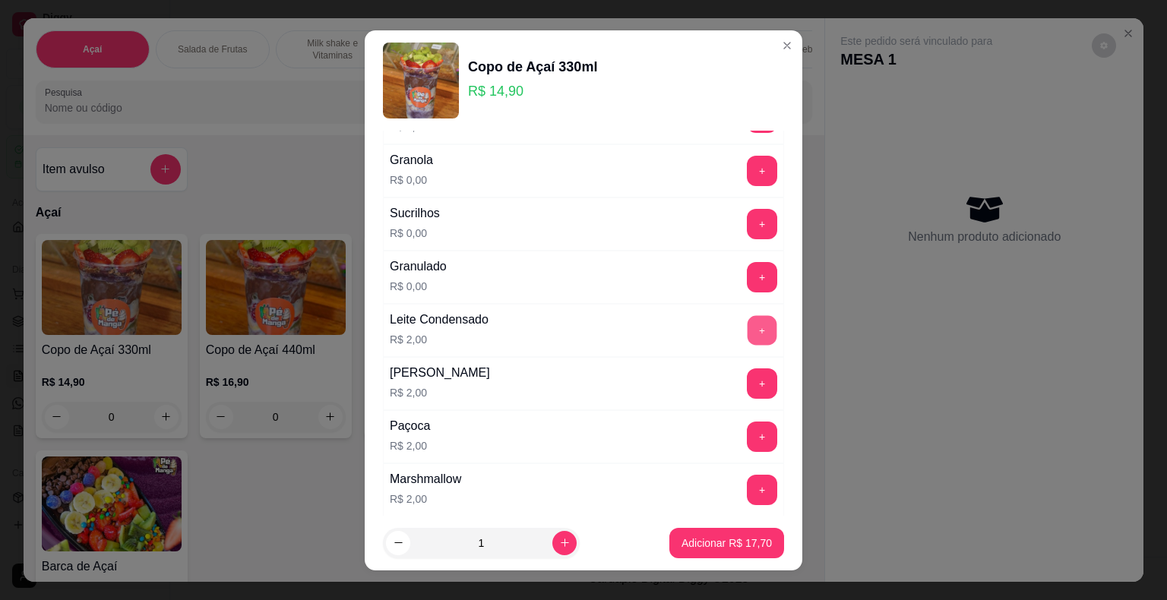
click at [747, 325] on button "+" at bounding box center [762, 330] width 30 height 30
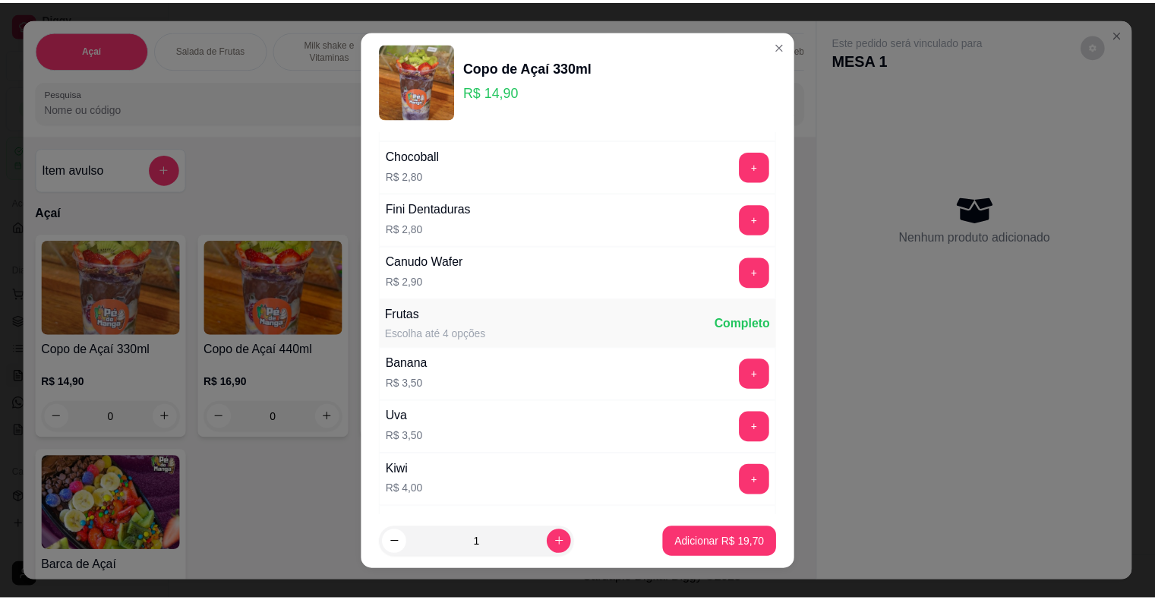
scroll to position [1215, 0]
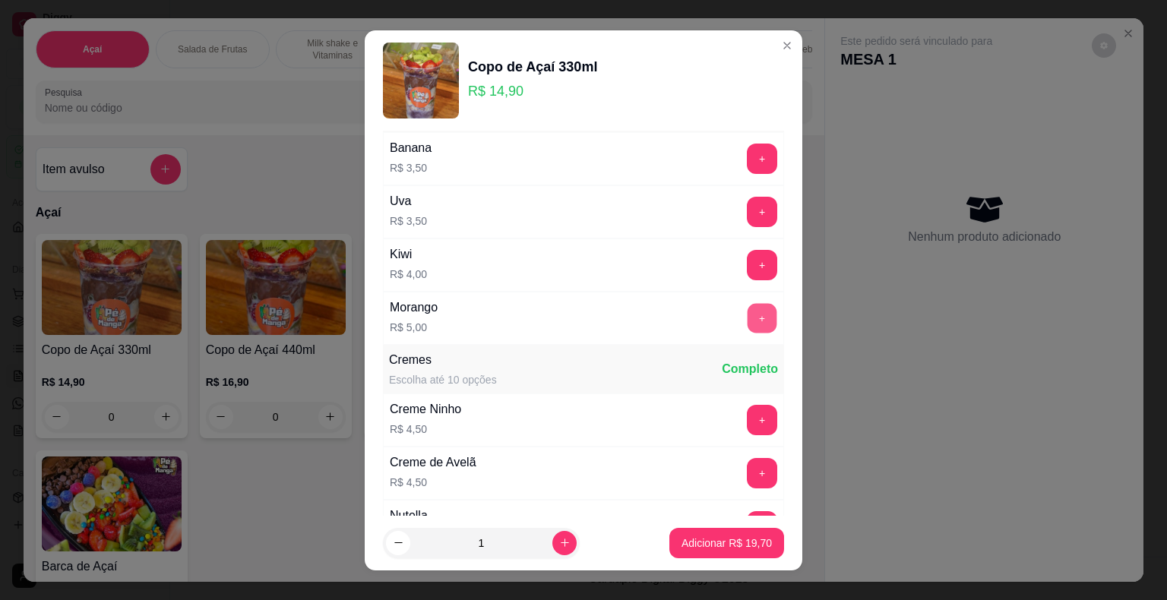
click at [747, 316] on button "+" at bounding box center [762, 318] width 30 height 30
click at [554, 539] on button "increase-product-quantity" at bounding box center [564, 543] width 24 height 24
type input "2"
click at [707, 548] on p "Adicionar R$ 49,40" at bounding box center [727, 543] width 88 height 14
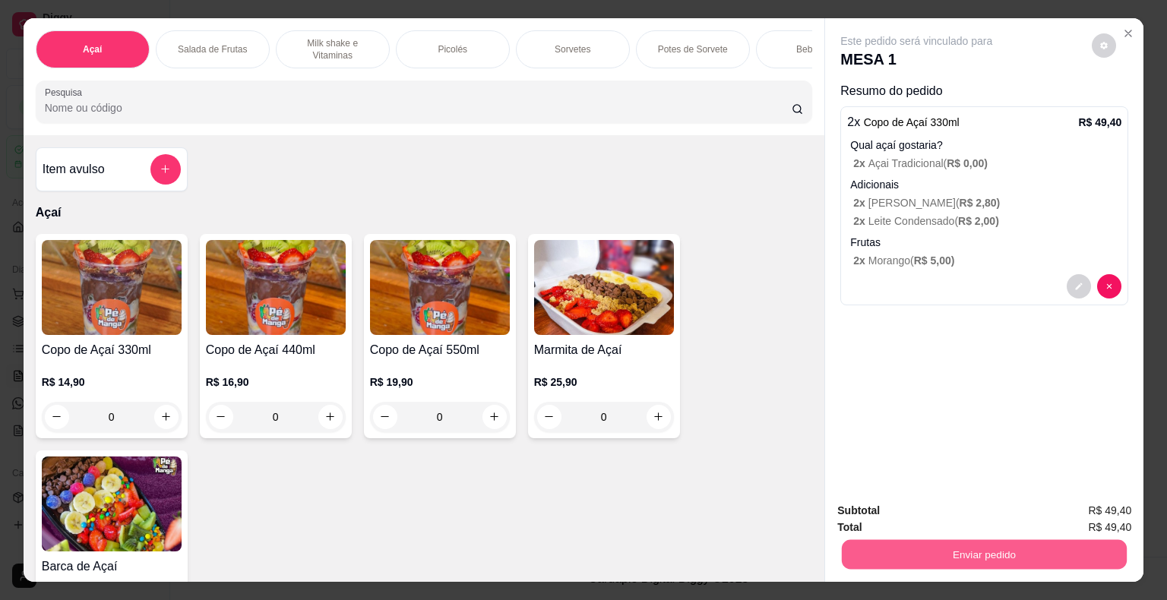
click at [921, 540] on button "Enviar pedido" at bounding box center [984, 555] width 285 height 30
click at [918, 517] on button "Não registrar e enviar pedido" at bounding box center [934, 512] width 158 height 29
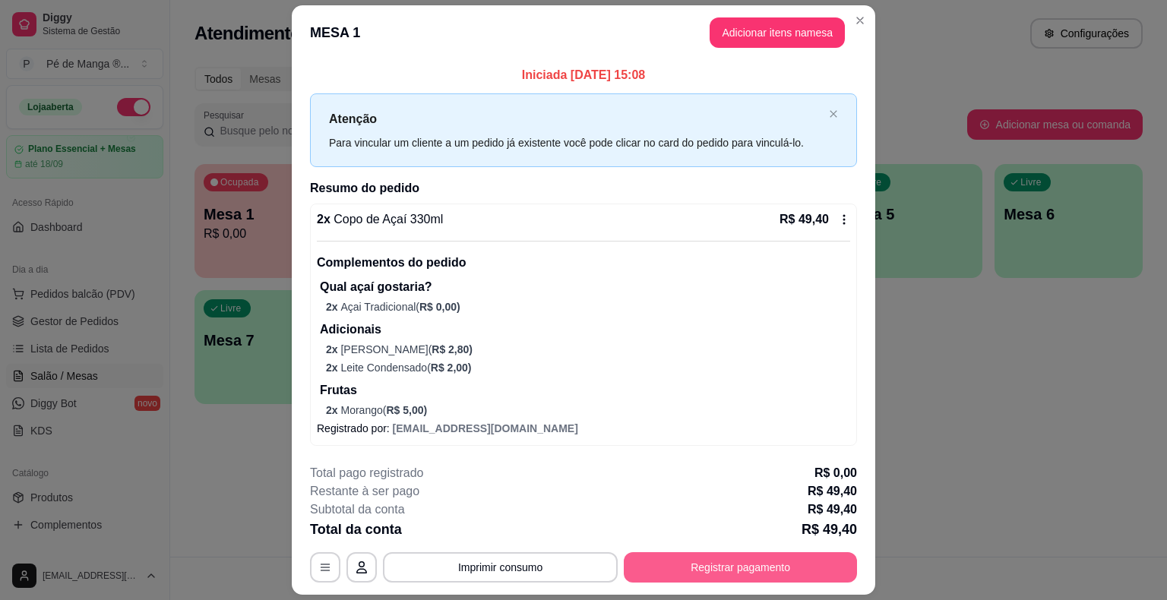
click at [711, 568] on button "Registrar pagamento" at bounding box center [740, 567] width 233 height 30
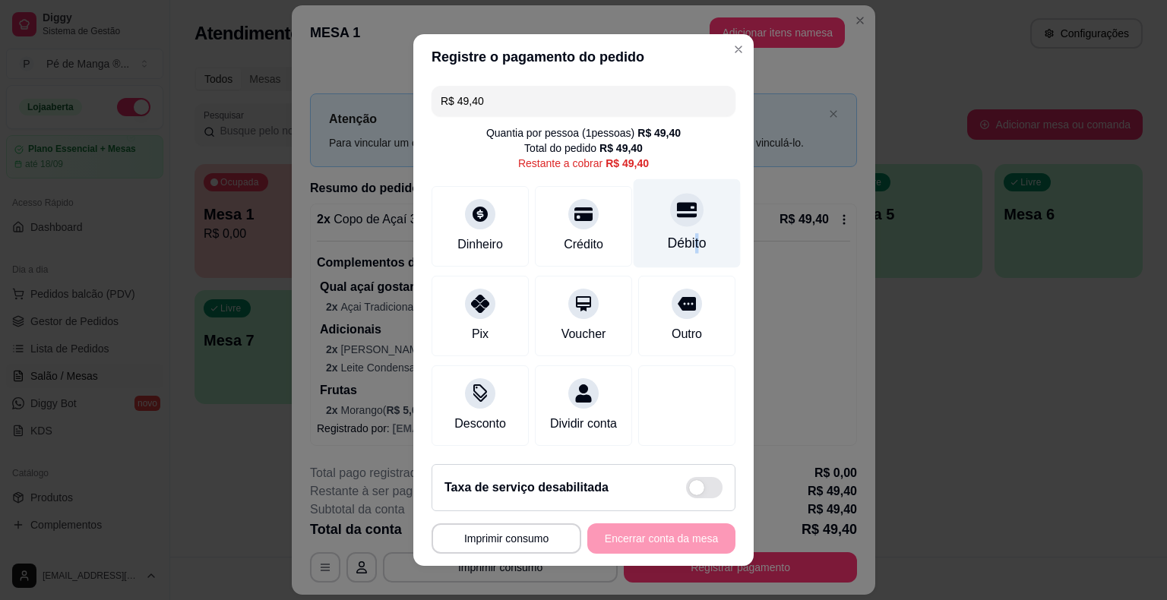
click at [677, 252] on div "Débito" at bounding box center [687, 243] width 39 height 20
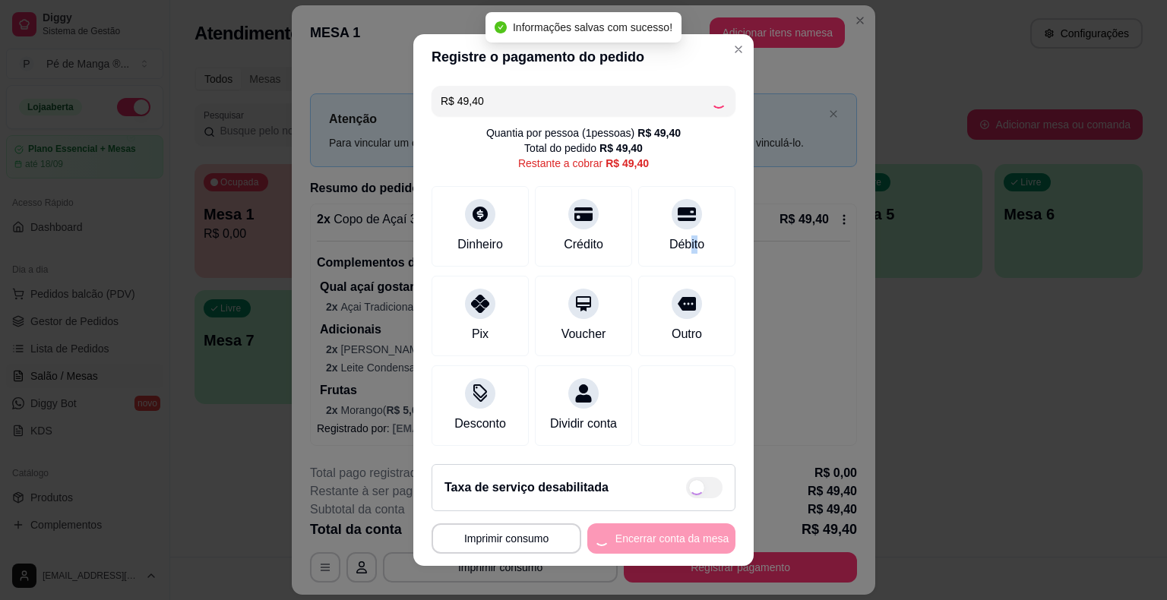
type input "R$ 0,00"
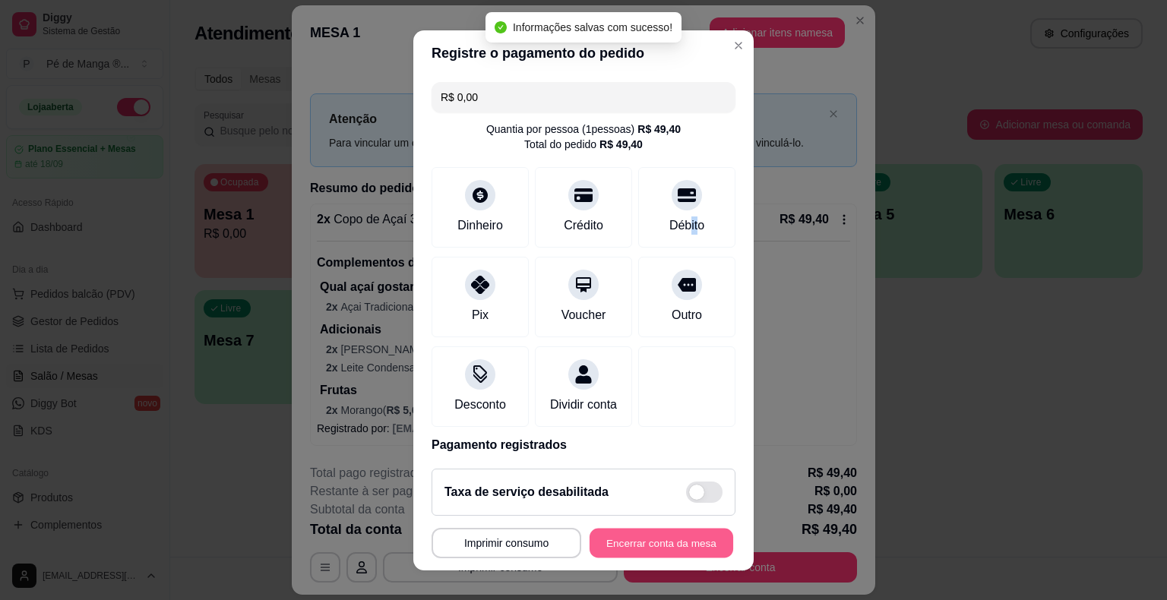
click at [671, 533] on button "Encerrar conta da mesa" at bounding box center [661, 543] width 144 height 30
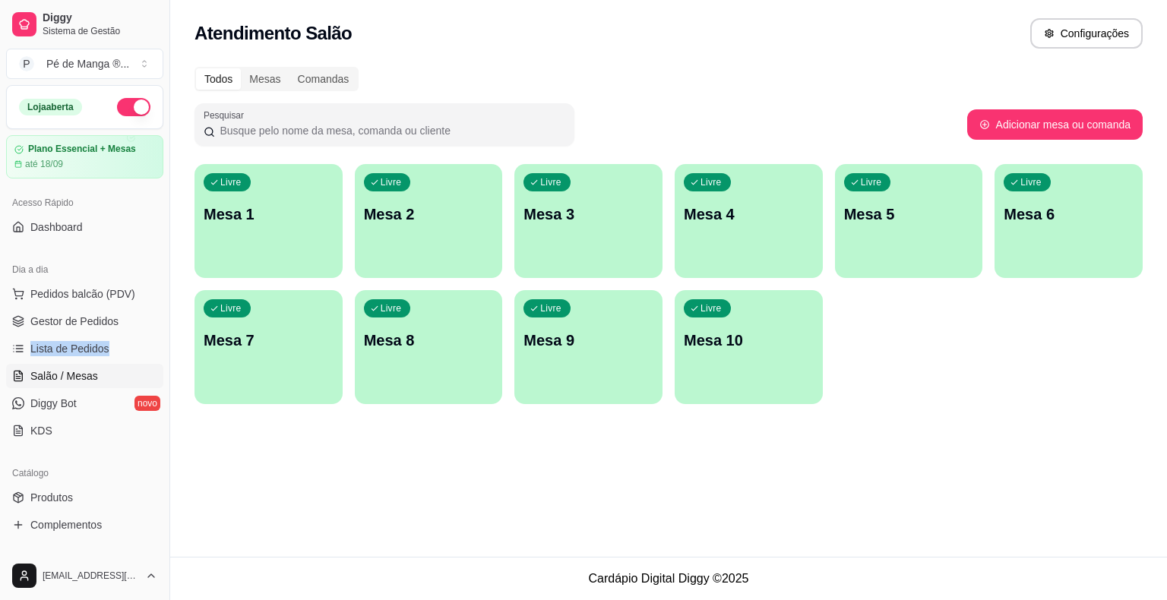
click at [134, 333] on ul "Pedidos balcão (PDV) Gestor de Pedidos Lista de Pedidos Salão / Mesas Diggy Bot…" at bounding box center [84, 362] width 157 height 161
click at [134, 332] on link "Gestor de Pedidos" at bounding box center [84, 321] width 157 height 24
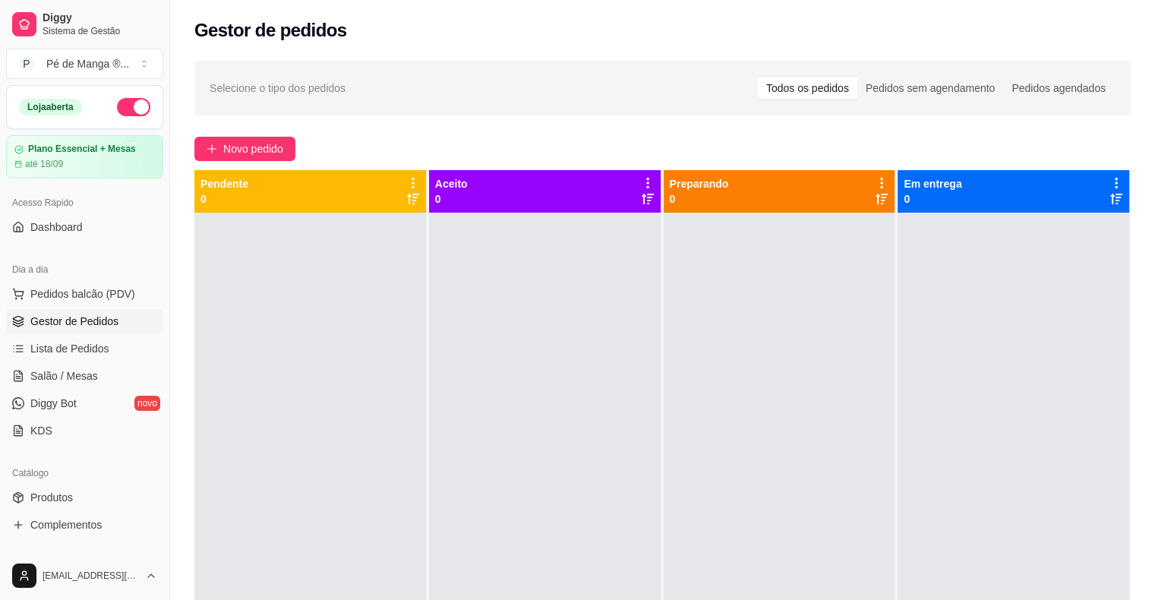
click at [194, 378] on div "Selecione o tipo dos pedidos Todos os pedidos Pedidos sem agendamento Pedidos a…" at bounding box center [662, 420] width 985 height 737
click at [132, 321] on link "Gestor de Pedidos" at bounding box center [84, 321] width 157 height 24
click at [273, 156] on button "Novo pedido" at bounding box center [244, 149] width 101 height 24
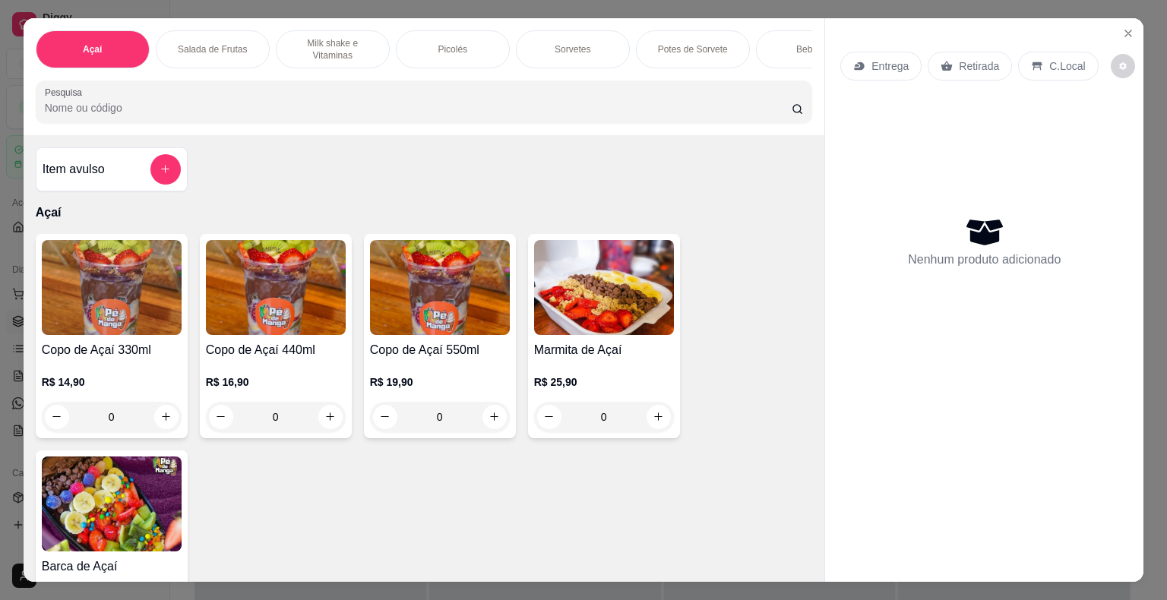
click at [301, 373] on div "R$ 16,90 0" at bounding box center [276, 395] width 140 height 73
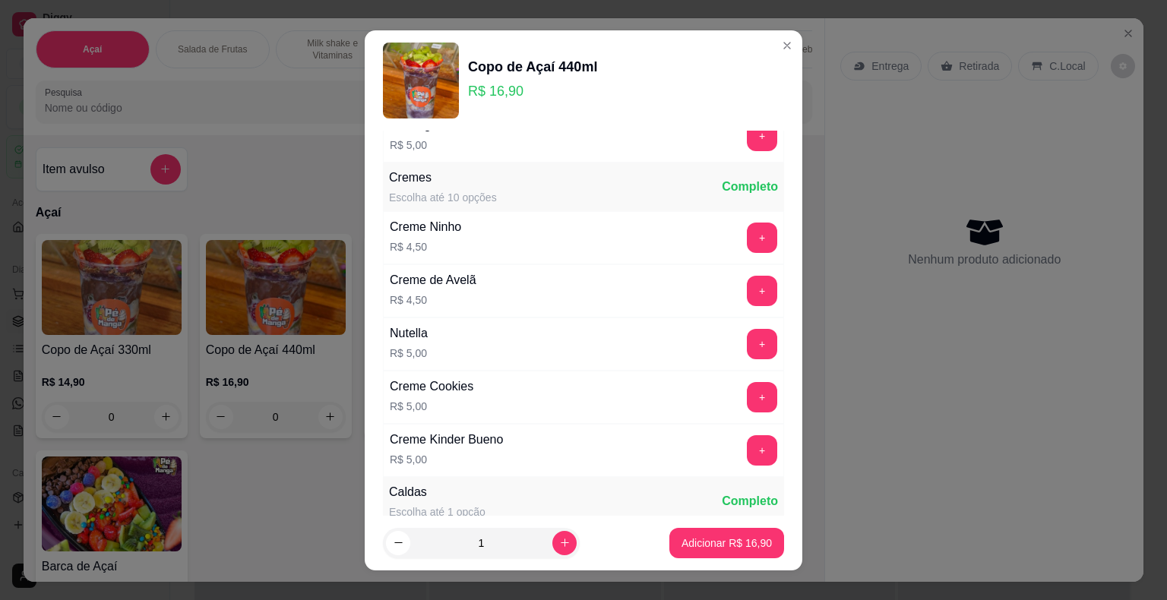
scroll to position [1373, 0]
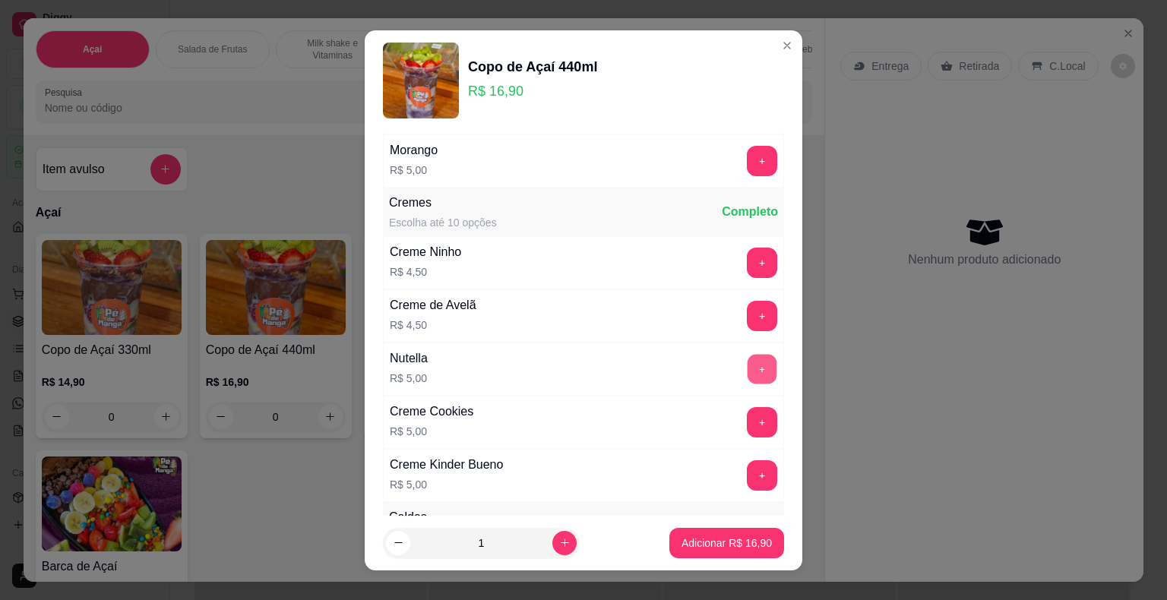
click at [747, 360] on button "+" at bounding box center [762, 369] width 30 height 30
click at [747, 258] on button "+" at bounding box center [762, 263] width 30 height 30
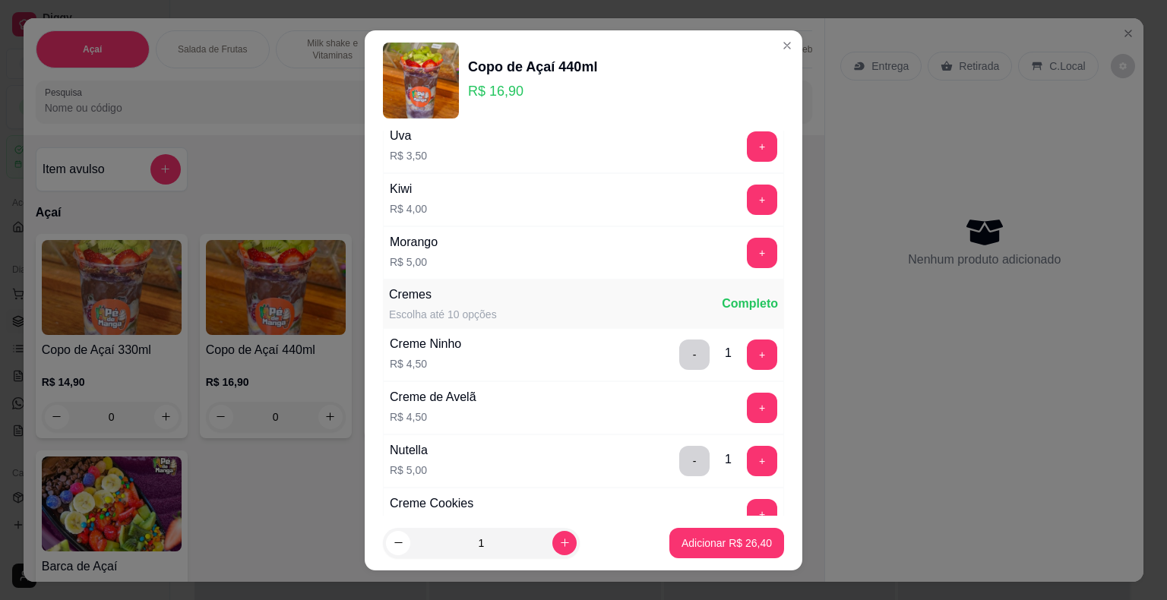
scroll to position [1221, 0]
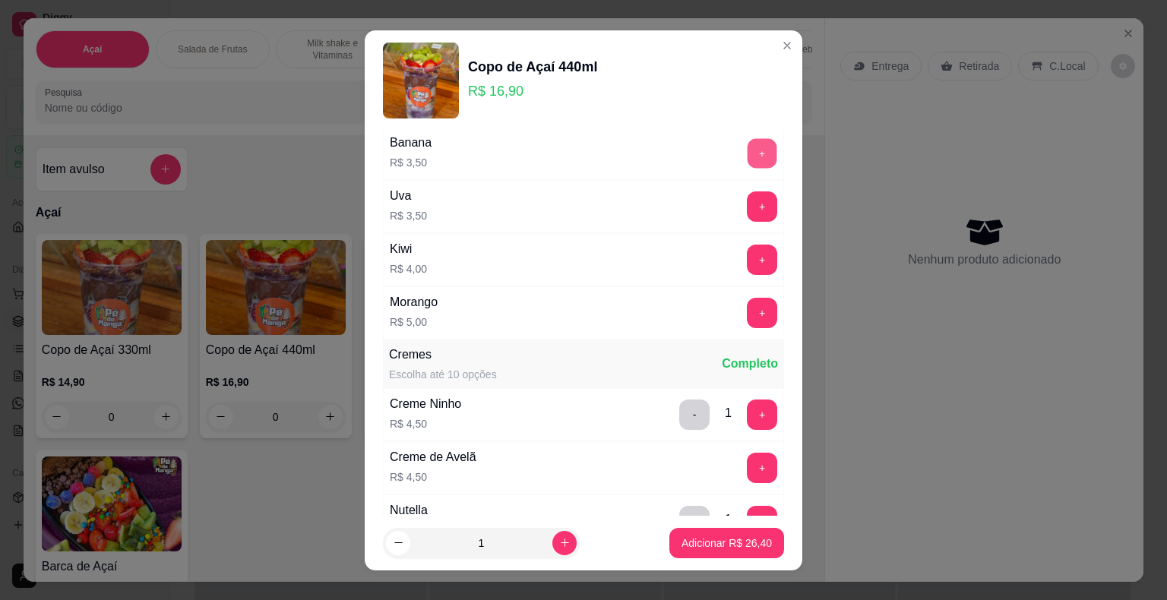
click at [747, 141] on button "+" at bounding box center [762, 153] width 30 height 30
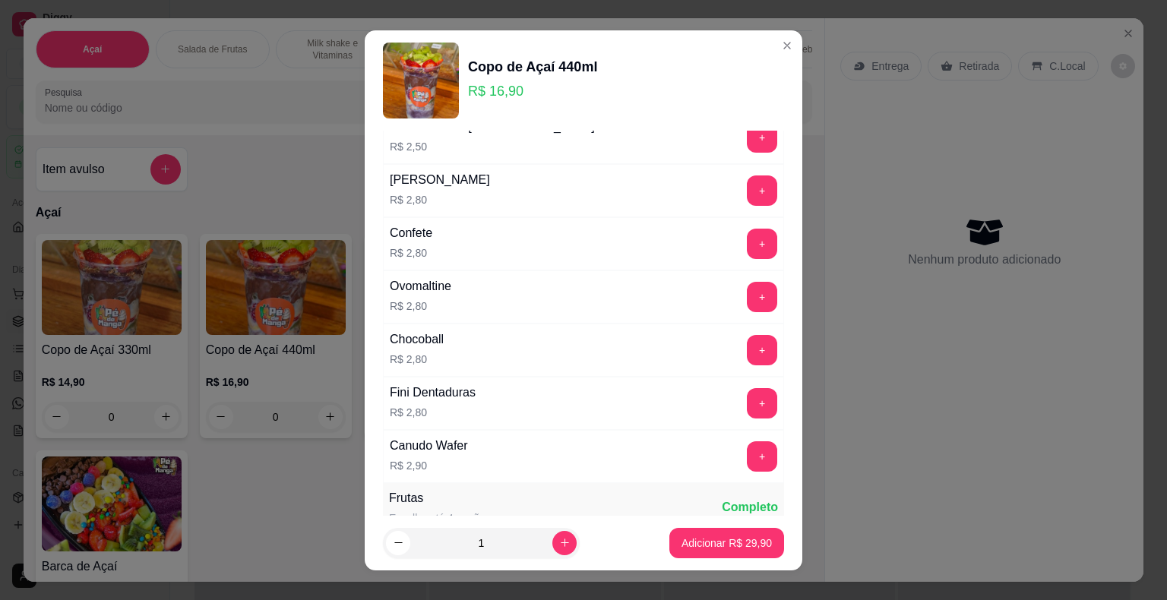
scroll to position [0, 0]
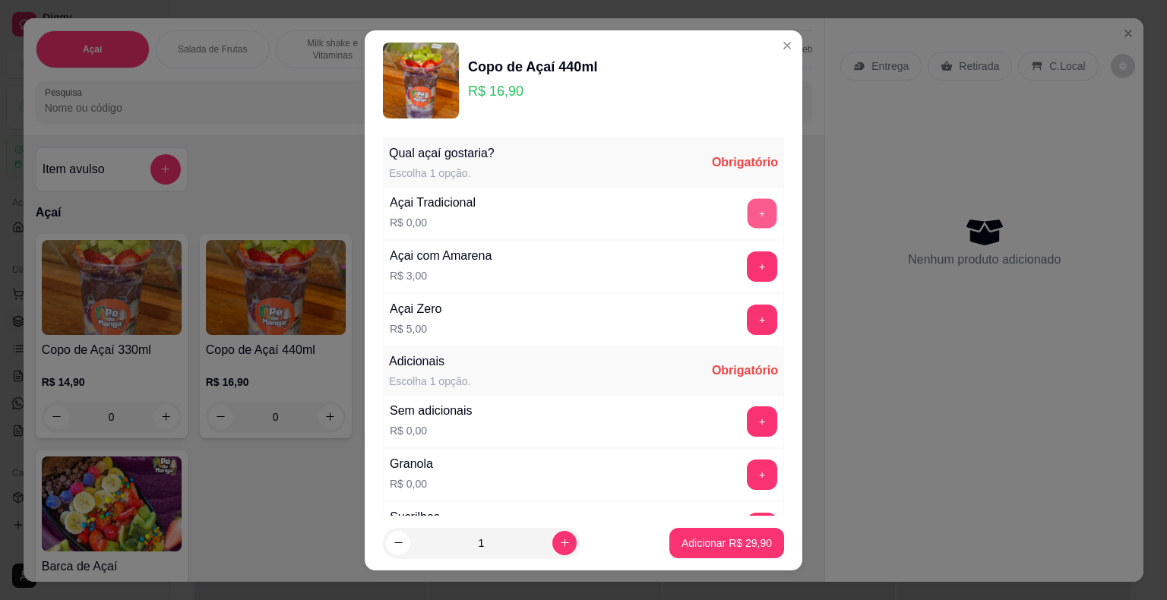
click at [747, 206] on button "+" at bounding box center [762, 213] width 30 height 30
click at [747, 409] on button "+" at bounding box center [762, 421] width 30 height 30
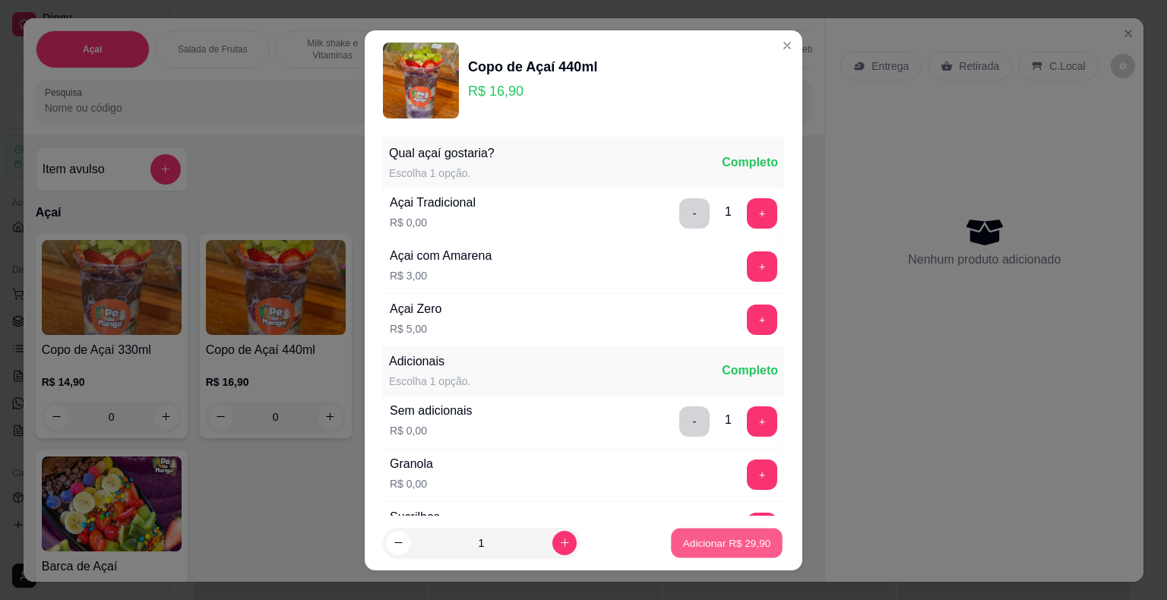
click at [700, 545] on p "Adicionar R$ 29,90" at bounding box center [727, 543] width 88 height 14
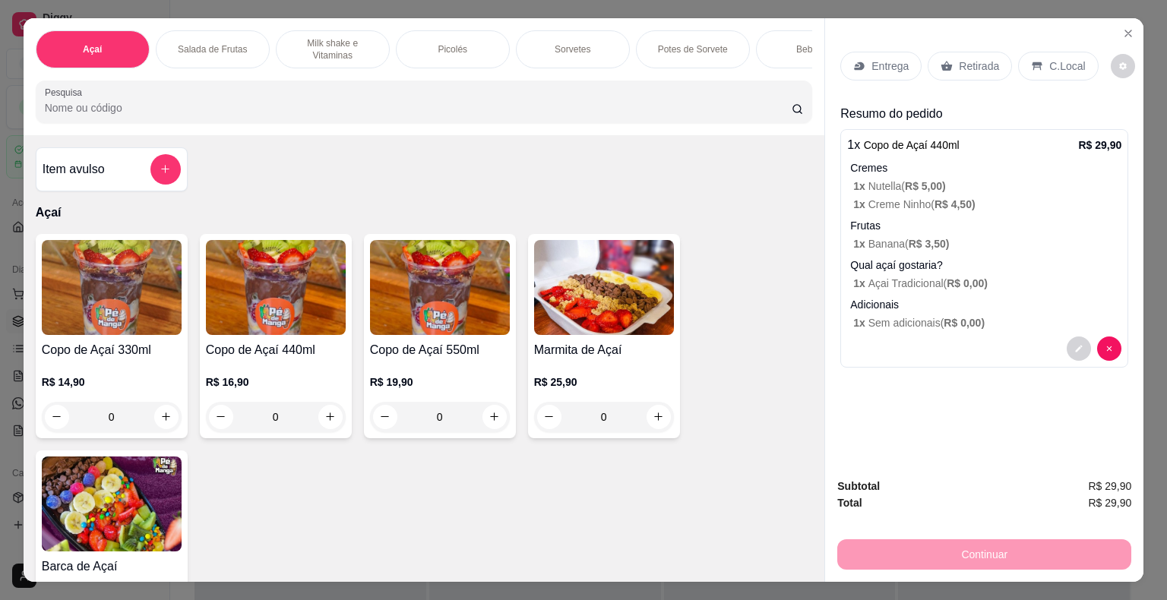
click at [896, 43] on div "Entrega Retirada C.Local" at bounding box center [984, 65] width 288 height 53
click at [1000, 300] on p "Adicionais" at bounding box center [985, 304] width 271 height 15
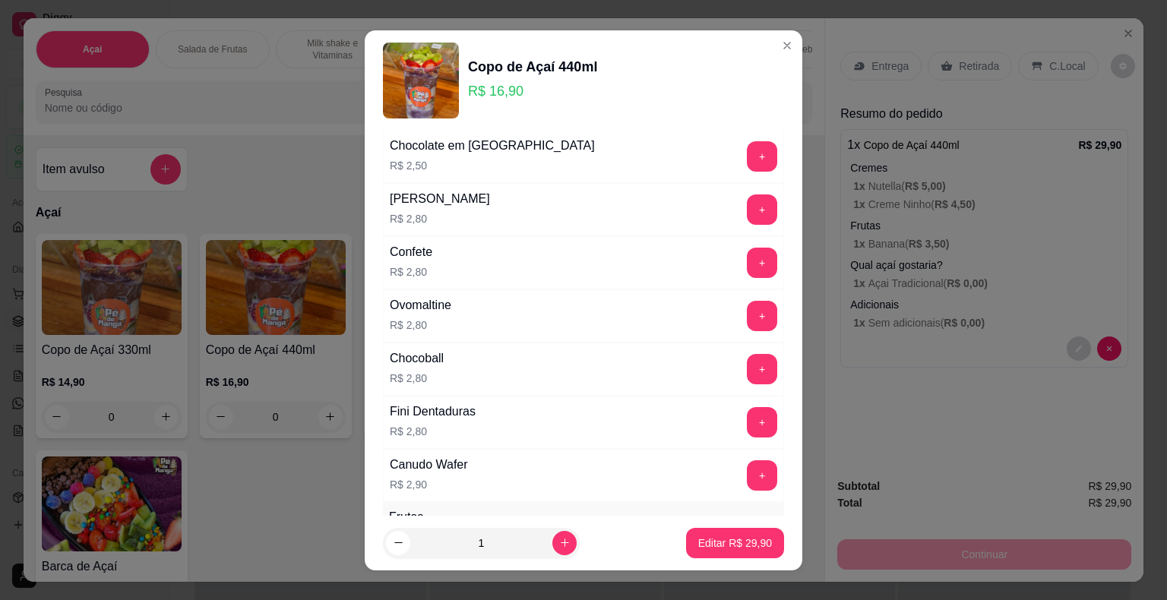
scroll to position [912, 0]
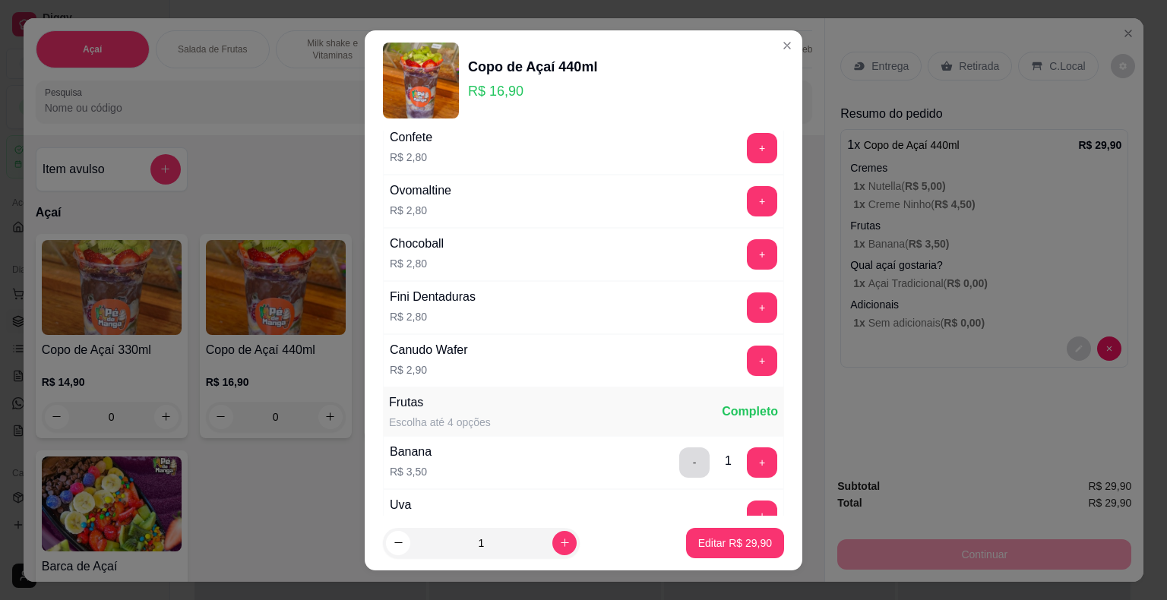
click at [679, 448] on button "-" at bounding box center [694, 462] width 30 height 30
click at [713, 551] on button "Editar R$ 26,40" at bounding box center [734, 543] width 95 height 30
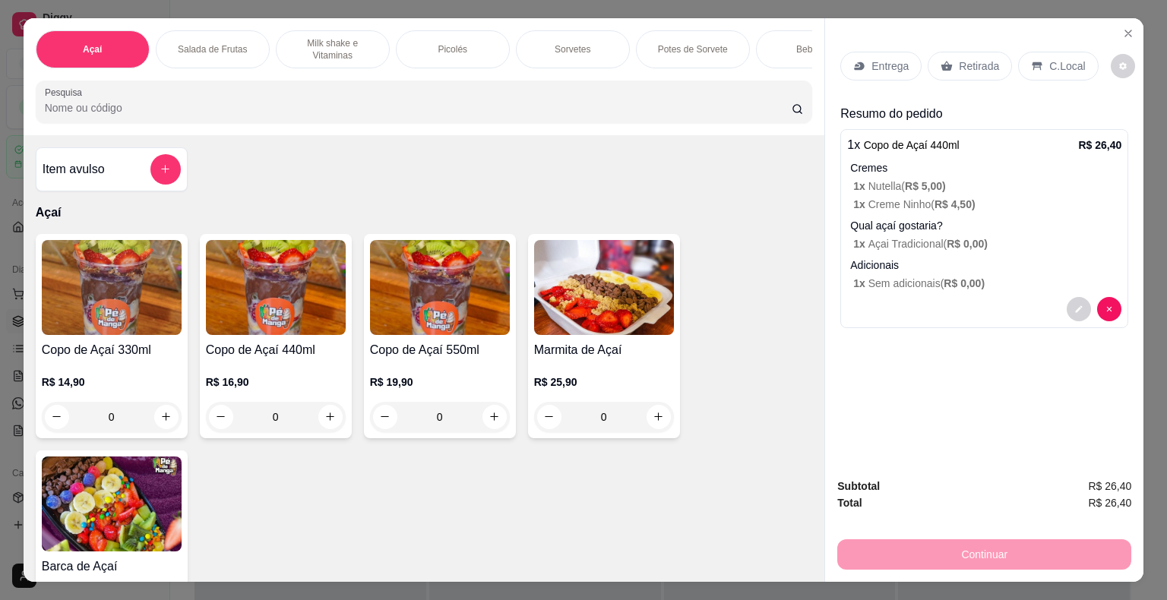
click at [895, 58] on p "Entrega" at bounding box center [889, 65] width 37 height 15
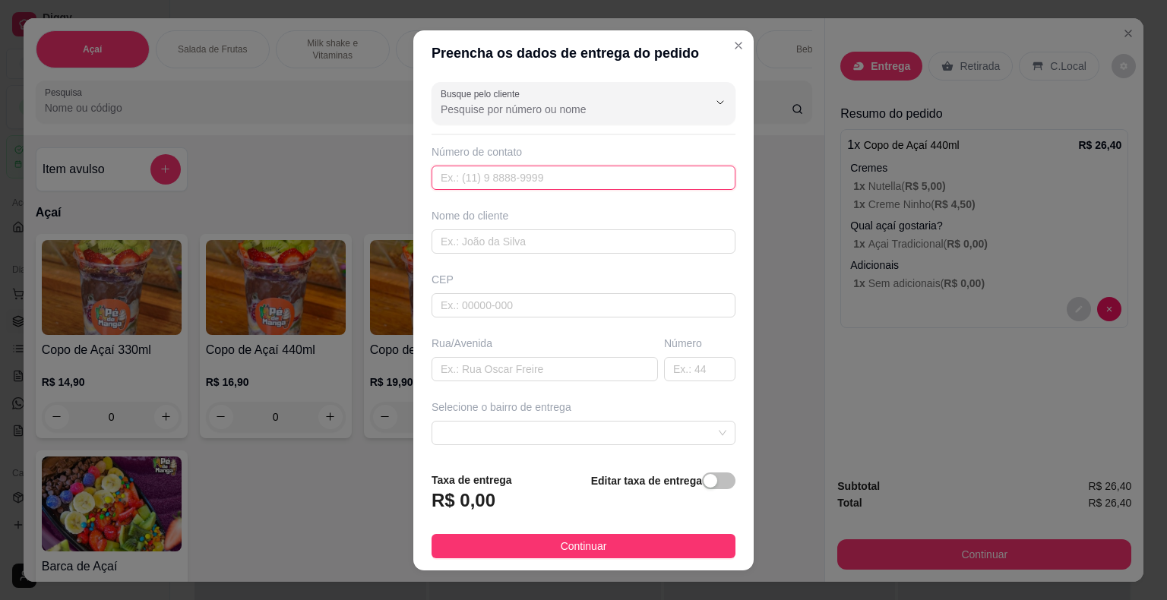
click at [565, 187] on input "text" at bounding box center [583, 178] width 304 height 24
type input "(15) 99743-4952"
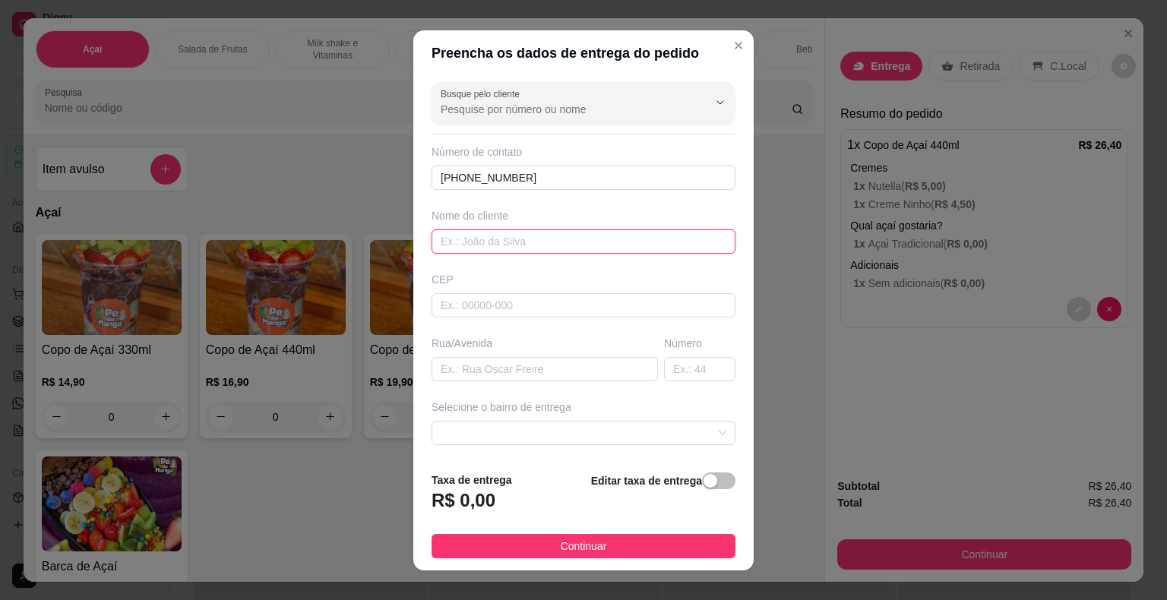
click at [547, 244] on input "text" at bounding box center [583, 241] width 304 height 24
type input "a"
type input "[PERSON_NAME][MEDICAL_DATA]"
click at [568, 302] on input "text" at bounding box center [583, 305] width 304 height 24
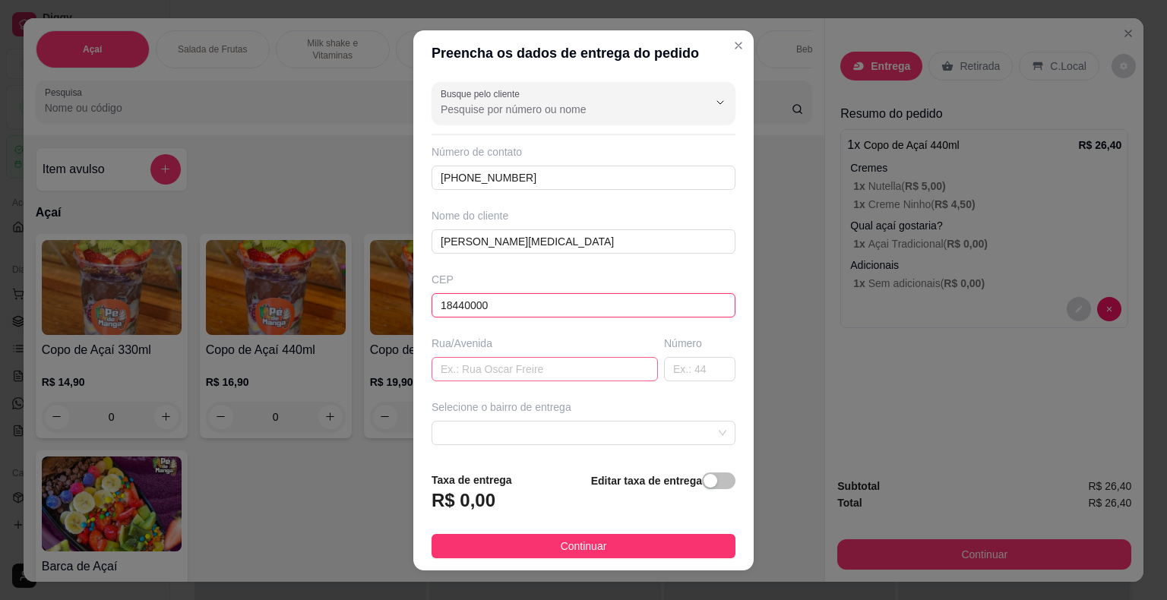
type input "18440000"
click at [553, 365] on input "text" at bounding box center [544, 369] width 226 height 24
type input "Joaquim Pedroso de Oliveira"
click at [684, 368] on input "text" at bounding box center [699, 369] width 71 height 24
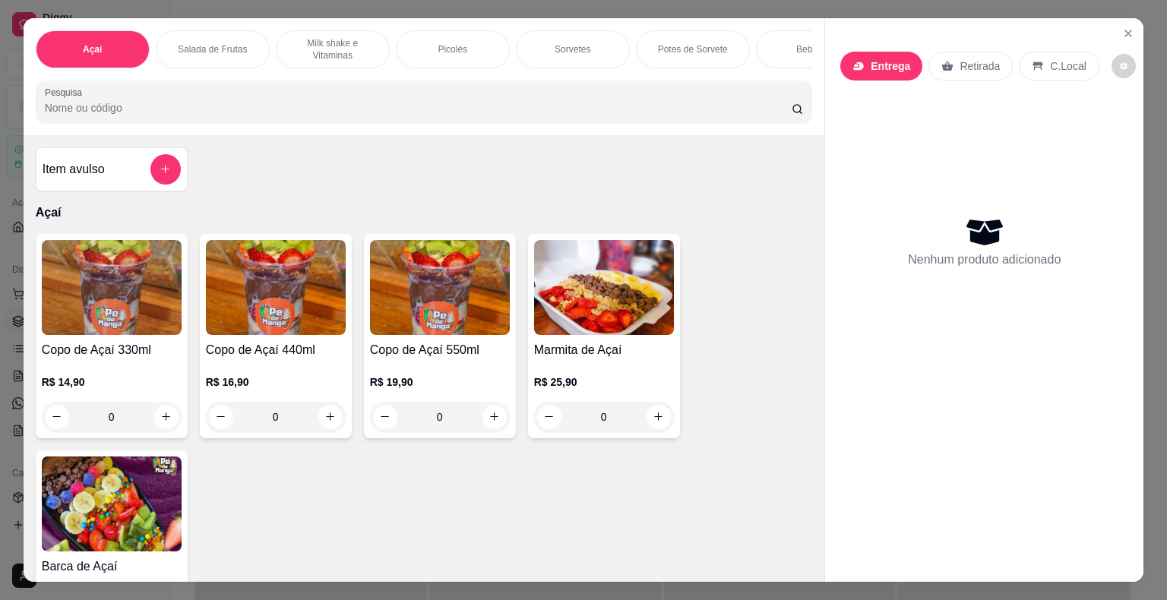
click at [443, 358] on h4 "Copo de Açaí 550ml" at bounding box center [440, 350] width 140 height 18
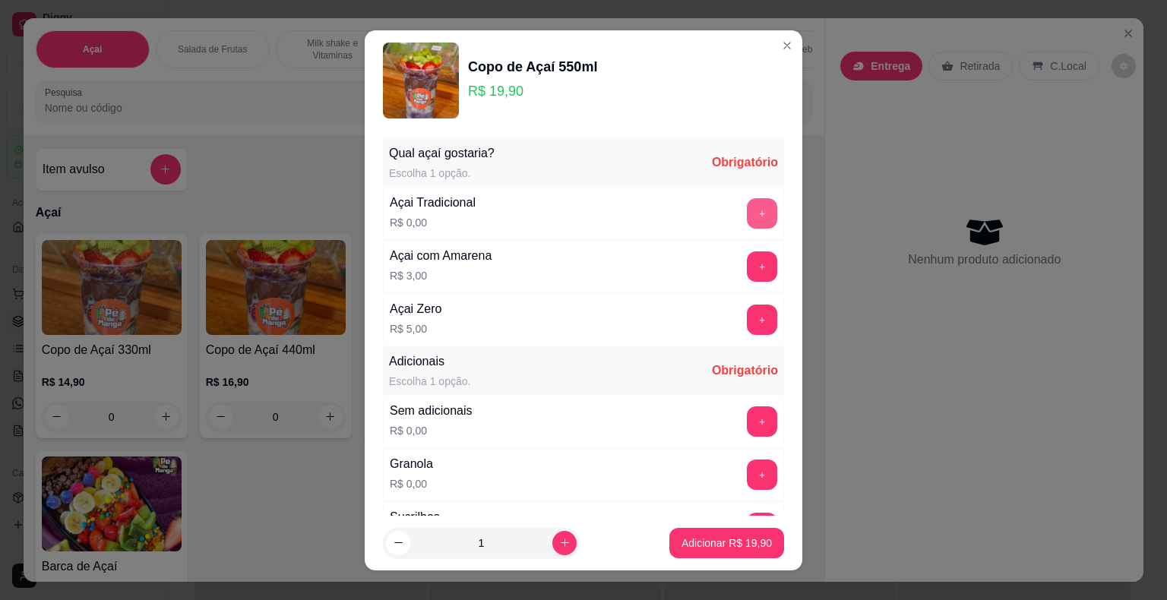
click at [747, 226] on button "+" at bounding box center [762, 213] width 30 height 30
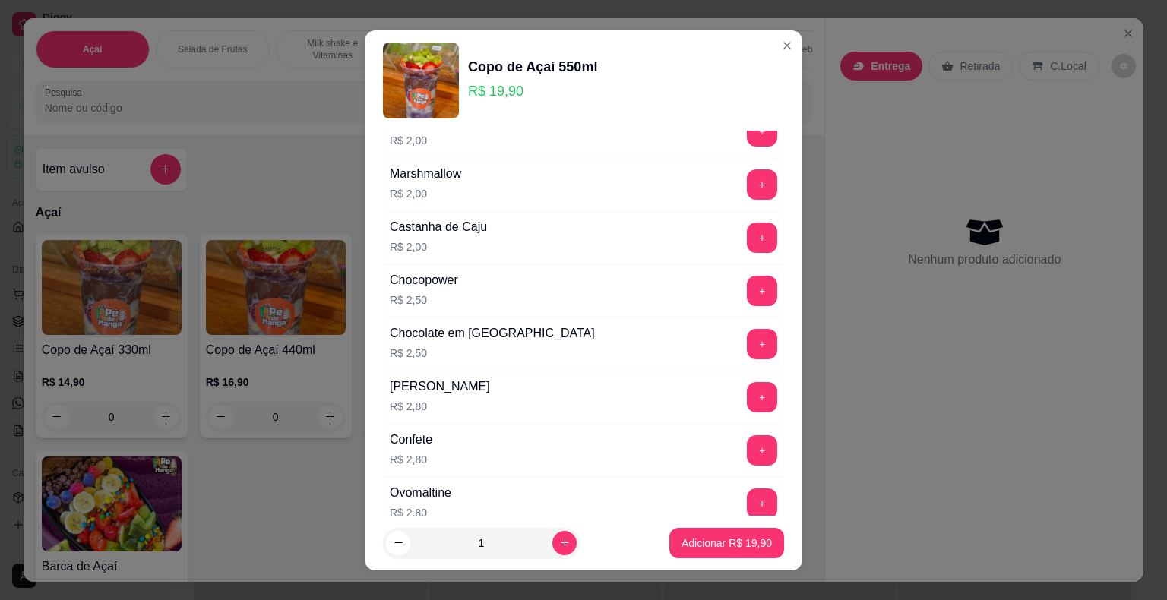
scroll to position [608, 0]
click at [747, 396] on button "+" at bounding box center [762, 399] width 30 height 30
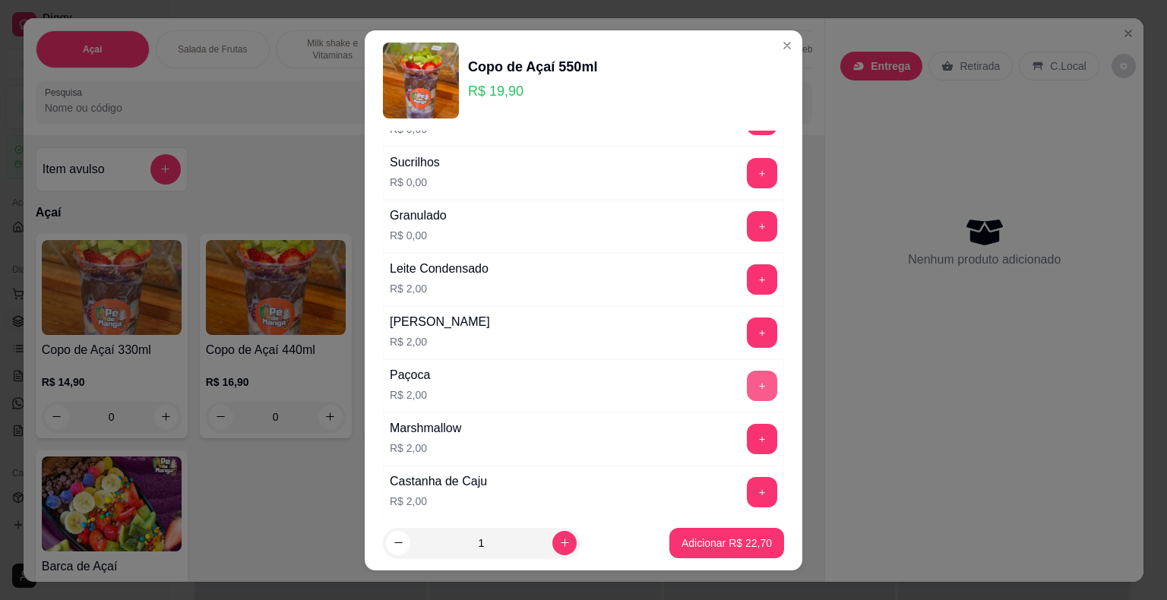
scroll to position [304, 0]
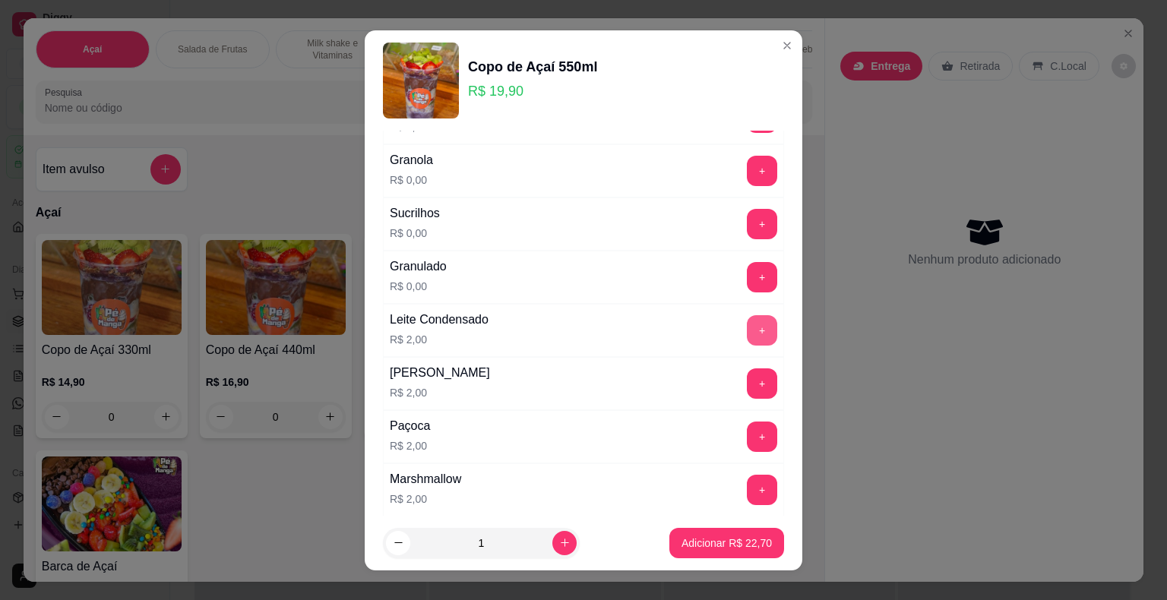
click at [747, 337] on button "+" at bounding box center [762, 330] width 30 height 30
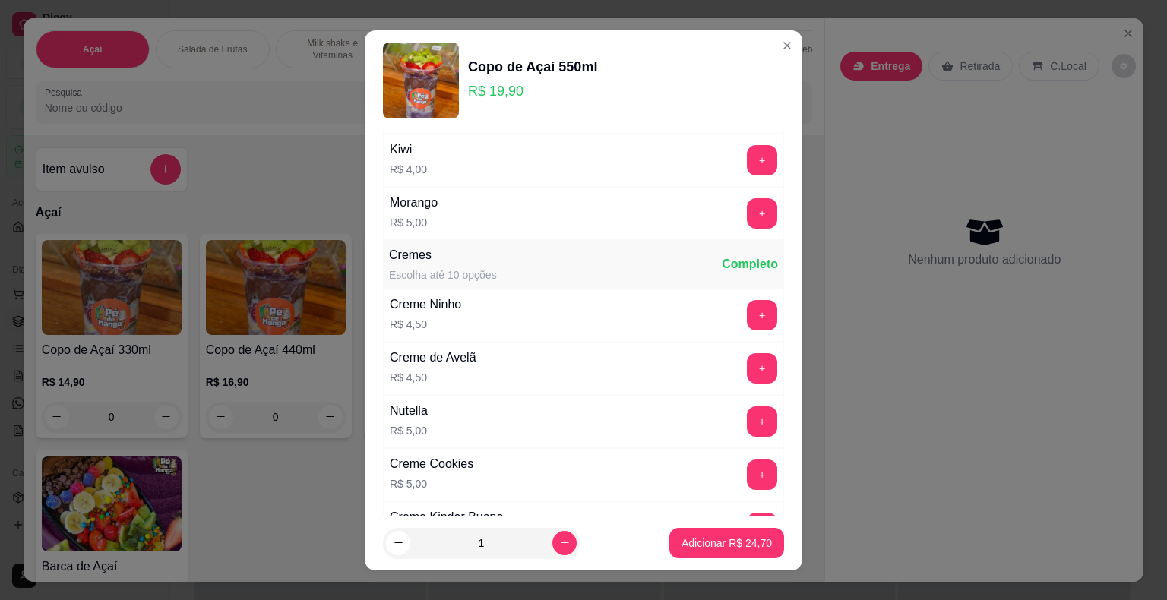
scroll to position [1519, 0]
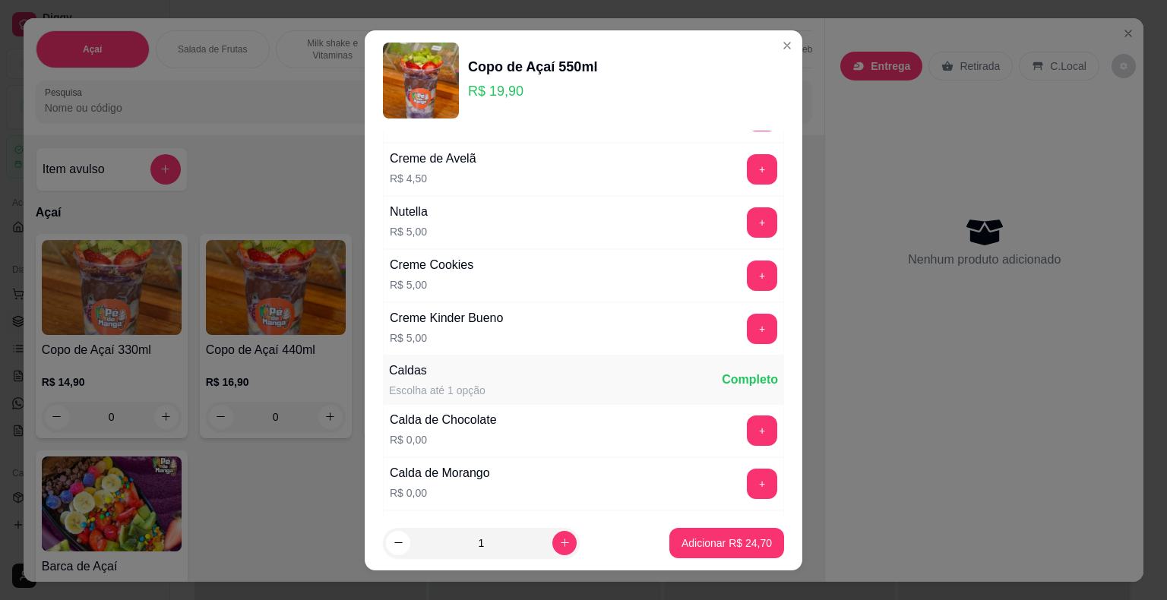
click at [747, 217] on button "+" at bounding box center [762, 222] width 30 height 30
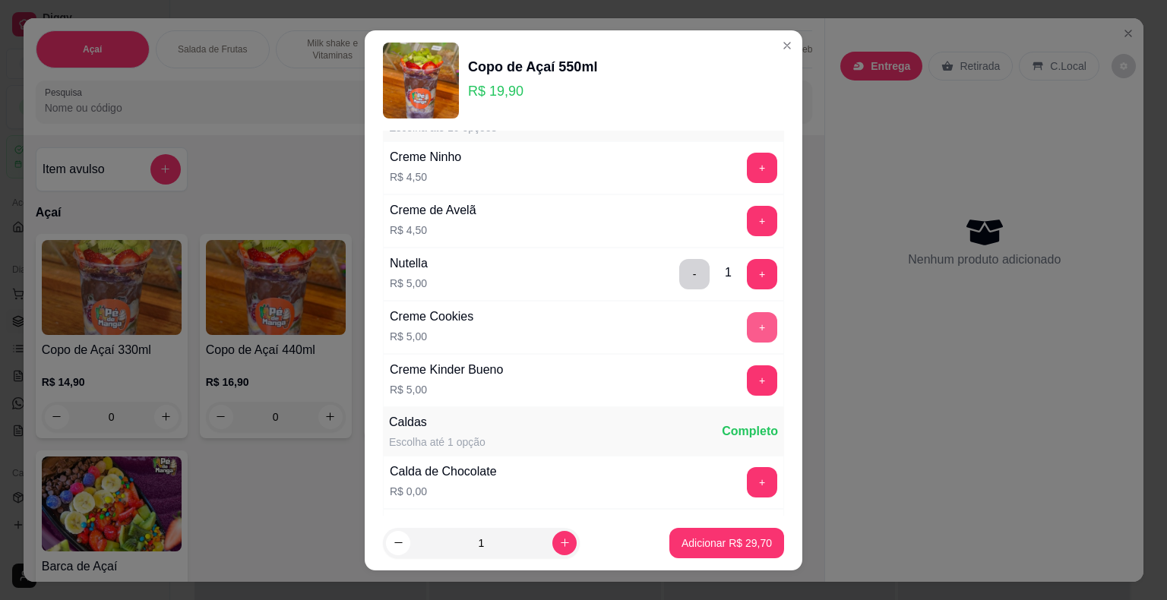
scroll to position [1443, 0]
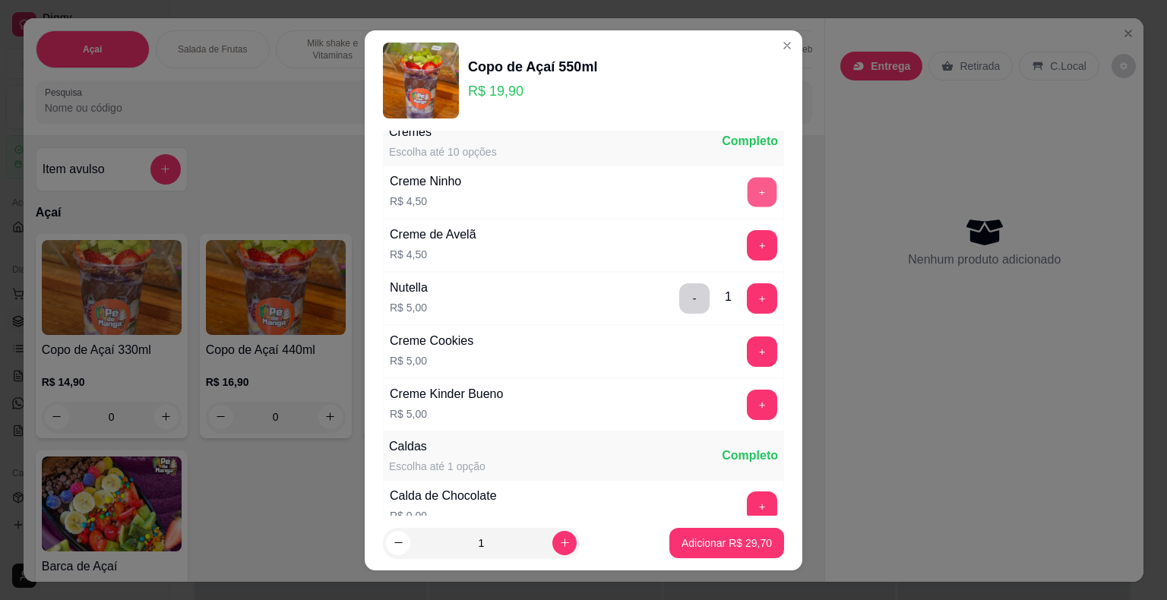
click at [747, 179] on button "+" at bounding box center [762, 192] width 30 height 30
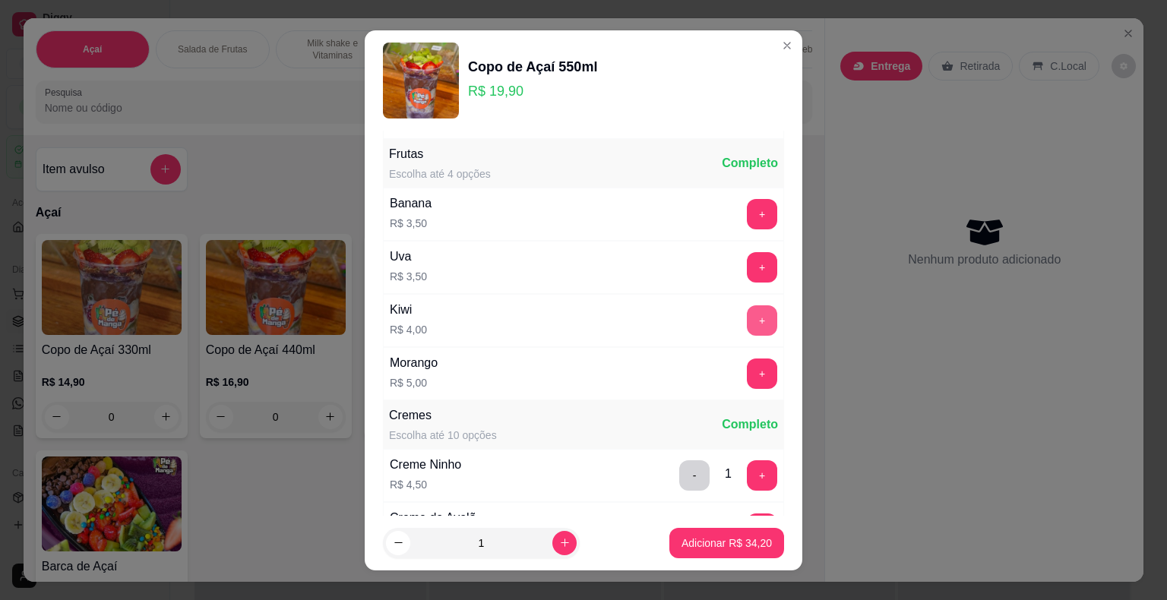
scroll to position [1139, 0]
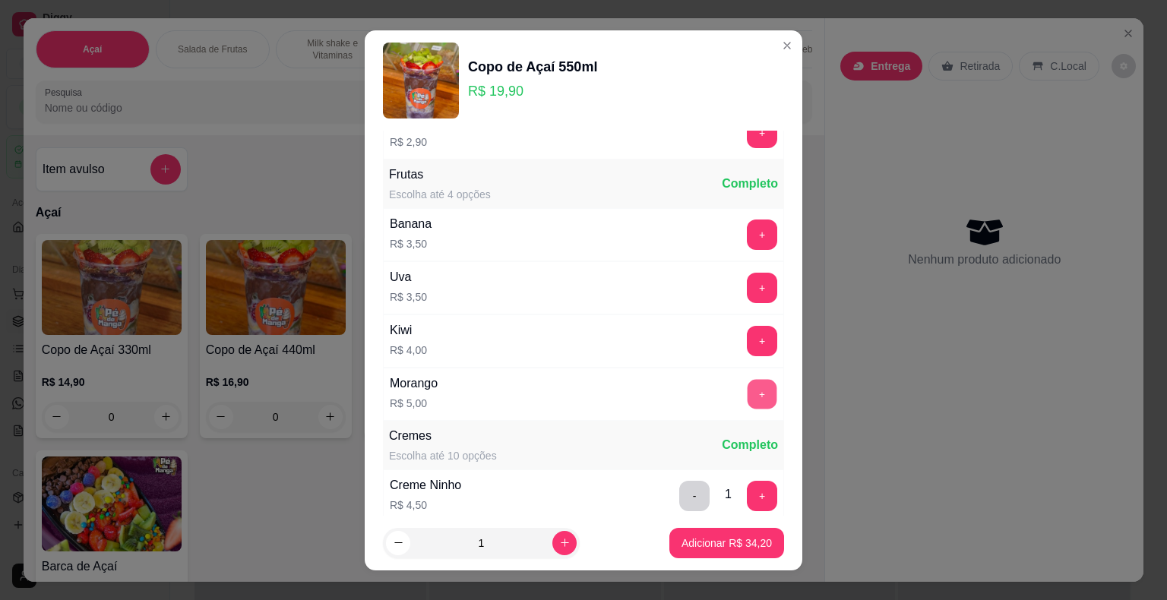
click at [747, 393] on button "+" at bounding box center [762, 394] width 30 height 30
click at [747, 275] on button "+" at bounding box center [762, 288] width 30 height 30
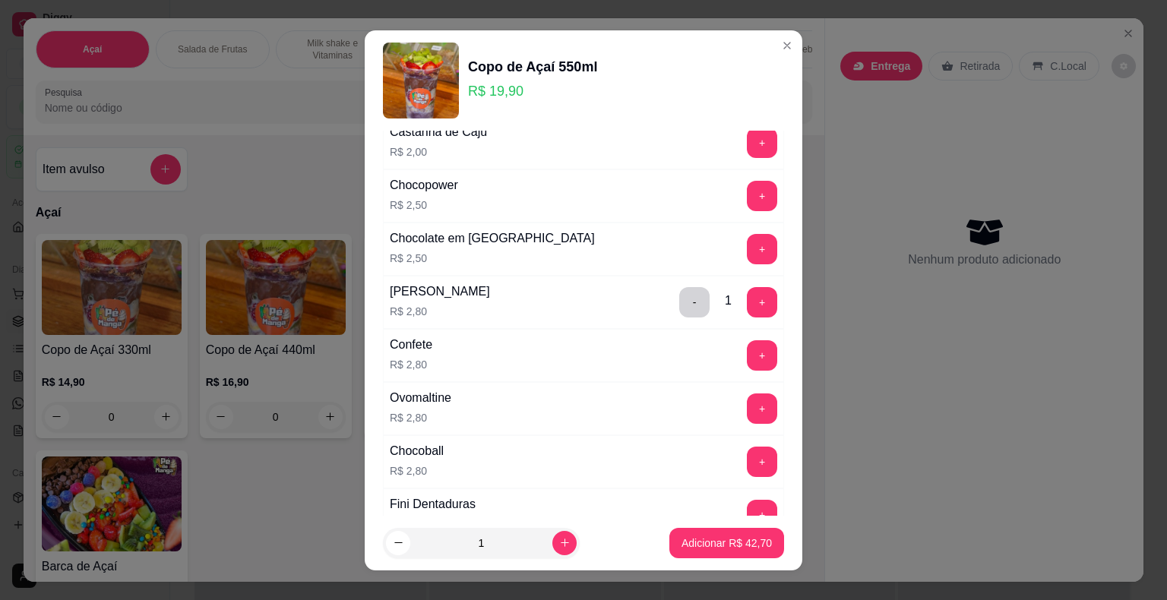
scroll to position [684, 0]
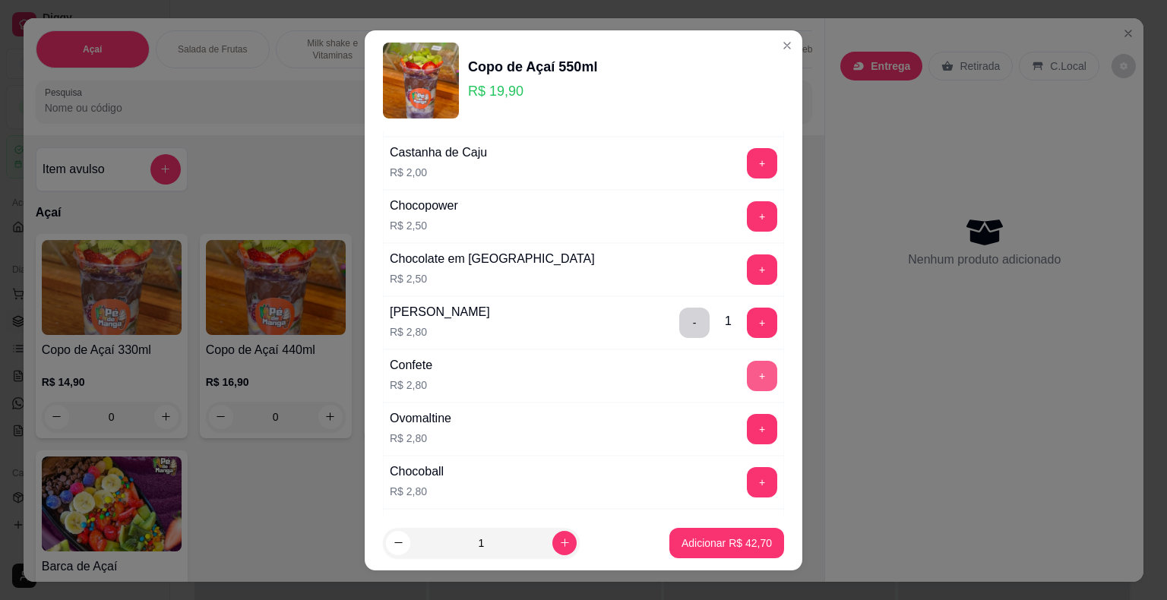
click at [747, 370] on button "+" at bounding box center [762, 376] width 30 height 30
click at [700, 545] on p "Adicionar R$ 45,50" at bounding box center [726, 543] width 90 height 15
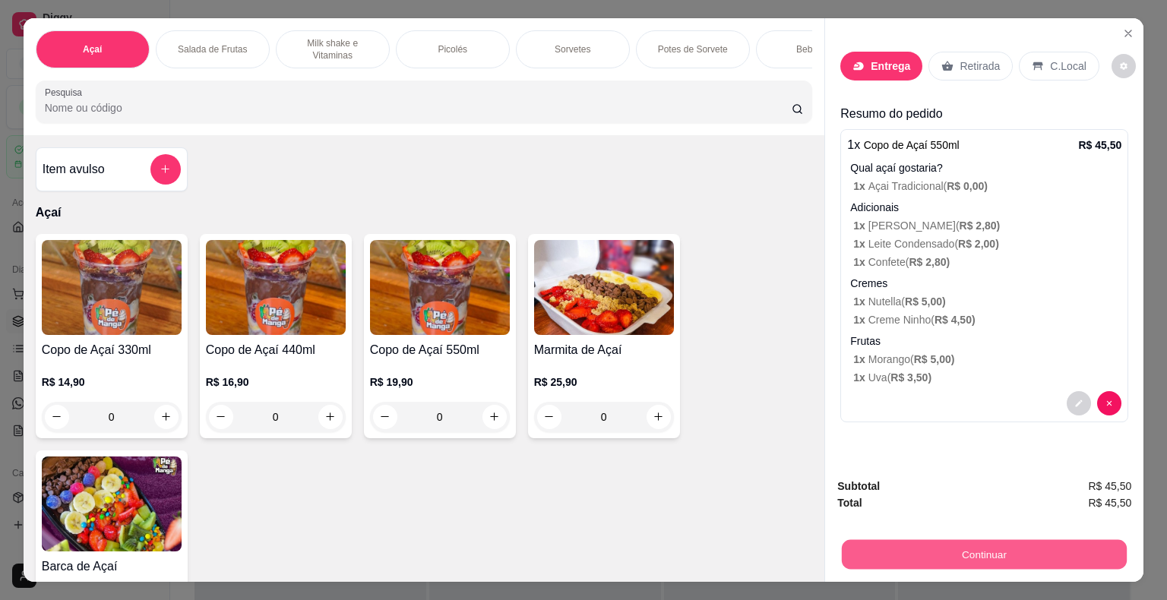
click at [1002, 547] on button "Continuar" at bounding box center [984, 555] width 285 height 30
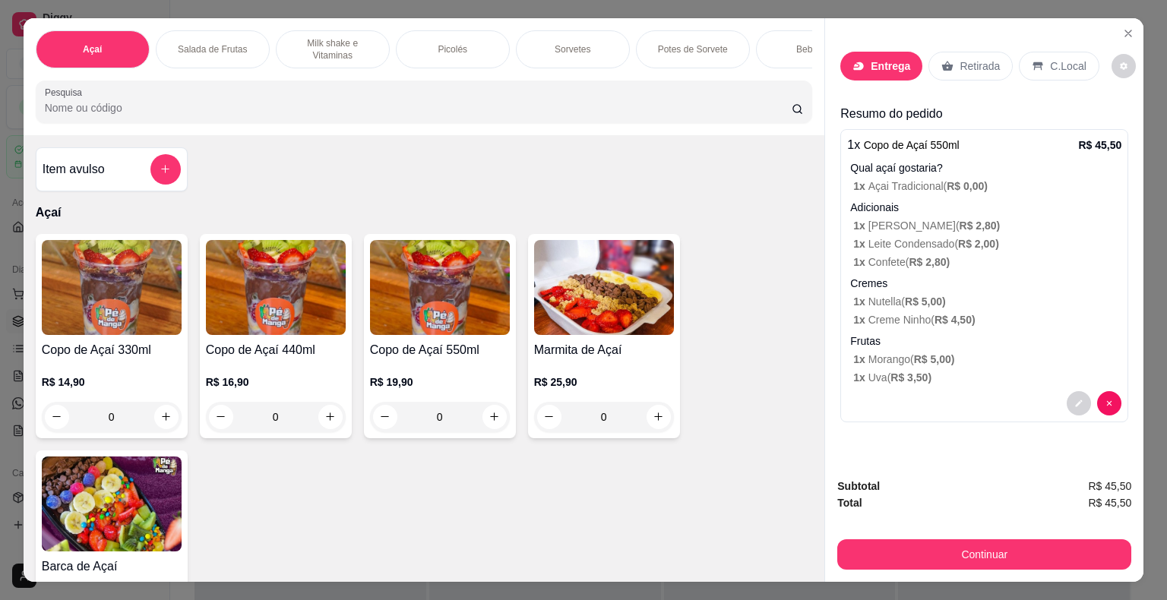
click at [905, 61] on div "Entrega" at bounding box center [881, 66] width 82 height 29
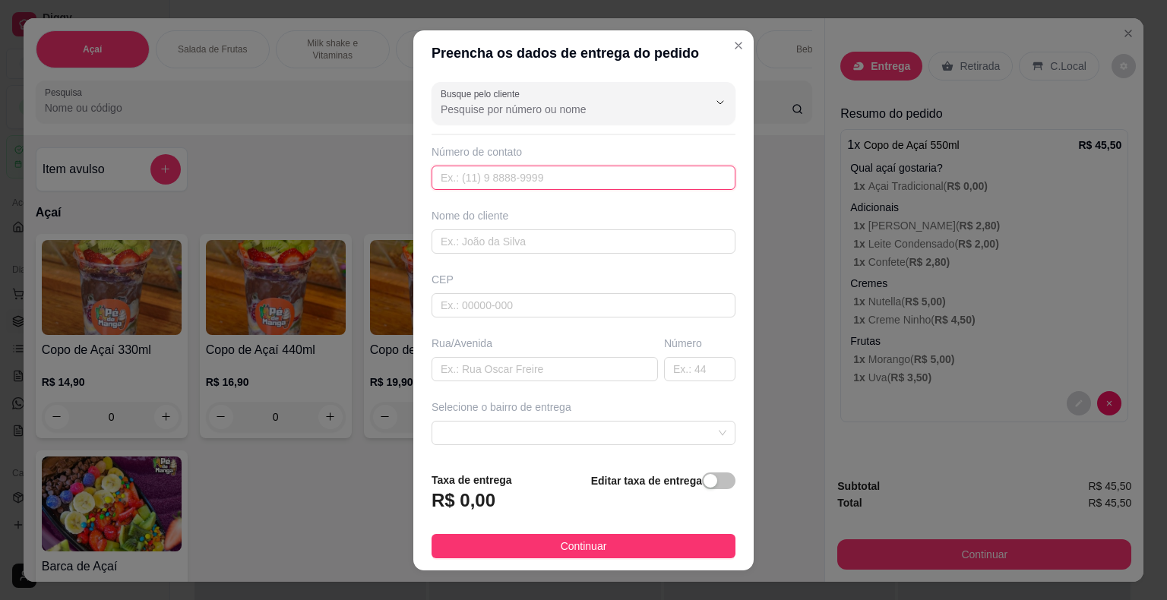
click at [592, 181] on input "text" at bounding box center [583, 178] width 304 height 24
type input "156 99637-3012"
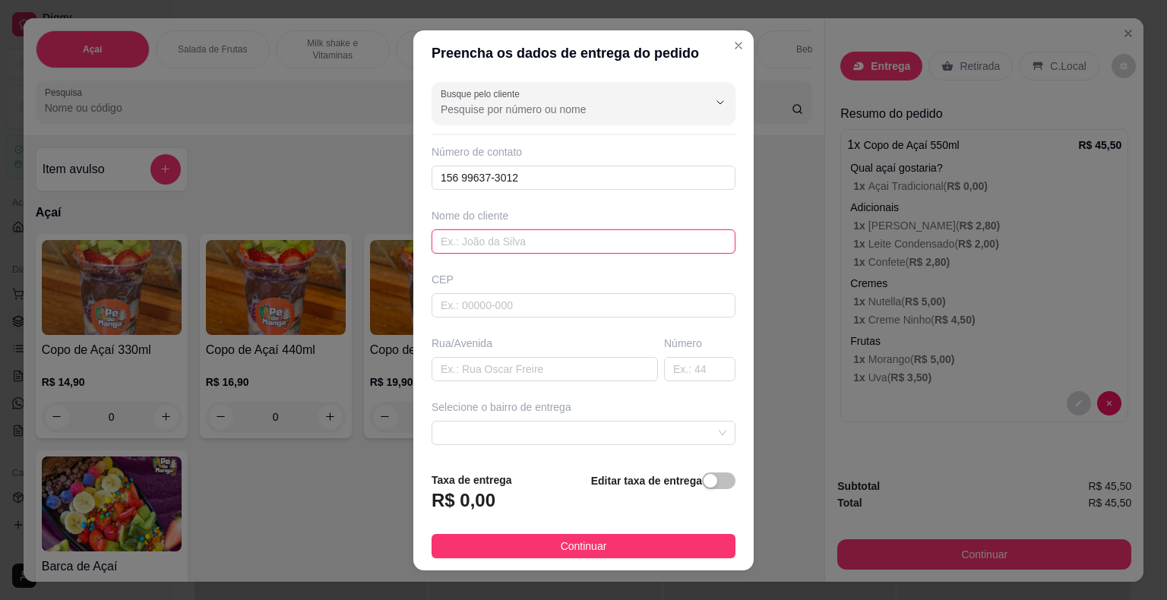
click at [605, 239] on input "text" at bounding box center [583, 241] width 304 height 24
type input "[PERSON_NAME]"
click at [596, 308] on input "text" at bounding box center [583, 305] width 304 height 24
type input "18440000"
click at [589, 373] on input "text" at bounding box center [544, 369] width 226 height 24
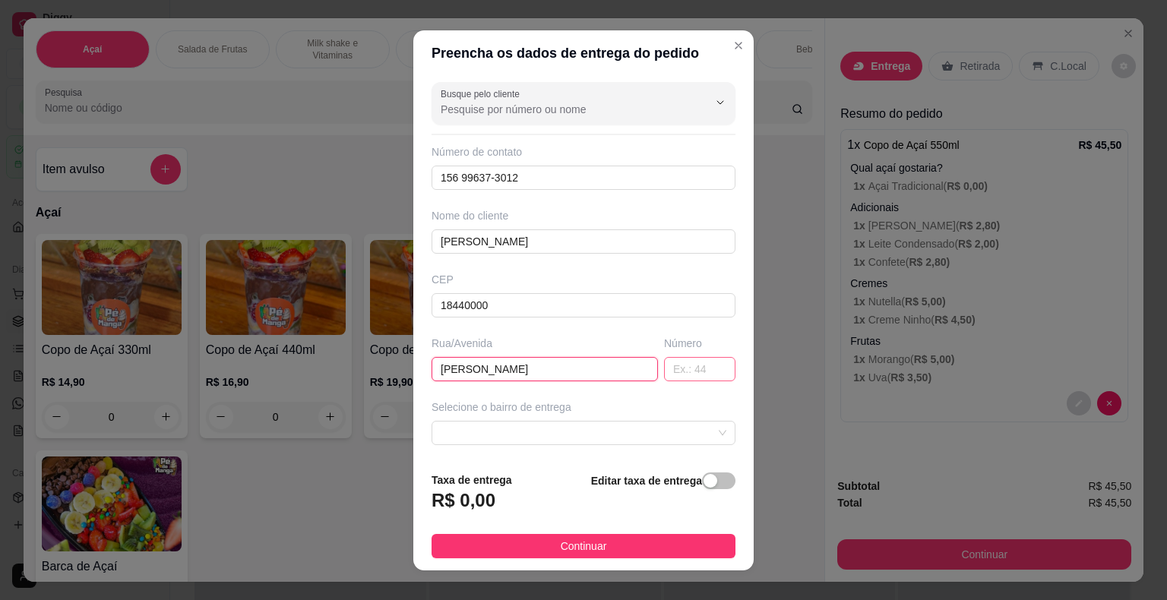
type input "[PERSON_NAME]"
click at [664, 369] on input "text" at bounding box center [699, 369] width 71 height 24
click at [639, 430] on span at bounding box center [584, 433] width 286 height 23
type input "31"
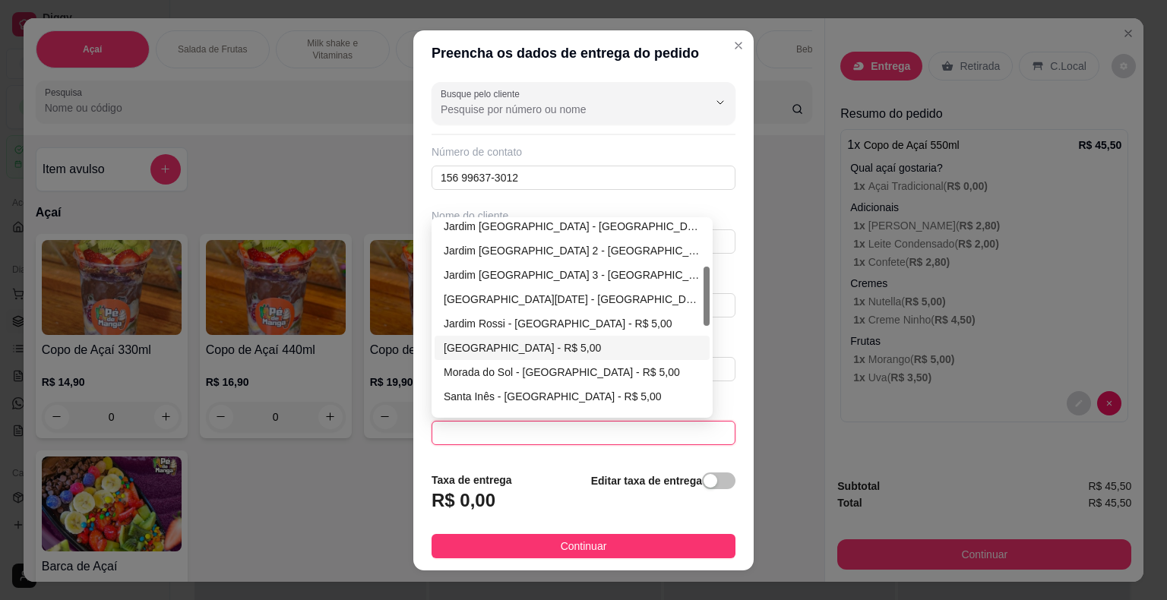
scroll to position [228, 0]
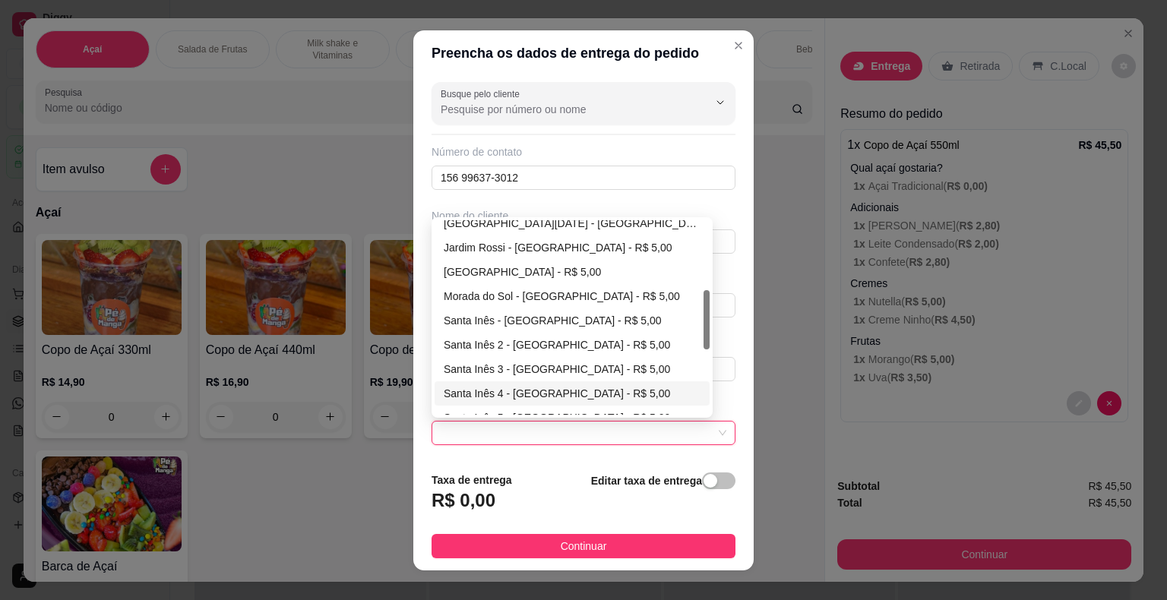
click at [573, 382] on div "Santa Inês 4 - Itaberá - R$ 5,00" at bounding box center [571, 393] width 275 height 24
type input "Itaberá"
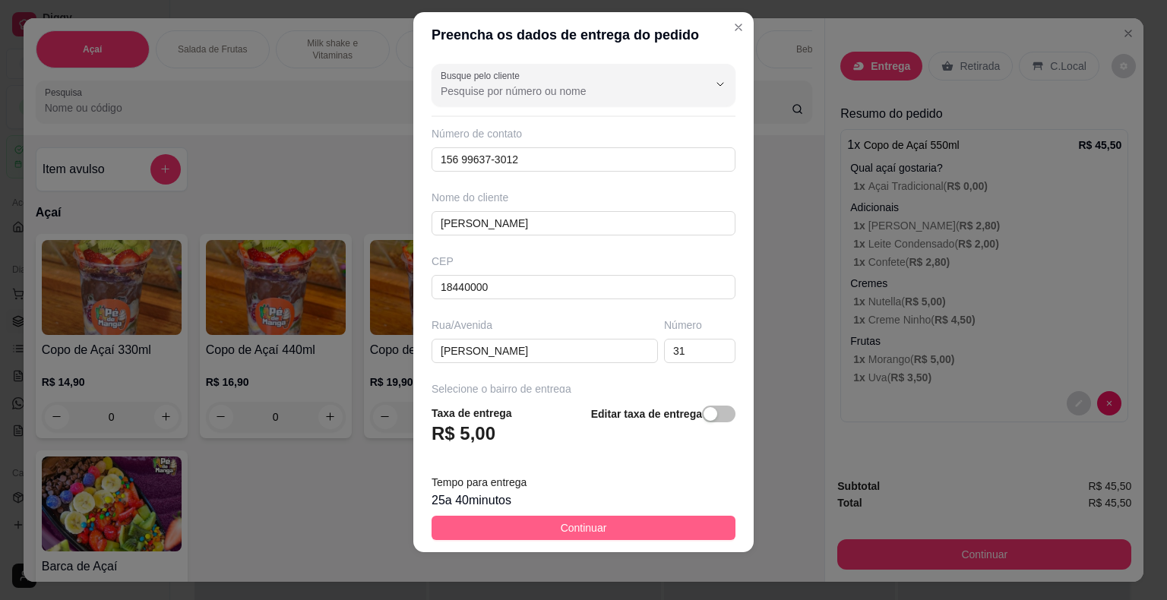
scroll to position [18, 0]
click at [634, 521] on button "Continuar" at bounding box center [583, 528] width 304 height 24
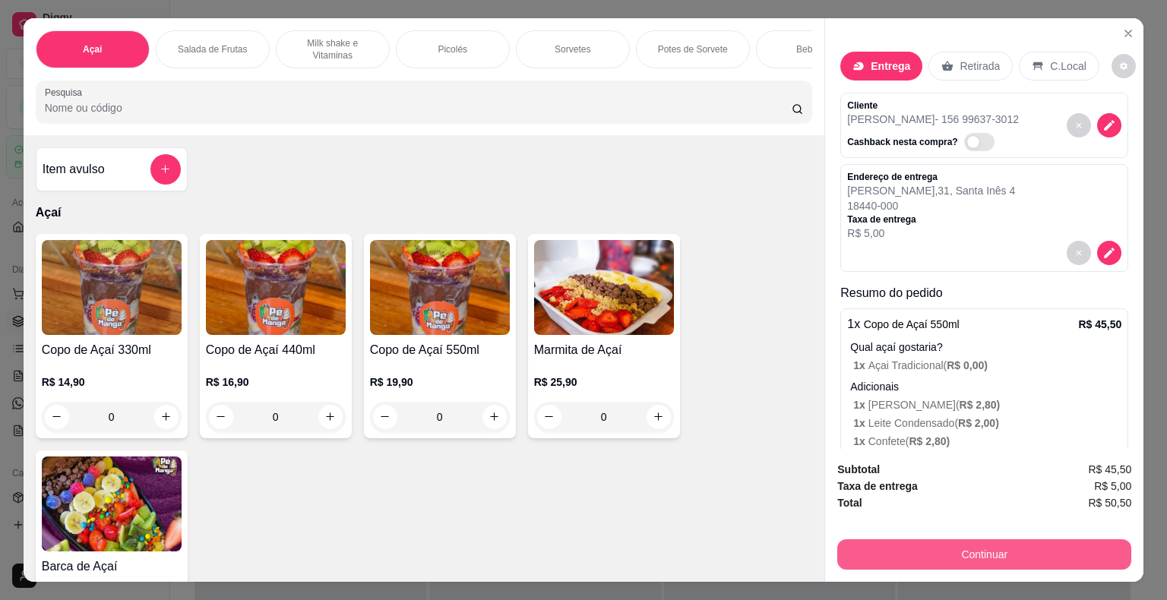
click at [907, 542] on button "Continuar" at bounding box center [984, 554] width 294 height 30
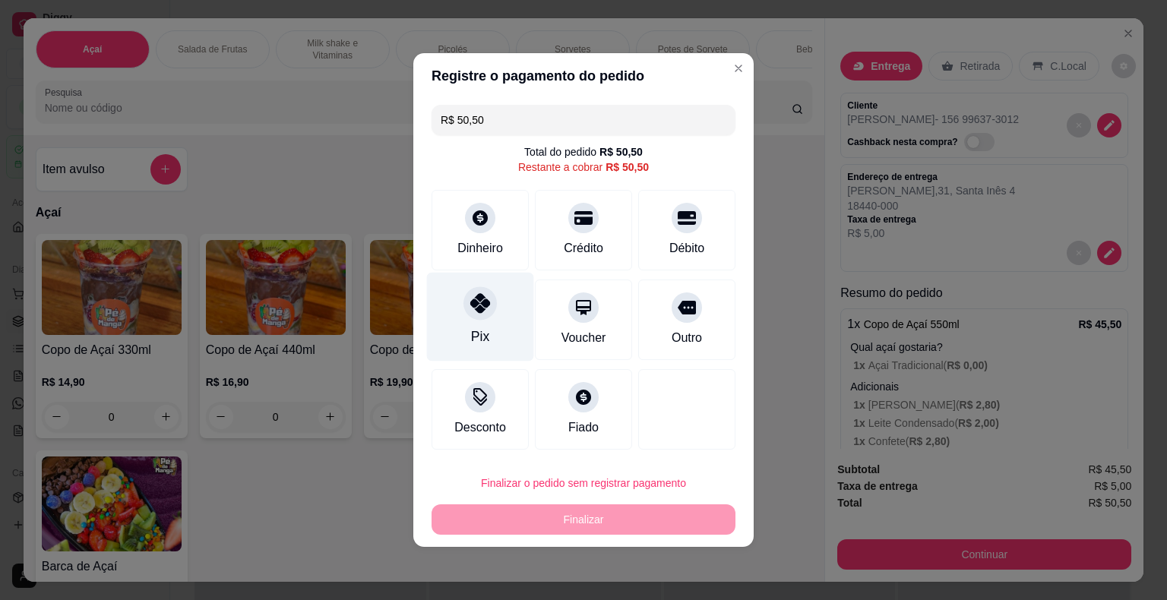
click at [512, 318] on div "Pix" at bounding box center [480, 317] width 107 height 89
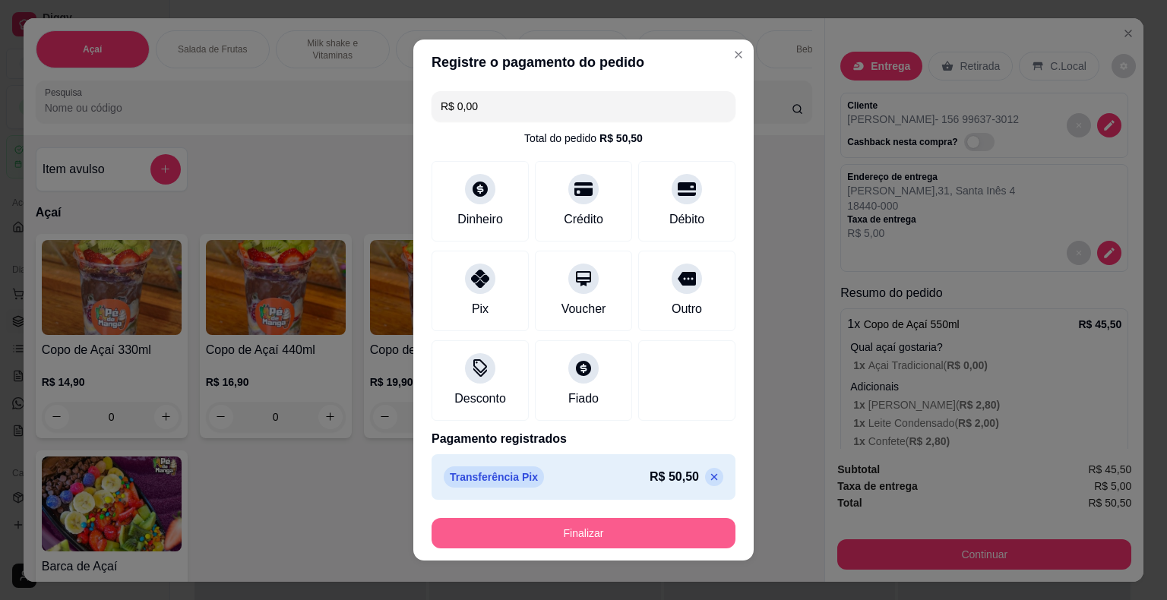
click at [552, 523] on button "Finalizar" at bounding box center [583, 533] width 304 height 30
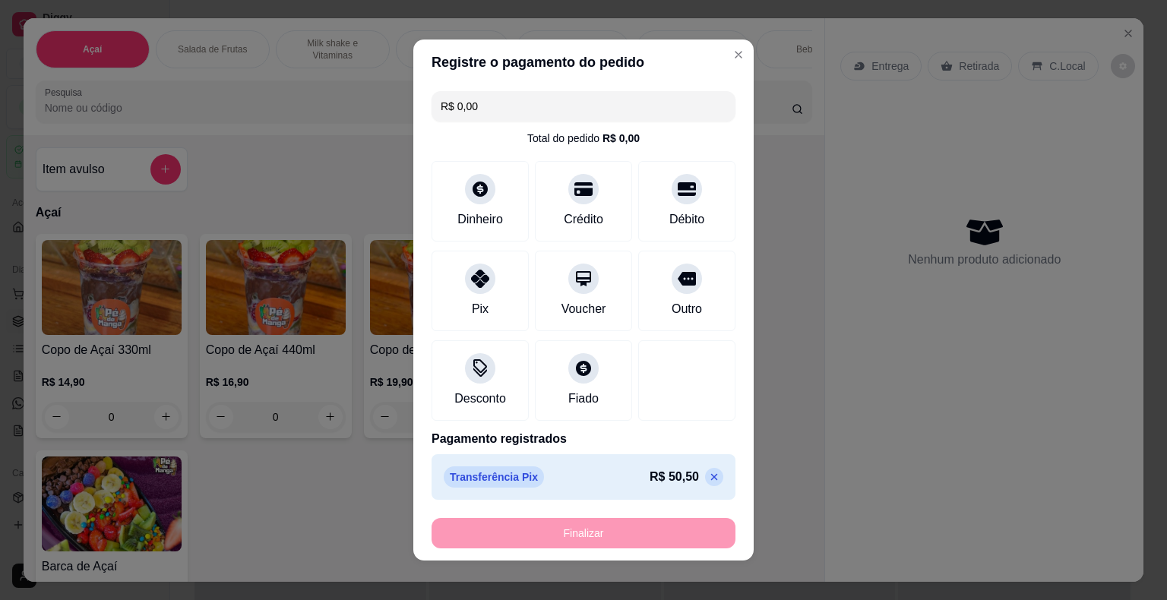
type input "-R$ 50,50"
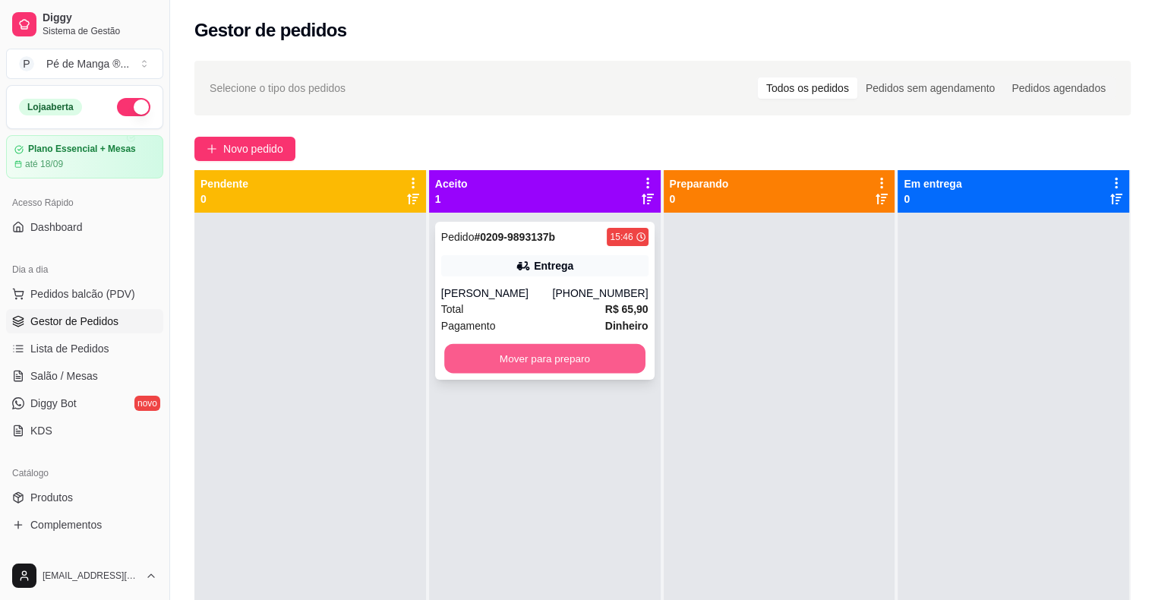
click at [586, 346] on button "Mover para preparo" at bounding box center [544, 359] width 201 height 30
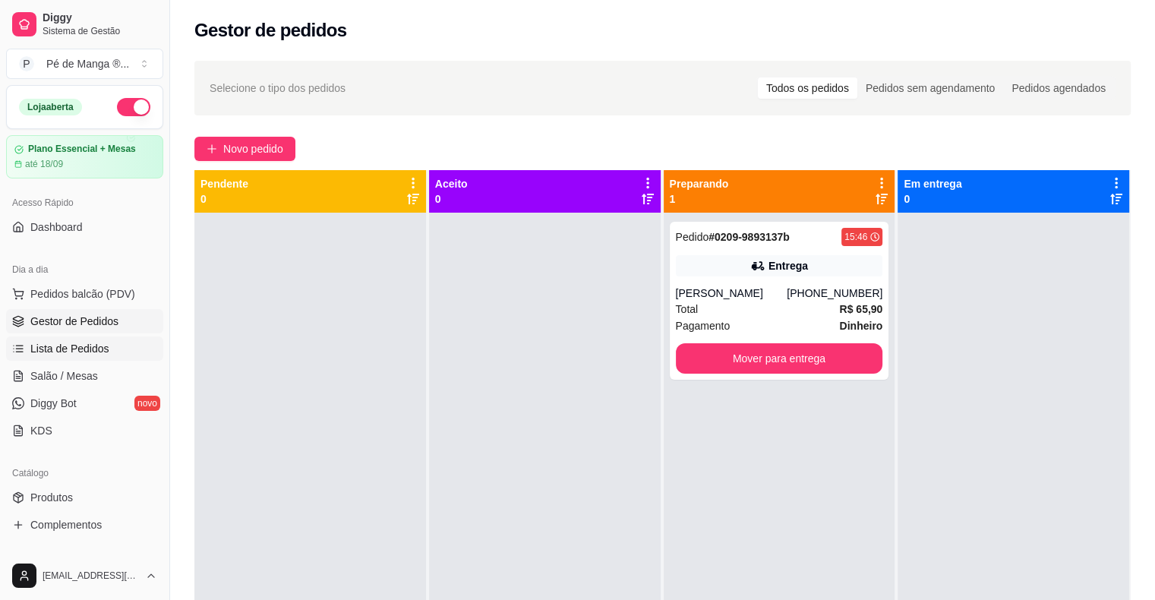
click at [88, 346] on span "Lista de Pedidos" at bounding box center [69, 348] width 79 height 15
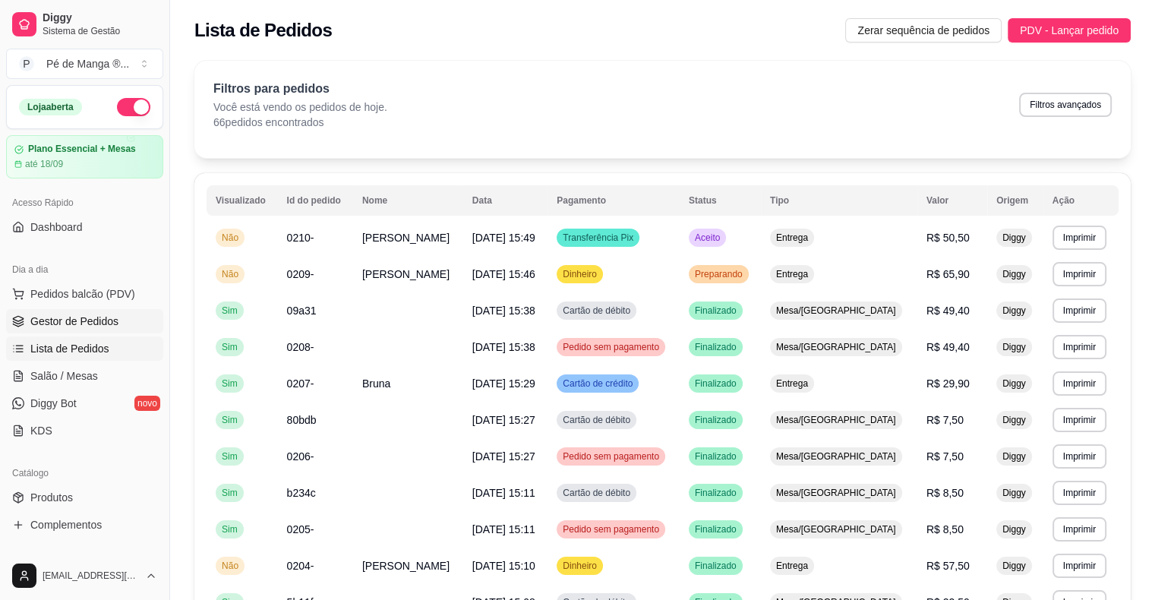
click at [96, 321] on span "Gestor de Pedidos" at bounding box center [74, 321] width 88 height 15
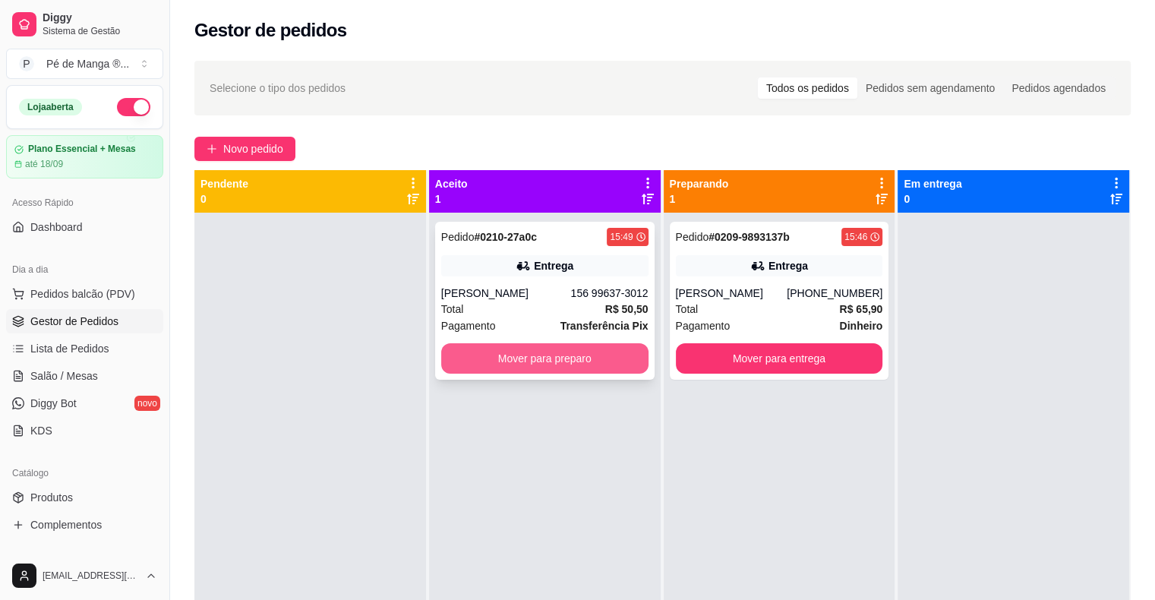
click at [602, 356] on button "Mover para preparo" at bounding box center [544, 358] width 207 height 30
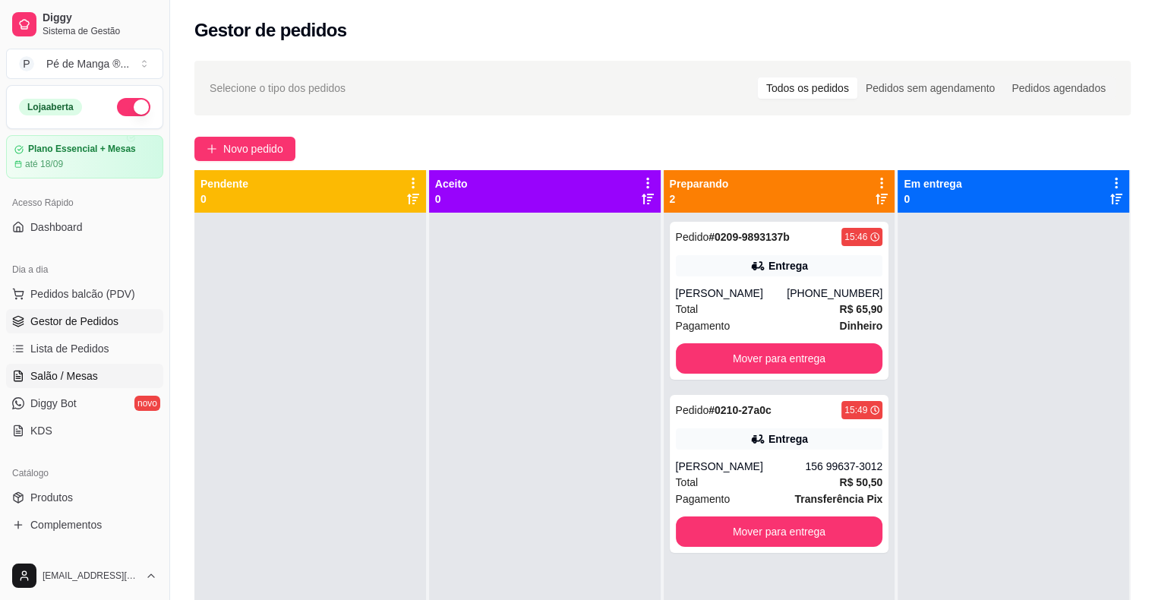
click at [103, 376] on link "Salão / Mesas" at bounding box center [84, 376] width 157 height 24
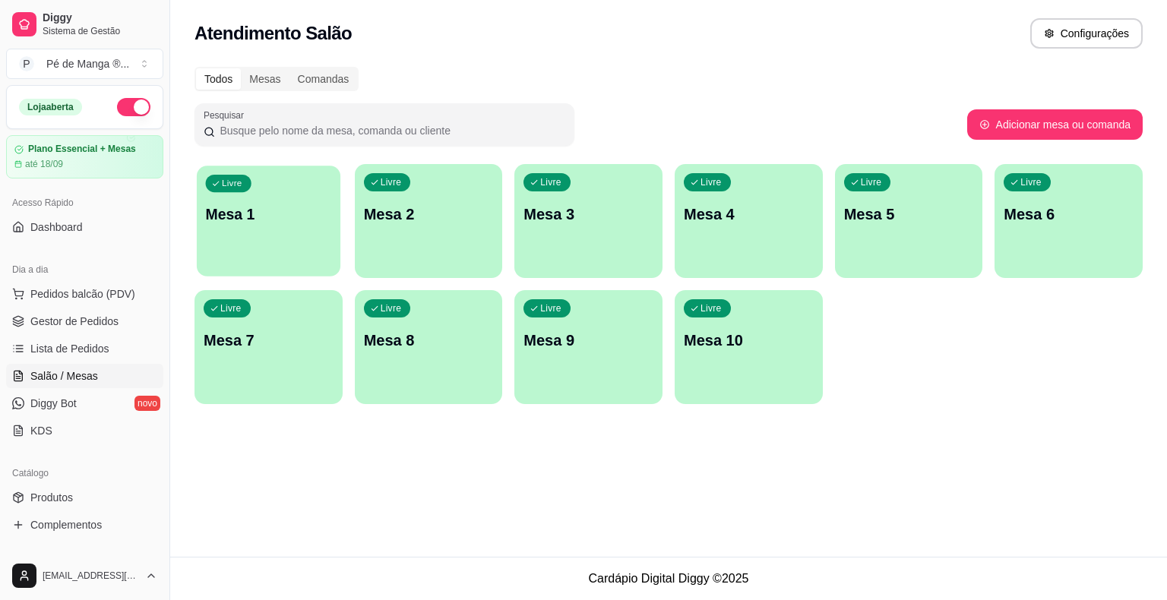
click at [283, 243] on div "Livre Mesa 1" at bounding box center [269, 212] width 144 height 93
click at [283, 240] on div "Livre Mesa 1" at bounding box center [268, 212] width 148 height 96
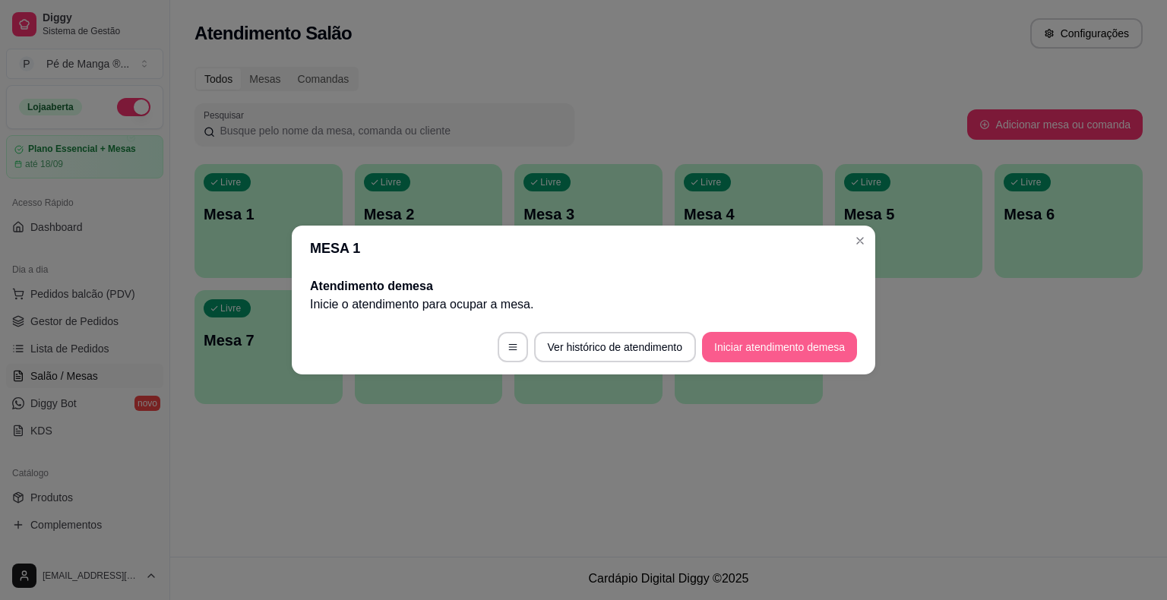
click at [801, 351] on button "Iniciar atendimento de mesa" at bounding box center [779, 347] width 155 height 30
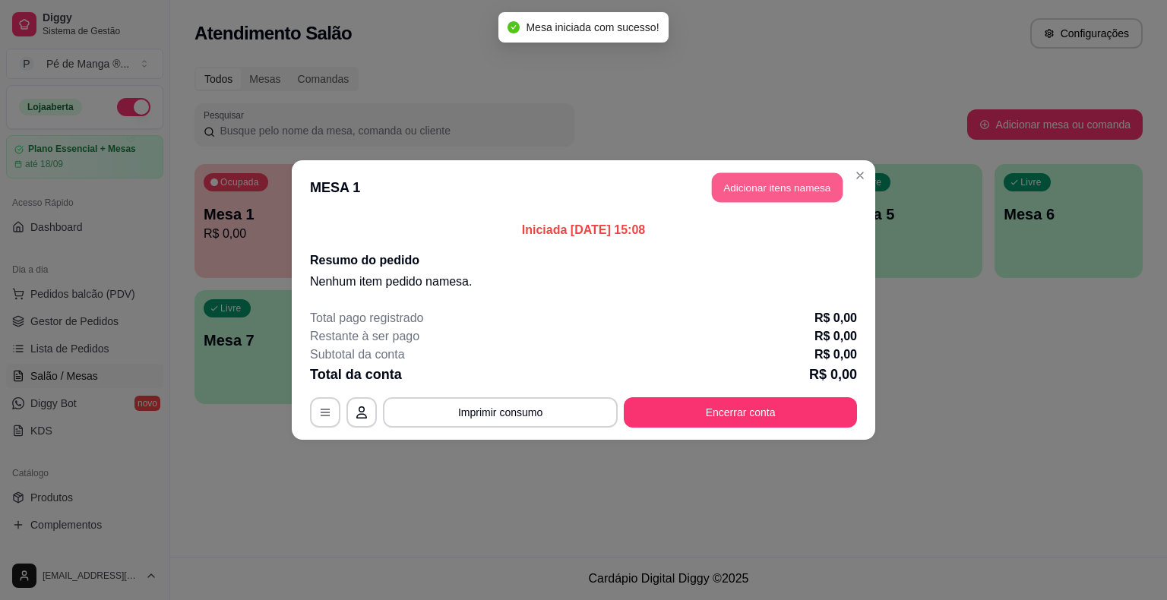
click at [783, 196] on button "Adicionar itens na mesa" at bounding box center [777, 188] width 131 height 30
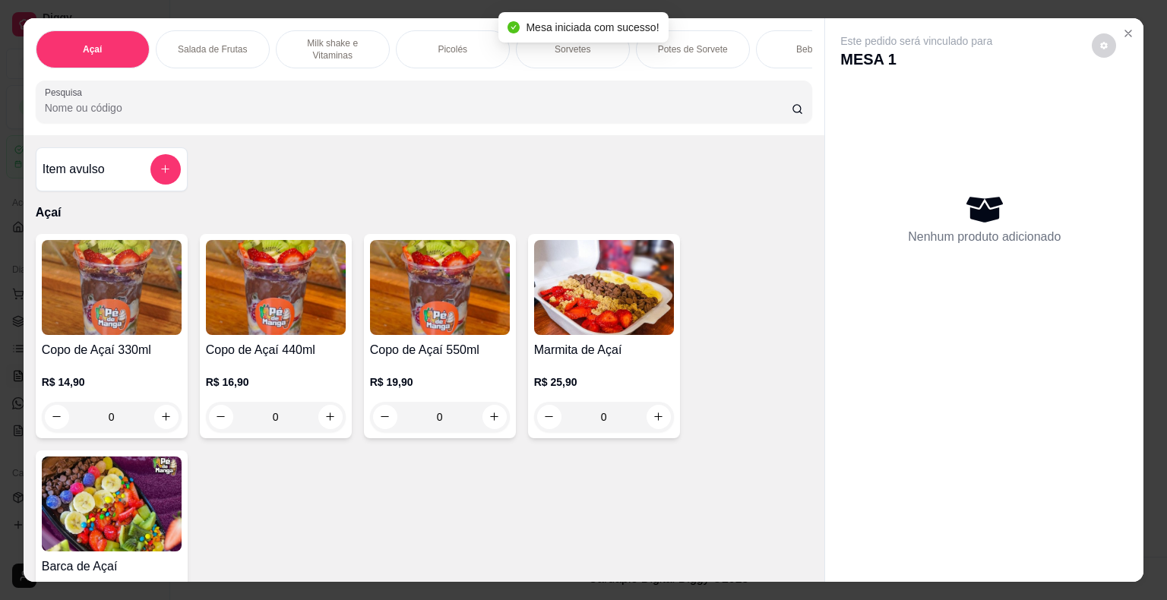
click at [131, 377] on div "R$ 14,90 0" at bounding box center [112, 395] width 140 height 73
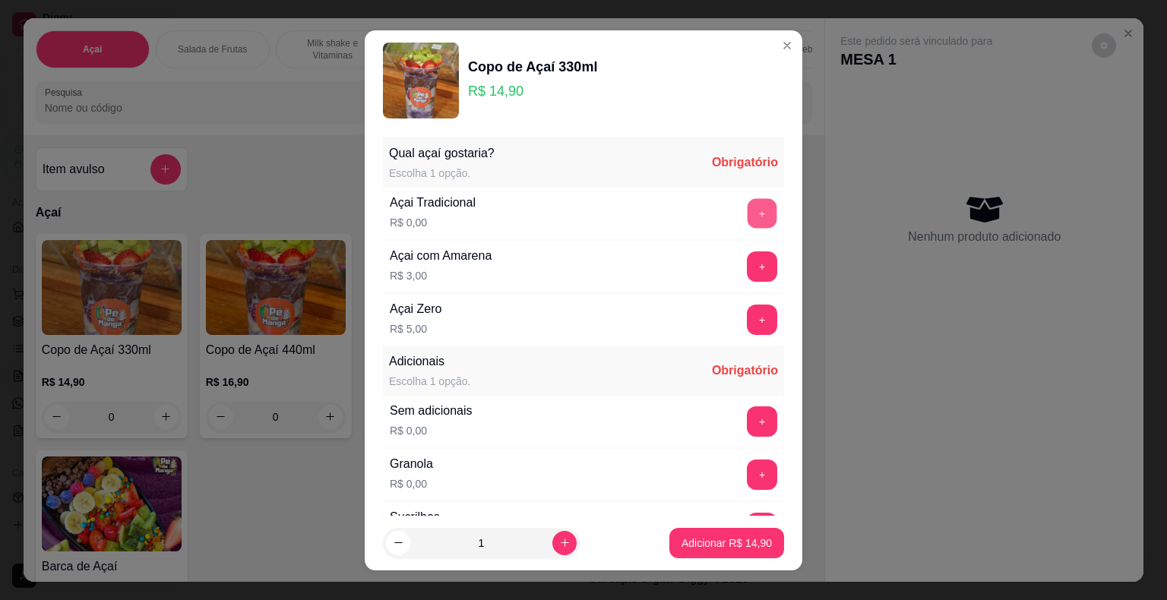
click at [747, 207] on button "+" at bounding box center [762, 213] width 30 height 30
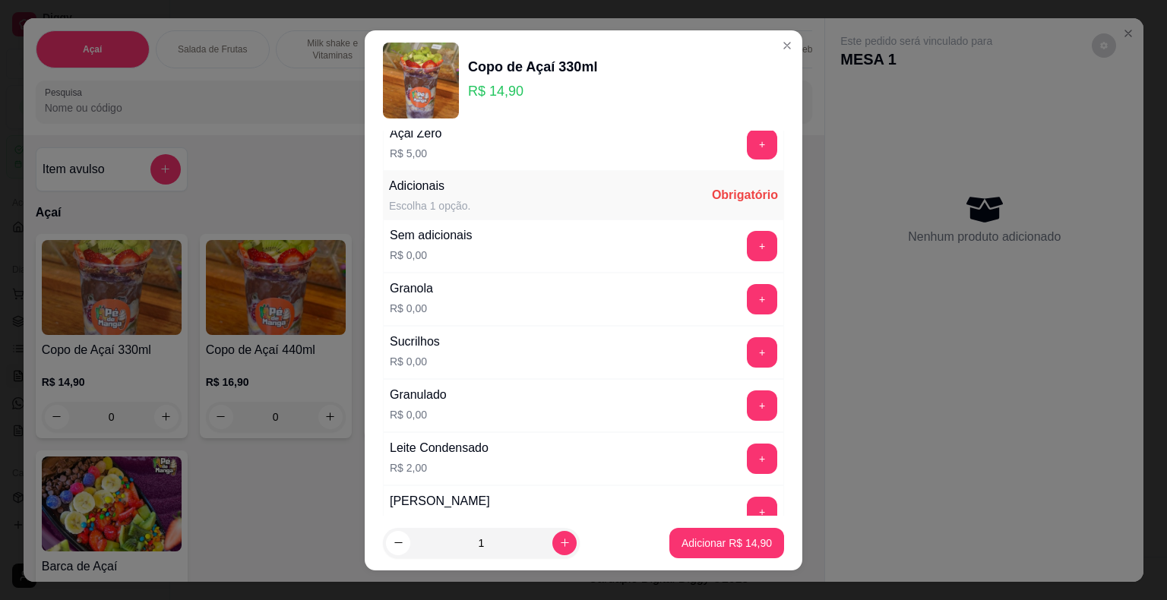
scroll to position [228, 0]
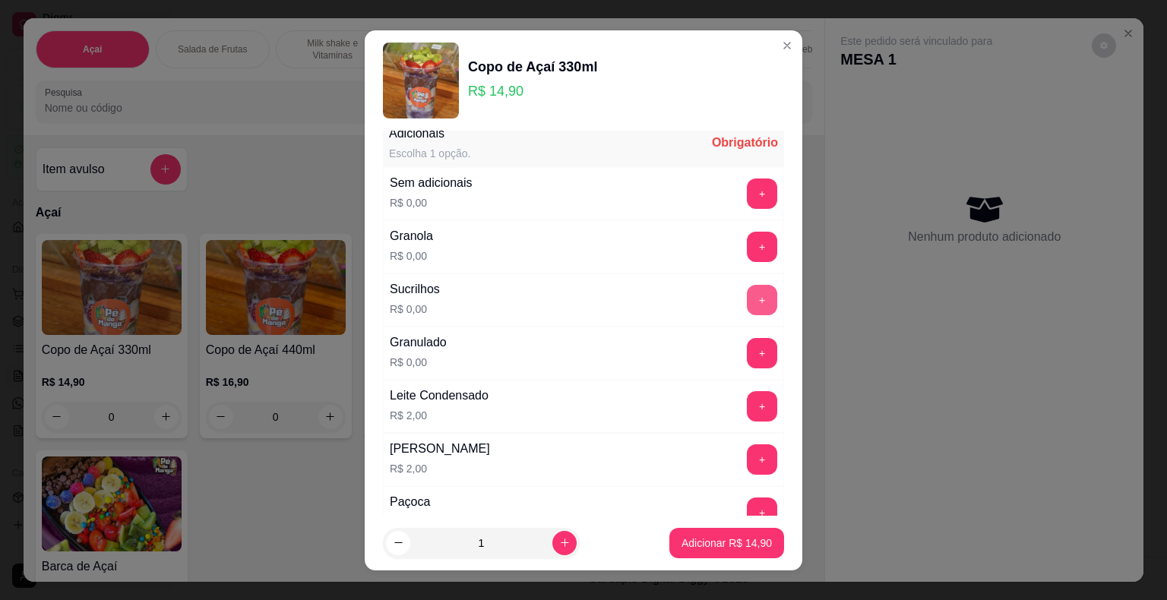
click at [747, 291] on button "+" at bounding box center [762, 300] width 30 height 30
click at [747, 405] on button "+" at bounding box center [762, 406] width 30 height 30
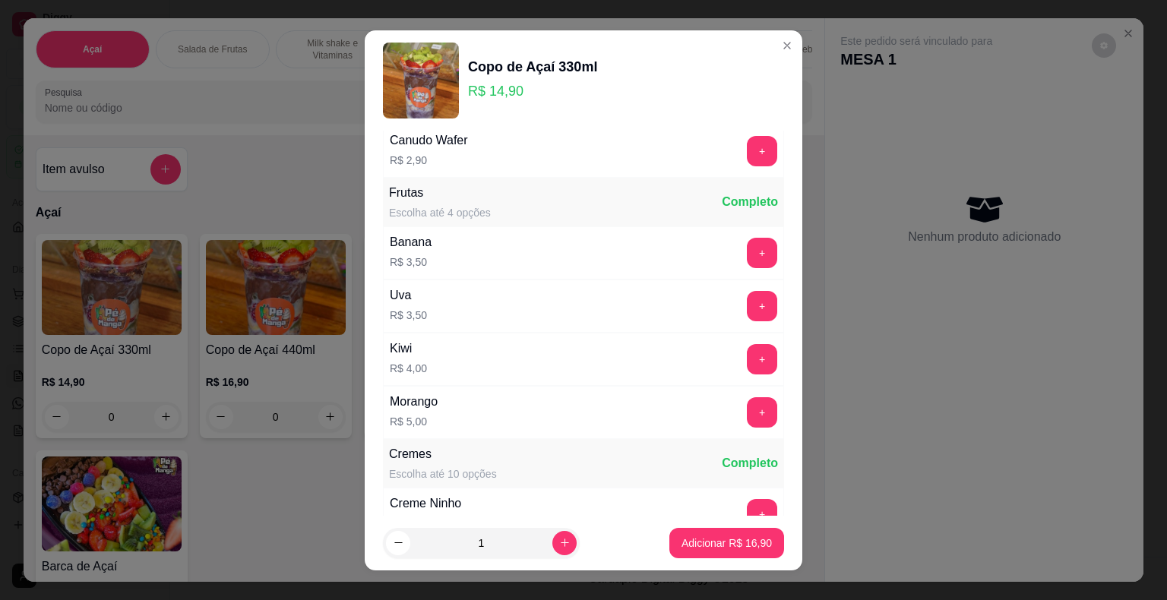
scroll to position [1096, 0]
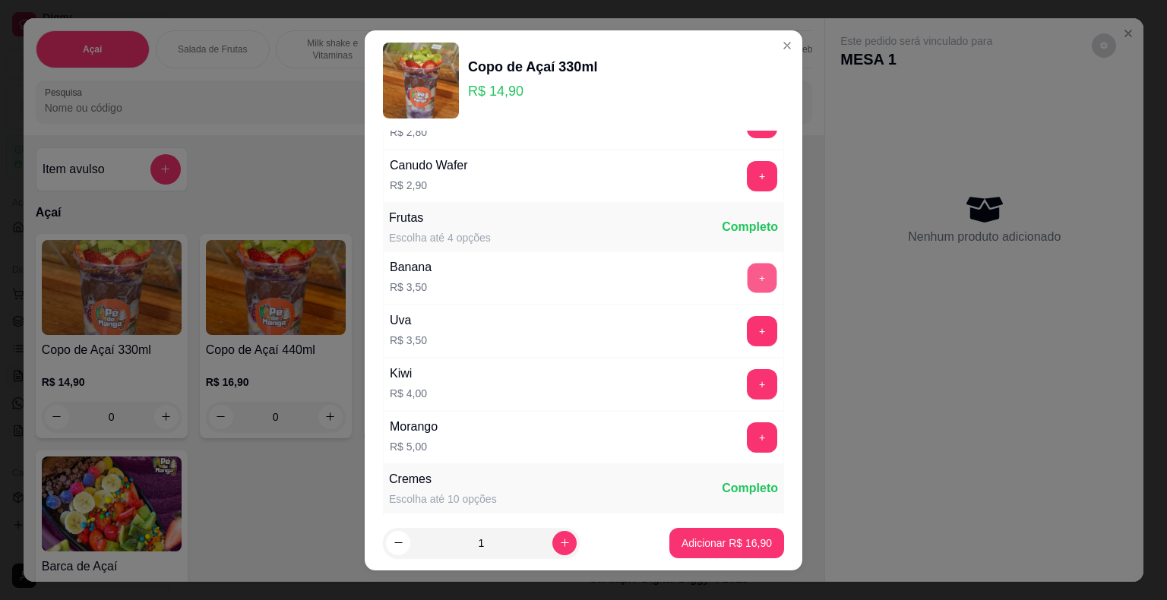
click at [747, 263] on button "+" at bounding box center [762, 278] width 30 height 30
click at [552, 548] on button "increase-product-quantity" at bounding box center [564, 543] width 24 height 24
type input "2"
click at [681, 542] on p "Adicionar R$ 40,80" at bounding box center [726, 543] width 90 height 15
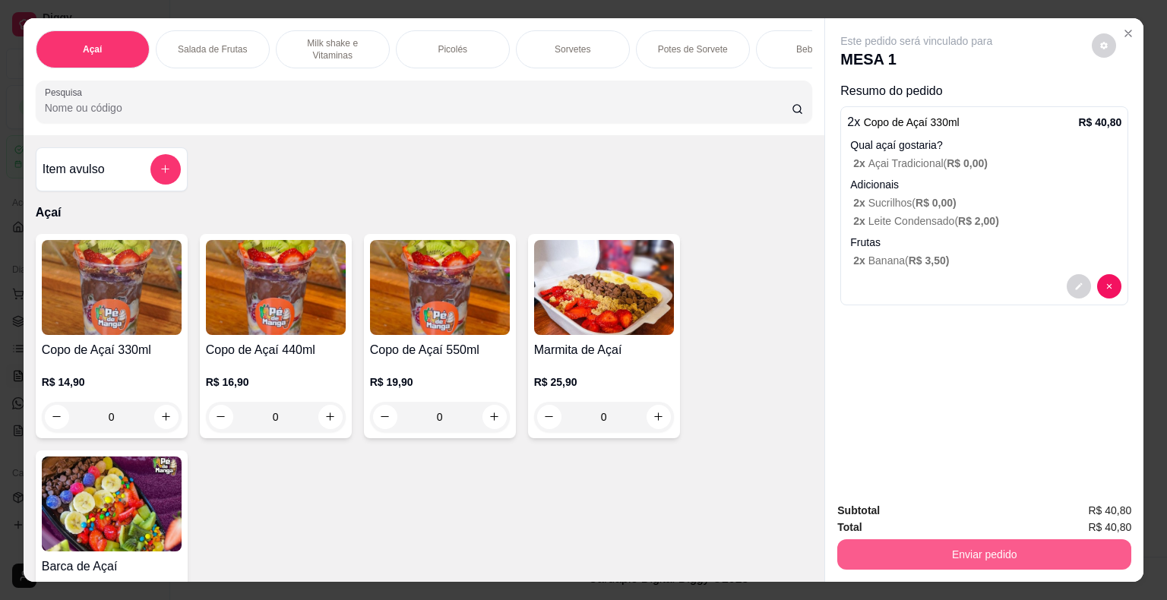
click at [951, 550] on button "Enviar pedido" at bounding box center [984, 554] width 294 height 30
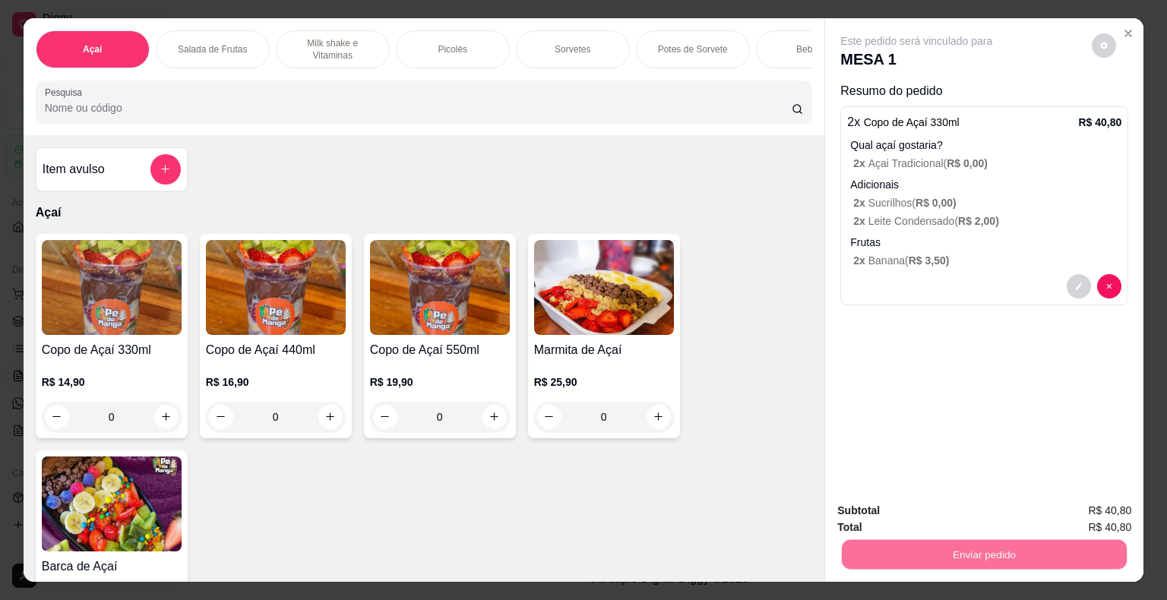
click at [927, 517] on button "Não registrar e enviar pedido" at bounding box center [933, 512] width 153 height 28
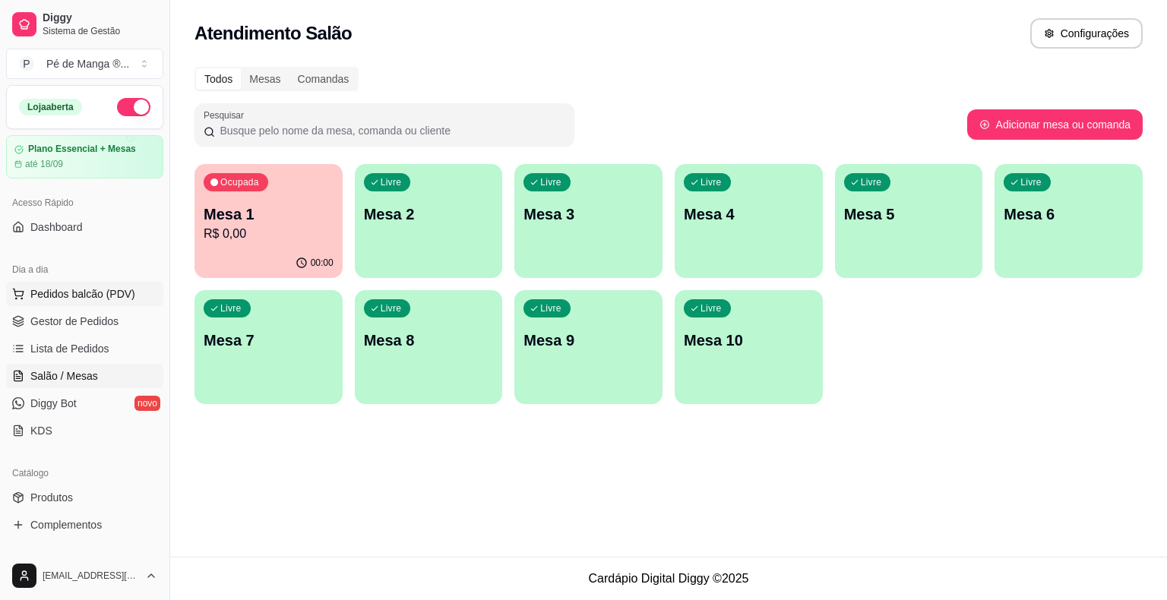
click at [116, 297] on span "Pedidos balcão (PDV)" at bounding box center [82, 293] width 105 height 15
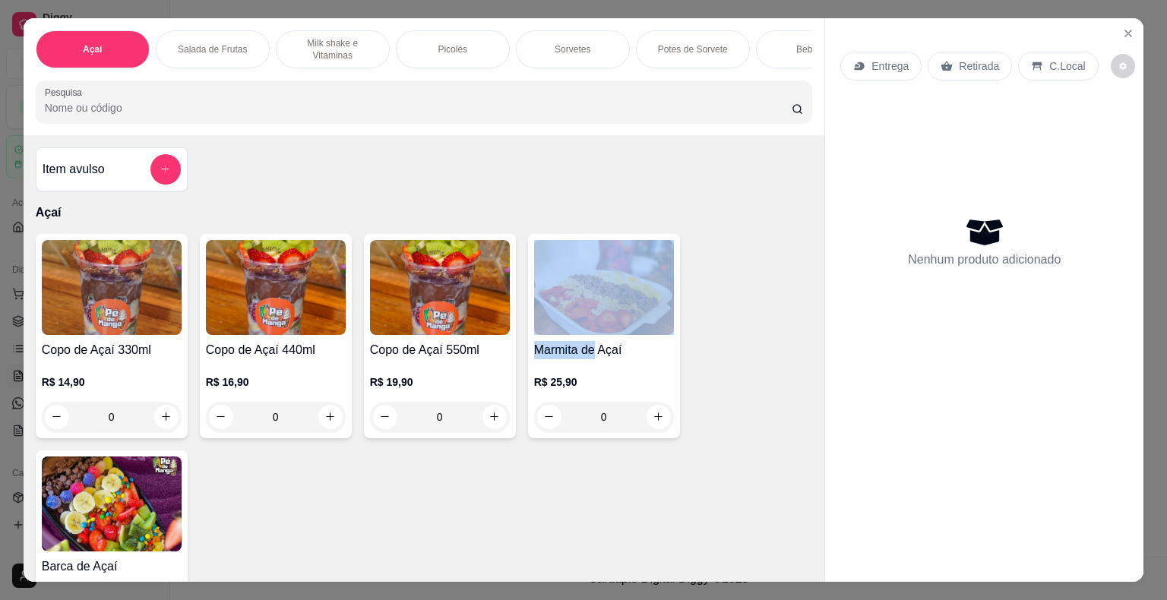
click at [588, 342] on div "Marmita de Açaí R$ 25,90 0" at bounding box center [604, 336] width 152 height 204
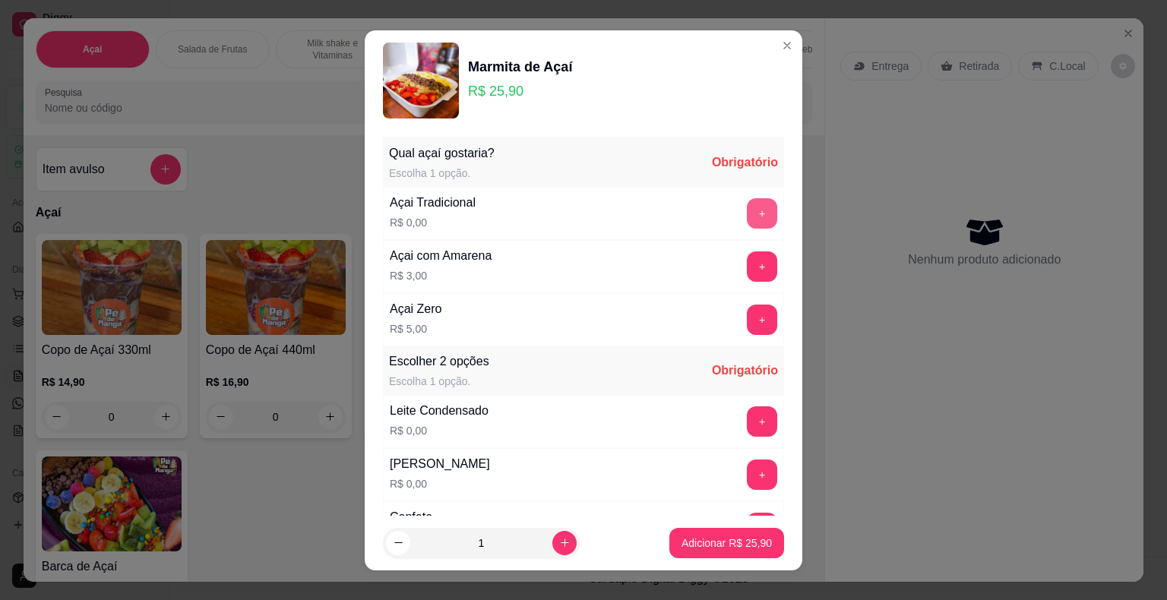
click at [747, 204] on button "+" at bounding box center [762, 213] width 30 height 30
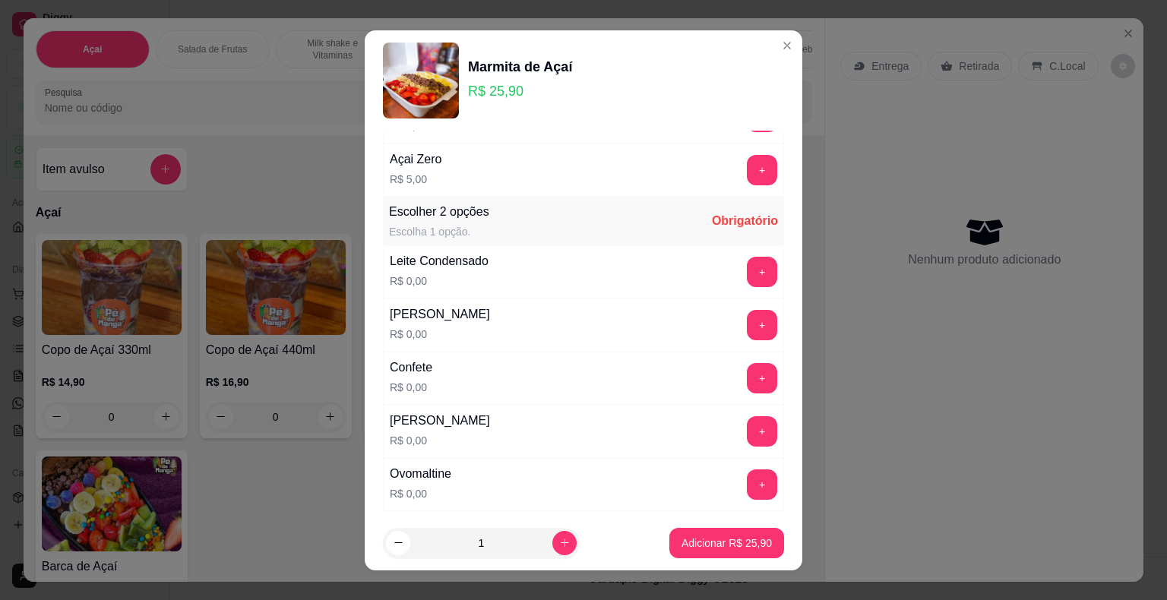
scroll to position [152, 0]
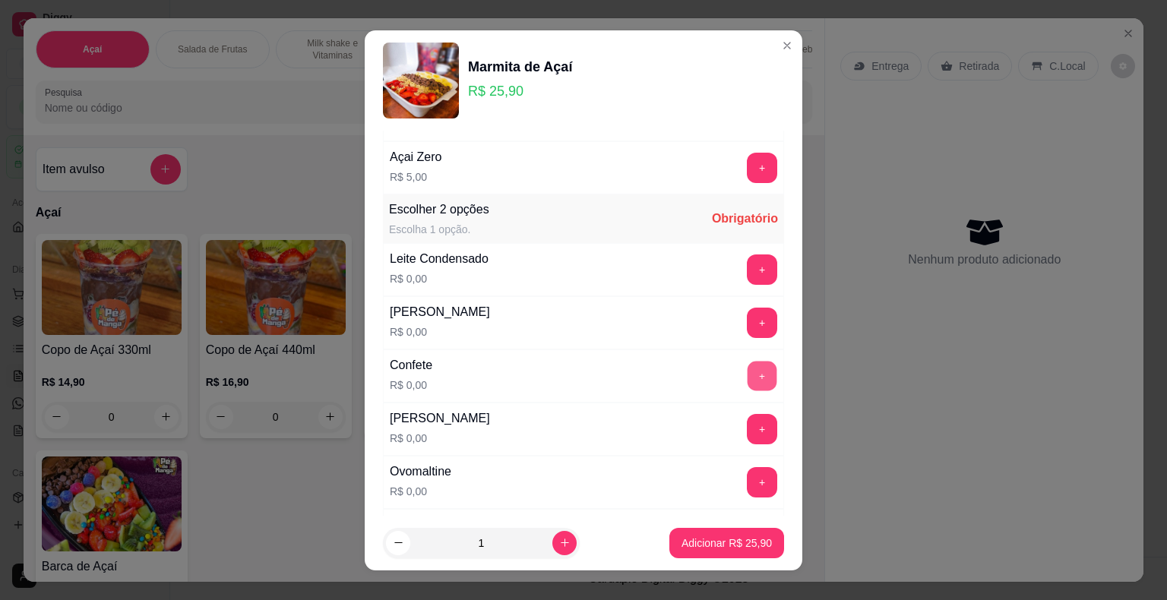
click at [747, 369] on button "+" at bounding box center [762, 376] width 30 height 30
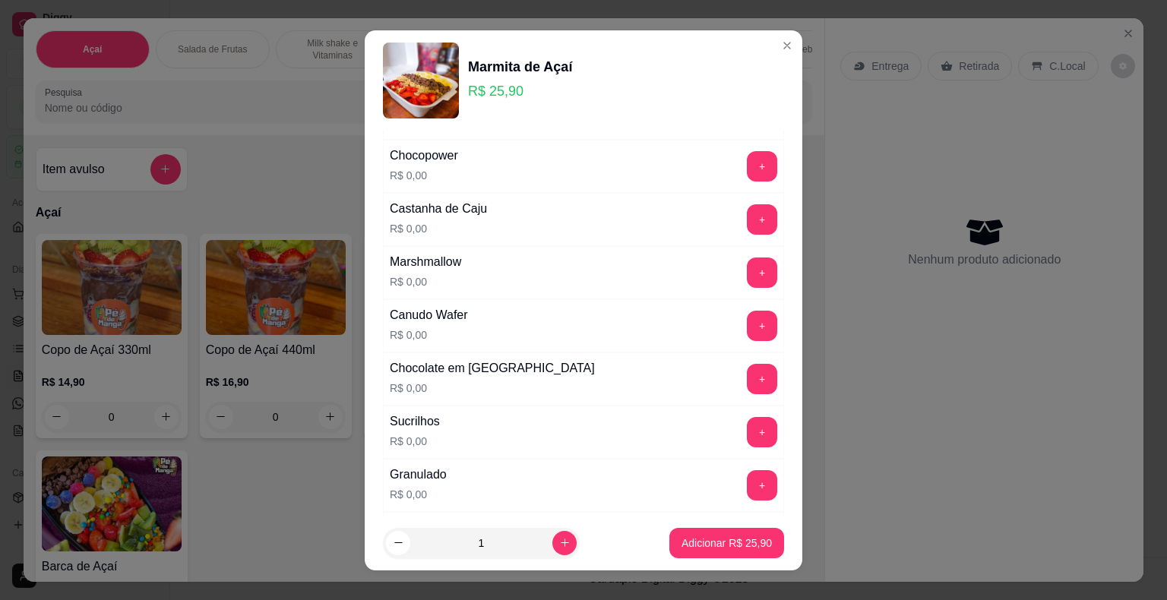
scroll to position [684, 0]
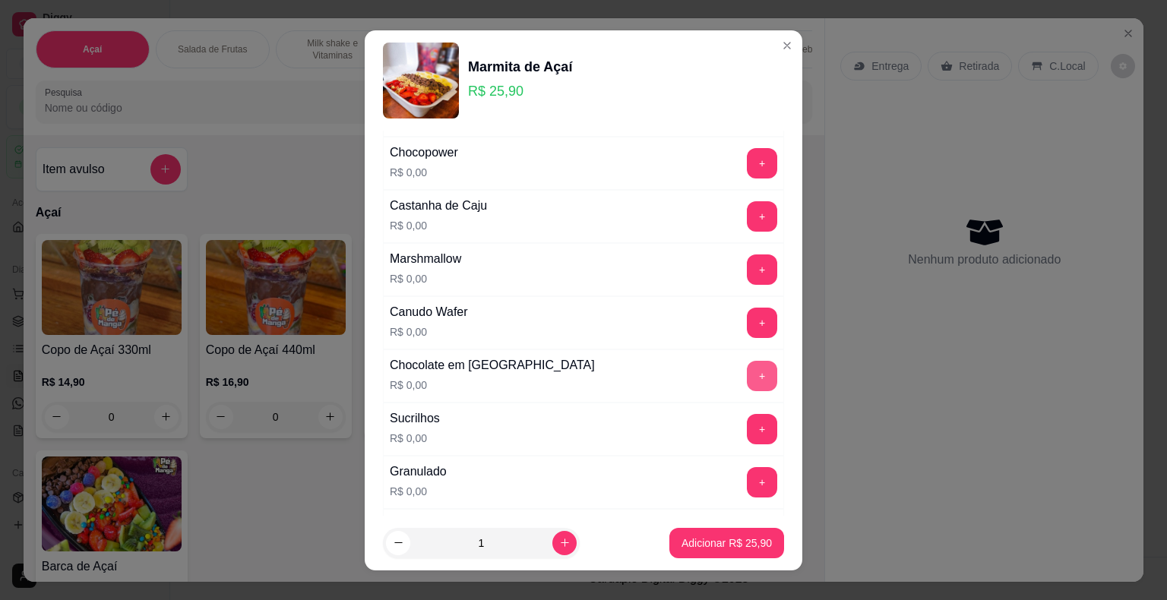
click at [747, 371] on button "+" at bounding box center [762, 376] width 30 height 30
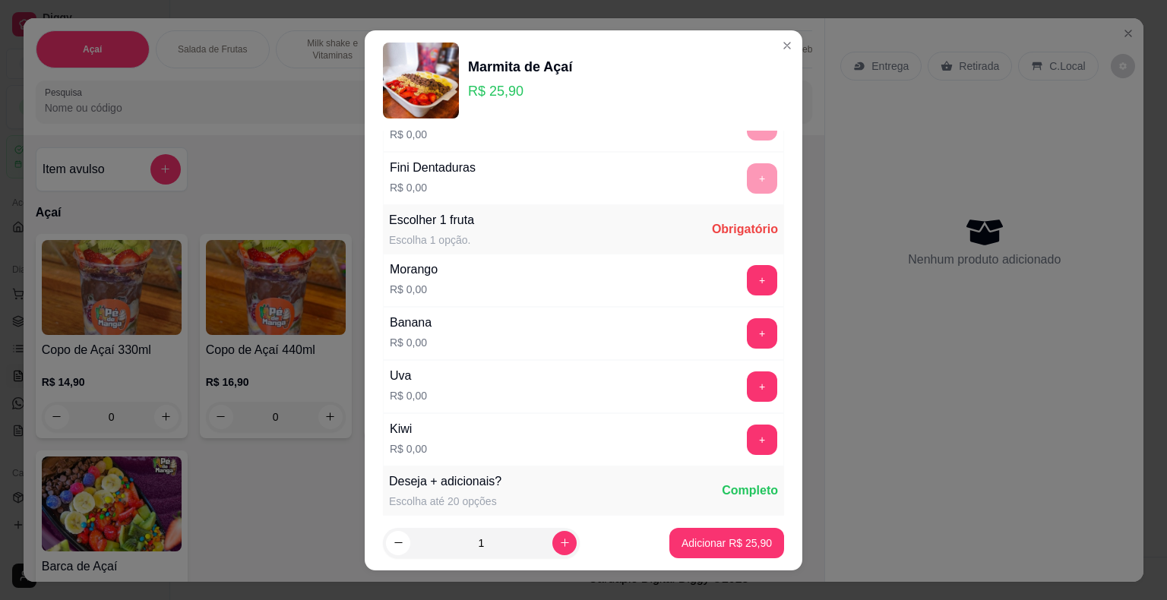
scroll to position [1215, 0]
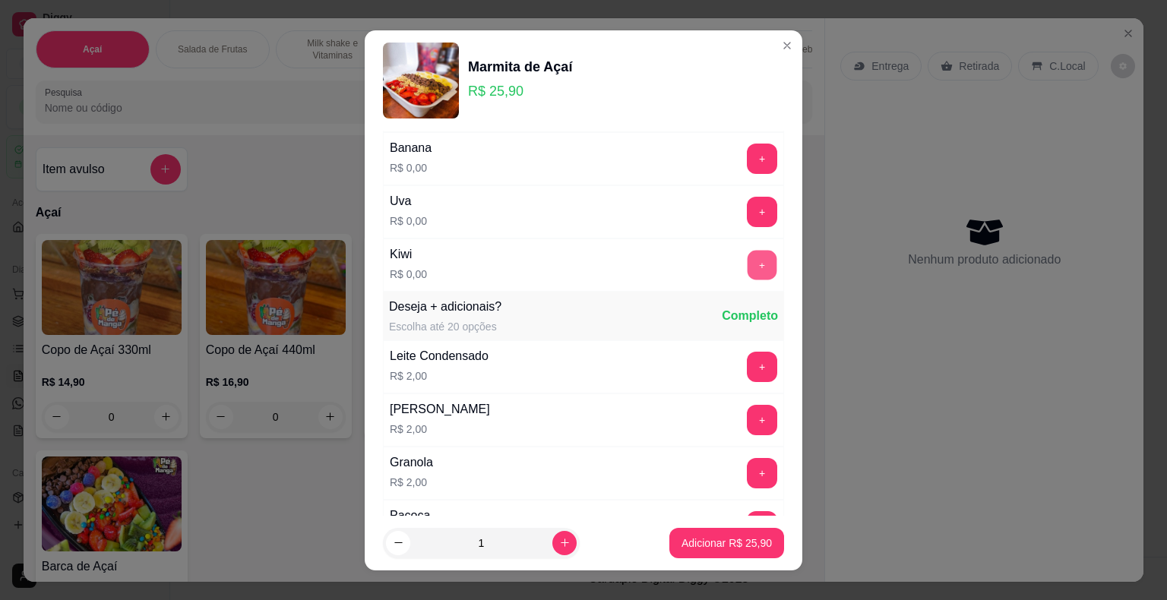
click at [747, 254] on button "+" at bounding box center [762, 265] width 30 height 30
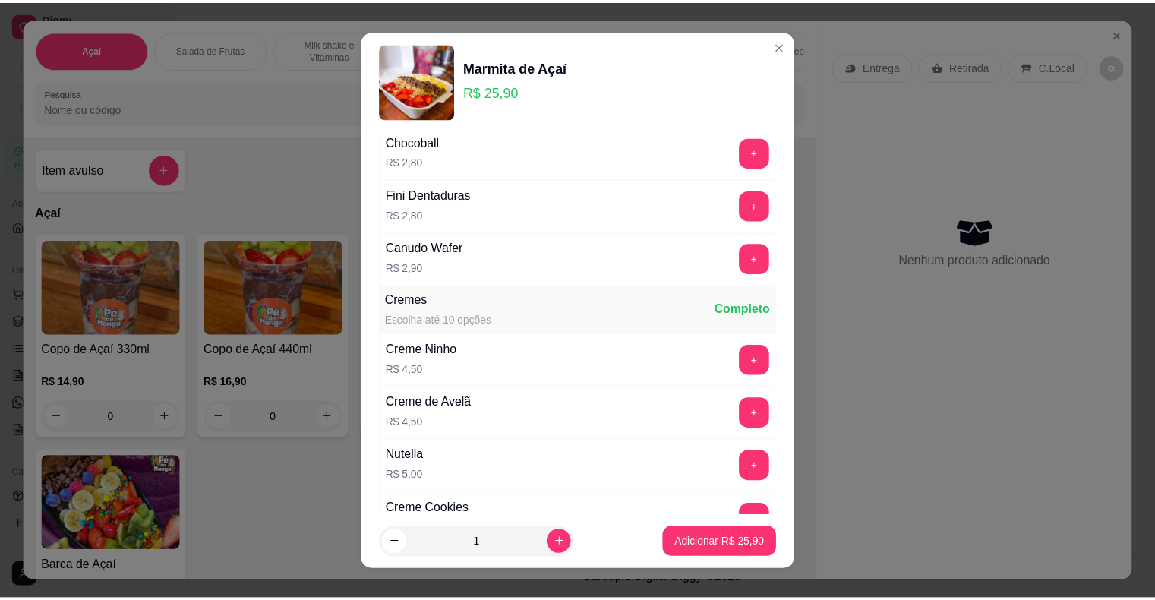
scroll to position [2203, 0]
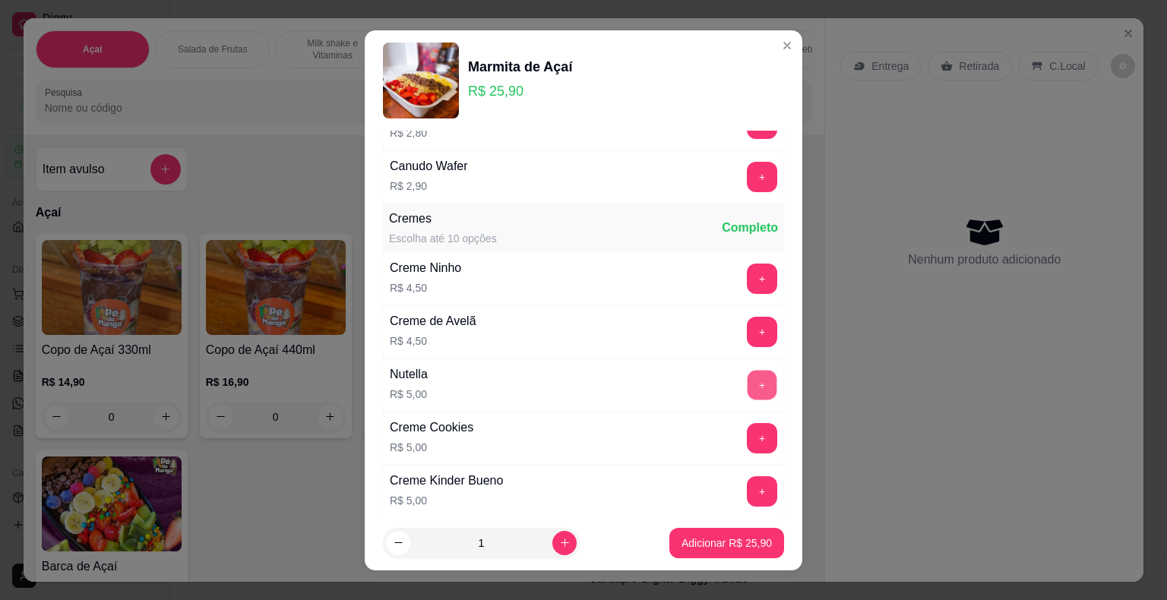
click at [747, 370] on button "+" at bounding box center [762, 385] width 30 height 30
click at [744, 545] on p "Adicionar R$ 30,90" at bounding box center [726, 543] width 90 height 15
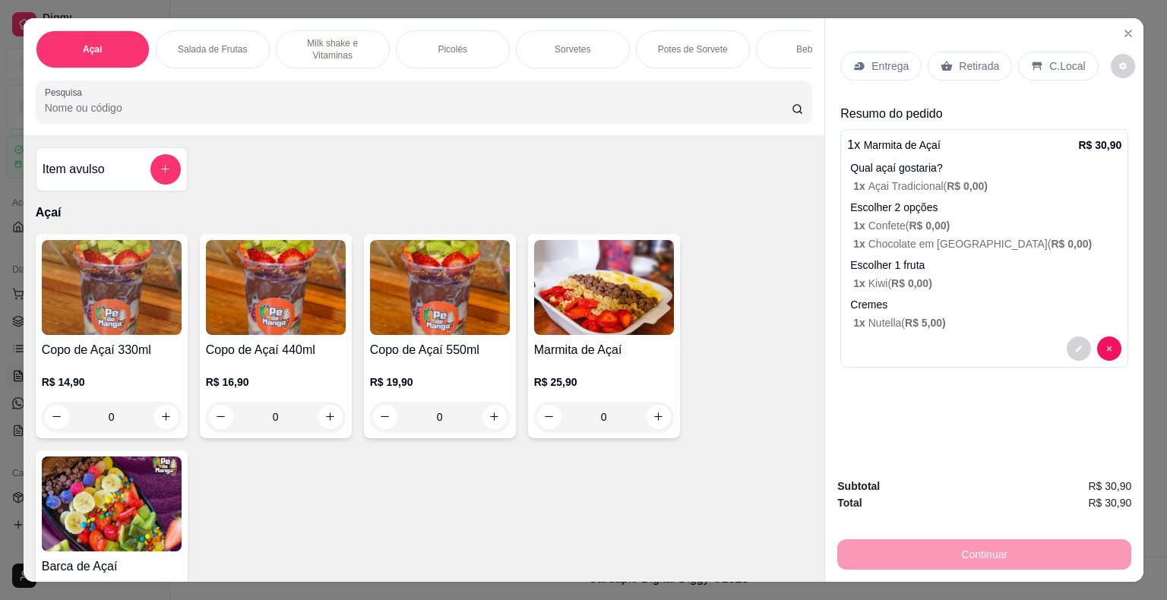
click at [892, 65] on p "Entrega" at bounding box center [889, 65] width 37 height 15
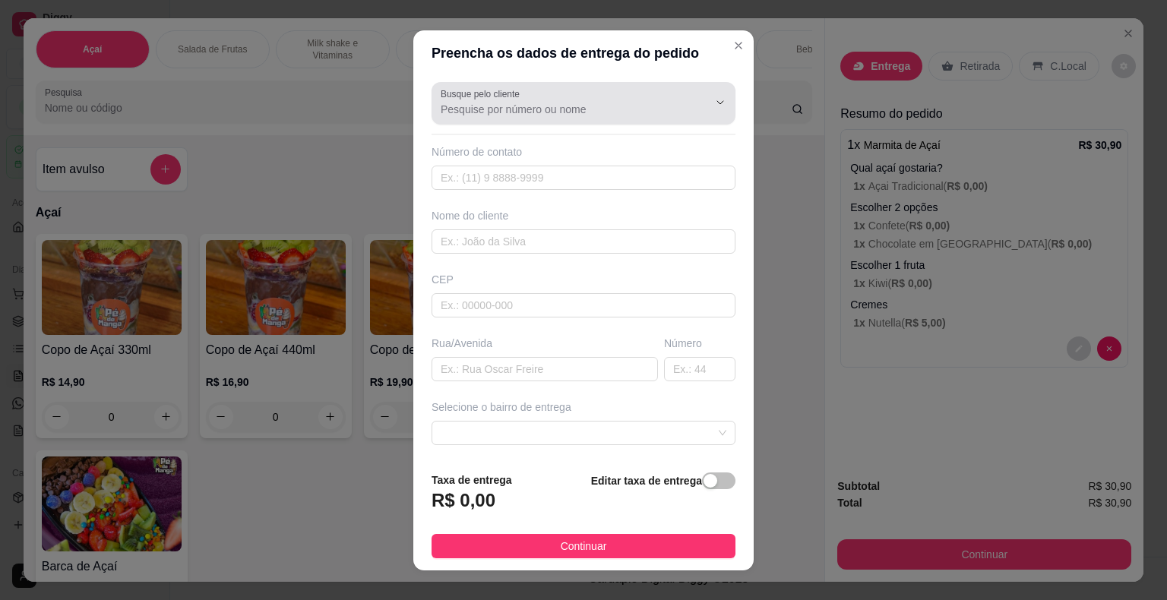
click at [553, 90] on div at bounding box center [584, 103] width 286 height 30
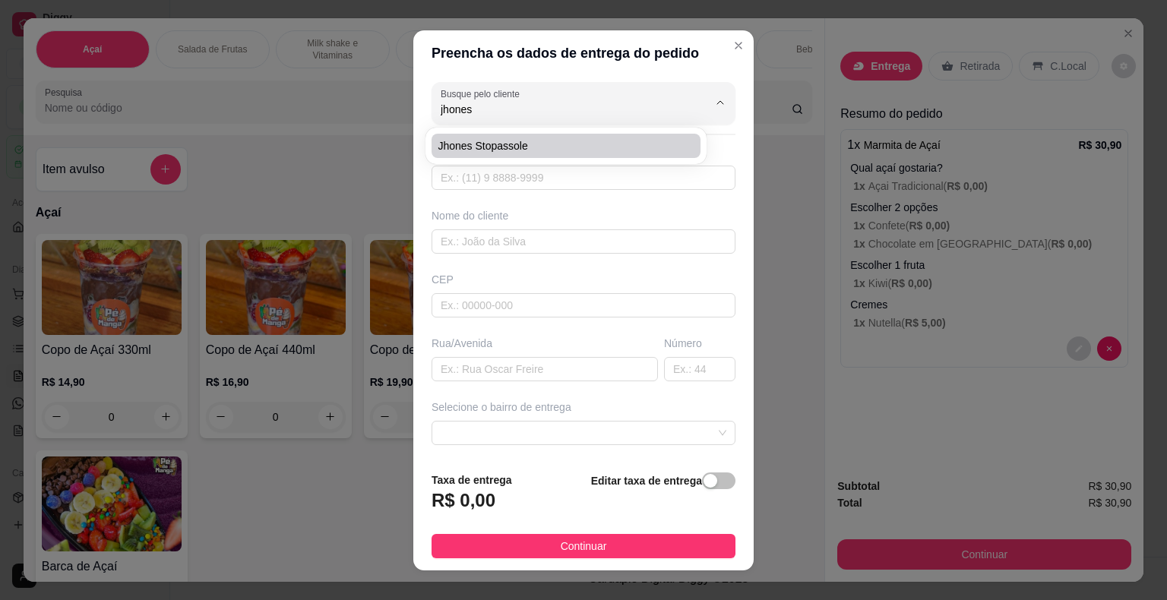
click at [520, 153] on li "Jhones Stopassole" at bounding box center [565, 146] width 269 height 24
type input "Jhones Stopassole"
type input "6793322673"
type input "Jhones Stopassole"
type input "18440-000"
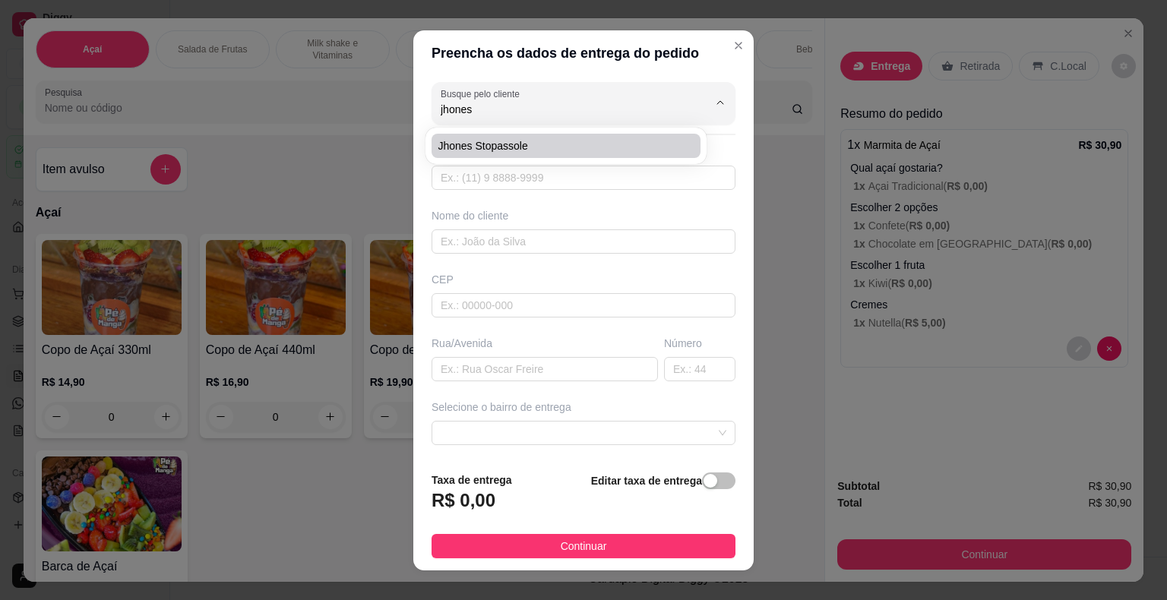
type input "[GEOGRAPHIC_DATA][PERSON_NAME]/No prédio do Everaldo"
type input "Itaberá"
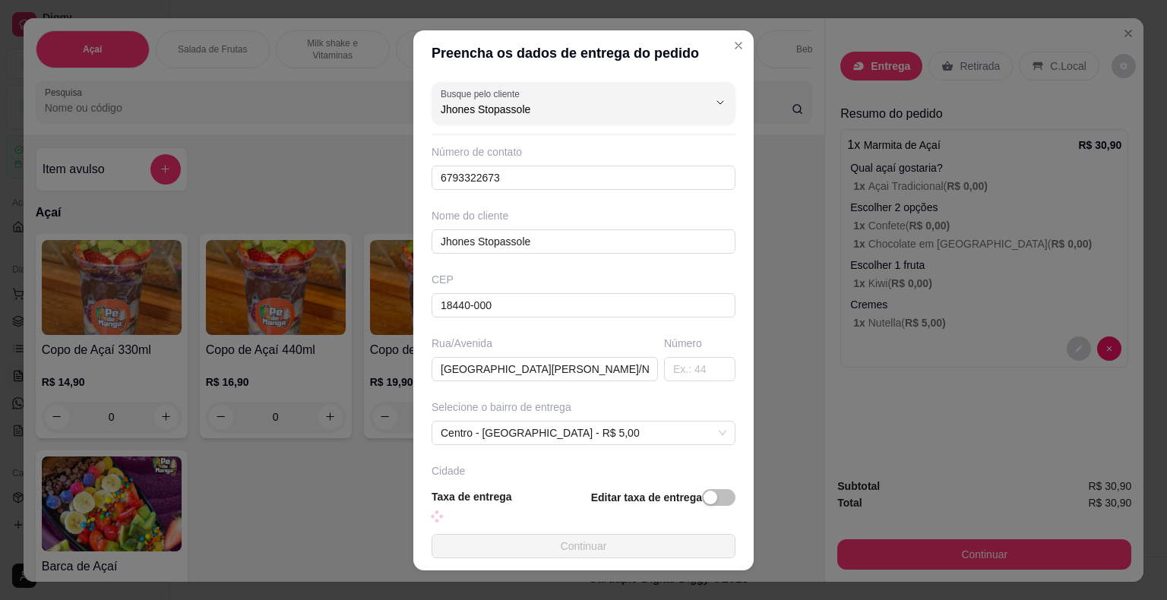
type input "Jhones Stopassole"
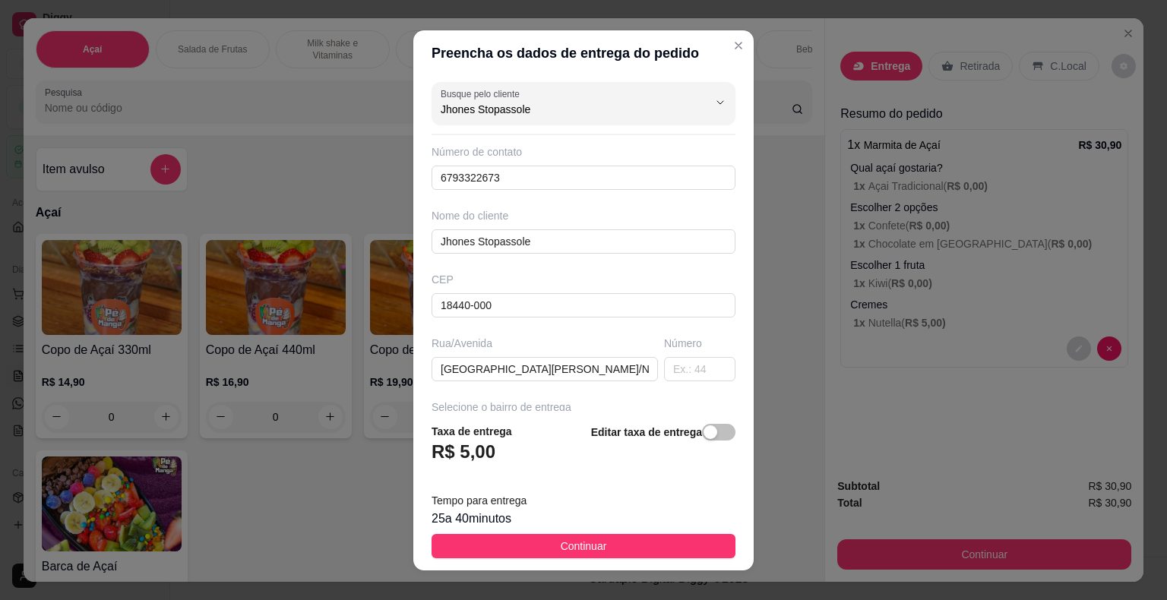
click at [621, 546] on button "Continuar" at bounding box center [583, 546] width 304 height 24
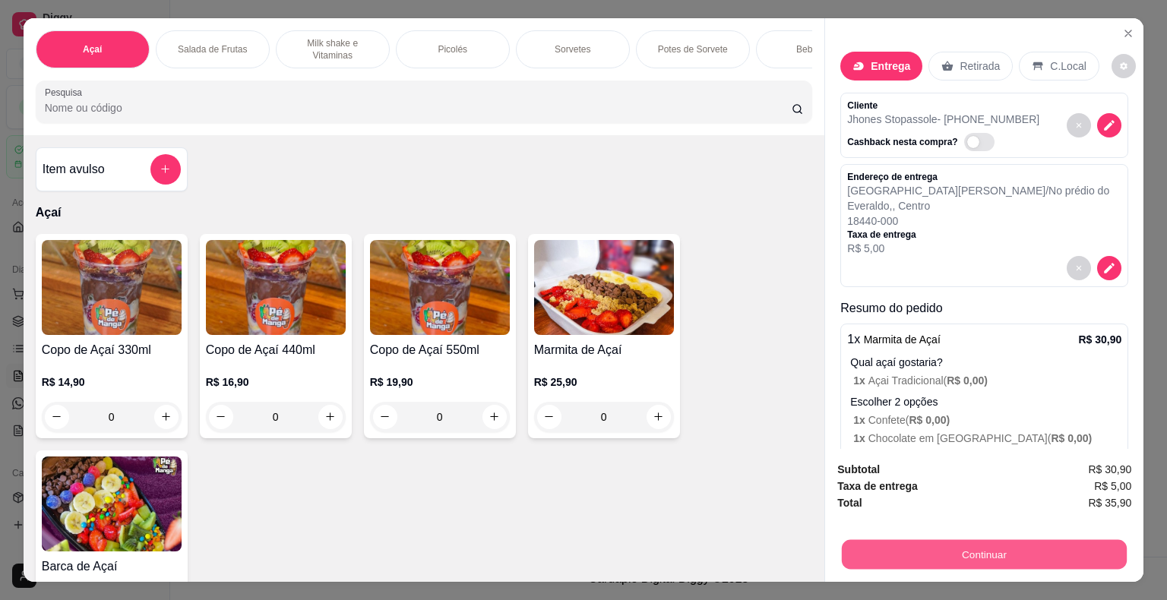
click at [905, 555] on button "Continuar" at bounding box center [984, 555] width 285 height 30
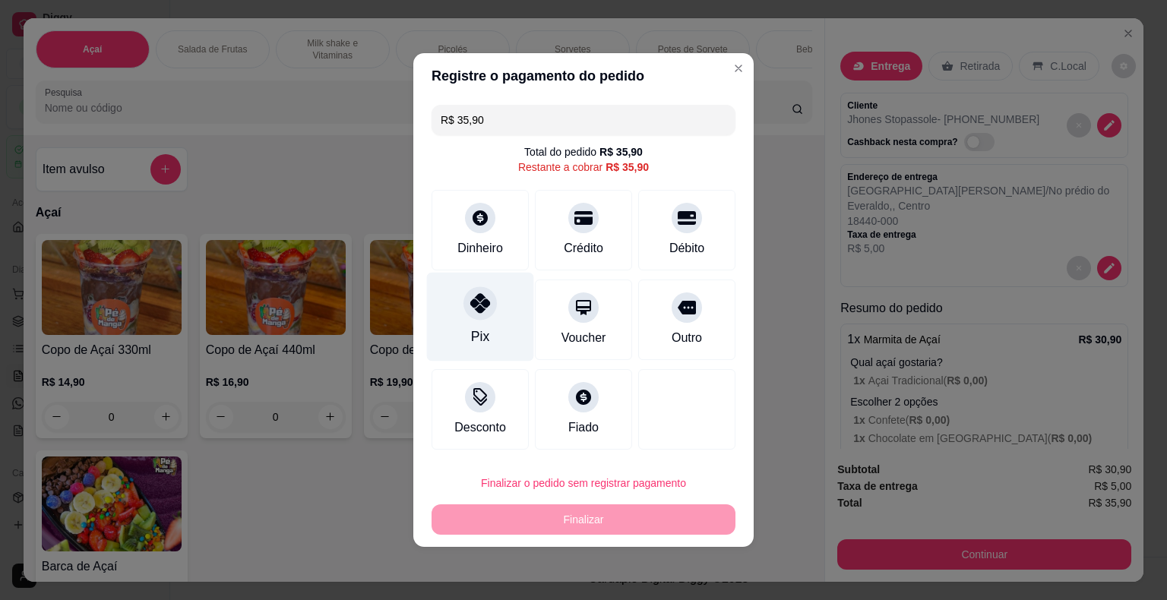
click at [467, 338] on div "Pix" at bounding box center [480, 317] width 107 height 89
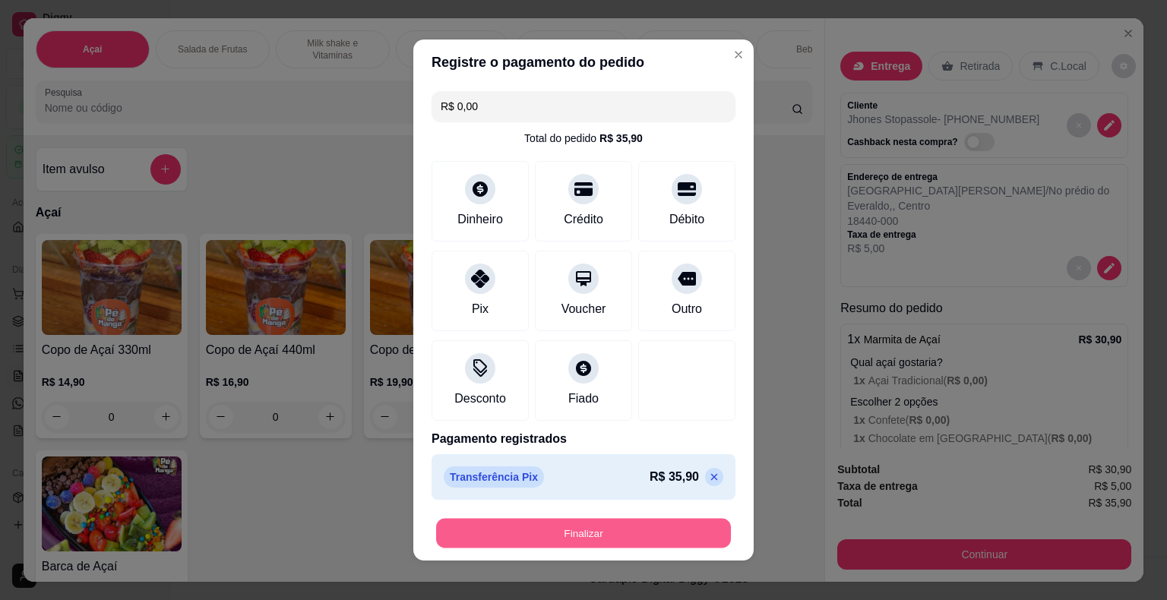
click at [592, 534] on button "Finalizar" at bounding box center [583, 534] width 295 height 30
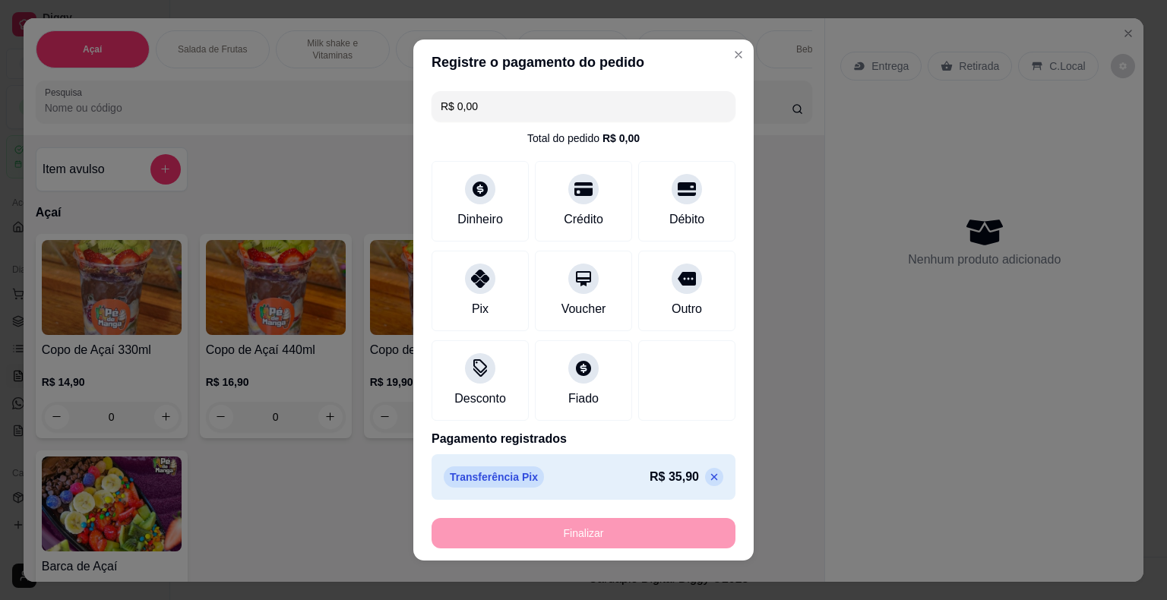
type input "-R$ 35,90"
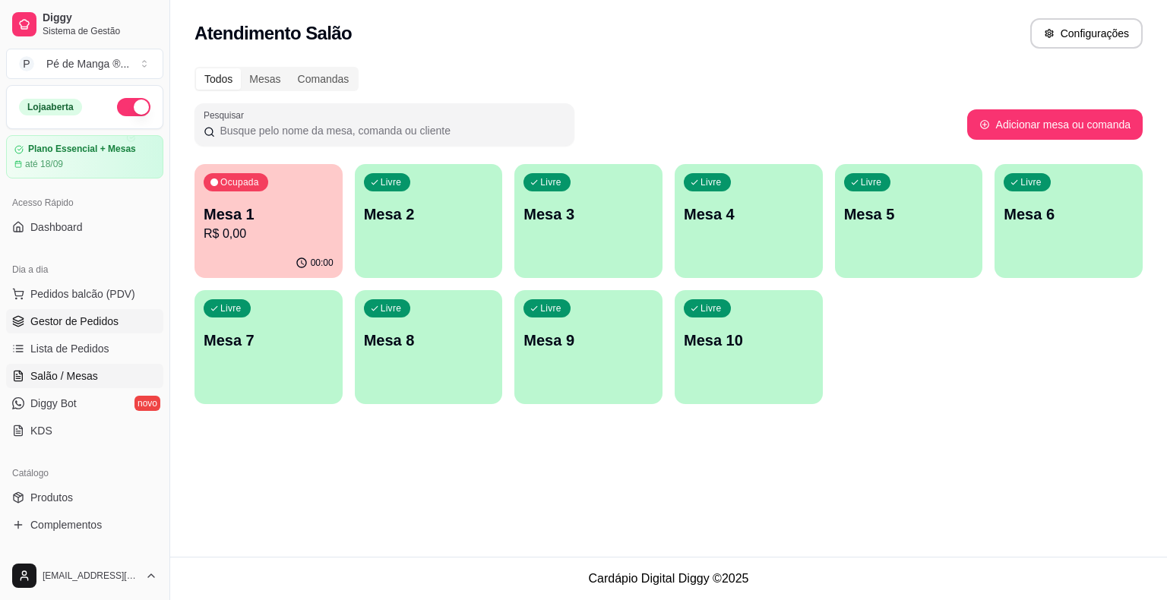
click at [115, 324] on span "Gestor de Pedidos" at bounding box center [74, 321] width 88 height 15
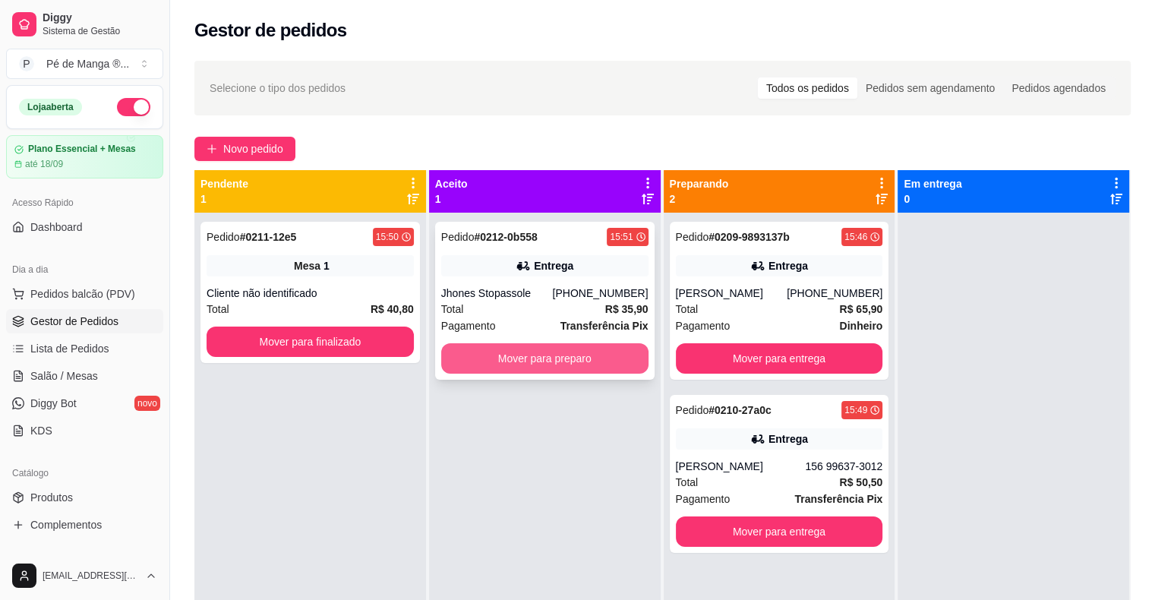
click at [576, 365] on button "Mover para preparo" at bounding box center [544, 358] width 207 height 30
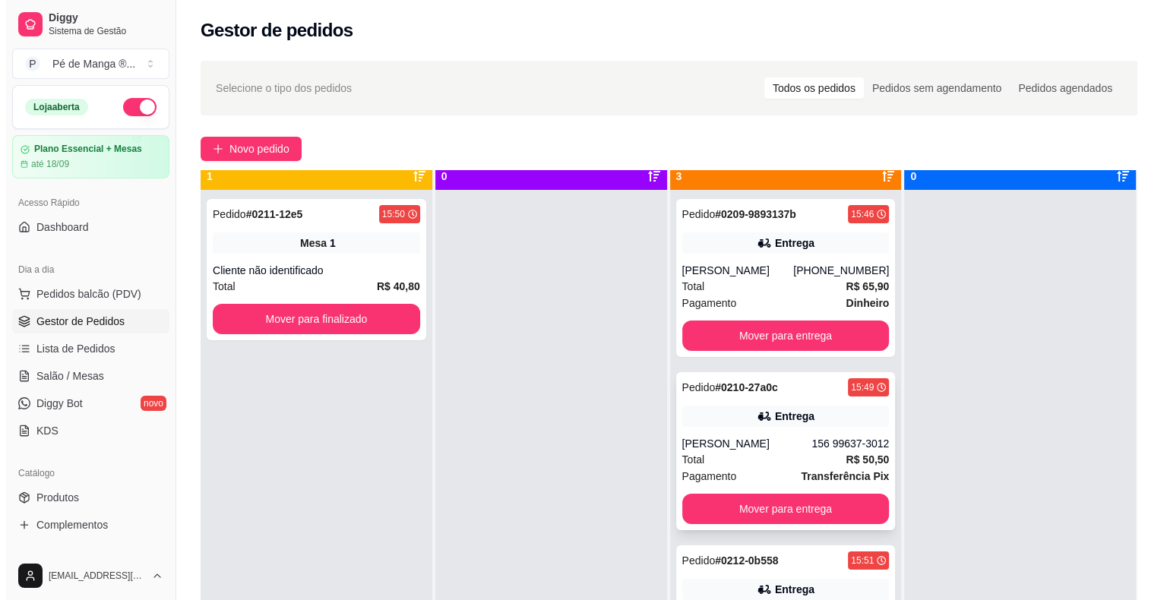
scroll to position [43, 0]
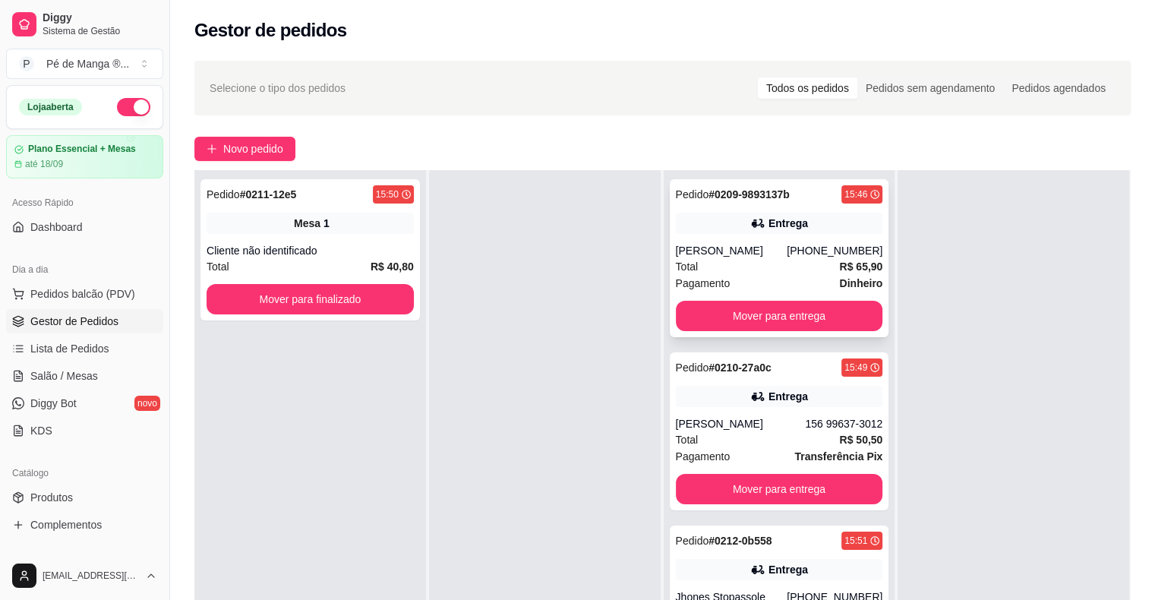
click at [772, 261] on div "Total R$ 65,90" at bounding box center [779, 266] width 207 height 17
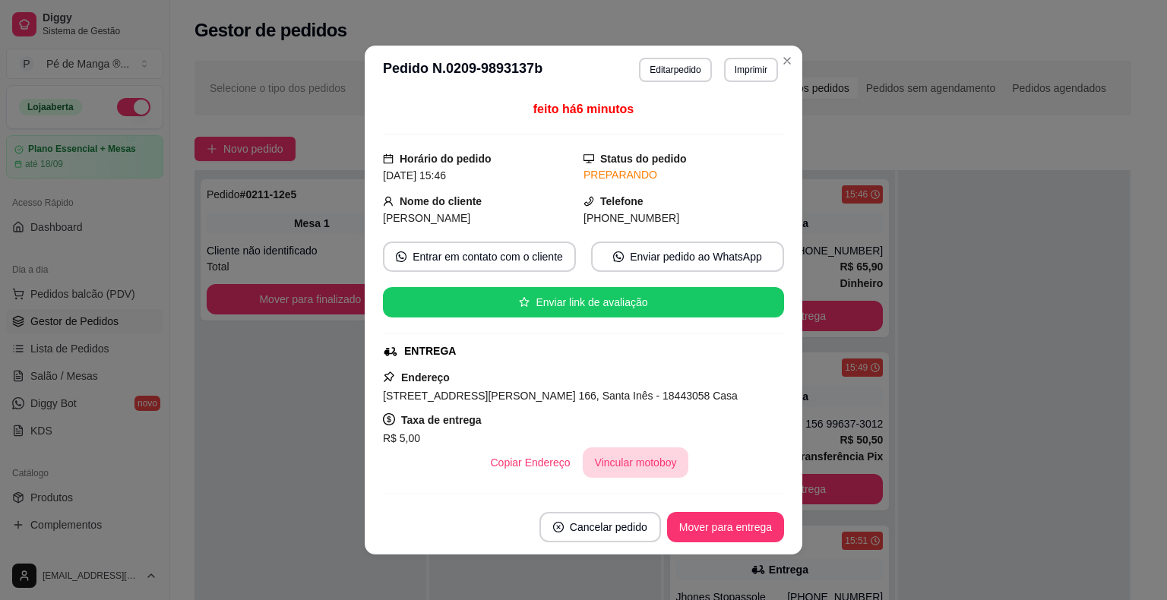
click at [615, 463] on button "Vincular motoboy" at bounding box center [636, 462] width 106 height 30
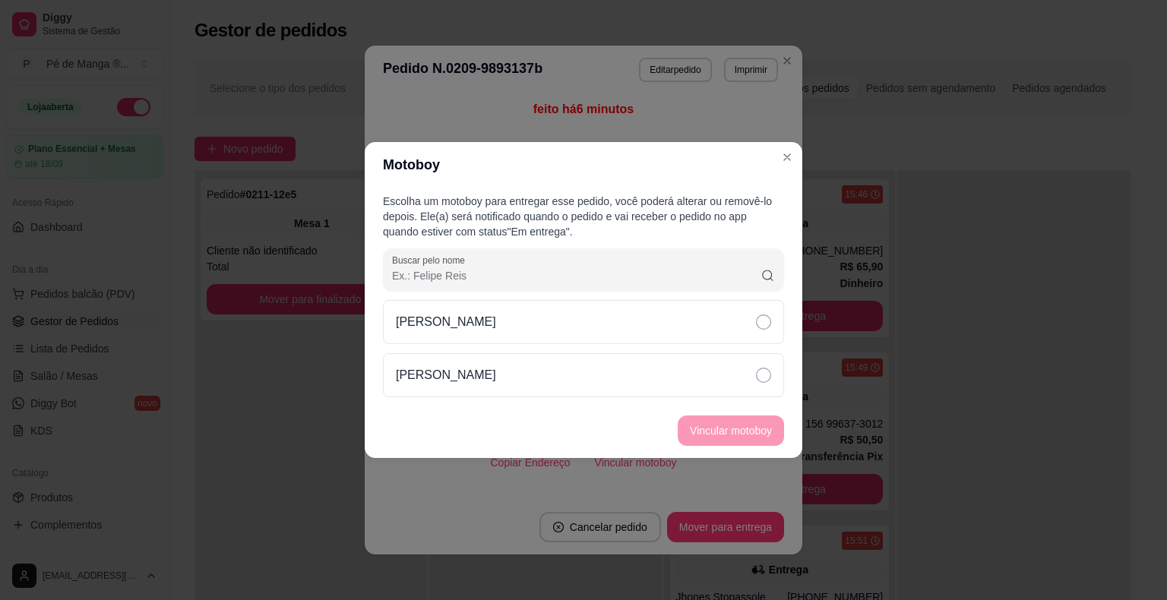
click at [772, 351] on div "Samuel Samuel" at bounding box center [583, 348] width 401 height 97
click at [769, 384] on div "[PERSON_NAME]" at bounding box center [583, 375] width 401 height 44
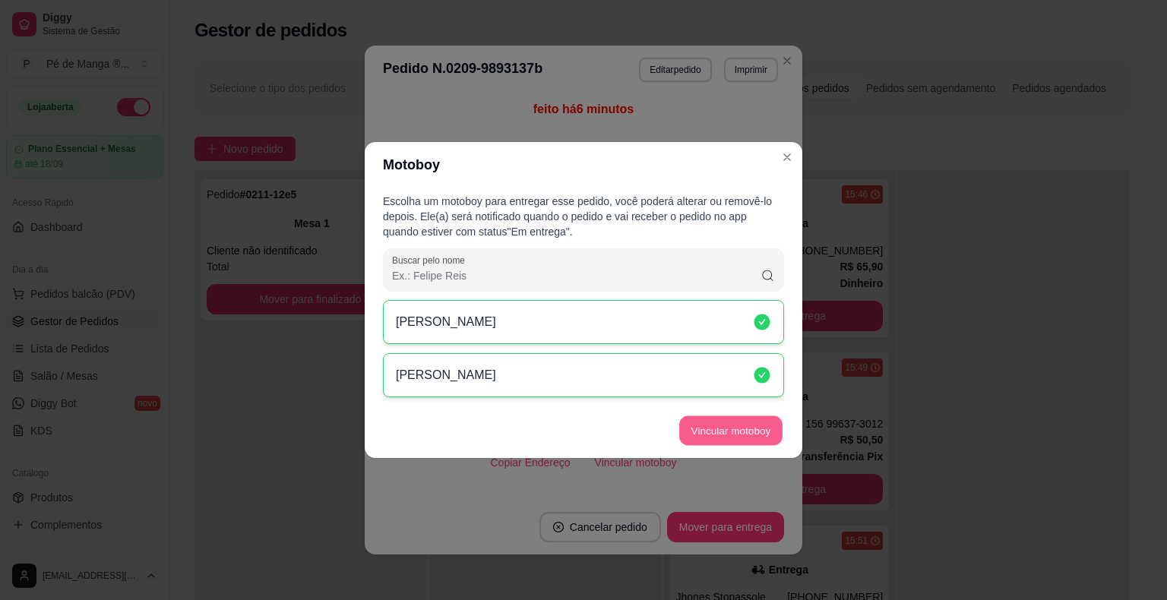
click at [742, 427] on button "Vincular motoboy" at bounding box center [730, 431] width 103 height 30
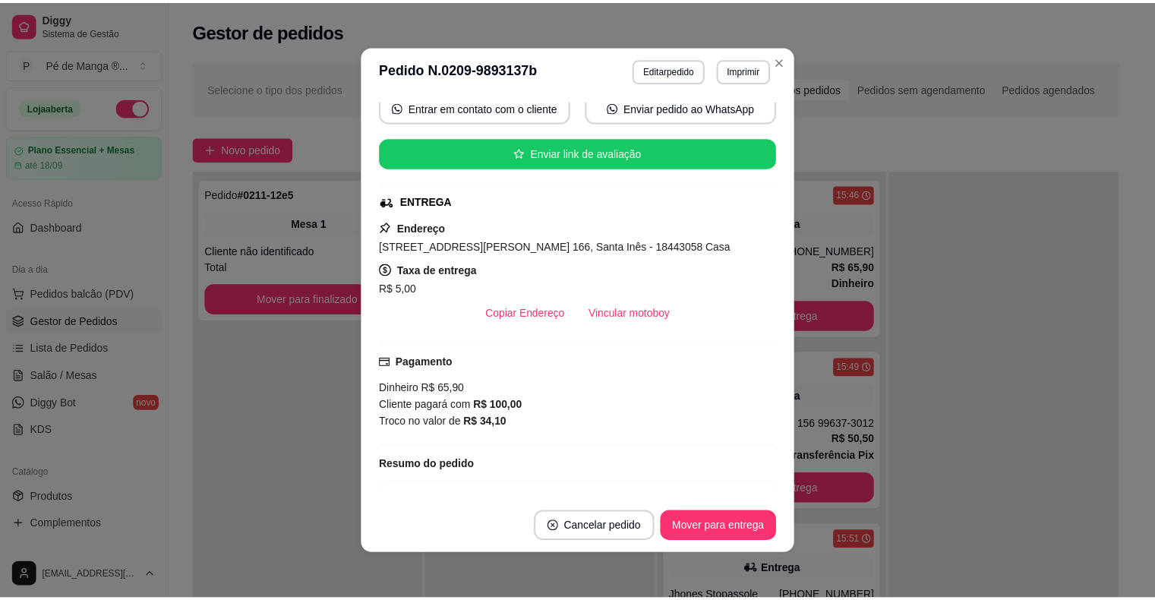
scroll to position [152, 0]
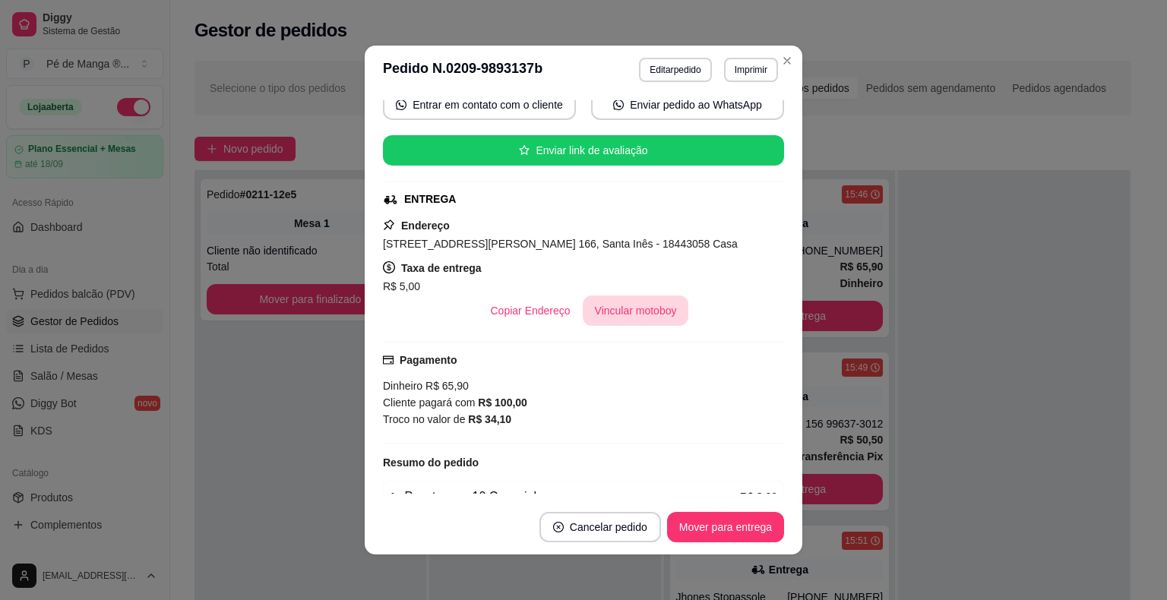
click at [632, 312] on button "Vincular motoboy" at bounding box center [636, 310] width 106 height 30
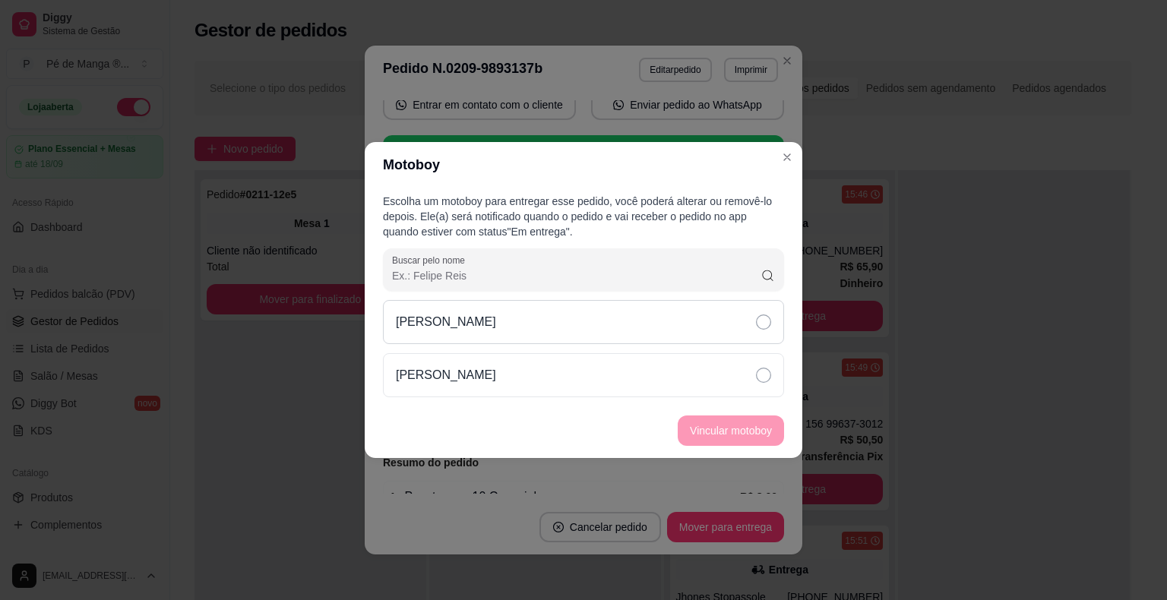
click at [681, 325] on div "[PERSON_NAME]" at bounding box center [583, 322] width 401 height 44
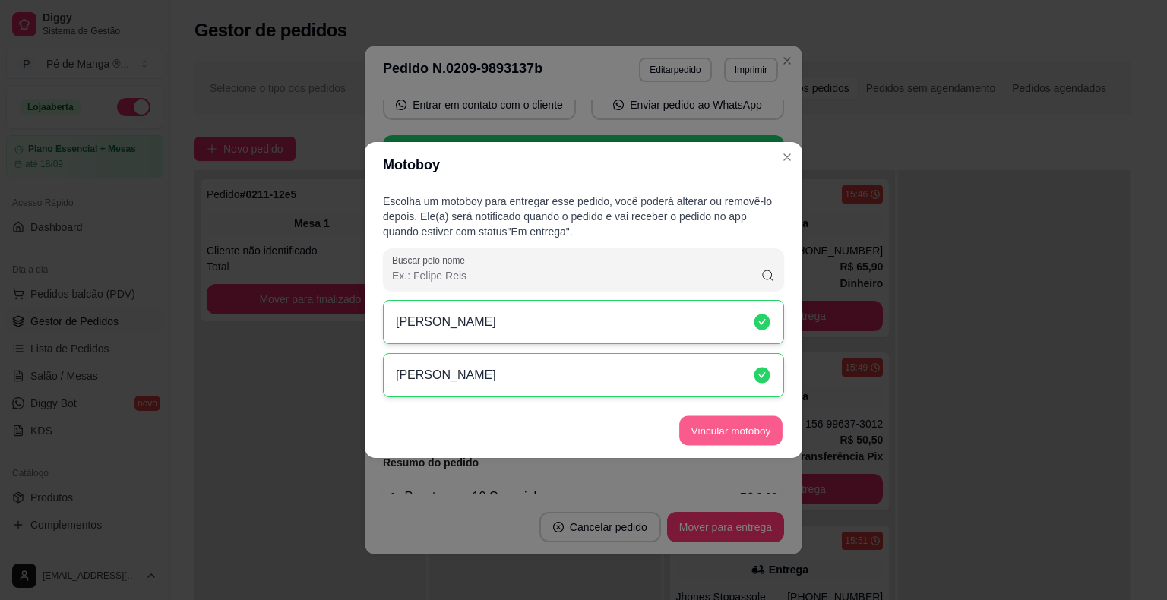
click at [706, 438] on button "Vincular motoboy" at bounding box center [730, 431] width 103 height 30
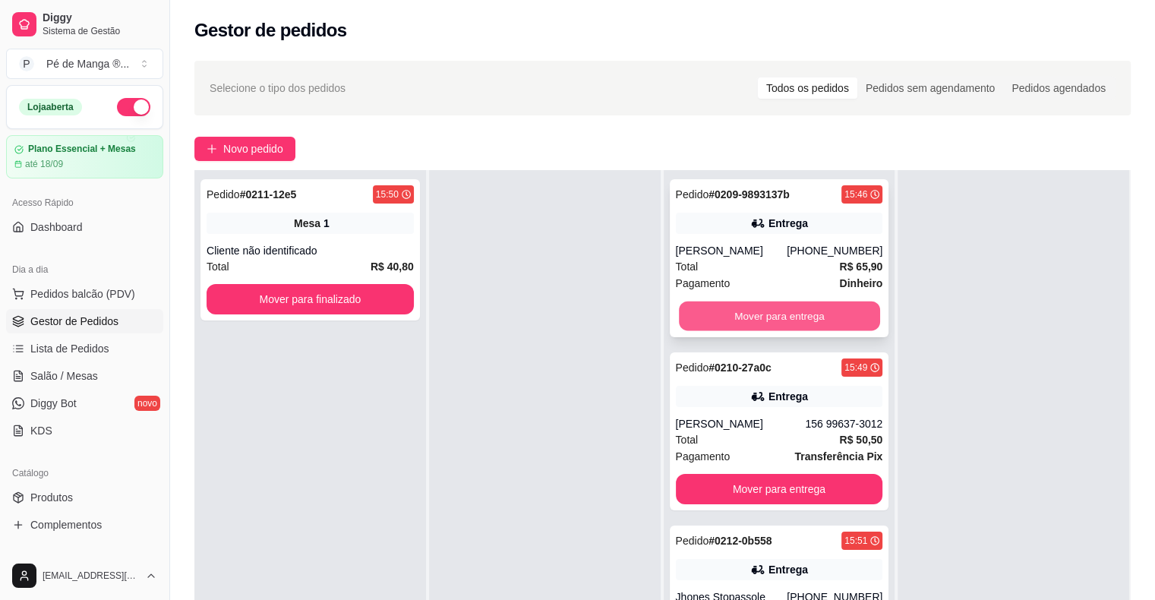
click at [797, 325] on button "Mover para entrega" at bounding box center [779, 317] width 201 height 30
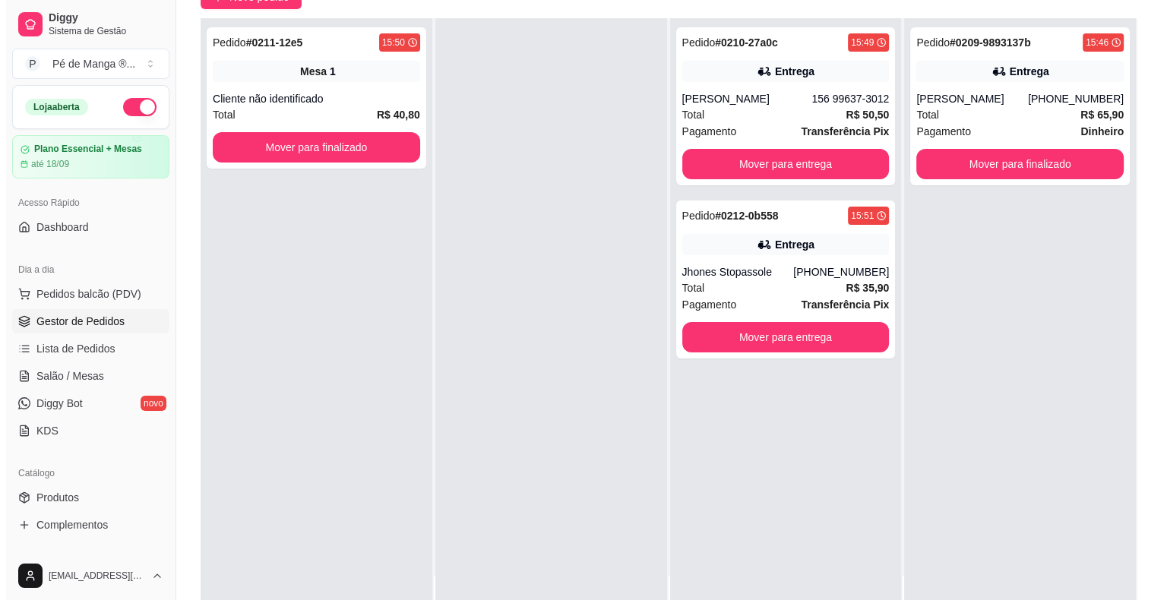
scroll to position [0, 0]
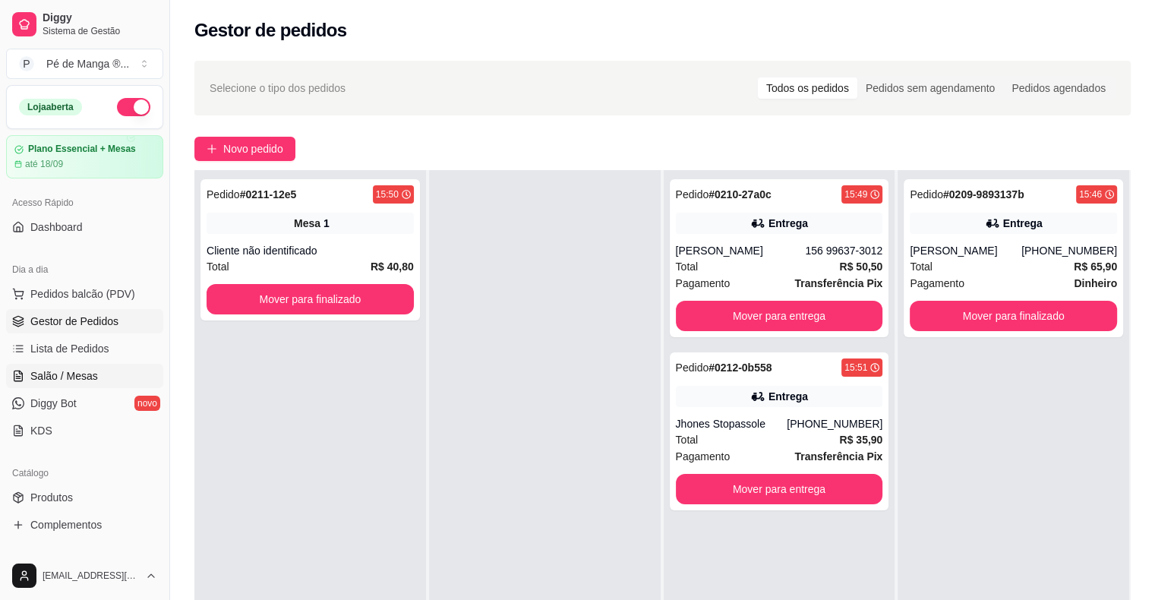
click at [88, 384] on link "Salão / Mesas" at bounding box center [84, 376] width 157 height 24
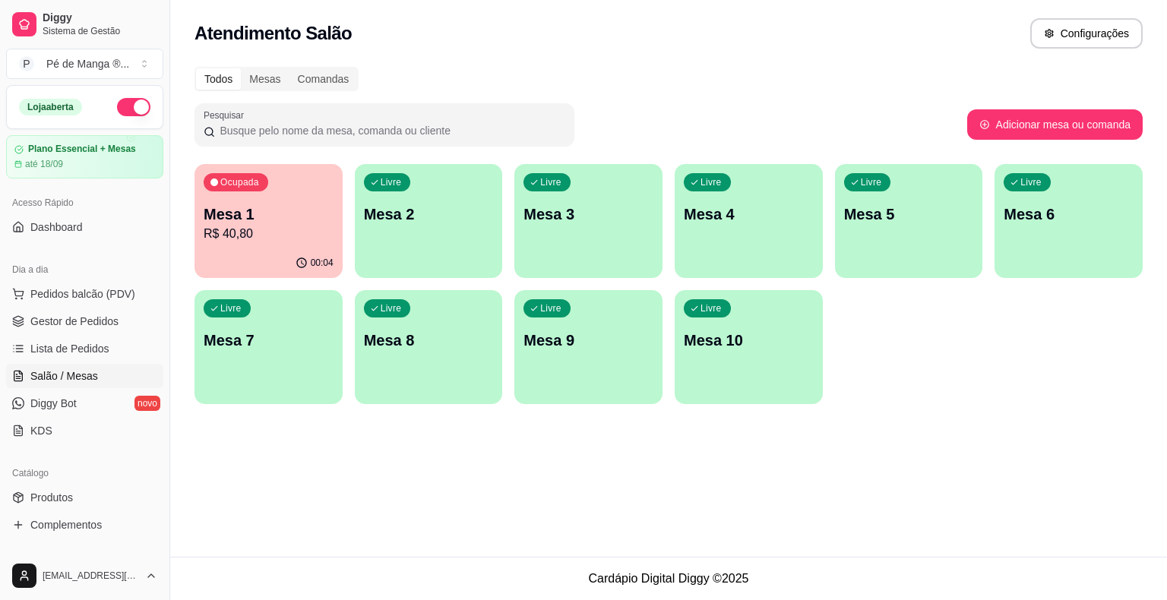
click at [273, 223] on div "Mesa 1 R$ 40,80" at bounding box center [269, 223] width 130 height 39
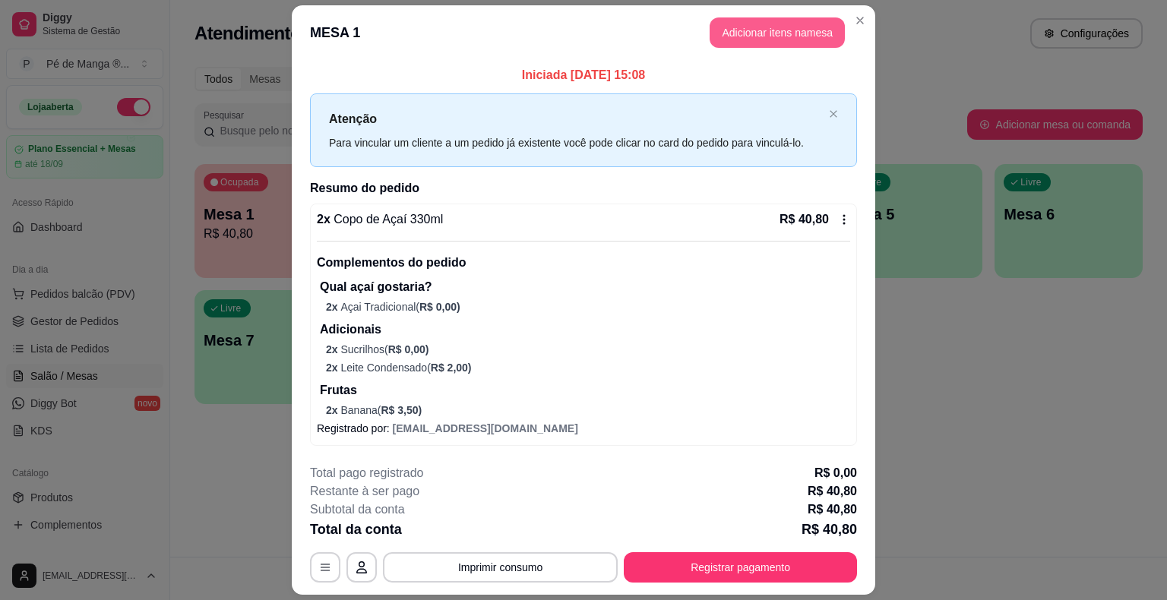
click at [785, 41] on button "Adicionar itens na mesa" at bounding box center [776, 32] width 135 height 30
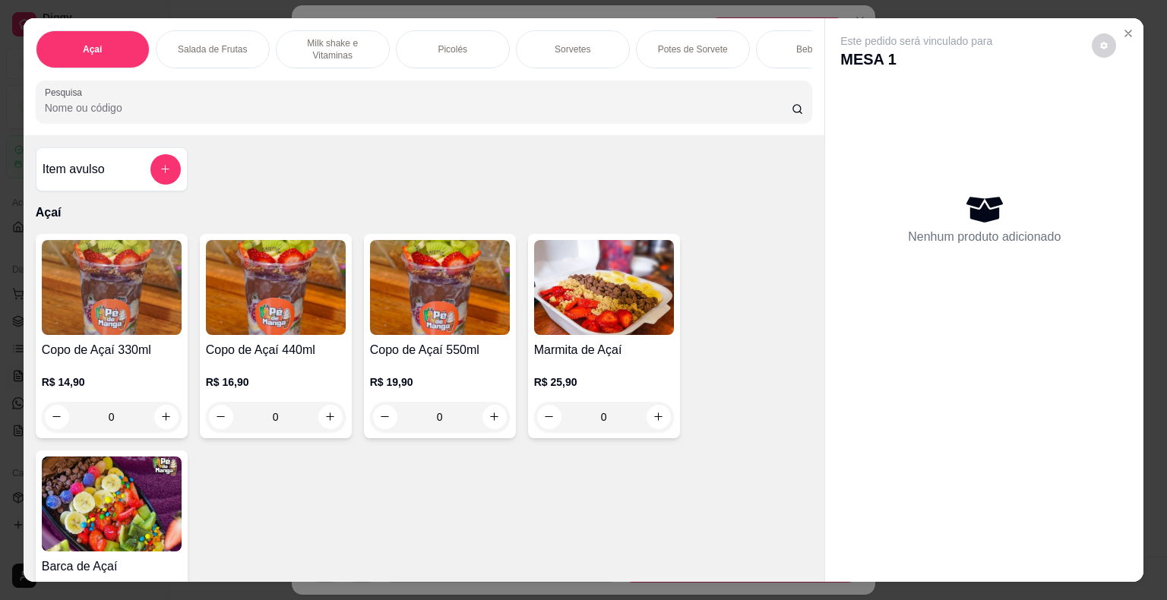
click at [605, 45] on div "Sorvetes" at bounding box center [573, 49] width 114 height 38
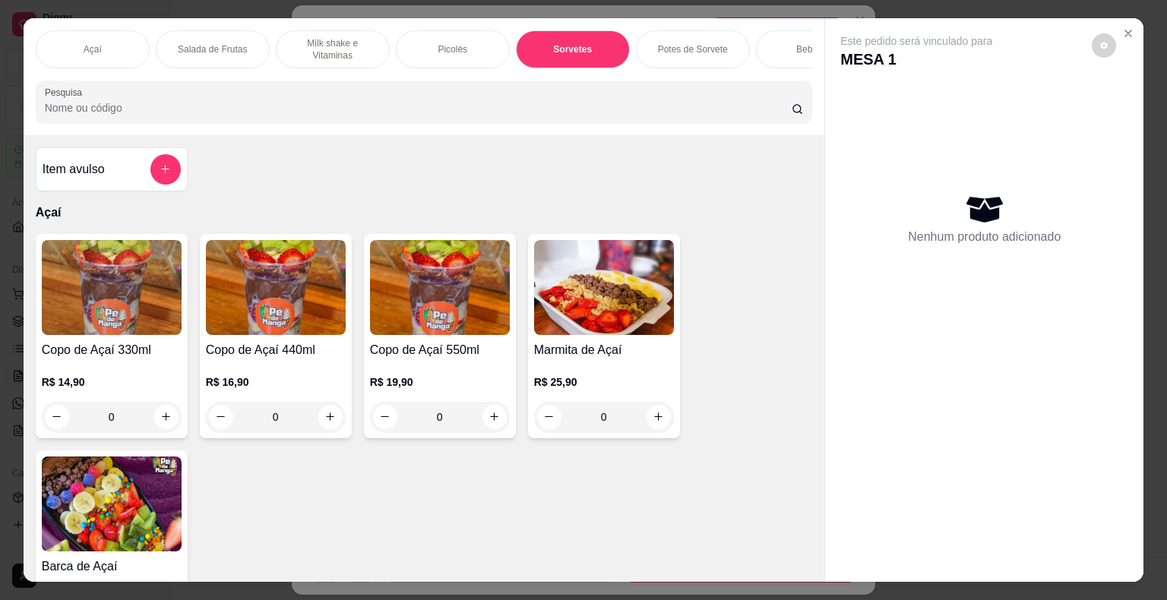
scroll to position [36, 0]
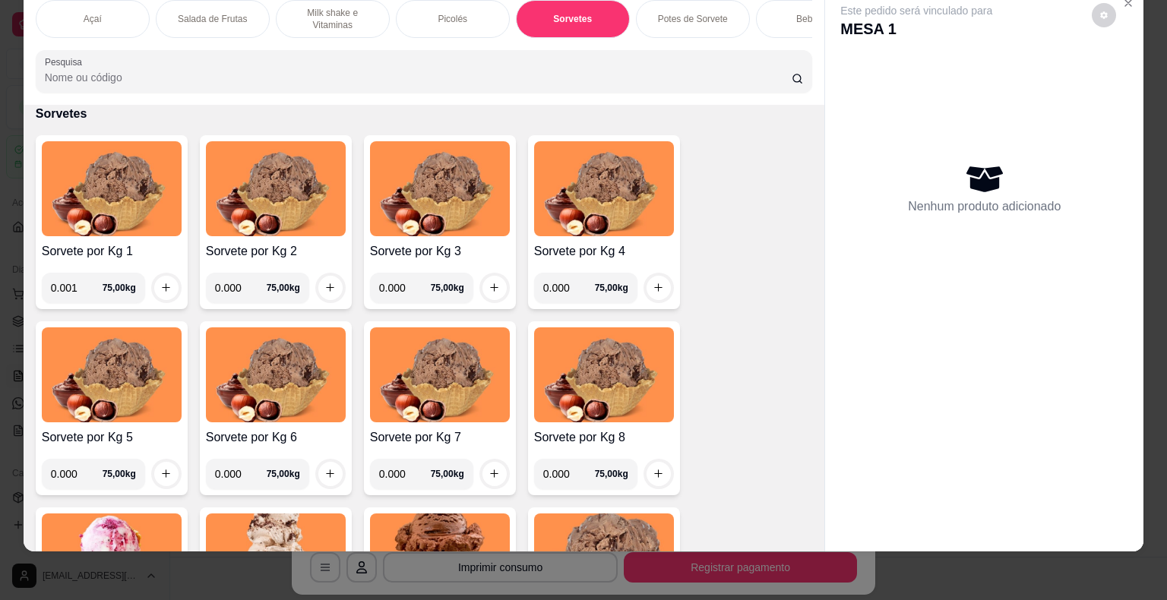
drag, startPoint x: 84, startPoint y: 288, endPoint x: 73, endPoint y: 298, distance: 14.5
click at [79, 292] on input "0.001" at bounding box center [77, 288] width 52 height 30
click at [70, 293] on input "0.001" at bounding box center [77, 288] width 52 height 30
type input "0.334"
click at [160, 289] on icon "increase-product-quantity" at bounding box center [165, 287] width 11 height 11
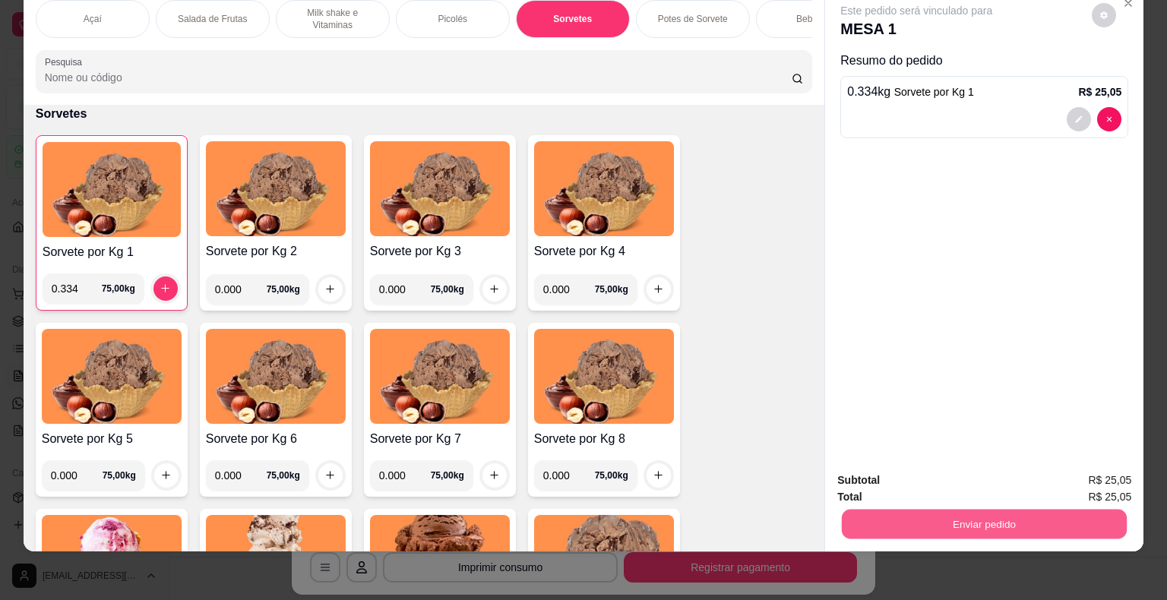
click at [924, 510] on button "Enviar pedido" at bounding box center [984, 525] width 285 height 30
click at [919, 478] on button "Não registrar e enviar pedido" at bounding box center [933, 475] width 153 height 28
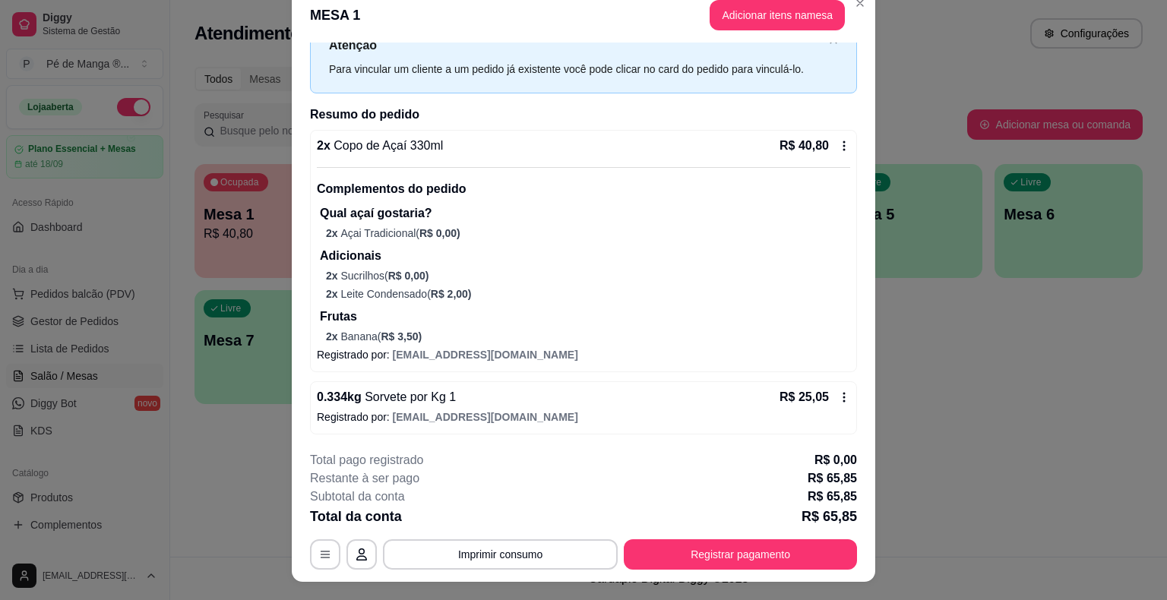
scroll to position [0, 0]
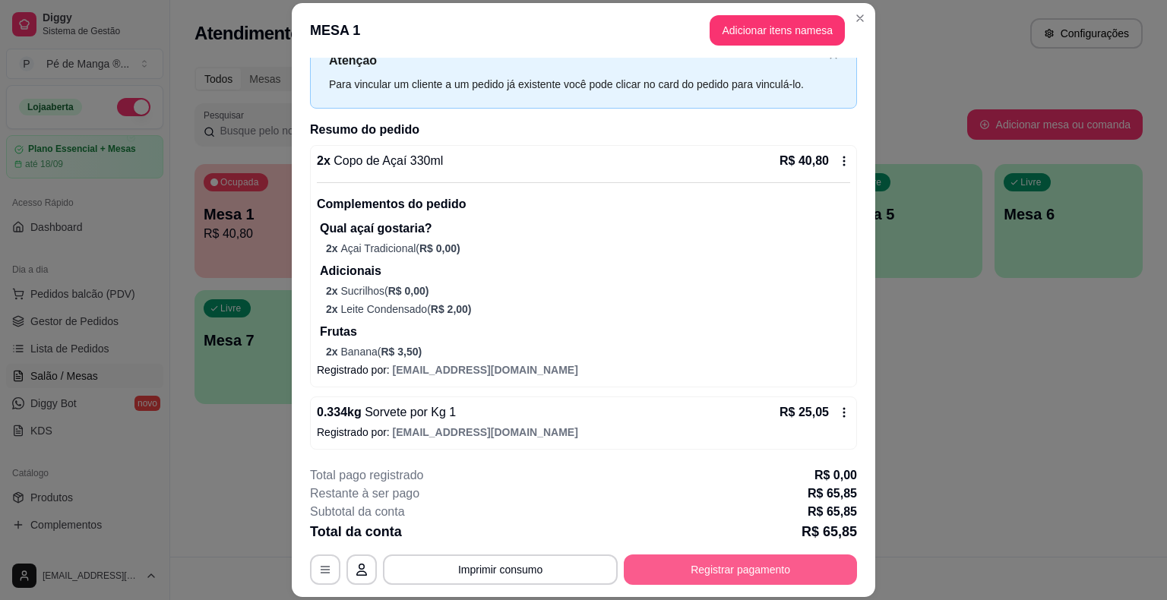
click at [703, 572] on button "Registrar pagamento" at bounding box center [740, 570] width 233 height 30
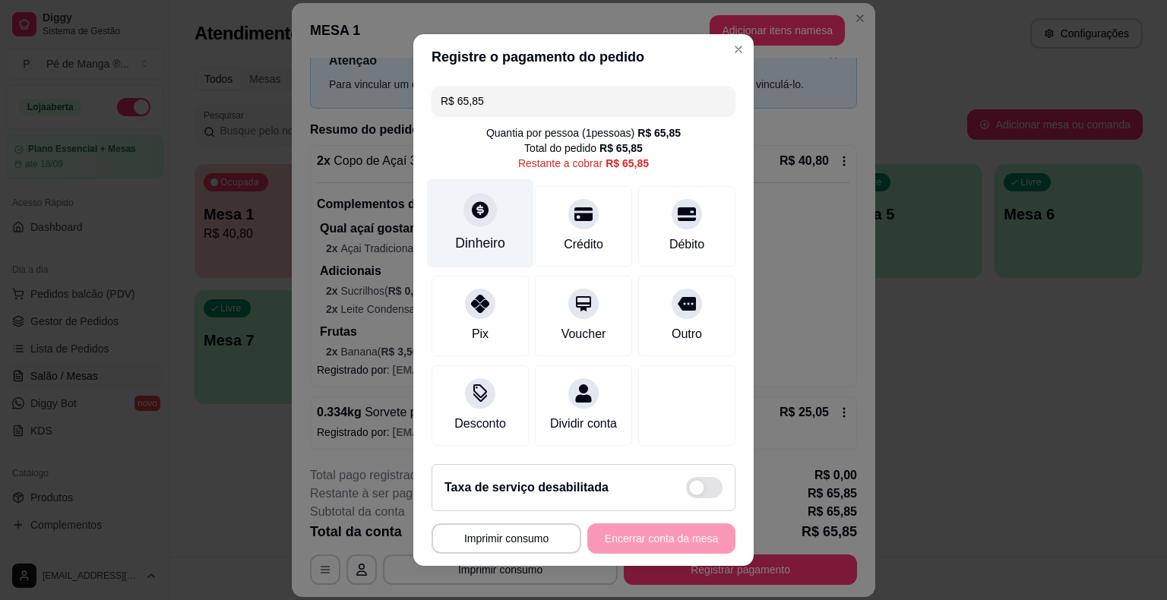
click at [502, 229] on div "Dinheiro" at bounding box center [480, 223] width 107 height 89
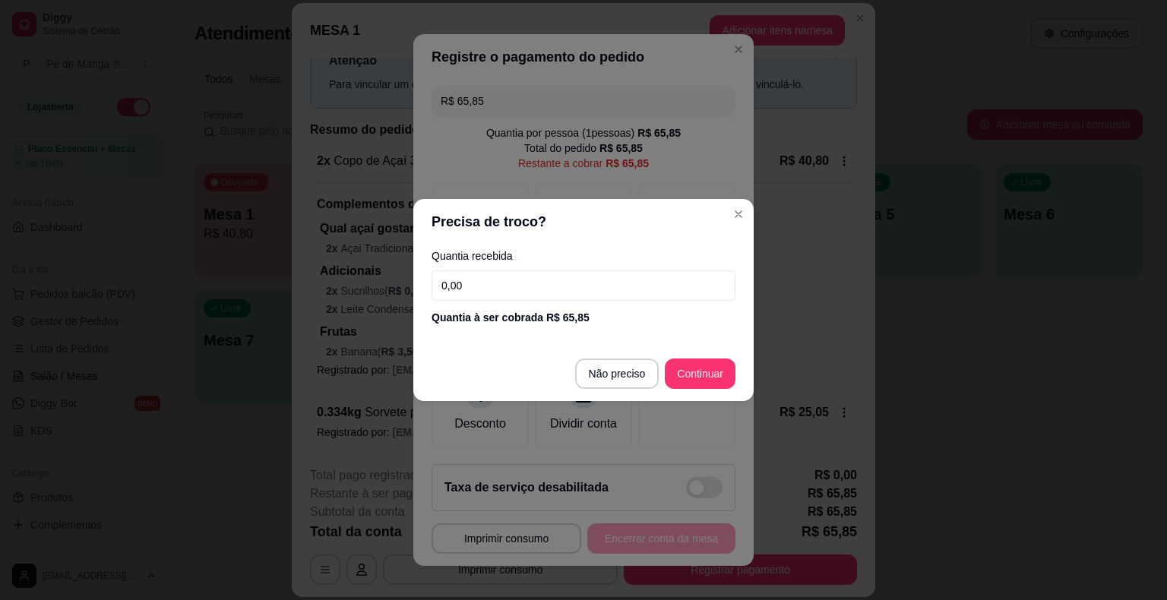
click at [568, 273] on div "Quantia recebida 0,00 Quantia à ser cobrada R$ 65,85" at bounding box center [583, 288] width 340 height 87
click at [571, 278] on input "0,00" at bounding box center [583, 285] width 304 height 30
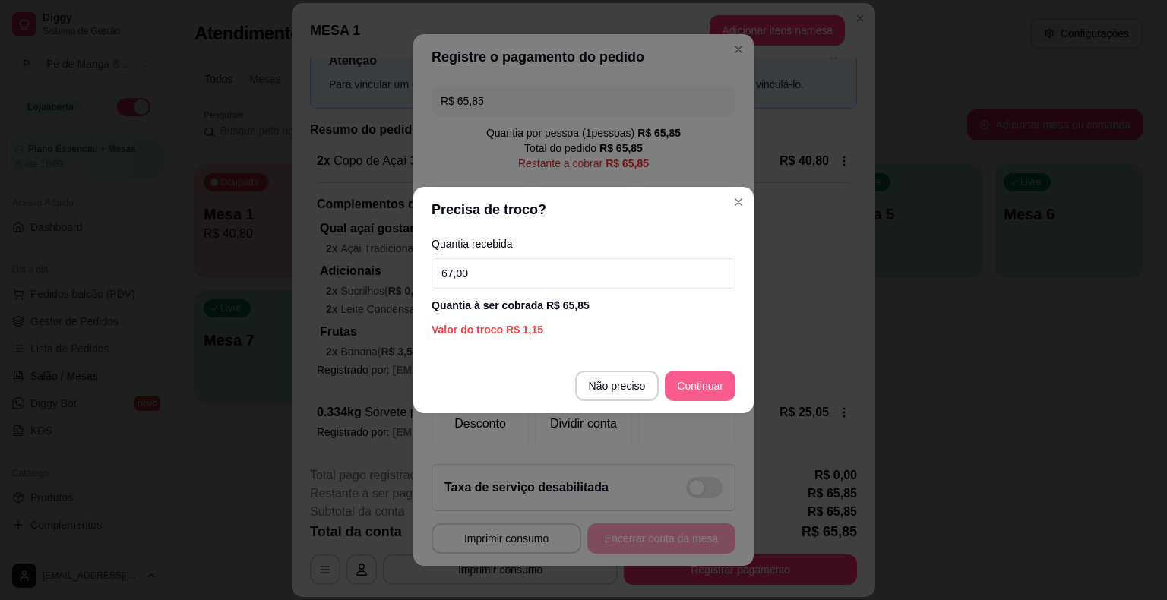
type input "67,00"
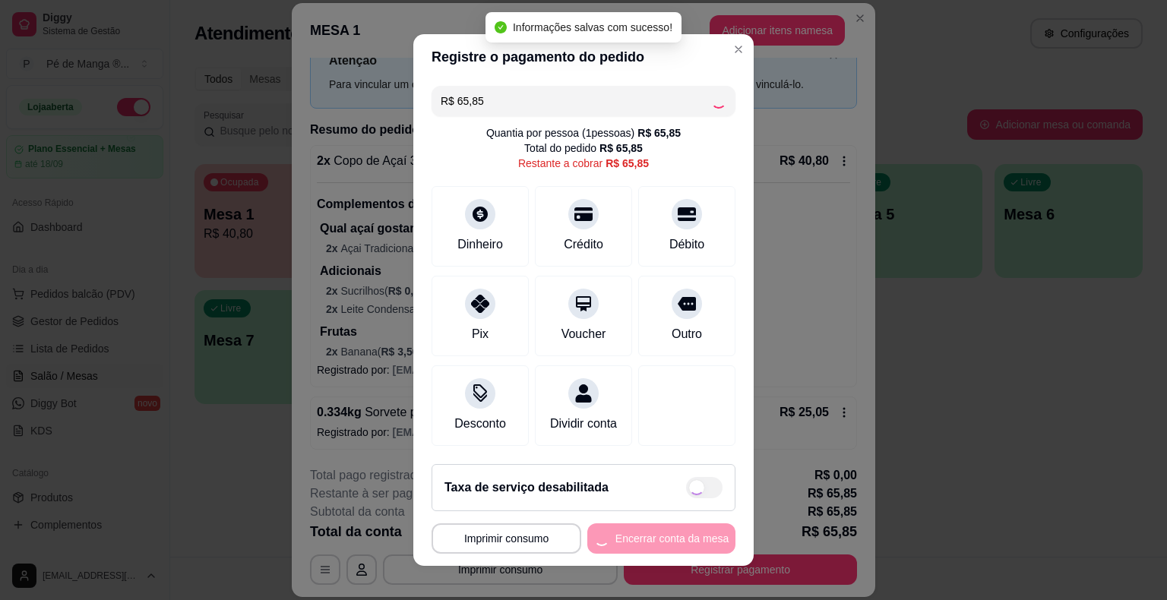
type input "R$ 0,00"
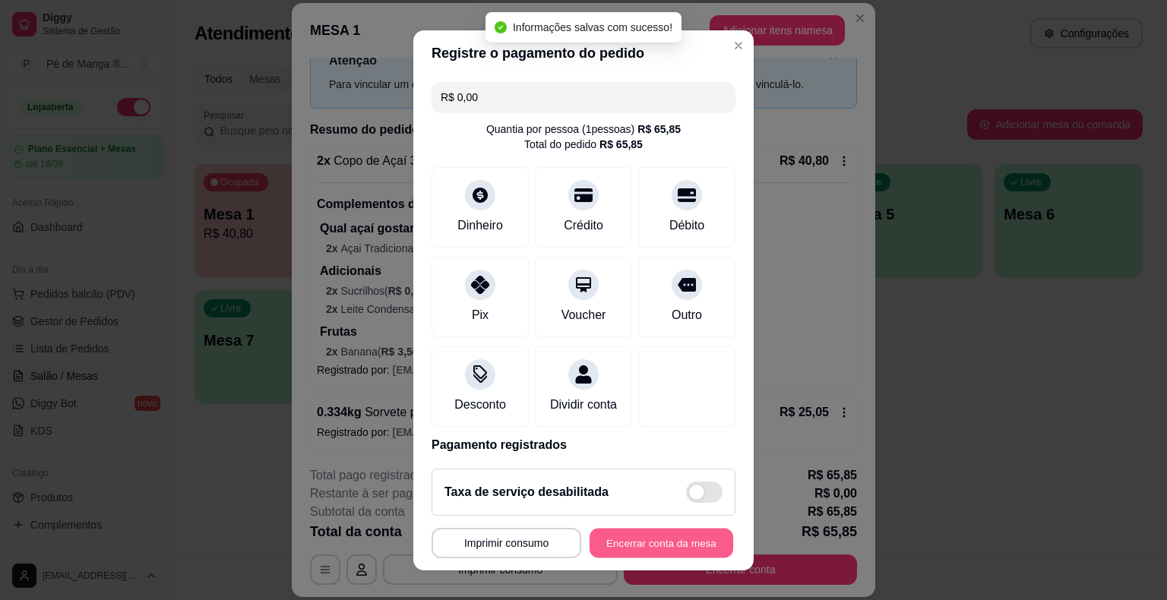
click at [696, 548] on button "Encerrar conta da mesa" at bounding box center [661, 543] width 144 height 30
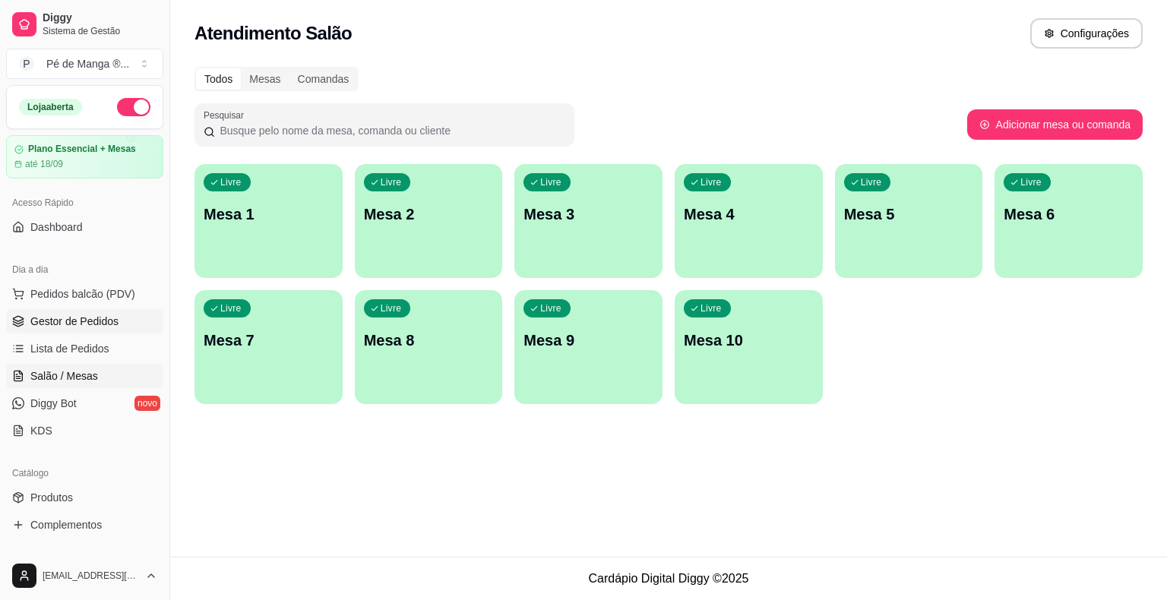
click at [113, 326] on span "Gestor de Pedidos" at bounding box center [74, 321] width 88 height 15
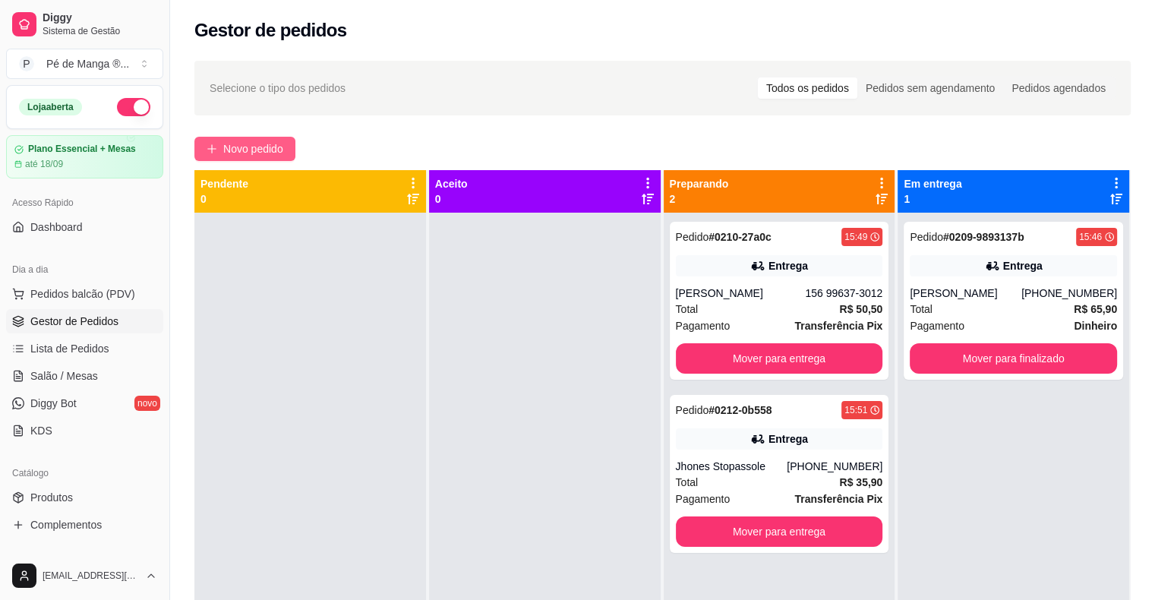
click at [260, 153] on button "Novo pedido" at bounding box center [244, 149] width 101 height 24
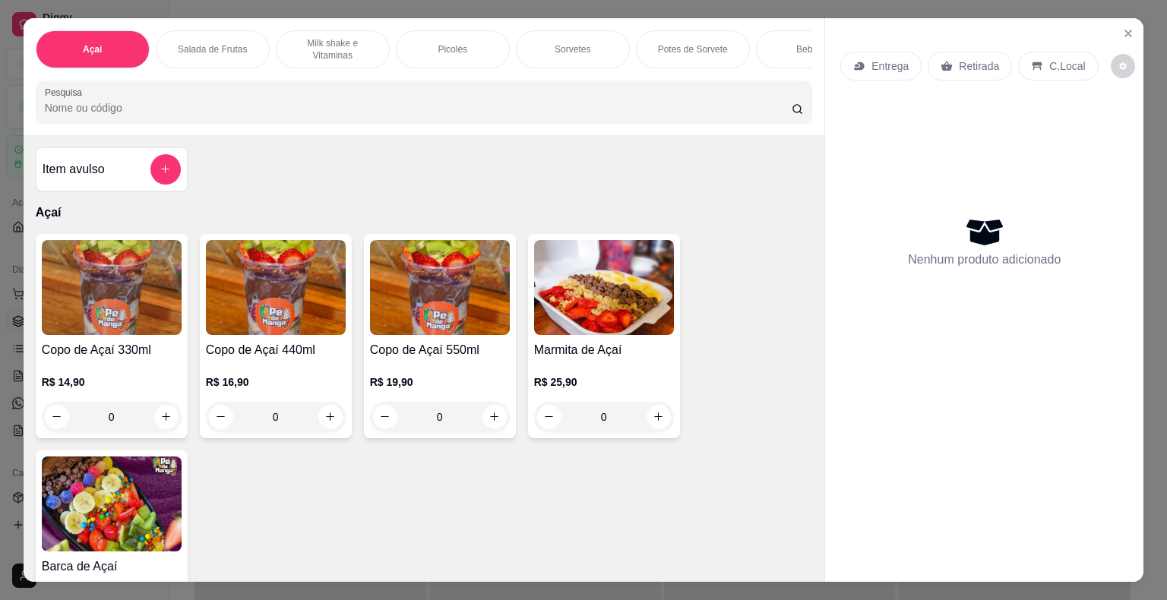
click at [46, 375] on div "R$ 14,90 0" at bounding box center [112, 395] width 140 height 73
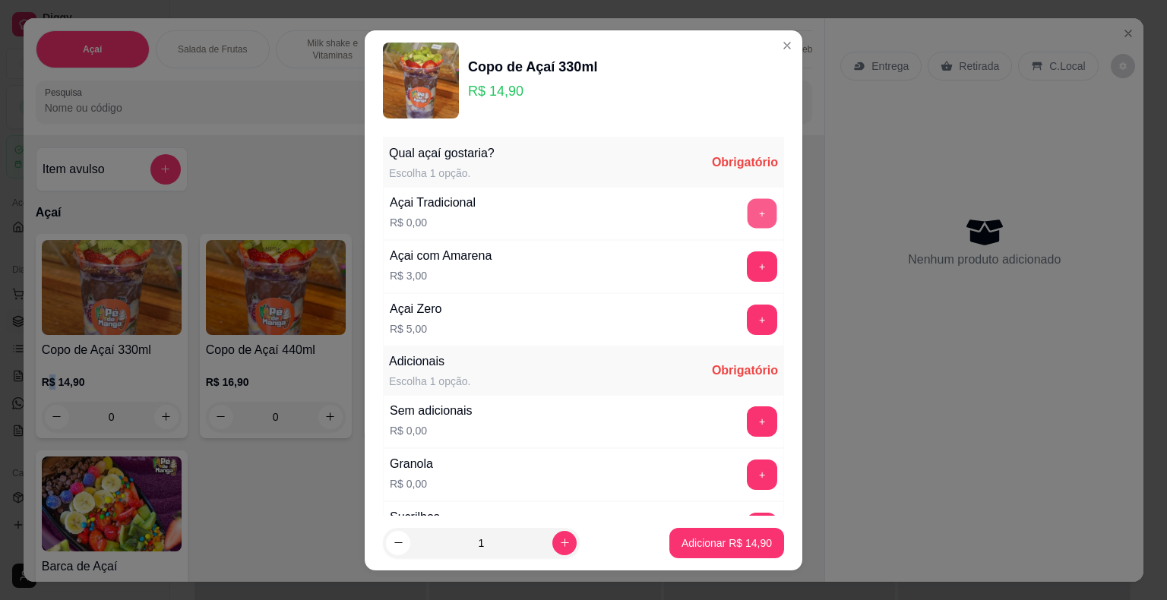
click at [747, 214] on button "+" at bounding box center [762, 213] width 30 height 30
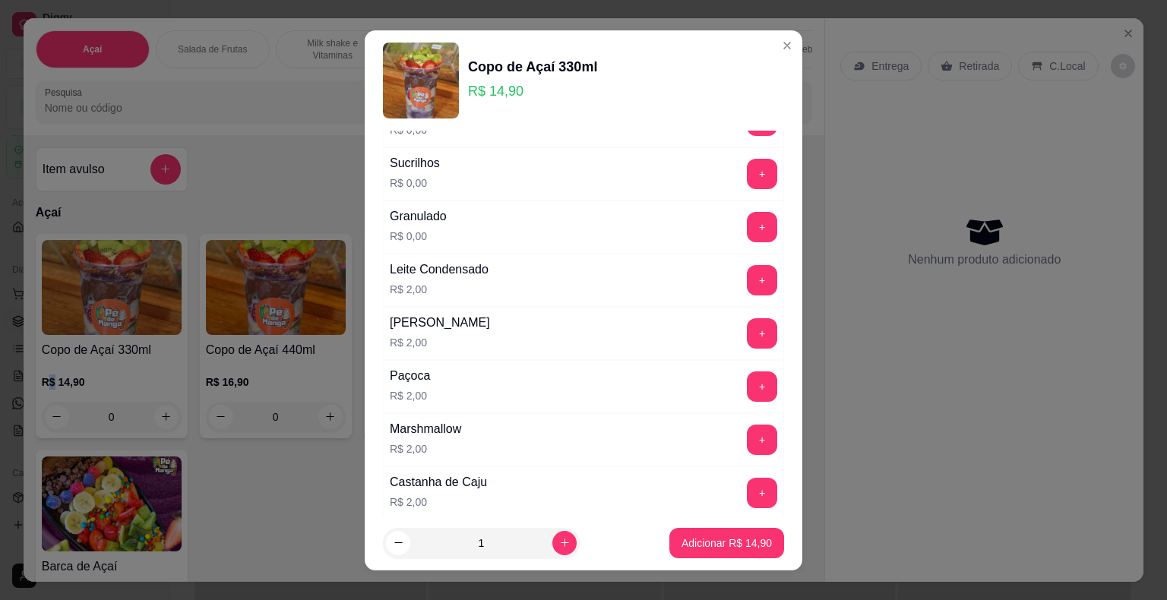
scroll to position [152, 0]
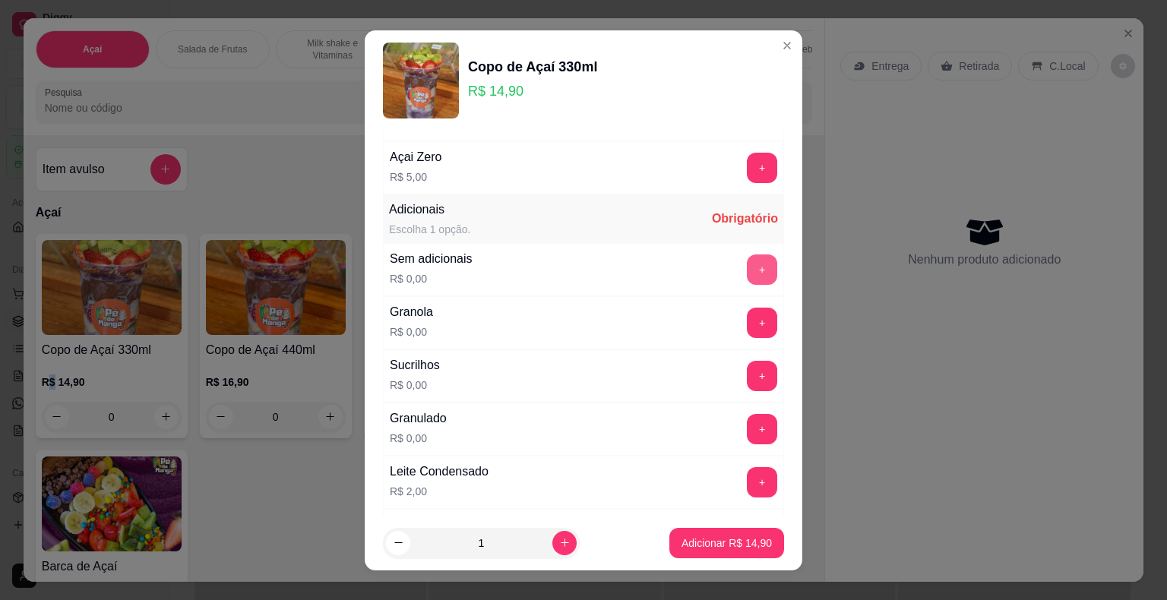
click at [747, 264] on button "+" at bounding box center [762, 269] width 30 height 30
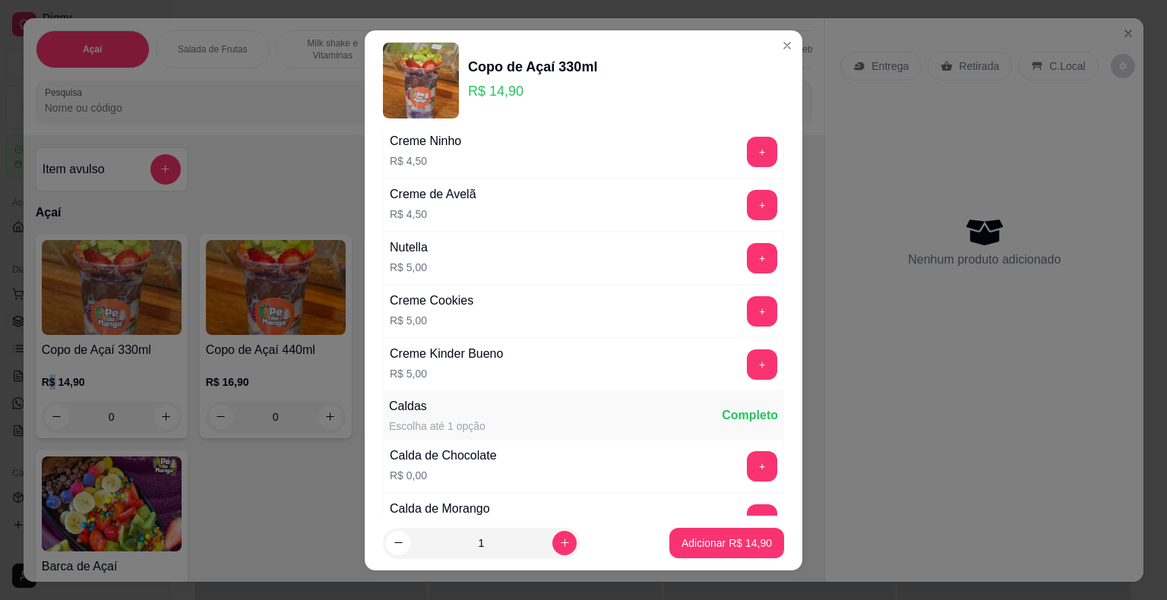
scroll to position [1405, 0]
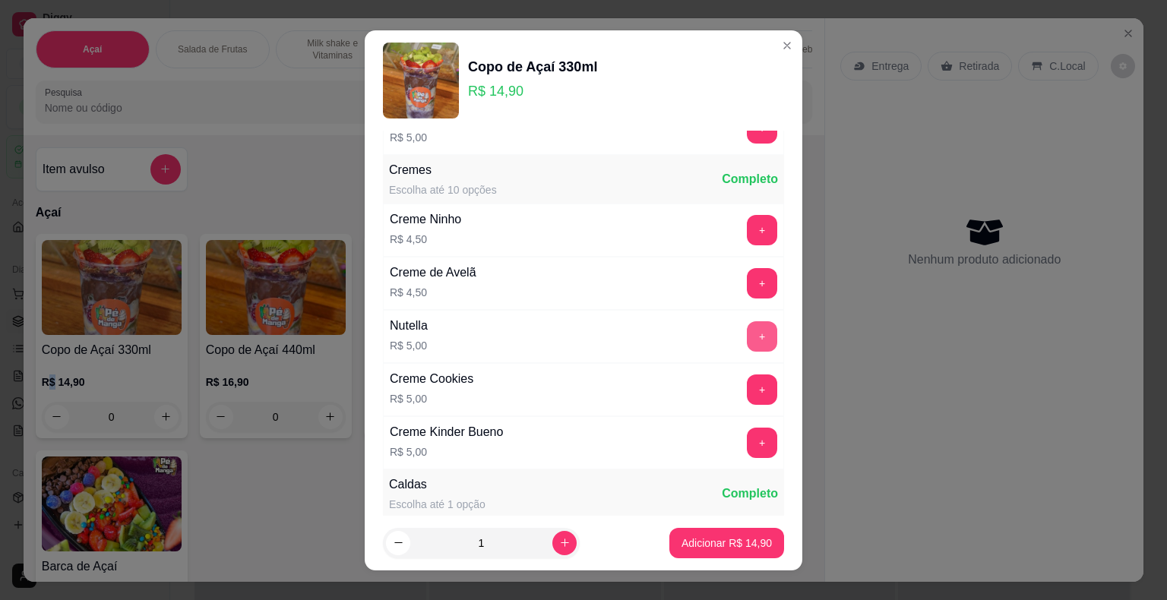
click at [747, 321] on button "+" at bounding box center [762, 336] width 30 height 30
click at [747, 216] on button "+" at bounding box center [762, 230] width 30 height 30
click at [719, 539] on p "Adicionar R$ 24,40" at bounding box center [727, 543] width 88 height 14
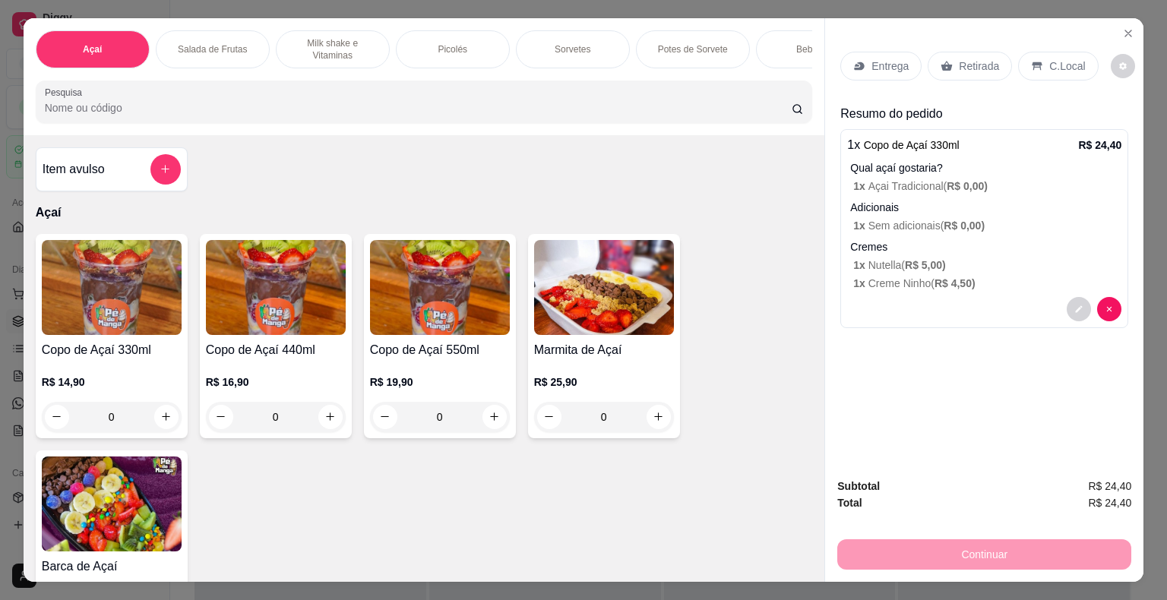
click at [893, 65] on p "Entrega" at bounding box center [889, 65] width 37 height 15
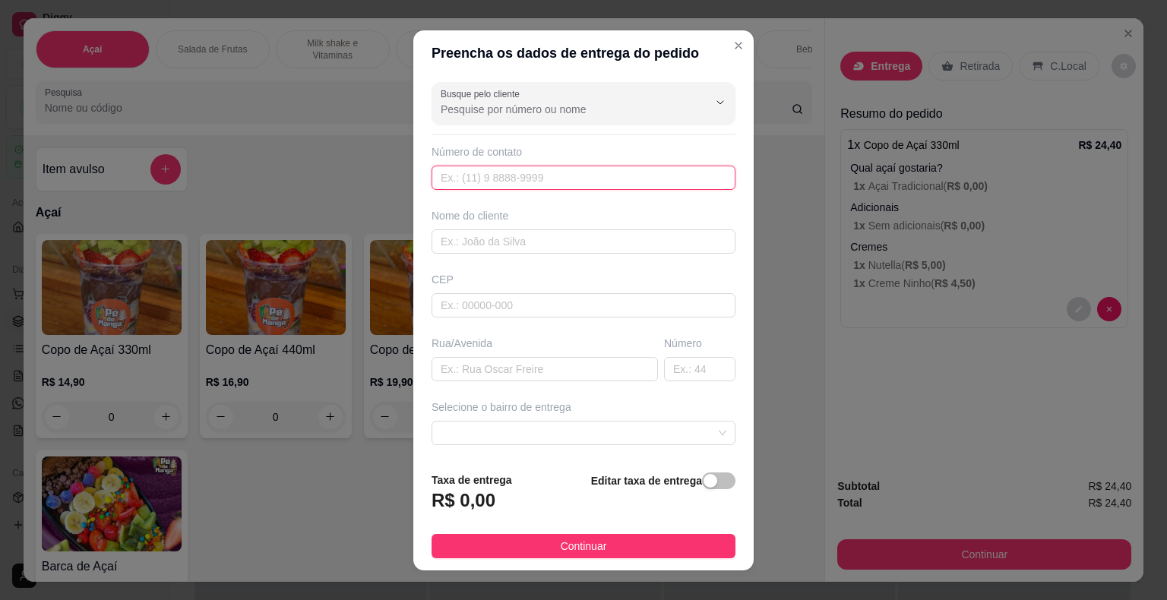
click at [539, 170] on input "text" at bounding box center [583, 178] width 304 height 24
type input "(15) 97743-4952"
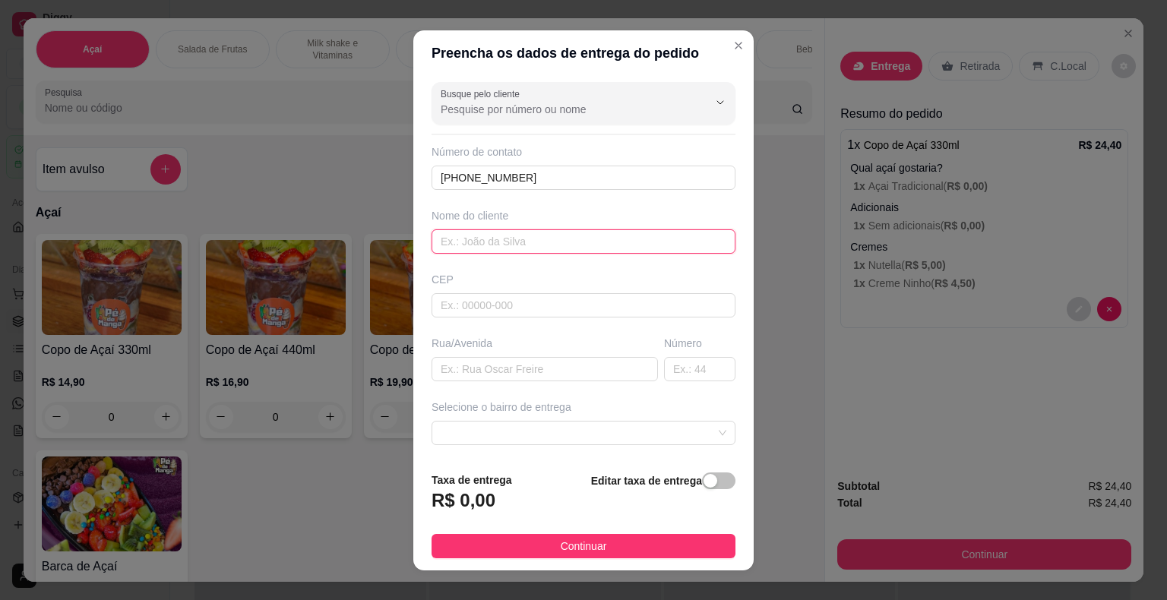
click at [545, 241] on input "text" at bounding box center [583, 241] width 304 height 24
type input "[PERSON_NAME][MEDICAL_DATA]"
click at [559, 307] on input "text" at bounding box center [583, 305] width 304 height 24
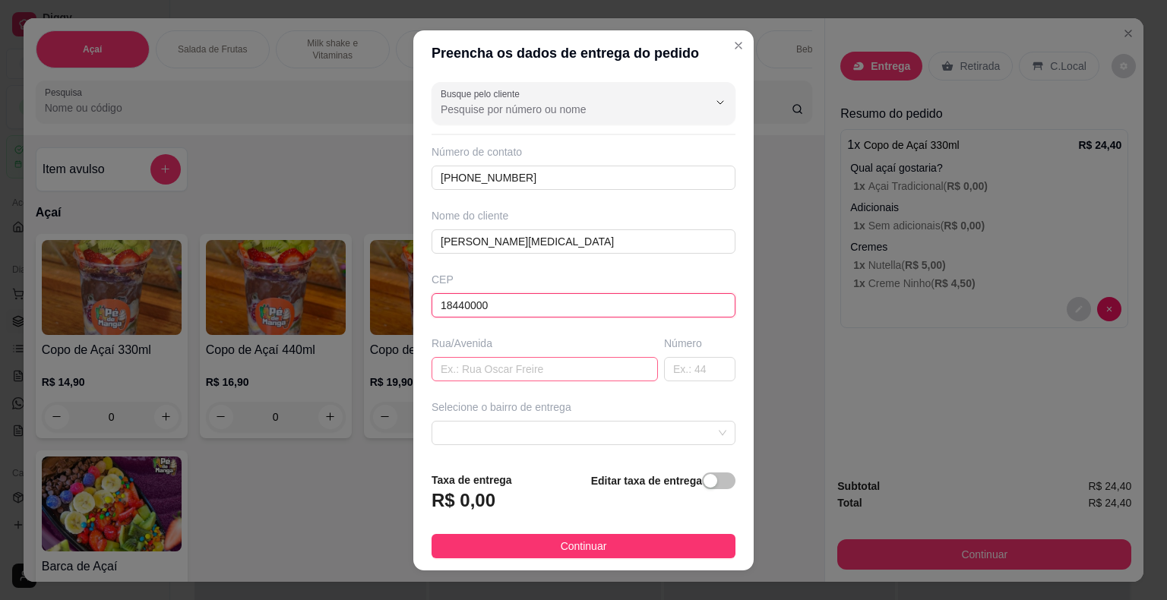
type input "18440000"
click at [551, 372] on input "text" at bounding box center [544, 369] width 226 height 24
type input "[PERSON_NAME]"
drag, startPoint x: 681, startPoint y: 356, endPoint x: 681, endPoint y: 369, distance: 12.9
click at [681, 360] on input "text" at bounding box center [699, 369] width 71 height 24
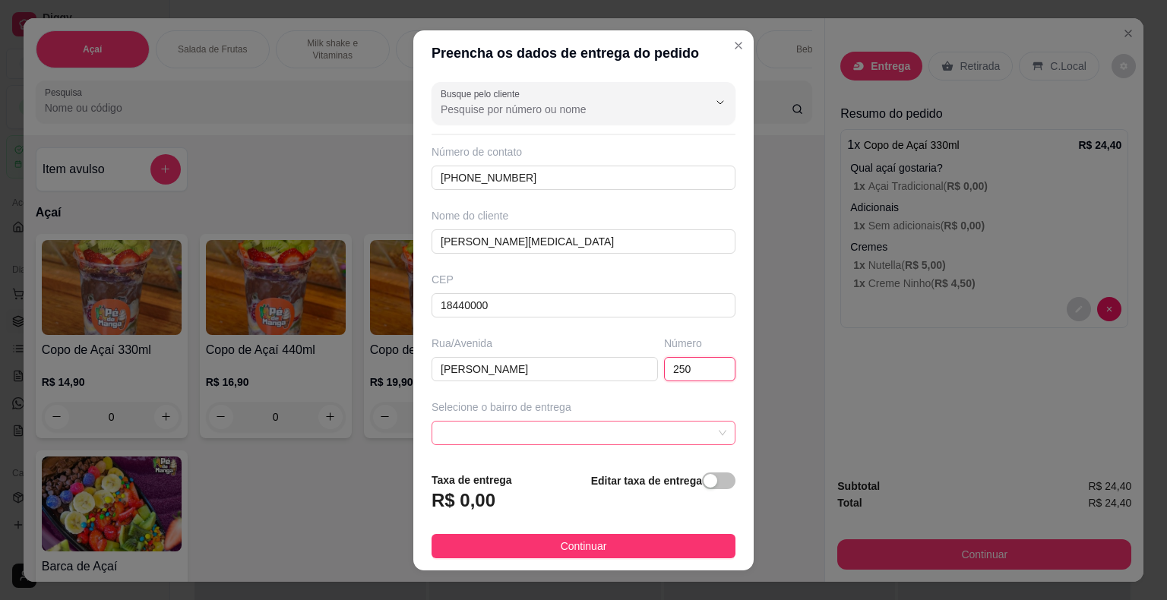
click at [657, 432] on span at bounding box center [584, 433] width 286 height 23
type input "250"
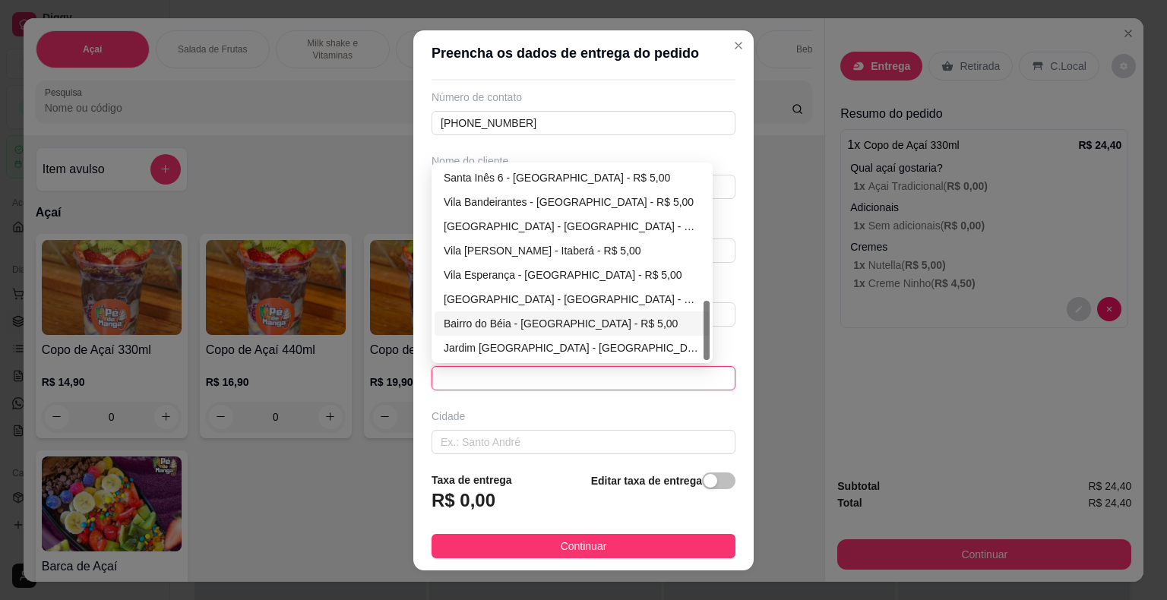
scroll to position [76, 0]
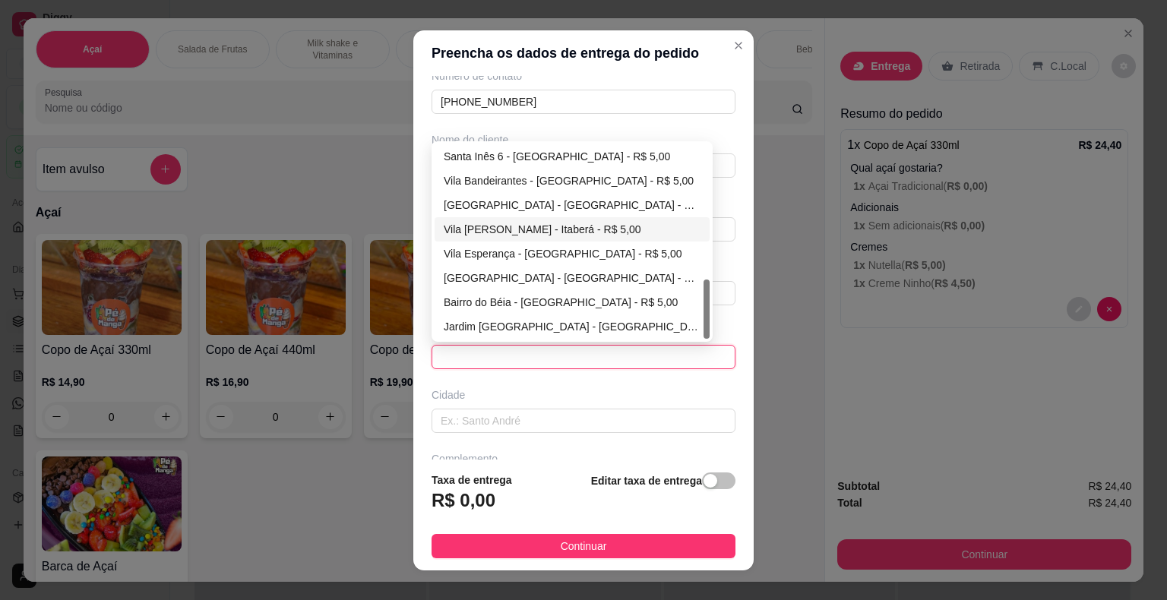
click at [540, 224] on div "Vila Dom Silvio - Itaberá - R$ 5,00" at bounding box center [572, 229] width 257 height 17
type input "Itaberá"
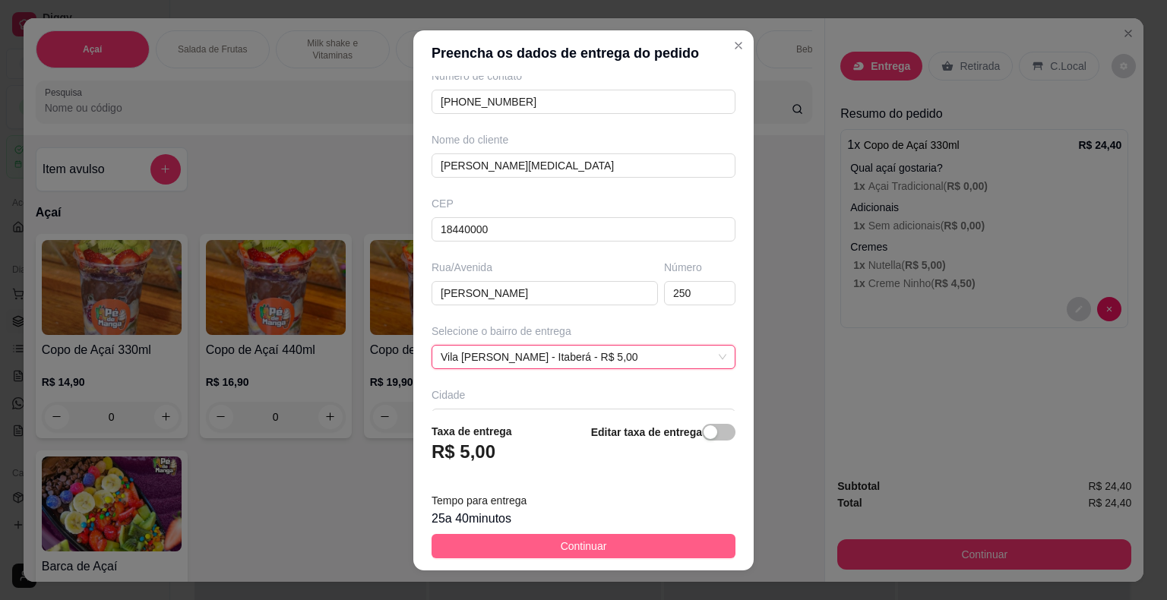
click at [631, 545] on button "Continuar" at bounding box center [583, 546] width 304 height 24
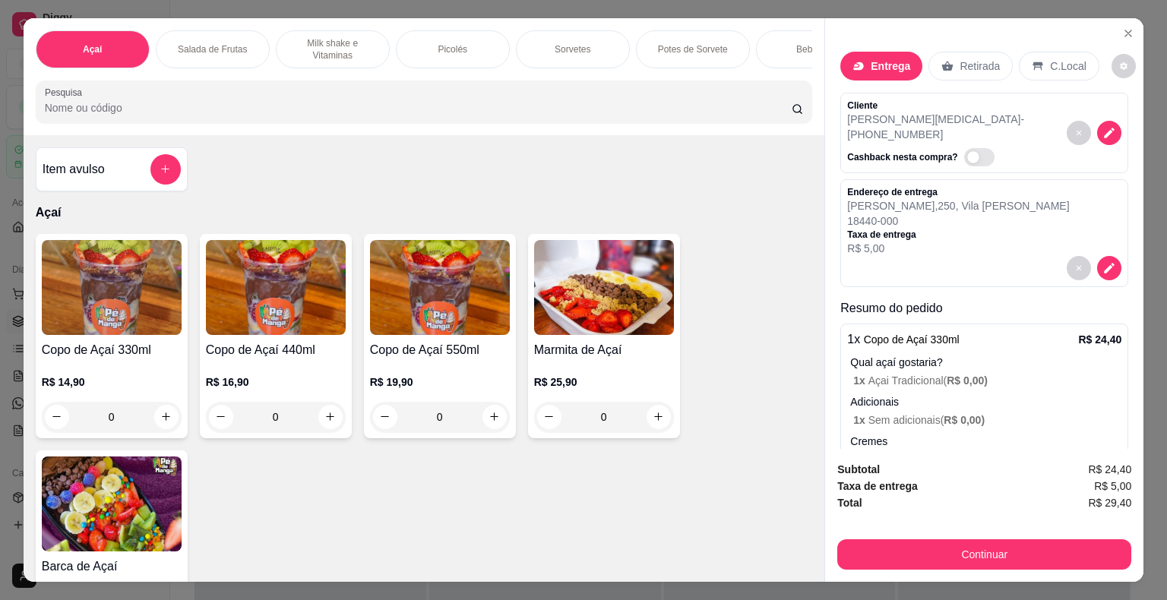
scroll to position [77, 0]
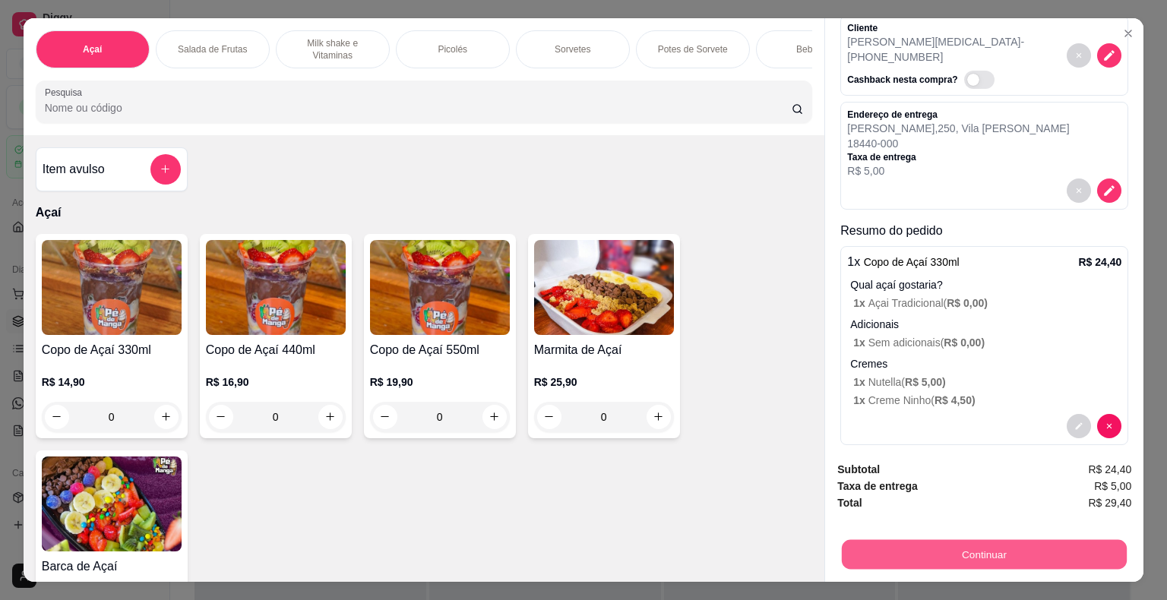
click at [994, 552] on button "Continuar" at bounding box center [984, 555] width 285 height 30
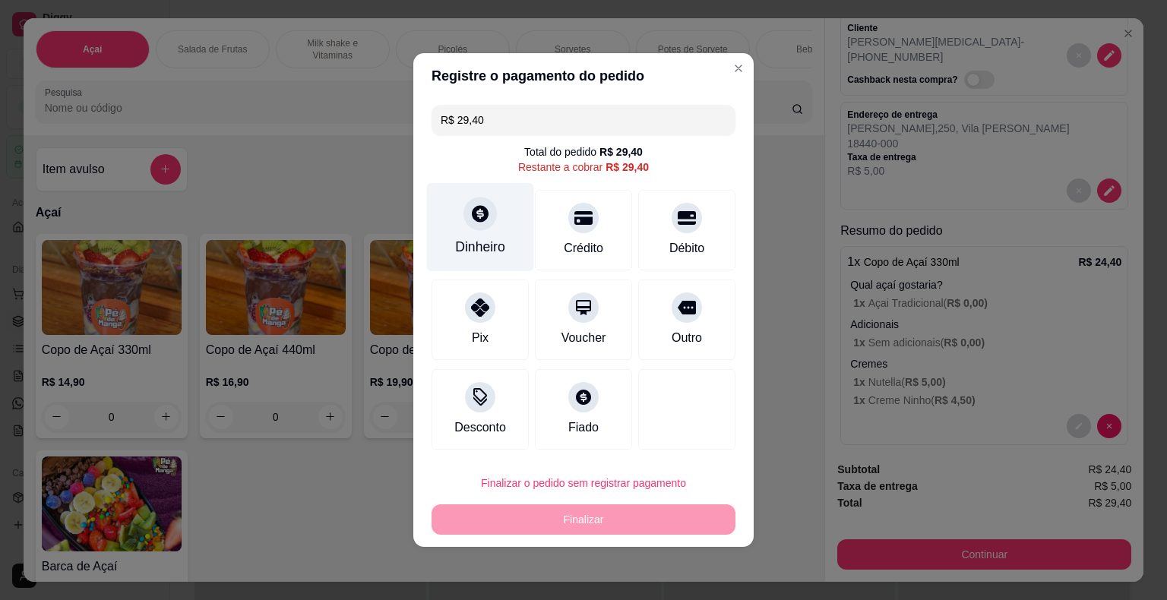
click at [510, 254] on div "Dinheiro" at bounding box center [480, 227] width 107 height 89
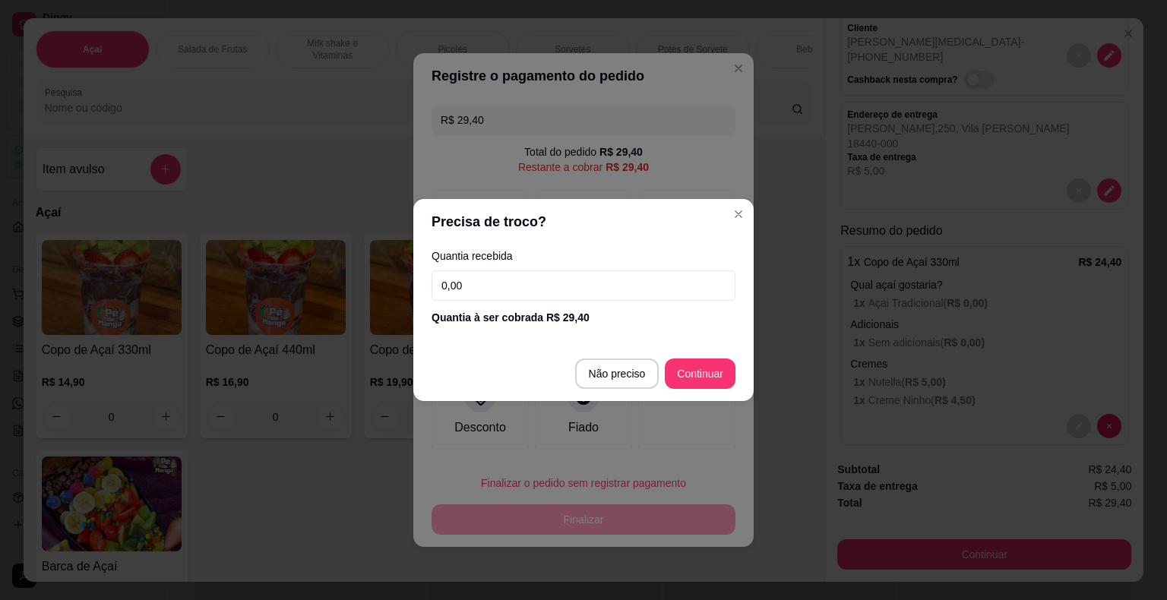
click at [529, 294] on input "0,00" at bounding box center [583, 285] width 304 height 30
type input "100,00"
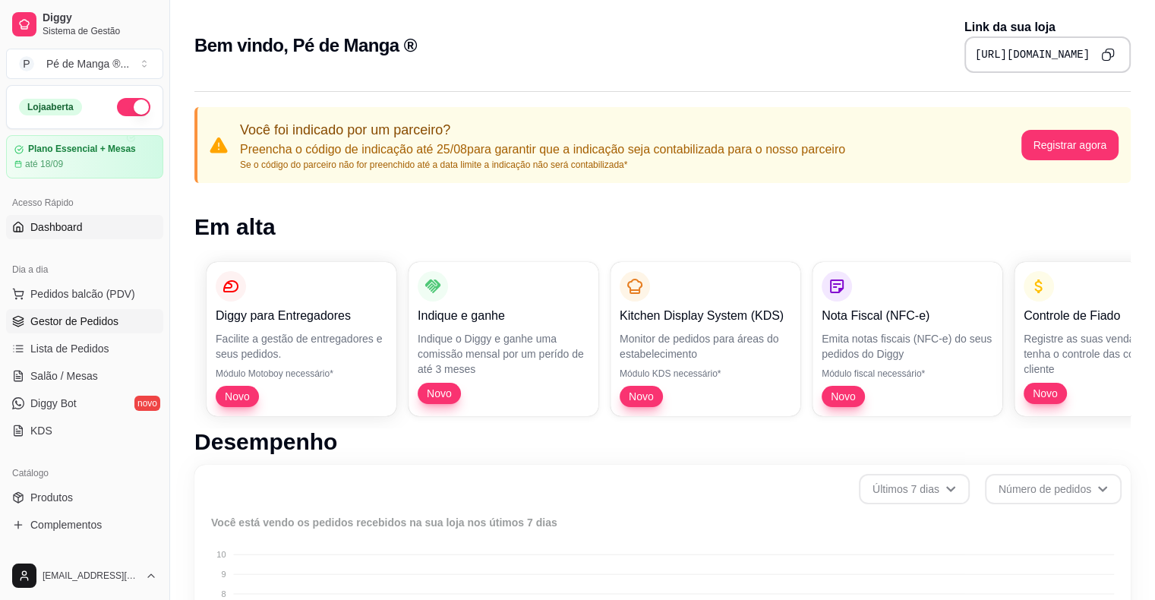
click at [90, 319] on span "Gestor de Pedidos" at bounding box center [74, 321] width 88 height 15
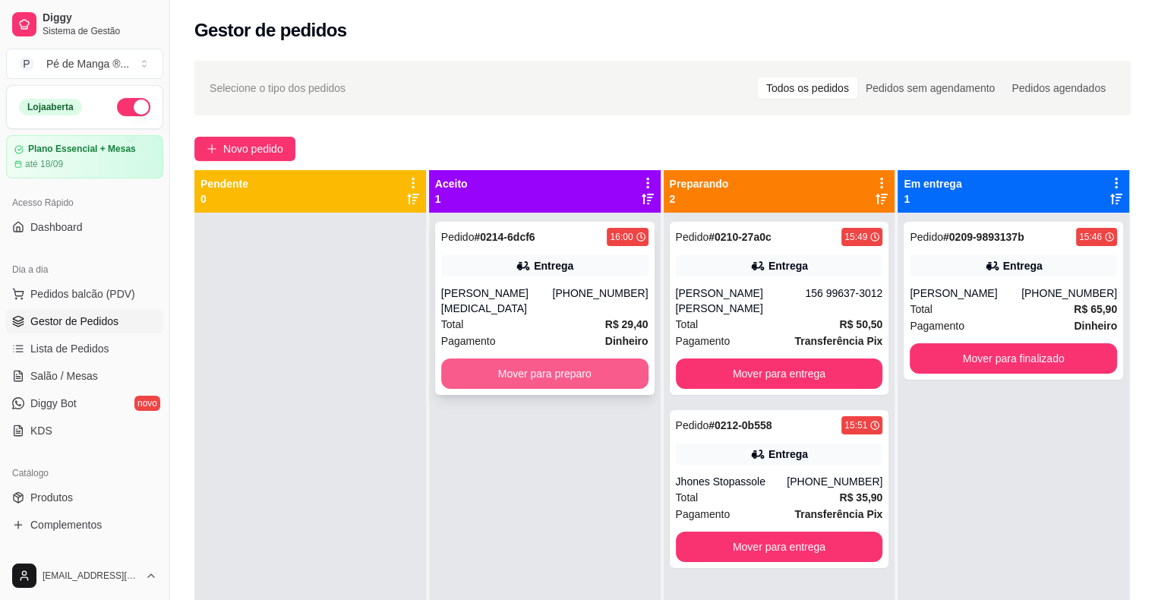
click at [492, 360] on button "Mover para preparo" at bounding box center [544, 374] width 207 height 30
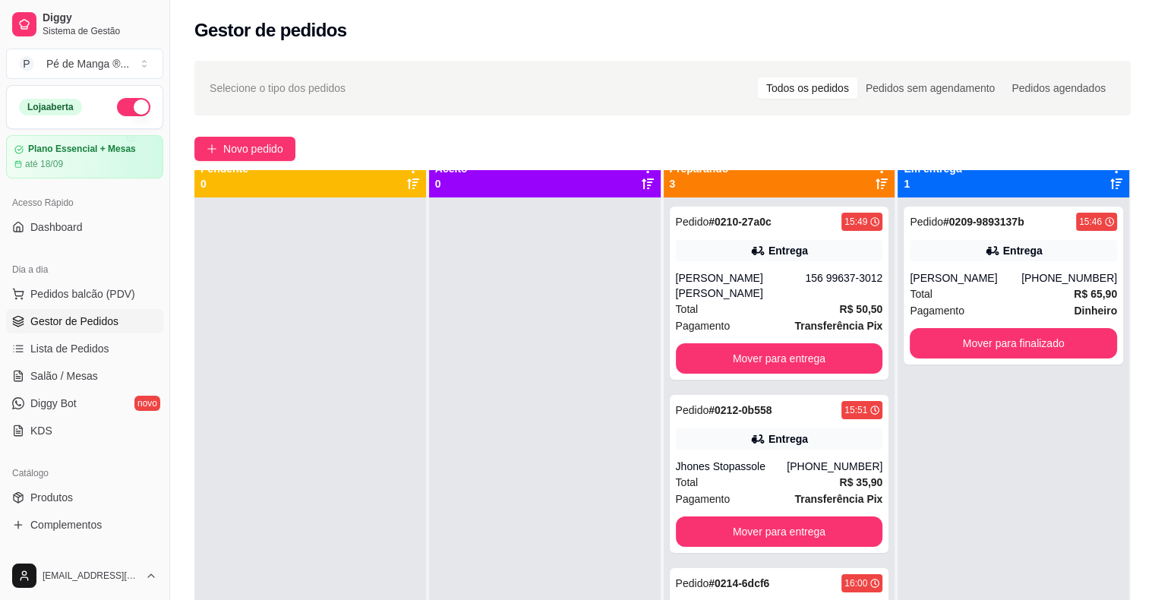
scroll to position [43, 0]
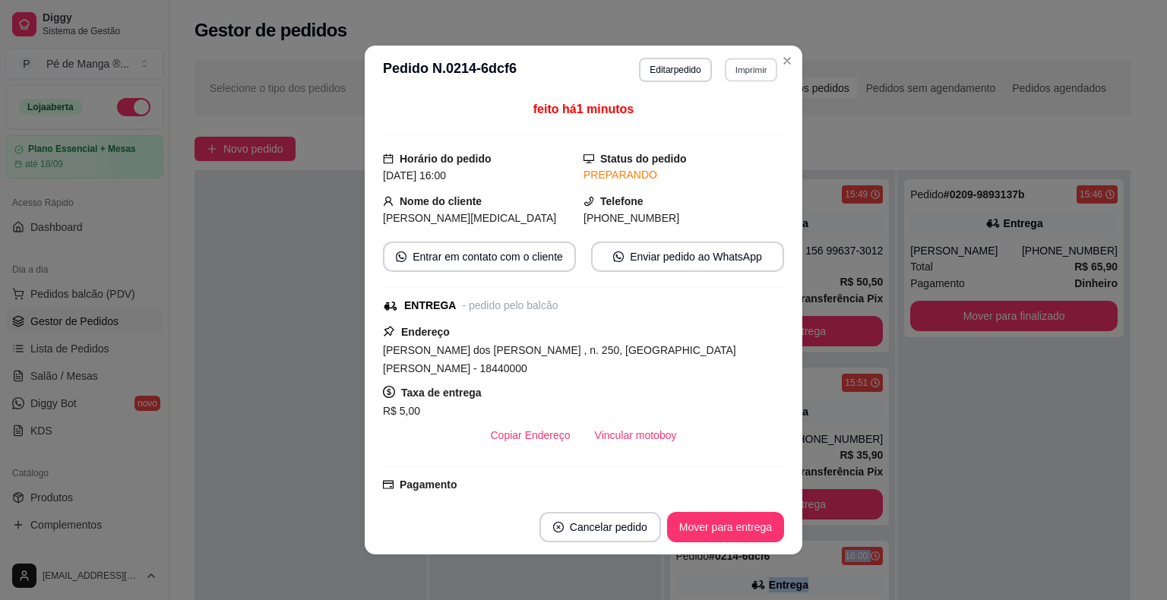
click at [741, 74] on button "Imprimir" at bounding box center [751, 70] width 52 height 24
click at [725, 115] on button "IMPRESSORA" at bounding box center [718, 123] width 106 height 24
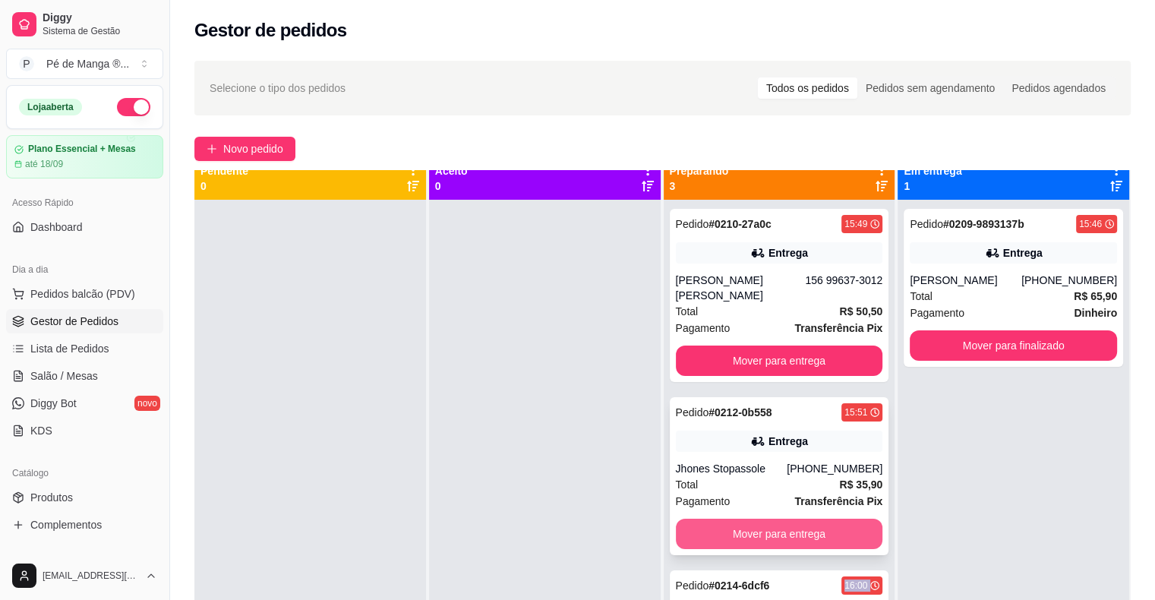
scroll to position [0, 0]
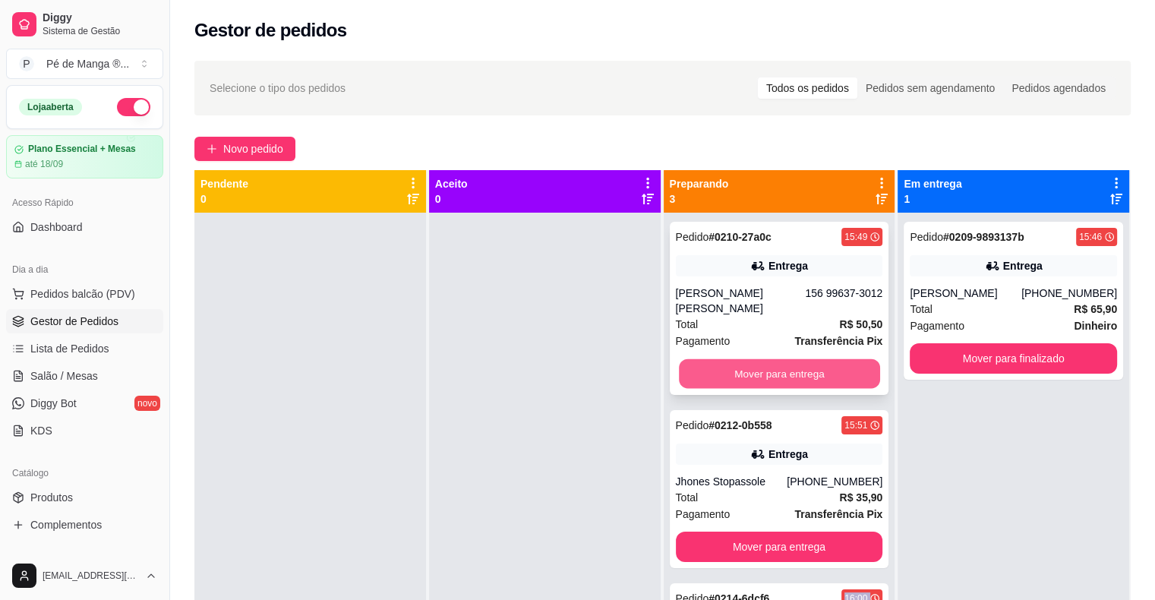
click at [805, 359] on button "Mover para entrega" at bounding box center [779, 374] width 201 height 30
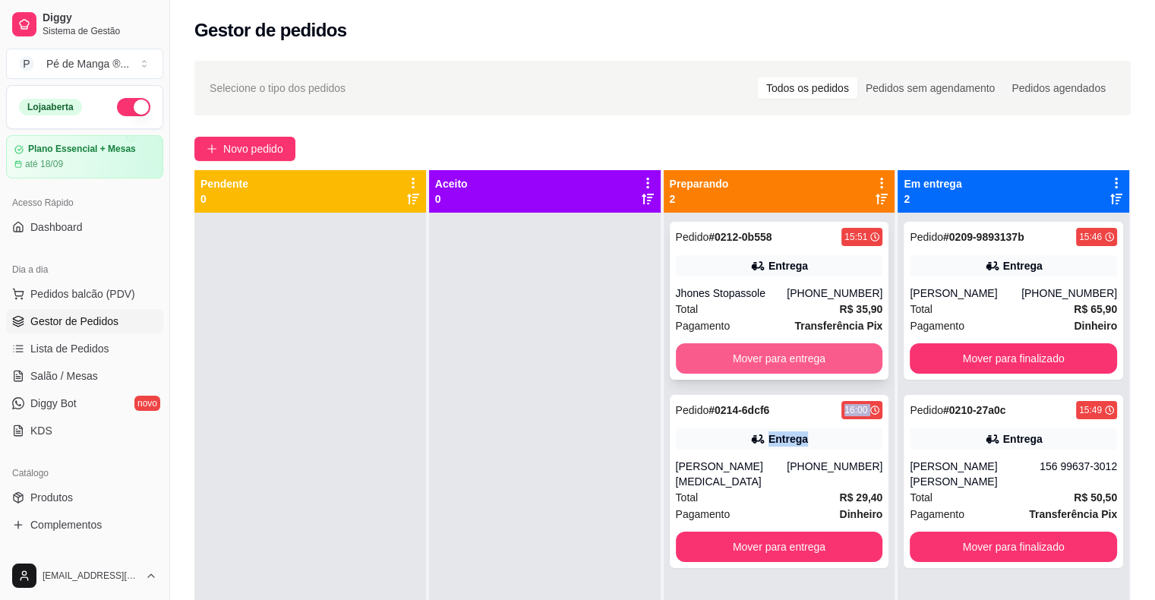
click at [805, 355] on button "Mover para entrega" at bounding box center [779, 358] width 207 height 30
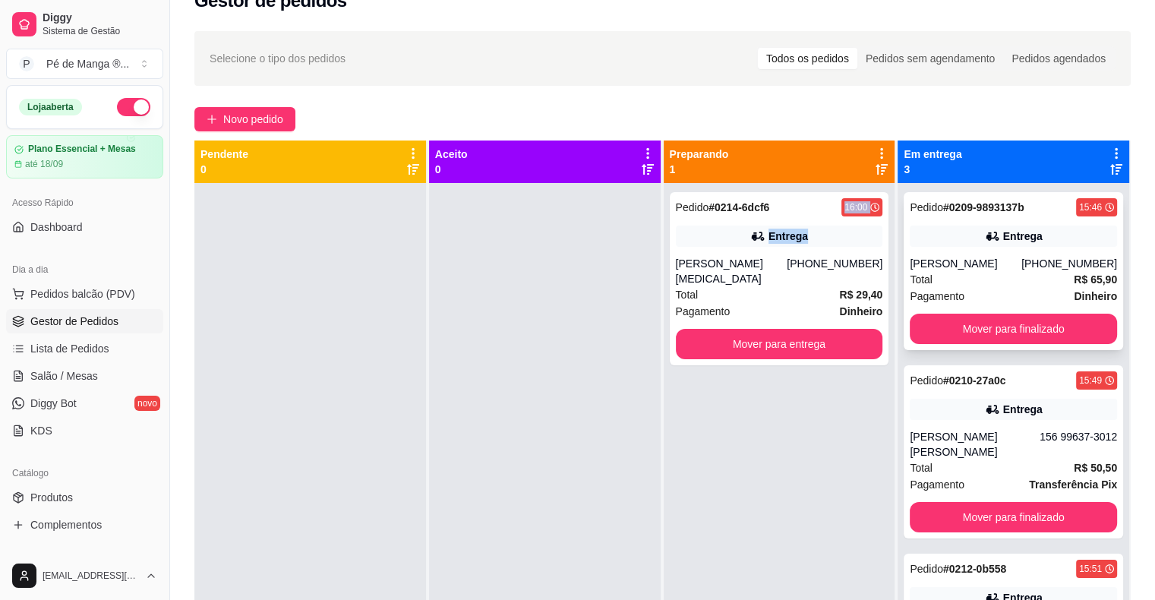
scroll to position [3, 0]
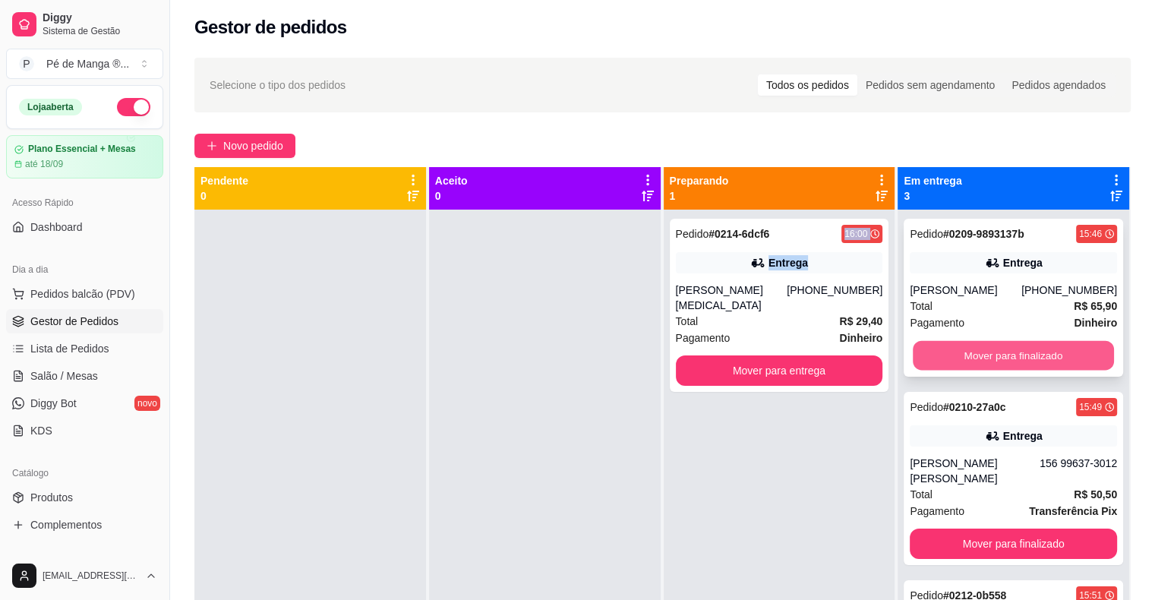
click at [993, 361] on button "Mover para finalizado" at bounding box center [1013, 356] width 201 height 30
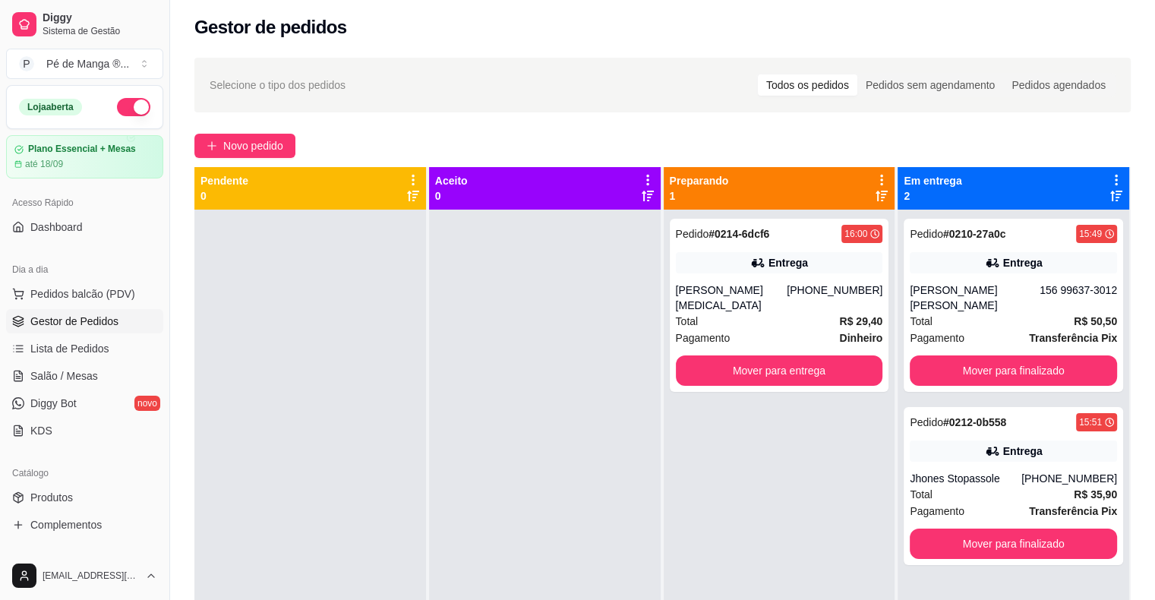
click at [809, 422] on div "Pedido # 0214-6dcf6 16:00 Entrega Agatha Yasmin (15) 99743-4952 Total R$ 29,40 …" at bounding box center [780, 510] width 232 height 600
click at [61, 378] on span "Salão / Mesas" at bounding box center [64, 375] width 68 height 15
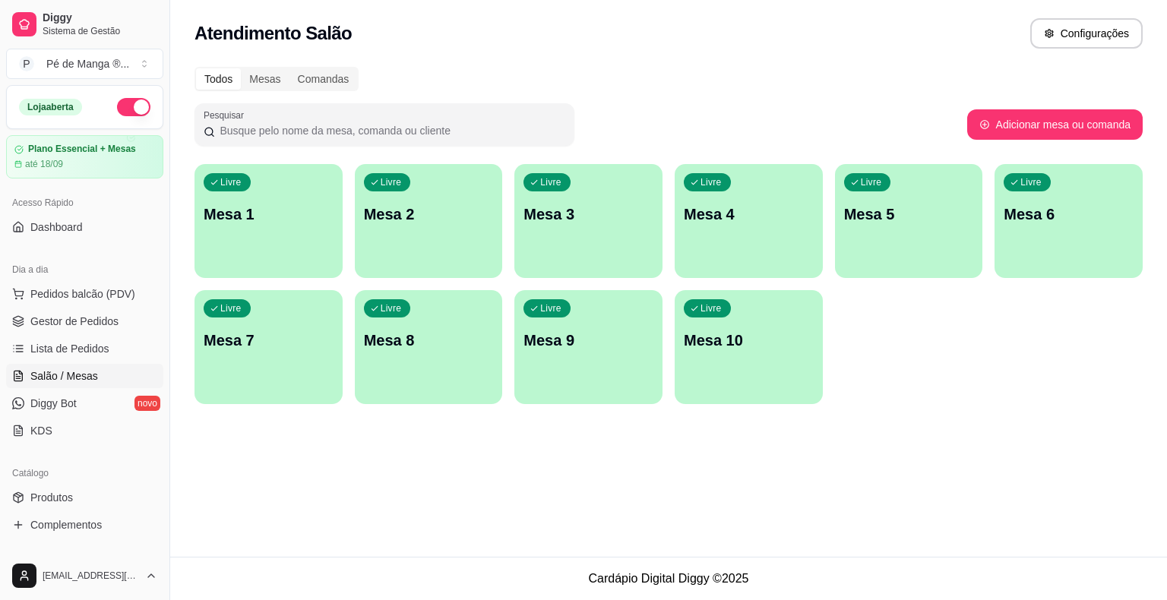
click at [274, 246] on div "Livre Mesa 1" at bounding box center [268, 212] width 148 height 96
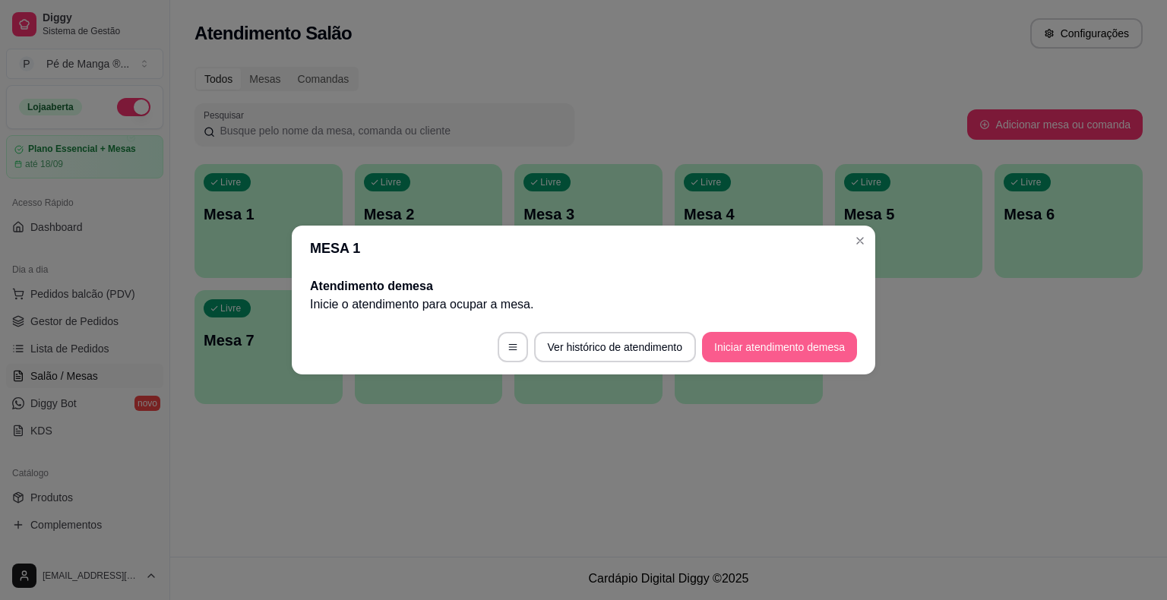
click at [716, 338] on button "Iniciar atendimento de mesa" at bounding box center [779, 347] width 155 height 30
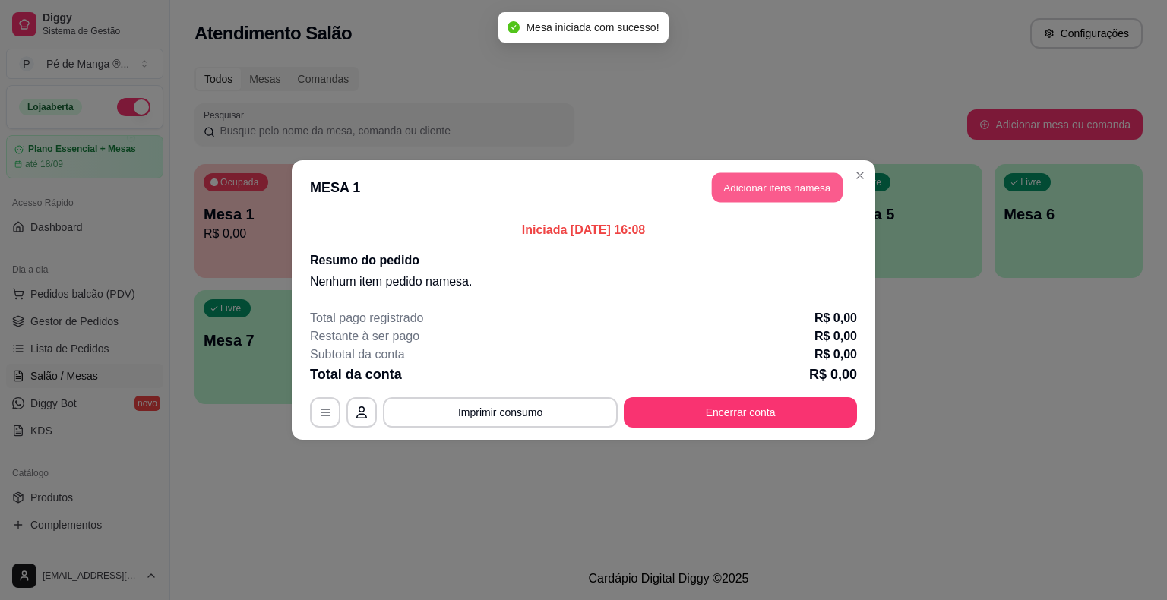
click at [769, 196] on button "Adicionar itens na mesa" at bounding box center [777, 188] width 131 height 30
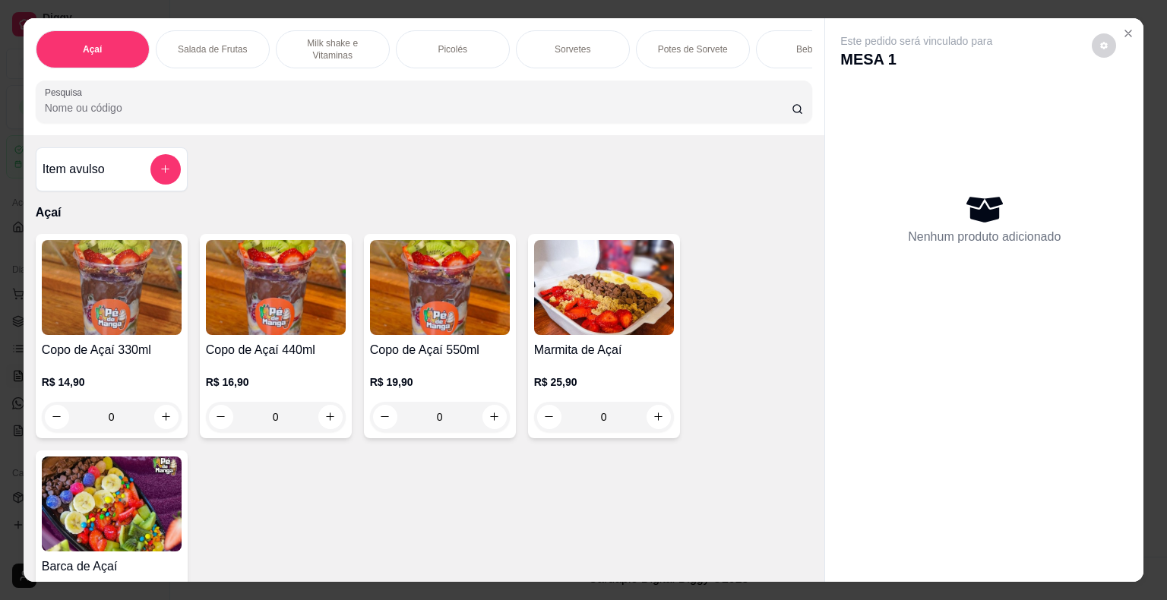
click at [580, 47] on p "Sorvetes" at bounding box center [573, 49] width 36 height 12
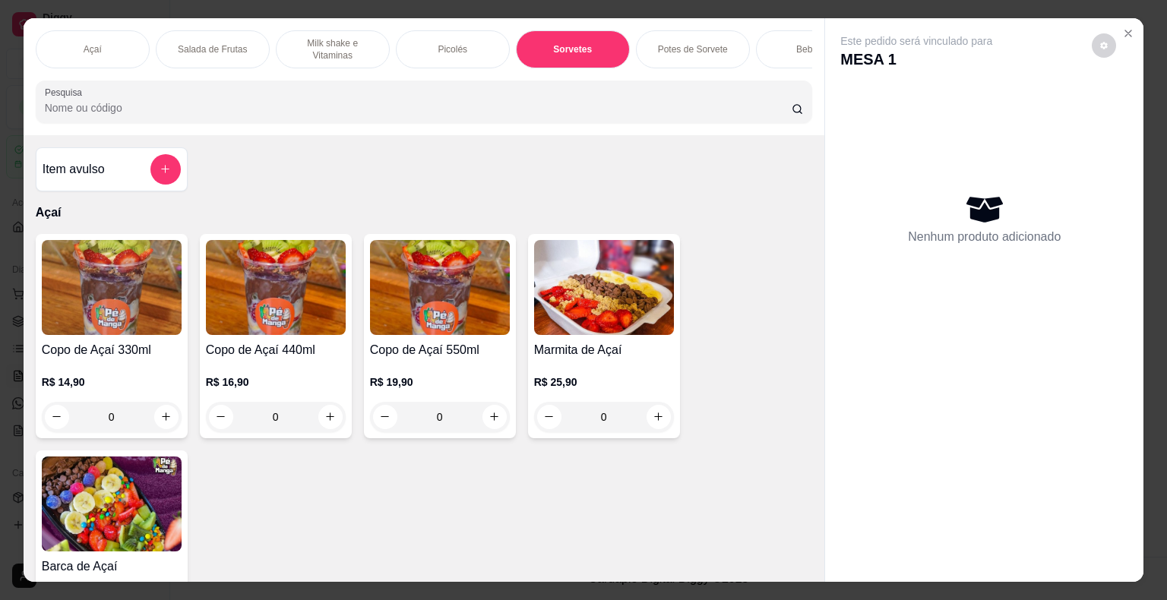
scroll to position [36, 0]
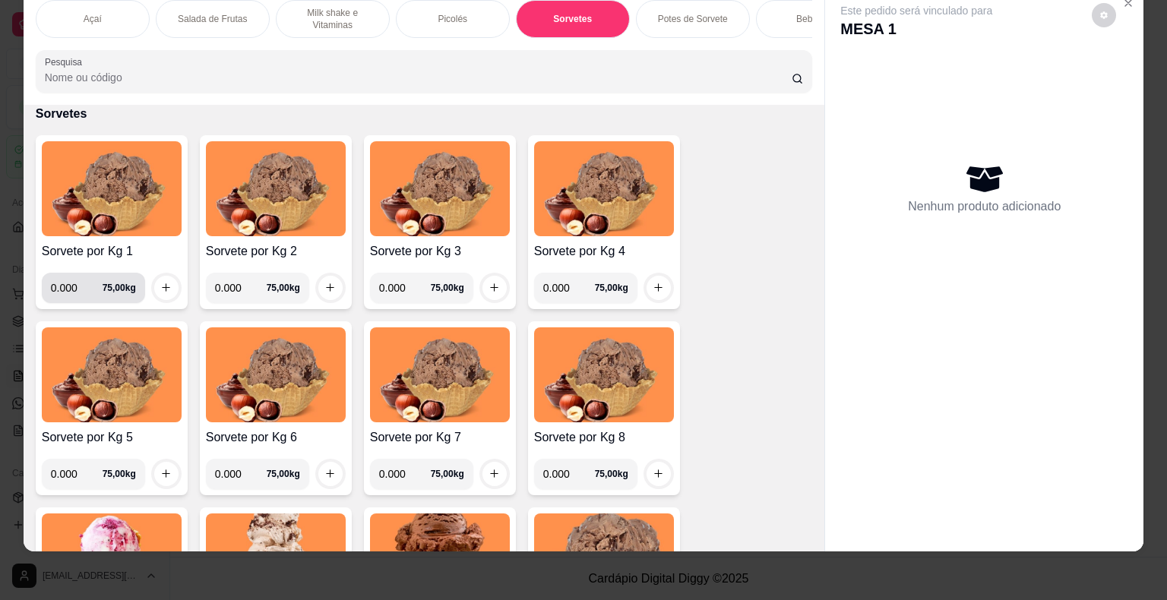
click at [74, 290] on input "0.000" at bounding box center [77, 288] width 52 height 30
type input "0.208"
click at [160, 288] on icon "increase-product-quantity" at bounding box center [165, 287] width 11 height 11
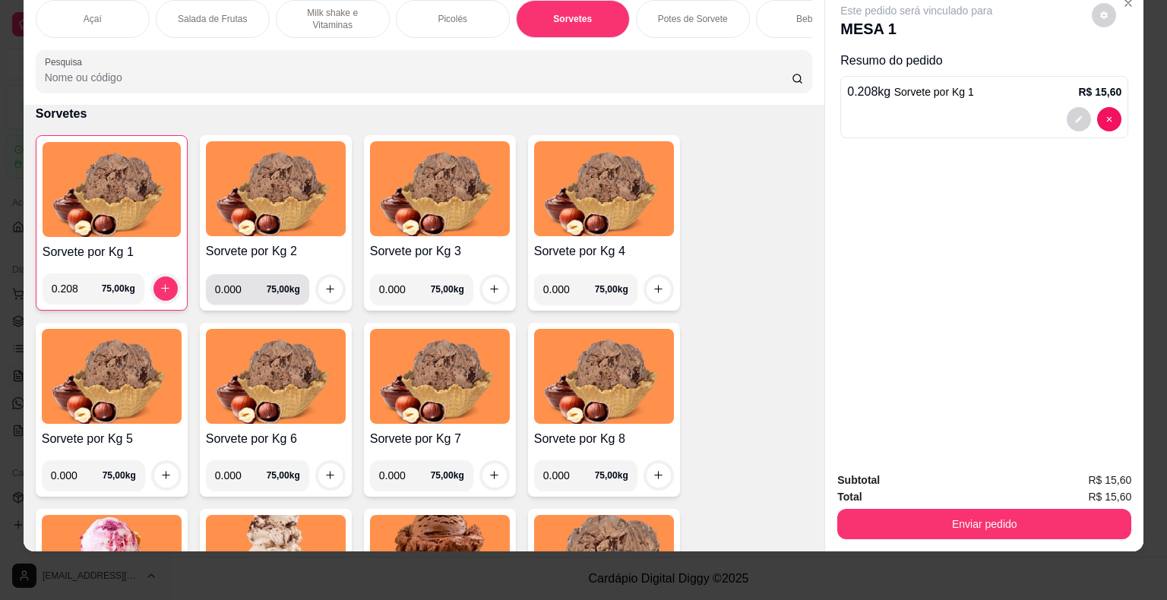
click at [238, 290] on input "0.000" at bounding box center [241, 289] width 52 height 30
type input "0.234"
click at [333, 284] on button "increase-product-quantity" at bounding box center [330, 289] width 24 height 24
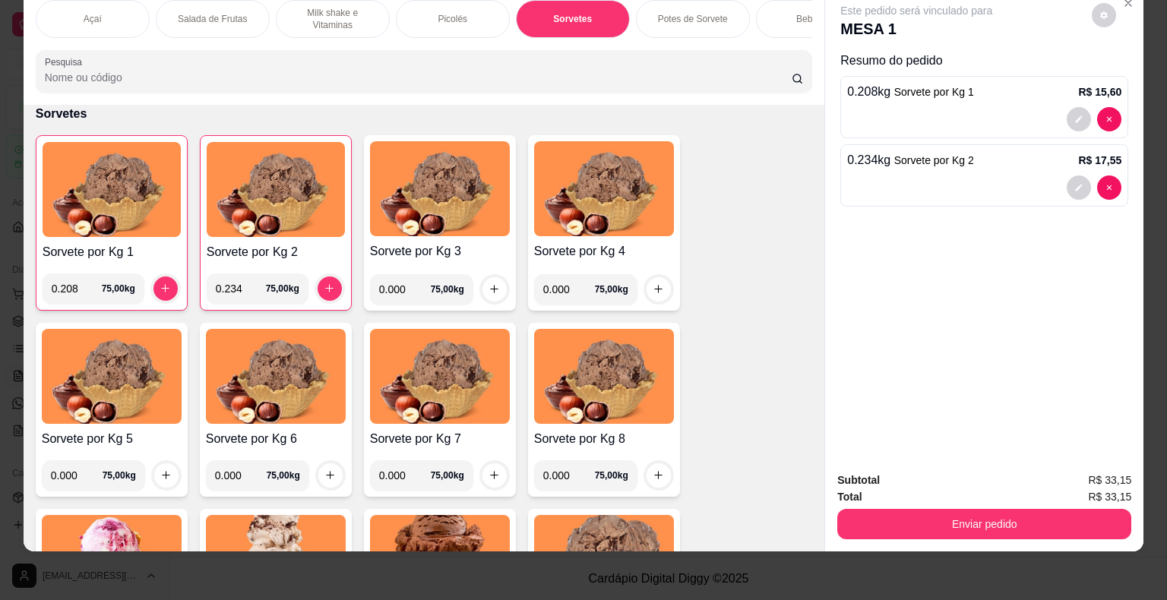
click at [407, 281] on input "0.000" at bounding box center [405, 289] width 52 height 30
type input "0.248"
click at [482, 284] on button "increase-product-quantity" at bounding box center [494, 289] width 24 height 24
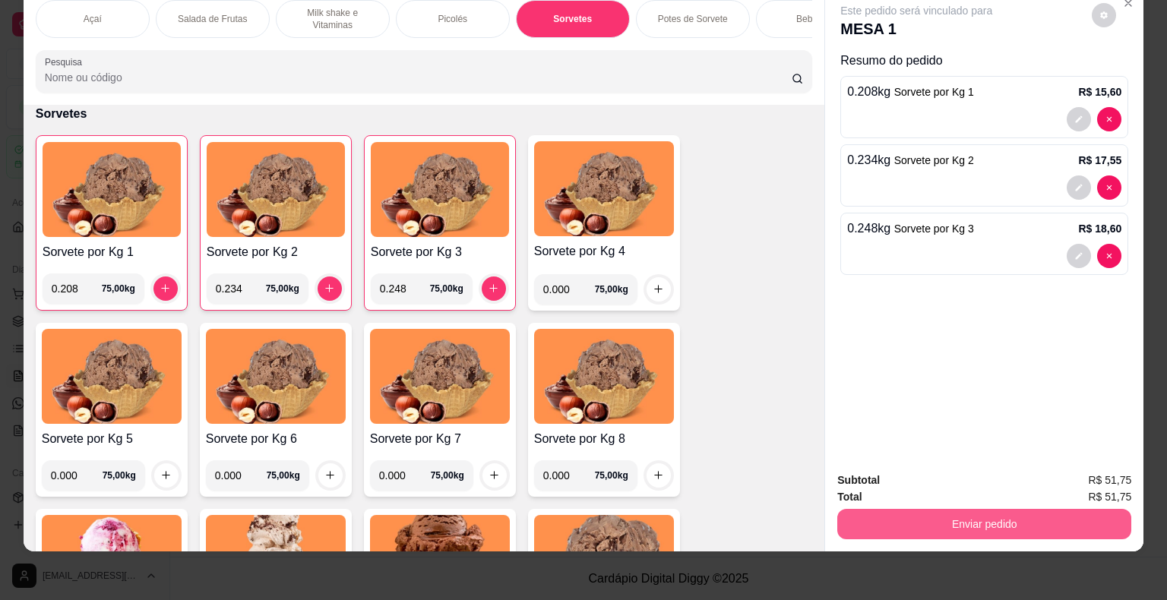
click at [1006, 513] on button "Enviar pedido" at bounding box center [984, 524] width 294 height 30
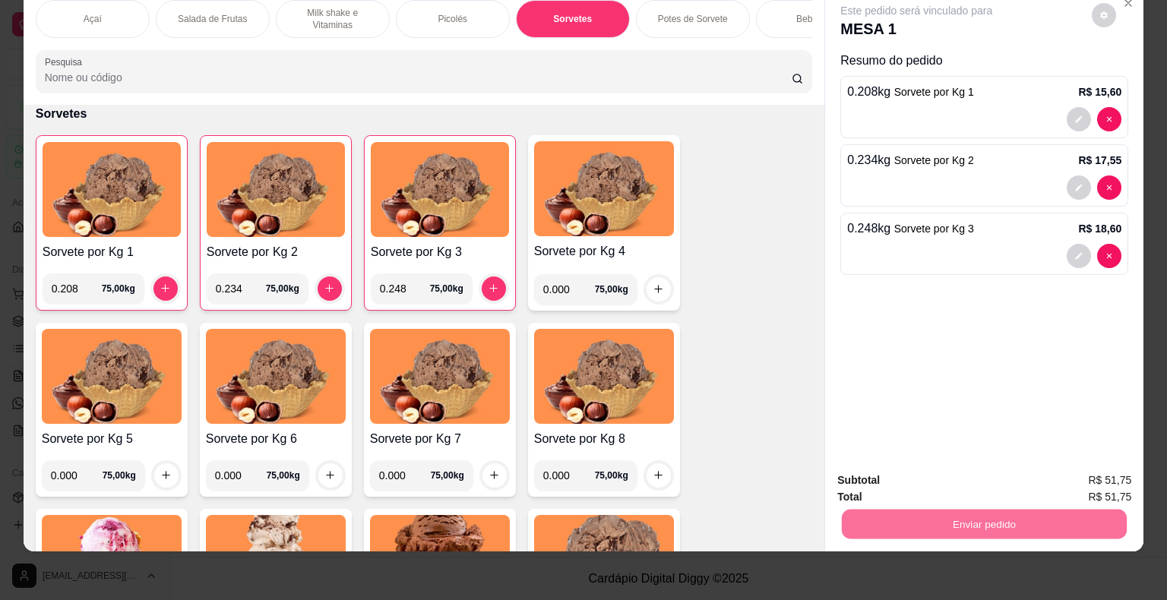
click at [965, 473] on button "Não registrar e enviar pedido" at bounding box center [934, 475] width 158 height 29
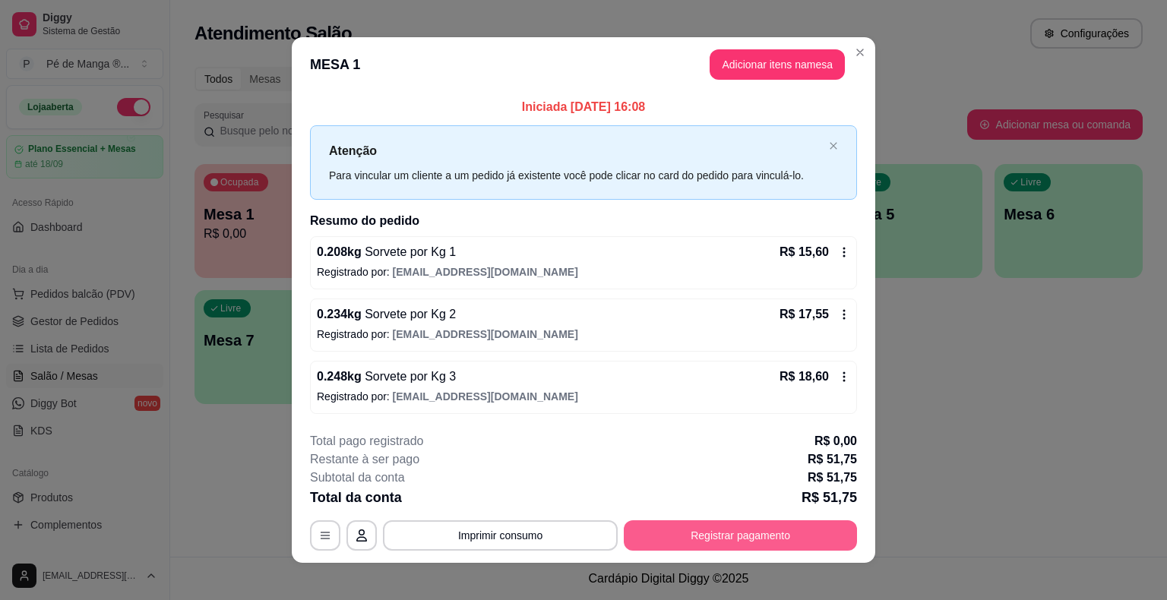
click at [787, 537] on button "Registrar pagamento" at bounding box center [740, 535] width 233 height 30
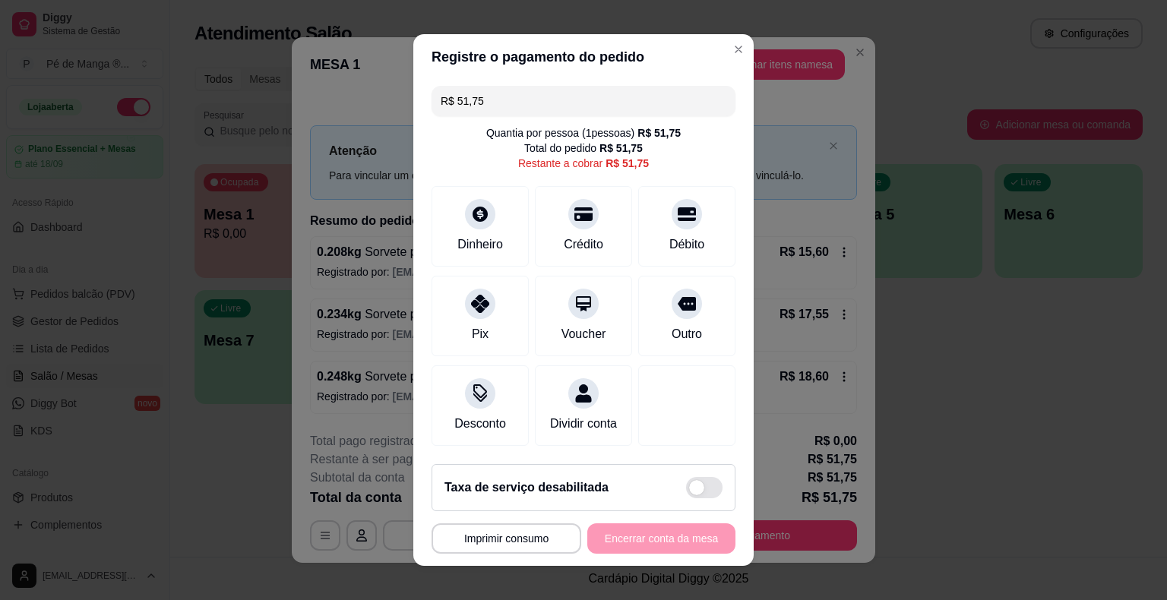
drag, startPoint x: 545, startPoint y: 116, endPoint x: 316, endPoint y: 151, distance: 232.0
click at [267, 139] on div "**********" at bounding box center [583, 300] width 1167 height 600
click at [479, 244] on div "Dinheiro" at bounding box center [480, 243] width 50 height 20
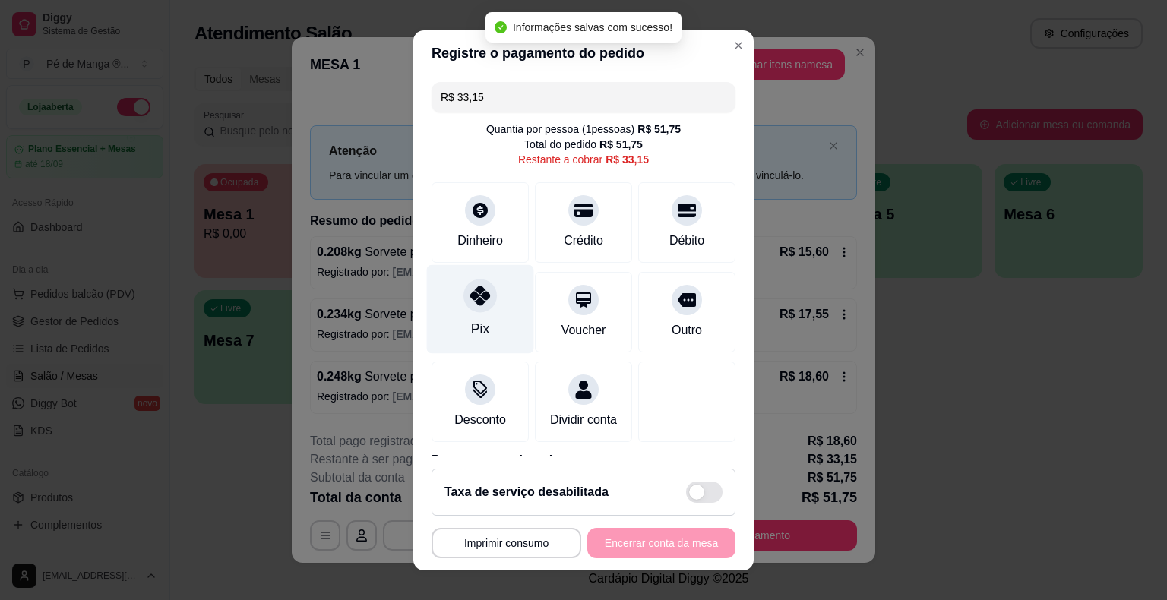
click at [483, 317] on div "Pix" at bounding box center [480, 308] width 107 height 89
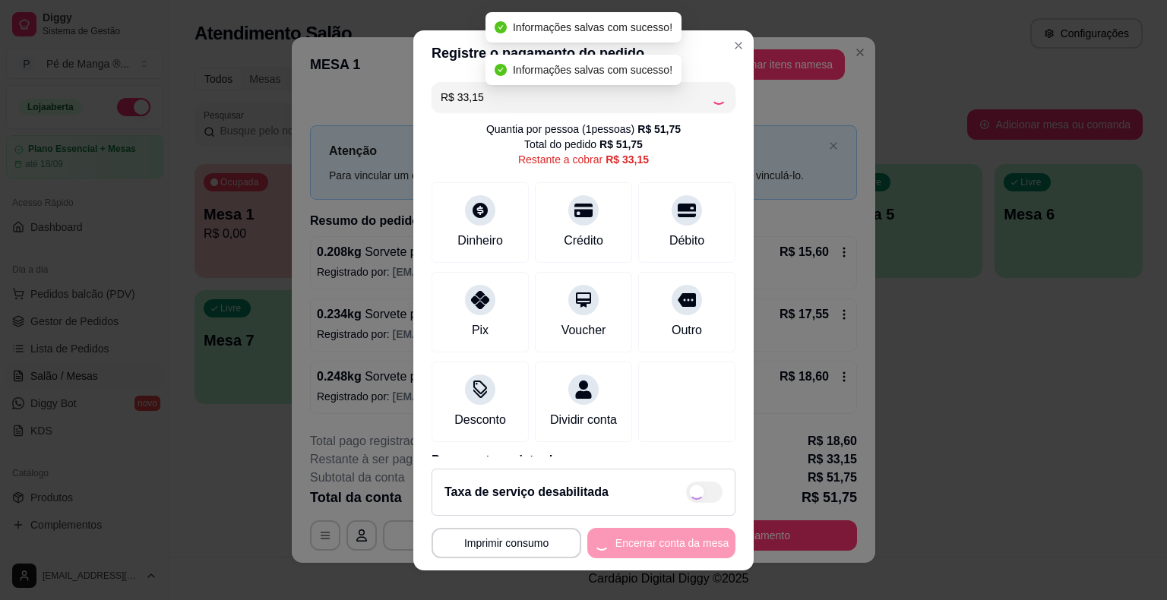
type input "R$ 0,00"
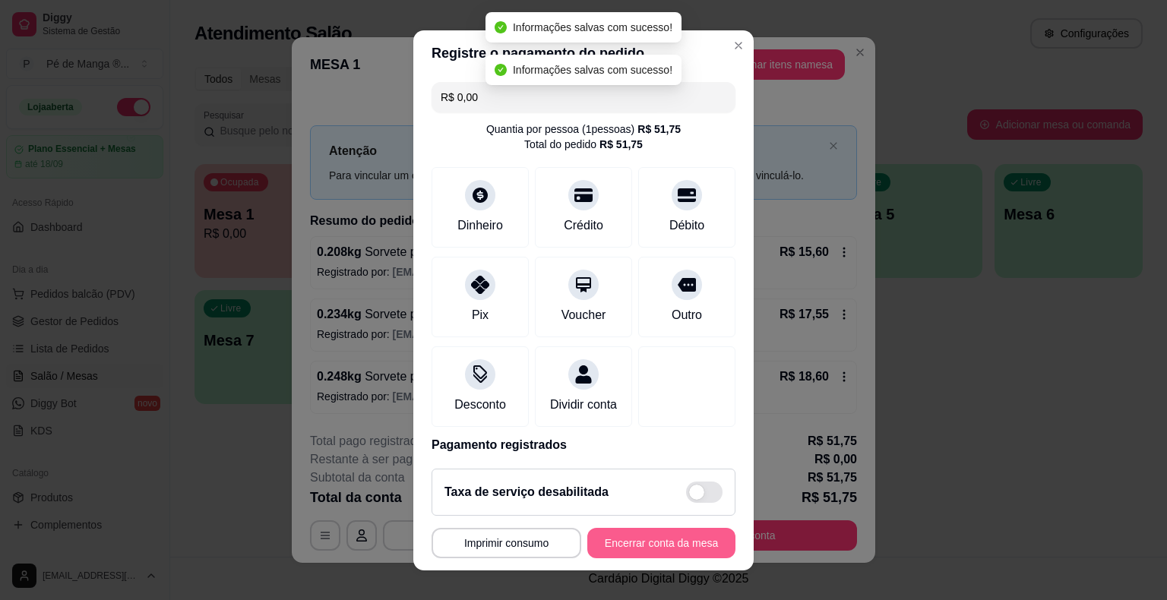
click at [672, 550] on button "Encerrar conta da mesa" at bounding box center [661, 543] width 148 height 30
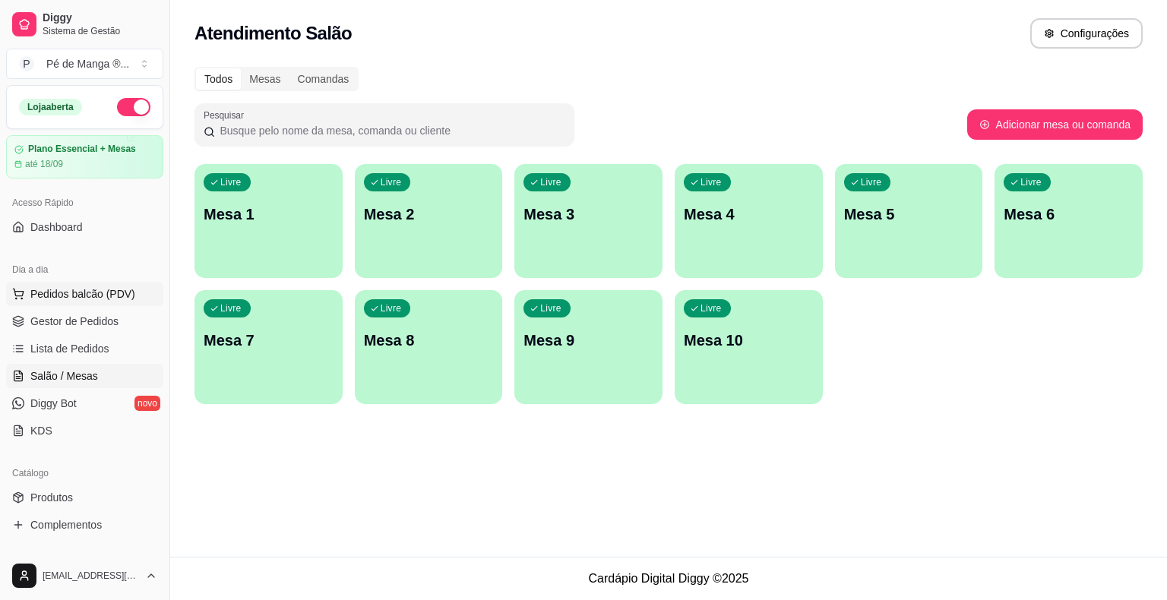
click at [60, 300] on span "Pedidos balcão (PDV)" at bounding box center [82, 293] width 105 height 15
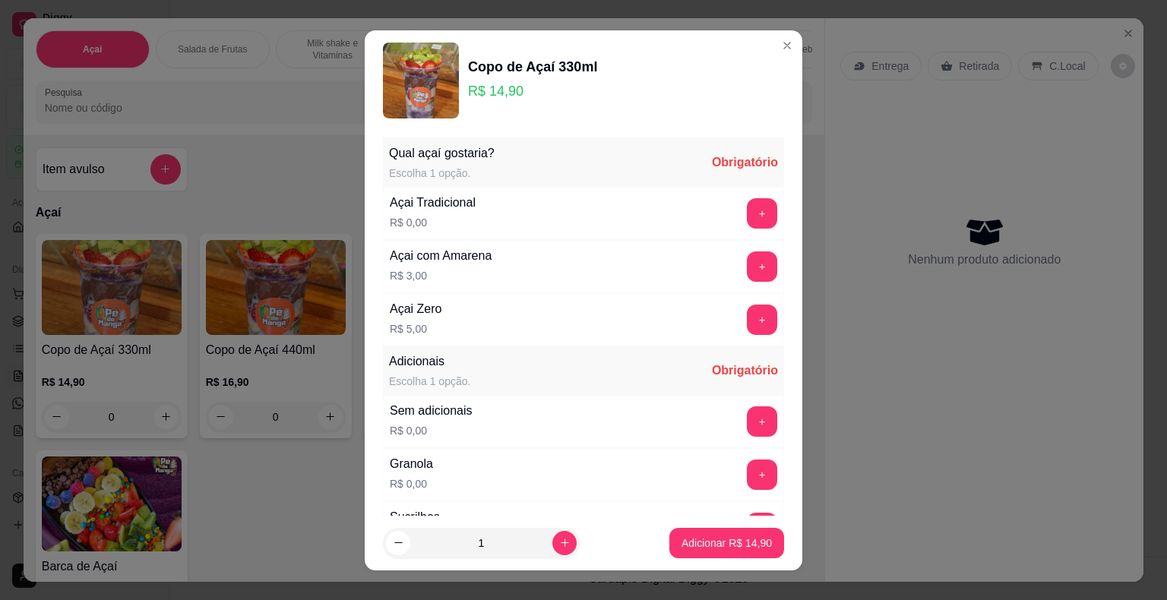
click at [755, 43] on div "Copo de Açaí 330ml R$ 14,90" at bounding box center [583, 81] width 401 height 76
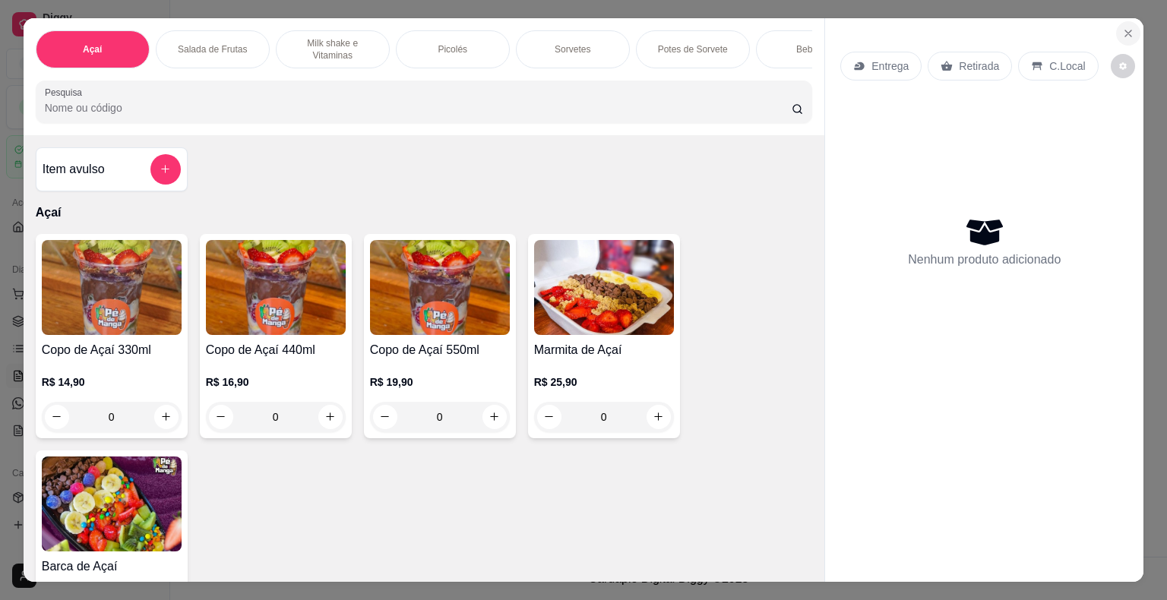
click at [1122, 27] on icon "Close" at bounding box center [1128, 33] width 12 height 12
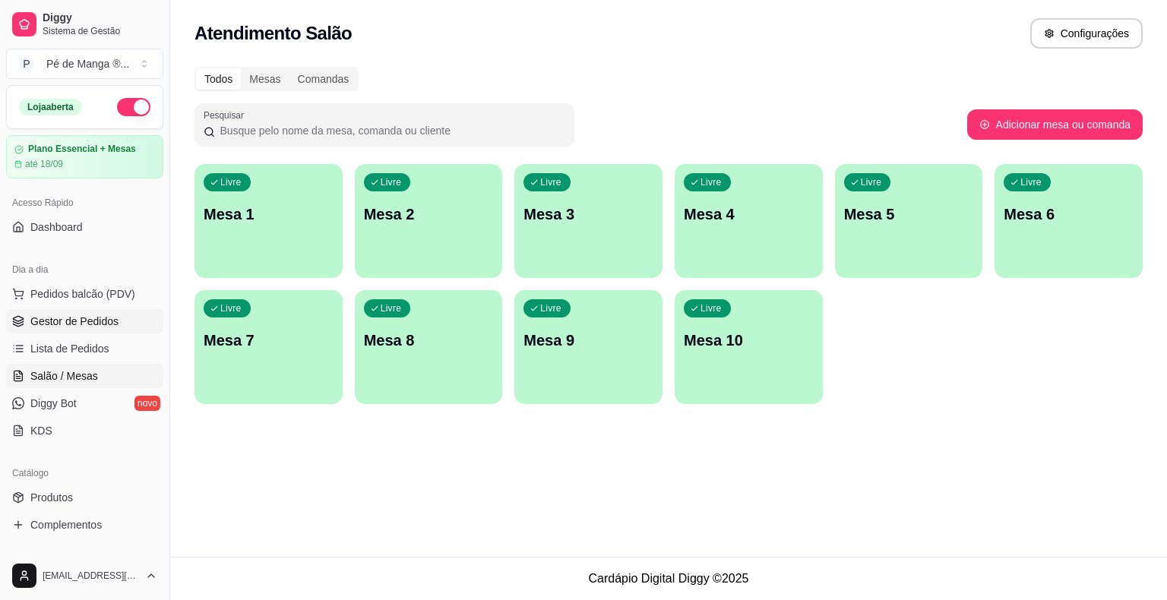
click at [104, 321] on span "Gestor de Pedidos" at bounding box center [74, 321] width 88 height 15
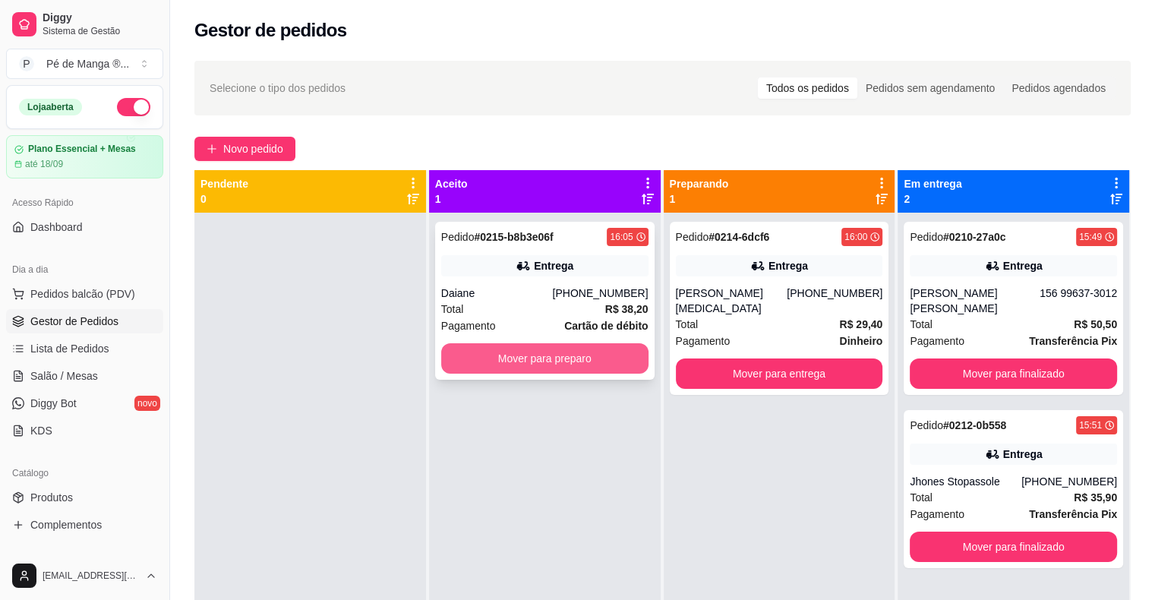
click at [561, 363] on button "Mover para preparo" at bounding box center [544, 358] width 207 height 30
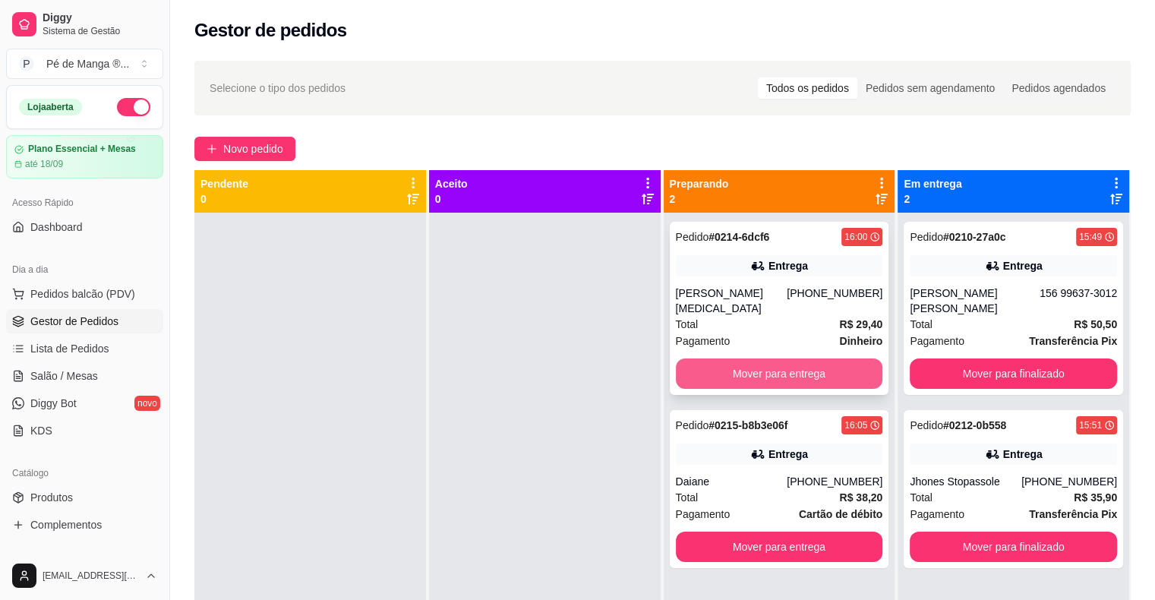
click at [802, 316] on div "Total R$ 29,40" at bounding box center [779, 324] width 207 height 17
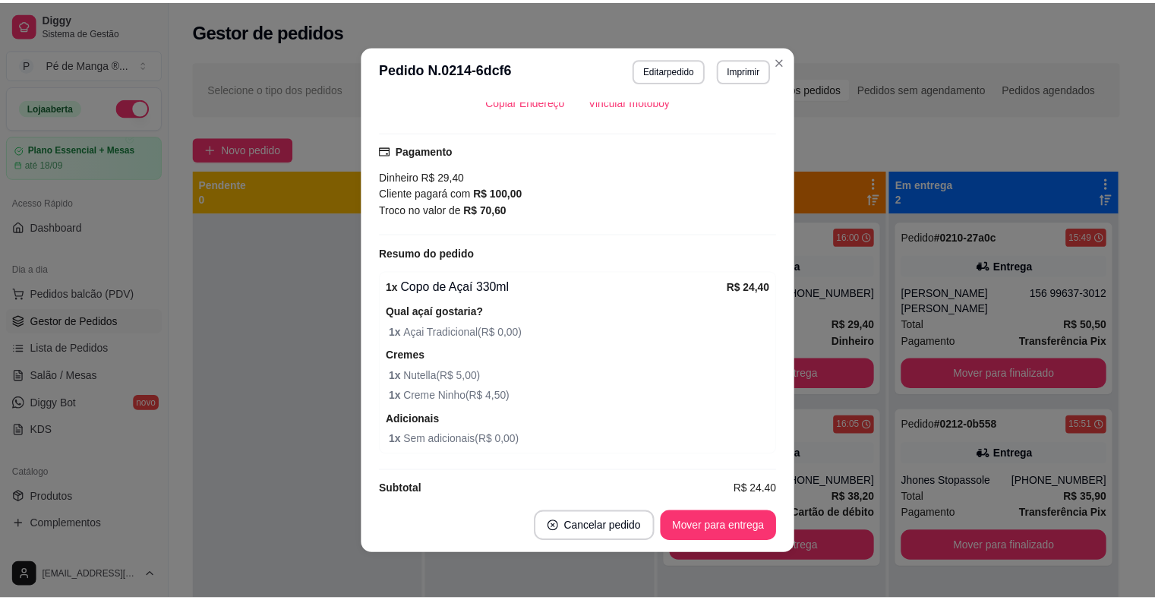
scroll to position [3, 0]
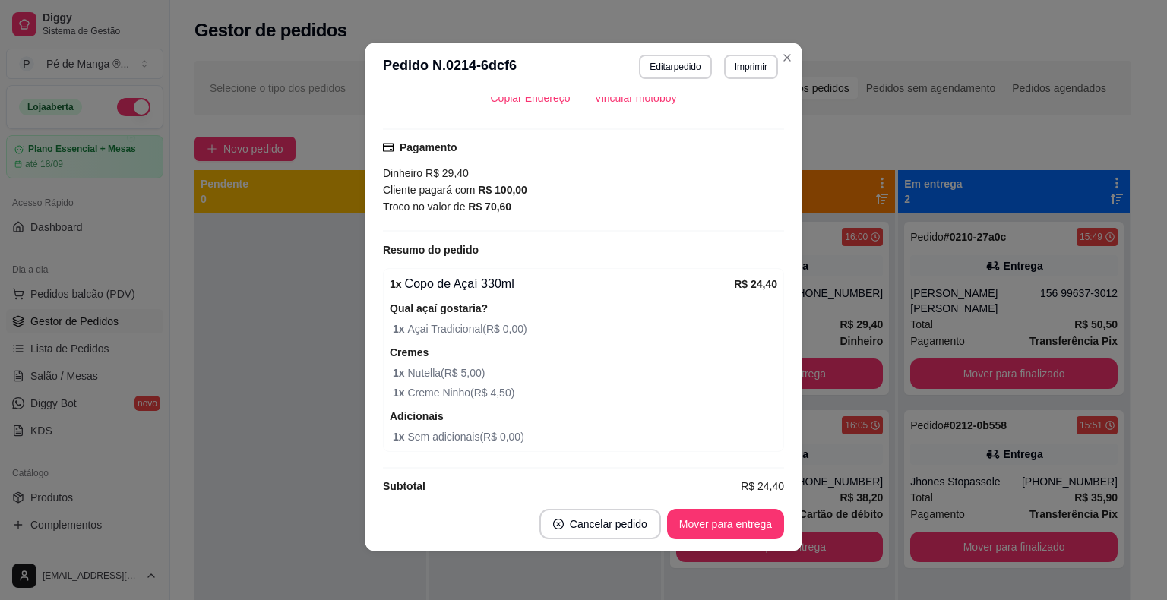
click at [764, 53] on header "**********" at bounding box center [584, 67] width 438 height 49
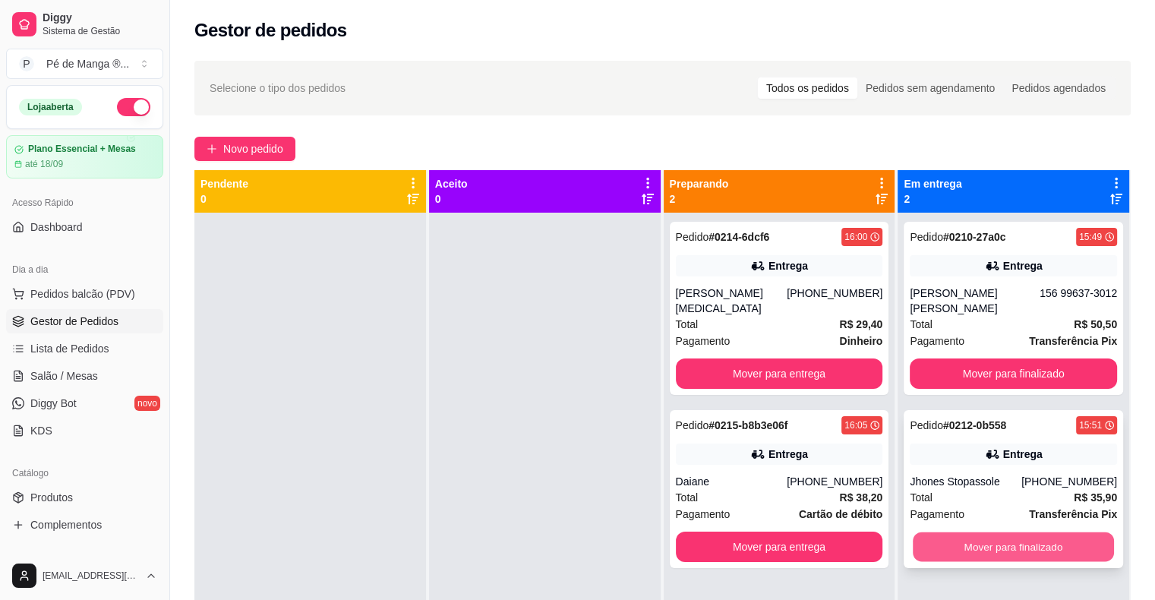
click at [992, 533] on button "Mover para finalizado" at bounding box center [1013, 547] width 201 height 30
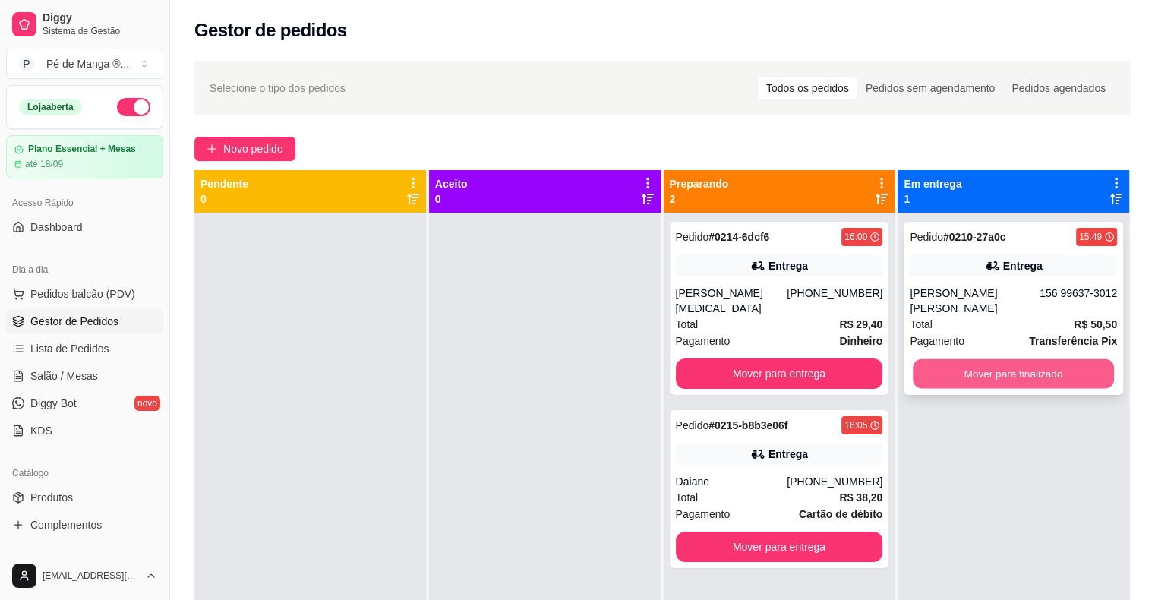
click at [984, 359] on button "Mover para finalizado" at bounding box center [1013, 374] width 201 height 30
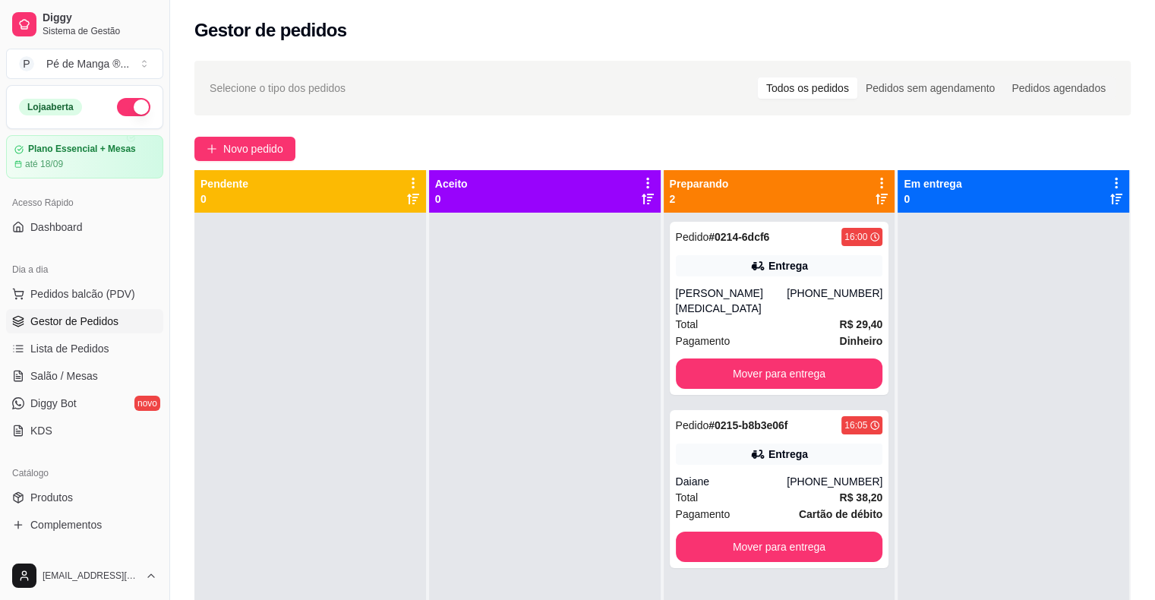
scroll to position [0, 0]
click at [783, 364] on button "Mover para entrega" at bounding box center [779, 374] width 201 height 30
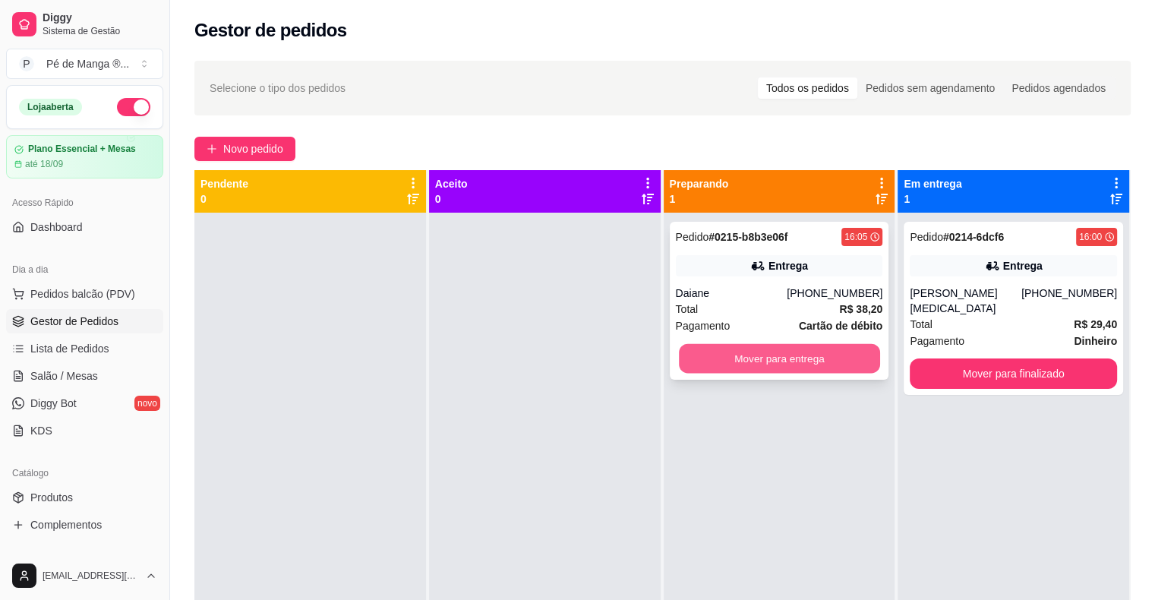
click at [781, 351] on button "Mover para entrega" at bounding box center [779, 359] width 201 height 30
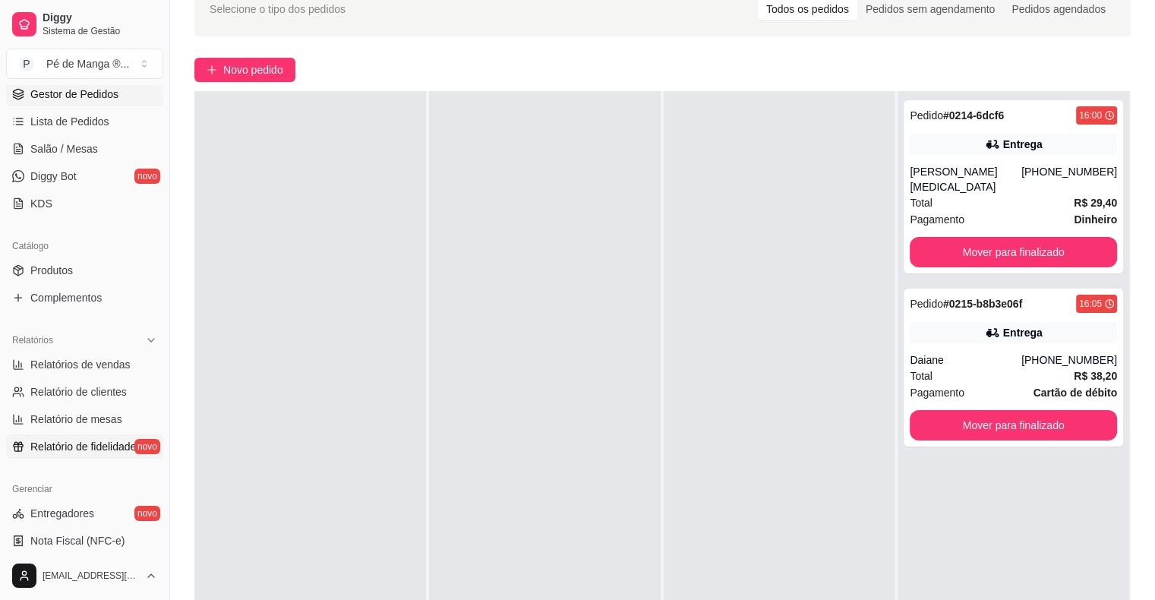
scroll to position [228, 0]
click at [111, 365] on span "Relatórios de vendas" at bounding box center [80, 363] width 100 height 15
select select "ALL"
select select "0"
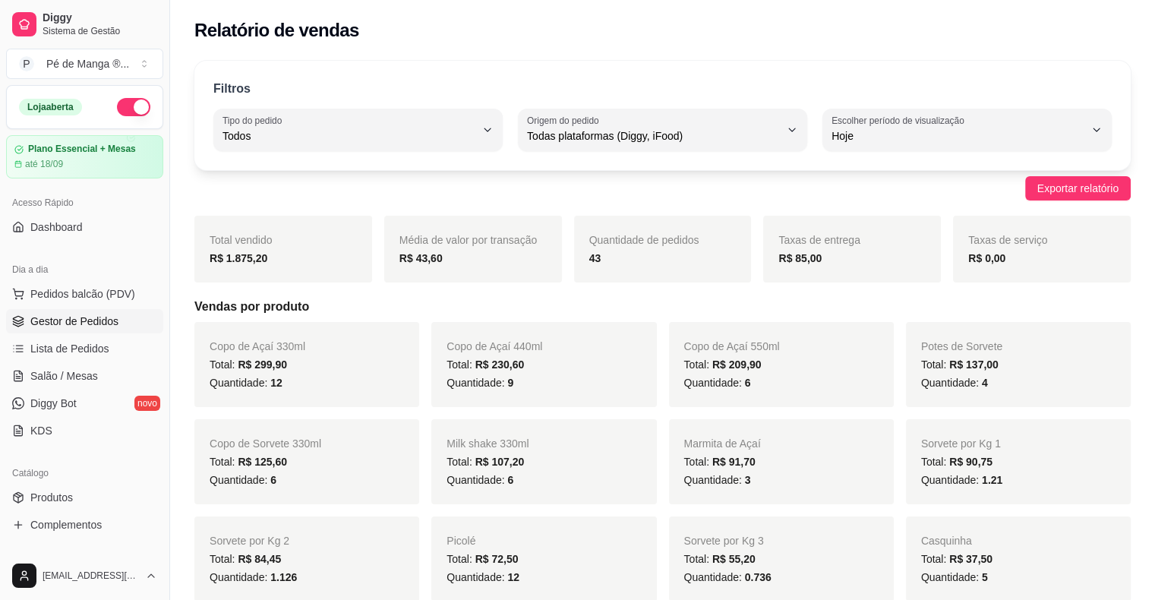
click at [108, 322] on span "Gestor de Pedidos" at bounding box center [74, 321] width 88 height 15
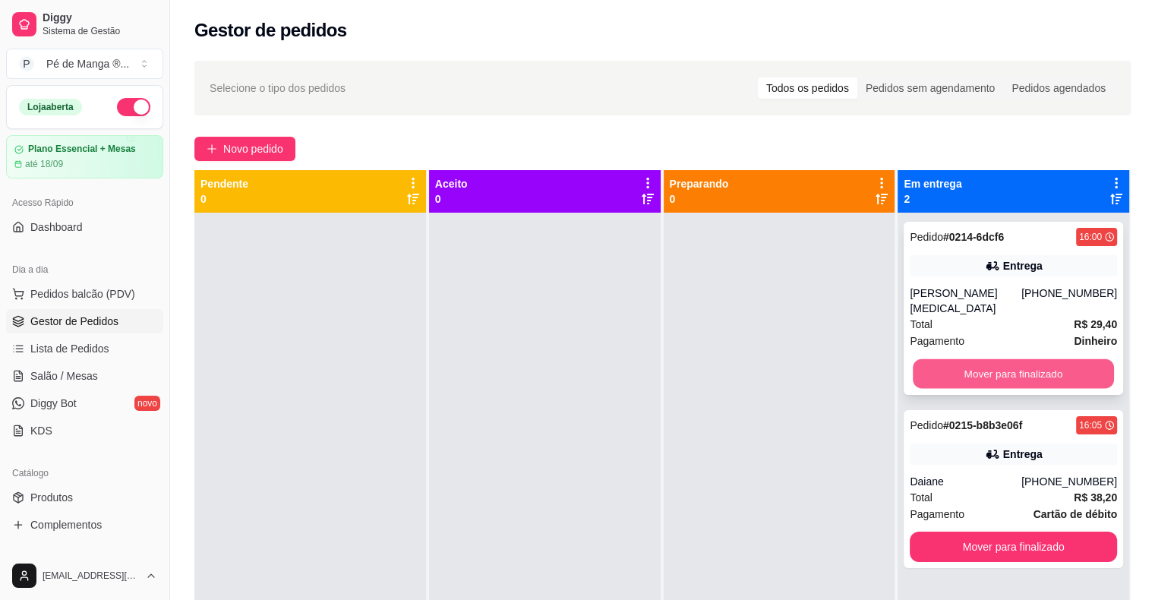
click at [998, 362] on button "Mover para finalizado" at bounding box center [1013, 374] width 201 height 30
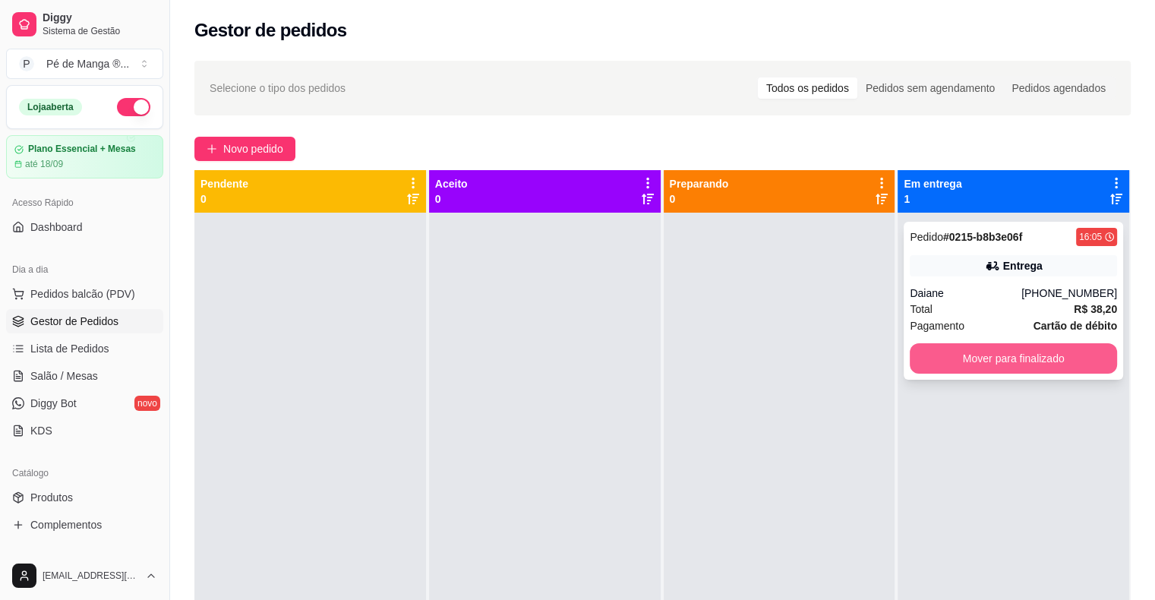
click at [1007, 363] on button "Mover para finalizado" at bounding box center [1013, 358] width 207 height 30
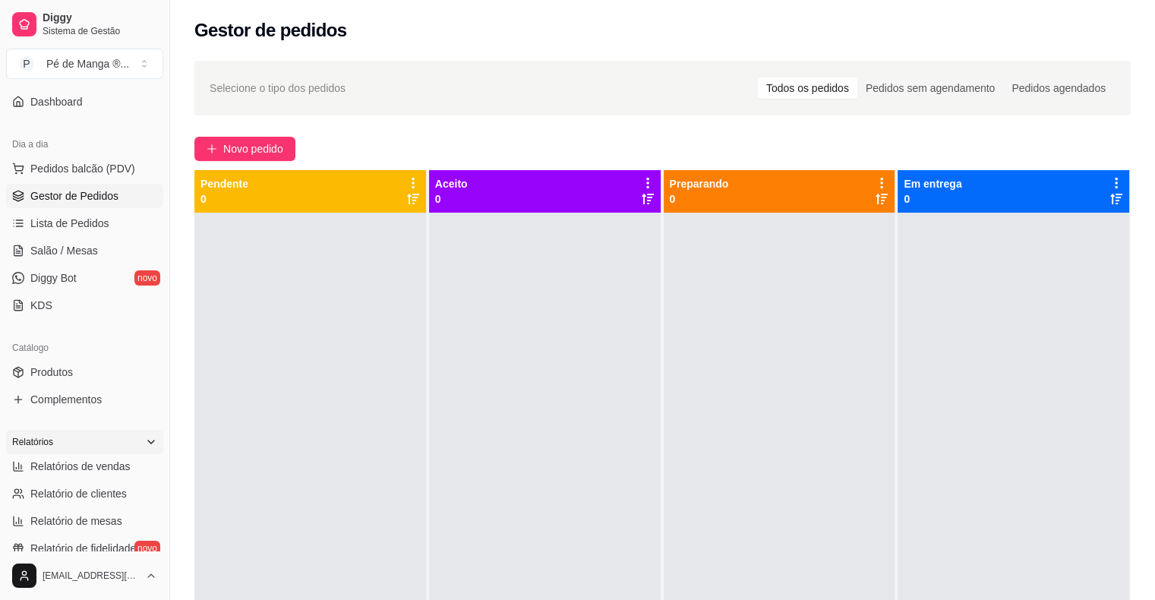
scroll to position [152, 0]
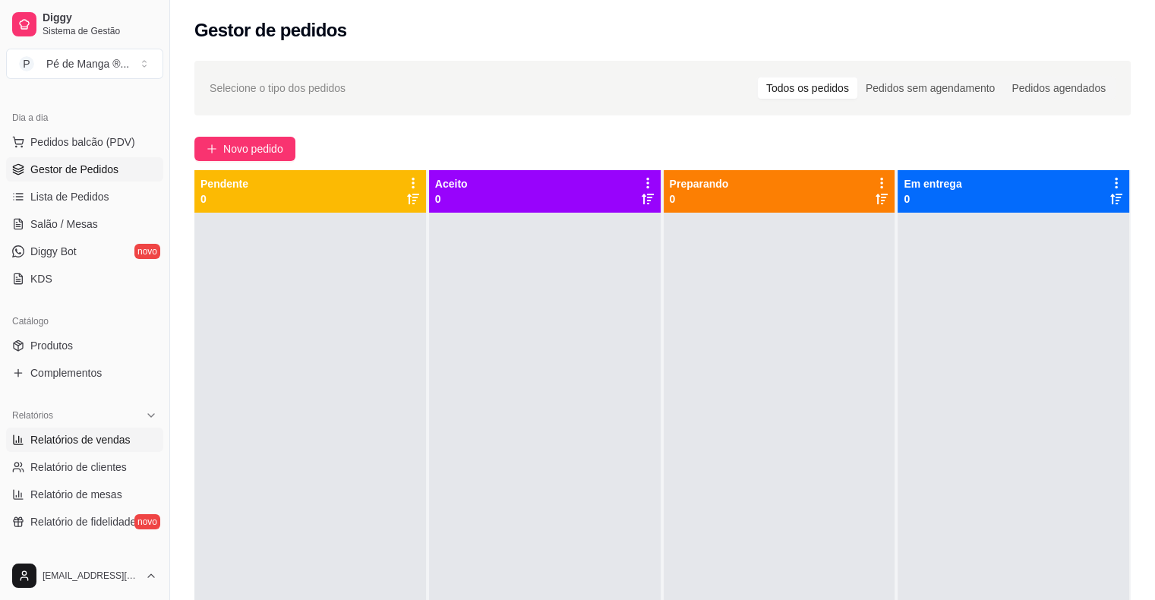
click at [88, 446] on span "Relatórios de vendas" at bounding box center [80, 439] width 100 height 15
select select "ALL"
select select "0"
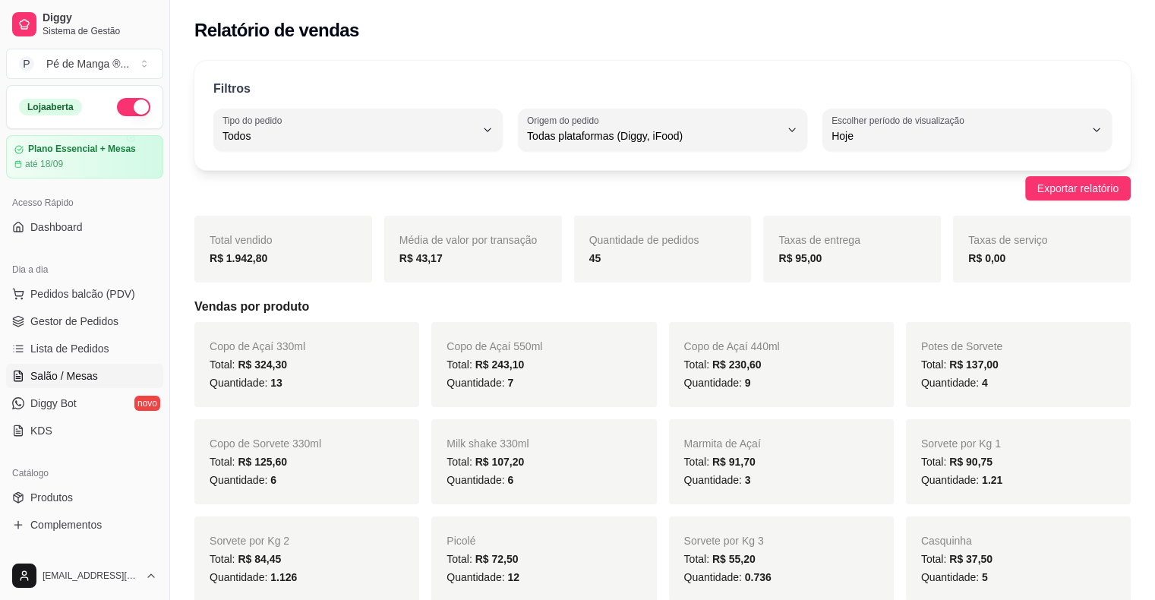
click at [70, 369] on span "Salão / Mesas" at bounding box center [64, 375] width 68 height 15
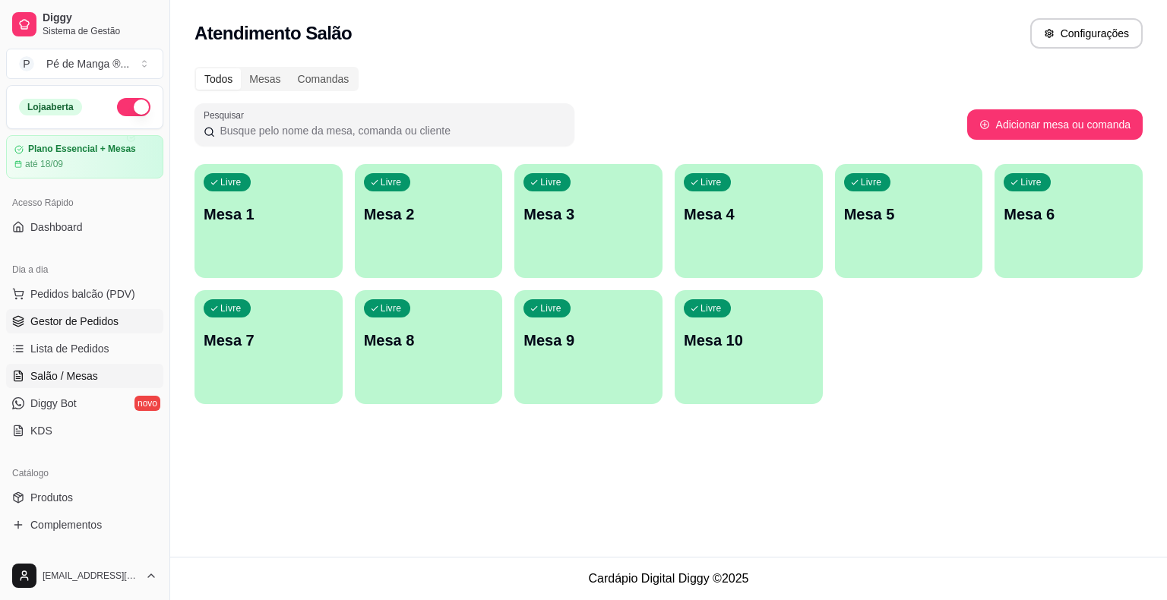
click at [70, 322] on span "Gestor de Pedidos" at bounding box center [74, 321] width 88 height 15
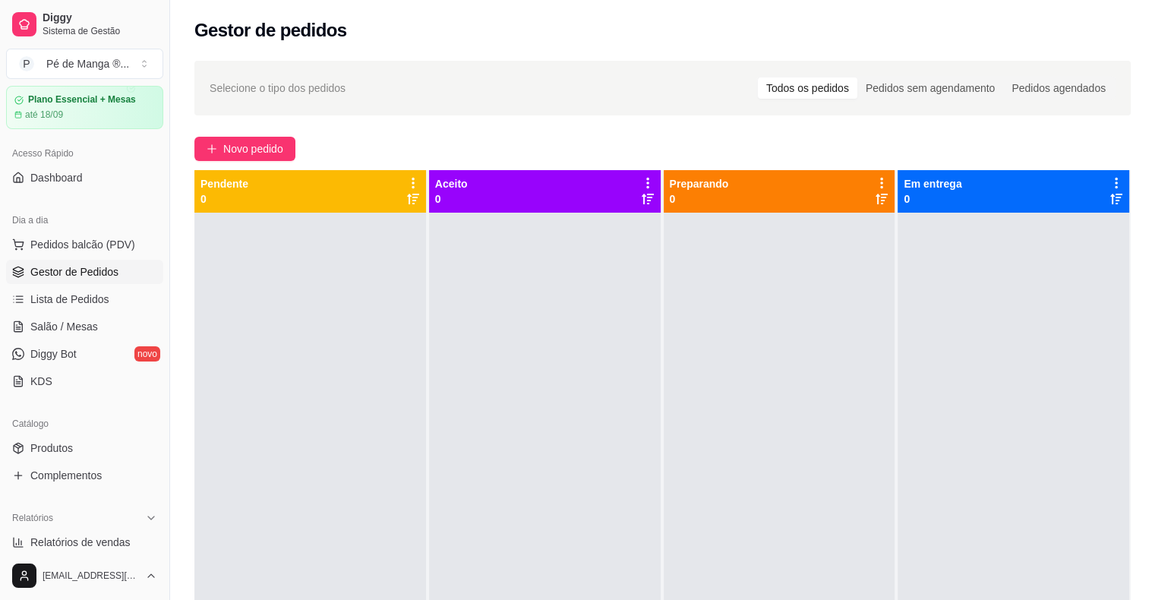
scroll to position [152, 0]
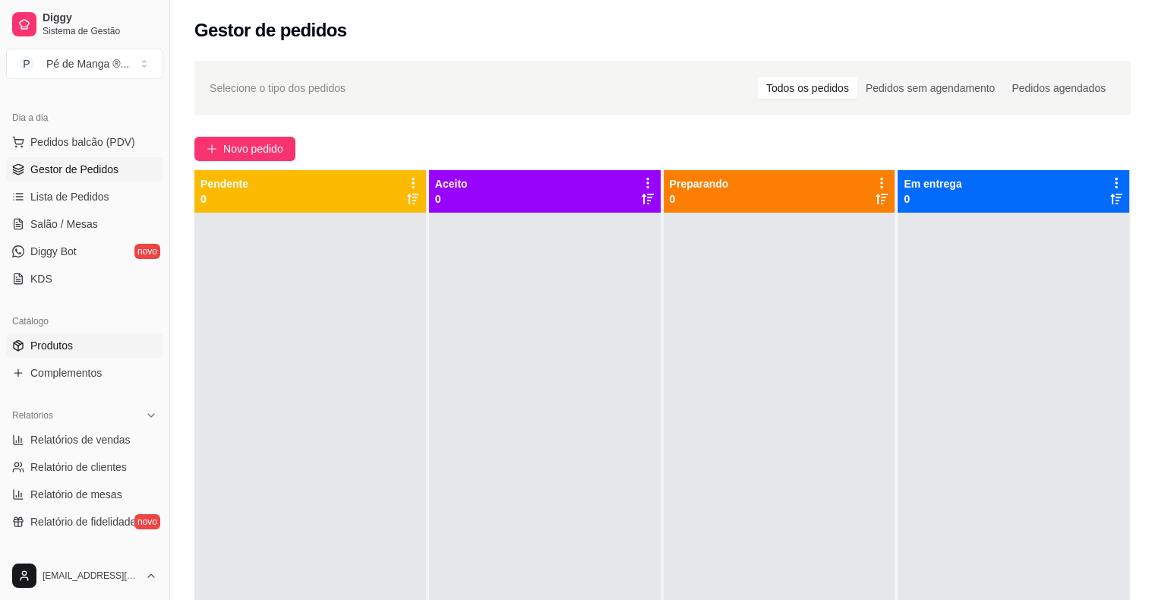
click at [61, 345] on span "Produtos" at bounding box center [51, 345] width 43 height 15
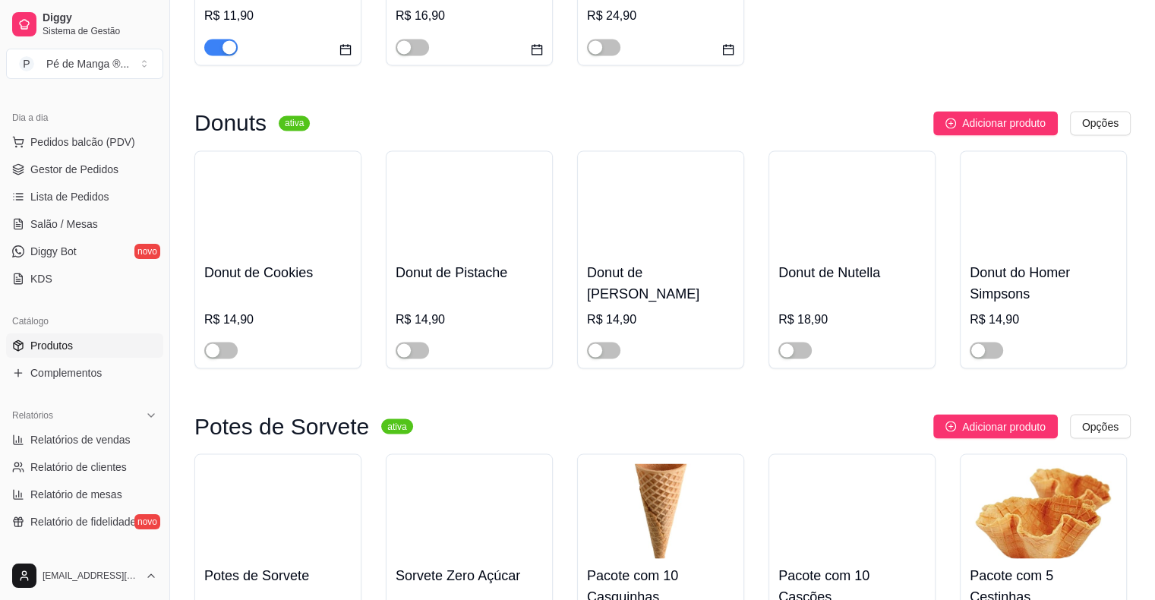
scroll to position [2628, 0]
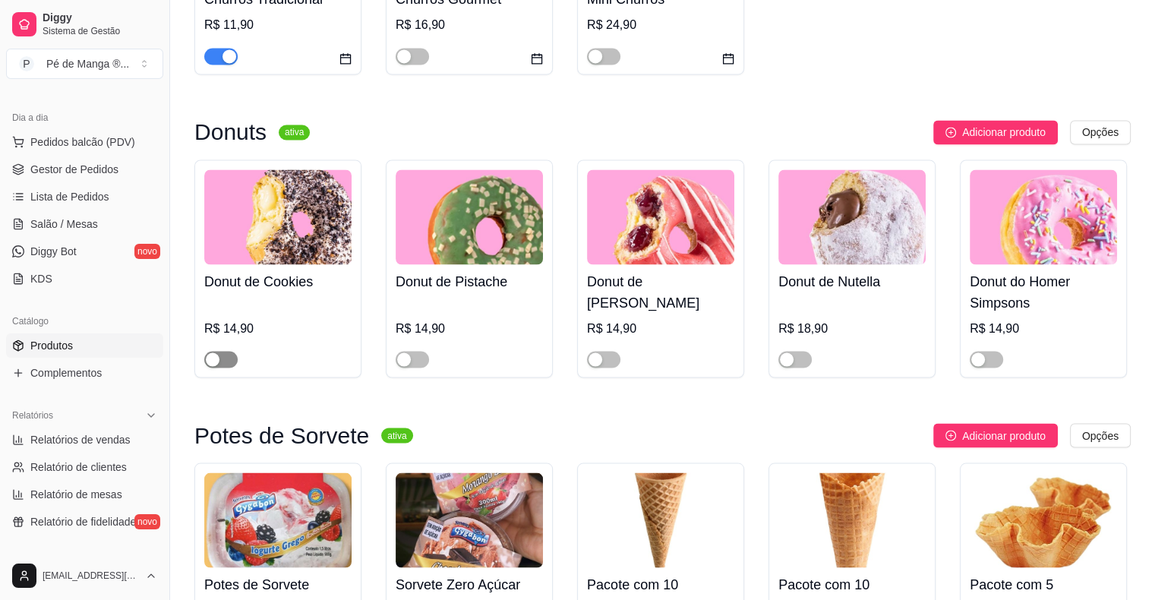
click at [222, 368] on span "button" at bounding box center [220, 359] width 33 height 17
click at [419, 368] on span "button" at bounding box center [412, 359] width 33 height 17
click at [611, 367] on span "button" at bounding box center [603, 359] width 33 height 17
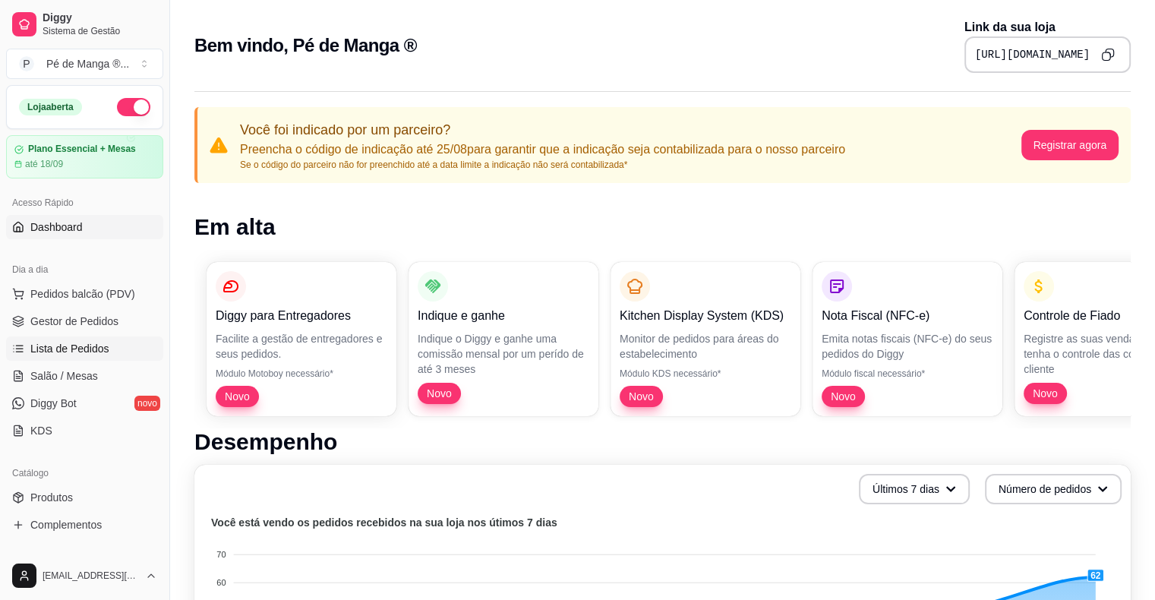
click at [100, 354] on span "Lista de Pedidos" at bounding box center [69, 348] width 79 height 15
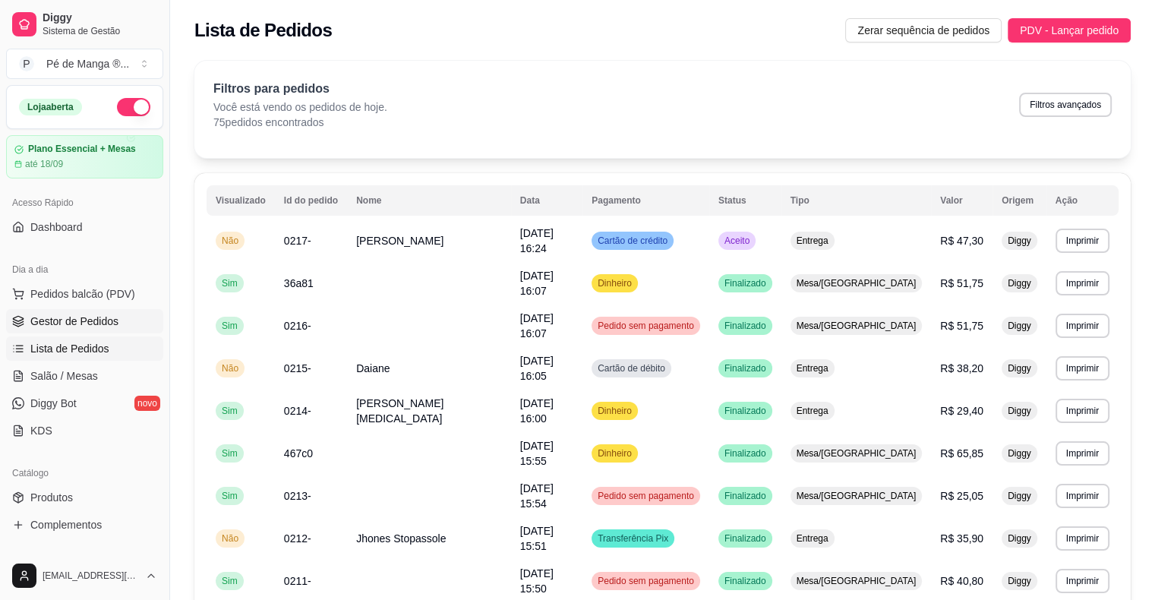
click at [94, 327] on span "Gestor de Pedidos" at bounding box center [74, 321] width 88 height 15
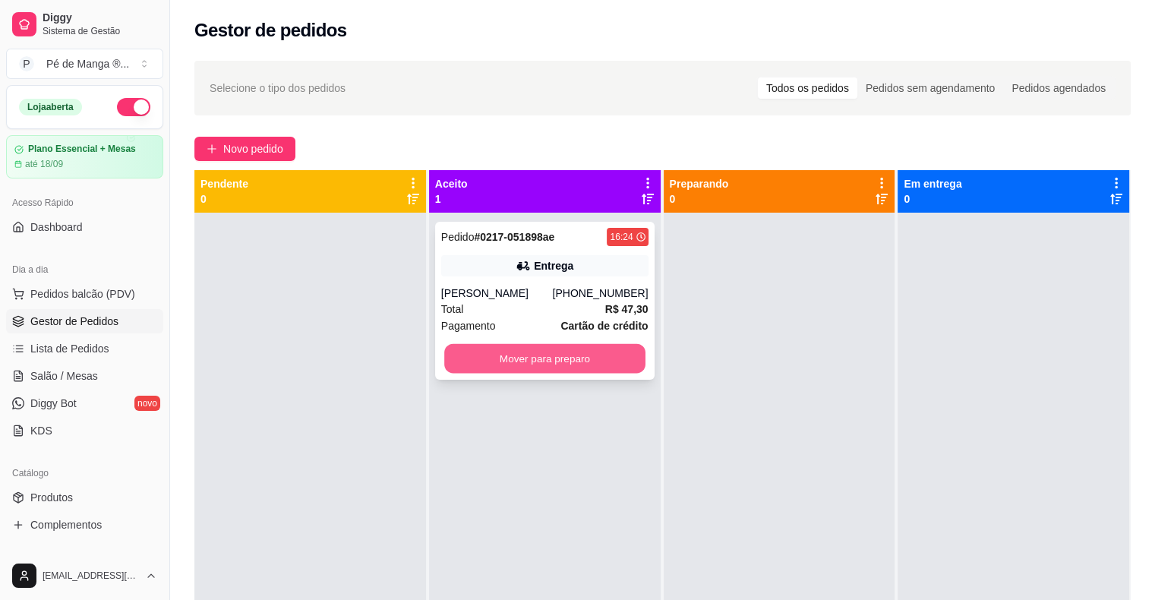
click at [461, 354] on button "Mover para preparo" at bounding box center [544, 359] width 201 height 30
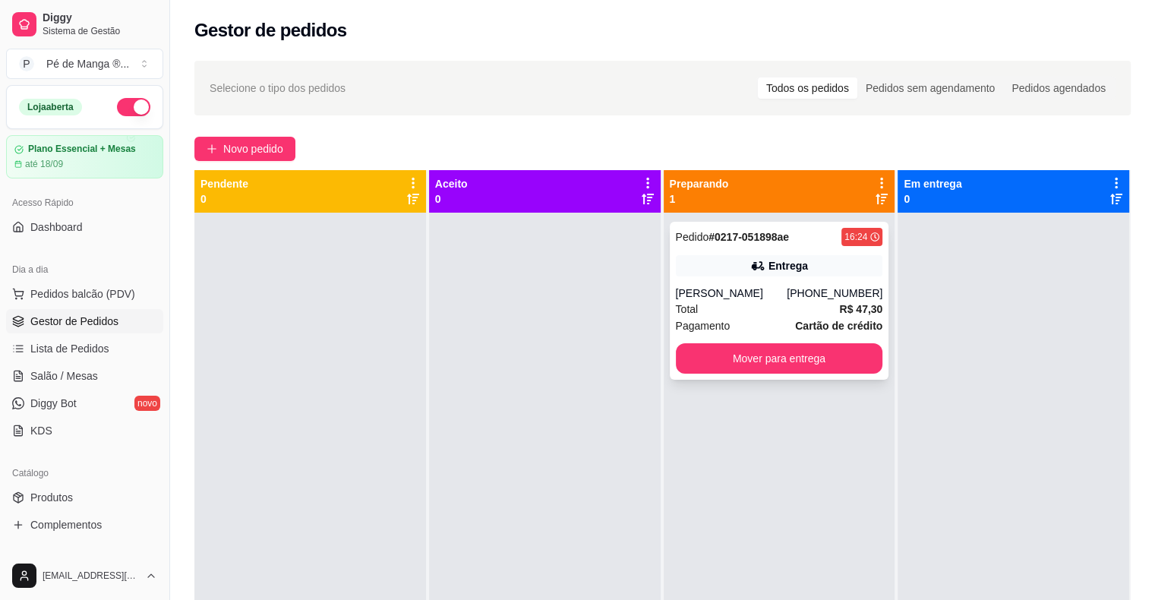
click at [788, 289] on div "Pedido # 0217-051898ae 16:24 Entrega Maria [PHONE_NUMBER] Total R$ 47,30 Pagame…" at bounding box center [780, 301] width 220 height 158
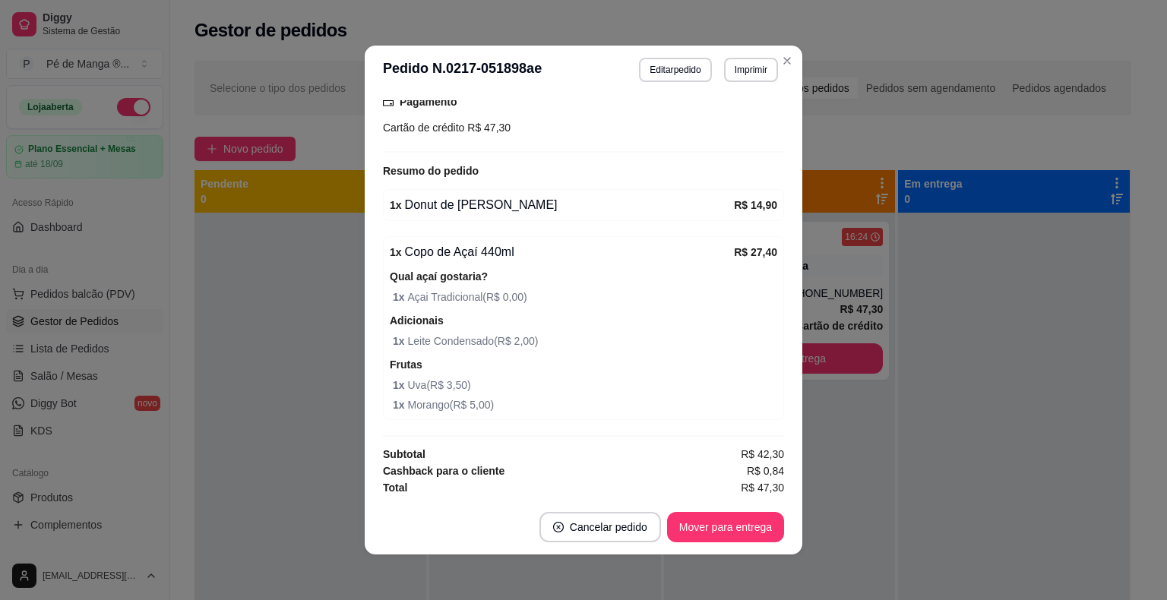
scroll to position [334, 0]
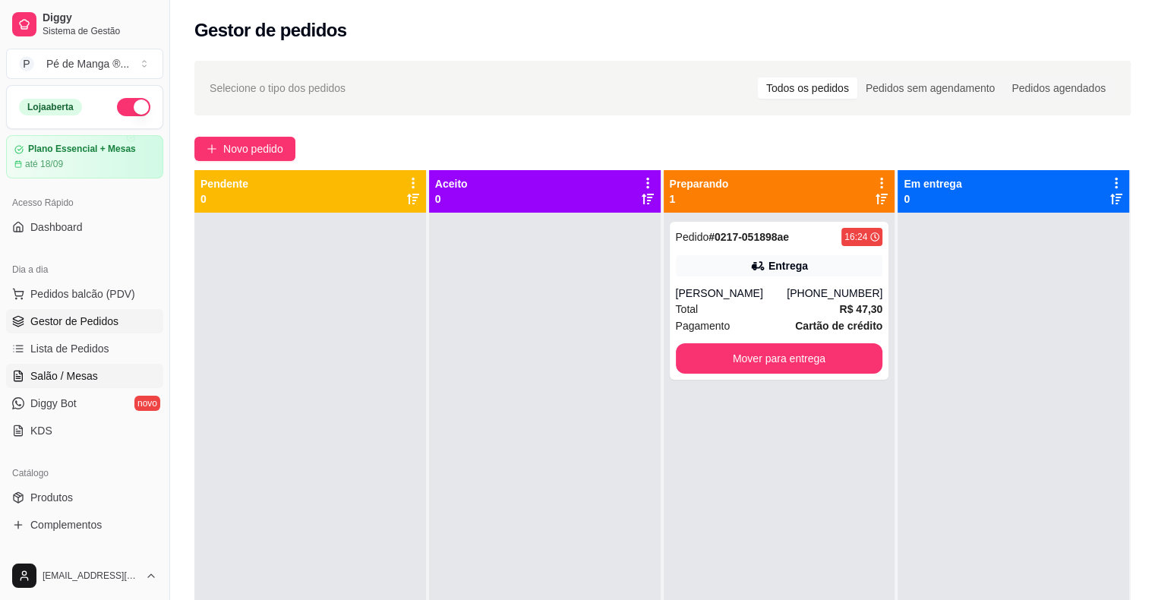
click at [122, 380] on link "Salão / Mesas" at bounding box center [84, 376] width 157 height 24
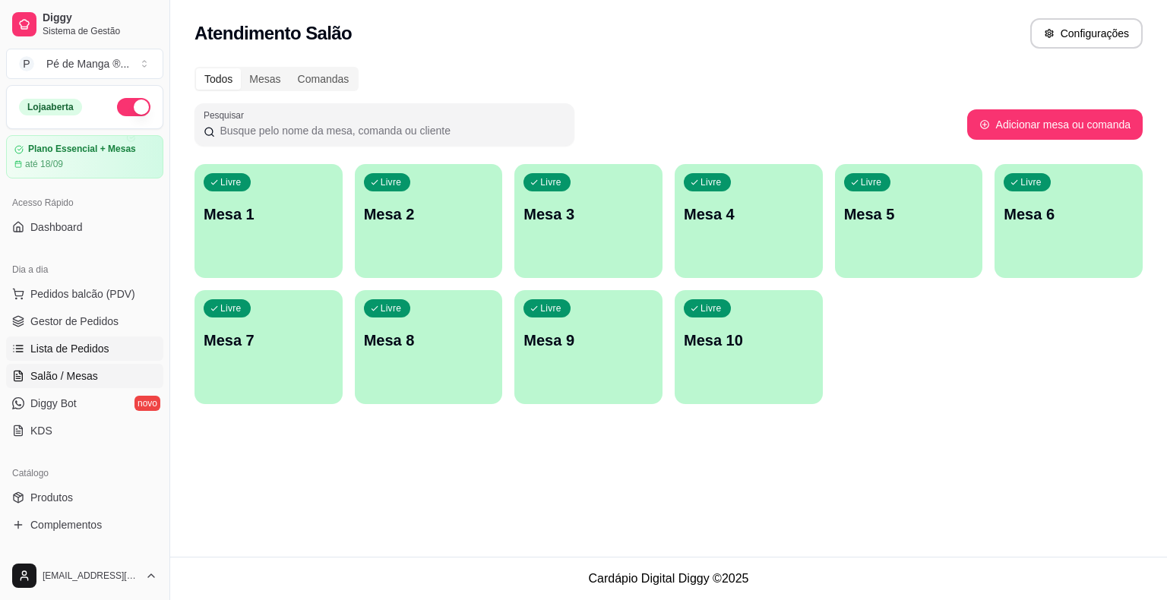
click at [105, 339] on link "Lista de Pedidos" at bounding box center [84, 348] width 157 height 24
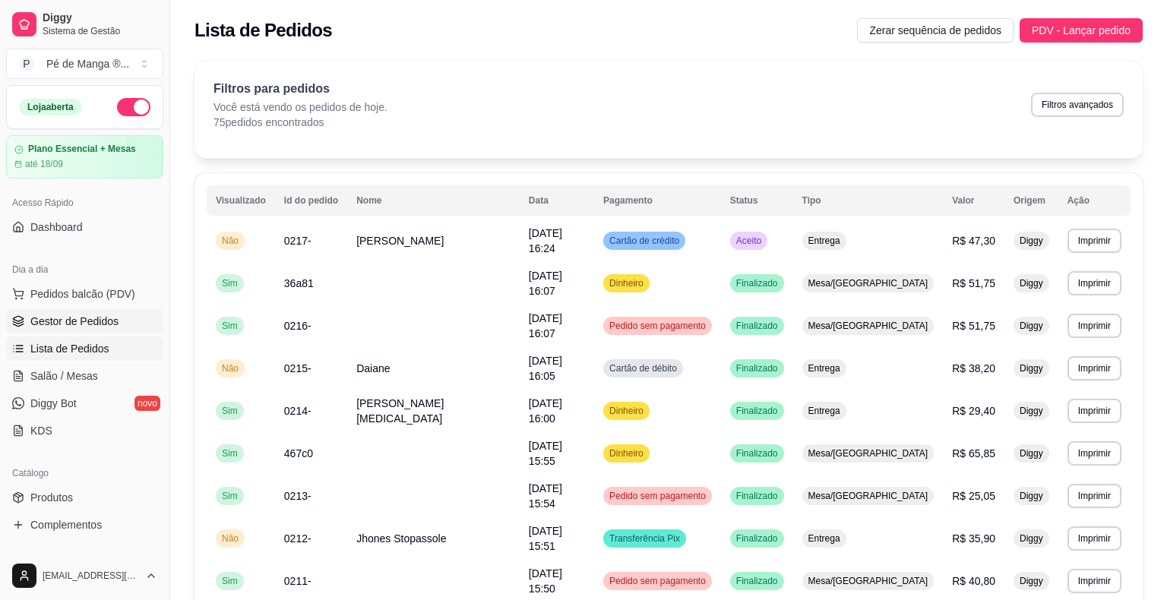
click at [108, 324] on span "Gestor de Pedidos" at bounding box center [74, 321] width 88 height 15
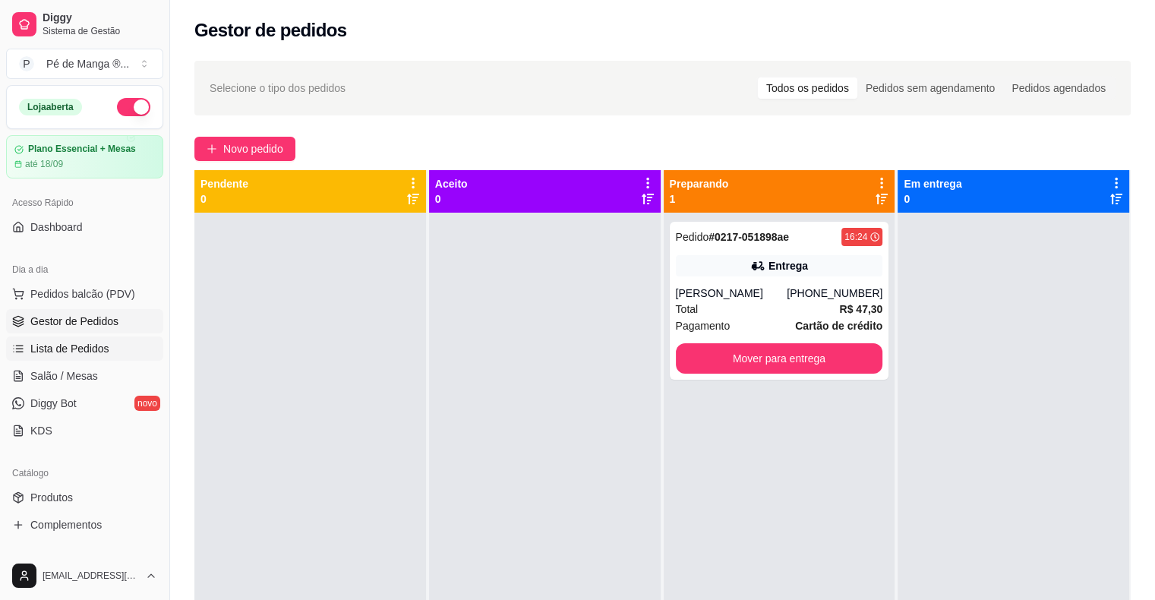
click at [87, 354] on span "Lista de Pedidos" at bounding box center [69, 348] width 79 height 15
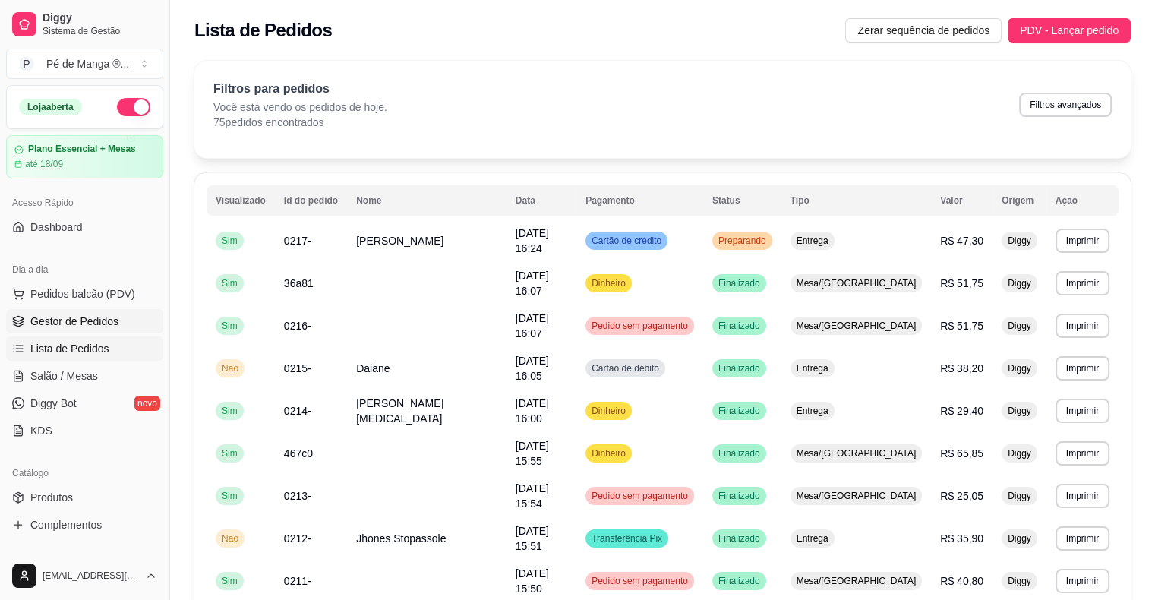
click at [115, 324] on span "Gestor de Pedidos" at bounding box center [74, 321] width 88 height 15
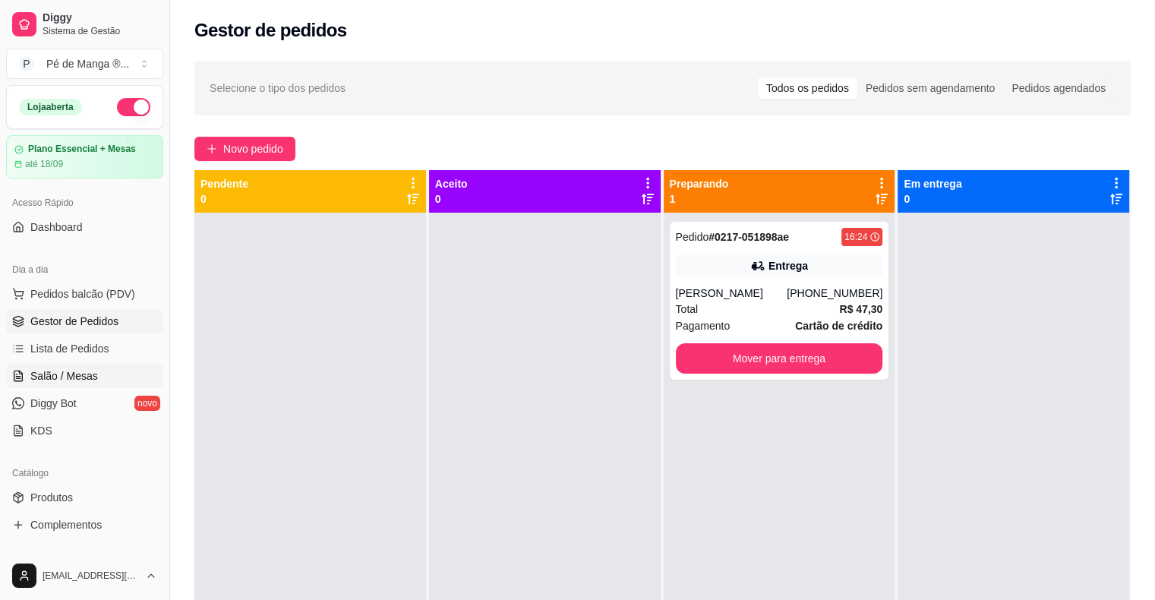
click at [88, 372] on span "Salão / Mesas" at bounding box center [64, 375] width 68 height 15
click at [87, 376] on span "Salão / Mesas" at bounding box center [64, 375] width 68 height 15
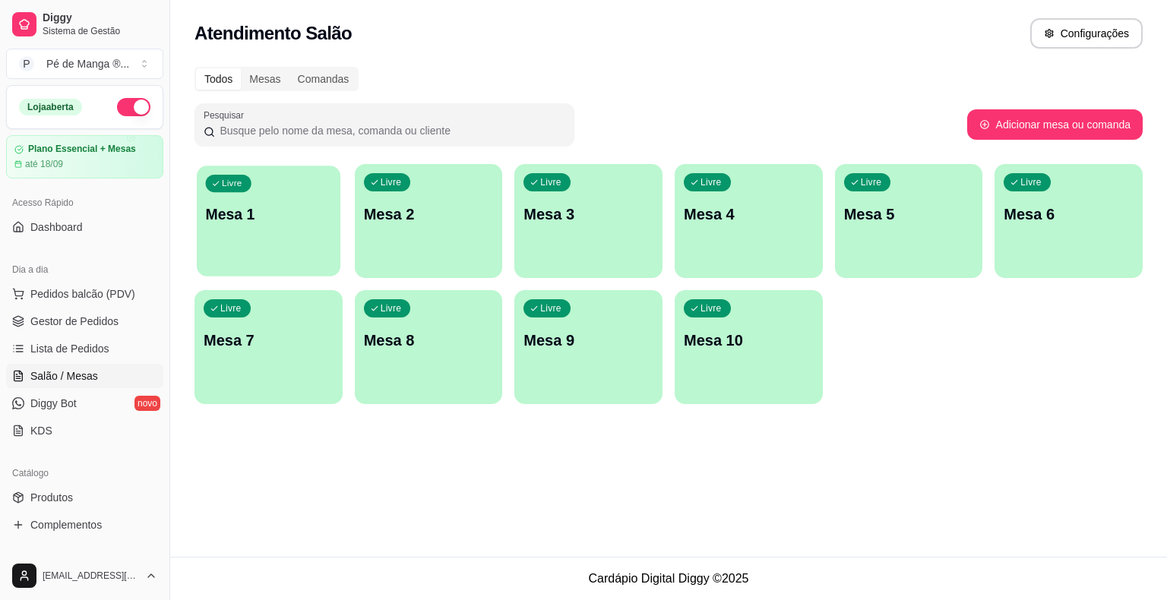
click at [327, 231] on div "Livre Mesa 1" at bounding box center [269, 212] width 144 height 93
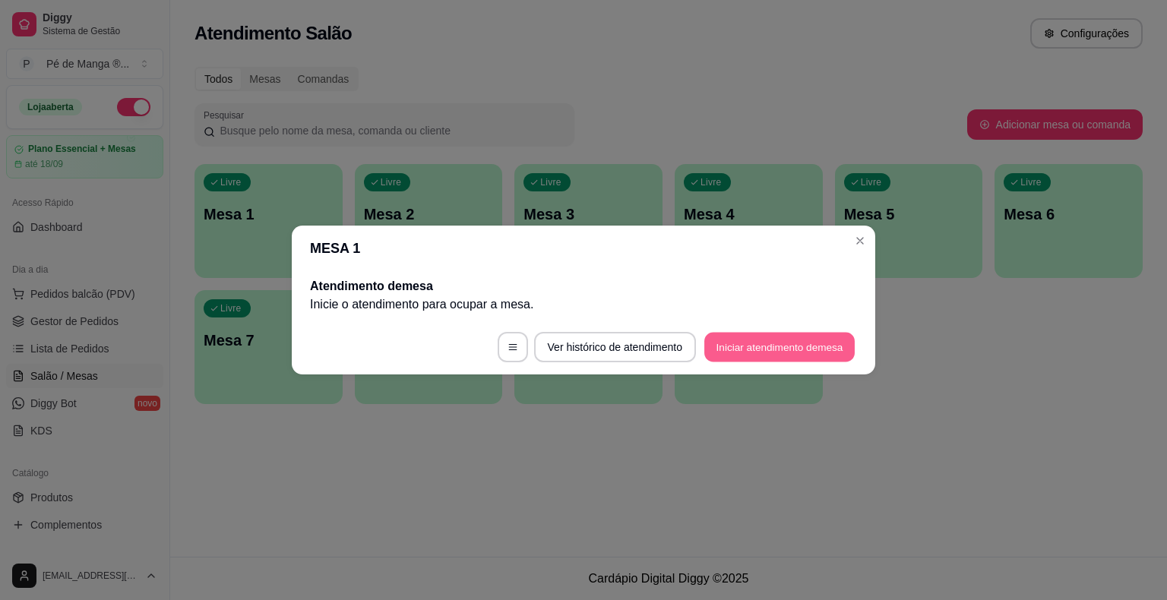
click at [788, 344] on button "Iniciar atendimento de mesa" at bounding box center [779, 348] width 150 height 30
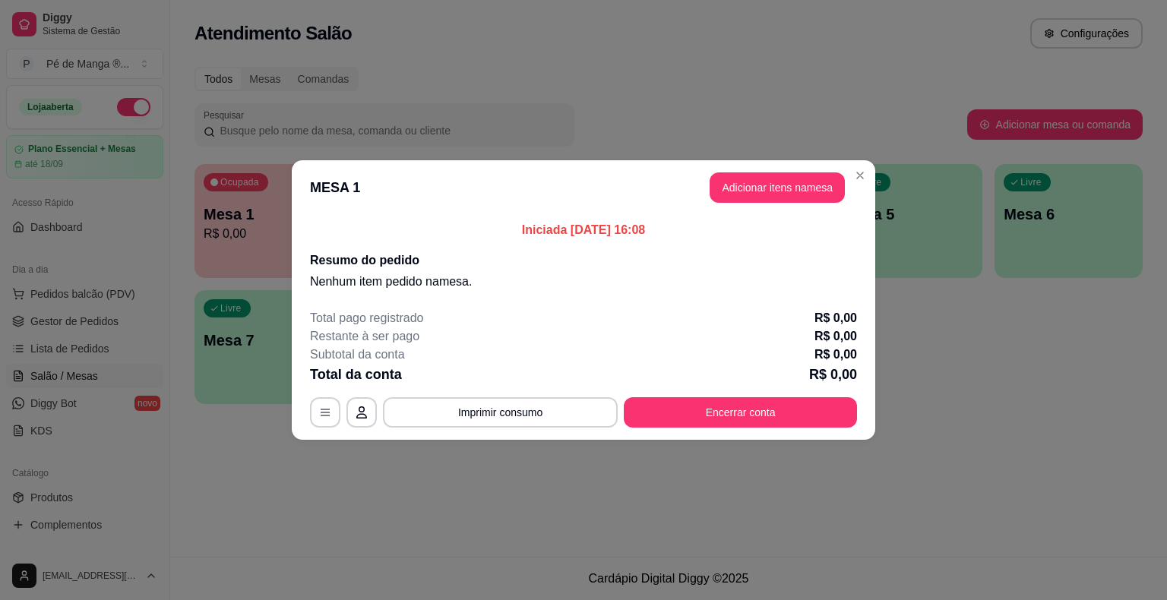
click at [778, 204] on header "MESA 1 Adicionar itens na mesa" at bounding box center [583, 187] width 583 height 55
click at [788, 194] on button "Adicionar itens na mesa" at bounding box center [777, 188] width 131 height 30
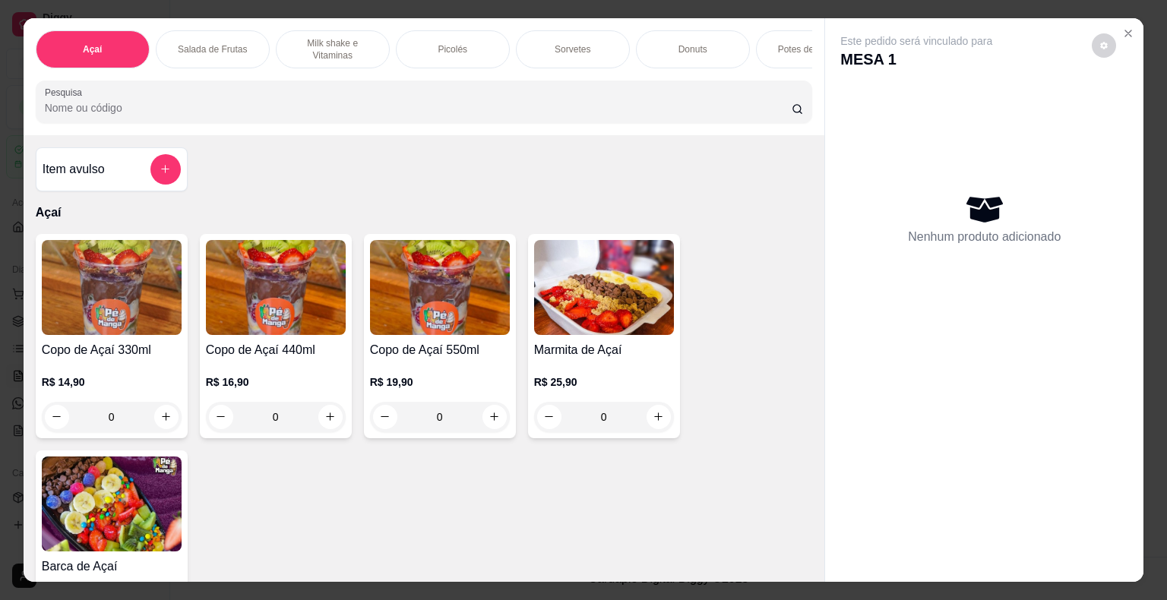
click at [489, 423] on div "0" at bounding box center [440, 417] width 140 height 30
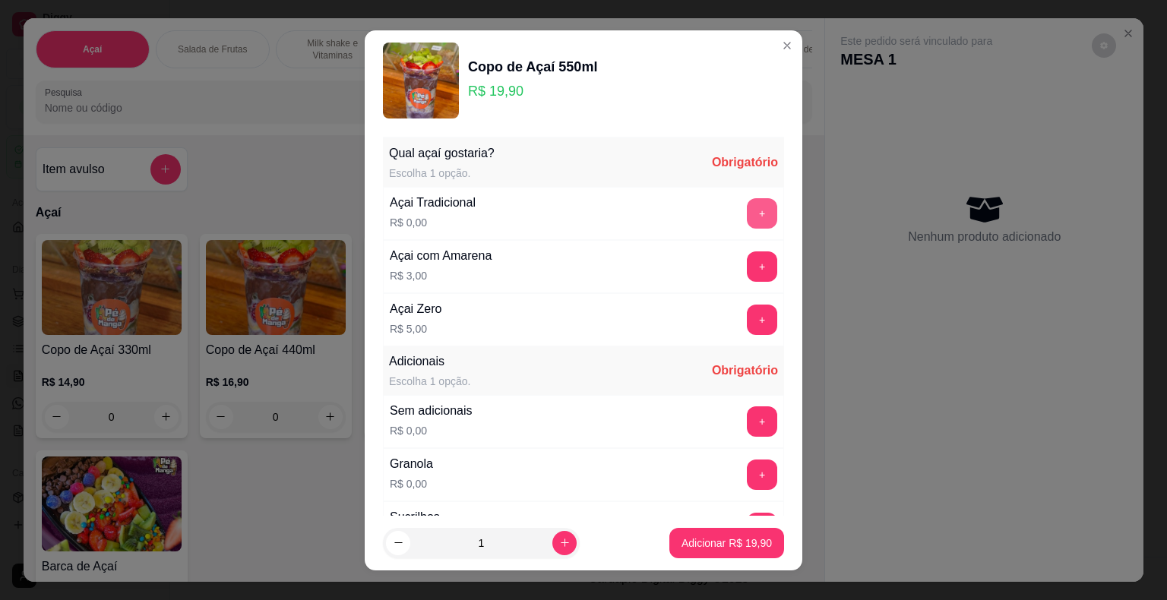
click at [747, 215] on button "+" at bounding box center [762, 213] width 30 height 30
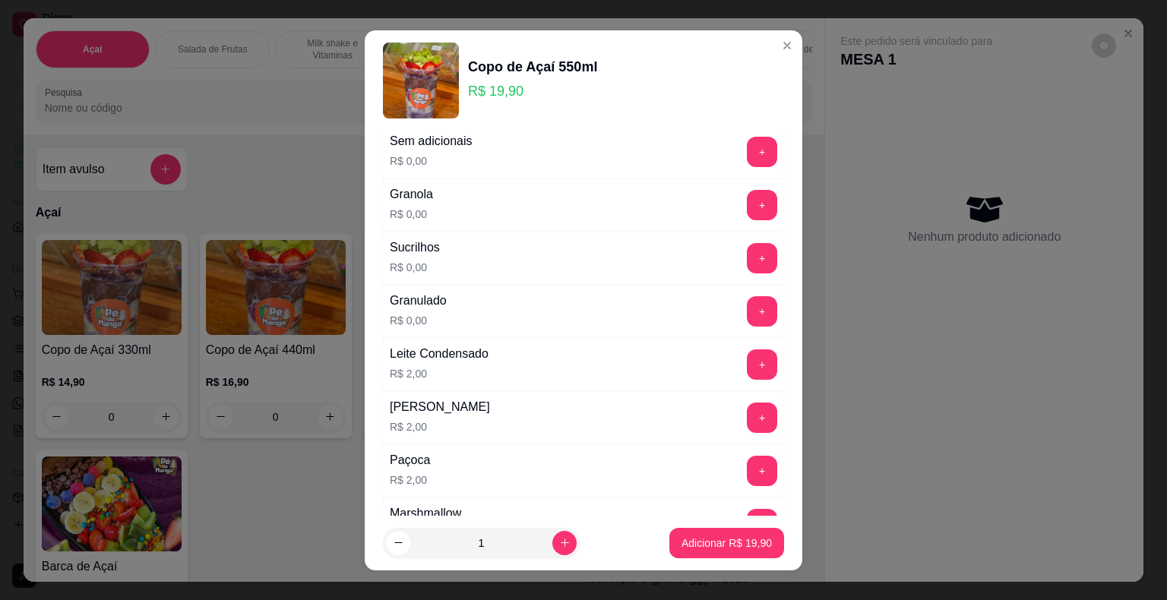
scroll to position [304, 0]
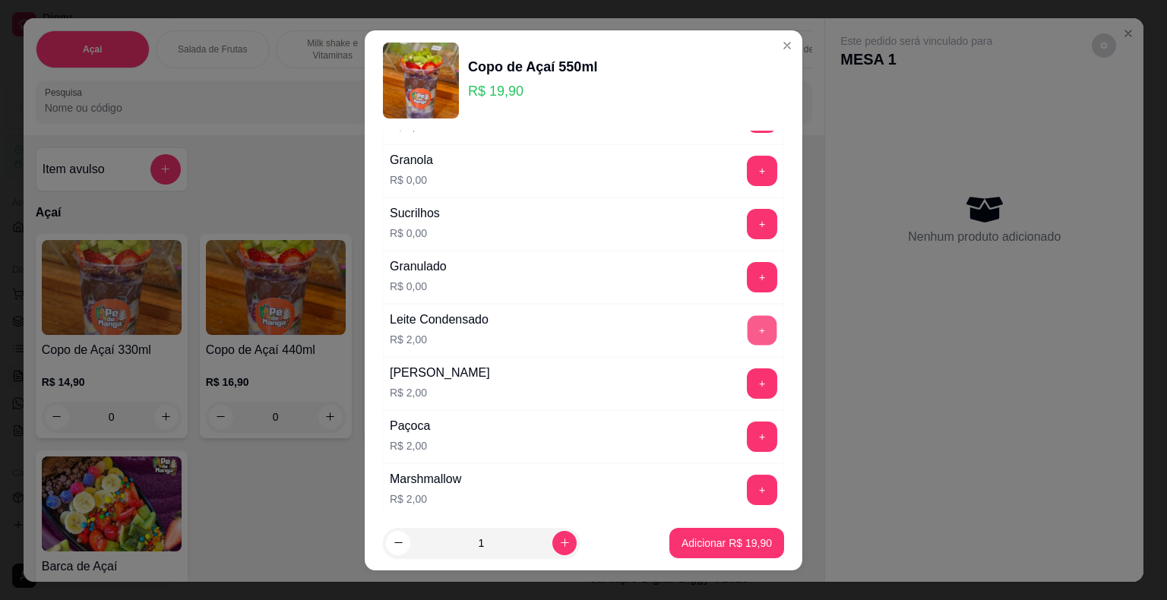
click at [747, 338] on button "+" at bounding box center [762, 330] width 30 height 30
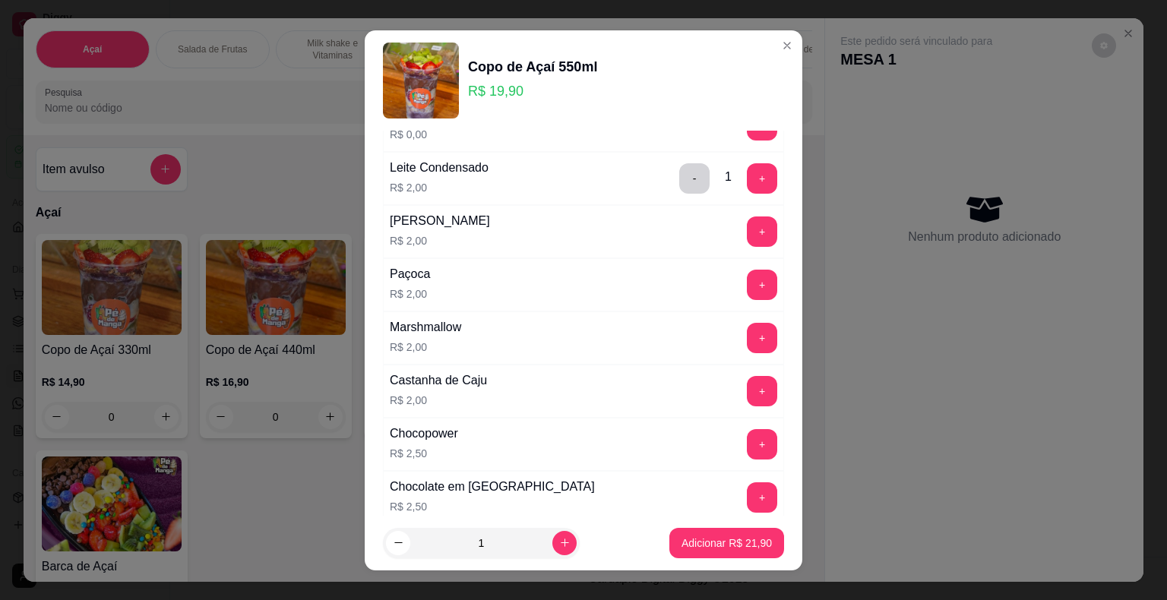
scroll to position [684, 0]
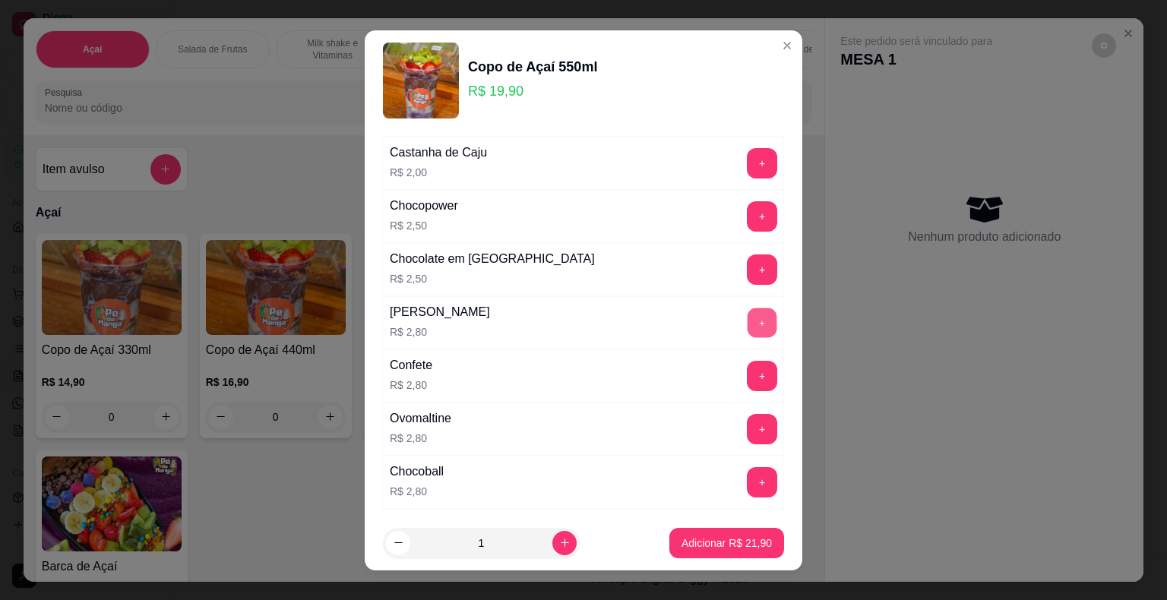
click at [747, 323] on button "+" at bounding box center [762, 323] width 30 height 30
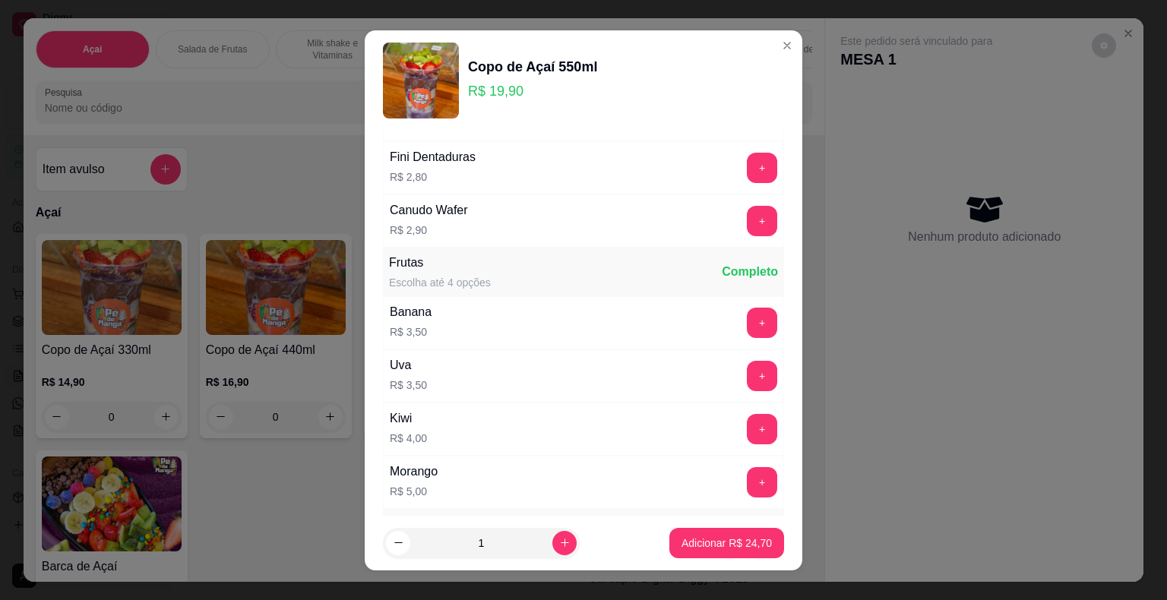
scroll to position [1139, 0]
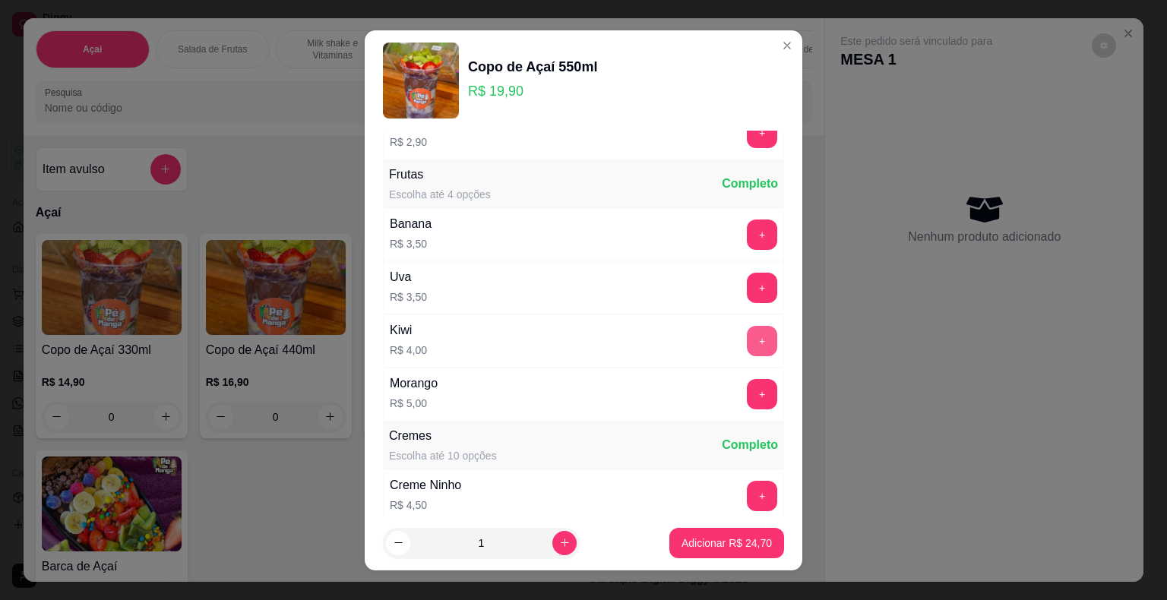
click at [747, 336] on button "+" at bounding box center [762, 341] width 30 height 30
click at [747, 383] on button "+" at bounding box center [762, 394] width 30 height 30
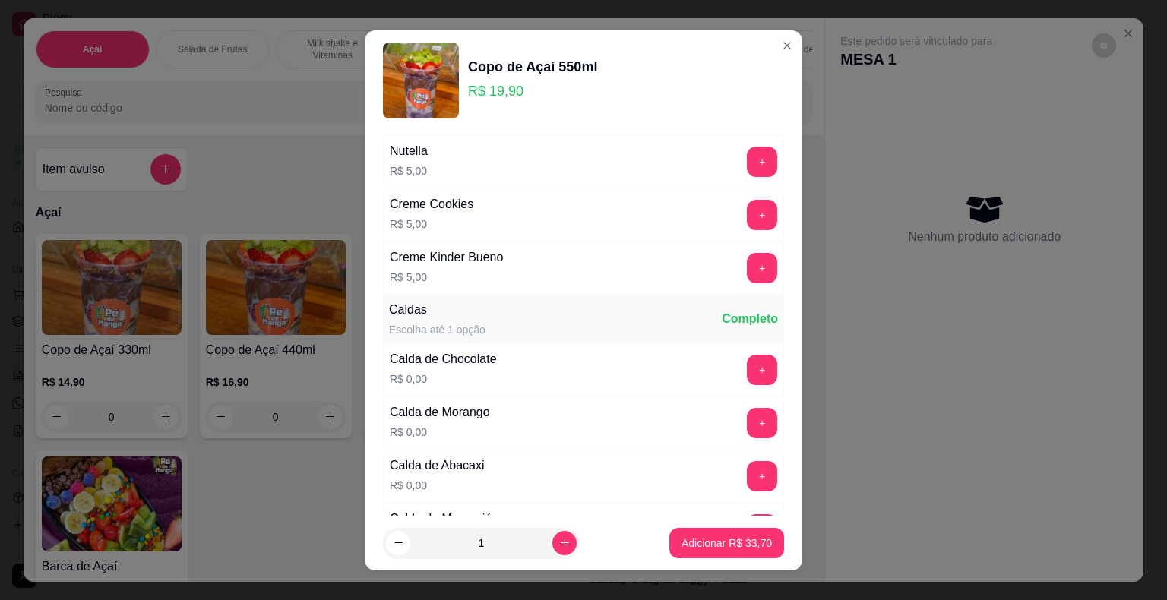
scroll to position [1595, 0]
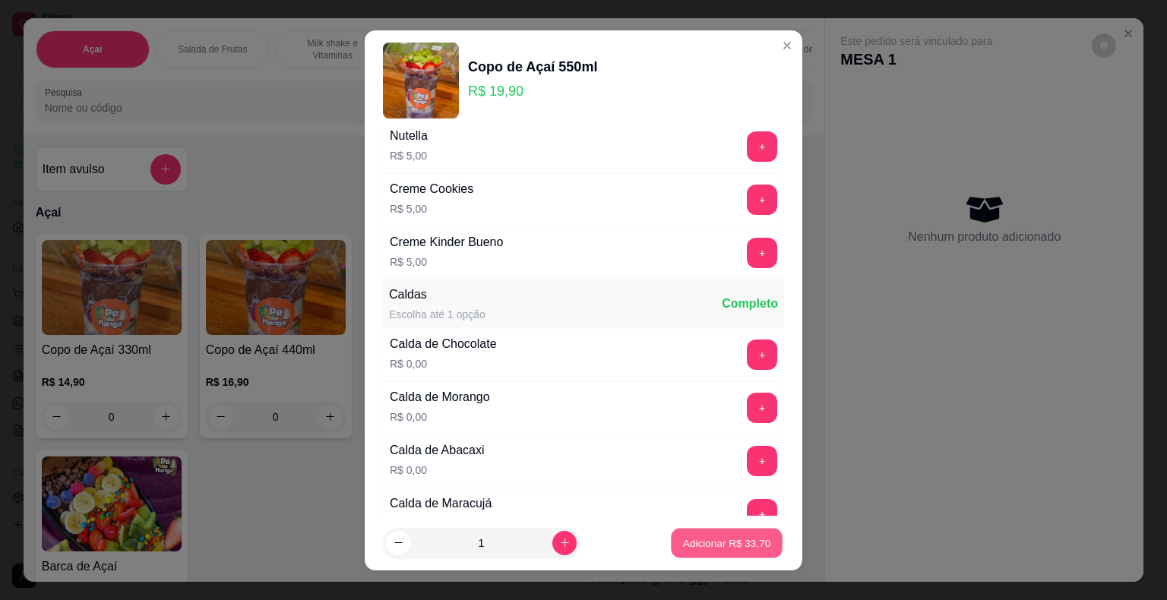
click at [728, 548] on p "Adicionar R$ 33,70" at bounding box center [727, 543] width 88 height 14
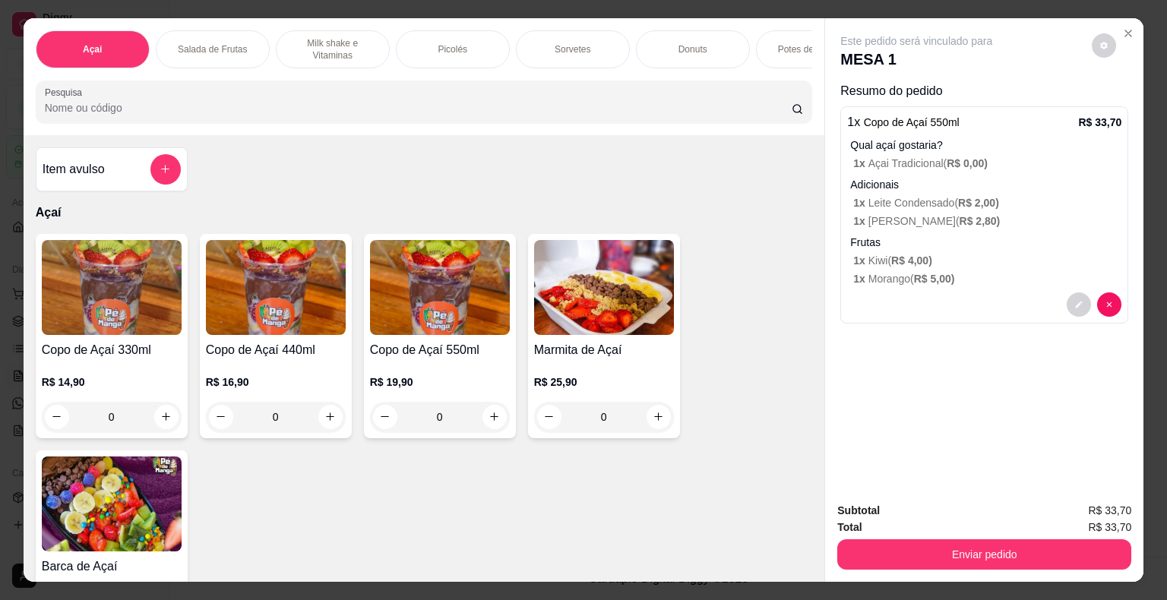
click at [494, 432] on div "0" at bounding box center [440, 417] width 140 height 30
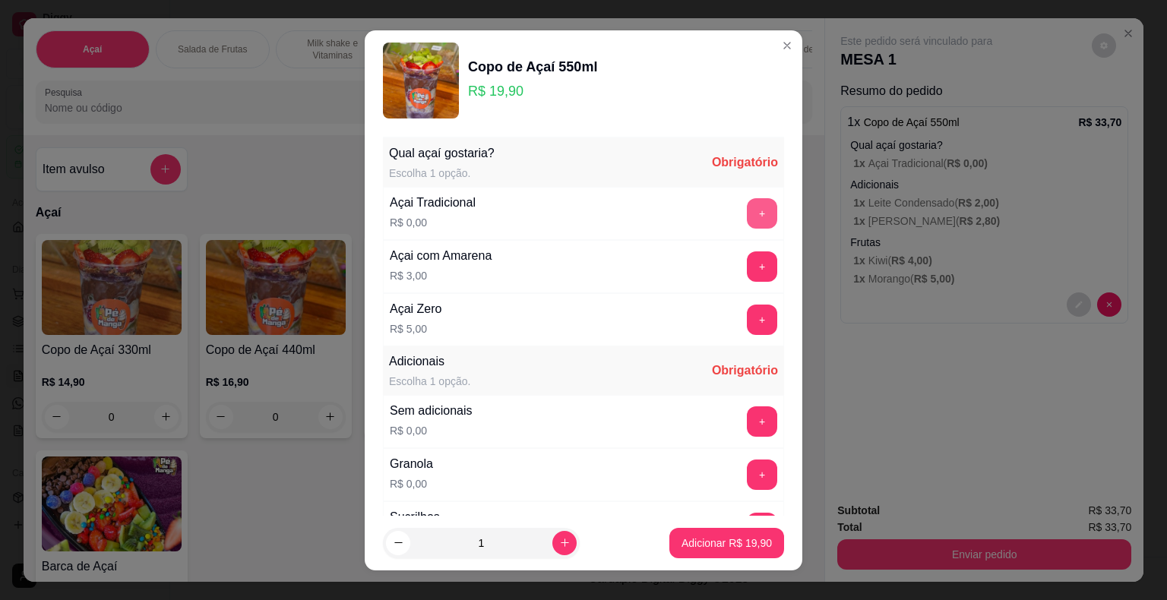
click at [747, 203] on button "+" at bounding box center [762, 213] width 30 height 30
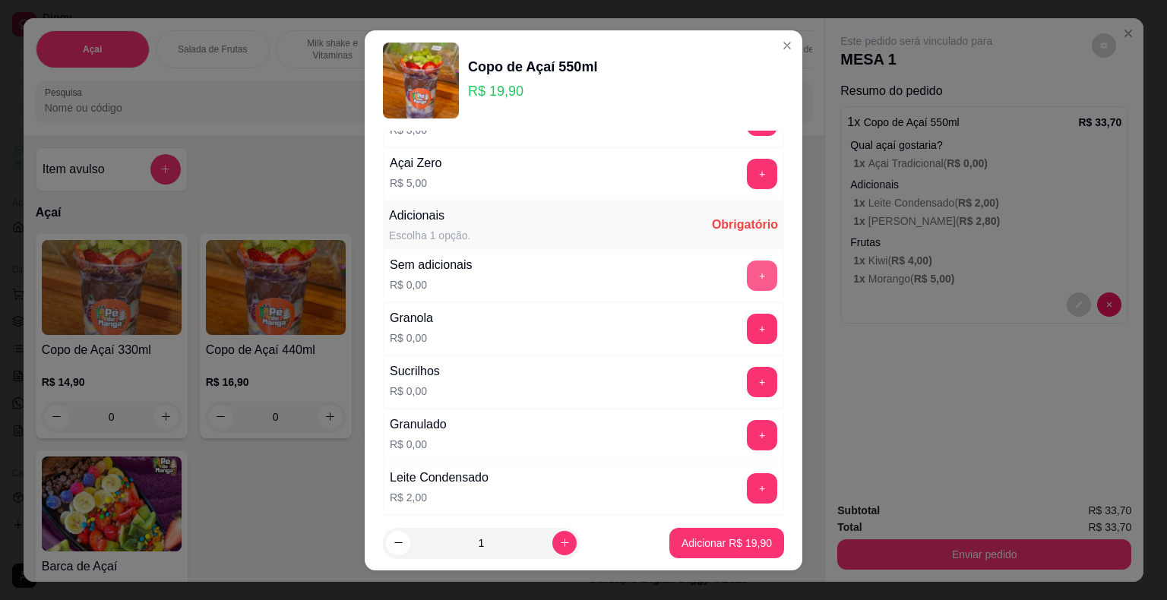
scroll to position [228, 0]
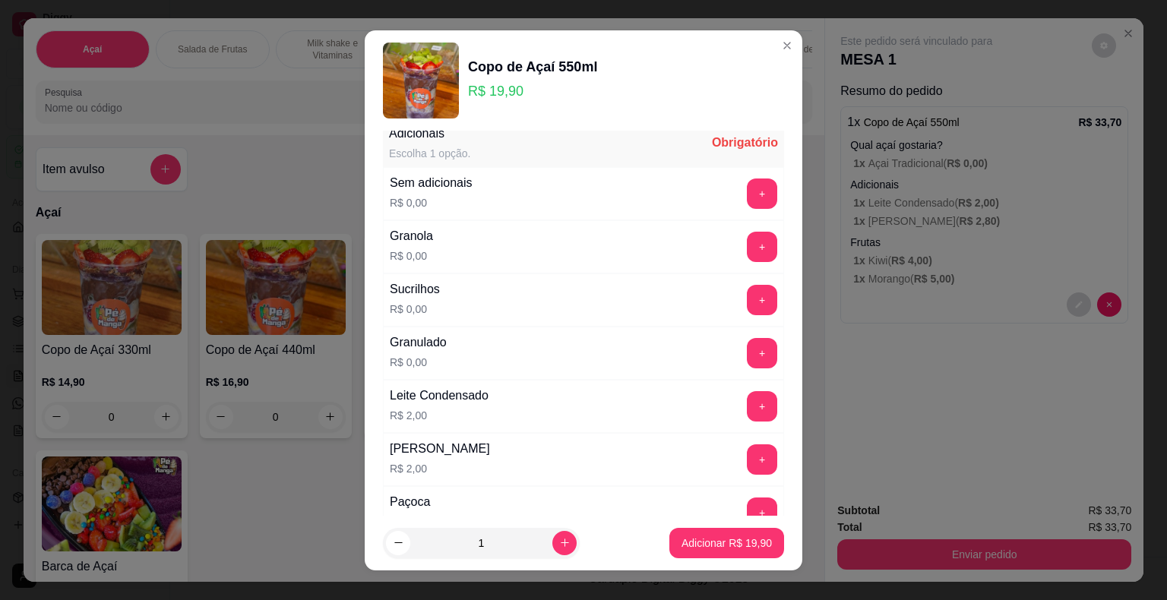
click at [749, 412] on div "+" at bounding box center [762, 406] width 43 height 30
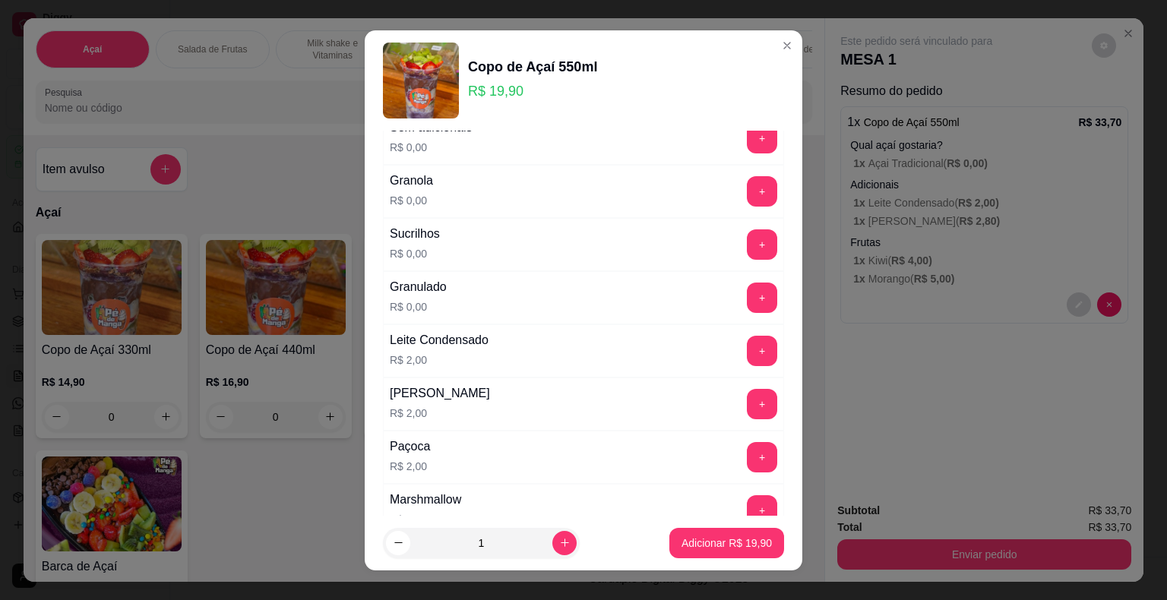
scroll to position [380, 0]
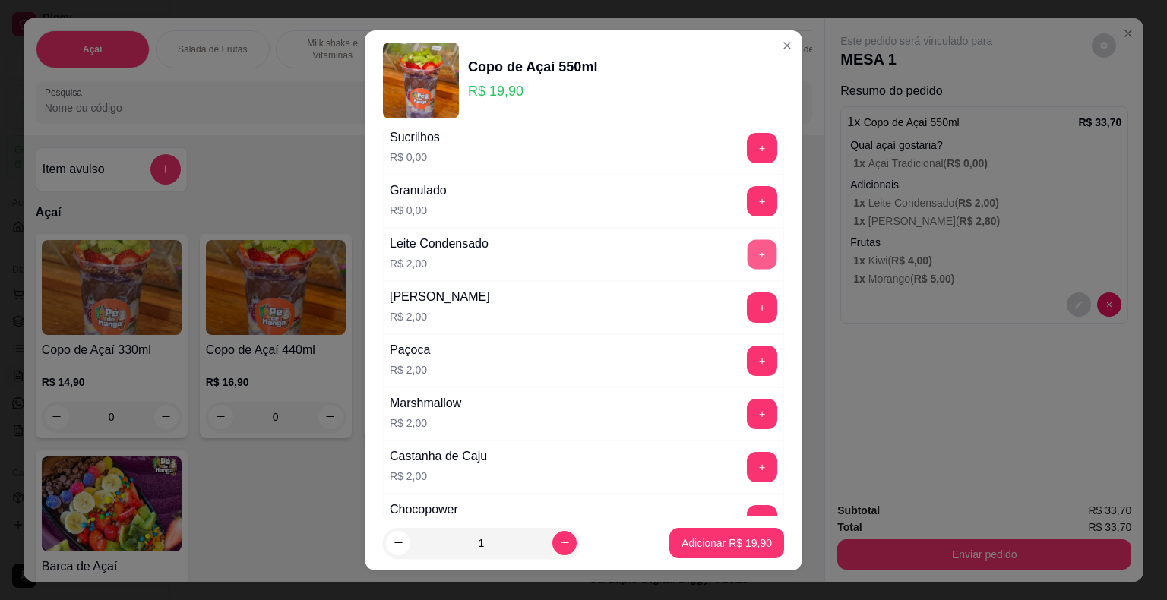
click at [747, 261] on button "+" at bounding box center [762, 254] width 30 height 30
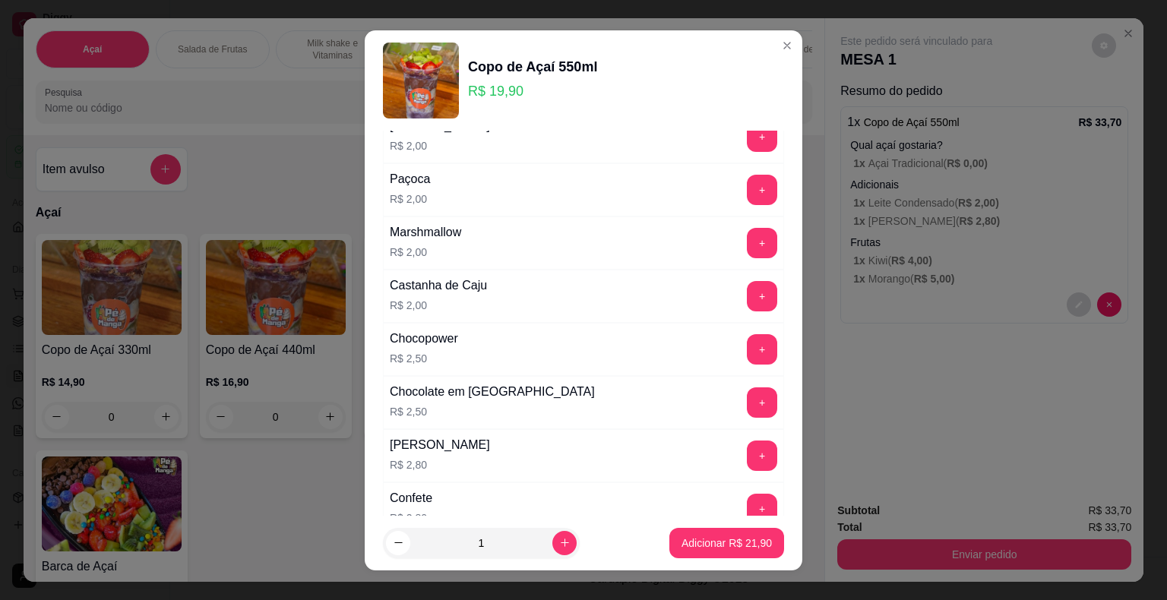
scroll to position [608, 0]
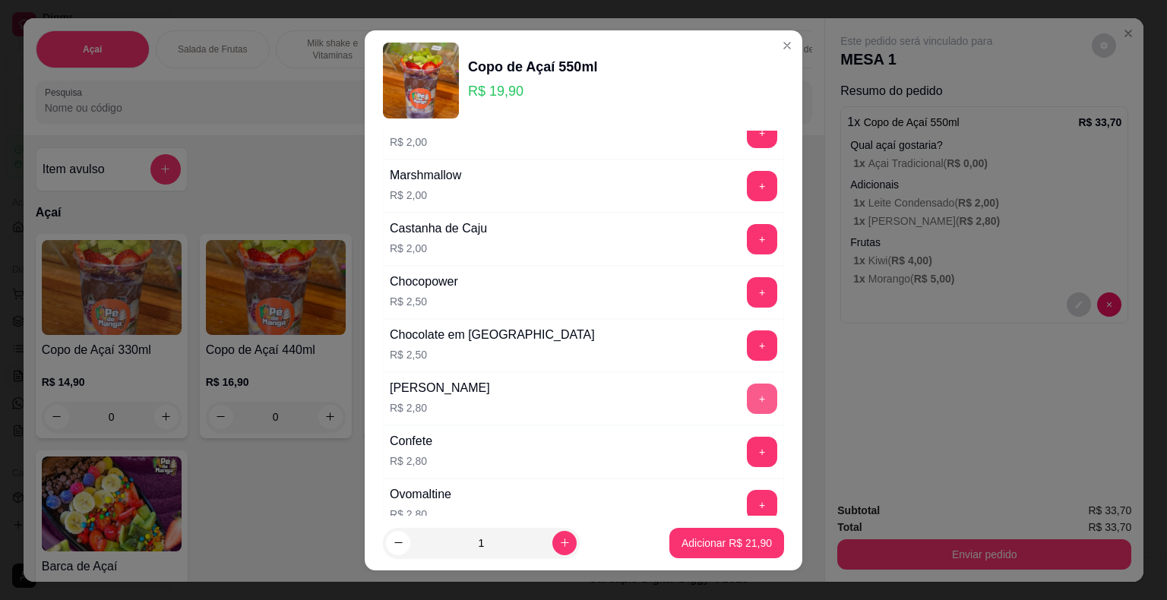
click at [747, 393] on button "+" at bounding box center [762, 399] width 30 height 30
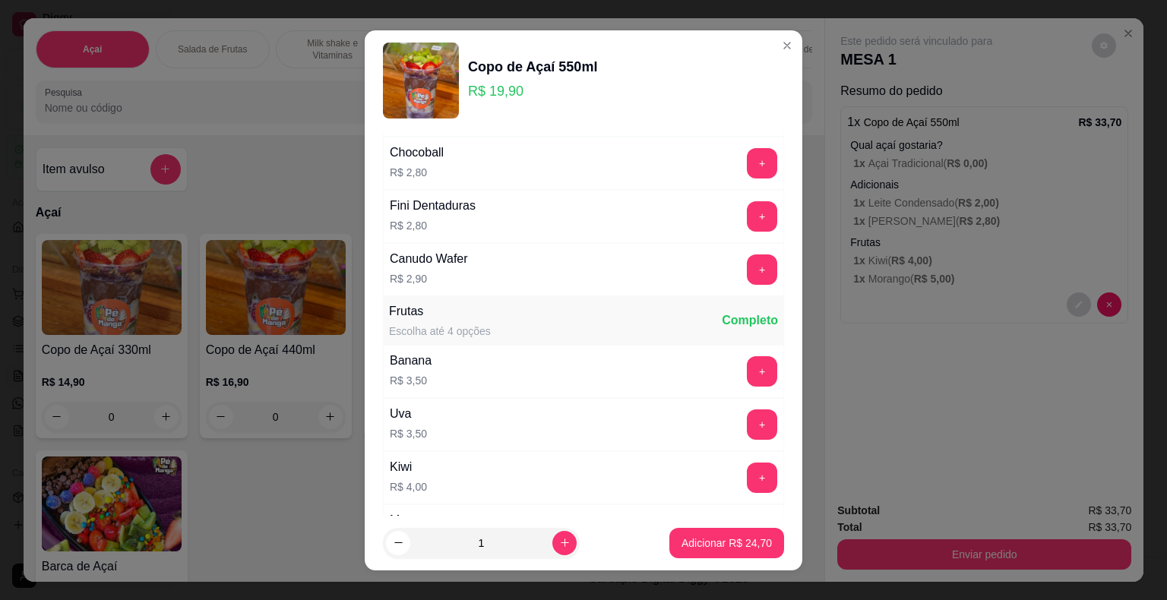
scroll to position [912, 0]
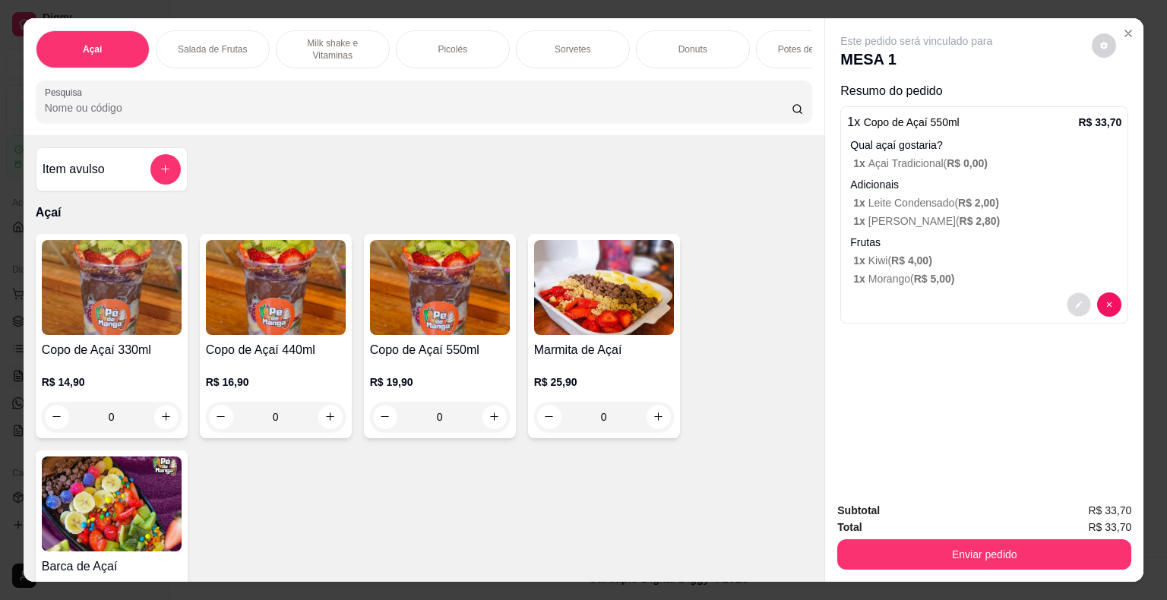
click at [788, 302] on icon "decrease-product-quantity" at bounding box center [1078, 304] width 9 height 9
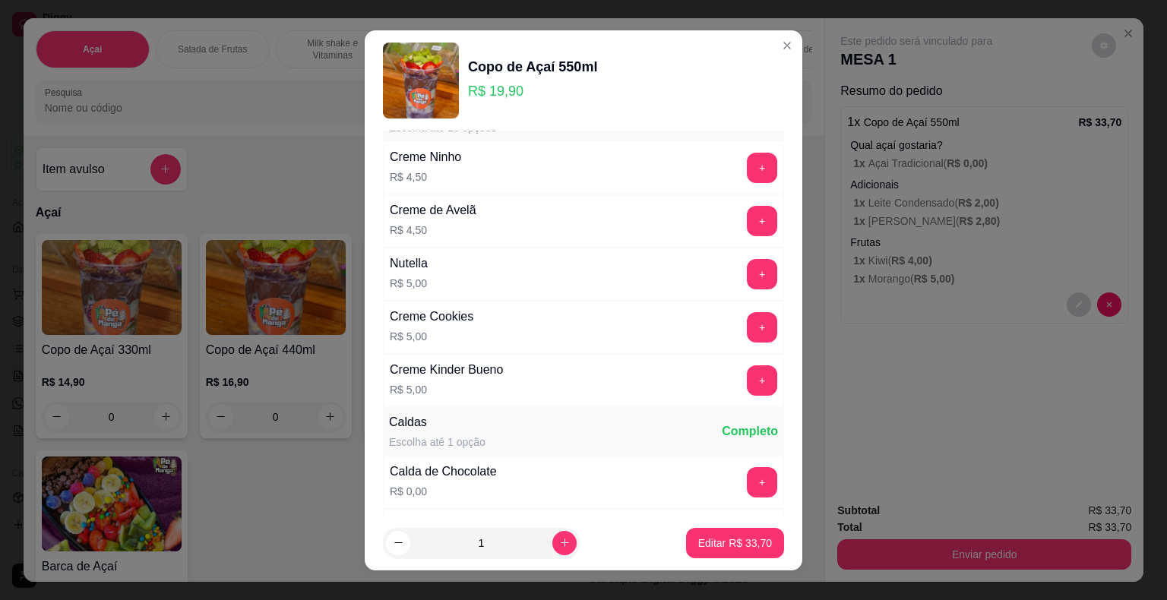
scroll to position [1443, 0]
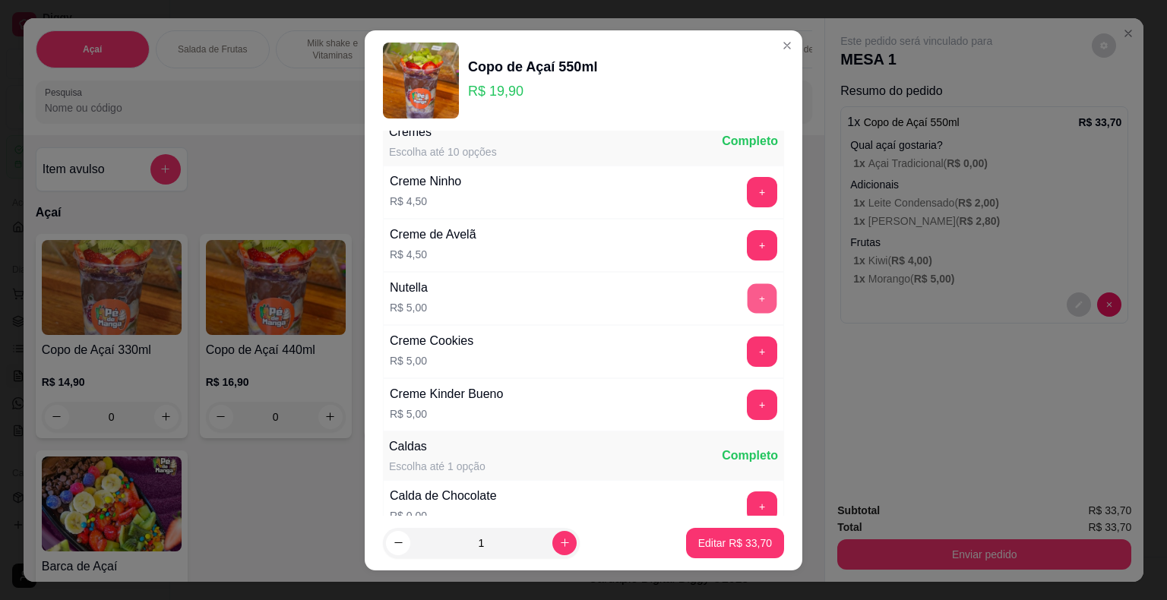
click at [747, 289] on button "+" at bounding box center [762, 298] width 30 height 30
click at [750, 542] on p "Editar R$ 38,70" at bounding box center [734, 543] width 71 height 14
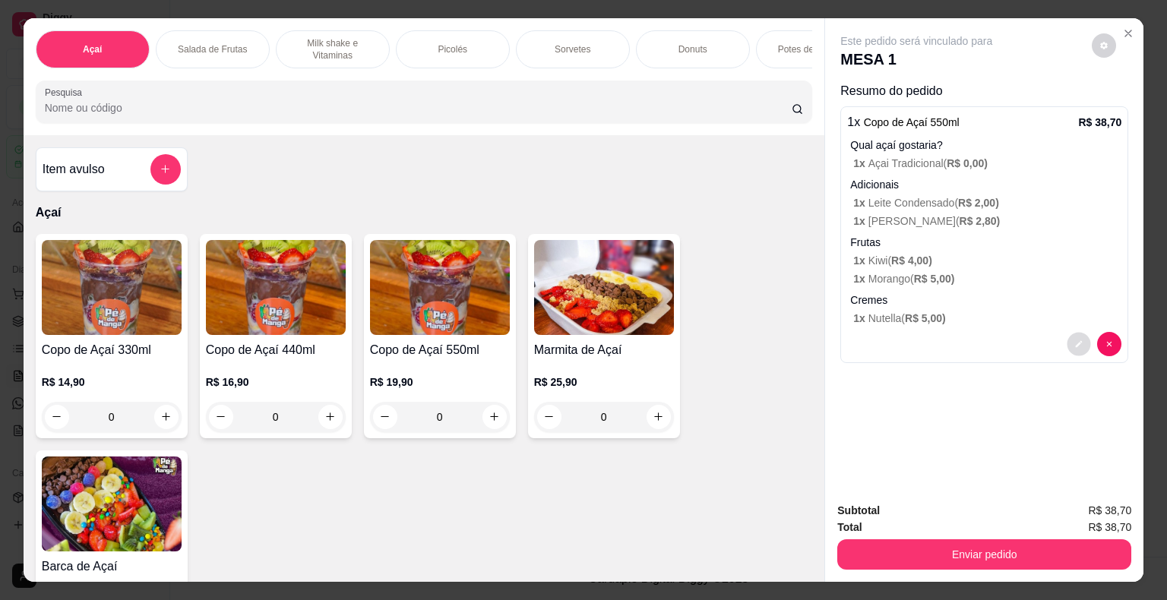
click at [788, 332] on button "decrease-product-quantity" at bounding box center [1079, 344] width 24 height 24
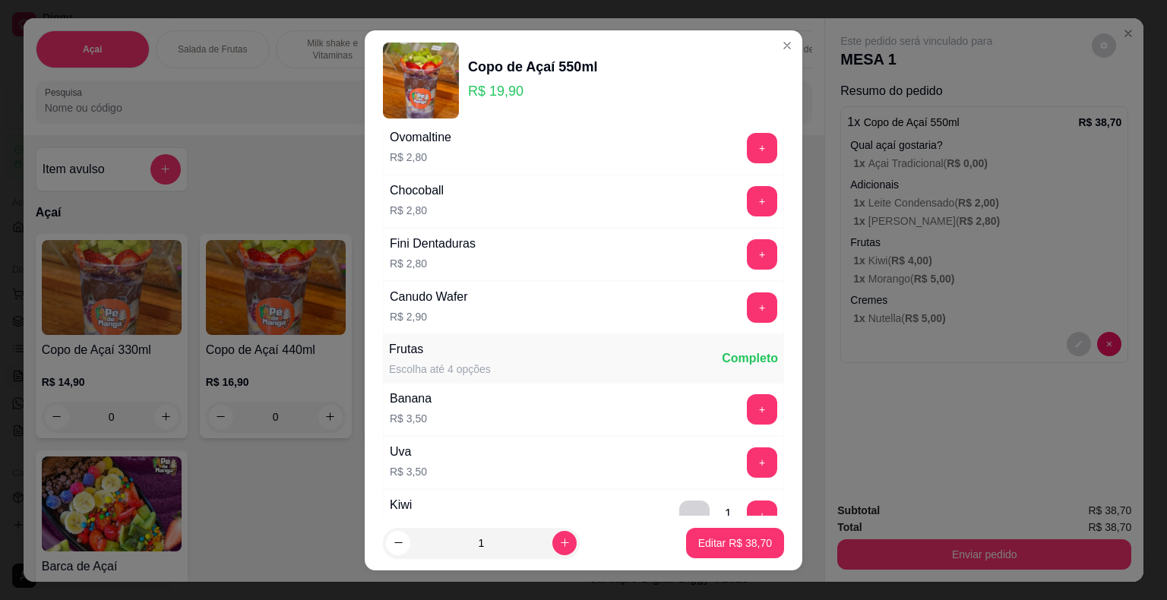
scroll to position [987, 0]
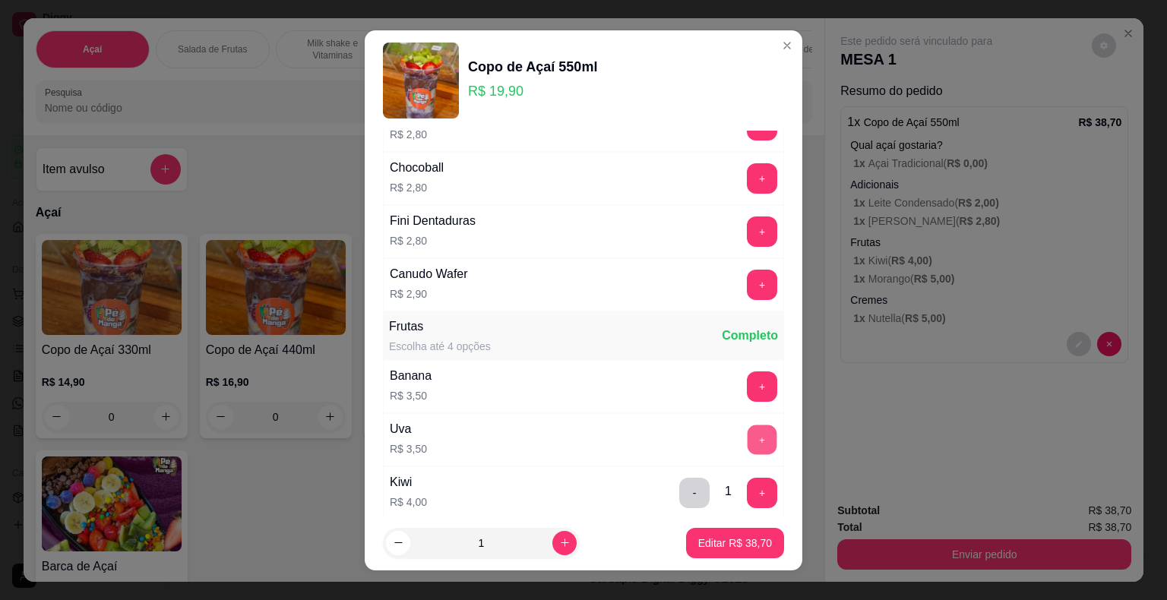
click at [747, 431] on button "+" at bounding box center [762, 440] width 30 height 30
click at [735, 545] on p "Editar R$ 42,20" at bounding box center [735, 543] width 74 height 15
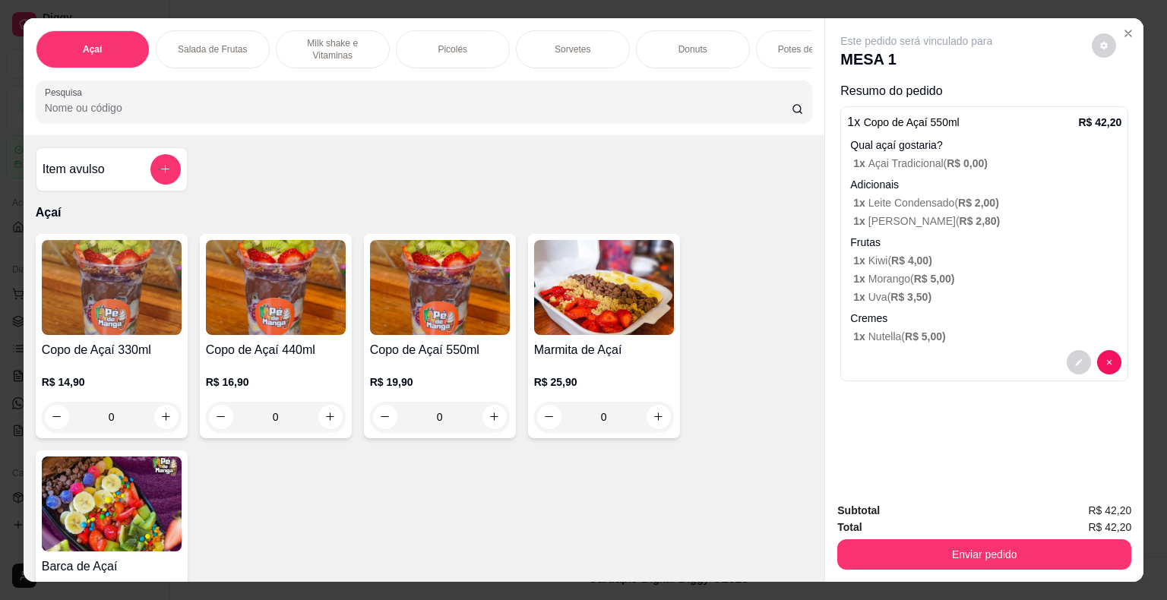
click at [494, 428] on div "0" at bounding box center [440, 417] width 140 height 30
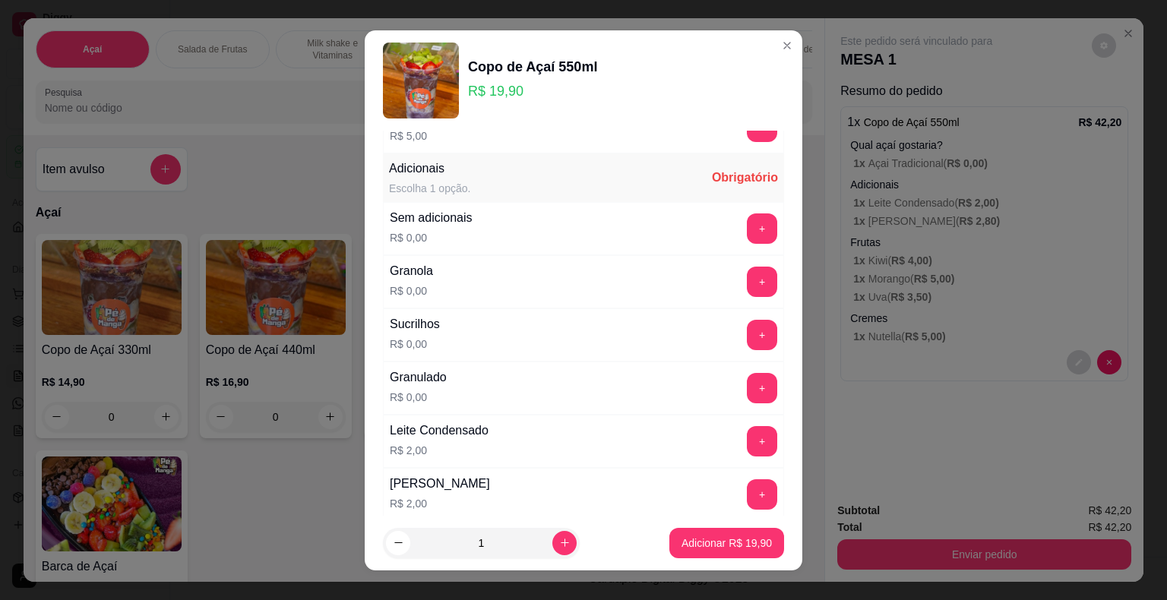
scroll to position [228, 0]
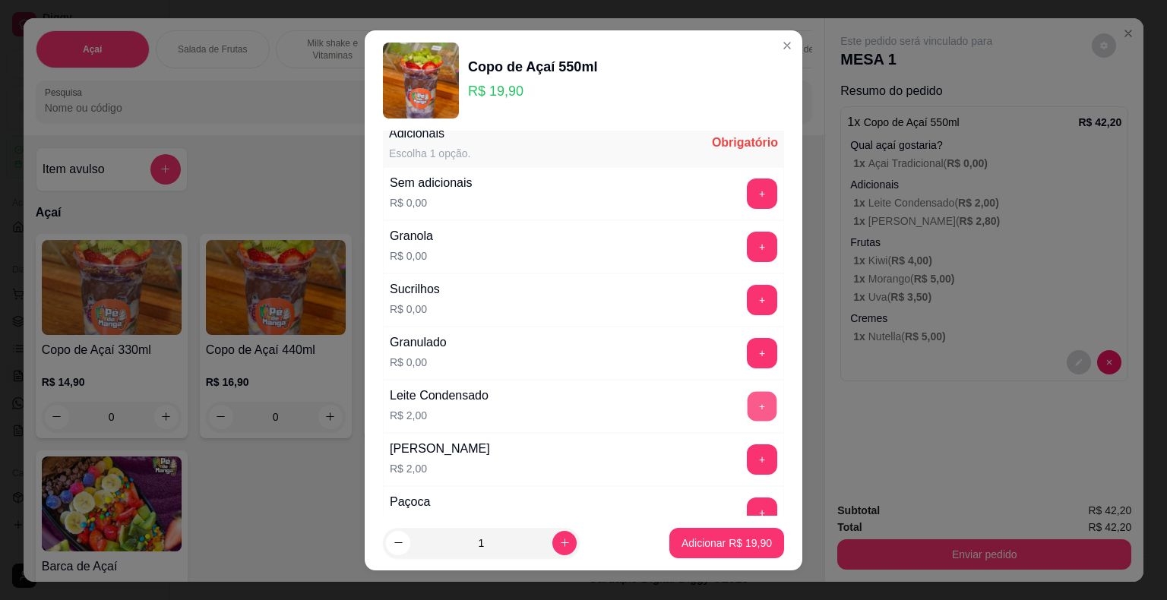
click at [747, 400] on button "+" at bounding box center [762, 406] width 30 height 30
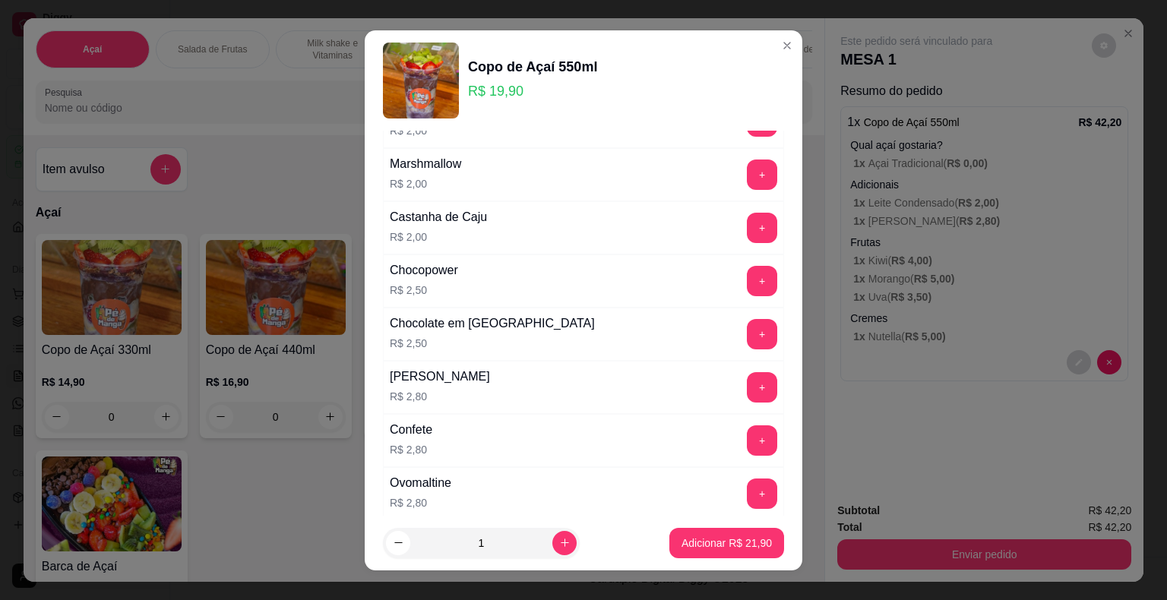
scroll to position [684, 0]
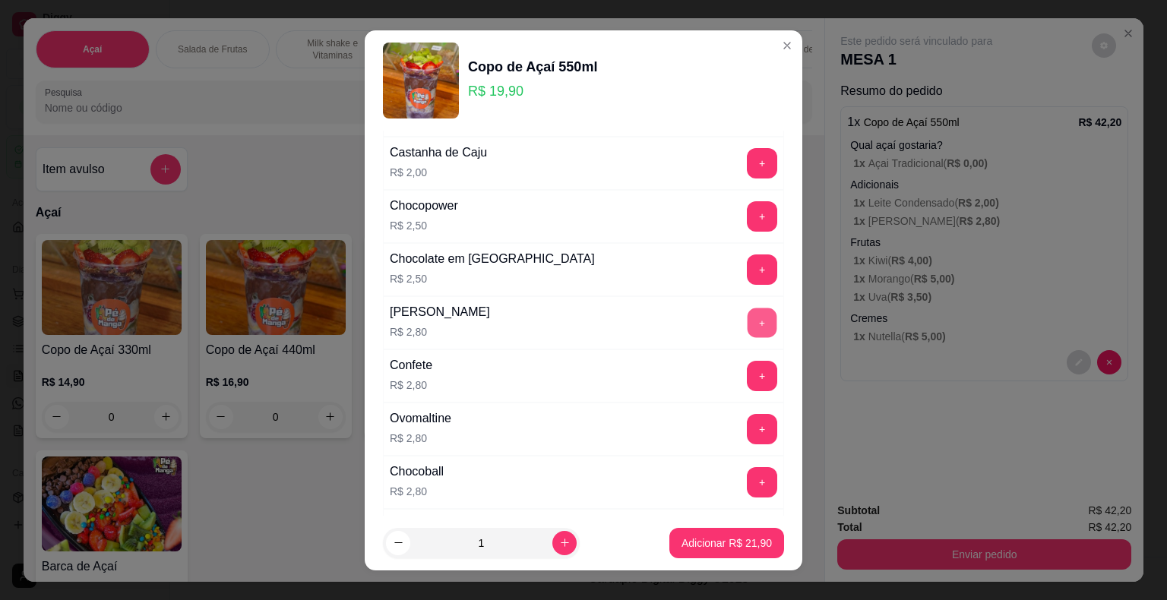
click at [747, 324] on button "+" at bounding box center [762, 323] width 30 height 30
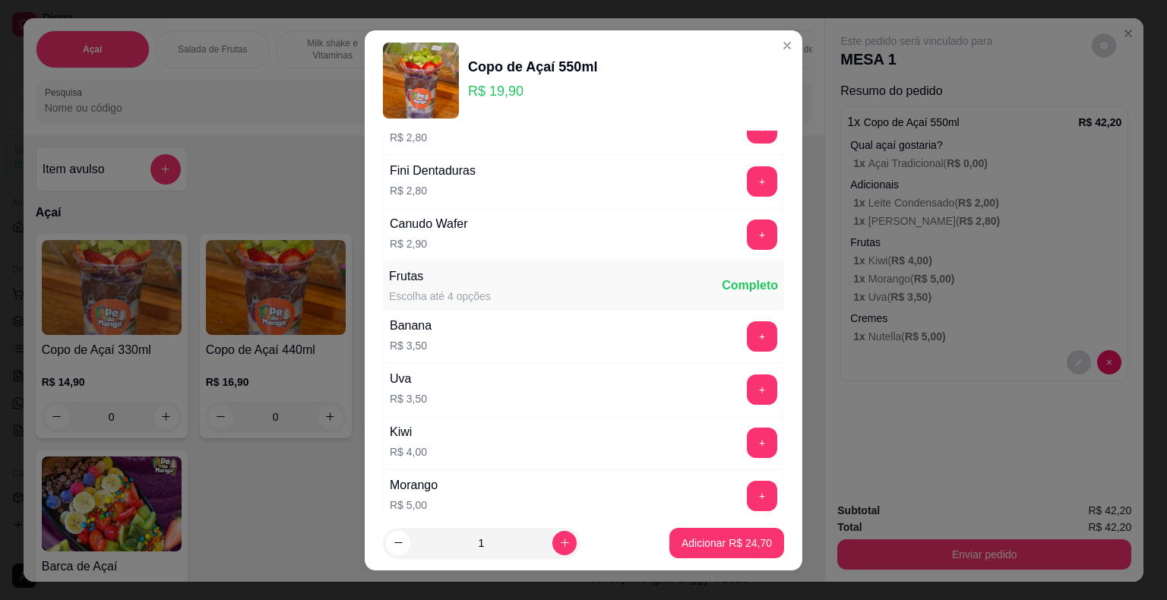
scroll to position [1063, 0]
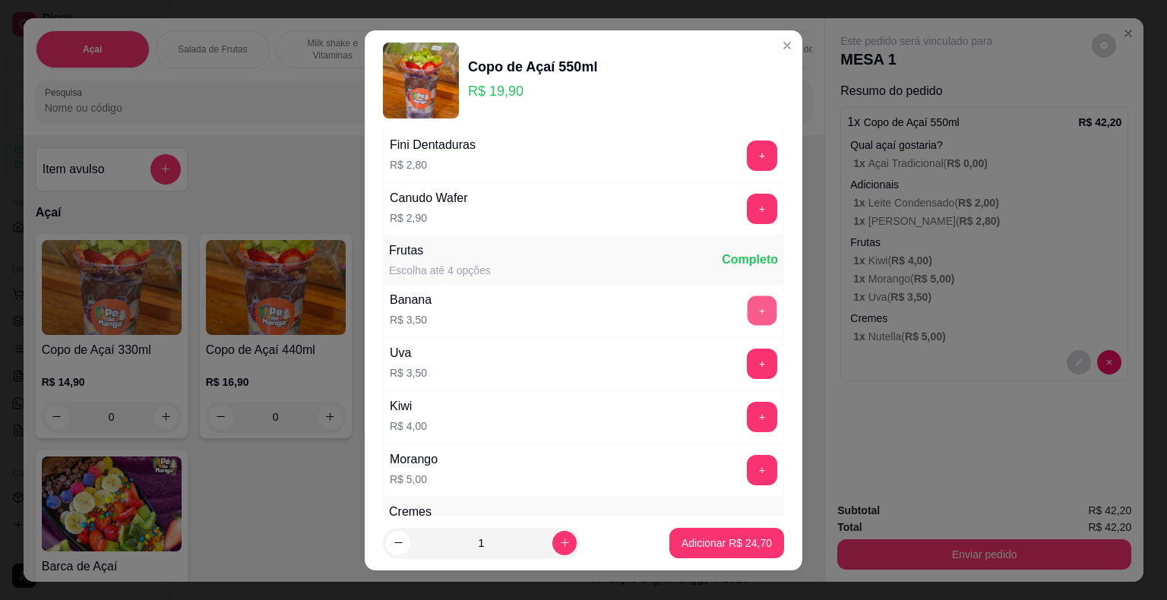
click at [747, 305] on button "+" at bounding box center [762, 310] width 30 height 30
click at [747, 455] on button "+" at bounding box center [762, 470] width 30 height 30
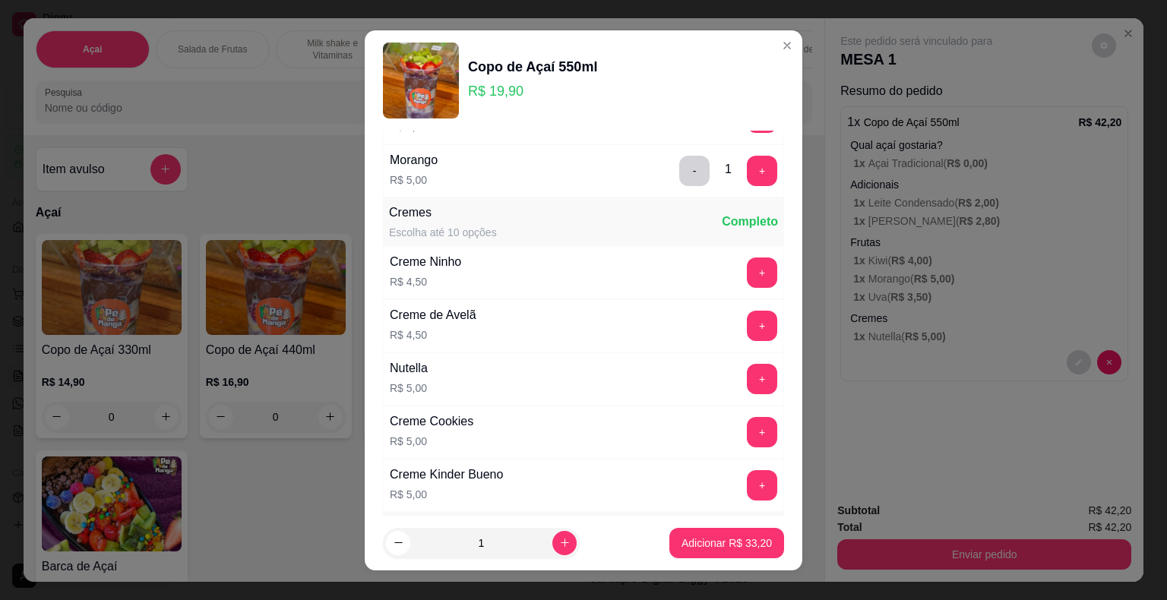
scroll to position [1367, 0]
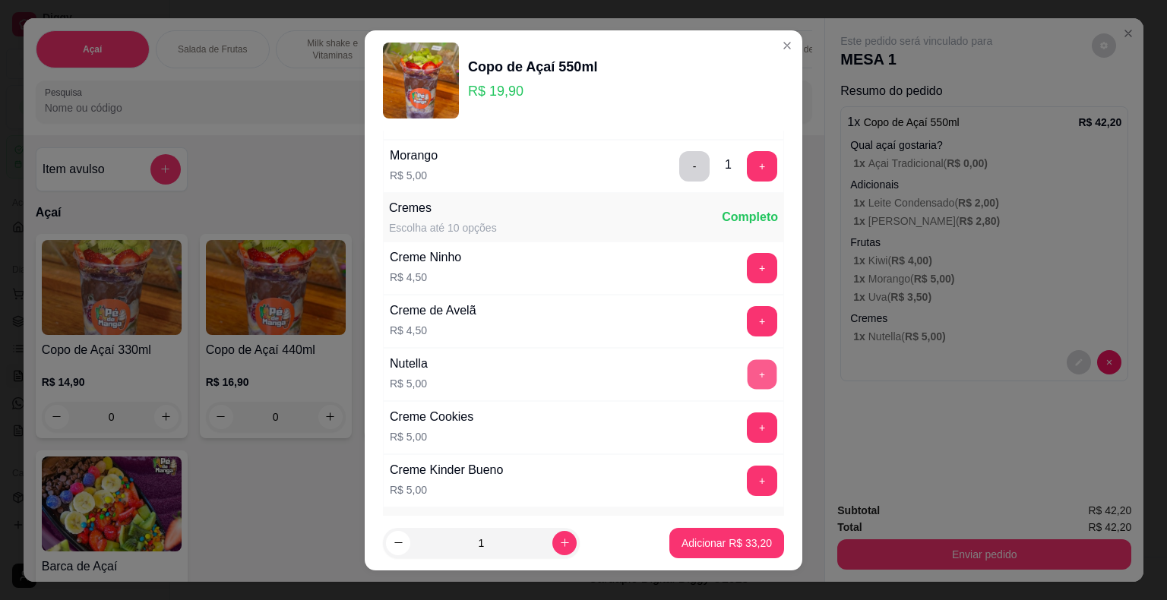
click at [747, 362] on button "+" at bounding box center [762, 374] width 30 height 30
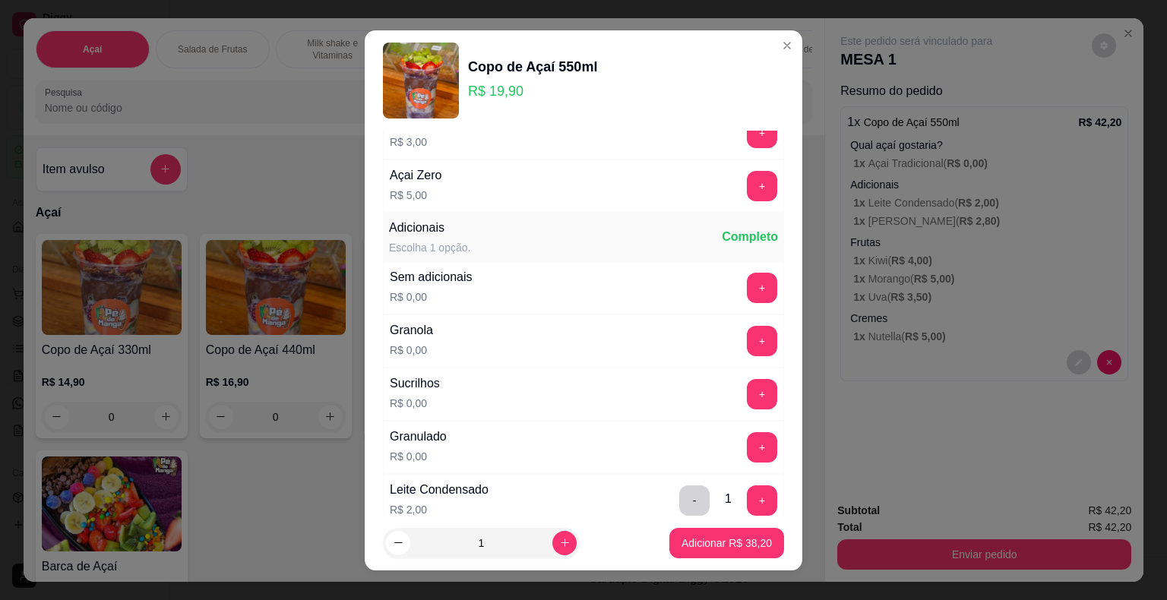
scroll to position [0, 0]
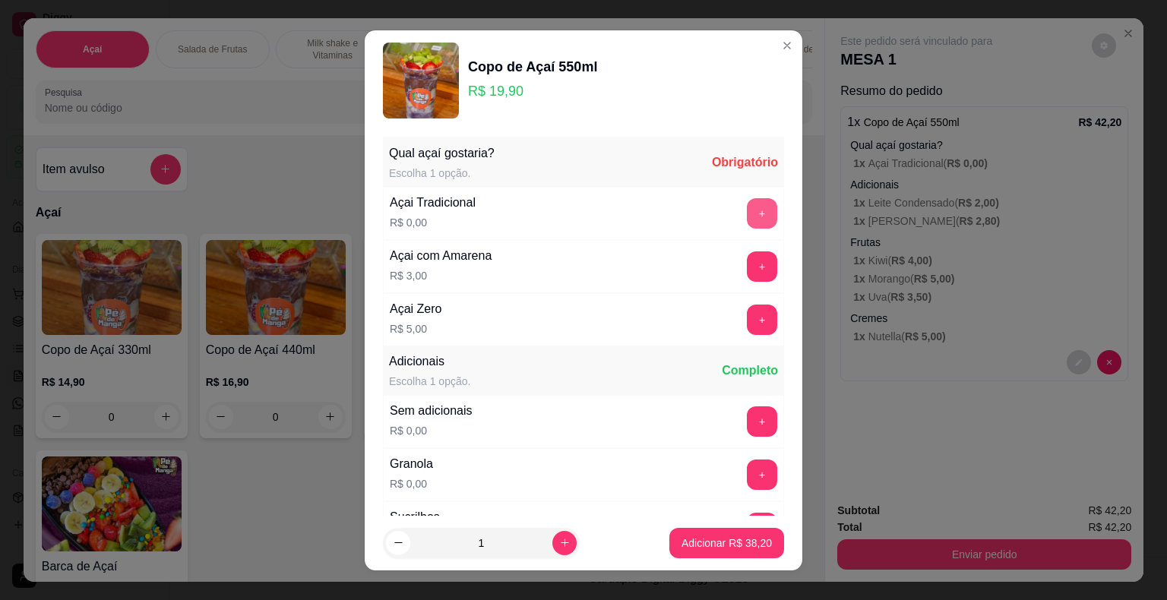
click at [747, 207] on button "+" at bounding box center [762, 213] width 30 height 30
click at [725, 551] on button "Adicionar R$ 38,20" at bounding box center [727, 543] width 112 height 30
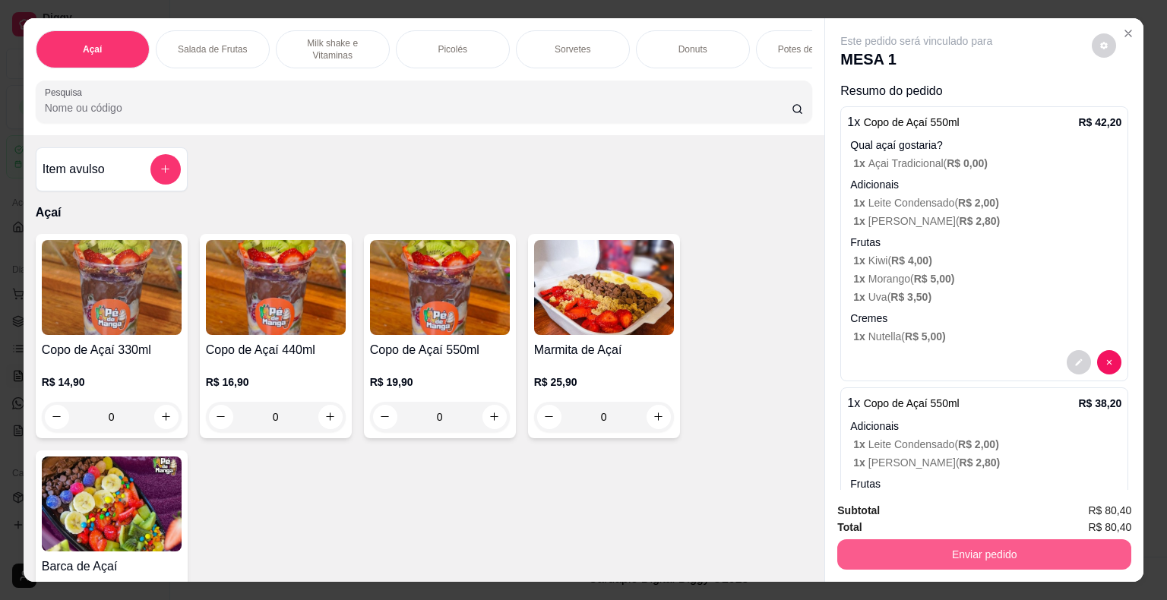
click at [788, 559] on button "Enviar pedido" at bounding box center [984, 554] width 294 height 30
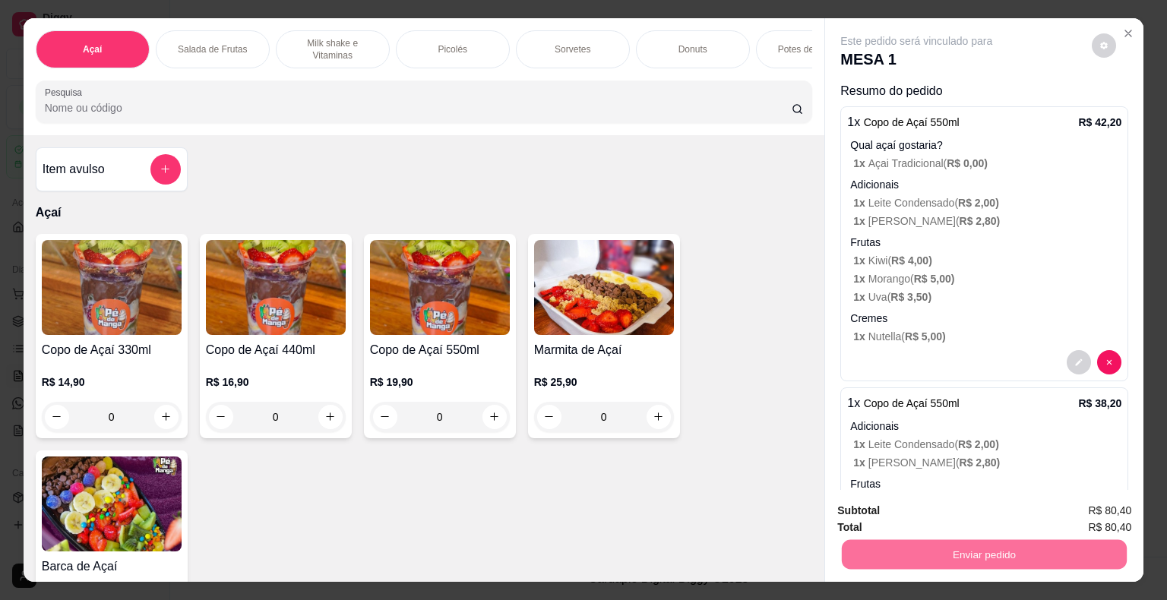
click at [788, 513] on button "Não registrar e enviar pedido" at bounding box center [934, 512] width 158 height 29
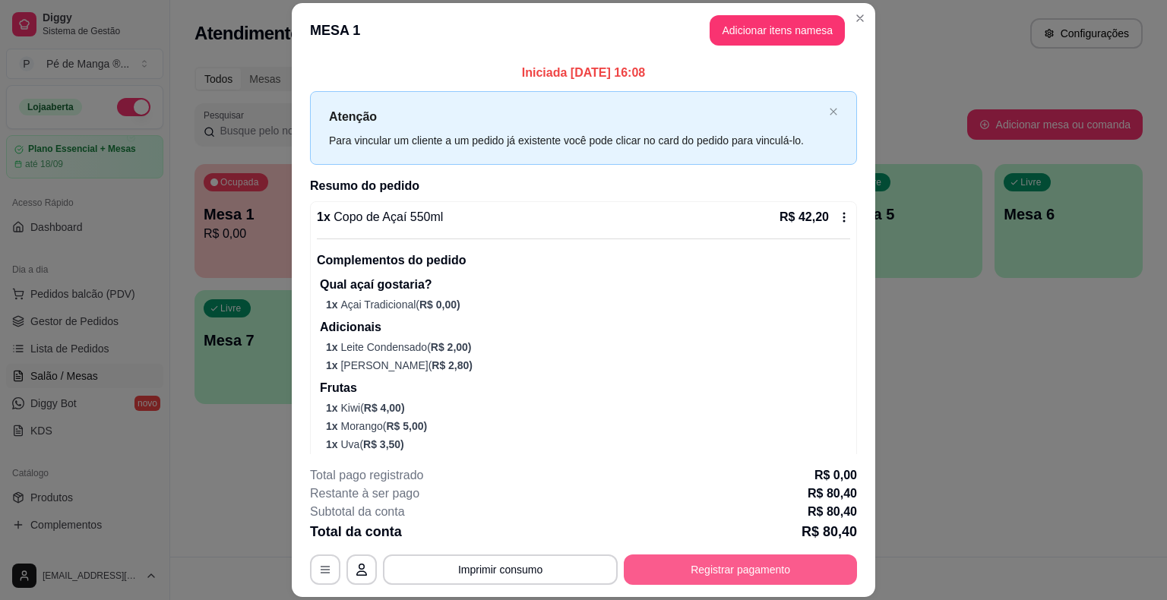
click at [663, 567] on button "Registrar pagamento" at bounding box center [740, 570] width 233 height 30
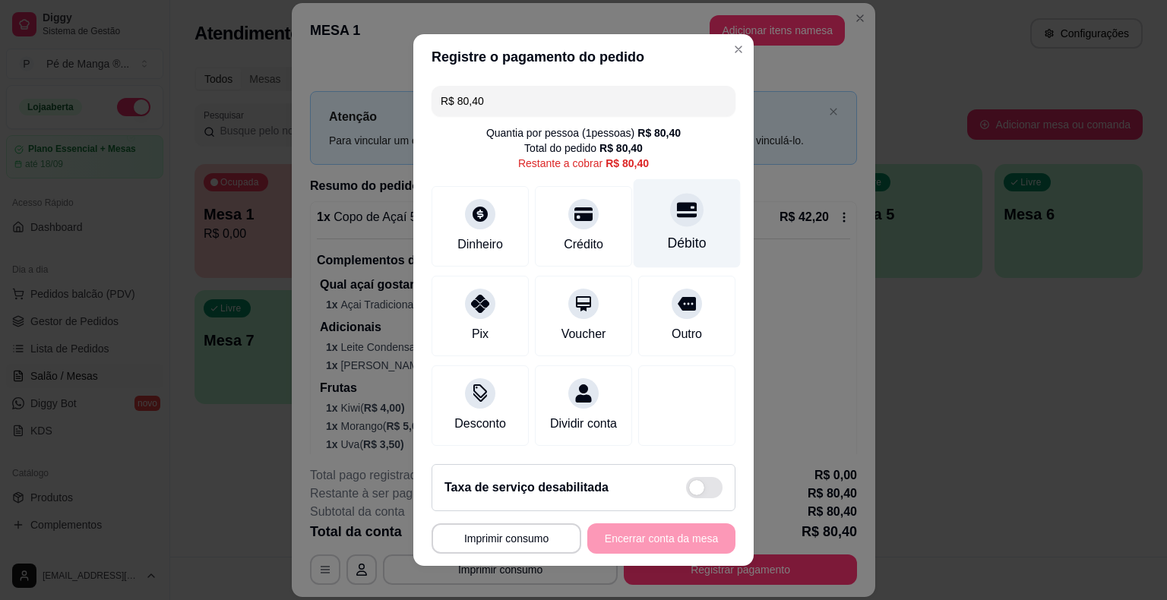
click at [657, 223] on div "Débito" at bounding box center [686, 223] width 107 height 89
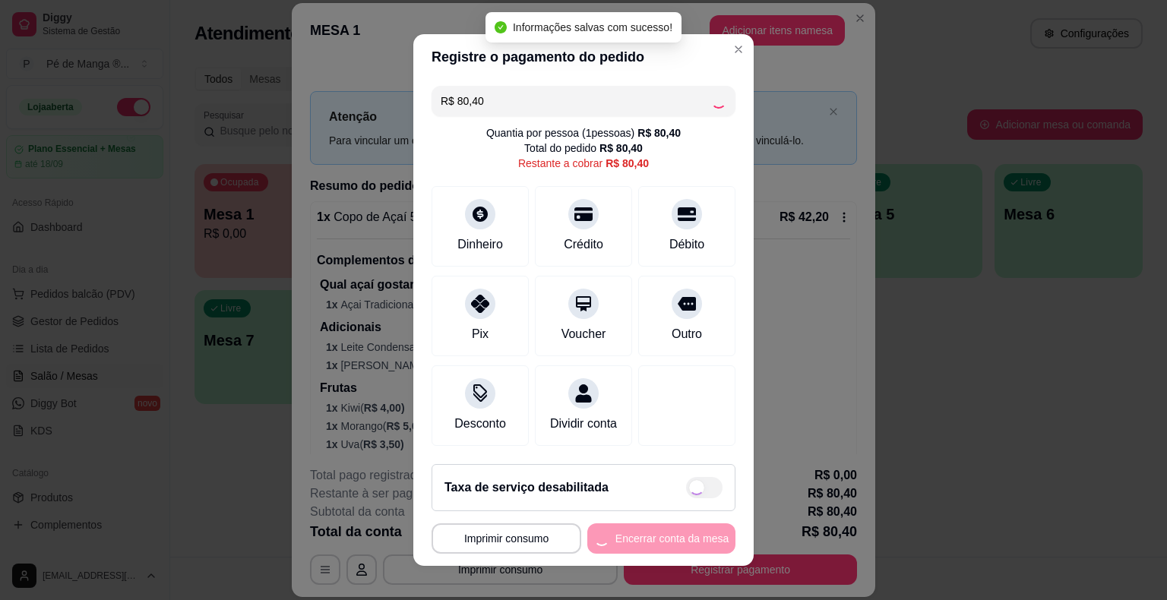
type input "R$ 0,00"
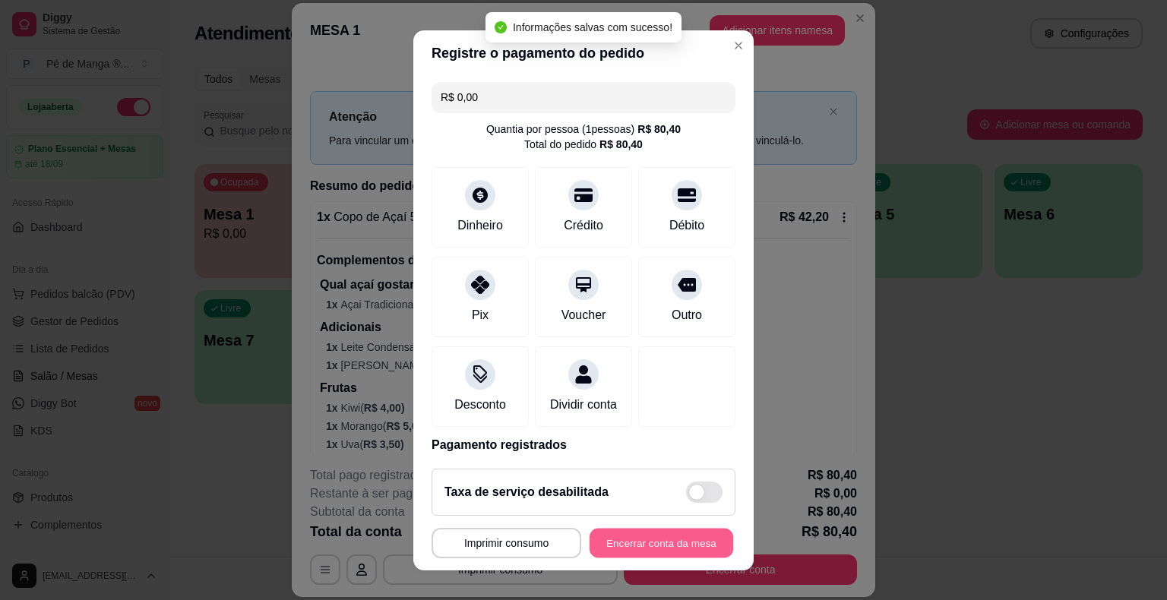
click at [646, 549] on button "Encerrar conta da mesa" at bounding box center [661, 543] width 144 height 30
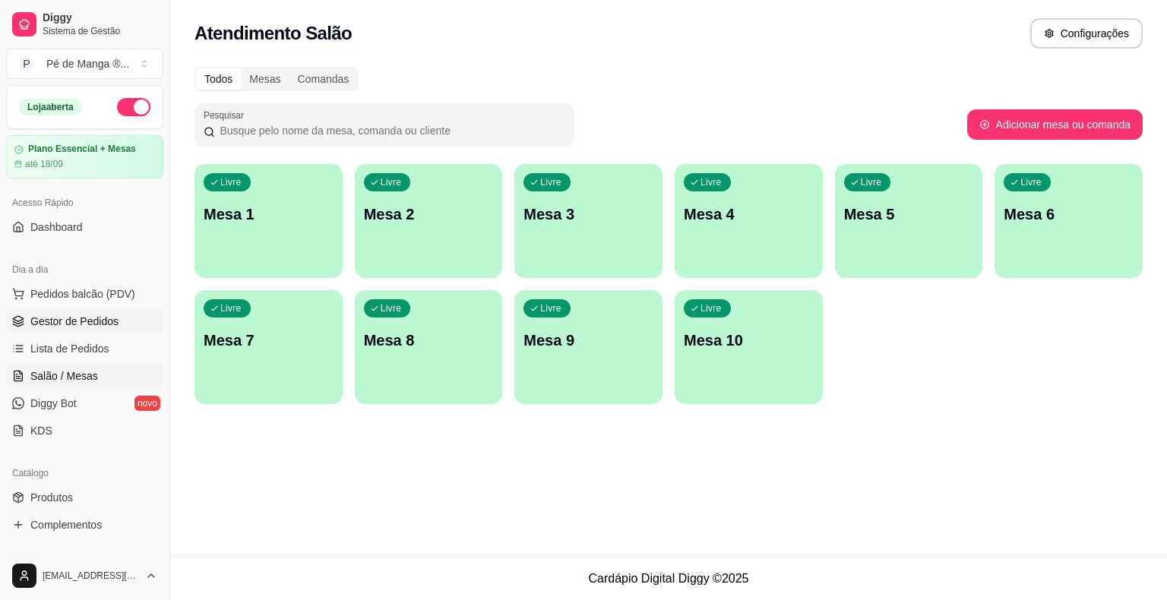
click at [120, 327] on link "Gestor de Pedidos" at bounding box center [84, 321] width 157 height 24
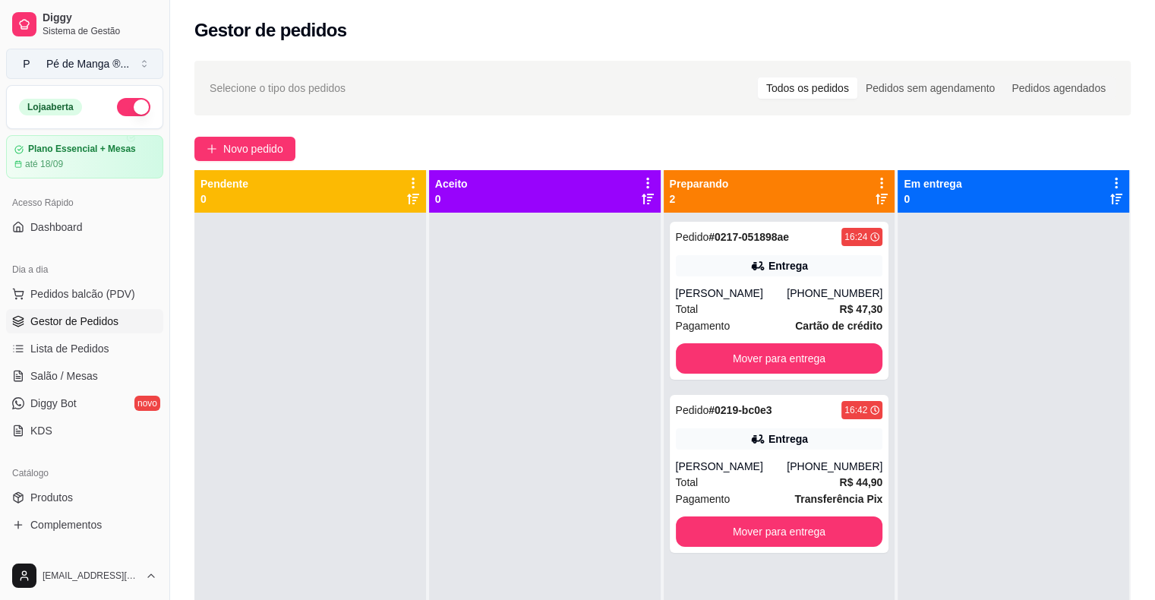
click at [103, 64] on div "Pé de Manga ® ..." at bounding box center [87, 63] width 83 height 15
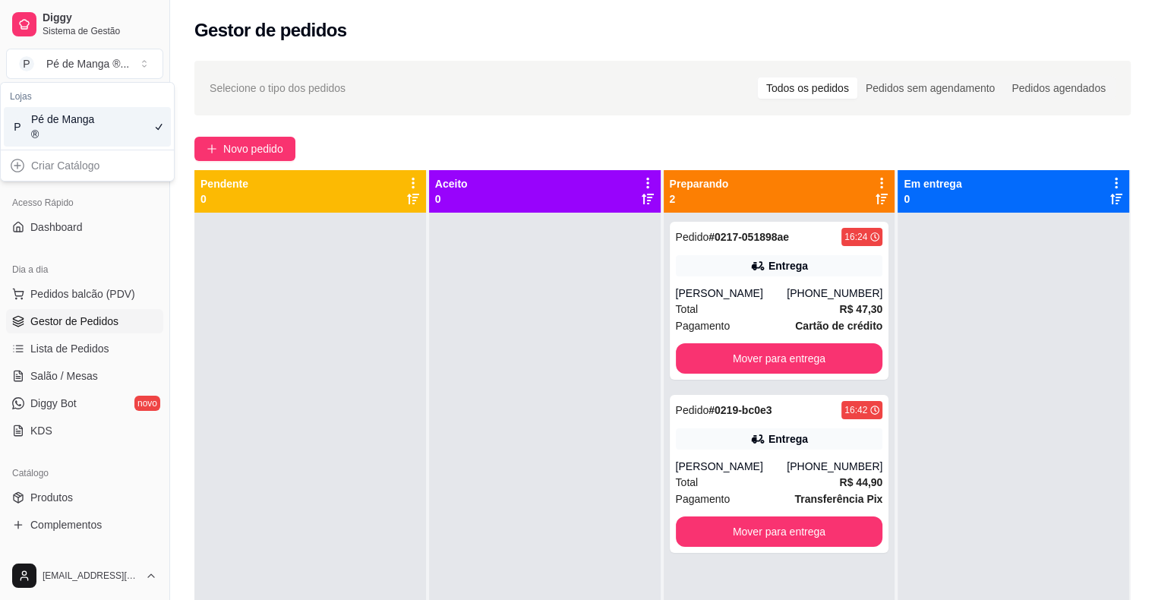
click at [112, 191] on div "Acesso Rápido" at bounding box center [84, 203] width 157 height 24
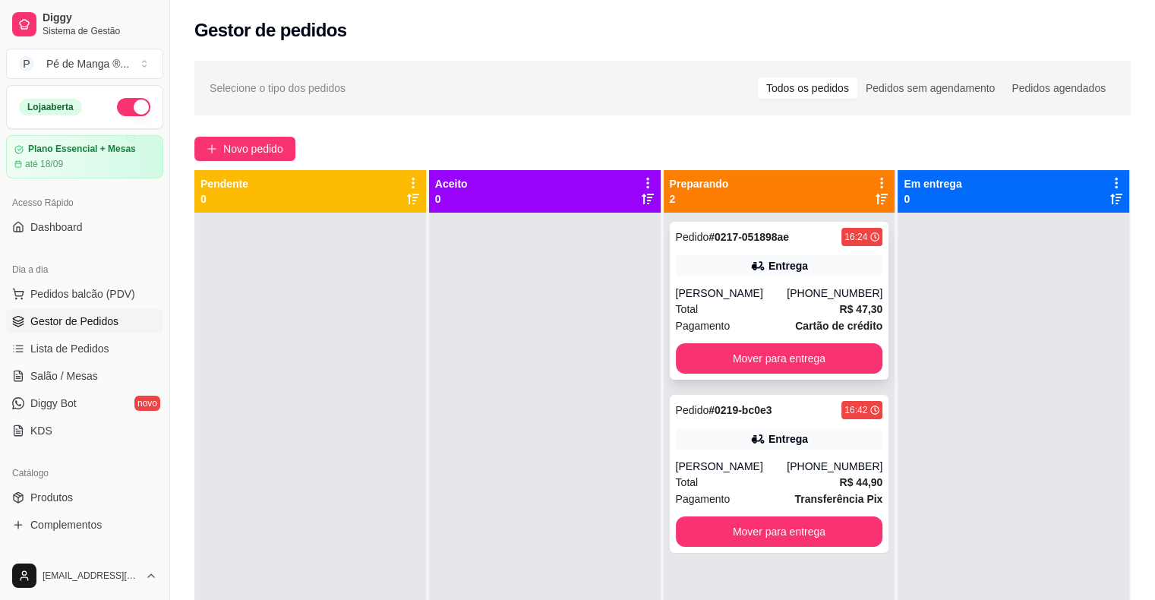
click at [739, 278] on div "Pedido # 0217-051898ae 16:24 Entrega Maria (15) 99730-0863 Total R$ 47,30 Pagam…" at bounding box center [780, 301] width 220 height 158
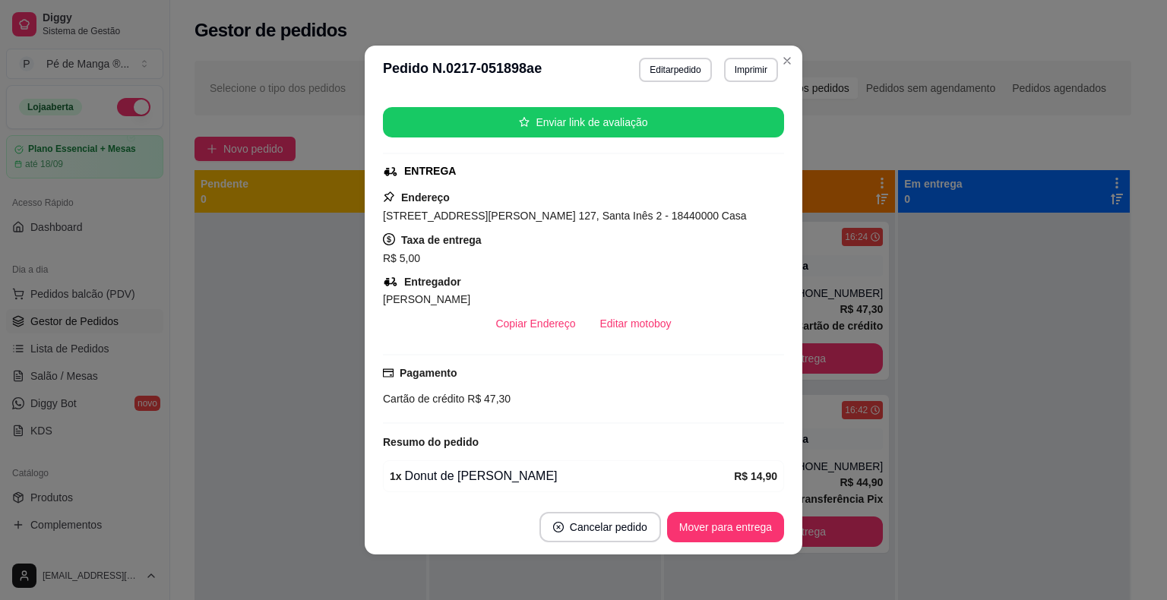
scroll to position [450, 0]
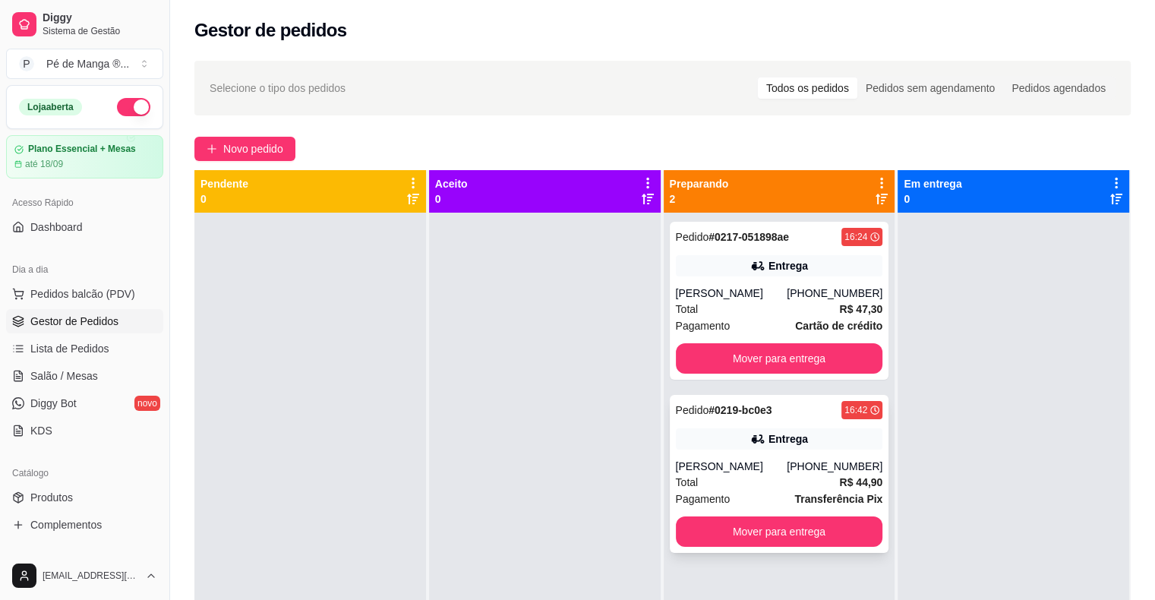
click at [788, 494] on strong "Transferência Pix" at bounding box center [839, 499] width 88 height 12
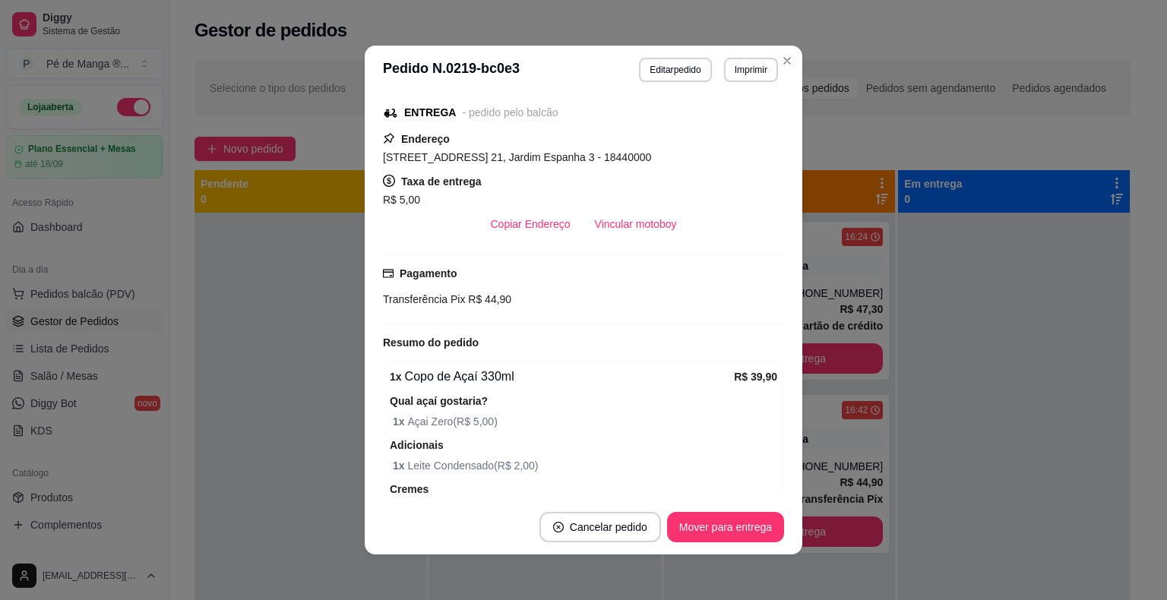
scroll to position [365, 0]
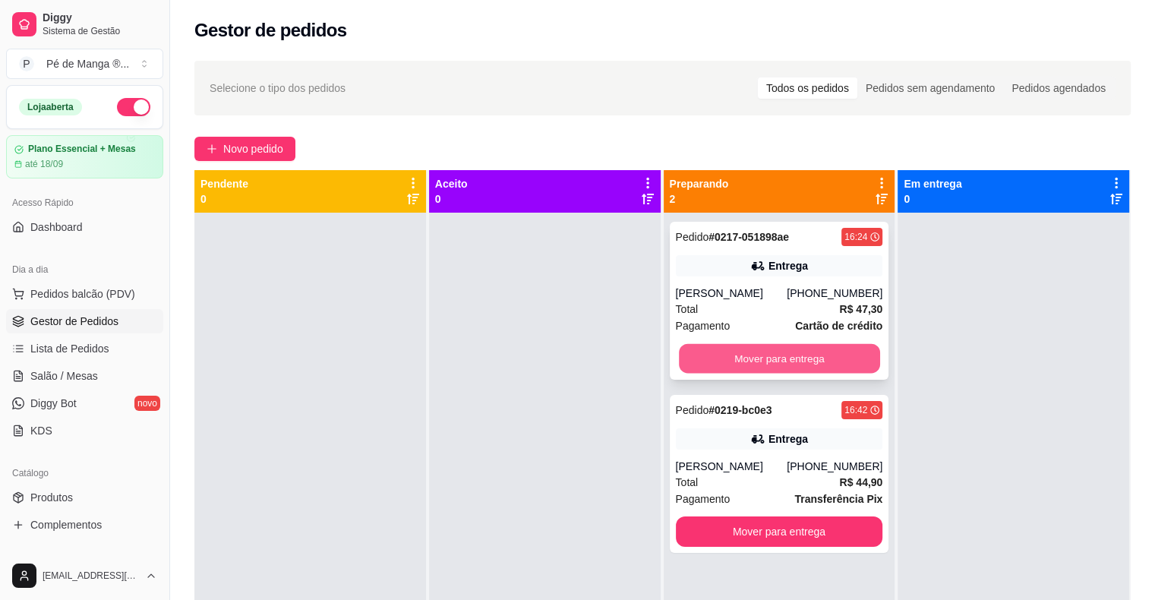
click at [768, 353] on button "Mover para entrega" at bounding box center [779, 359] width 201 height 30
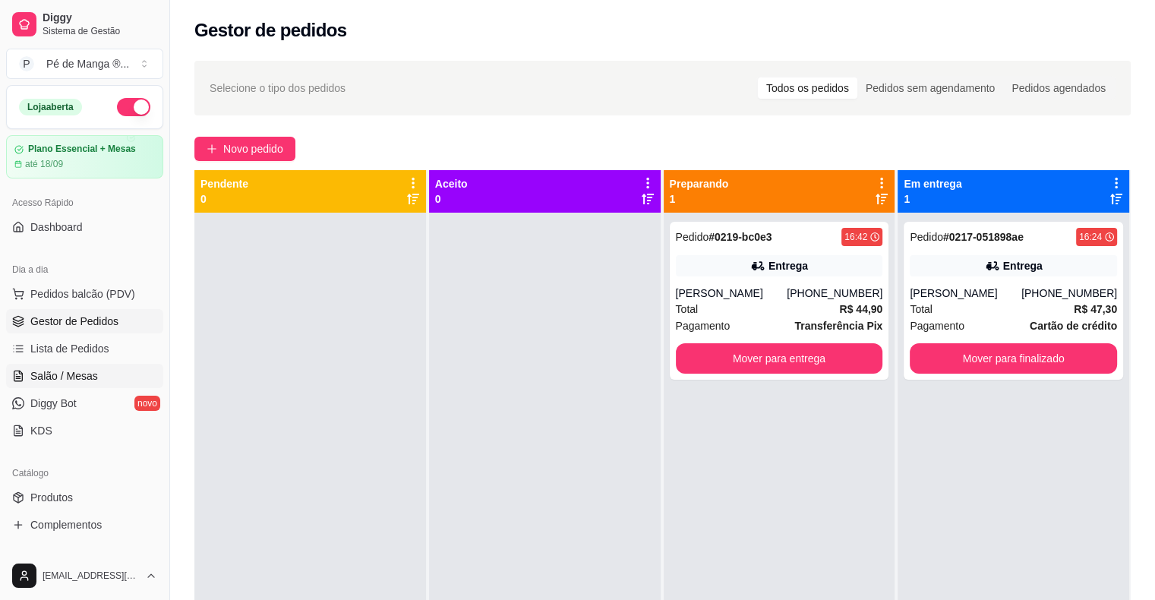
click at [100, 371] on link "Salão / Mesas" at bounding box center [84, 376] width 157 height 24
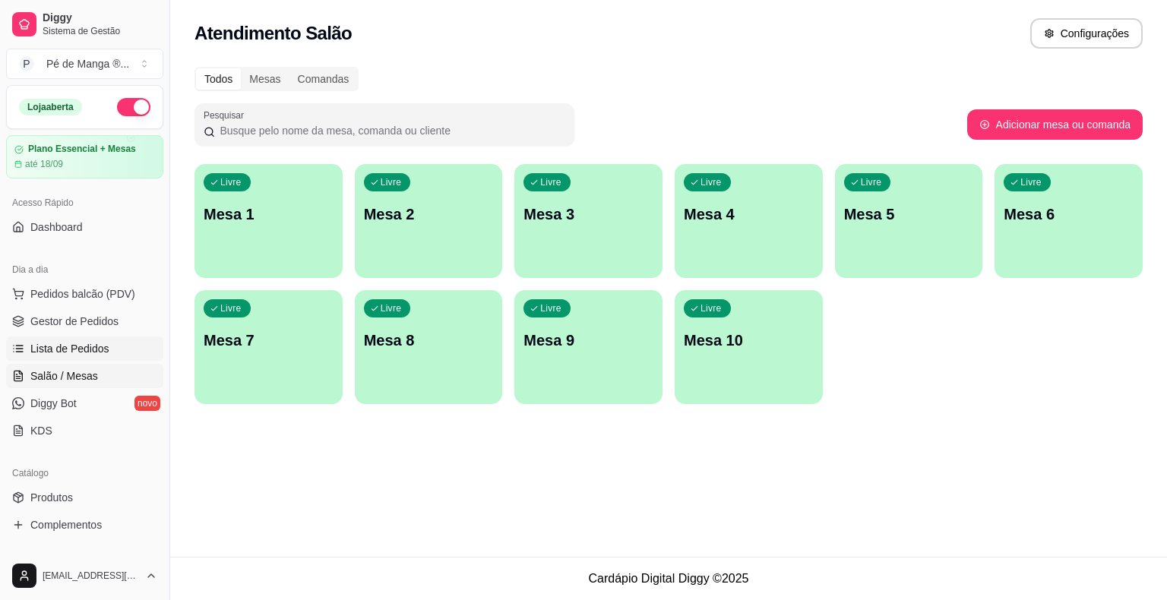
click at [109, 352] on link "Lista de Pedidos" at bounding box center [84, 348] width 157 height 24
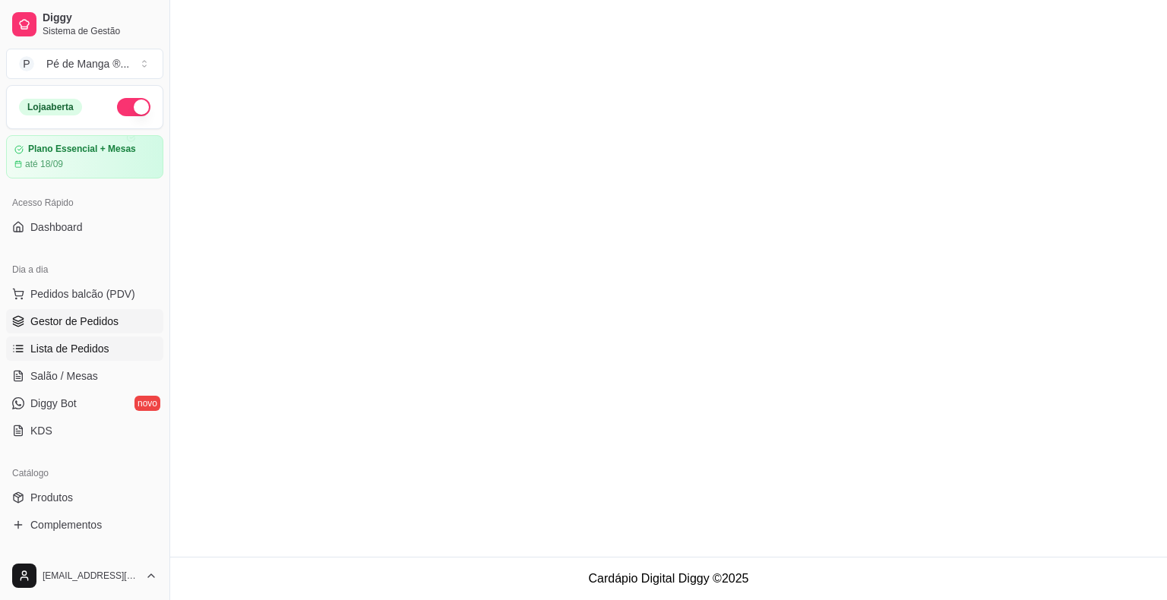
click at [117, 322] on link "Gestor de Pedidos" at bounding box center [84, 321] width 157 height 24
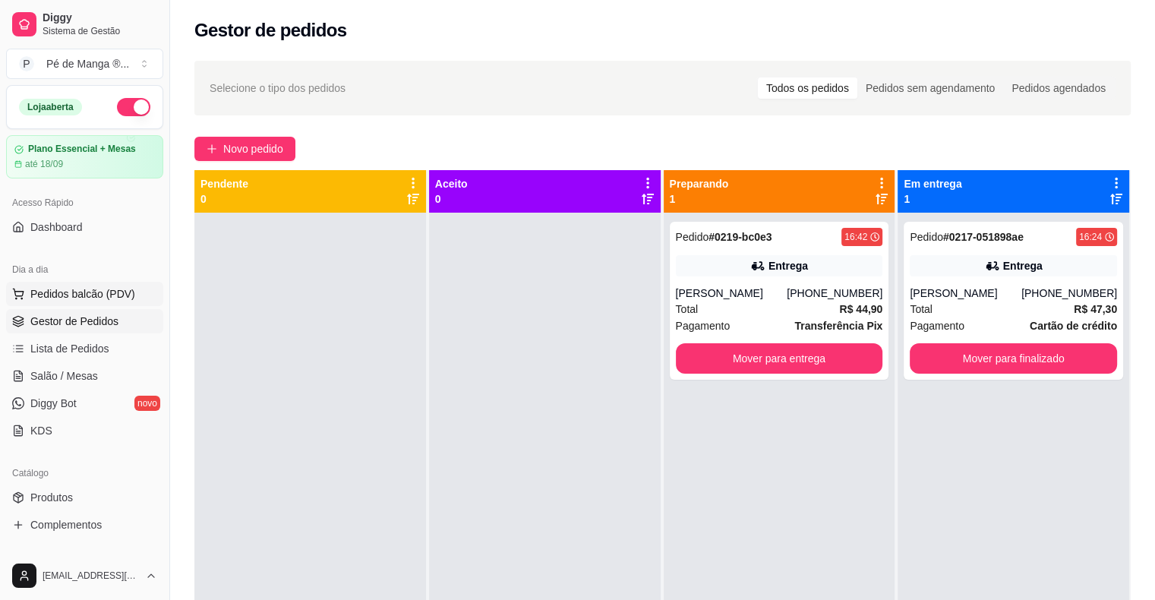
click at [106, 291] on span "Pedidos balcão (PDV)" at bounding box center [82, 293] width 105 height 15
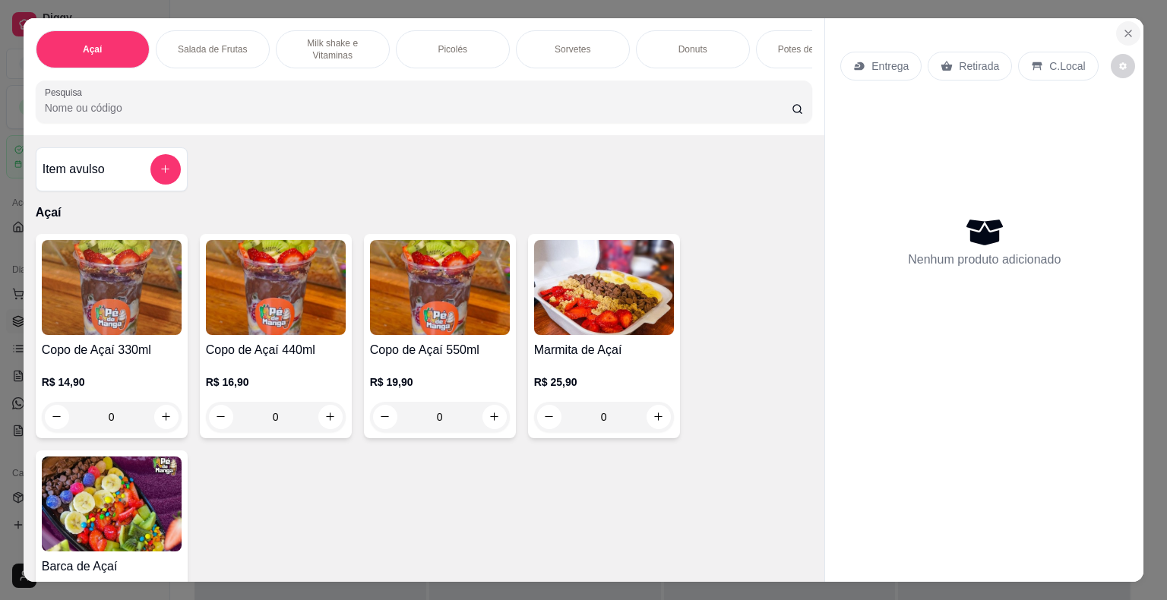
click at [788, 27] on icon "Close" at bounding box center [1128, 33] width 12 height 12
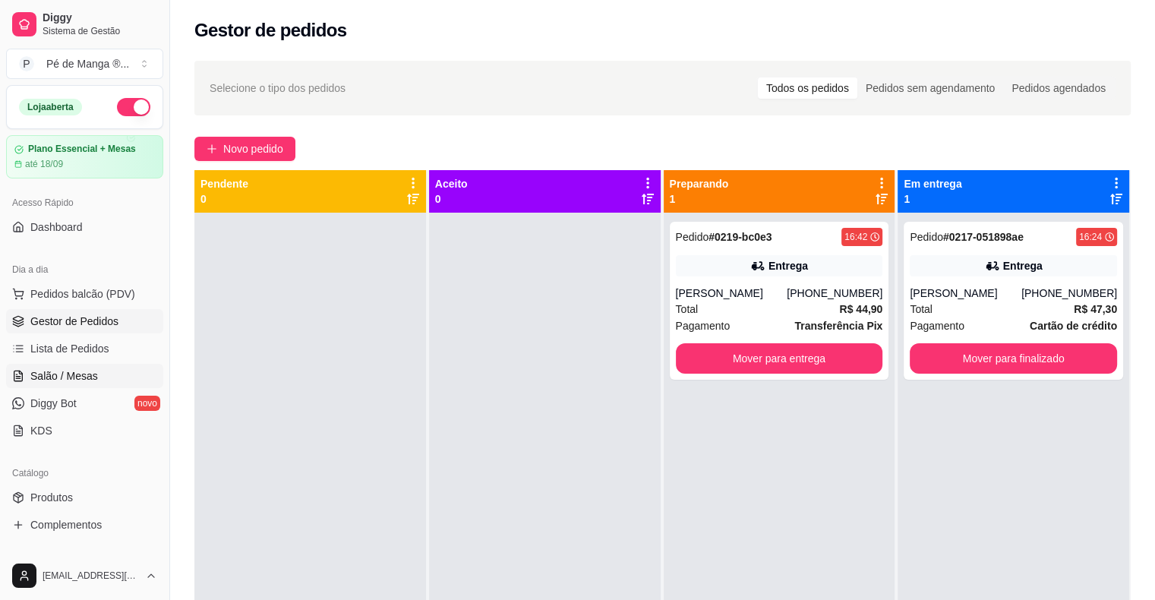
click at [91, 376] on span "Salão / Mesas" at bounding box center [64, 375] width 68 height 15
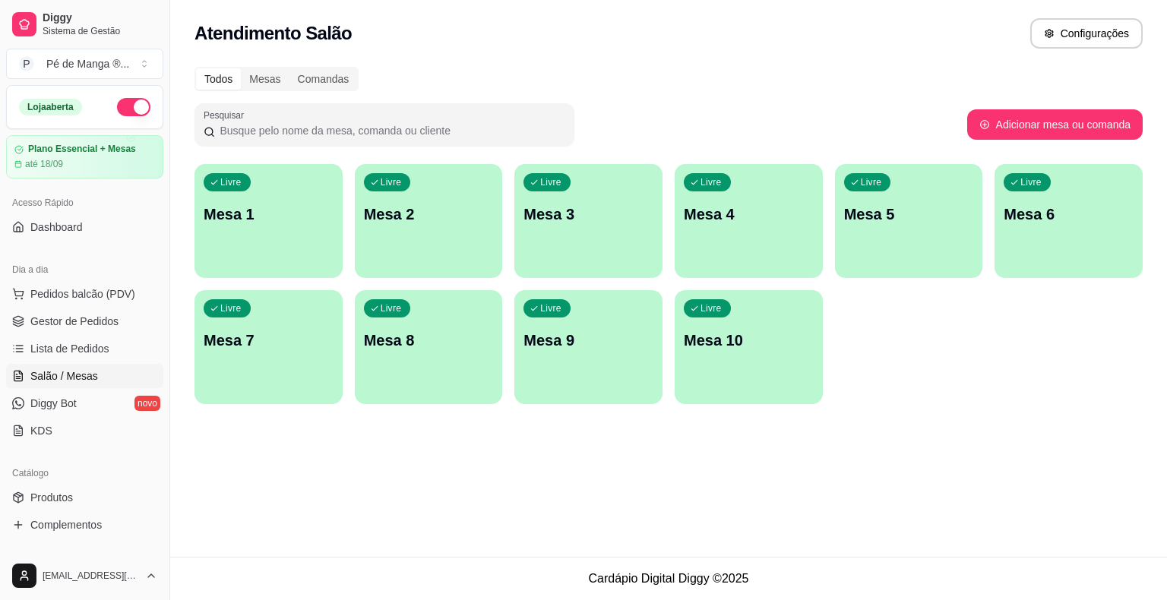
click at [289, 219] on p "Mesa 1" at bounding box center [269, 214] width 130 height 21
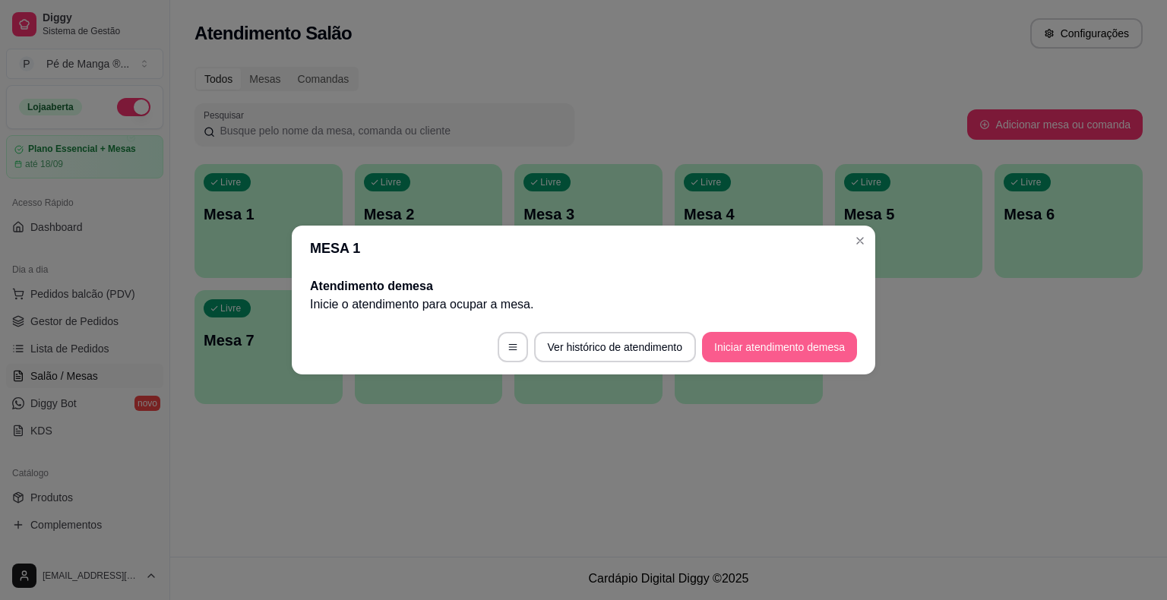
click at [774, 355] on button "Iniciar atendimento de mesa" at bounding box center [779, 347] width 155 height 30
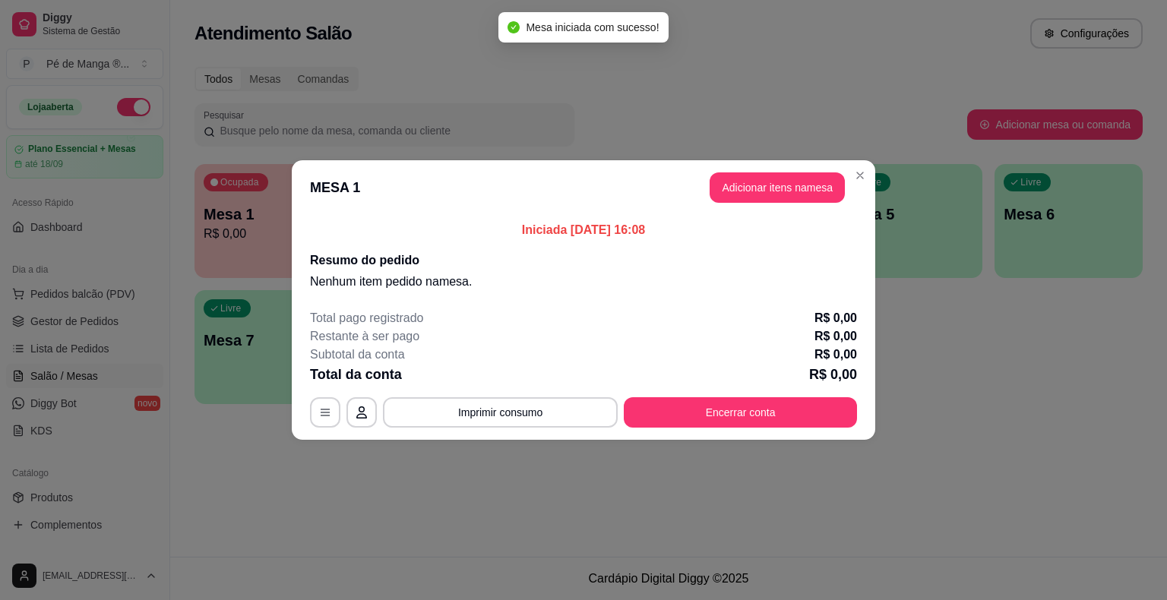
click at [788, 197] on button "Adicionar itens na mesa" at bounding box center [776, 187] width 135 height 30
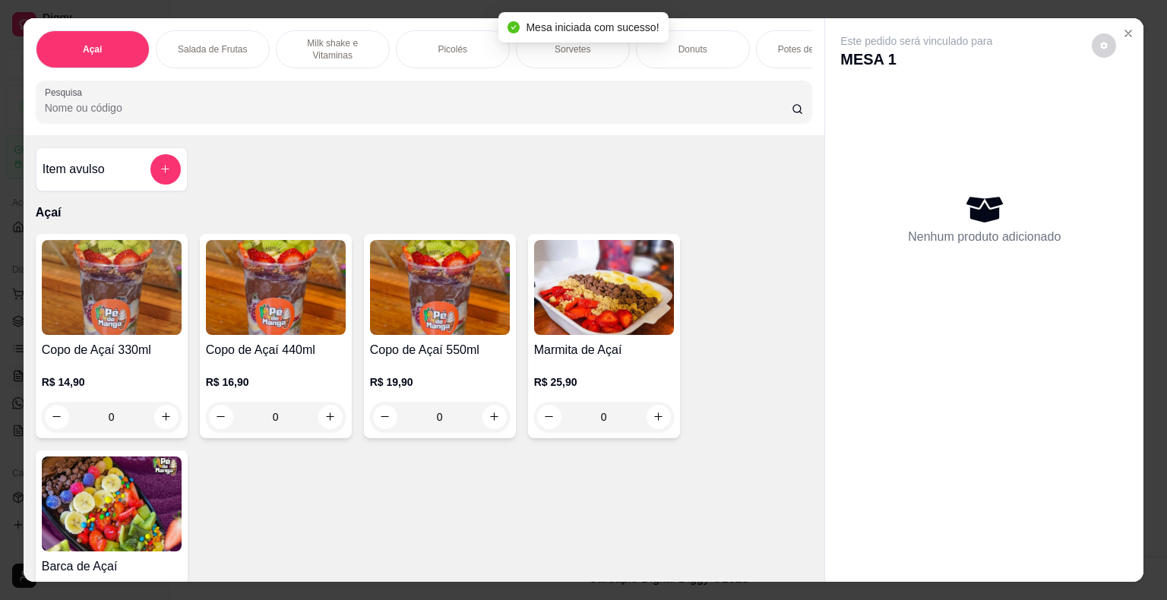
click at [479, 335] on img at bounding box center [440, 287] width 140 height 95
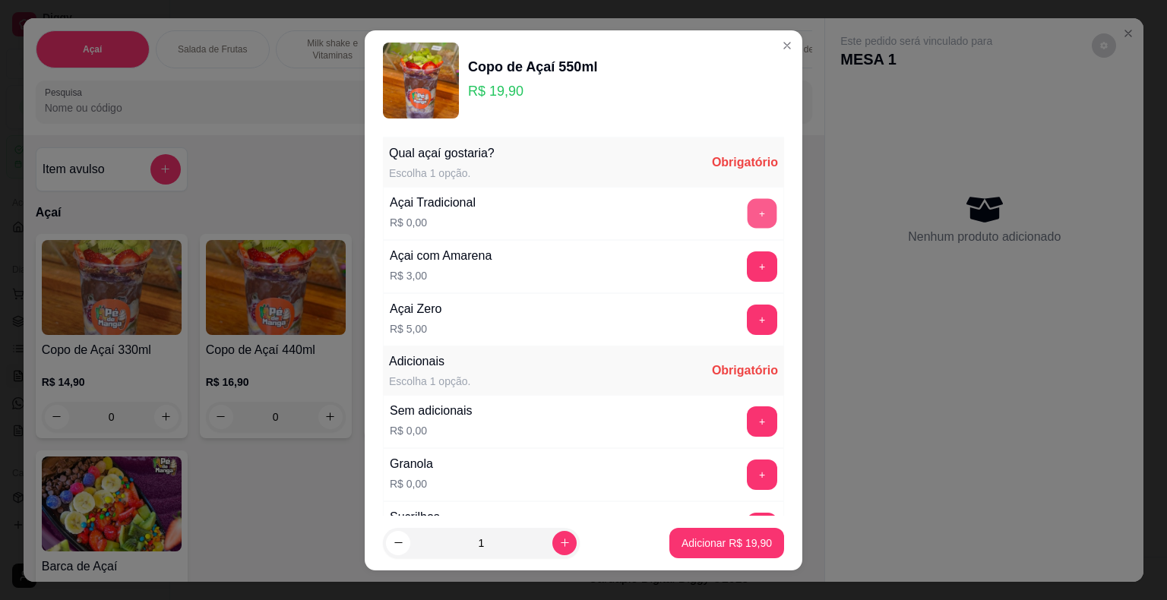
click at [747, 215] on button "+" at bounding box center [762, 213] width 30 height 30
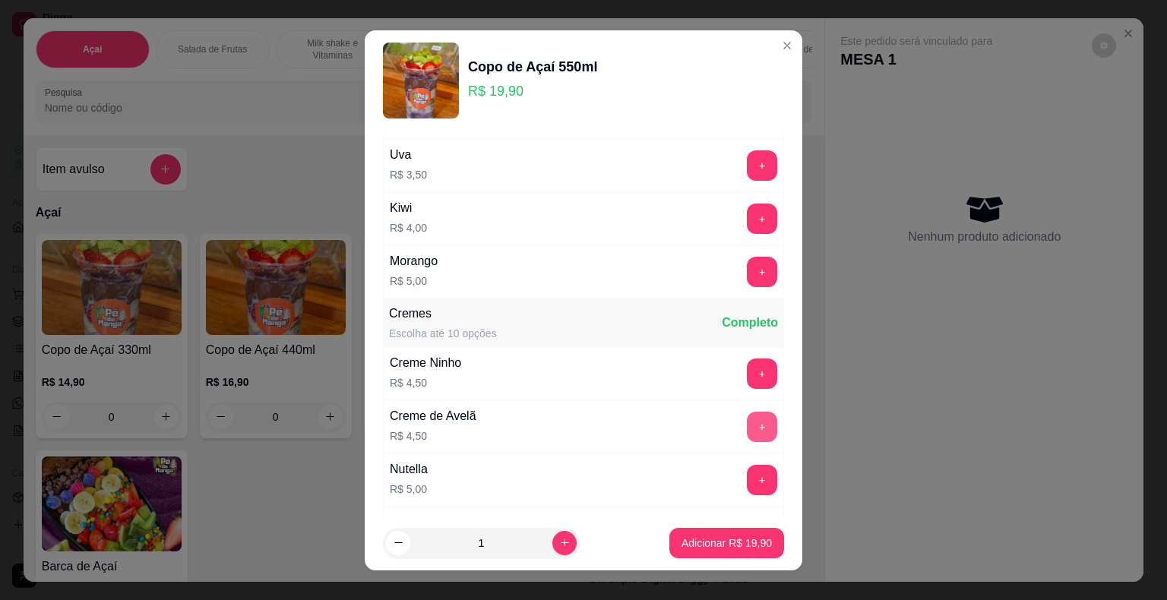
scroll to position [1139, 0]
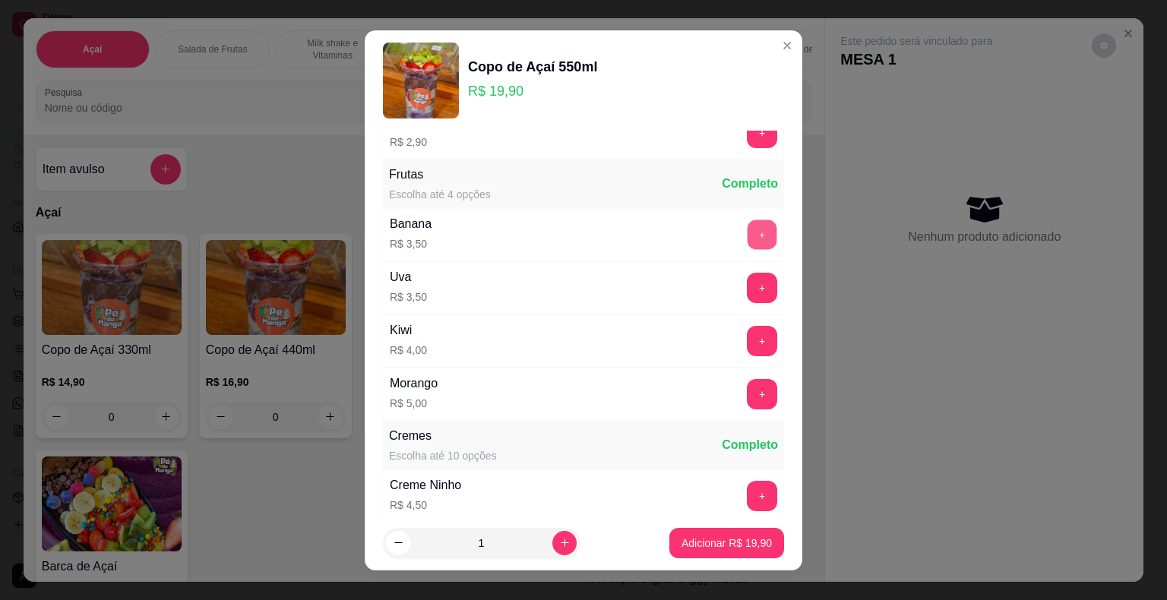
click at [747, 223] on button "+" at bounding box center [762, 235] width 30 height 30
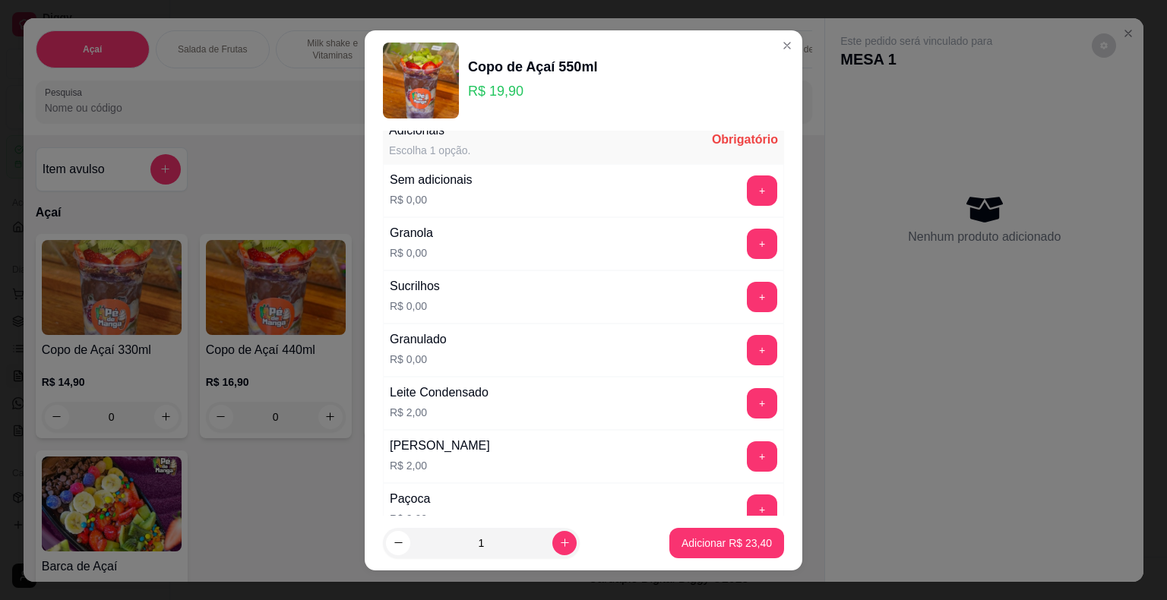
scroll to position [228, 0]
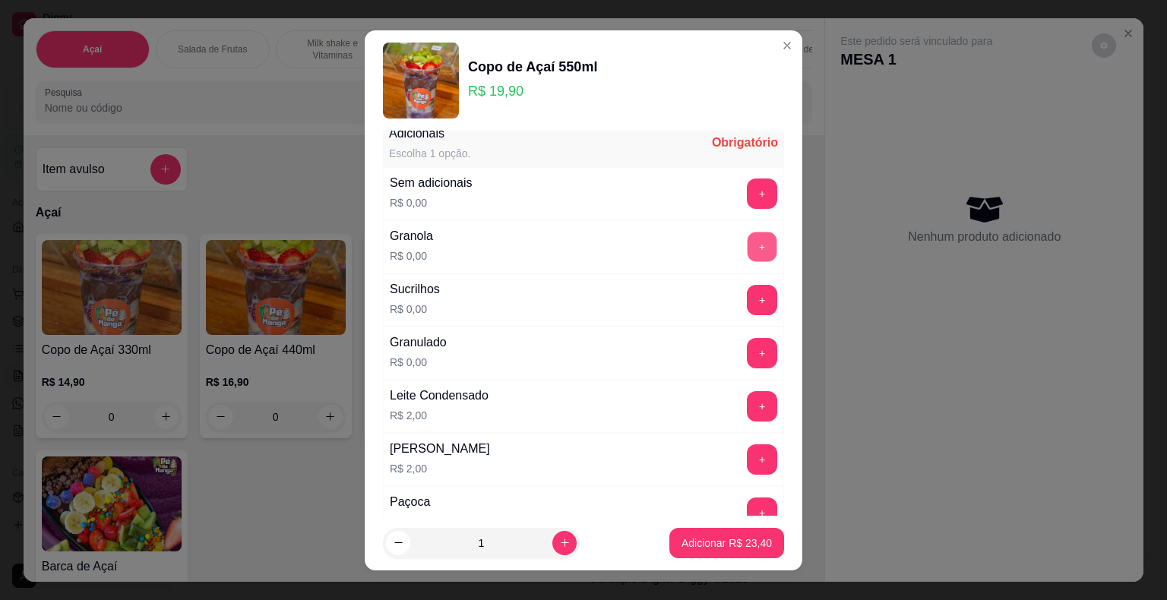
click at [747, 245] on button "+" at bounding box center [762, 247] width 30 height 30
click at [747, 406] on button "+" at bounding box center [762, 406] width 30 height 30
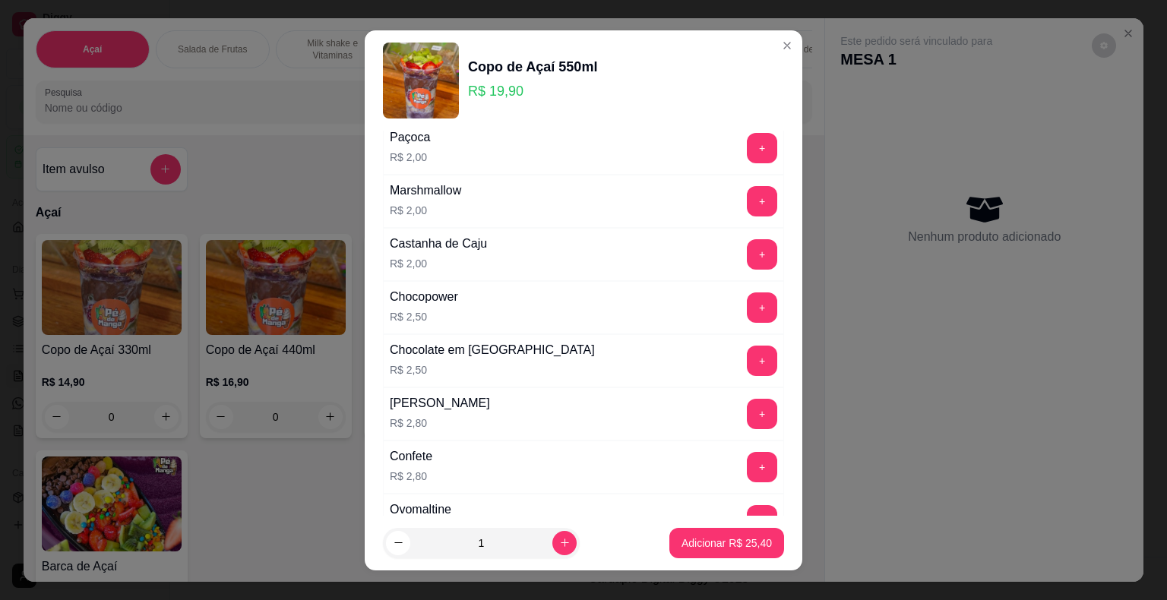
scroll to position [684, 0]
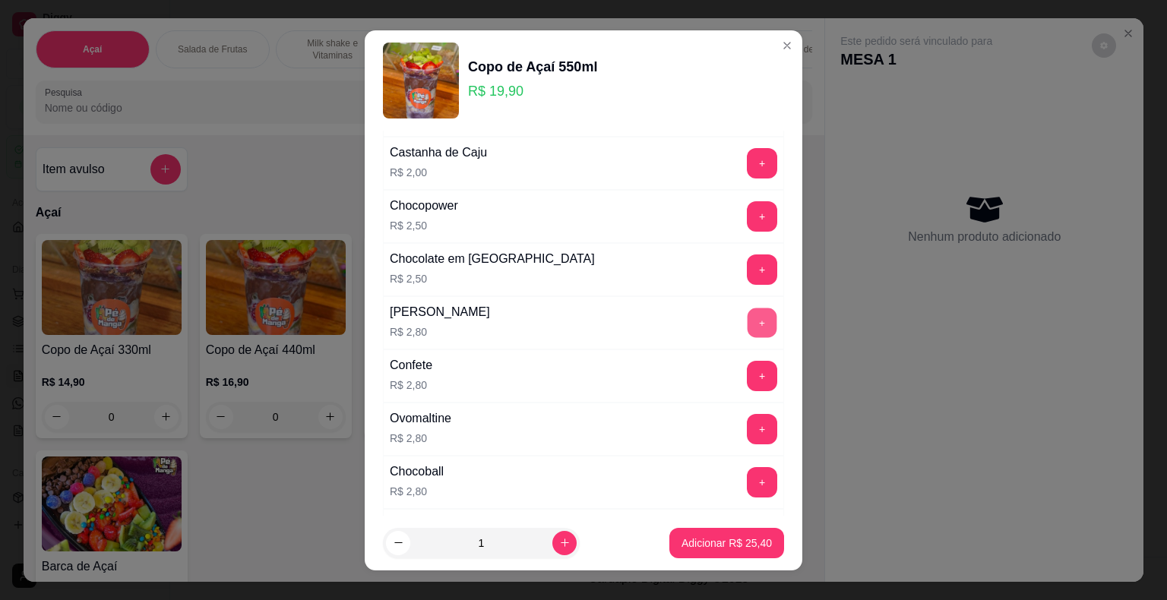
click at [747, 324] on button "+" at bounding box center [762, 323] width 30 height 30
click at [741, 539] on p "Adicionar R$ 28,20" at bounding box center [726, 543] width 90 height 15
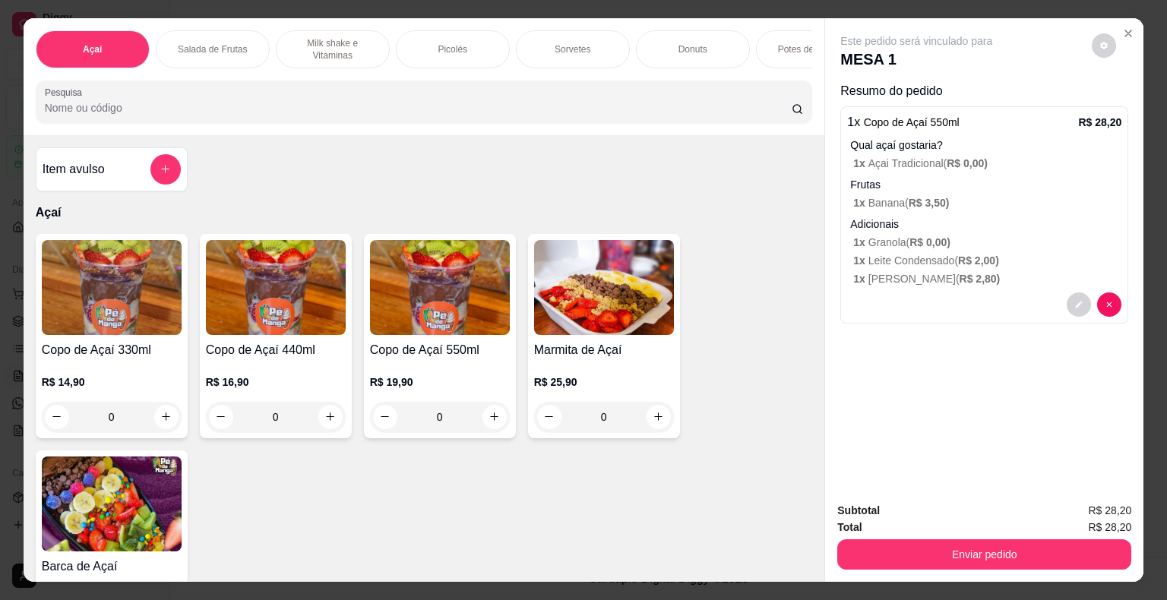
click at [260, 330] on img at bounding box center [276, 287] width 140 height 95
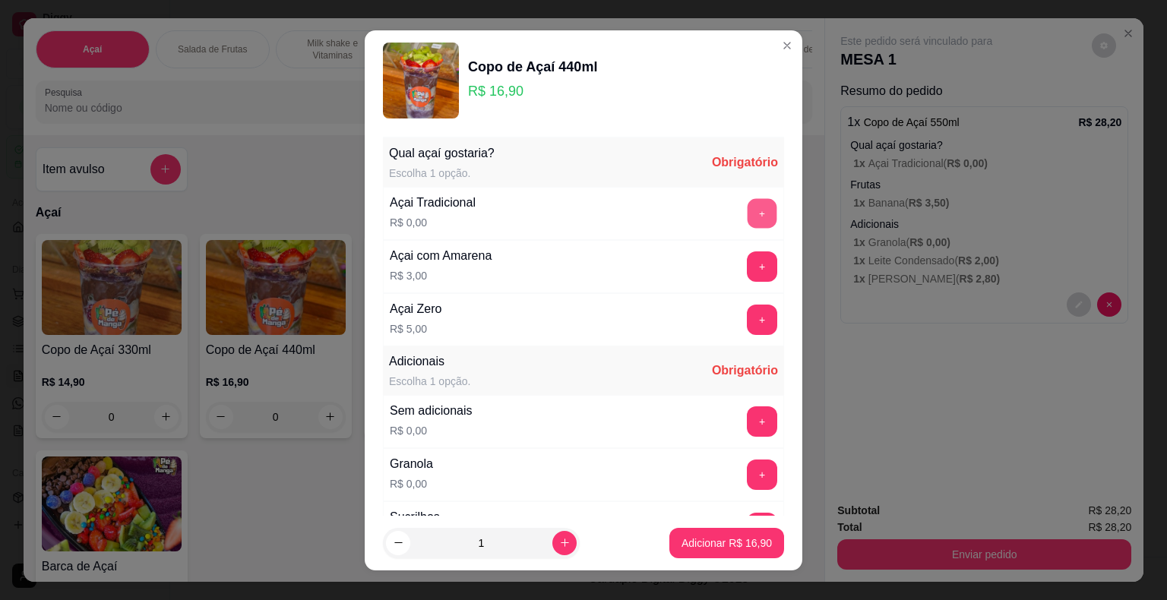
click at [747, 207] on button "+" at bounding box center [762, 213] width 30 height 30
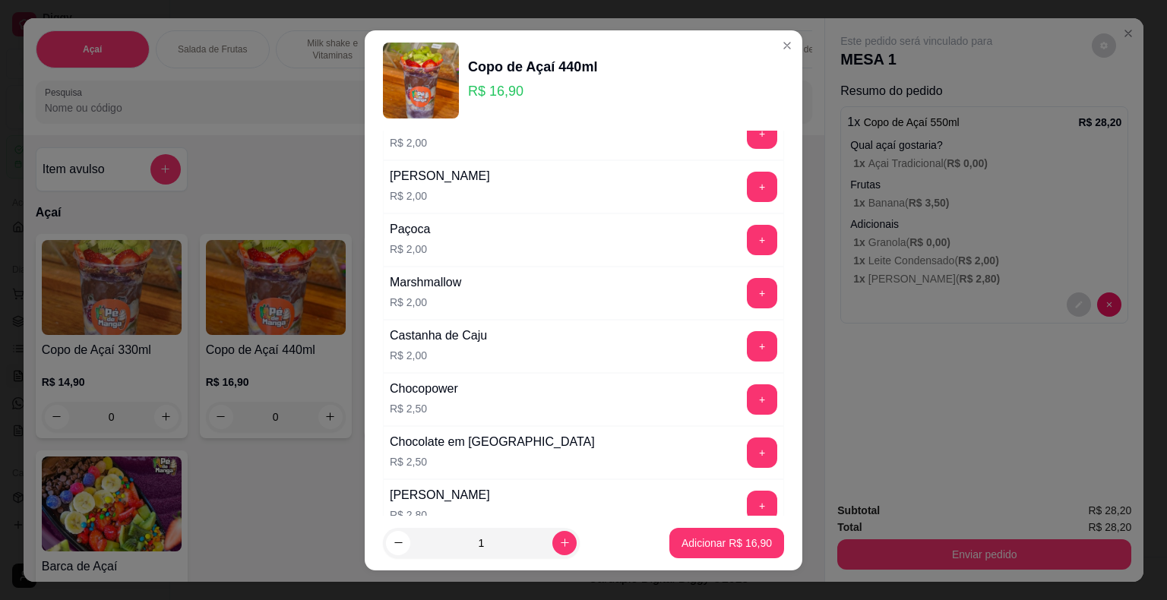
scroll to position [532, 0]
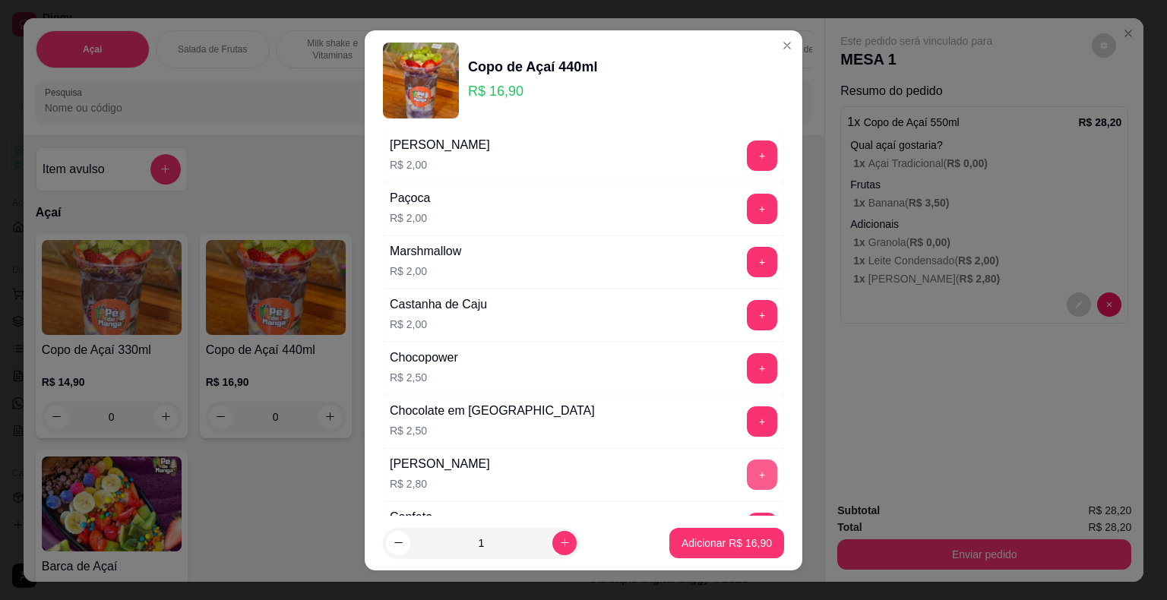
click at [747, 469] on button "+" at bounding box center [762, 475] width 30 height 30
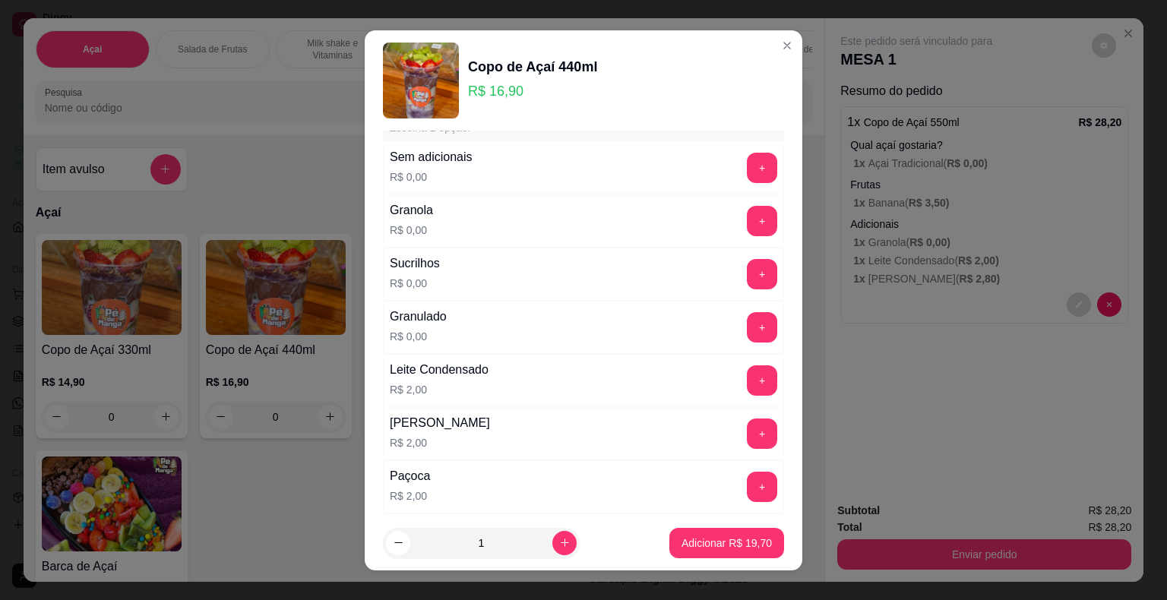
scroll to position [228, 0]
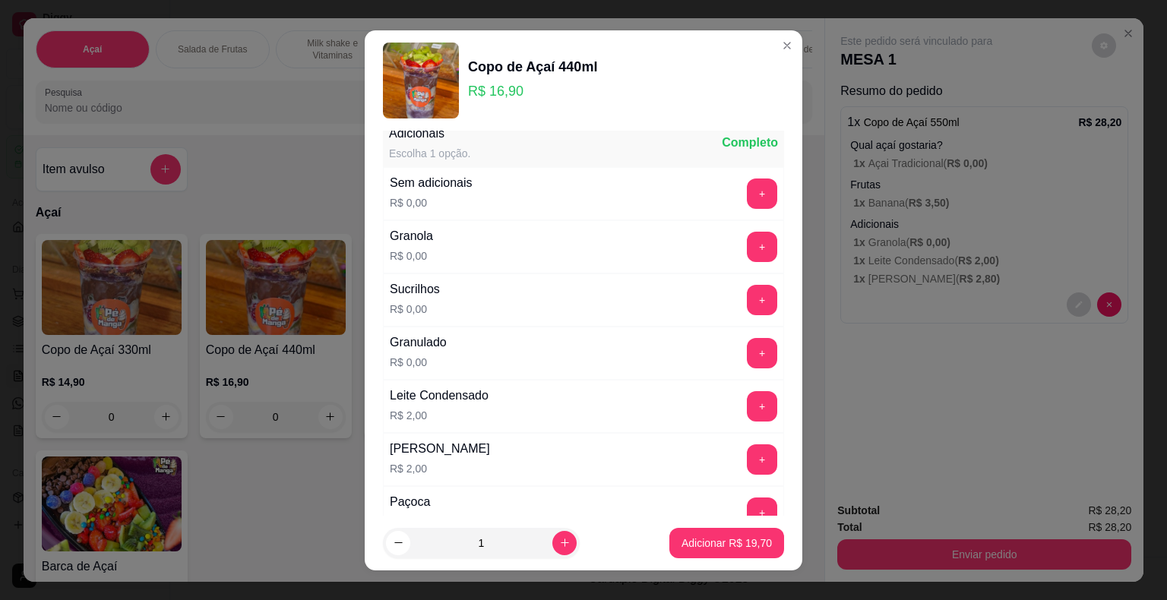
click at [741, 280] on div "Sucrilhos R$ 0,00 +" at bounding box center [583, 299] width 401 height 53
click at [747, 289] on button "+" at bounding box center [762, 300] width 30 height 30
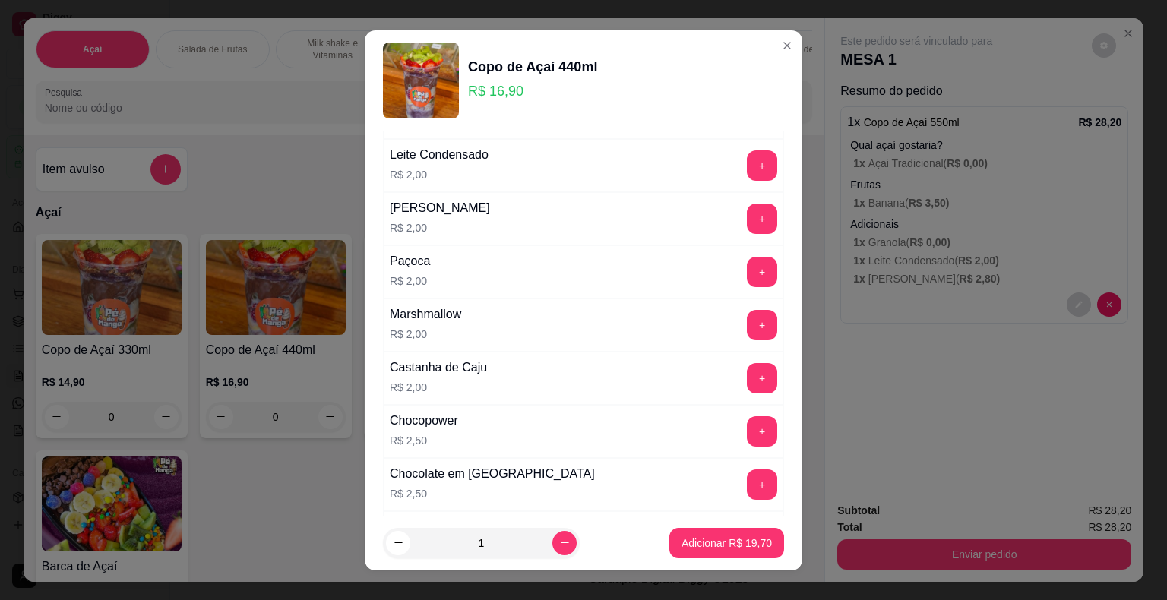
scroll to position [456, 0]
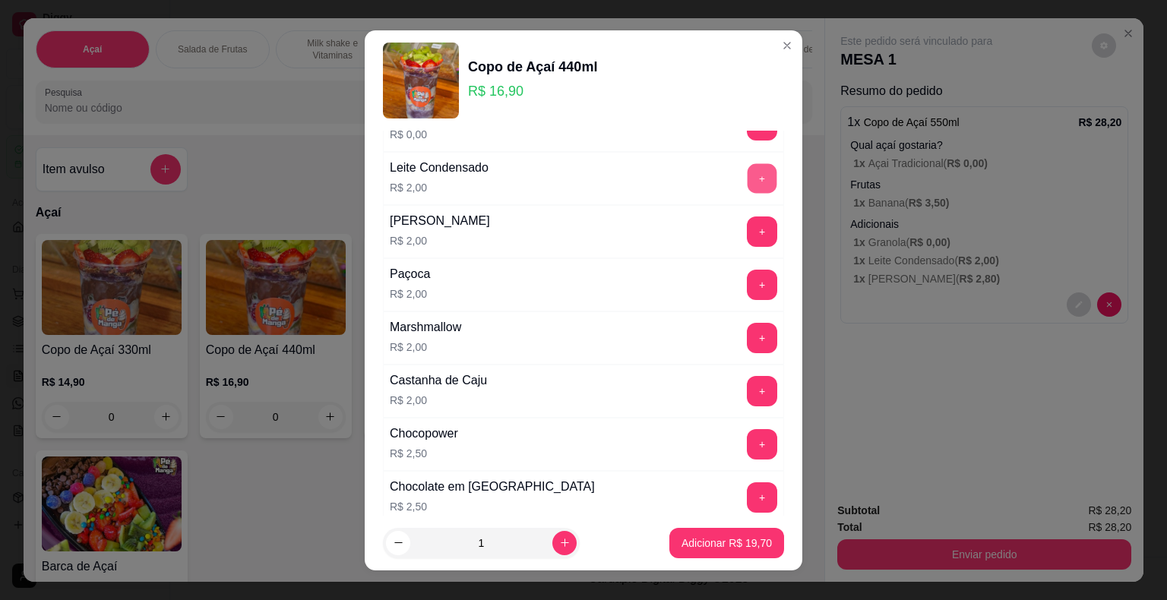
click at [747, 184] on button "+" at bounding box center [762, 178] width 30 height 30
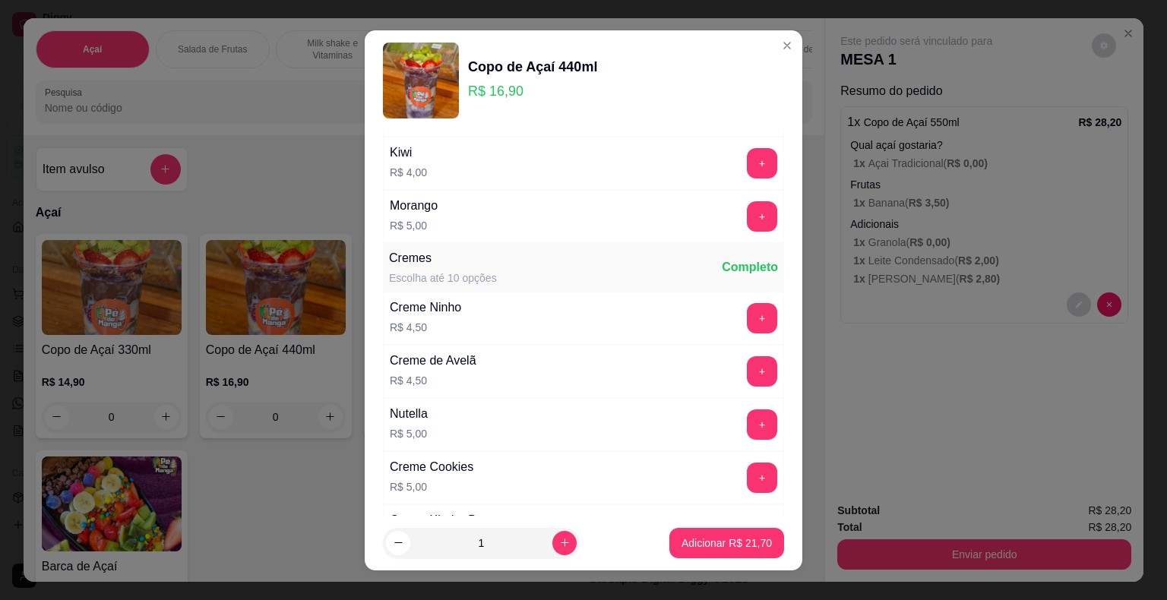
scroll to position [1215, 0]
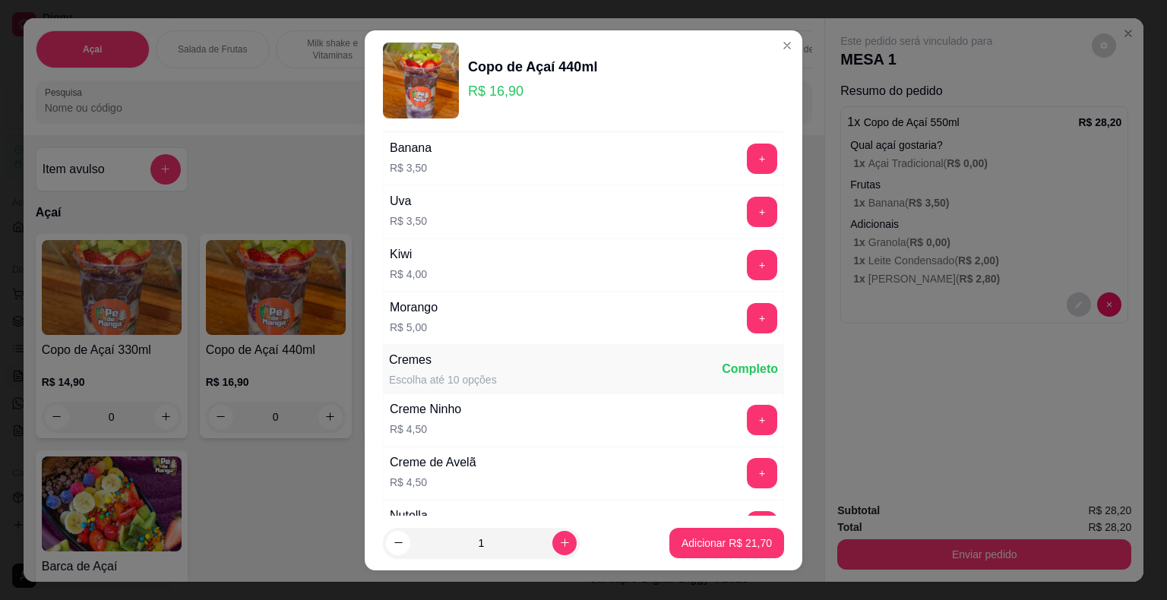
click at [747, 311] on button "+" at bounding box center [762, 318] width 30 height 30
click at [720, 542] on p "Adicionar R$ 26,70" at bounding box center [726, 543] width 90 height 15
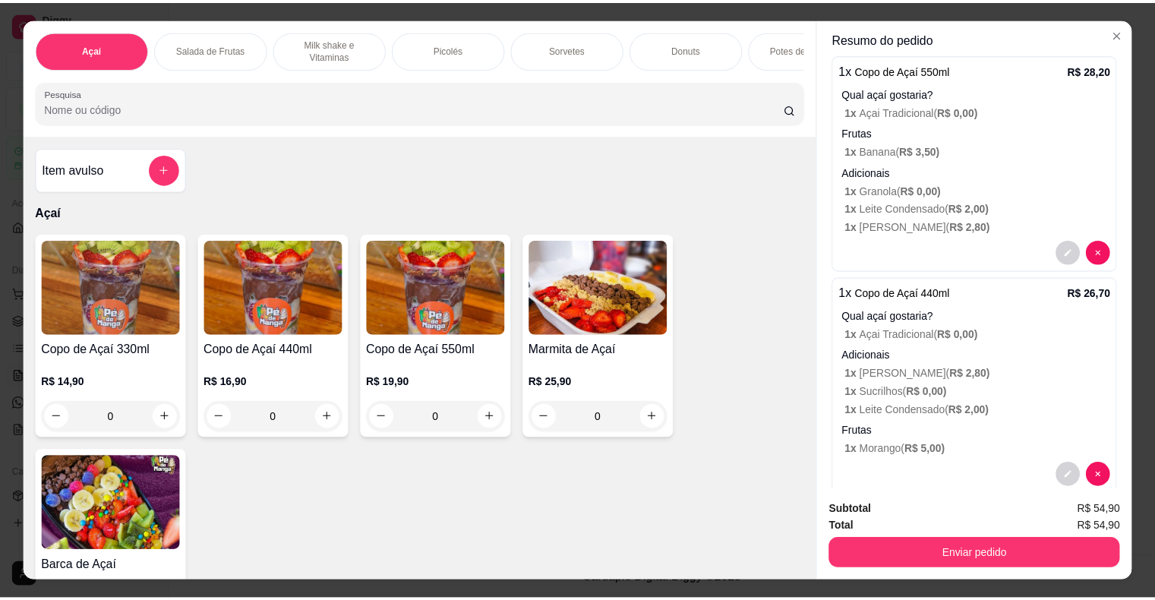
scroll to position [76, 0]
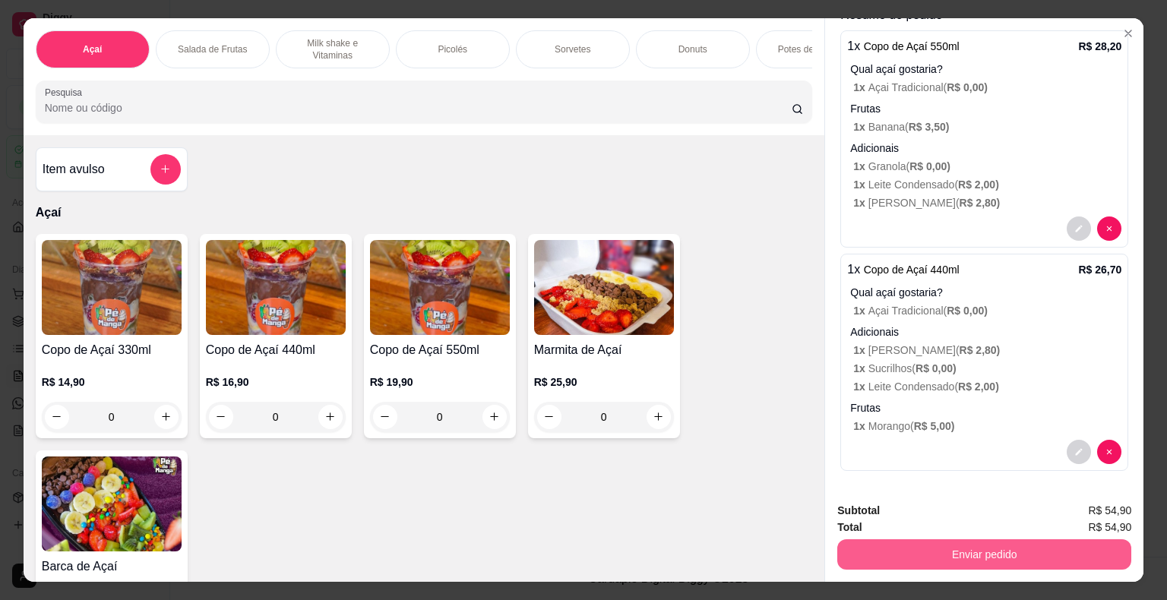
click at [788, 548] on button "Enviar pedido" at bounding box center [984, 554] width 294 height 30
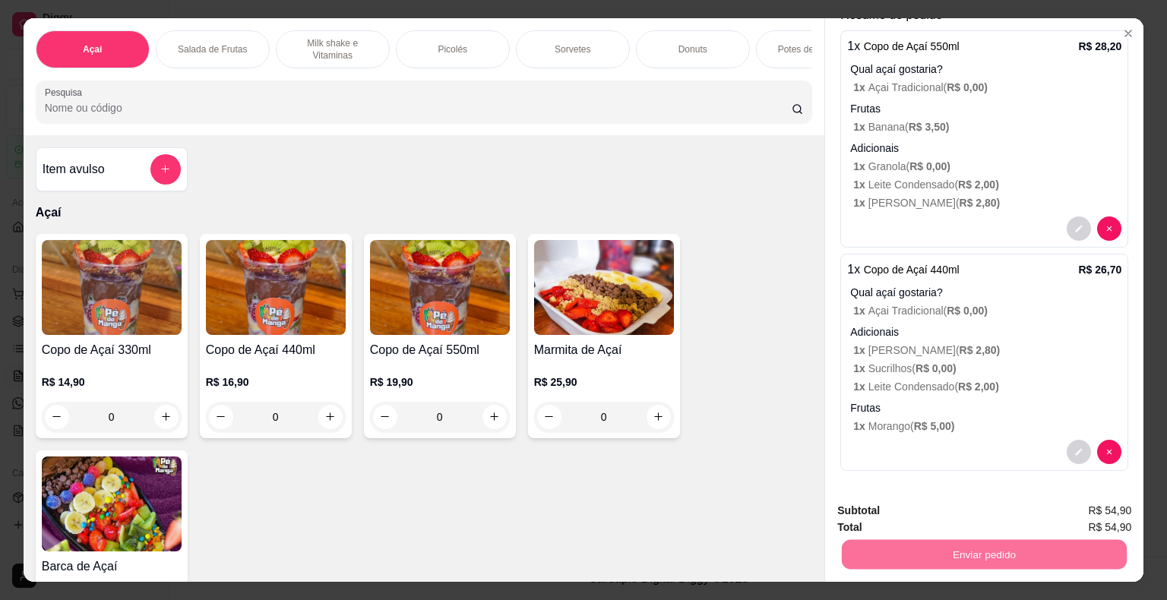
click at [788, 511] on button "Não registrar e enviar pedido" at bounding box center [933, 512] width 153 height 28
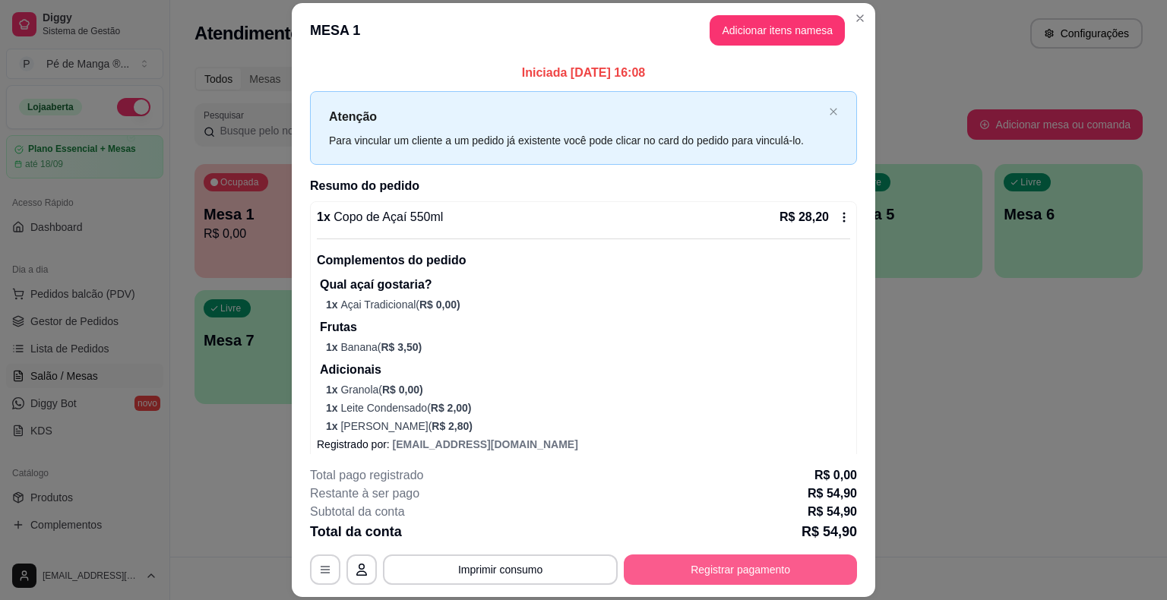
click at [788, 578] on button "Registrar pagamento" at bounding box center [740, 570] width 233 height 30
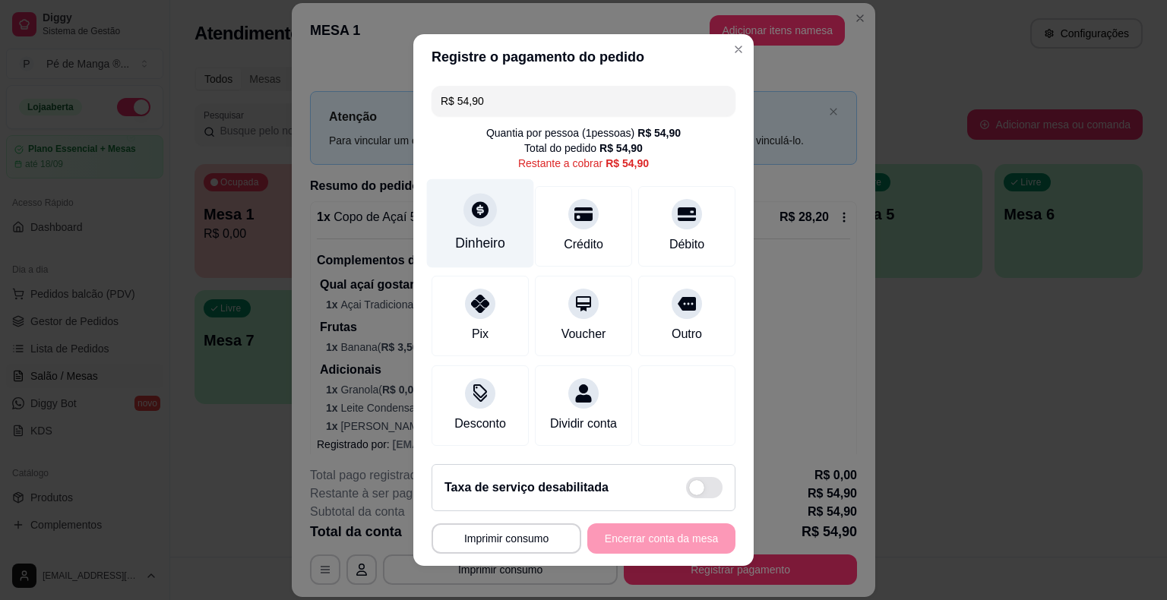
click at [485, 244] on div "Dinheiro" at bounding box center [480, 243] width 50 height 20
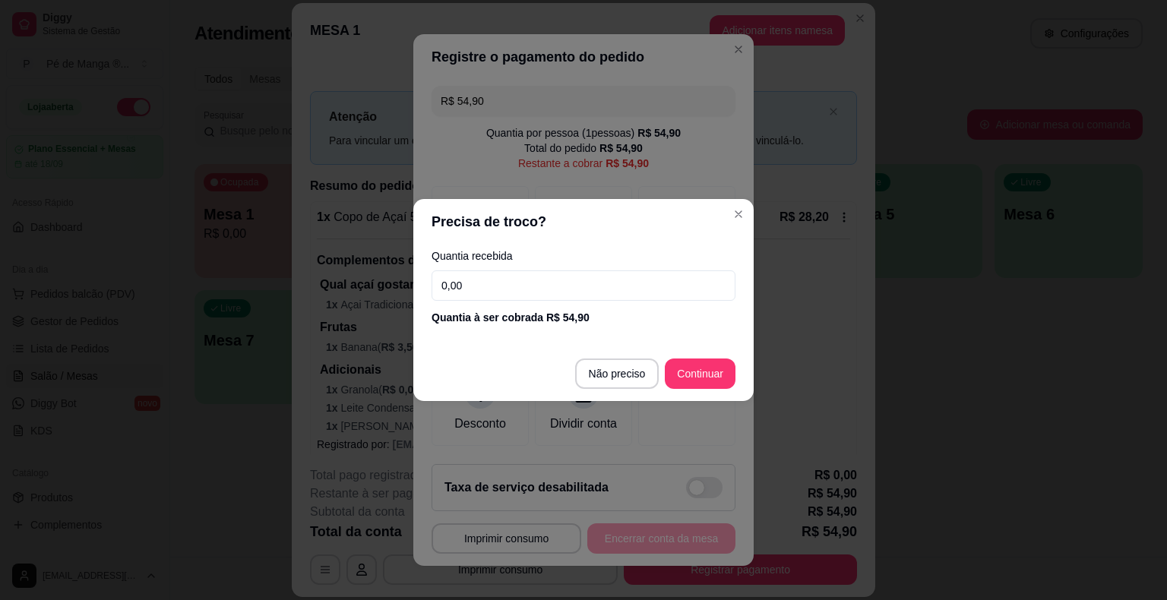
click at [570, 284] on input "0,00" at bounding box center [583, 285] width 304 height 30
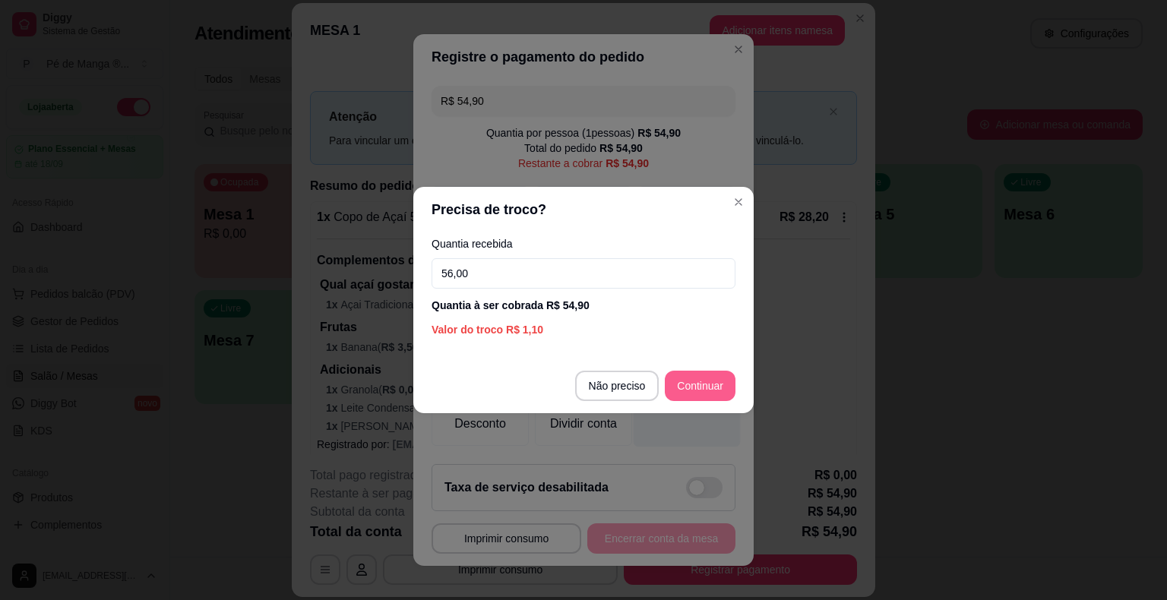
type input "56,00"
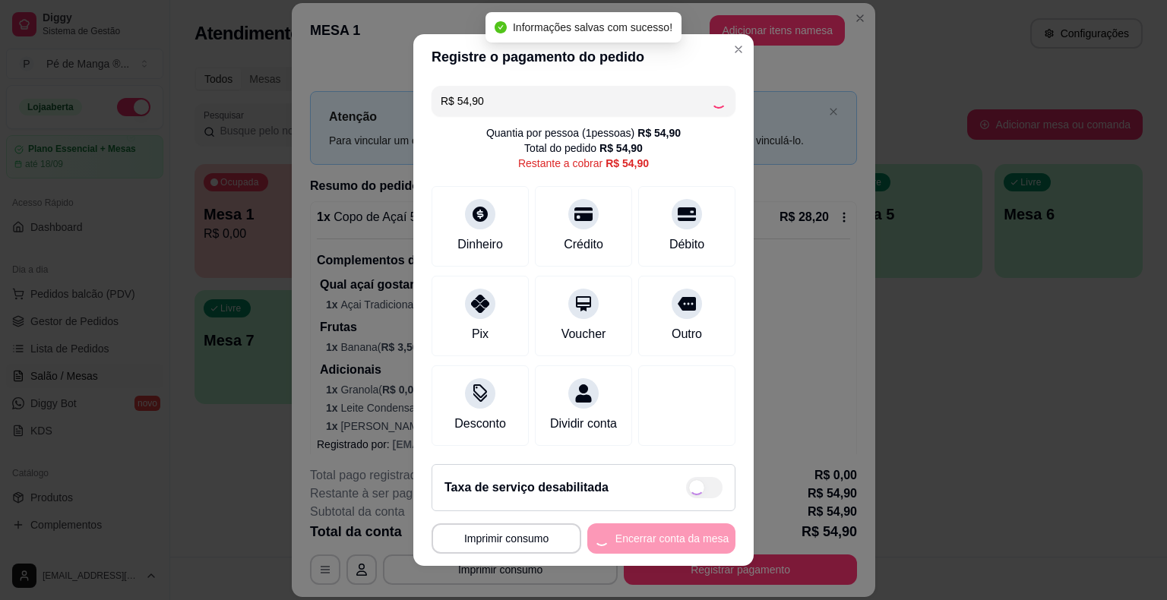
type input "R$ 0,00"
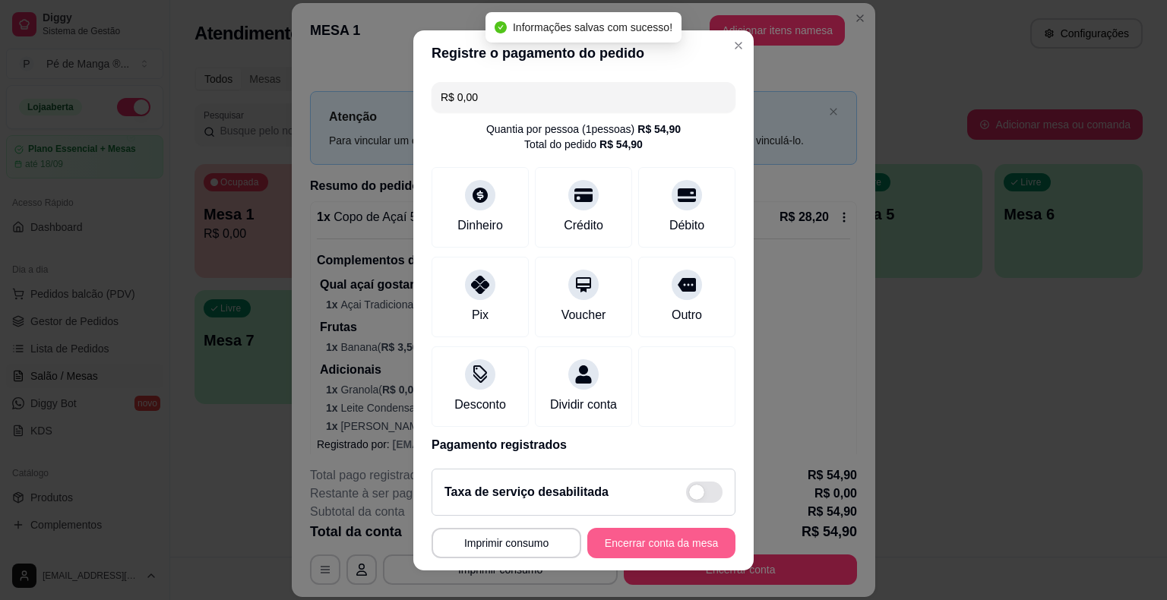
click at [648, 555] on button "Encerrar conta da mesa" at bounding box center [661, 543] width 148 height 30
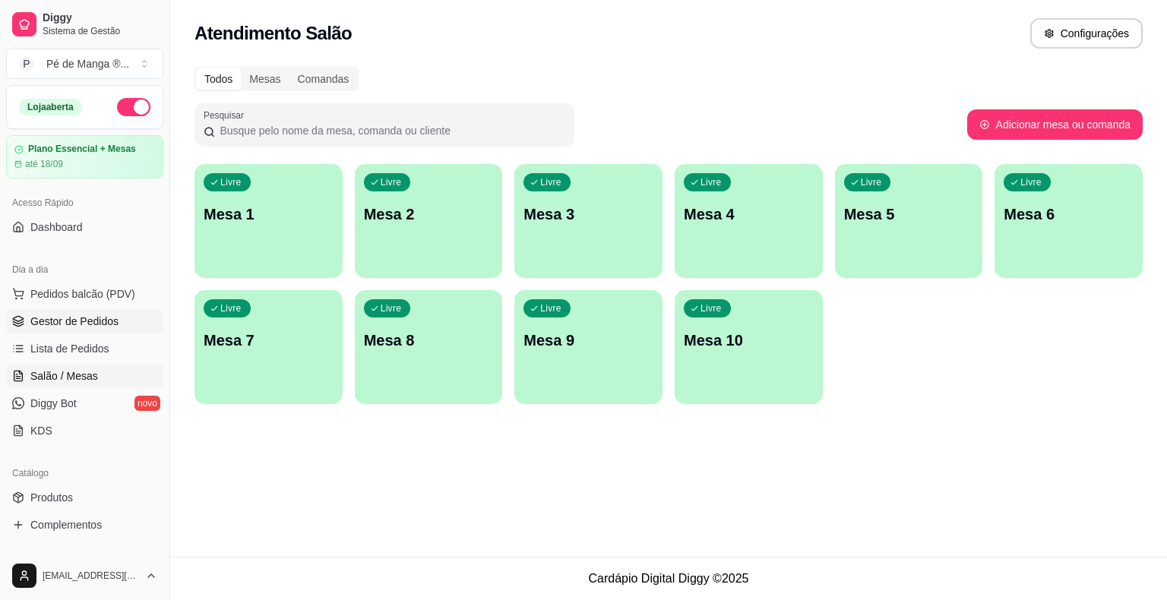
click at [91, 327] on span "Gestor de Pedidos" at bounding box center [74, 321] width 88 height 15
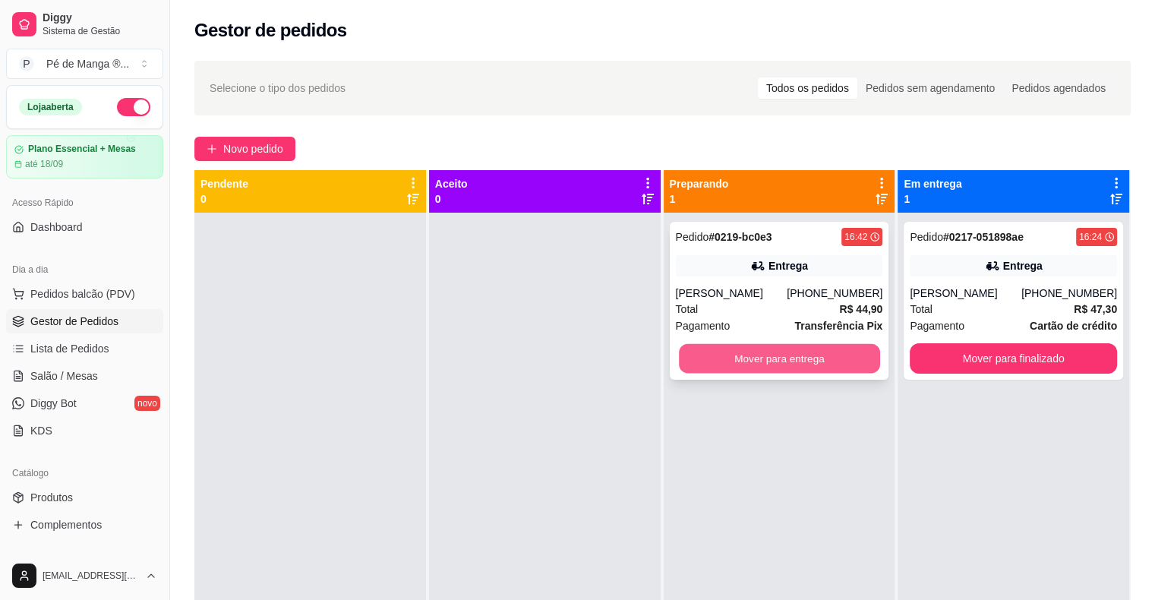
click at [788, 358] on button "Mover para entrega" at bounding box center [779, 359] width 201 height 30
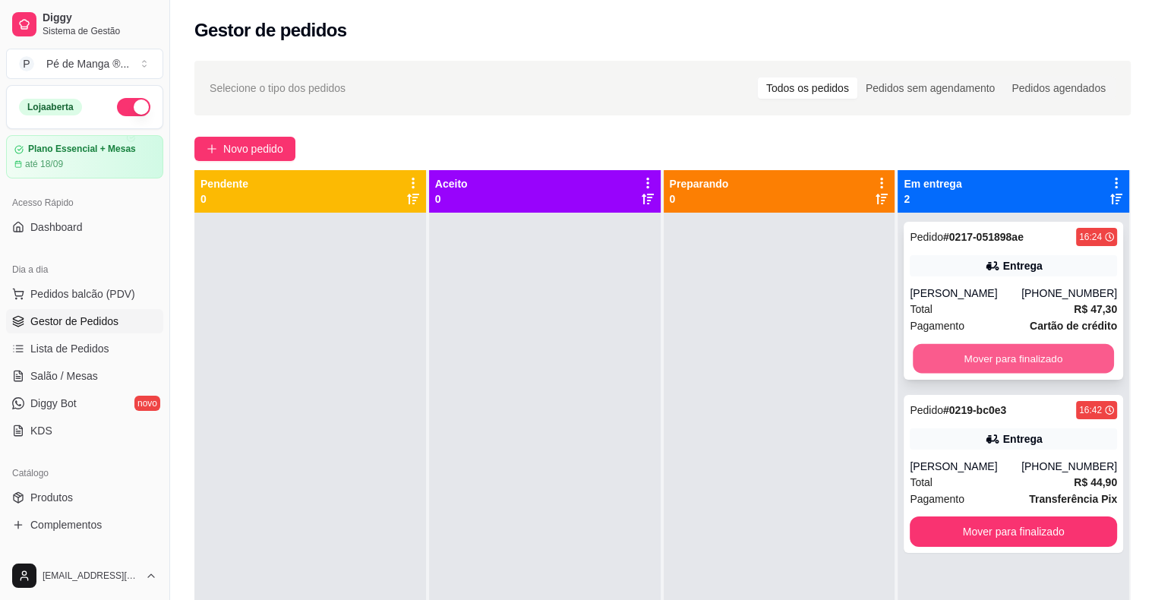
click at [788, 371] on button "Mover para finalizado" at bounding box center [1013, 359] width 201 height 30
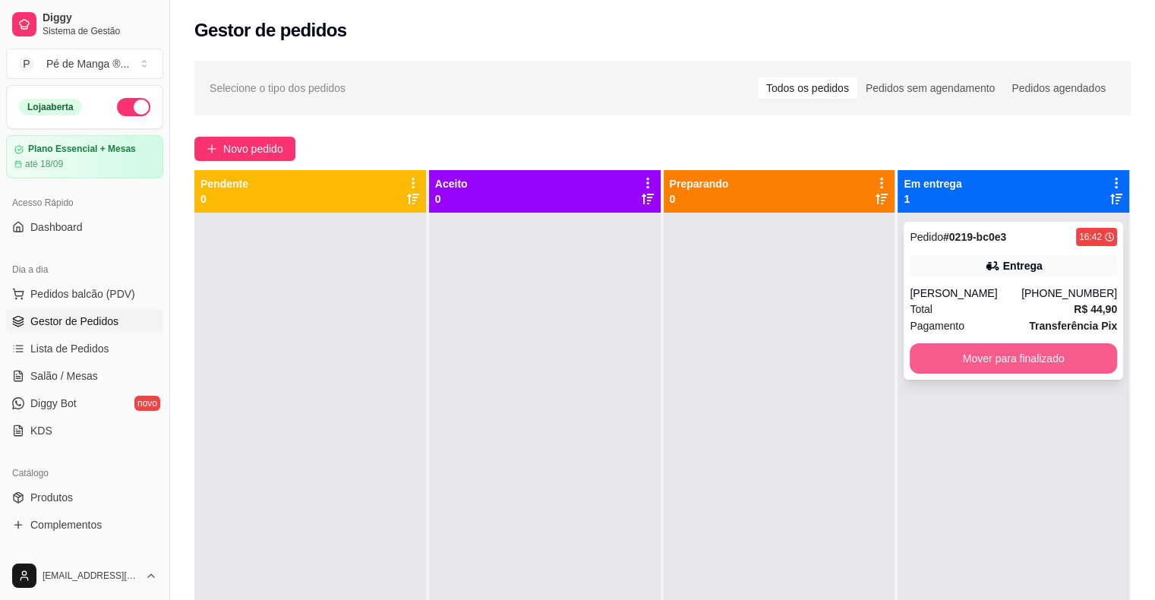
click at [788, 353] on button "Mover para finalizado" at bounding box center [1013, 358] width 207 height 30
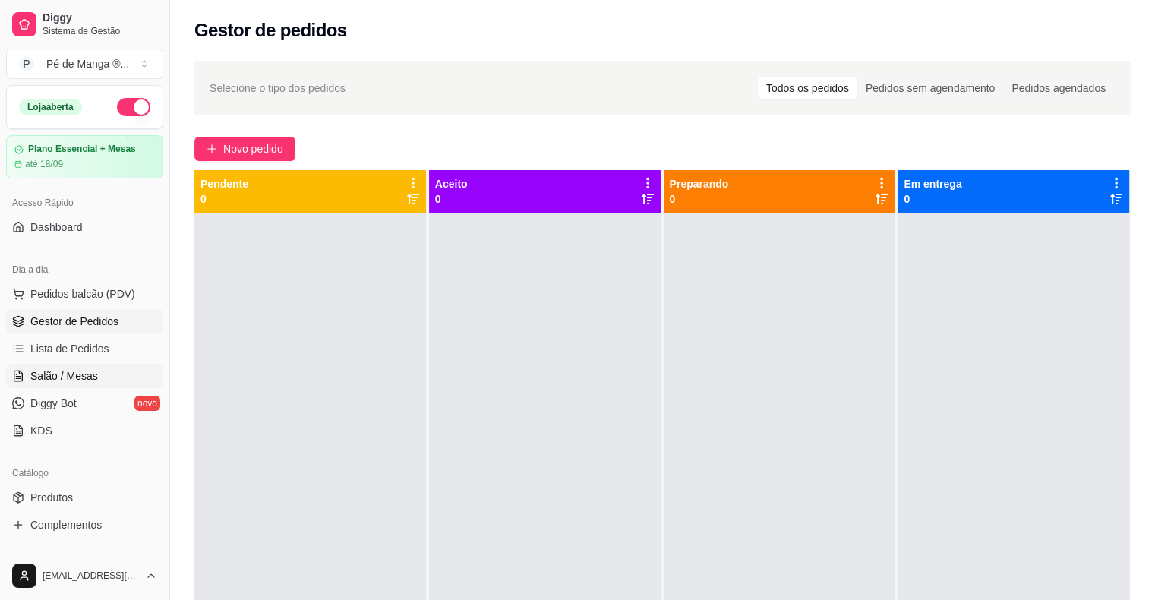
click at [83, 378] on span "Salão / Mesas" at bounding box center [64, 375] width 68 height 15
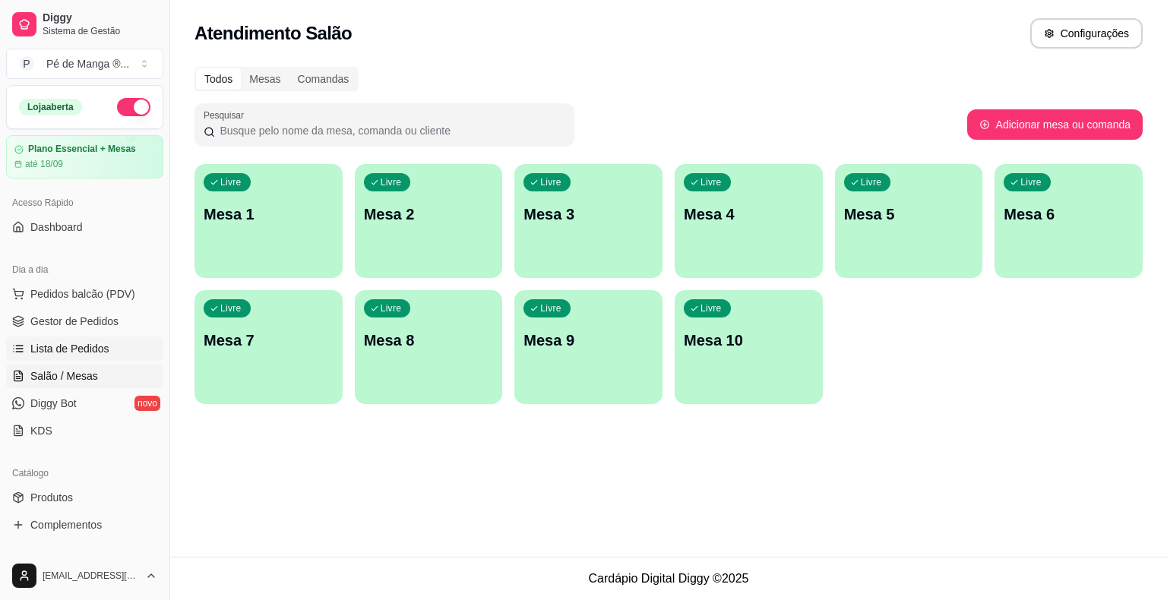
click at [92, 355] on link "Lista de Pedidos" at bounding box center [84, 348] width 157 height 24
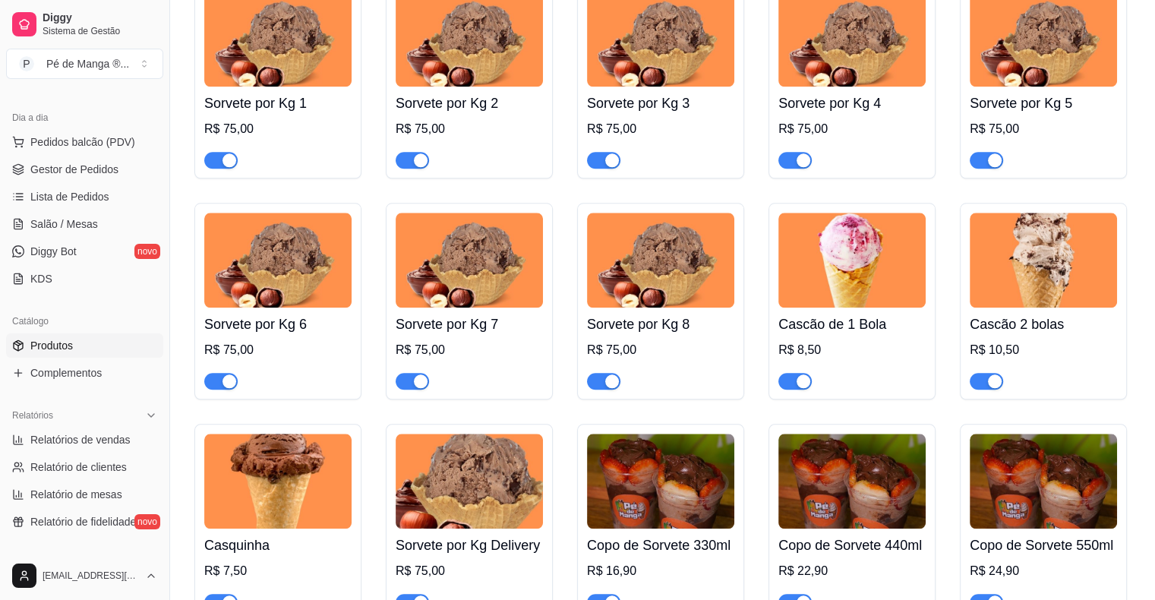
scroll to position [1337, 0]
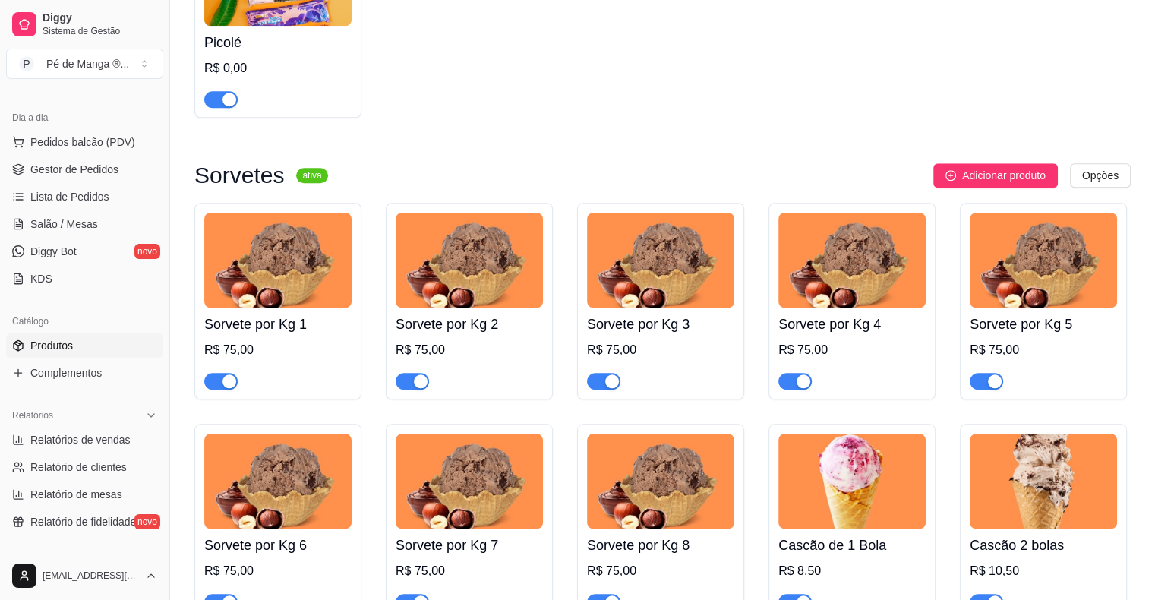
click at [314, 372] on div at bounding box center [277, 374] width 147 height 30
click at [85, 229] on span "Salão / Mesas" at bounding box center [64, 223] width 68 height 15
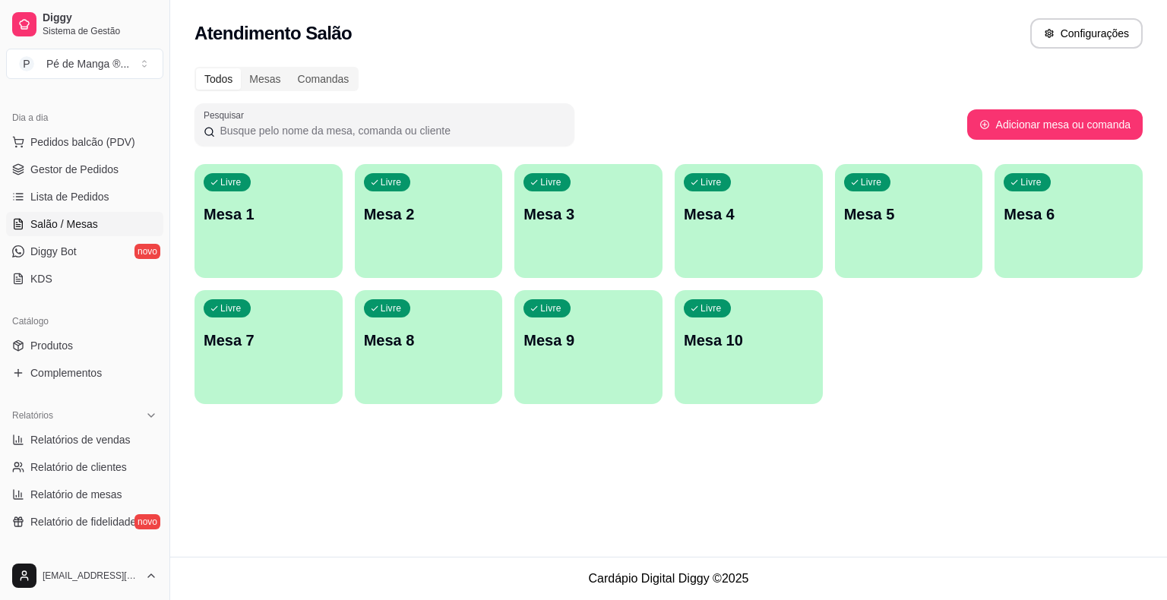
click at [252, 235] on div "Livre Mesa 1" at bounding box center [268, 212] width 148 height 96
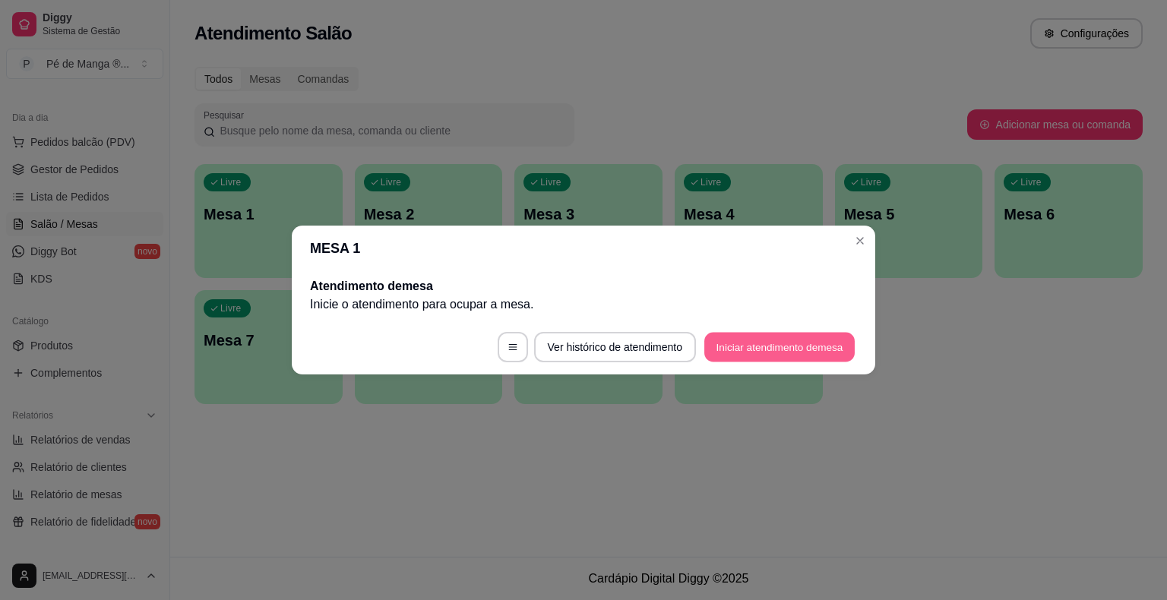
click at [765, 338] on button "Iniciar atendimento de mesa" at bounding box center [779, 348] width 150 height 30
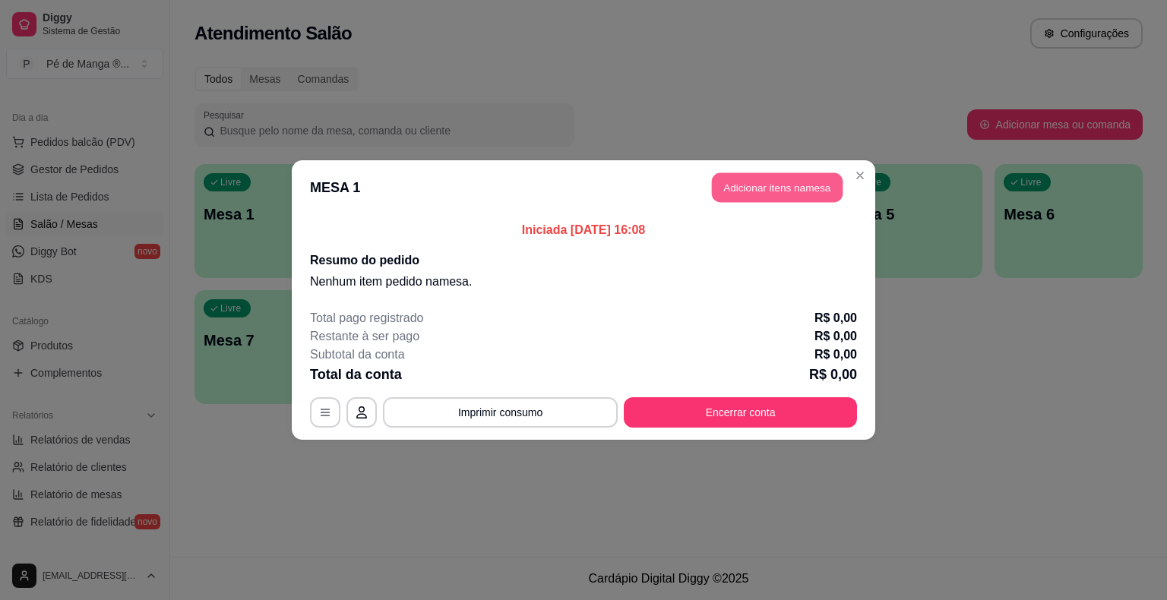
click at [779, 197] on button "Adicionar itens na mesa" at bounding box center [777, 188] width 131 height 30
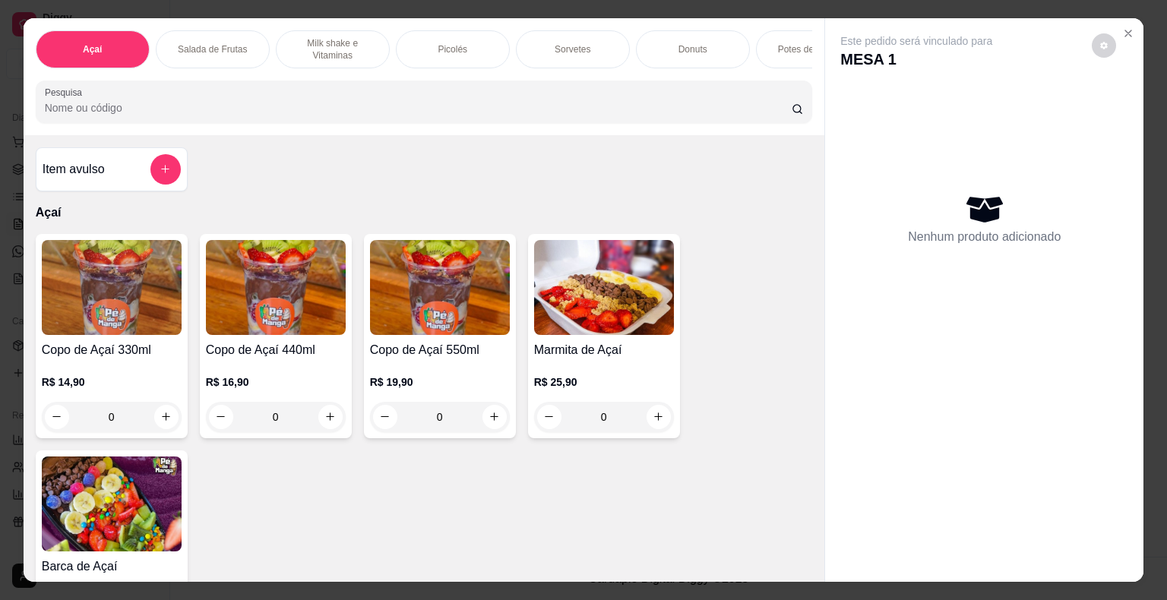
click at [569, 43] on p "Sorvetes" at bounding box center [573, 49] width 36 height 12
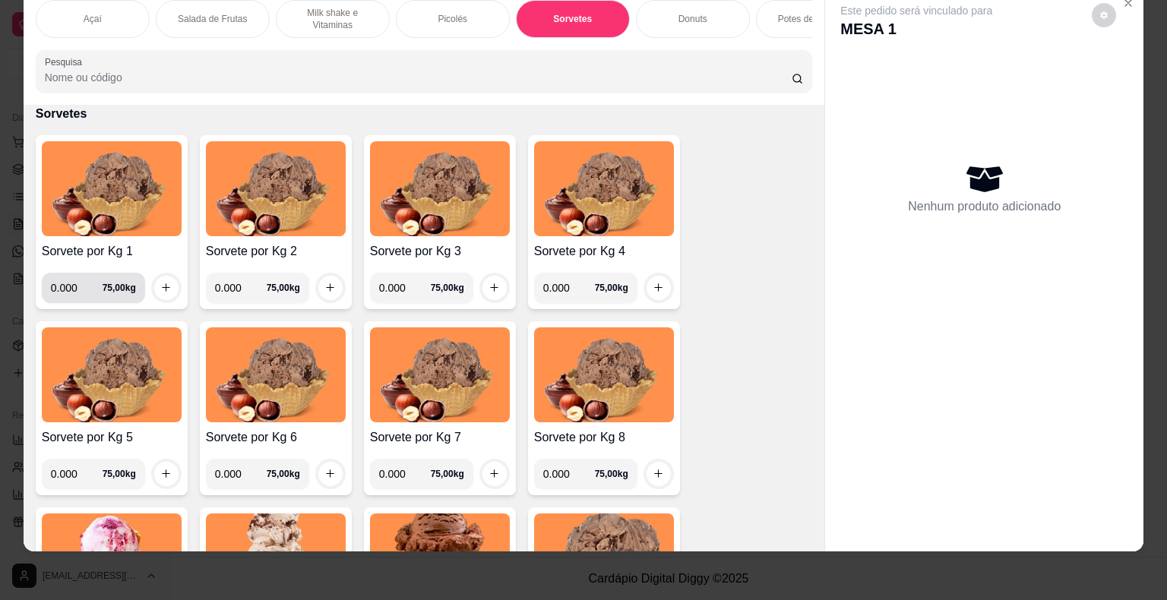
click at [71, 287] on input "0.000" at bounding box center [77, 288] width 52 height 30
type input "0.448"
click at [167, 286] on button "increase-product-quantity" at bounding box center [166, 288] width 24 height 24
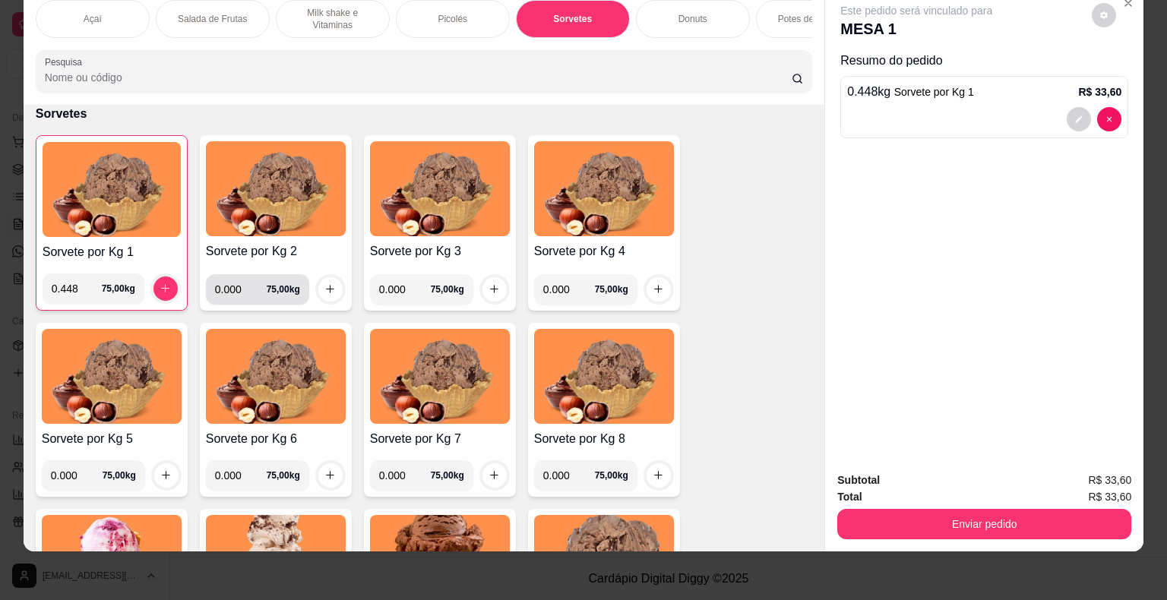
click at [270, 294] on div "0.000 75,00 kg" at bounding box center [257, 289] width 85 height 30
type input "0.184"
click at [327, 279] on button "increase-product-quantity" at bounding box center [330, 289] width 24 height 24
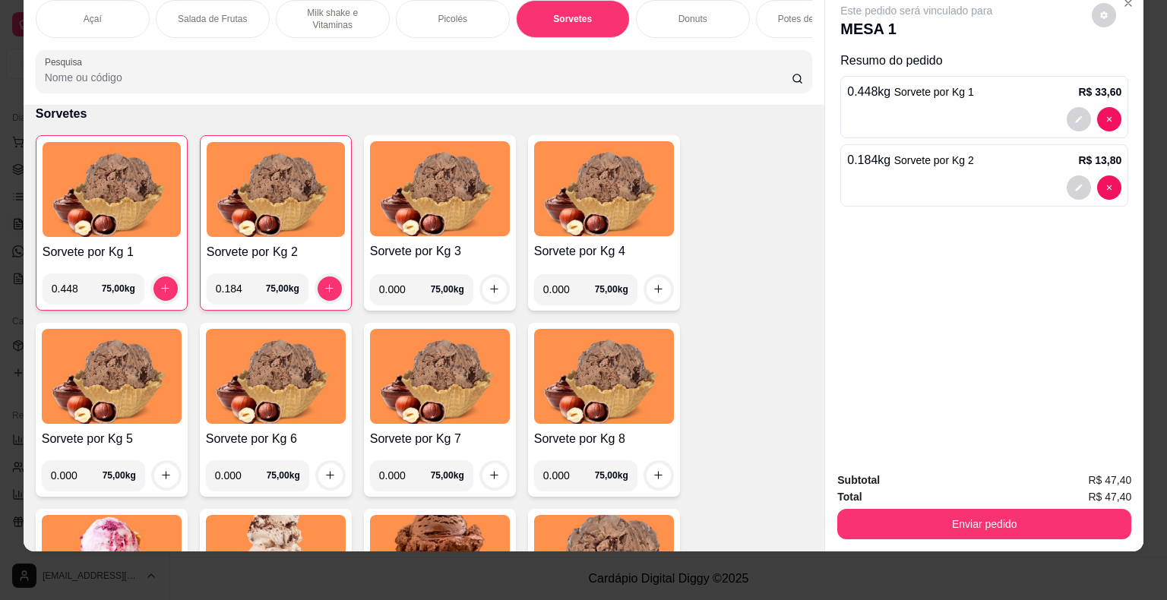
click at [399, 288] on input "0.000" at bounding box center [405, 289] width 52 height 30
type input "0.224"
click at [495, 282] on button "increase-product-quantity" at bounding box center [494, 289] width 24 height 24
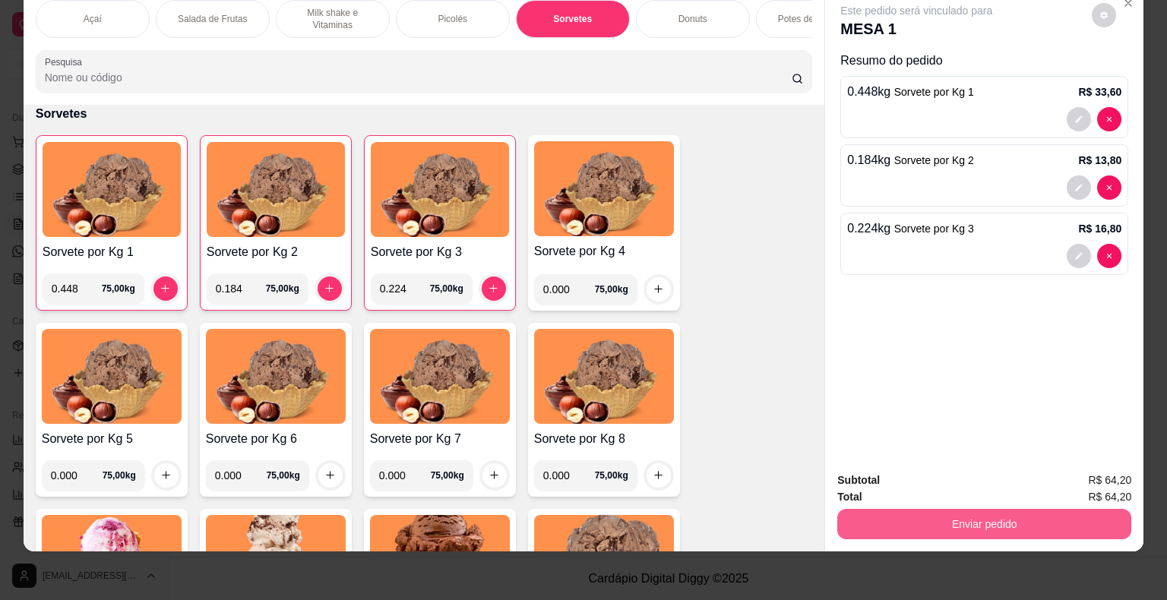
click at [1039, 512] on button "Enviar pedido" at bounding box center [984, 524] width 294 height 30
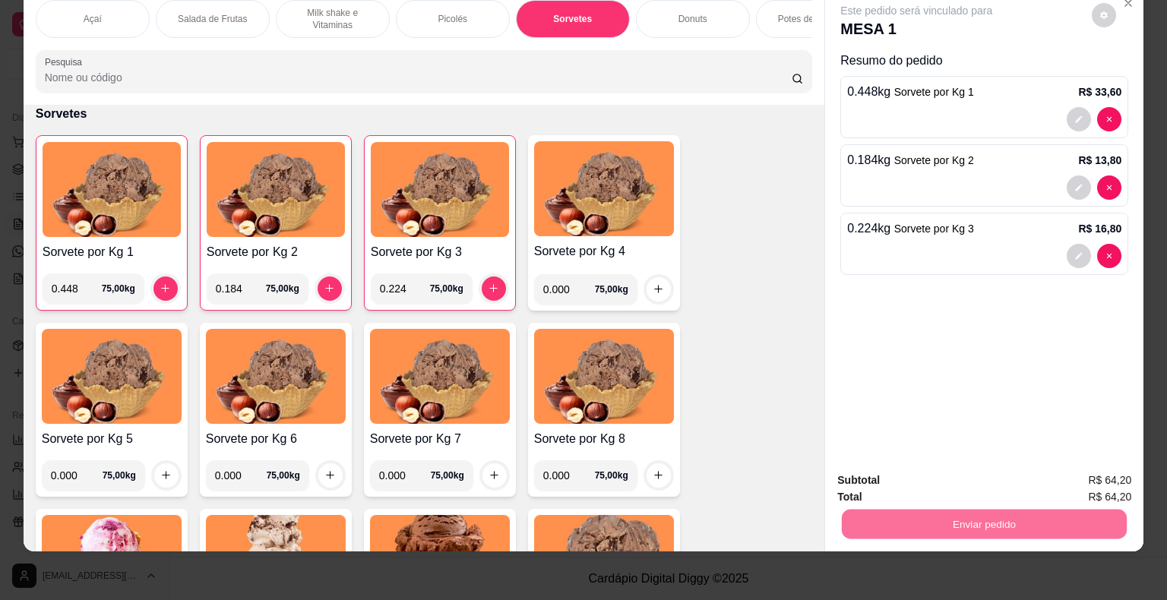
click at [949, 467] on button "Não registrar e enviar pedido" at bounding box center [934, 475] width 158 height 29
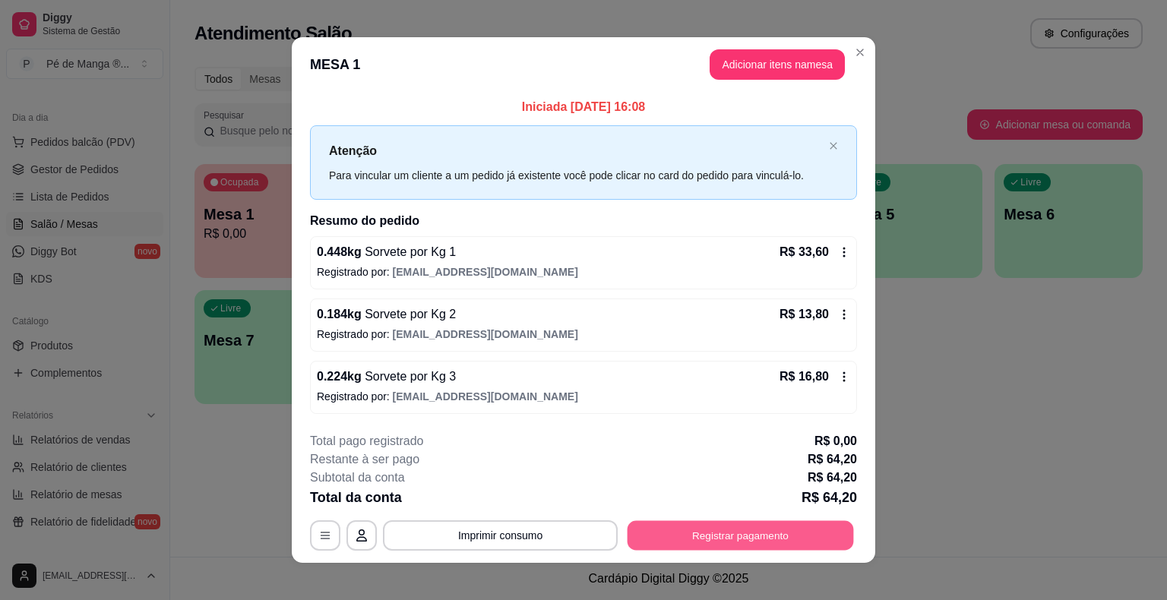
click at [708, 534] on button "Registrar pagamento" at bounding box center [740, 535] width 226 height 30
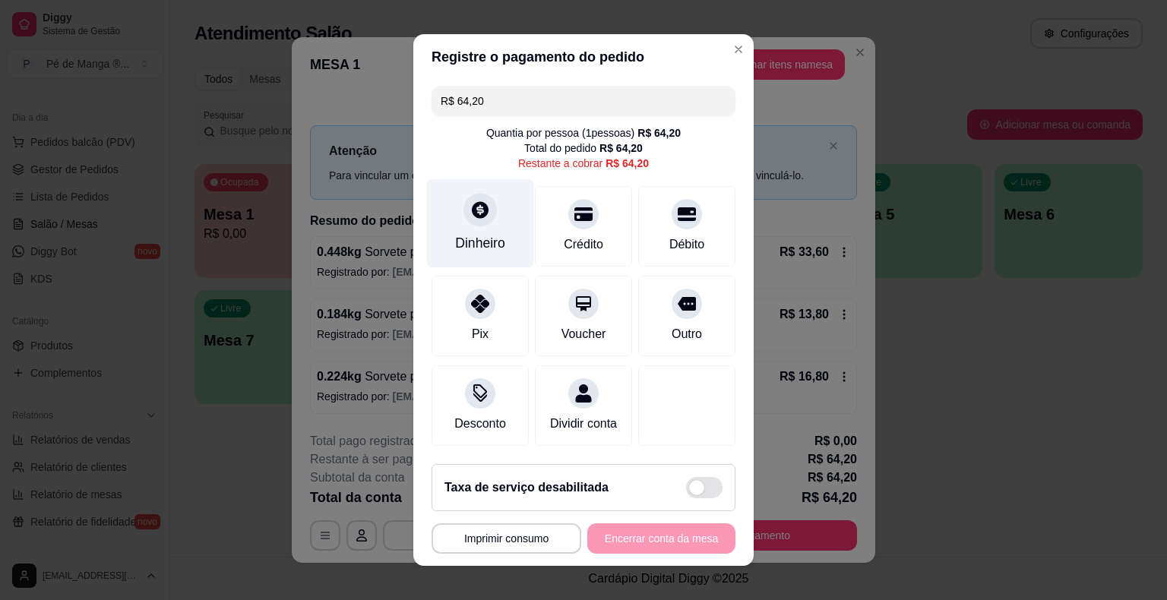
click at [480, 258] on div "Dinheiro" at bounding box center [480, 223] width 107 height 89
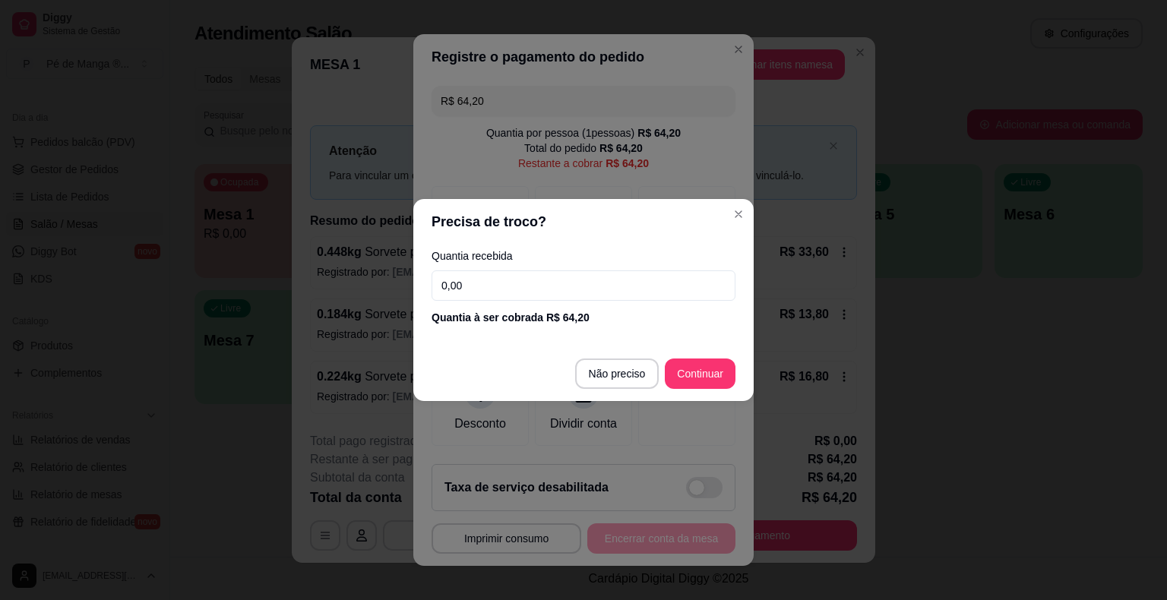
click at [539, 284] on input "0,00" at bounding box center [583, 285] width 304 height 30
type input "13,80"
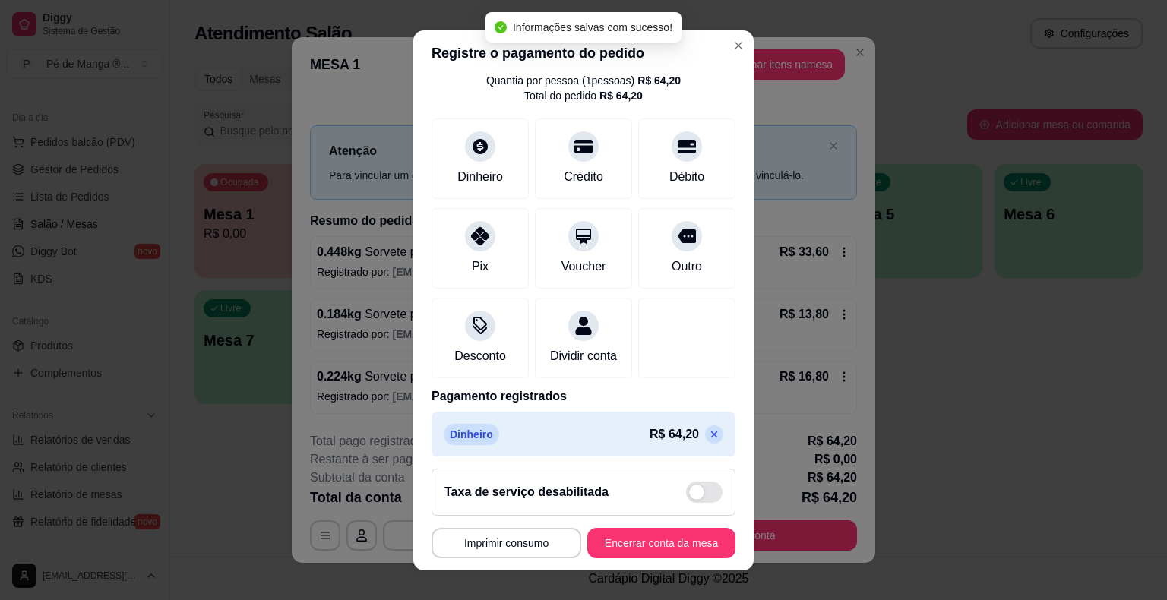
scroll to position [71, 0]
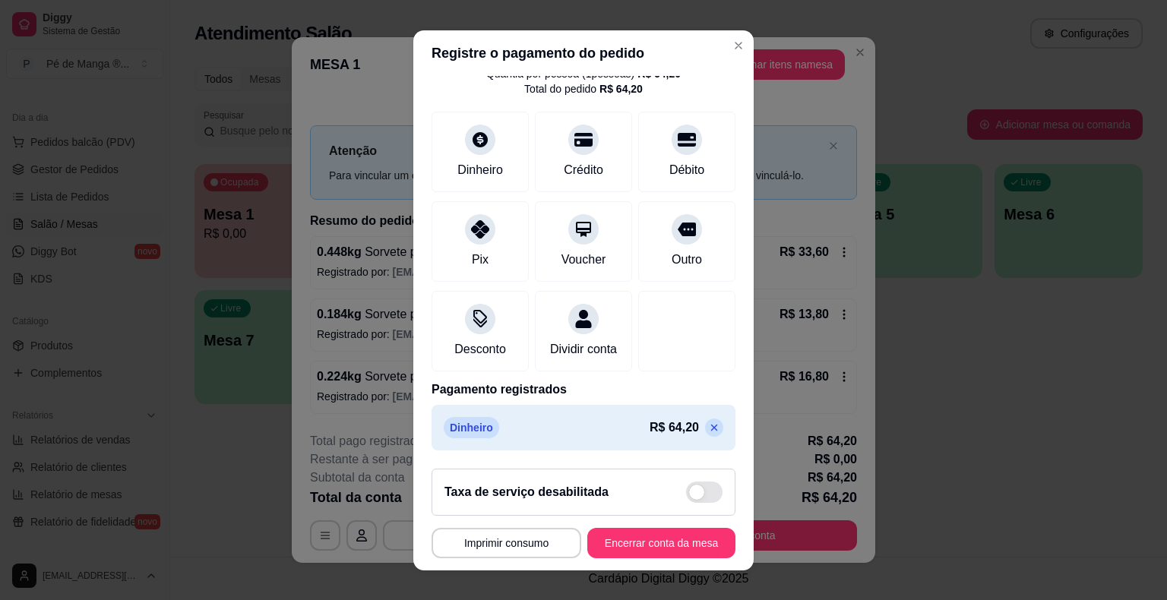
click at [711, 430] on icon at bounding box center [714, 427] width 7 height 7
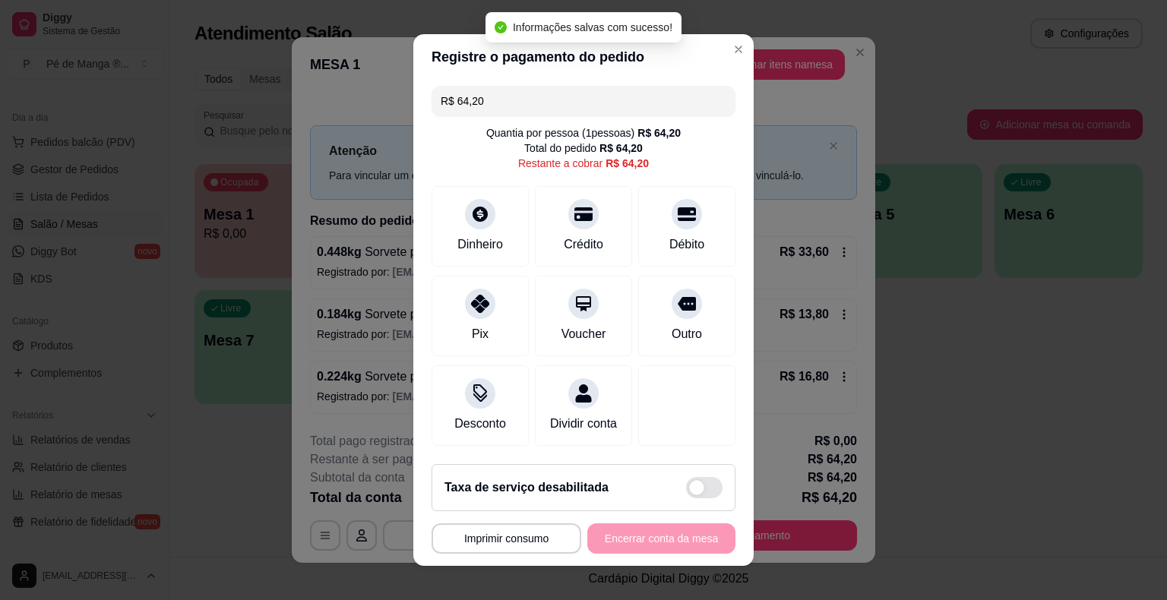
scroll to position [0, 0]
drag, startPoint x: 492, startPoint y: 94, endPoint x: 330, endPoint y: 93, distance: 161.8
click at [332, 93] on div "**********" at bounding box center [583, 300] width 1167 height 600
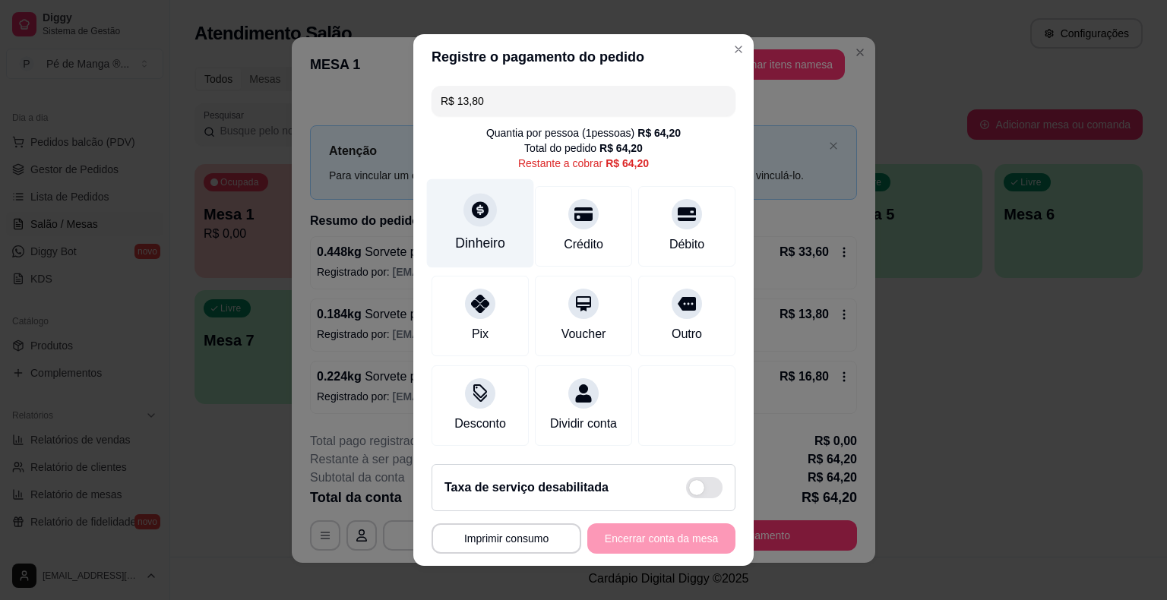
type input "R$ 13,80"
click at [470, 244] on div "Dinheiro" at bounding box center [480, 243] width 50 height 20
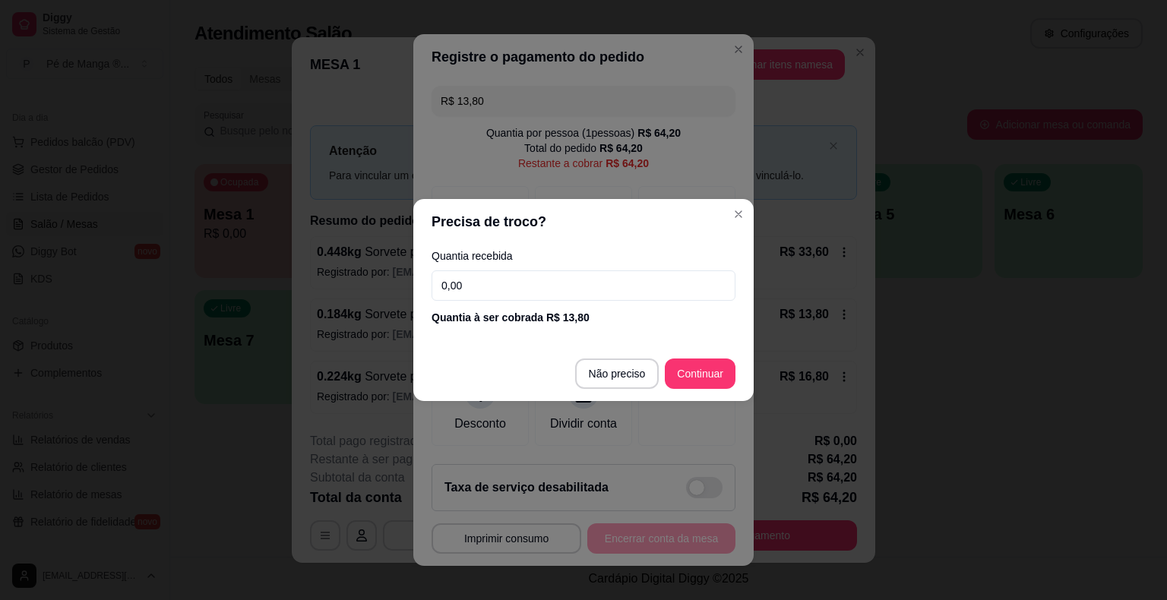
click at [502, 285] on input "0,00" at bounding box center [583, 285] width 304 height 30
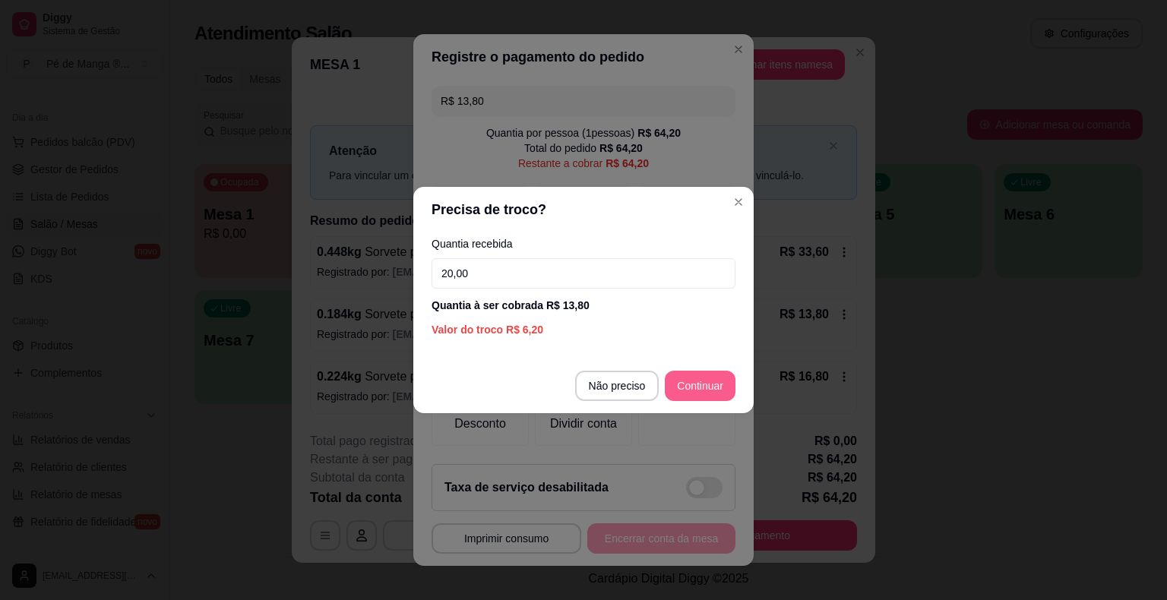
type input "20,00"
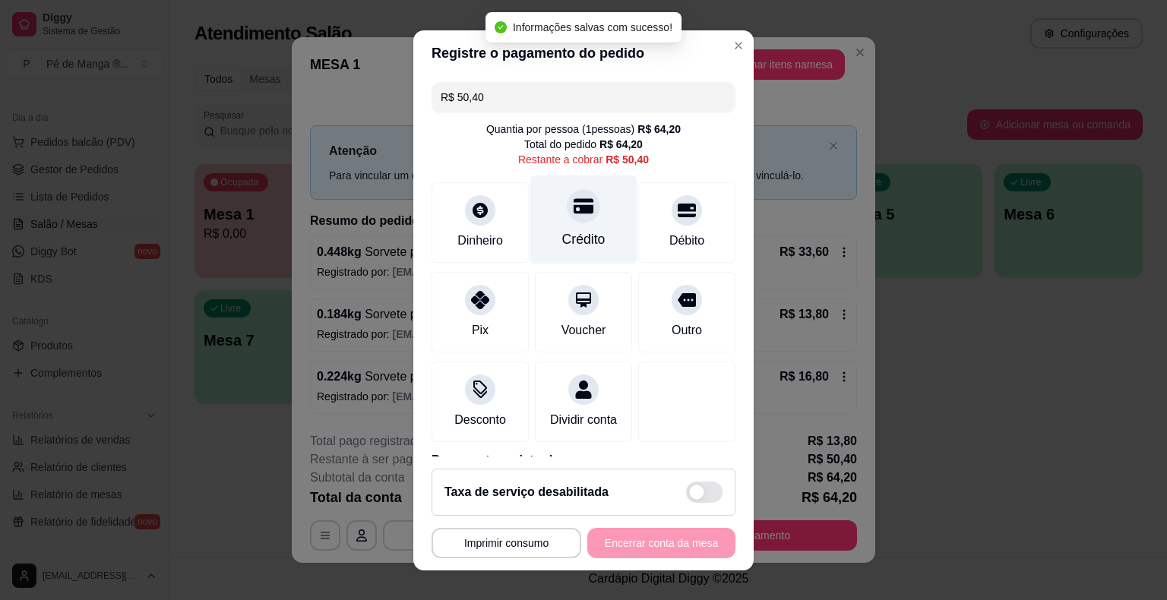
click at [575, 226] on div "Crédito" at bounding box center [583, 219] width 107 height 89
type input "R$ 0,00"
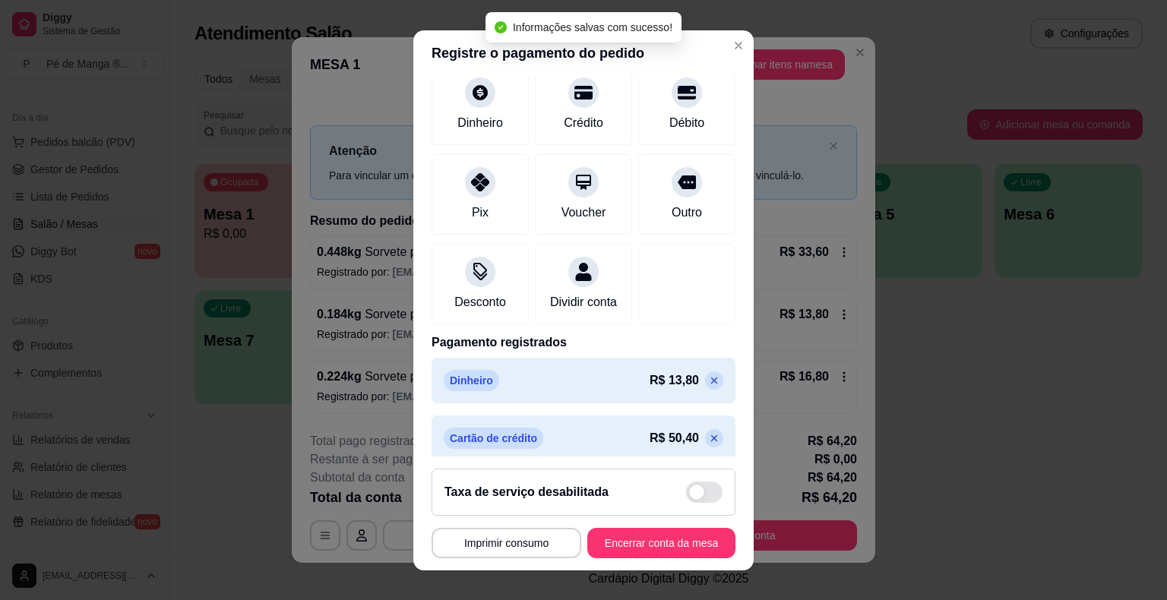
scroll to position [129, 0]
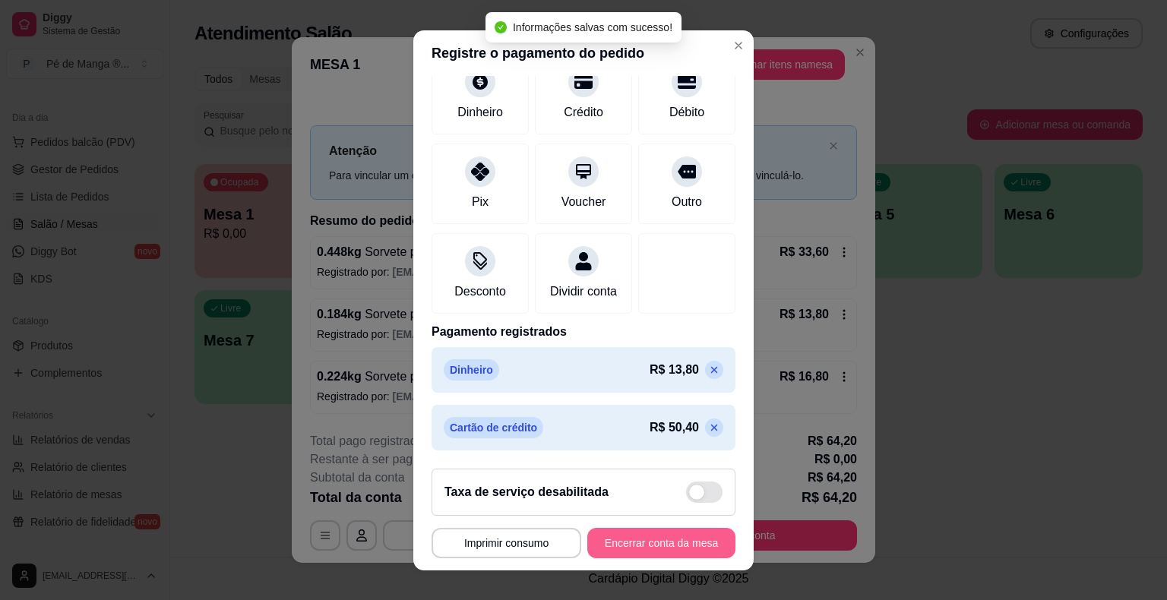
click at [687, 547] on button "Encerrar conta da mesa" at bounding box center [661, 543] width 148 height 30
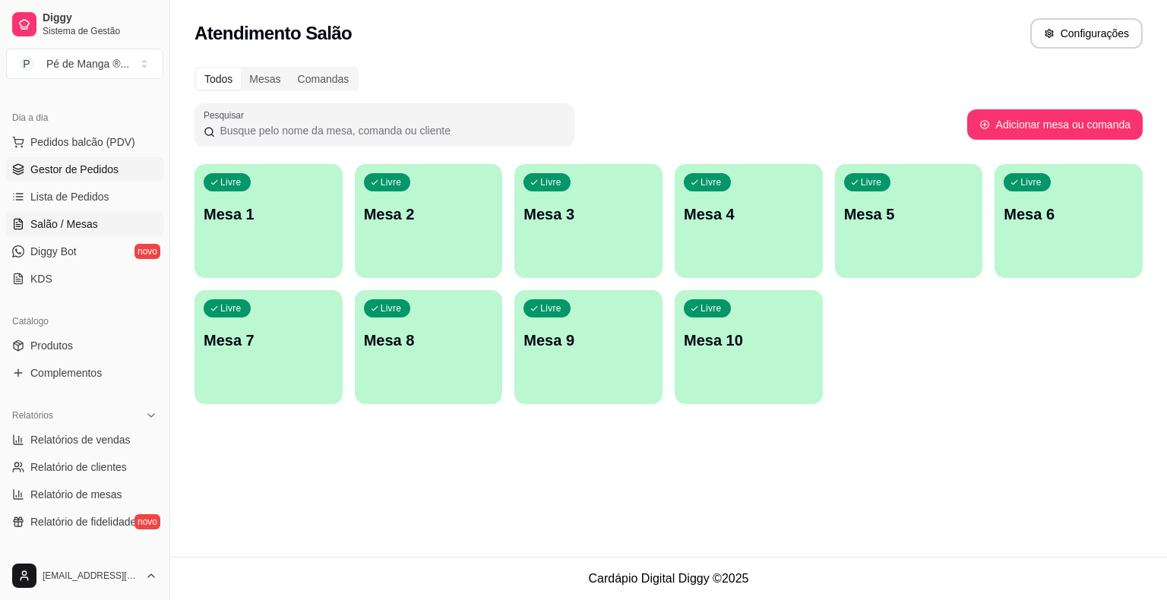
click at [125, 165] on link "Gestor de Pedidos" at bounding box center [84, 169] width 157 height 24
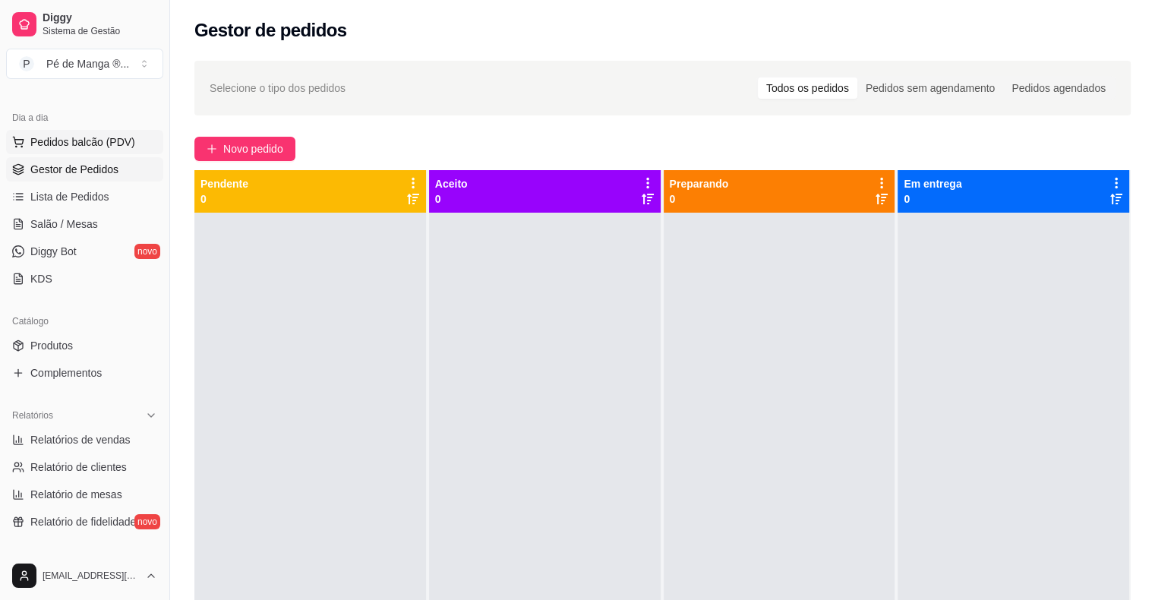
click at [104, 145] on span "Pedidos balcão (PDV)" at bounding box center [82, 141] width 105 height 15
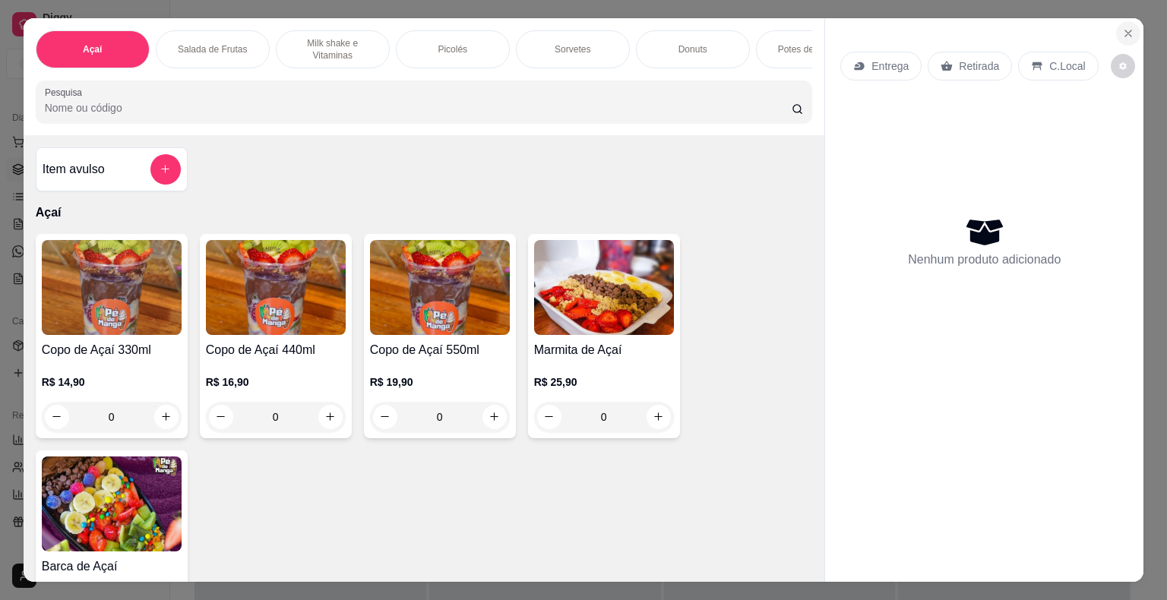
click at [1118, 23] on button "Close" at bounding box center [1128, 33] width 24 height 24
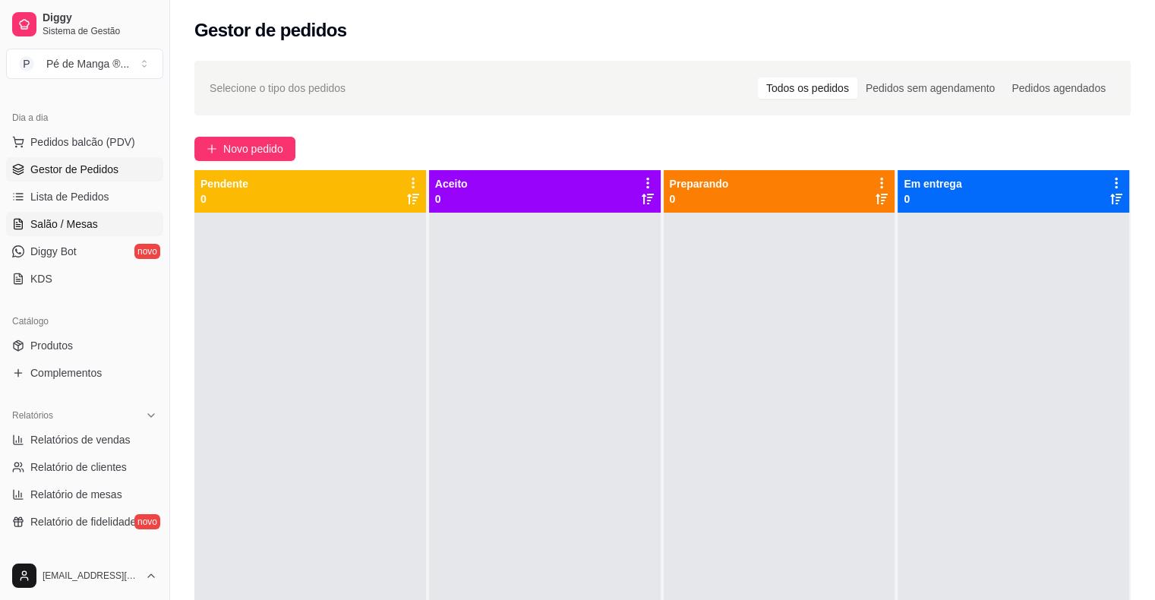
click at [115, 233] on link "Salão / Mesas" at bounding box center [84, 224] width 157 height 24
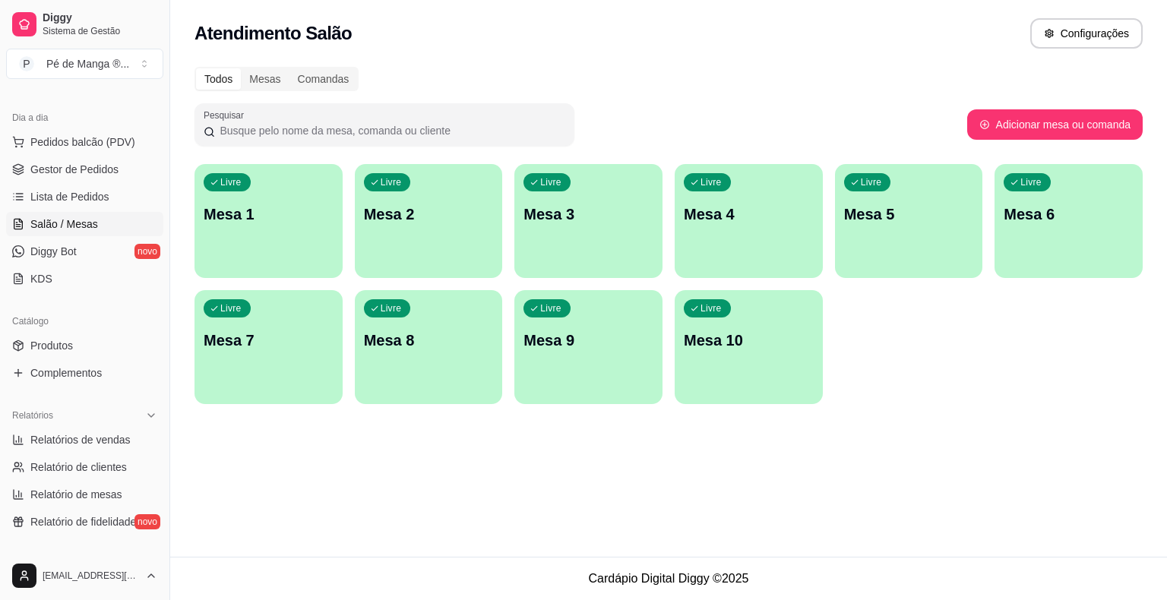
click at [229, 220] on p "Mesa 1" at bounding box center [269, 214] width 130 height 21
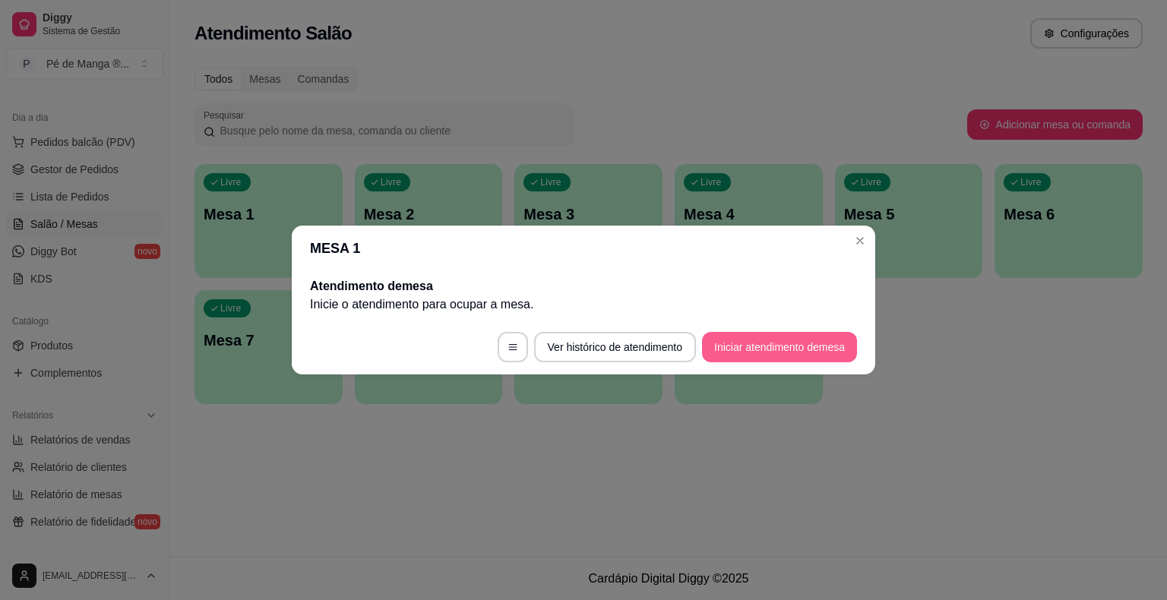
click at [810, 345] on button "Iniciar atendimento de mesa" at bounding box center [779, 347] width 155 height 30
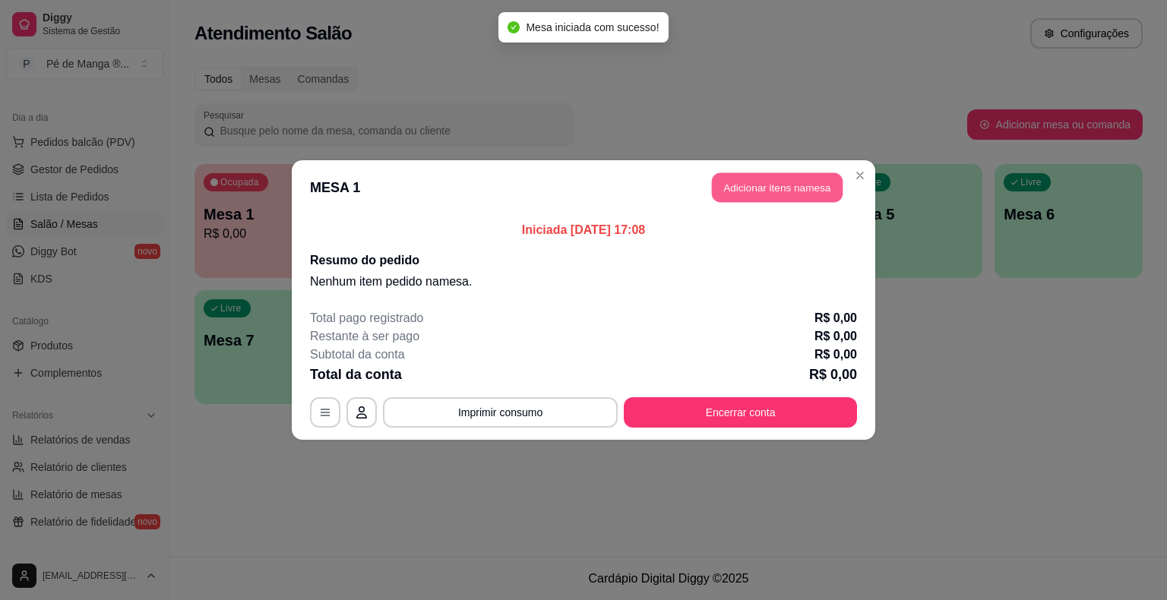
click at [795, 180] on button "Adicionar itens na mesa" at bounding box center [777, 188] width 131 height 30
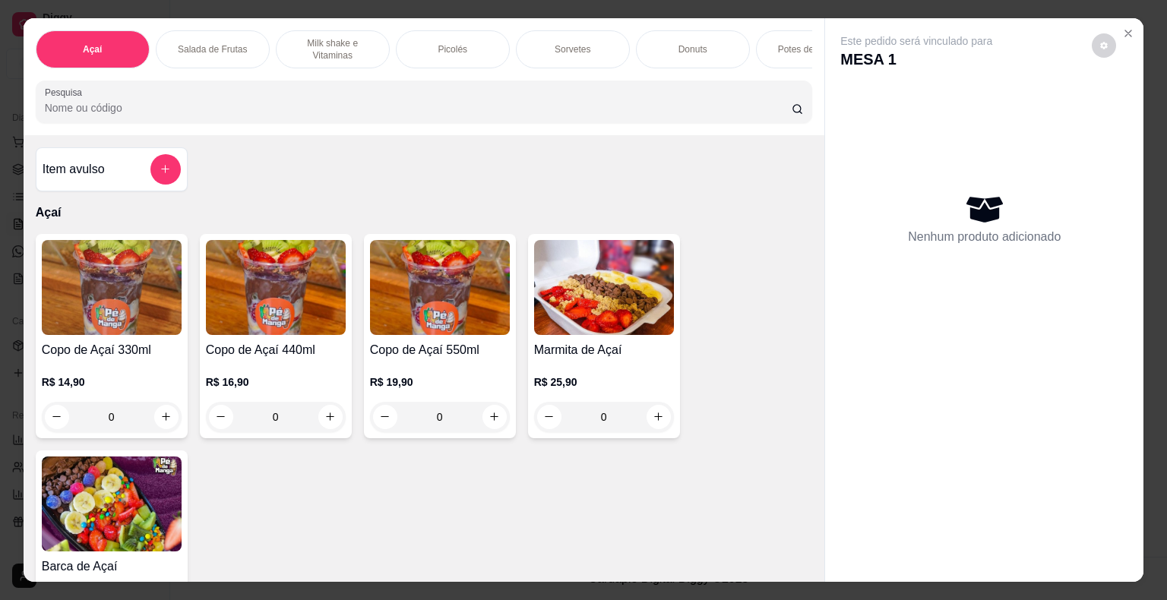
click at [587, 53] on div "Sorvetes" at bounding box center [573, 49] width 114 height 38
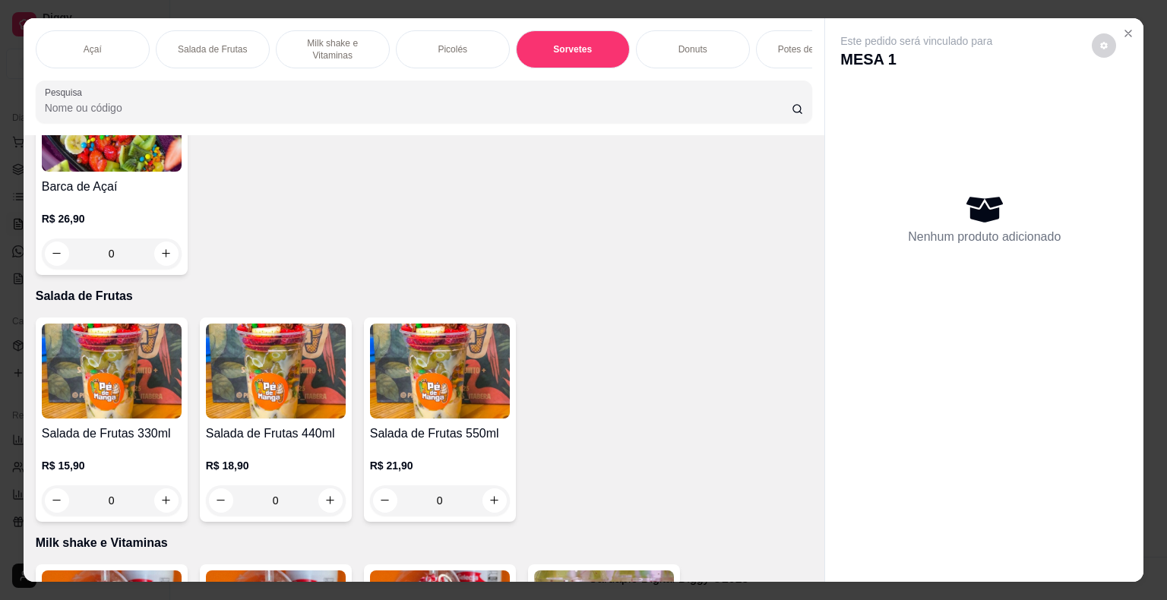
click at [603, 41] on div "Sorvetes" at bounding box center [573, 49] width 114 height 38
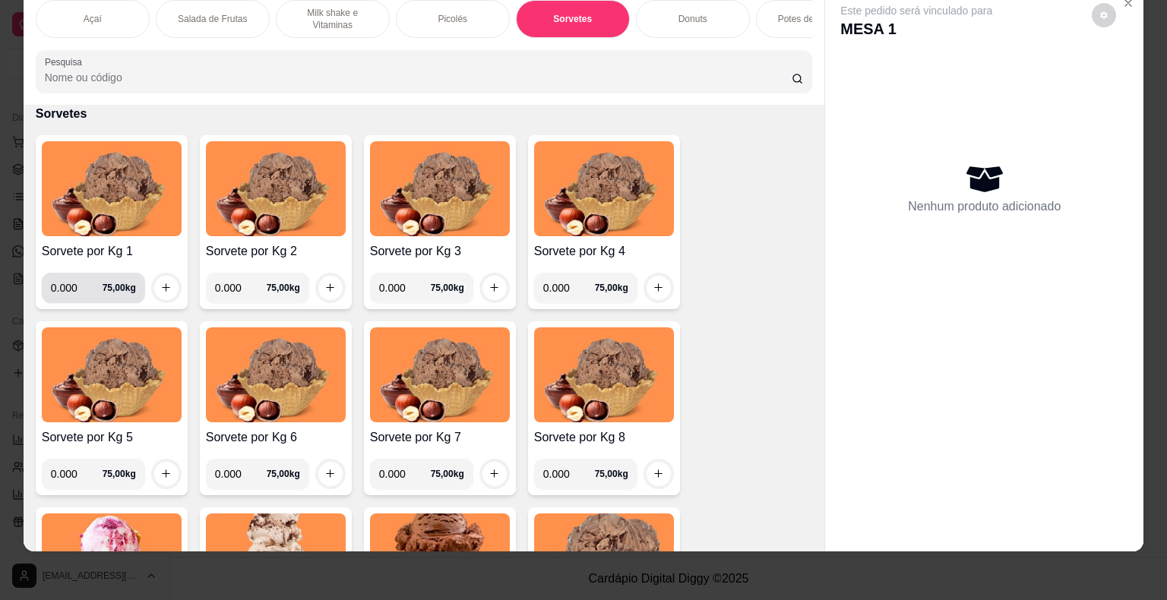
click at [74, 289] on input "0.000" at bounding box center [77, 288] width 52 height 30
type input "0.520"
click at [164, 291] on icon "increase-product-quantity" at bounding box center [165, 287] width 11 height 11
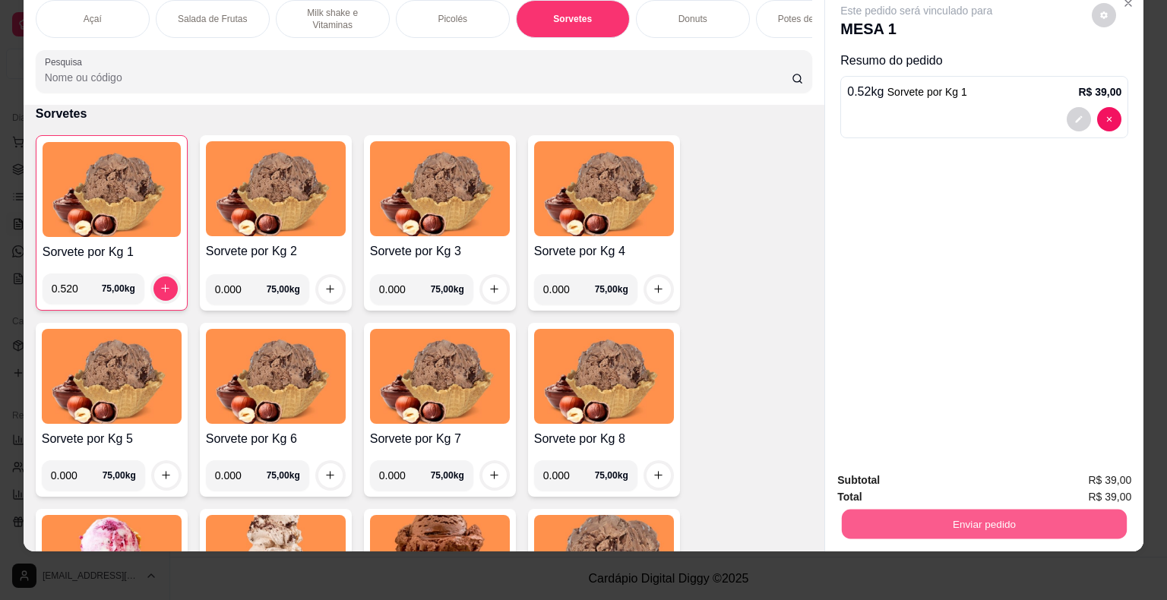
click at [896, 513] on button "Enviar pedido" at bounding box center [984, 525] width 285 height 30
click at [908, 478] on button "Não registrar e enviar pedido" at bounding box center [934, 475] width 158 height 29
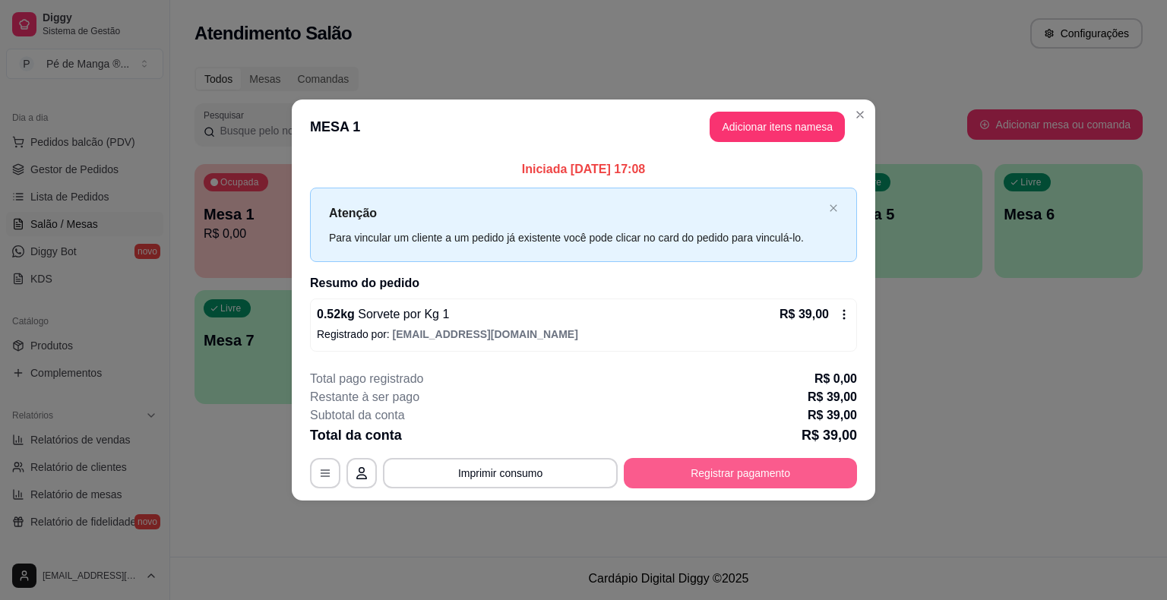
click at [754, 472] on button "Registrar pagamento" at bounding box center [740, 473] width 233 height 30
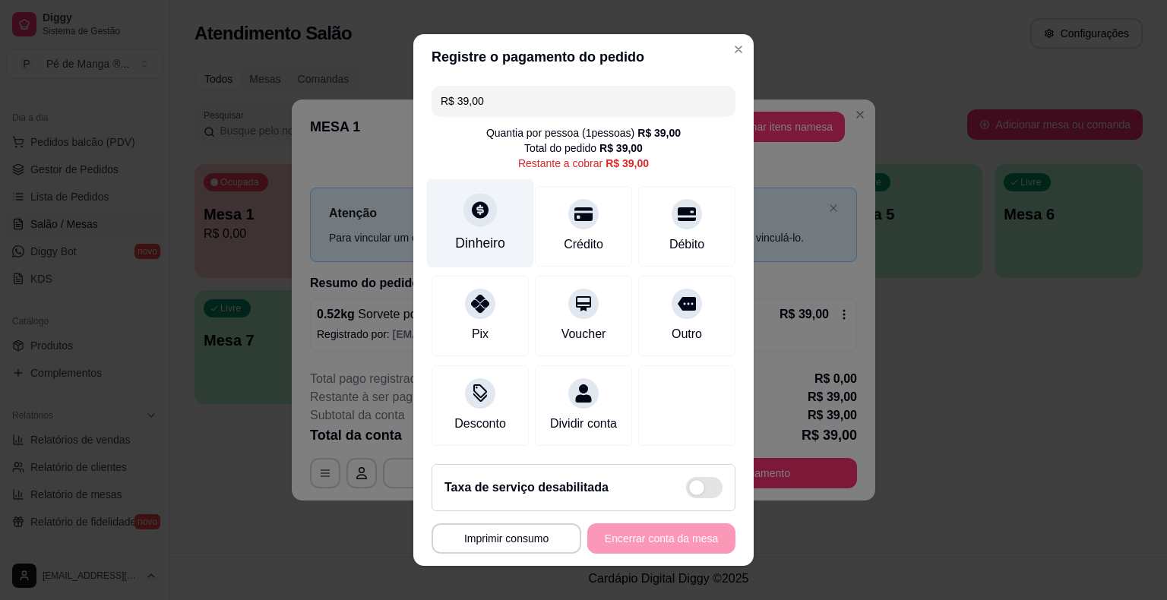
click at [468, 232] on div "Dinheiro" at bounding box center [480, 223] width 107 height 89
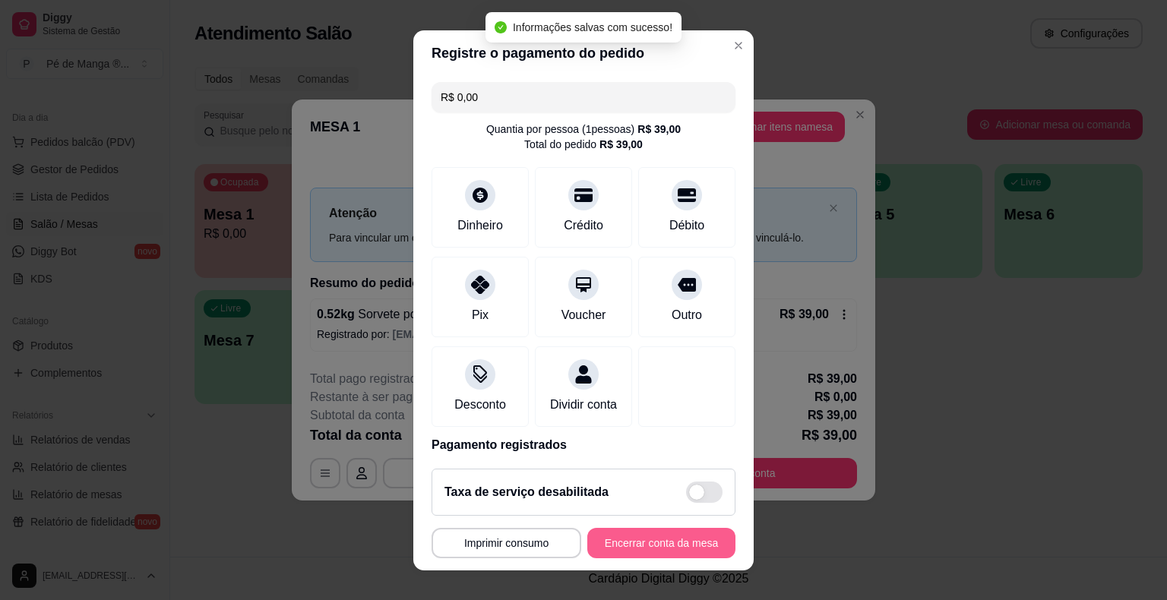
type input "R$ 0,00"
click at [699, 548] on button "Encerrar conta da mesa" at bounding box center [661, 543] width 148 height 30
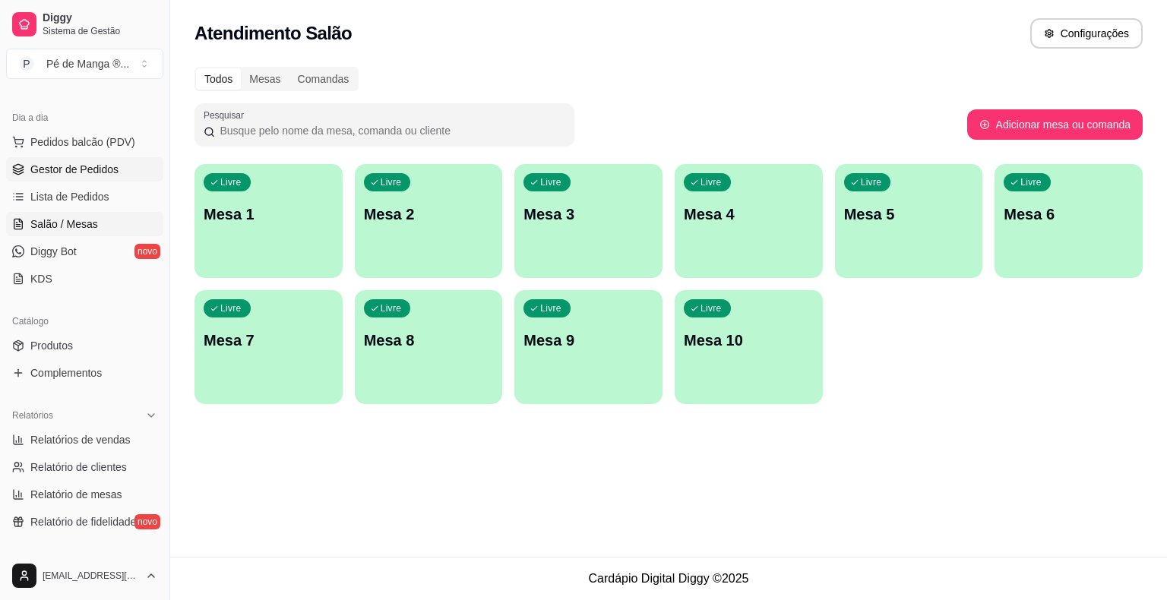
click at [123, 176] on link "Gestor de Pedidos" at bounding box center [84, 169] width 157 height 24
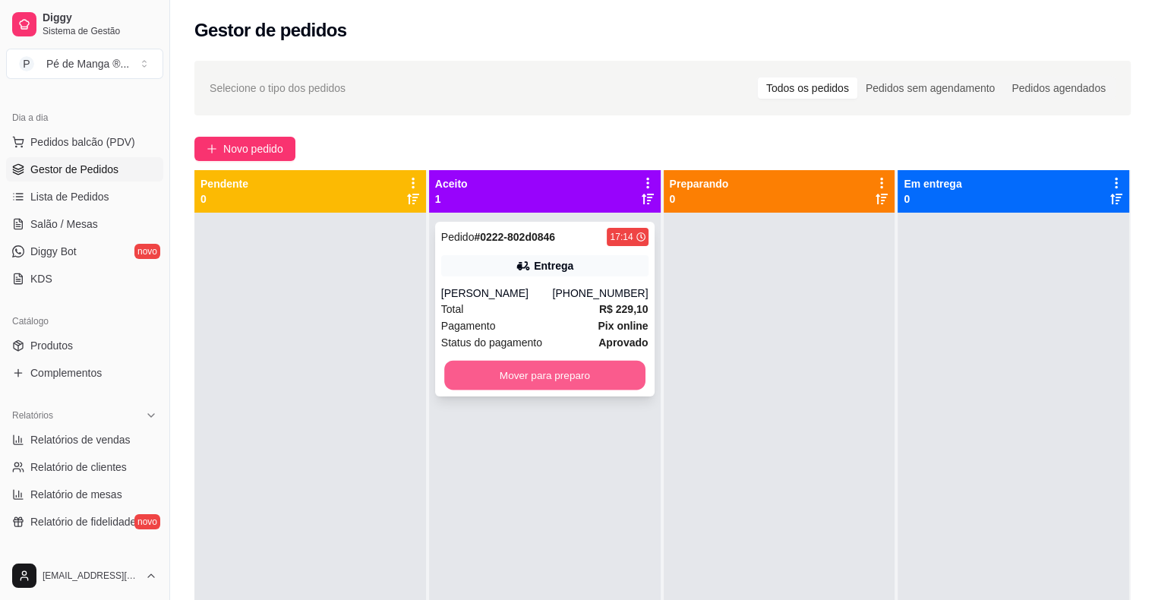
click at [639, 381] on button "Mover para preparo" at bounding box center [544, 376] width 201 height 30
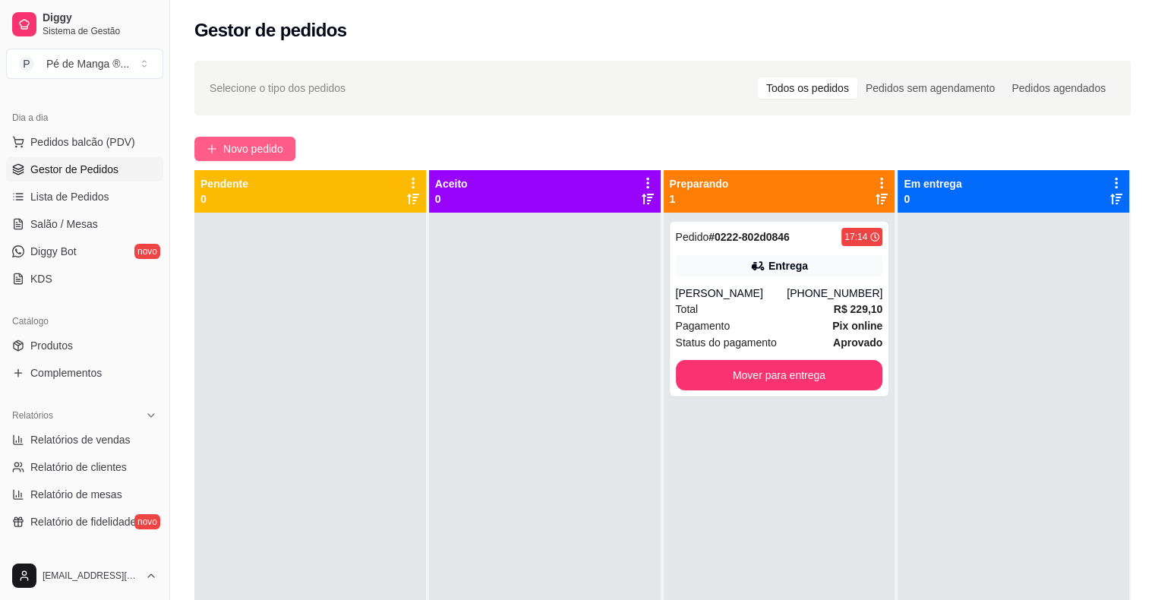
click at [227, 141] on span "Novo pedido" at bounding box center [253, 149] width 60 height 17
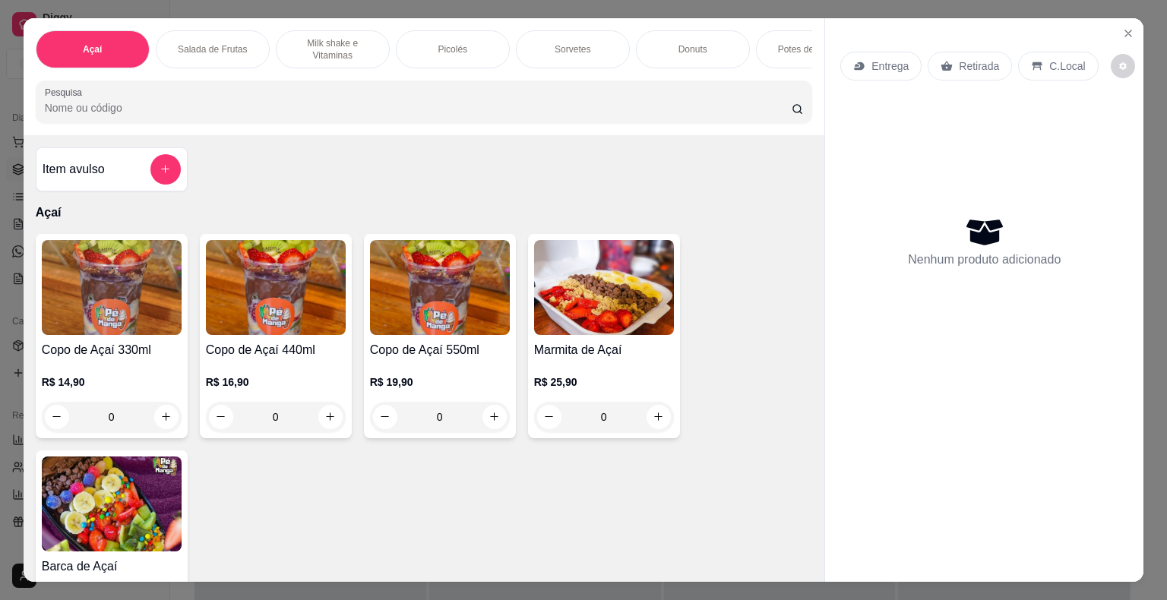
click at [154, 430] on div "0" at bounding box center [112, 417] width 140 height 30
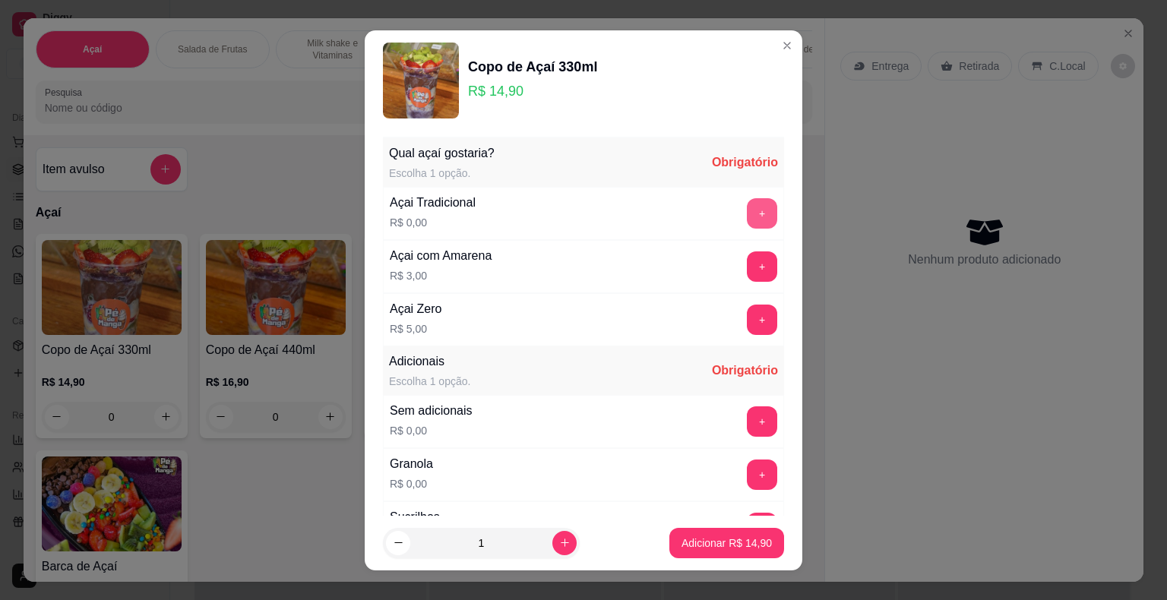
click at [747, 215] on button "+" at bounding box center [762, 213] width 30 height 30
click at [747, 428] on button "+" at bounding box center [762, 421] width 30 height 30
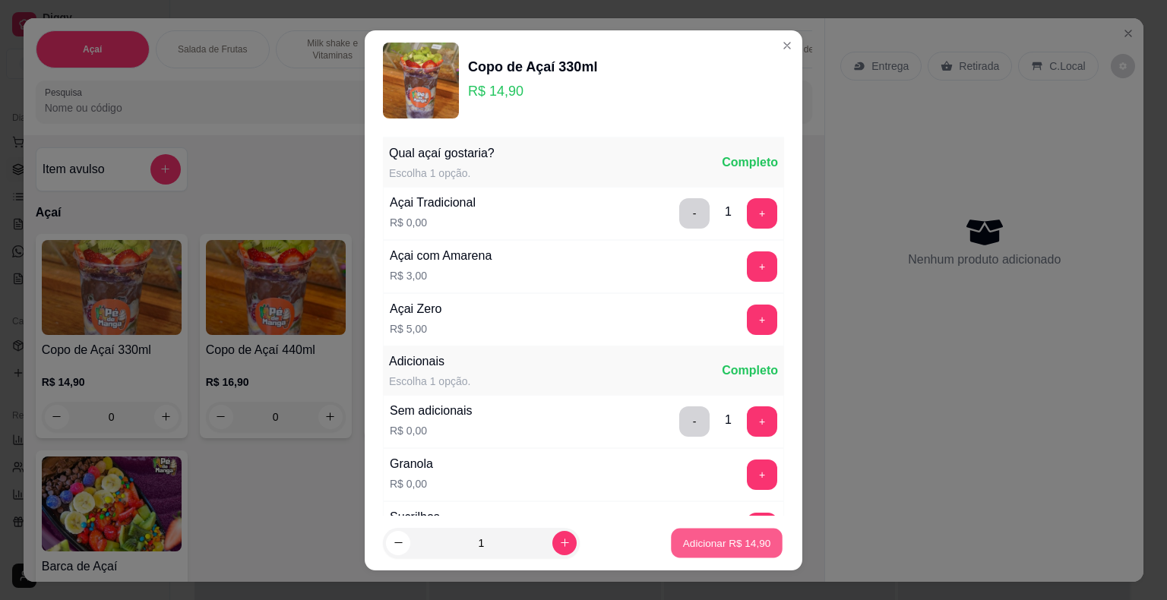
click at [712, 545] on p "Adicionar R$ 14,90" at bounding box center [727, 543] width 88 height 14
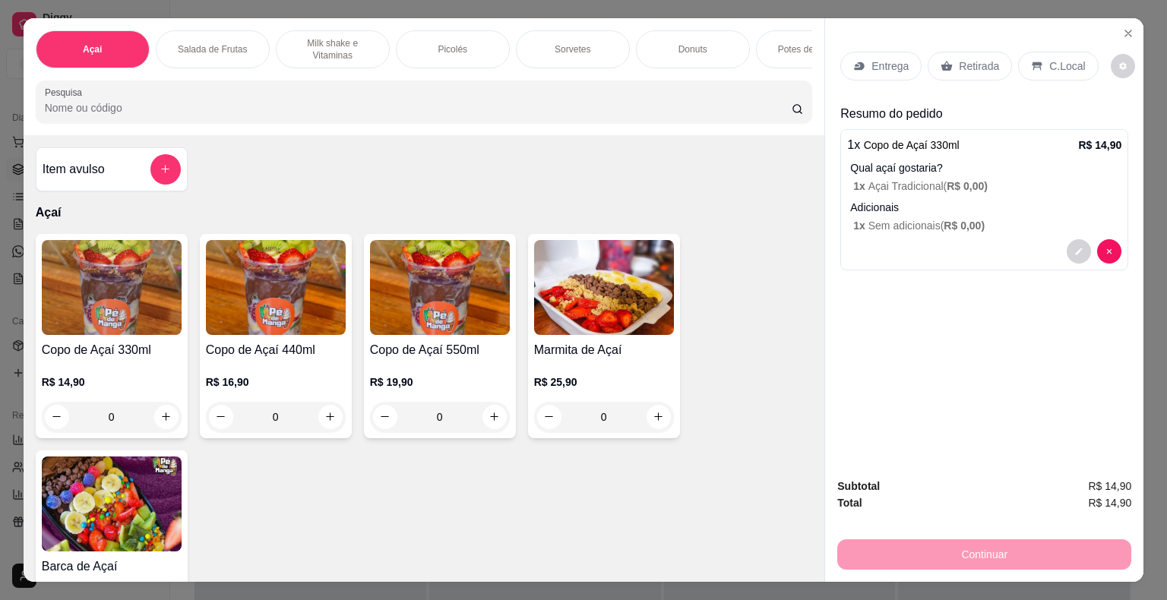
click at [438, 381] on p "R$ 19,90" at bounding box center [440, 381] width 140 height 15
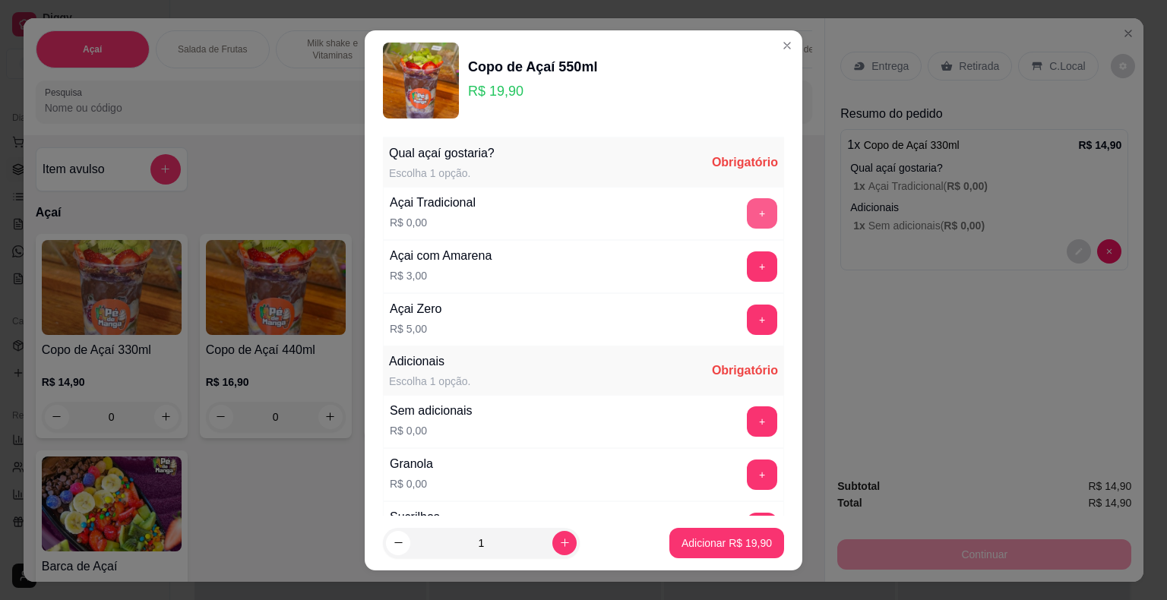
click at [747, 212] on button "+" at bounding box center [762, 213] width 30 height 30
click at [747, 412] on button "+" at bounding box center [762, 421] width 30 height 30
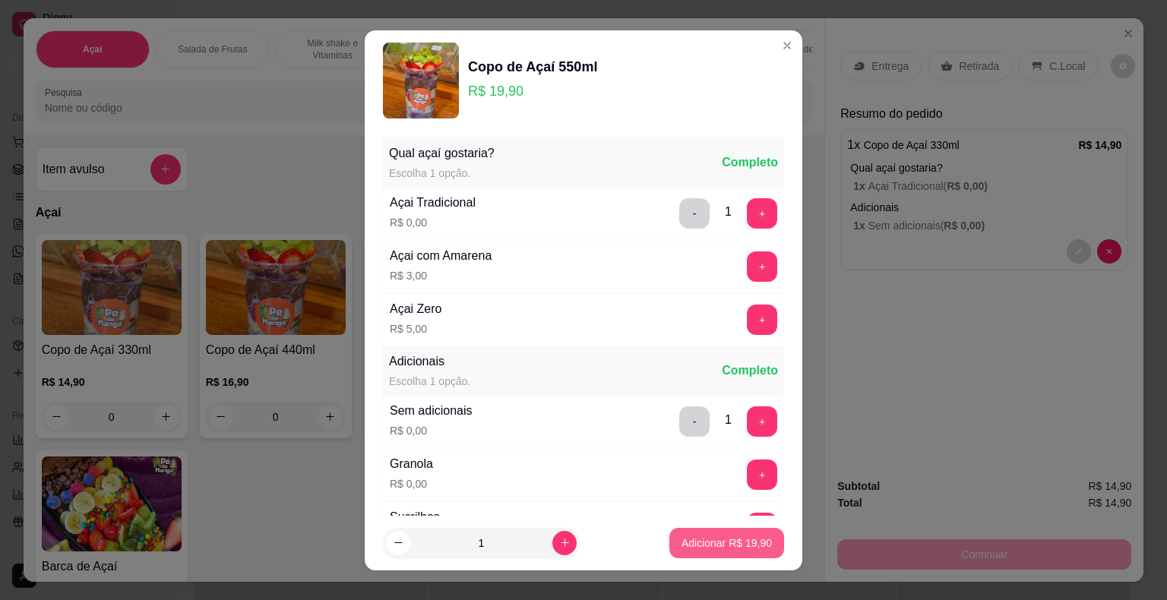
click at [725, 548] on p "Adicionar R$ 19,90" at bounding box center [726, 543] width 90 height 15
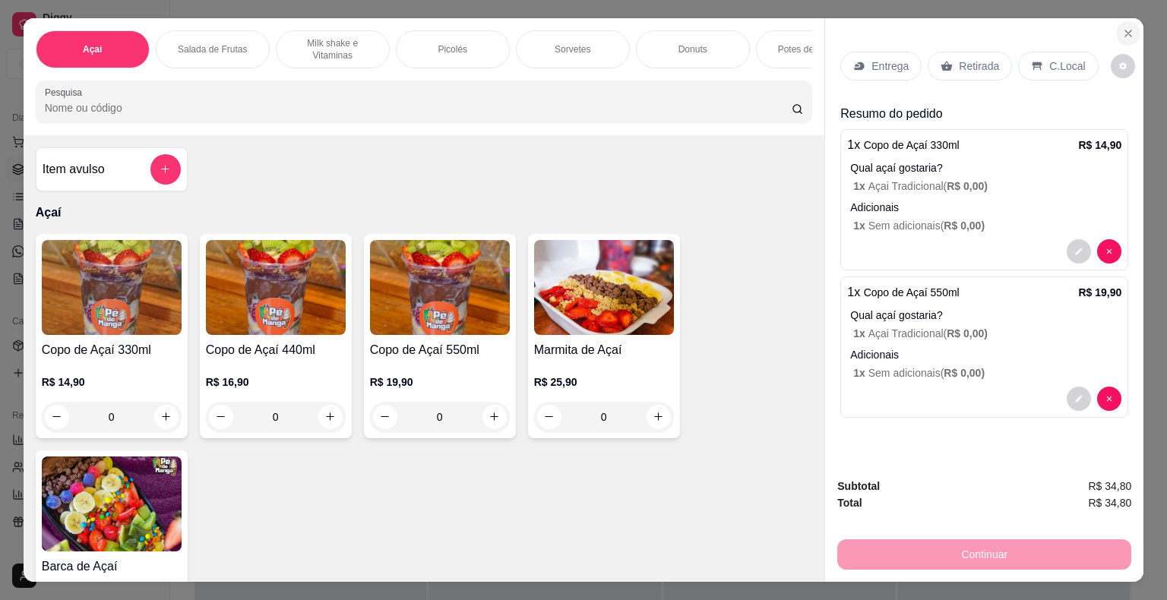
click at [1122, 27] on icon "Close" at bounding box center [1128, 33] width 12 height 12
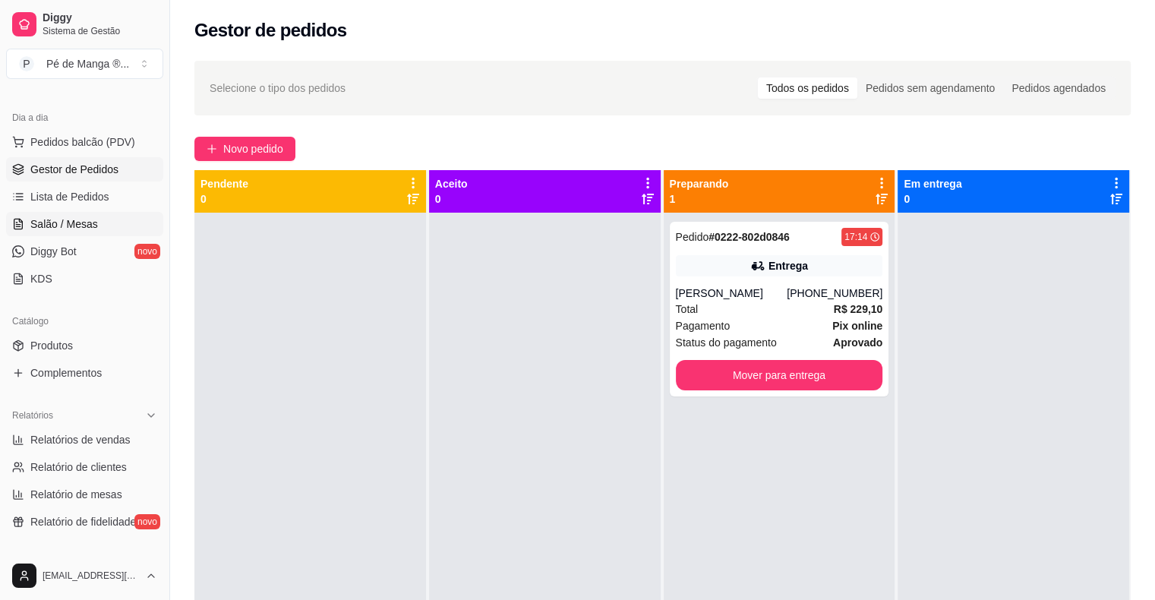
click at [61, 232] on link "Salão / Mesas" at bounding box center [84, 224] width 157 height 24
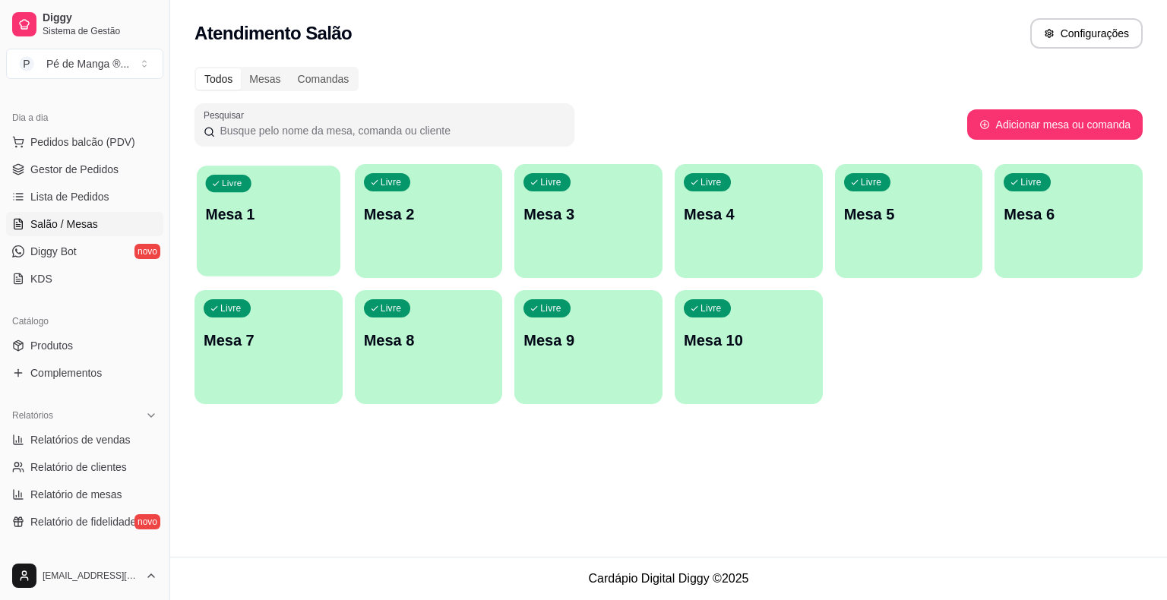
click at [248, 224] on p "Mesa 1" at bounding box center [269, 214] width 126 height 21
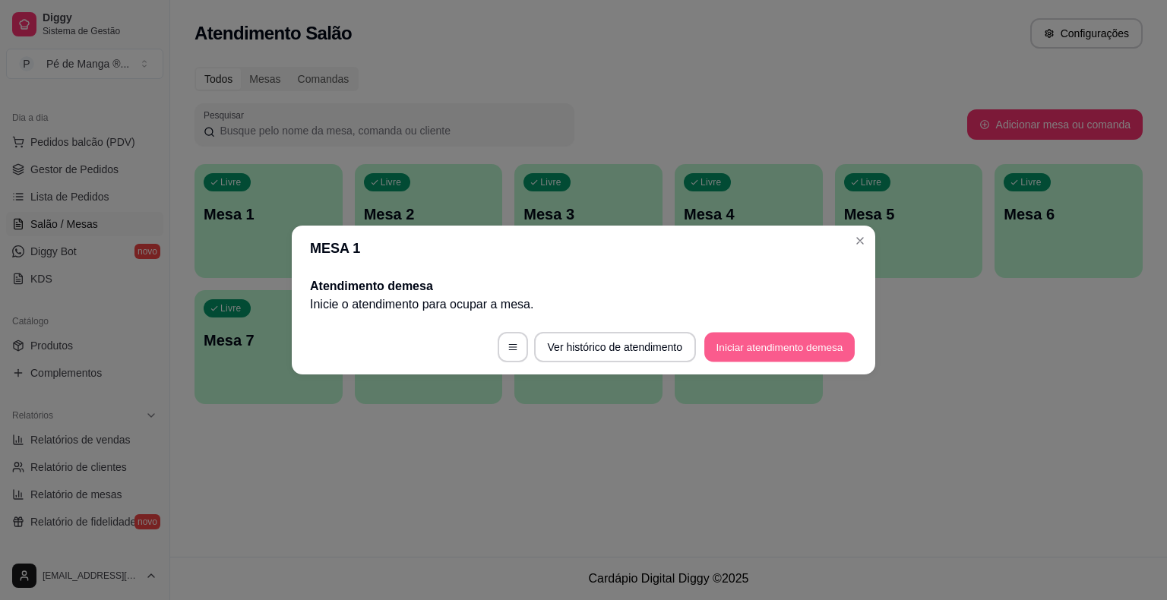
click at [797, 342] on button "Iniciar atendimento de mesa" at bounding box center [779, 348] width 150 height 30
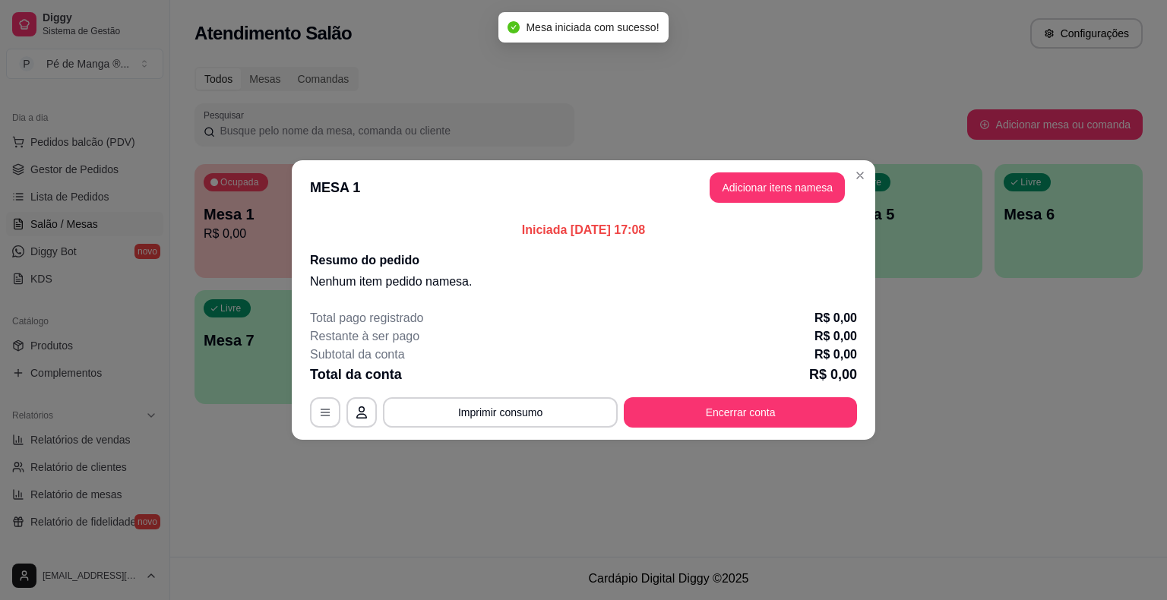
drag, startPoint x: 759, startPoint y: 166, endPoint x: 761, endPoint y: 177, distance: 11.6
click at [761, 177] on header "MESA 1 Adicionar itens na mesa" at bounding box center [583, 187] width 583 height 55
click at [759, 181] on button "Adicionar itens na mesa" at bounding box center [777, 188] width 131 height 30
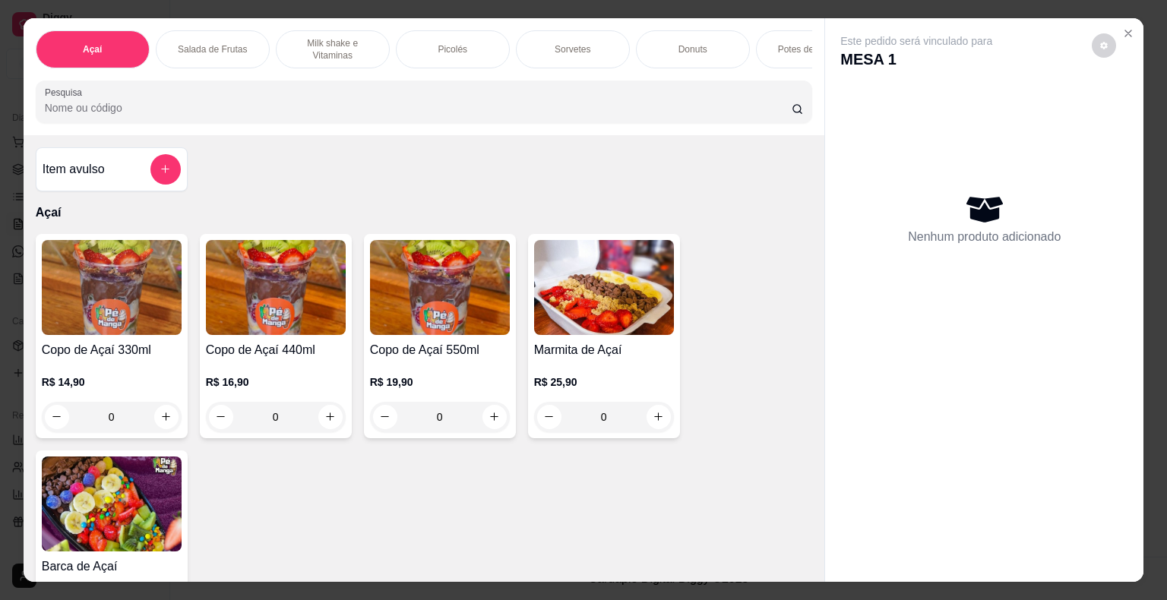
drag, startPoint x: 163, startPoint y: 415, endPoint x: 156, endPoint y: 421, distance: 9.1
click at [156, 421] on div "0" at bounding box center [112, 417] width 140 height 30
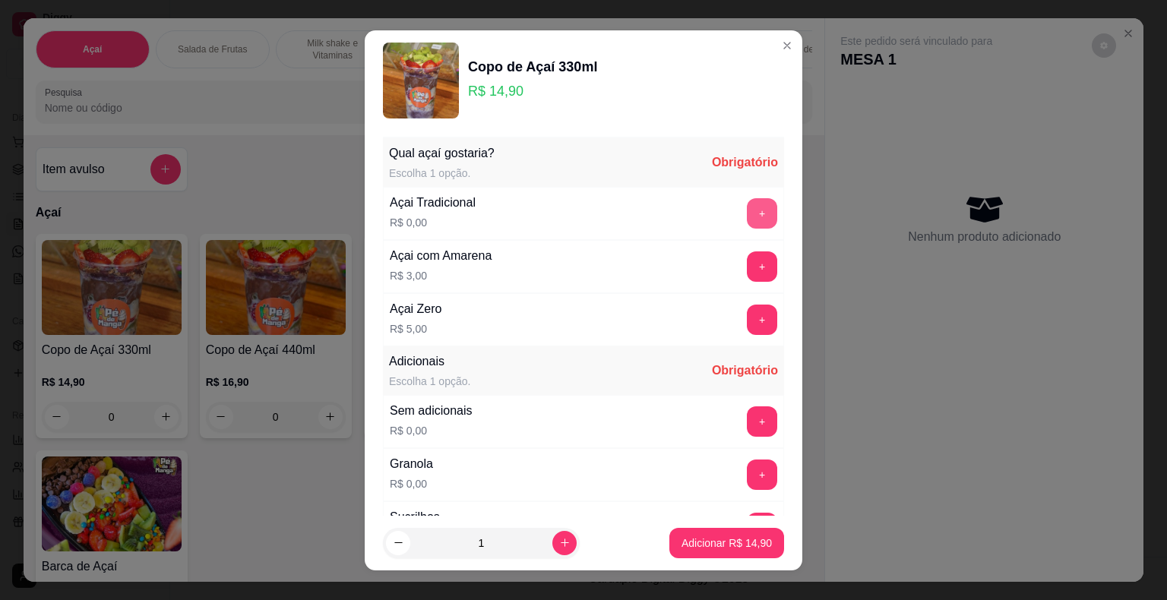
click at [747, 204] on button "+" at bounding box center [762, 213] width 30 height 30
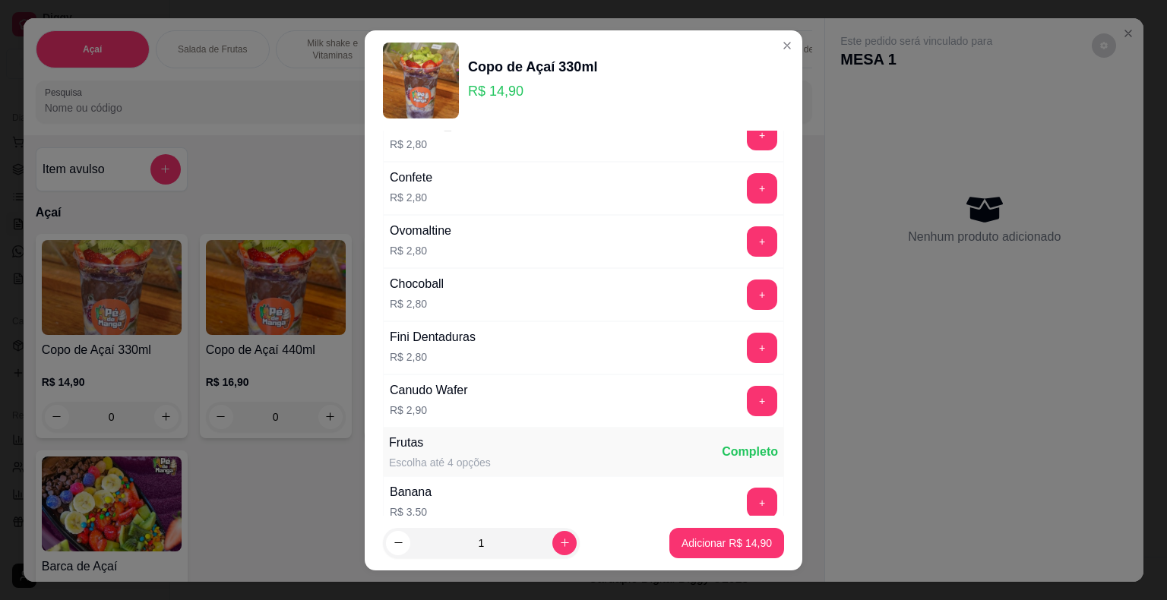
scroll to position [1139, 0]
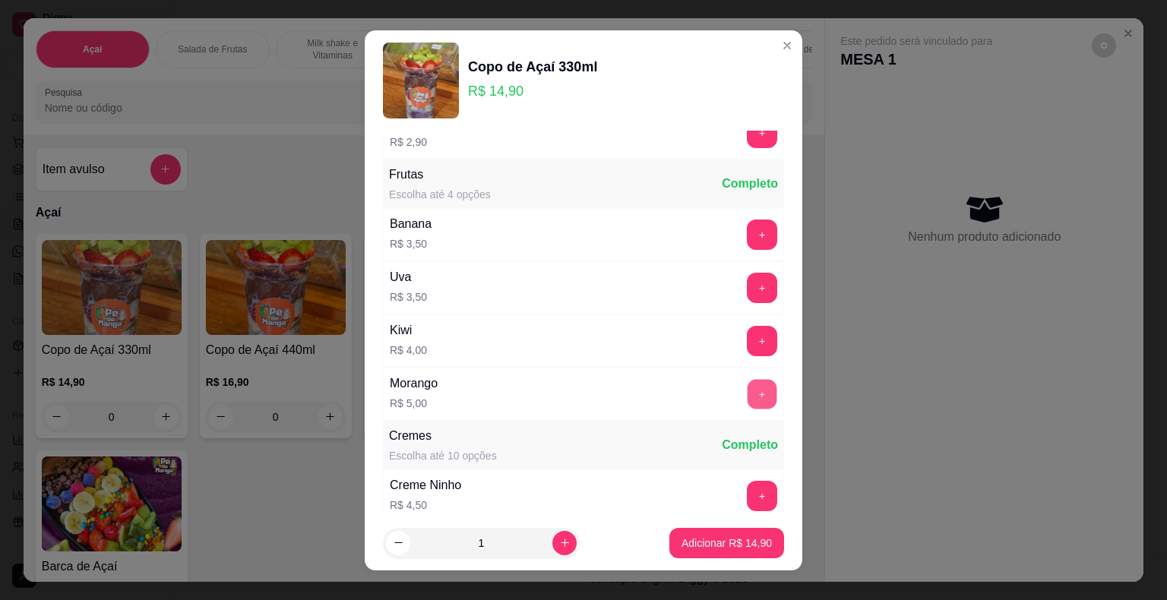
click at [747, 379] on button "+" at bounding box center [762, 394] width 30 height 30
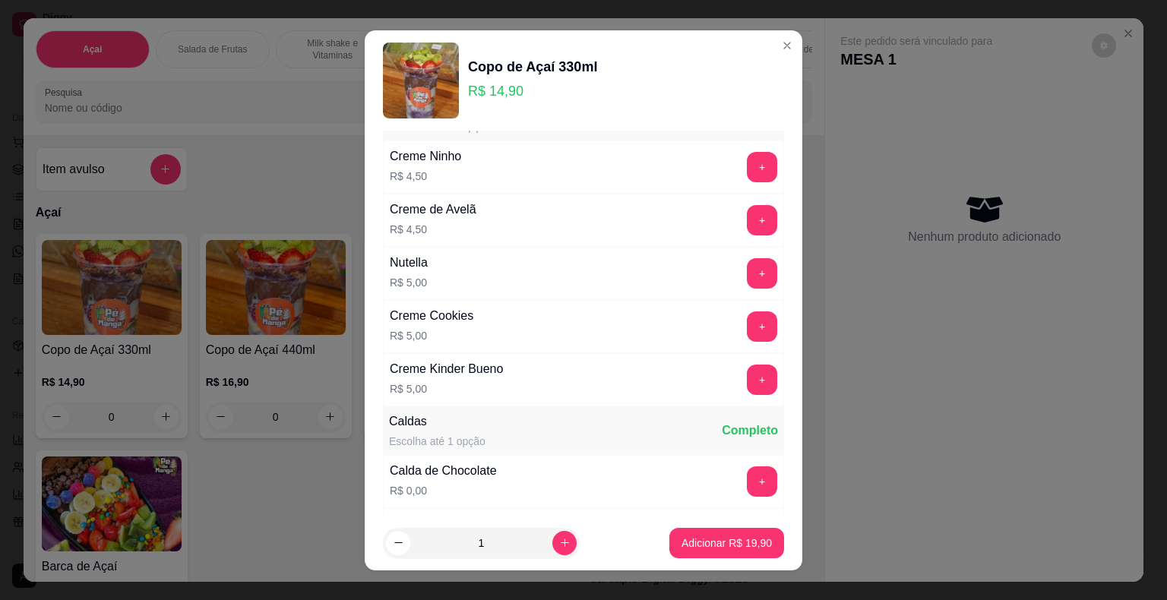
scroll to position [1443, 0]
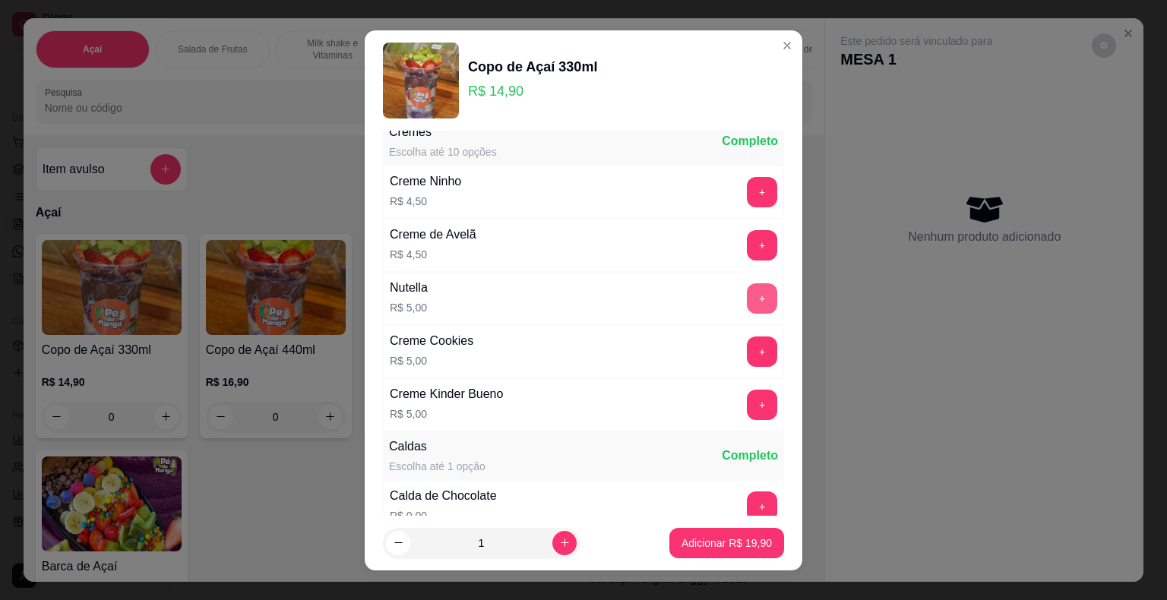
click at [747, 292] on button "+" at bounding box center [762, 298] width 30 height 30
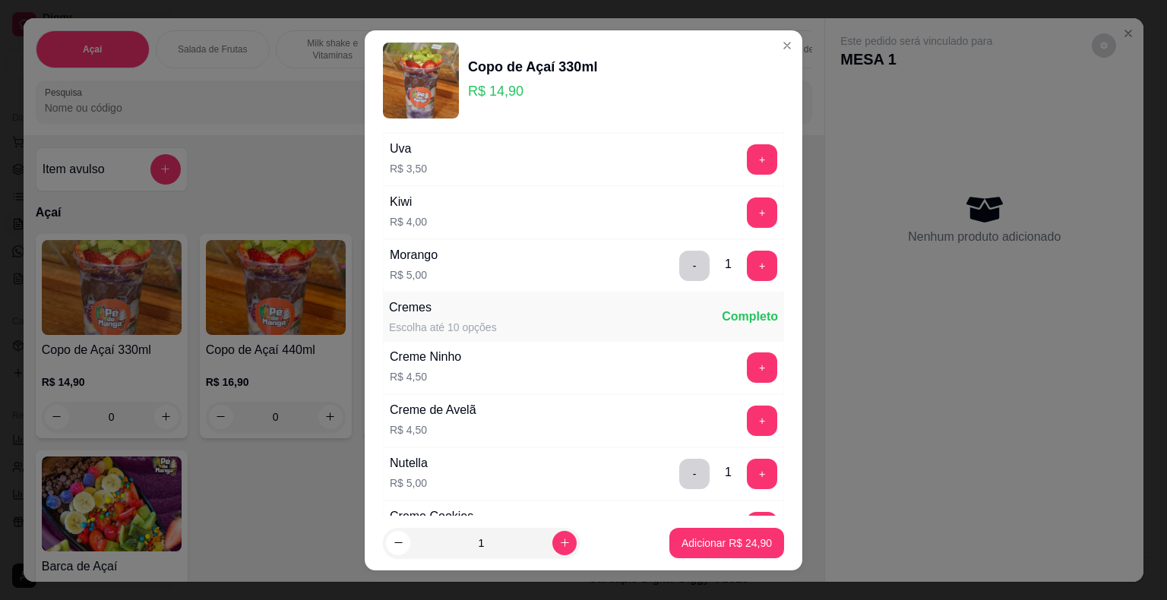
scroll to position [1291, 0]
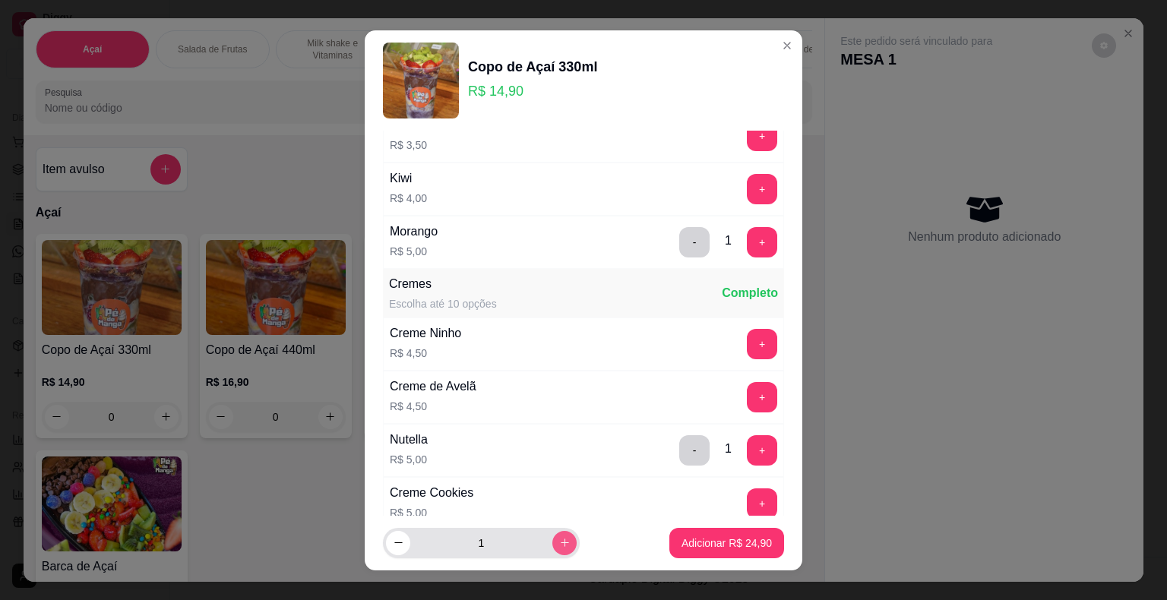
click at [552, 547] on button "increase-product-quantity" at bounding box center [564, 543] width 24 height 24
click at [552, 548] on button "increase-product-quantity" at bounding box center [564, 543] width 24 height 24
type input "3"
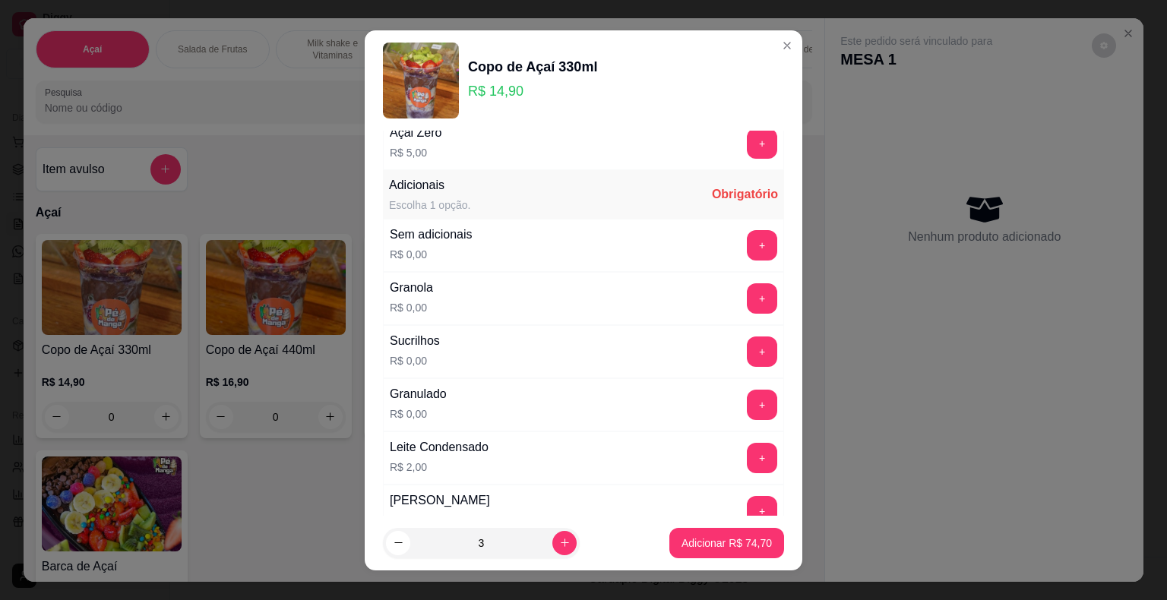
scroll to position [152, 0]
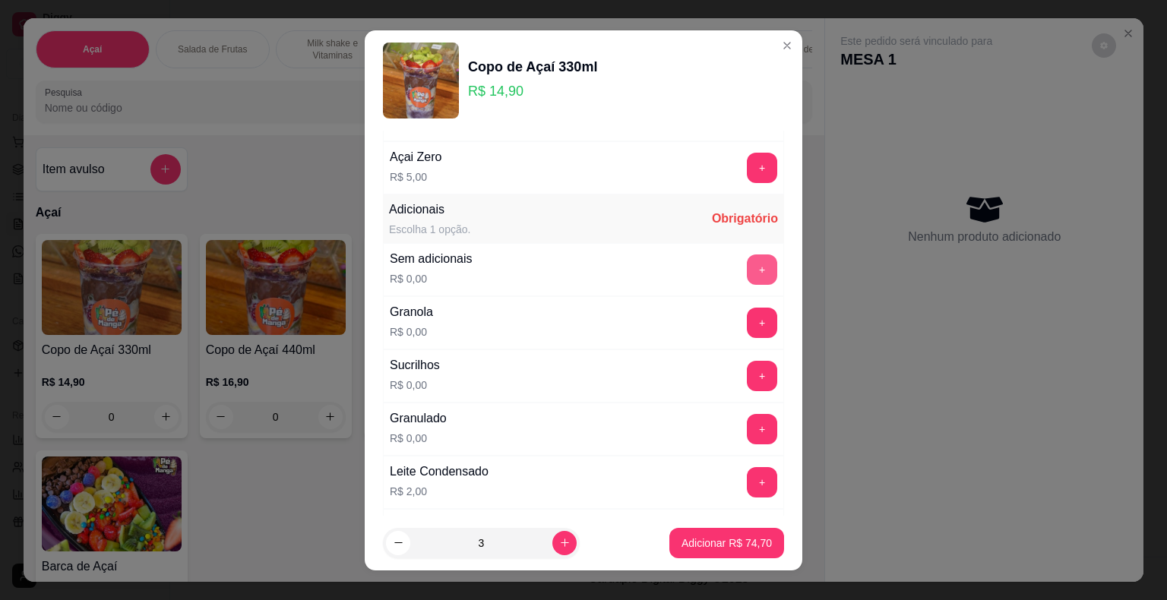
click at [747, 271] on button "+" at bounding box center [762, 269] width 30 height 30
click at [741, 536] on p "Adicionar R$ 74,70" at bounding box center [727, 543] width 88 height 14
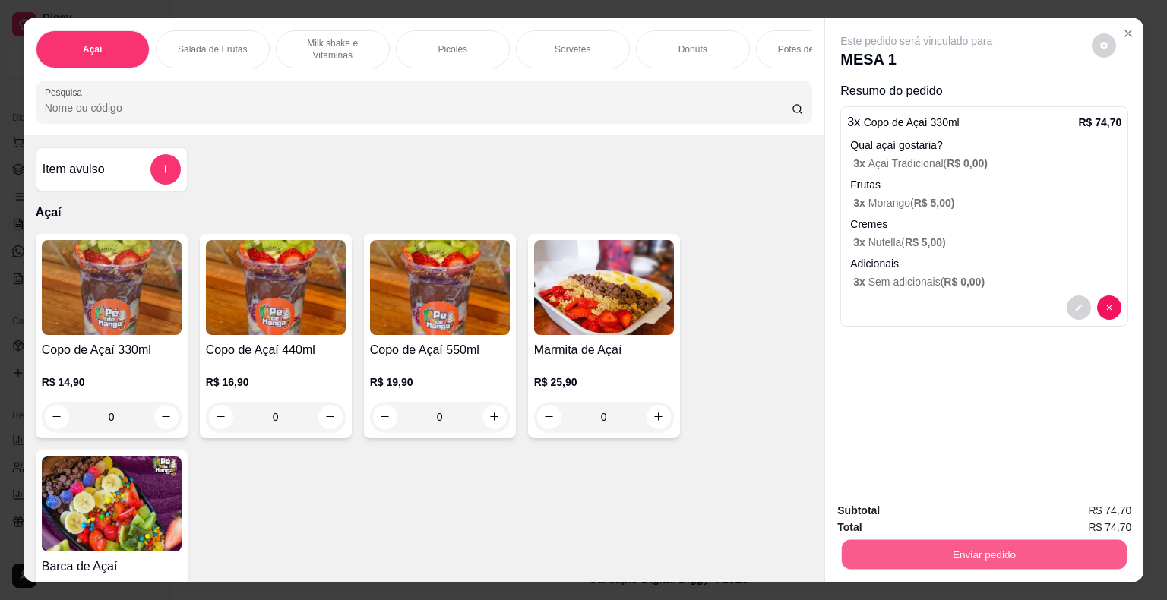
click at [925, 548] on button "Enviar pedido" at bounding box center [984, 555] width 285 height 30
click at [959, 536] on div "Enviar pedido" at bounding box center [984, 553] width 294 height 34
click at [960, 551] on button "Enviar pedido" at bounding box center [984, 554] width 294 height 30
click at [943, 513] on button "Não registrar e enviar pedido" at bounding box center [934, 512] width 158 height 29
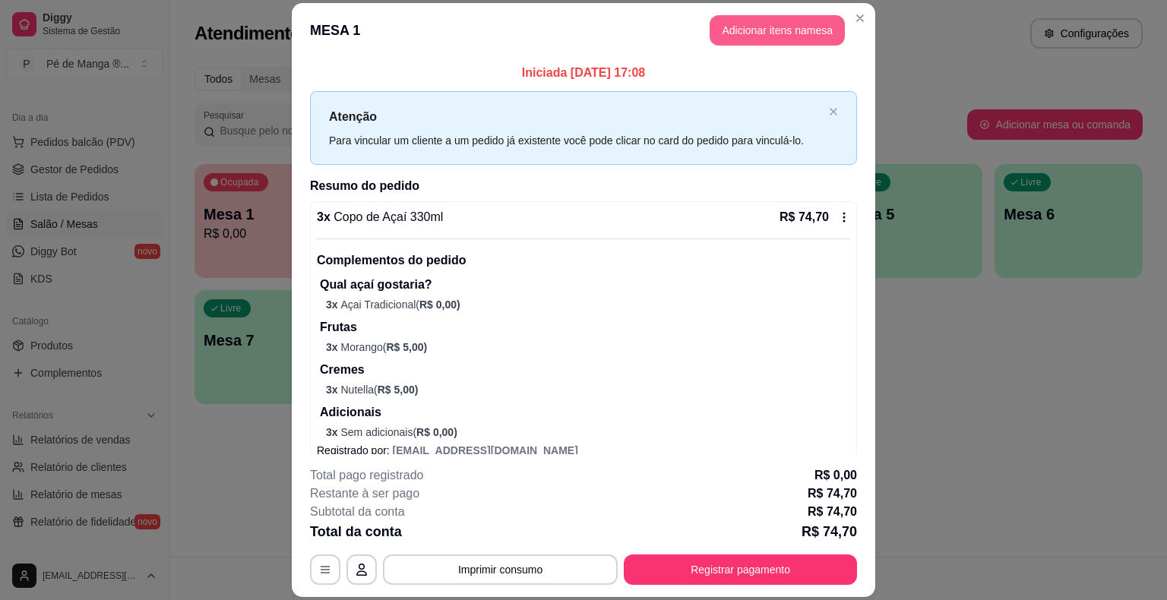
click at [733, 35] on button "Adicionar itens na mesa" at bounding box center [776, 30] width 135 height 30
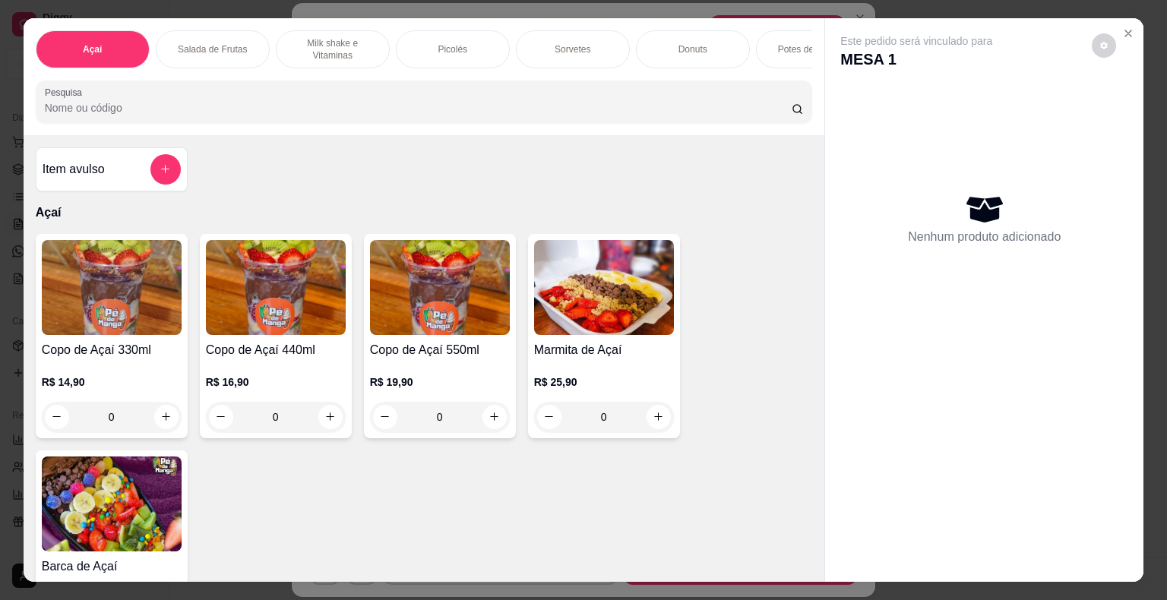
click at [526, 47] on div "Sorvetes" at bounding box center [573, 49] width 114 height 38
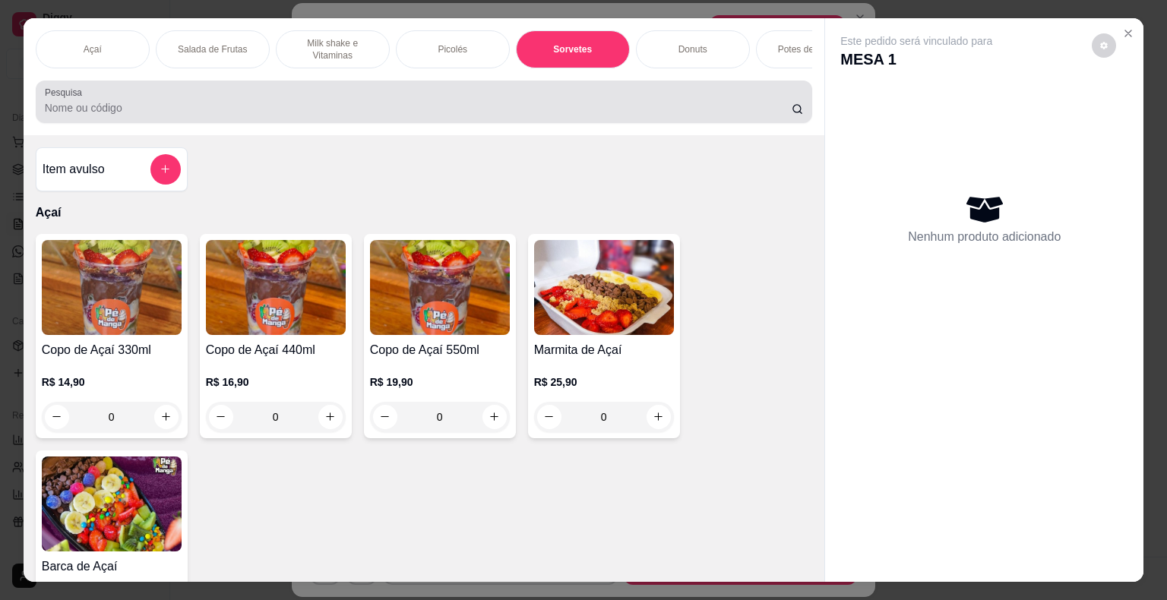
scroll to position [36, 0]
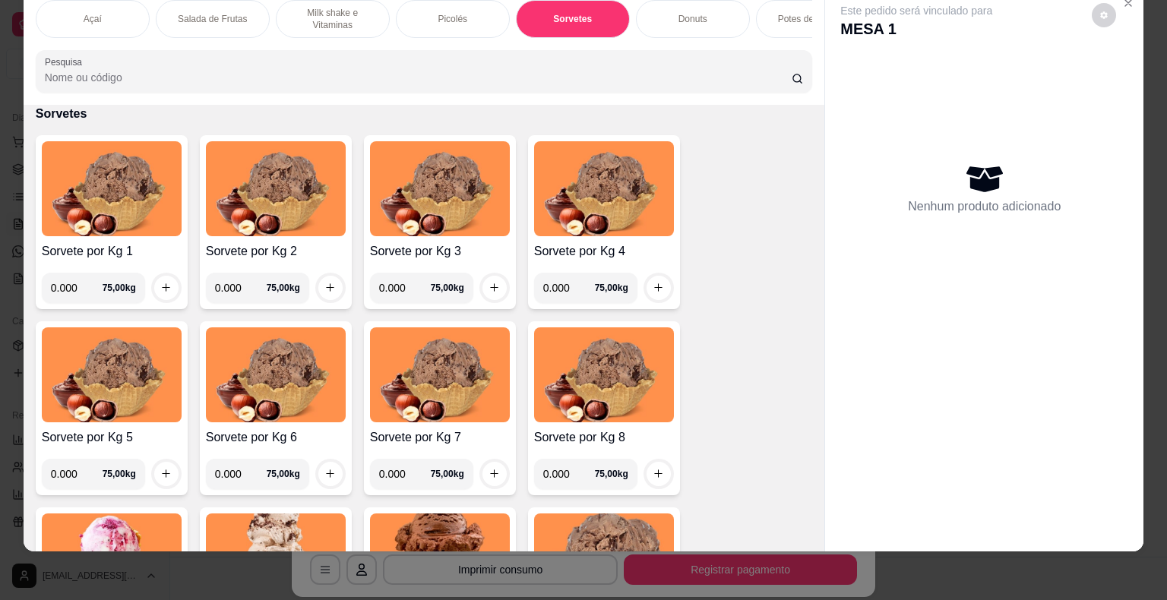
click at [77, 290] on input "0.000" at bounding box center [77, 288] width 52 height 30
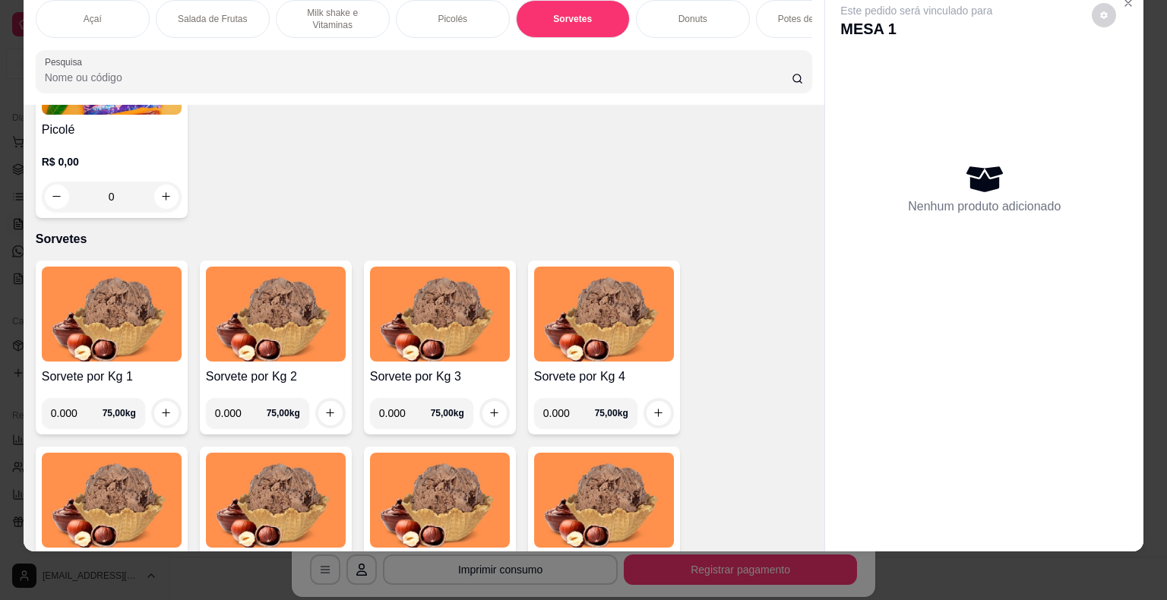
scroll to position [1489, 0]
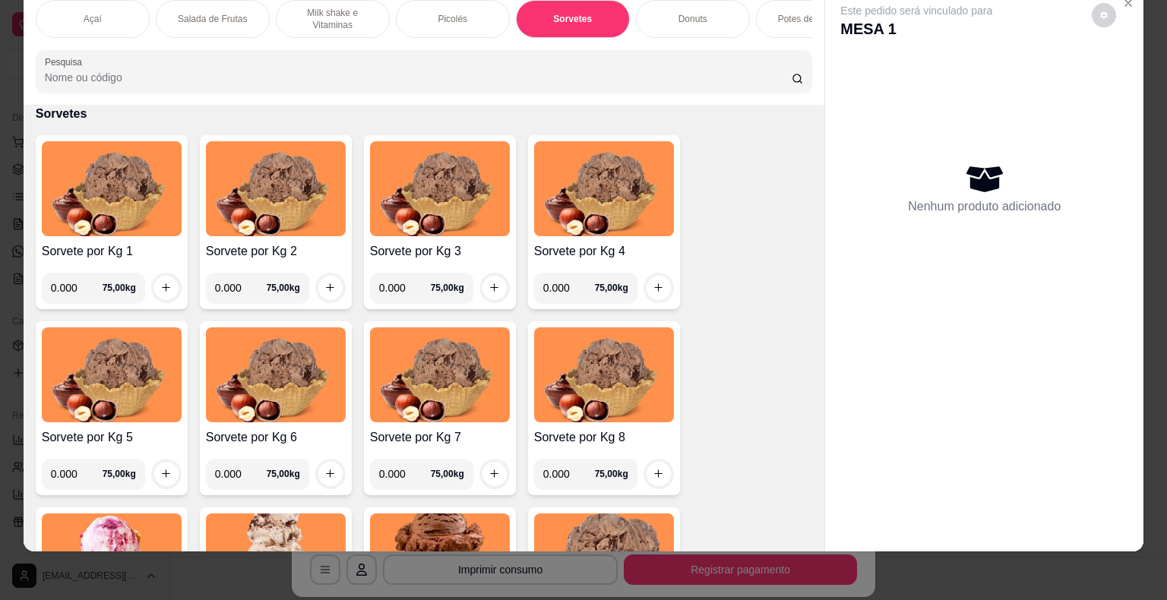
click at [71, 292] on input "0.000" at bounding box center [77, 288] width 52 height 30
type input "0.482"
click at [160, 288] on icon "increase-product-quantity" at bounding box center [165, 287] width 11 height 11
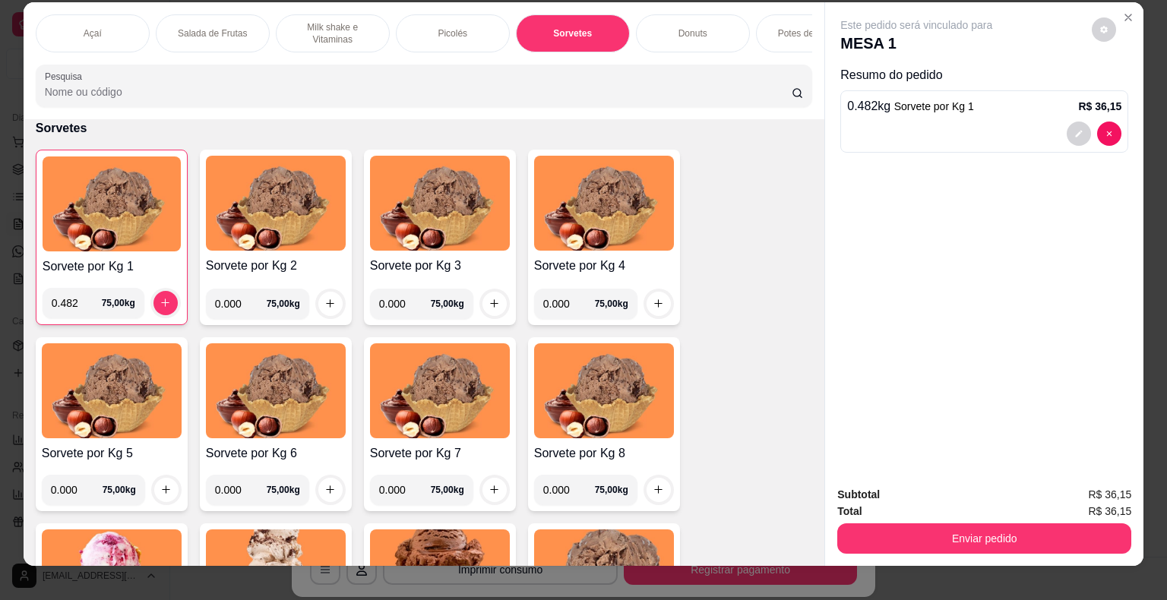
scroll to position [0, 0]
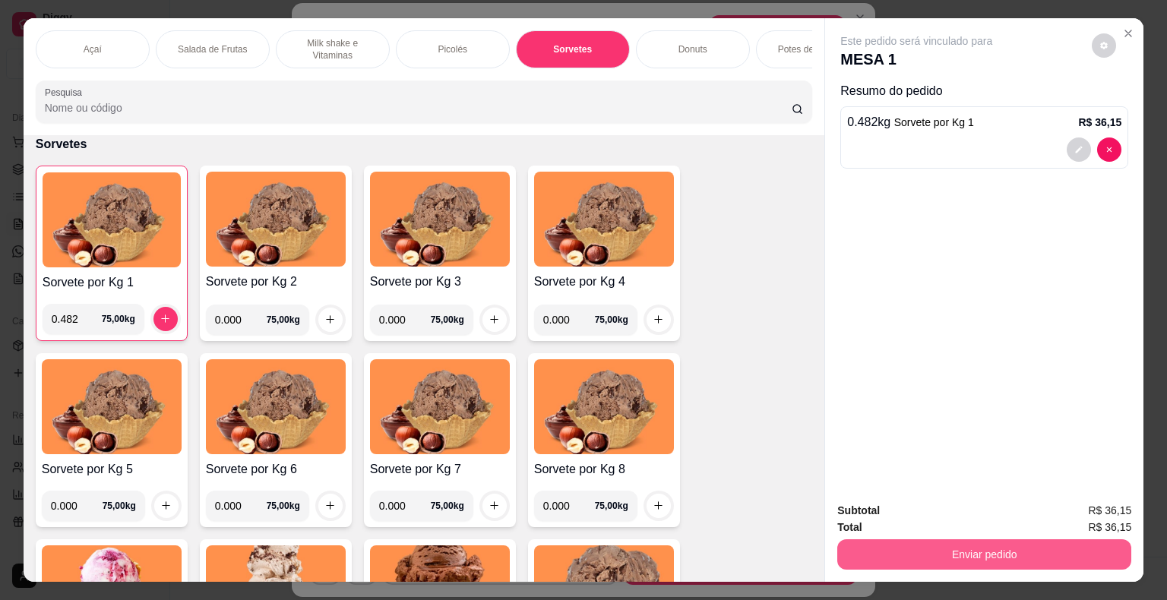
click at [987, 552] on button "Enviar pedido" at bounding box center [984, 554] width 294 height 30
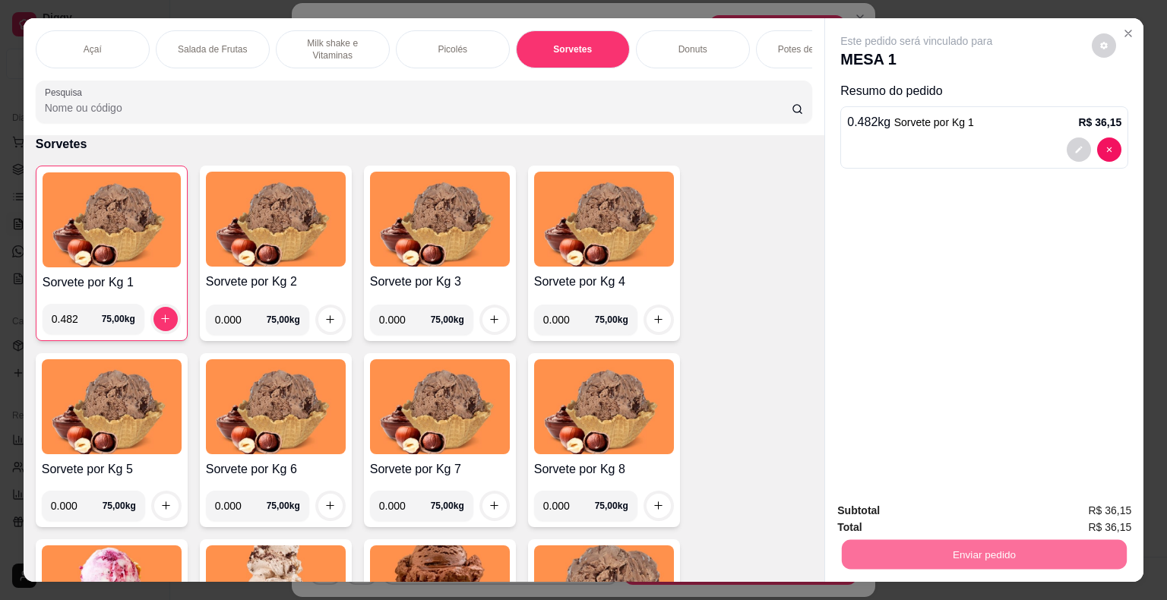
click at [981, 514] on button "Não registrar e enviar pedido" at bounding box center [934, 512] width 158 height 29
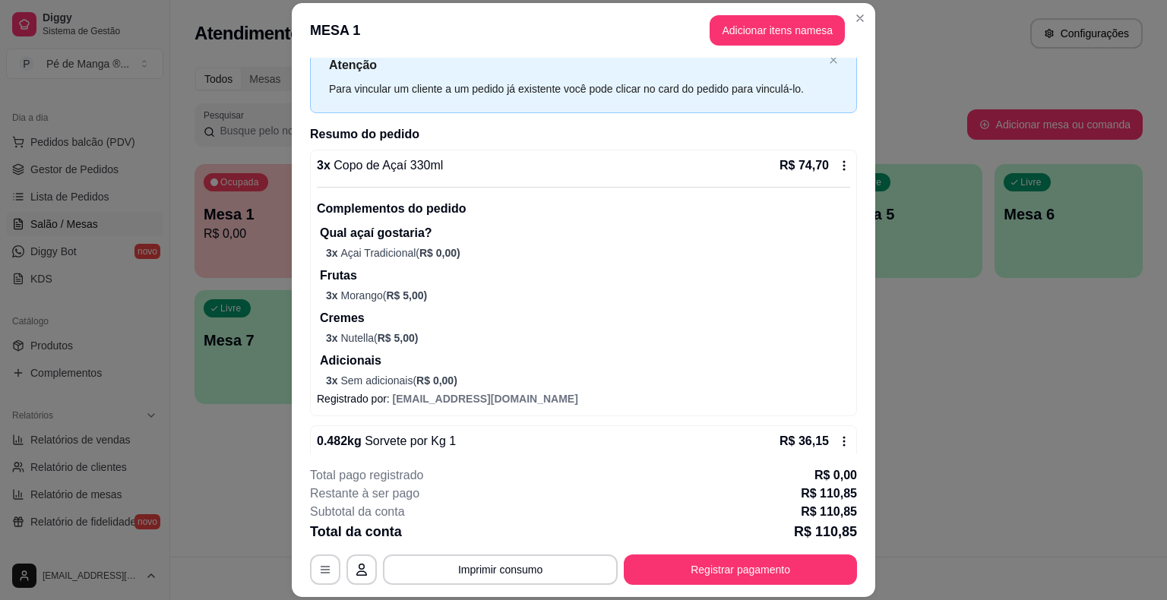
scroll to position [76, 0]
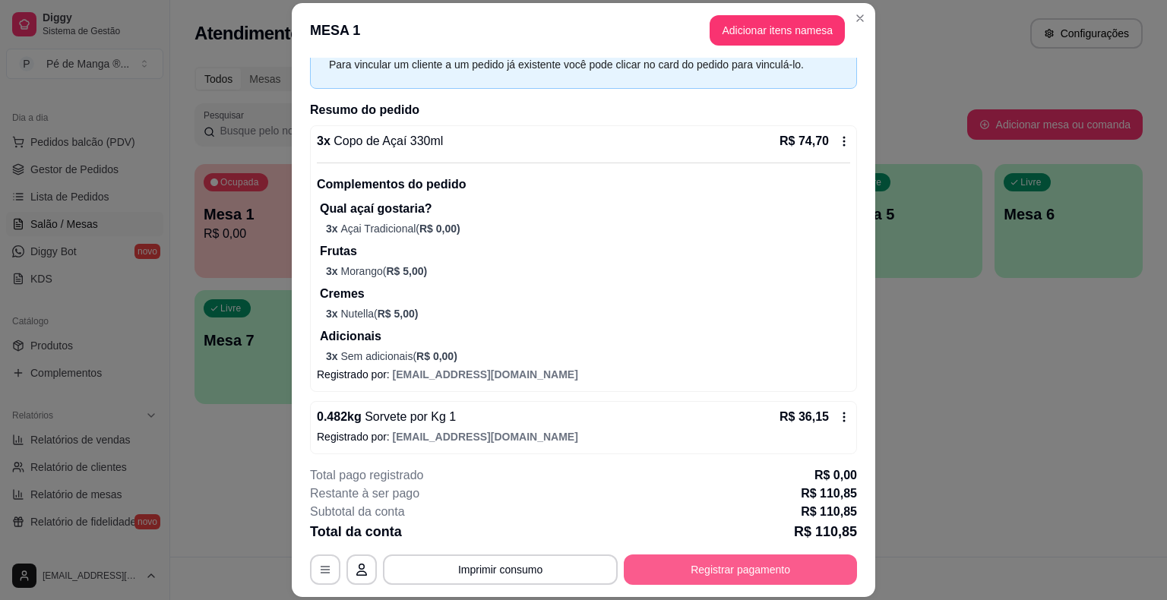
click at [754, 564] on button "Registrar pagamento" at bounding box center [740, 570] width 233 height 30
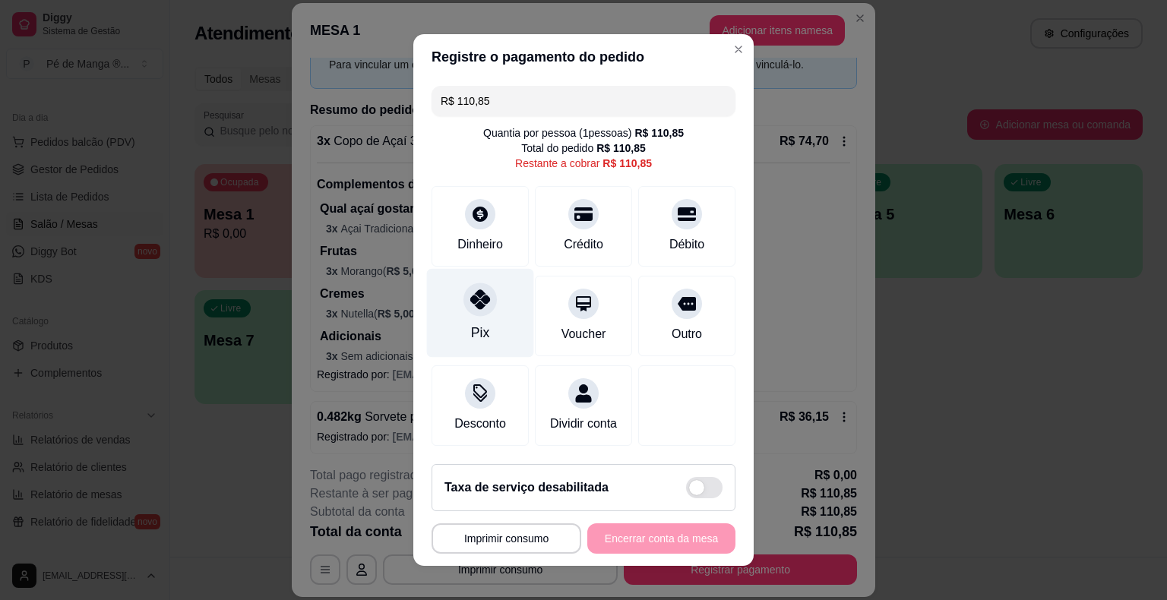
click at [451, 282] on div "Pix" at bounding box center [480, 313] width 107 height 89
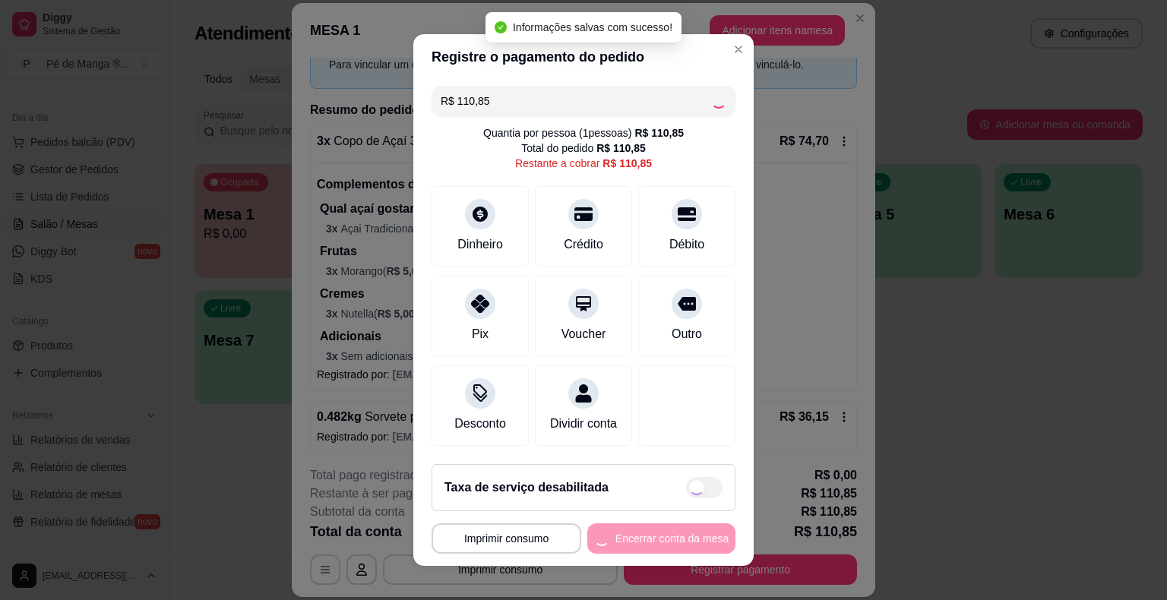
type input "R$ 0,00"
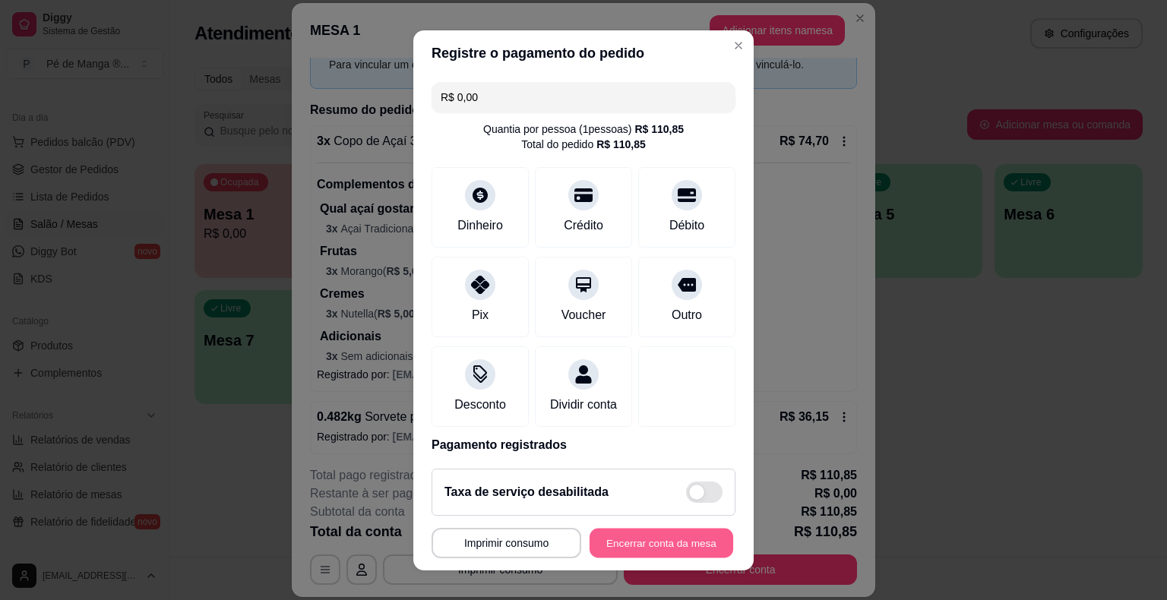
click at [668, 545] on button "Encerrar conta da mesa" at bounding box center [661, 543] width 144 height 30
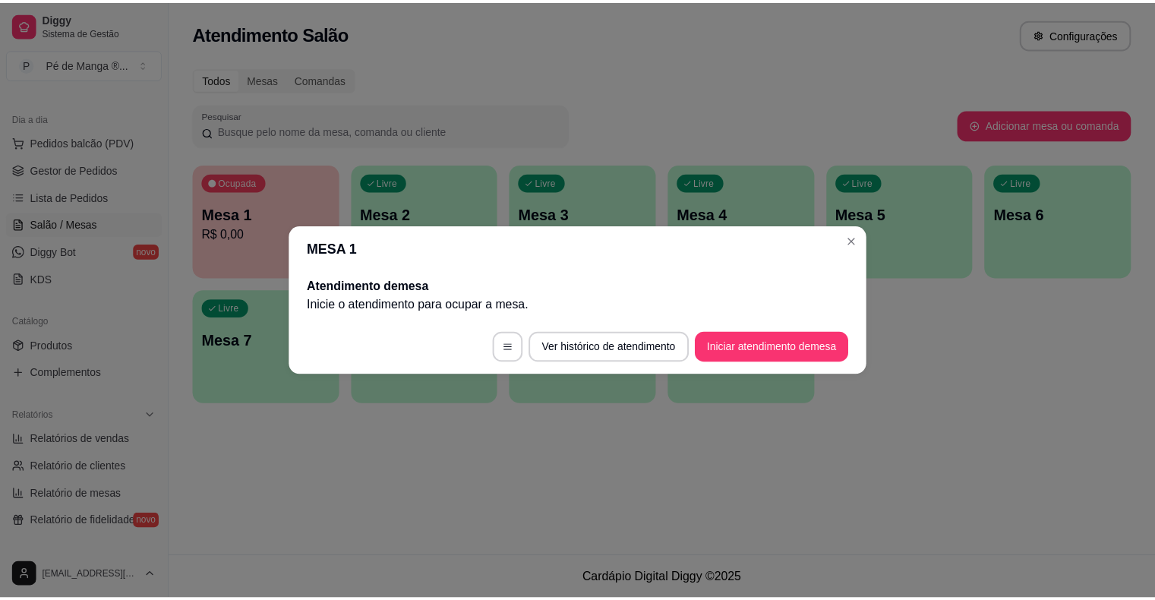
scroll to position [0, 0]
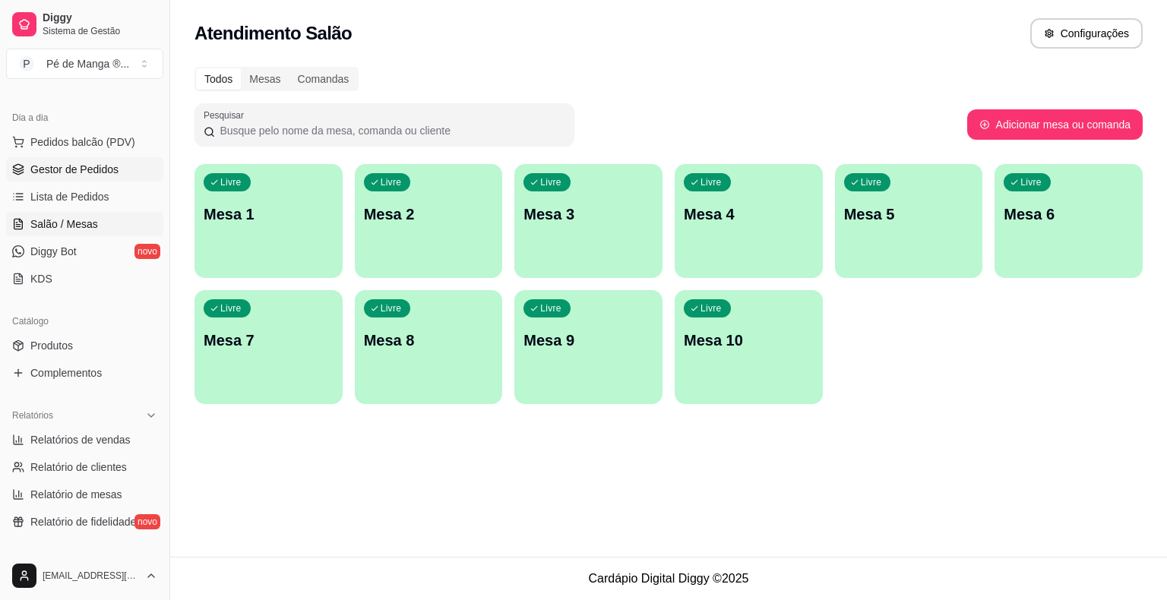
click at [96, 166] on span "Gestor de Pedidos" at bounding box center [74, 169] width 88 height 15
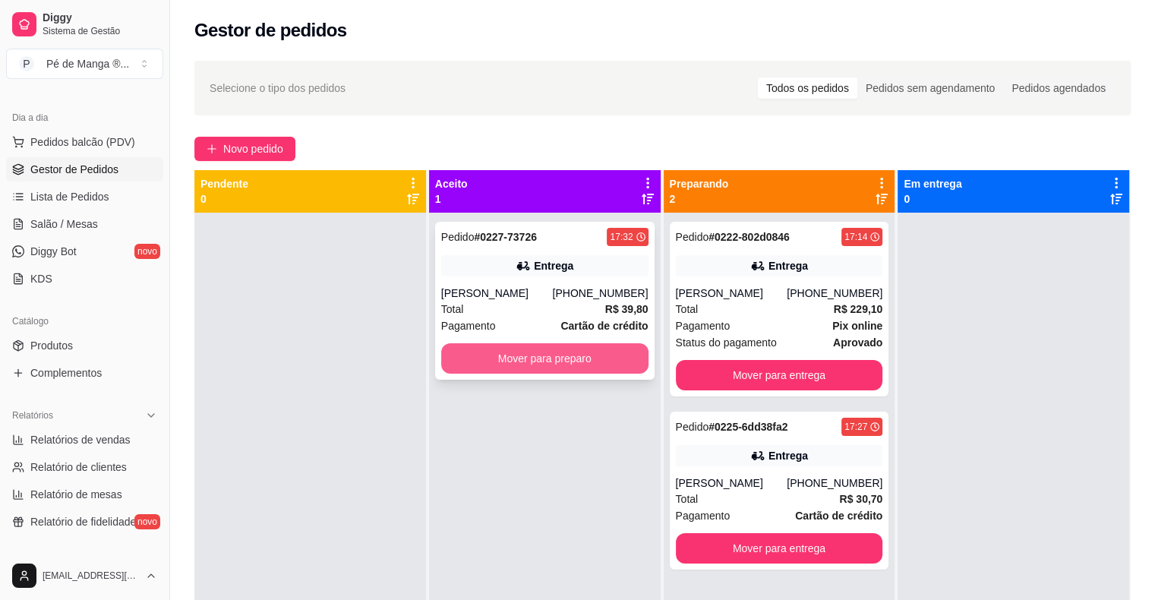
click at [611, 357] on button "Mover para preparo" at bounding box center [544, 358] width 207 height 30
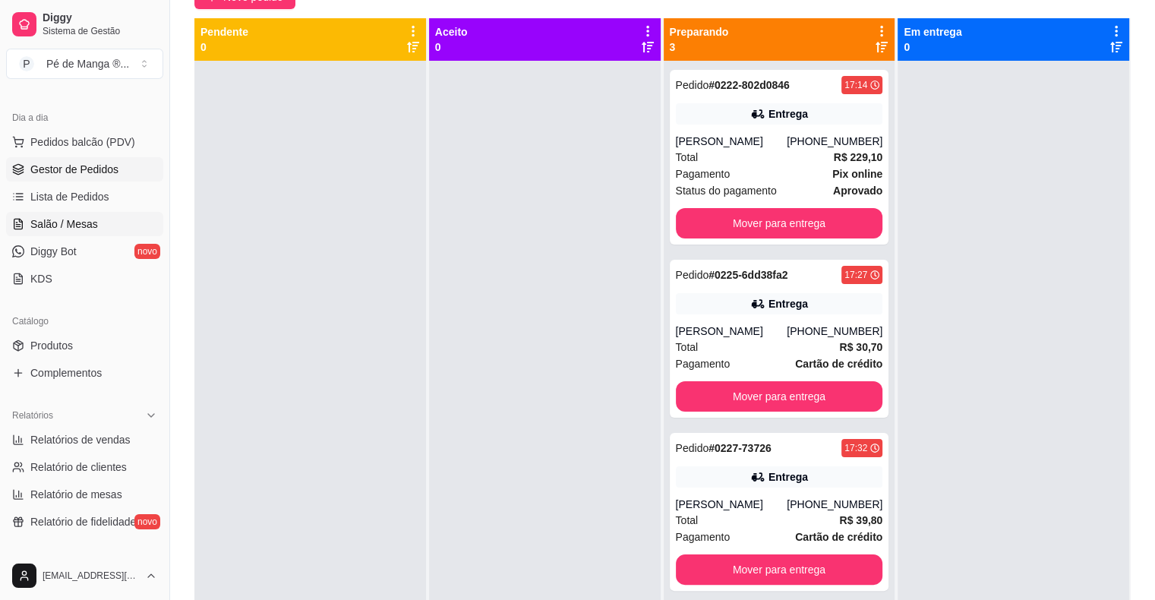
click at [107, 221] on link "Salão / Mesas" at bounding box center [84, 224] width 157 height 24
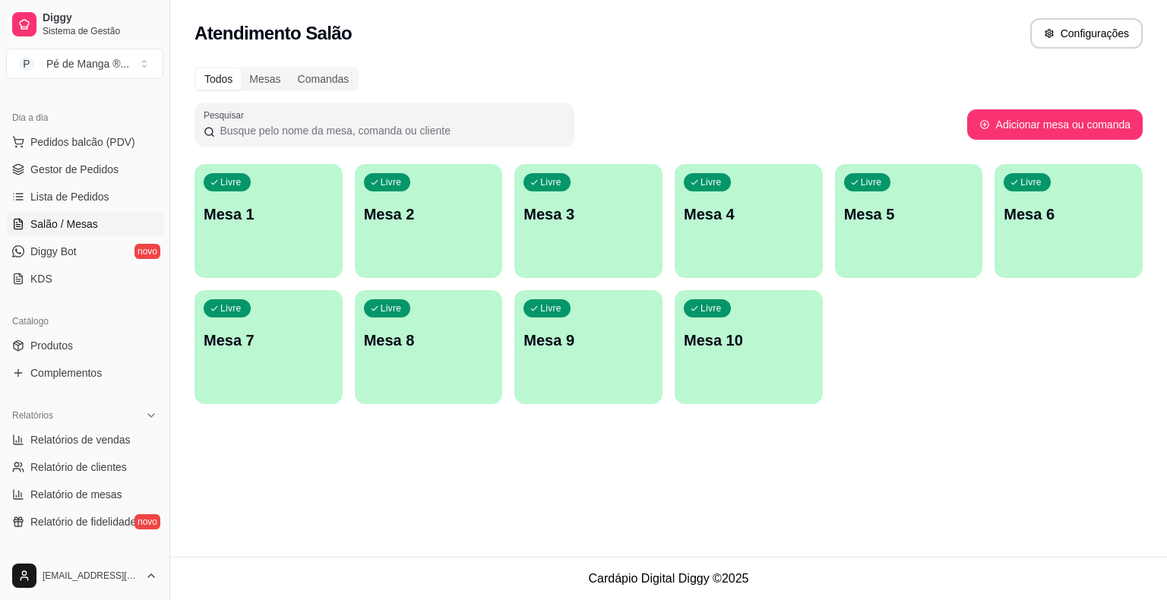
click at [278, 223] on p "Mesa 1" at bounding box center [269, 214] width 130 height 21
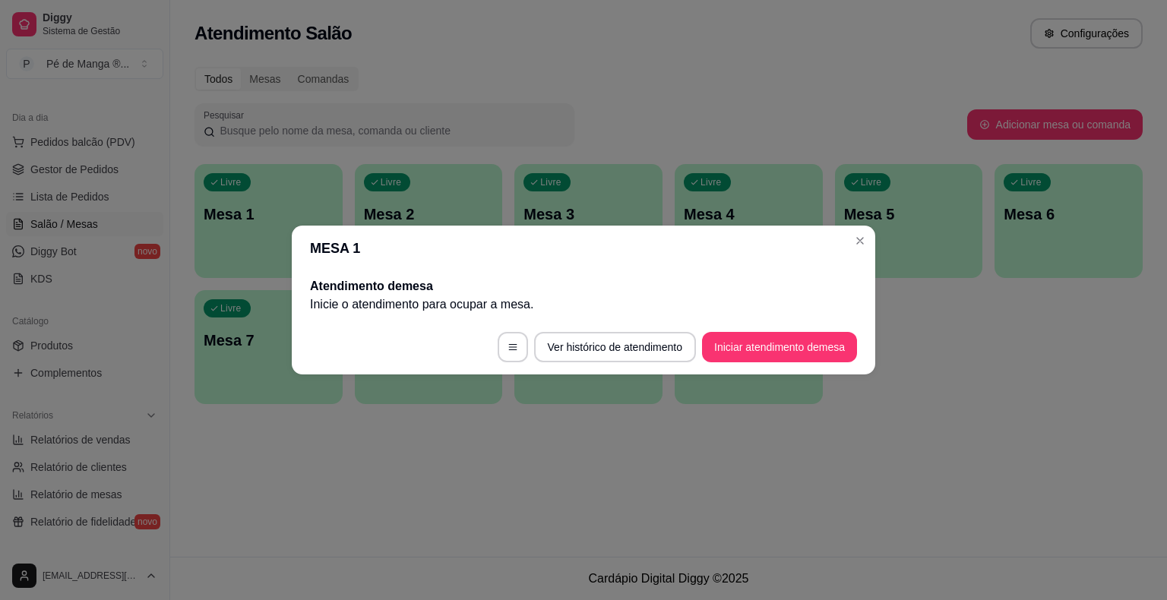
click at [769, 336] on button "Iniciar atendimento de mesa" at bounding box center [779, 347] width 155 height 30
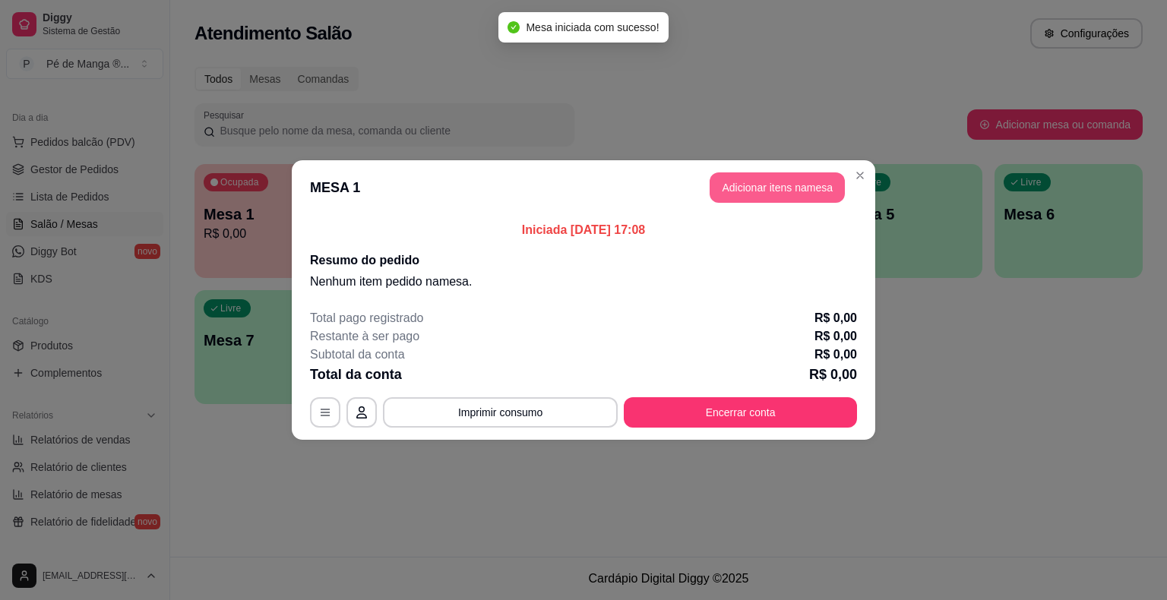
click at [771, 197] on button "Adicionar itens na mesa" at bounding box center [776, 187] width 135 height 30
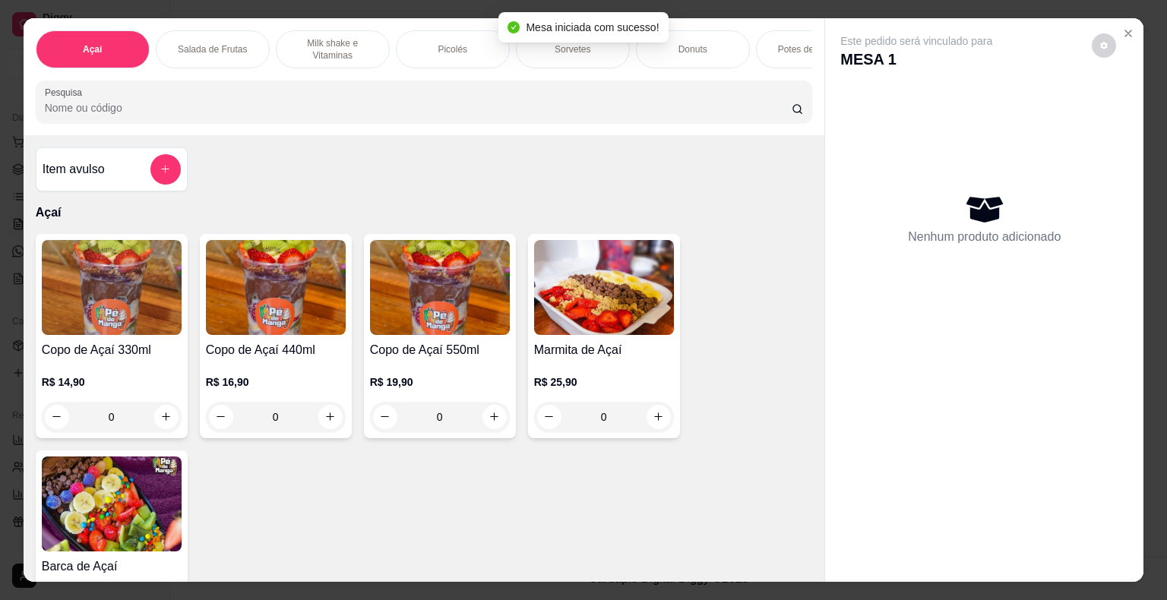
click at [354, 55] on div "Milk shake e Vitaminas" at bounding box center [333, 49] width 114 height 38
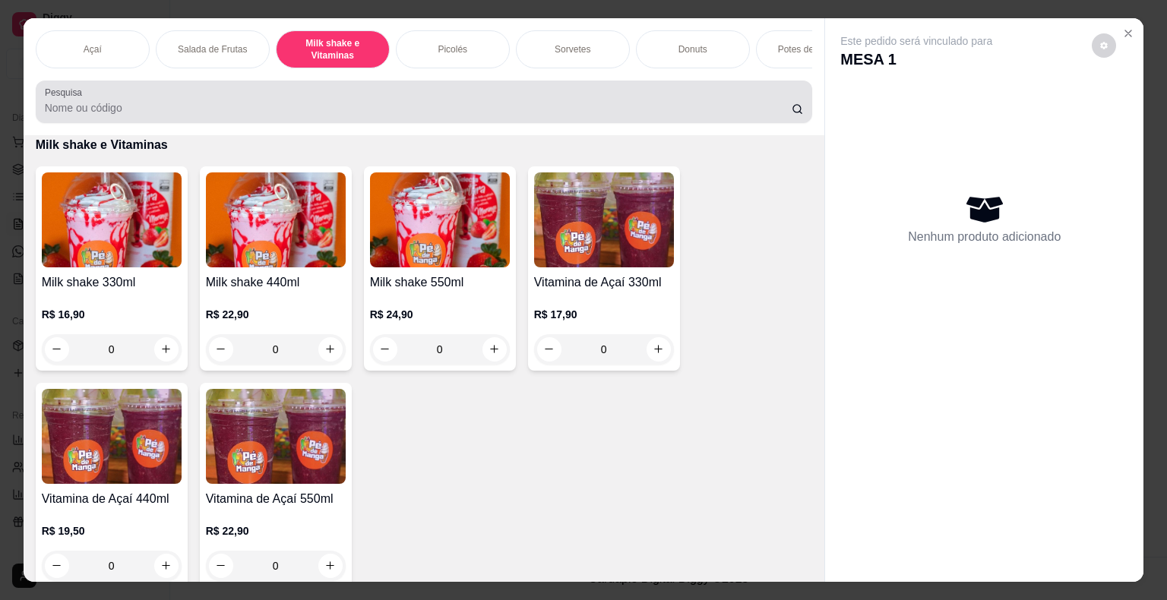
scroll to position [36, 0]
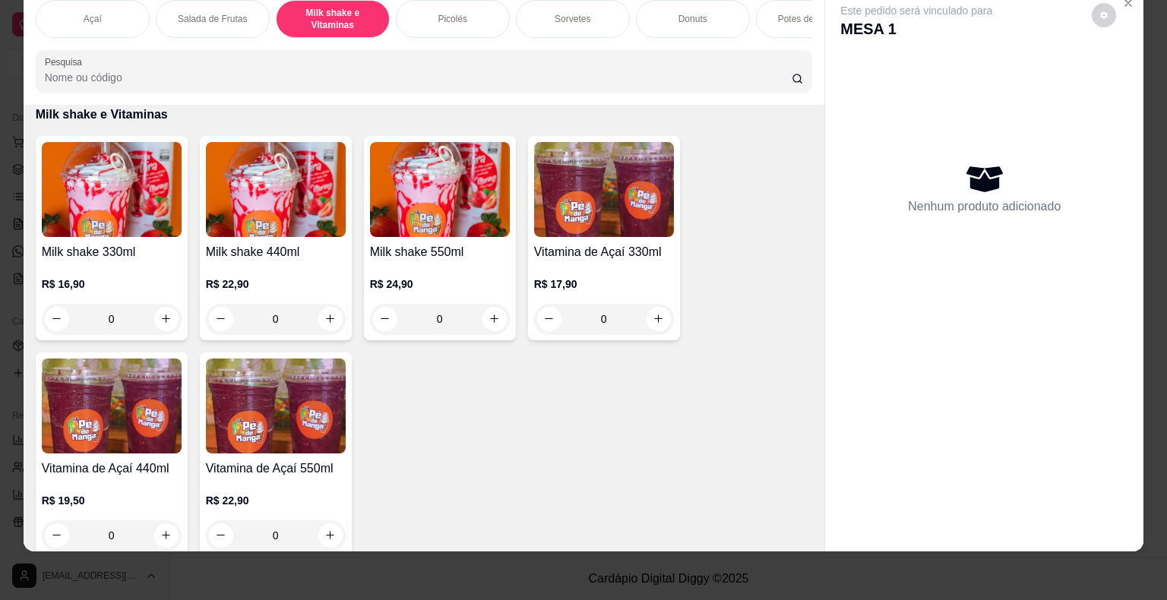
click at [128, 271] on div "R$ 16,90 0" at bounding box center [112, 297] width 140 height 73
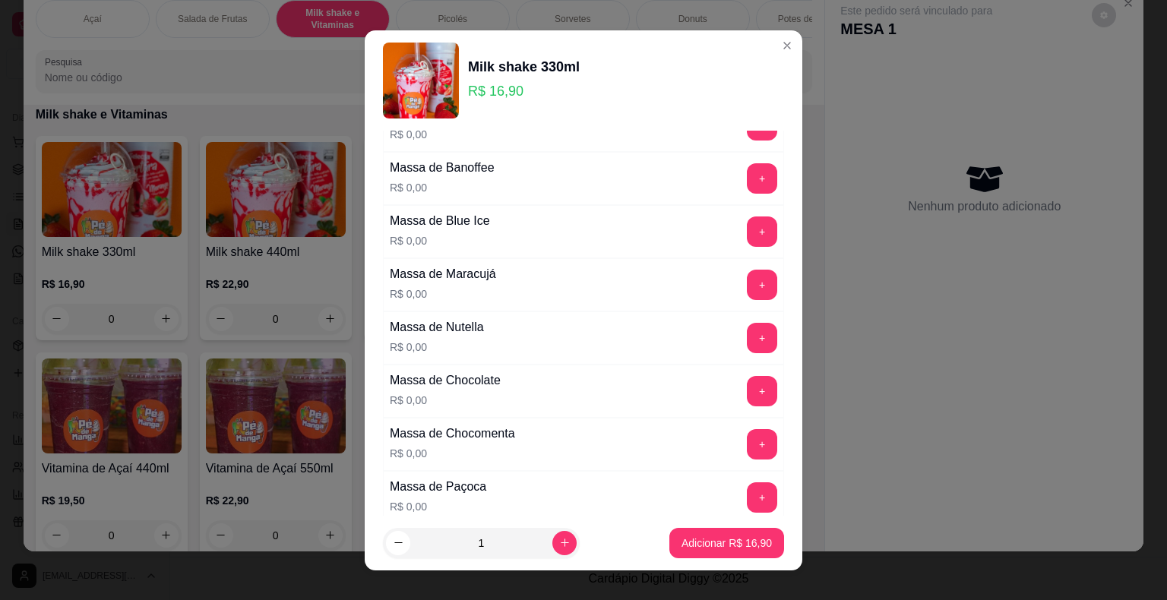
scroll to position [532, 0]
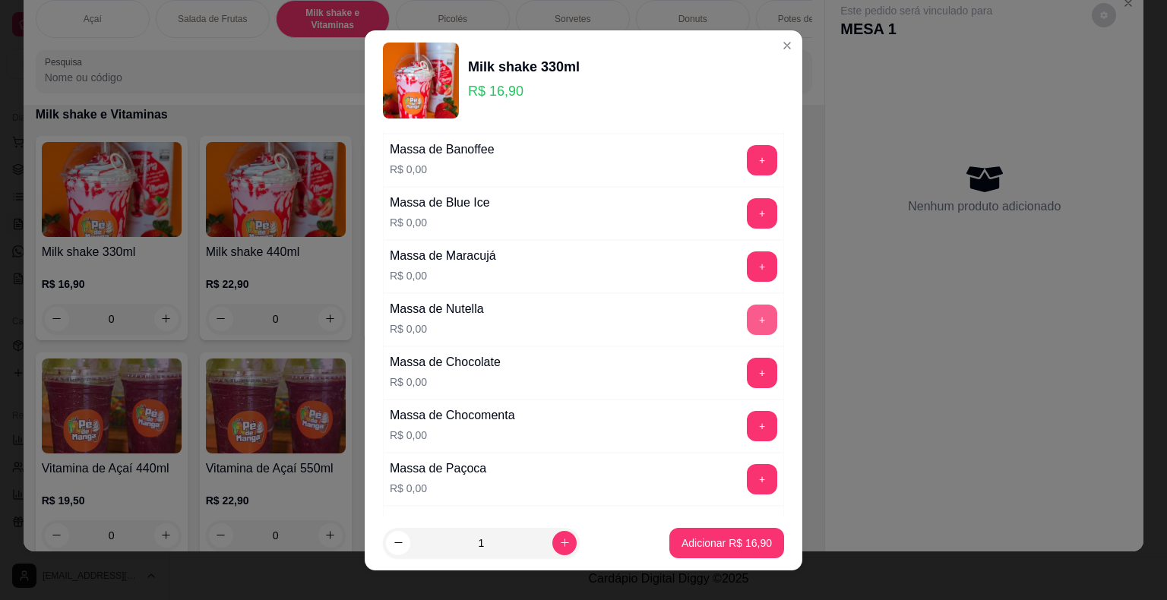
click at [747, 308] on button "+" at bounding box center [762, 320] width 30 height 30
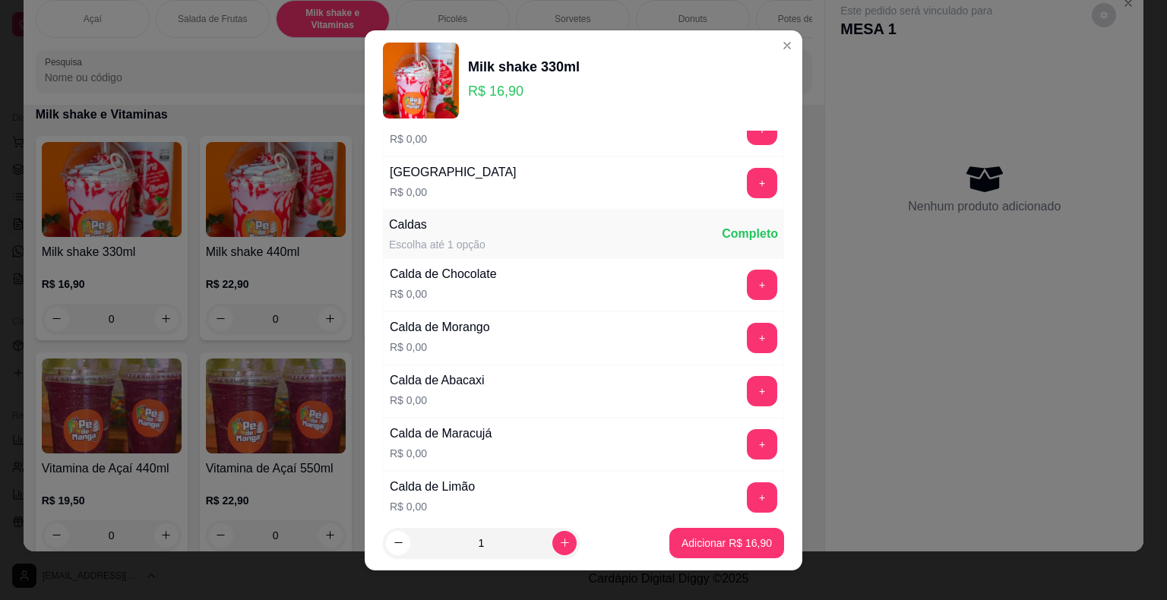
scroll to position [987, 0]
click at [747, 270] on button "+" at bounding box center [762, 285] width 30 height 30
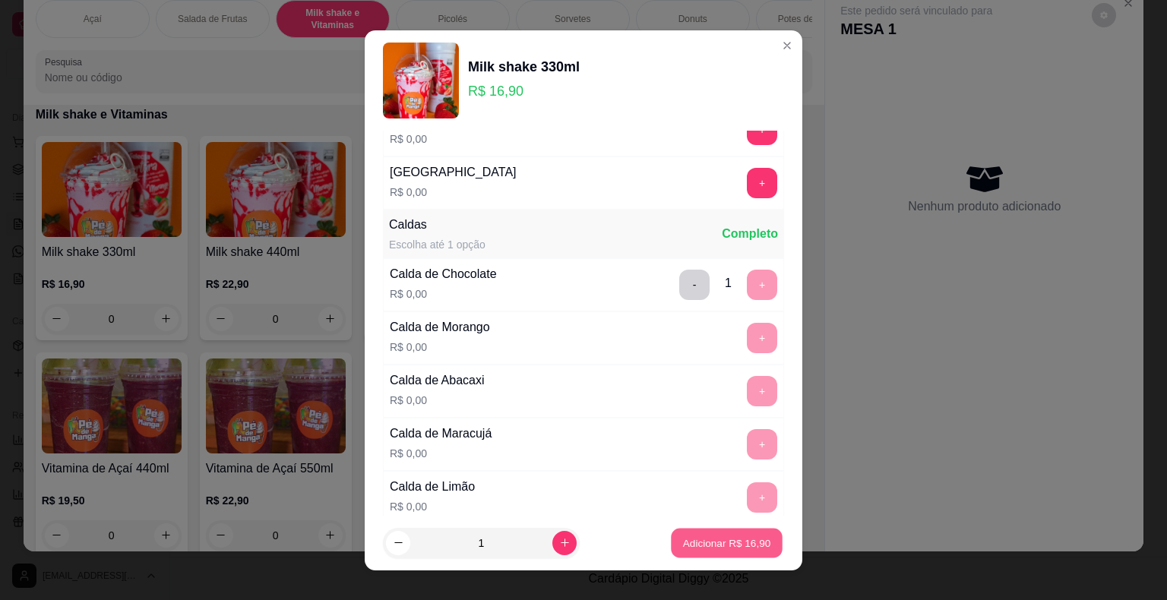
click at [738, 548] on p "Adicionar R$ 16,90" at bounding box center [727, 543] width 88 height 14
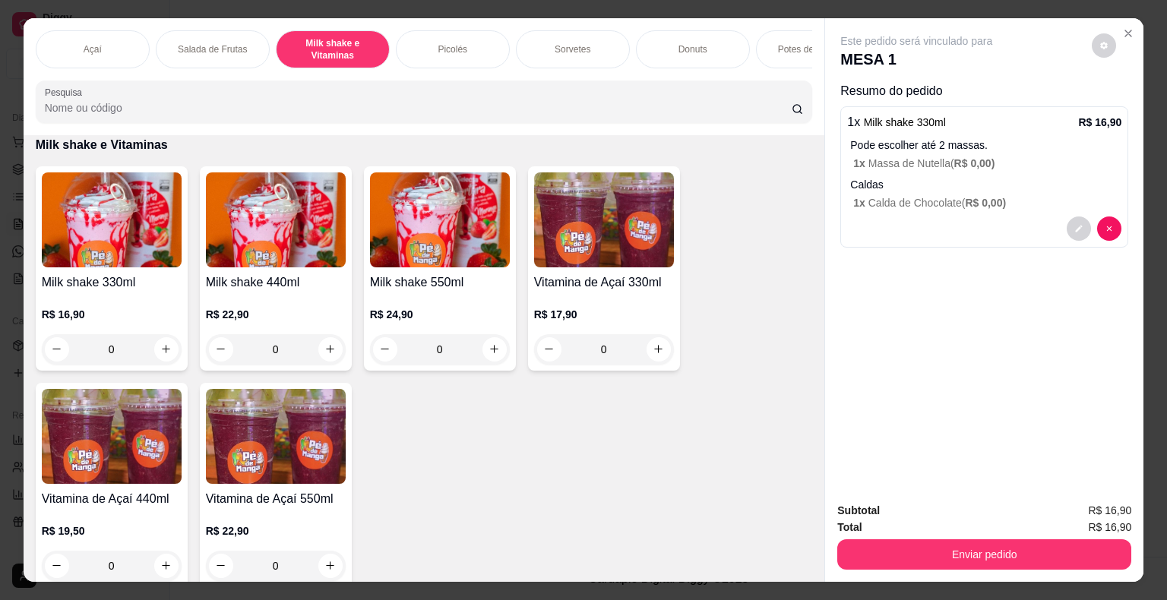
scroll to position [0, 0]
click at [425, 44] on div "Picolés" at bounding box center [453, 49] width 114 height 38
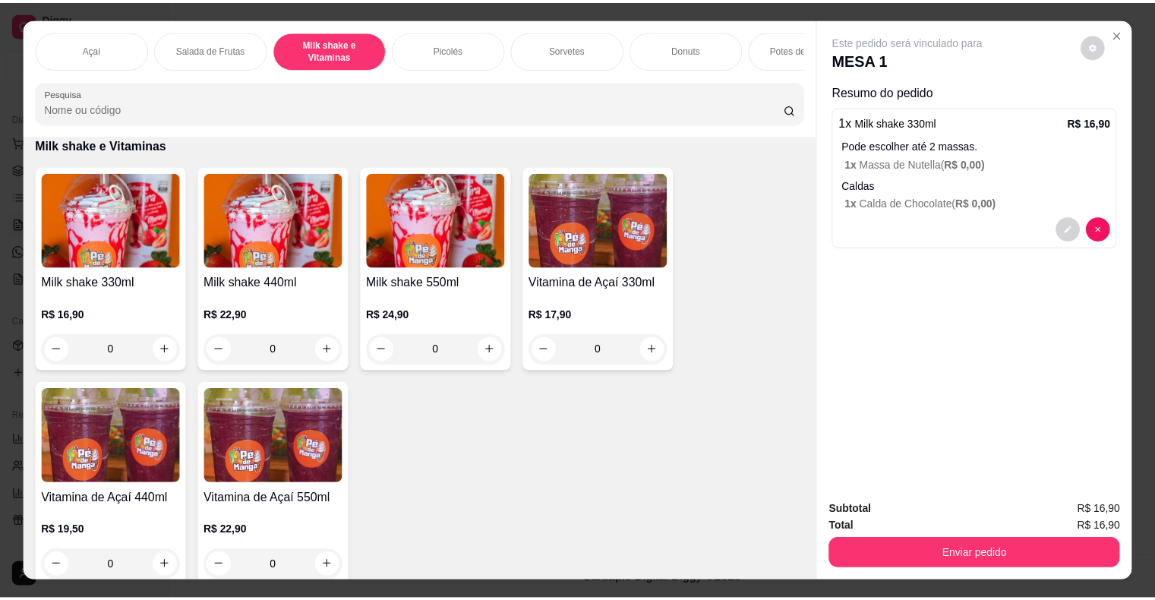
scroll to position [36, 0]
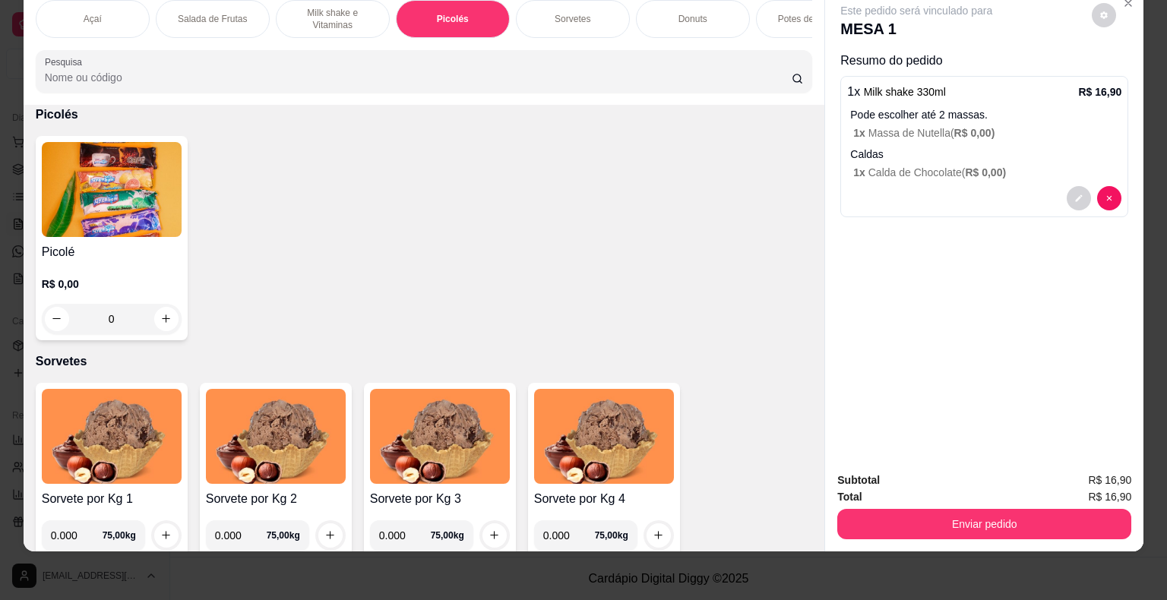
click at [172, 258] on h4 "Picolé" at bounding box center [112, 252] width 140 height 18
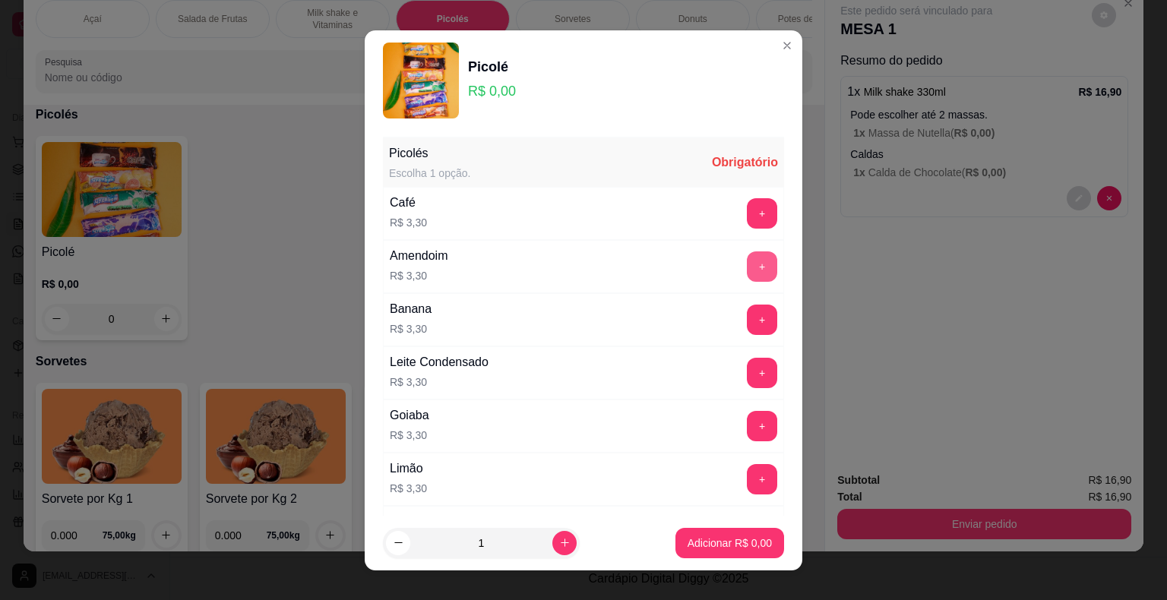
click at [747, 273] on button "+" at bounding box center [762, 266] width 30 height 30
click at [726, 557] on button "Adicionar R$ 6,60" at bounding box center [730, 543] width 106 height 30
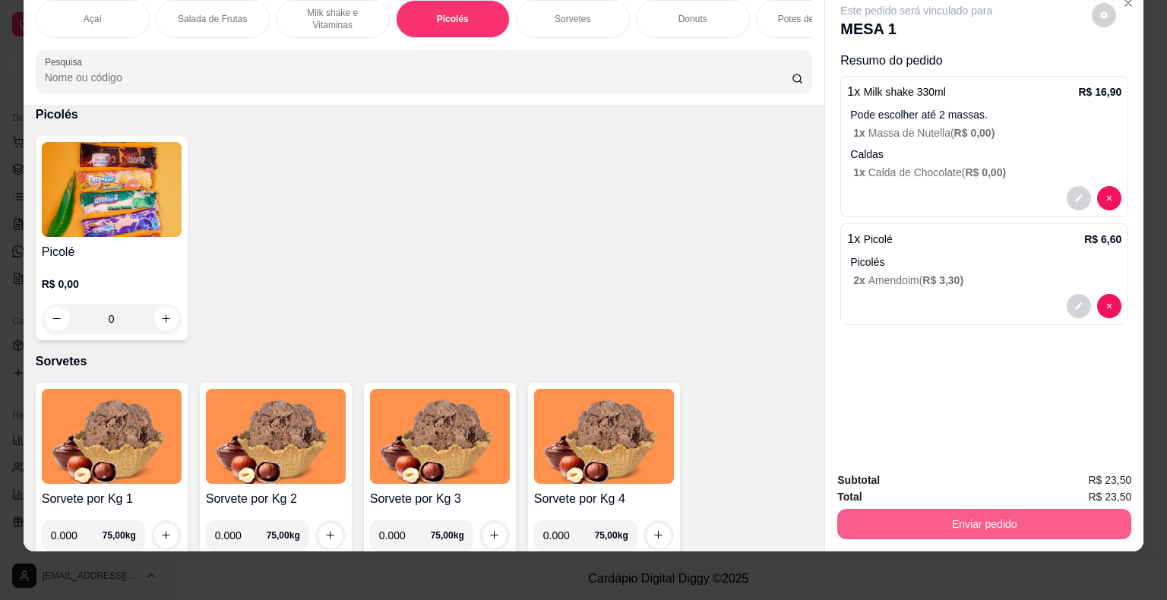
click at [997, 509] on button "Enviar pedido" at bounding box center [984, 524] width 294 height 30
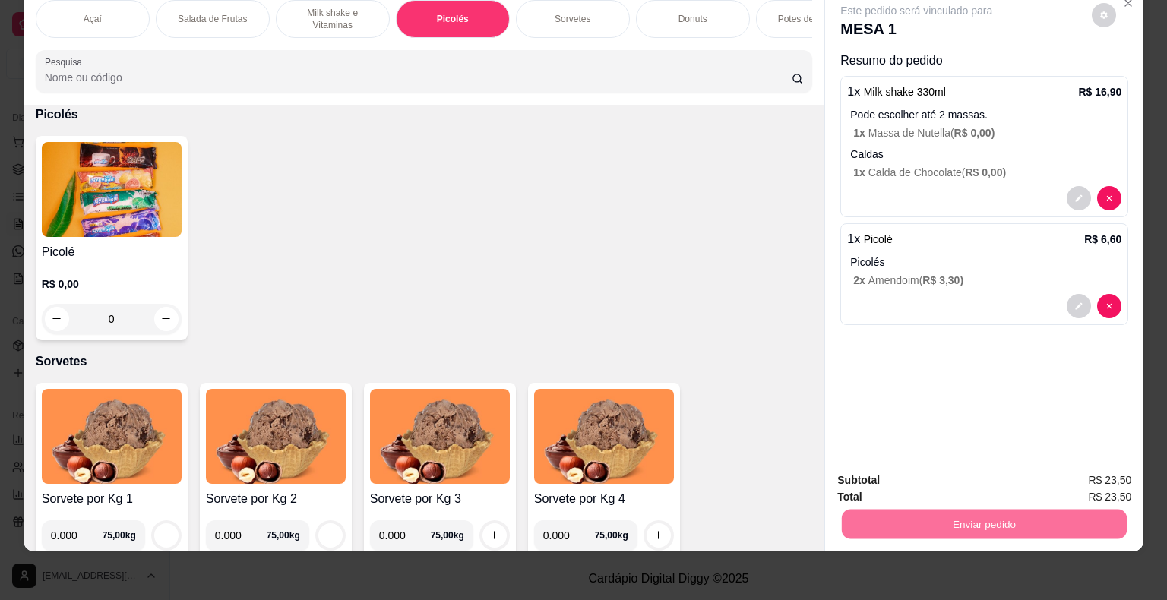
click at [963, 461] on button "Não registrar e enviar pedido" at bounding box center [933, 475] width 153 height 28
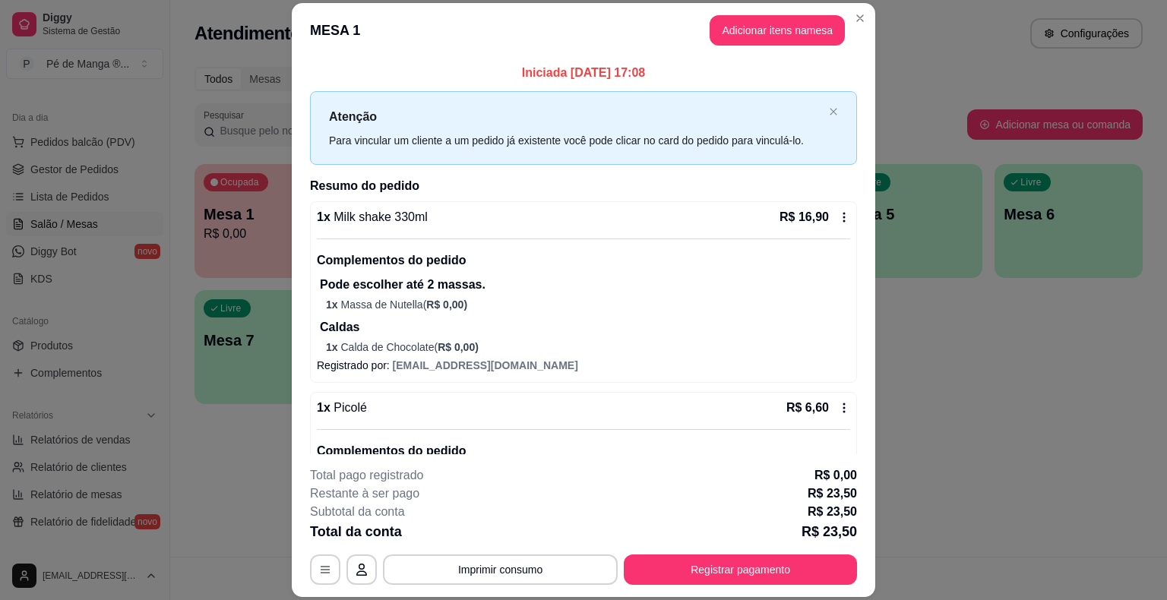
click at [734, 583] on button "Registrar pagamento" at bounding box center [740, 570] width 233 height 30
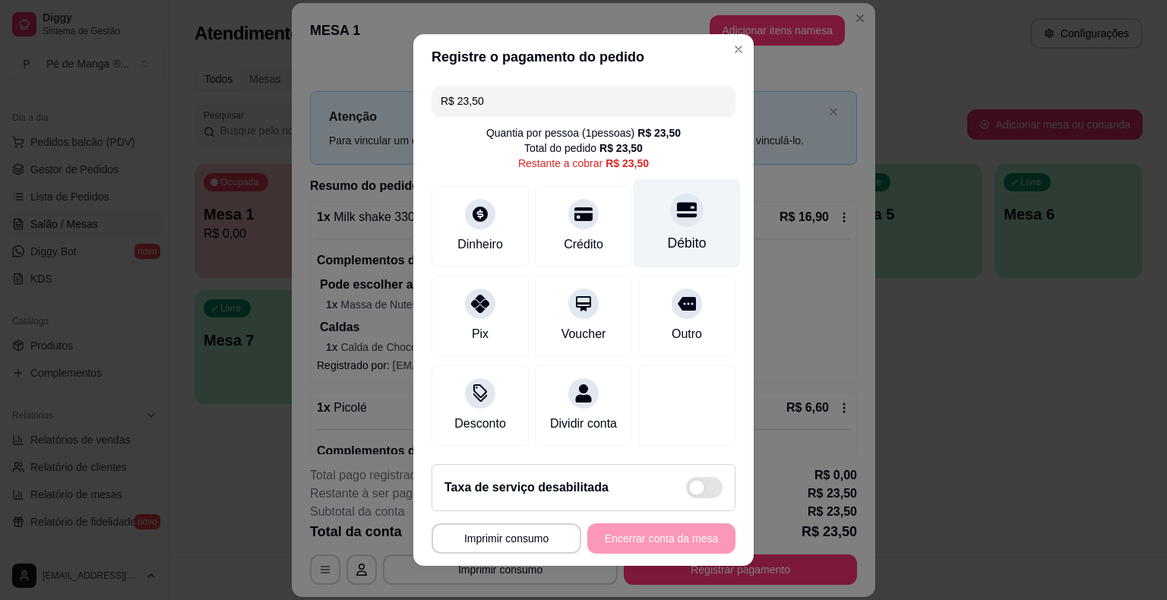
click at [681, 230] on div "Débito" at bounding box center [686, 223] width 107 height 89
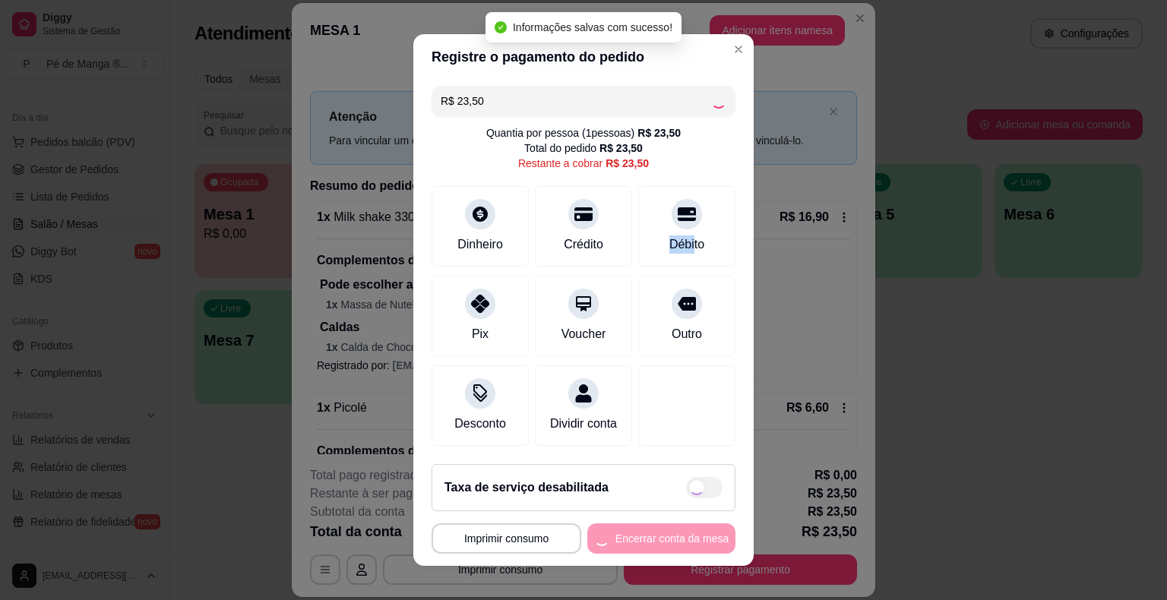
type input "R$ 0,00"
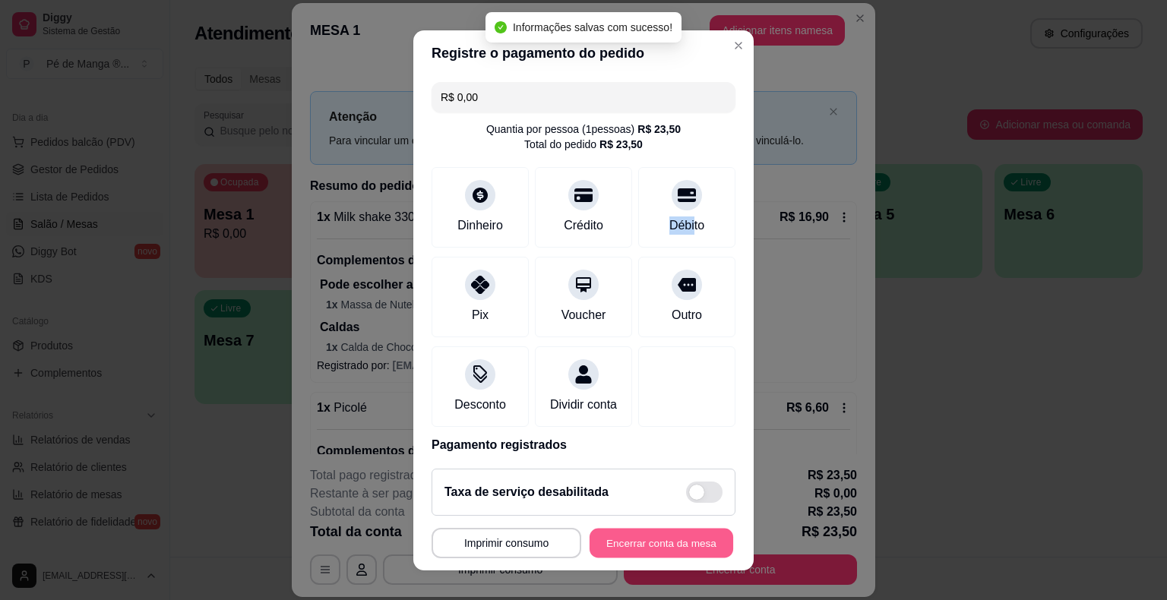
click at [643, 545] on button "Encerrar conta da mesa" at bounding box center [661, 543] width 144 height 30
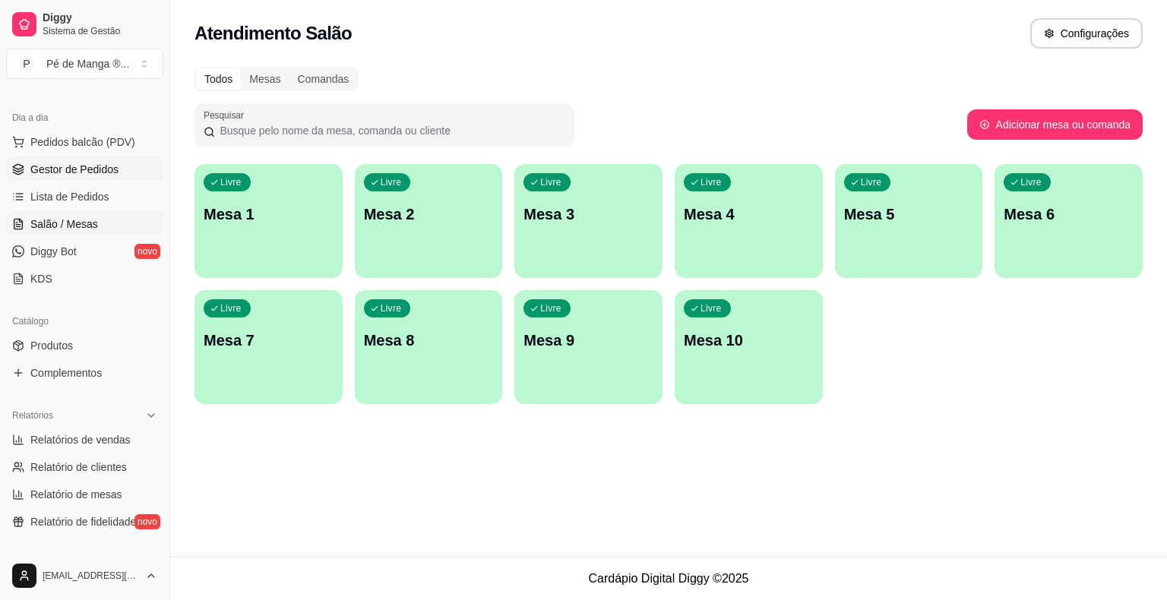
click at [124, 176] on link "Gestor de Pedidos" at bounding box center [84, 169] width 157 height 24
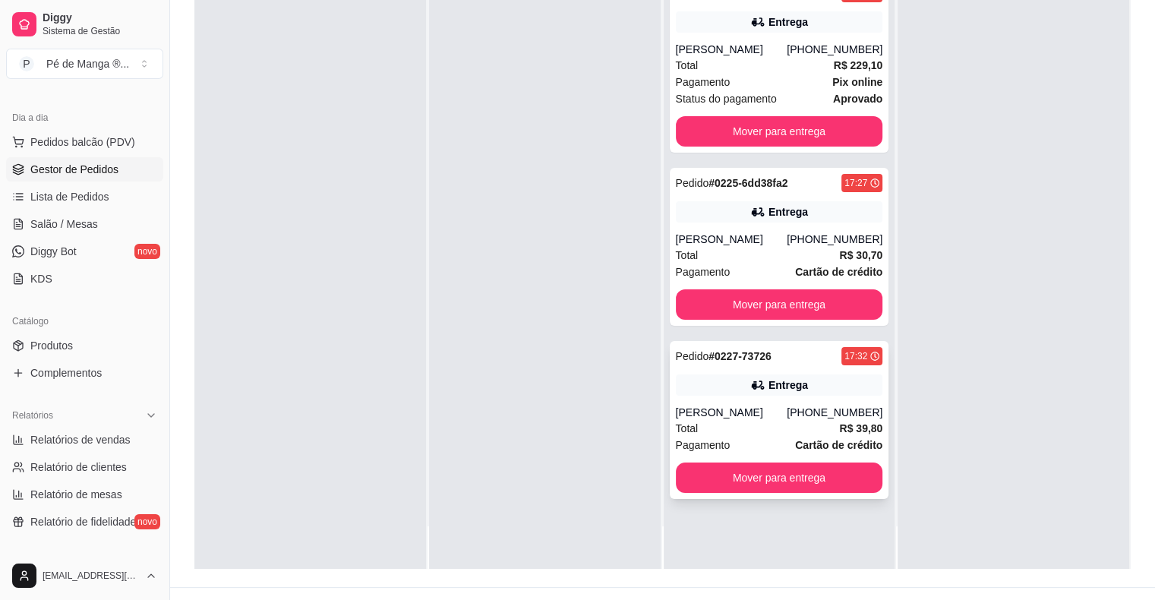
scroll to position [228, 0]
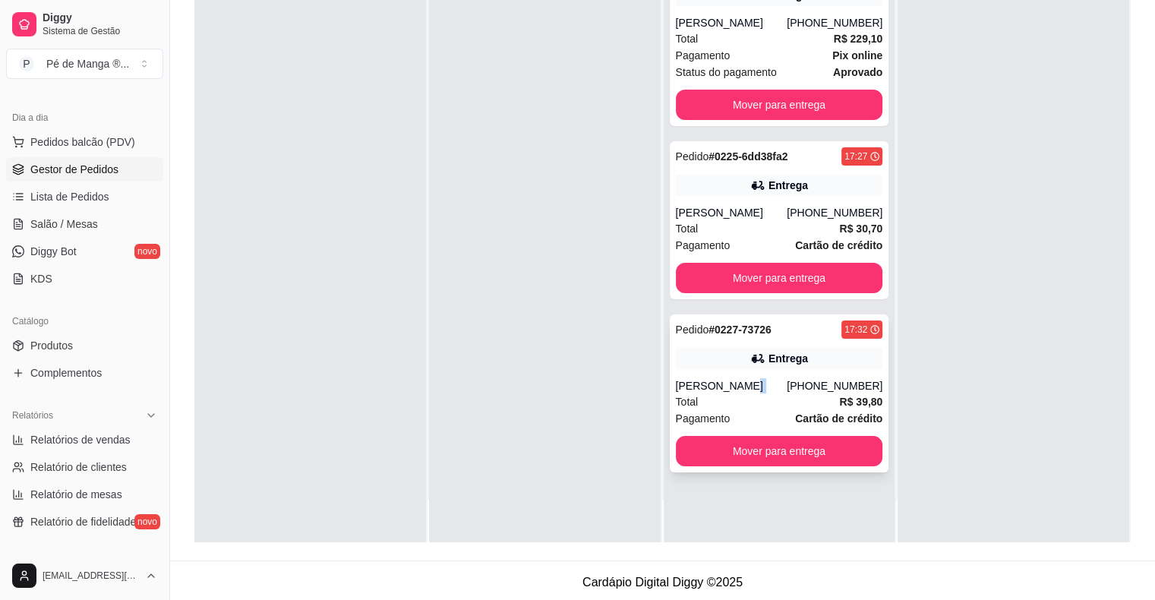
click at [798, 388] on div "[PERSON_NAME] [PHONE_NUMBER]" at bounding box center [779, 385] width 207 height 15
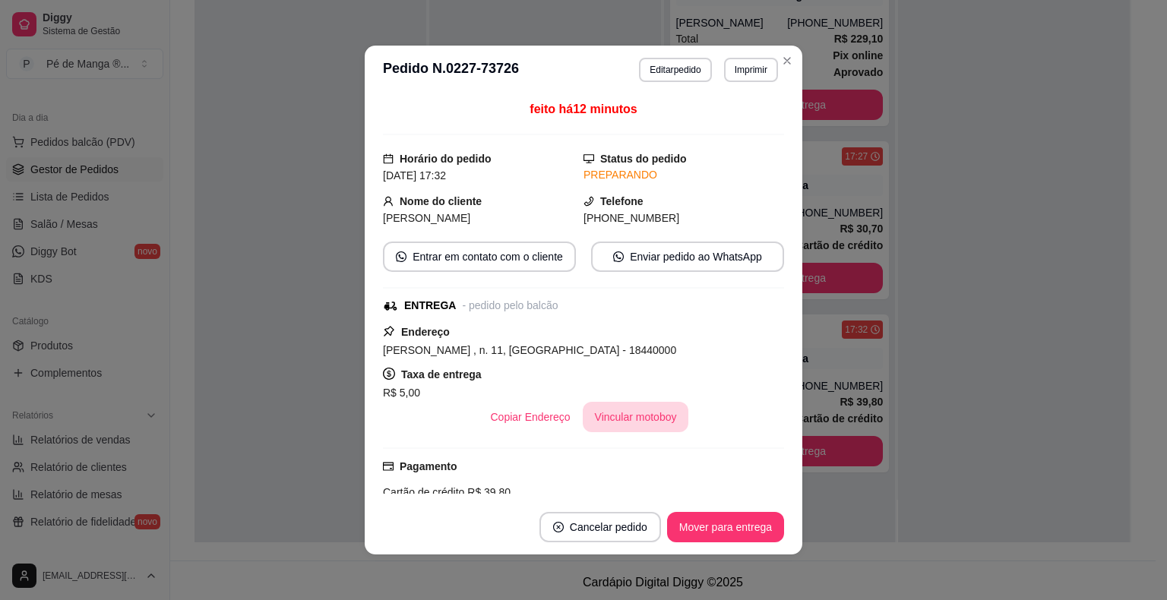
click at [617, 421] on button "Vincular motoboy" at bounding box center [636, 417] width 106 height 30
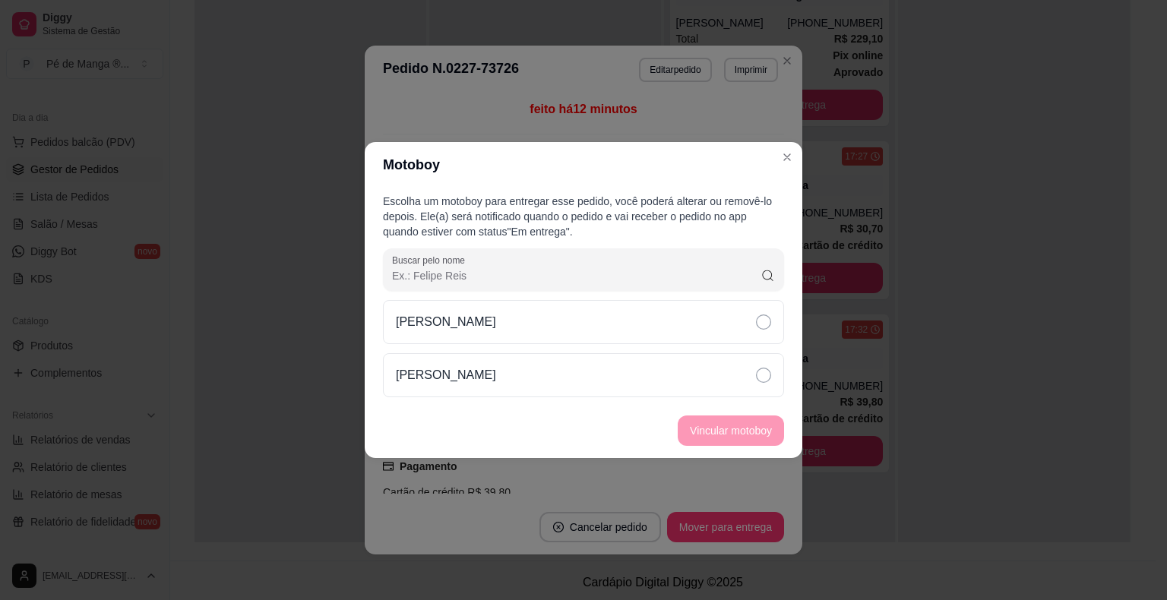
click at [731, 351] on div "[PERSON_NAME]" at bounding box center [583, 348] width 401 height 97
click at [735, 373] on div "[PERSON_NAME]" at bounding box center [583, 375] width 401 height 44
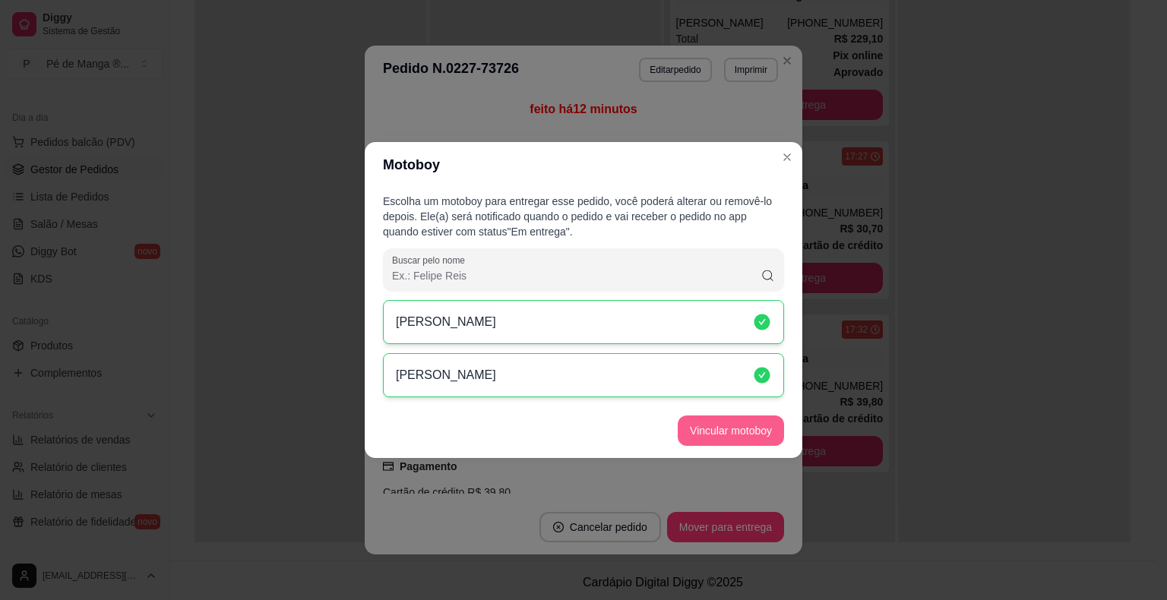
click at [737, 421] on button "Vincular motoboy" at bounding box center [731, 430] width 106 height 30
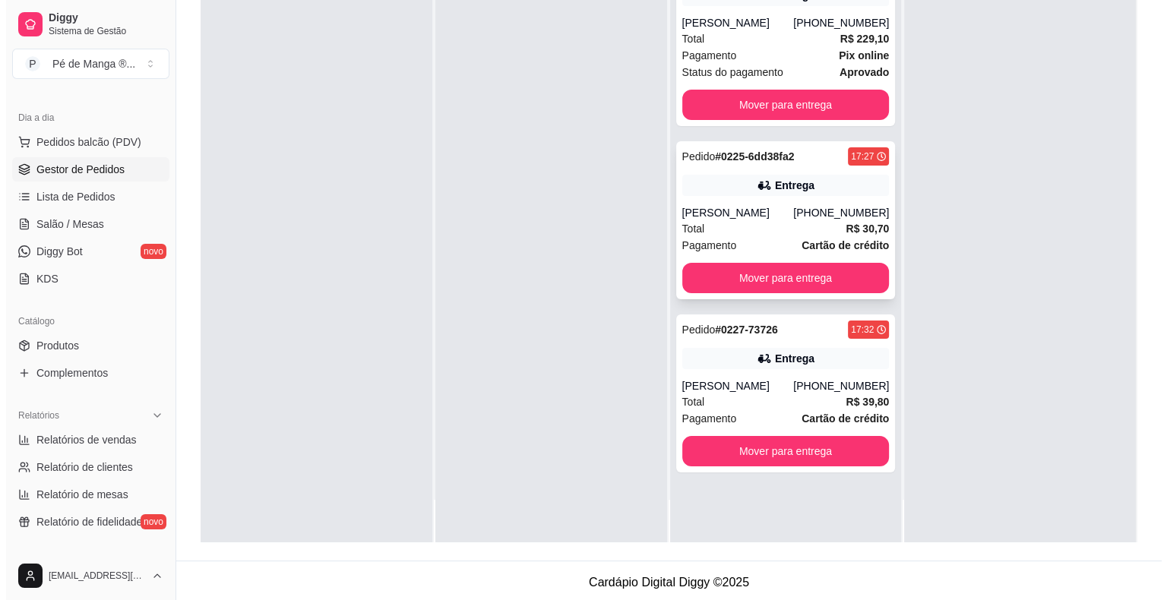
scroll to position [0, 0]
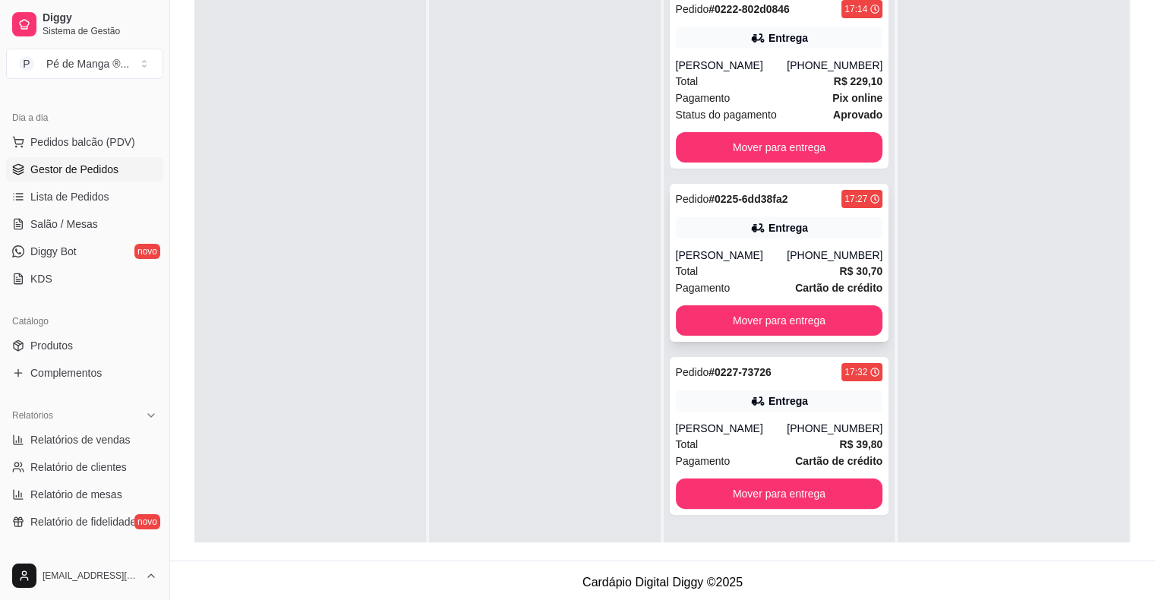
click at [826, 275] on div "Total R$ 30,70" at bounding box center [779, 271] width 207 height 17
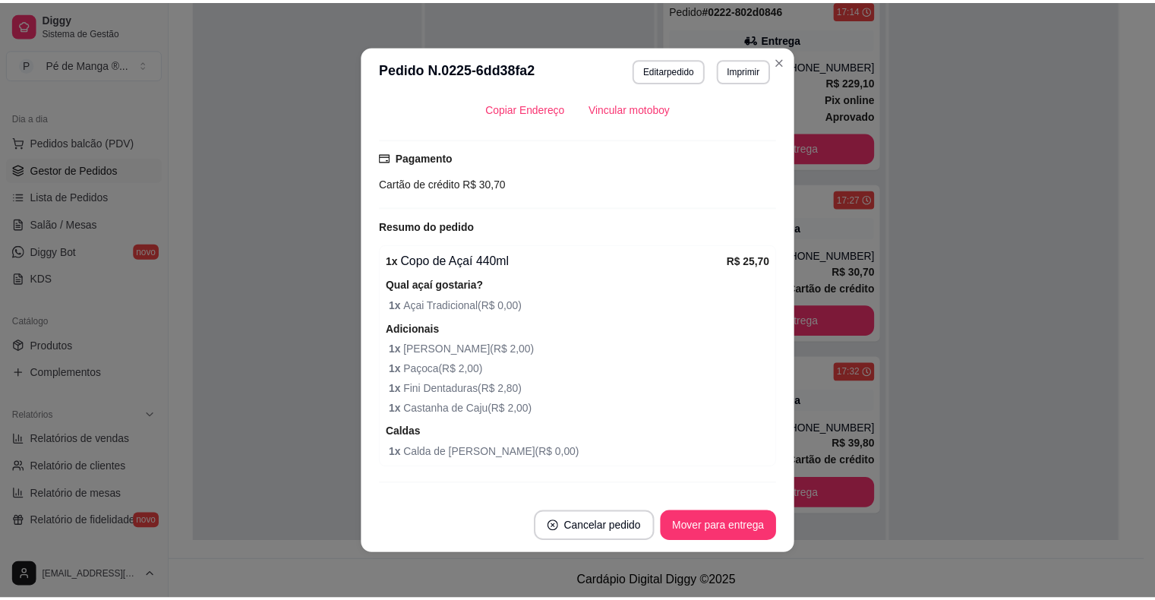
scroll to position [380, 0]
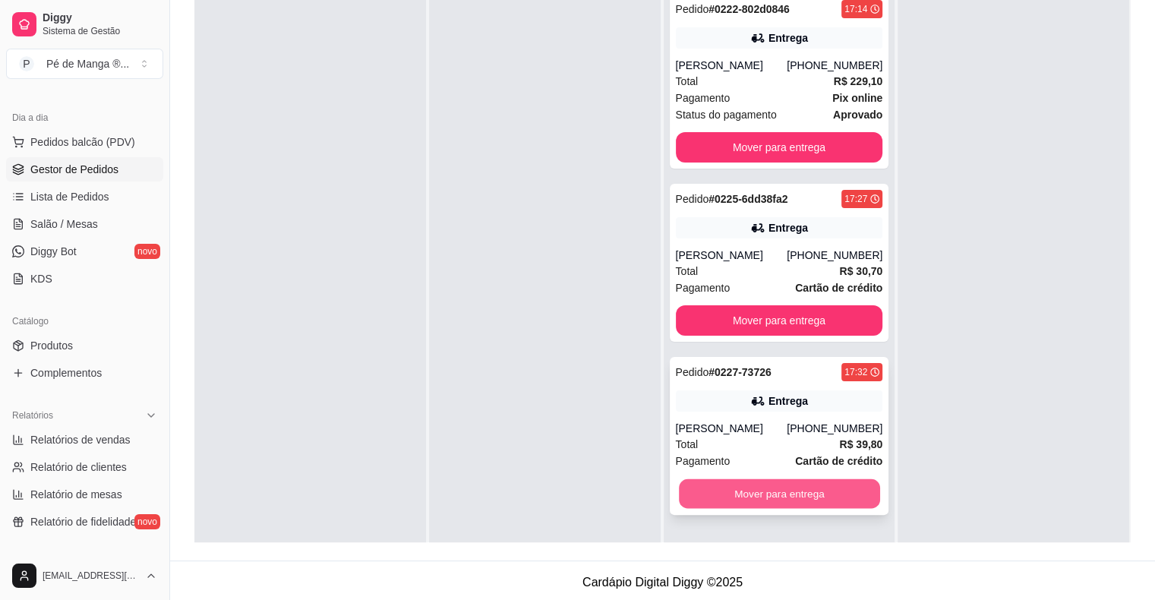
click at [811, 484] on button "Mover para entrega" at bounding box center [779, 494] width 201 height 30
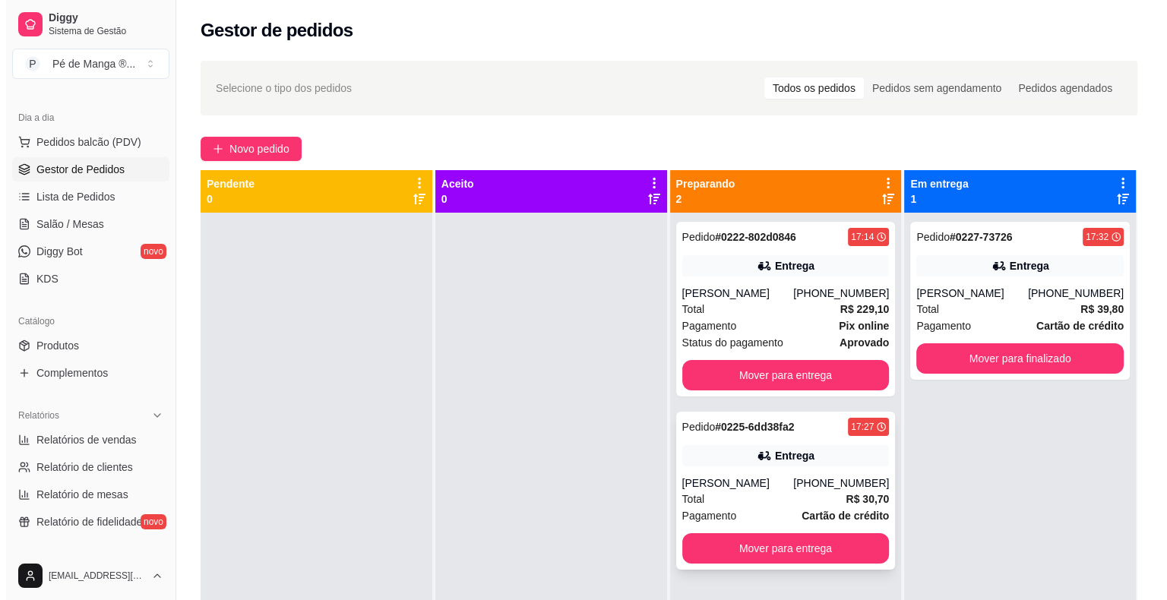
scroll to position [0, 0]
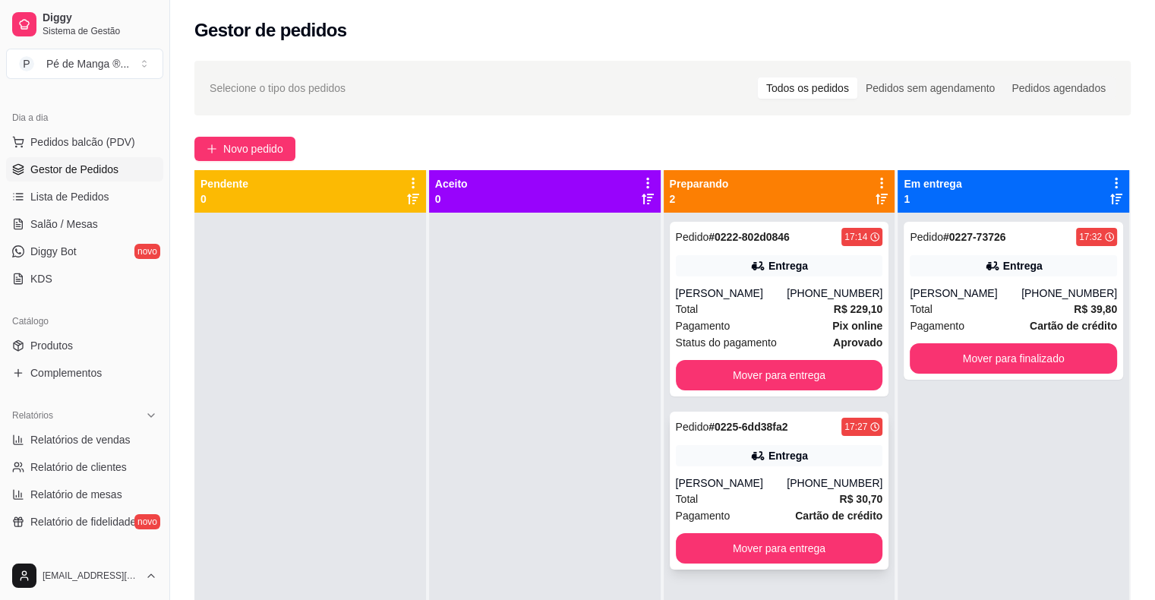
click at [820, 450] on div "Entrega" at bounding box center [779, 455] width 207 height 21
click at [836, 469] on div "Pedido # 0225-6dd38fa2 17:27 Entrega [PERSON_NAME] [PHONE_NUMBER] Total R$ 30,7…" at bounding box center [780, 491] width 220 height 158
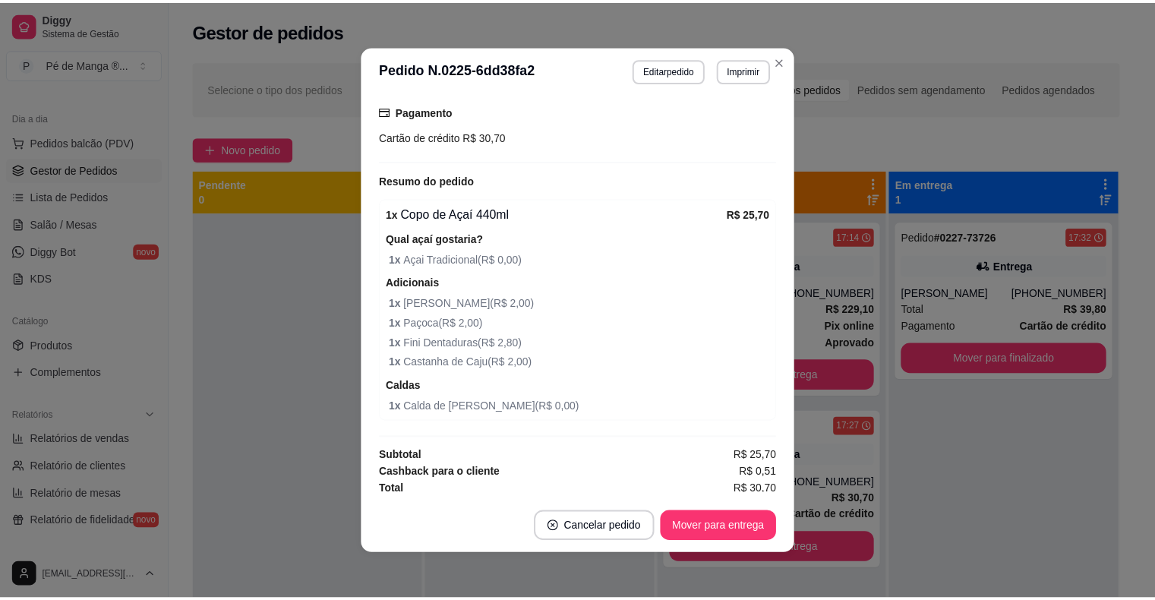
scroll to position [403, 0]
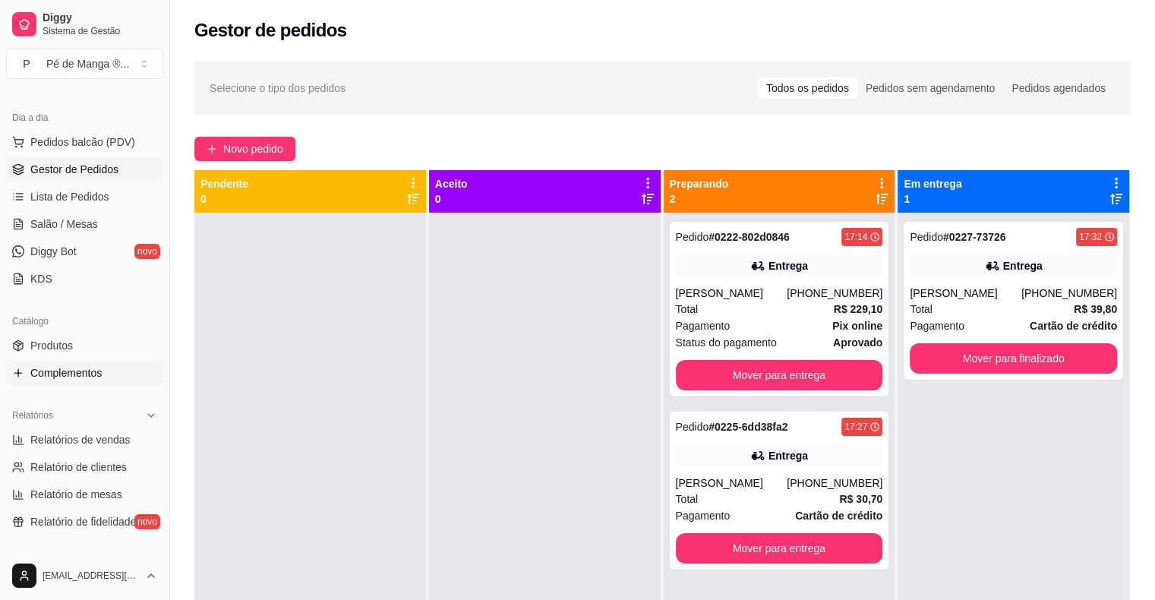
click at [102, 370] on link "Complementos" at bounding box center [84, 373] width 157 height 24
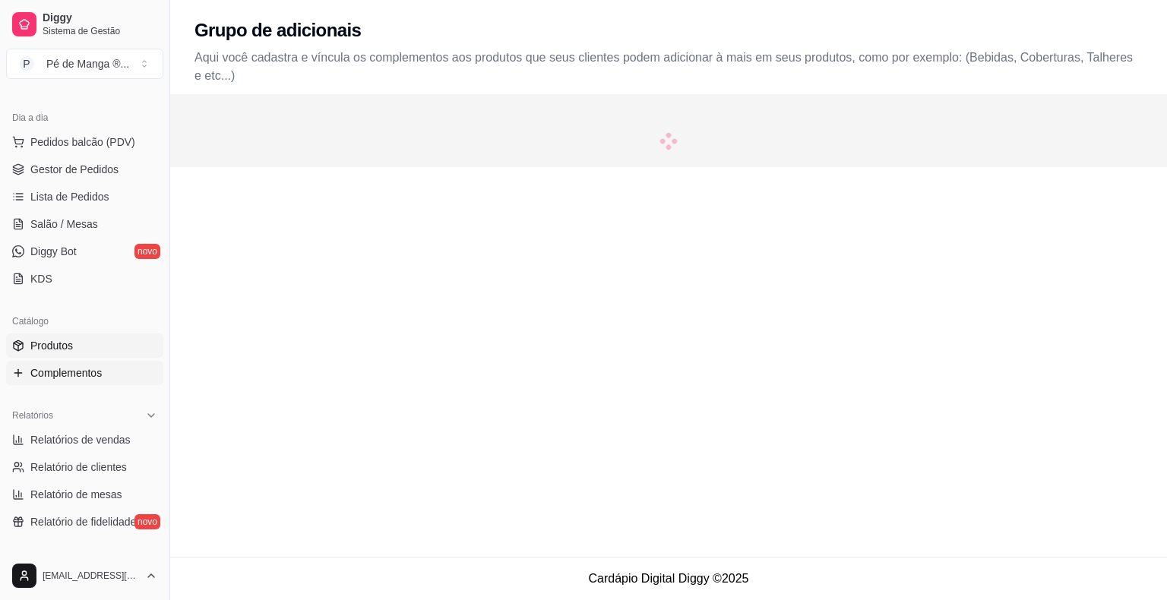
click at [112, 348] on link "Produtos" at bounding box center [84, 345] width 157 height 24
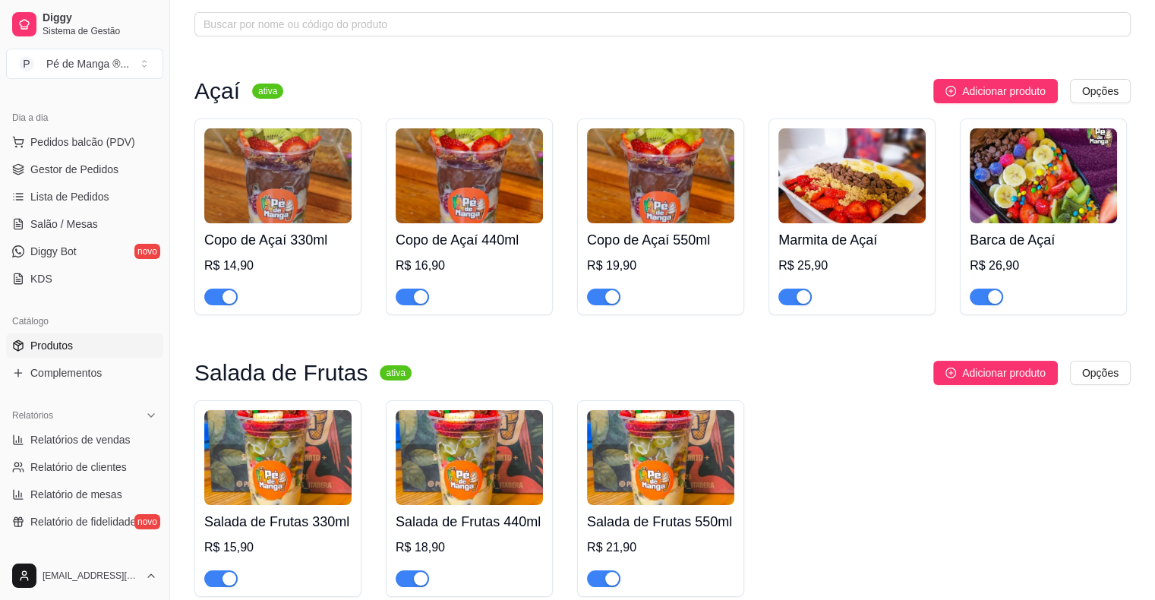
scroll to position [76, 0]
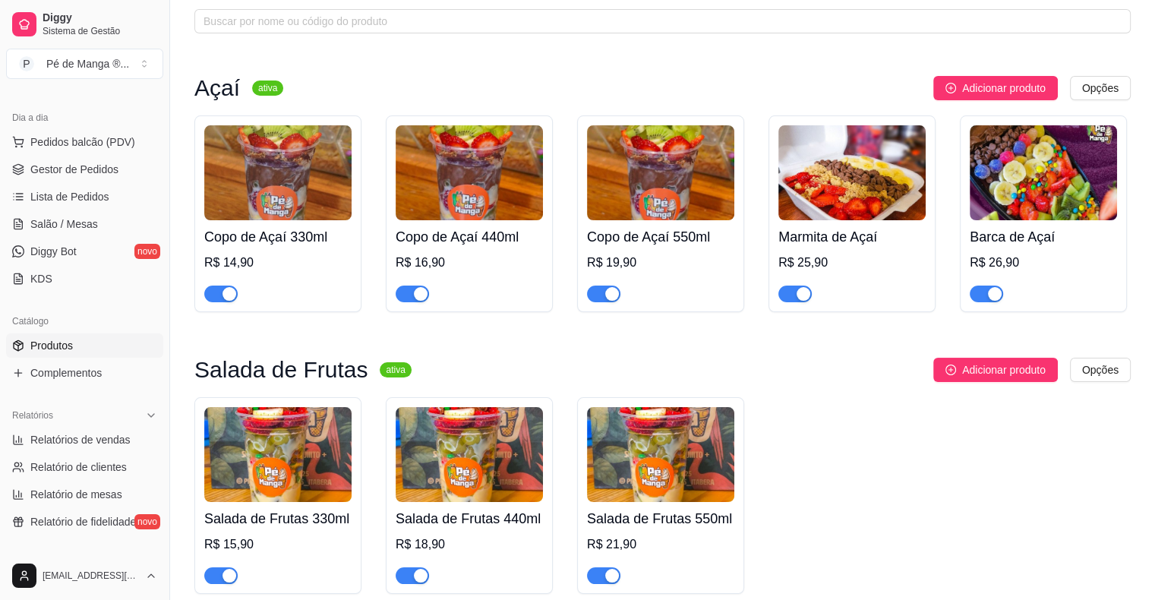
click at [89, 342] on link "Produtos" at bounding box center [84, 345] width 157 height 24
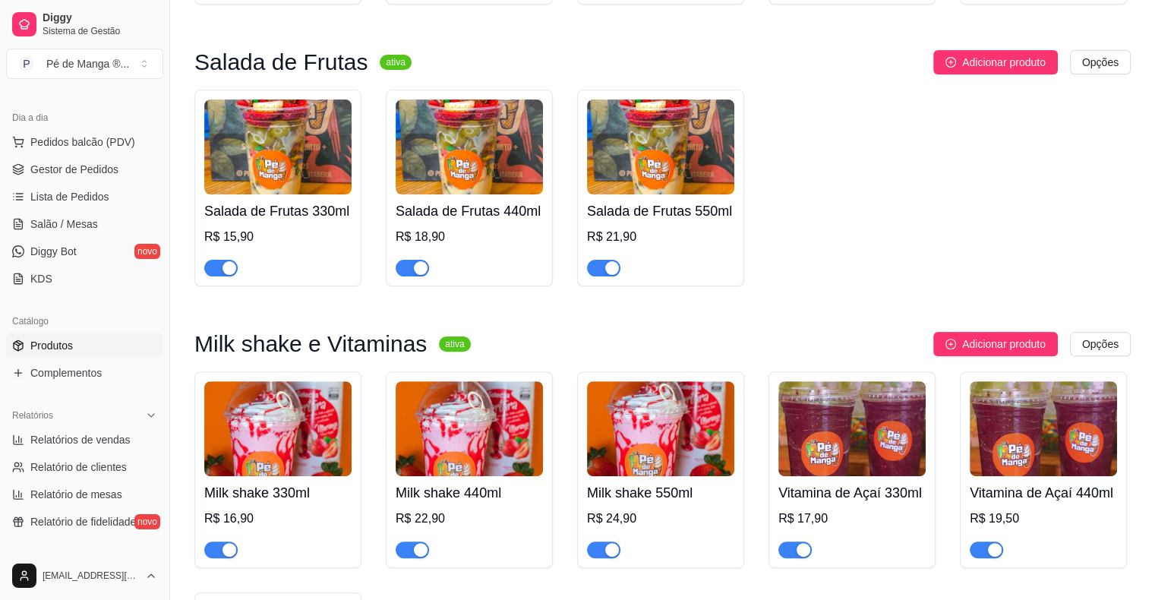
scroll to position [304, 0]
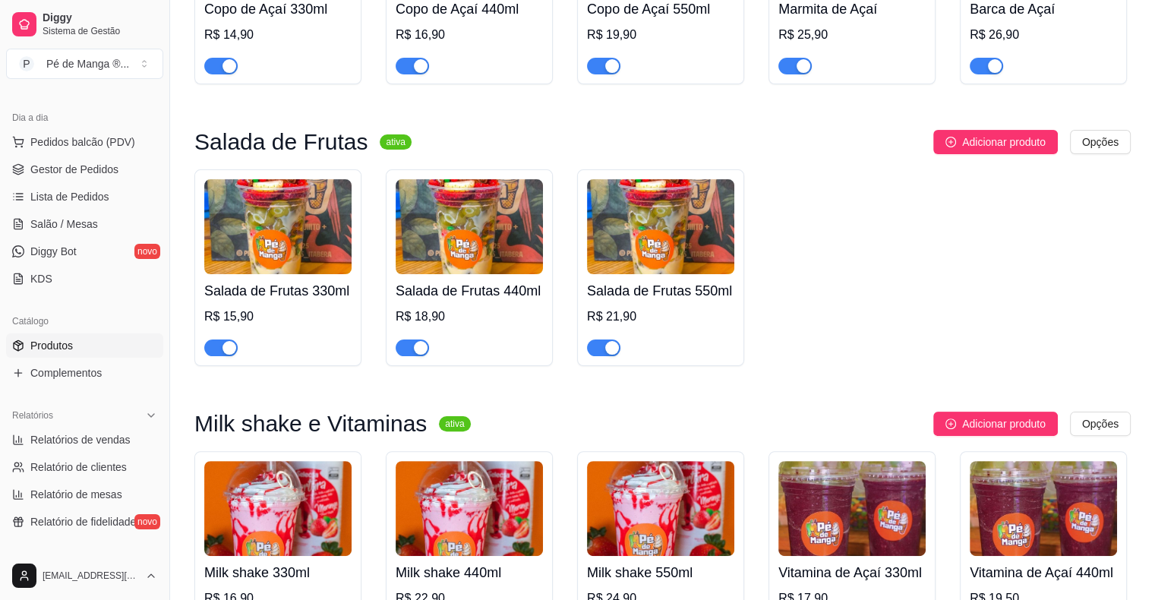
click at [223, 351] on div "button" at bounding box center [230, 348] width 14 height 14
click at [411, 349] on button "button" at bounding box center [412, 348] width 33 height 17
click at [605, 347] on button "button" at bounding box center [603, 348] width 33 height 17
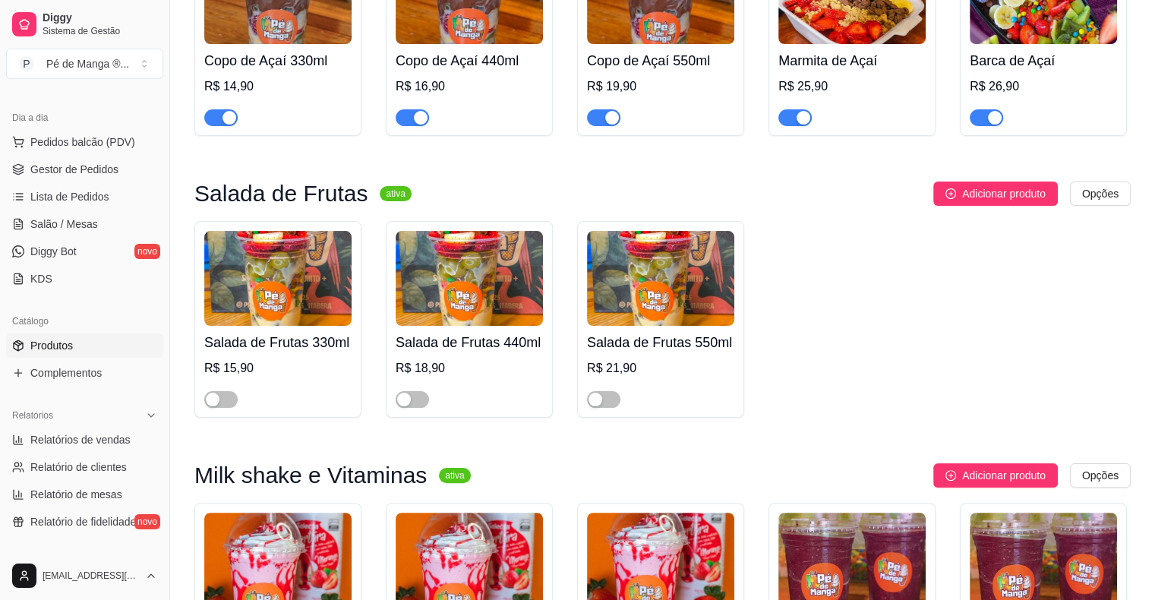
scroll to position [228, 0]
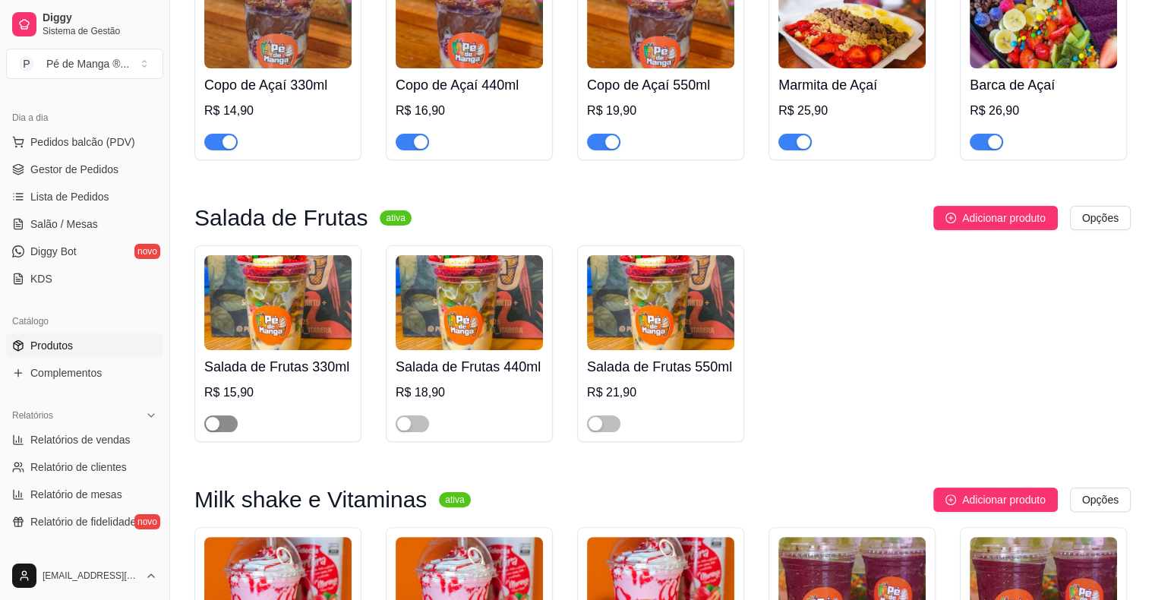
click at [221, 422] on span "button" at bounding box center [220, 423] width 33 height 17
click at [417, 426] on span "button" at bounding box center [412, 423] width 33 height 17
click at [601, 427] on div "button" at bounding box center [596, 424] width 14 height 14
click at [135, 178] on link "Gestor de Pedidos" at bounding box center [84, 169] width 157 height 24
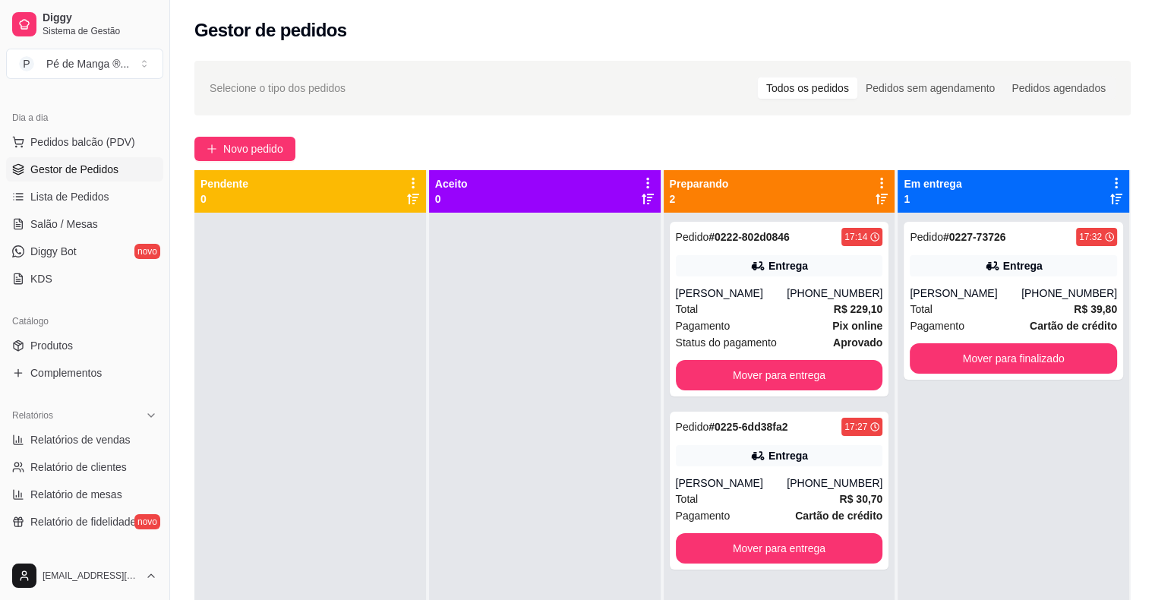
click at [135, 178] on link "Gestor de Pedidos" at bounding box center [84, 169] width 157 height 24
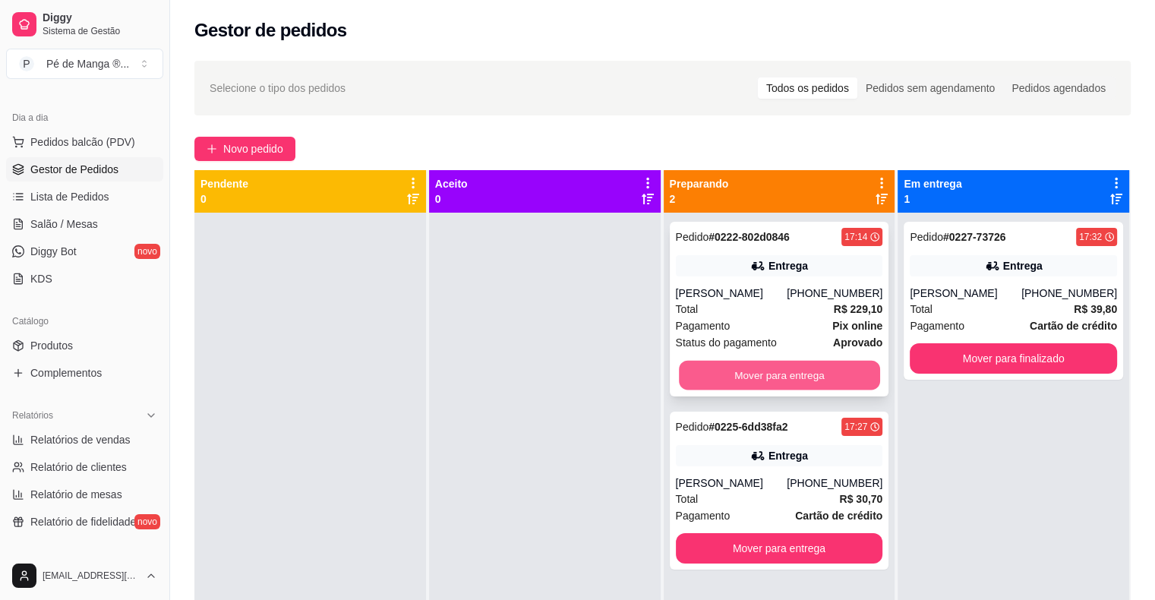
click at [793, 381] on button "Mover para entrega" at bounding box center [779, 376] width 201 height 30
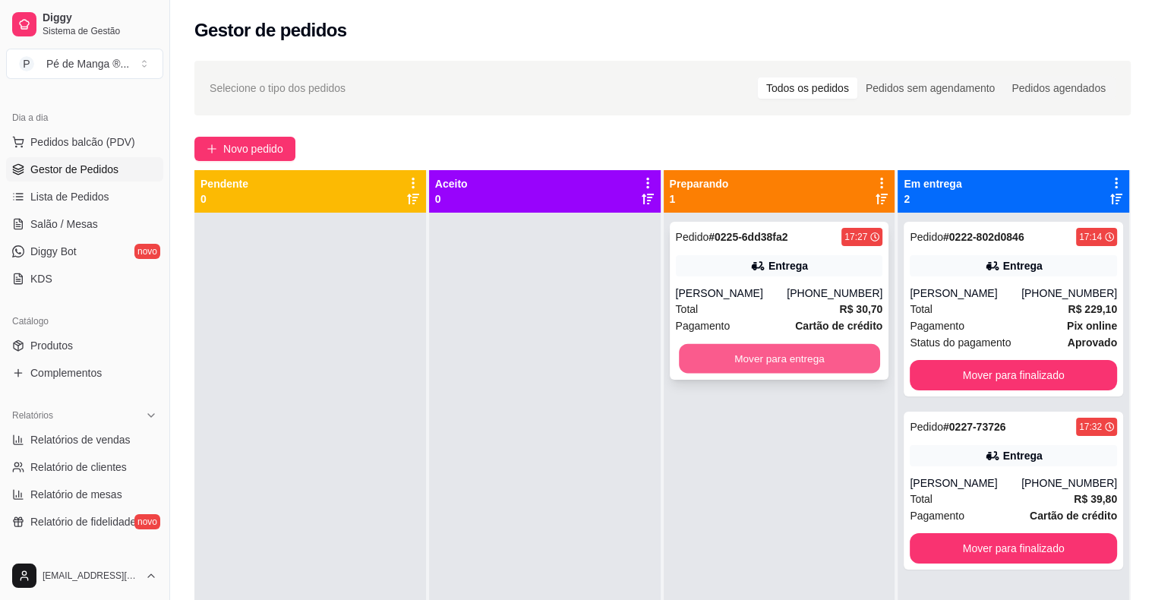
click at [804, 363] on button "Mover para entrega" at bounding box center [779, 359] width 201 height 30
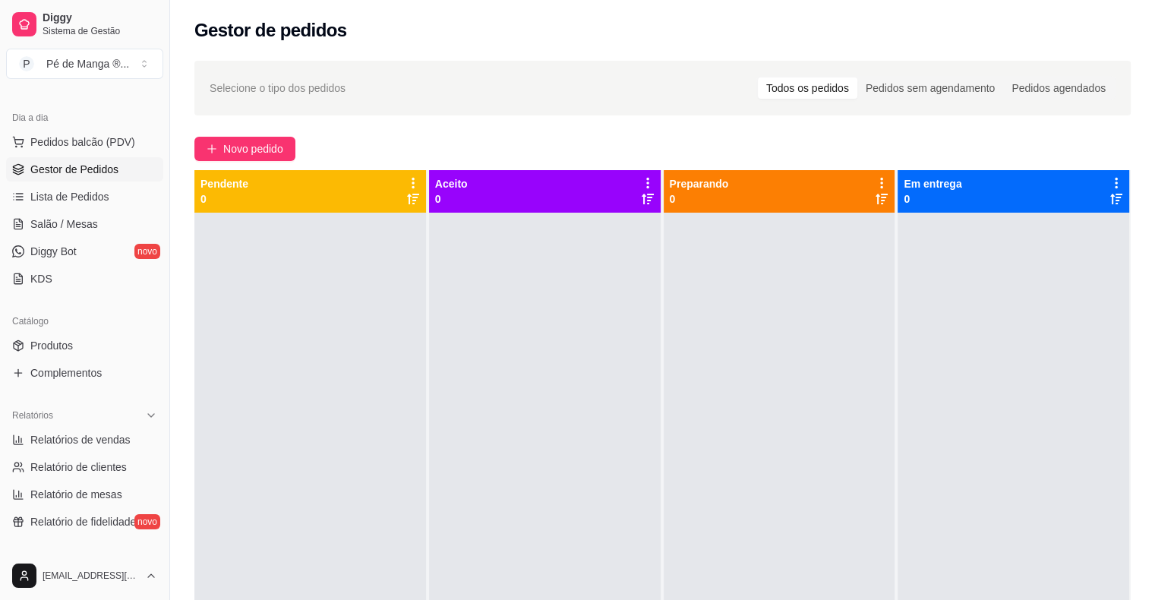
drag, startPoint x: 714, startPoint y: 636, endPoint x: 627, endPoint y: 636, distance: 86.6
click at [107, 444] on span "Relatórios de vendas" at bounding box center [80, 439] width 100 height 15
select select "ALL"
select select "0"
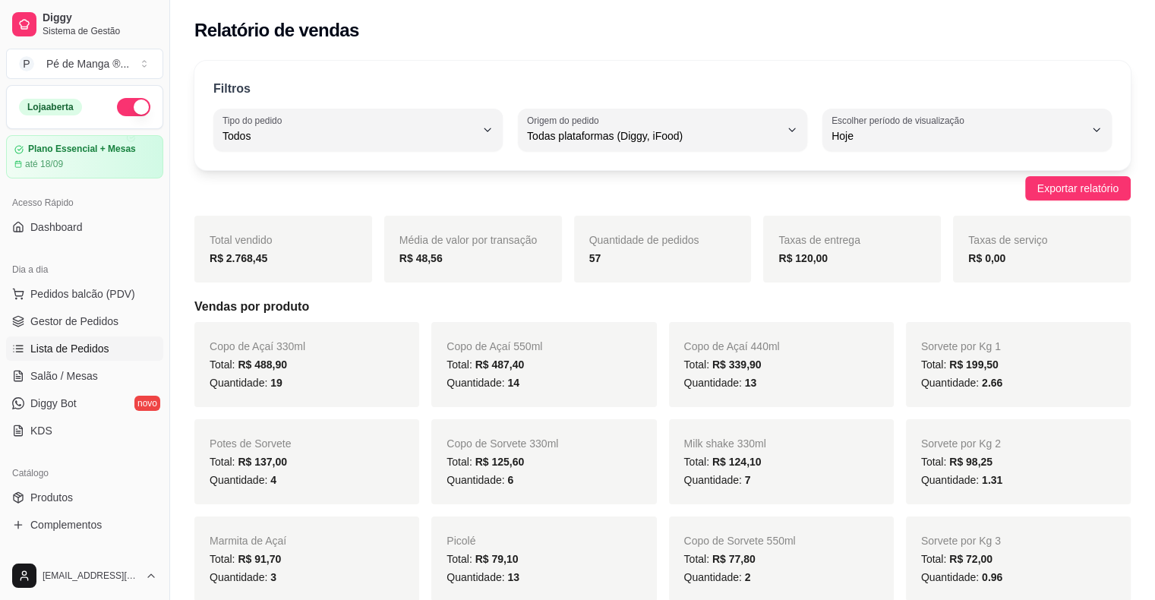
click at [115, 350] on link "Lista de Pedidos" at bounding box center [84, 348] width 157 height 24
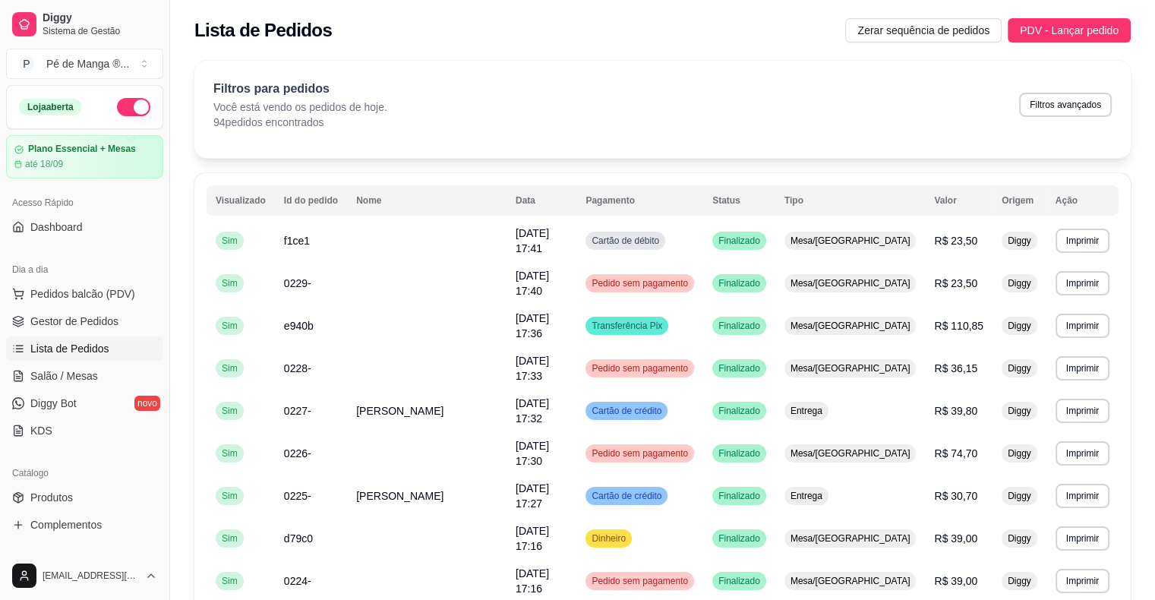
click at [109, 334] on ul "Pedidos balcão (PDV) Gestor de Pedidos Lista de Pedidos Salão / Mesas Diggy Bot…" at bounding box center [84, 362] width 157 height 161
click at [111, 328] on link "Gestor de Pedidos" at bounding box center [84, 321] width 157 height 24
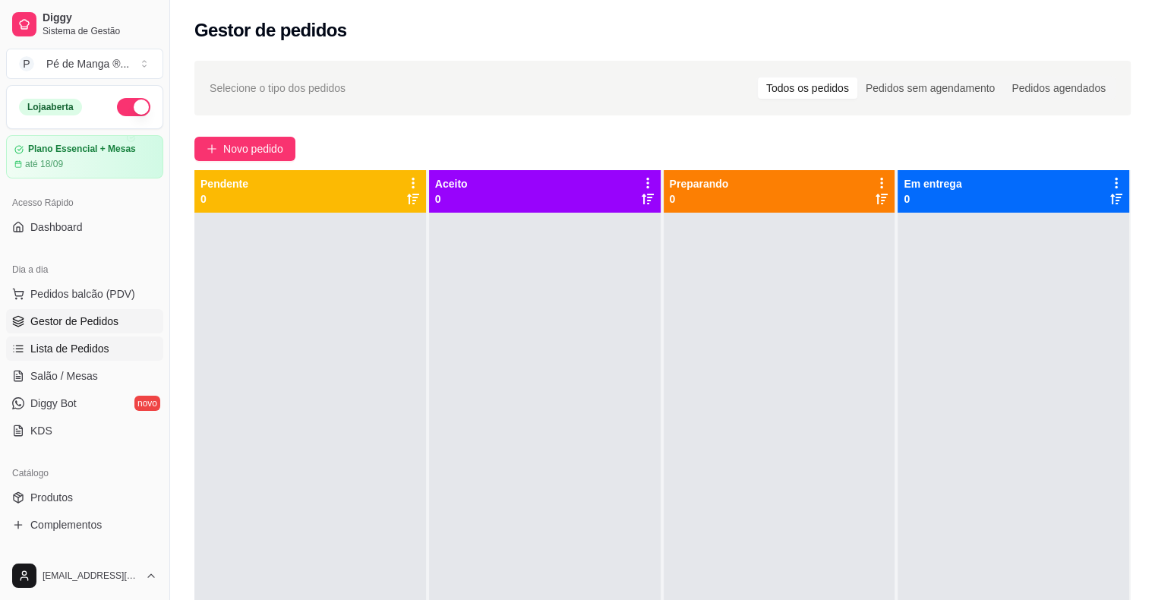
click at [80, 345] on span "Lista de Pedidos" at bounding box center [69, 348] width 79 height 15
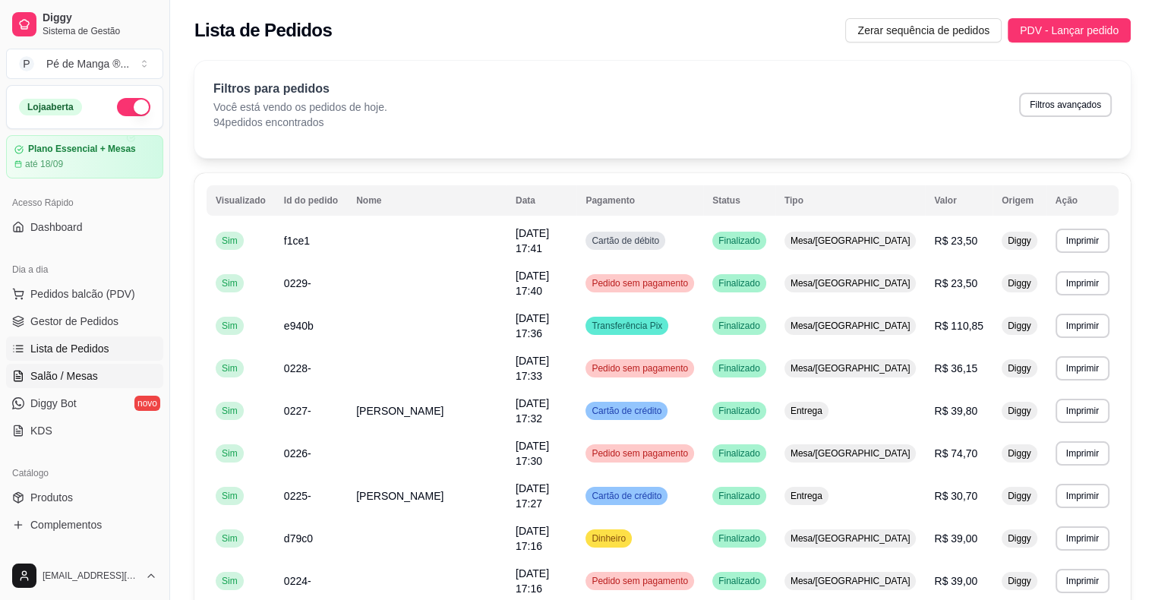
click at [102, 376] on link "Salão / Mesas" at bounding box center [84, 376] width 157 height 24
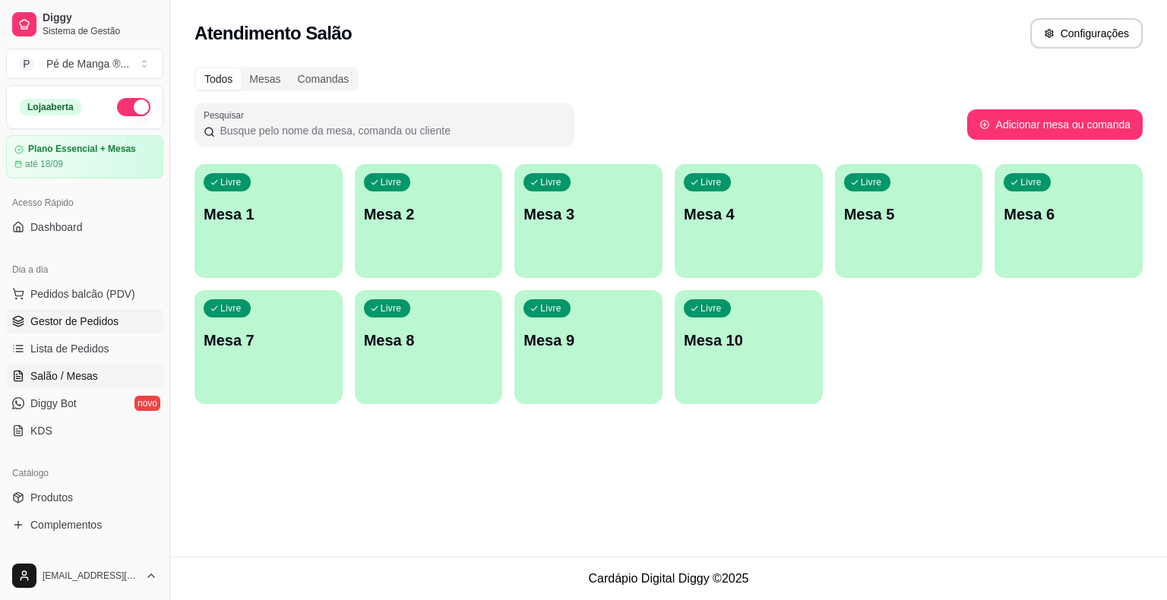
click at [54, 314] on span "Gestor de Pedidos" at bounding box center [74, 321] width 88 height 15
